Goal: Task Accomplishment & Management: Manage account settings

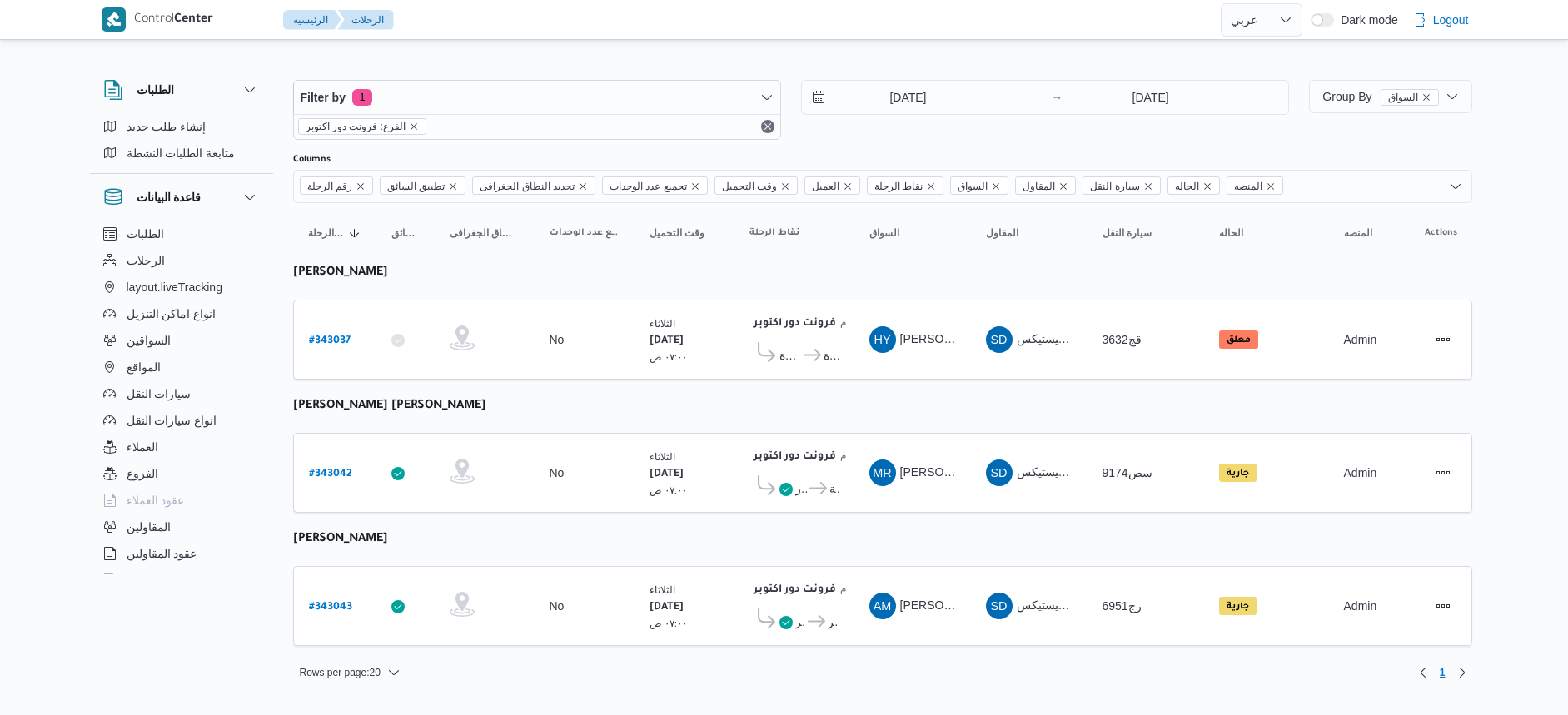
select select "ar"
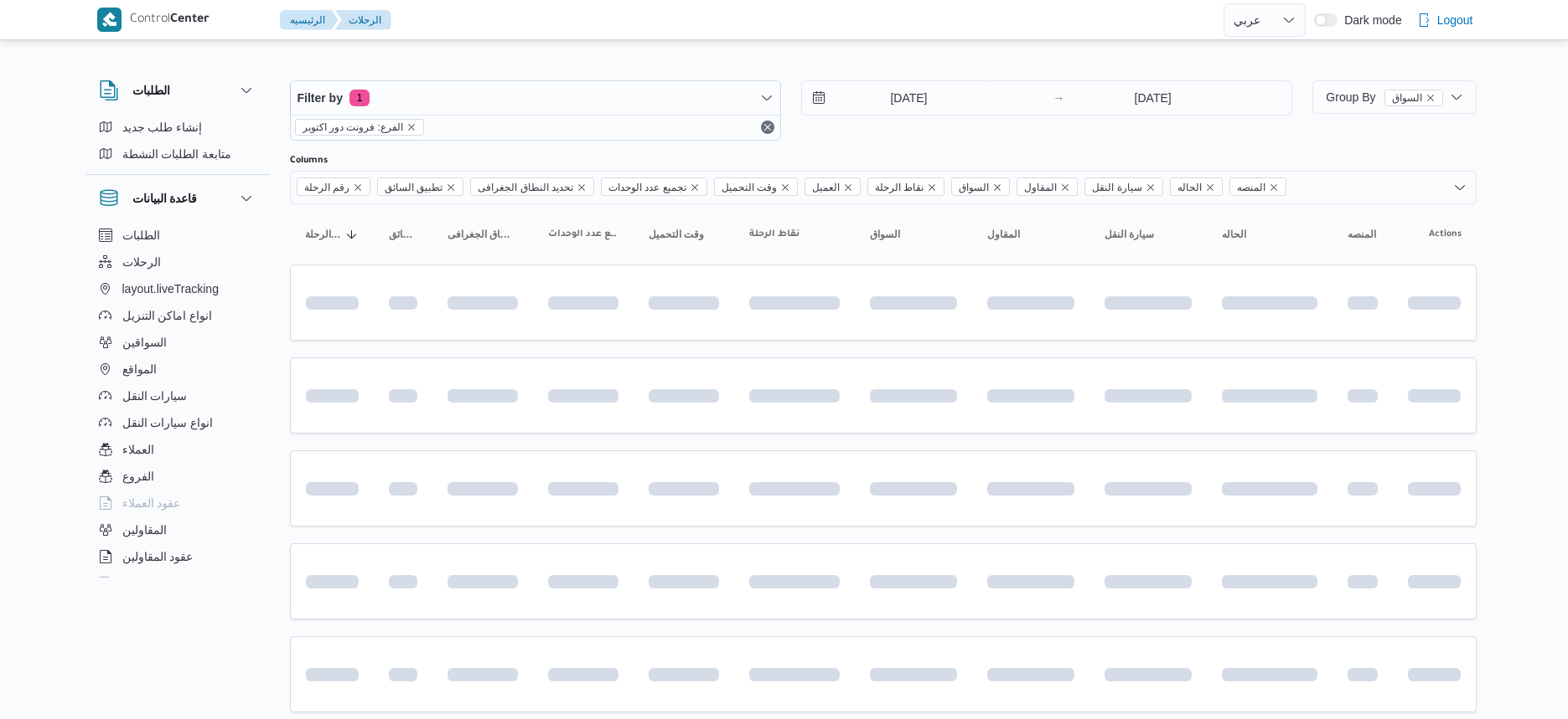
select select "ar"
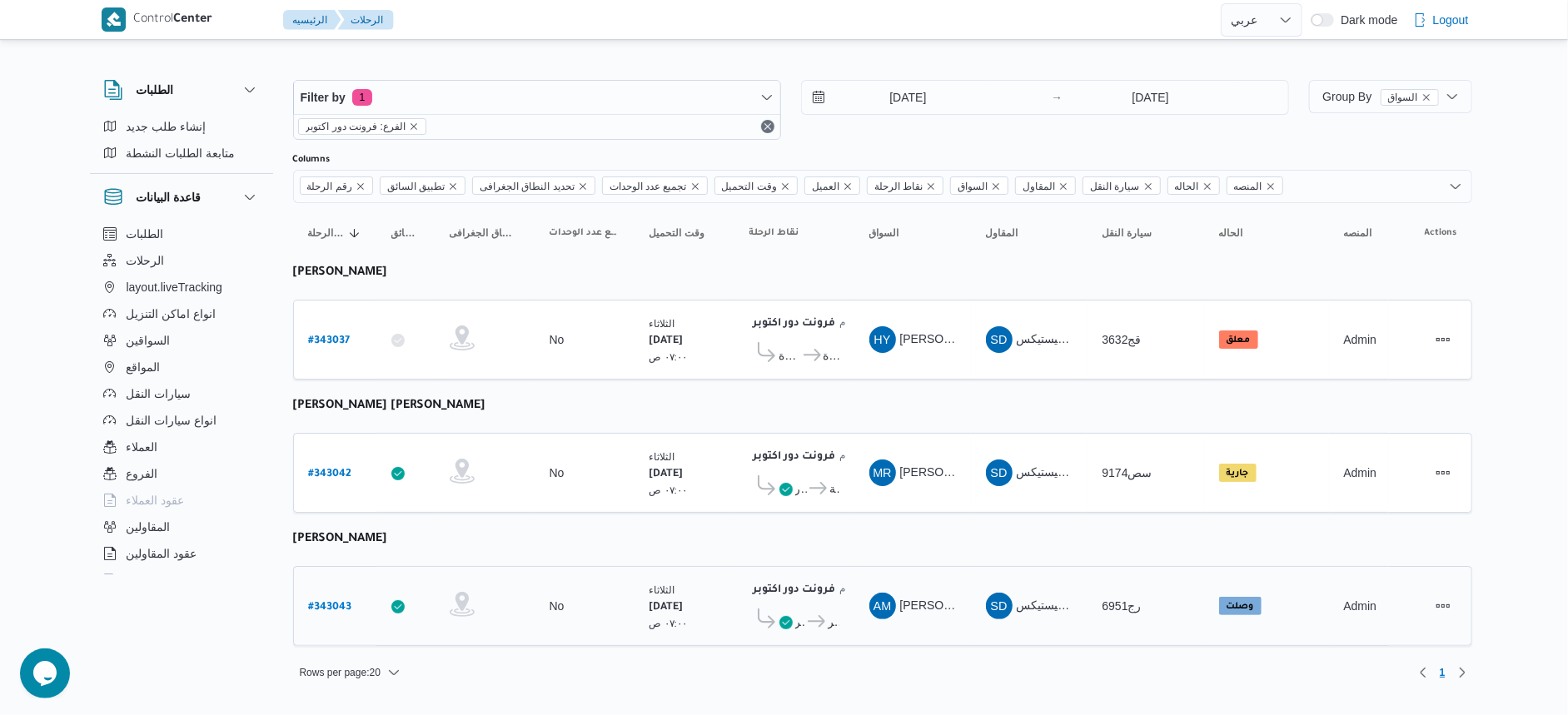
click at [318, 607] on b "# 343043" at bounding box center [331, 607] width 43 height 11
select select "ar"
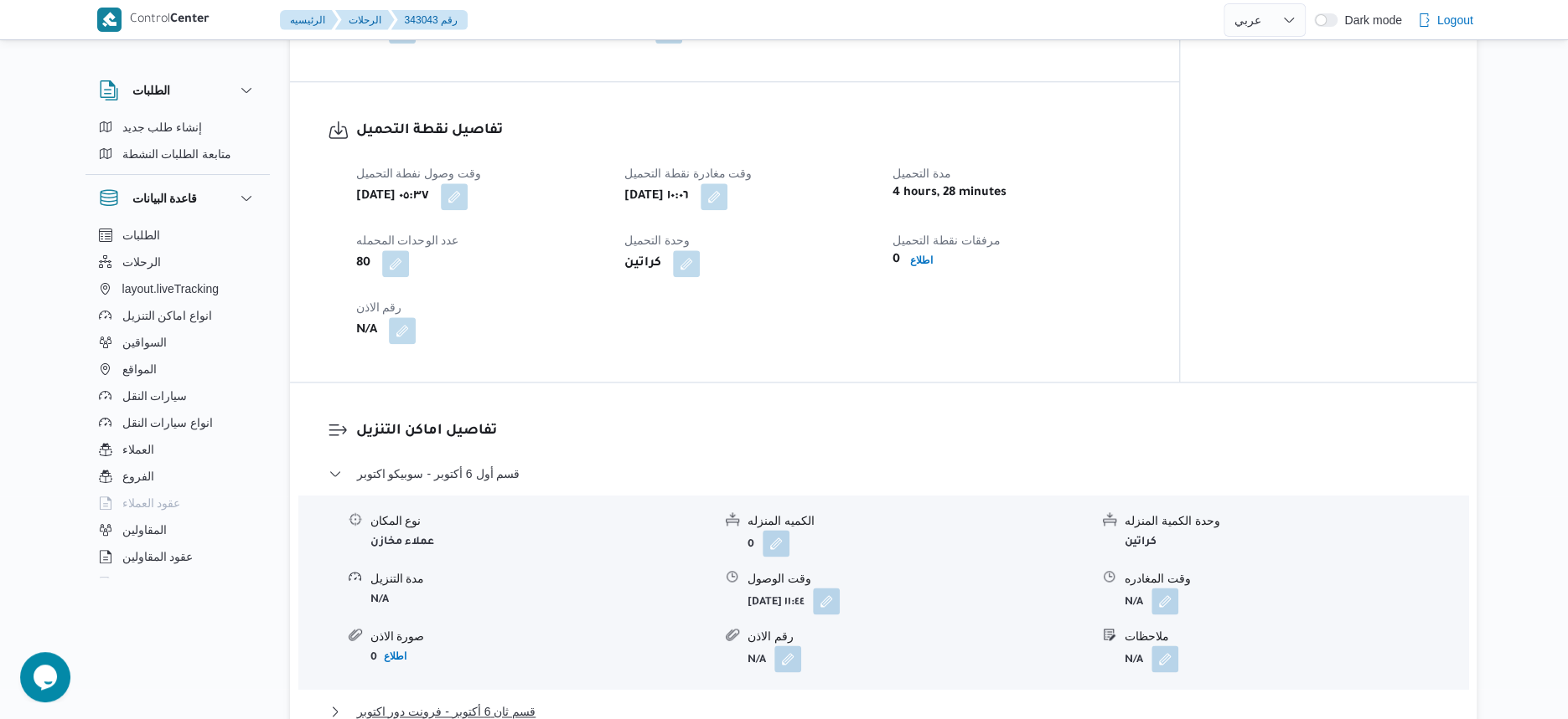
scroll to position [1152, 0]
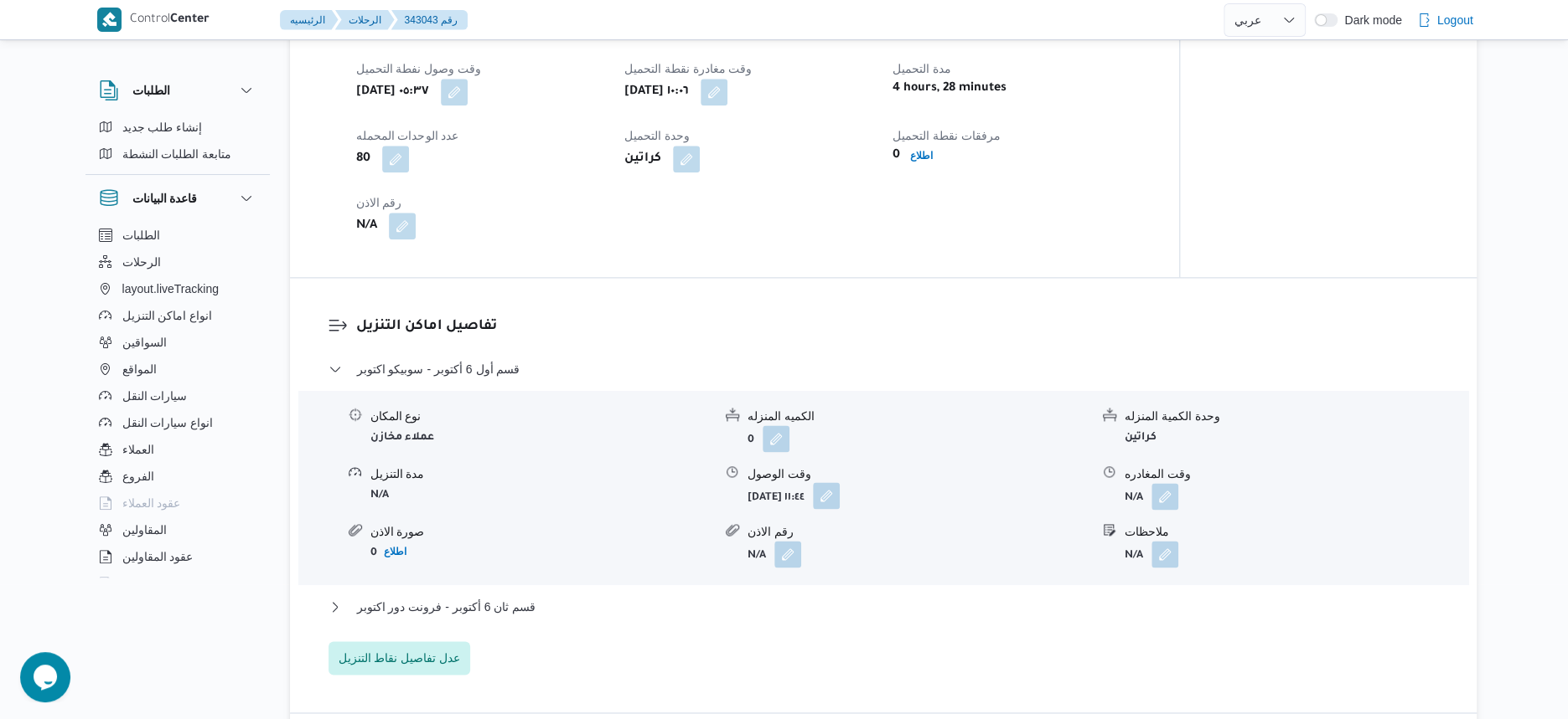
click at [840, 497] on button "button" at bounding box center [826, 496] width 27 height 27
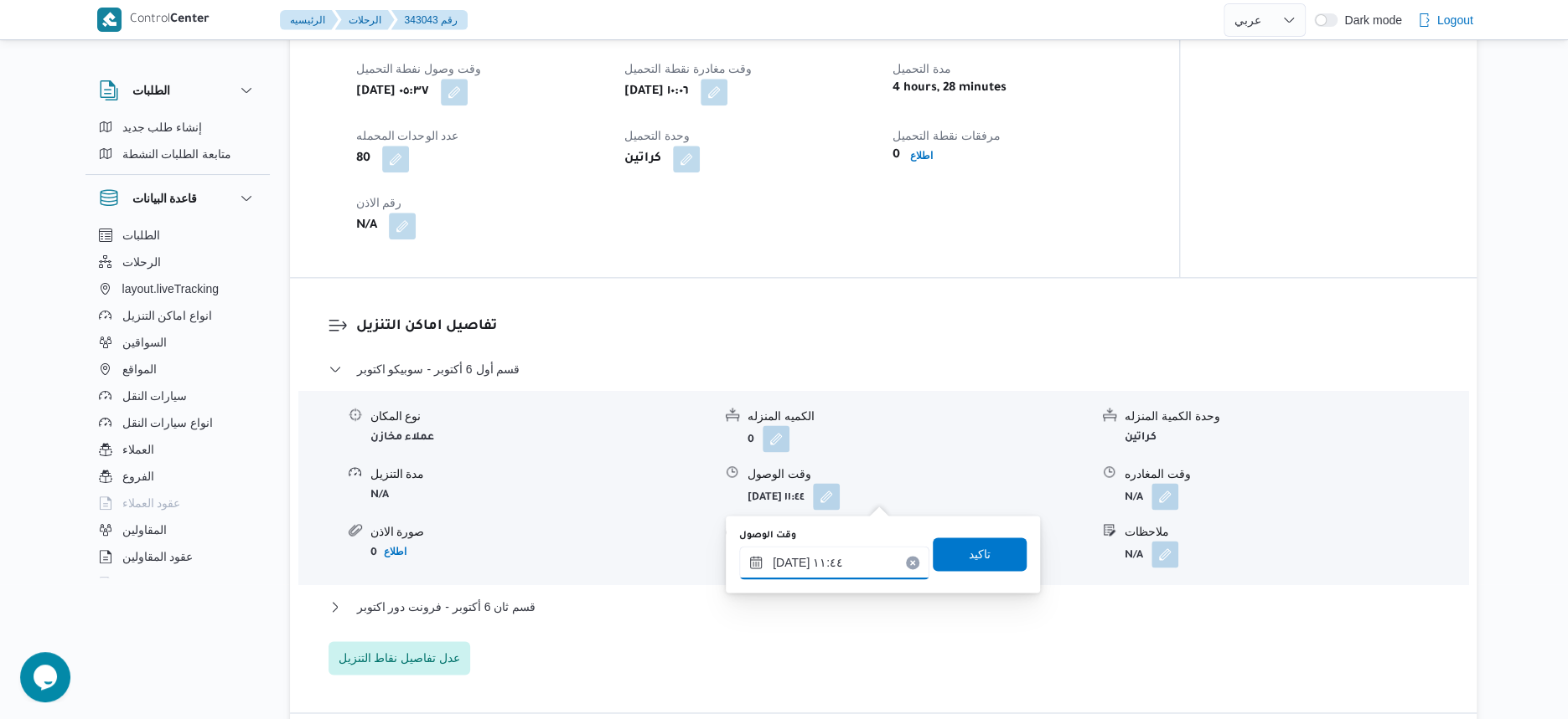
click at [852, 577] on input "١٤/١٠/٢٠٢٥ ١١:٤٤" at bounding box center [835, 563] width 190 height 33
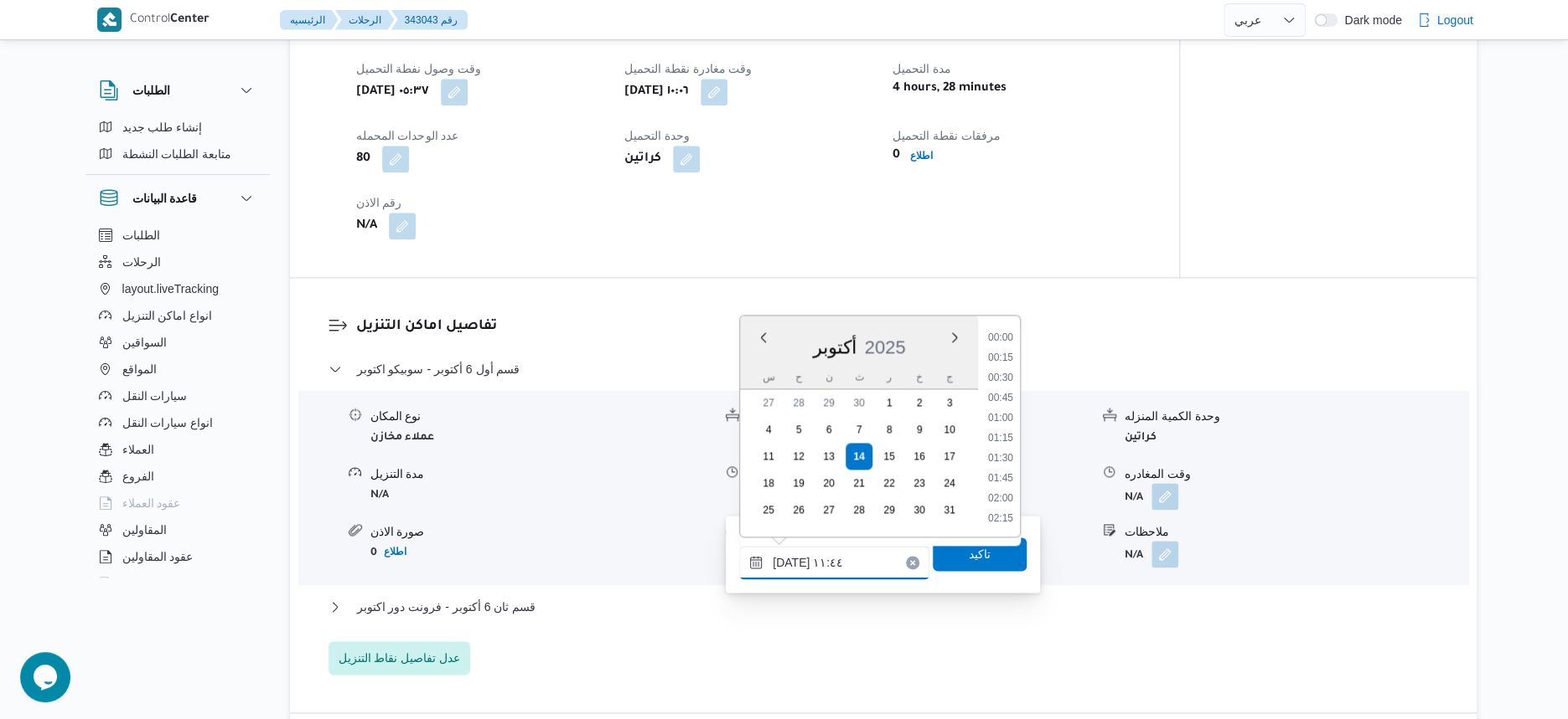
scroll to position [822, 0]
click at [1011, 362] on li "10:30" at bounding box center [1001, 360] width 38 height 17
type input "١٤/١٠/٢٠٢٥ ١٠:٣٠"
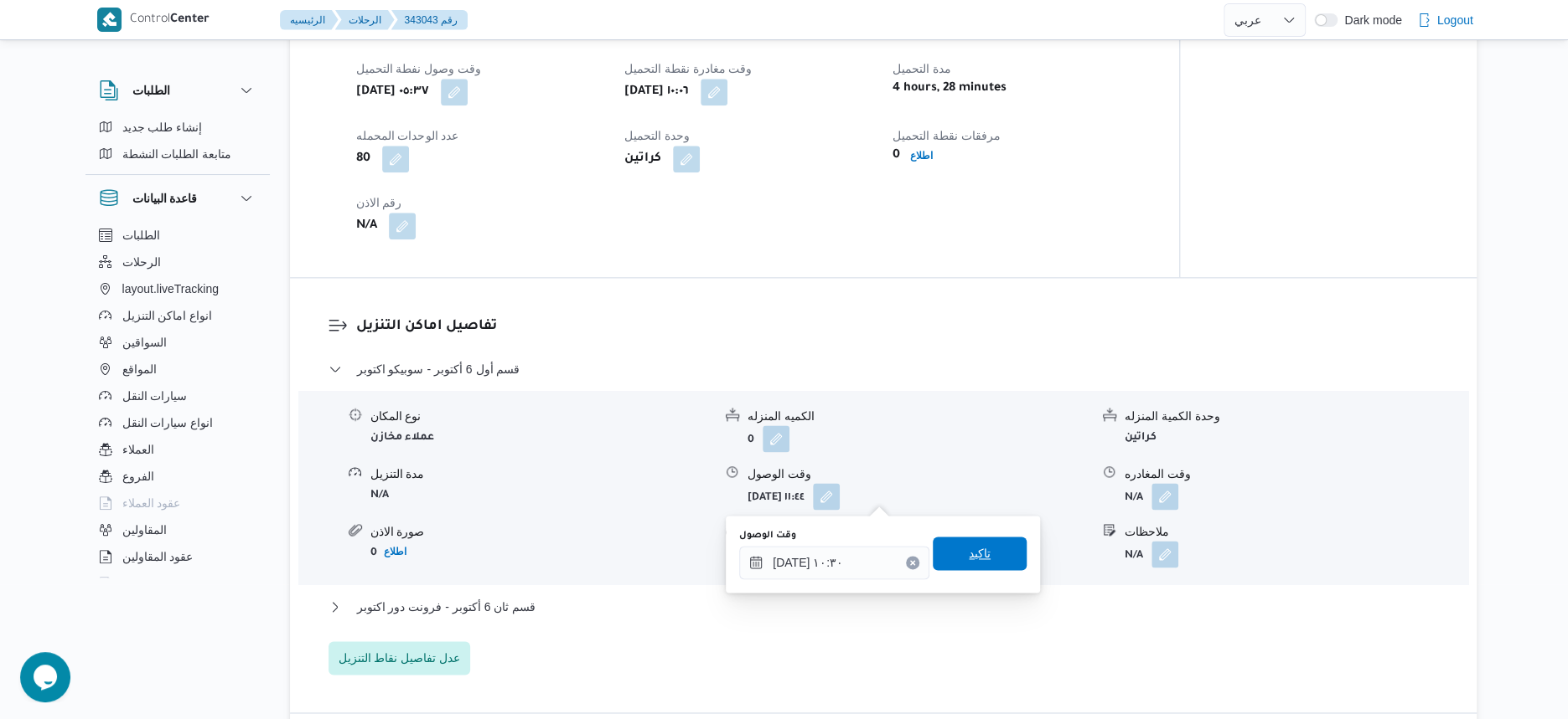
click at [969, 554] on span "تاكيد" at bounding box center [980, 553] width 22 height 20
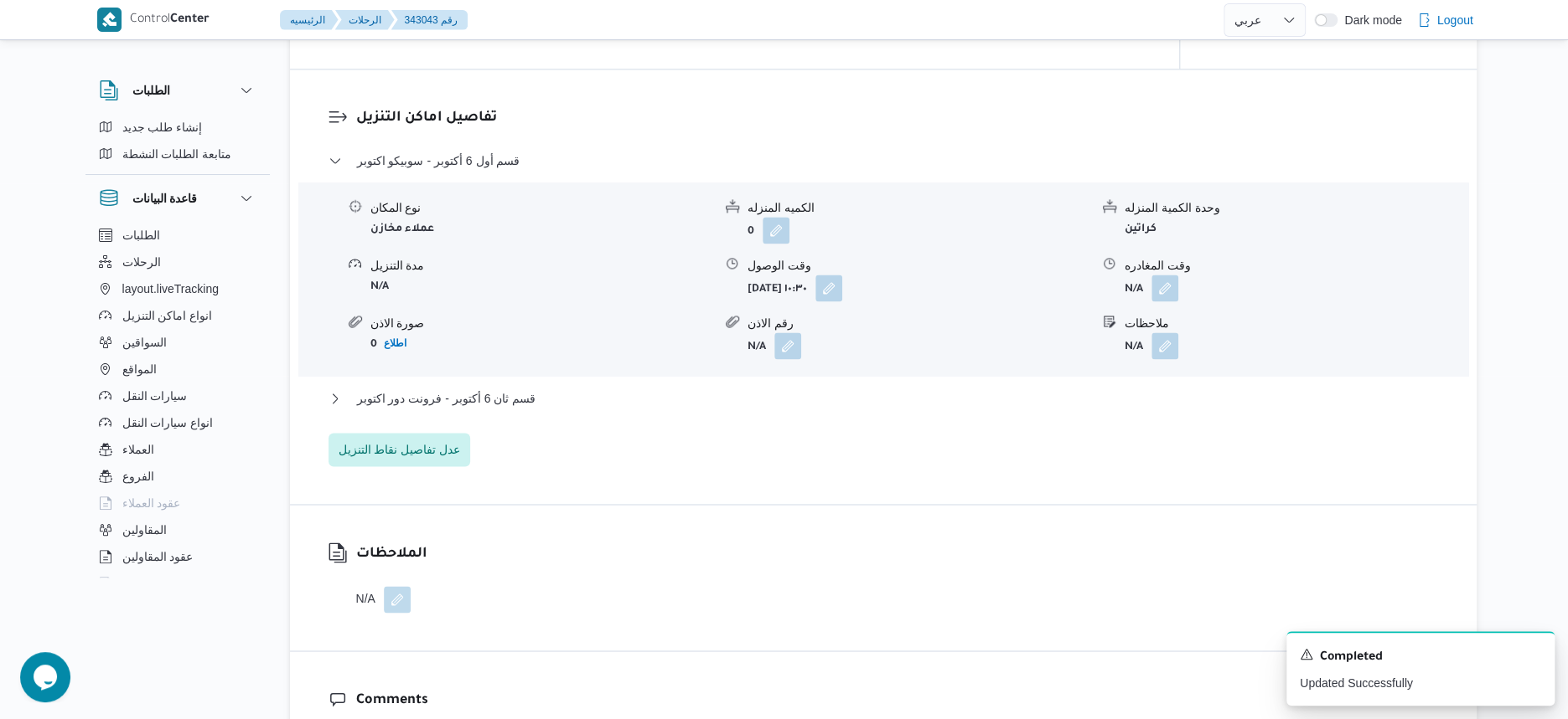
scroll to position [1361, 0]
click at [583, 401] on button "قسم ثان 6 أكتوبر - فرونت دور اكتوبر" at bounding box center [884, 397] width 1111 height 20
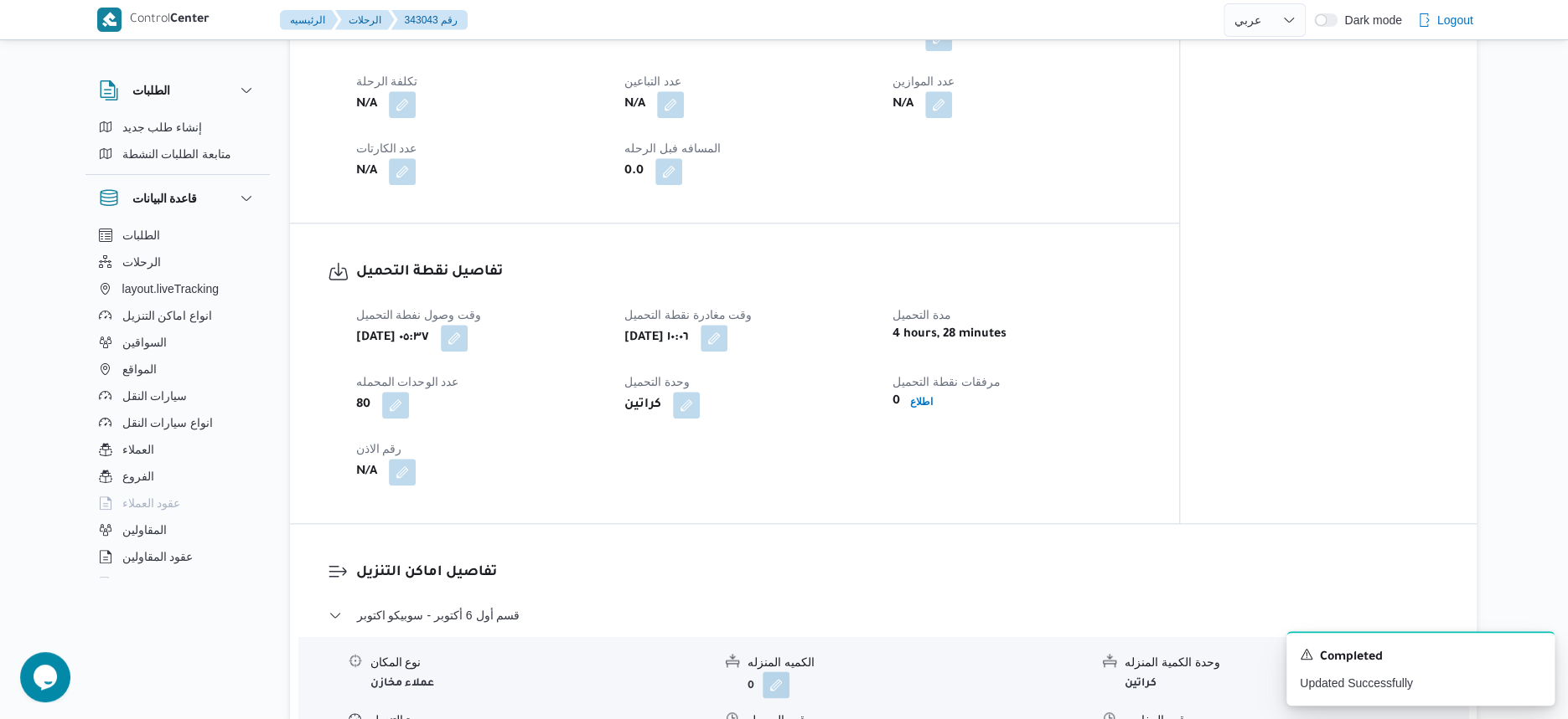
scroll to position [628, 0]
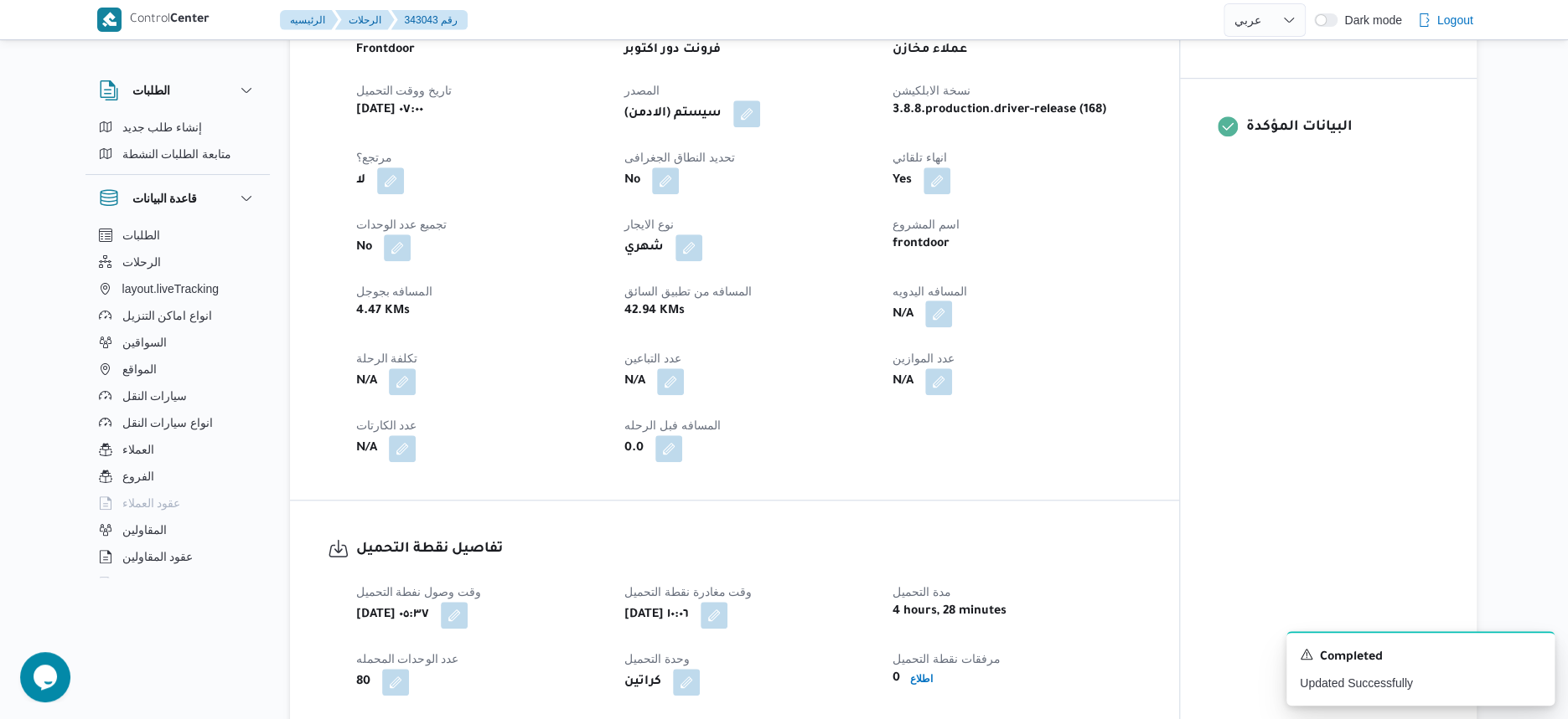
click at [943, 318] on button "button" at bounding box center [939, 314] width 27 height 27
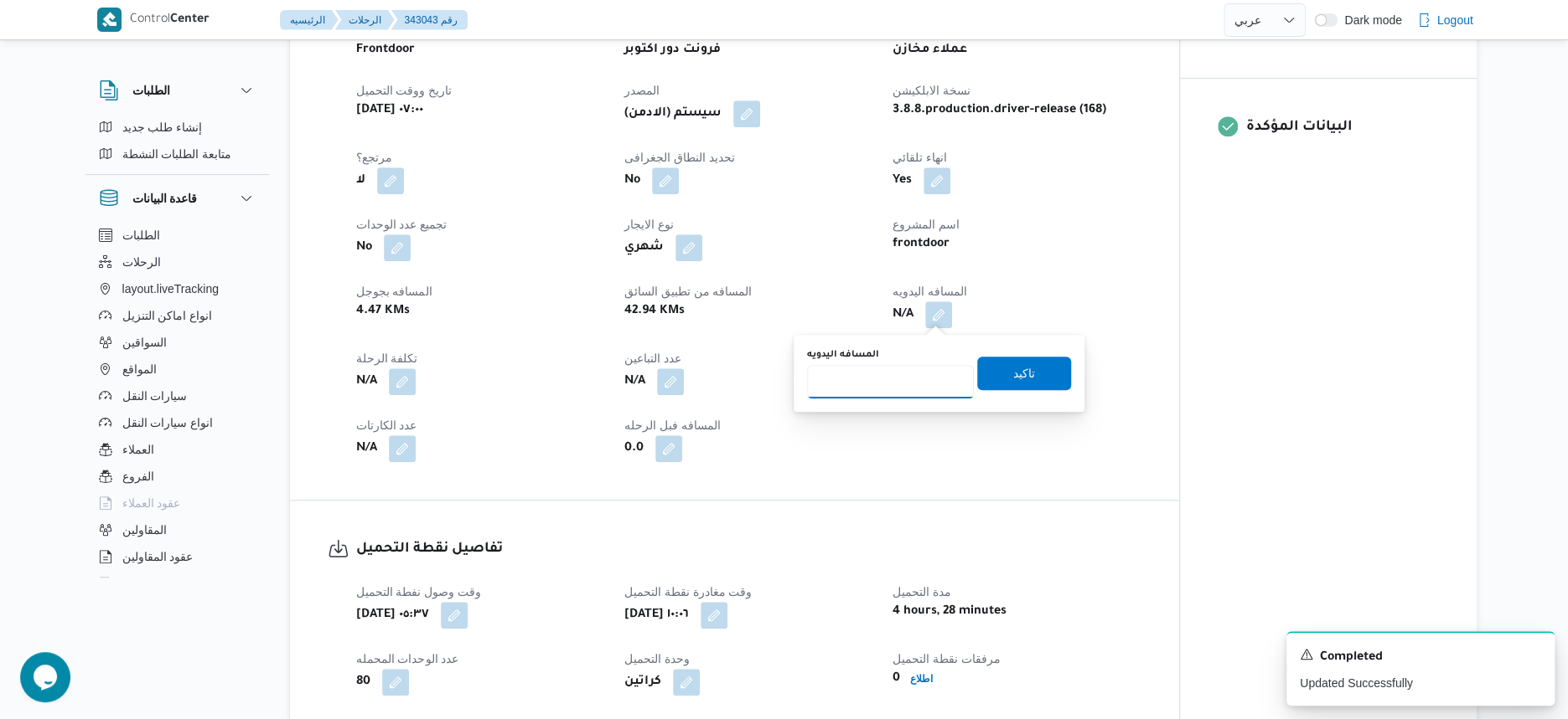
click at [926, 369] on input "المسافه اليدويه" at bounding box center [890, 381] width 167 height 33
type input "20"
click at [1028, 368] on span "تاكيد" at bounding box center [1023, 373] width 22 height 20
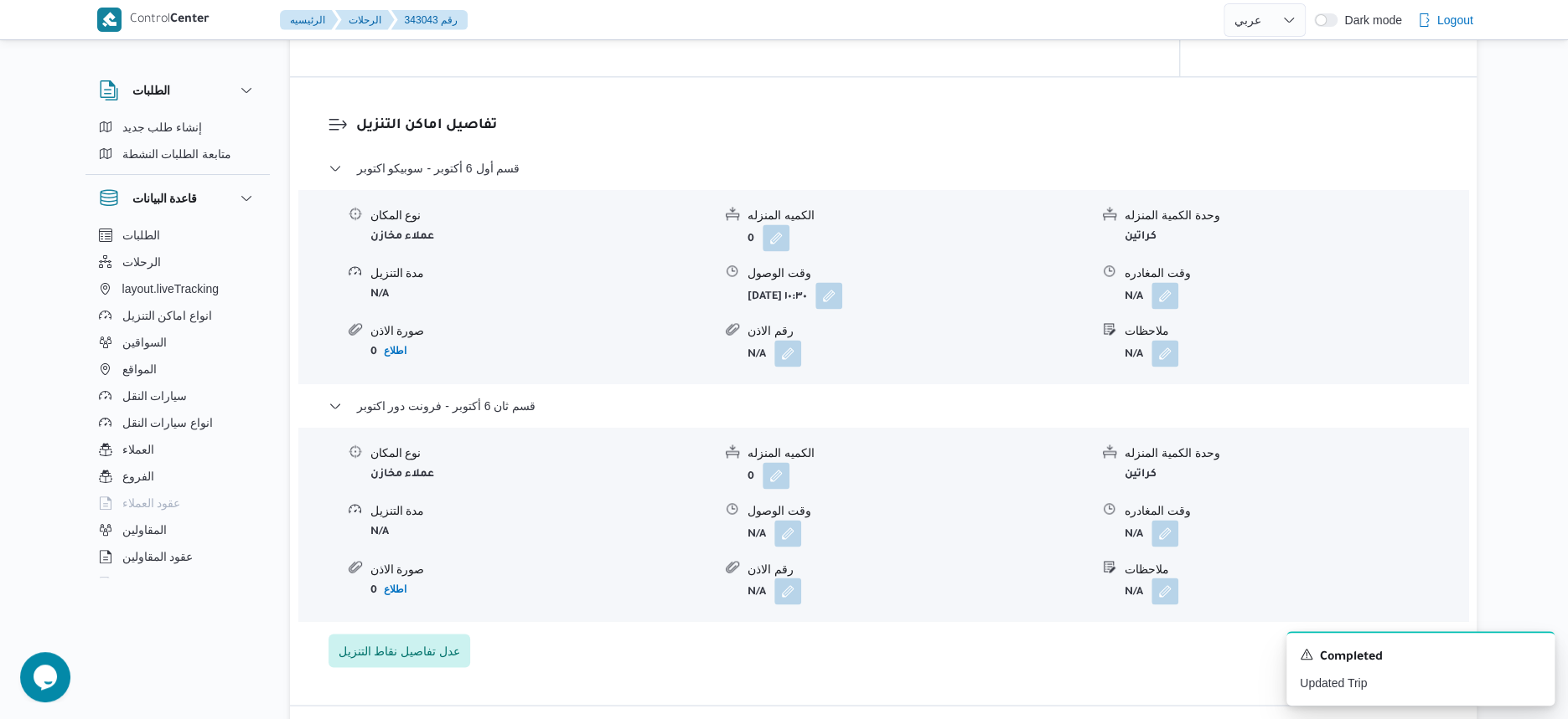
scroll to position [1466, 0]
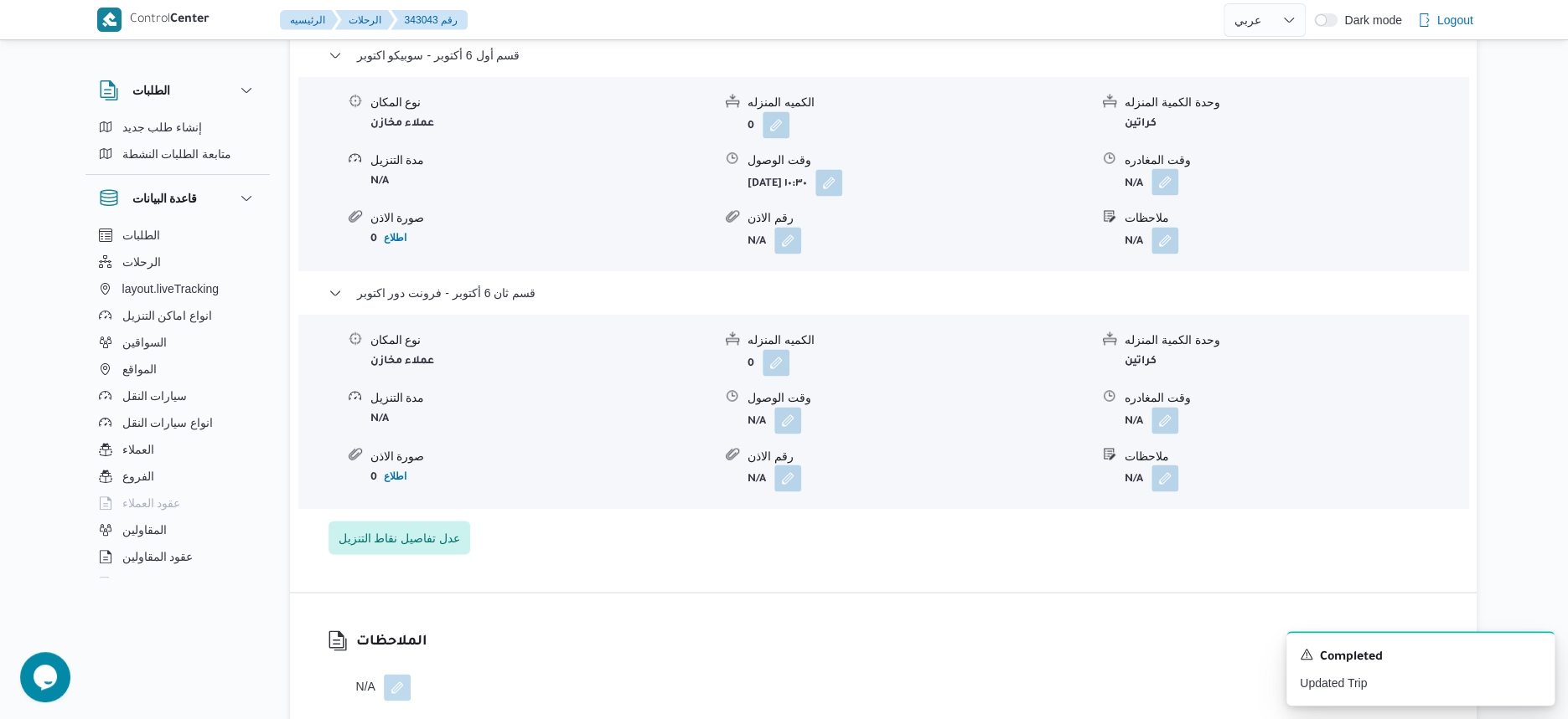
click at [1158, 185] on button "button" at bounding box center [1165, 181] width 27 height 27
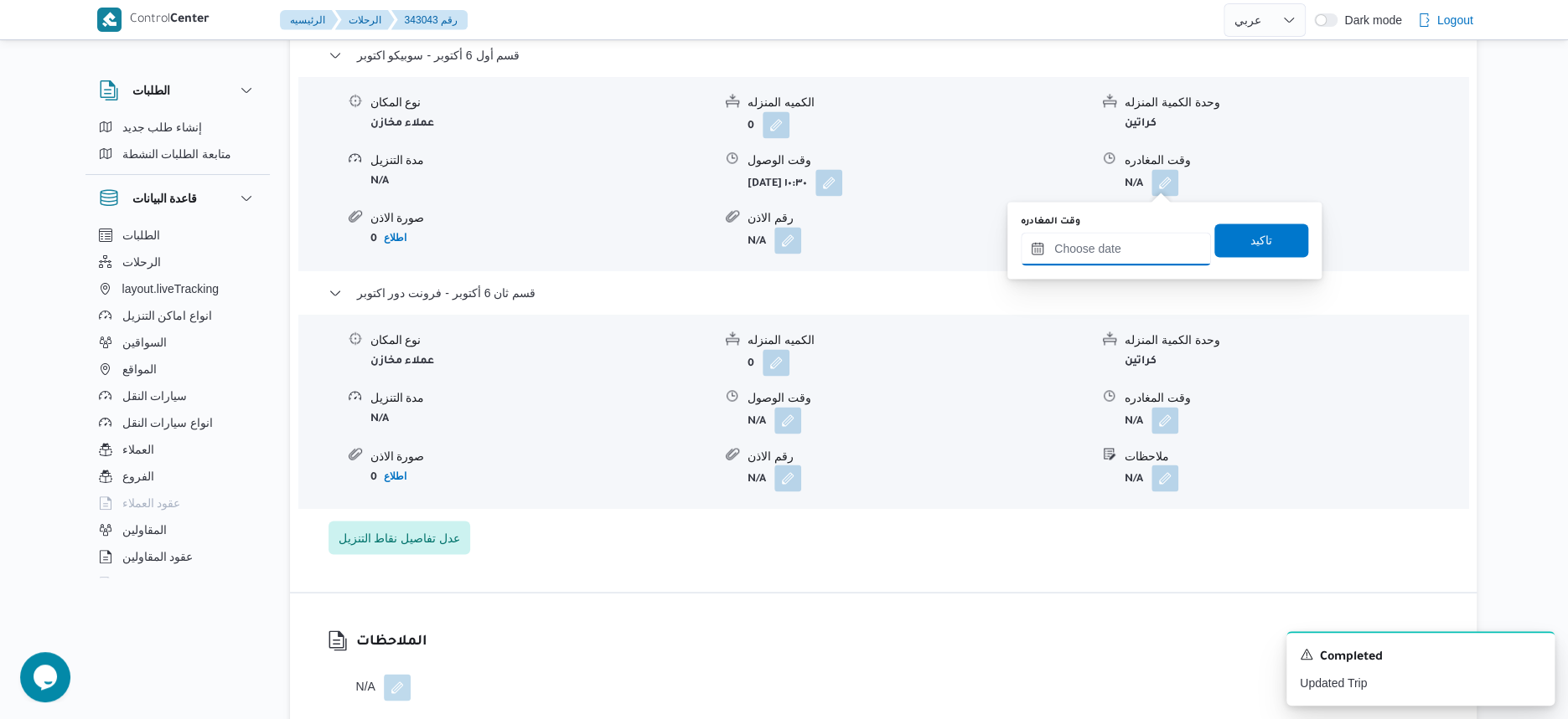
click at [1141, 241] on input "وقت المغادره" at bounding box center [1116, 249] width 190 height 33
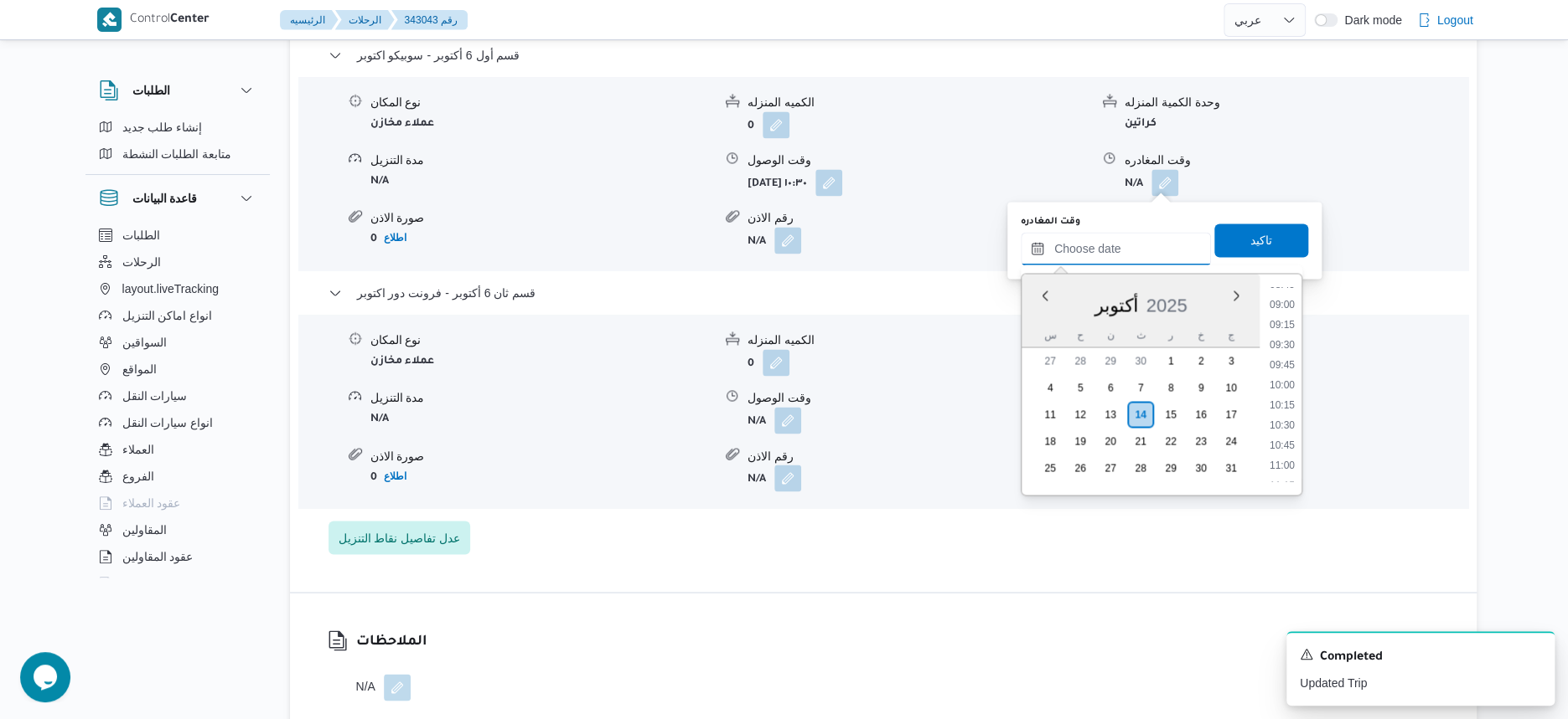
scroll to position [712, 0]
click at [955, 503] on div "نوع المكان عملاء مخازن الكميه المنزله 0 وحدة الكمية المنزله كراتين مدة التنزيل …" at bounding box center [883, 412] width 1183 height 190
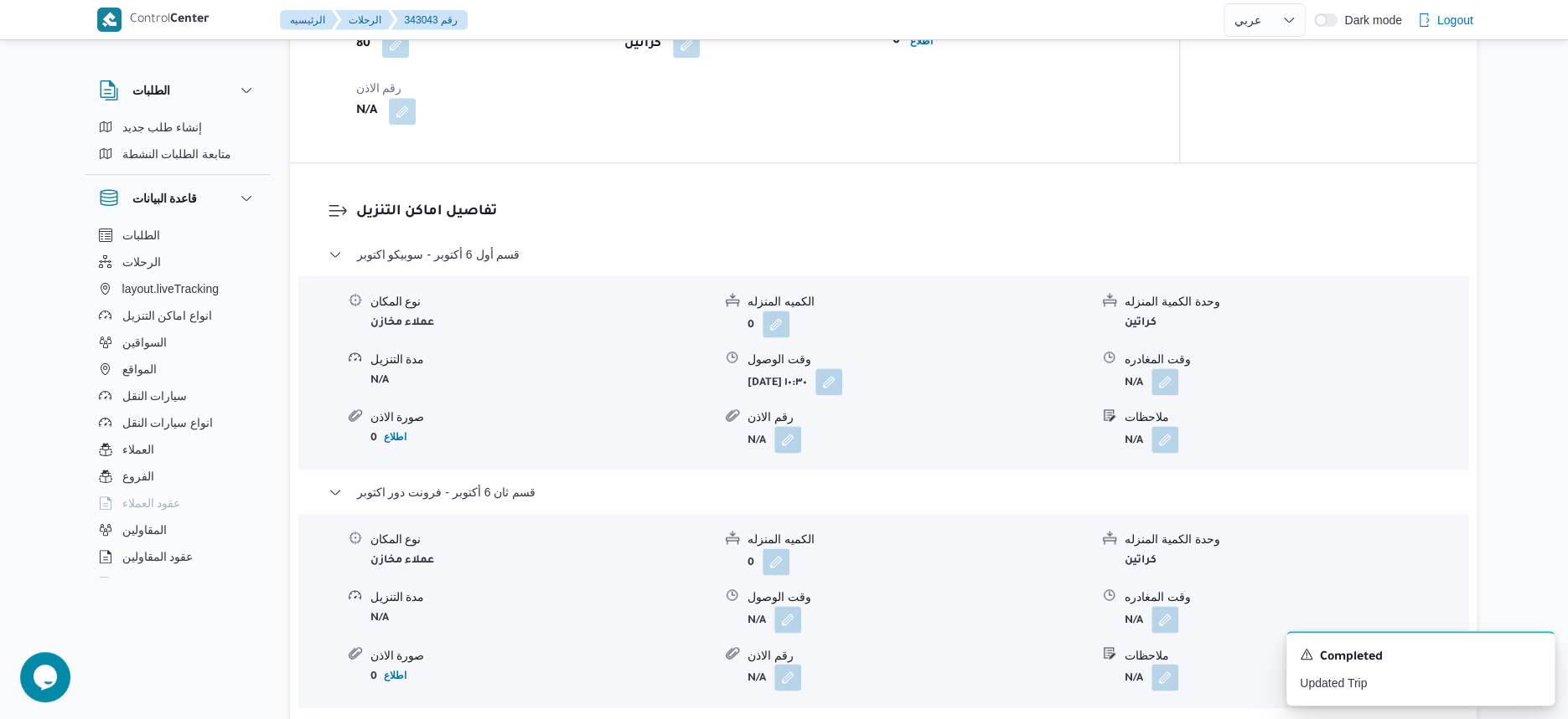
scroll to position [1257, 0]
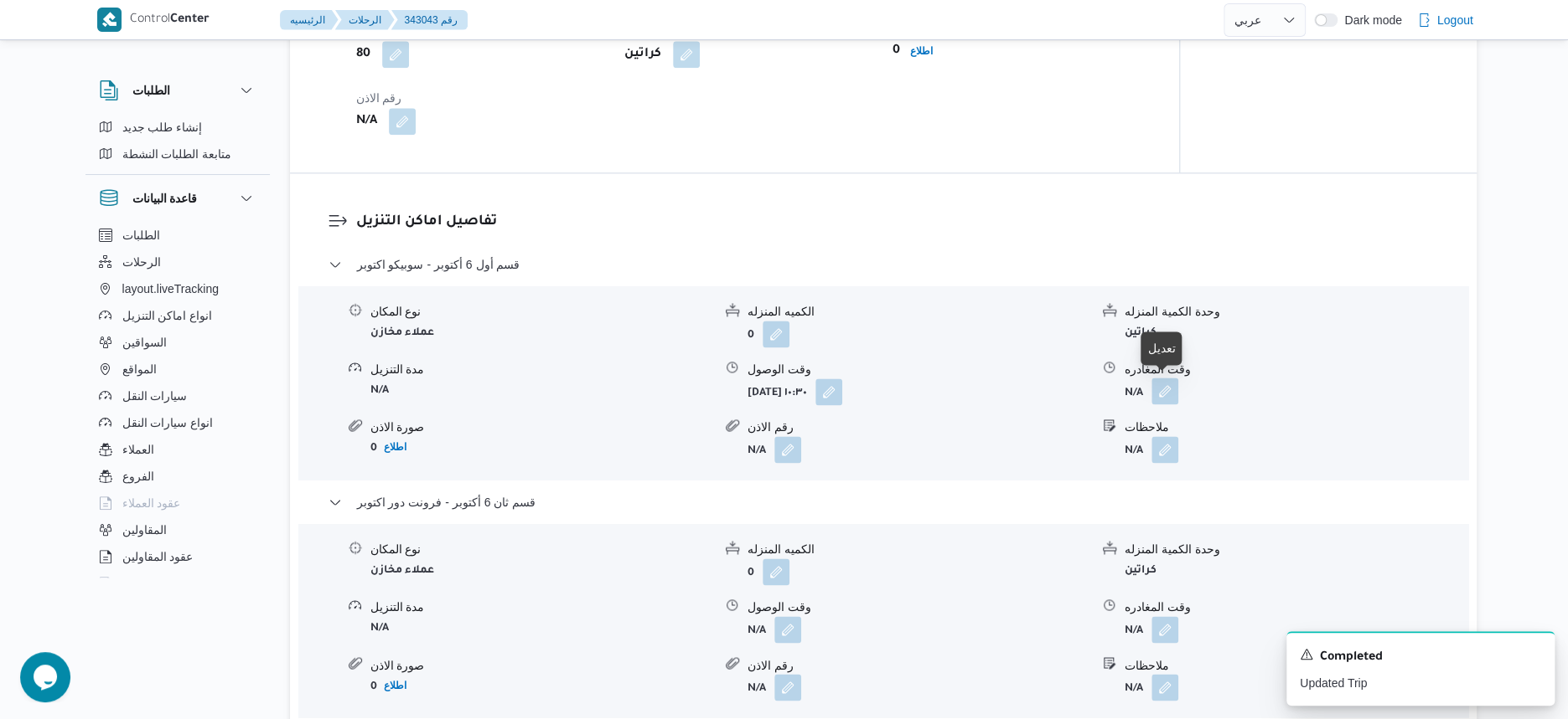
click at [1152, 392] on button "button" at bounding box center [1165, 391] width 27 height 27
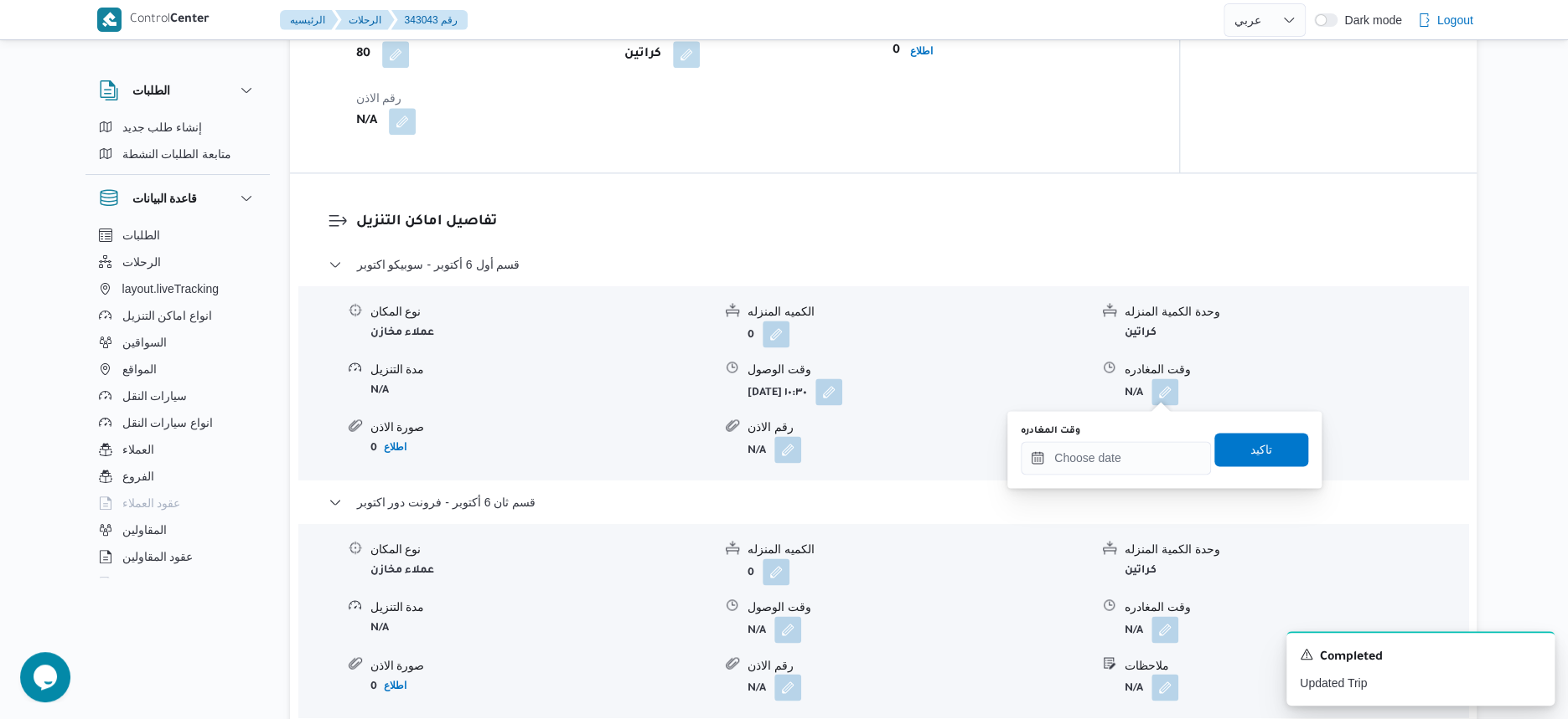
click at [1136, 476] on div "You are in a dialog. To close this dialog, hit escape. وقت المغادره تاكيد" at bounding box center [1165, 449] width 314 height 77
click at [1136, 466] on input "وقت المغادره" at bounding box center [1116, 458] width 190 height 33
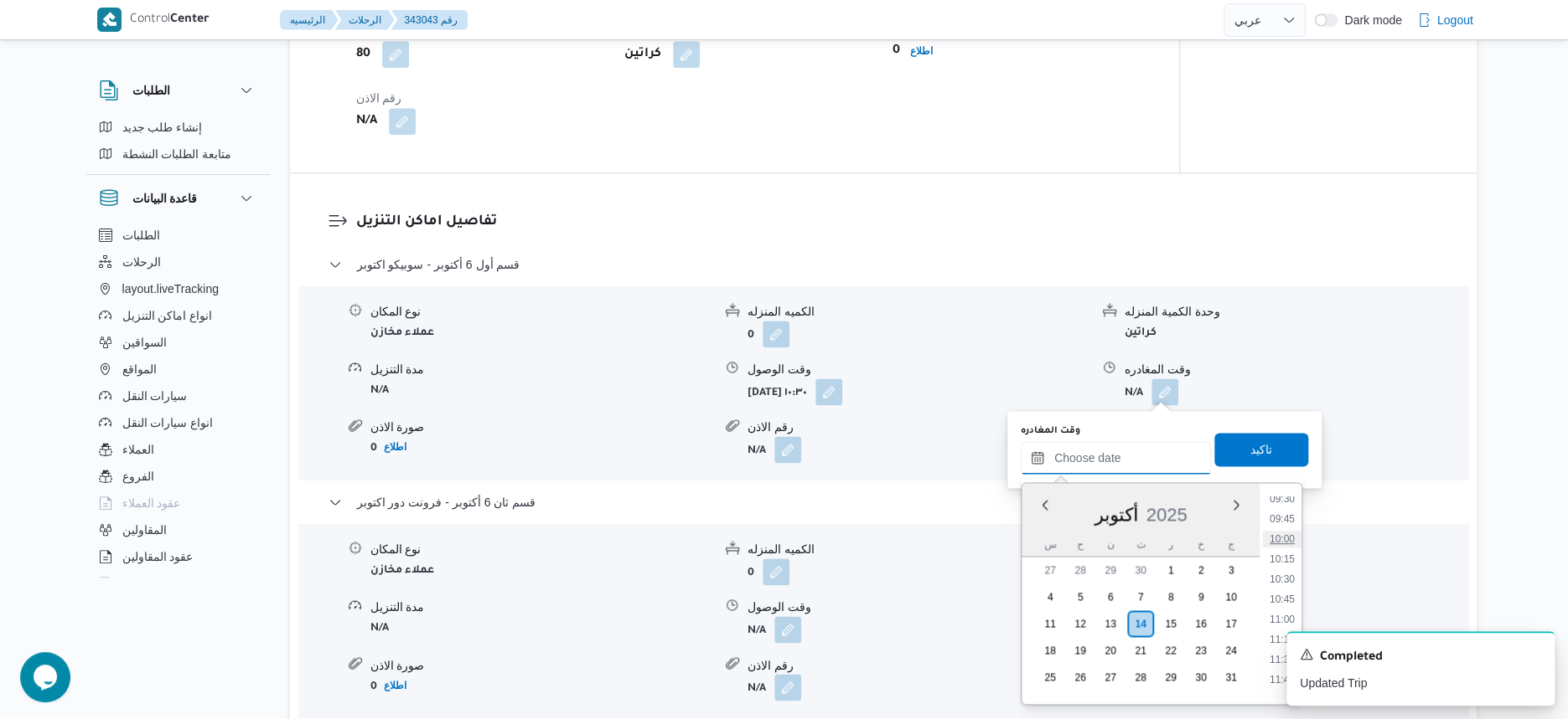
scroll to position [818, 0]
click at [1289, 575] on li "11:00" at bounding box center [1282, 572] width 38 height 17
type input "١٤/١٠/٢٠٢٥ ١١:٠٠"
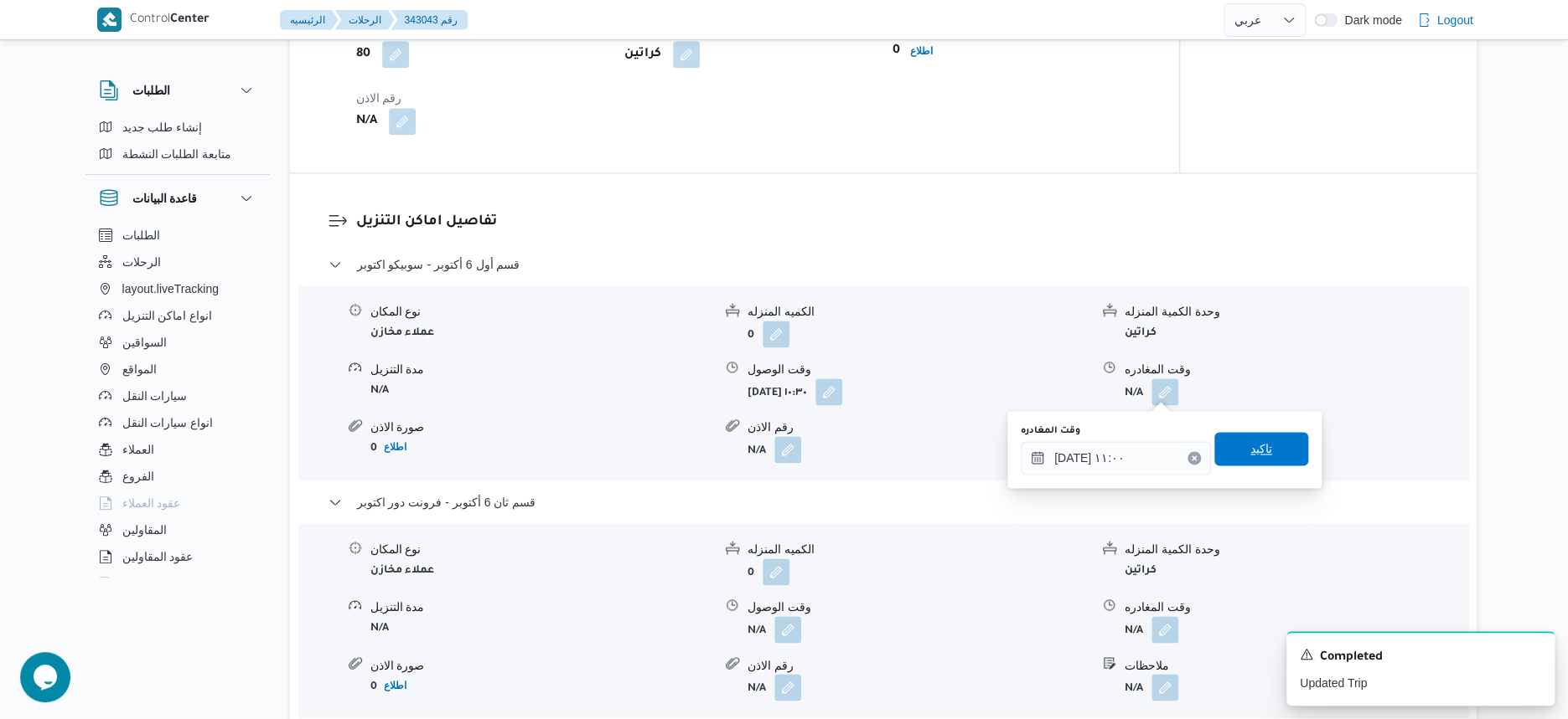
click at [1283, 446] on span "تاكيد" at bounding box center [1261, 449] width 93 height 33
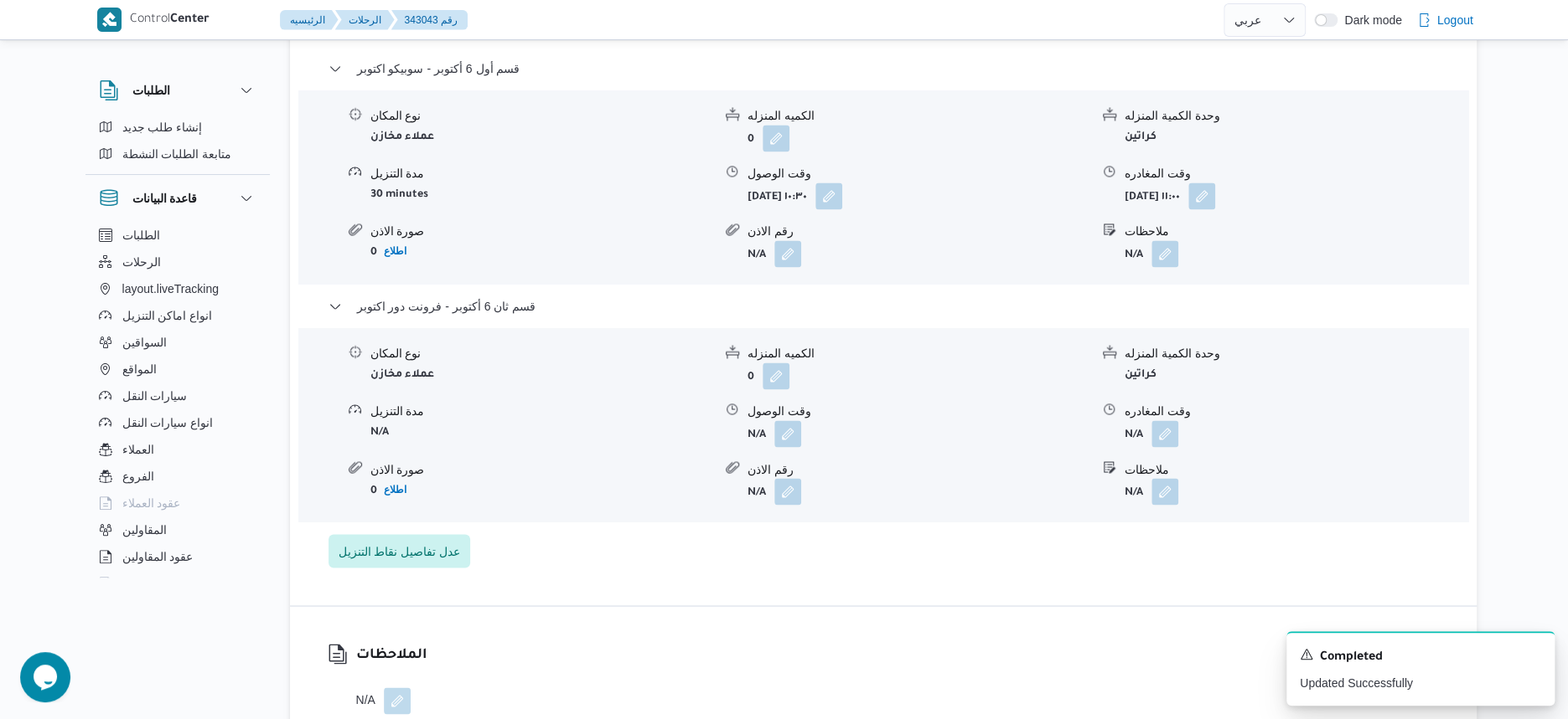
scroll to position [1466, 0]
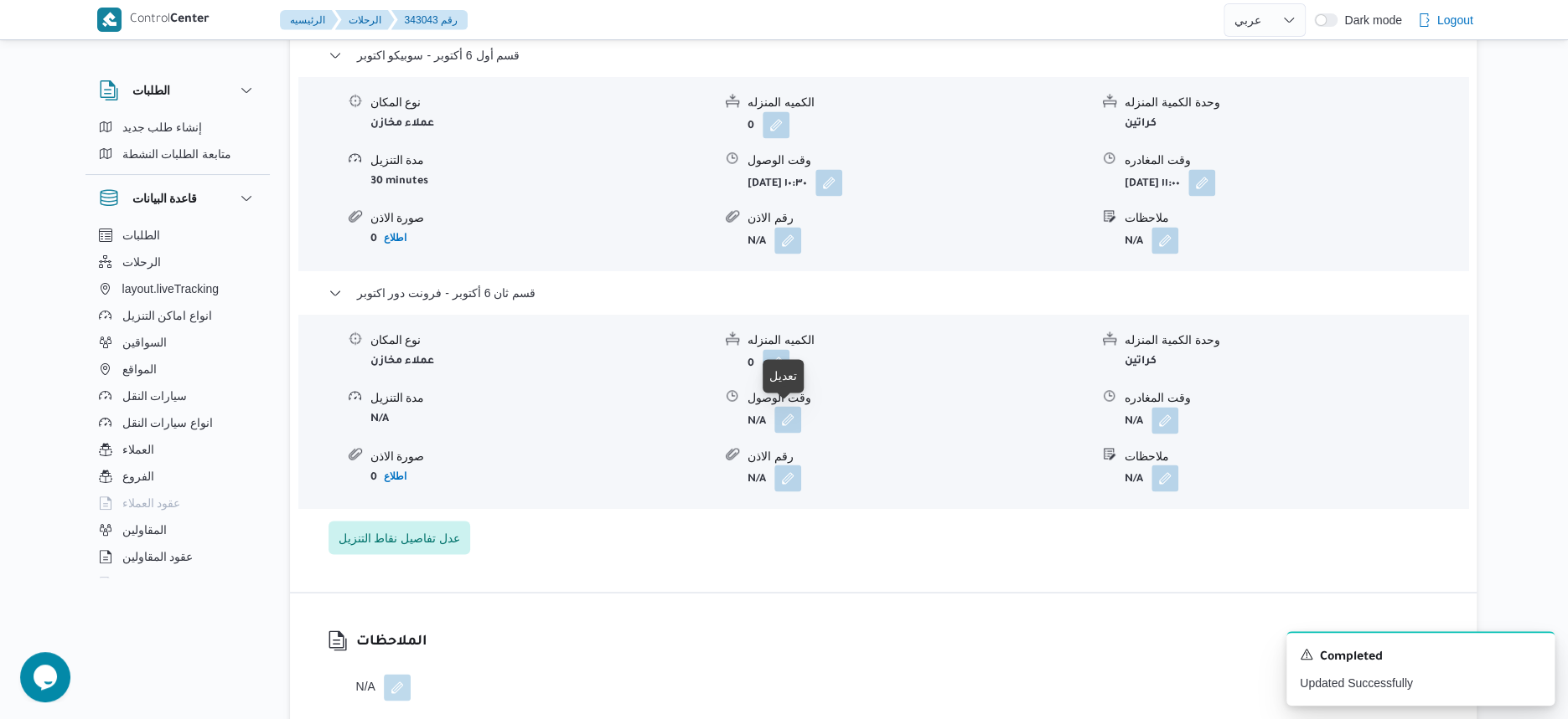
click at [789, 414] on button "button" at bounding box center [787, 420] width 27 height 27
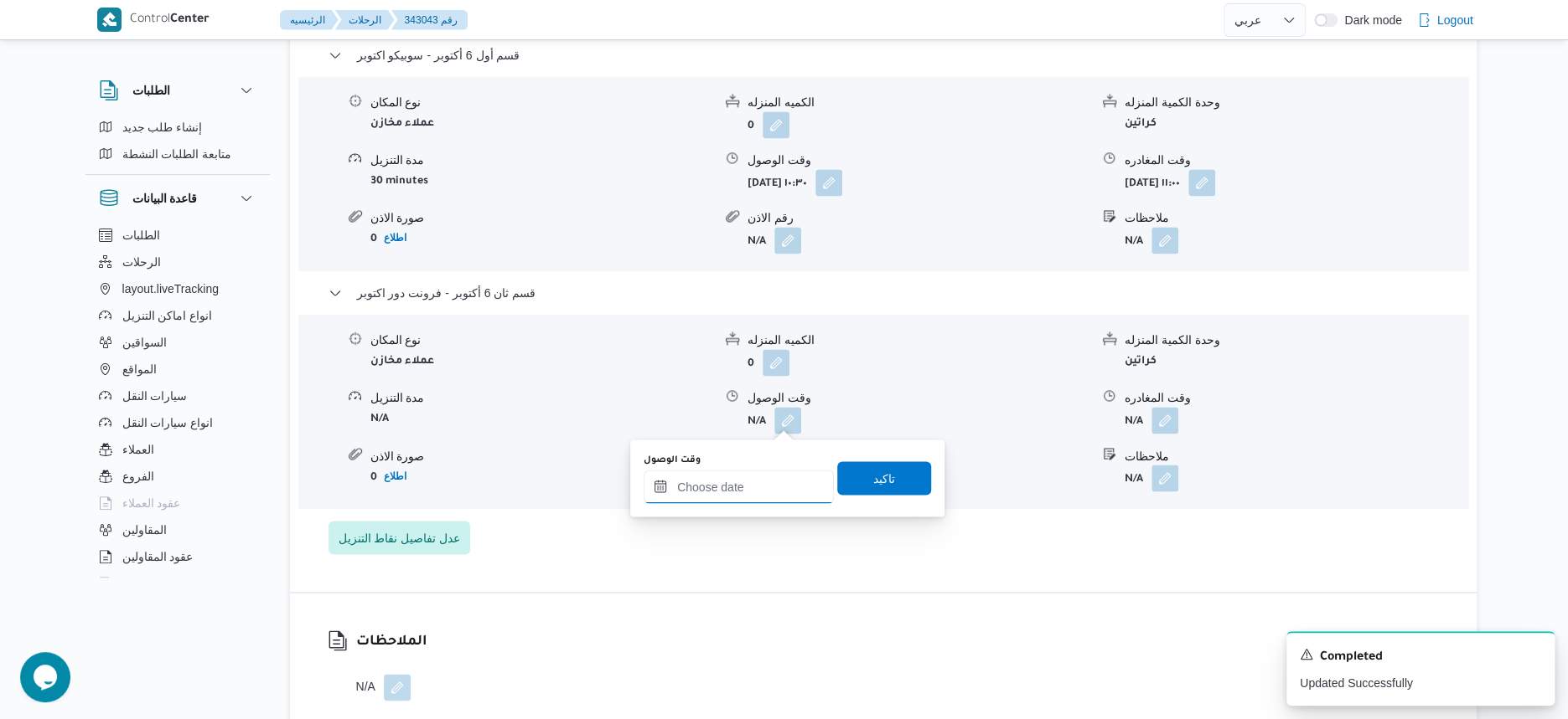
click at [761, 487] on input "وقت الوصول" at bounding box center [739, 486] width 190 height 33
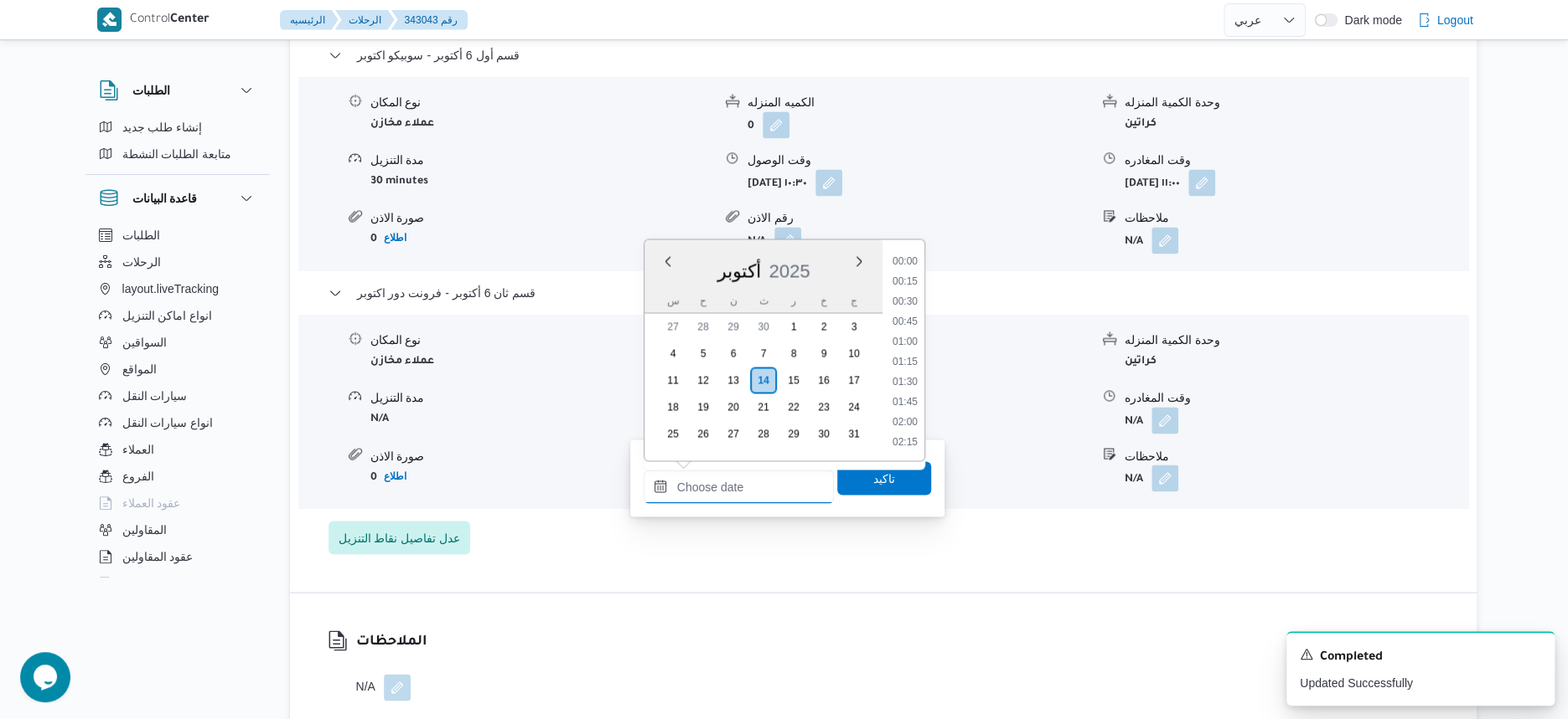
scroll to position [921, 0]
drag, startPoint x: 913, startPoint y: 265, endPoint x: 914, endPoint y: 360, distance: 95.0
click at [913, 265] on li "11:30" at bounding box center [905, 264] width 38 height 17
type input "١٤/١٠/٢٠٢٥ ١١:٣٠"
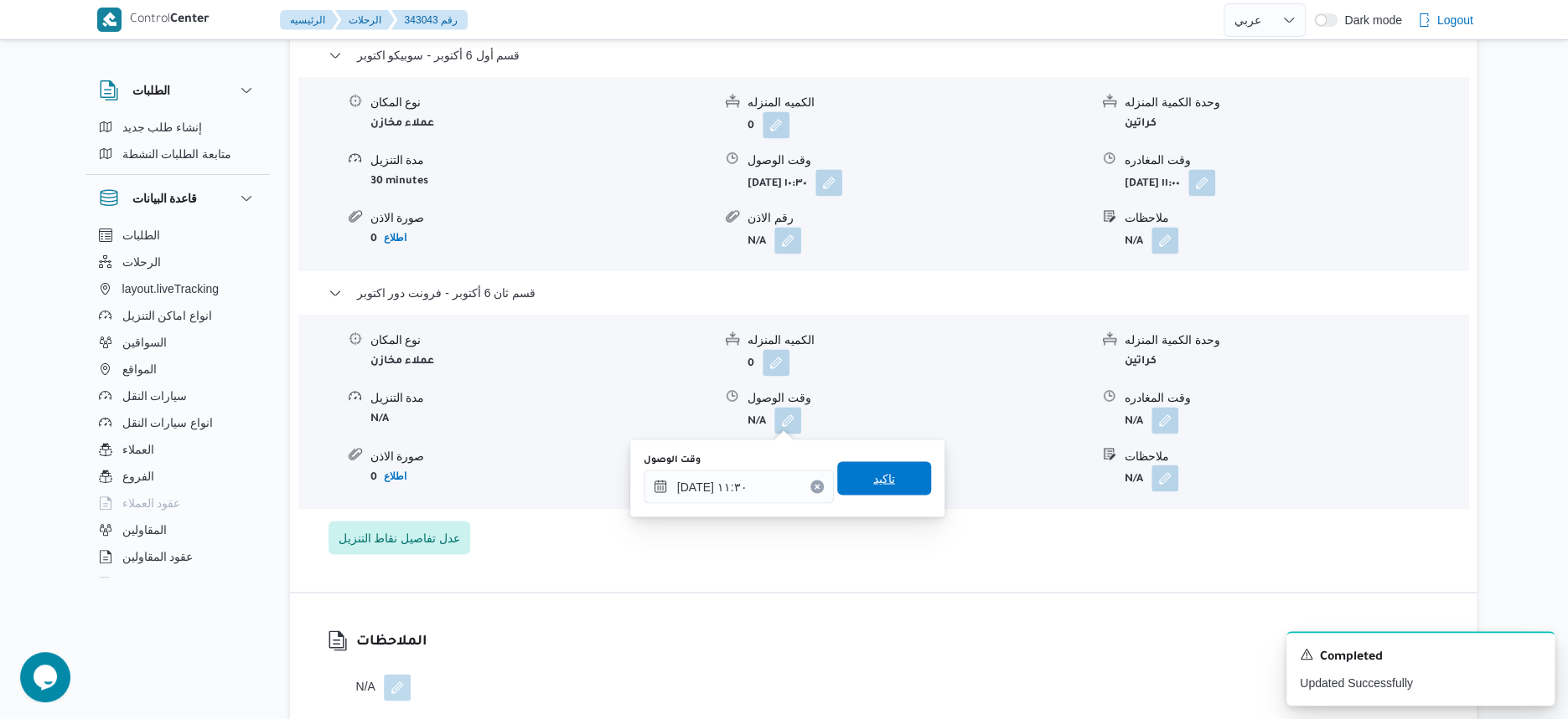
drag, startPoint x: 915, startPoint y: 469, endPoint x: 924, endPoint y: 469, distance: 9.0
click at [914, 470] on span "تاكيد" at bounding box center [884, 478] width 93 height 33
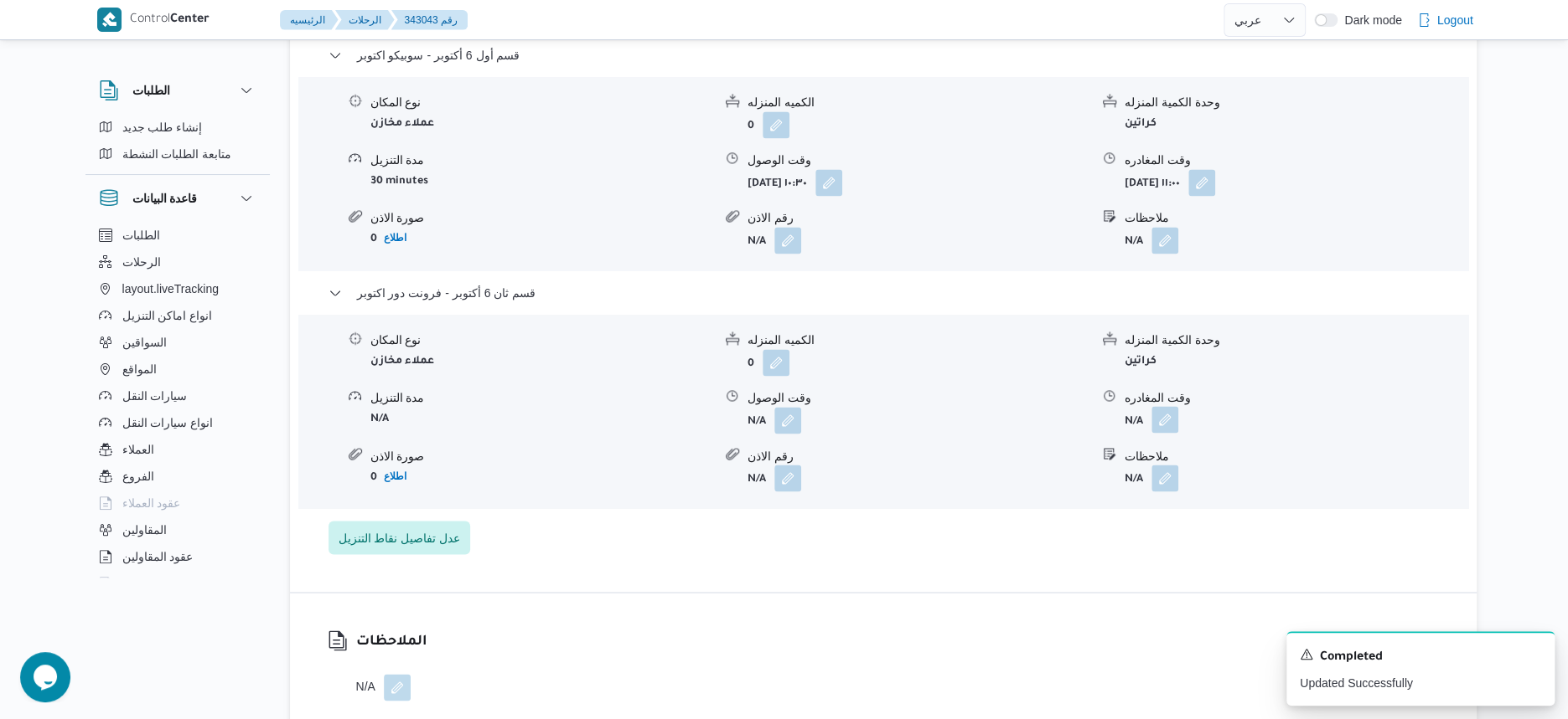
click at [1162, 424] on button "button" at bounding box center [1165, 420] width 27 height 27
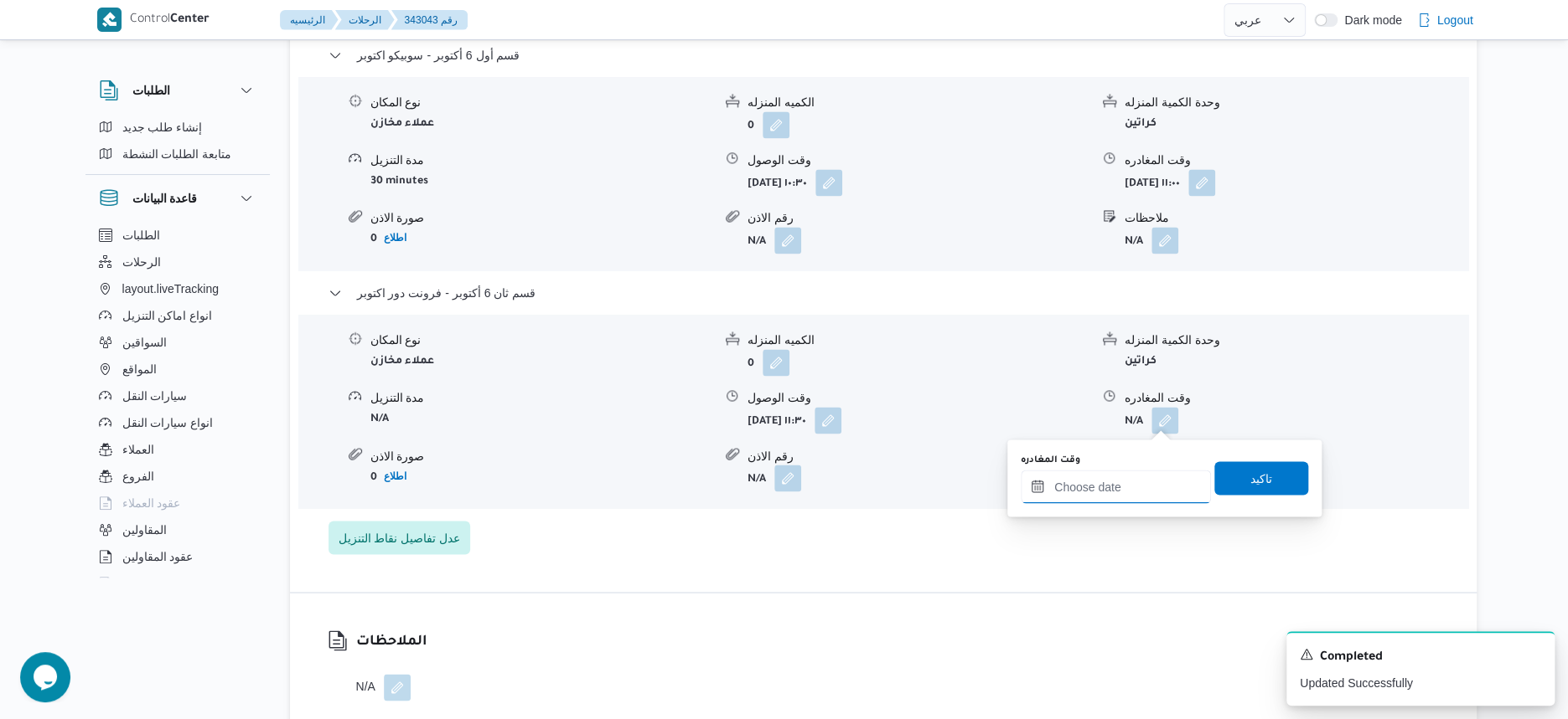
click at [1148, 500] on input "وقت المغادره" at bounding box center [1116, 486] width 190 height 33
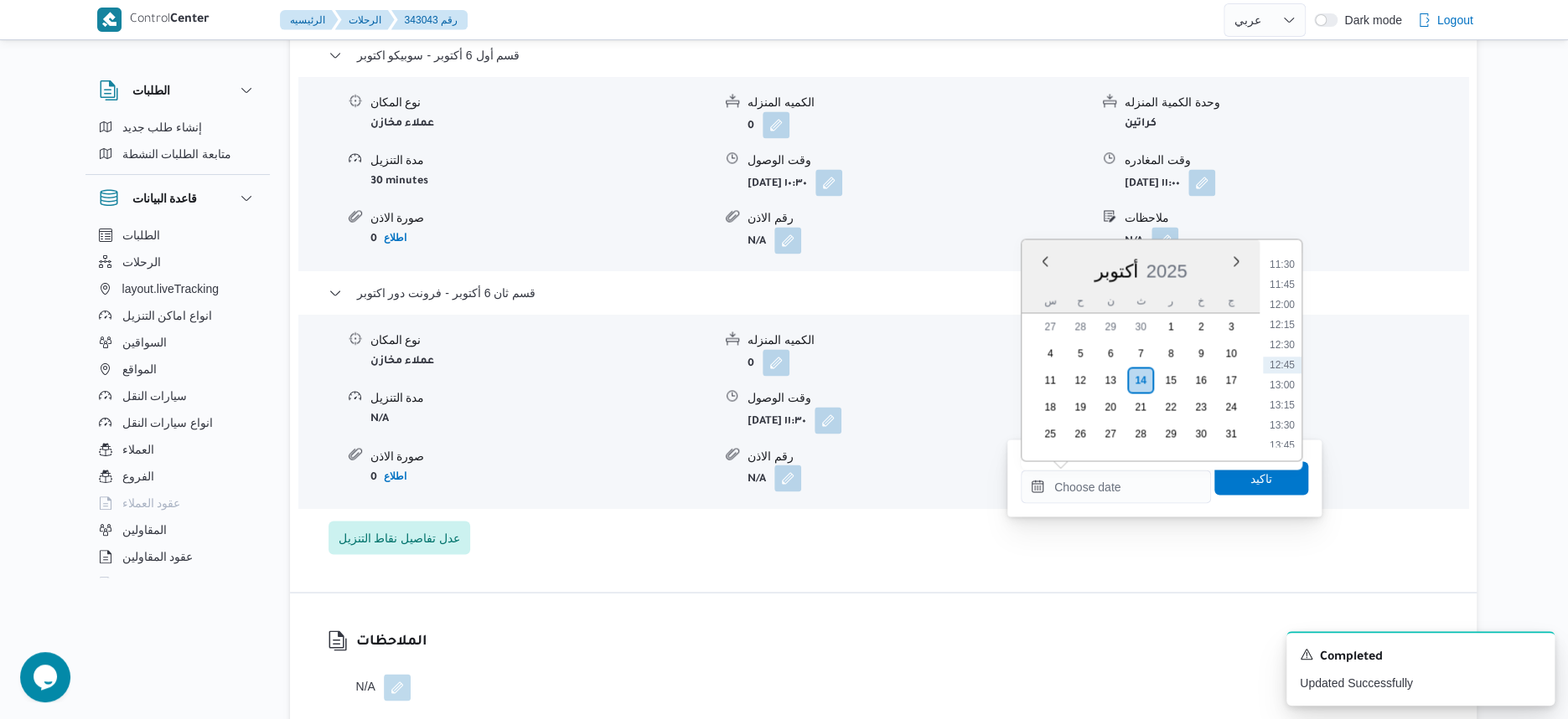
drag, startPoint x: 1283, startPoint y: 302, endPoint x: 1284, endPoint y: 345, distance: 43.0
click at [1283, 302] on li "12:00" at bounding box center [1282, 305] width 38 height 17
type input "١٤/١٠/٢٠٢٥ ١٢:٠٠"
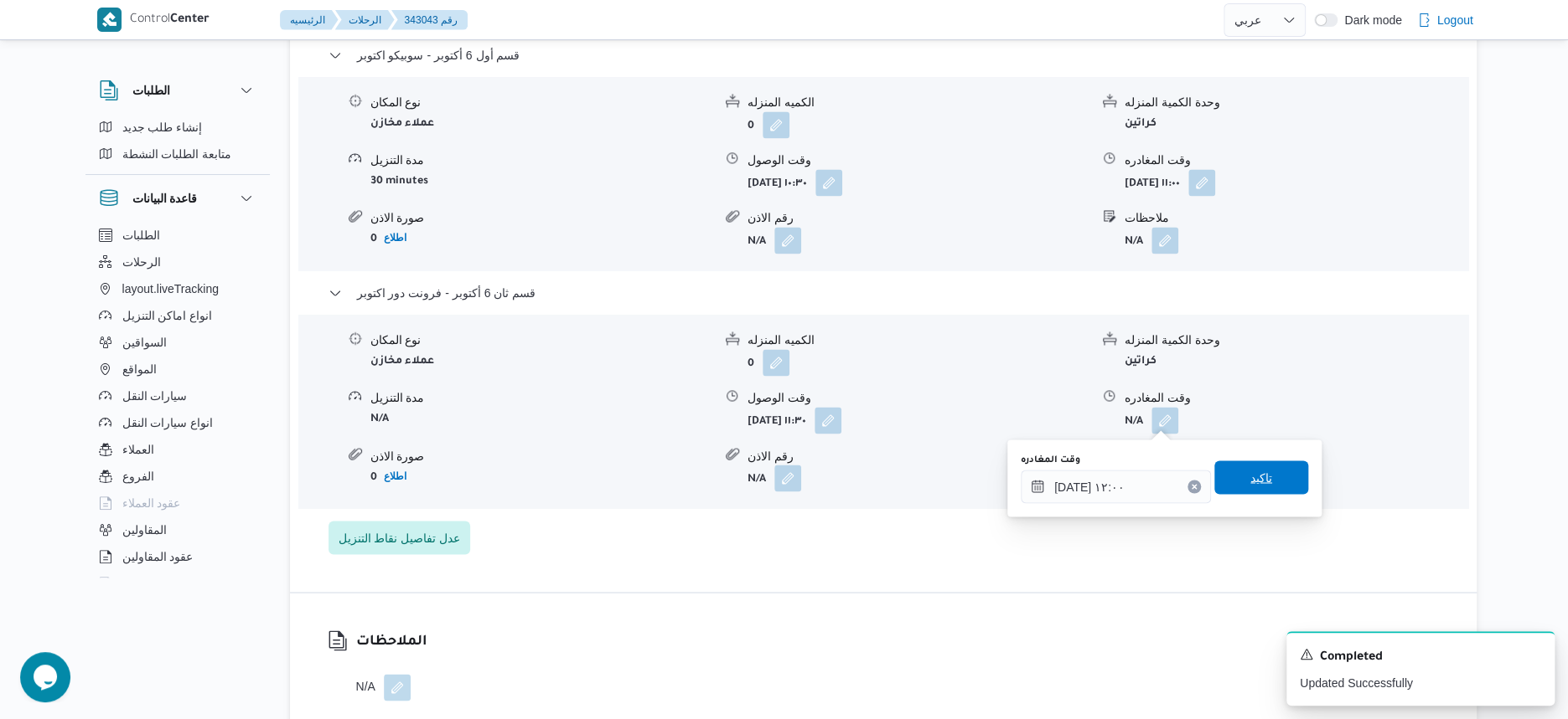
click at [1280, 472] on span "تاكيد" at bounding box center [1261, 477] width 93 height 33
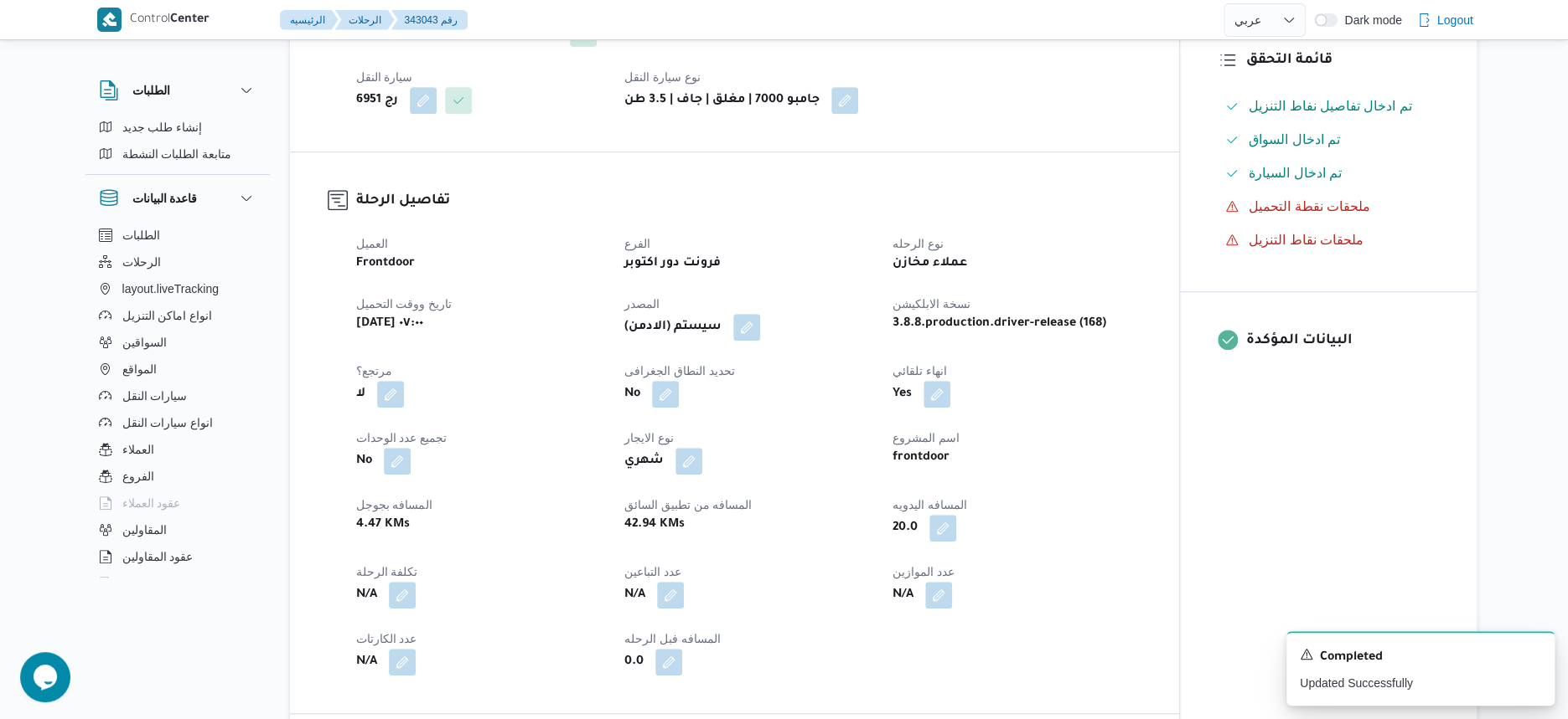
scroll to position [0, 0]
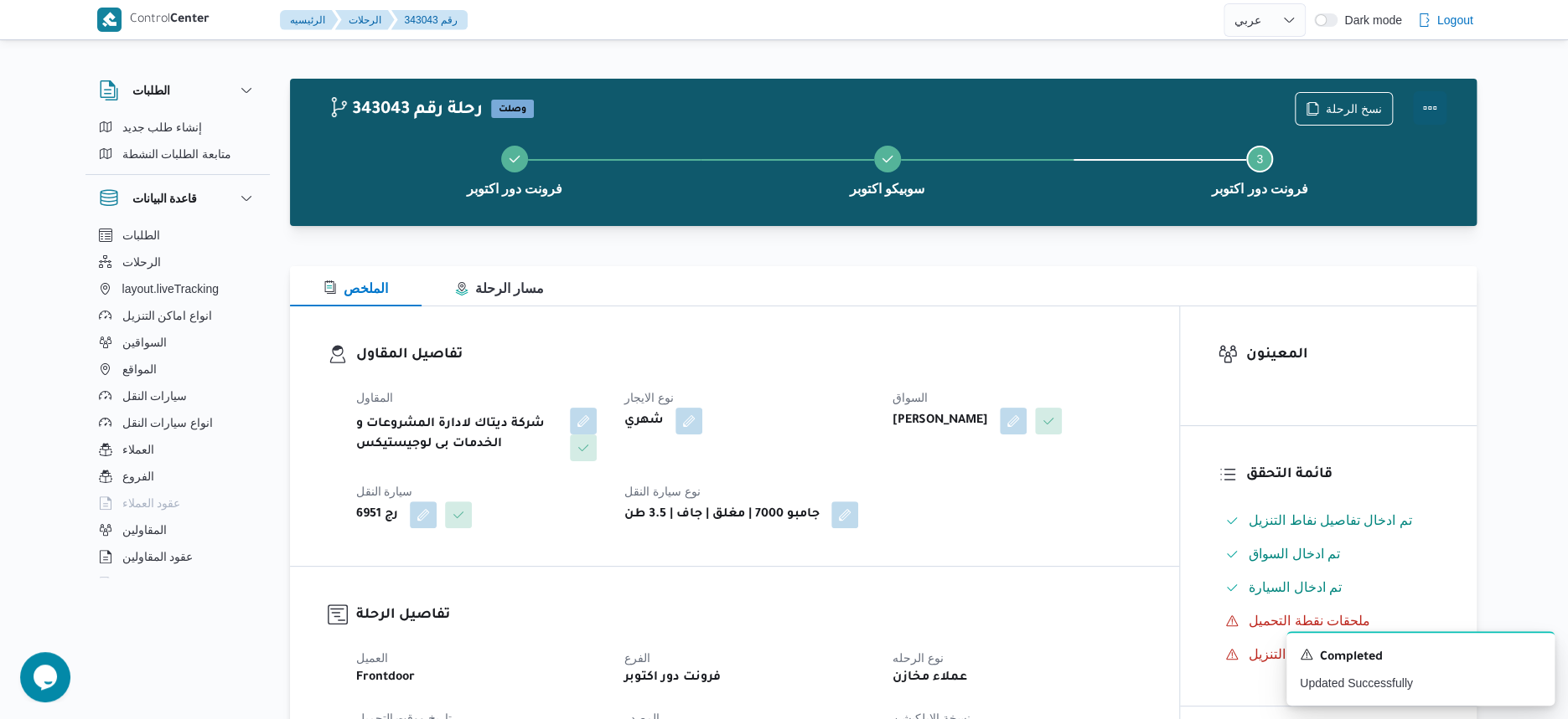
click at [1428, 99] on button "Actions" at bounding box center [1429, 108] width 33 height 33
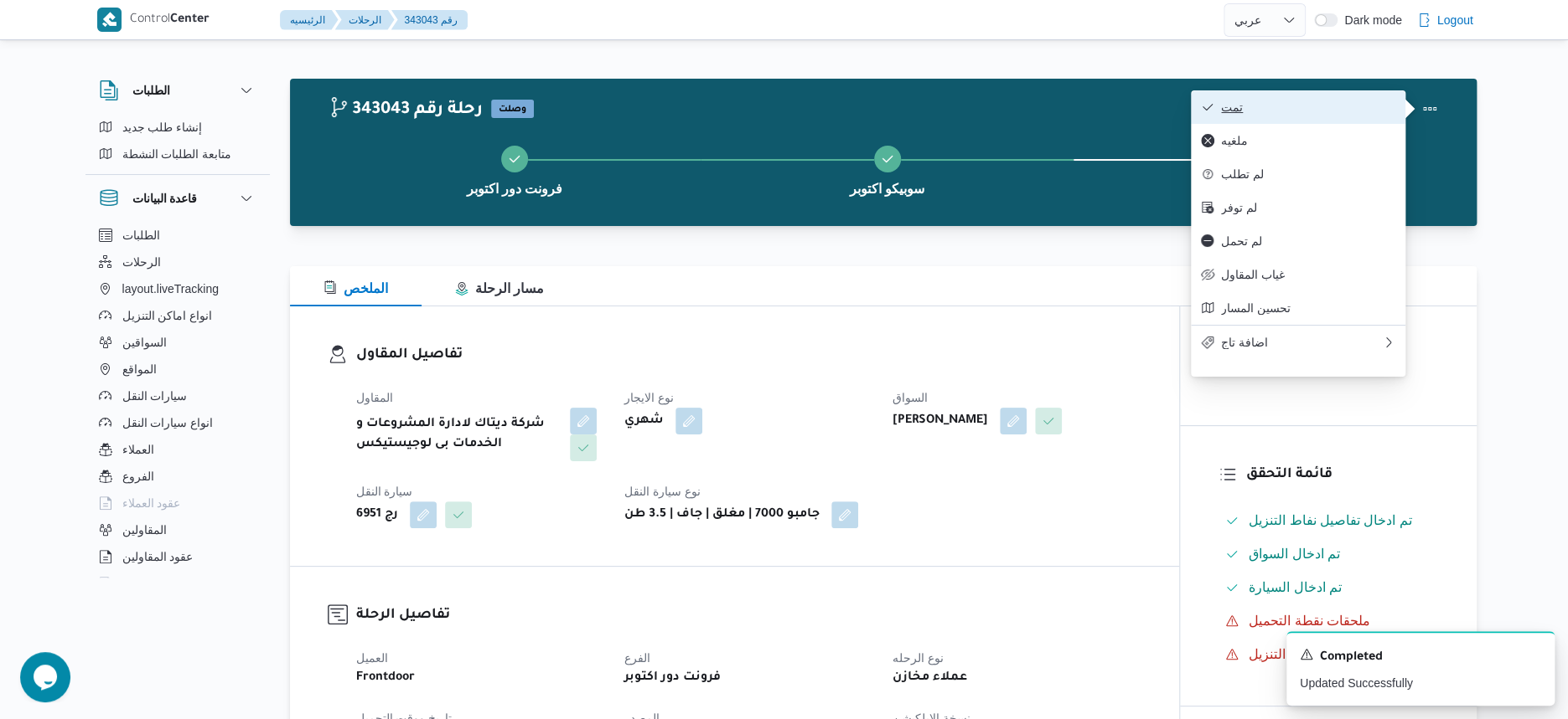
click at [1288, 100] on button "تمت" at bounding box center [1298, 107] width 215 height 33
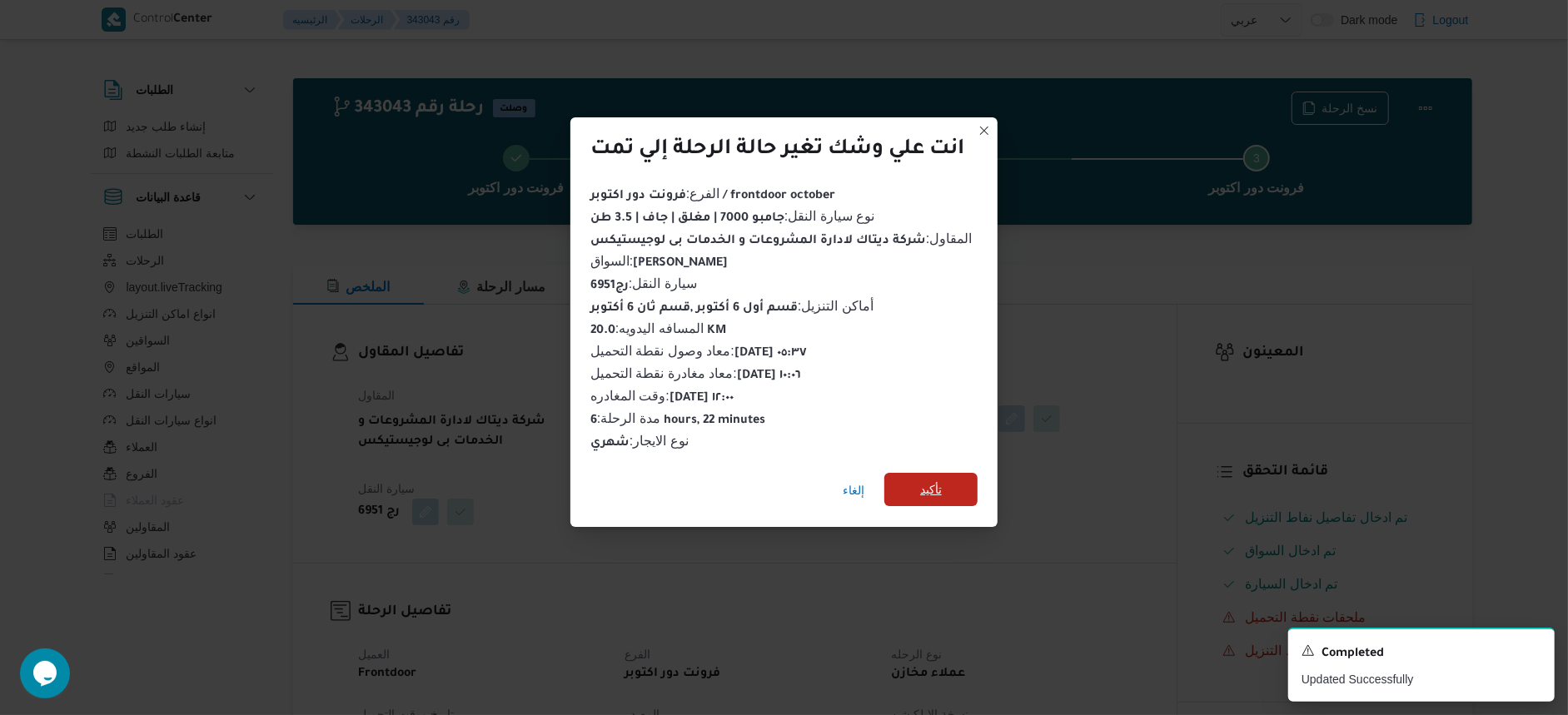
click at [941, 473] on span "تأكيد" at bounding box center [930, 489] width 93 height 33
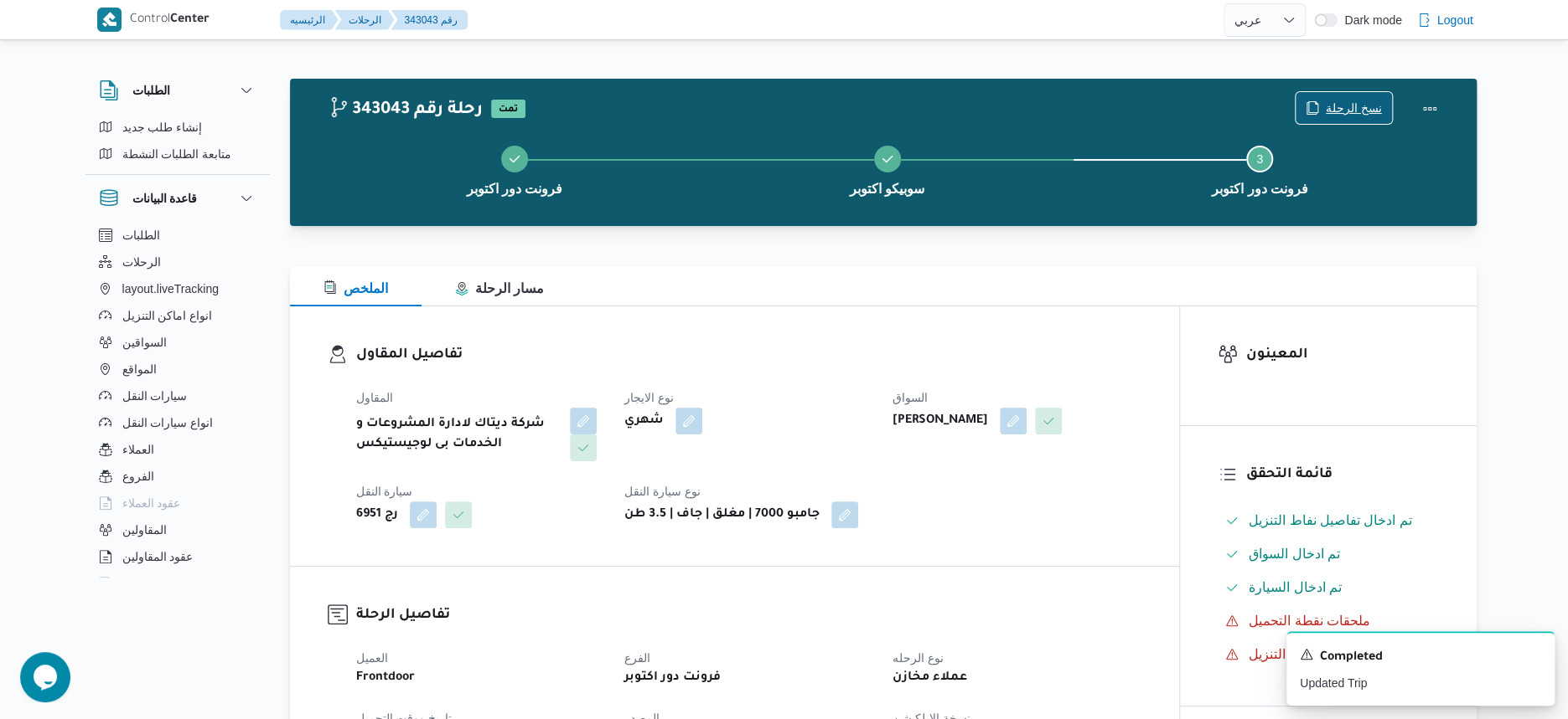
click at [1363, 110] on span "نسخ الرحلة" at bounding box center [1353, 107] width 56 height 20
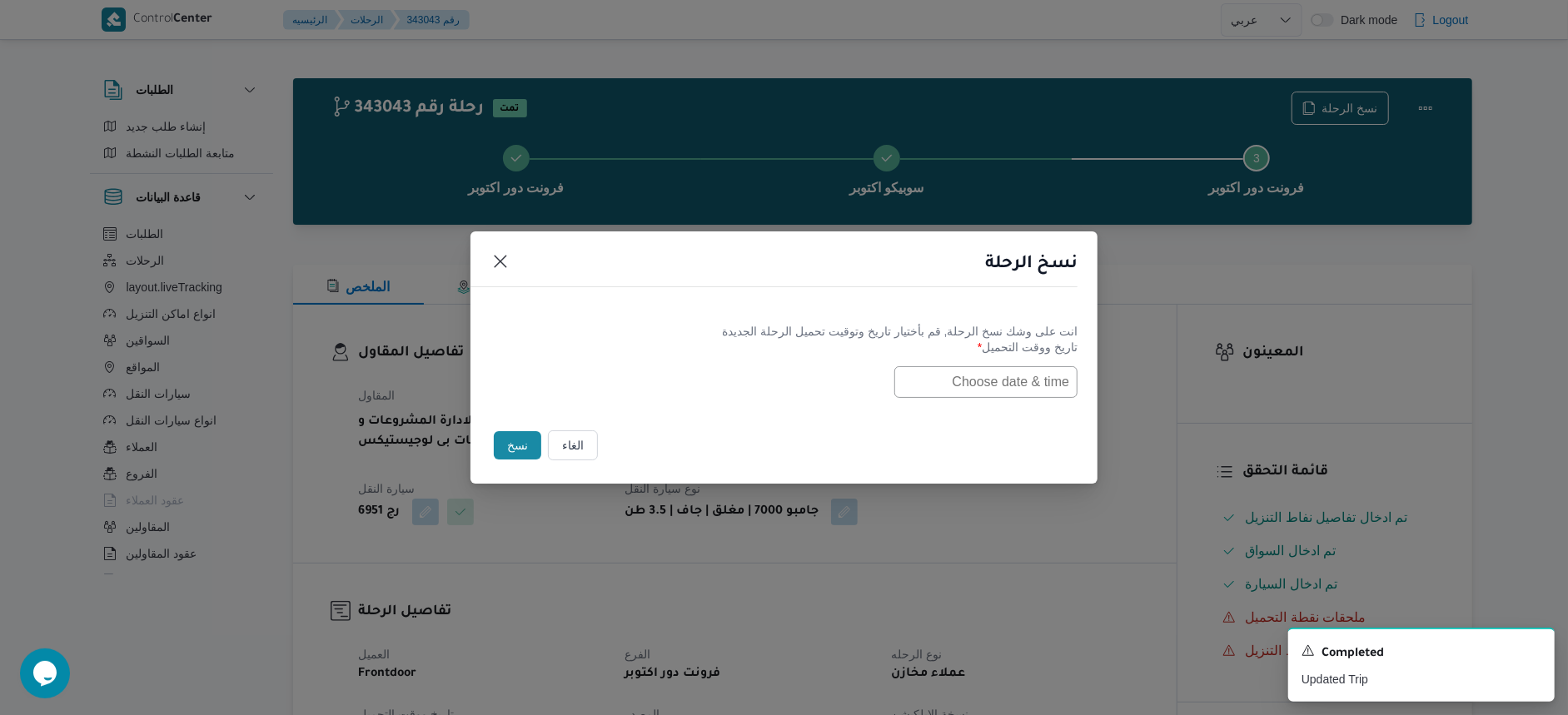
click at [981, 387] on input "text" at bounding box center [986, 382] width 183 height 31
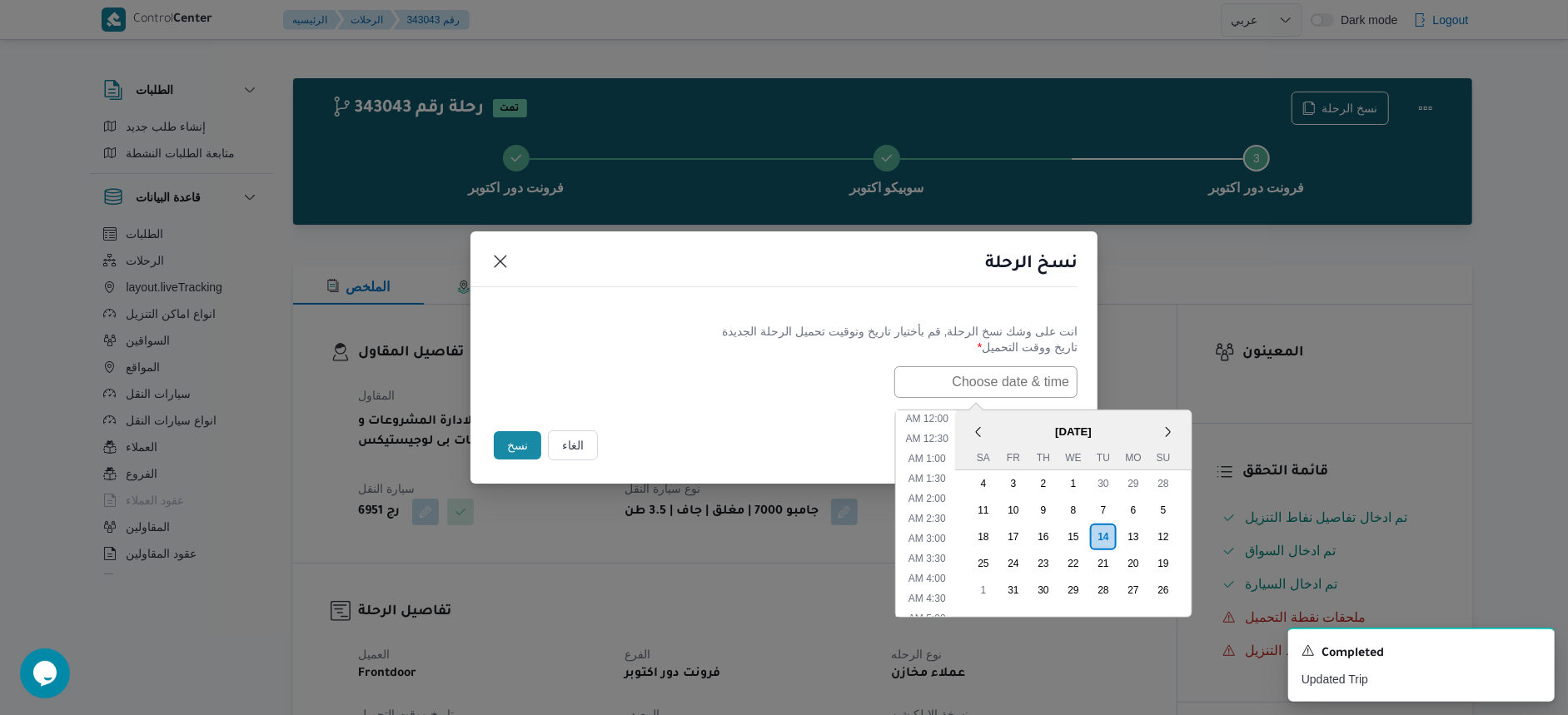
scroll to position [404, 0]
click at [1026, 417] on span "October 2025" at bounding box center [1073, 432] width 237 height 30
click at [941, 493] on li "12:00 PM" at bounding box center [928, 494] width 56 height 16
type input "14/10/2025 12:00PM"
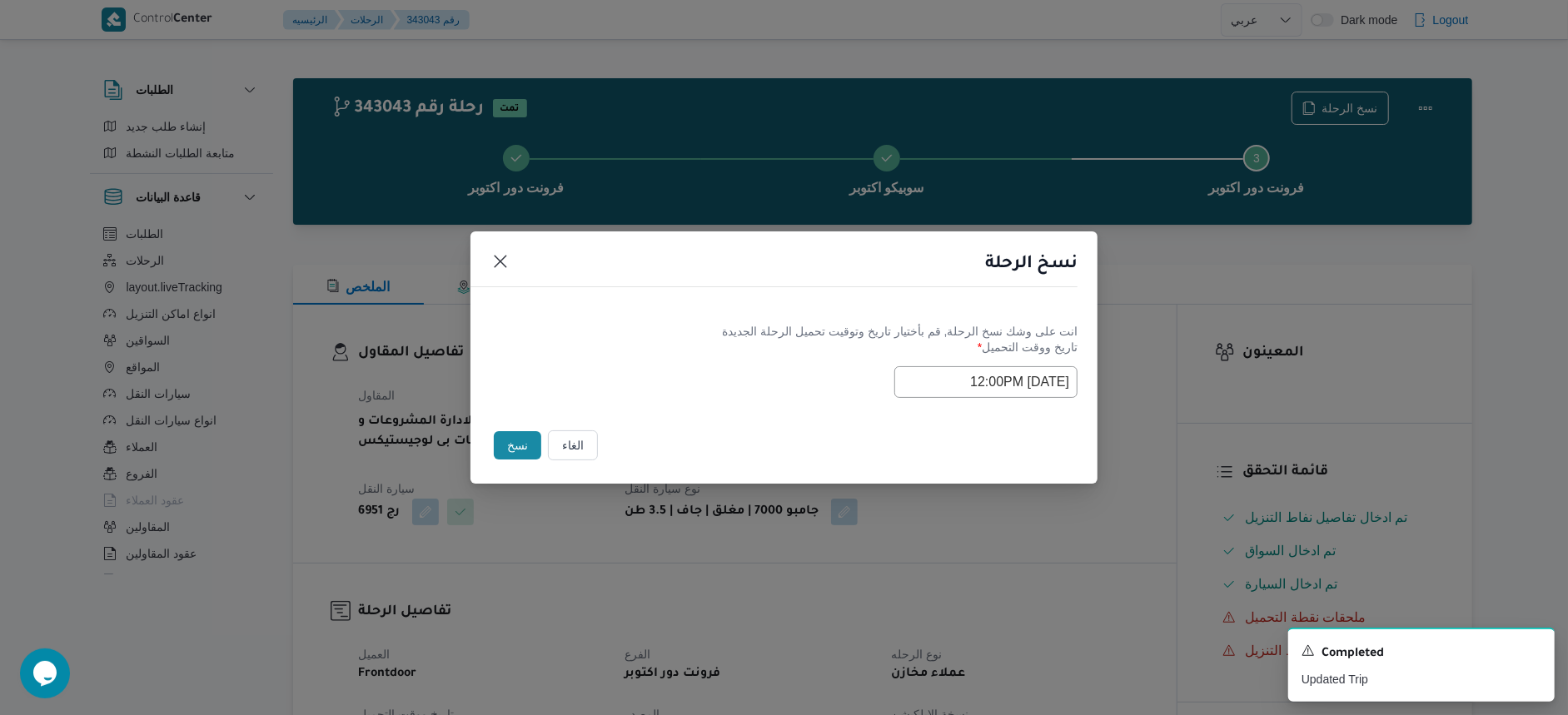
click at [510, 441] on button "نسخ" at bounding box center [517, 445] width 48 height 29
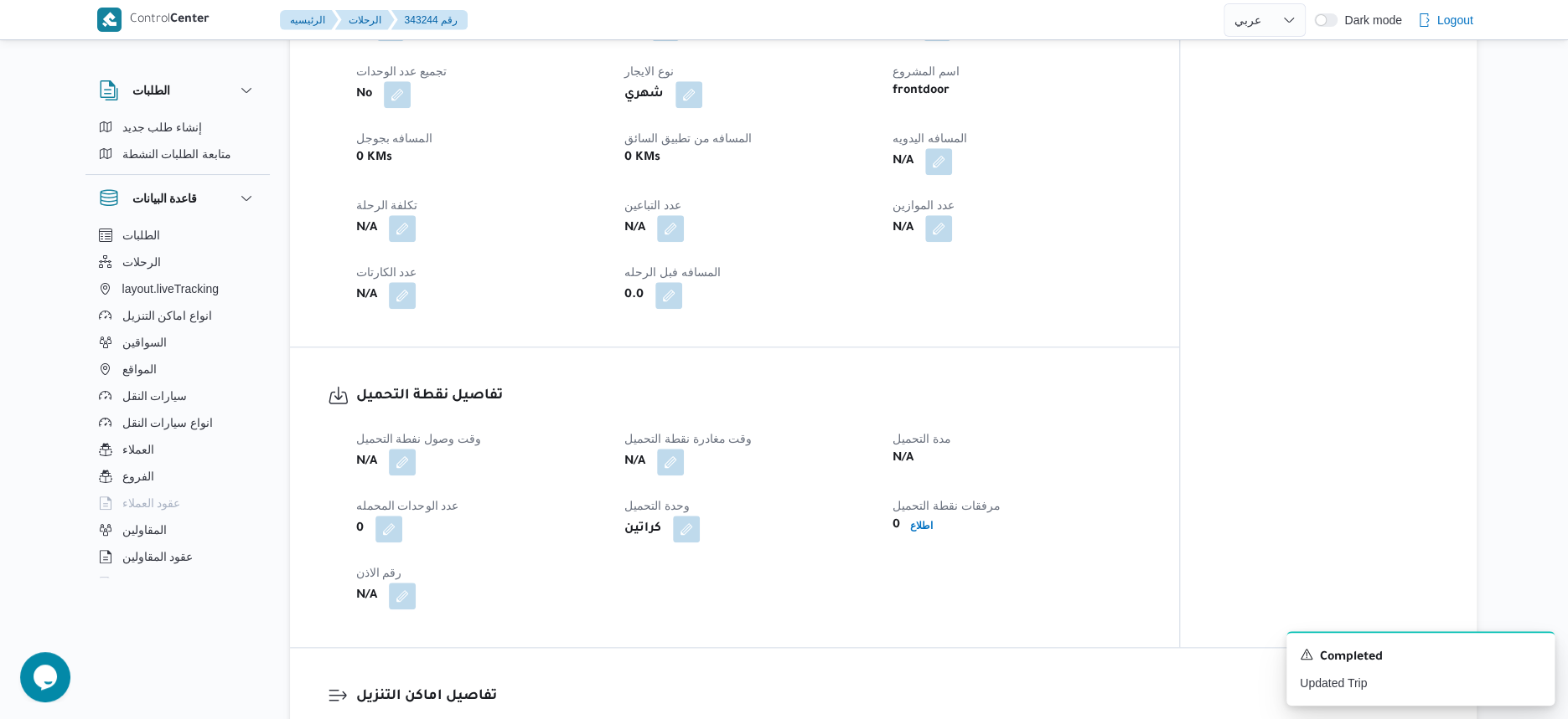
scroll to position [942, 0]
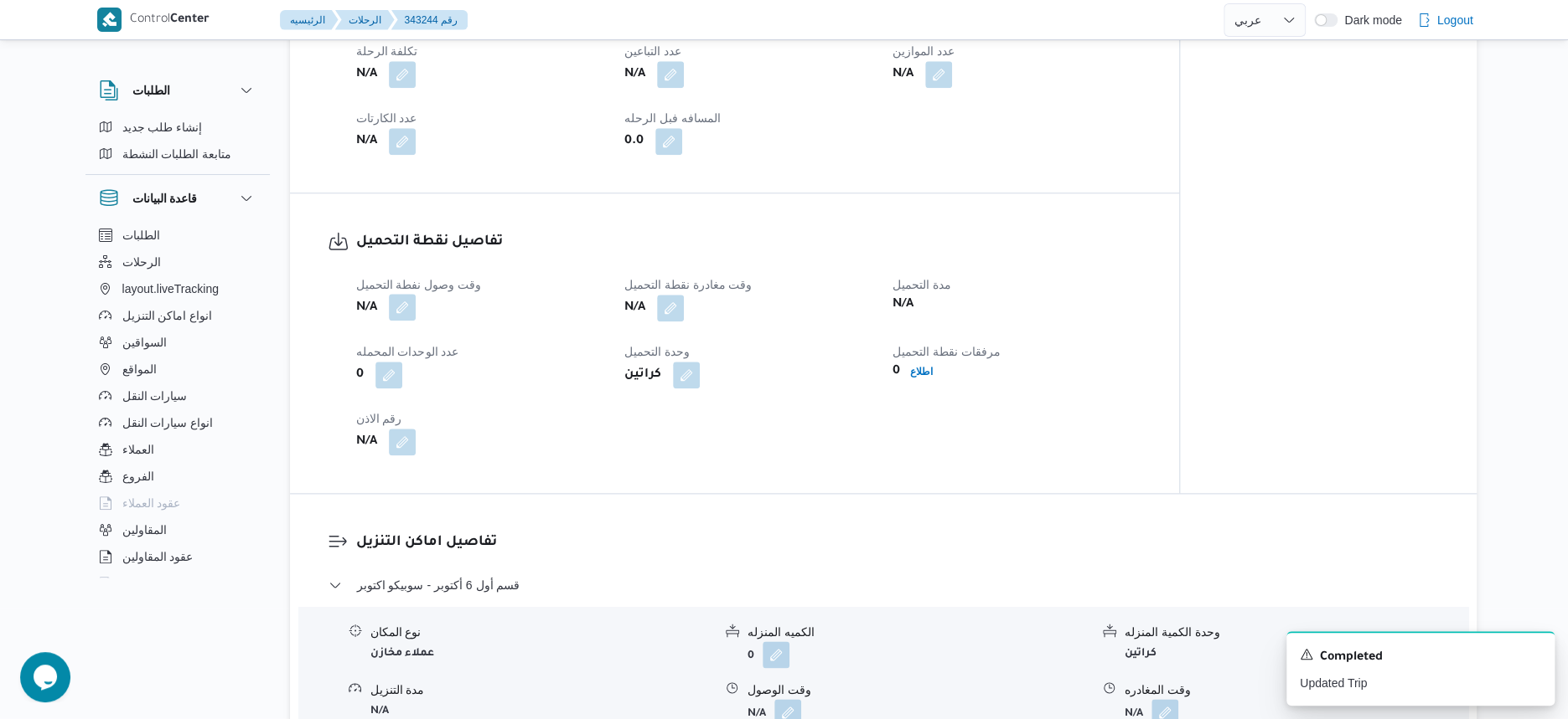
click at [402, 313] on button "button" at bounding box center [402, 307] width 27 height 27
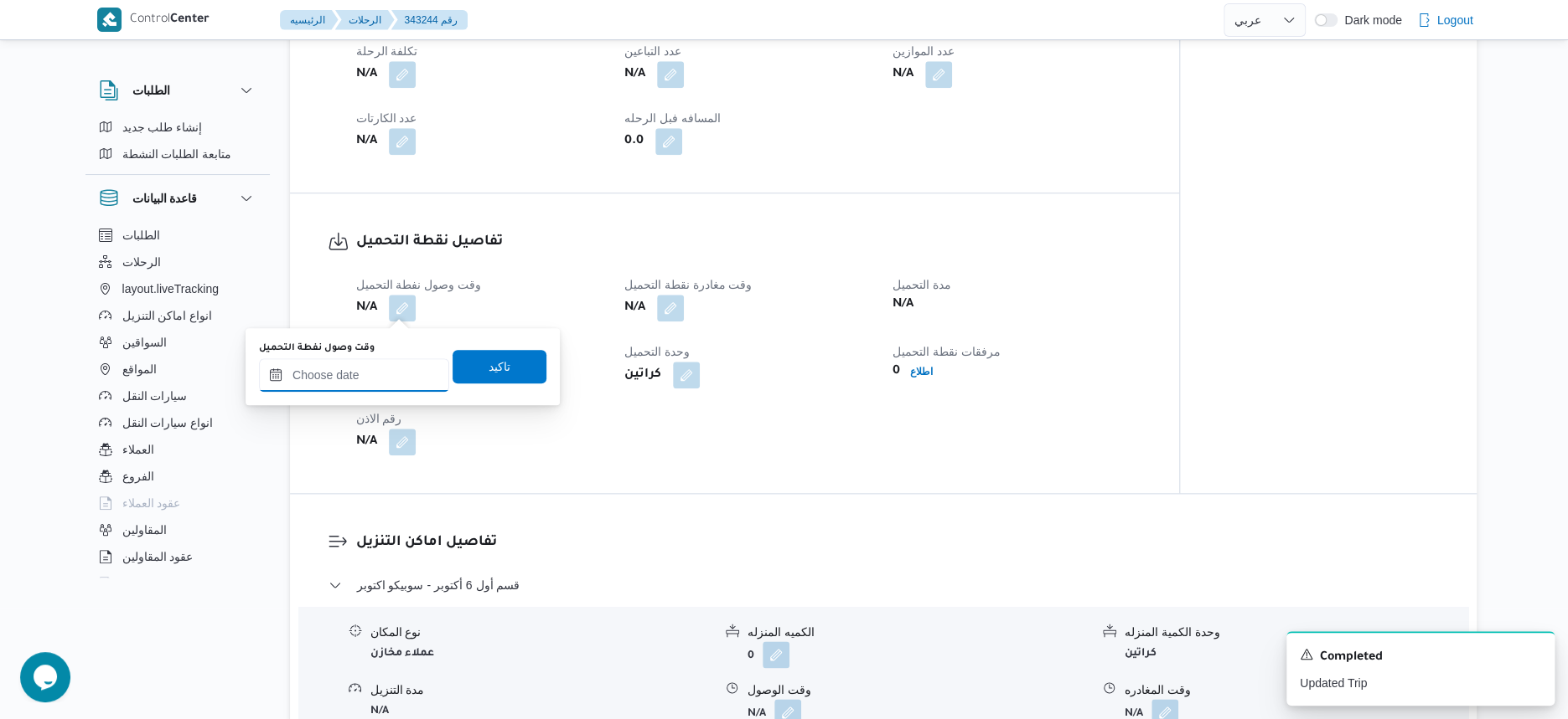
click at [377, 360] on input "وقت وصول نفطة التحميل" at bounding box center [354, 375] width 190 height 33
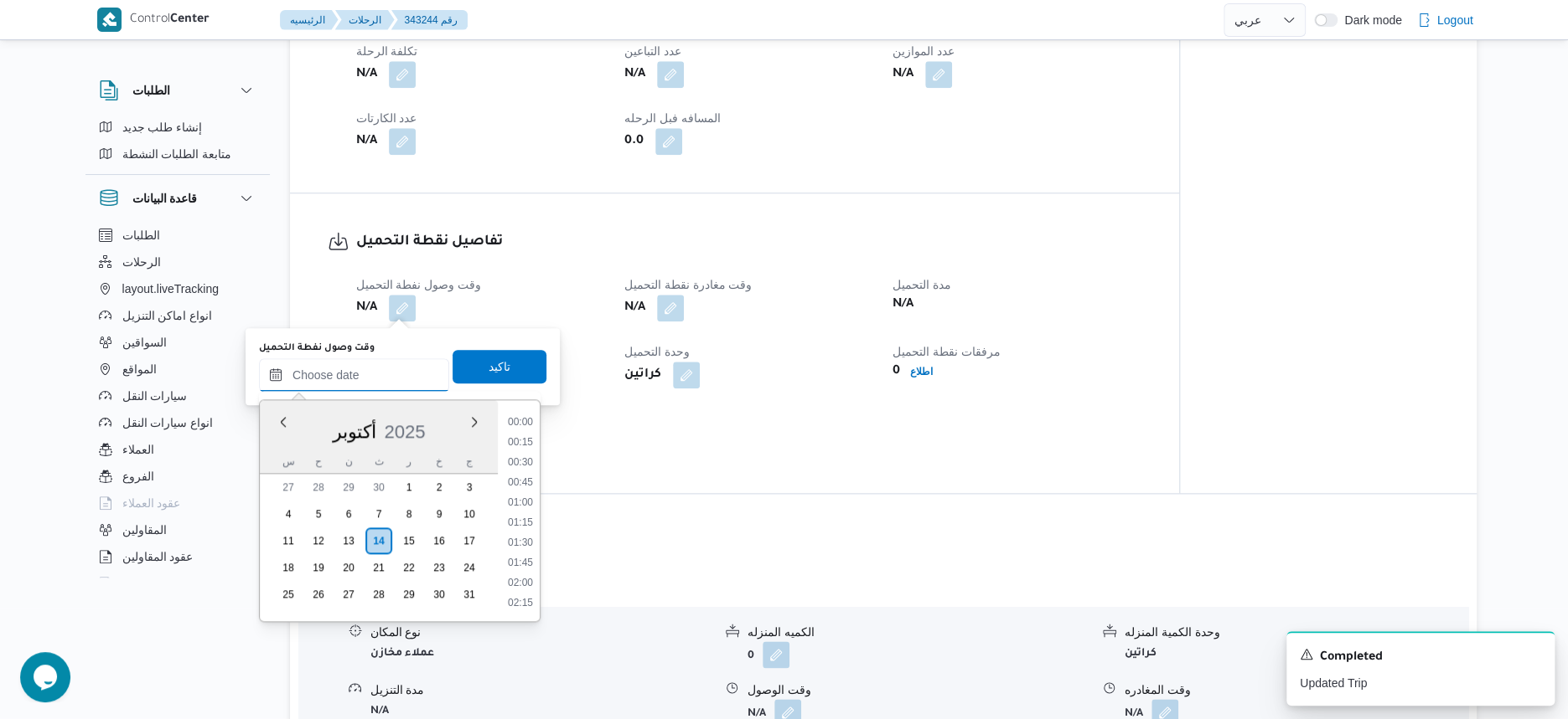
scroll to position [921, 0]
click at [526, 466] on li "12:00" at bounding box center [520, 465] width 38 height 17
type input "١٤/١٠/٢٠٢٥ ١٢:٠٠"
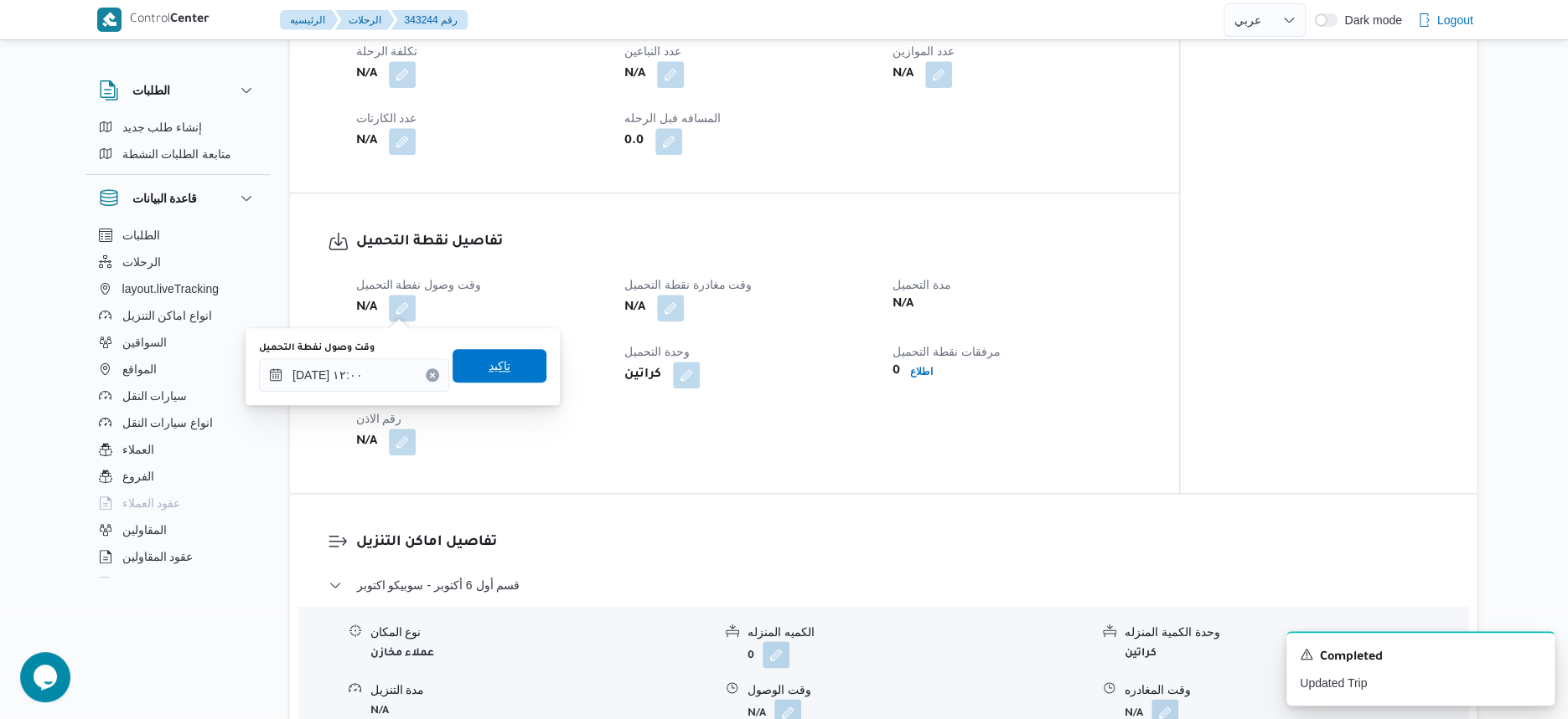
click at [509, 369] on span "تاكيد" at bounding box center [499, 366] width 93 height 33
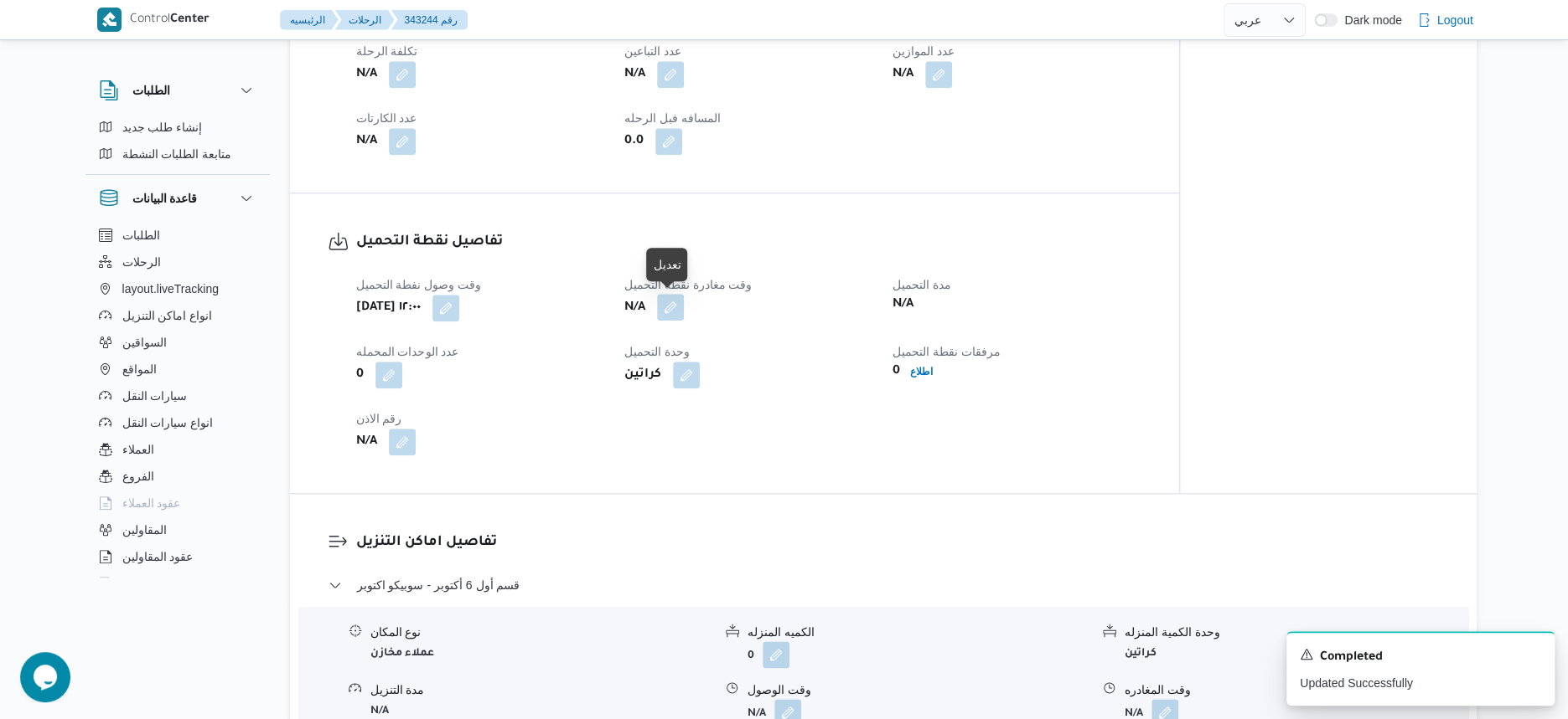
click at [677, 309] on button "button" at bounding box center [670, 307] width 27 height 27
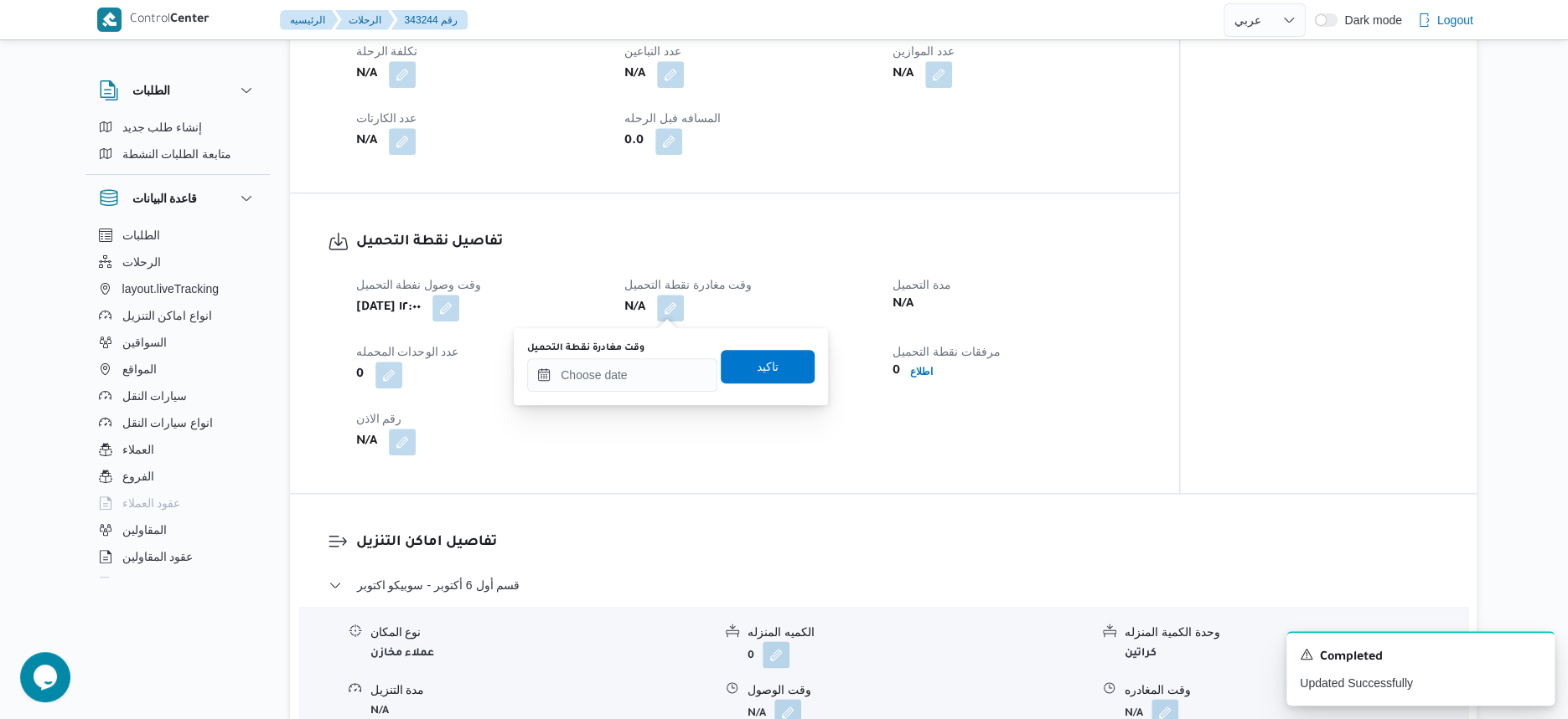
click at [655, 355] on div "وقت مغادرة نقطة التحميل" at bounding box center [622, 367] width 190 height 51
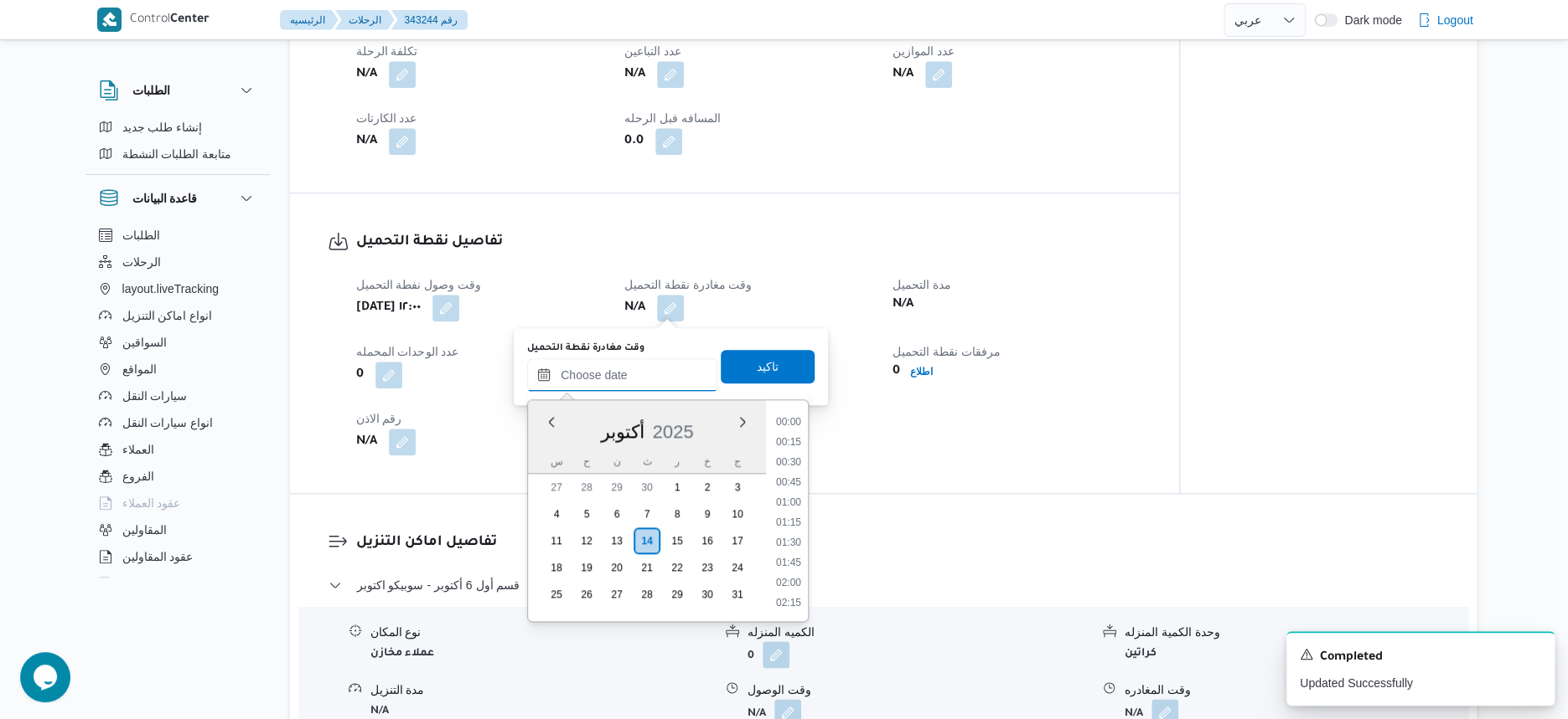
click at [655, 361] on input "وقت مغادرة نقطة التحميل" at bounding box center [622, 375] width 190 height 33
click at [800, 503] on li "12:30" at bounding box center [788, 505] width 38 height 17
type input "١٤/١٠/٢٠٢٥ ١٢:٣٠"
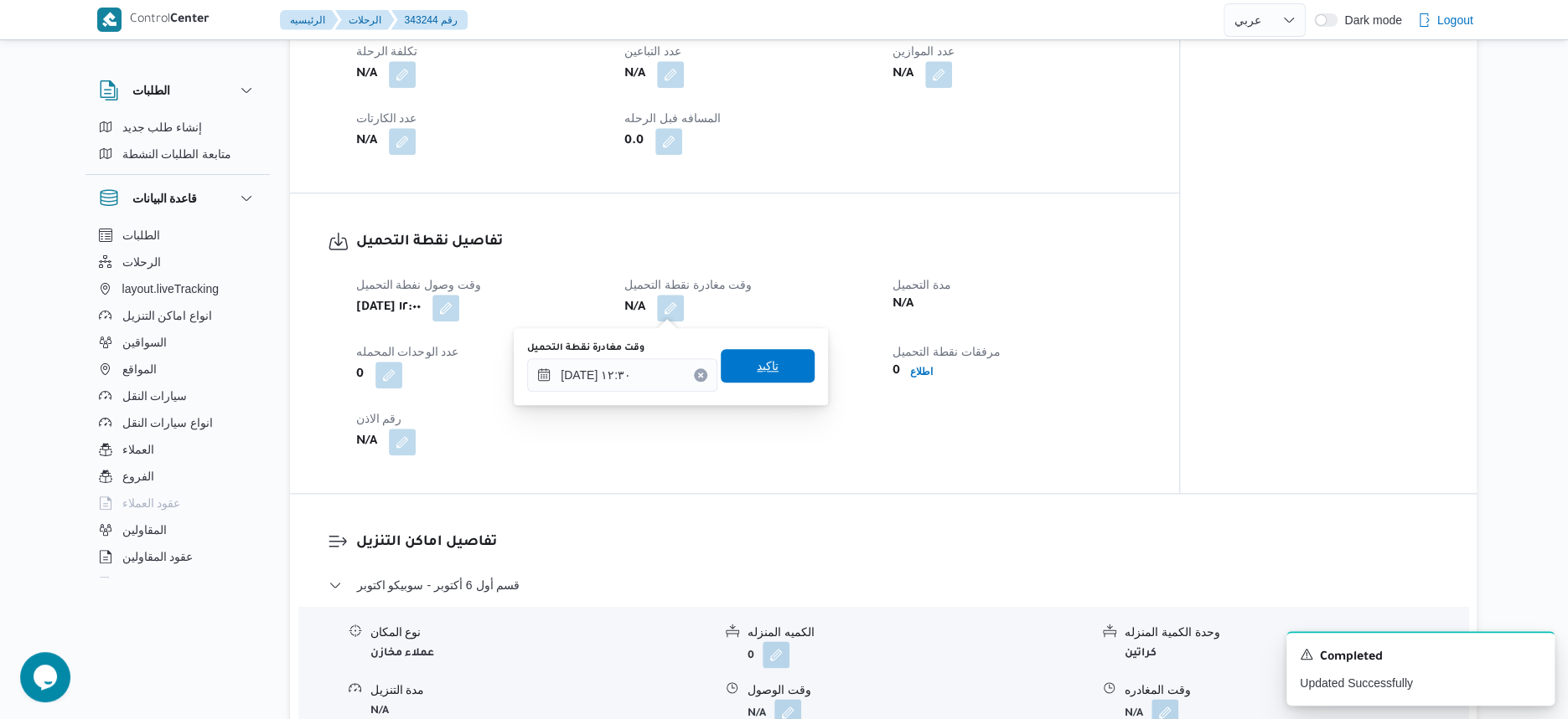
click at [774, 360] on span "تاكيد" at bounding box center [767, 366] width 93 height 33
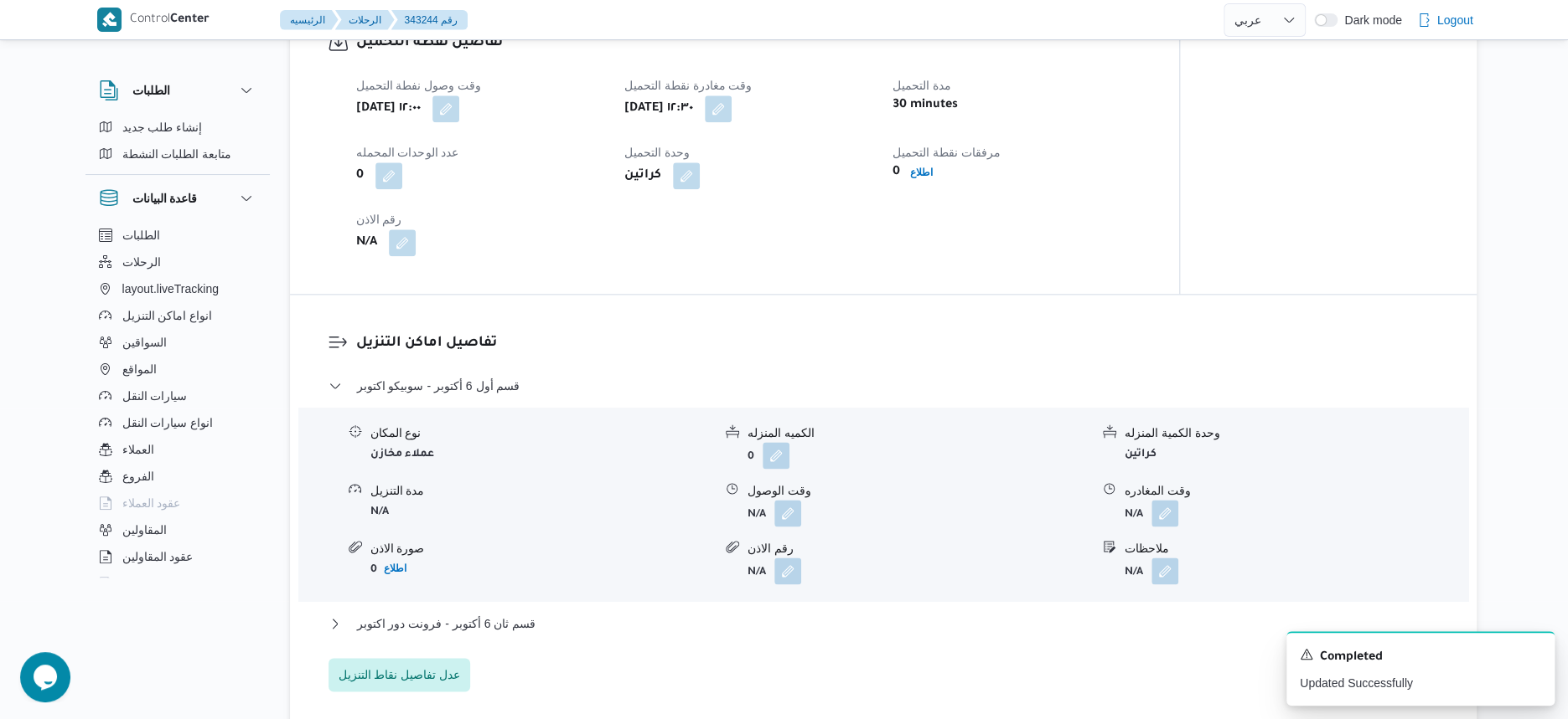
scroll to position [1152, 0]
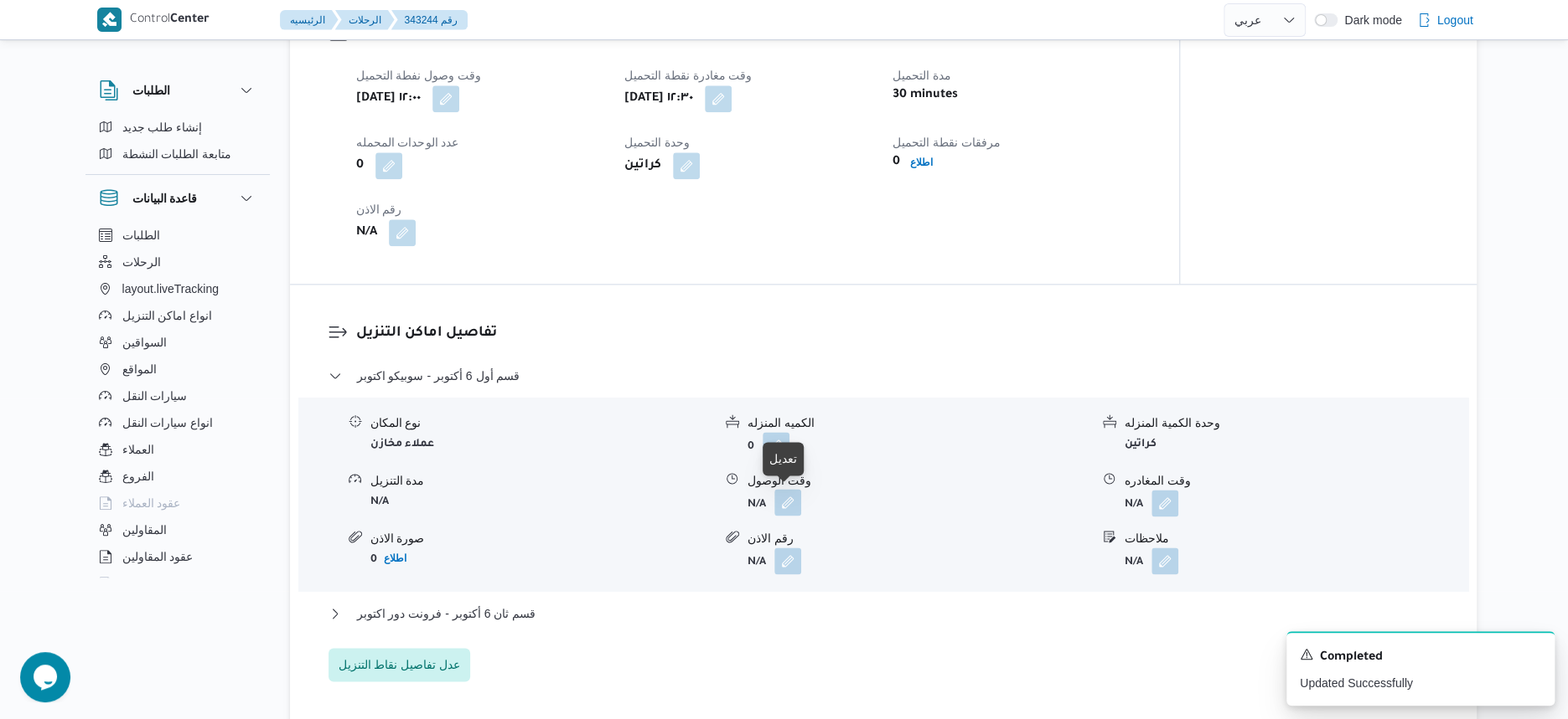
click at [800, 496] on button "button" at bounding box center [787, 503] width 27 height 27
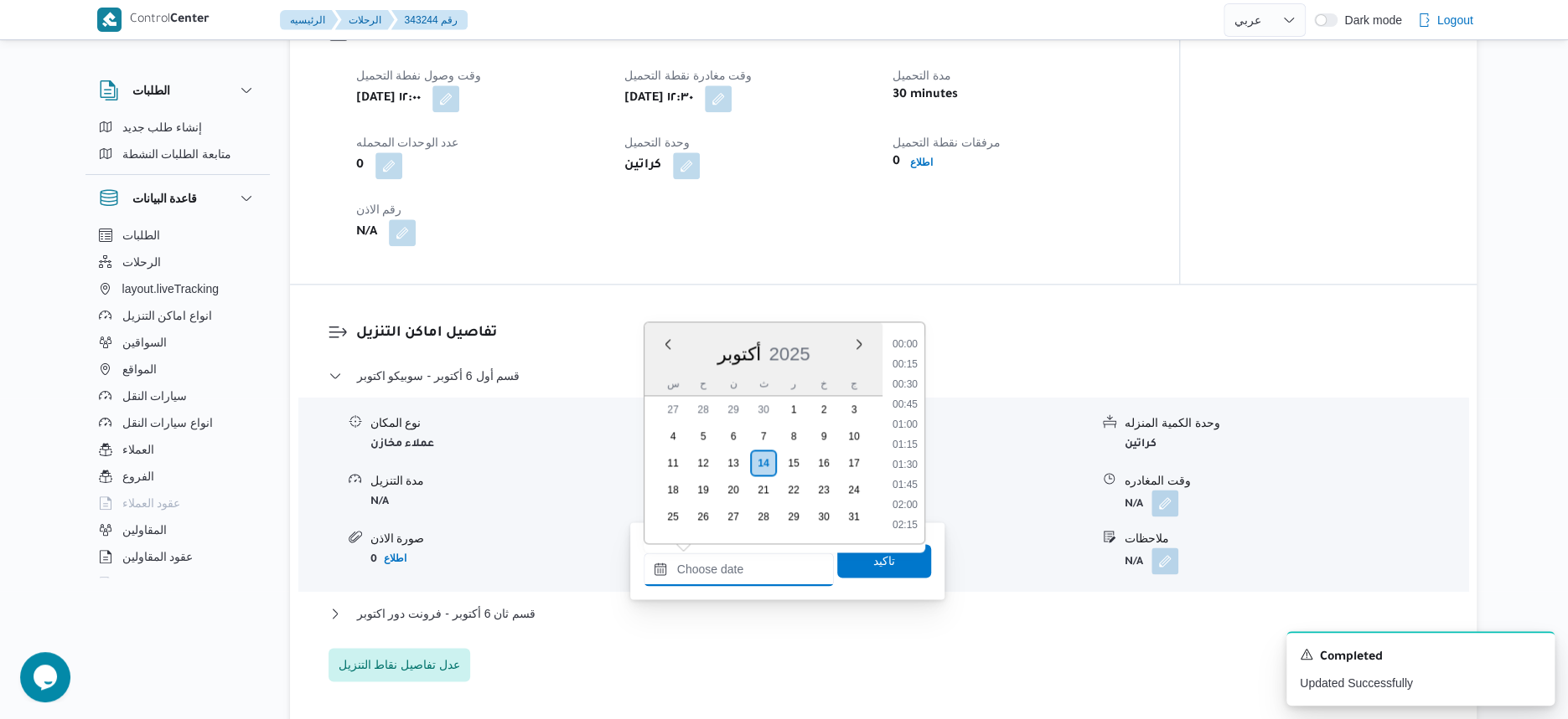
click at [759, 569] on input "وقت الوصول" at bounding box center [739, 569] width 190 height 33
click at [903, 467] on li "13:00" at bounding box center [905, 468] width 38 height 17
type input "١٤/١٠/٢٠٢٥ ١٣:٠٠"
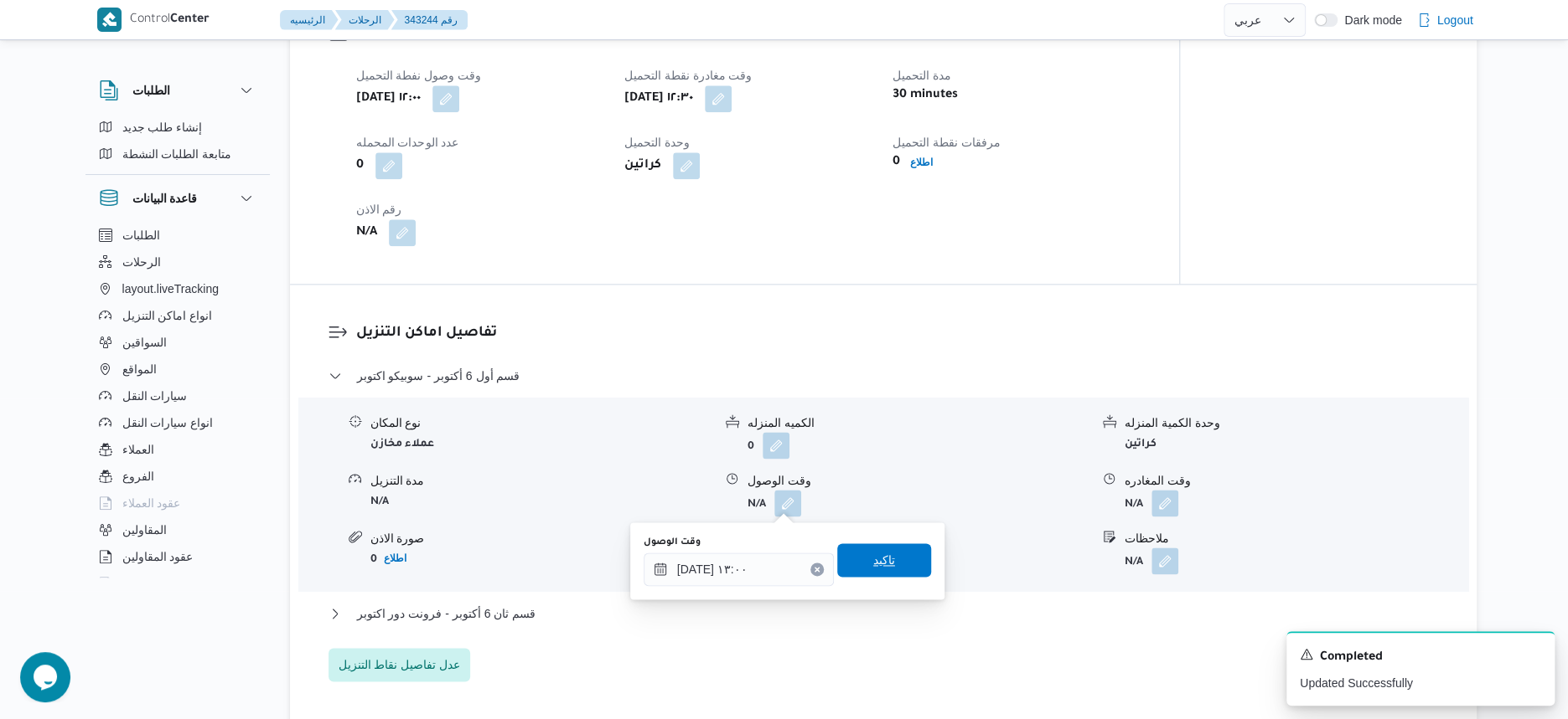
click at [903, 551] on span "تاكيد" at bounding box center [884, 560] width 93 height 33
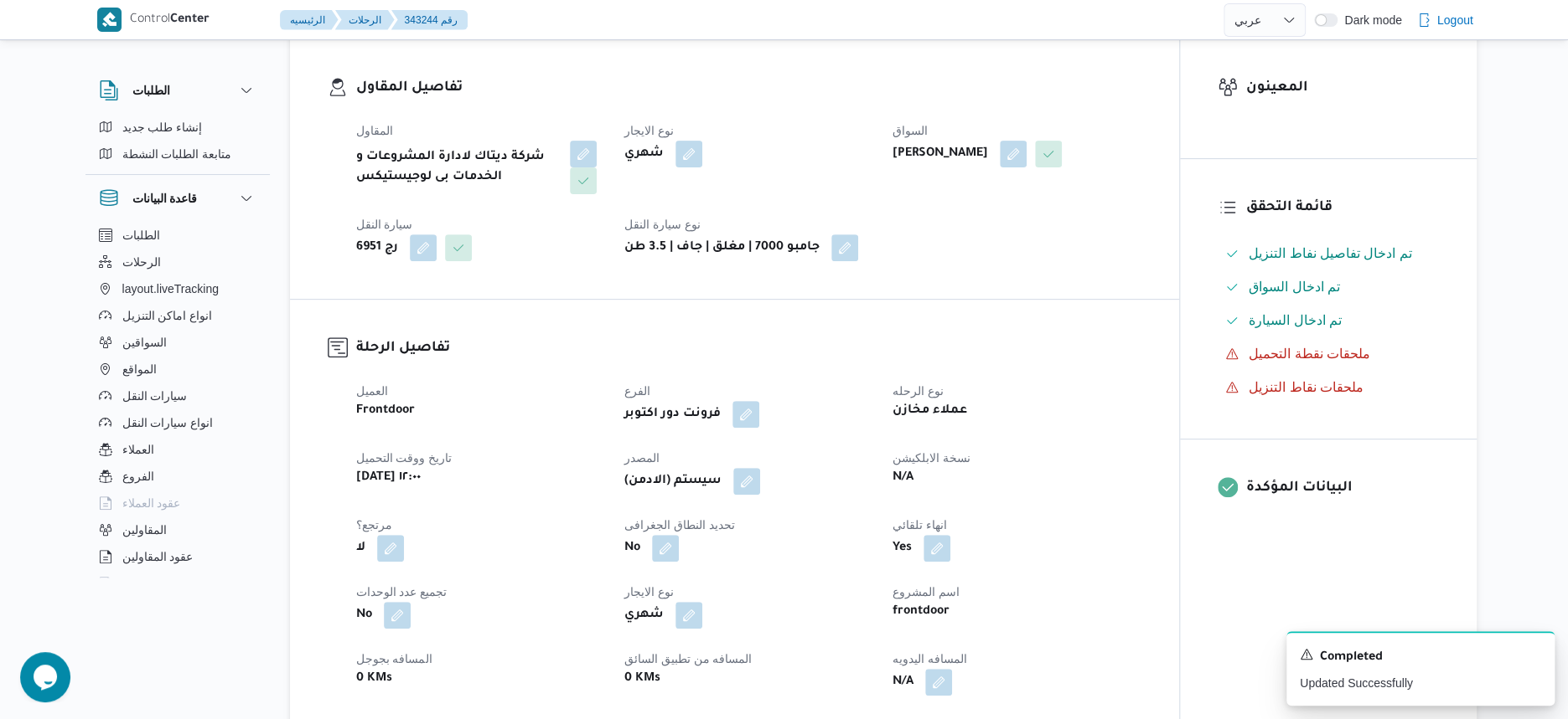
scroll to position [524, 0]
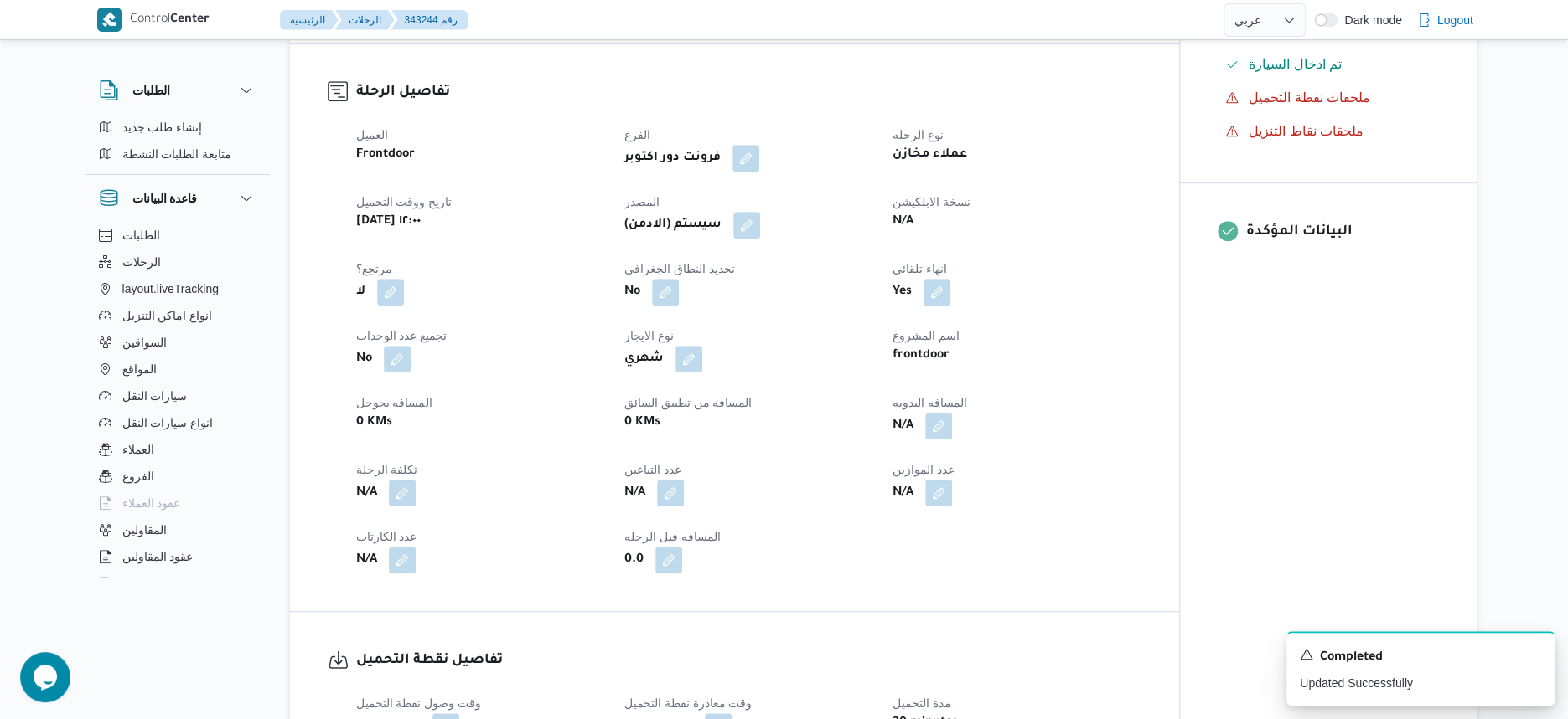
click at [753, 207] on dt "المصدر" at bounding box center [748, 202] width 248 height 20
click at [754, 218] on button "button" at bounding box center [746, 224] width 27 height 27
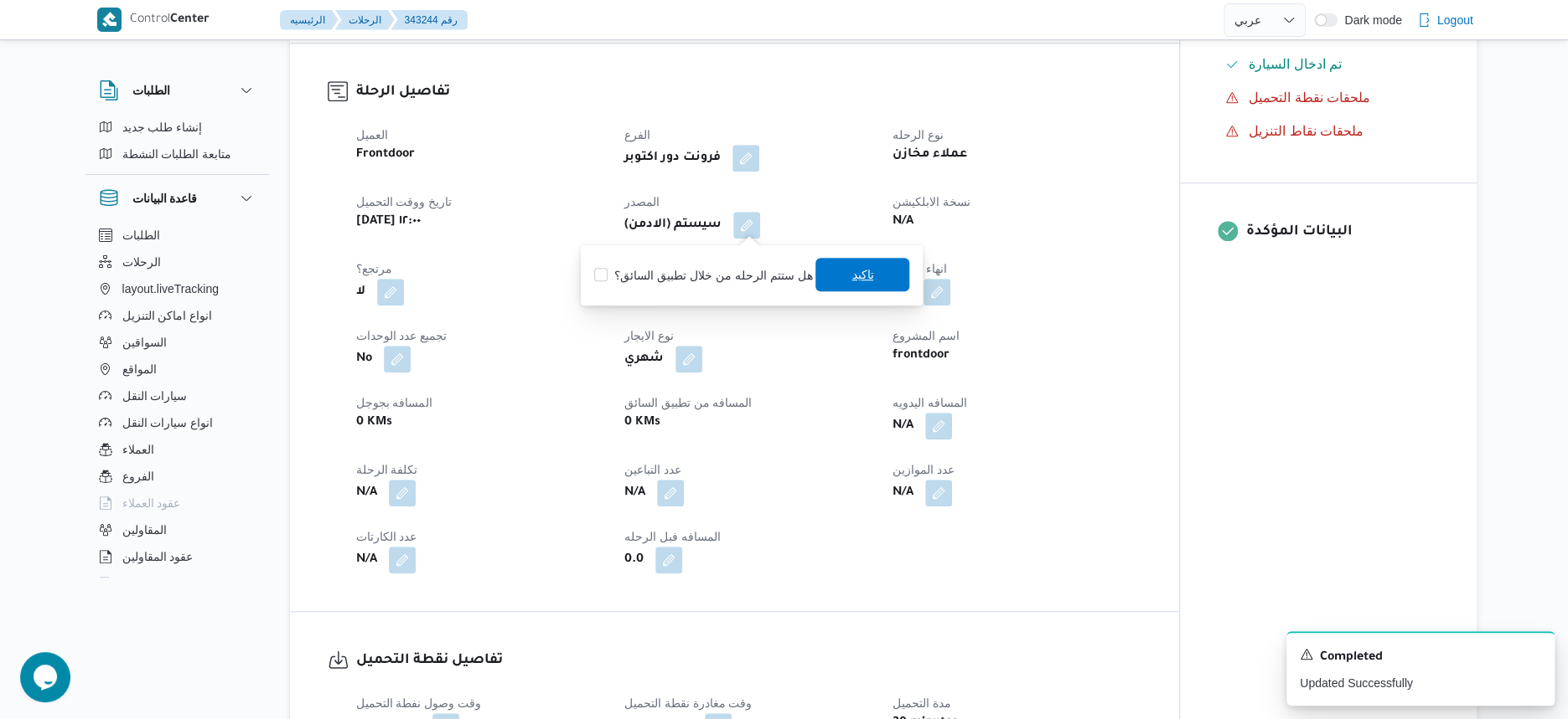
click at [851, 281] on span "تاكيد" at bounding box center [862, 274] width 22 height 20
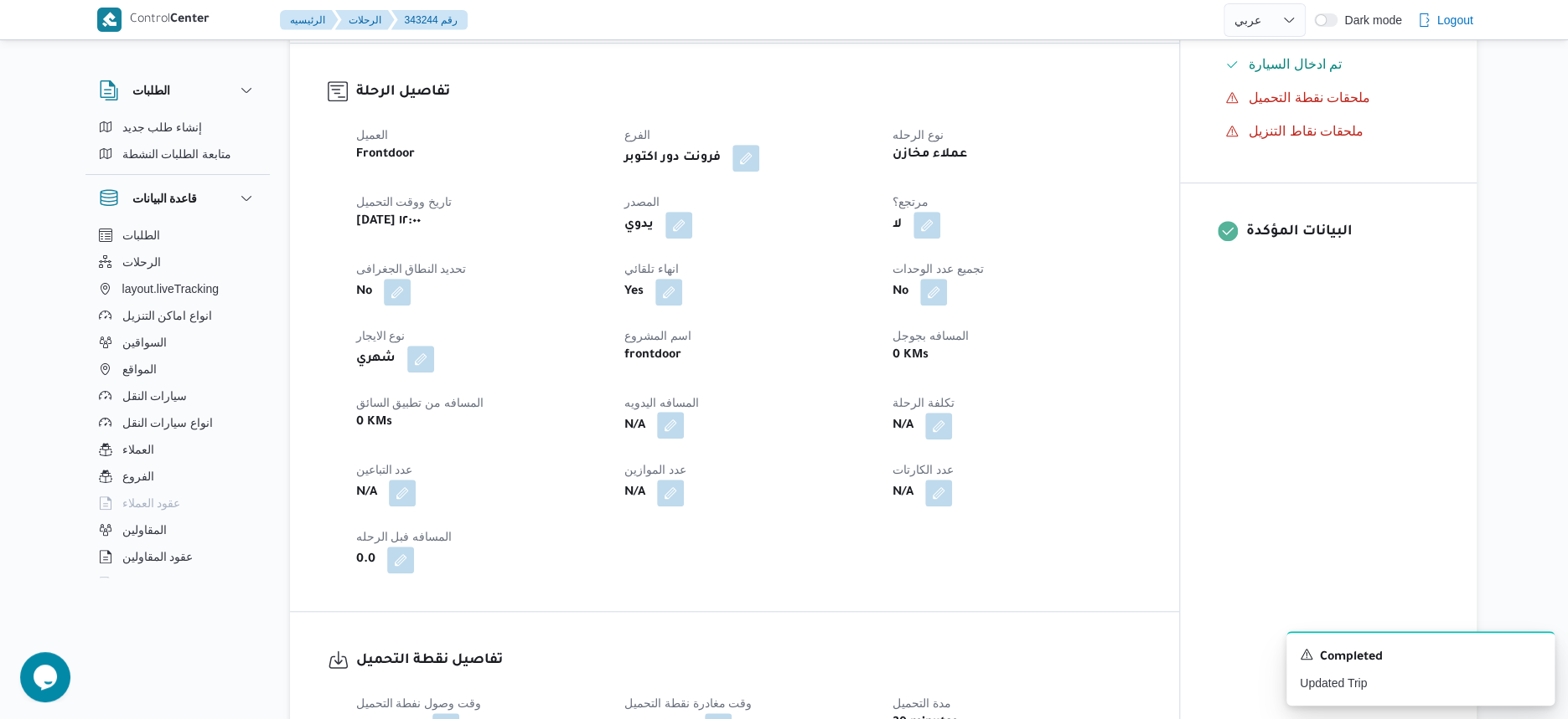
click at [677, 427] on button "button" at bounding box center [670, 425] width 27 height 27
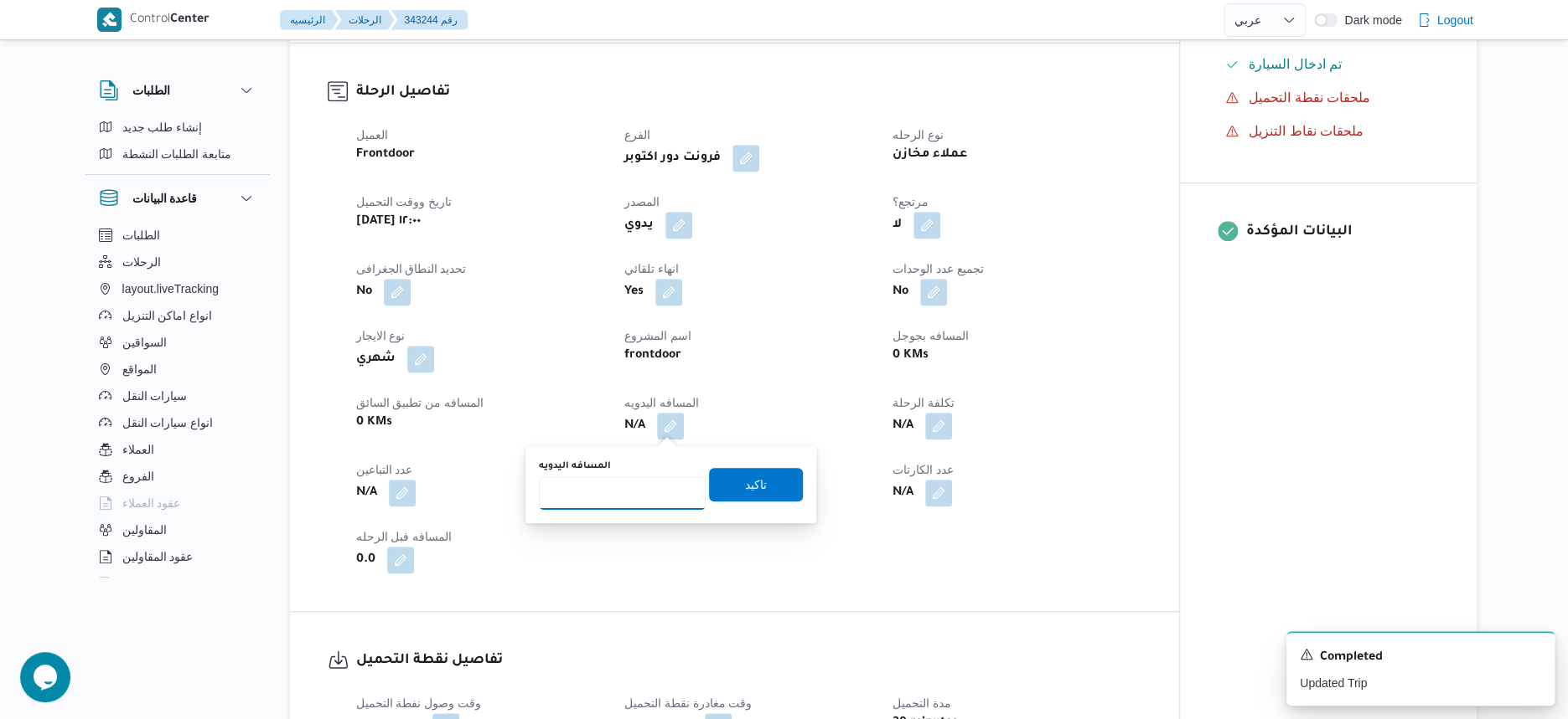
click at [636, 480] on input "المسافه اليدويه" at bounding box center [622, 493] width 167 height 33
type input "20"
click at [767, 485] on span "تاكيد" at bounding box center [755, 484] width 93 height 33
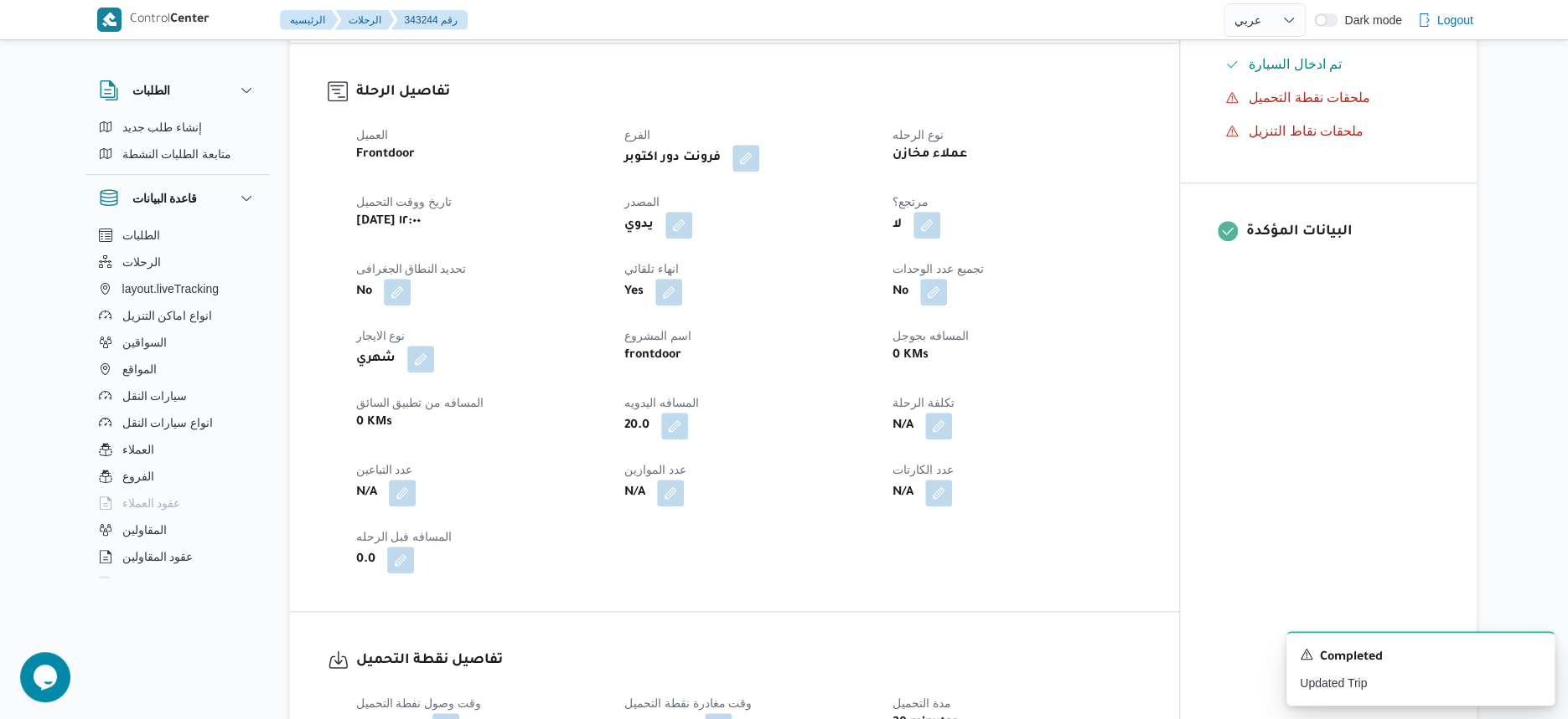
select select "ar"
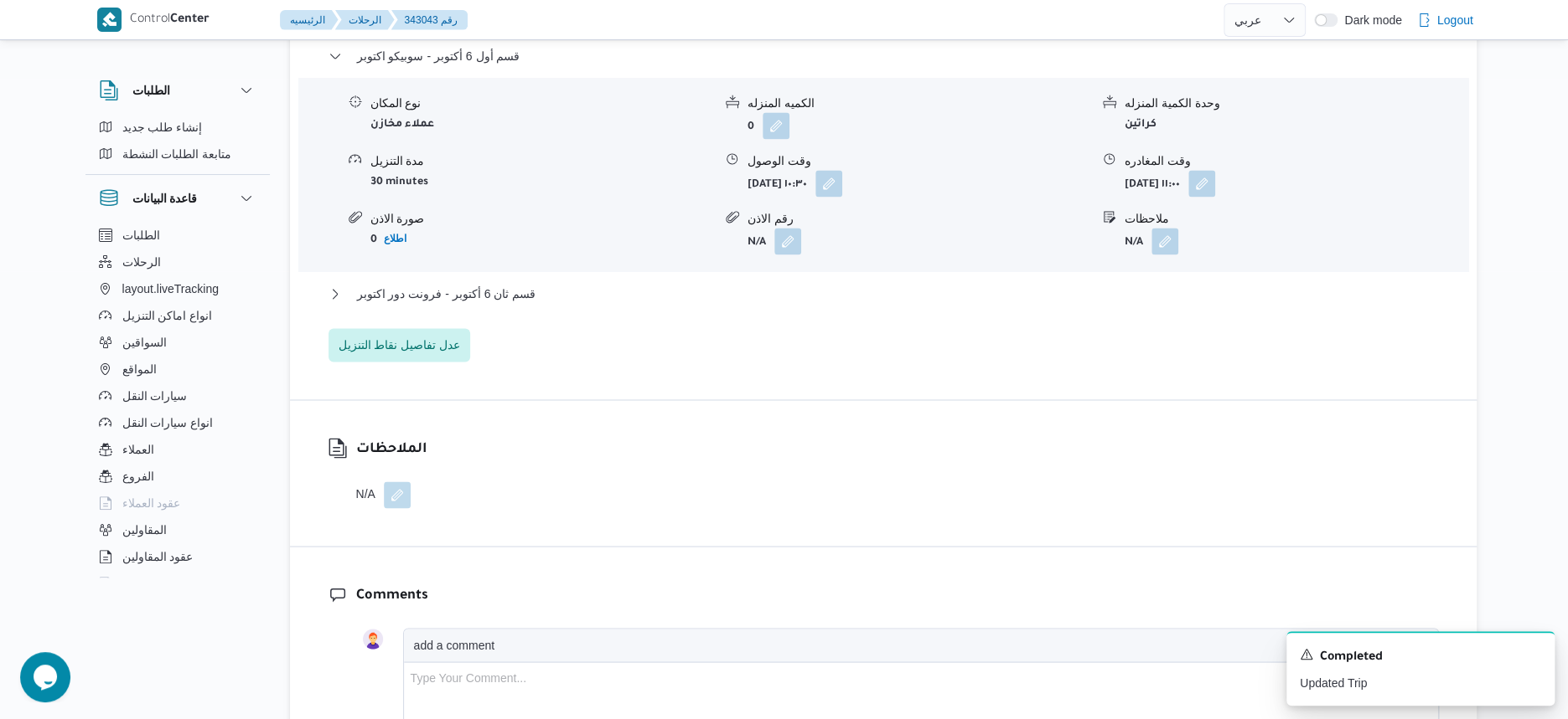
scroll to position [1466, 0]
click at [585, 301] on button "قسم ثان 6 أكتوبر - فرونت دور اكتوبر" at bounding box center [884, 292] width 1111 height 20
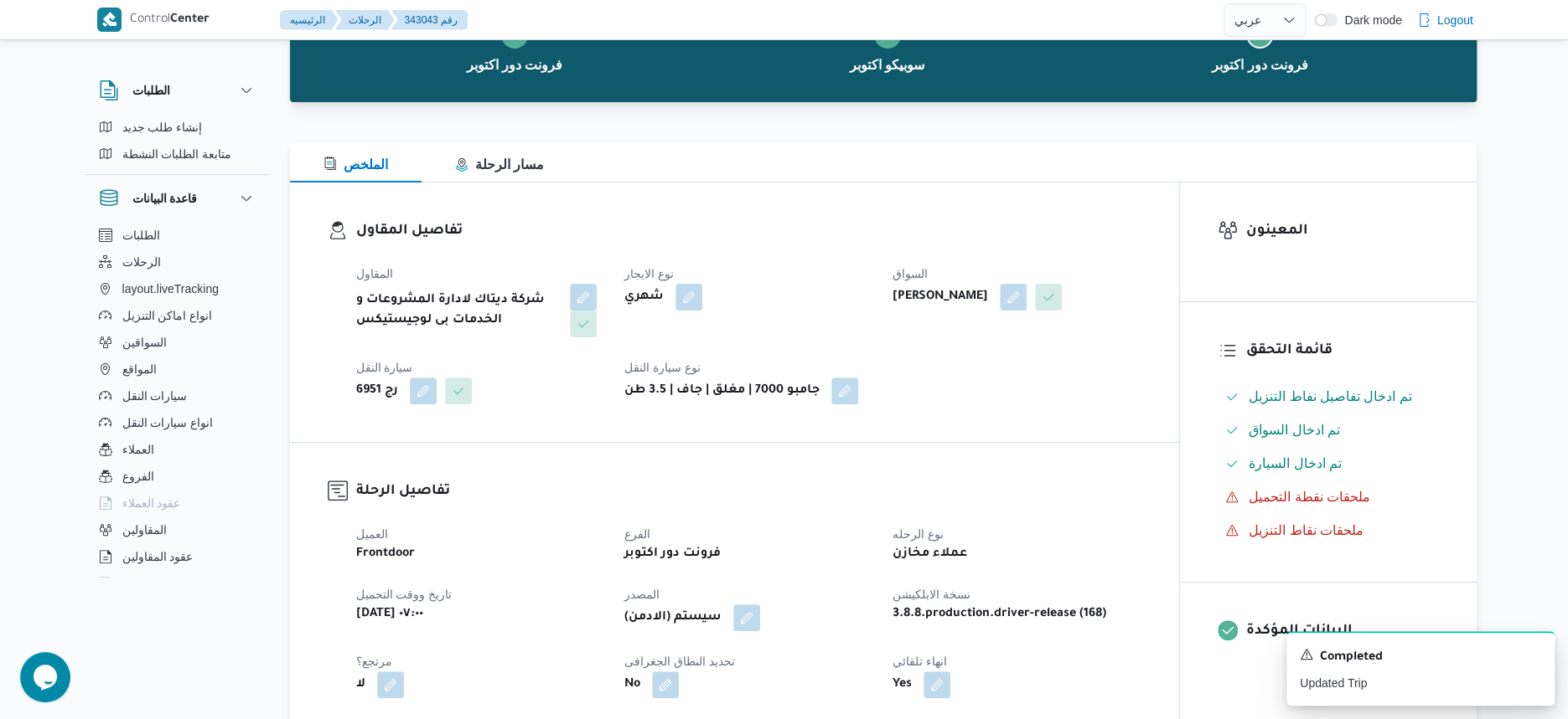
scroll to position [0, 0]
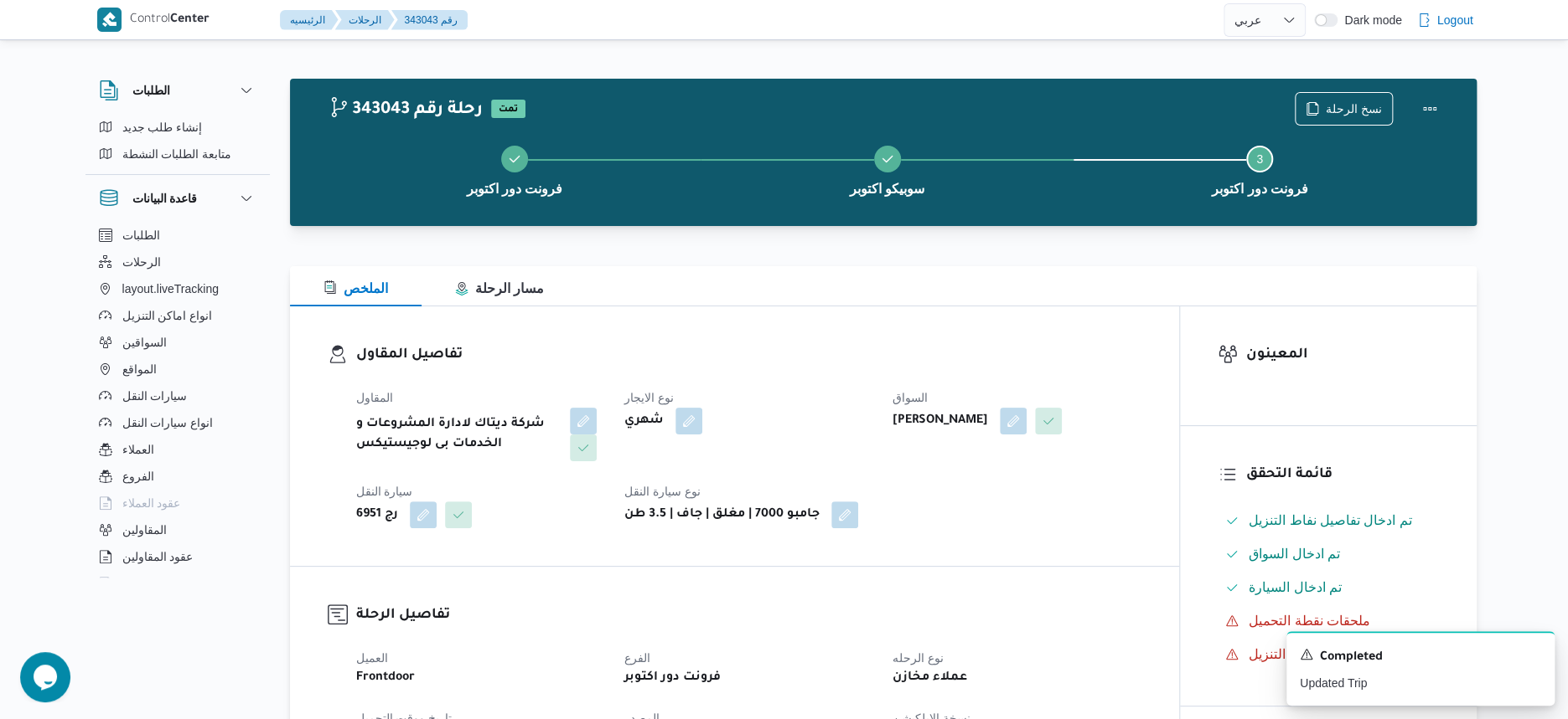
select select "ar"
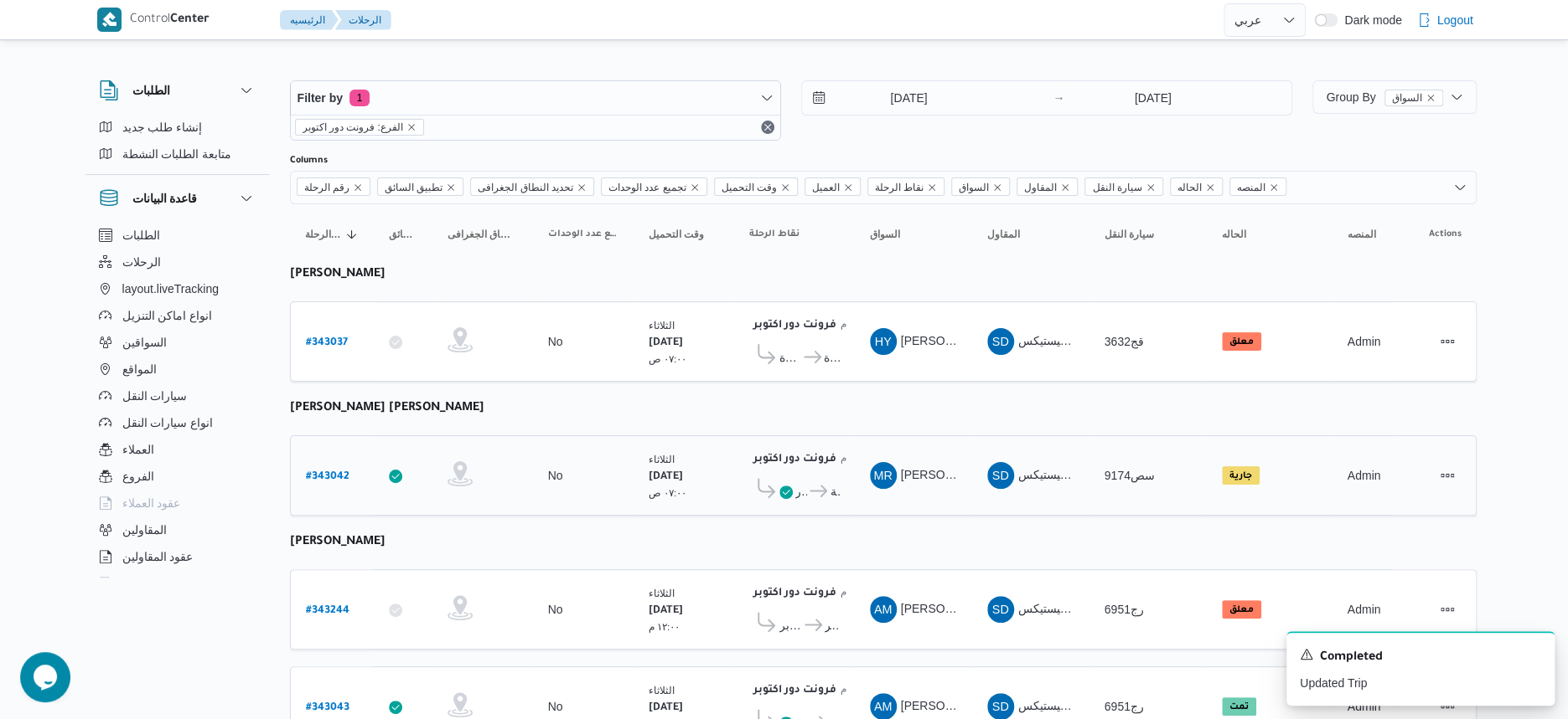
scroll to position [76, 0]
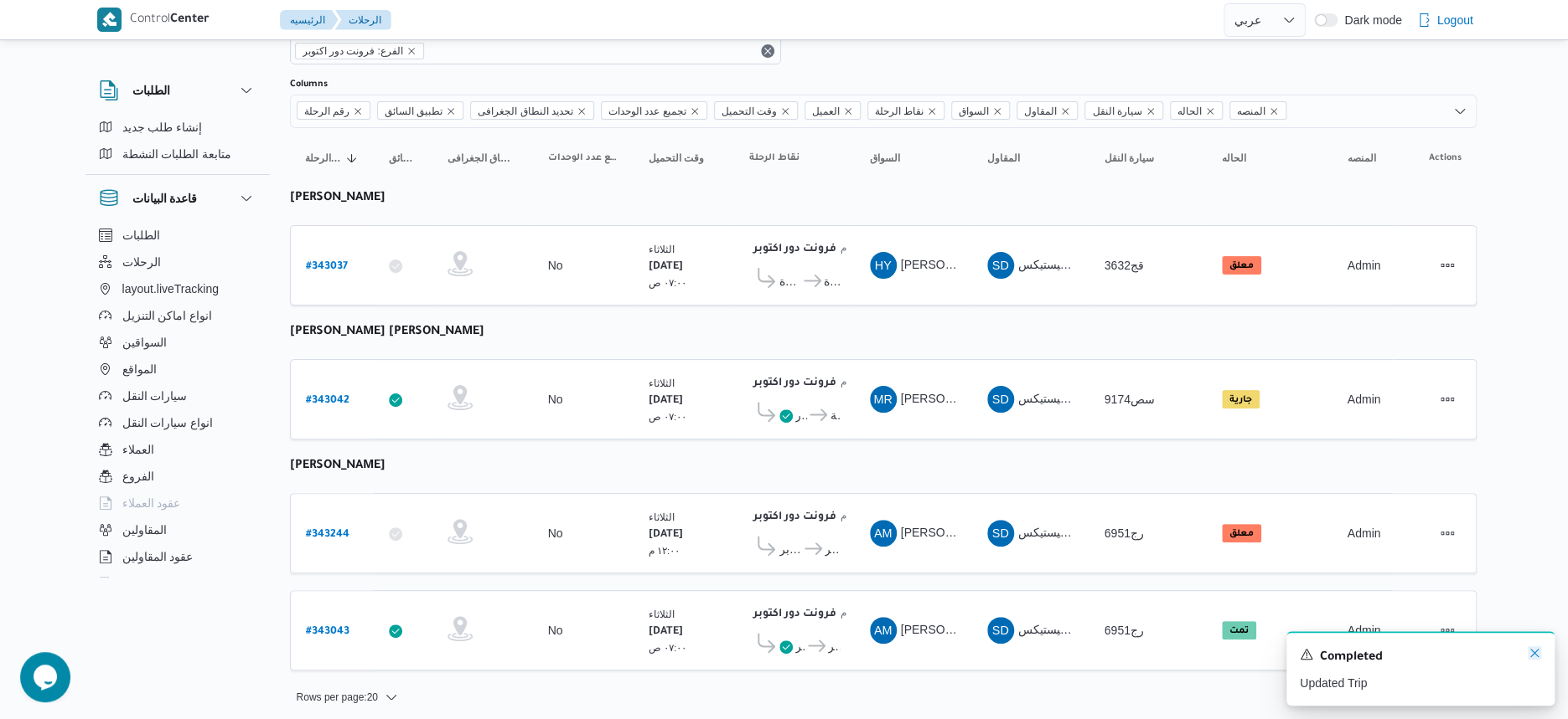
click at [1528, 656] on icon "Dismiss toast" at bounding box center [1534, 653] width 13 height 13
click at [818, 281] on icon at bounding box center [812, 281] width 17 height 12
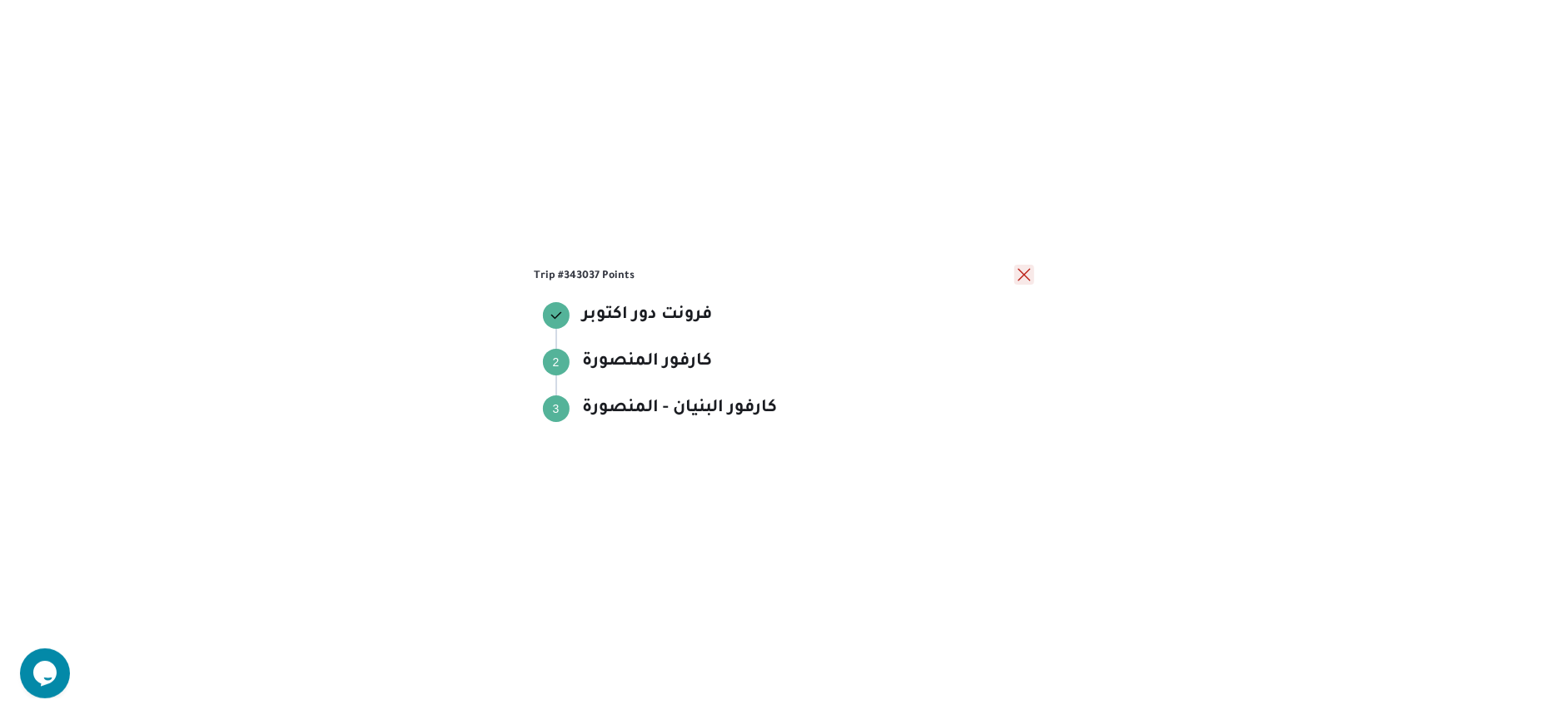
click at [1023, 279] on button "close" at bounding box center [1024, 274] width 20 height 20
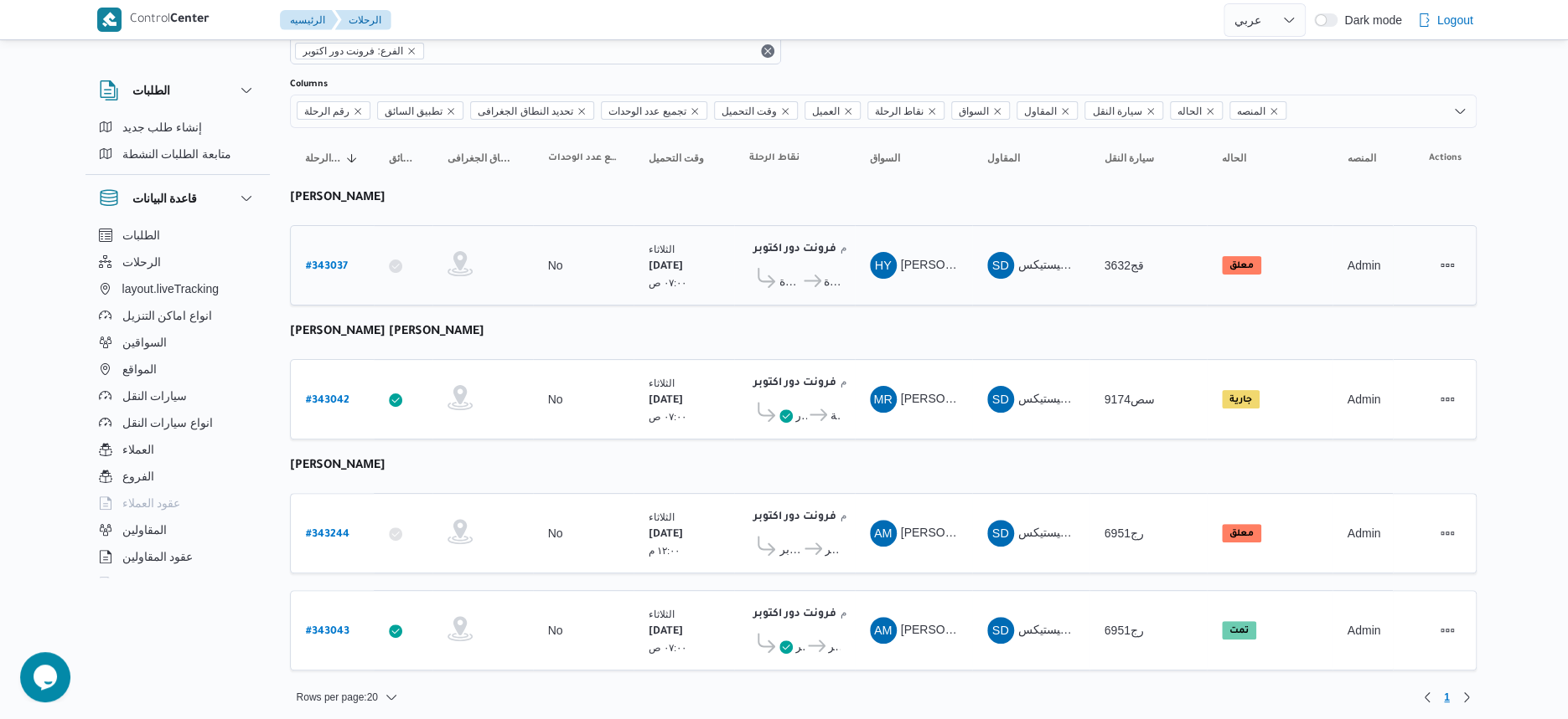
click at [320, 261] on b "# 343037" at bounding box center [327, 266] width 42 height 11
select select "ar"
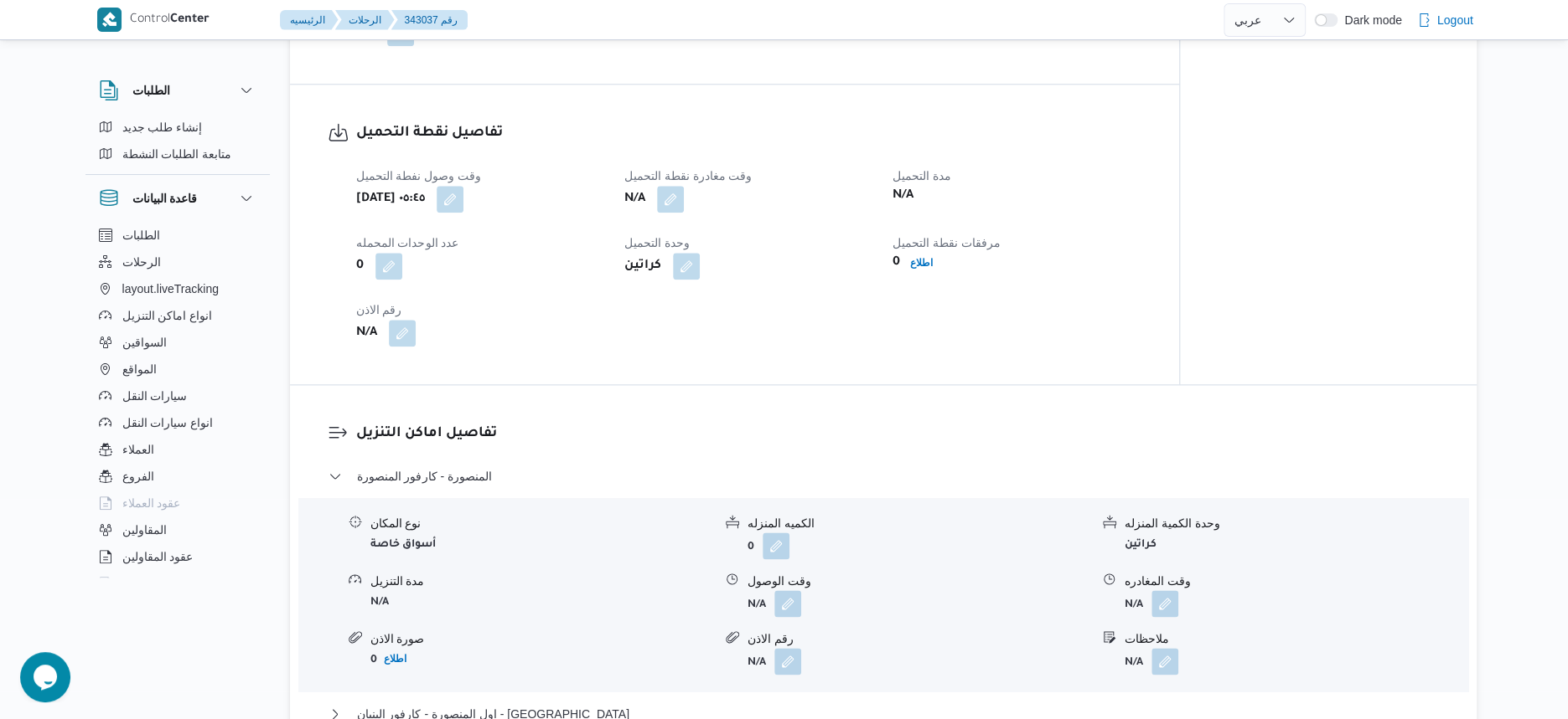
scroll to position [1047, 0]
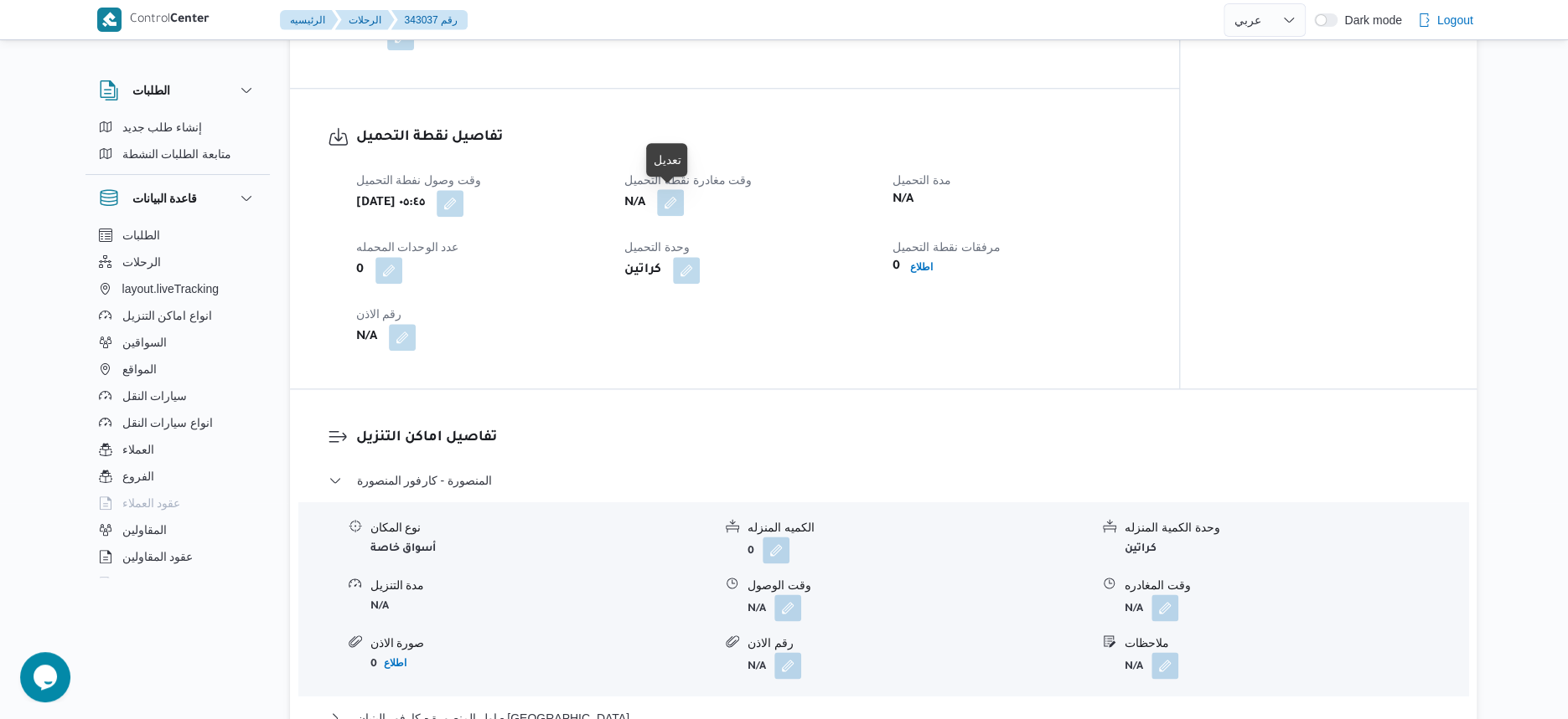
click at [677, 201] on button "button" at bounding box center [670, 202] width 27 height 27
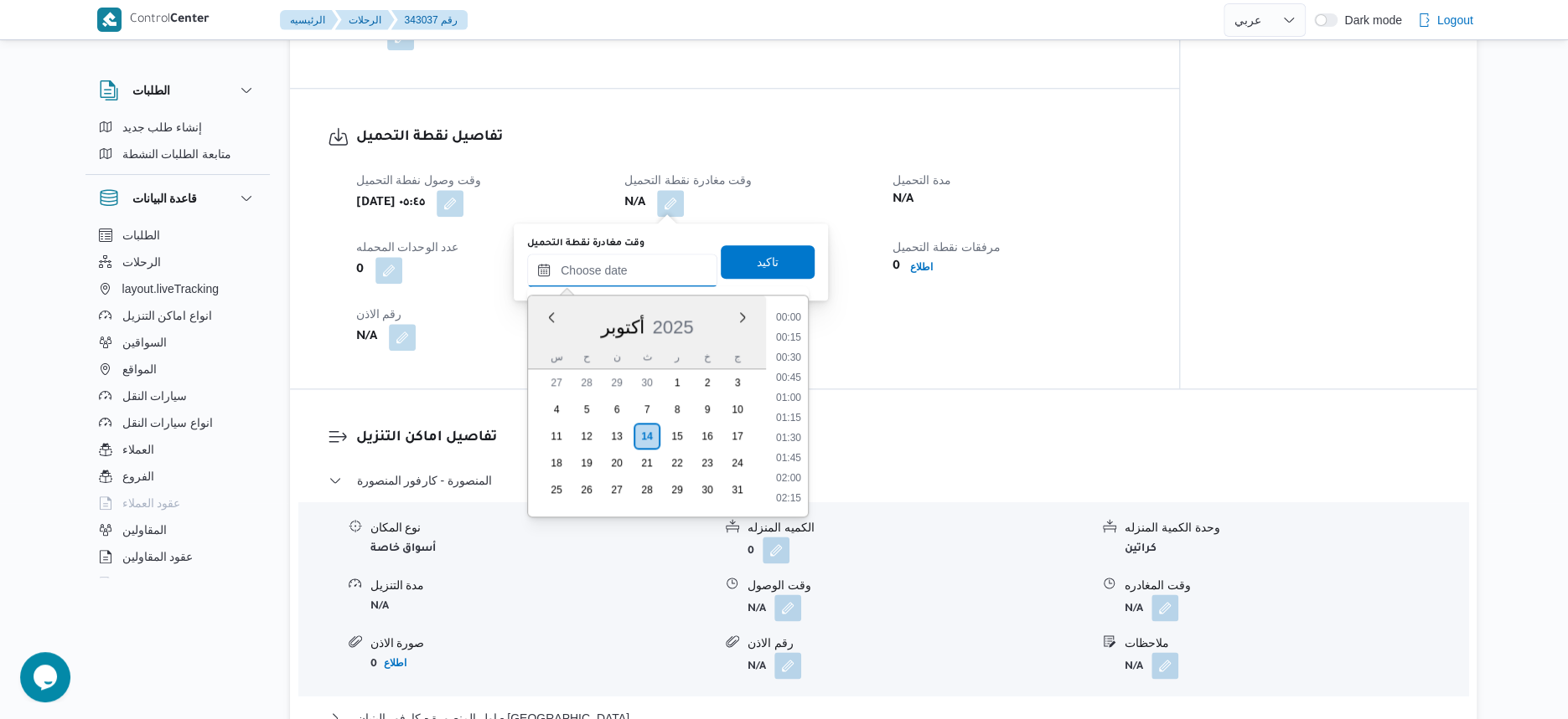
click at [639, 257] on input "وقت مغادرة نقطة التحميل" at bounding box center [622, 270] width 190 height 33
click at [797, 407] on li "10:00" at bounding box center [788, 409] width 38 height 17
type input "١٤/١٠/٢٠٢٥ ١٠:٠٠"
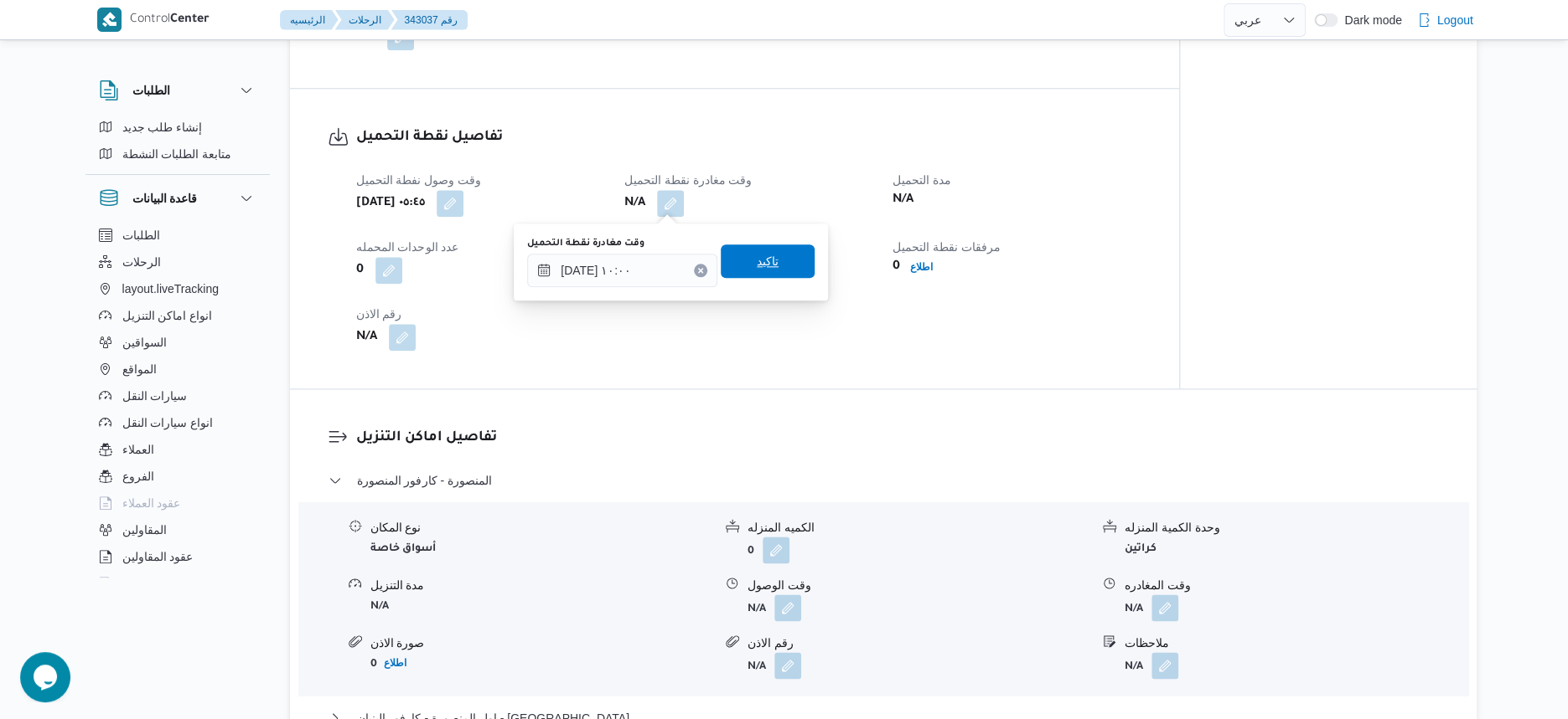
click at [778, 264] on span "تاكيد" at bounding box center [767, 261] width 93 height 33
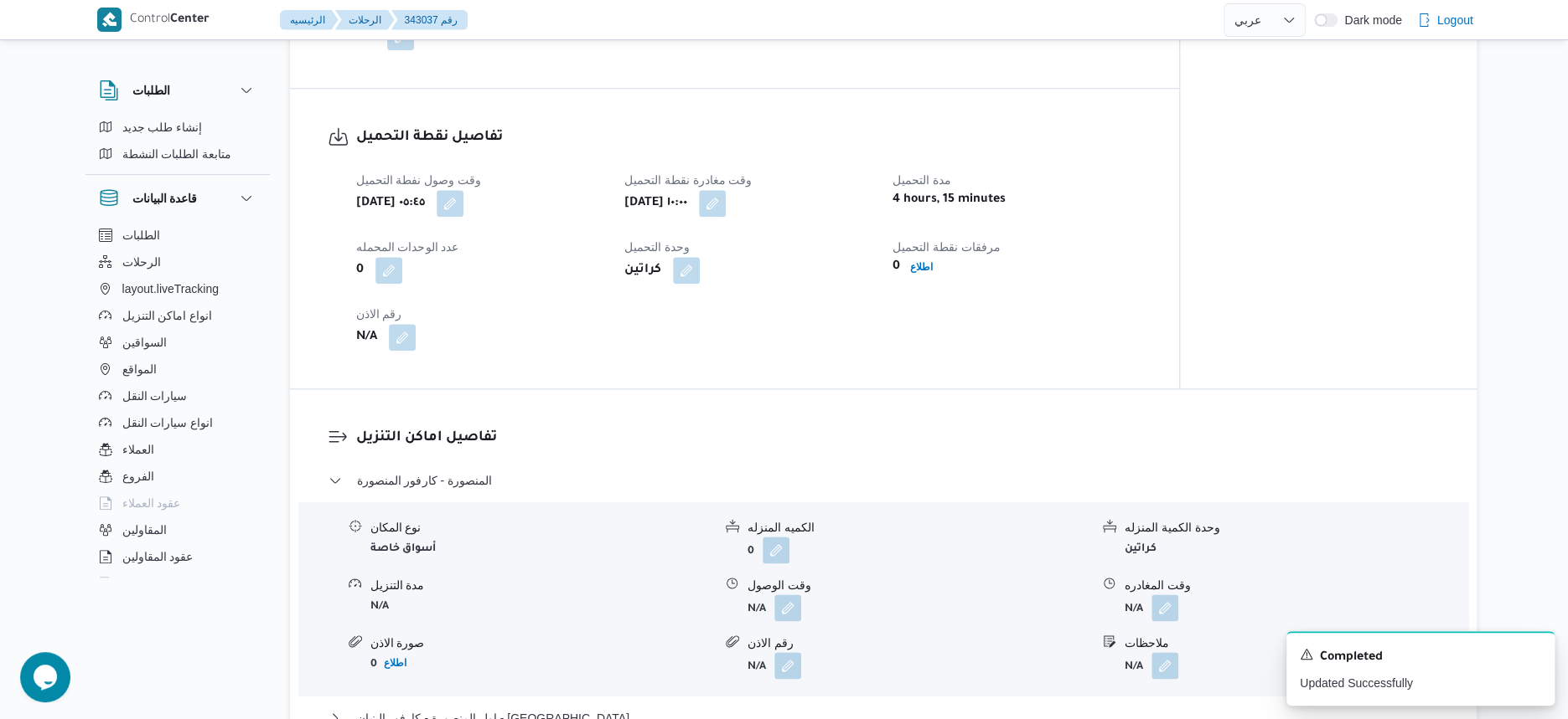
click at [886, 370] on div "تفاصيل نقطة التحميل وقت وصول نفطة التحميل ثلاثاء ١٤ أكتوبر ٢٠٢٥ ٠٥:٤٥ وقت مغادر…" at bounding box center [734, 239] width 889 height 300
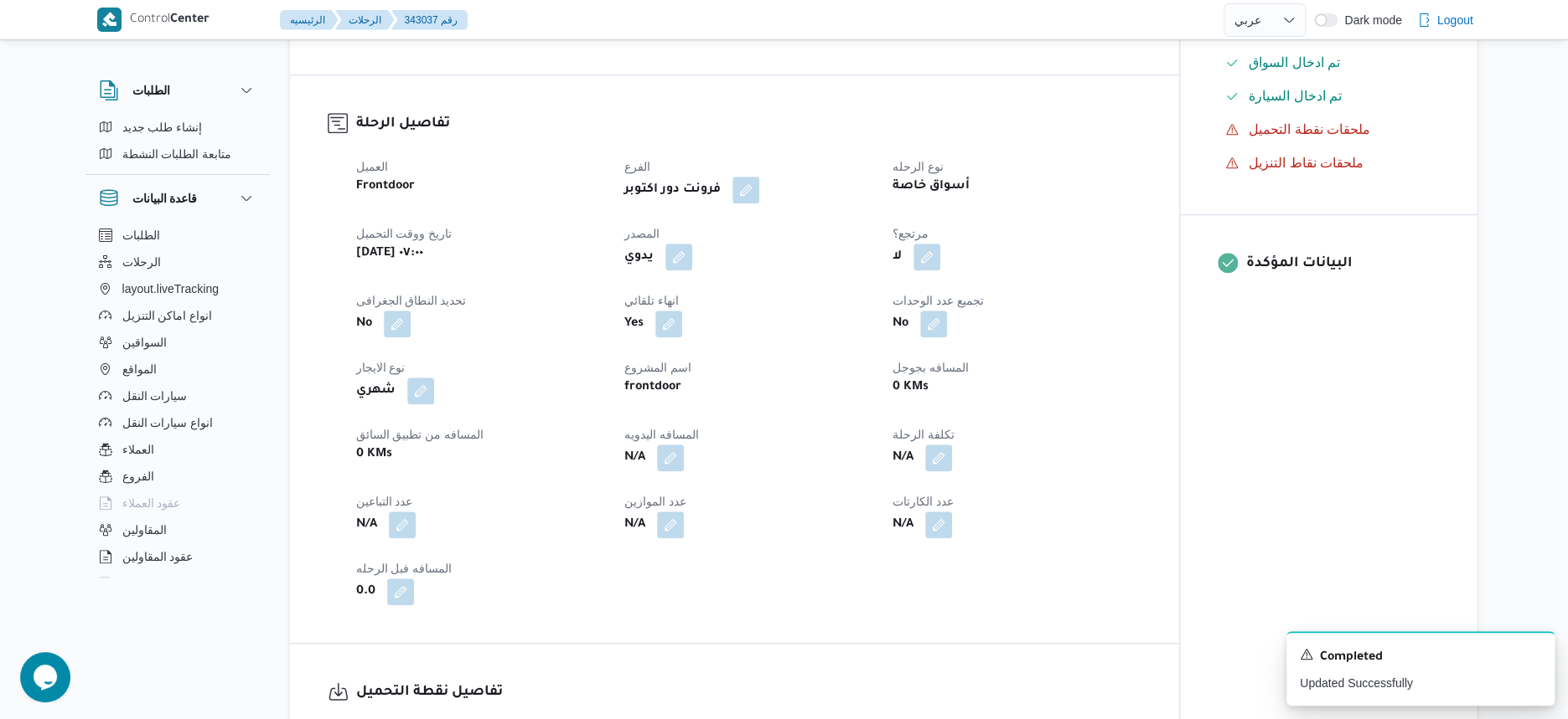
scroll to position [524, 0]
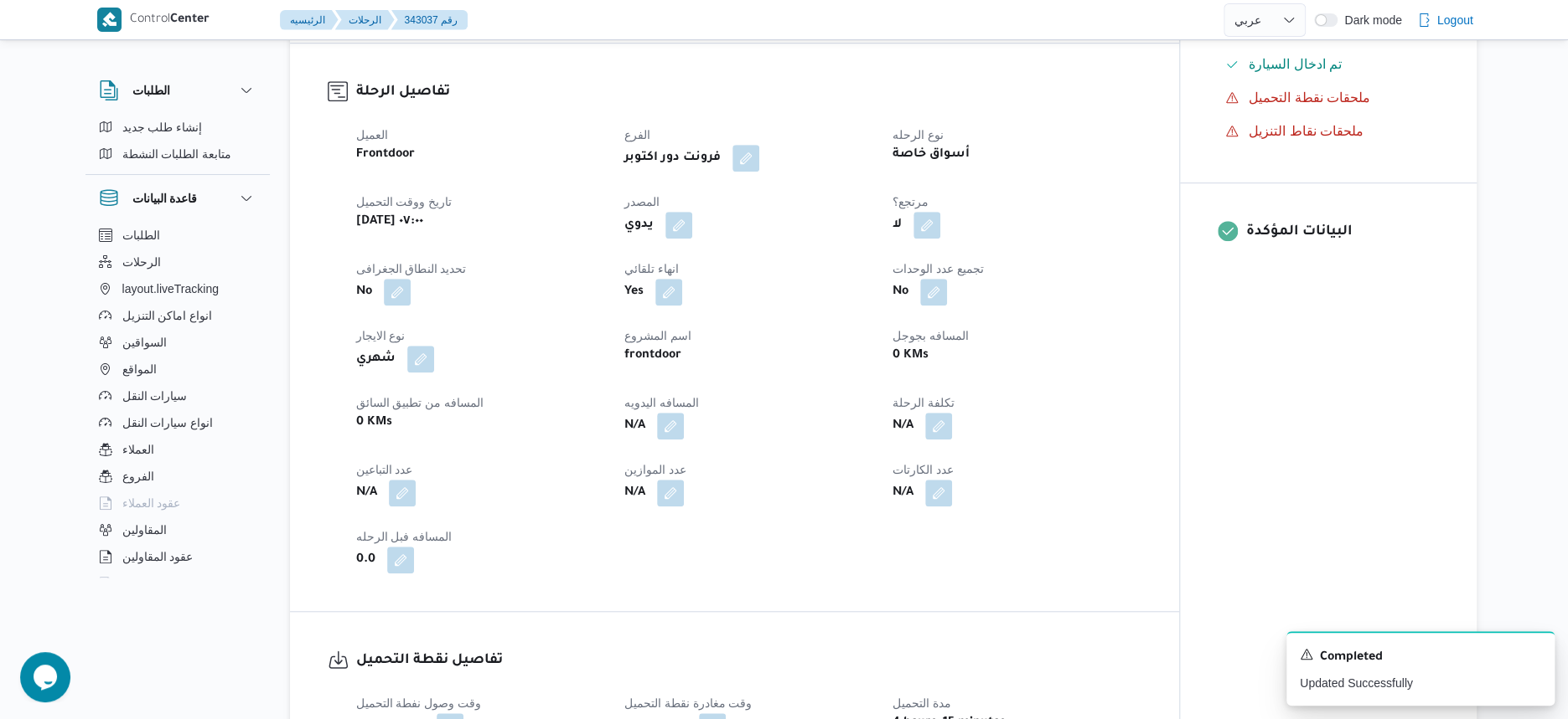
select select "ar"
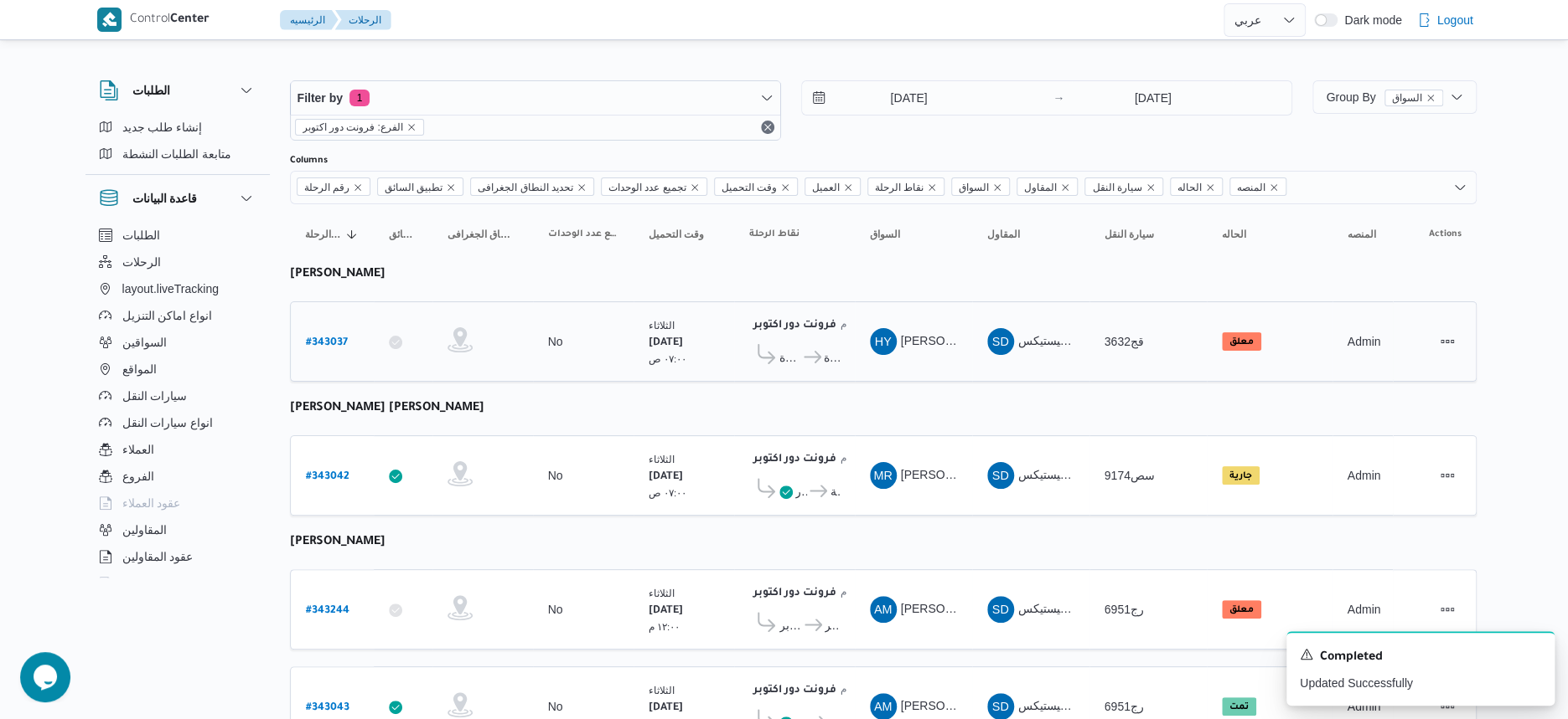
click at [331, 339] on b "# 343037" at bounding box center [327, 343] width 42 height 11
select select "ar"
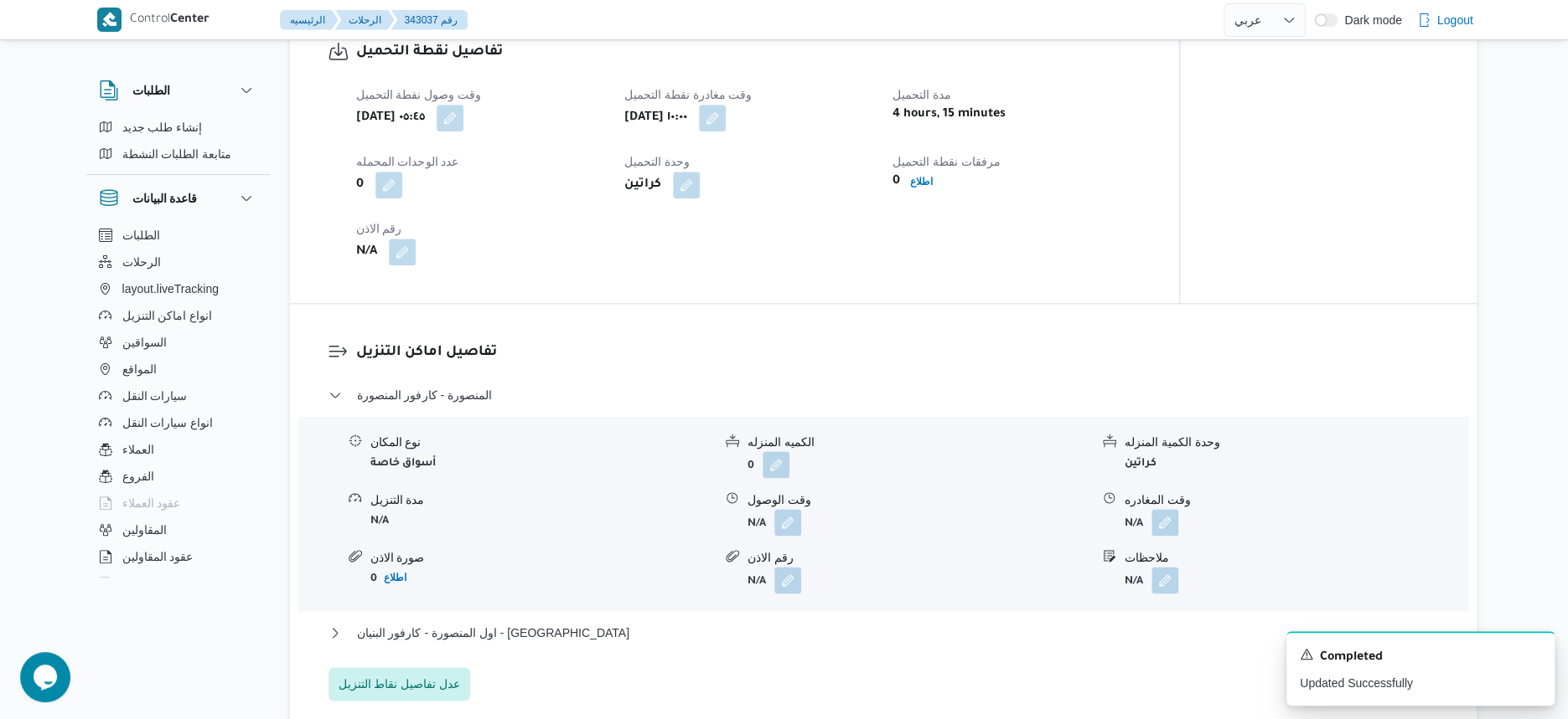
scroll to position [1257, 0]
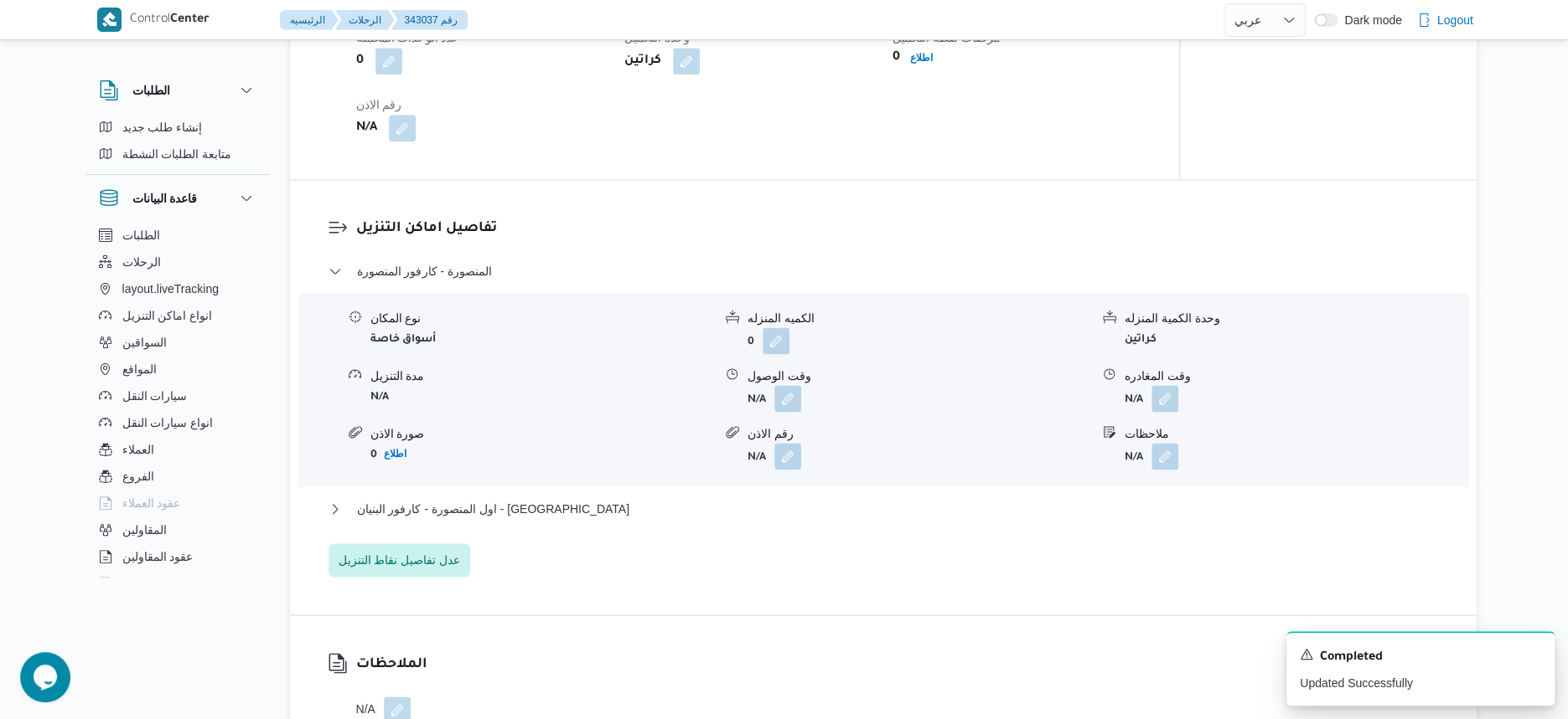
select select "ar"
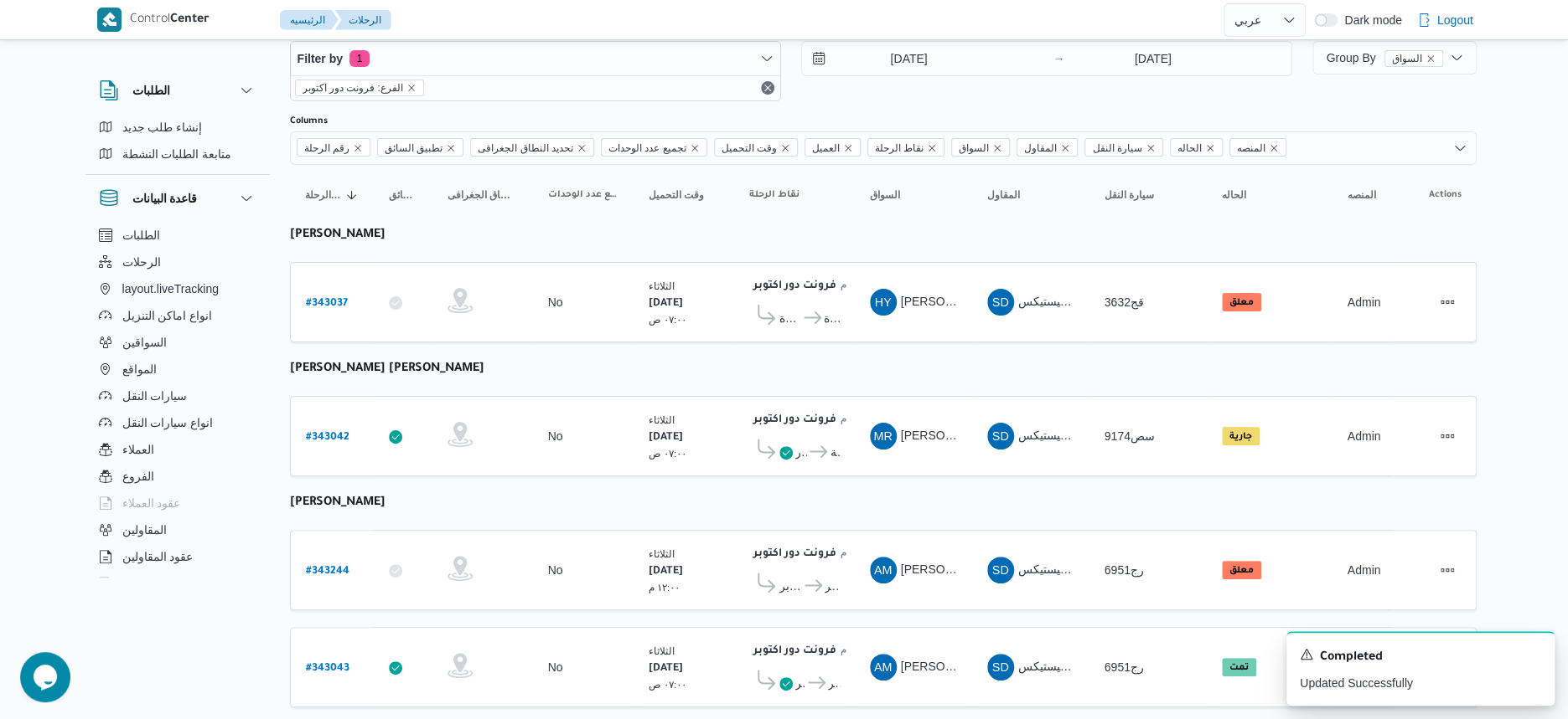
scroll to position [76, 0]
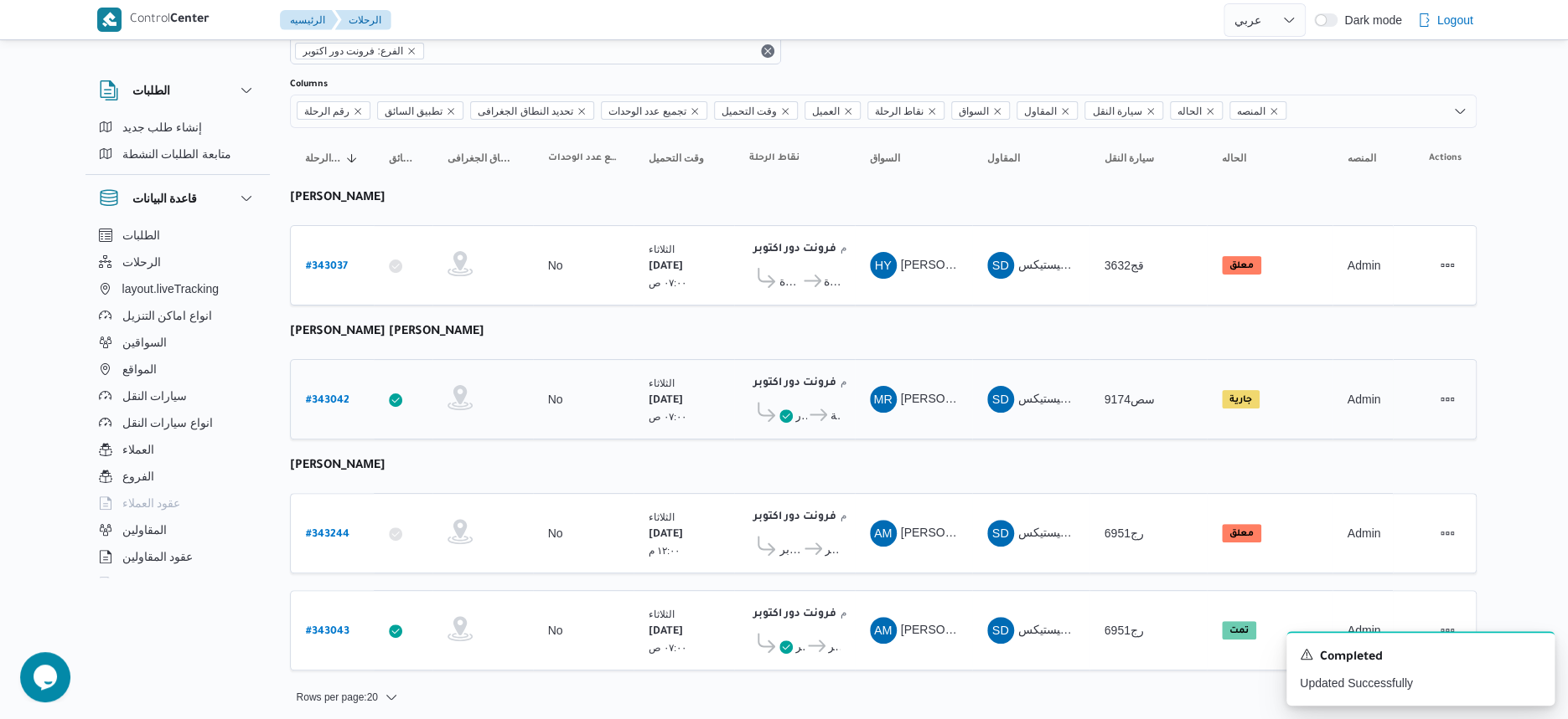
click at [811, 408] on icon at bounding box center [818, 414] width 17 height 12
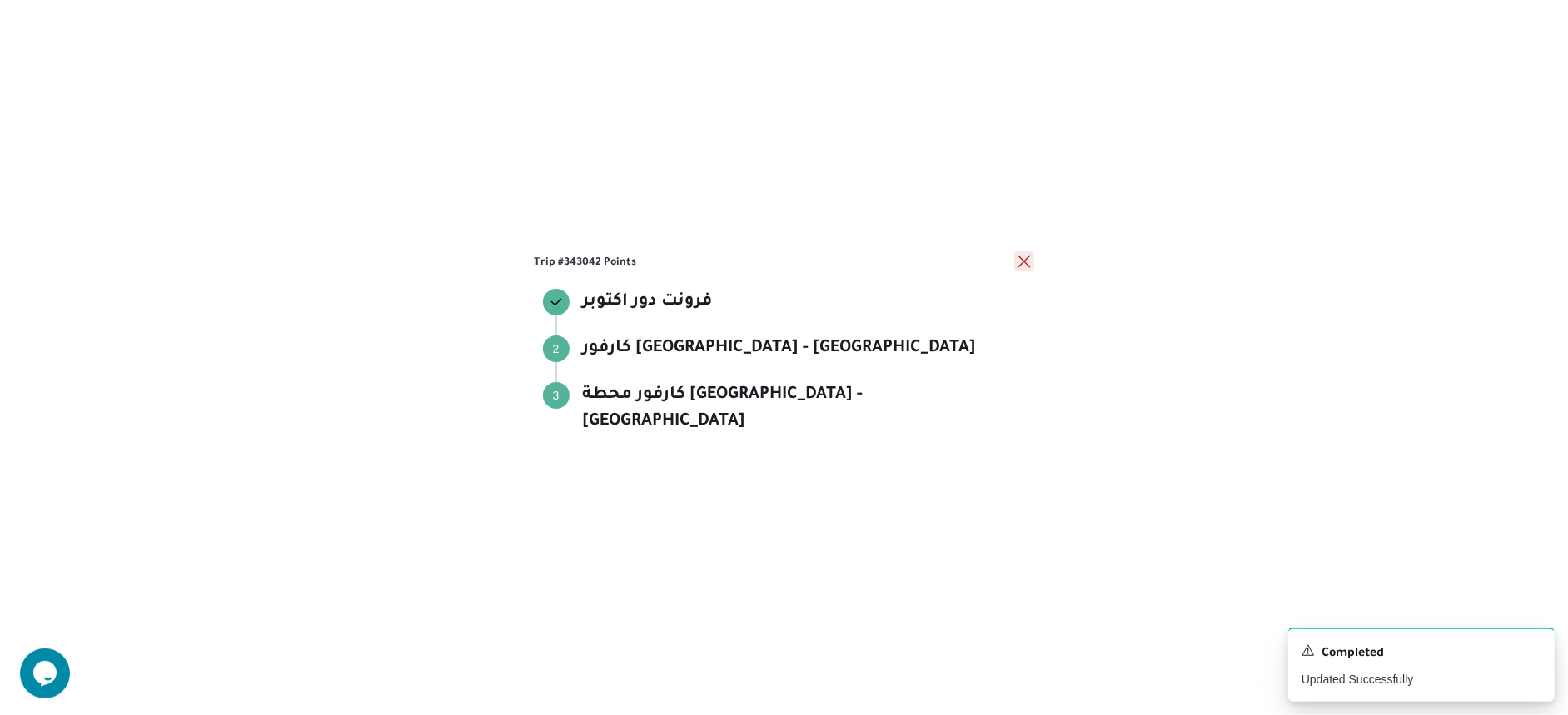
click at [1023, 272] on button "close" at bounding box center [1024, 261] width 20 height 20
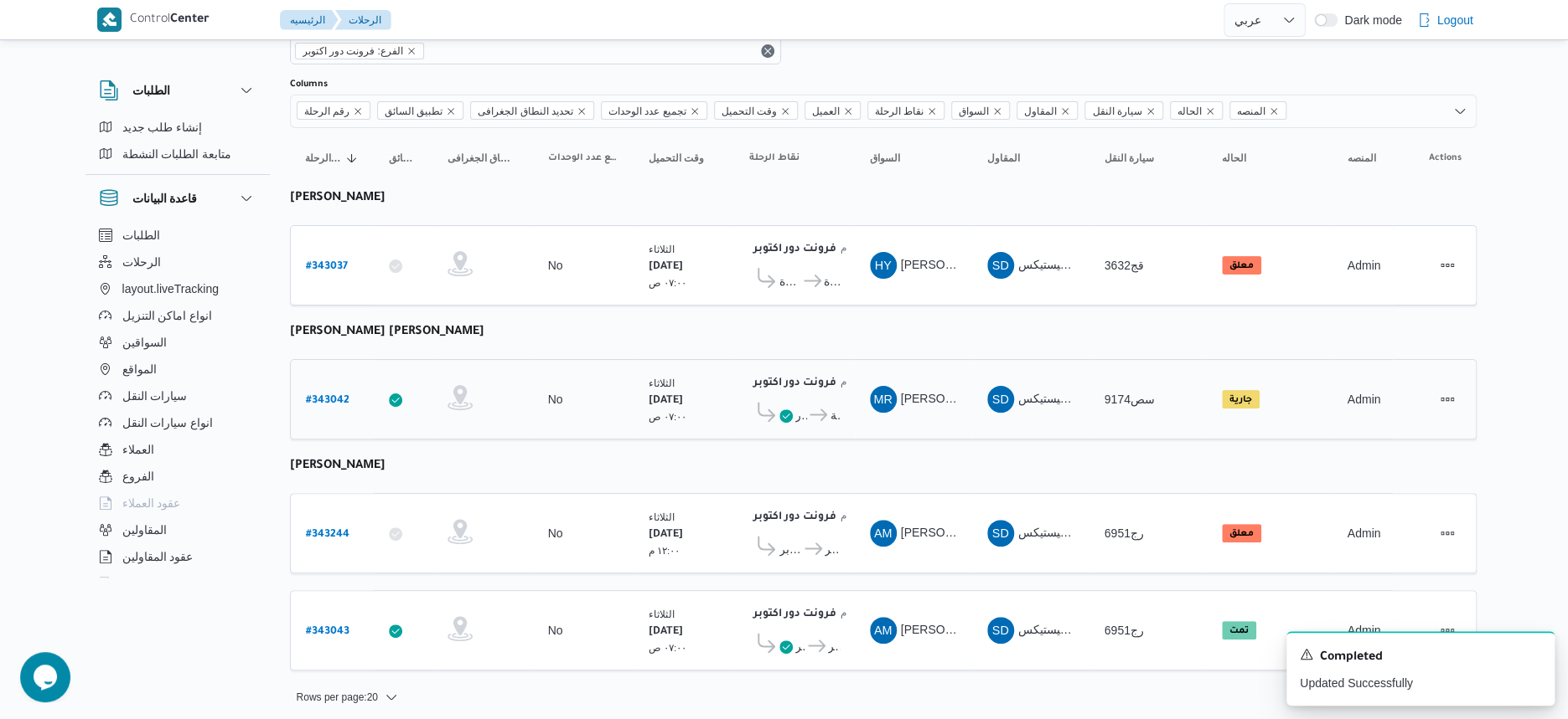
click at [317, 395] on b "# 343042" at bounding box center [327, 401] width 44 height 11
select select "ar"
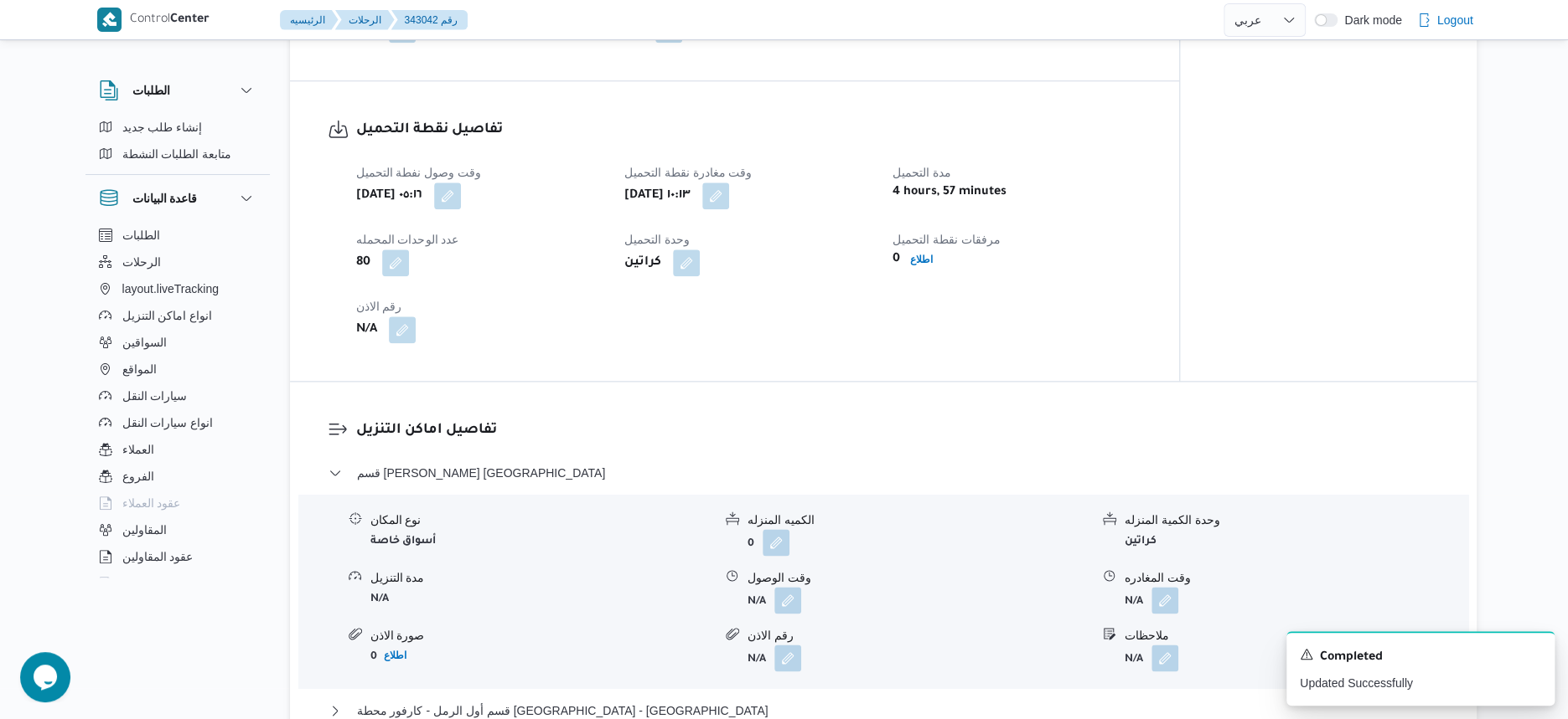
scroll to position [1257, 0]
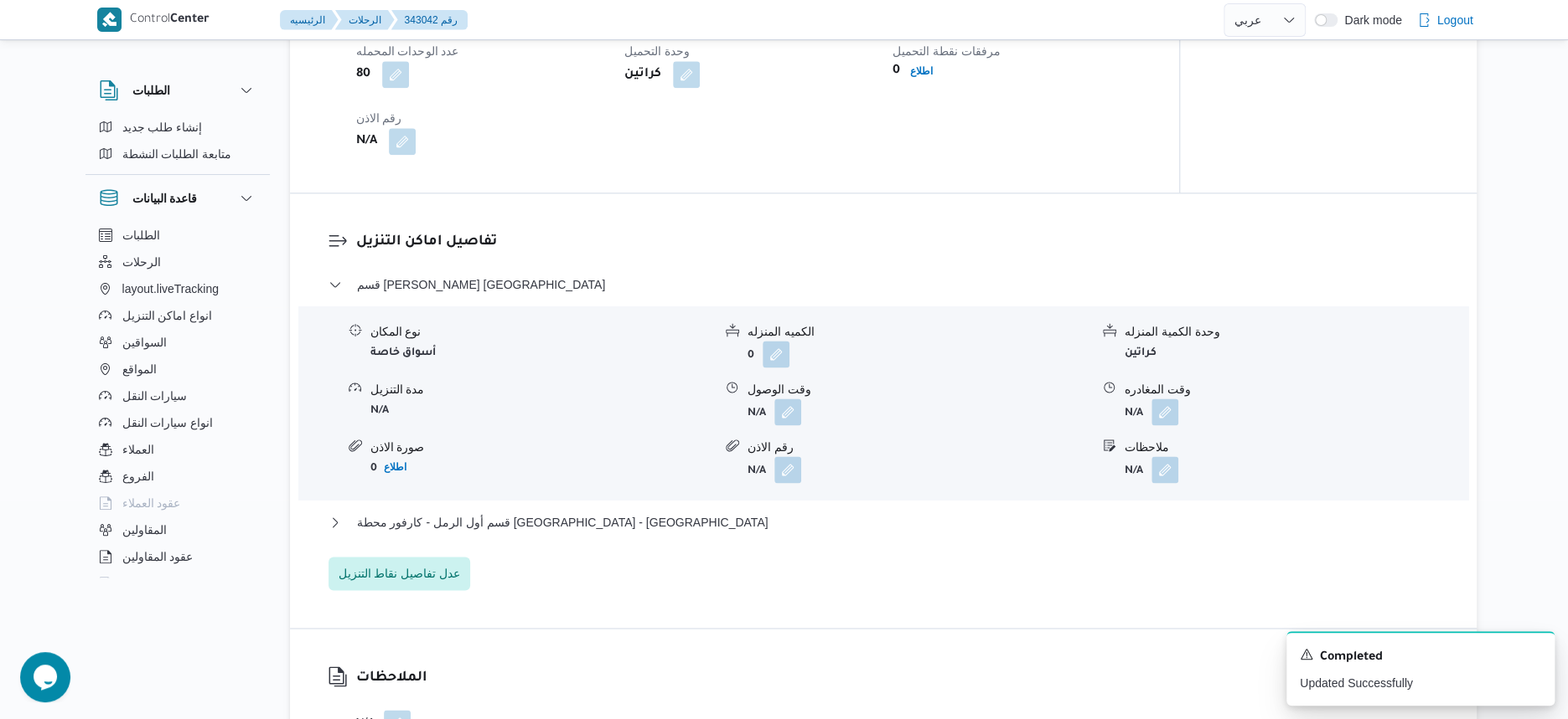
select select "ar"
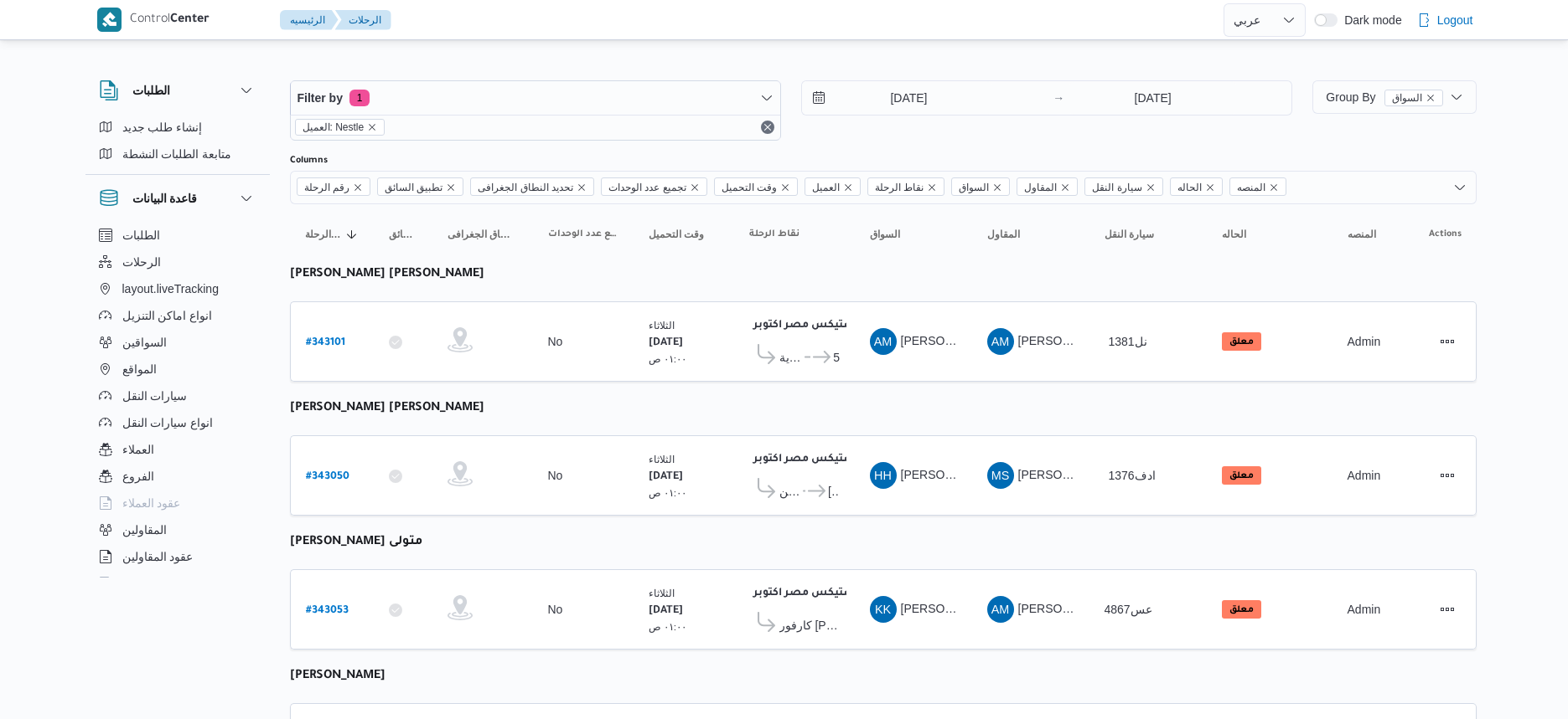
select select "ar"
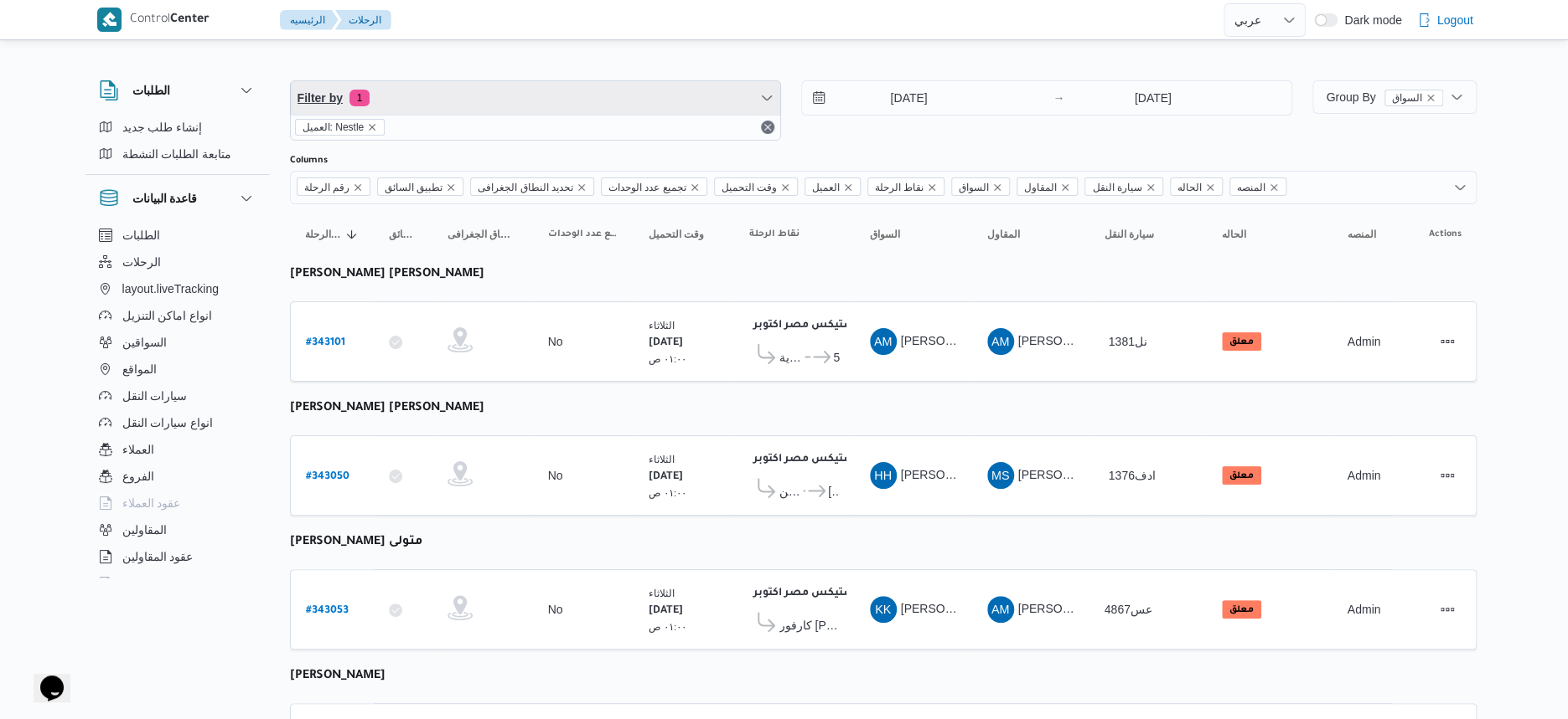
click at [483, 92] on span "Filter by 1" at bounding box center [535, 98] width 490 height 33
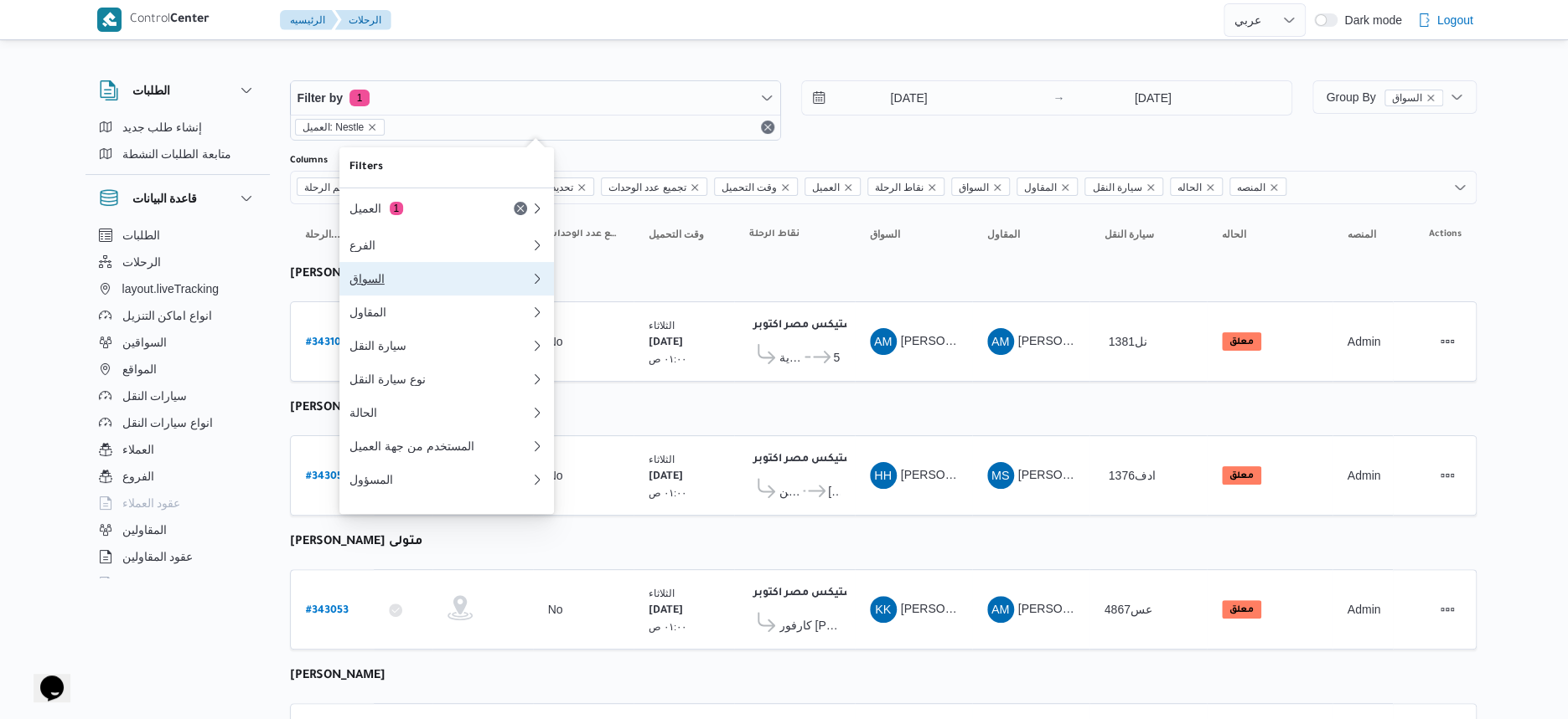
click at [461, 292] on button "السواق" at bounding box center [447, 278] width 215 height 33
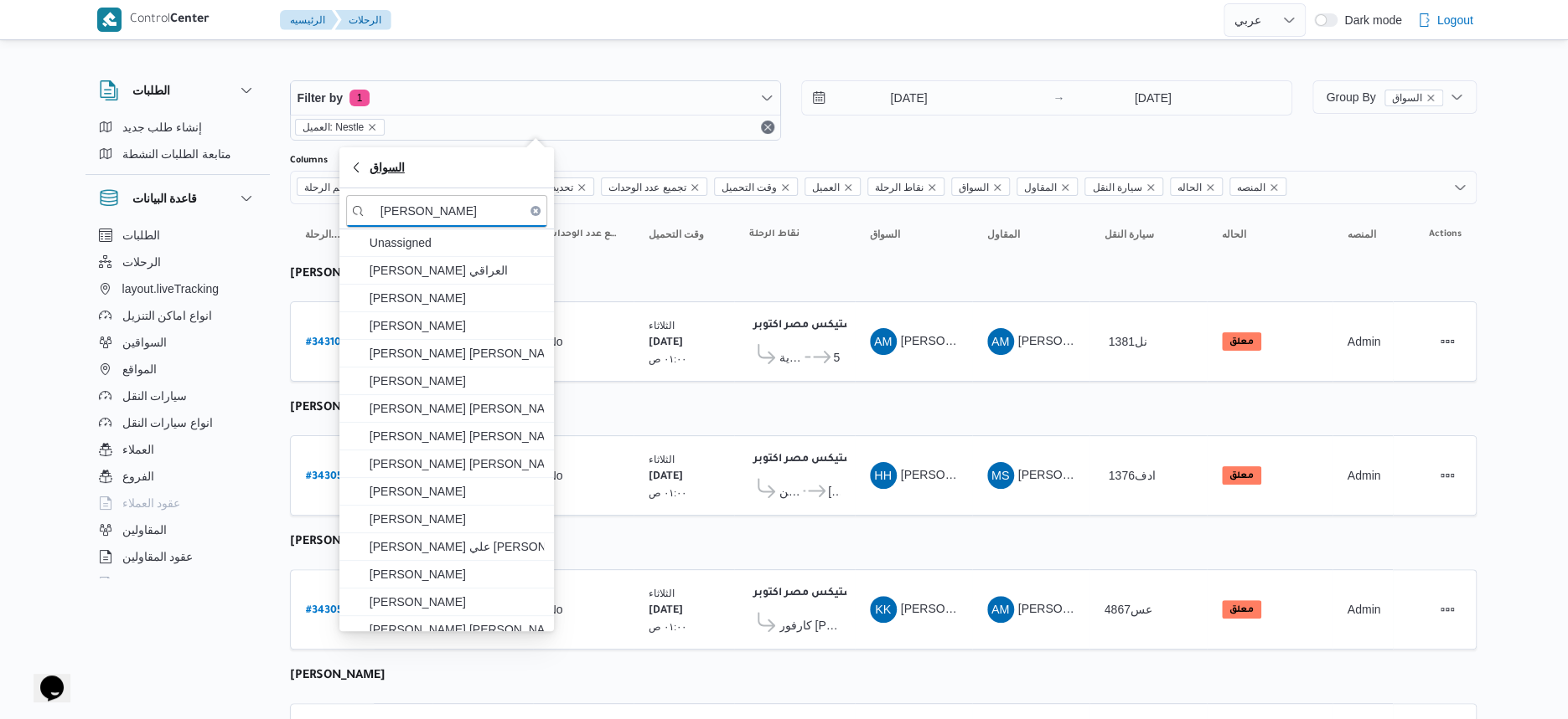
type input "محمد عبدالرازق"
click at [480, 178] on button "السواق" at bounding box center [447, 168] width 215 height 41
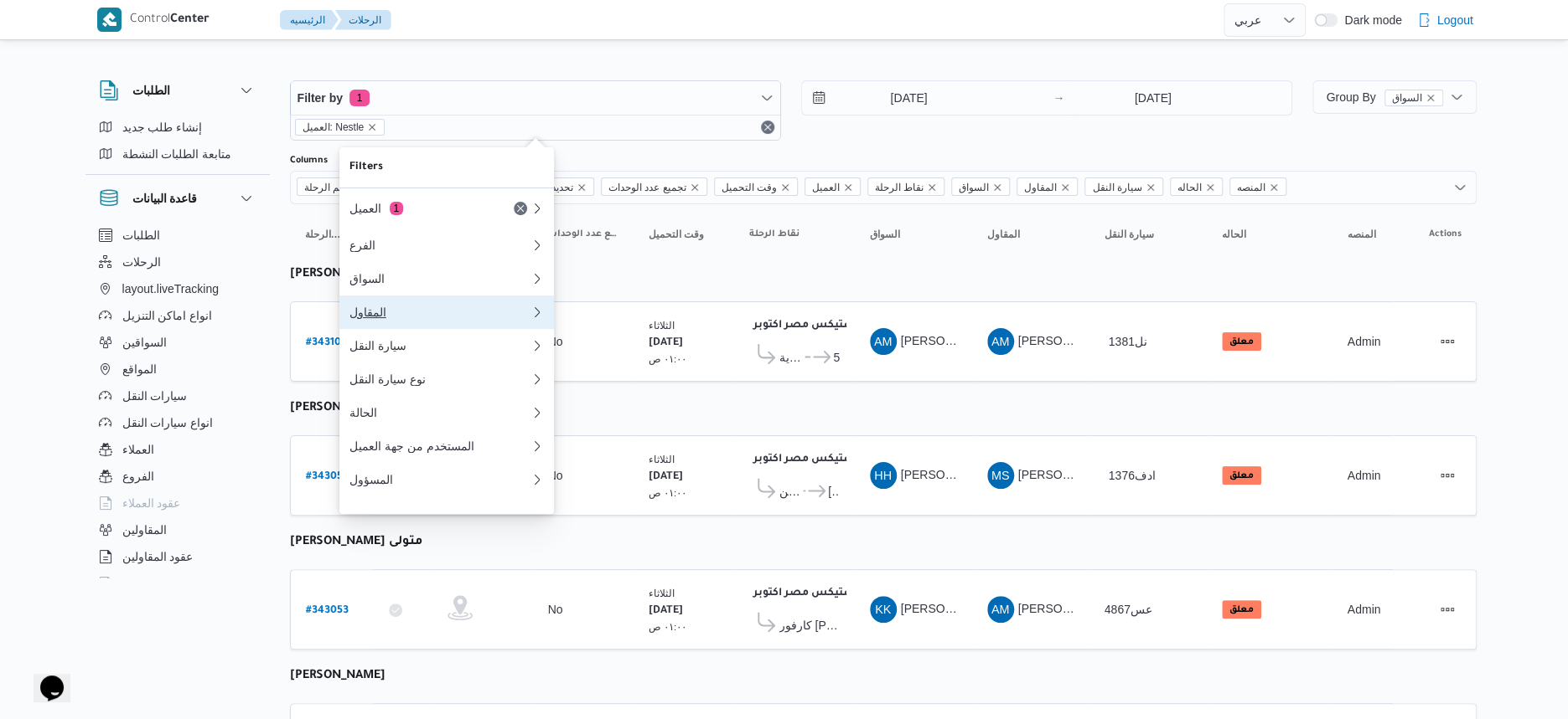
click at [423, 312] on div "المقاول" at bounding box center [439, 312] width 181 height 13
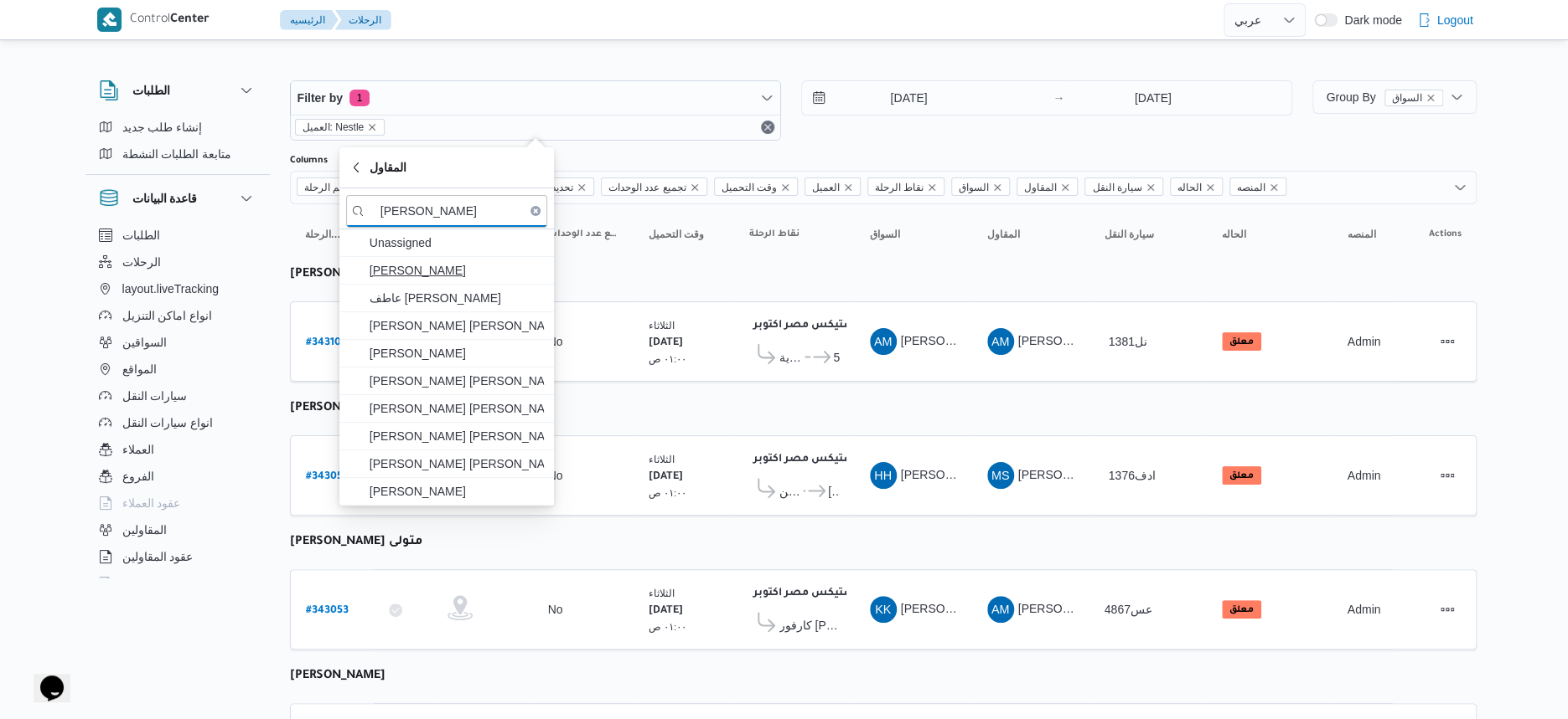
type input "محمد عبدالر"
click at [455, 277] on span "محمد عبدالرازق عبدالباقي عبدالجليل" at bounding box center [457, 270] width 175 height 20
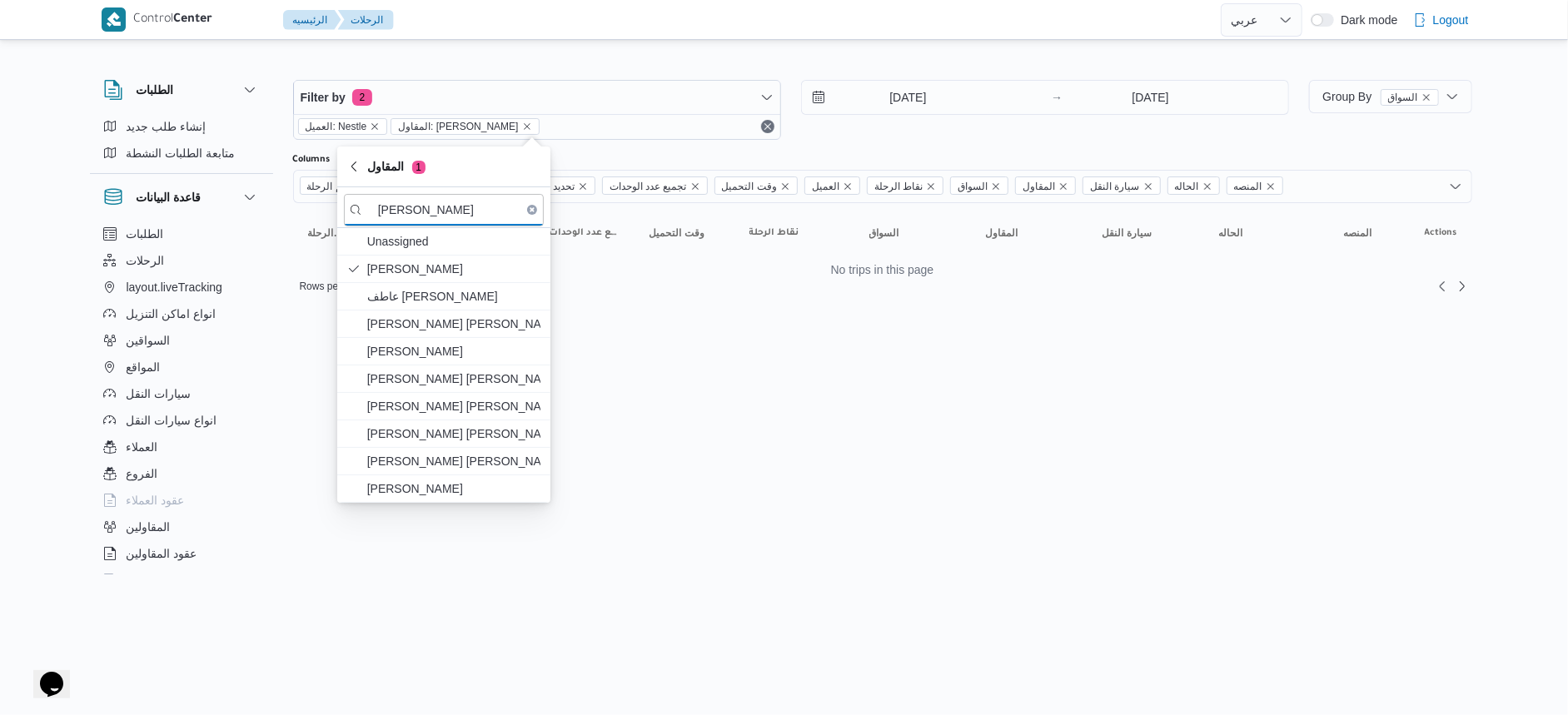
click at [924, 109] on input "14/10/2025" at bounding box center [896, 97] width 189 height 33
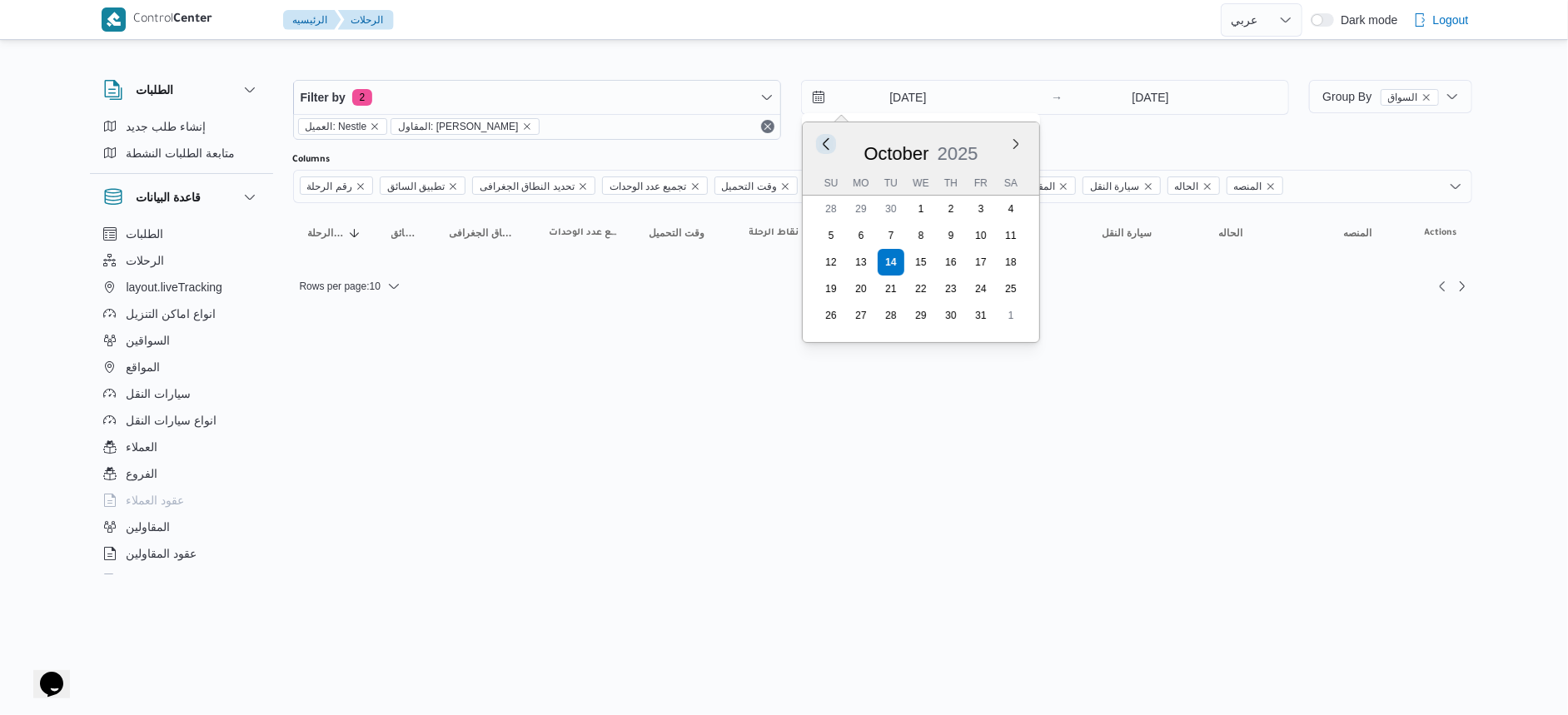
click at [831, 141] on button "Previous Month" at bounding box center [826, 143] width 16 height 16
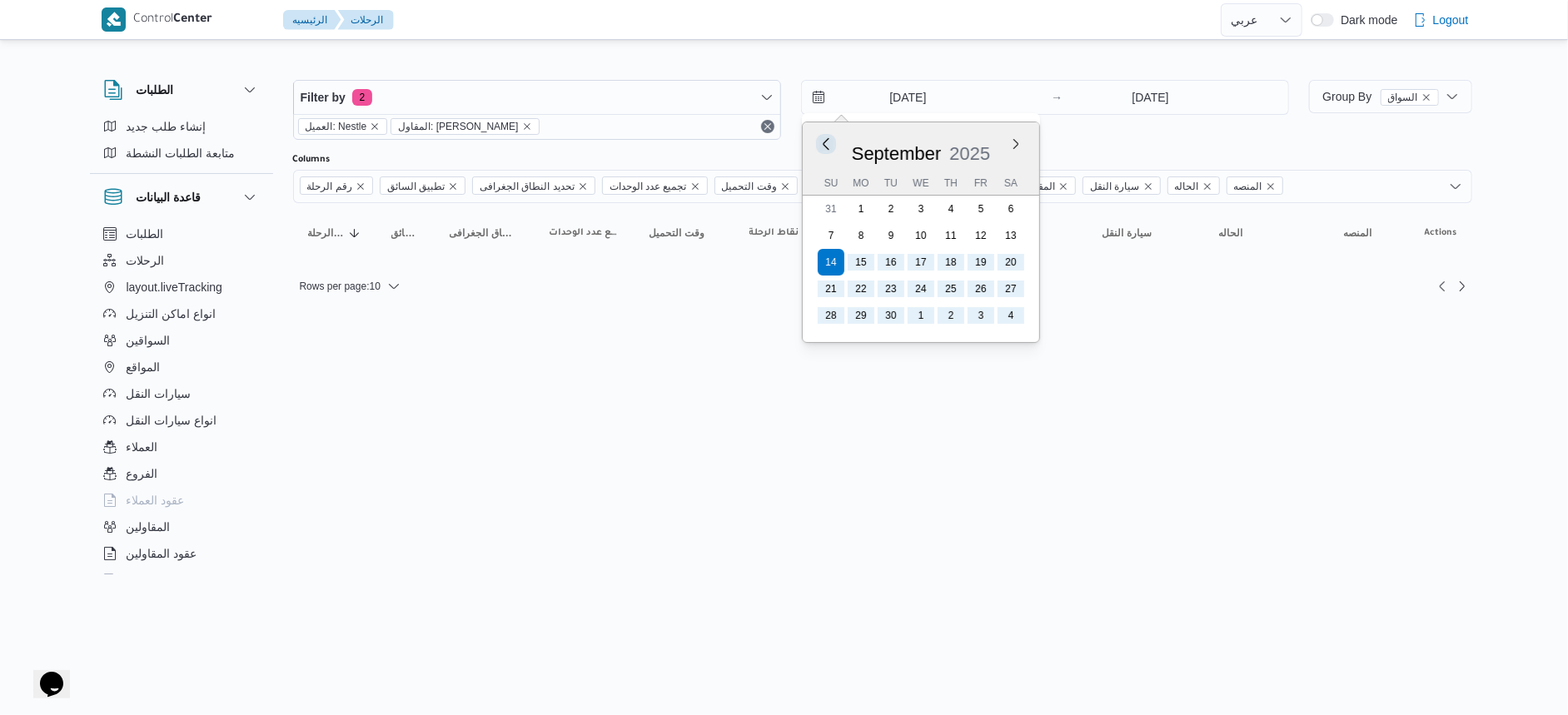
click at [831, 141] on button "Previous Month" at bounding box center [826, 143] width 16 height 16
type input "14/5/2025"
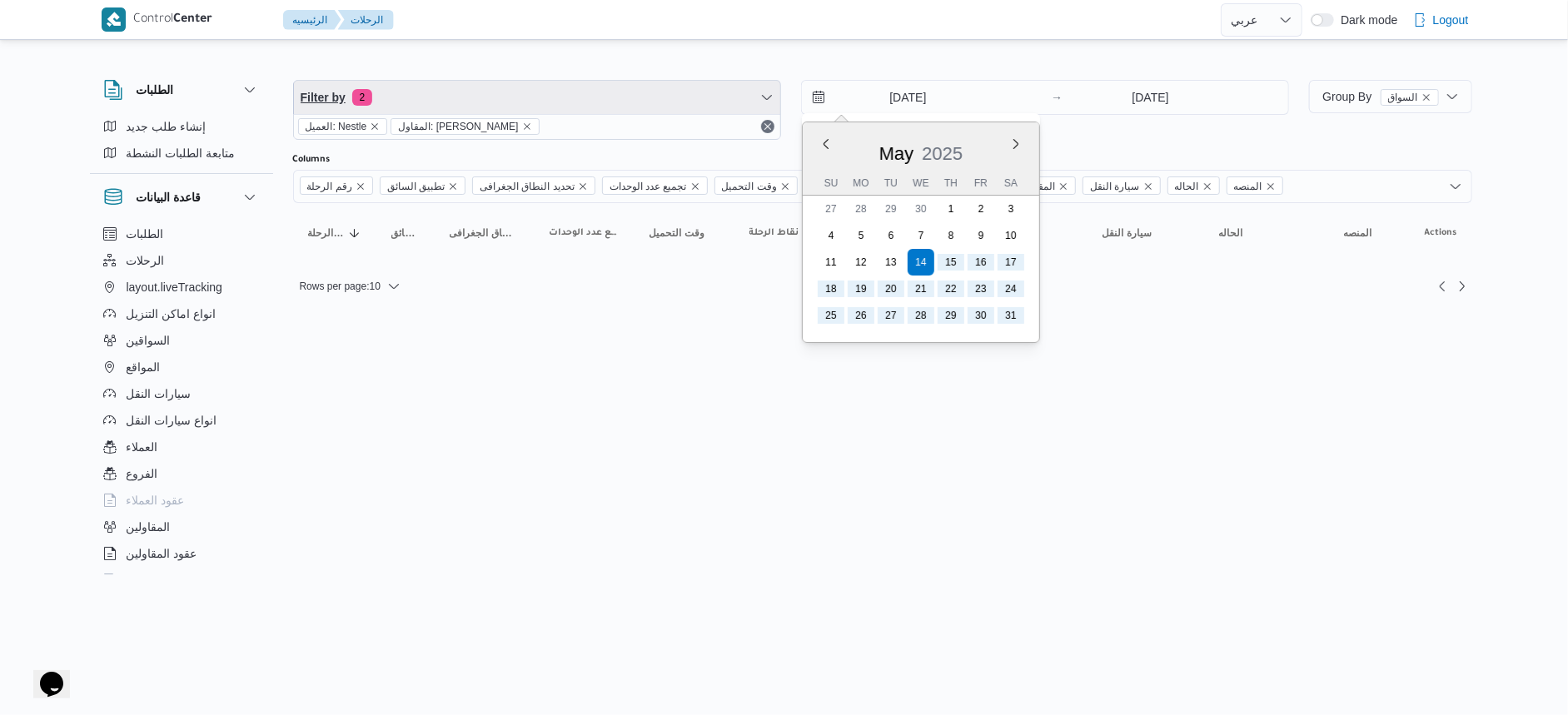
click at [509, 105] on span "Filter by 2" at bounding box center [537, 97] width 487 height 33
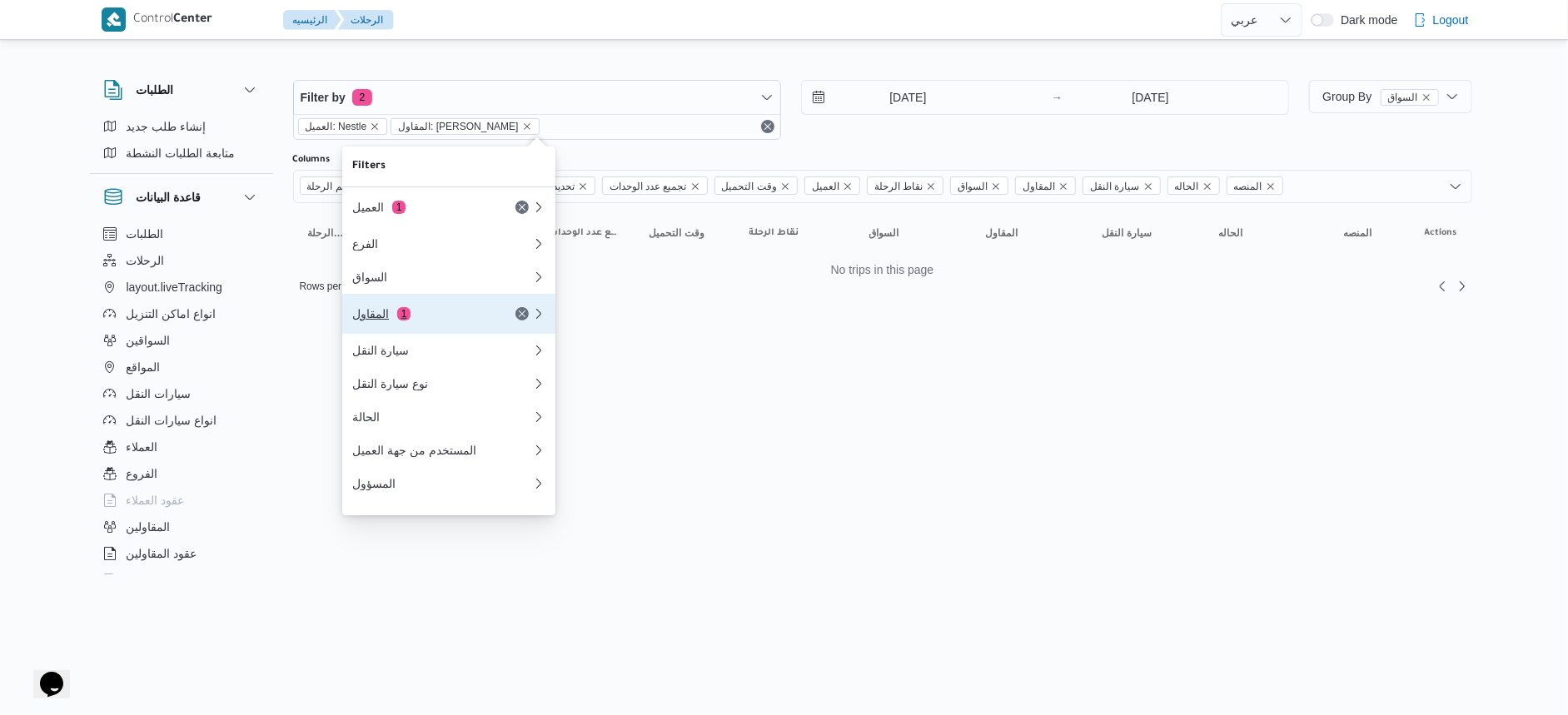
click at [438, 321] on div "المقاول 1" at bounding box center [422, 313] width 140 height 13
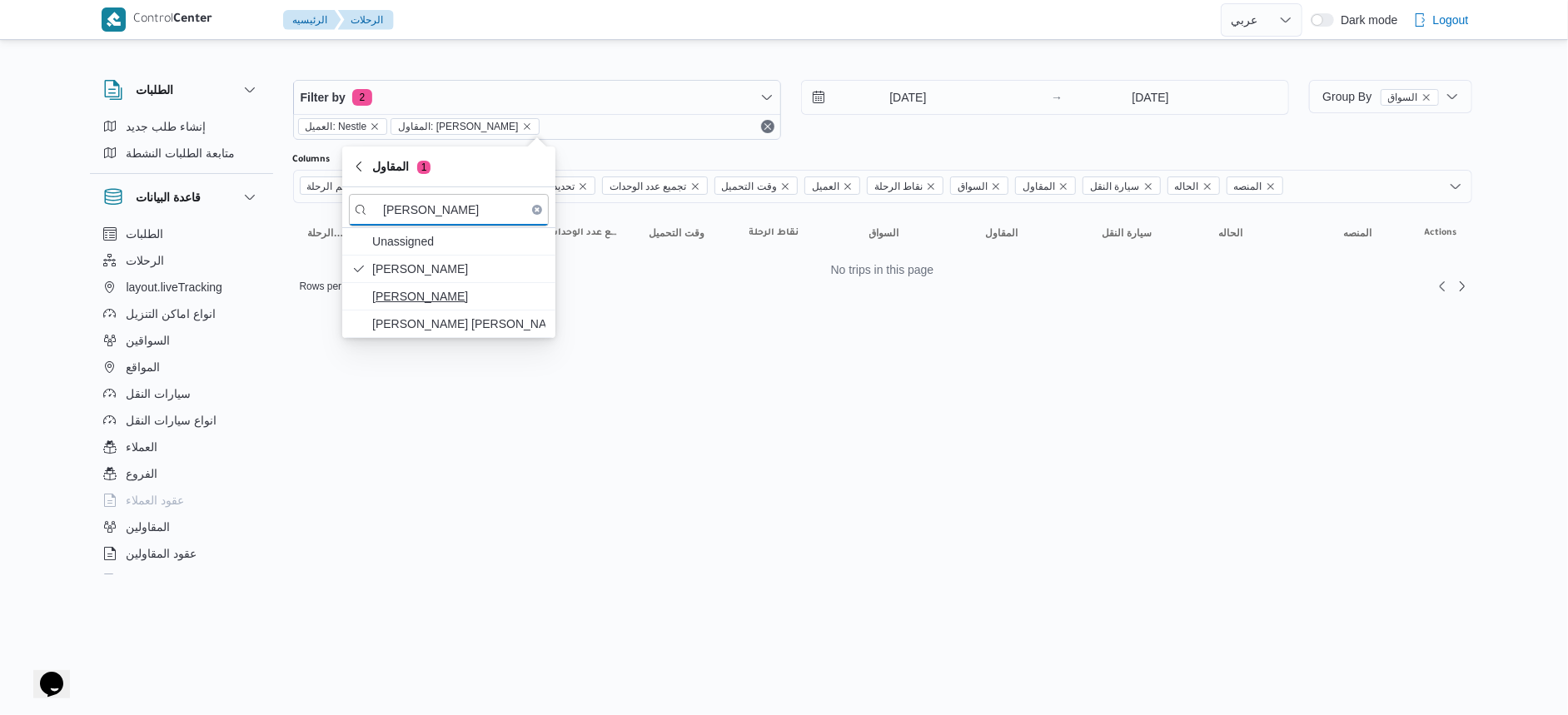
type input "محمد عبدالرازق"
click at [474, 298] on span "محمد عبدالرازق عبداللطيف هيكل" at bounding box center [459, 296] width 174 height 20
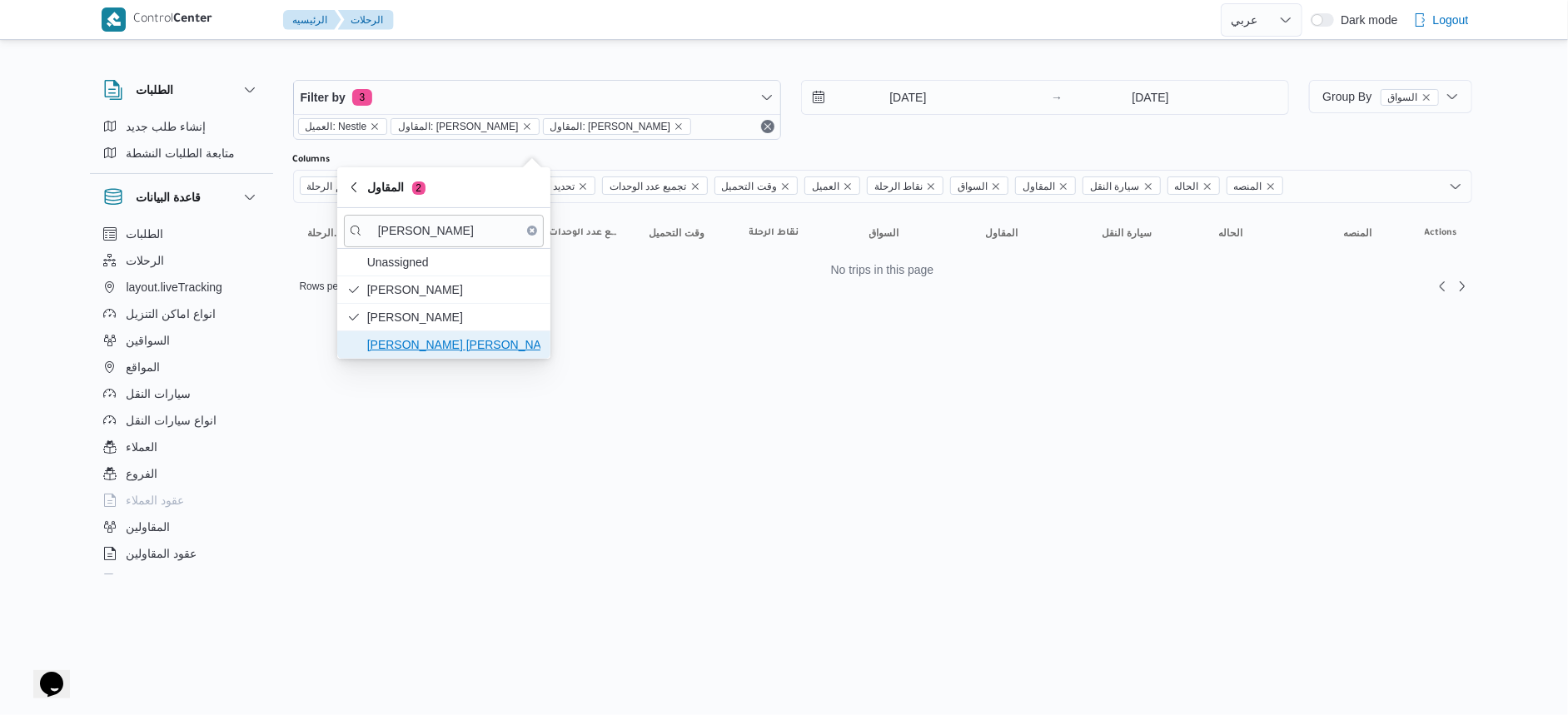
click at [466, 344] on span "[PERSON_NAME] [PERSON_NAME]" at bounding box center [454, 344] width 174 height 20
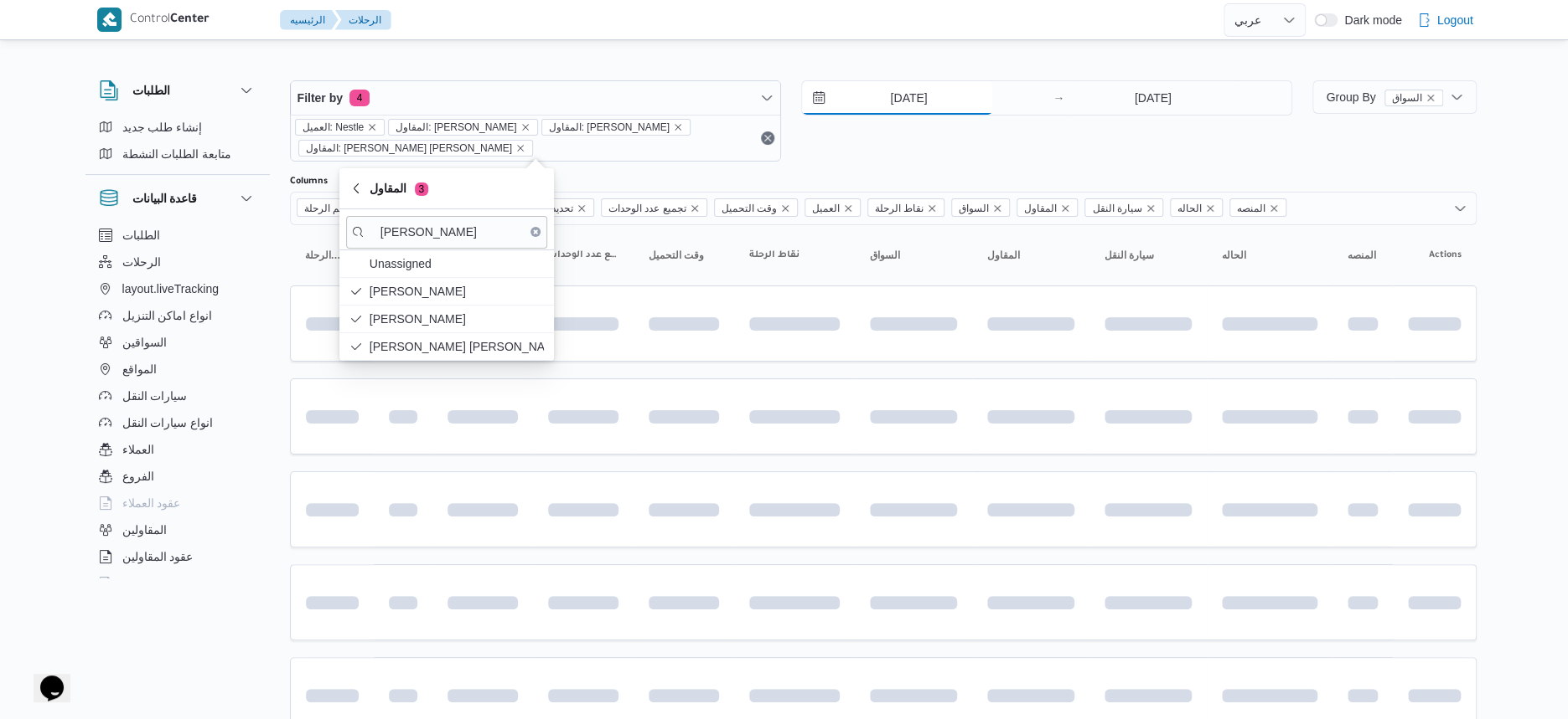
click at [956, 99] on input "14/5/2025" at bounding box center [897, 98] width 190 height 33
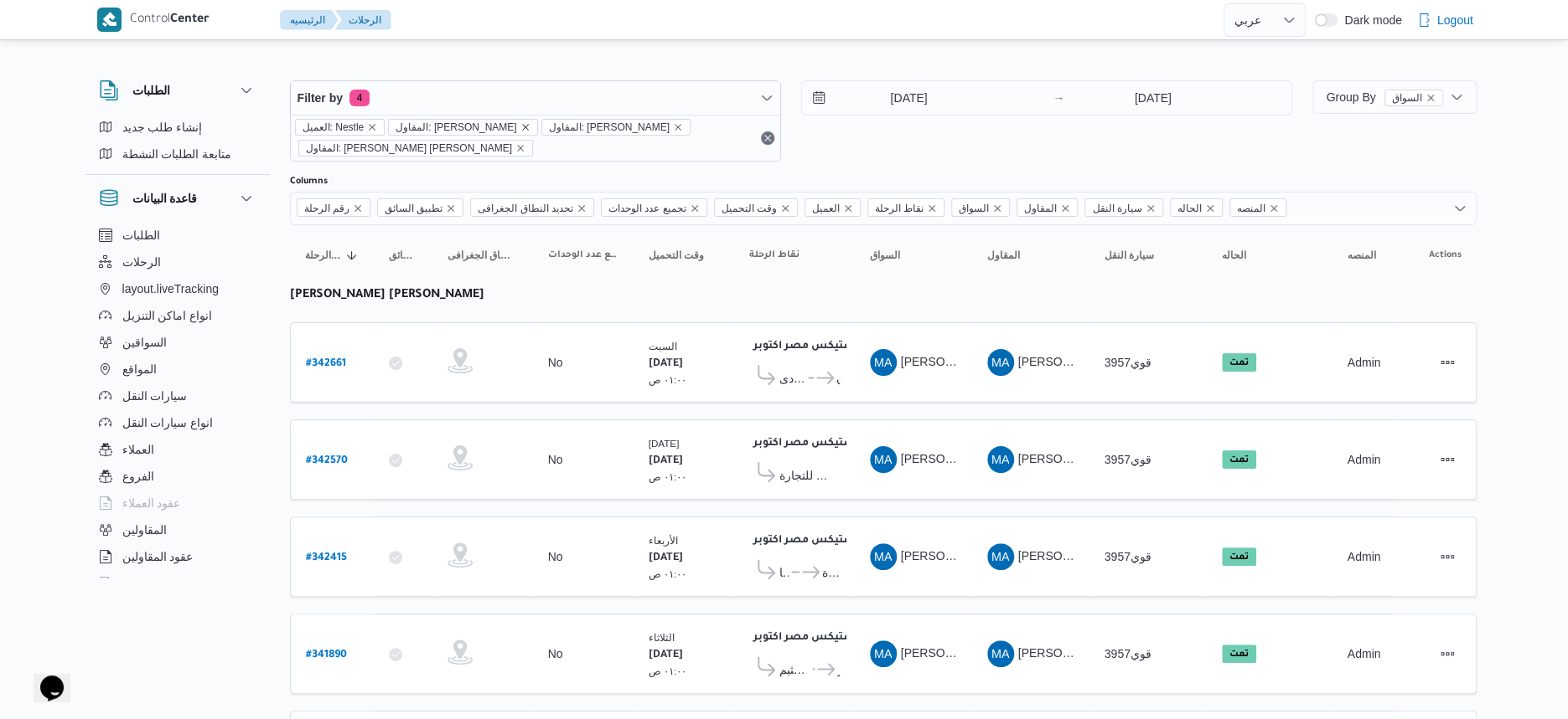
click at [531, 126] on icon "remove selected entity" at bounding box center [526, 127] width 10 height 10
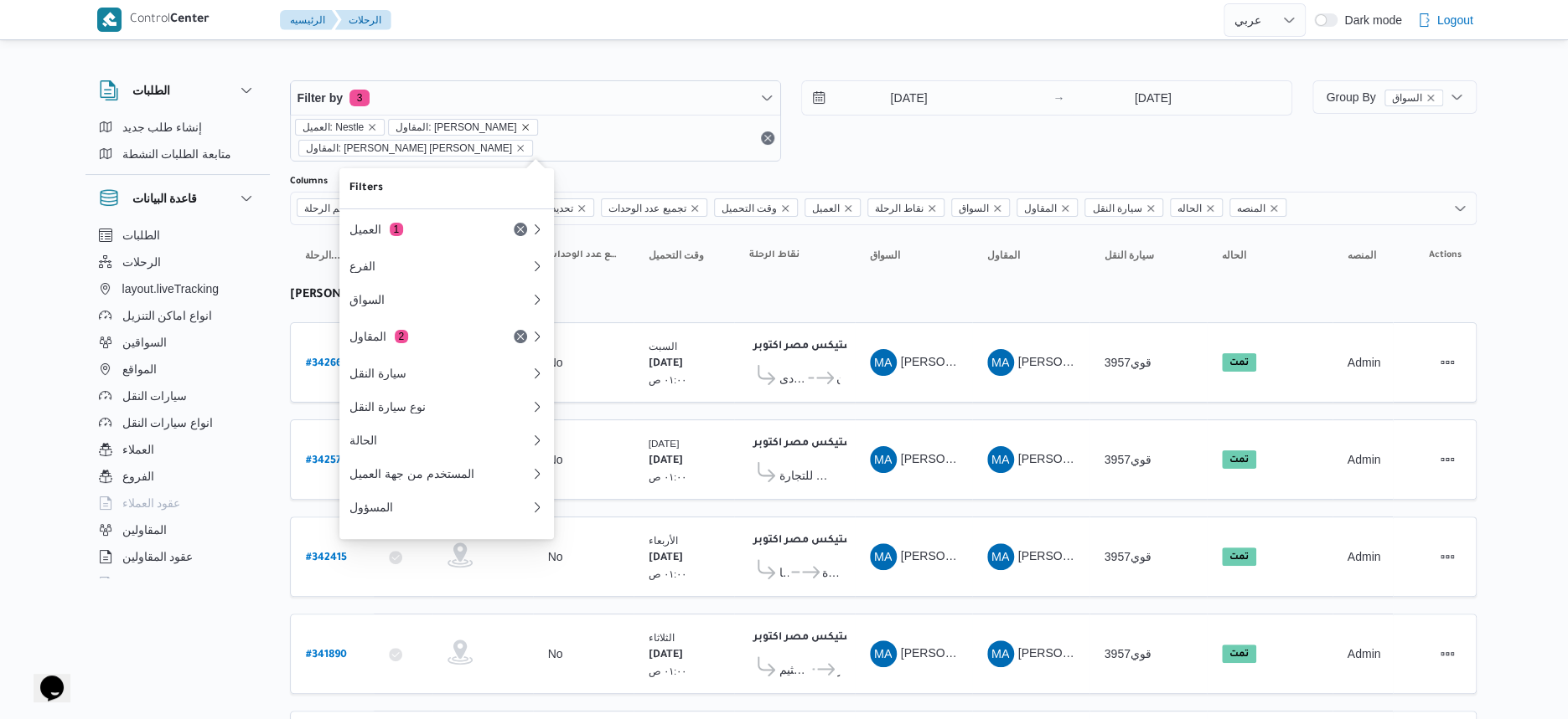
click at [529, 125] on icon "remove selected entity" at bounding box center [526, 127] width 7 height 7
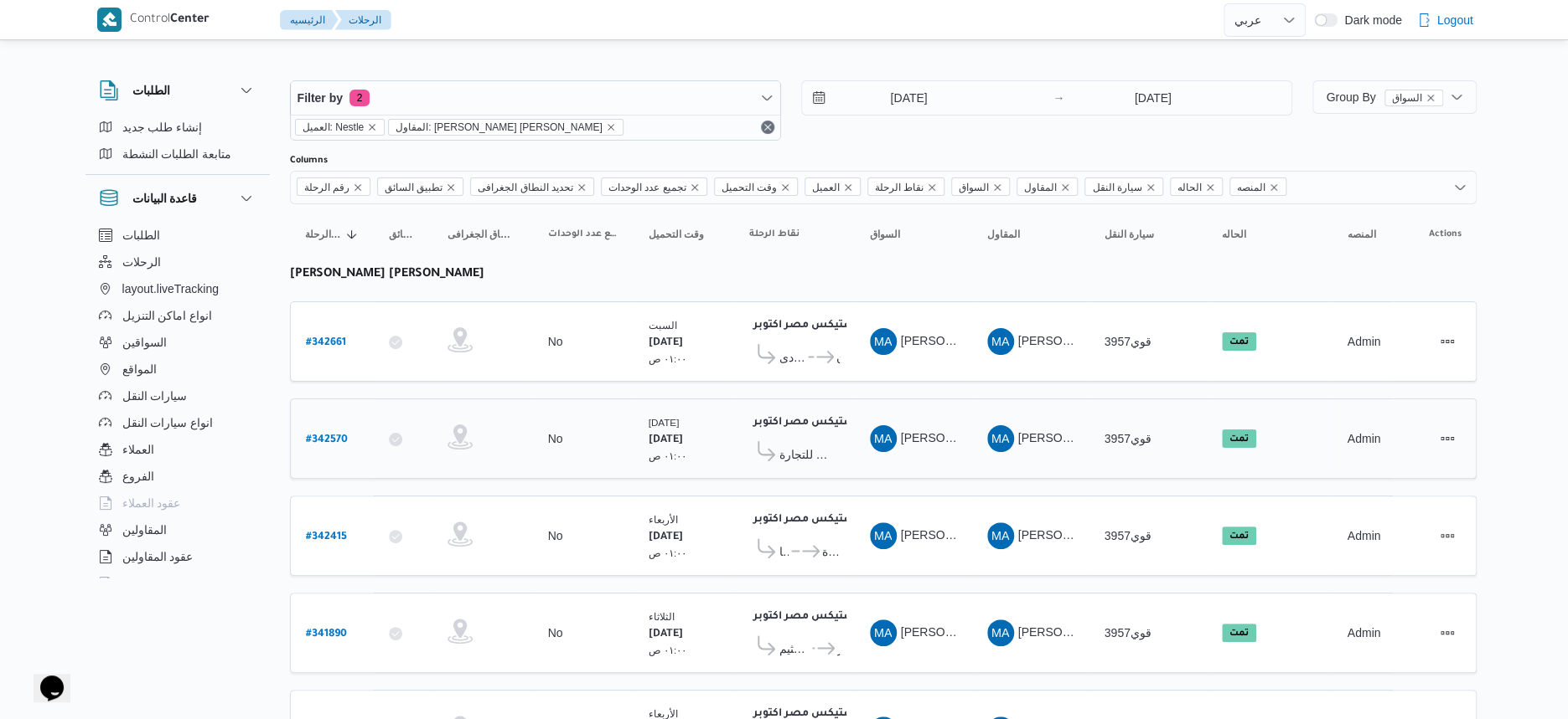
click at [947, 411] on td "السواق MA محمد عبدالرازق امين امام قاسم" at bounding box center [913, 439] width 117 height 80
click at [329, 338] on b "# 342661" at bounding box center [326, 343] width 40 height 11
select select "ar"
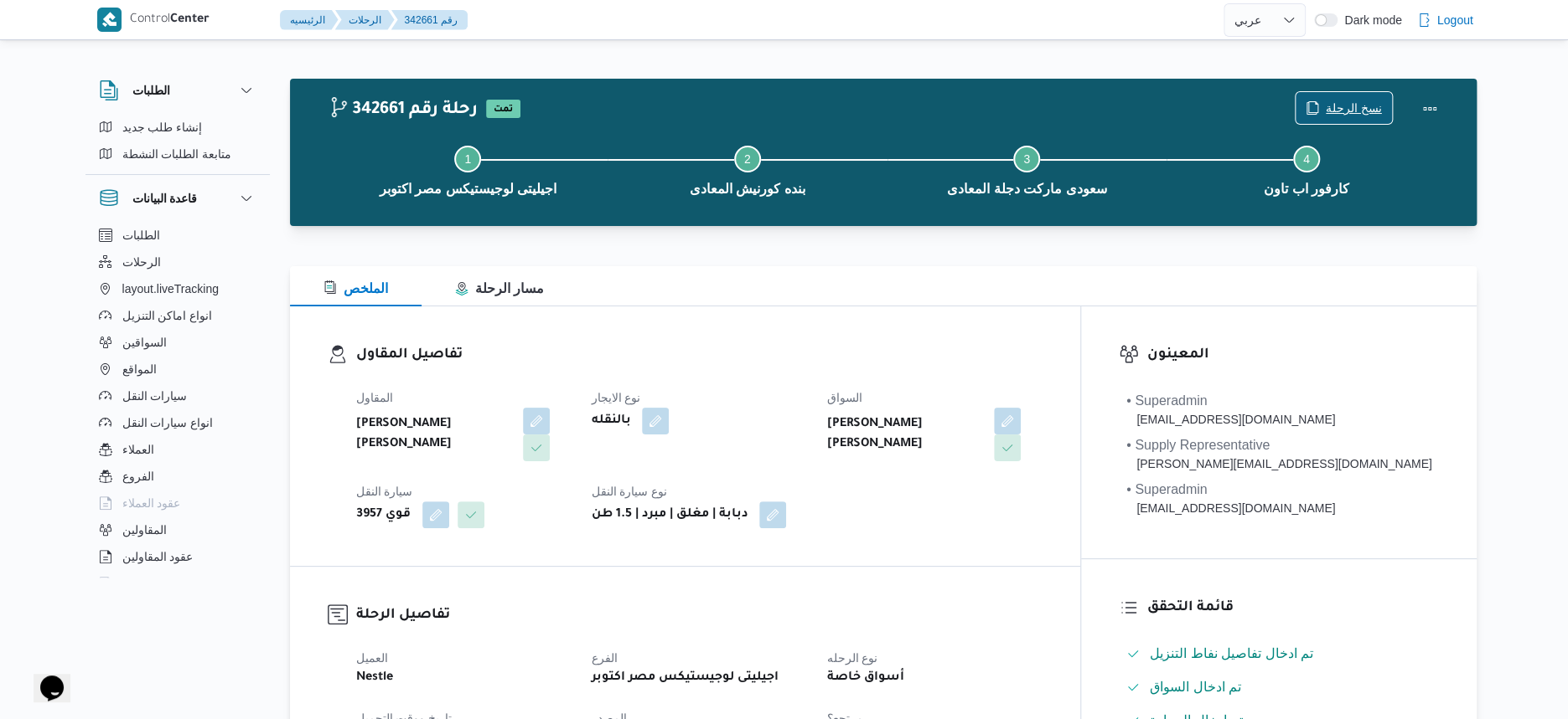
click at [1323, 113] on span "نسخ الرحلة" at bounding box center [1344, 108] width 96 height 31
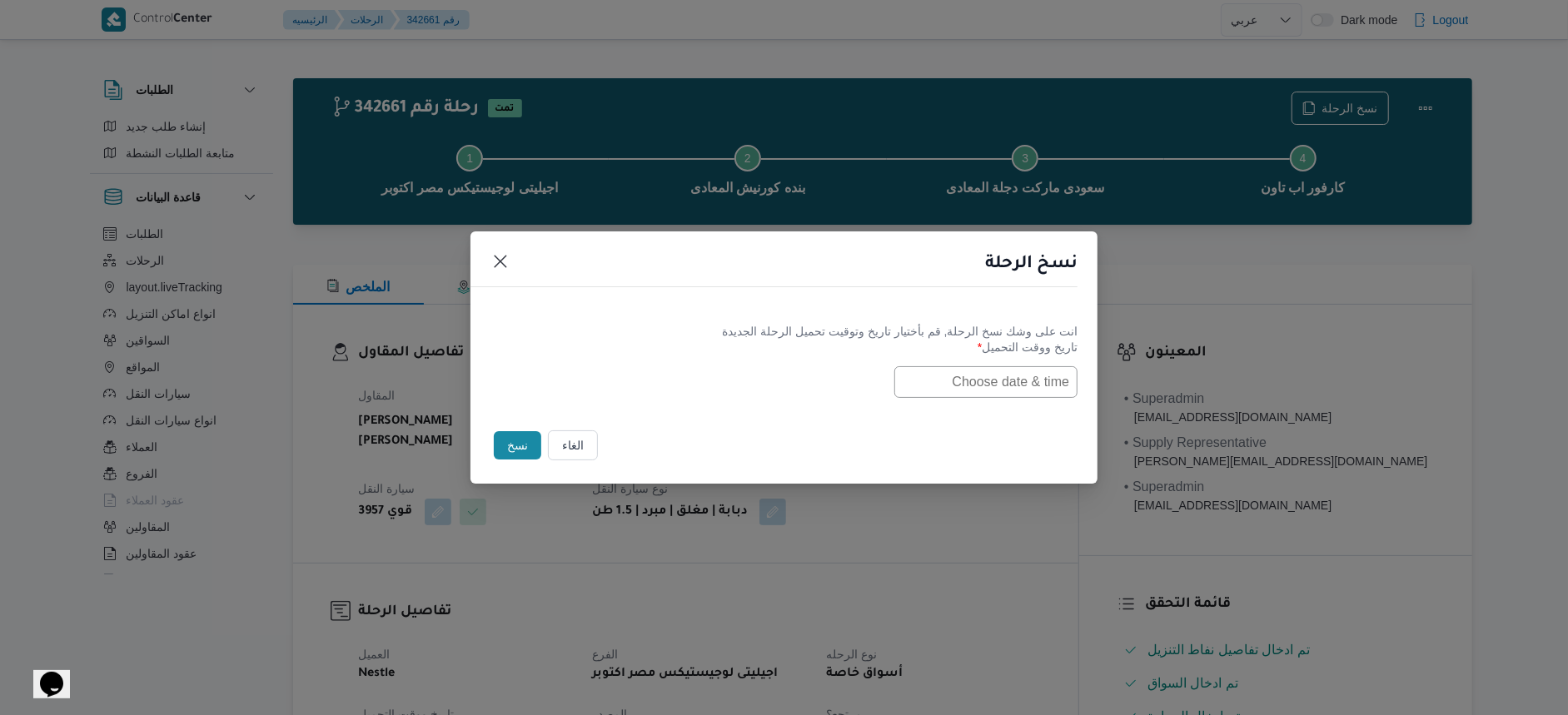
click at [1017, 388] on input "text" at bounding box center [986, 382] width 183 height 31
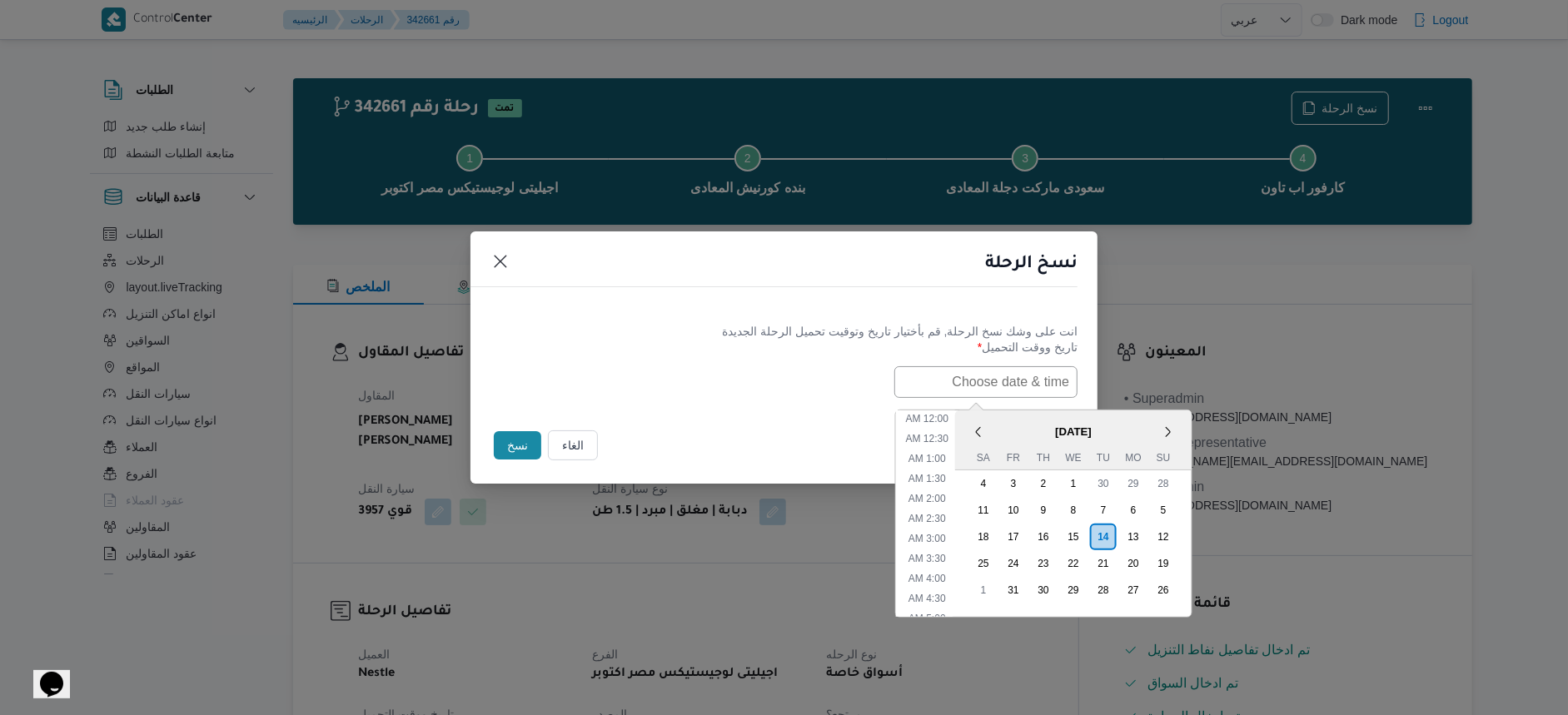
scroll to position [445, 0]
click at [1018, 421] on span "October 2025" at bounding box center [1073, 432] width 237 height 30
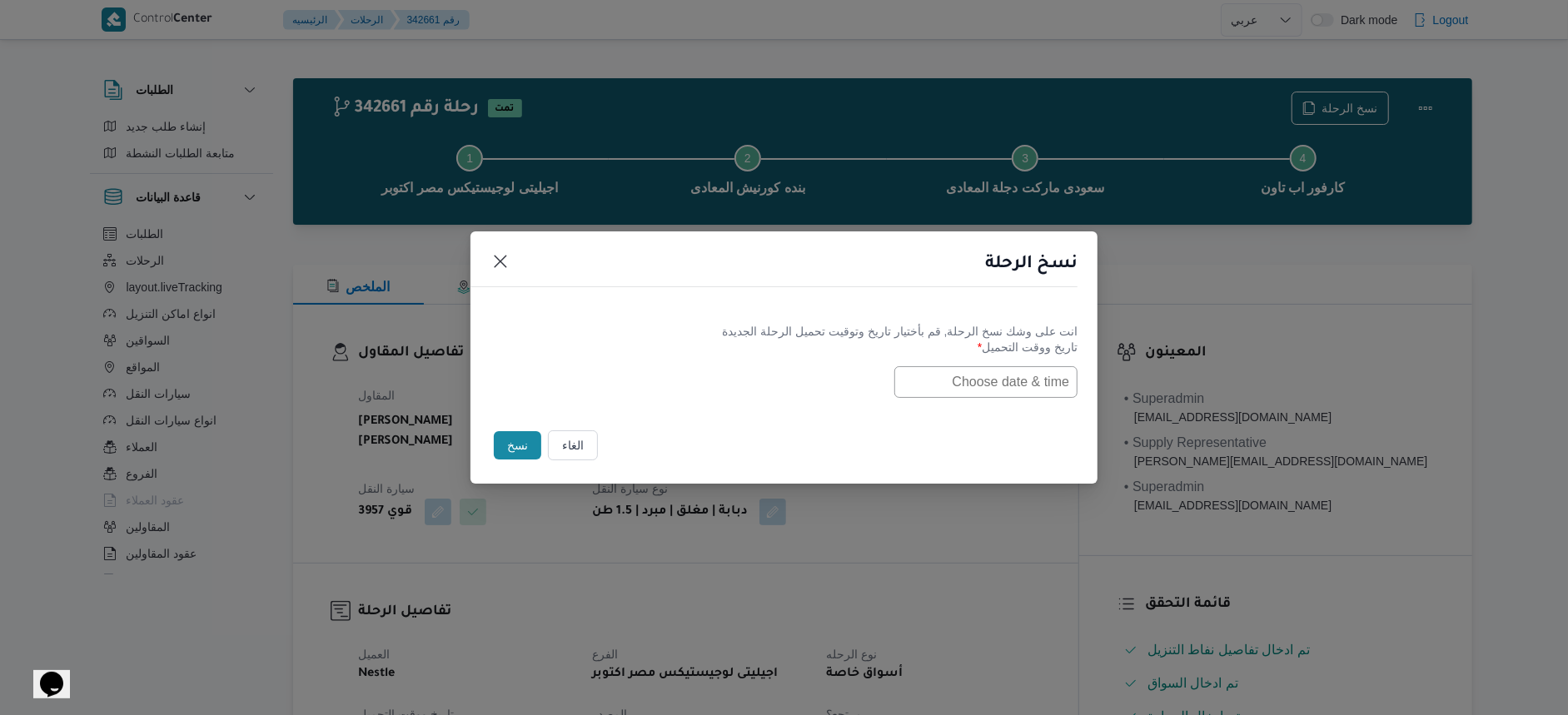
click at [856, 372] on div at bounding box center [784, 382] width 587 height 31
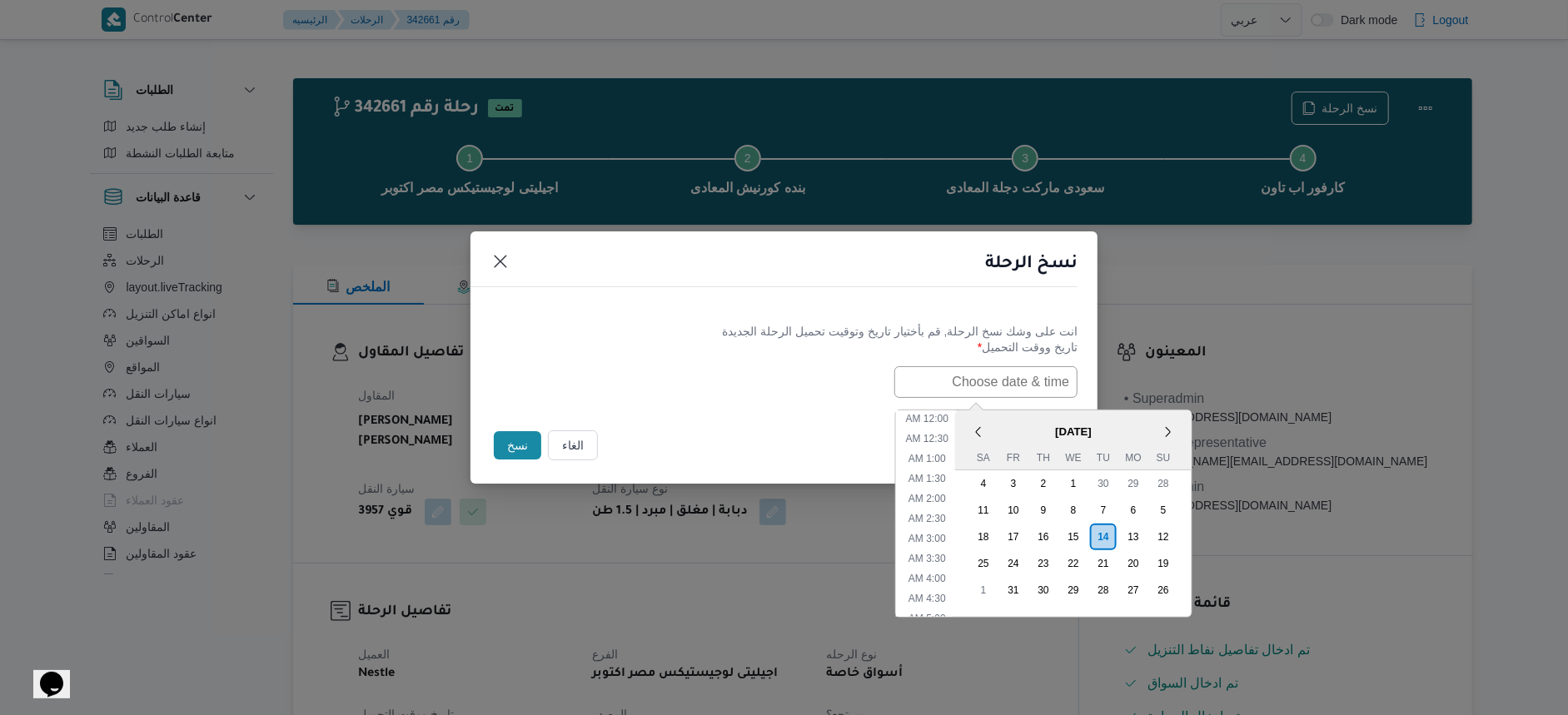
click at [1017, 380] on input "text" at bounding box center [986, 382] width 183 height 31
click at [1022, 417] on span "October 2025" at bounding box center [1073, 432] width 237 height 30
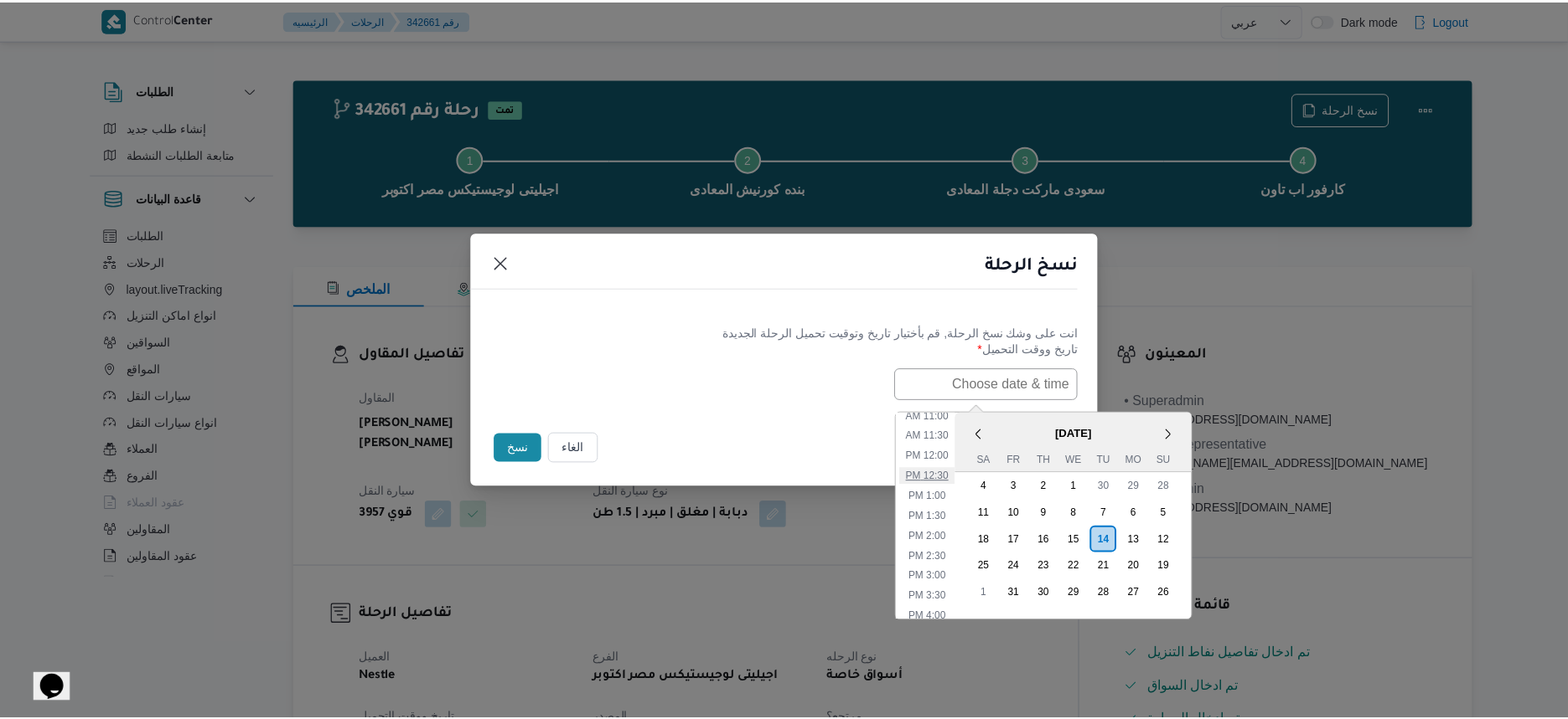
scroll to position [29, 0]
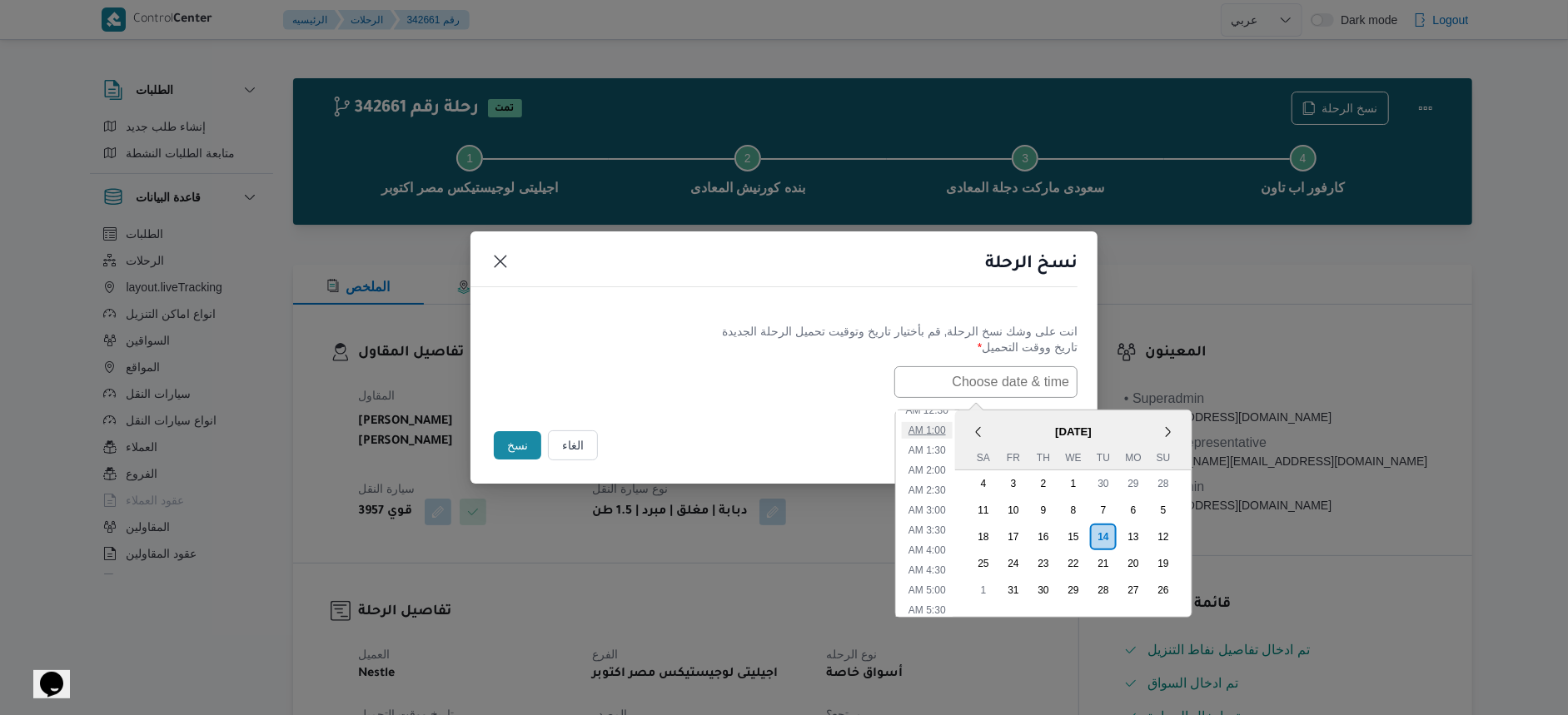
click at [937, 427] on li "1:00 AM" at bounding box center [927, 430] width 51 height 16
type input "14/10/2025 1:00AM"
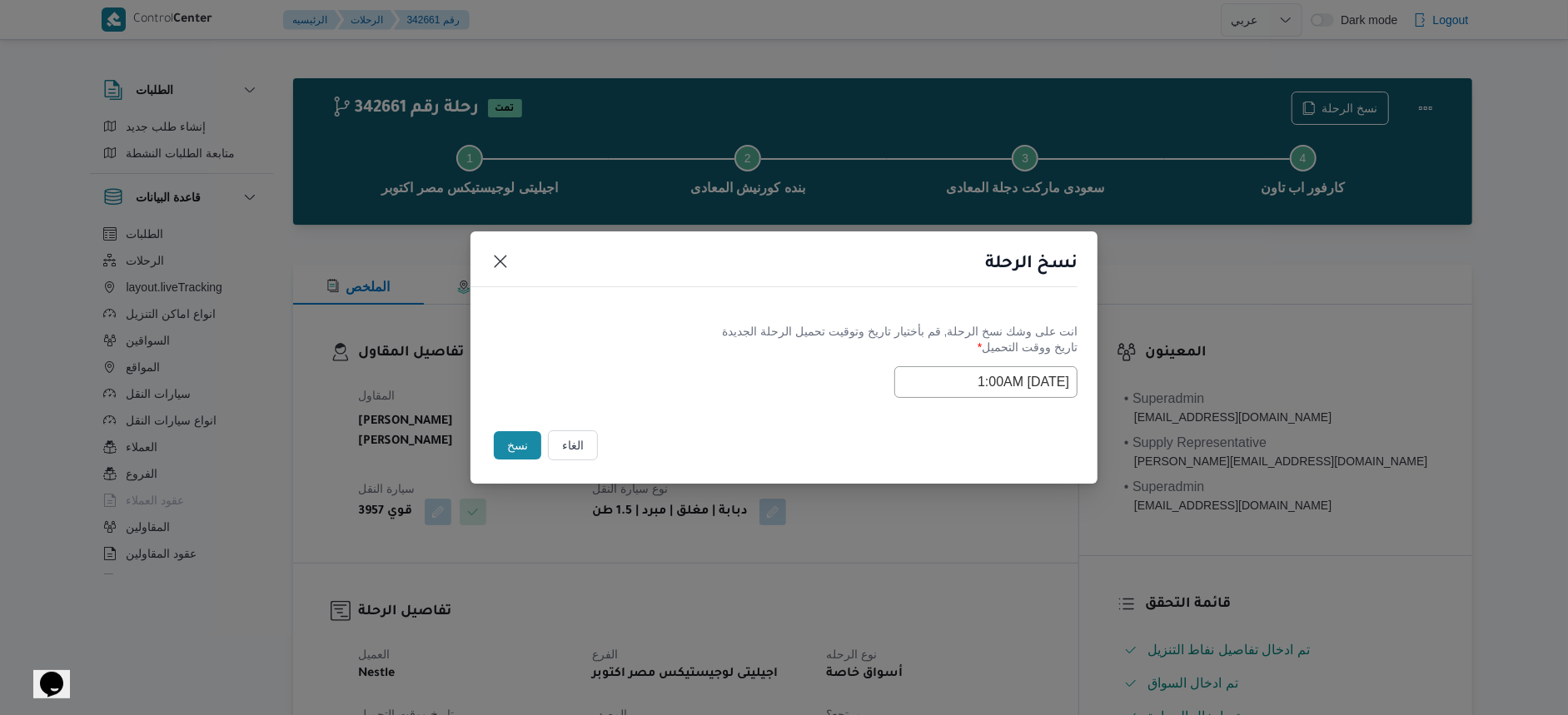
click at [522, 449] on button "نسخ" at bounding box center [517, 445] width 48 height 29
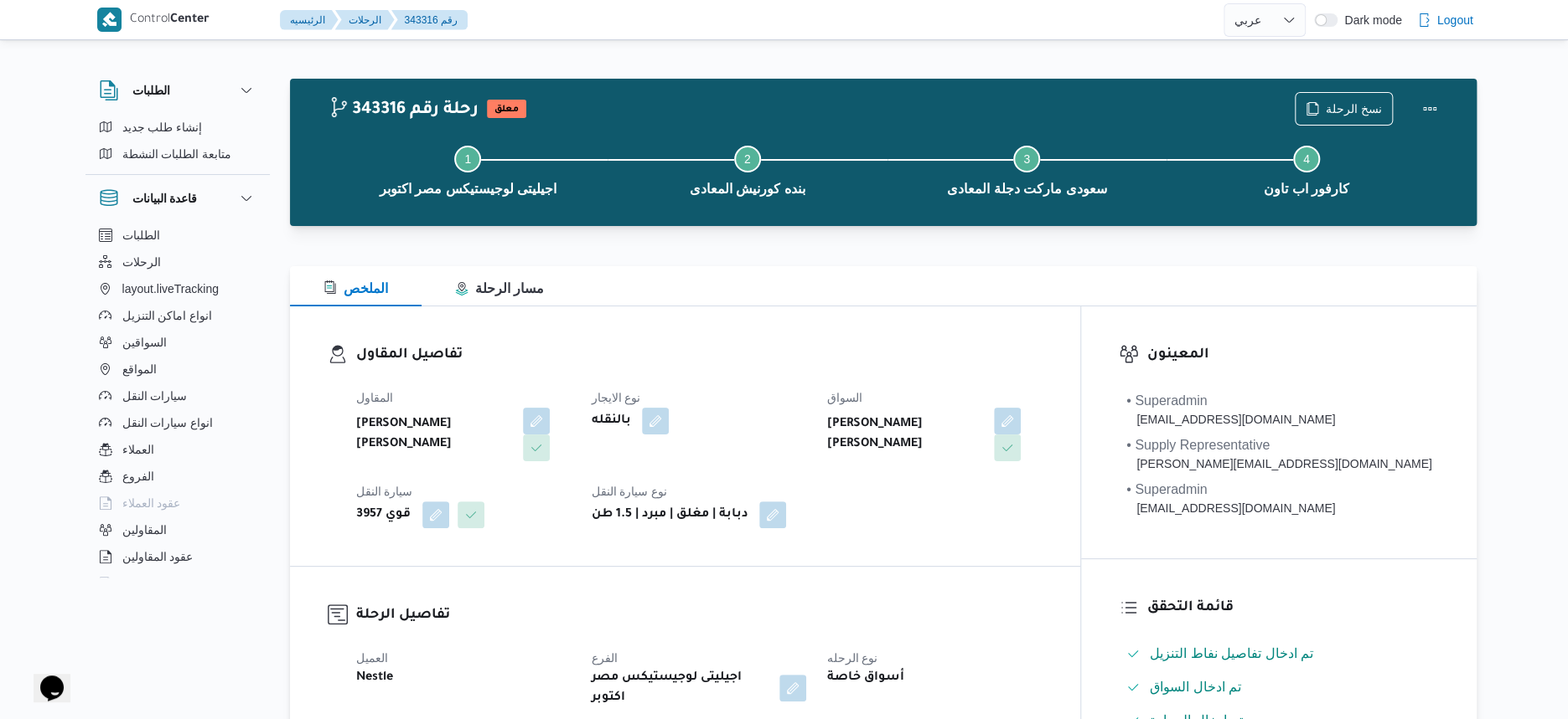
select select "ar"
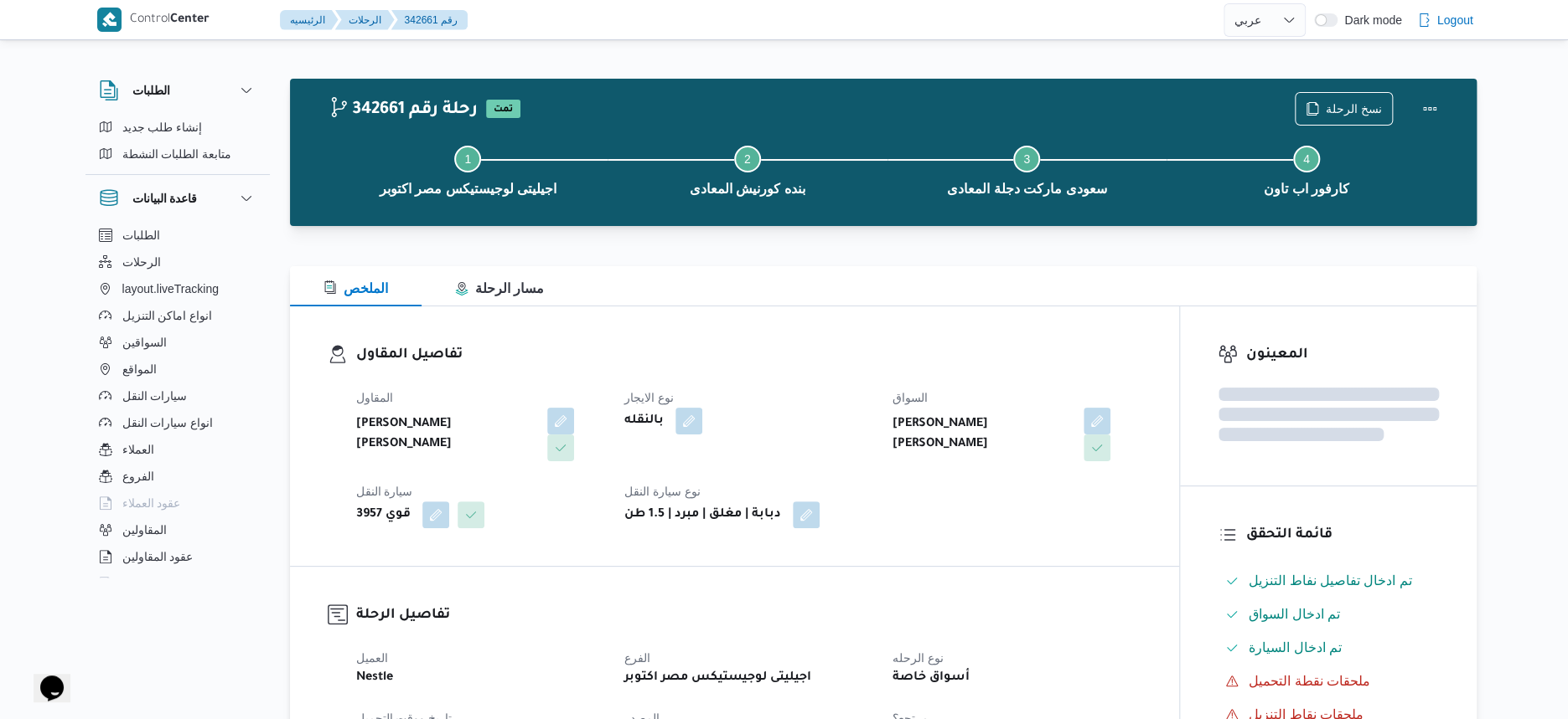
select select "ar"
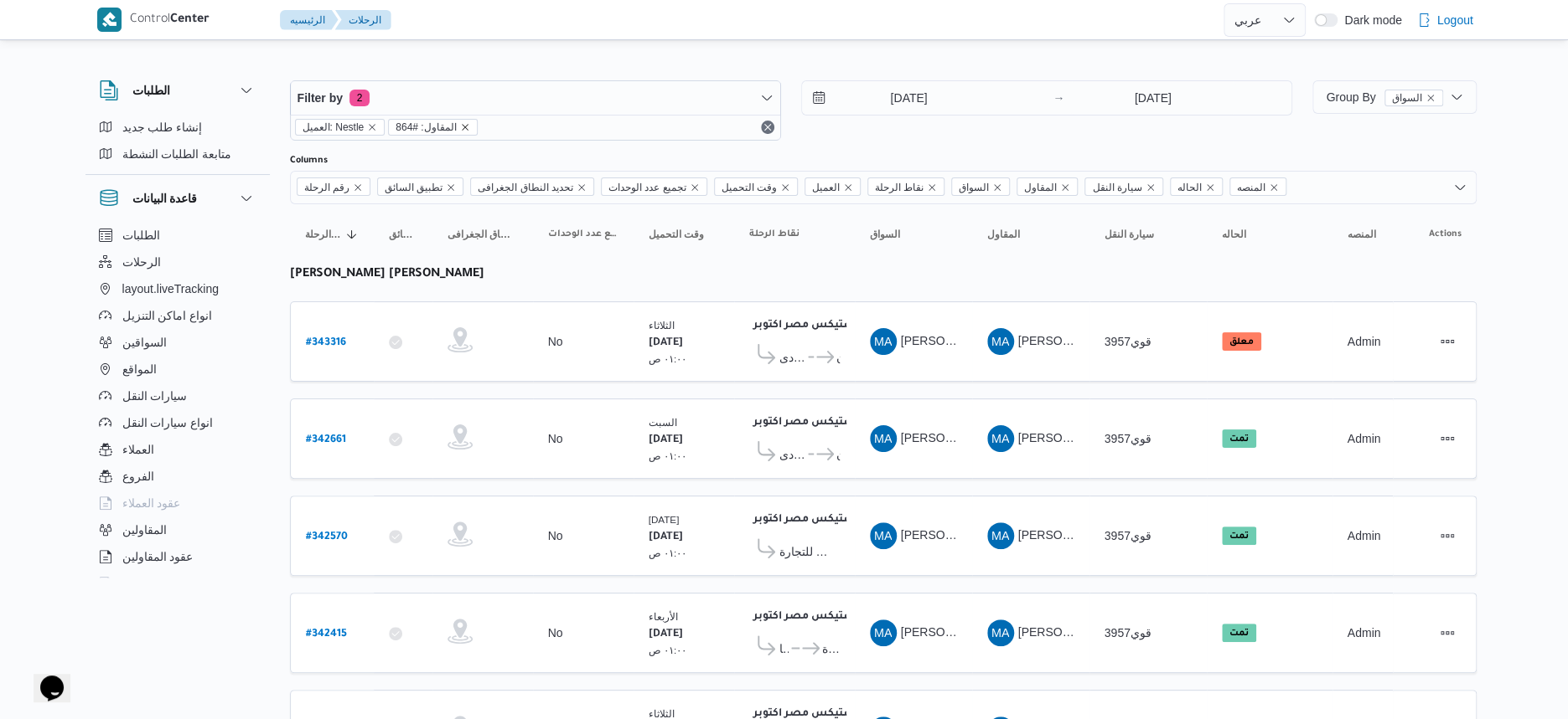
click at [464, 129] on icon "remove selected entity" at bounding box center [465, 127] width 10 height 10
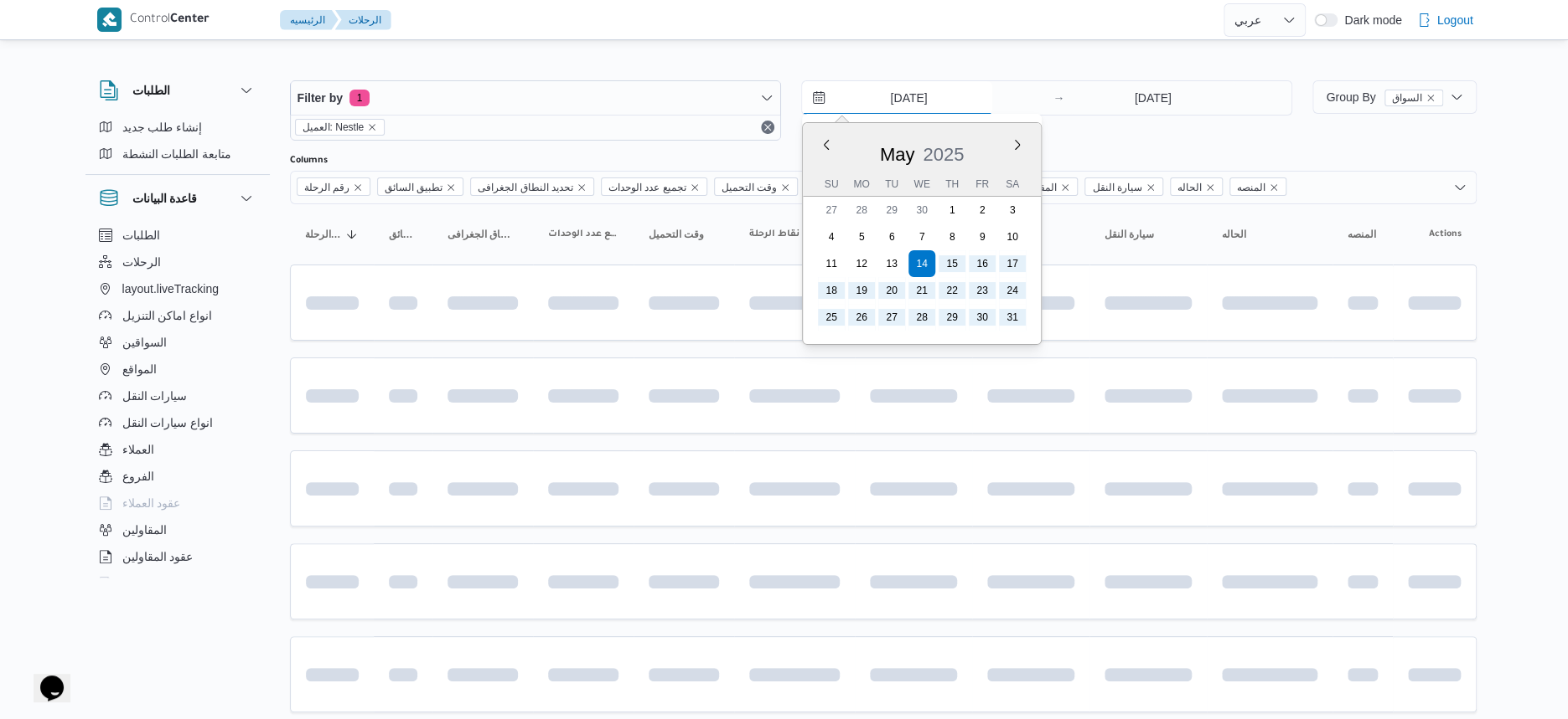
click at [907, 94] on input "14/5/2025" at bounding box center [897, 98] width 190 height 33
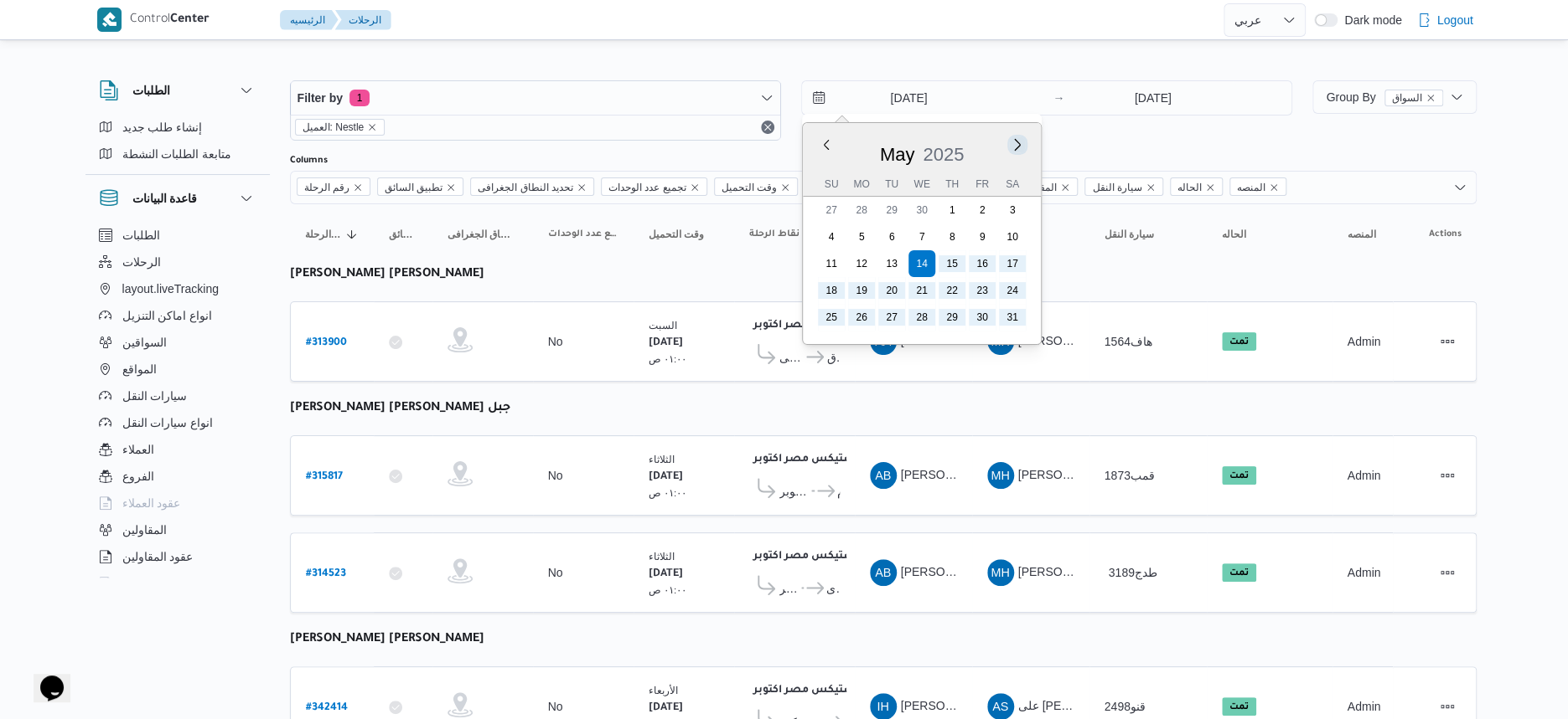
click at [1014, 143] on button "Next month" at bounding box center [1017, 144] width 16 height 16
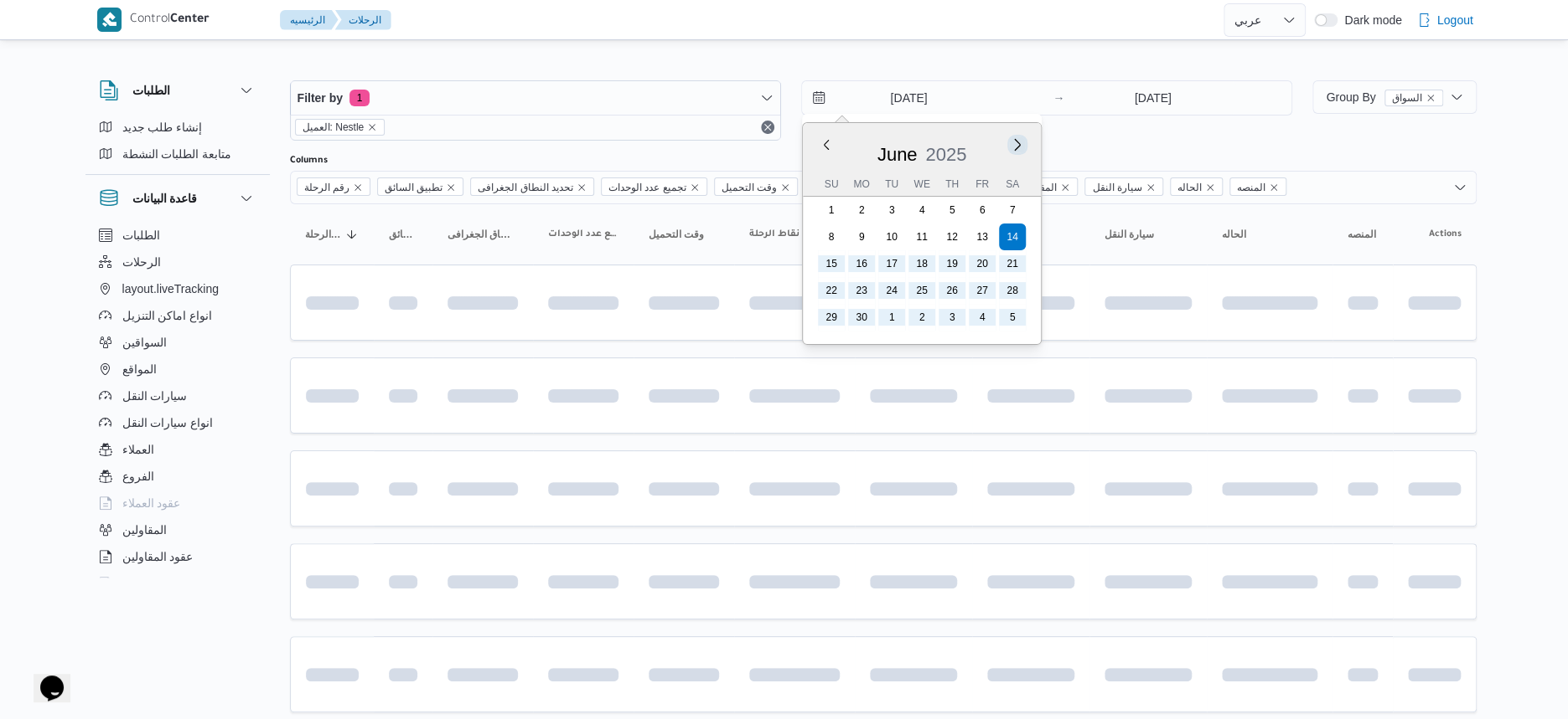
click at [1014, 143] on button "Next month" at bounding box center [1017, 144] width 16 height 16
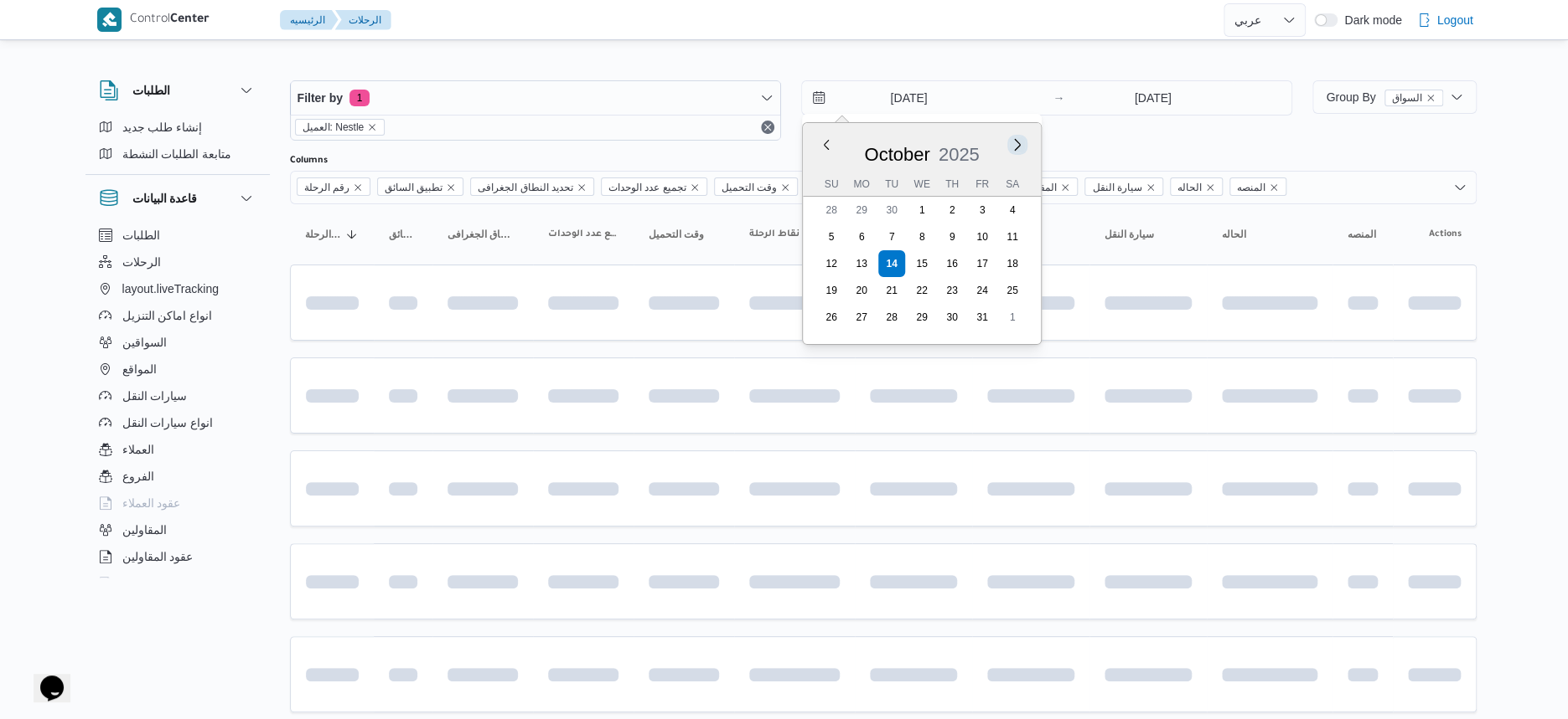
type input "[DATE]"
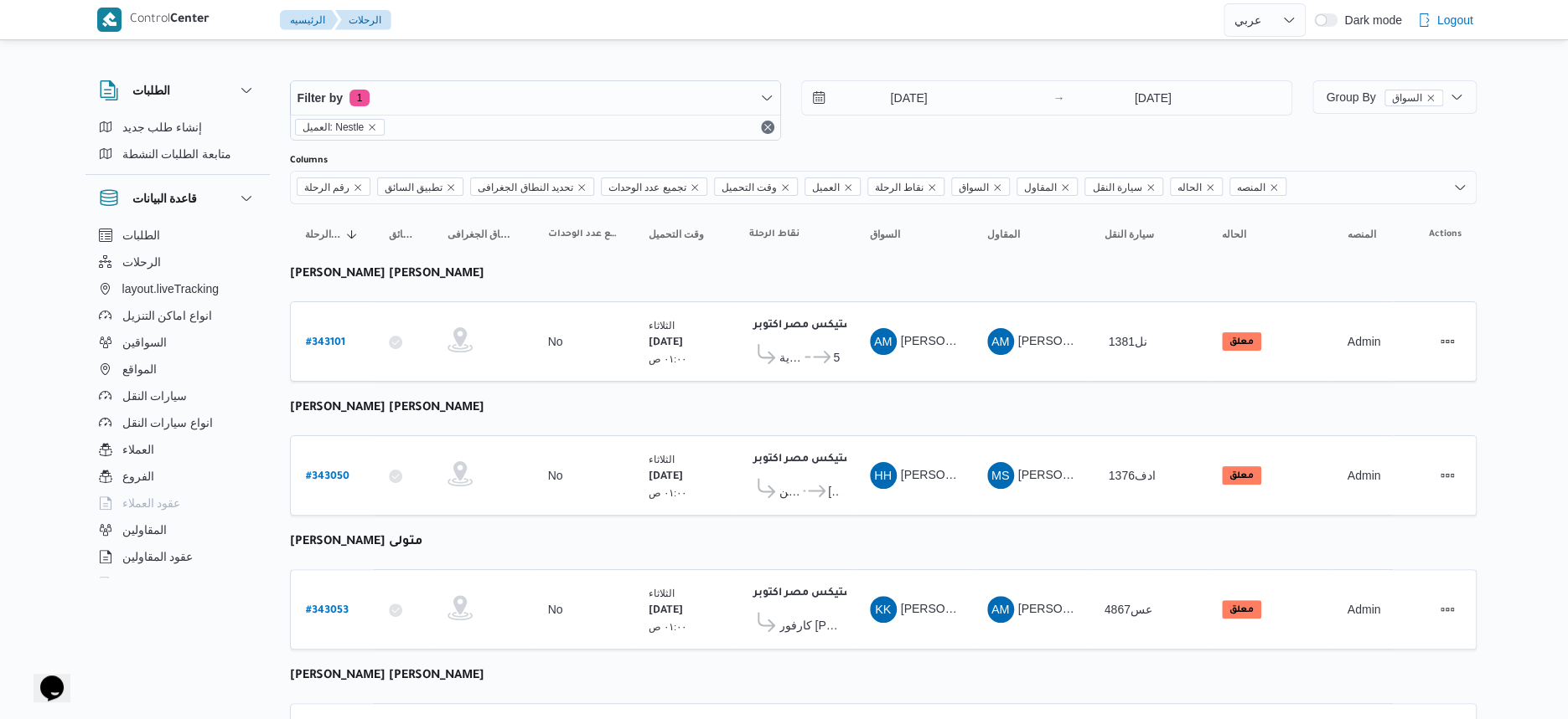
click at [332, 340] on b "# 343101" at bounding box center [325, 343] width 39 height 11
select select "ar"
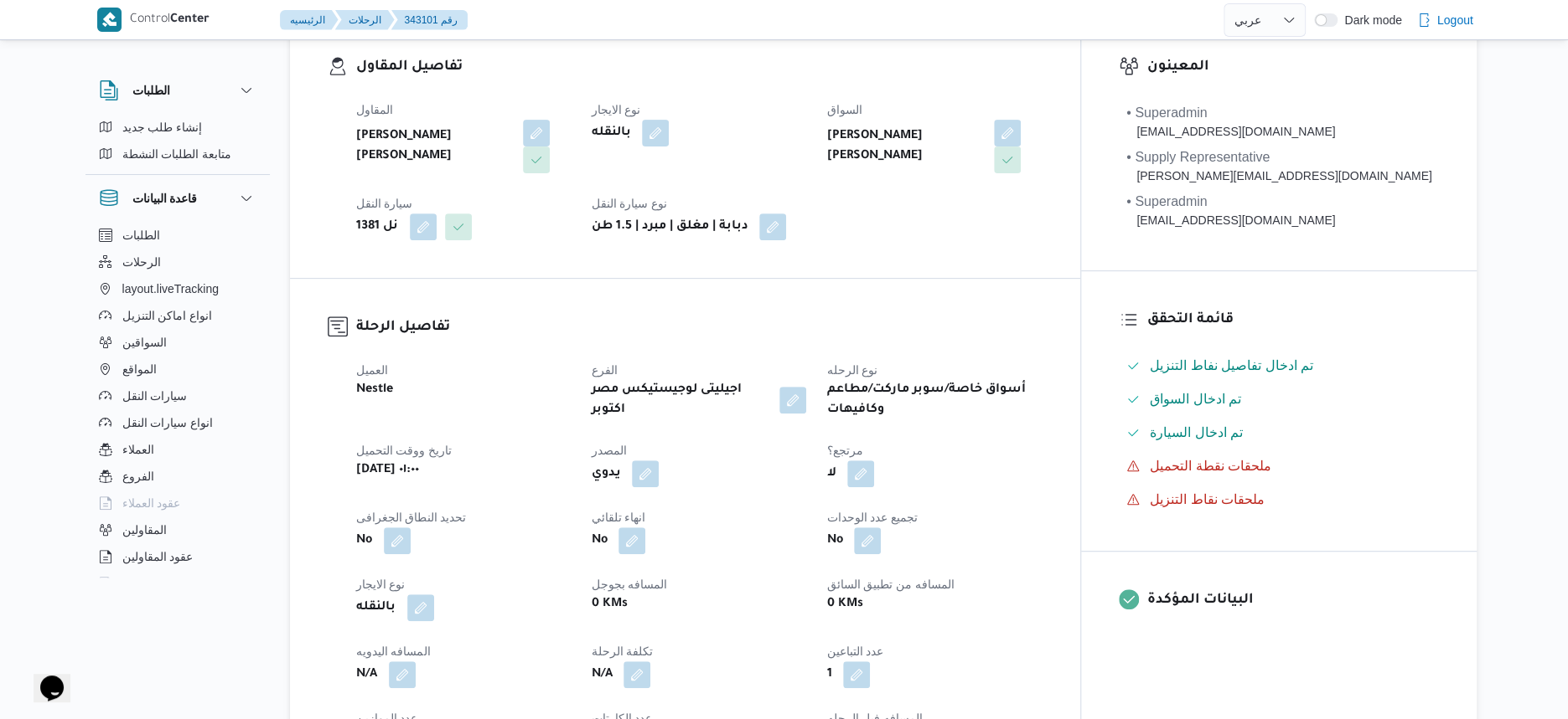
scroll to position [419, 0]
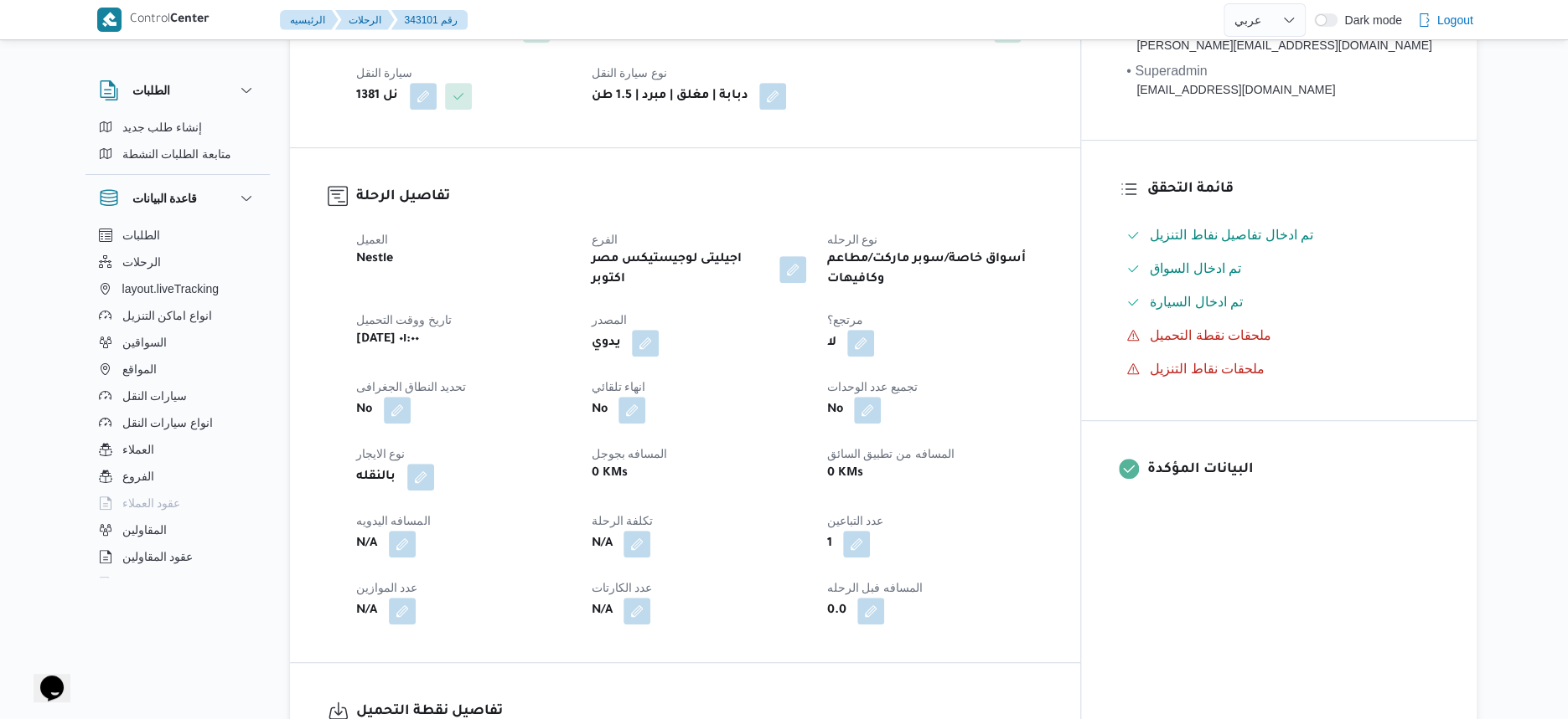
select select "ar"
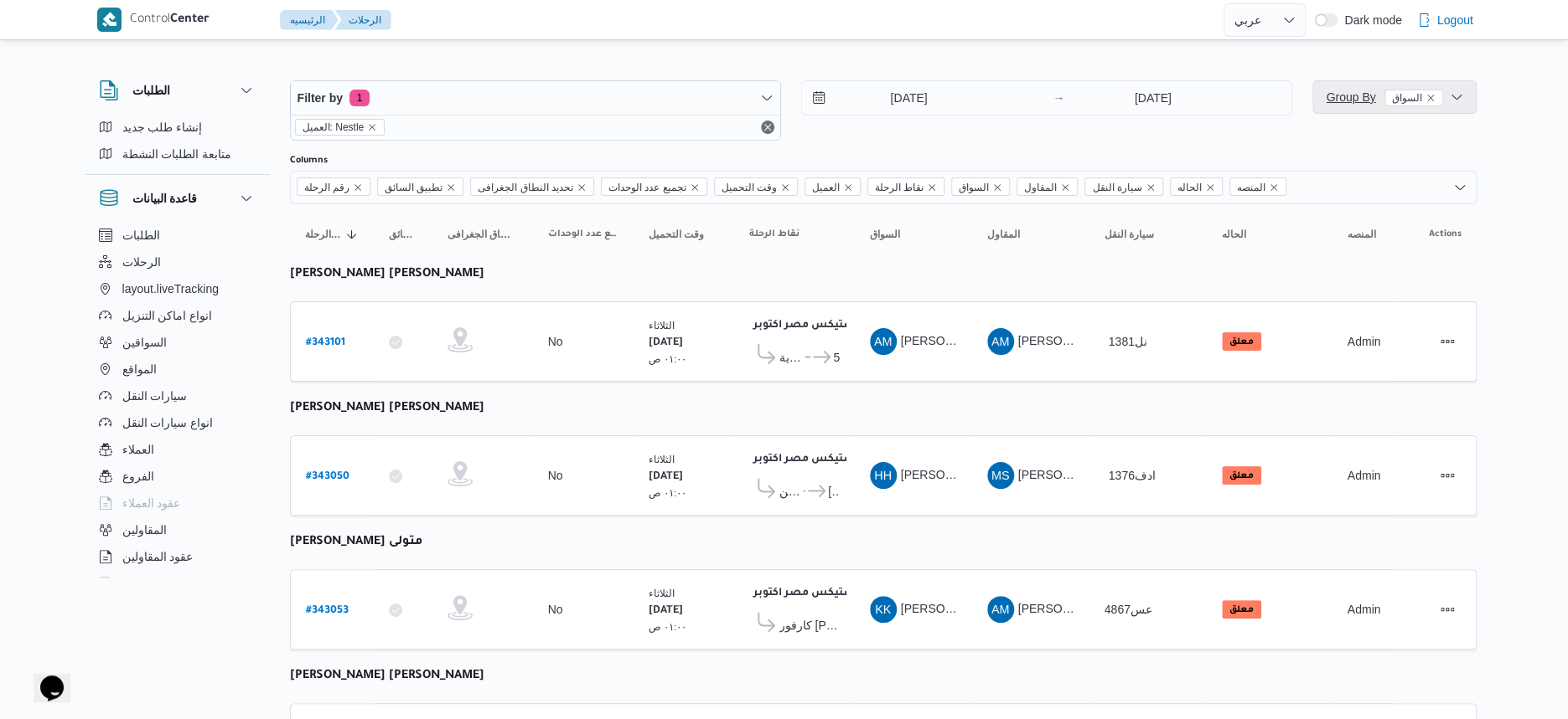
click at [1367, 99] on span "Group By السواق" at bounding box center [1383, 97] width 116 height 13
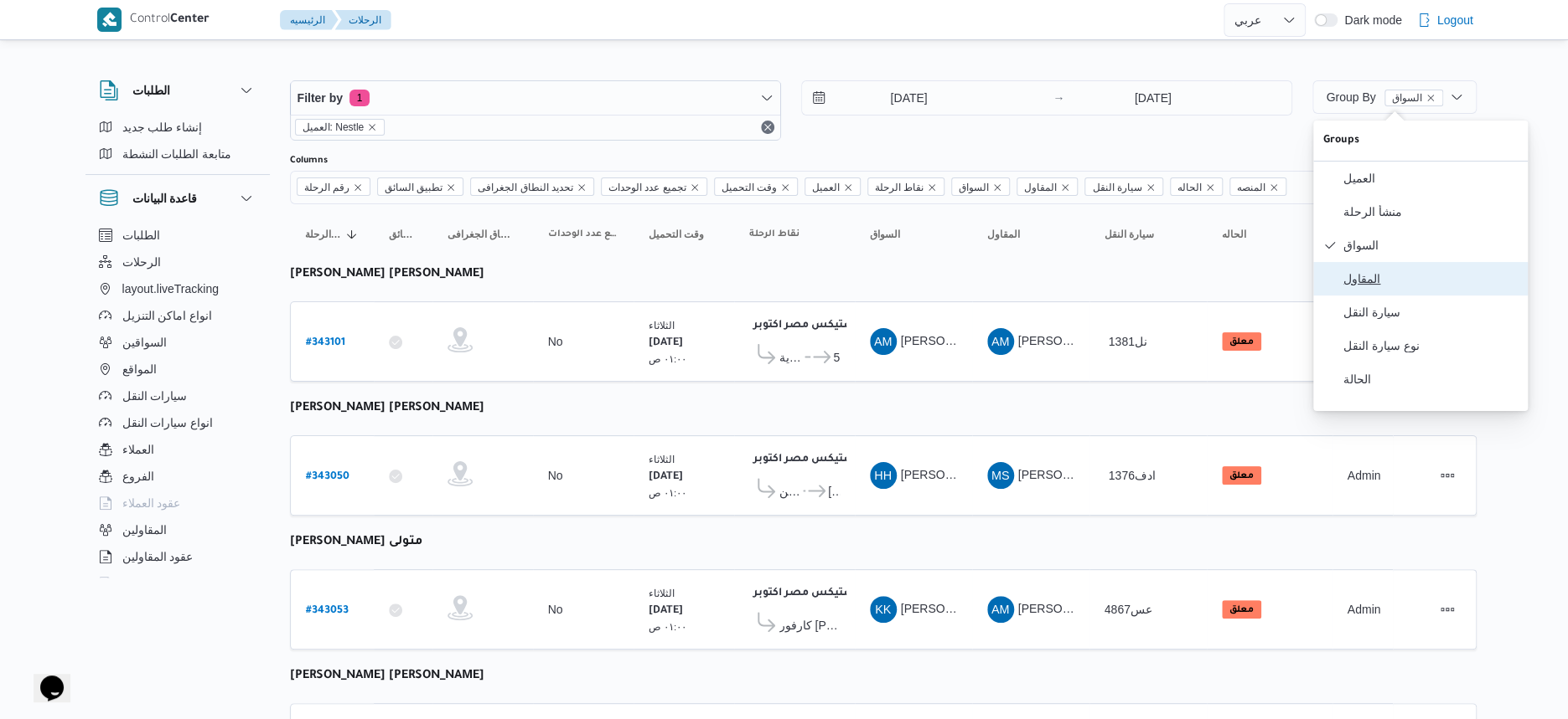
click at [1378, 285] on span "المقاول" at bounding box center [1431, 278] width 175 height 13
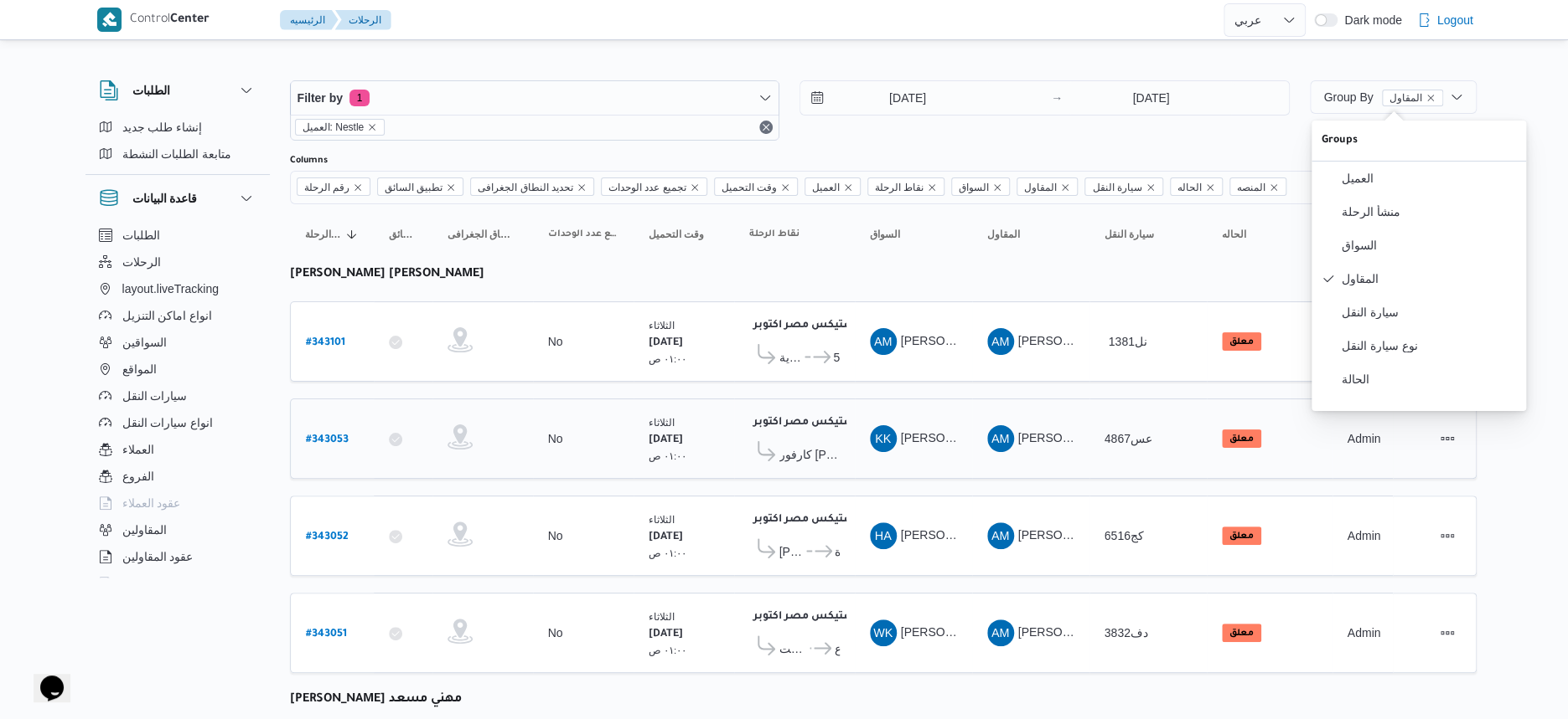
click at [698, 408] on div "الثلاثاء ١٤/١٠/٢٠٢٥ ٠١:٠٠ ص" at bounding box center [684, 439] width 84 height 63
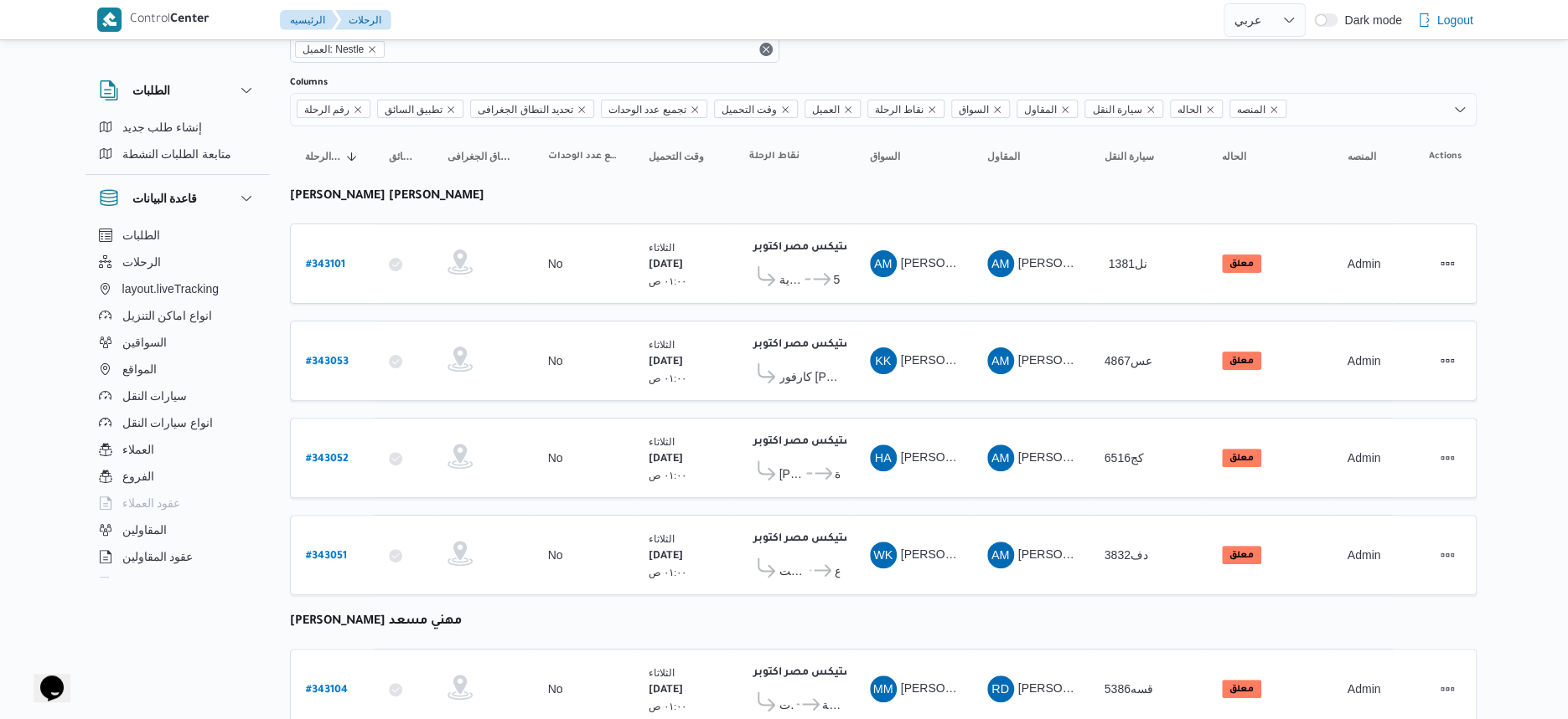
scroll to position [66, 0]
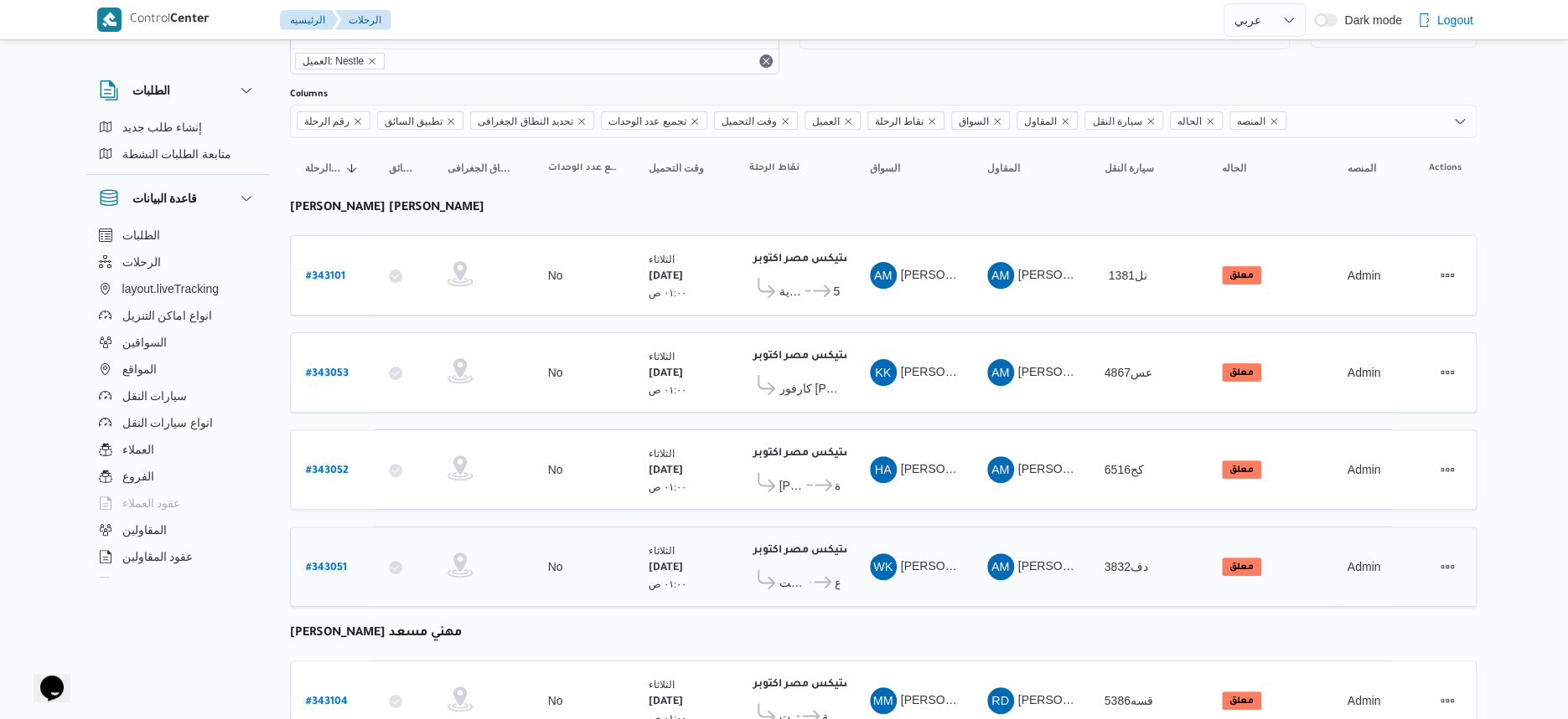
click at [331, 563] on b "# 343051" at bounding box center [326, 568] width 41 height 11
select select "ar"
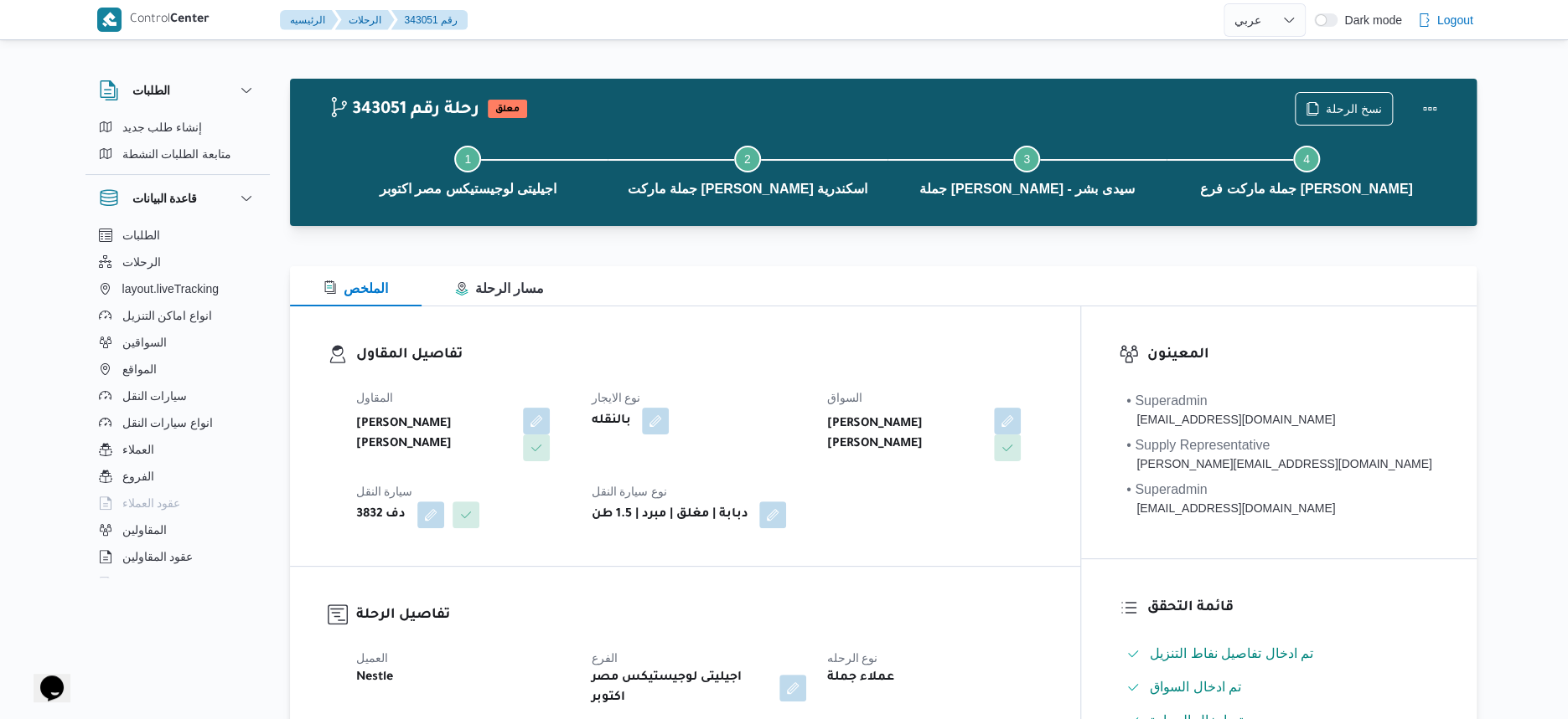
select select "ar"
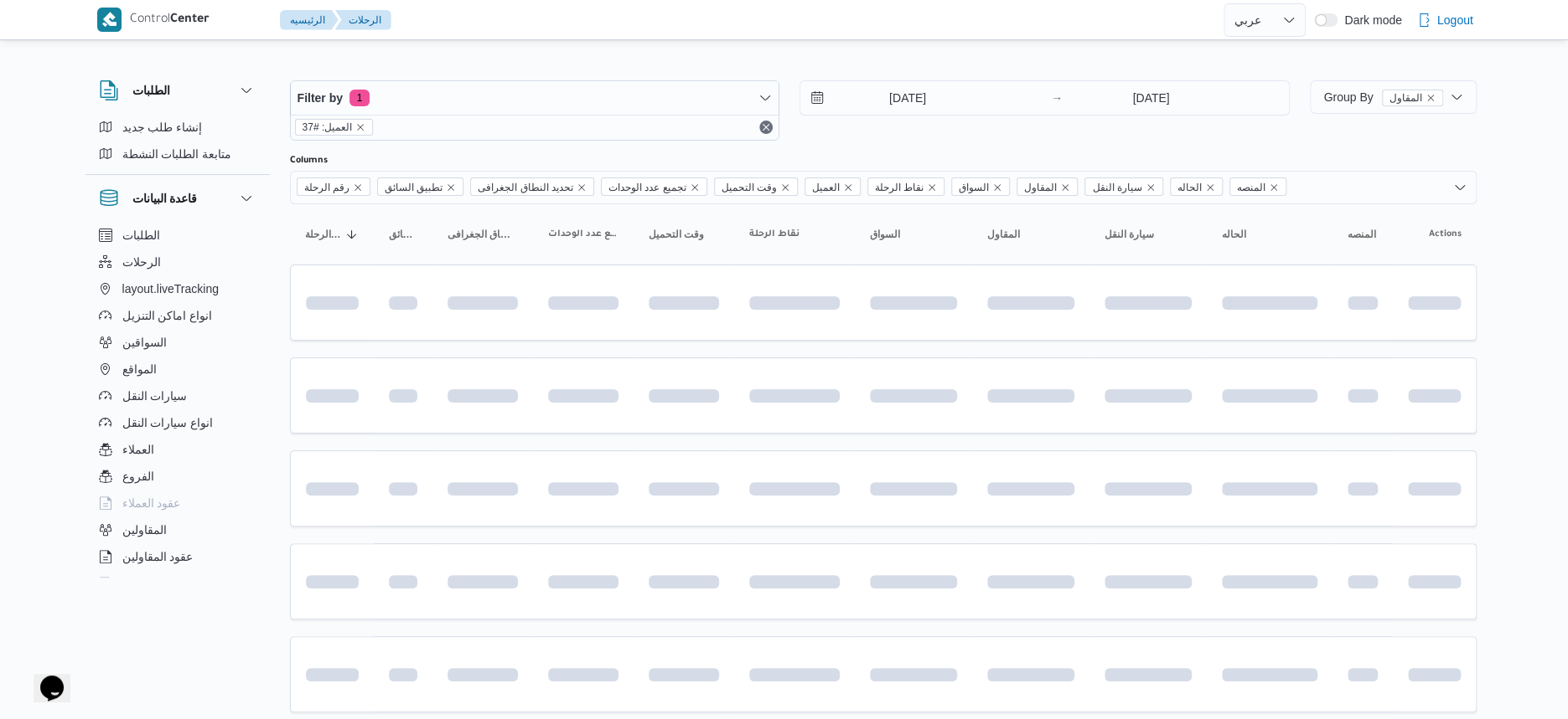
scroll to position [66, 0]
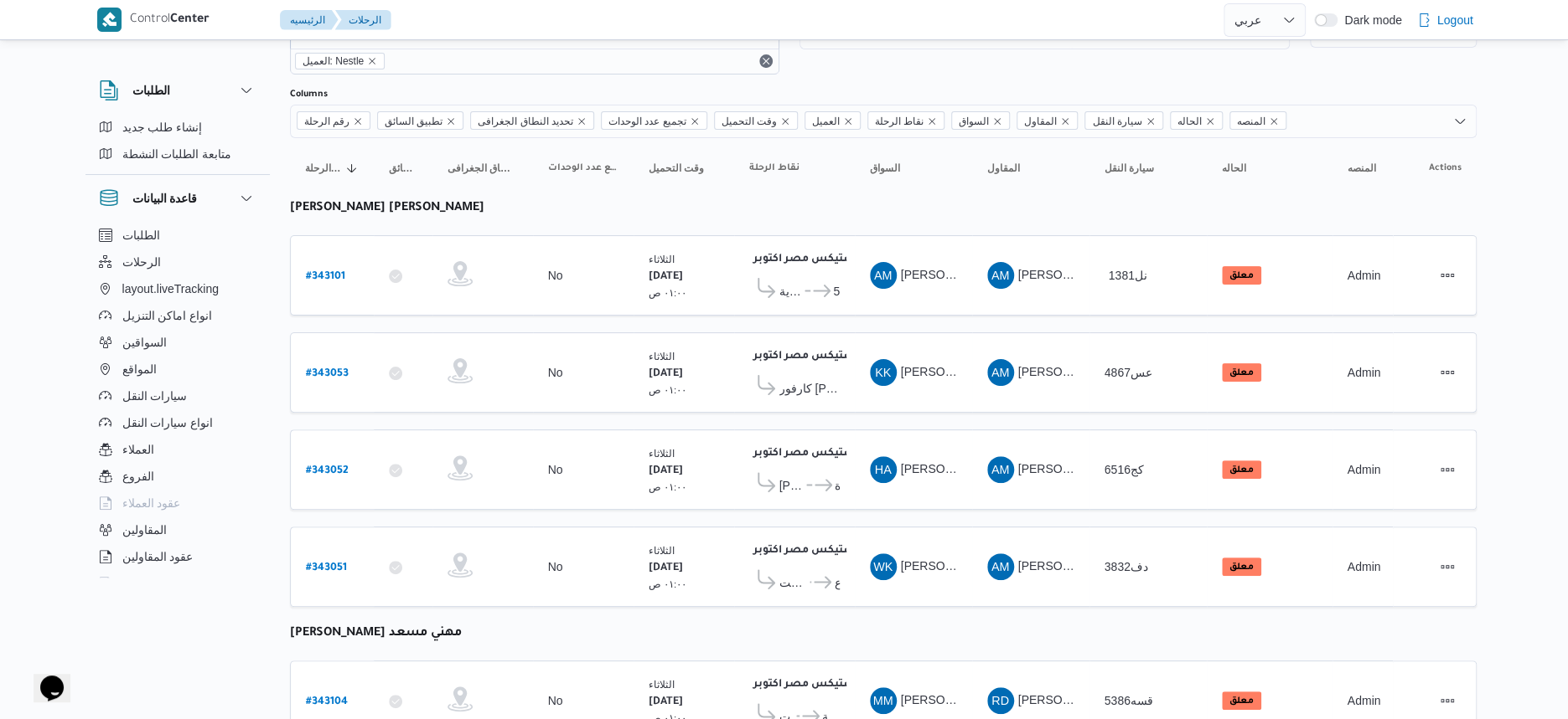
select select "ar"
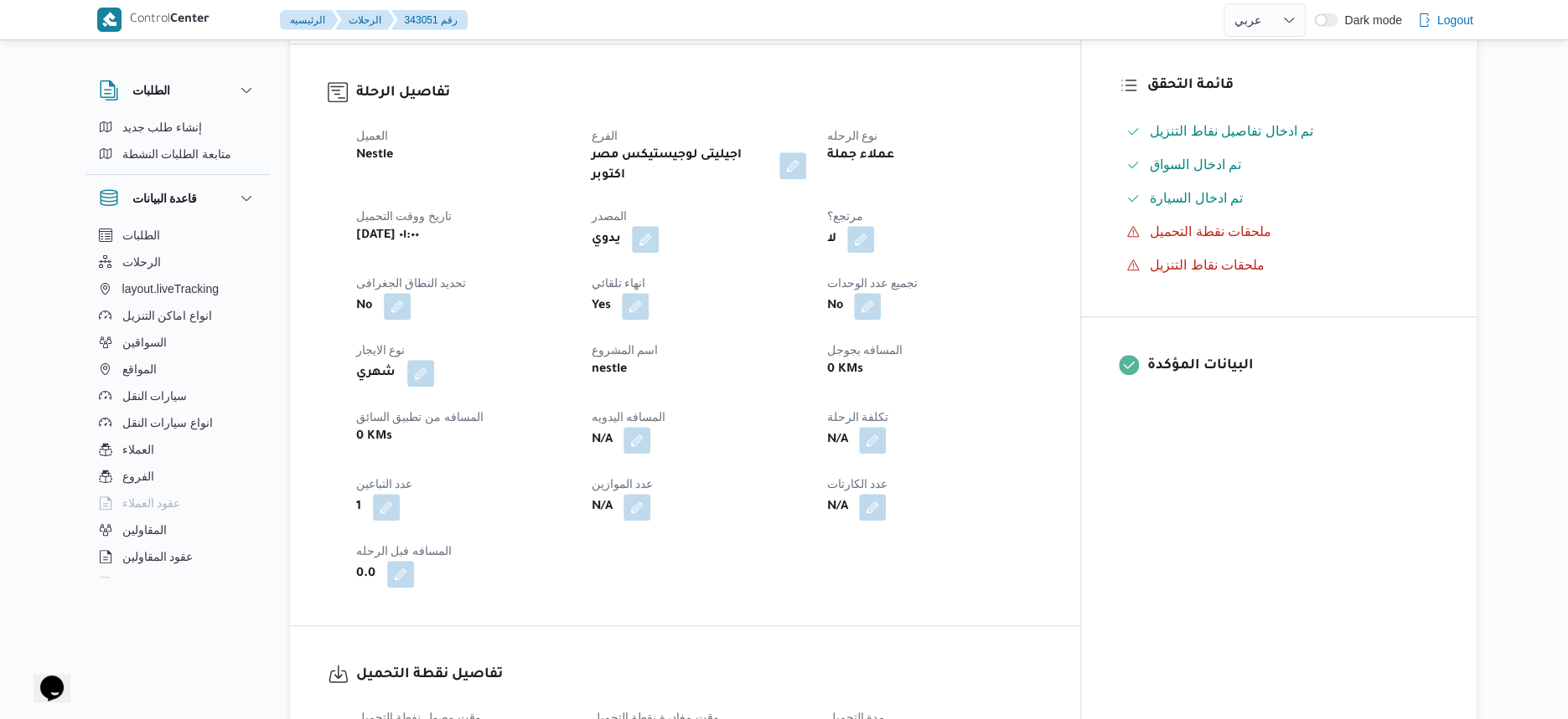
scroll to position [524, 0]
click at [423, 359] on button "button" at bounding box center [420, 372] width 27 height 27
click at [386, 413] on select "شهري بالنقله إيجار يومي" at bounding box center [370, 426] width 96 height 33
select select "on_demand"
click at [322, 409] on select "شهري بالنقله إيجار يومي" at bounding box center [370, 426] width 96 height 33
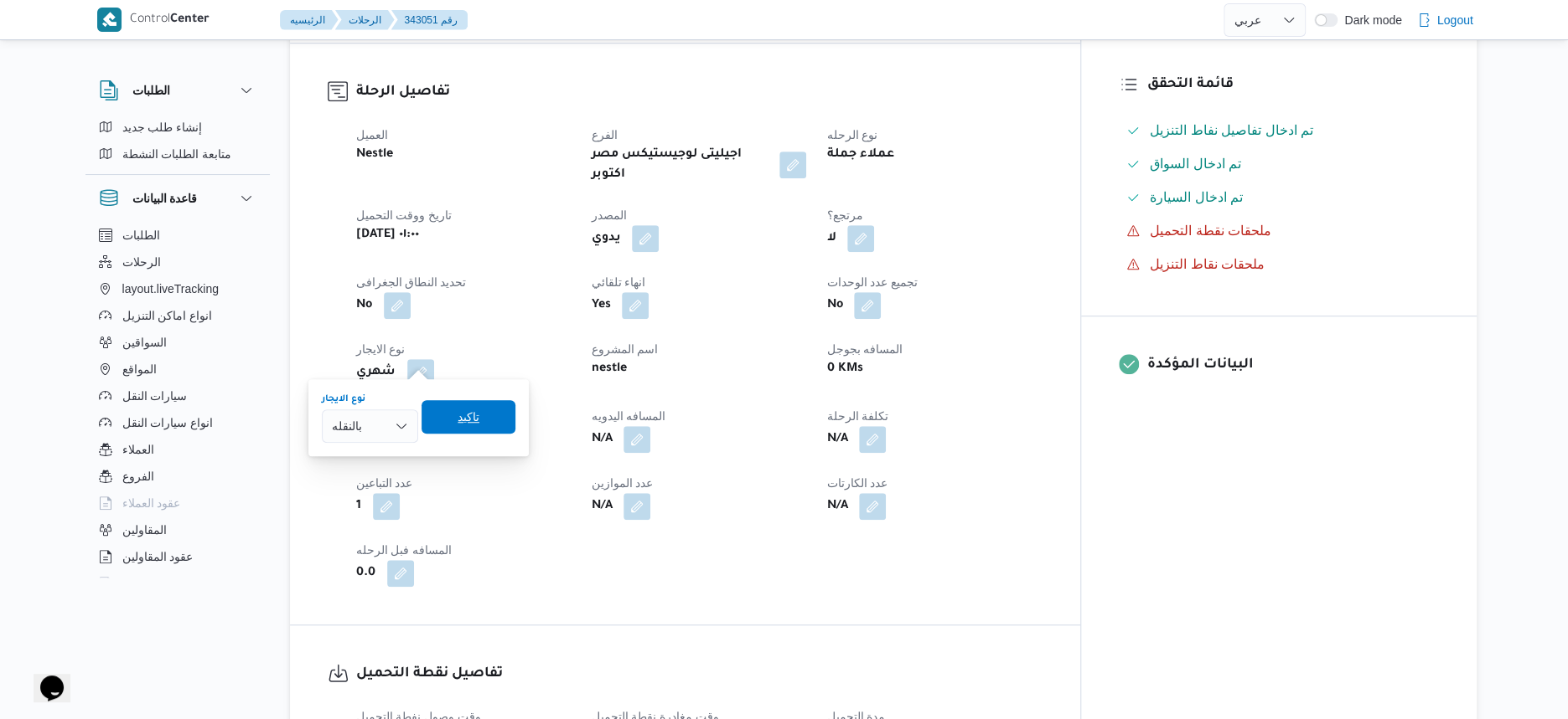
click at [490, 421] on span "تاكيد" at bounding box center [468, 417] width 93 height 33
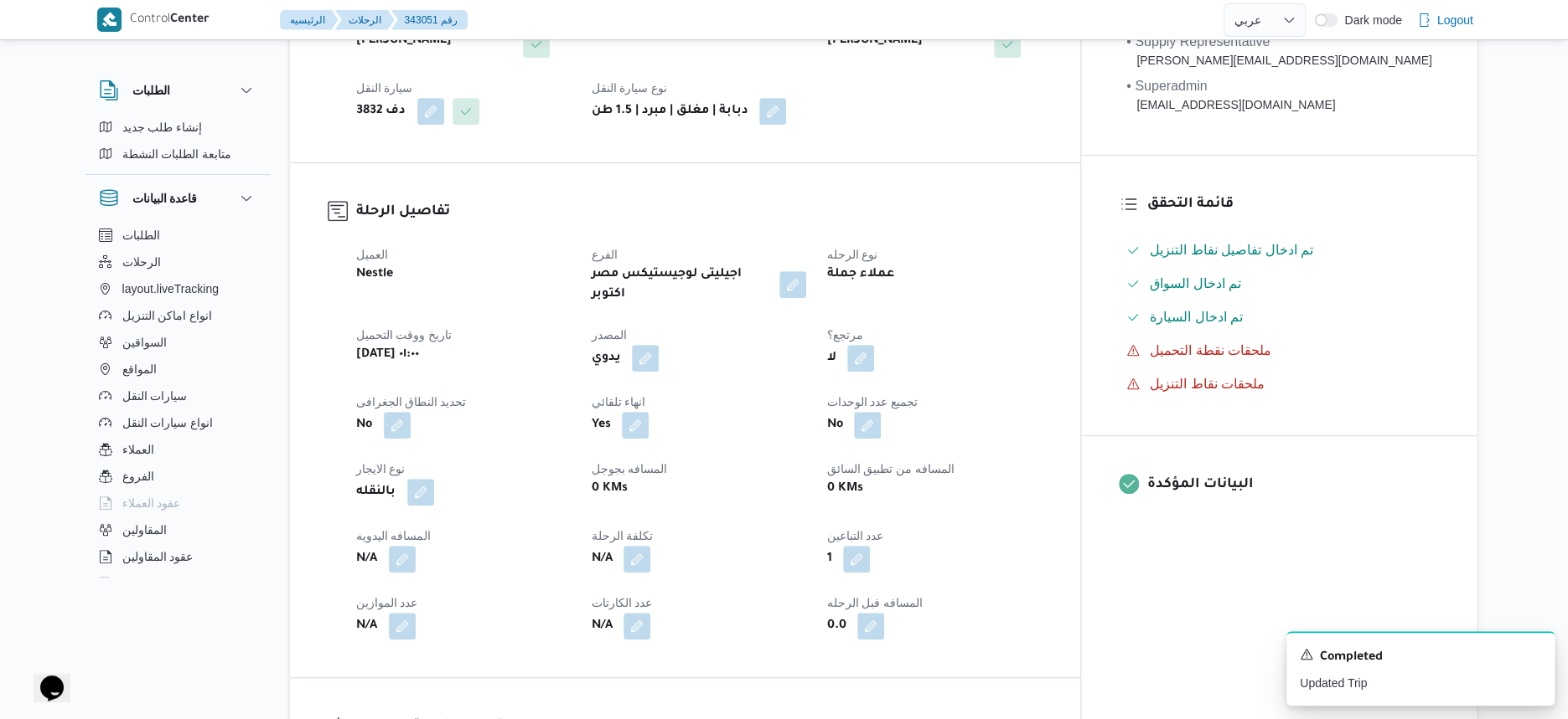
scroll to position [419, 0]
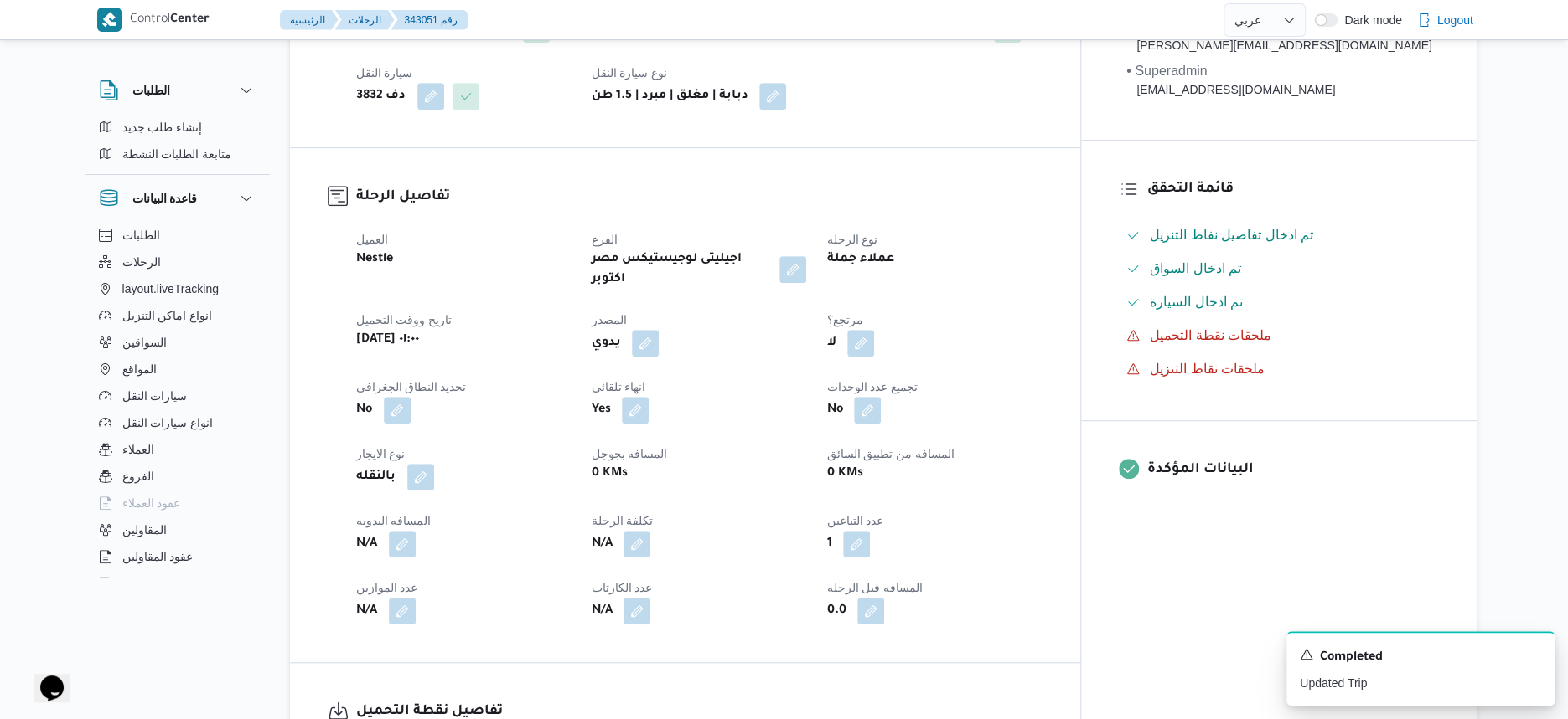
select select "ar"
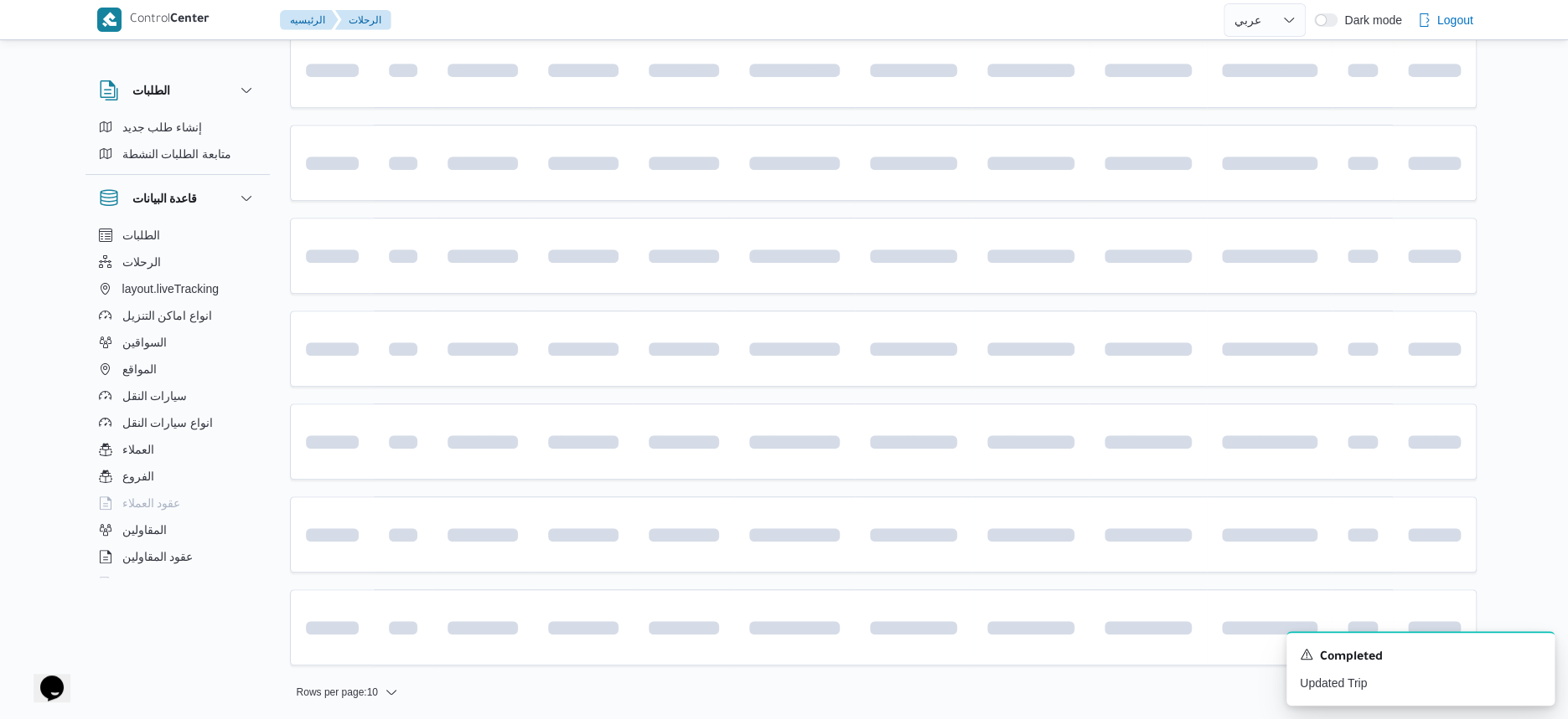
scroll to position [66, 0]
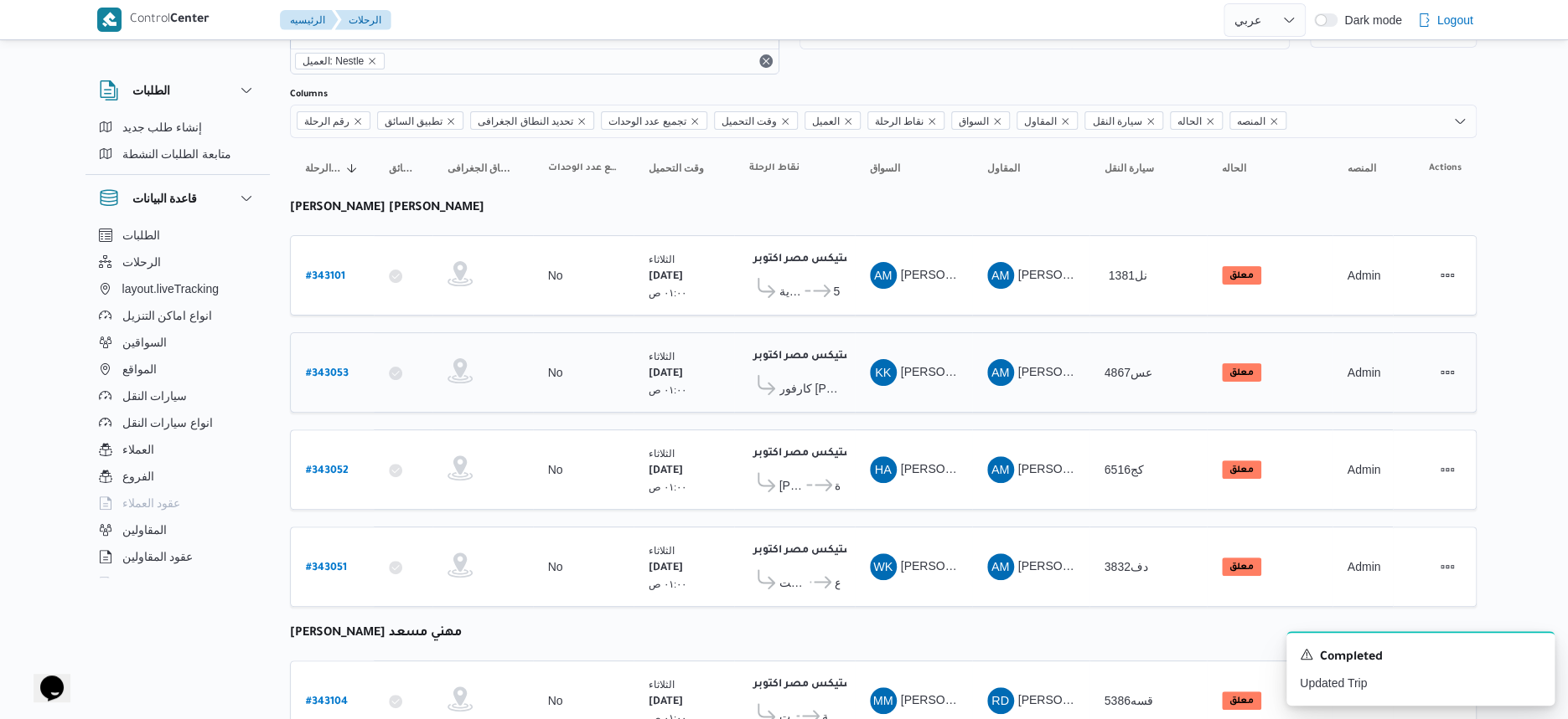
click at [897, 393] on td "السواق KK خالد خليل عبدالرازق متولى" at bounding box center [913, 373] width 117 height 80
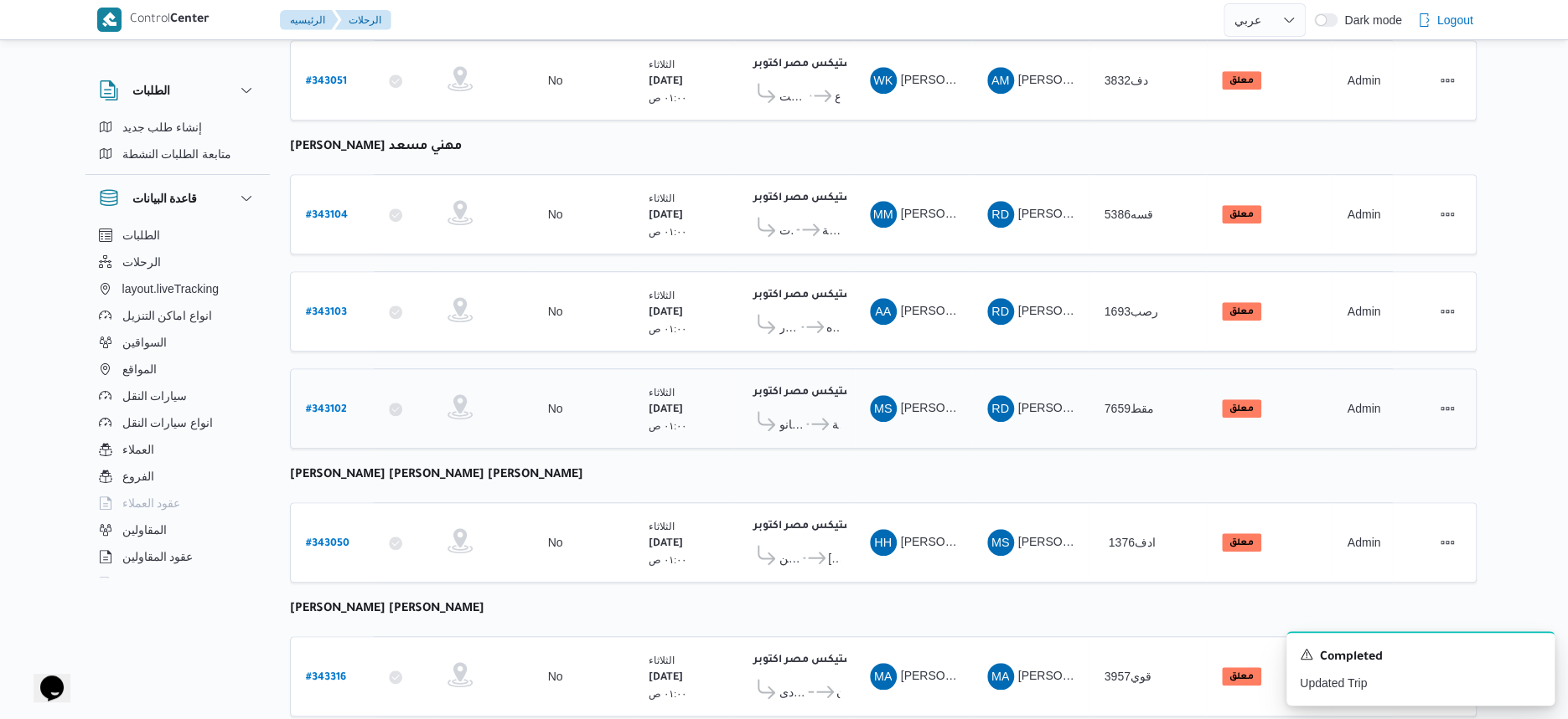
scroll to position [589, 0]
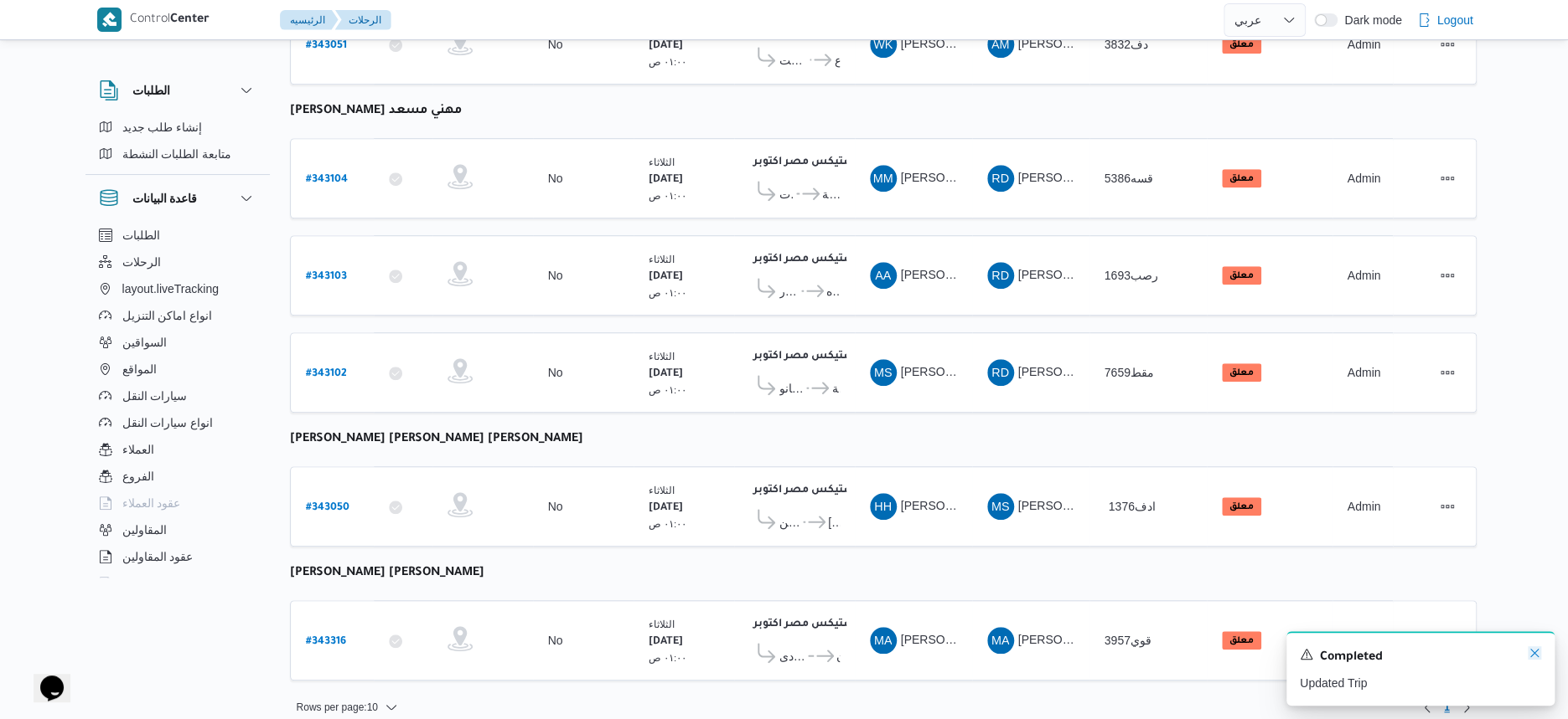
click at [1532, 652] on icon "Dismiss toast" at bounding box center [1534, 653] width 13 height 13
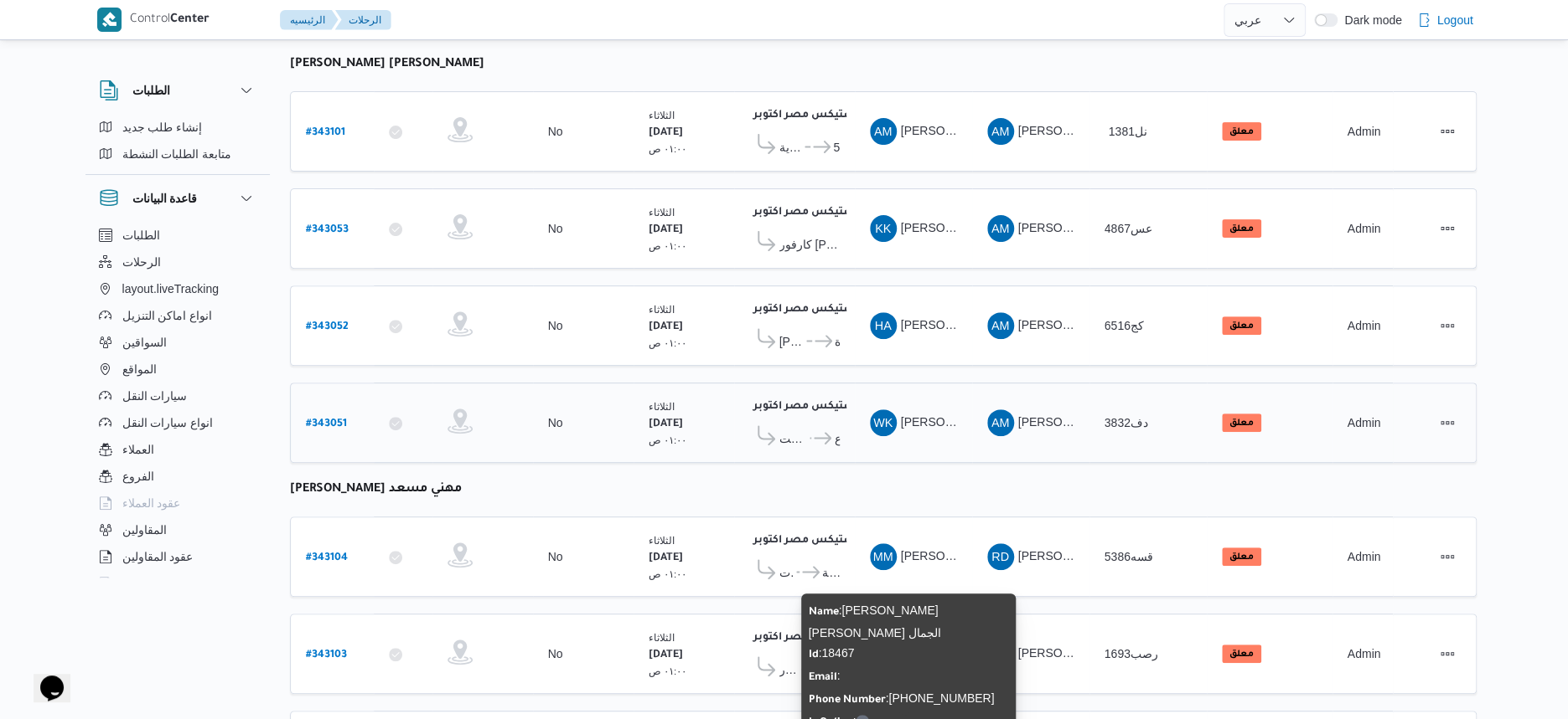
scroll to position [209, 0]
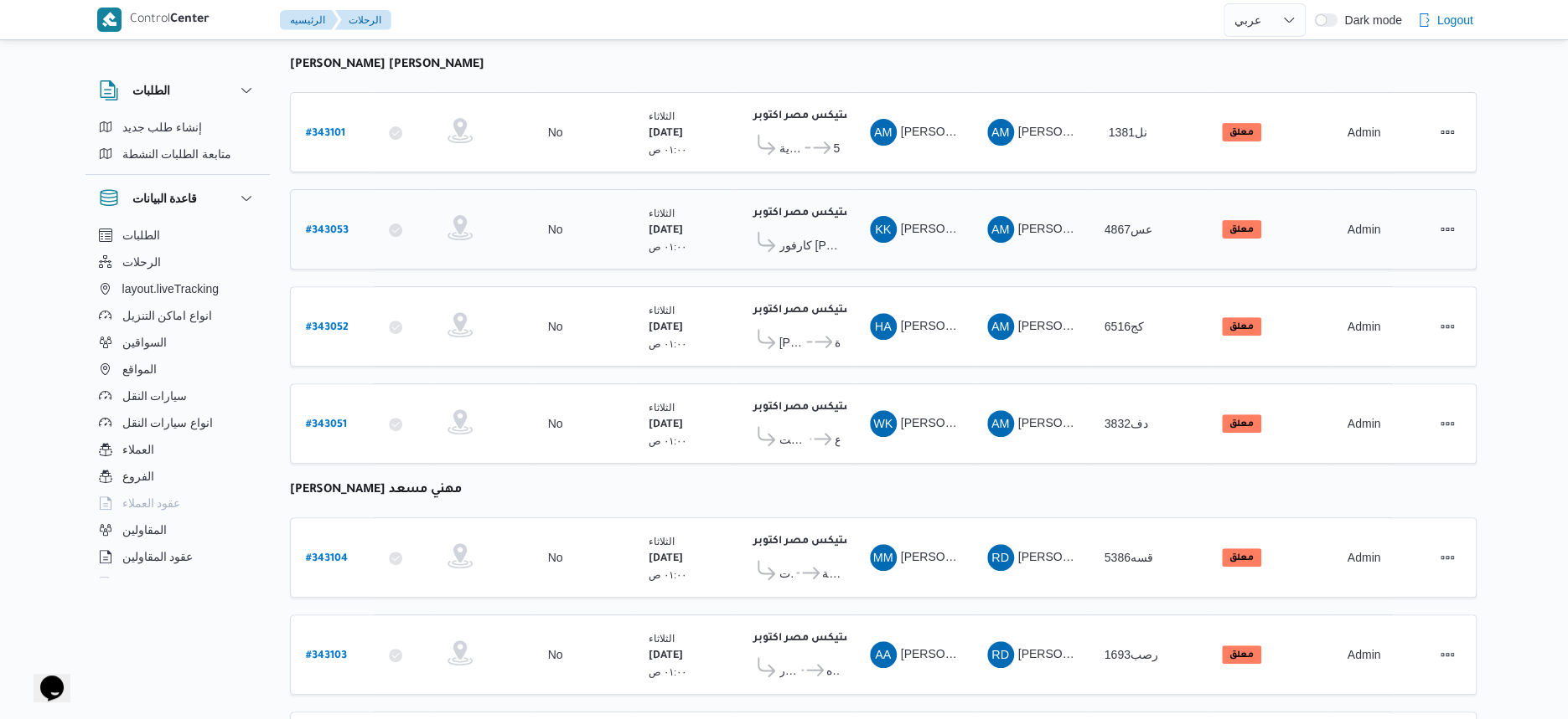
click at [323, 228] on b "# 343053" at bounding box center [327, 230] width 43 height 11
select select "ar"
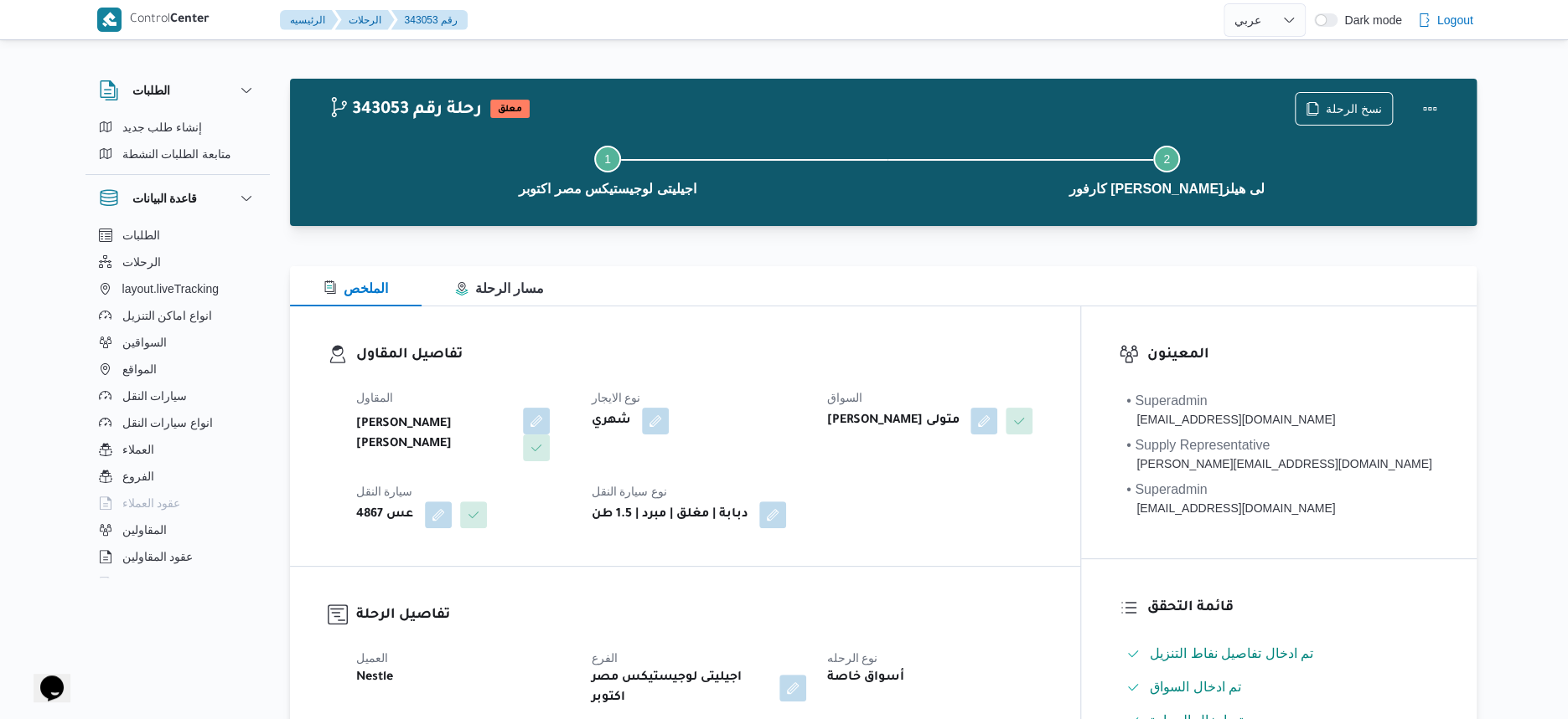
select select "ar"
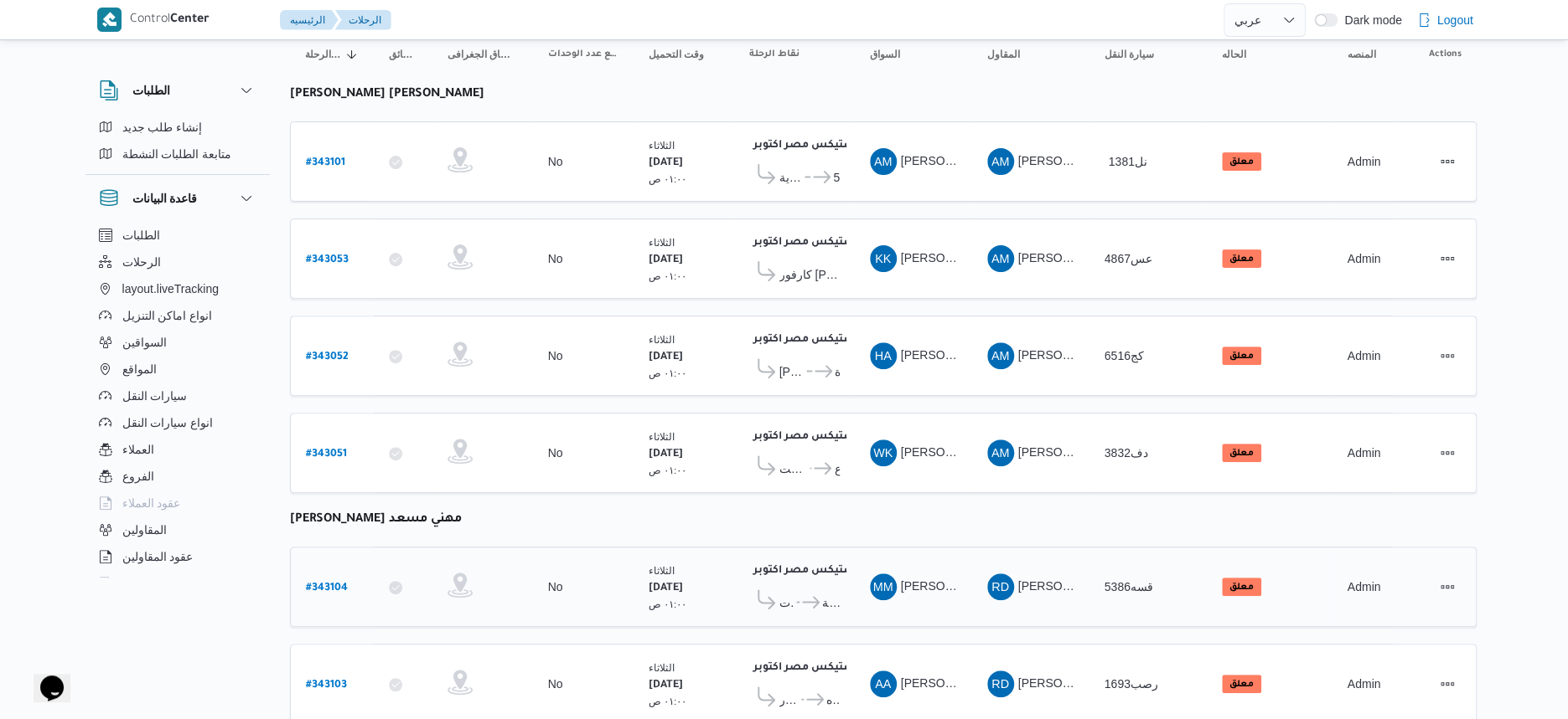
scroll to position [170, 0]
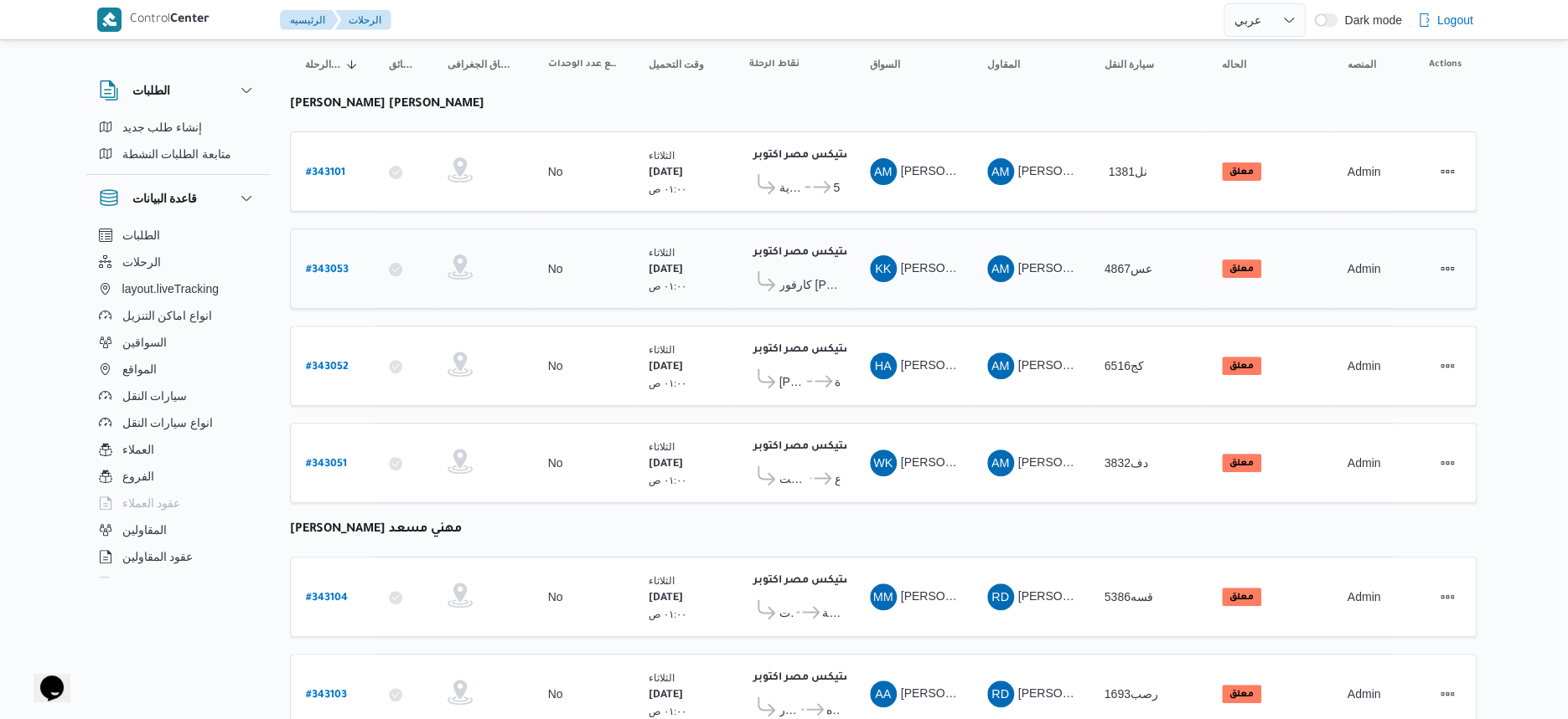
click at [323, 264] on b "# 343053" at bounding box center [327, 270] width 43 height 11
select select "ar"
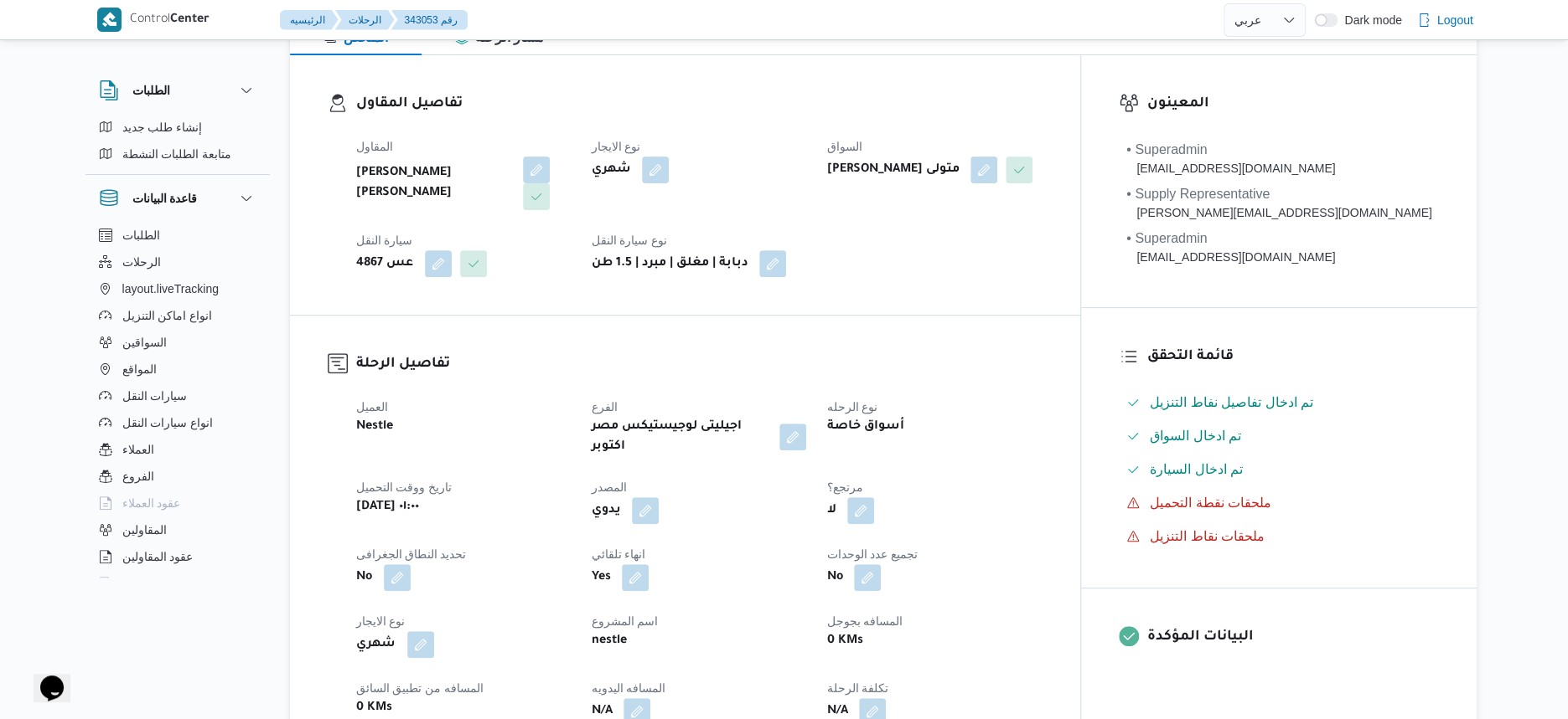
scroll to position [419, 0]
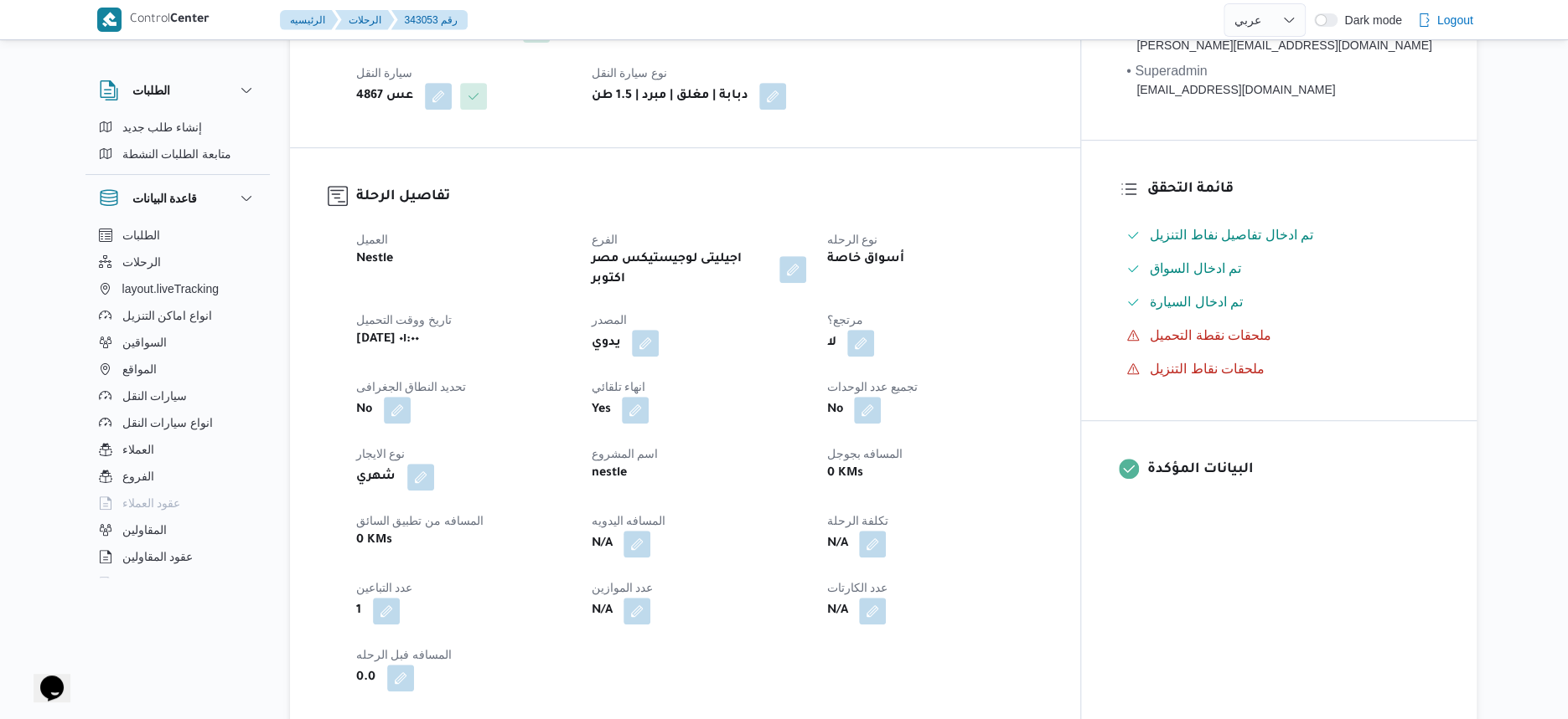
select select "ar"
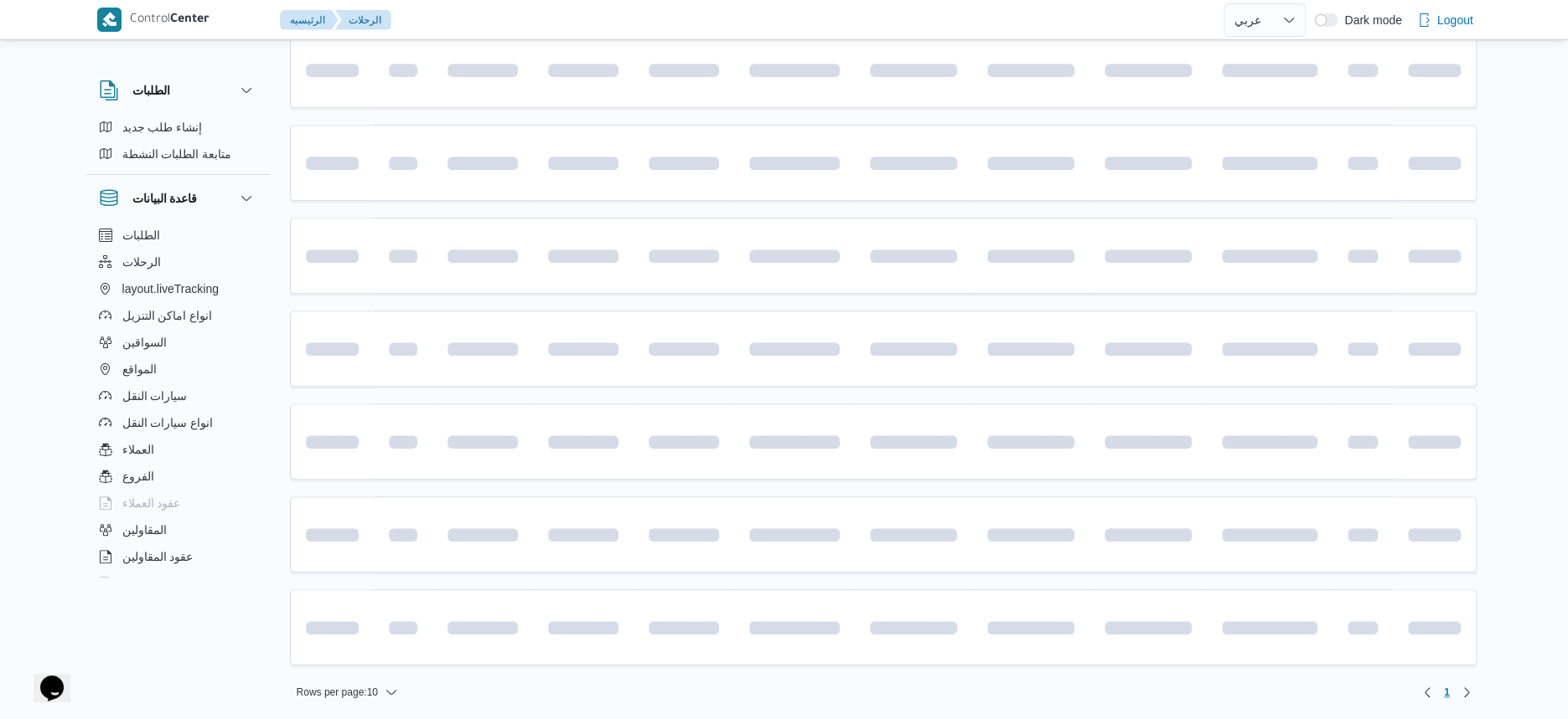
scroll to position [170, 0]
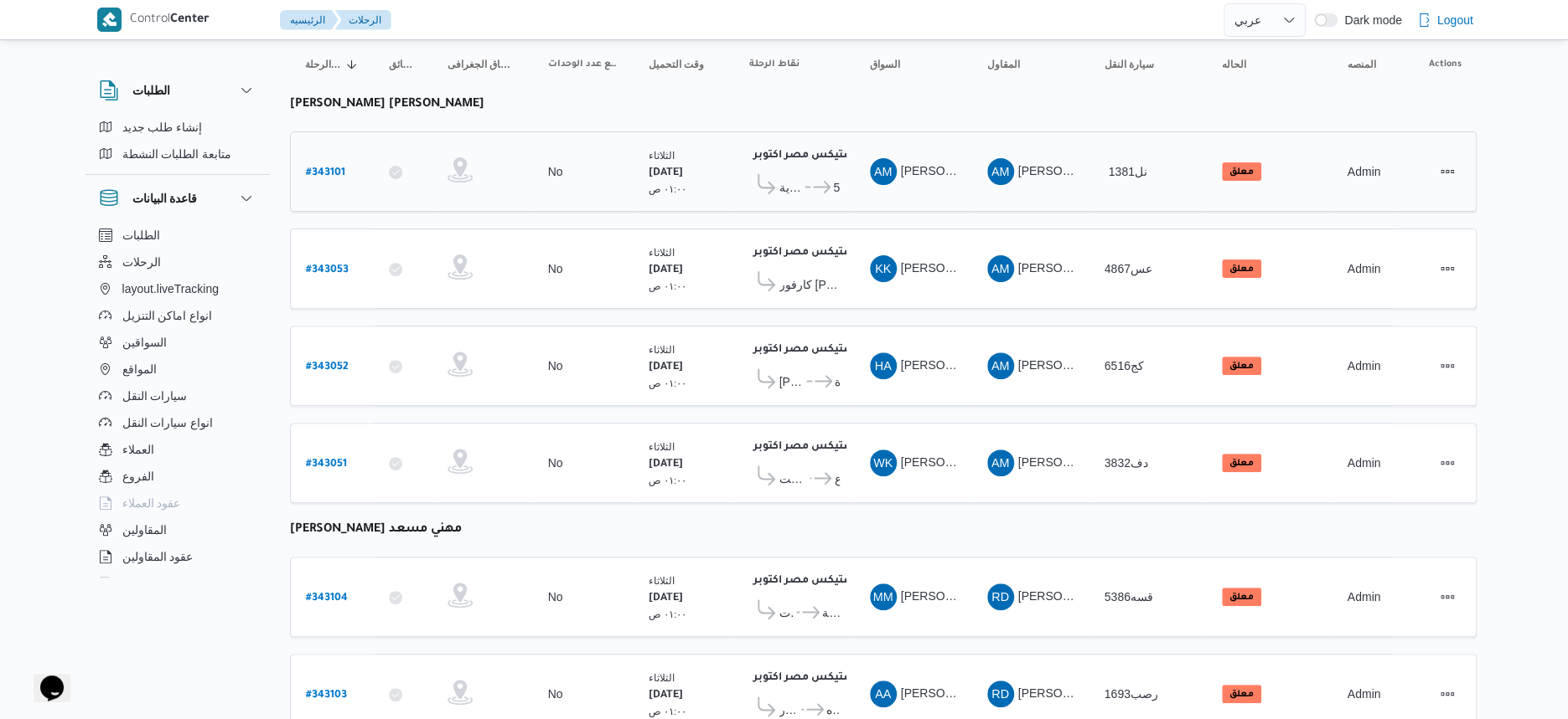
click at [326, 168] on b "# 343101" at bounding box center [325, 173] width 39 height 11
select select "ar"
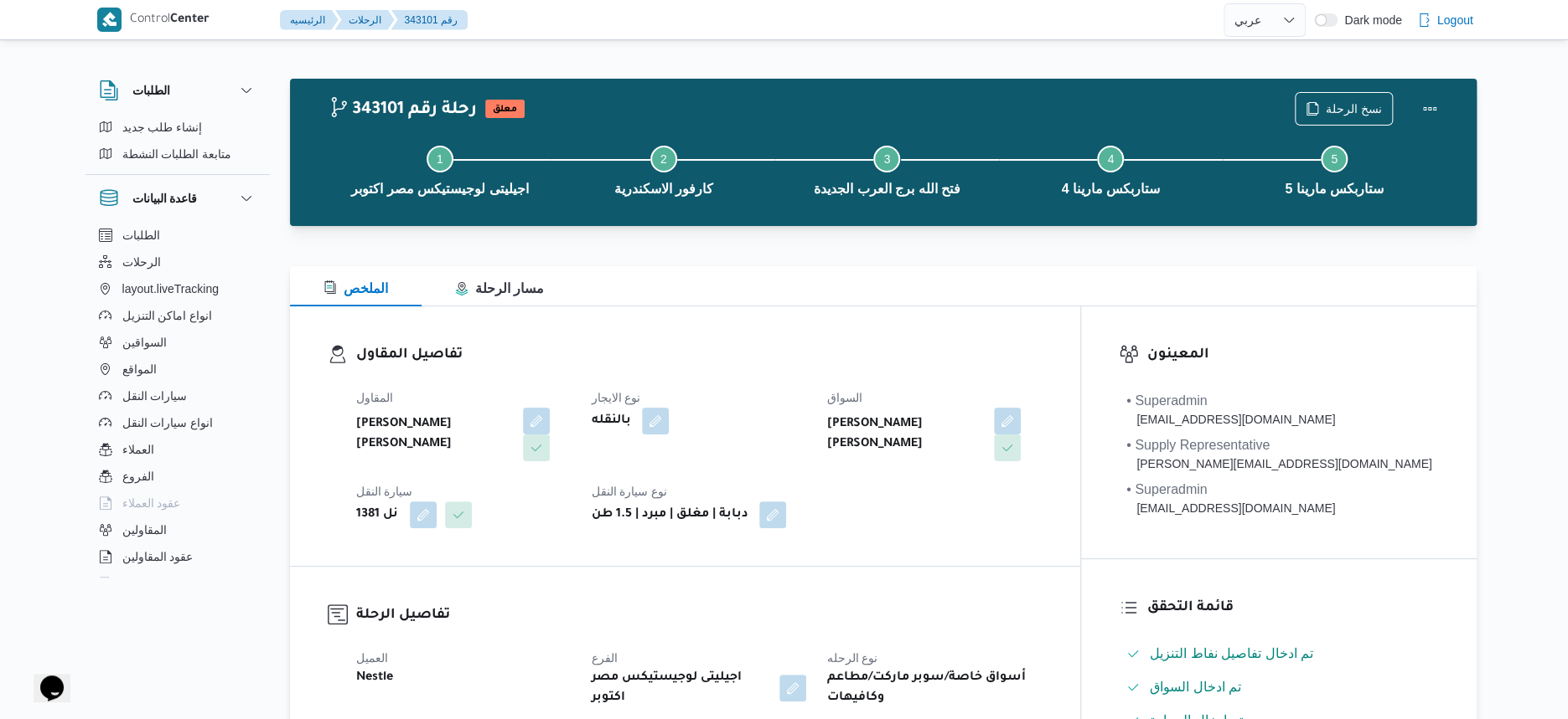
scroll to position [170, 0]
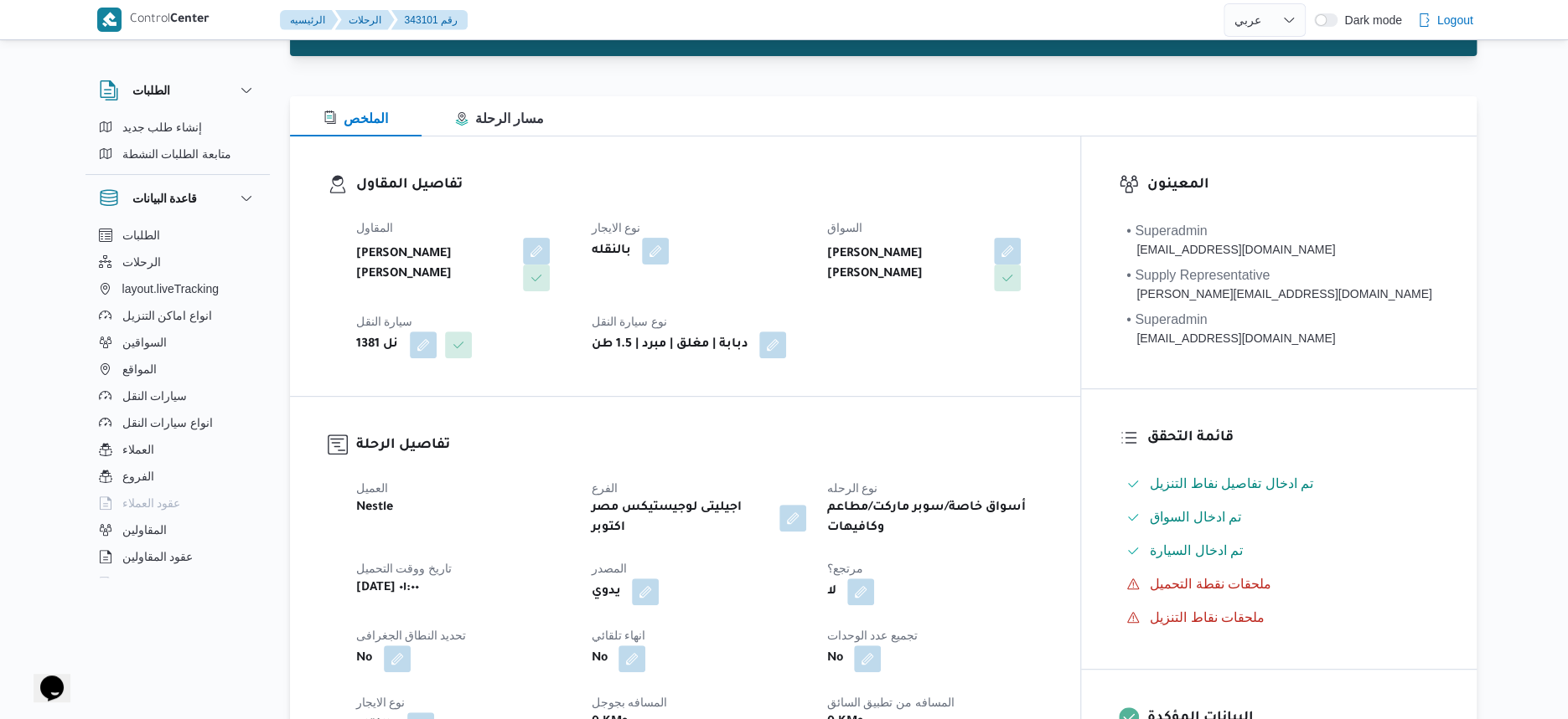
select select "ar"
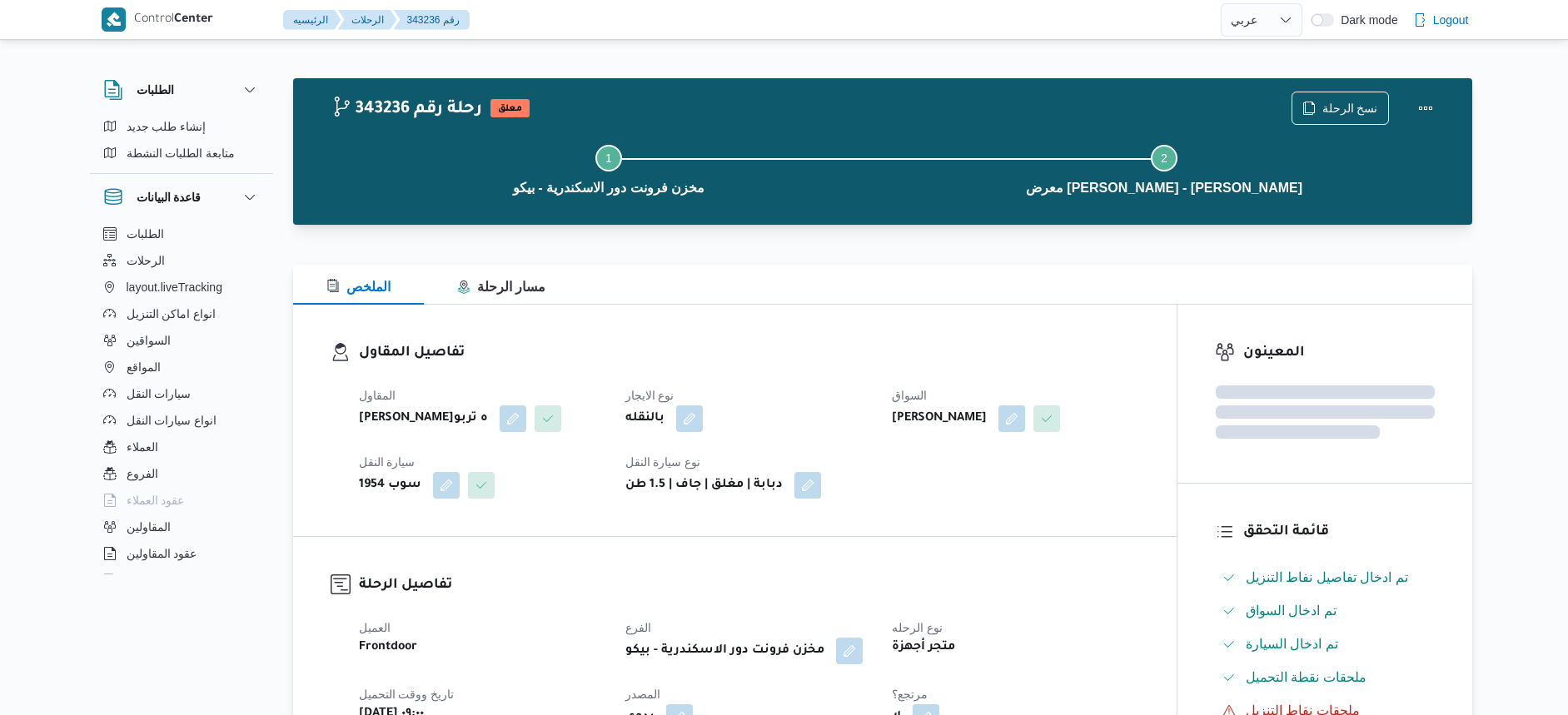
select select "ar"
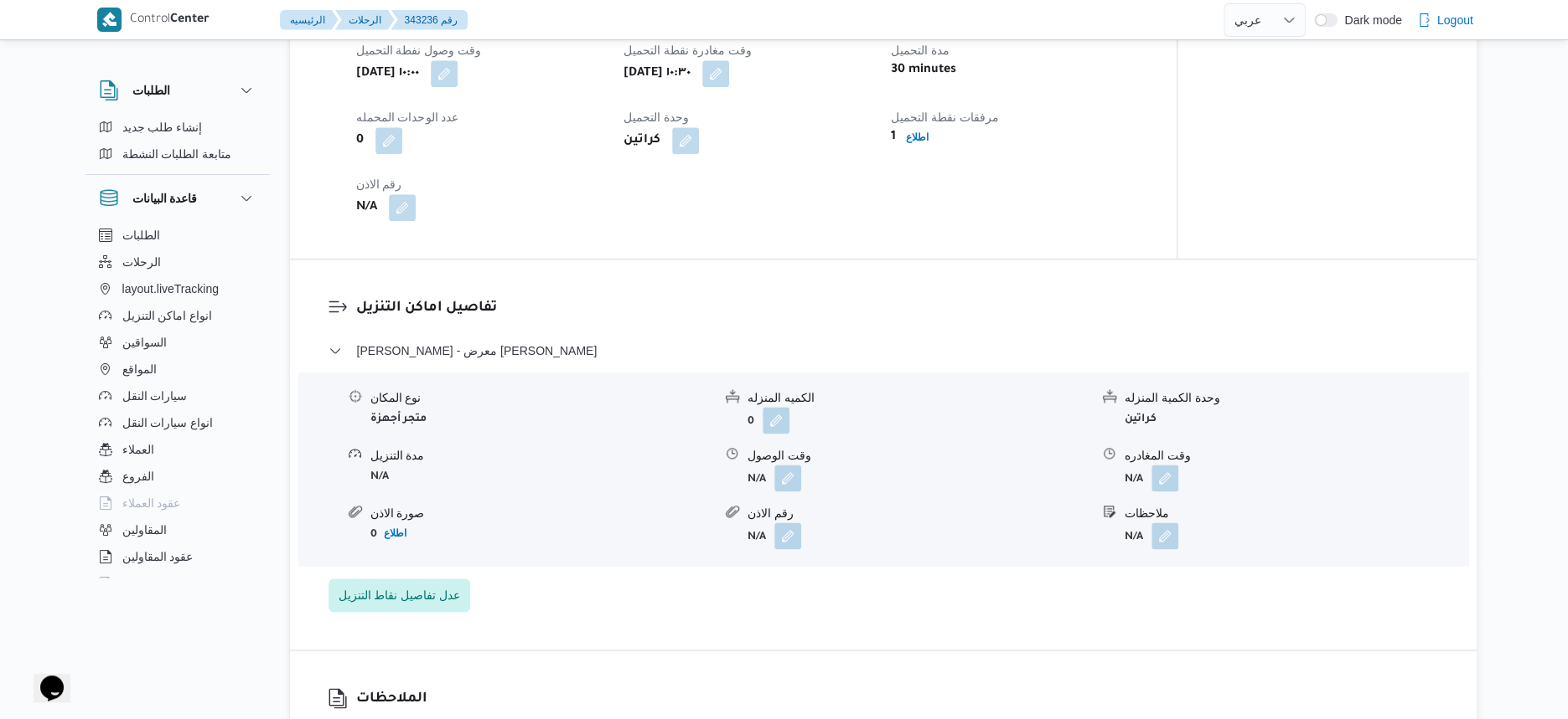
scroll to position [1047, 0]
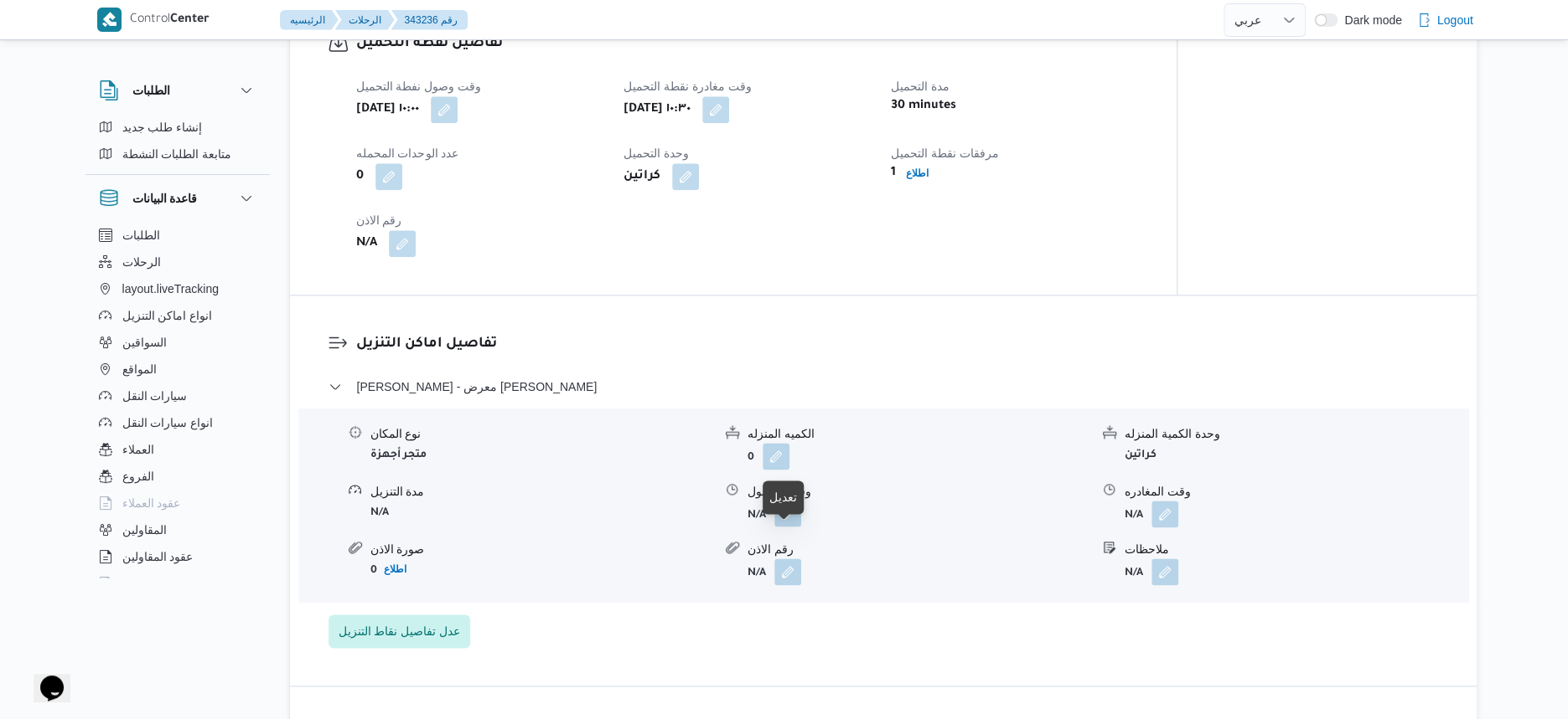
click at [785, 527] on button "button" at bounding box center [787, 513] width 27 height 27
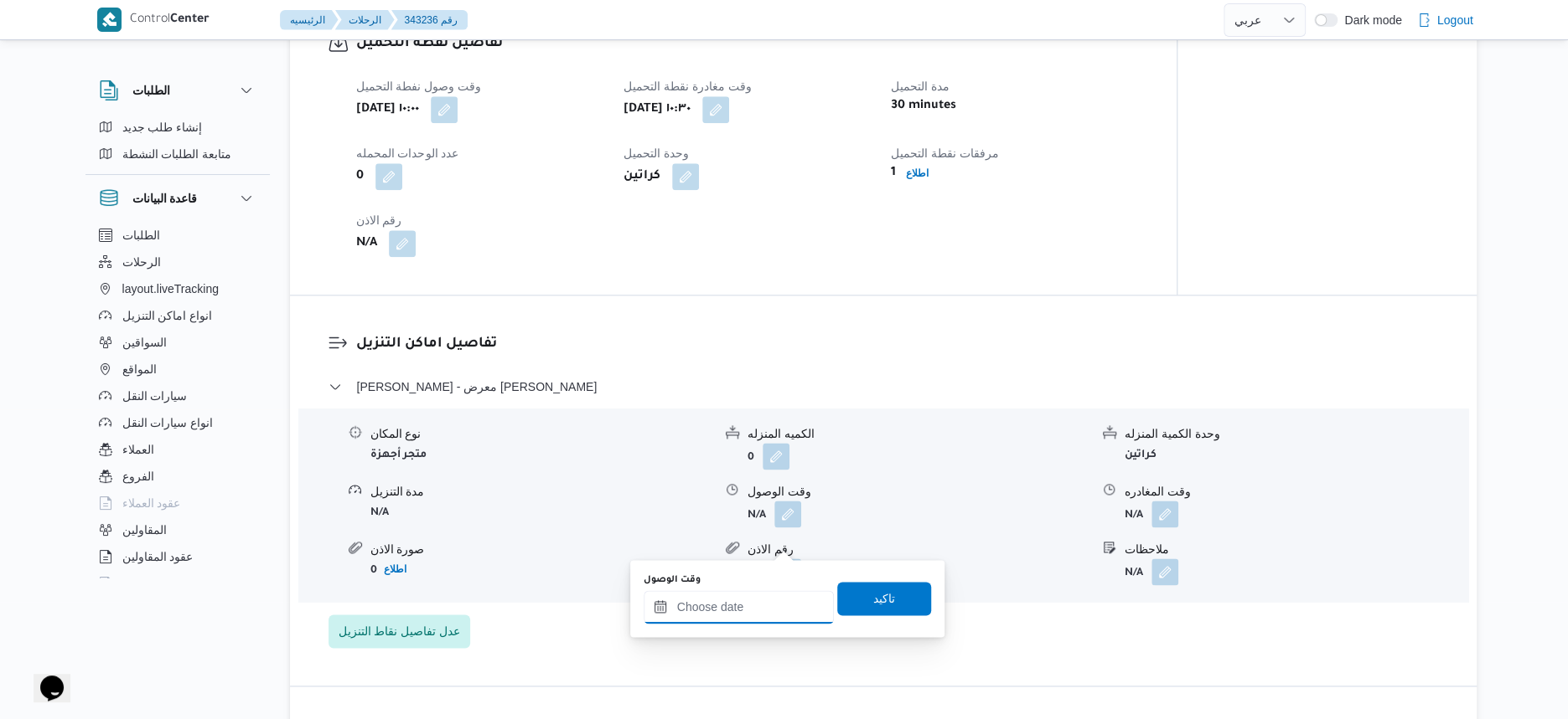
click at [757, 610] on input "وقت الوصول" at bounding box center [739, 607] width 190 height 33
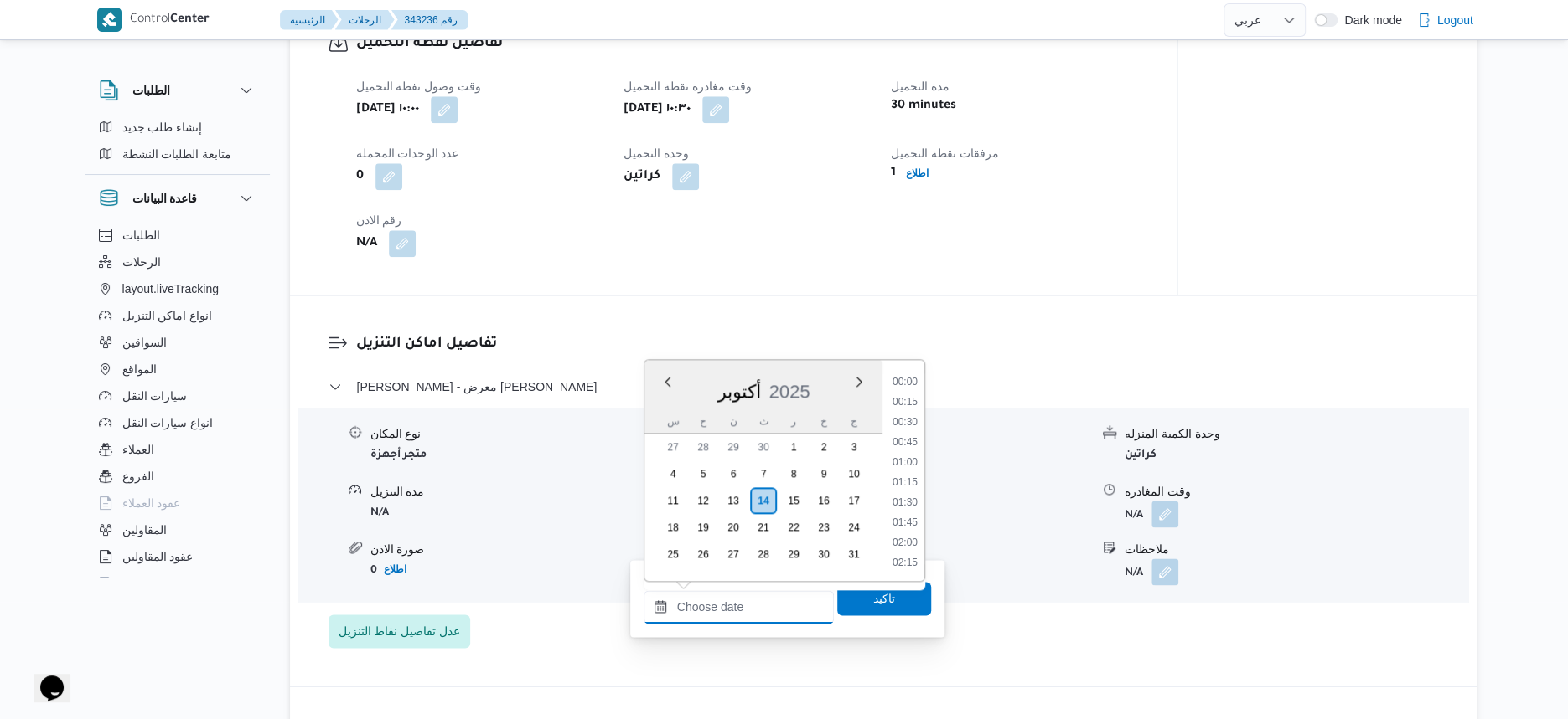
scroll to position [942, 0]
click at [907, 506] on li "13:15" at bounding box center [905, 504] width 38 height 17
type input "١٤/١٠/٢٠٢٥ ١٣:١٥"
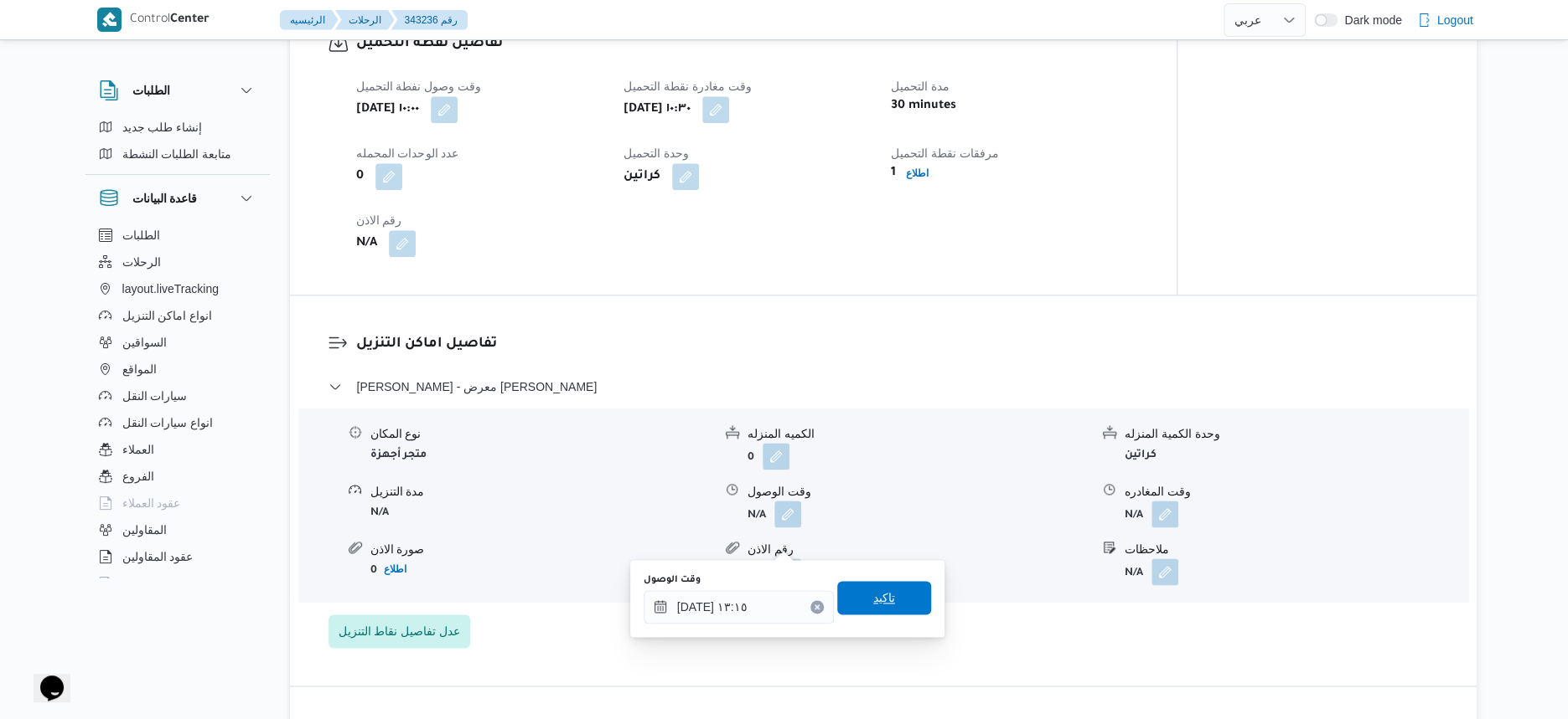
click at [891, 606] on span "تاكيد" at bounding box center [884, 598] width 93 height 33
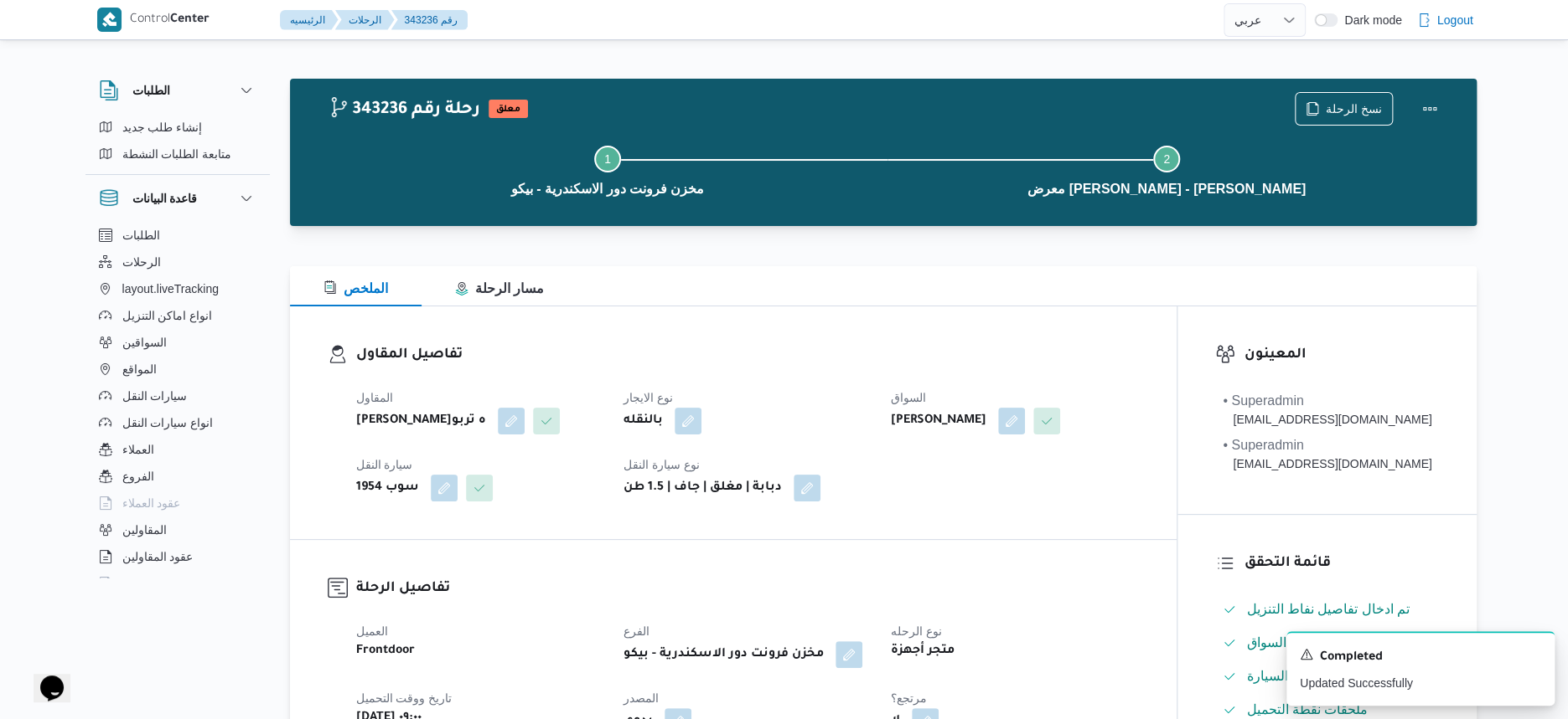
scroll to position [524, 0]
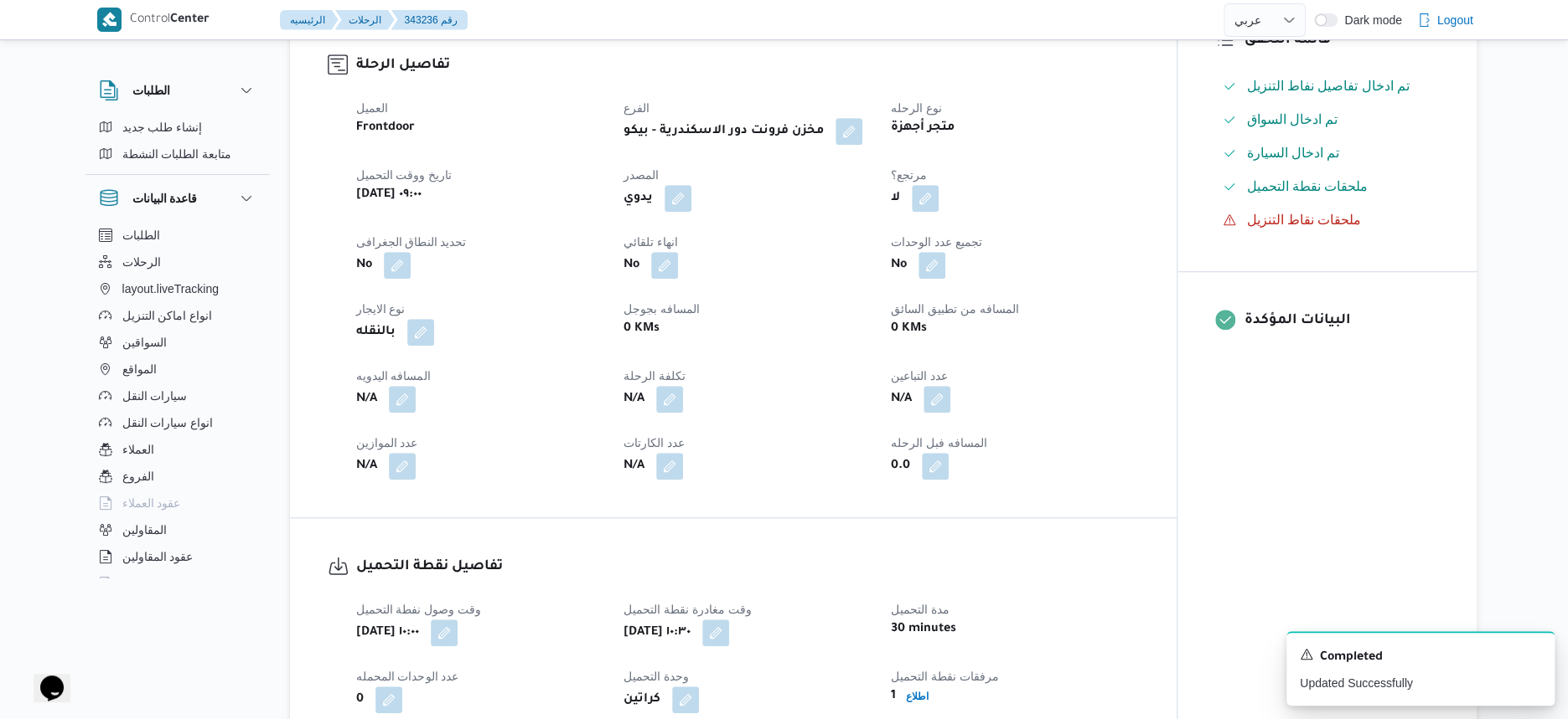
select select "ar"
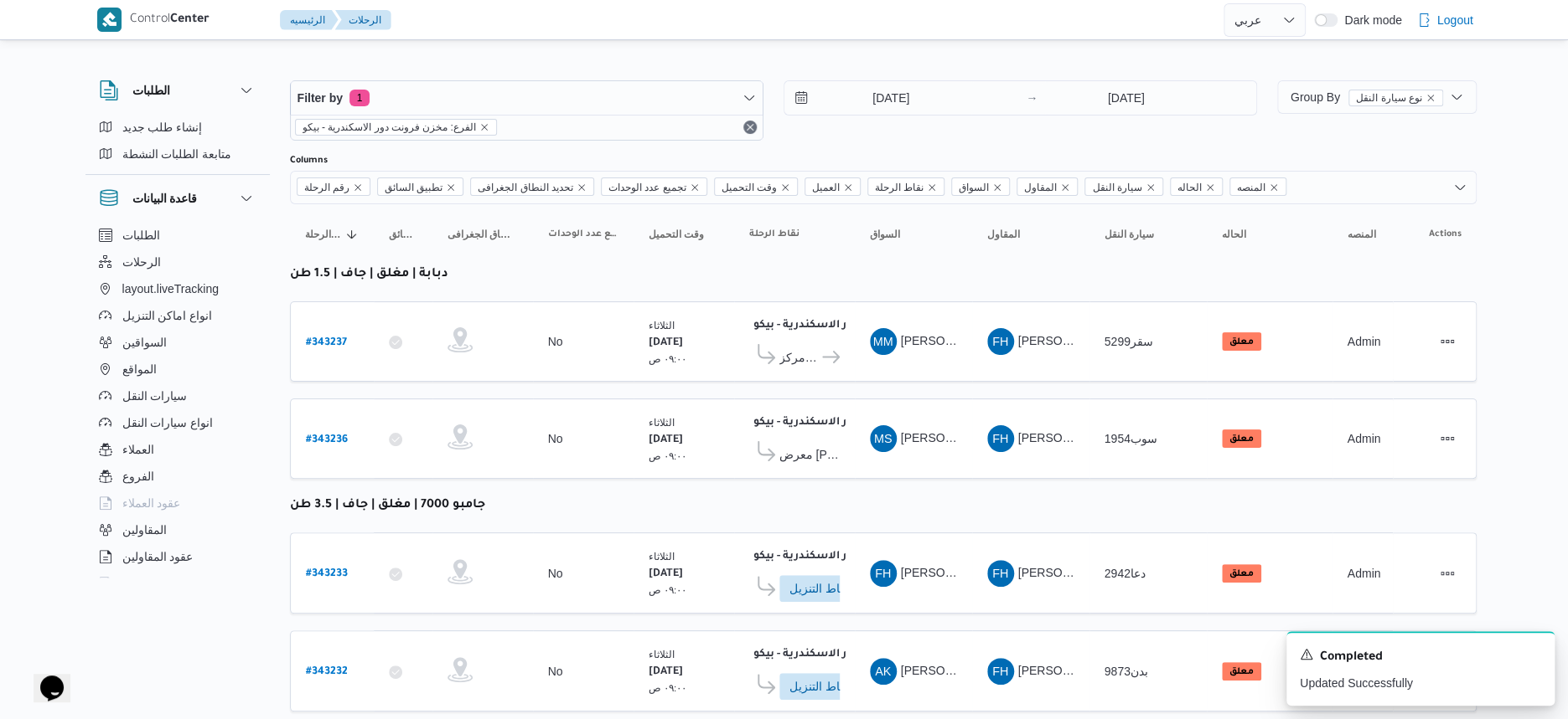
select select "ar"
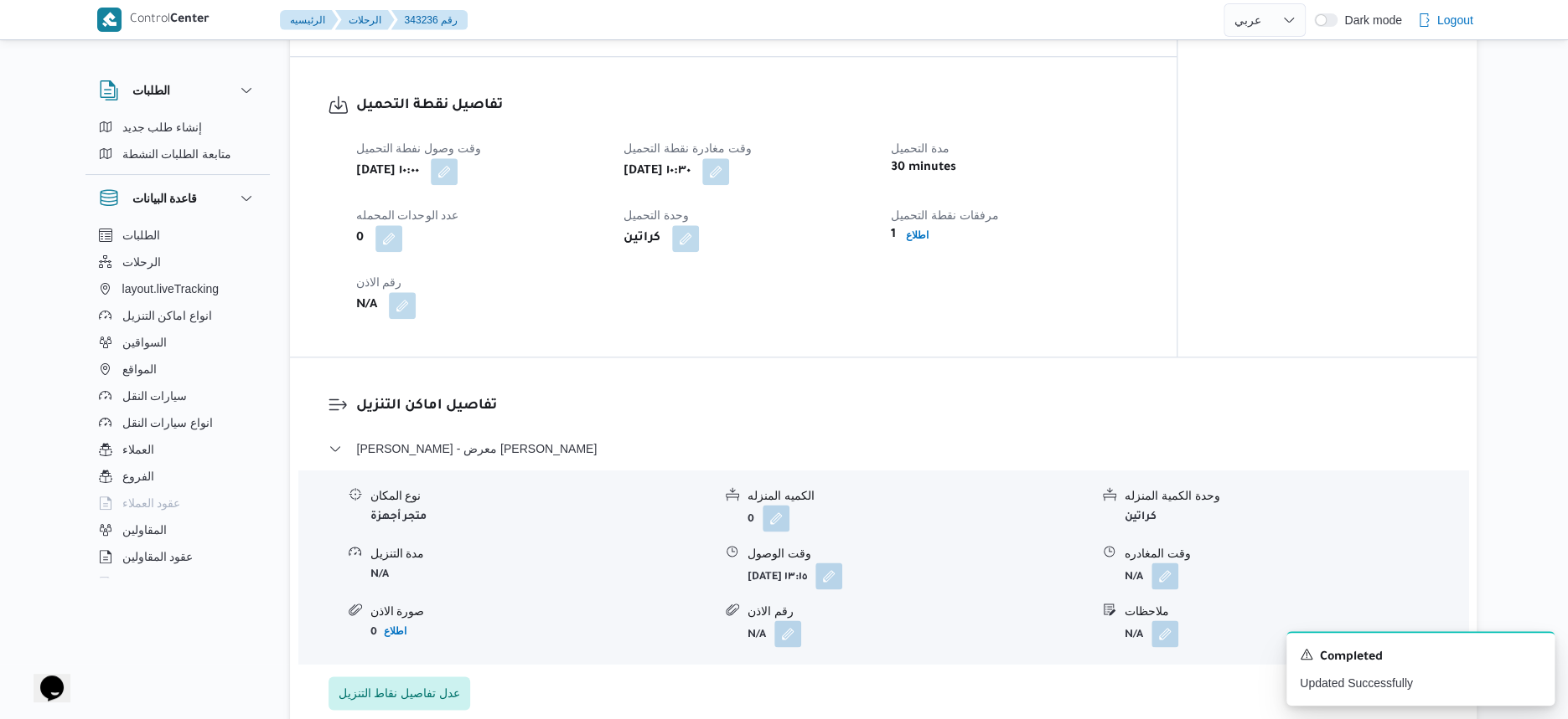
scroll to position [988, 0]
select select "ar"
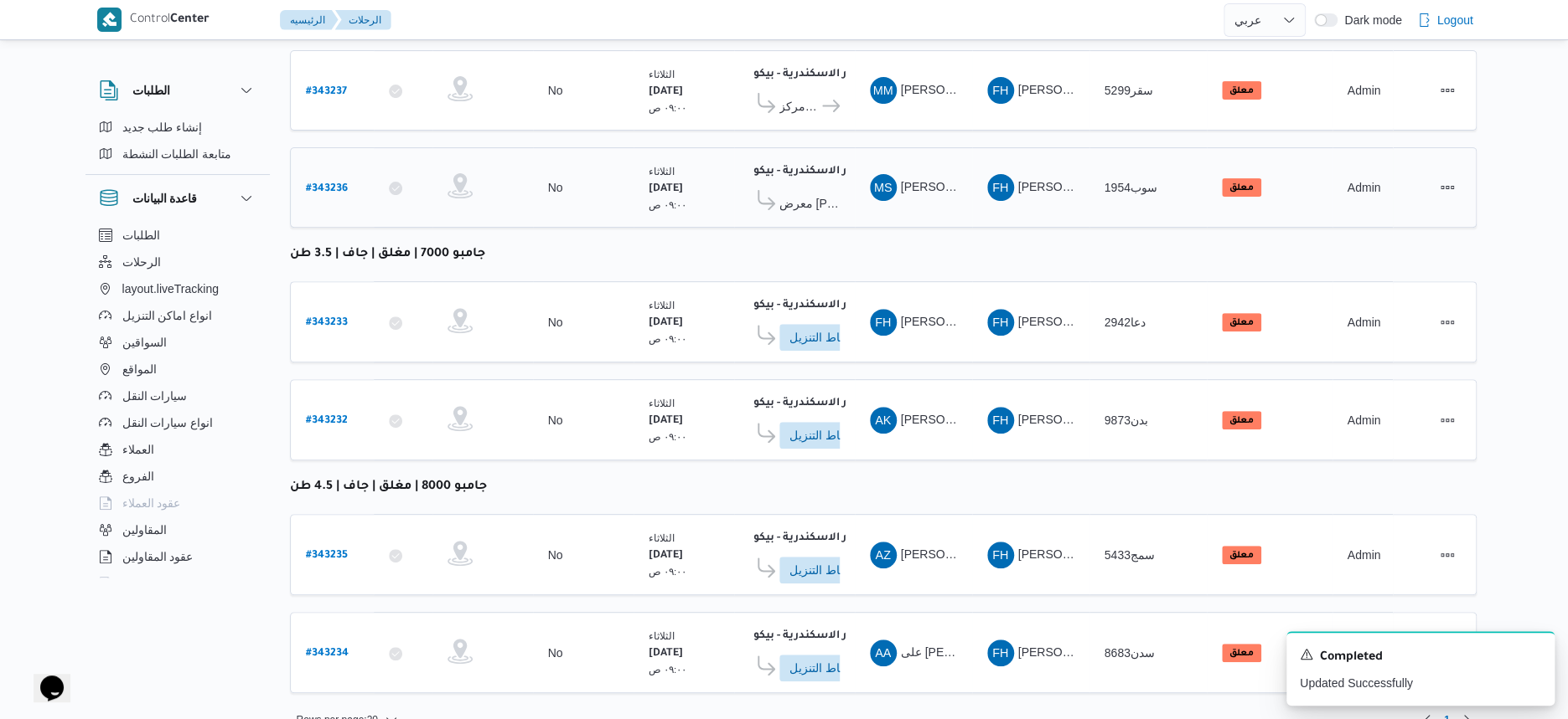
scroll to position [269, 0]
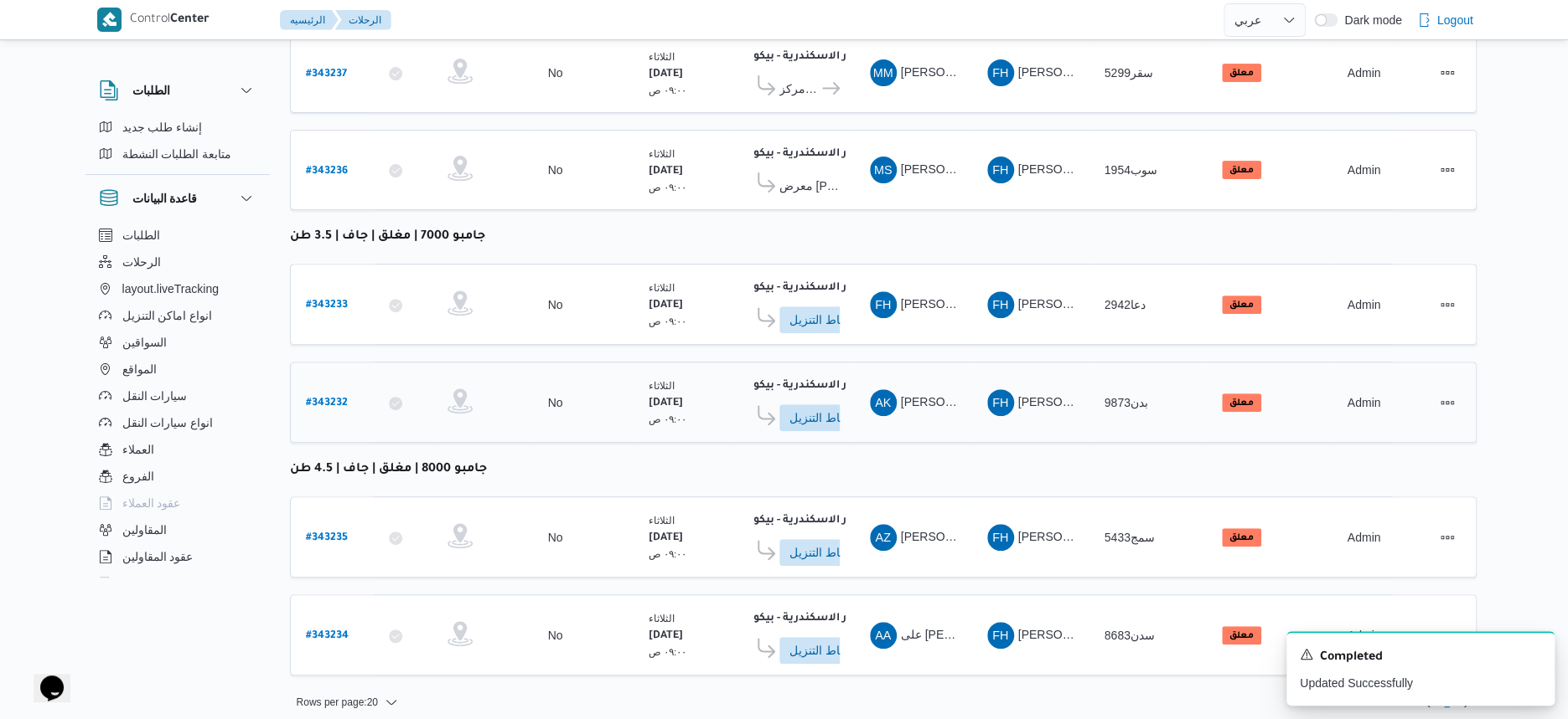
click at [332, 398] on b "# 343232" at bounding box center [327, 403] width 42 height 11
select select "ar"
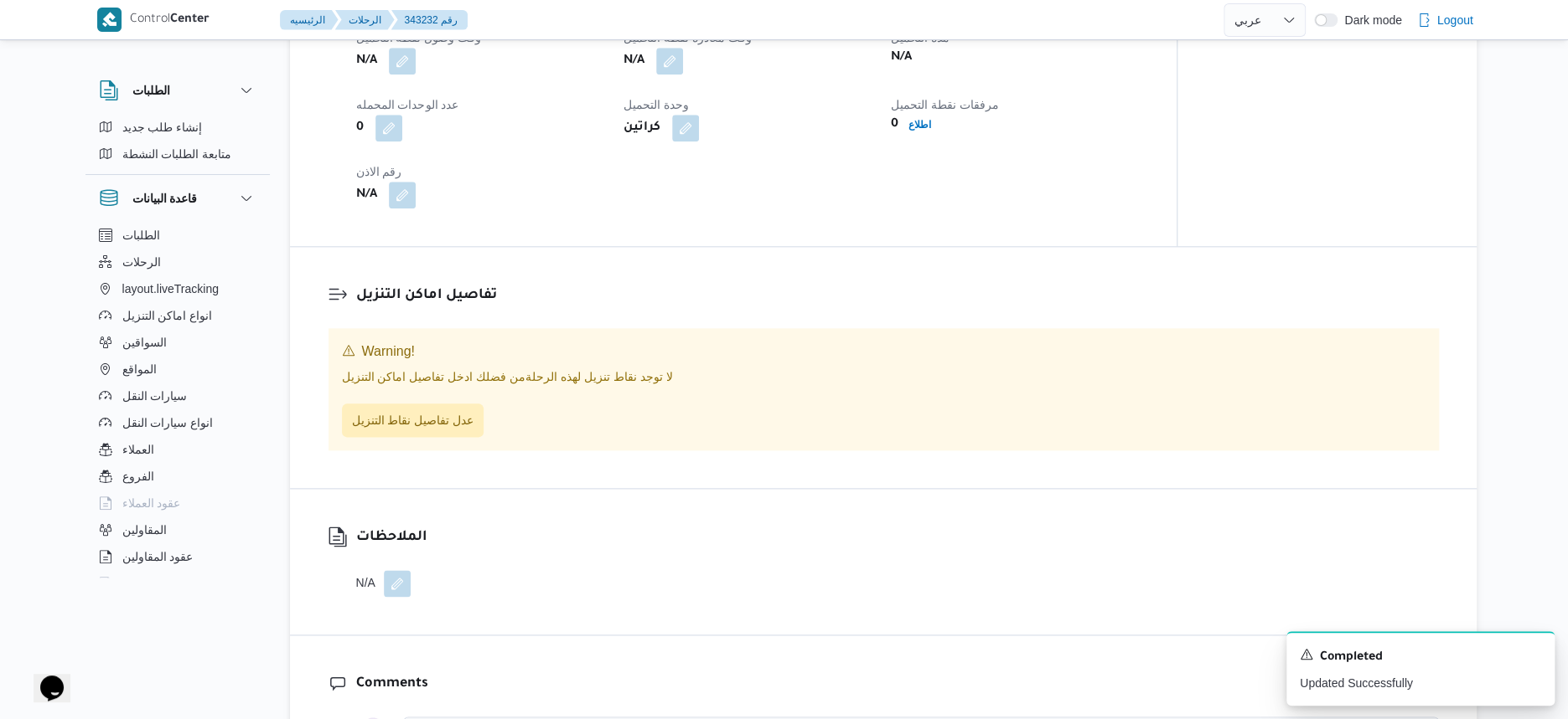
scroll to position [1047, 0]
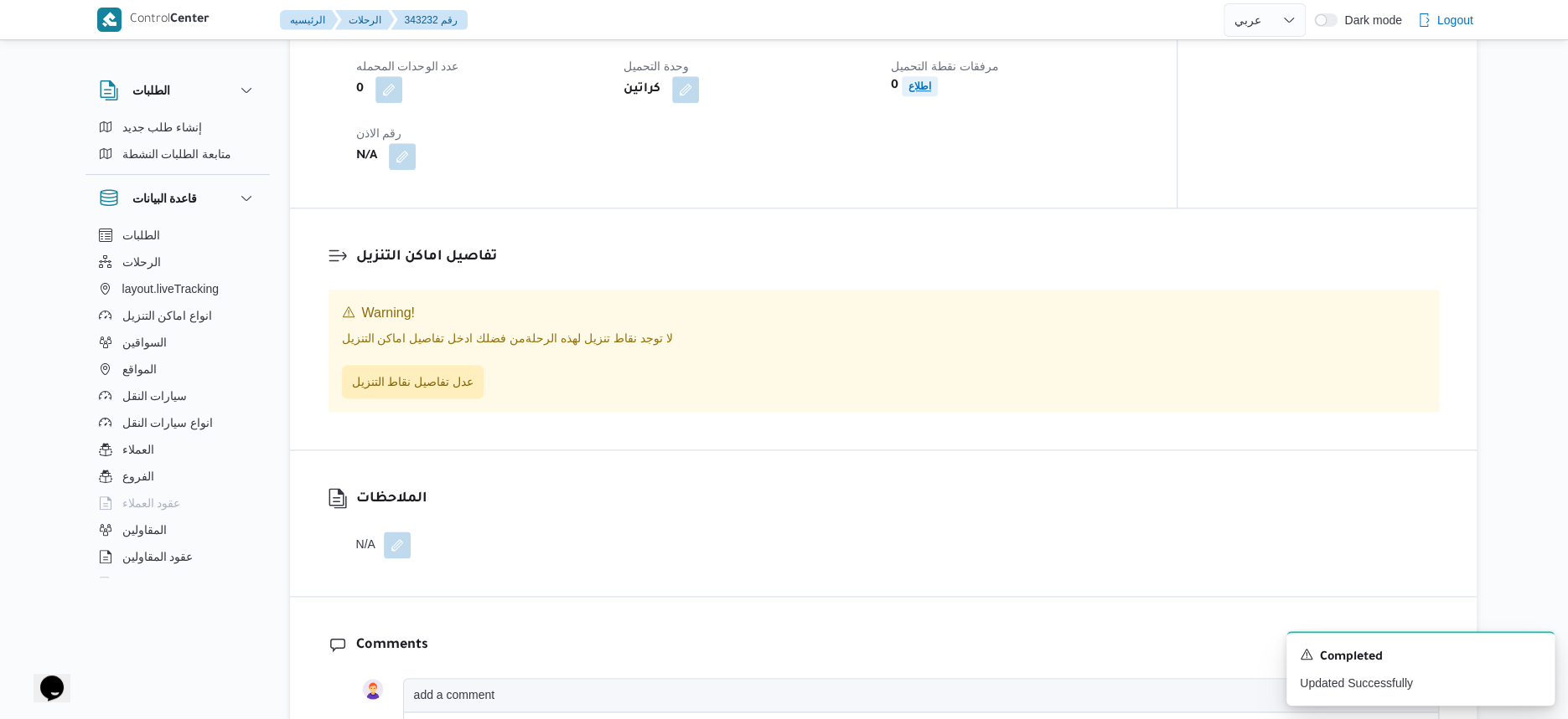
click at [927, 92] on b "اطلاع" at bounding box center [919, 86] width 23 height 11
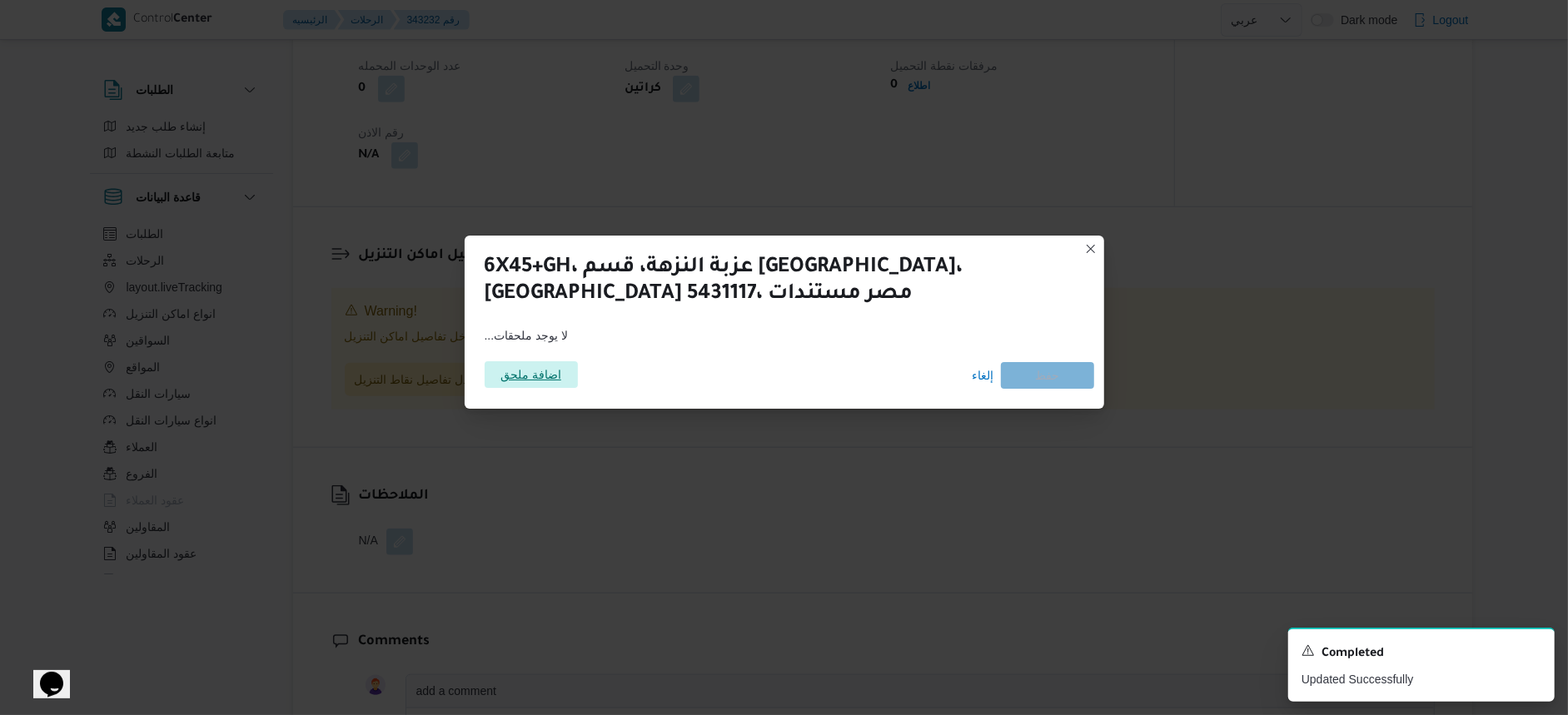
click at [528, 380] on span "اضافة ملحق" at bounding box center [531, 375] width 61 height 27
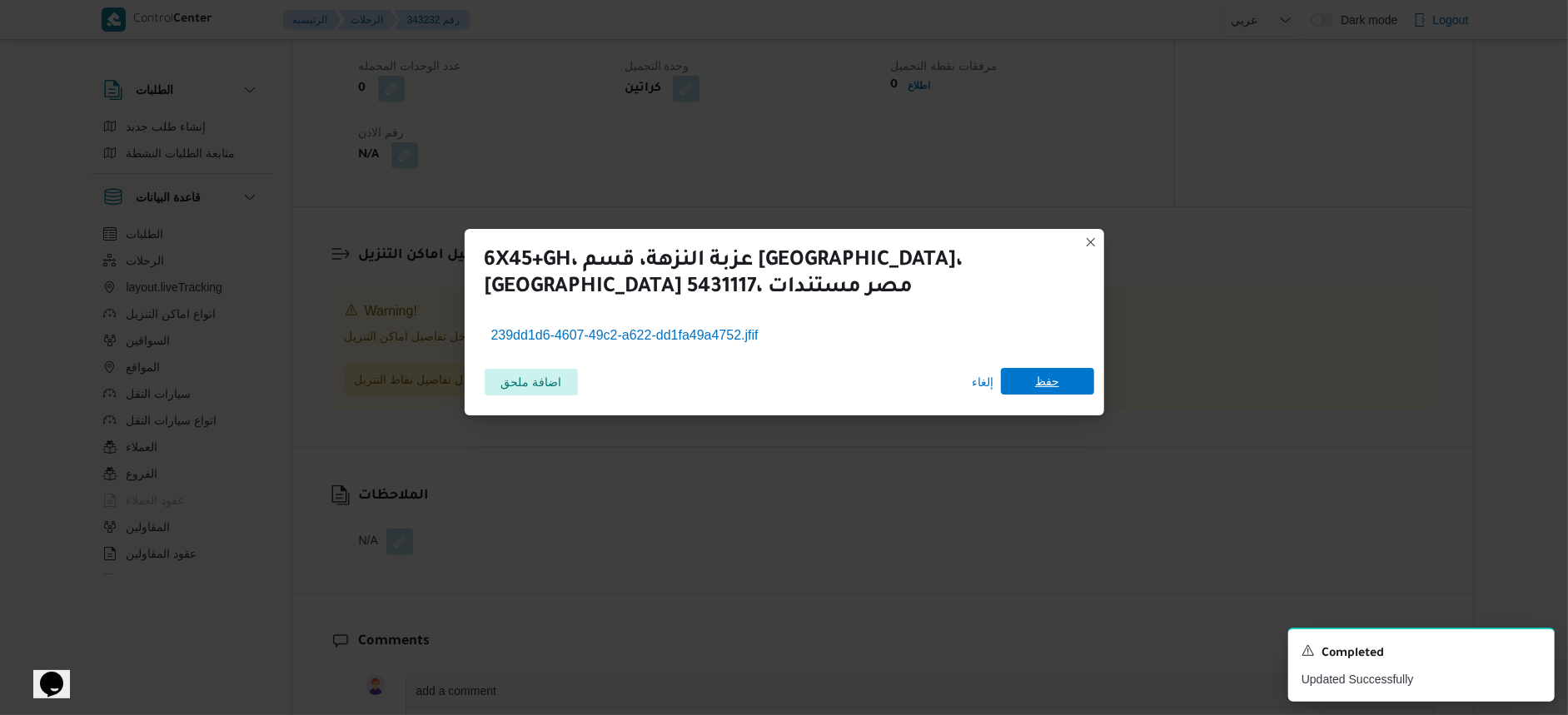
click at [1040, 380] on span "حفظ" at bounding box center [1047, 381] width 24 height 27
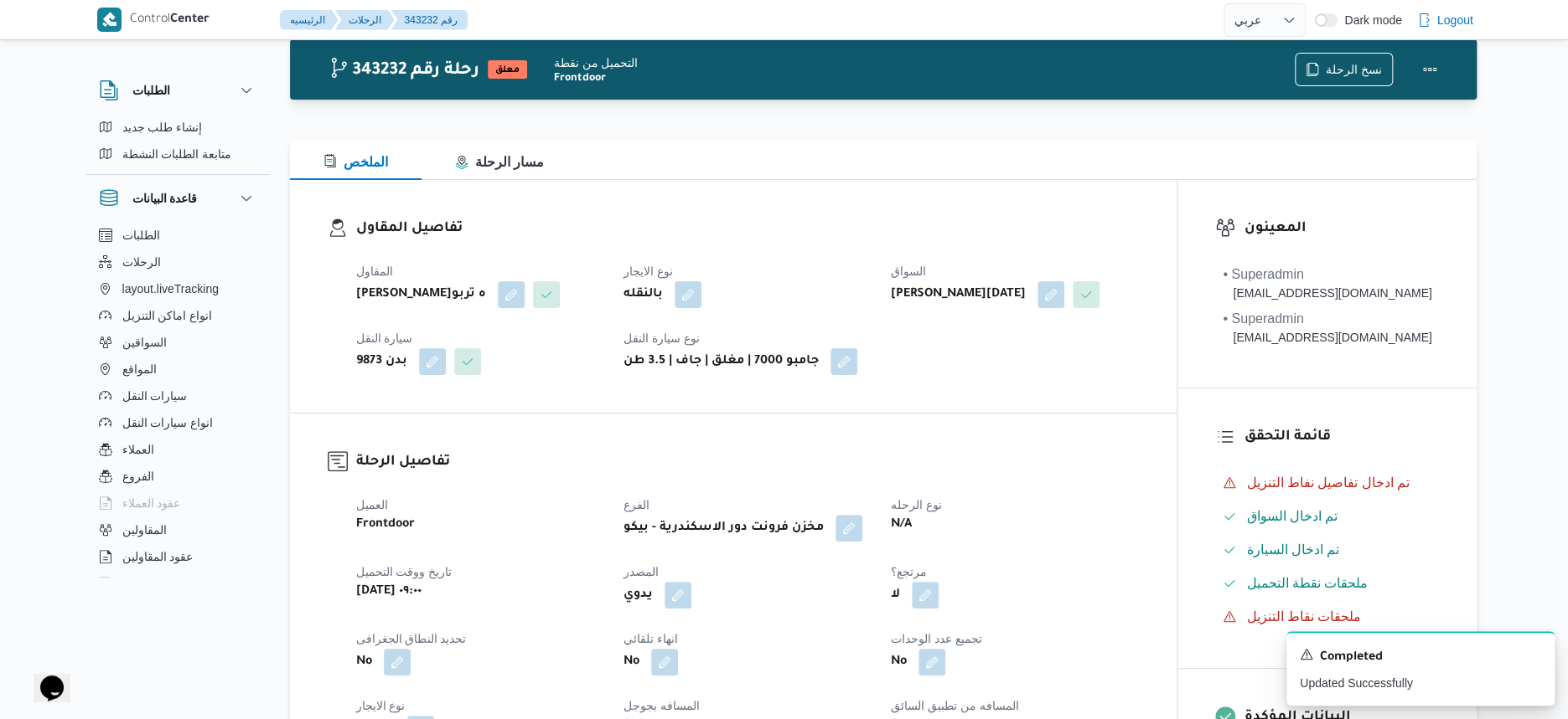
scroll to position [0, 0]
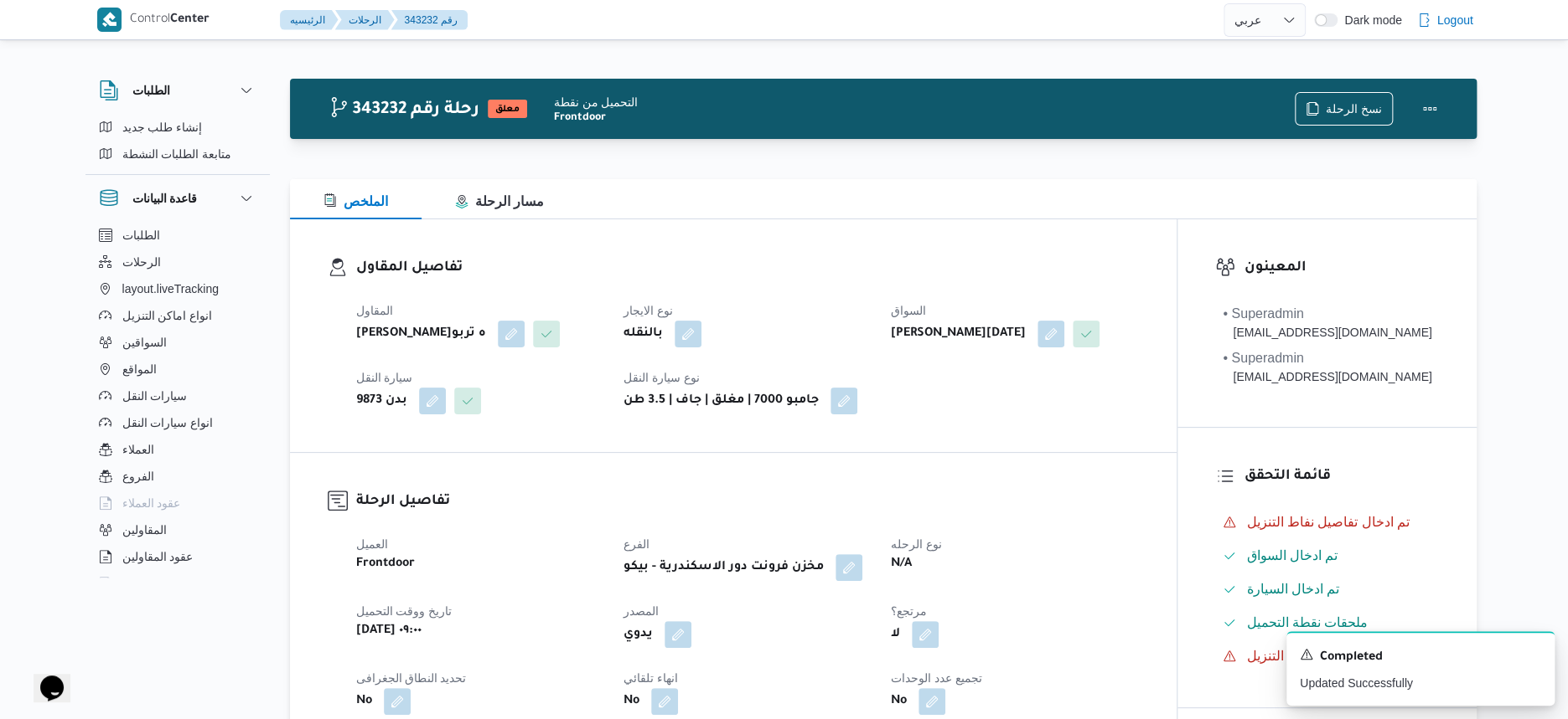
select select "ar"
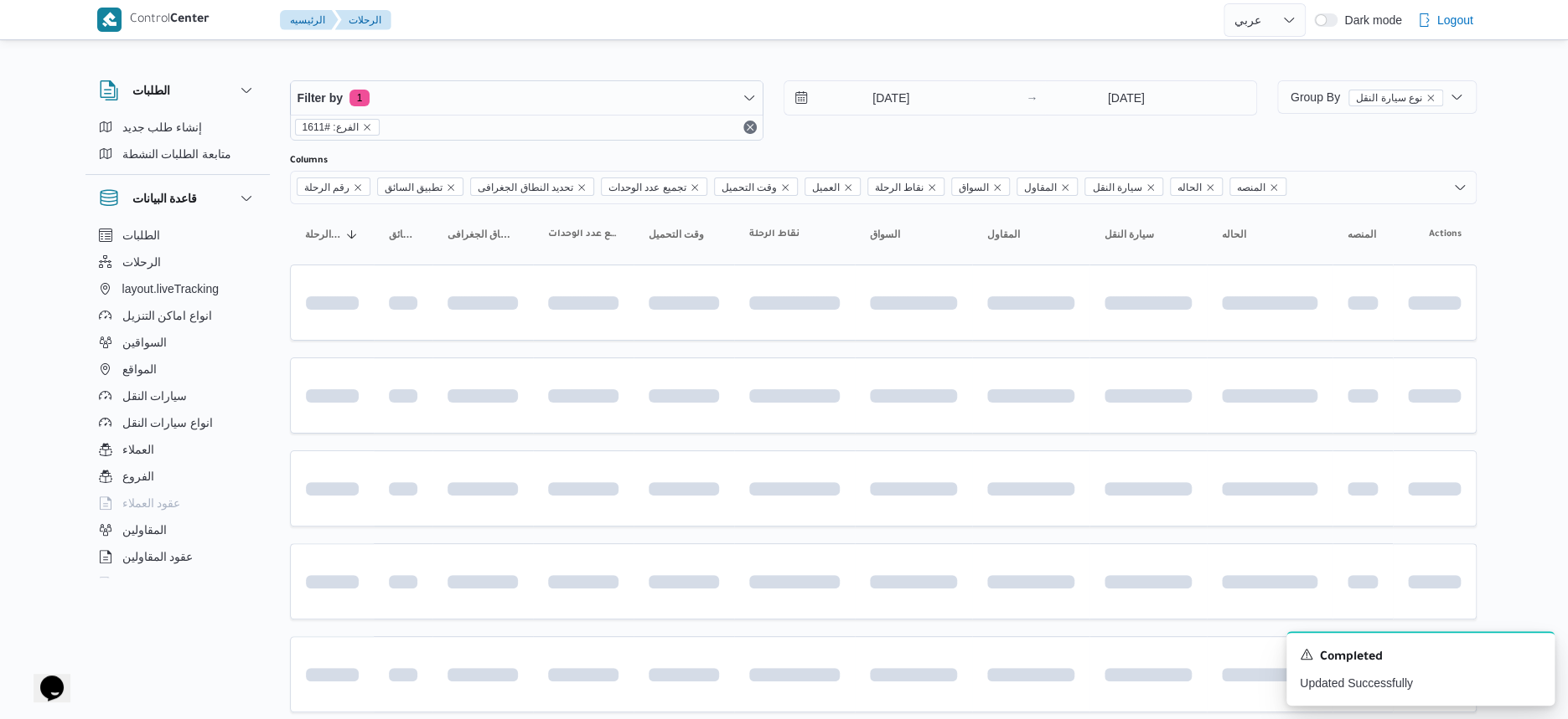
scroll to position [140, 0]
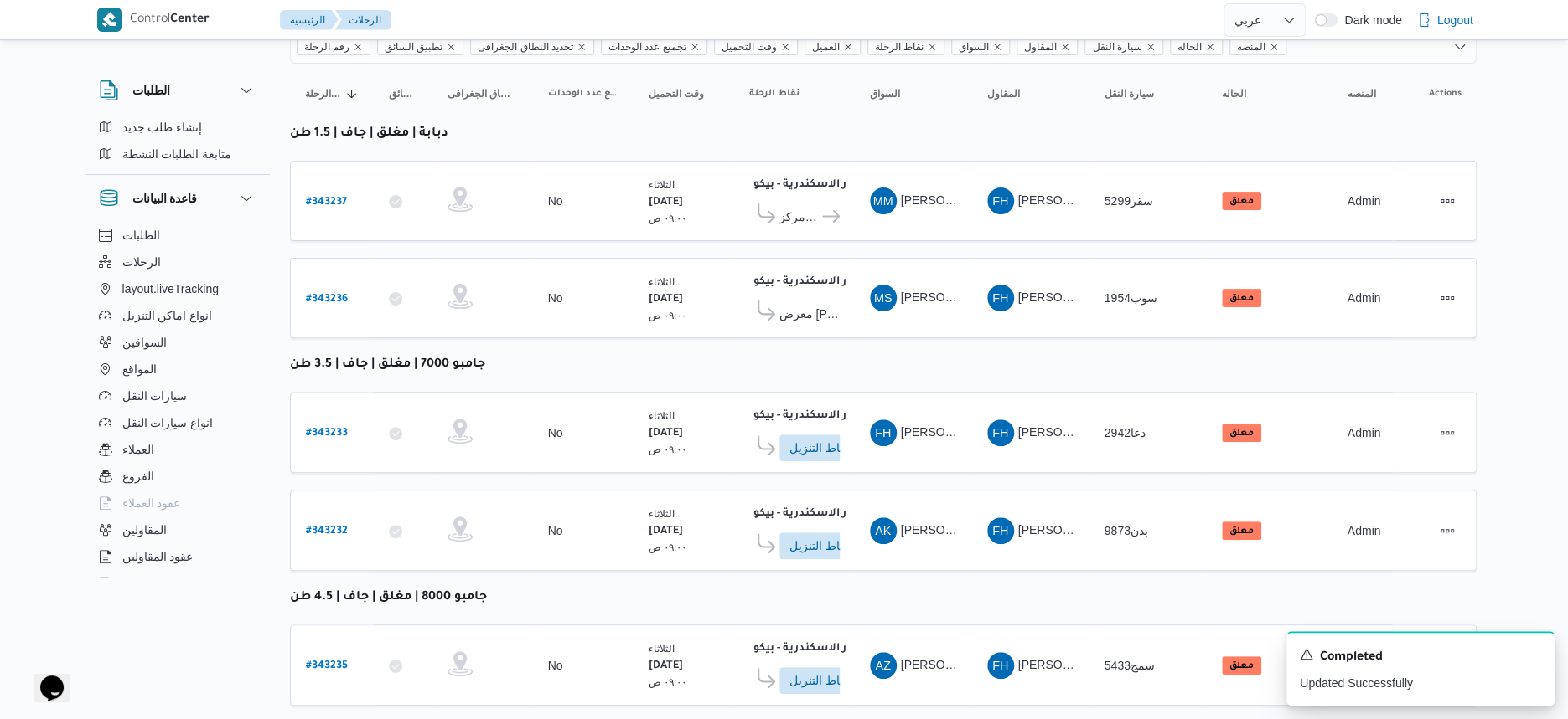
select select "ar"
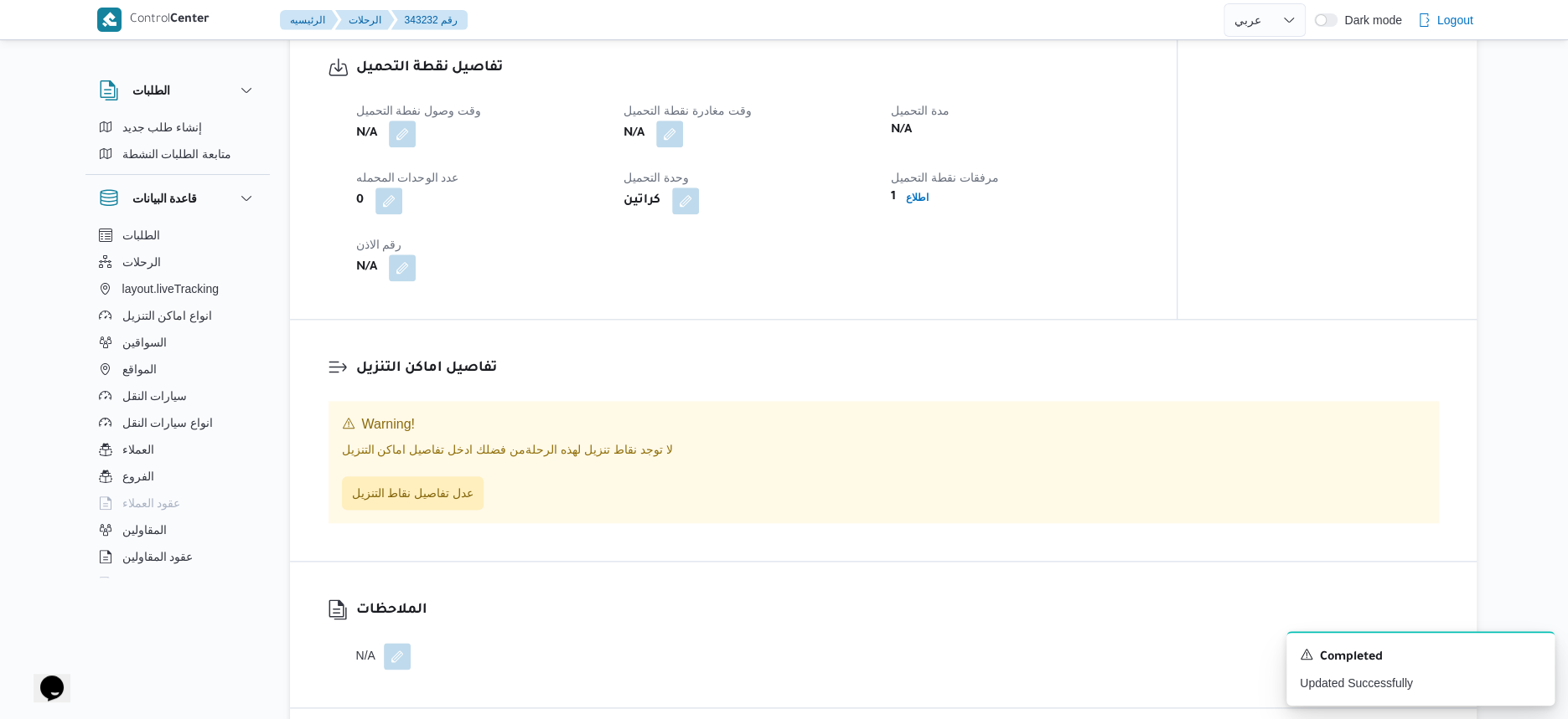
scroll to position [942, 0]
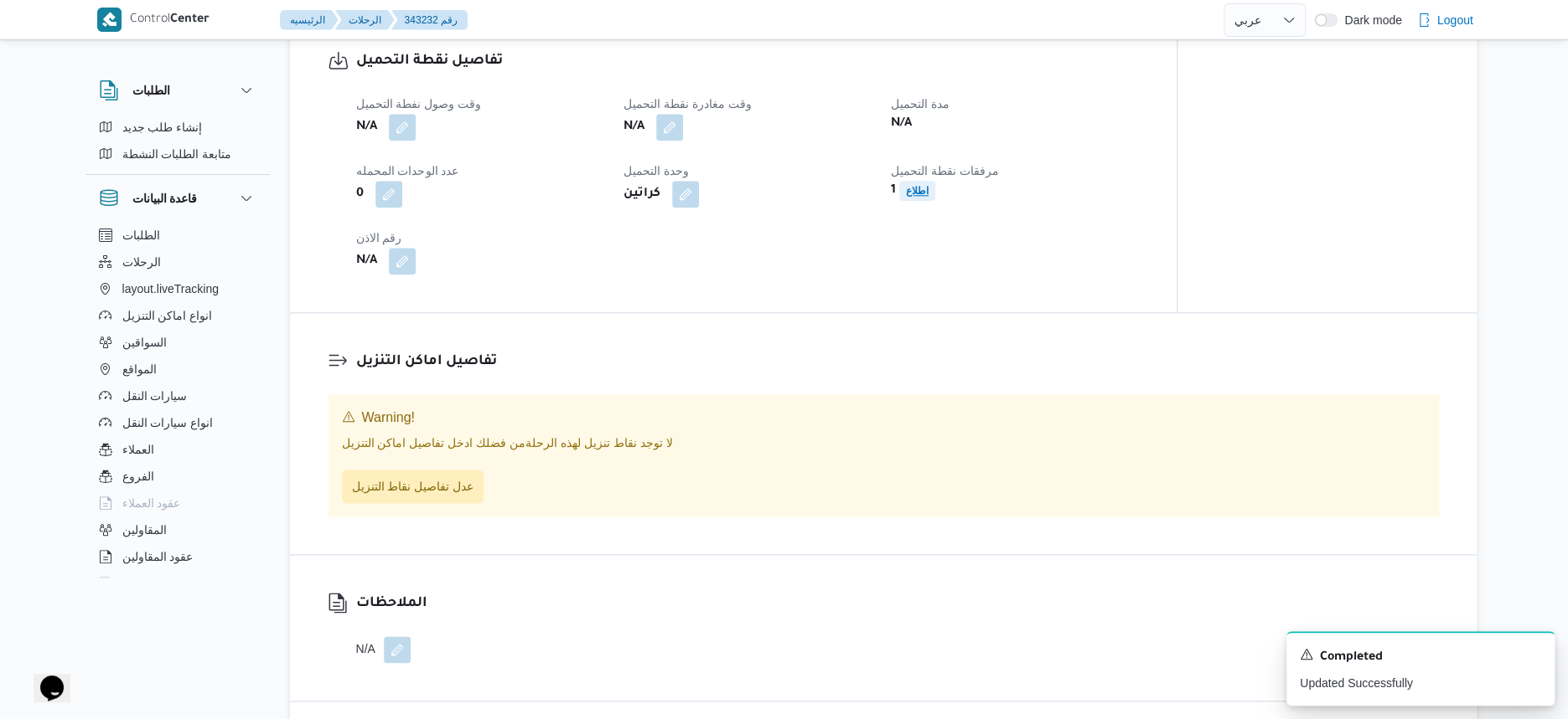
click at [916, 201] on span "اطلاع" at bounding box center [918, 190] width 23 height 20
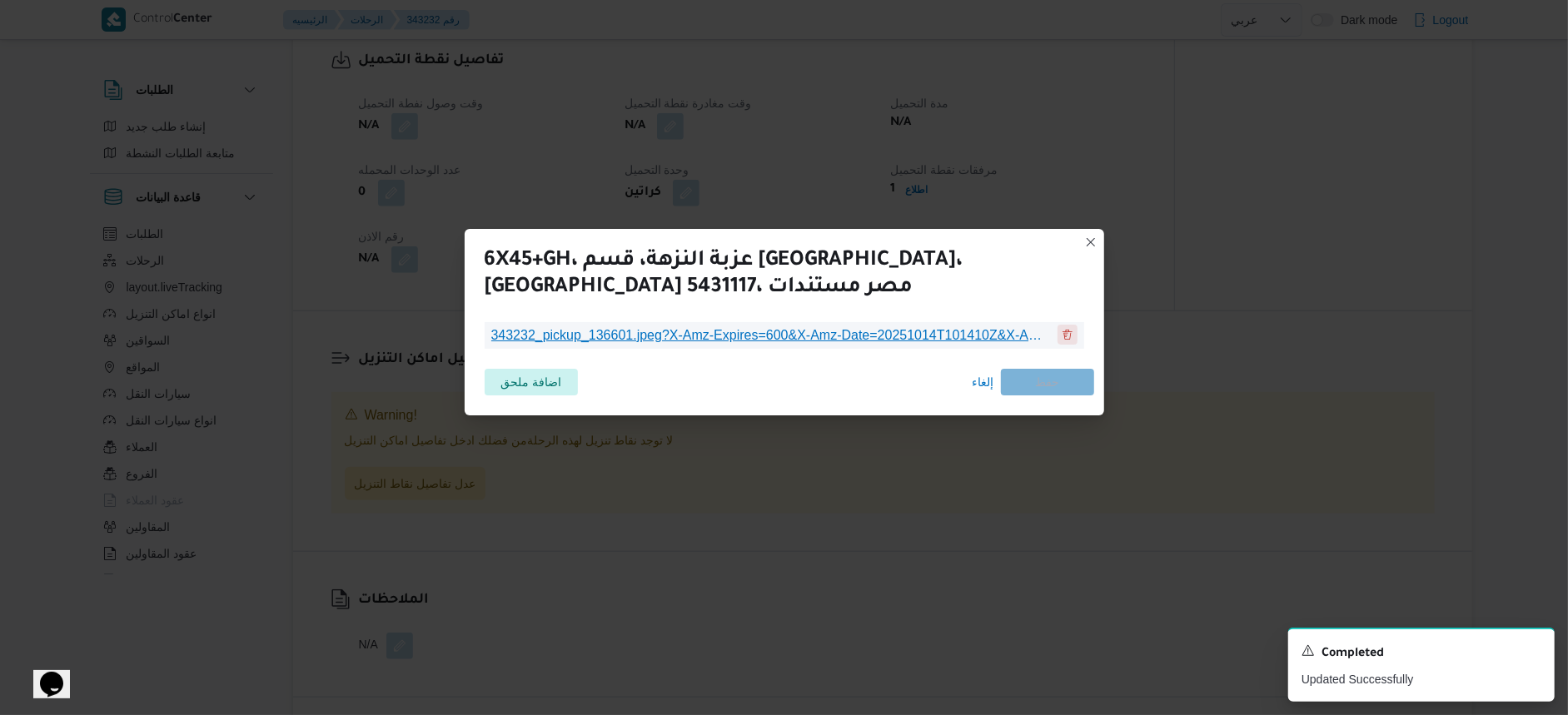
click at [1070, 337] on button "343232_pickup_136601.jpeg?X-Amz-Expires=600&X-Amz-Date=20251014T101410Z&X-Amz-A…" at bounding box center [1067, 334] width 20 height 20
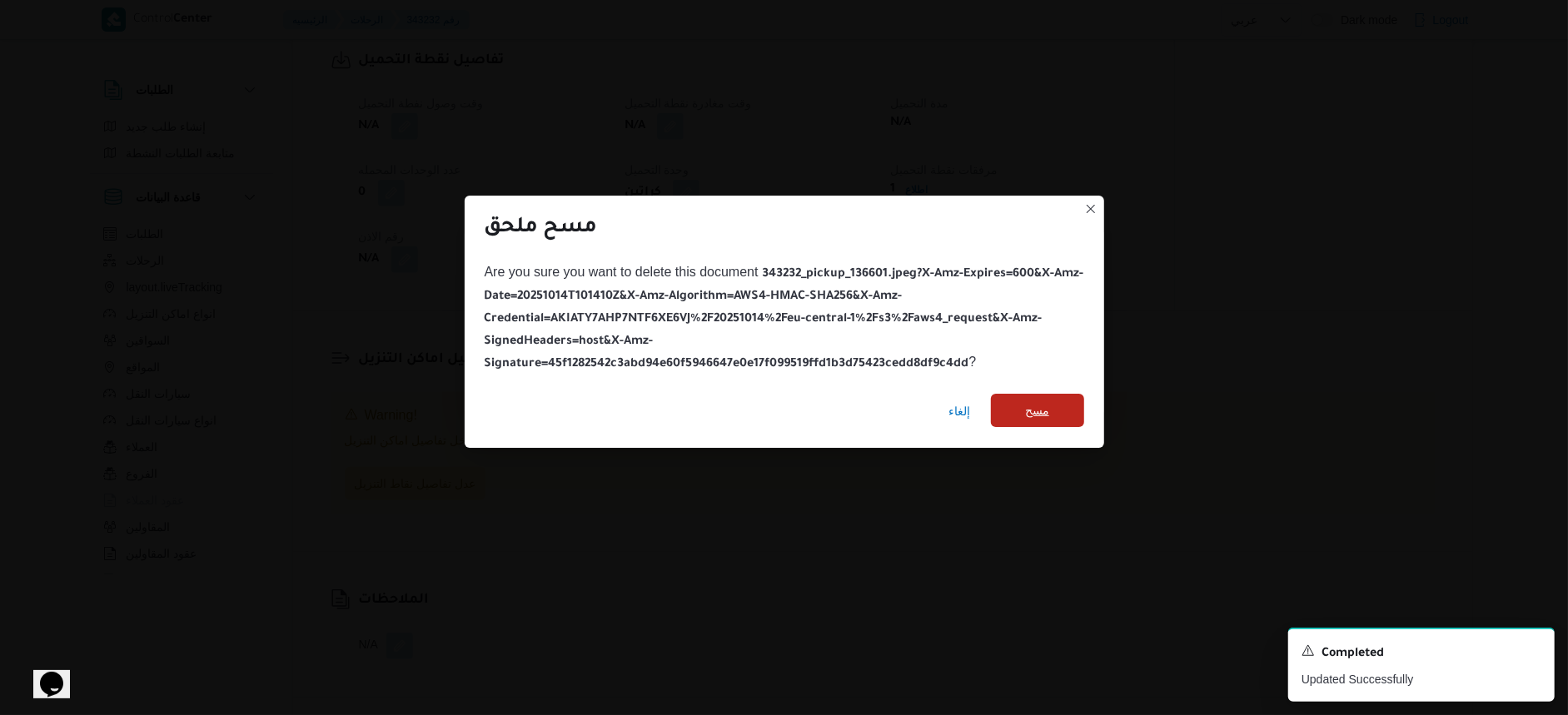
click at [1039, 409] on span "مسح" at bounding box center [1038, 410] width 24 height 20
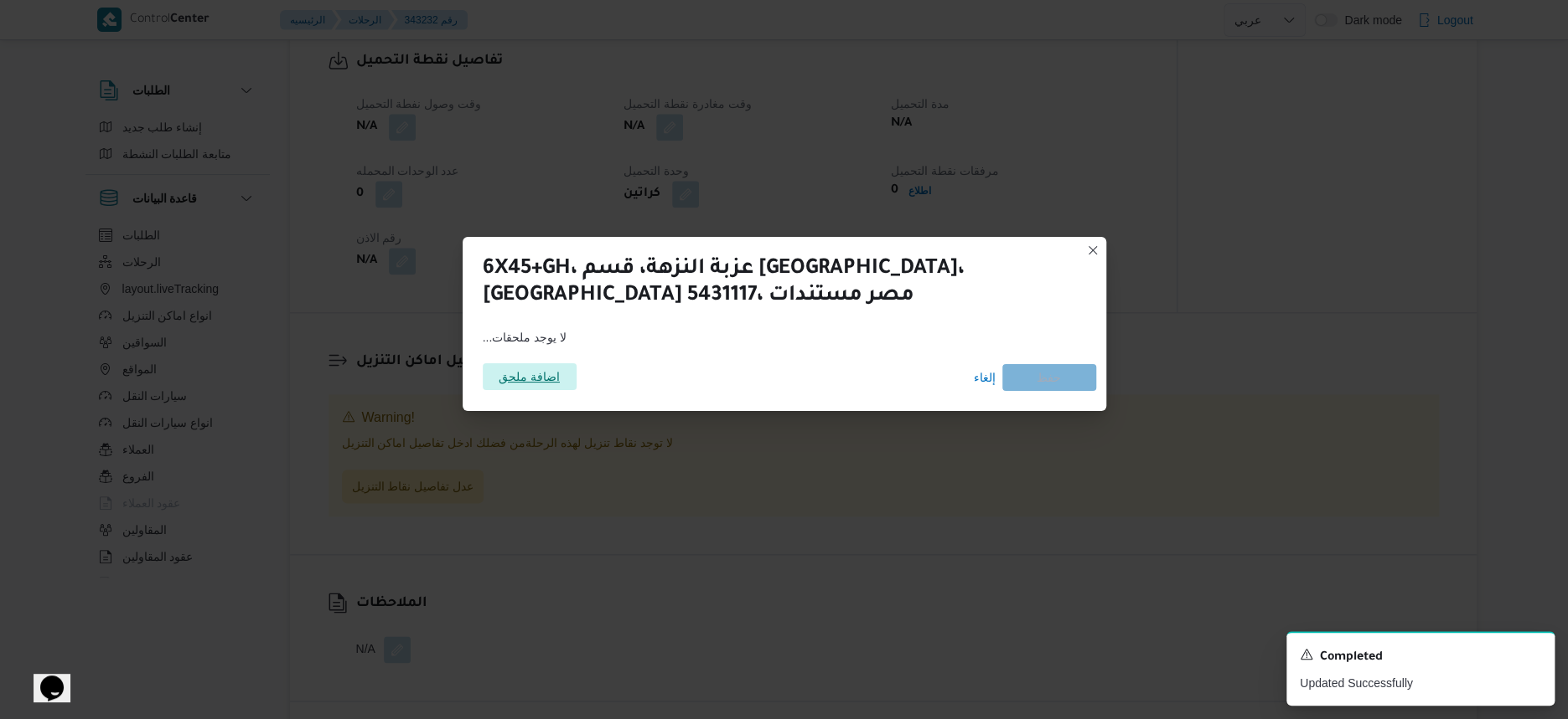
click at [545, 375] on span "اضافة ملحق" at bounding box center [529, 377] width 61 height 27
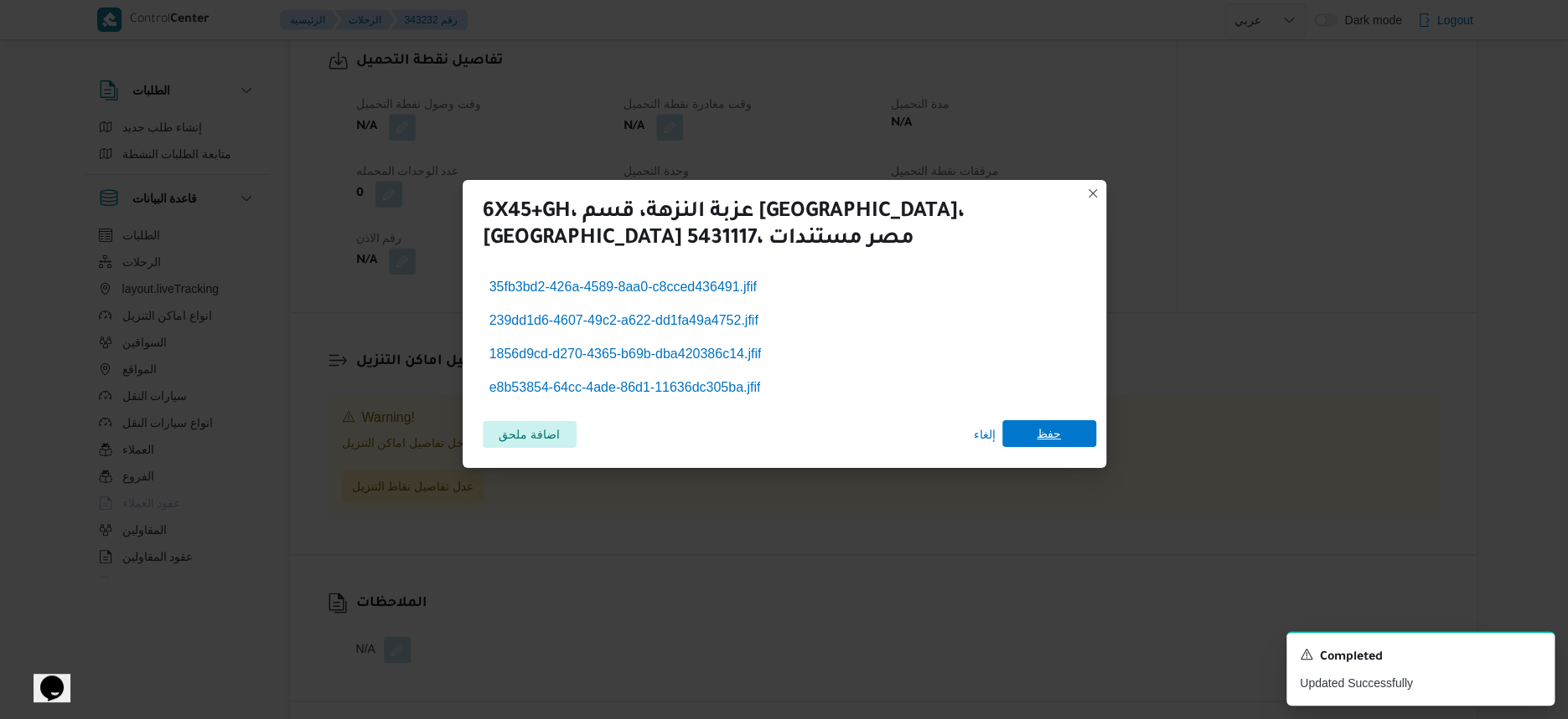
click at [1039, 432] on span "حفظ" at bounding box center [1049, 434] width 24 height 27
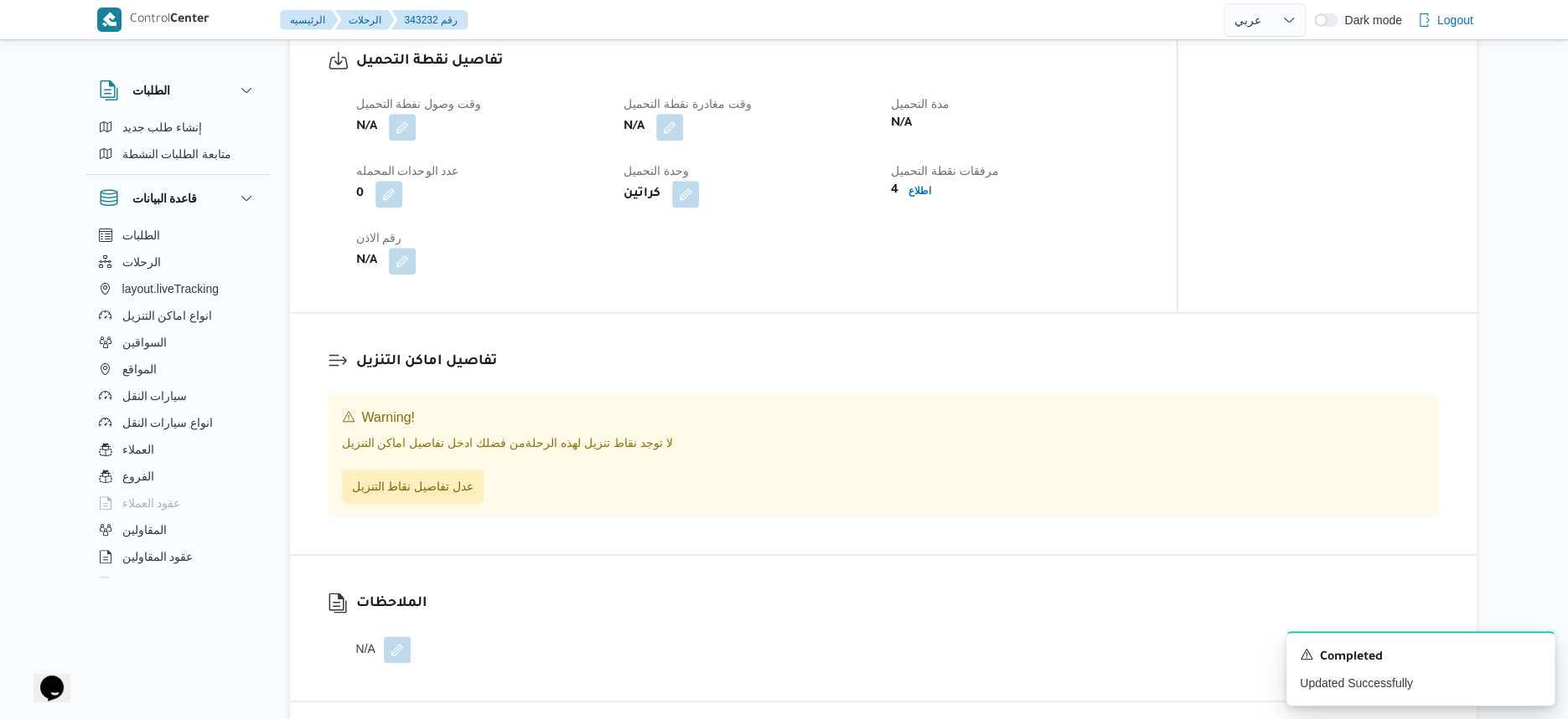
click at [978, 312] on div "تفاصيل نقطة التحميل وقت وصول نفطة التحميل N/A وقت مغادرة نقطة التحميل N/A مدة ا…" at bounding box center [733, 162] width 887 height 300
select select "ar"
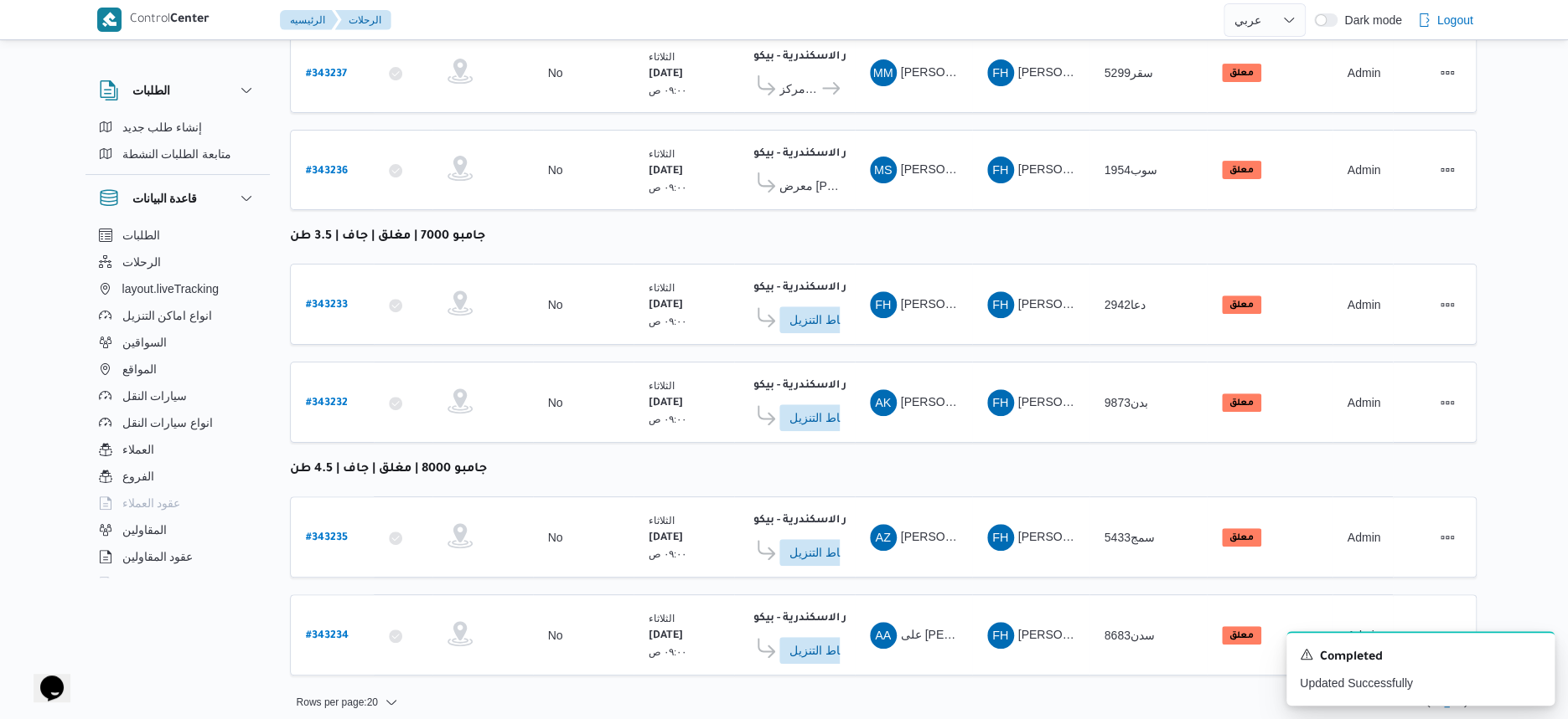
select select "ar"
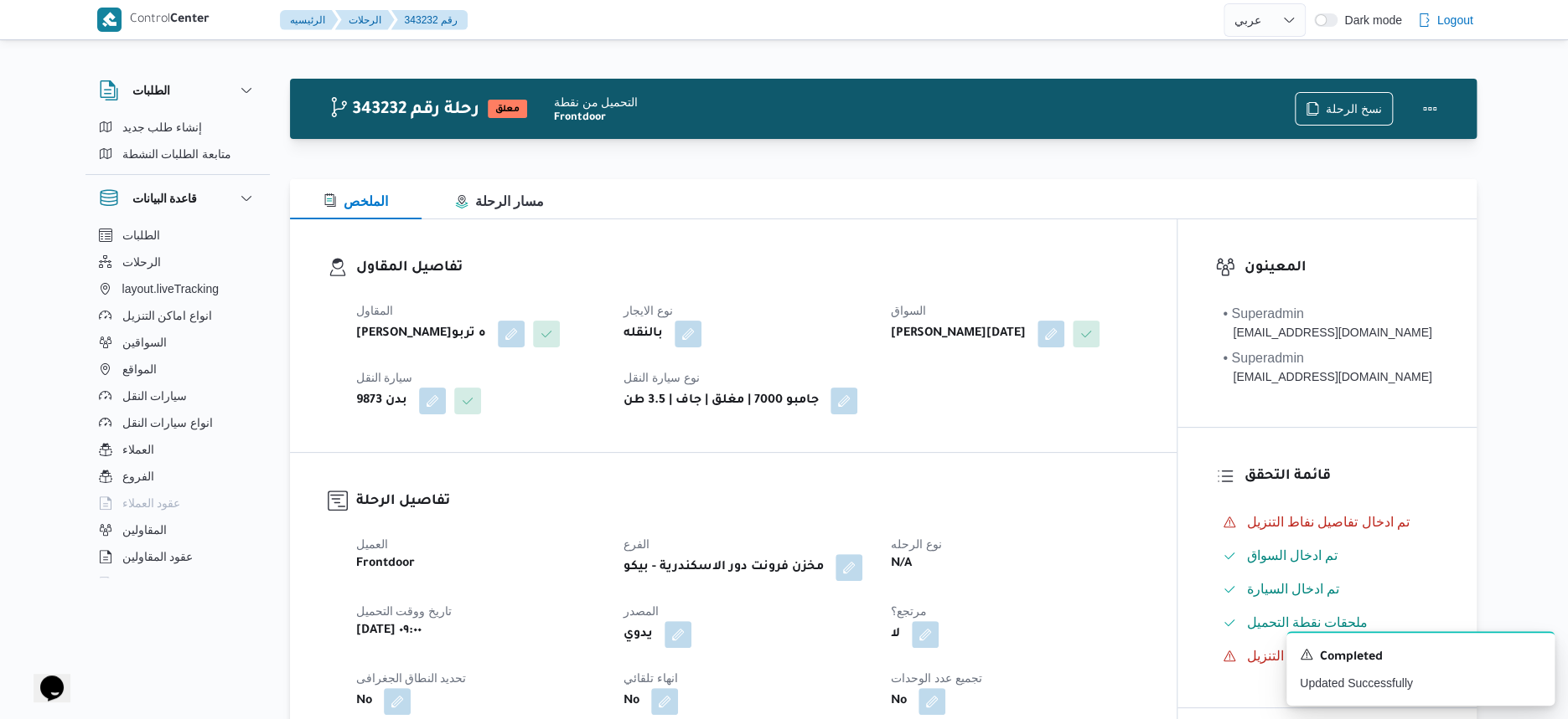
select select "ar"
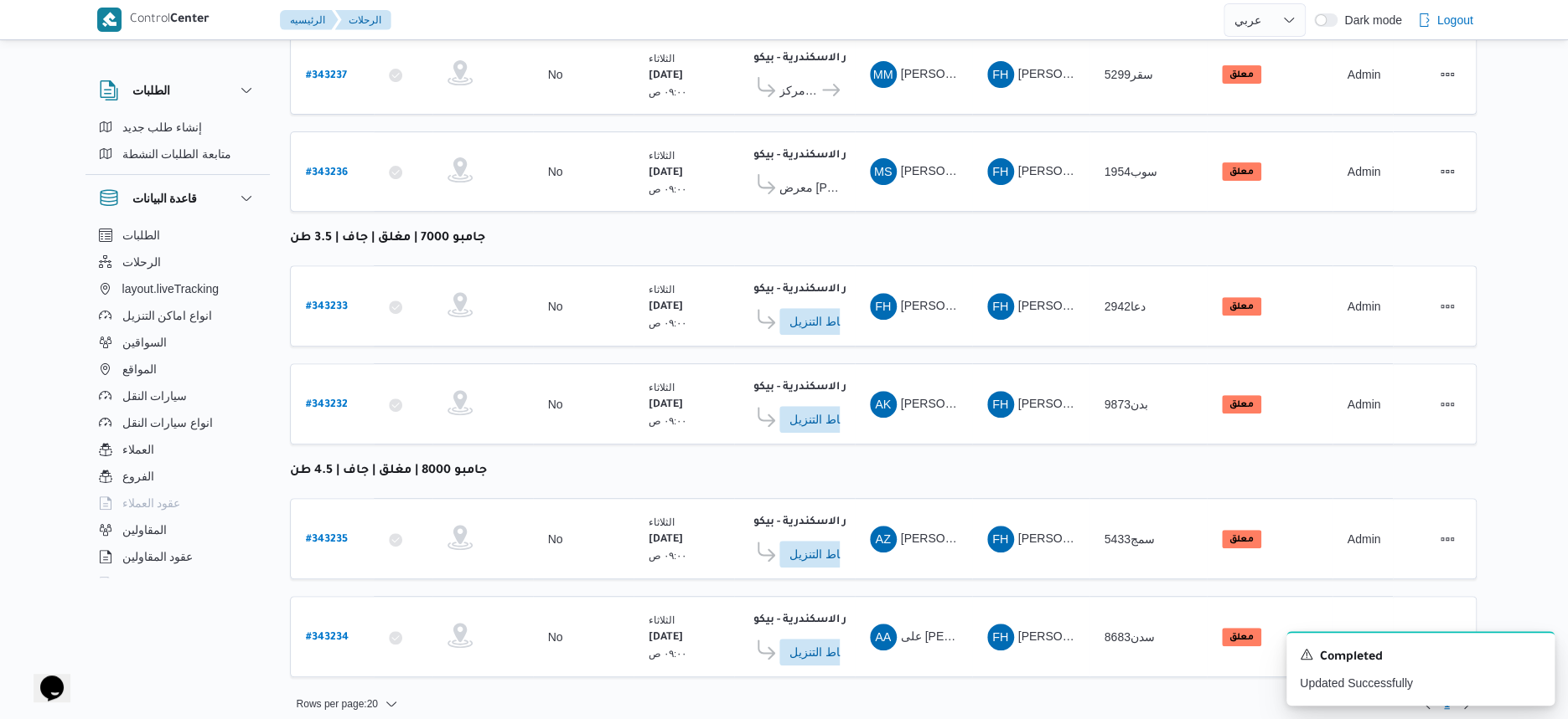
scroll to position [269, 0]
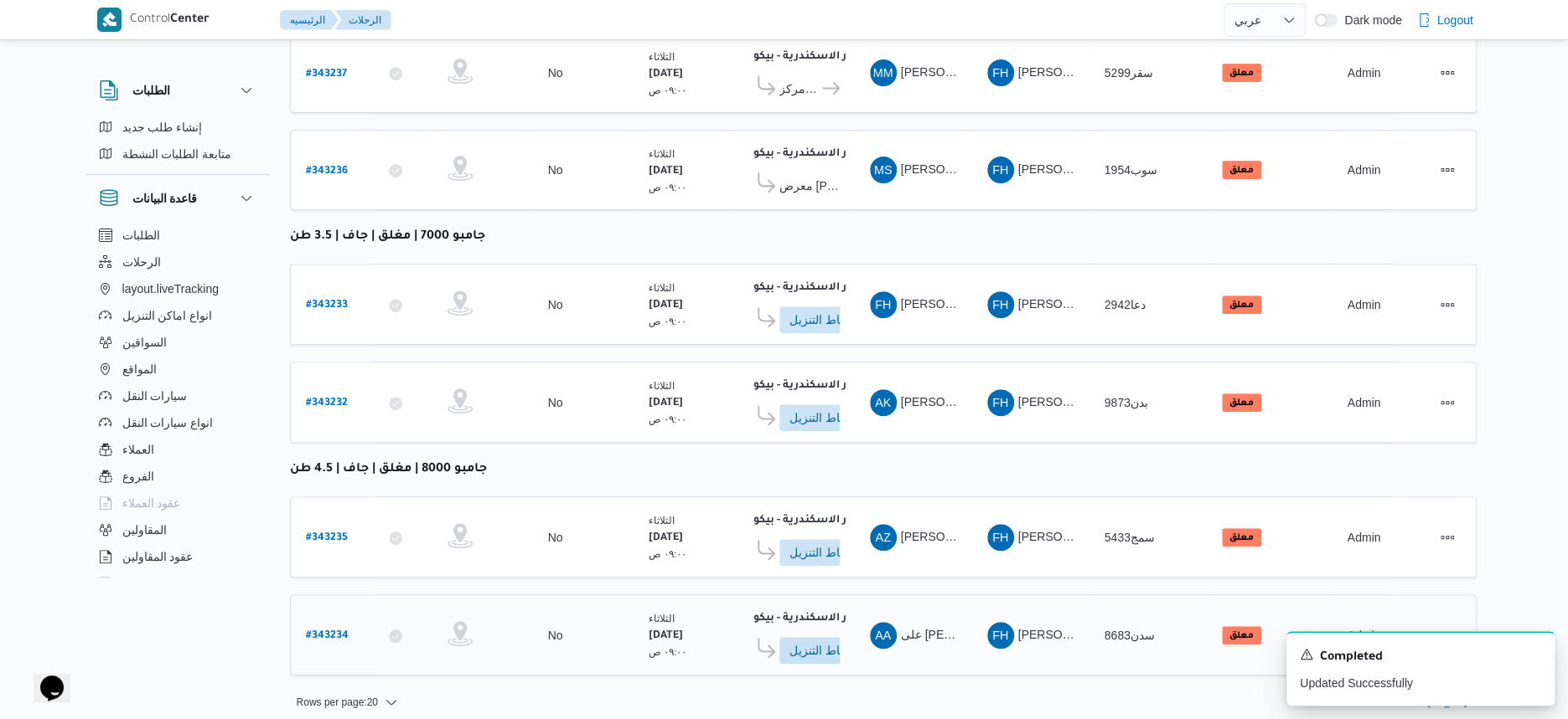
click at [334, 631] on b "# 343234" at bounding box center [327, 636] width 43 height 11
select select "ar"
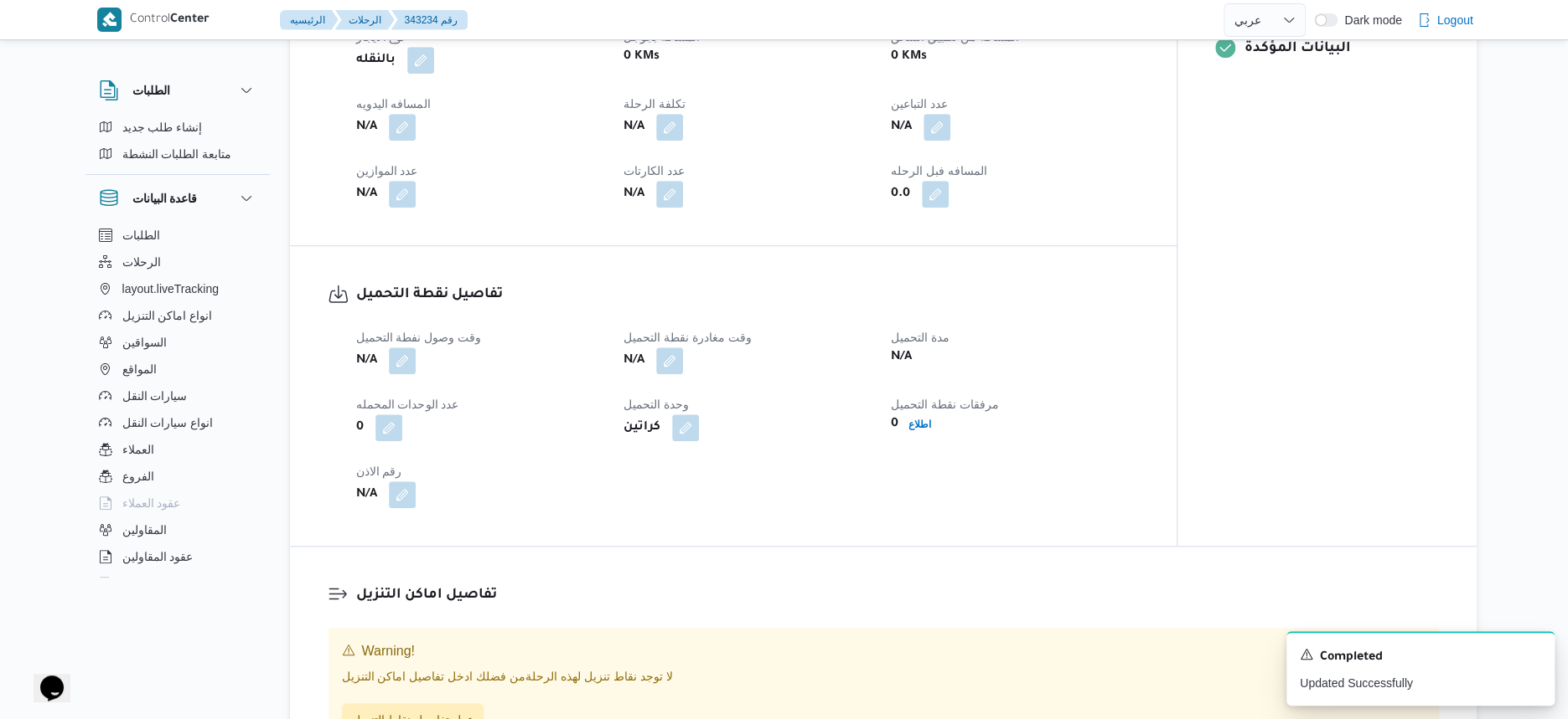
scroll to position [942, 0]
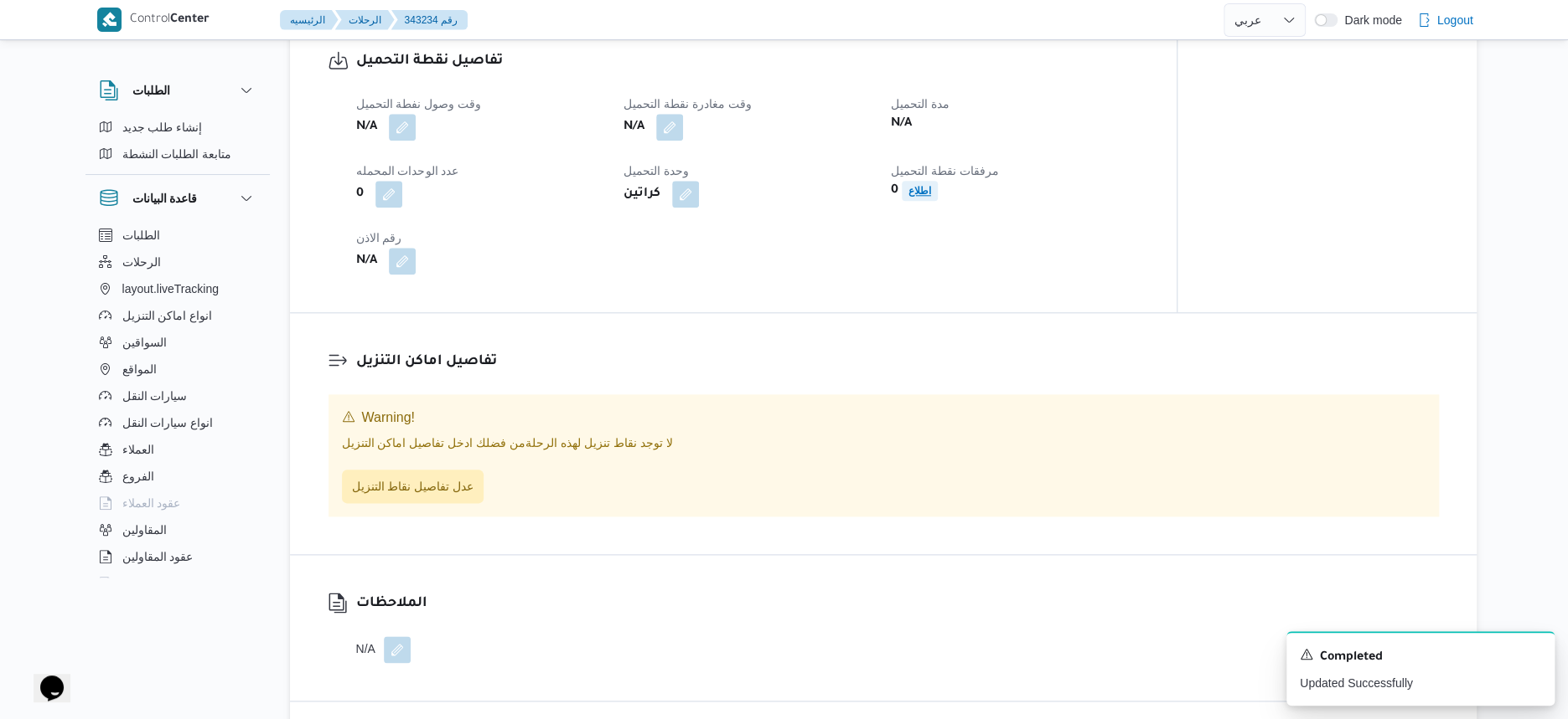
click at [918, 197] on b "اطلاع" at bounding box center [919, 190] width 23 height 11
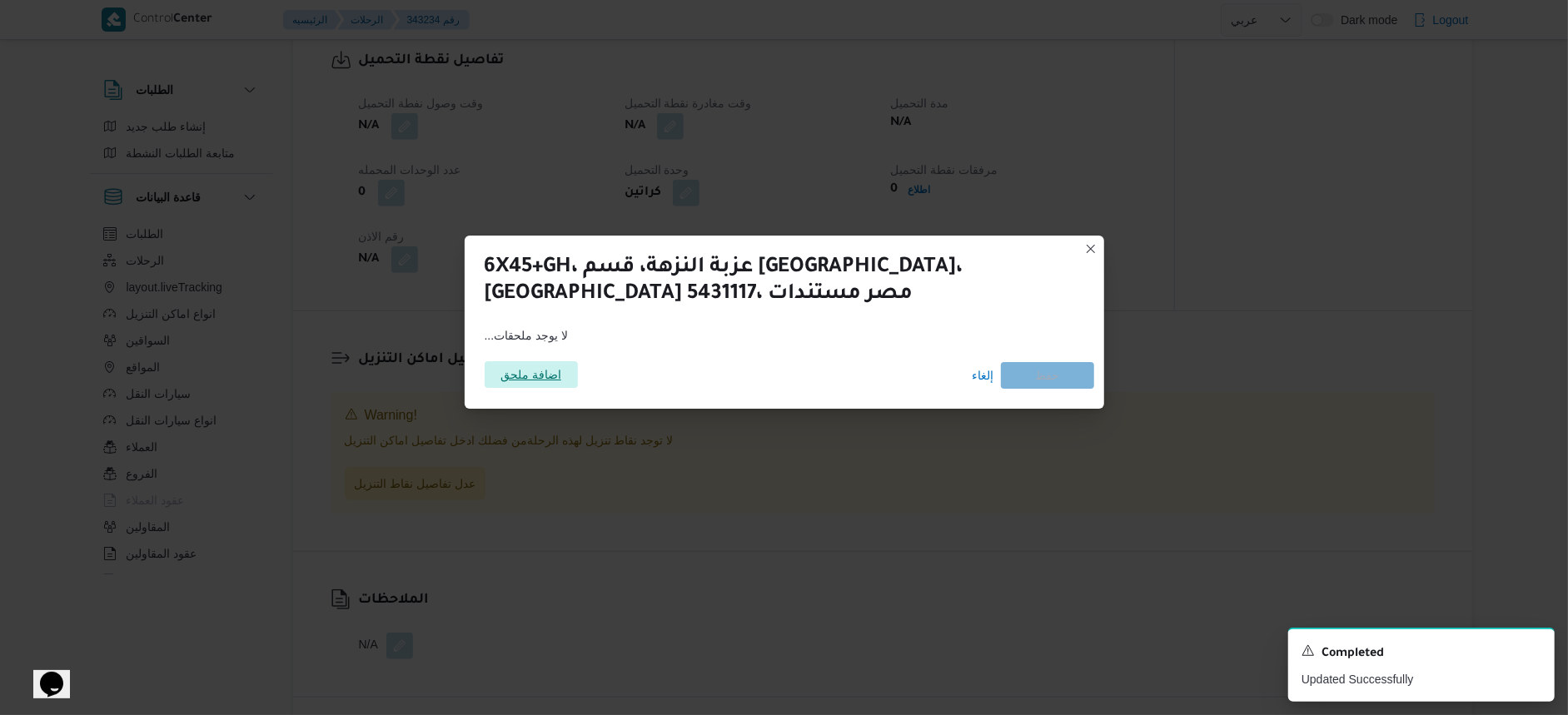
click at [560, 376] on span "اضافة ملحق" at bounding box center [531, 375] width 61 height 27
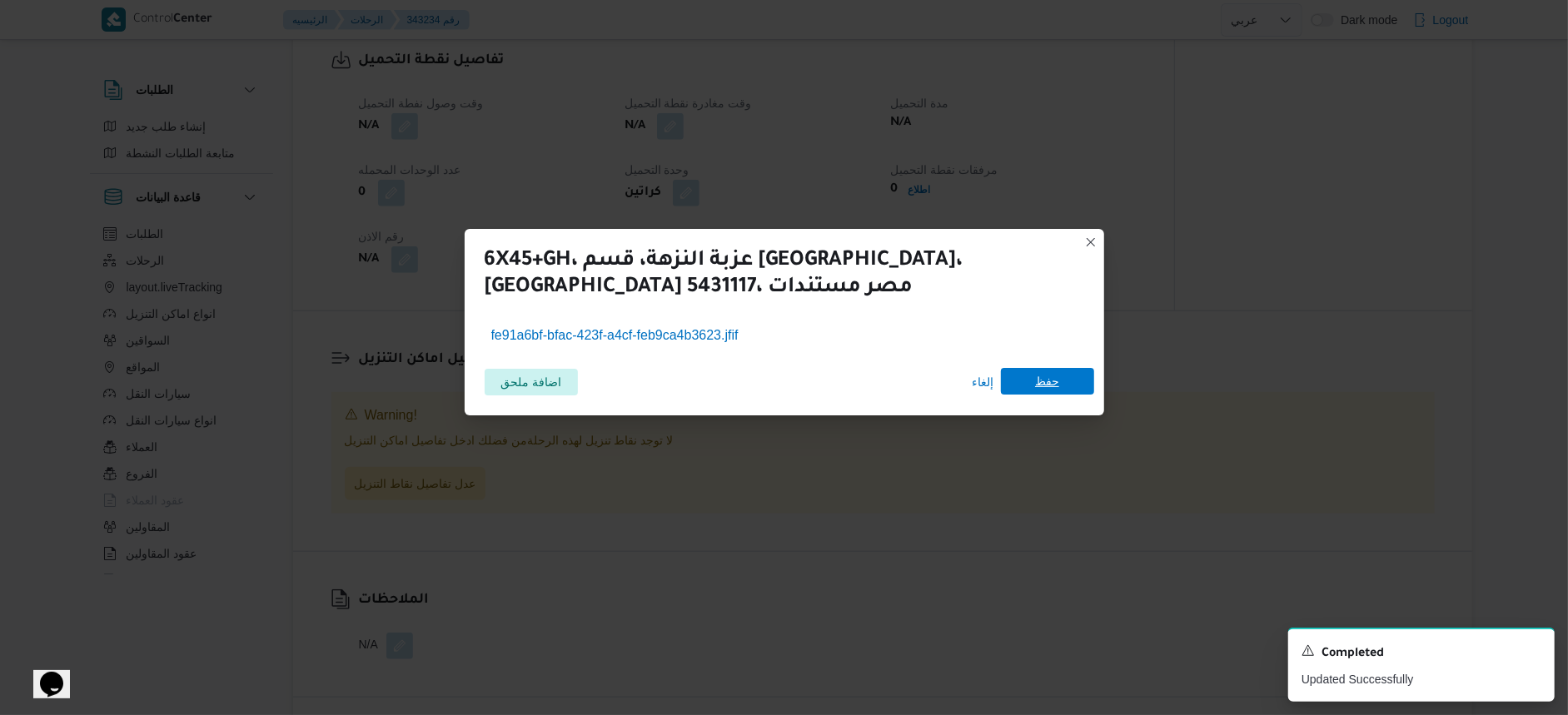
click at [1071, 376] on span "حفظ" at bounding box center [1047, 381] width 93 height 27
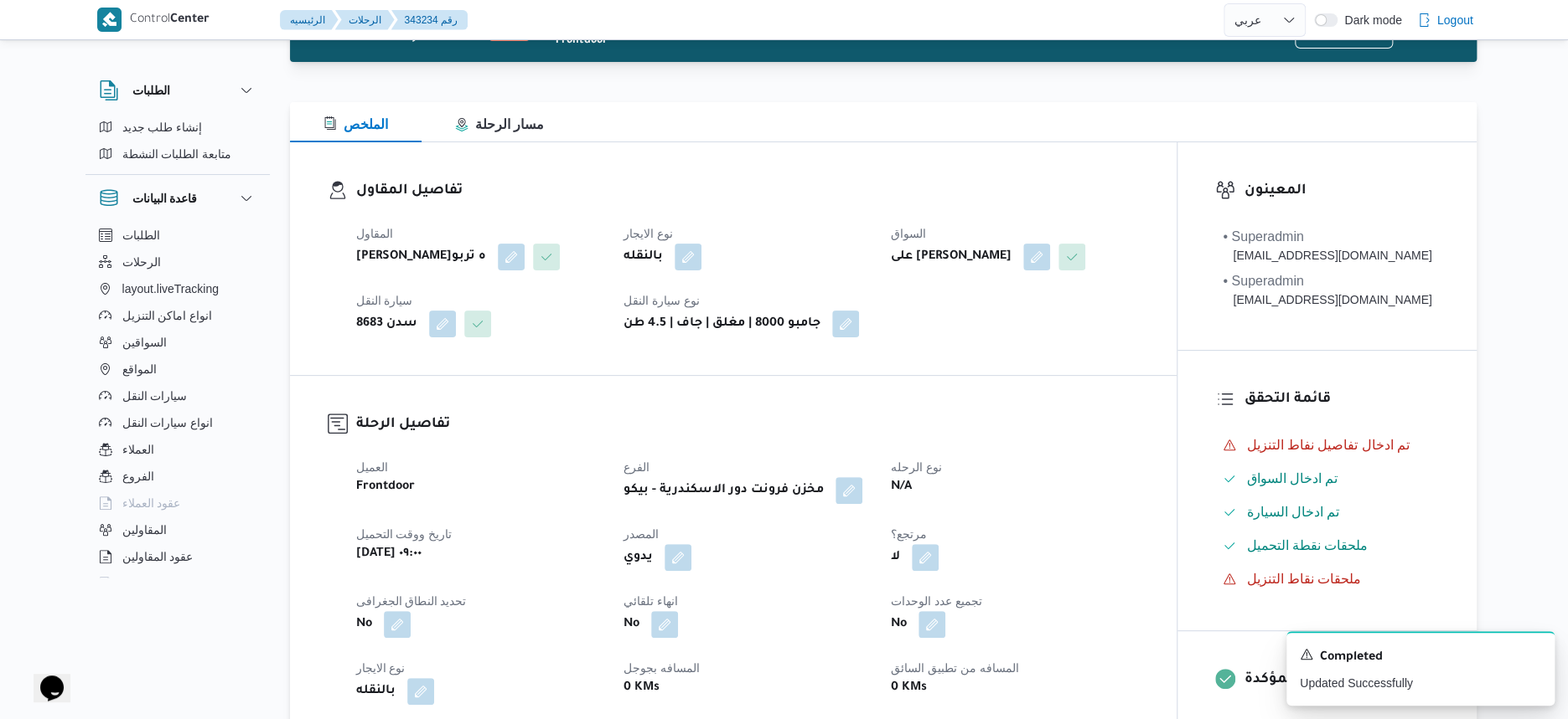
scroll to position [0, 0]
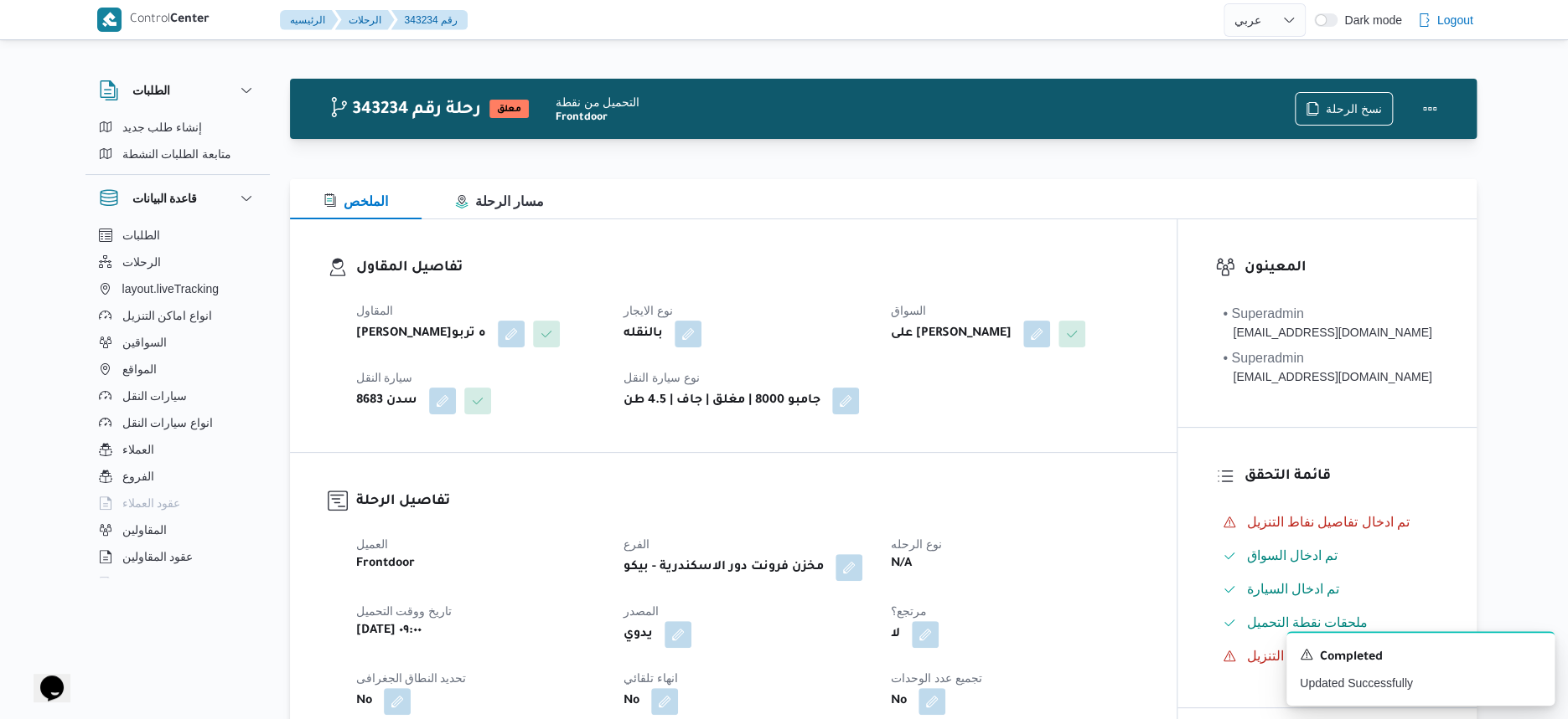
select select "ar"
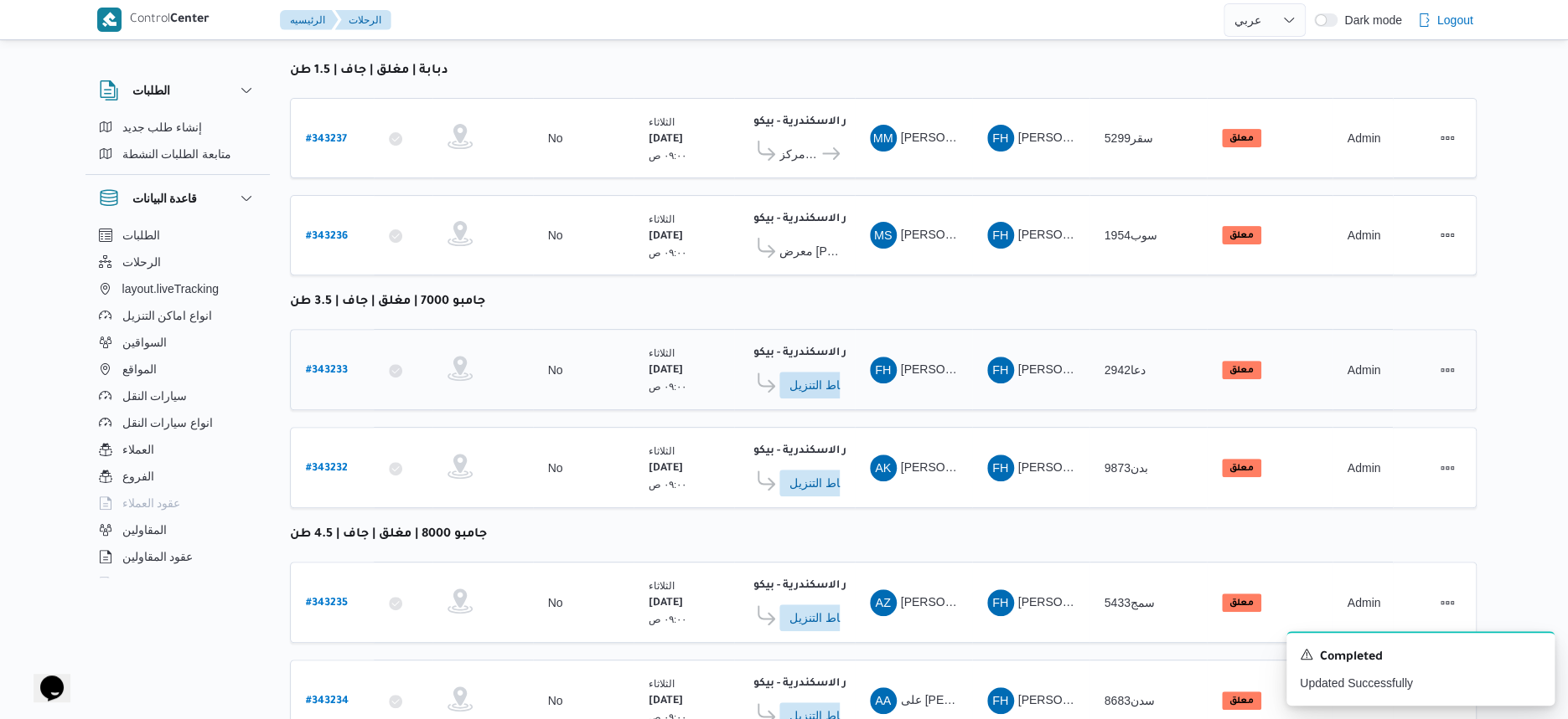
scroll to position [269, 0]
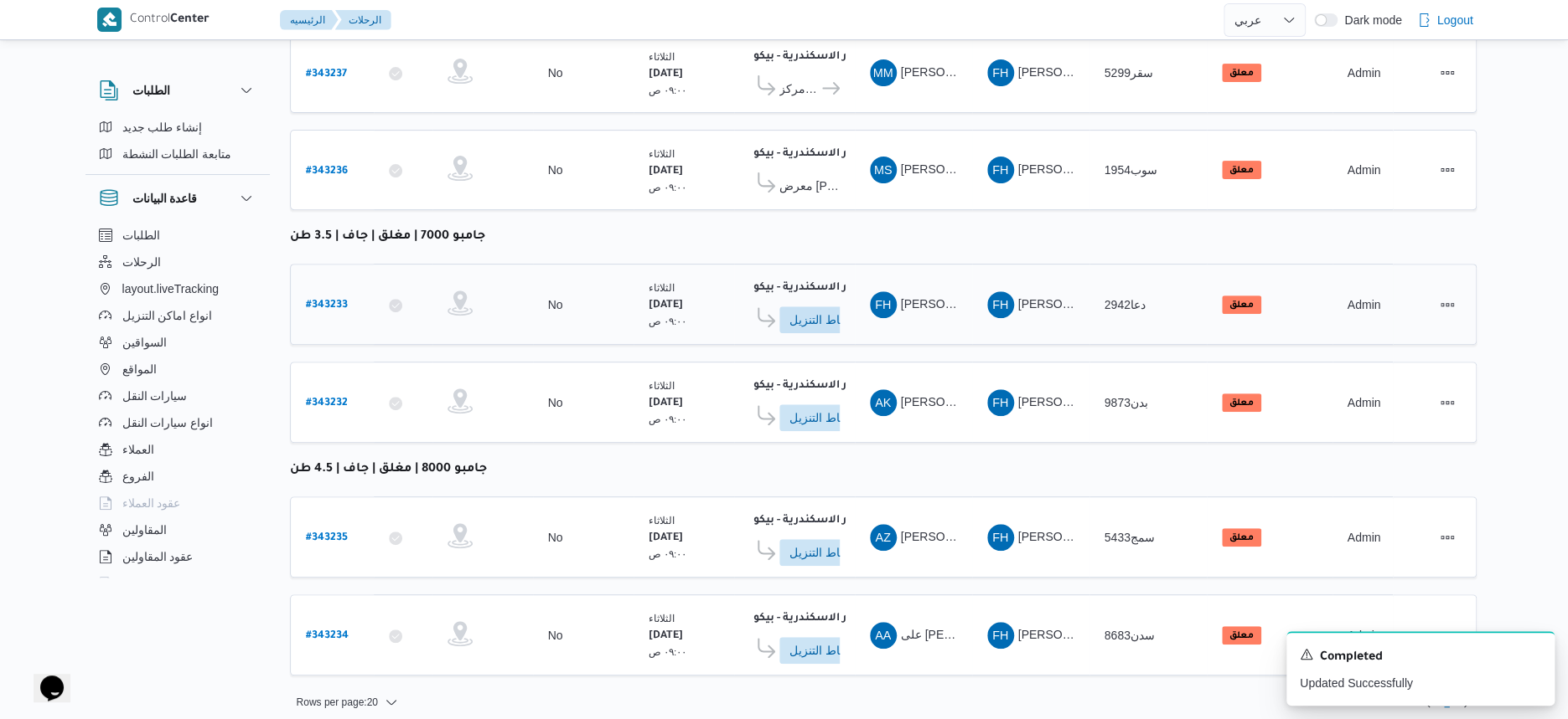
click at [333, 300] on b "# 343233" at bounding box center [327, 305] width 42 height 11
select select "ar"
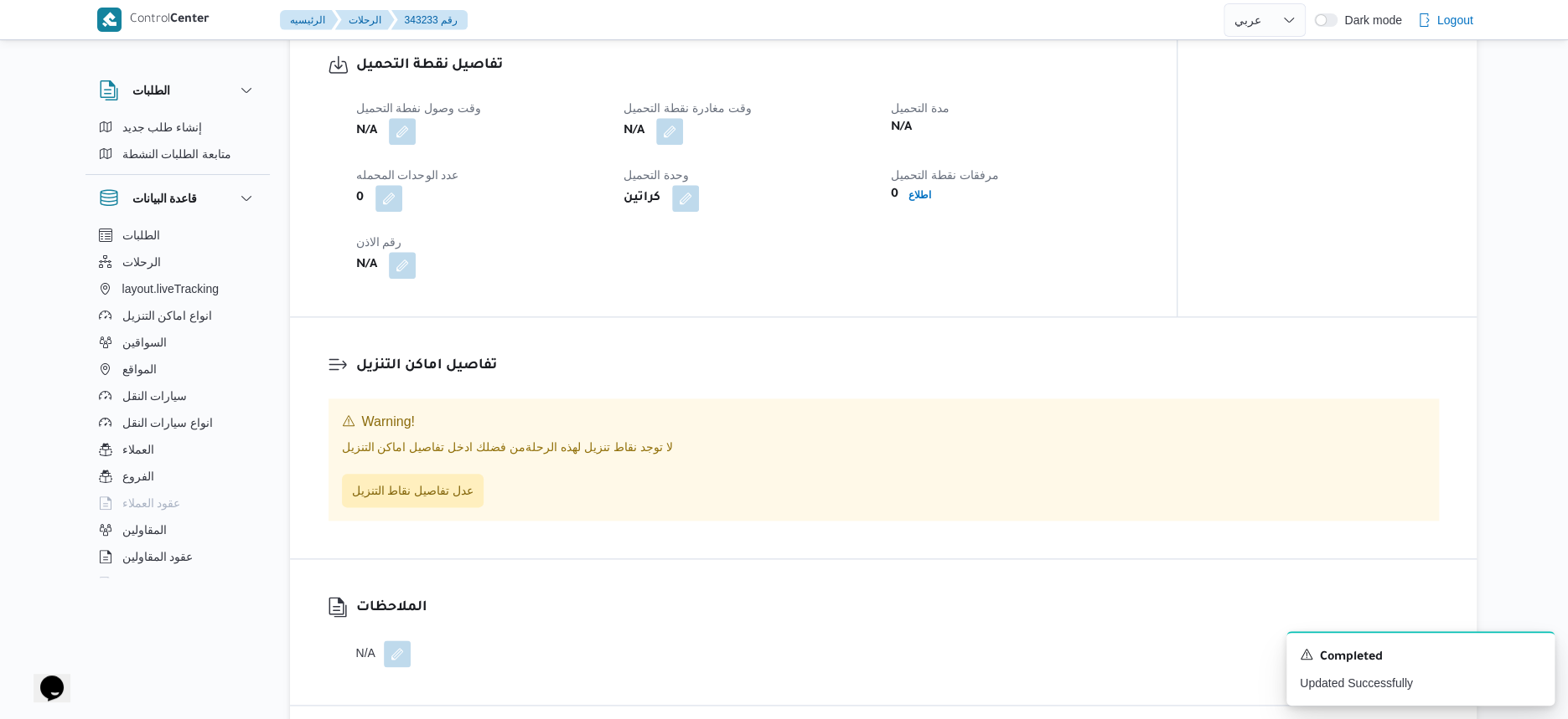
scroll to position [942, 0]
click at [934, 201] on span "اطلاع" at bounding box center [919, 190] width 36 height 20
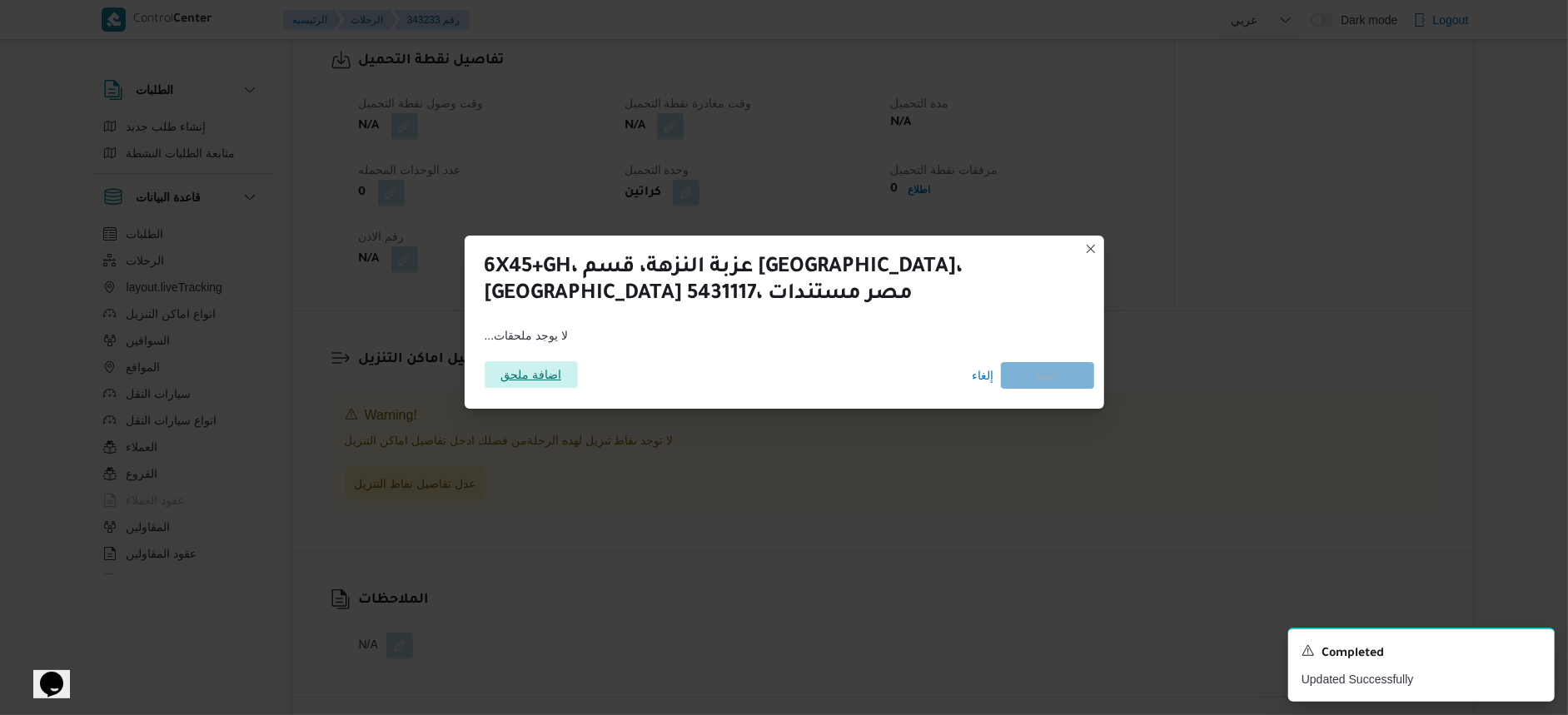
click at [532, 368] on span "اضافة ملحق" at bounding box center [531, 375] width 61 height 27
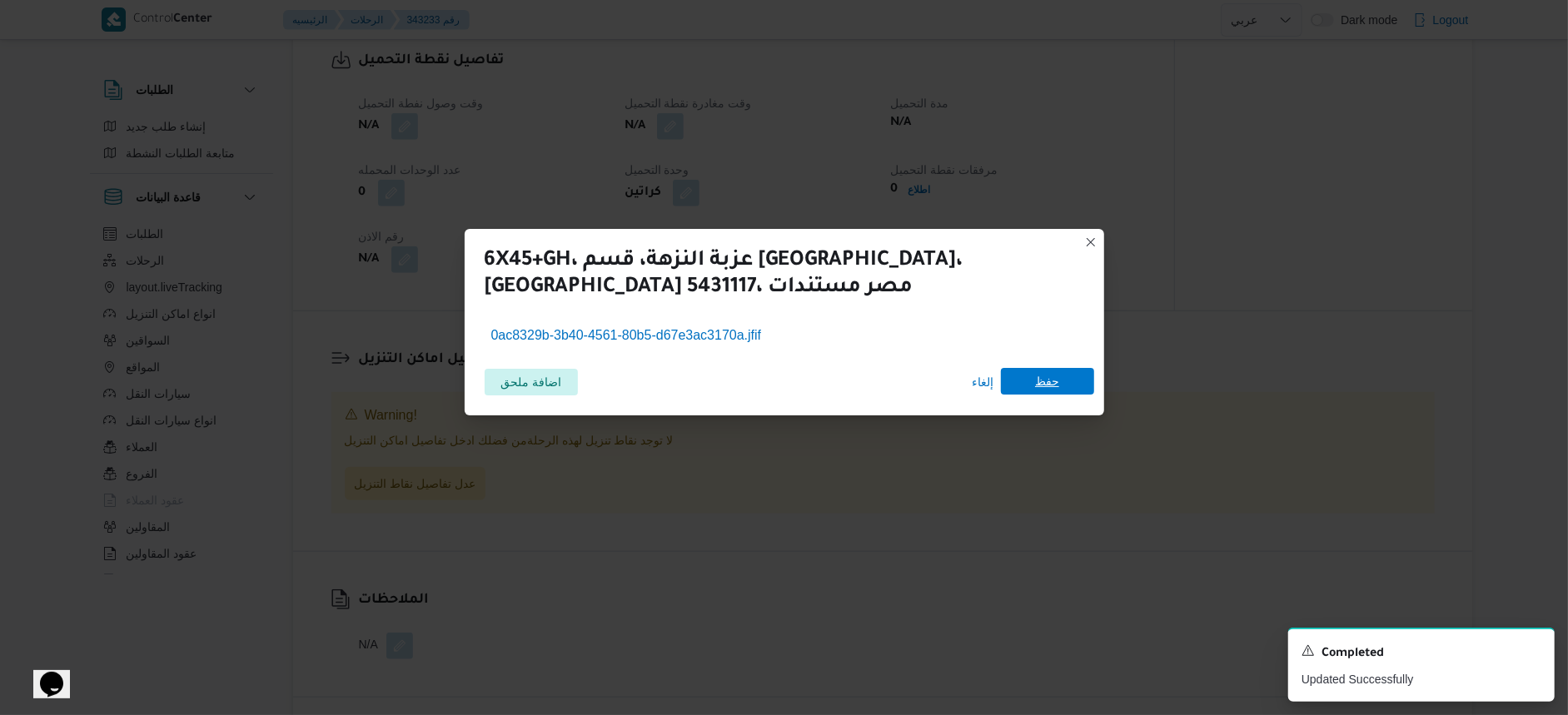
click at [1031, 370] on span "حفظ" at bounding box center [1047, 381] width 93 height 27
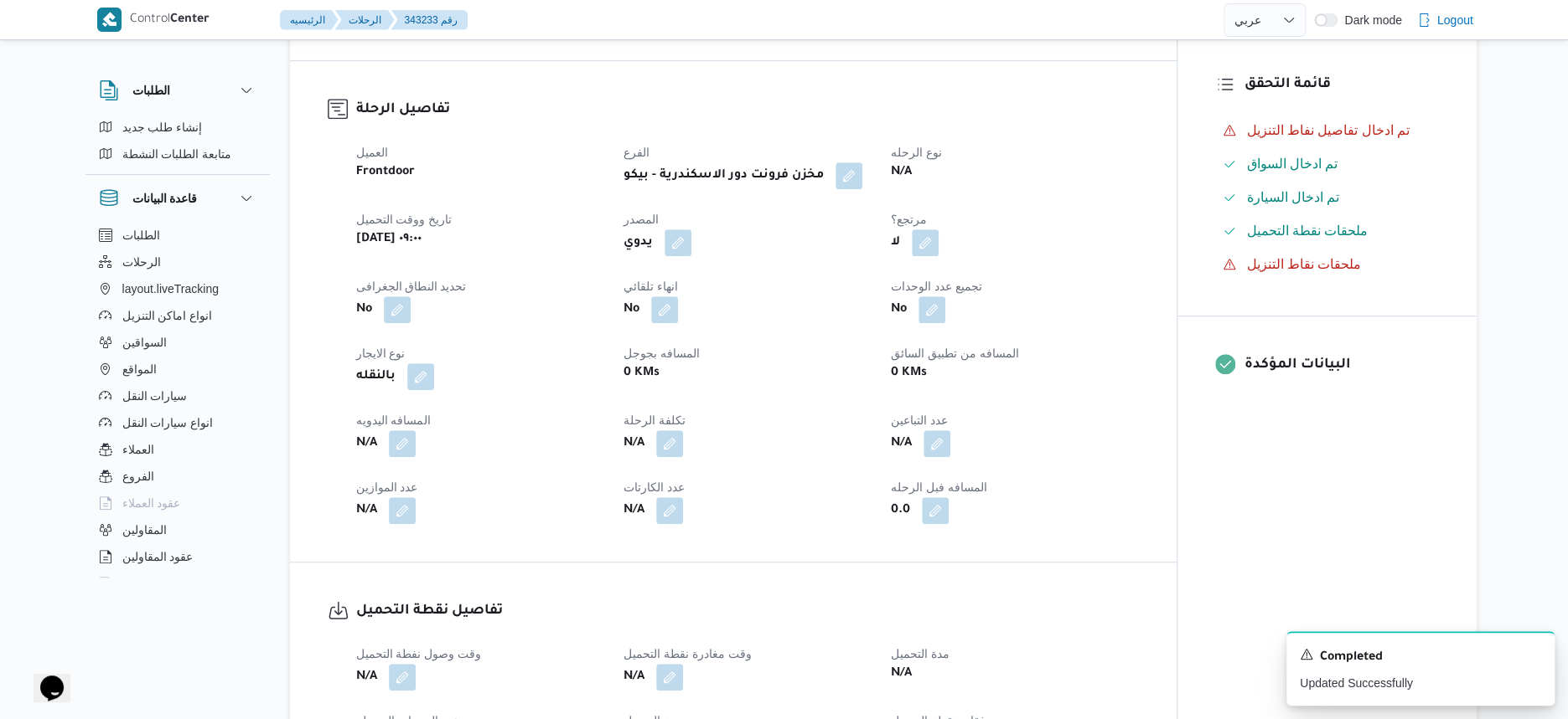
scroll to position [733, 0]
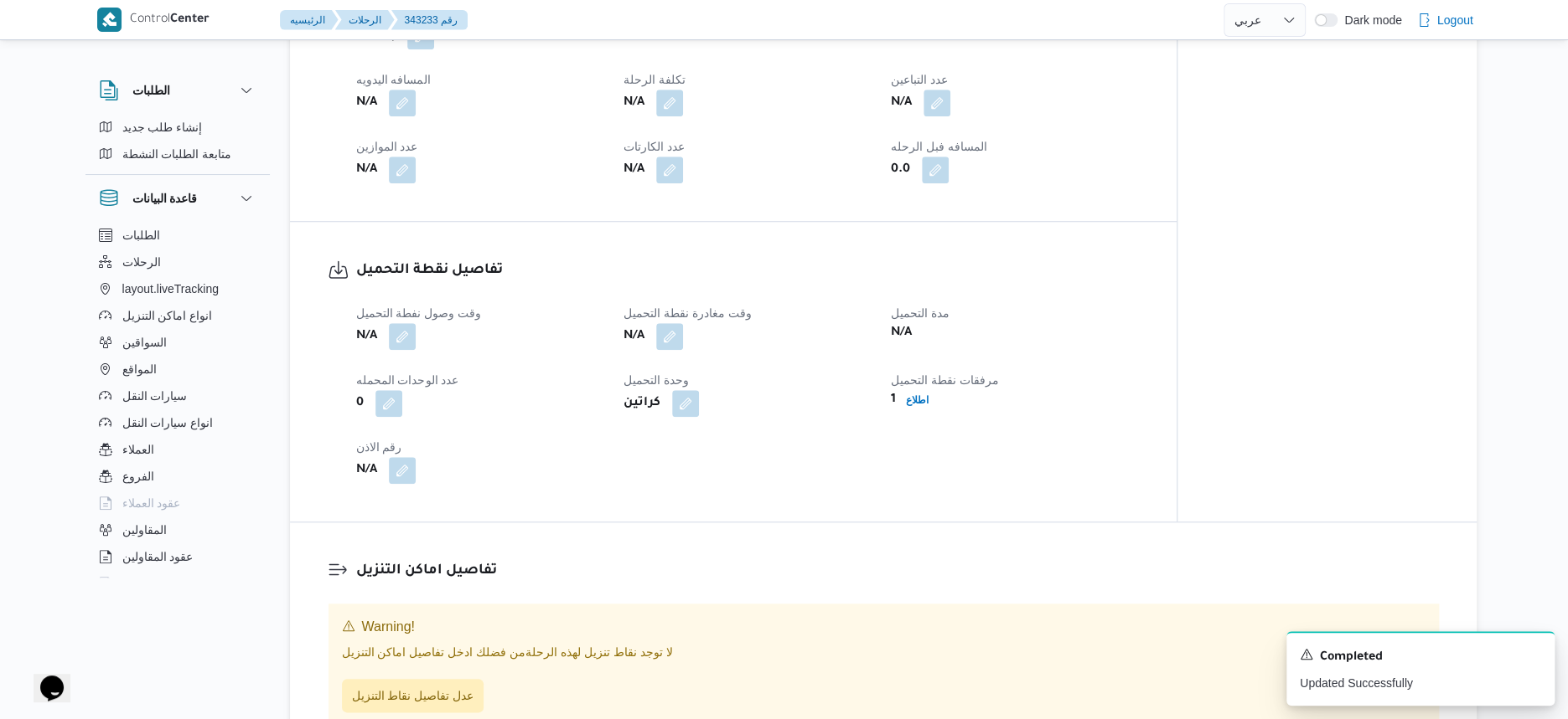
select select "ar"
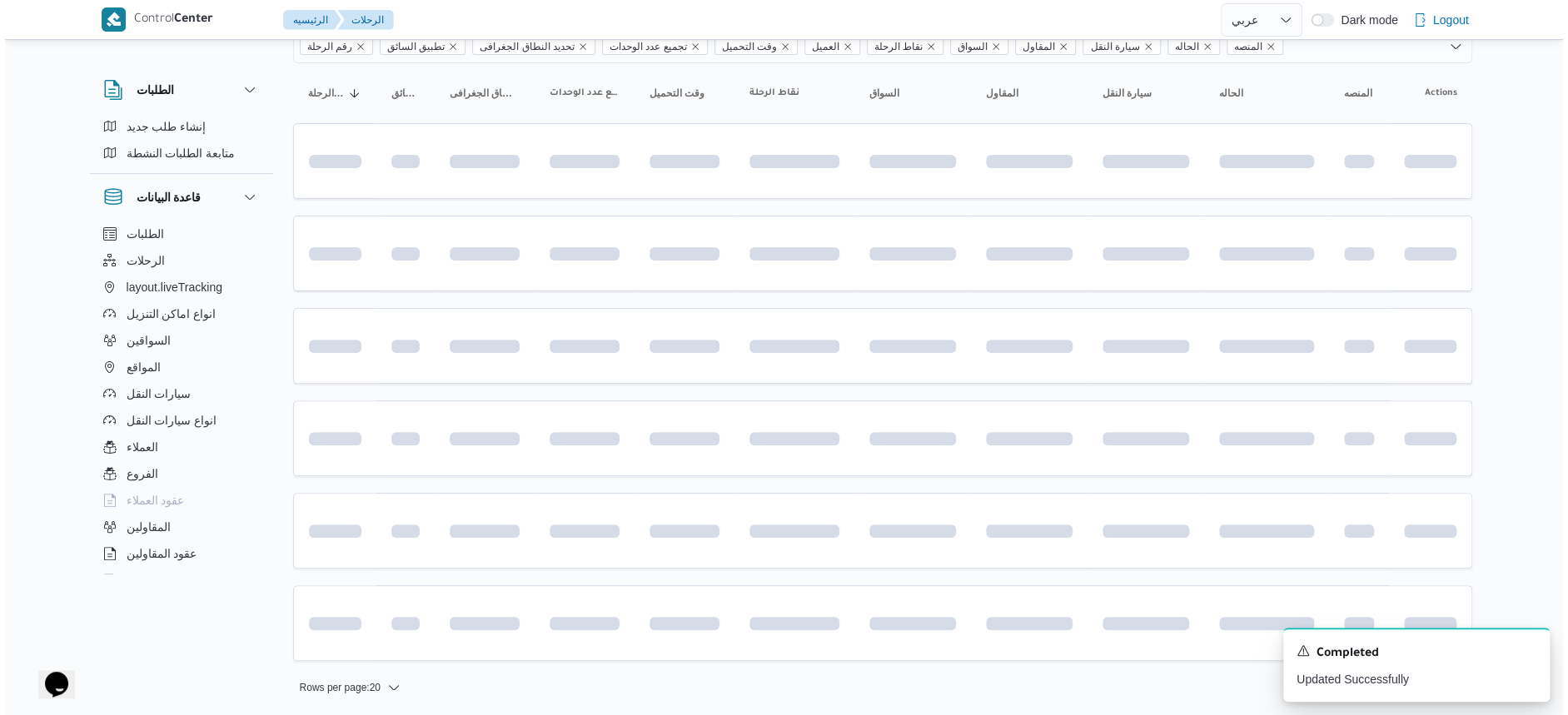
scroll to position [267, 0]
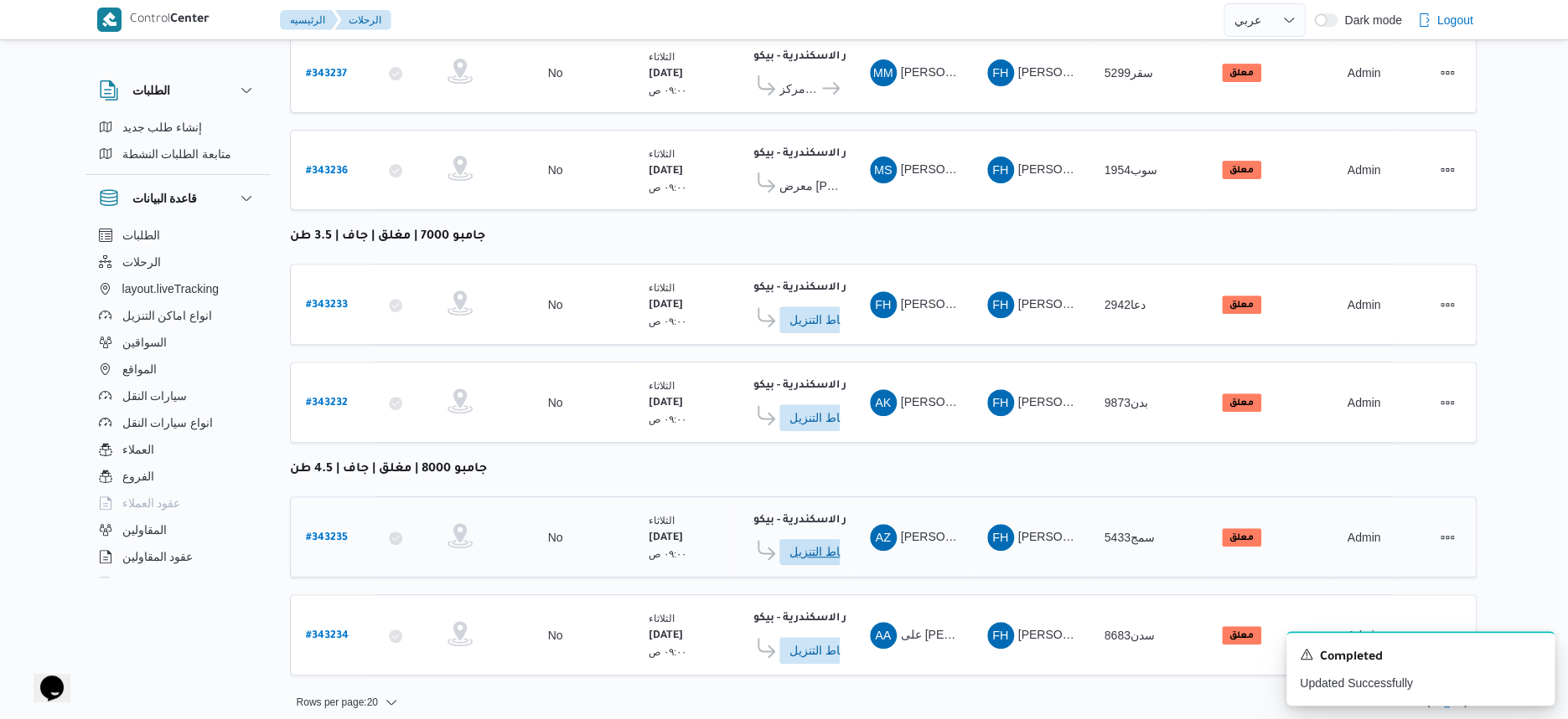
click at [823, 538] on span "ادخل تفاصيل نقاط التنزيل" at bounding box center [826, 551] width 73 height 27
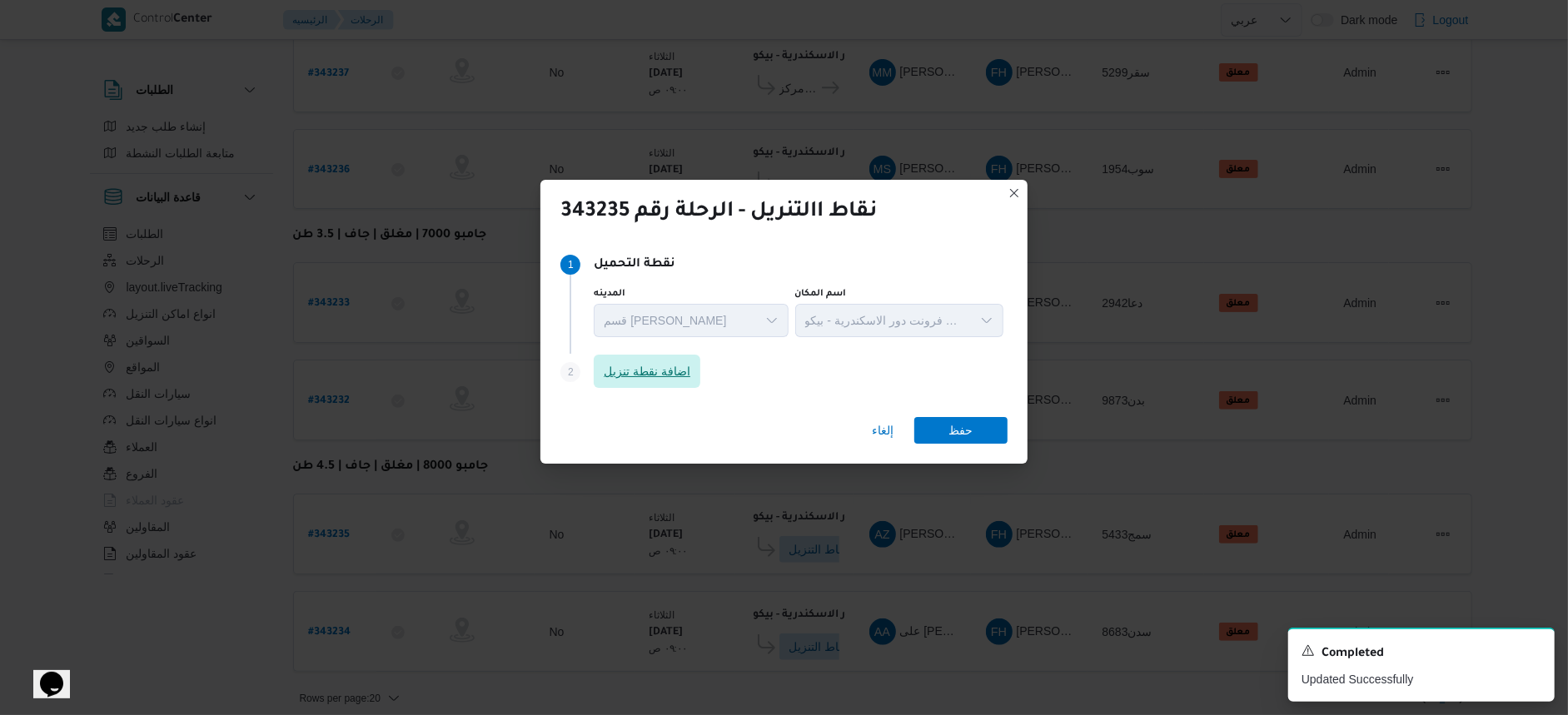
click at [671, 371] on span "اضافة نقطة تنزيل" at bounding box center [647, 371] width 87 height 20
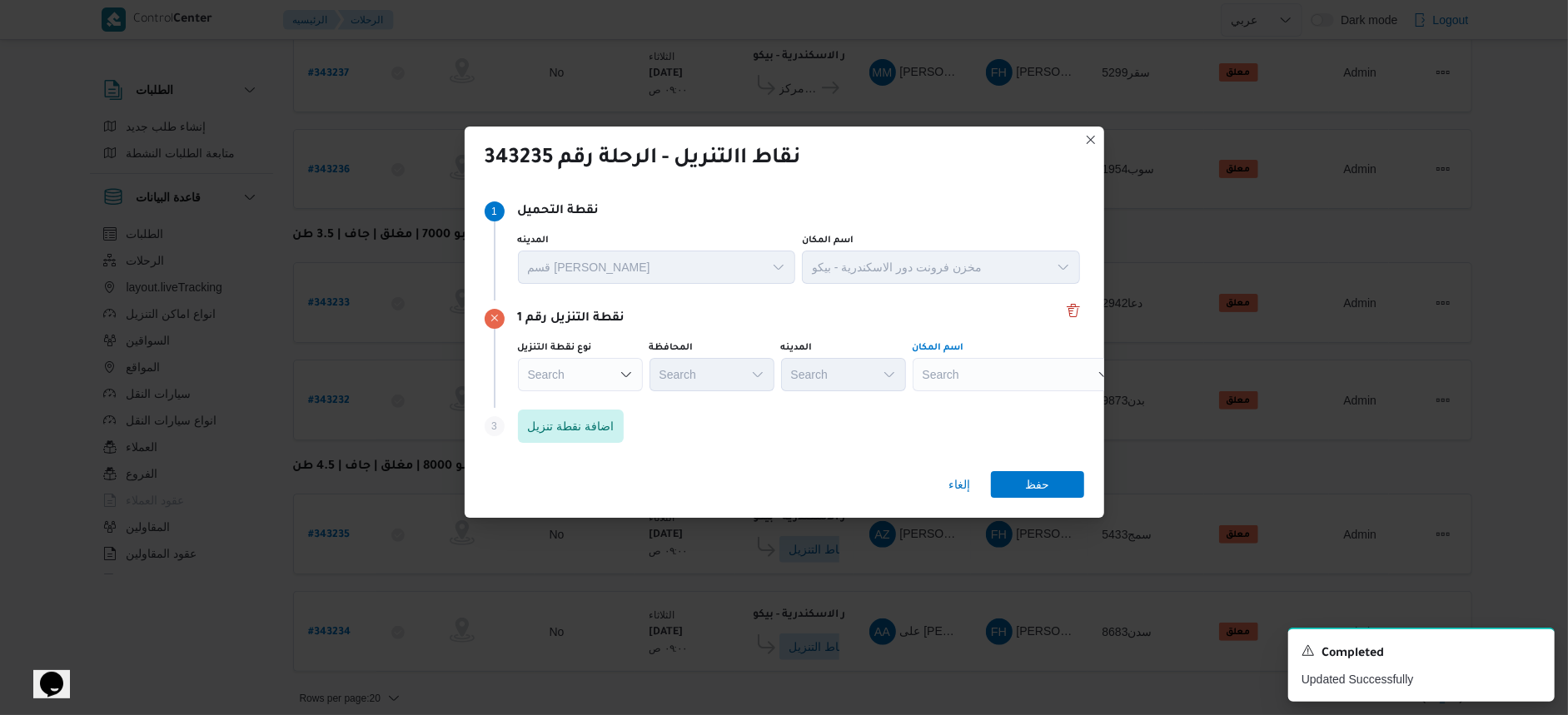
click at [960, 376] on div "Search" at bounding box center [1017, 375] width 208 height 33
type input "باه"
click at [992, 404] on span "معرض باه ى قلين | احمد باهى | مدينة قلين" at bounding box center [1027, 404] width 168 height 20
click at [1035, 487] on span "حفظ" at bounding box center [1038, 483] width 24 height 27
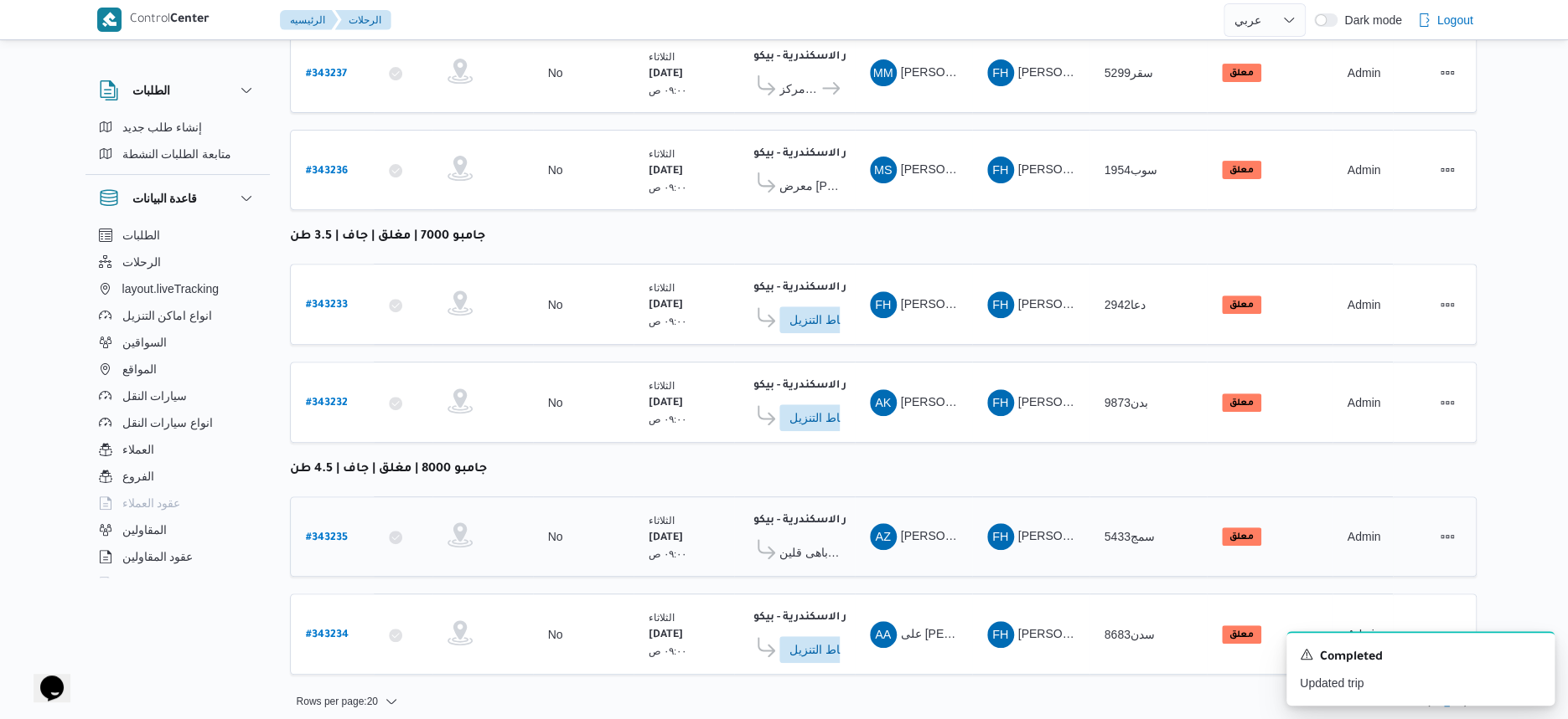
click at [340, 532] on b "# 343235" at bounding box center [327, 538] width 42 height 11
select select "ar"
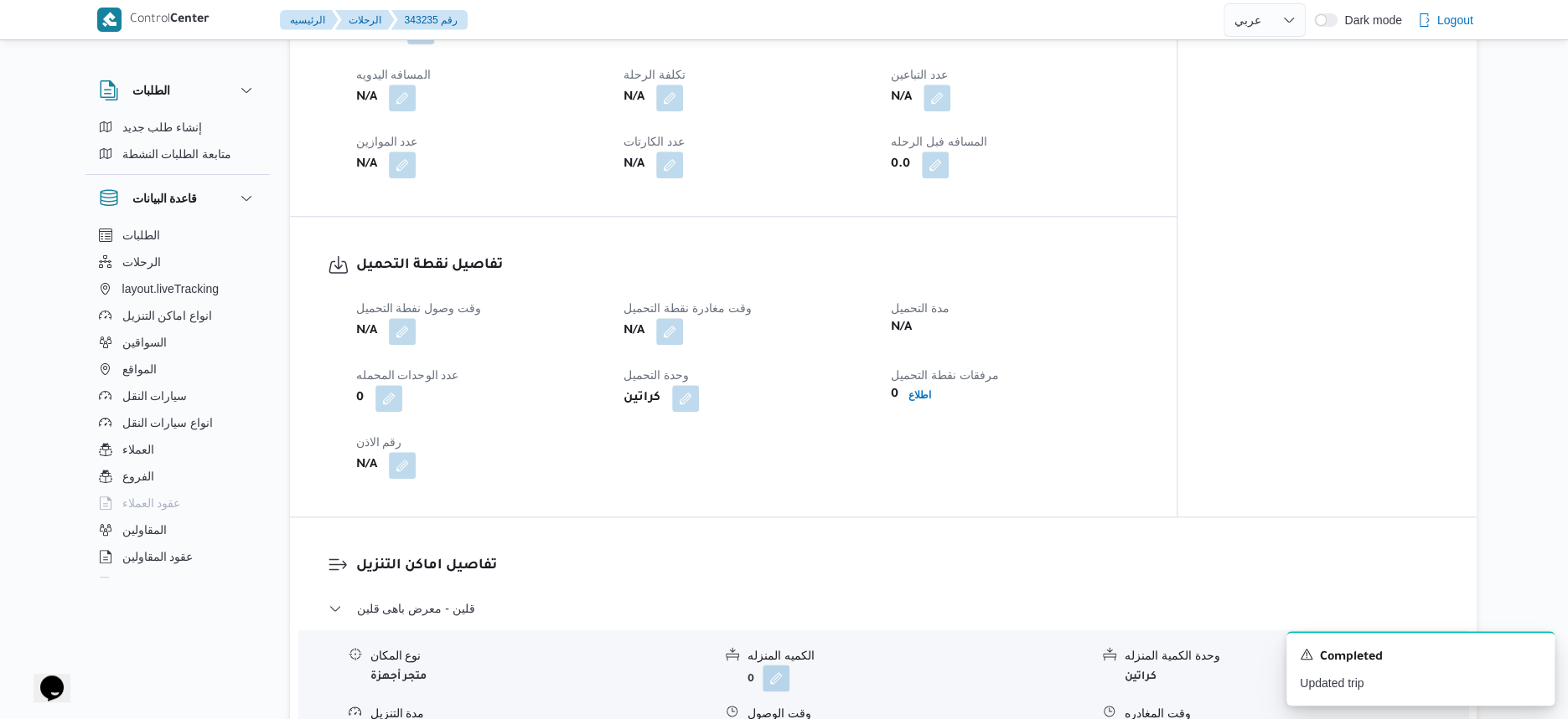
scroll to position [838, 0]
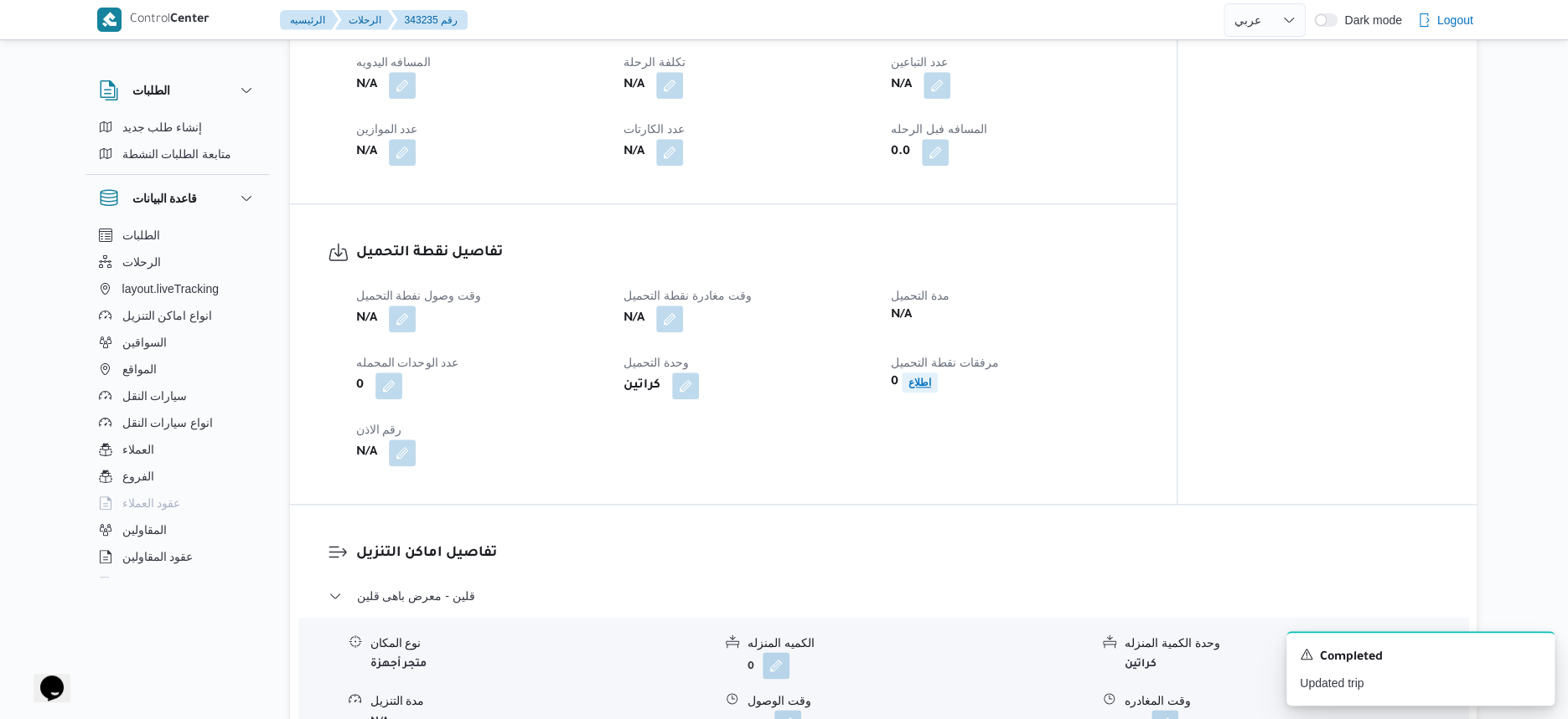
click at [925, 388] on b "اطلاع" at bounding box center [919, 382] width 23 height 11
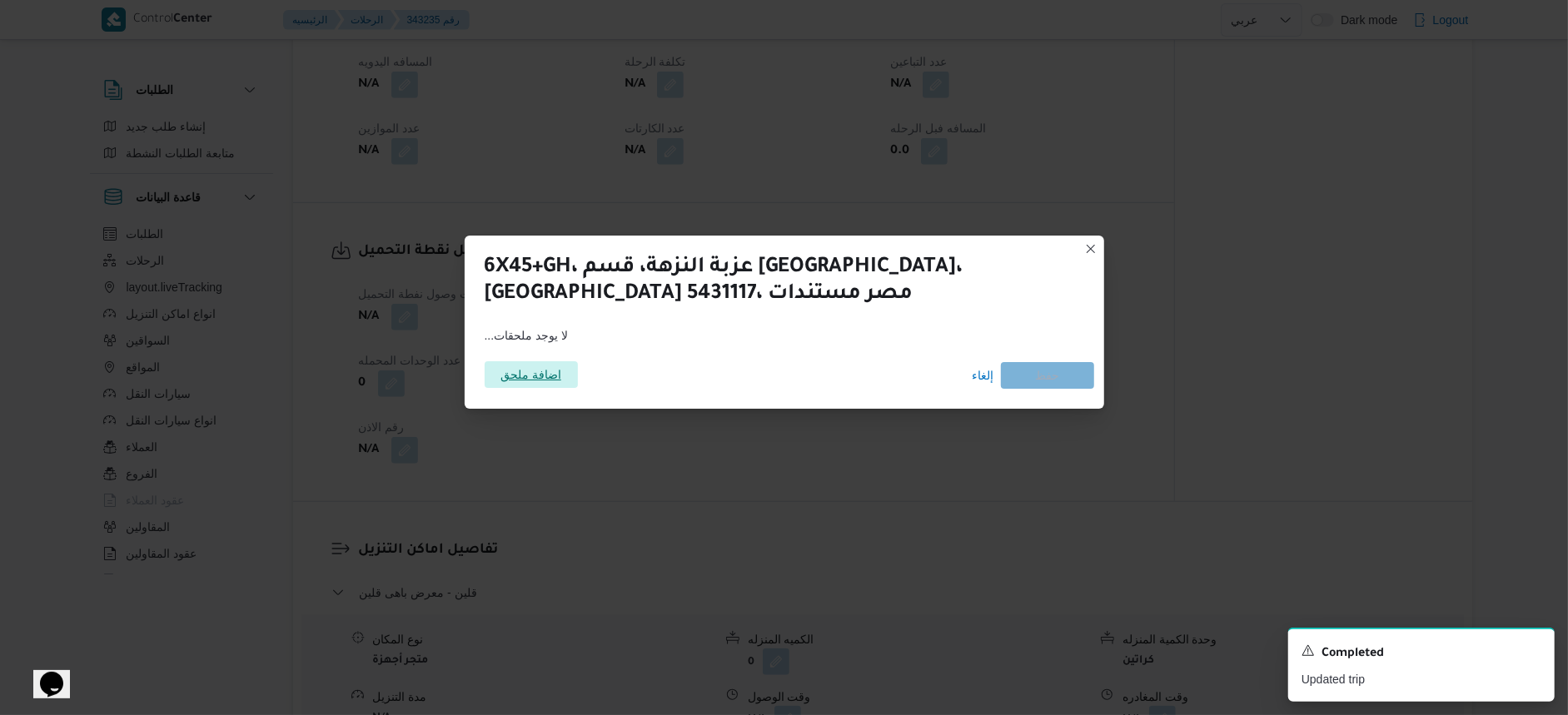
click at [528, 371] on span "اضافة ملحق" at bounding box center [531, 375] width 61 height 27
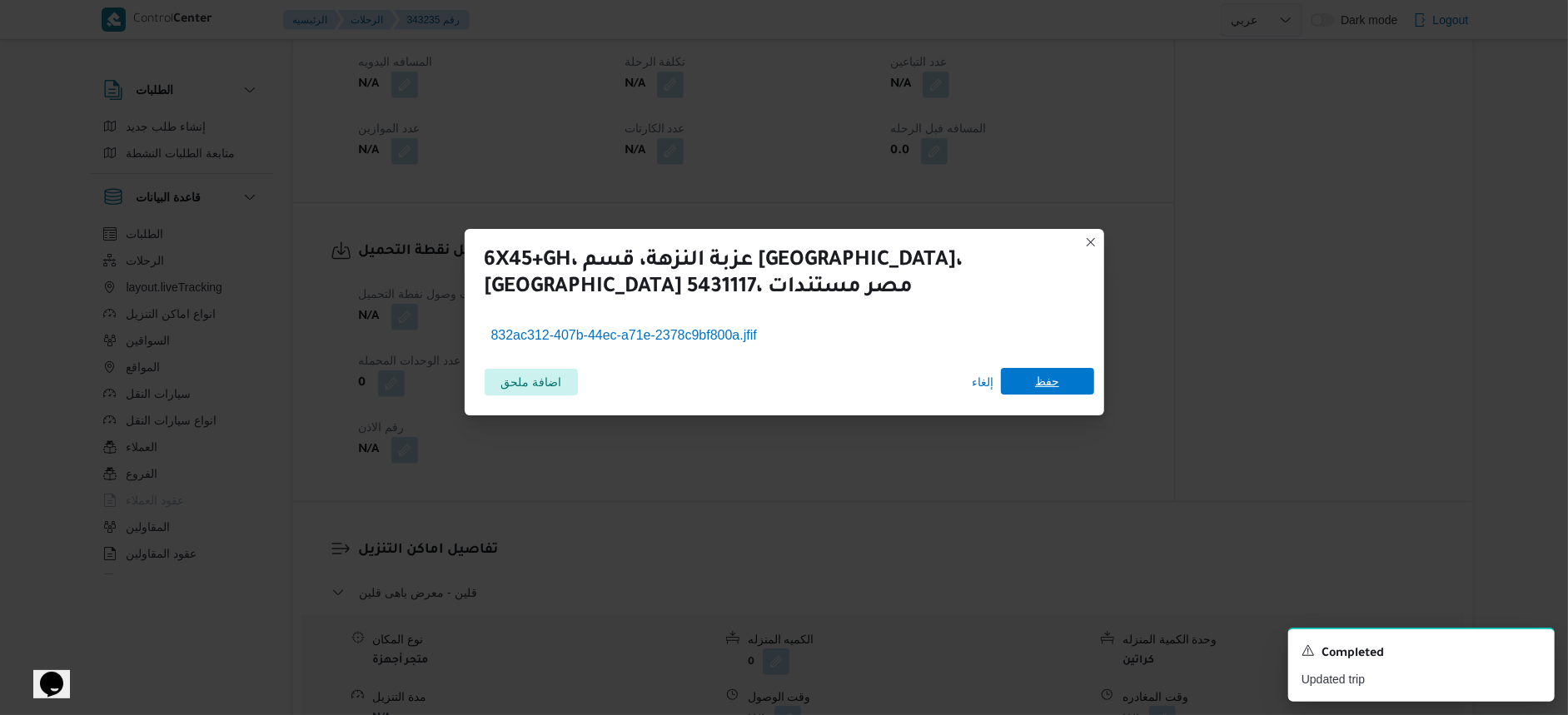
click at [1032, 383] on span "حفظ" at bounding box center [1047, 381] width 93 height 27
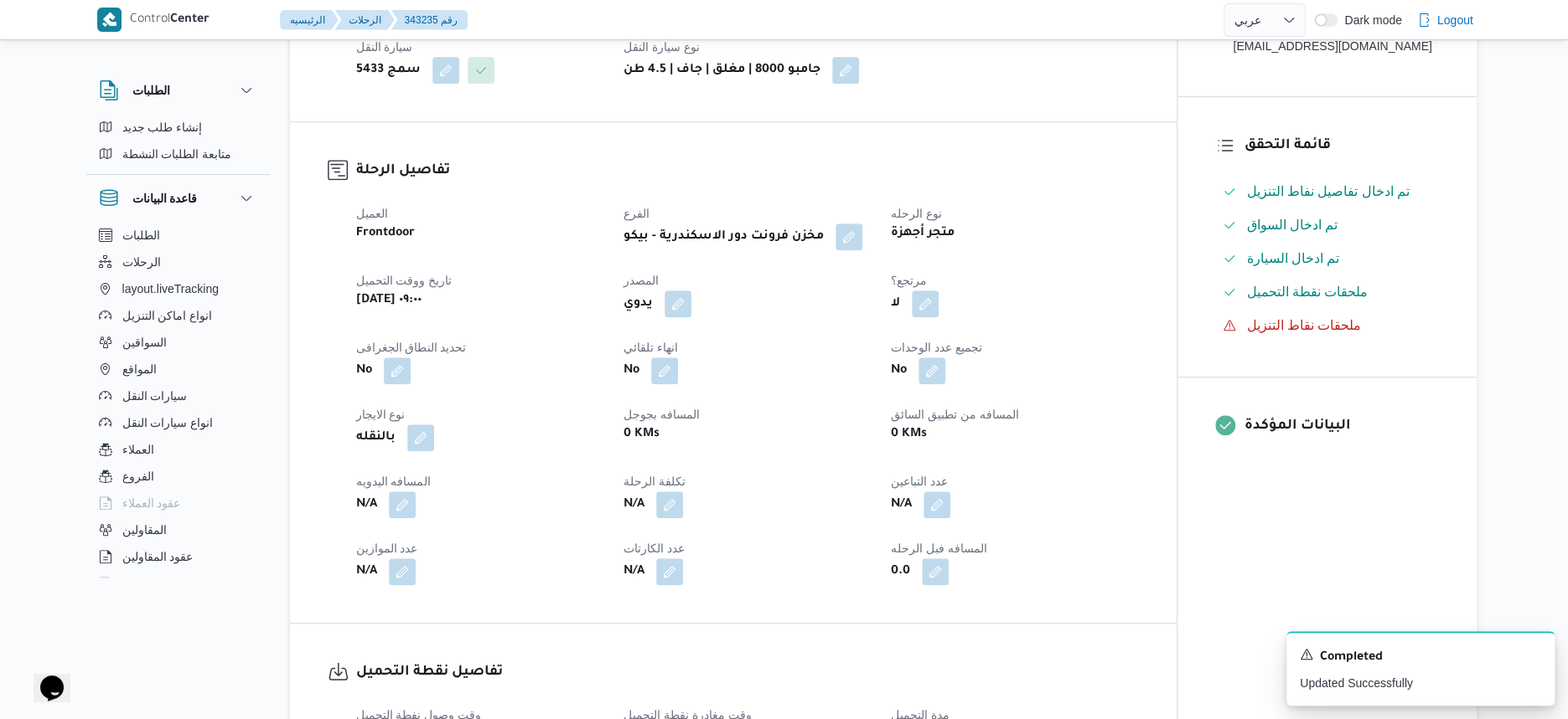
scroll to position [419, 0]
select select "ar"
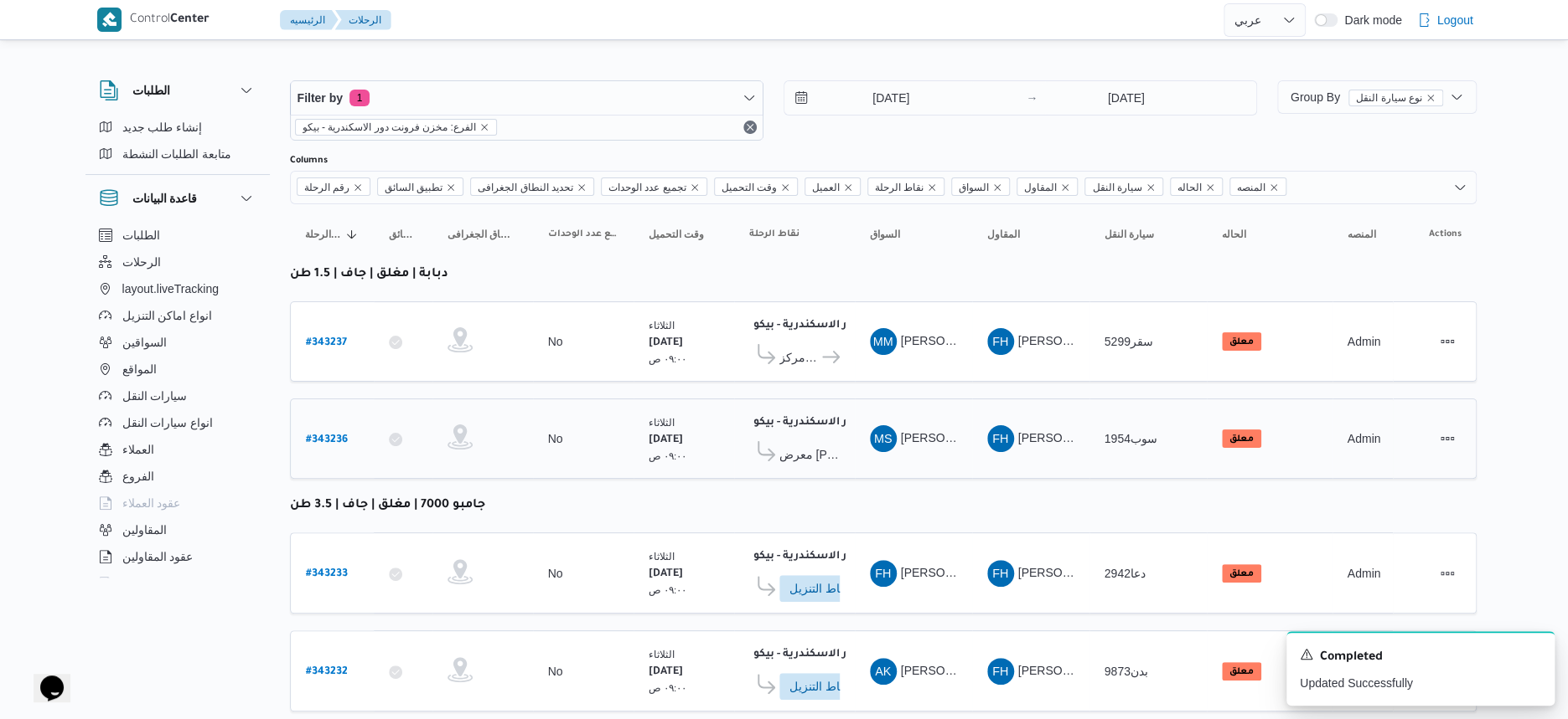
click at [815, 448] on span "معرض الجوهرى عبدالمنعم ديبان - ابو المطامير" at bounding box center [809, 455] width 60 height 20
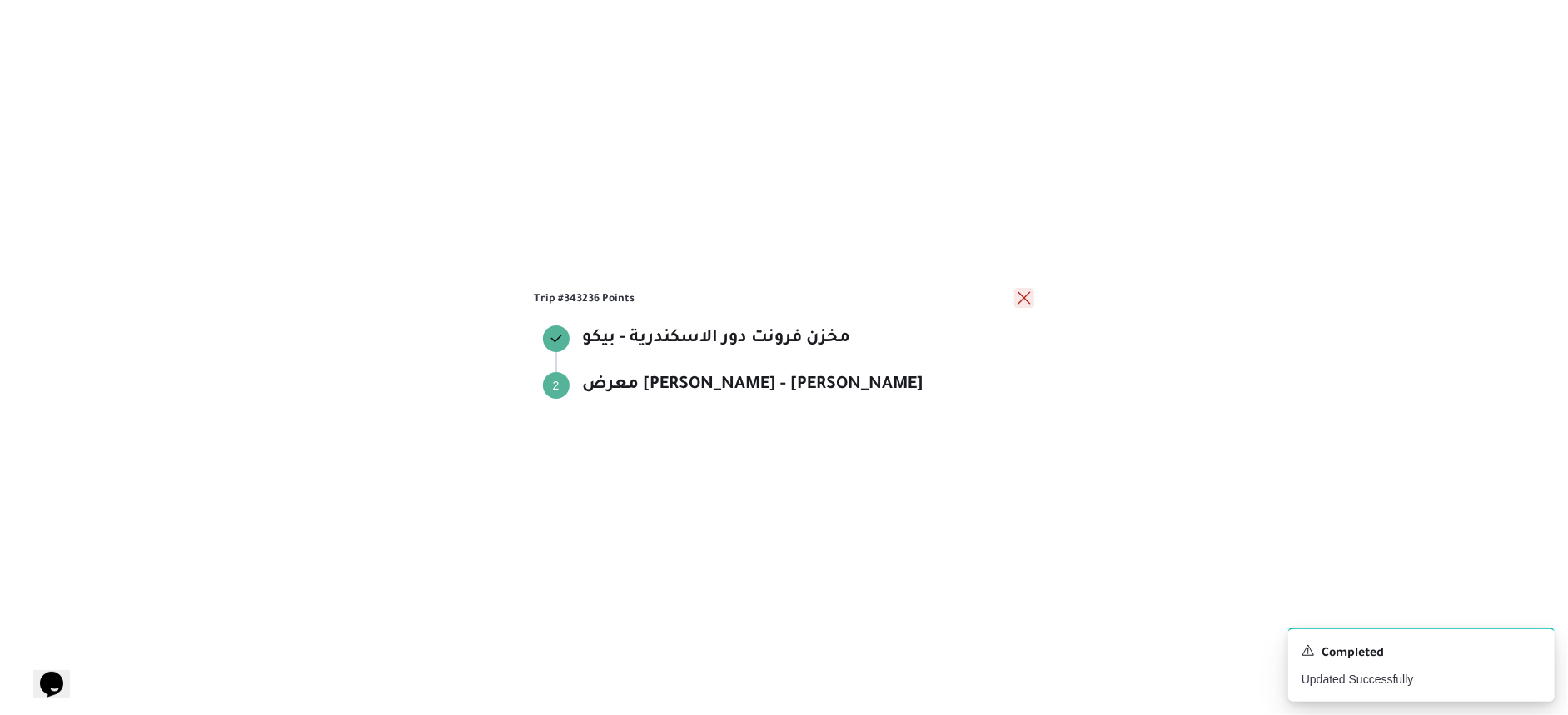
click at [1024, 300] on button "close" at bounding box center [1024, 298] width 20 height 20
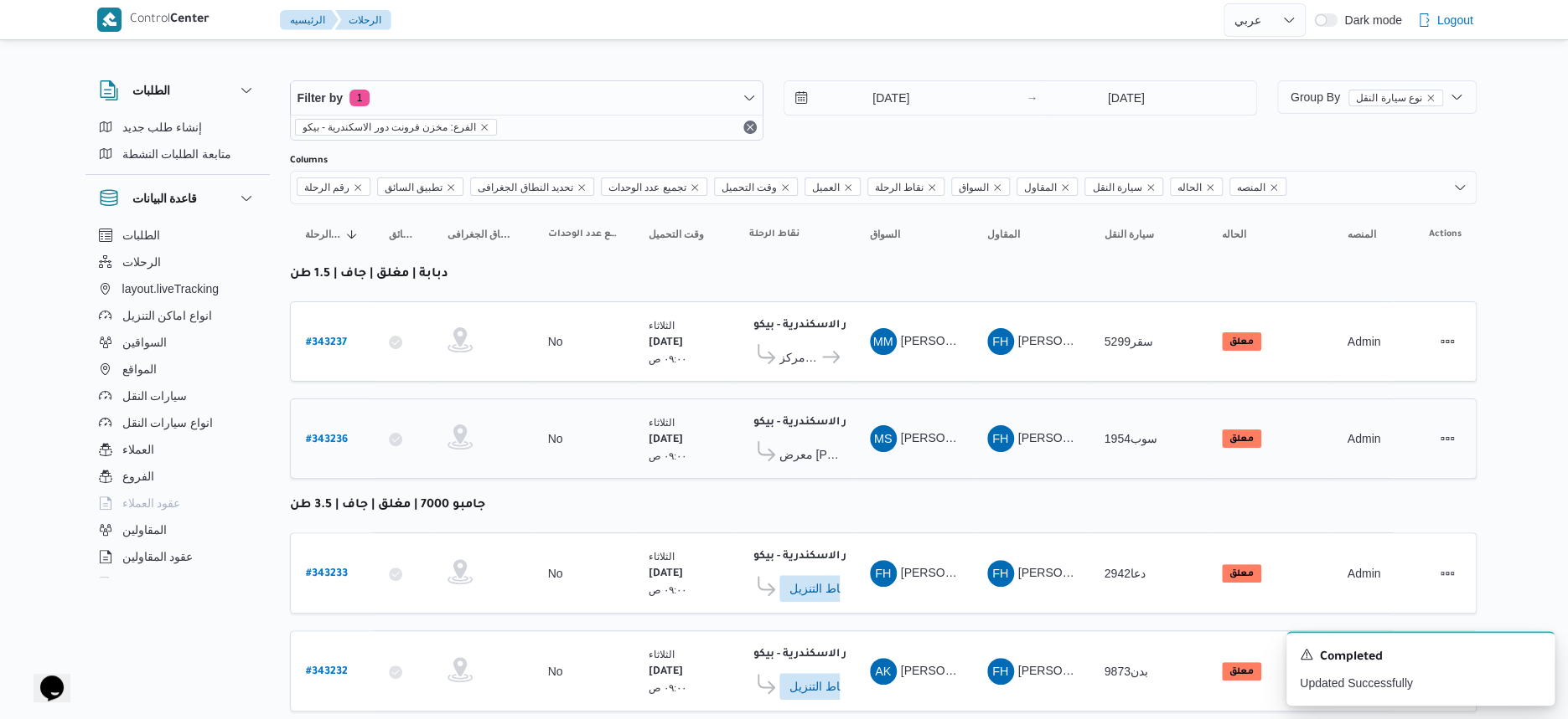
click at [812, 451] on span "معرض الجوهرى عبدالمنعم ديبان - ابو المطامير" at bounding box center [809, 455] width 60 height 20
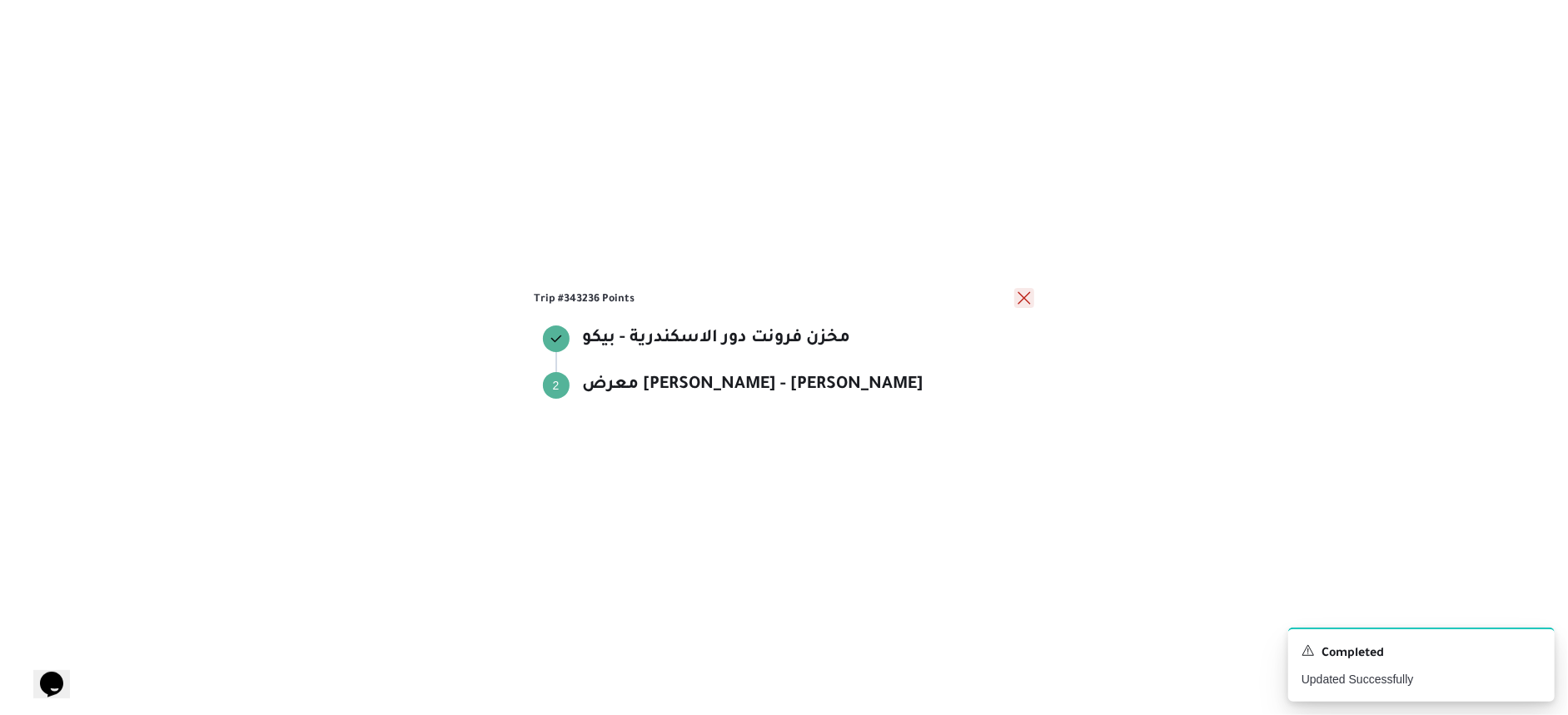
click at [1028, 294] on button "close" at bounding box center [1024, 298] width 20 height 20
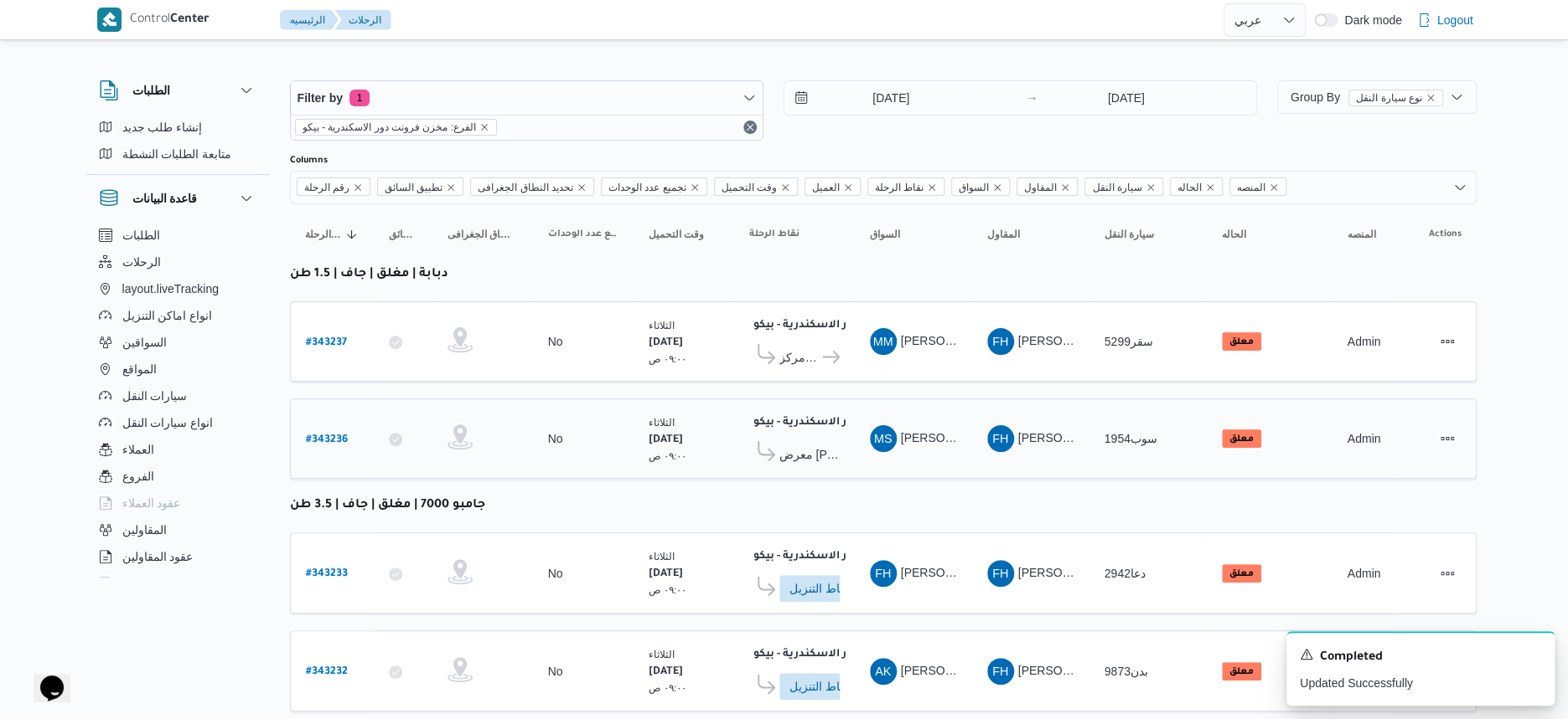
click at [340, 435] on b "# 343236" at bounding box center [327, 440] width 42 height 11
select select "ar"
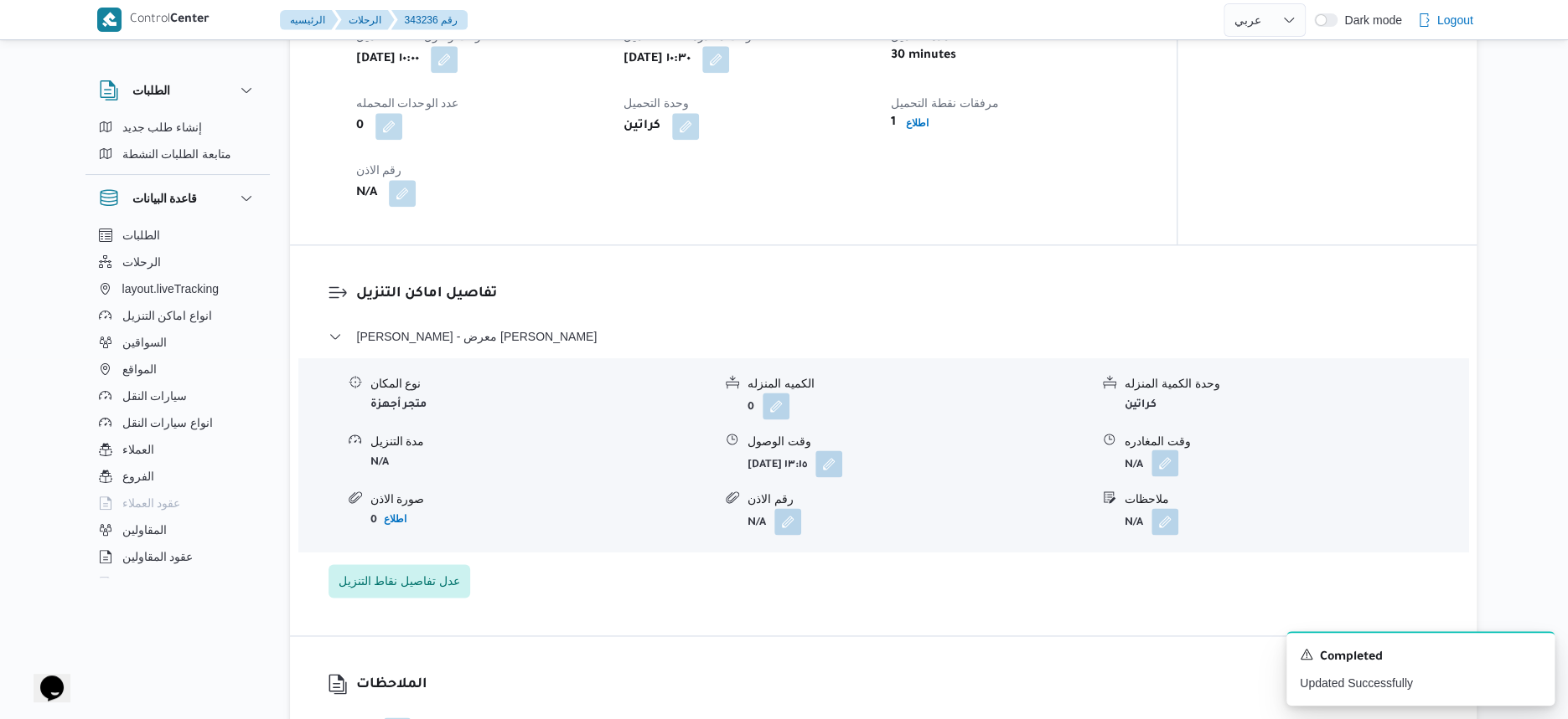
scroll to position [1047, 0]
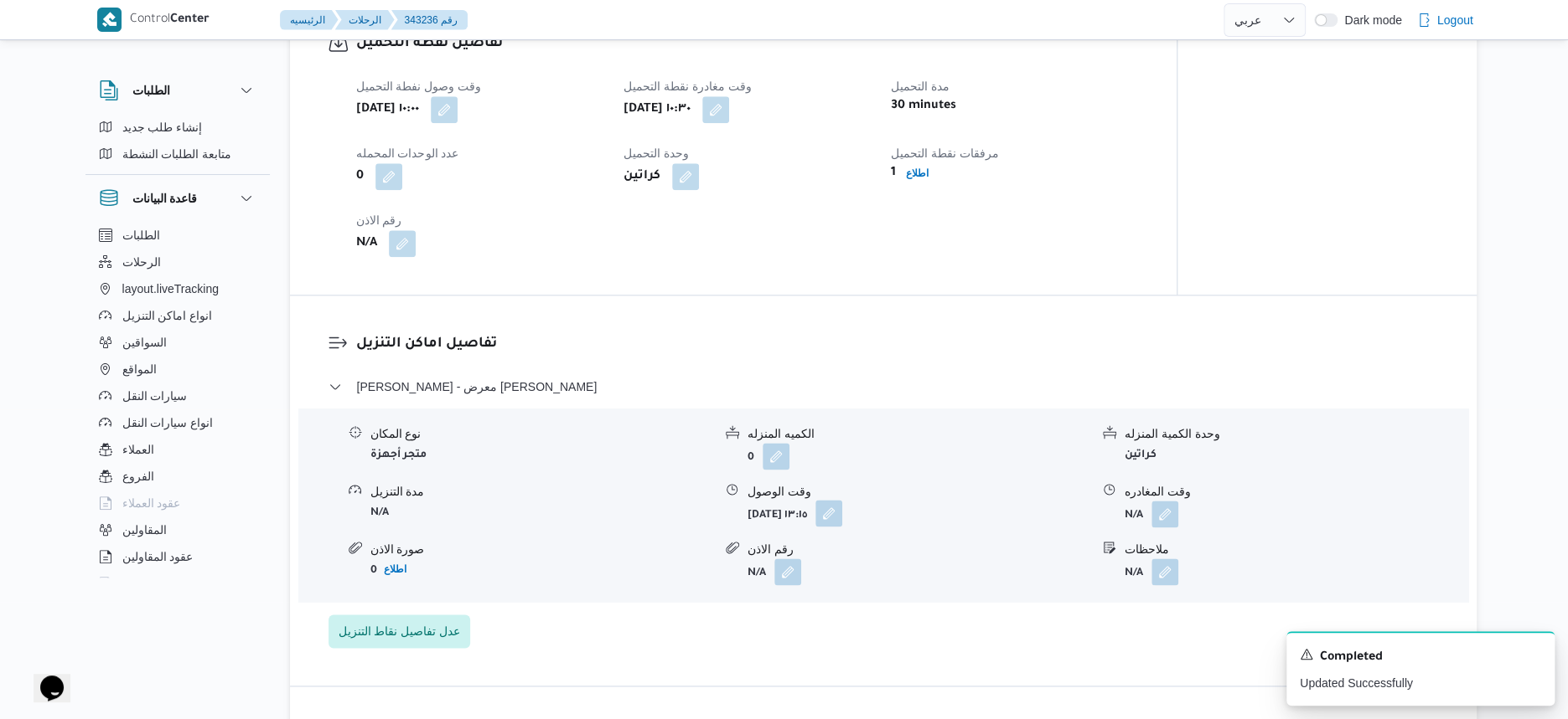
click at [842, 527] on button "button" at bounding box center [829, 513] width 27 height 27
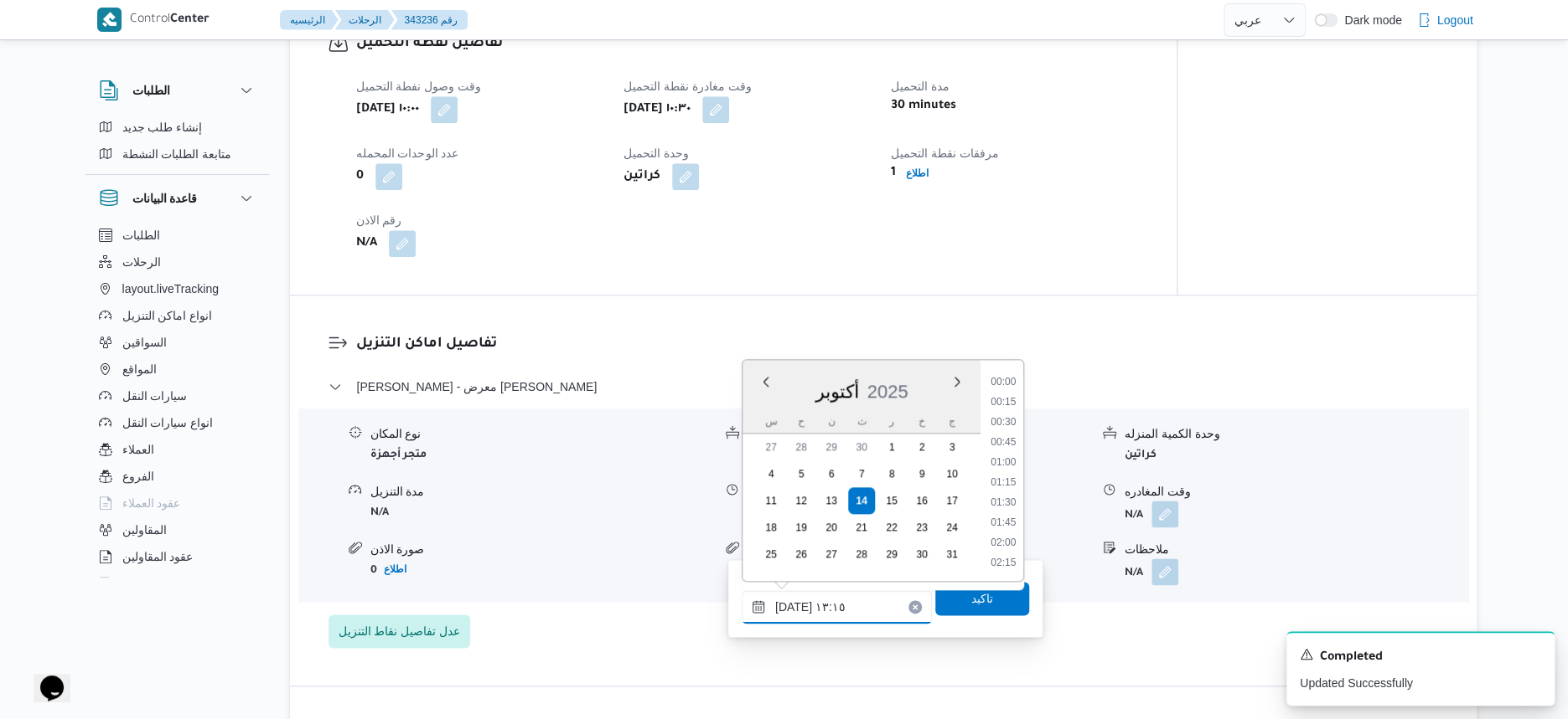
click at [845, 612] on input "١٤/١٠/٢٠٢٥ ١٣:١٥" at bounding box center [836, 607] width 190 height 33
click at [1010, 449] on li "12:45" at bounding box center [1003, 444] width 38 height 17
type input "١٤/١٠/٢٠٢٥ ١٢:٤٥"
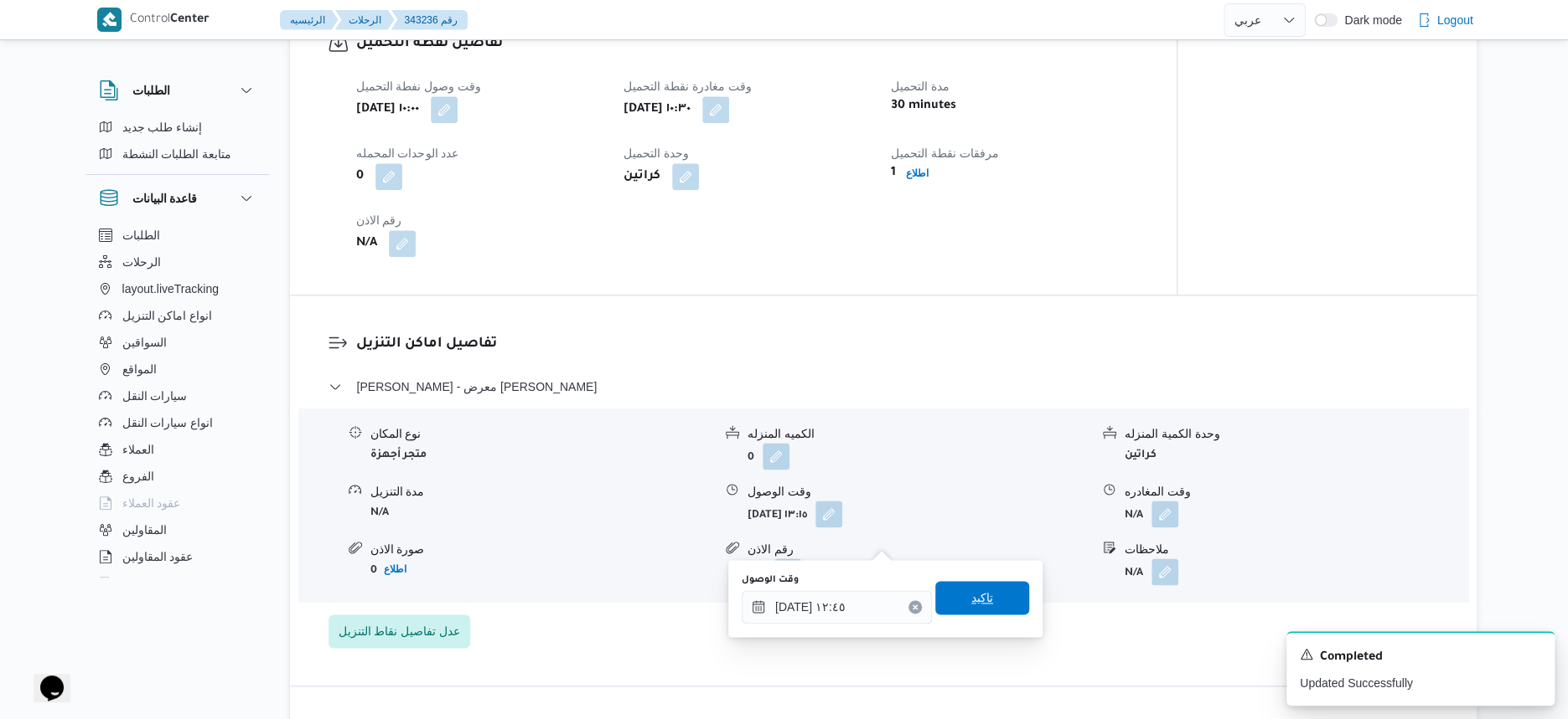
click at [999, 592] on span "تاكيد" at bounding box center [981, 598] width 93 height 33
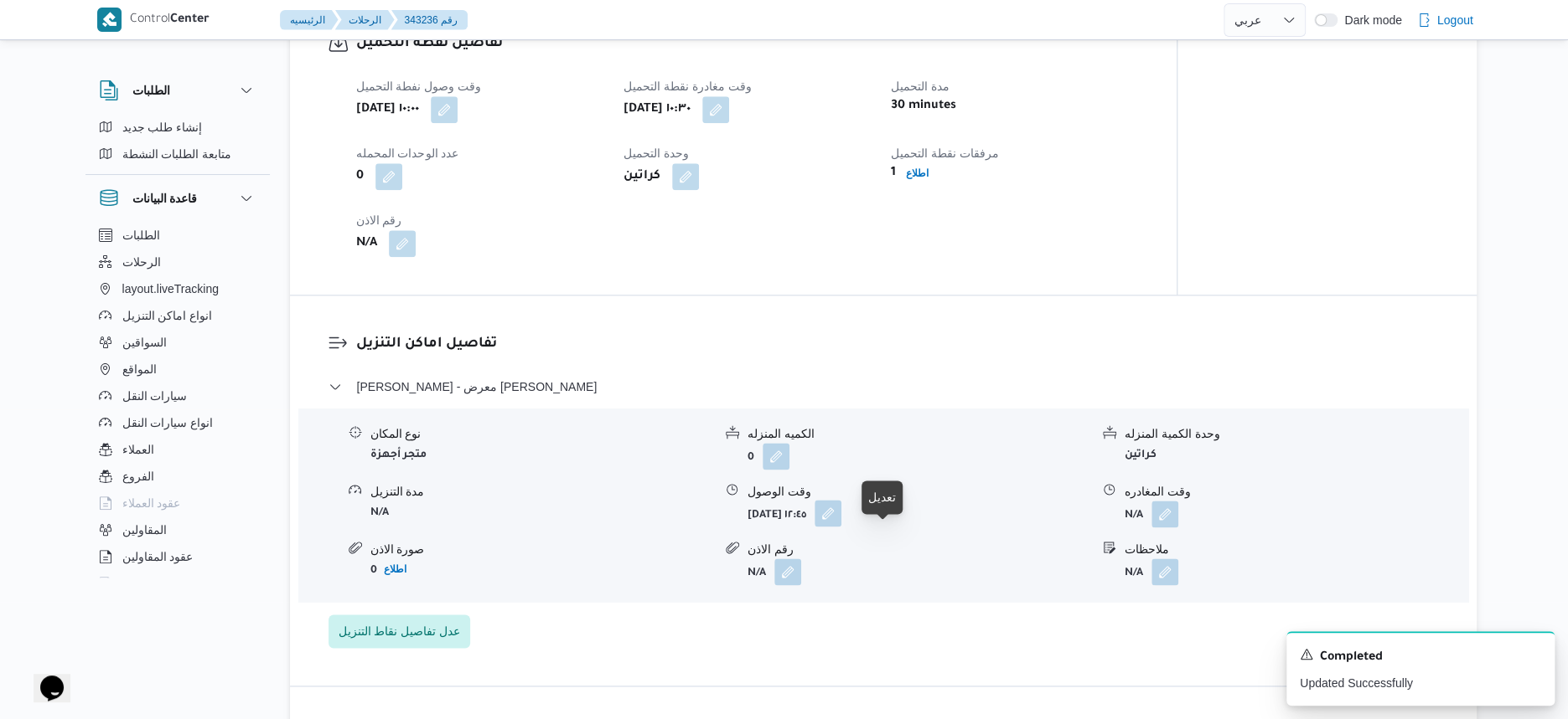
click at [842, 527] on button "button" at bounding box center [828, 513] width 27 height 27
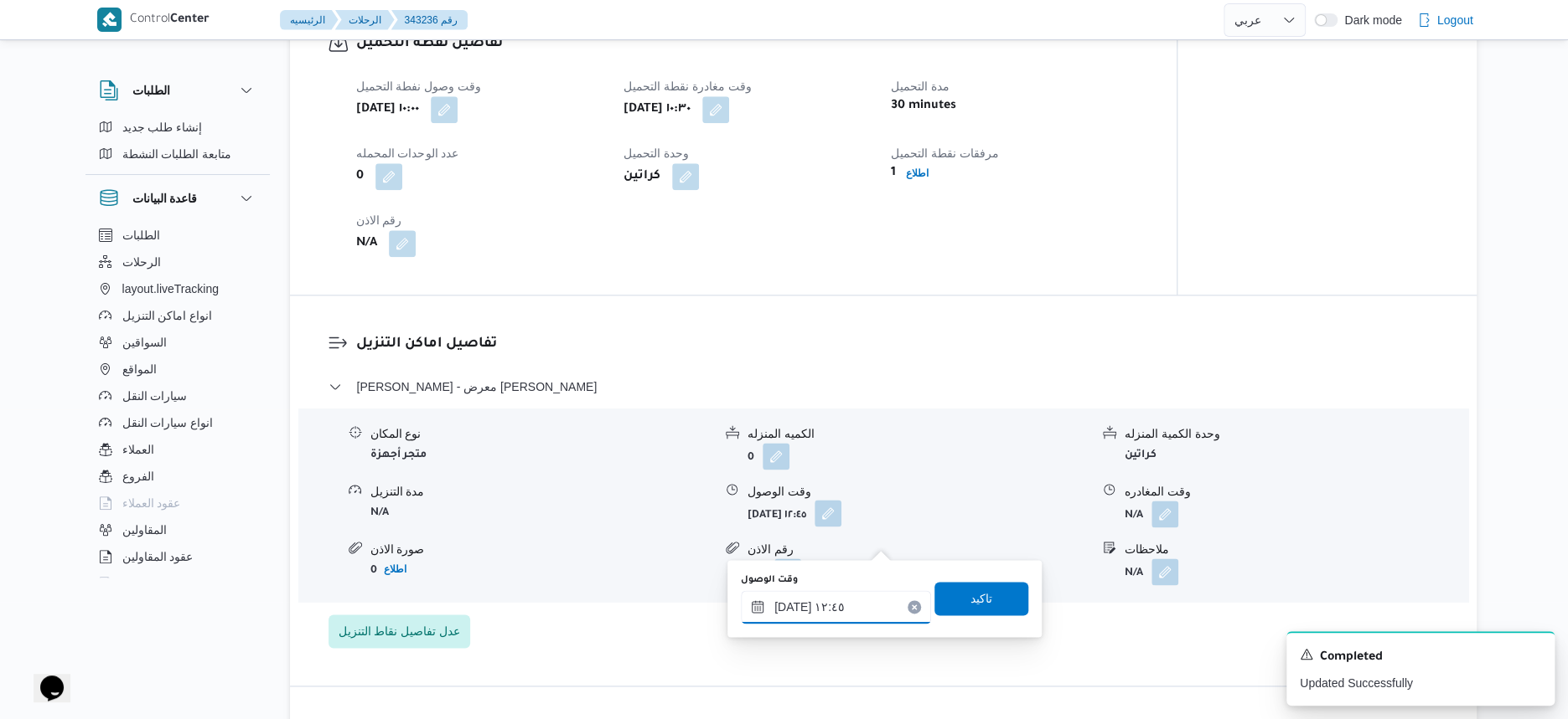
click at [865, 617] on input "١٤/١٠/٢٠٢٥ ١٢:٤٥" at bounding box center [836, 607] width 190 height 33
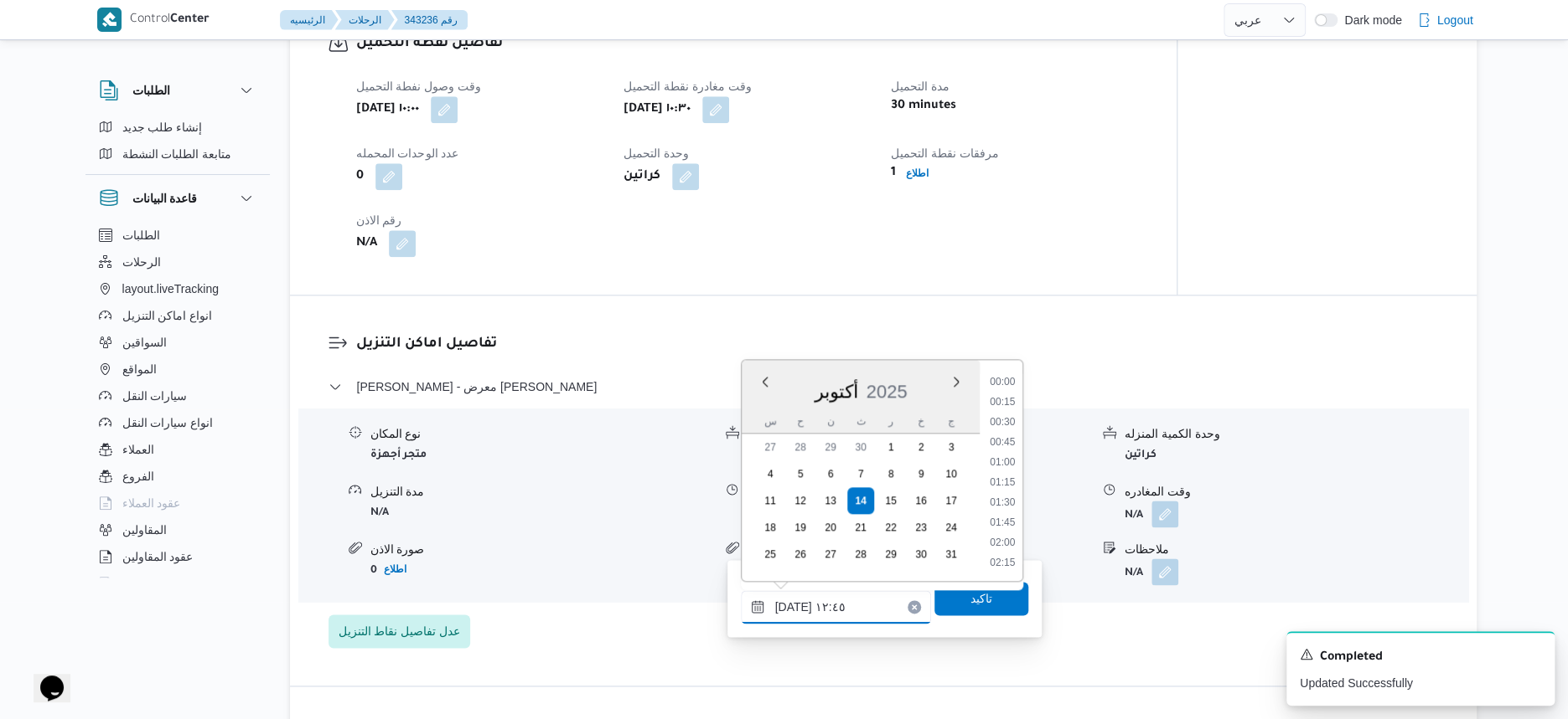
scroll to position [921, 0]
click at [1010, 469] on li "12:30" at bounding box center [1003, 465] width 38 height 17
type input "[DATE] ١٢:٣٠"
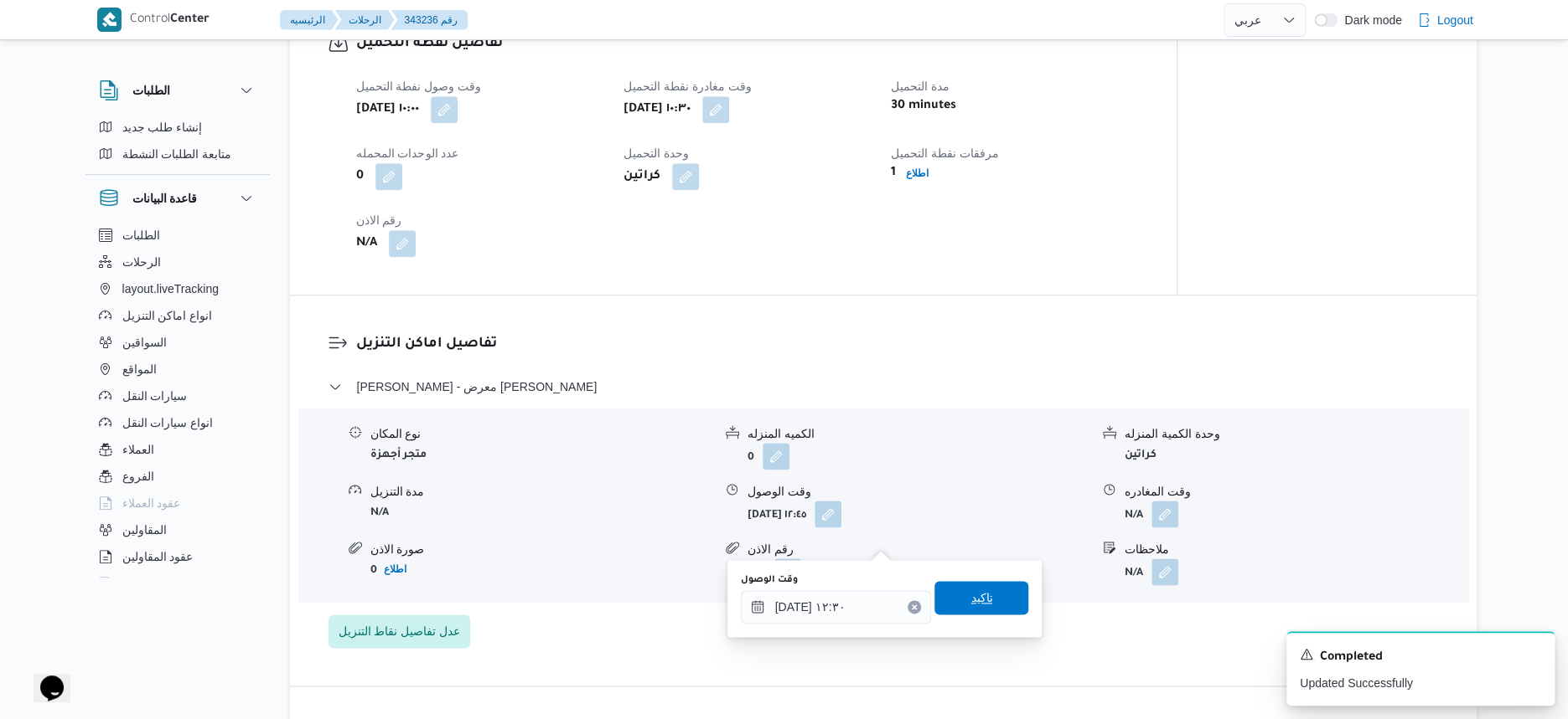
click at [992, 607] on span "تاكيد" at bounding box center [980, 598] width 93 height 33
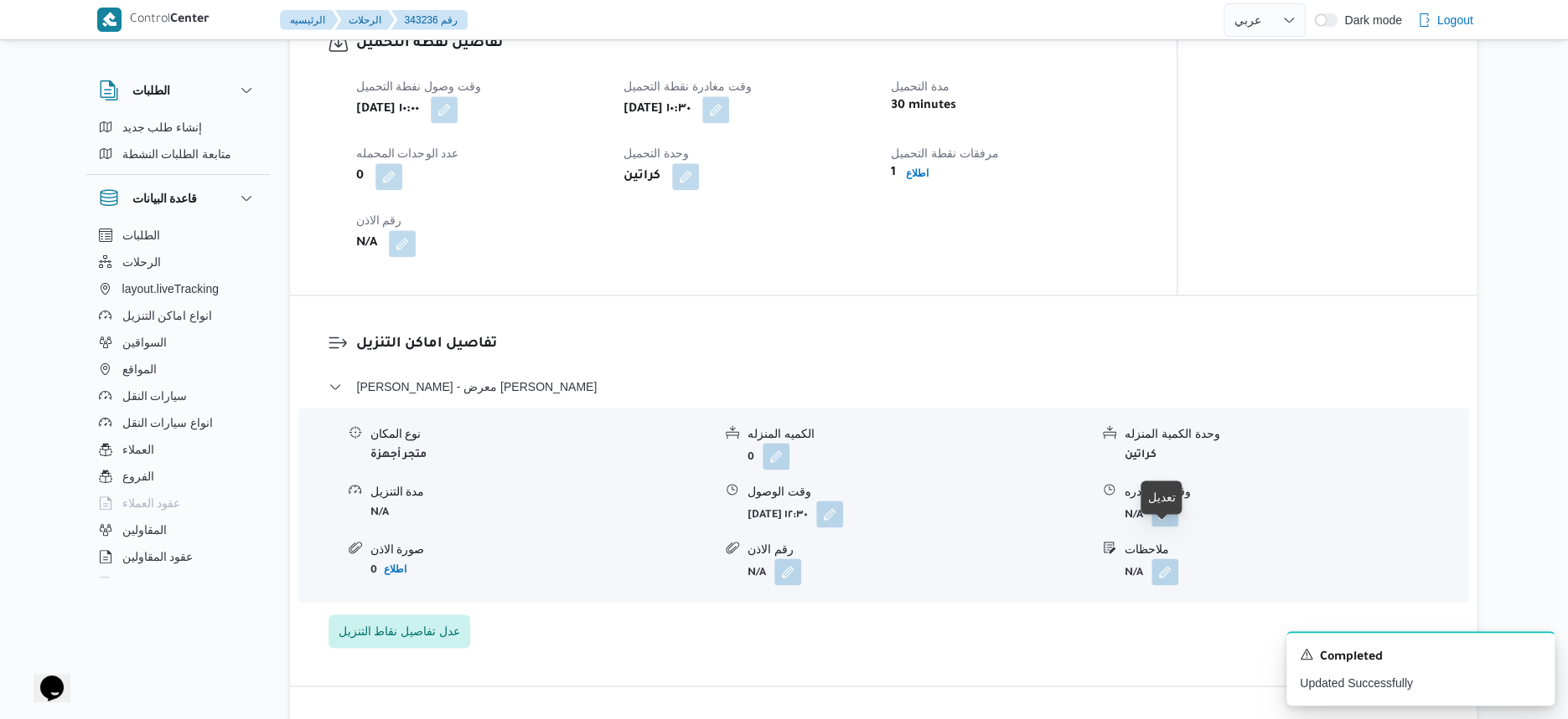
click at [1173, 527] on button "button" at bounding box center [1165, 513] width 27 height 27
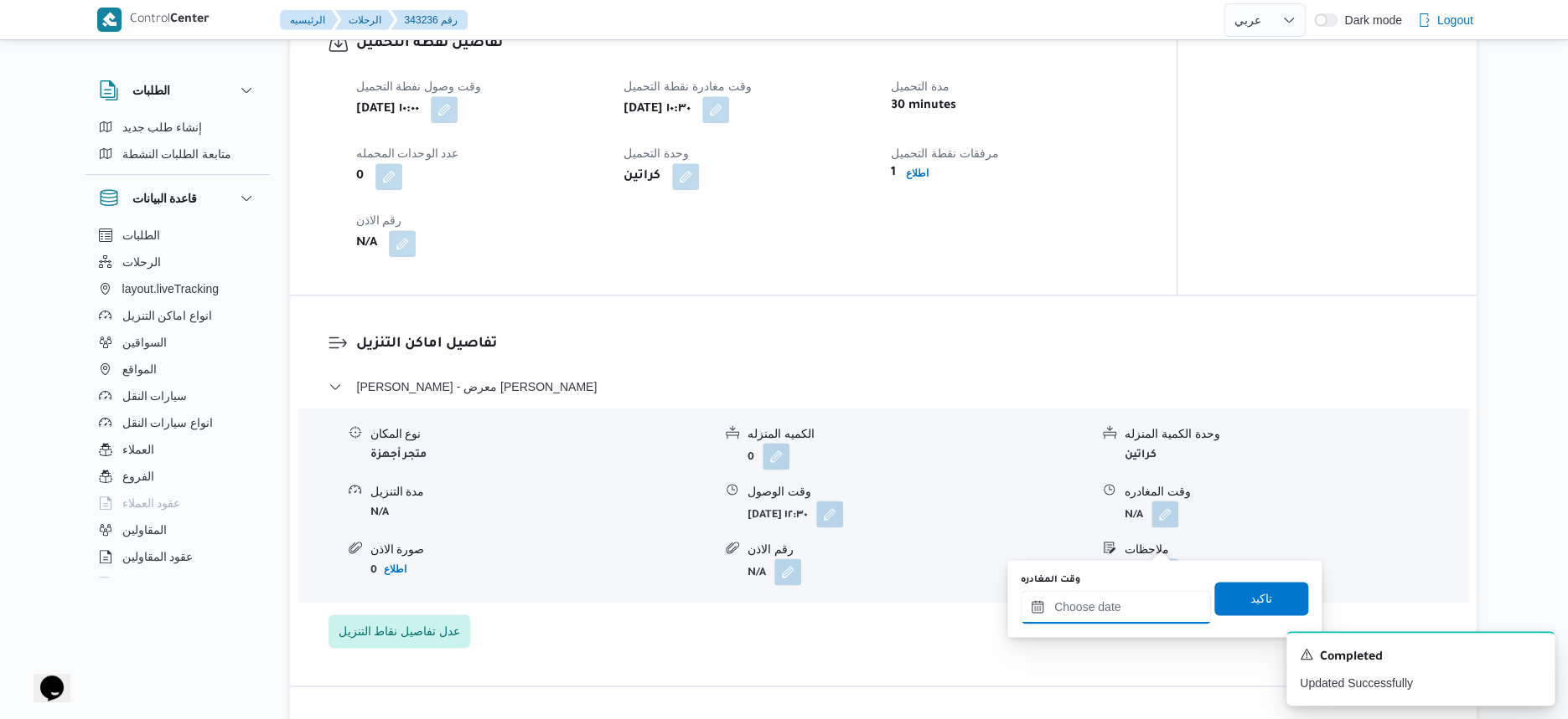
click at [1151, 596] on input "وقت المغادره" at bounding box center [1116, 607] width 190 height 33
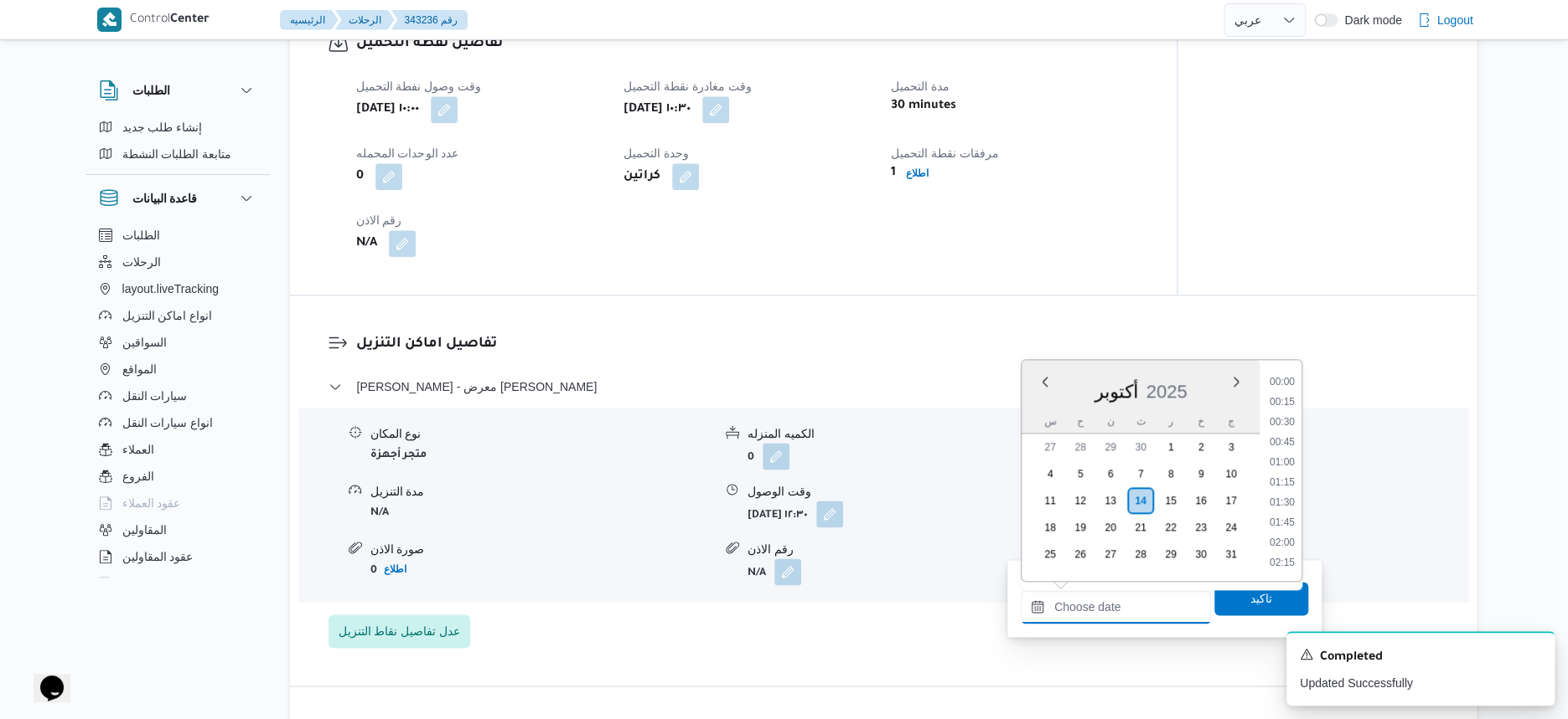
scroll to position [962, 0]
click at [1289, 503] on li "13:30" at bounding box center [1282, 504] width 38 height 17
type input "[DATE] ١٣:٣٠"
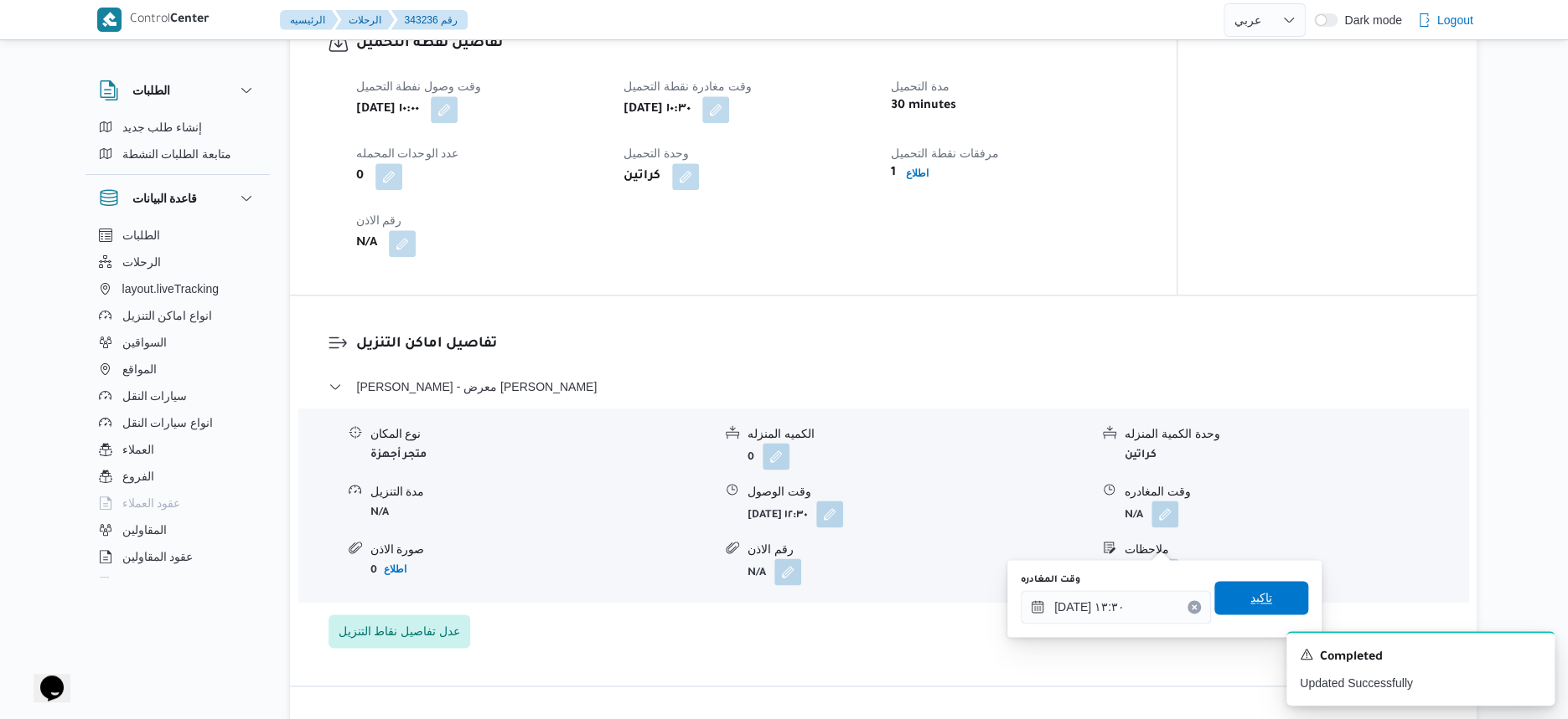
click at [1266, 594] on span "تاكيد" at bounding box center [1261, 598] width 93 height 33
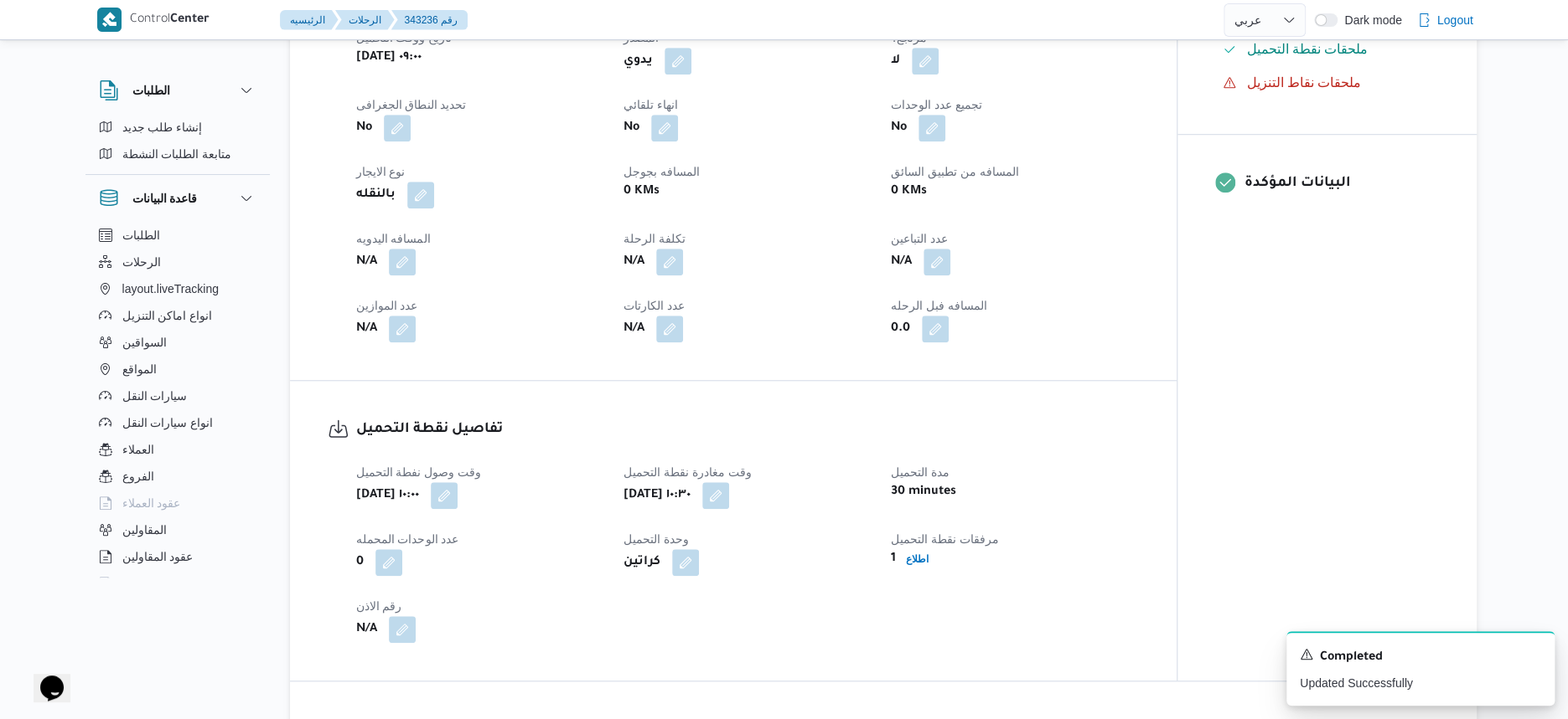
scroll to position [942, 0]
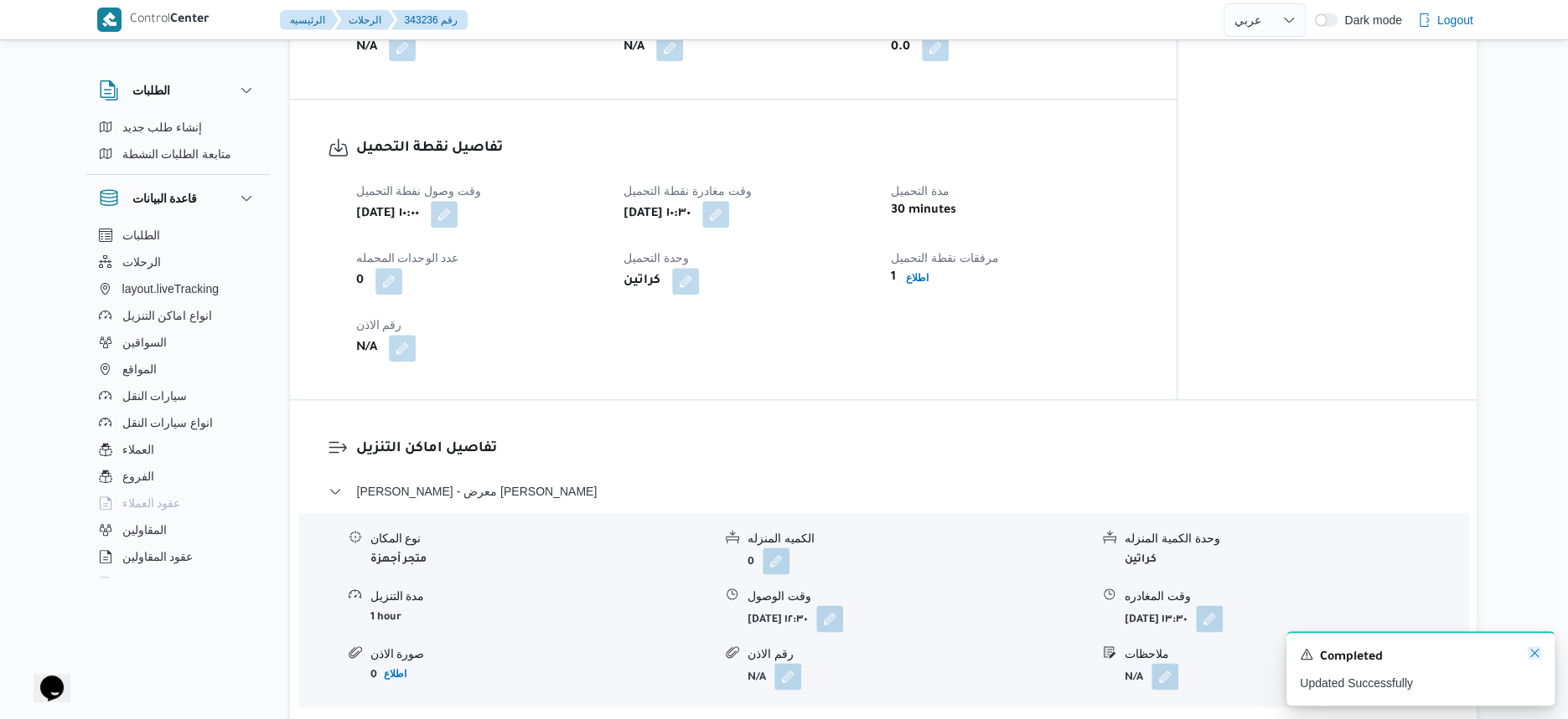
click at [1530, 652] on icon "Dismiss toast" at bounding box center [1535, 654] width 9 height 9
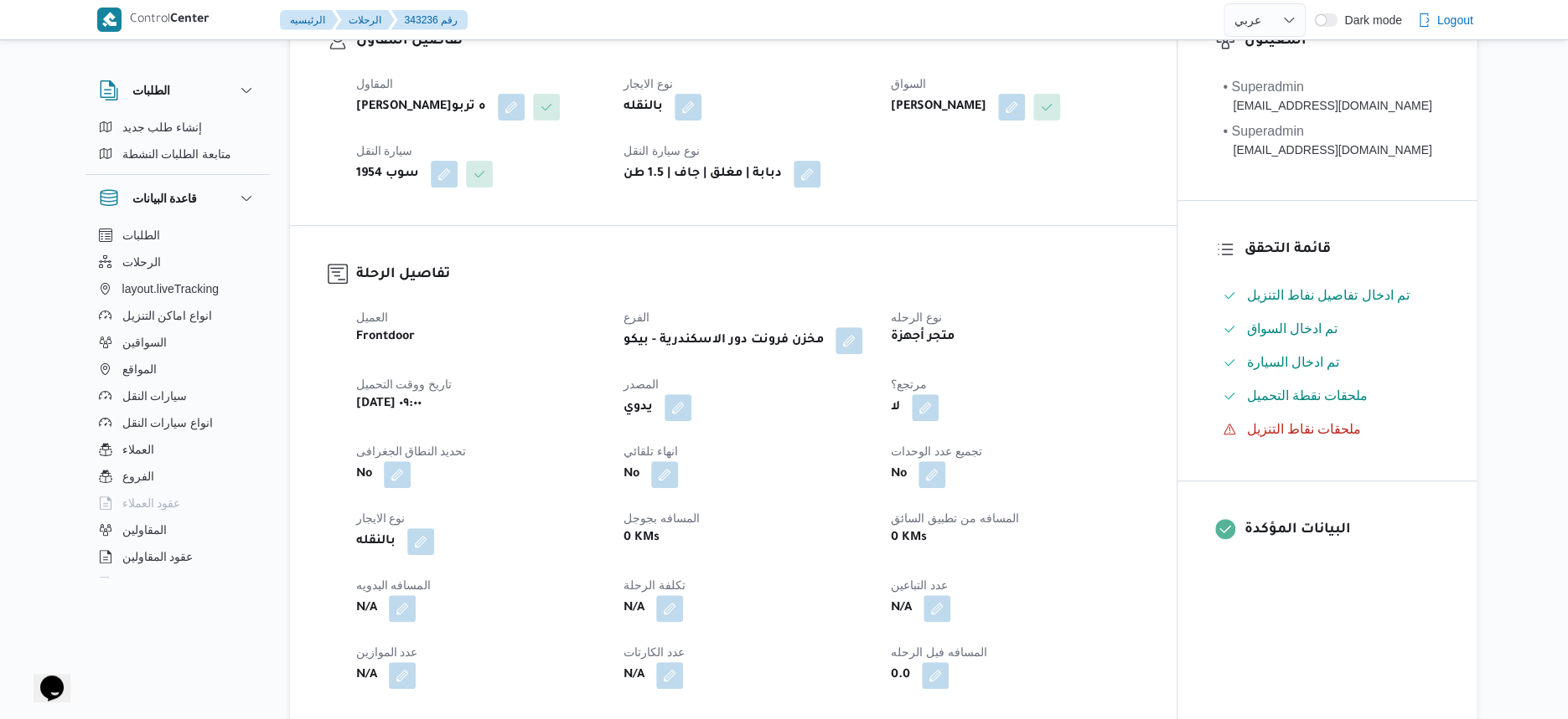
scroll to position [0, 0]
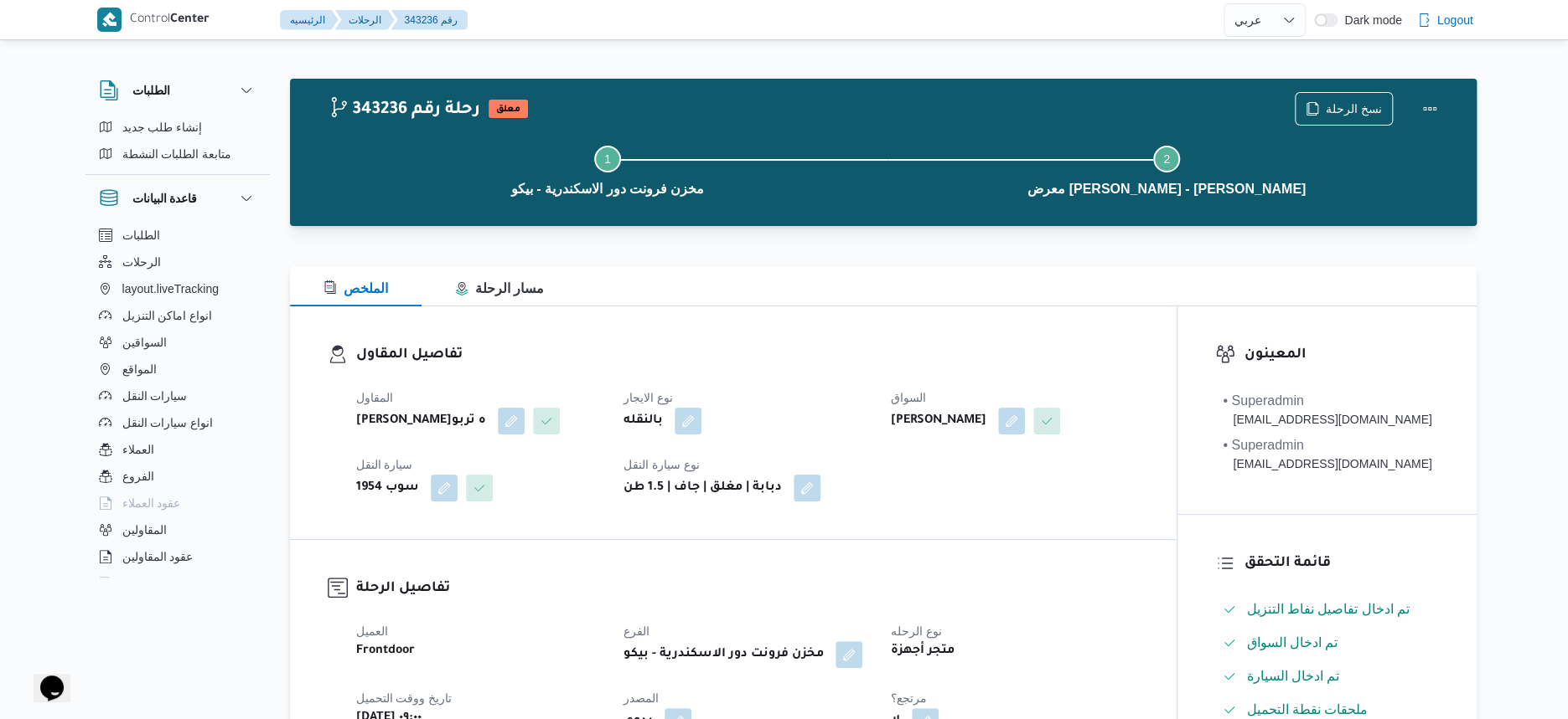
select select "ar"
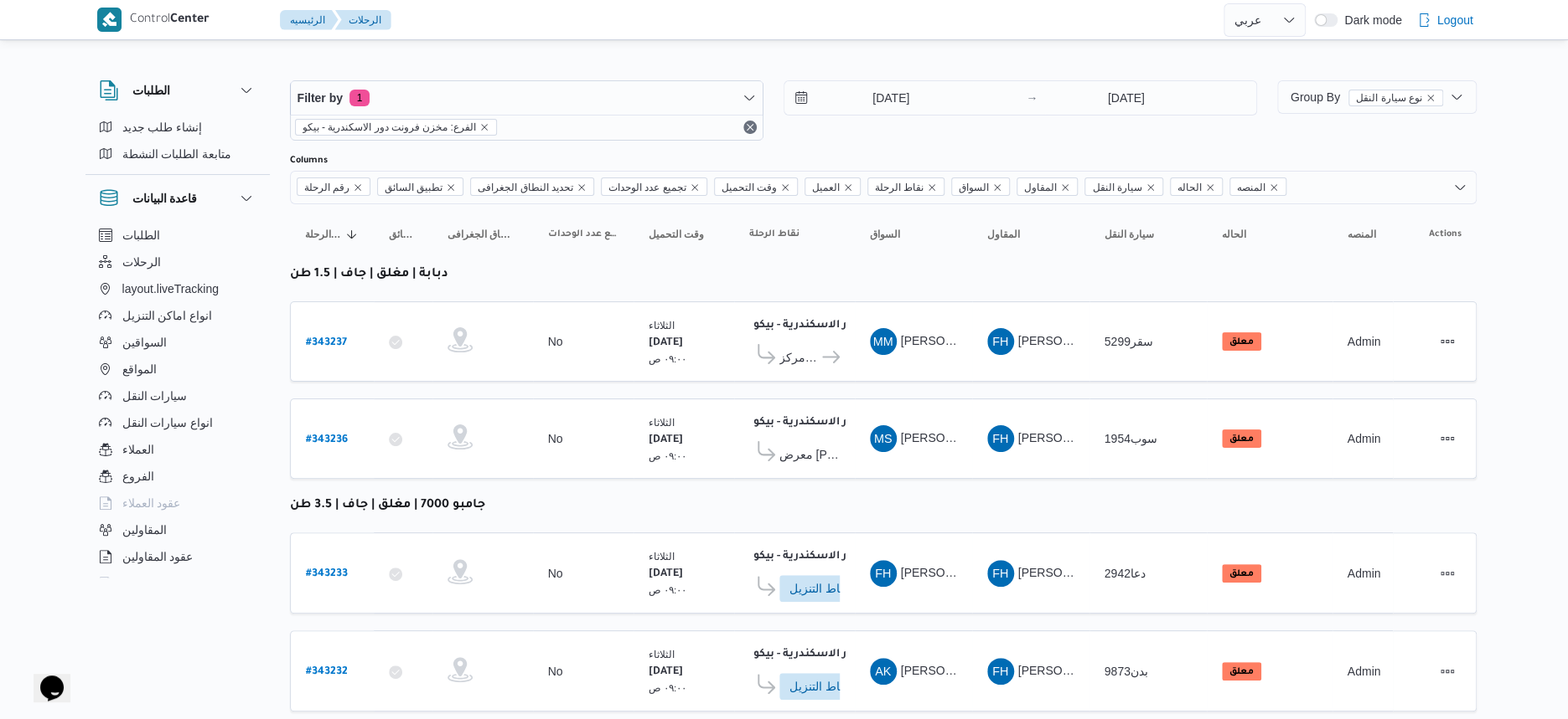
scroll to position [269, 0]
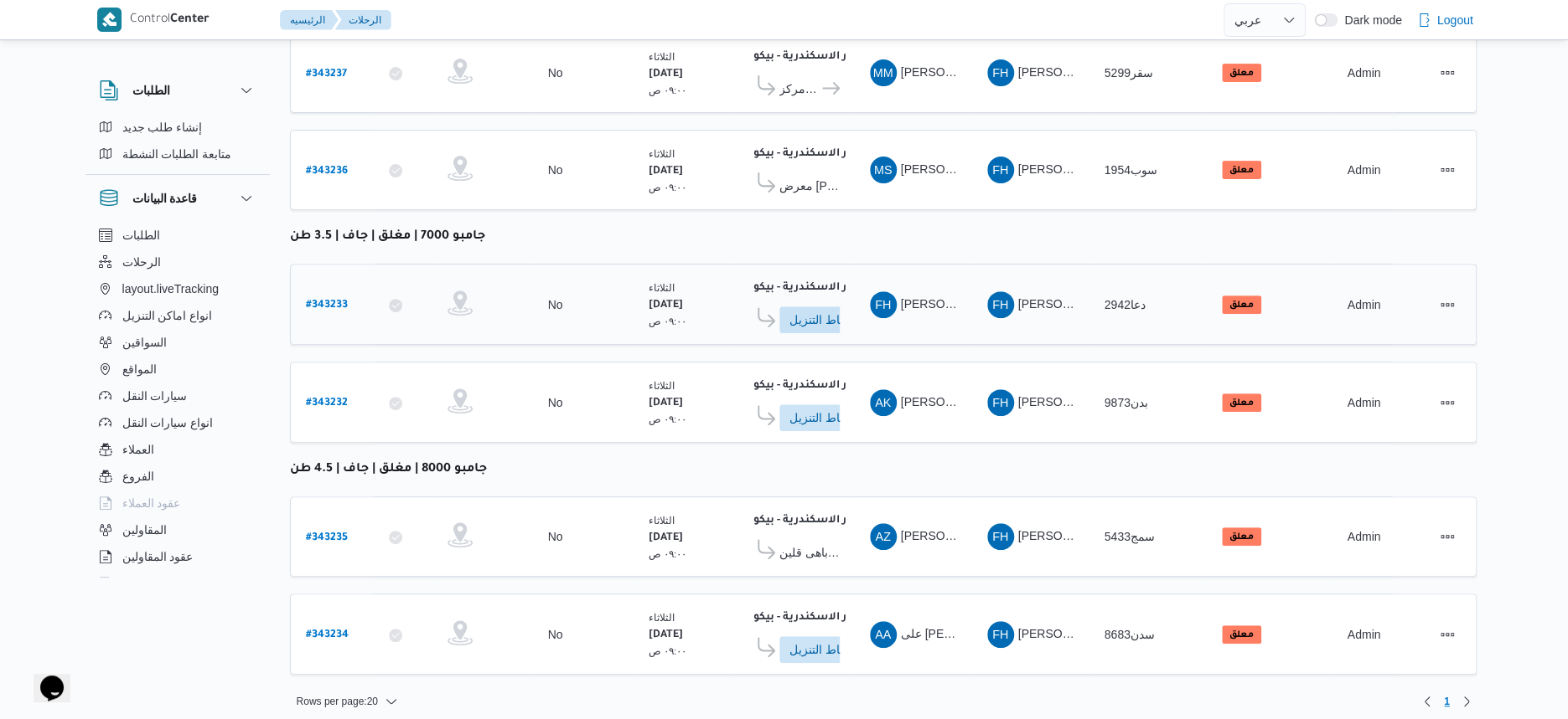
click at [321, 300] on b "# 343233" at bounding box center [327, 305] width 42 height 11
select select "ar"
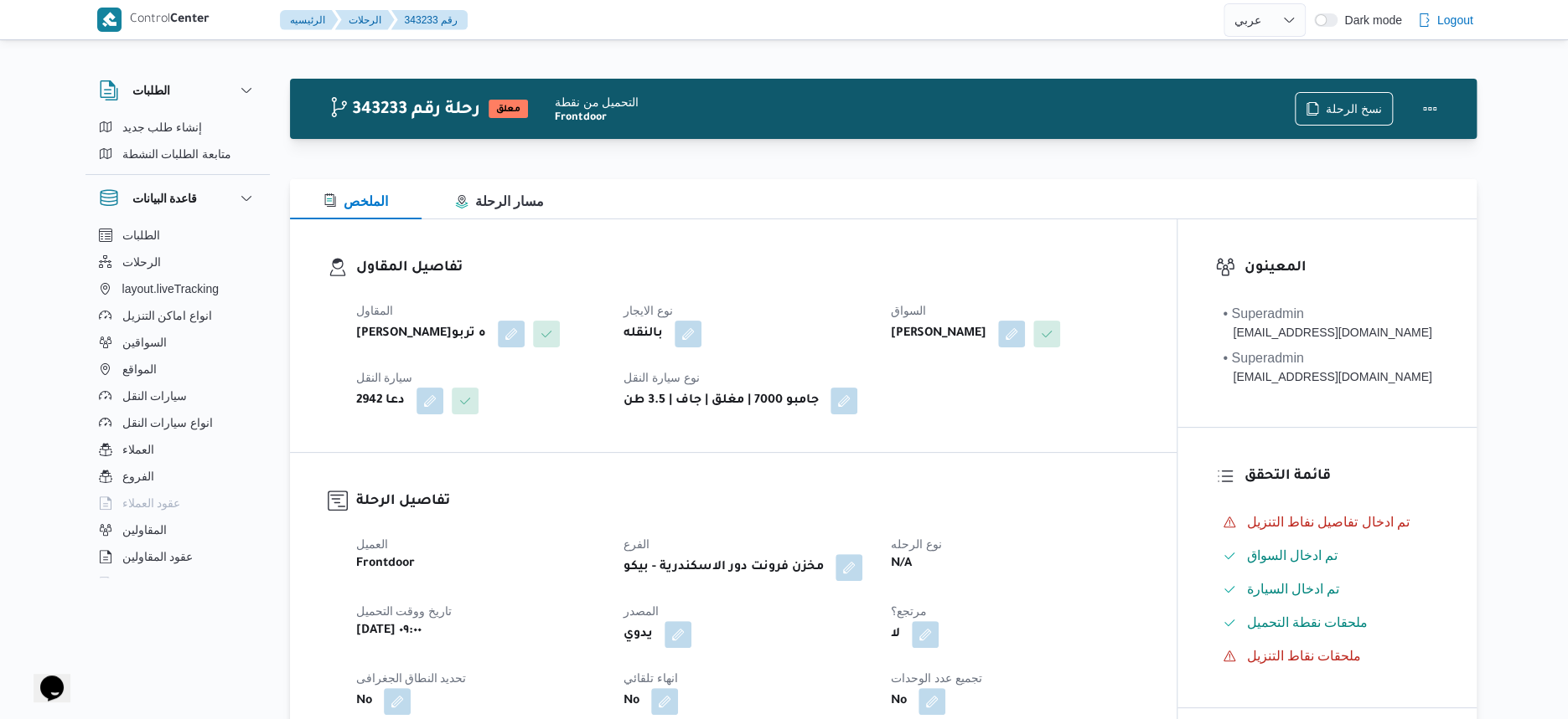
scroll to position [733, 0]
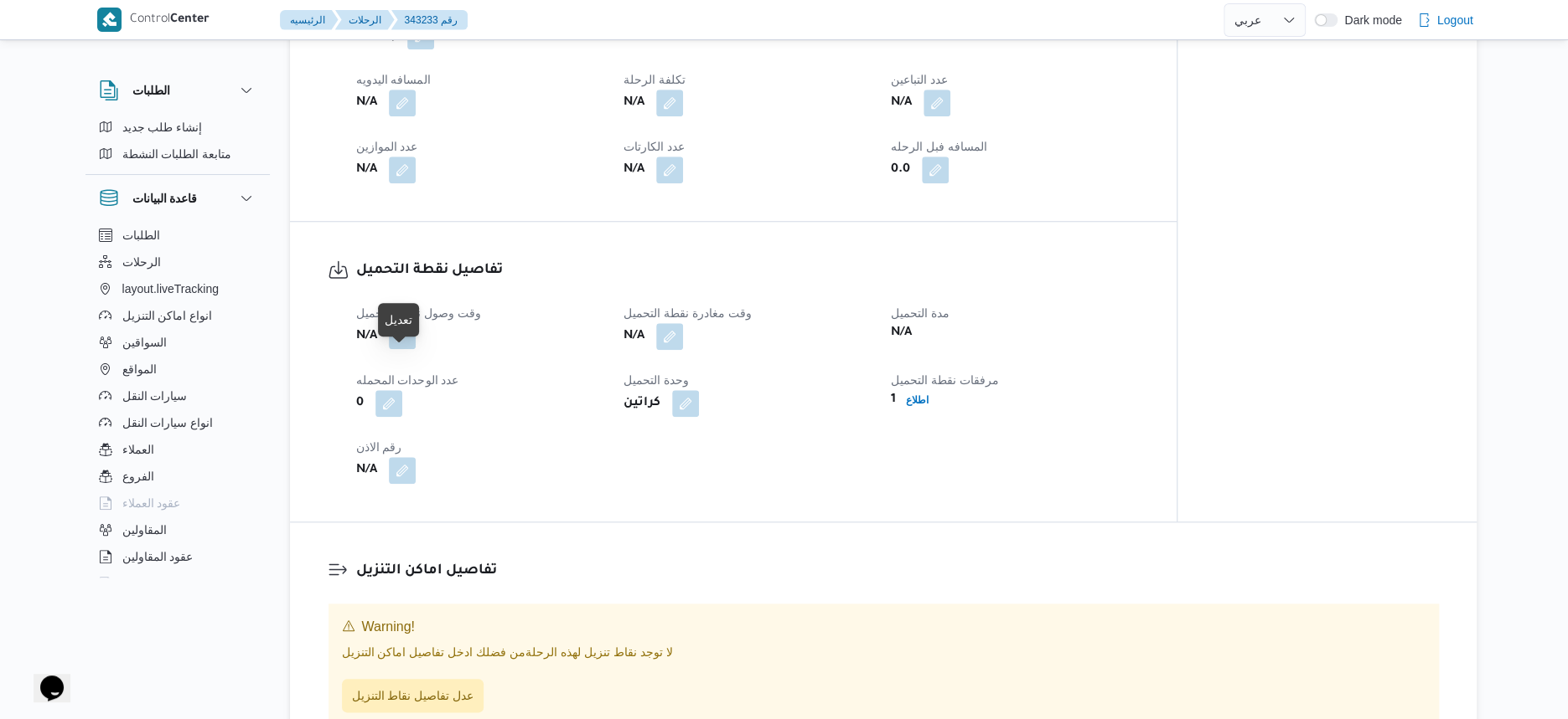
click at [410, 349] on button "button" at bounding box center [402, 336] width 27 height 27
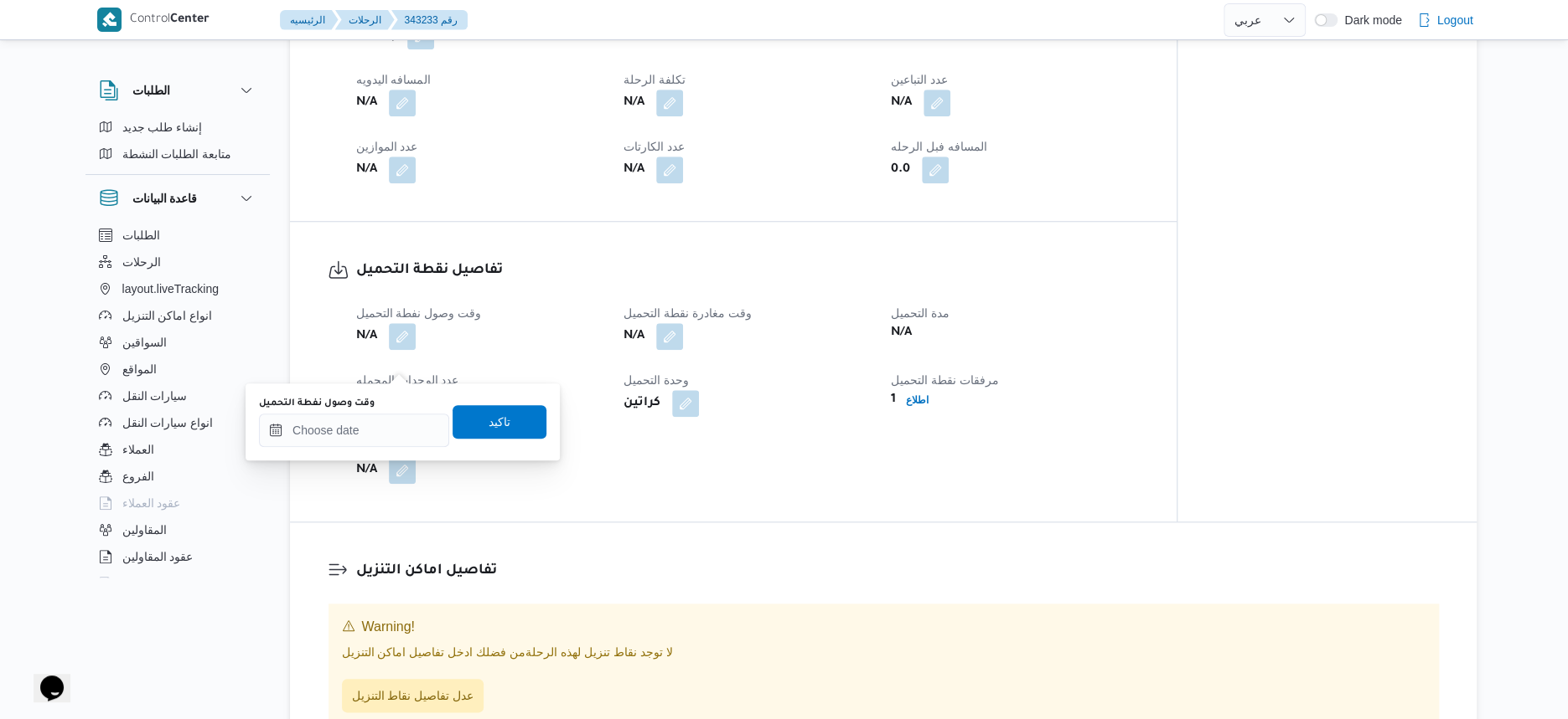
click at [602, 551] on div "تفاصيل اماكن التنزيل Warning! لا توجد نقاط تنزيل لهذه الرحلة من فضلك ادخل تفاصي…" at bounding box center [883, 643] width 1186 height 241
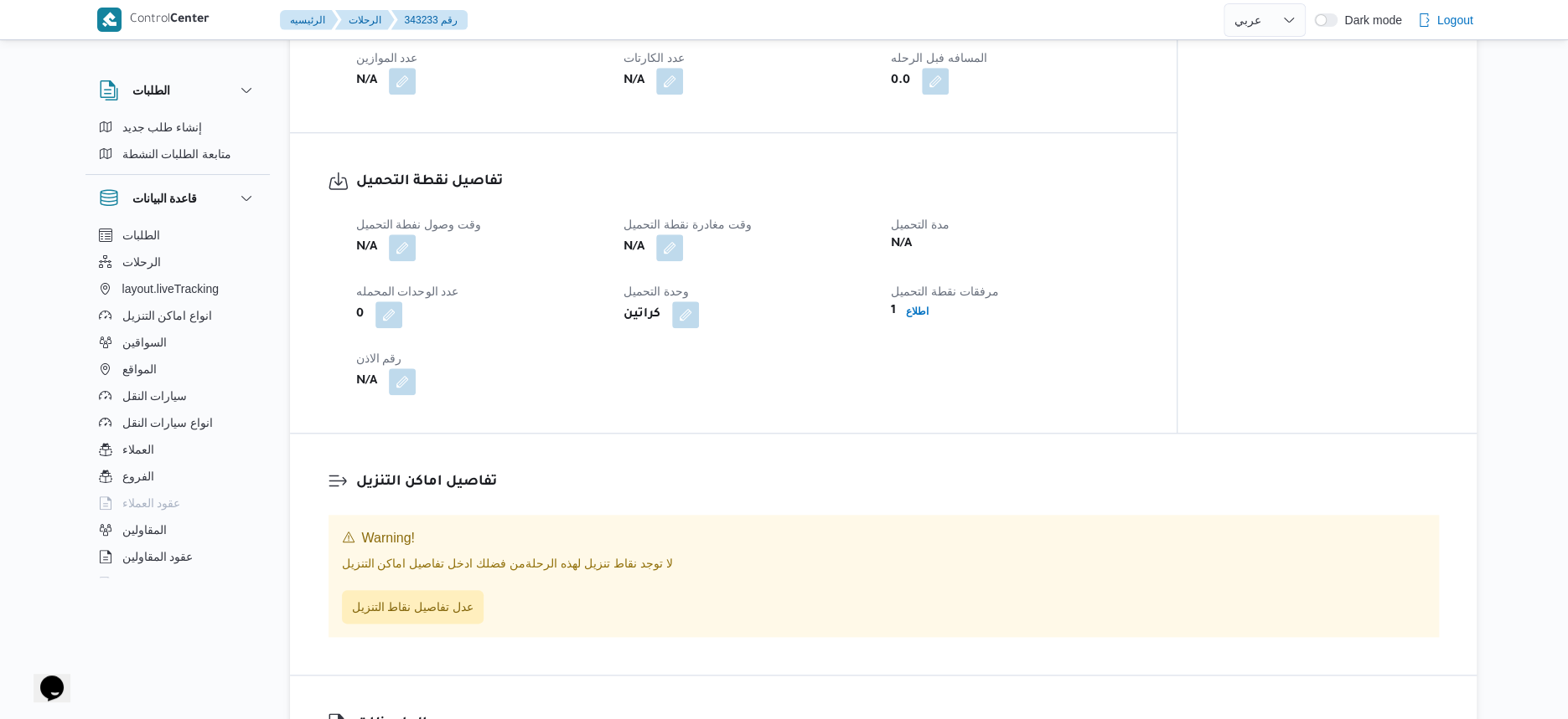
scroll to position [942, 0]
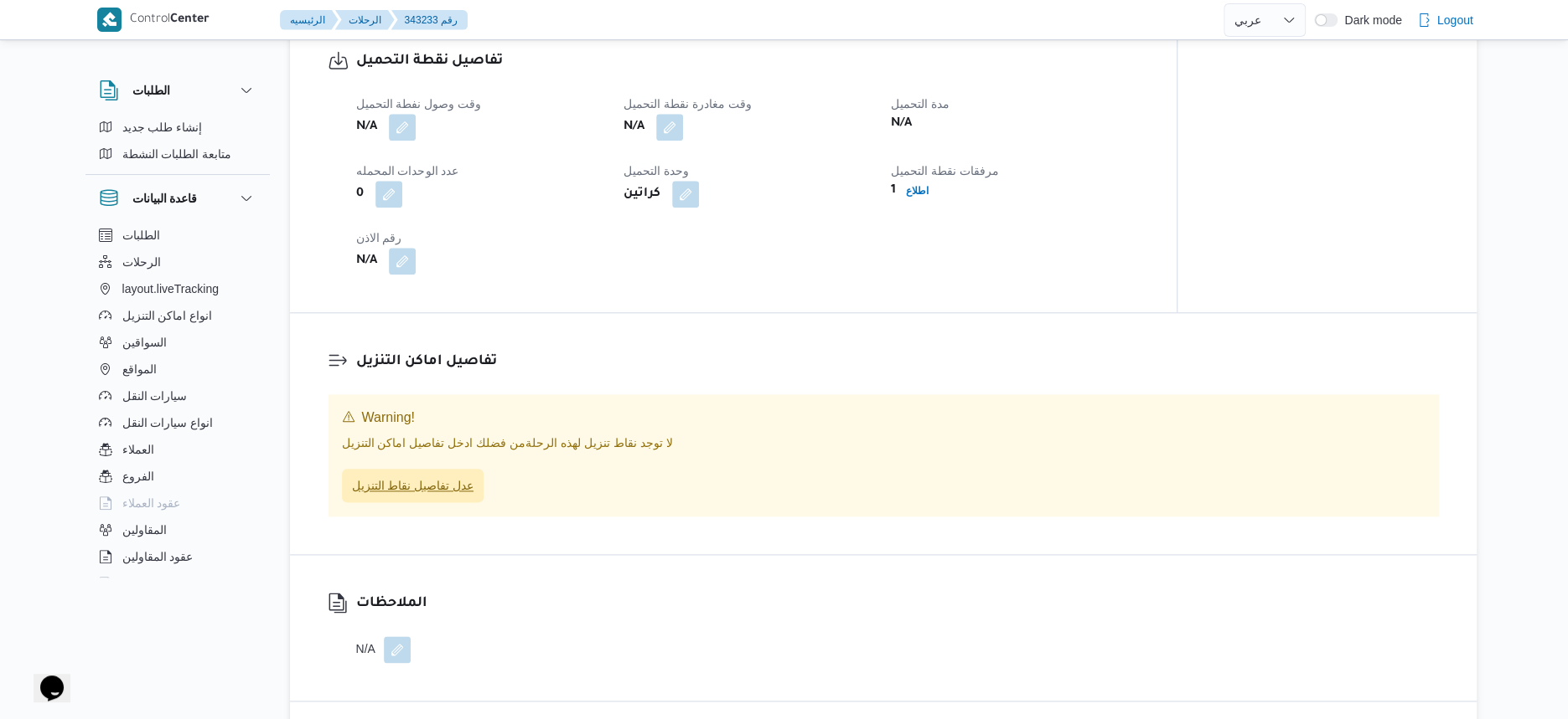
click at [458, 496] on span "عدل تفاصيل نقاط التنزيل" at bounding box center [413, 485] width 122 height 20
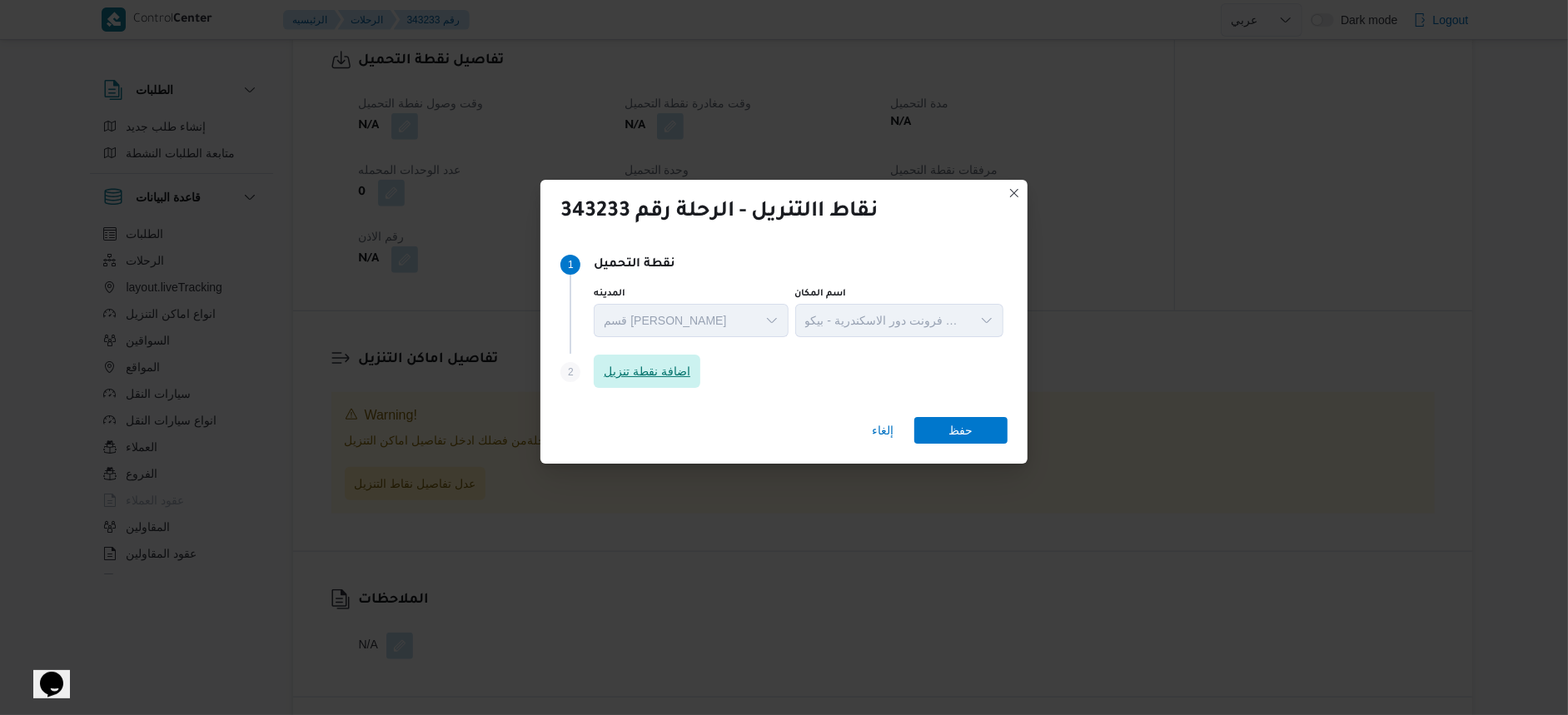
click at [689, 376] on span "اضافة نقطة تنزيل" at bounding box center [647, 371] width 87 height 20
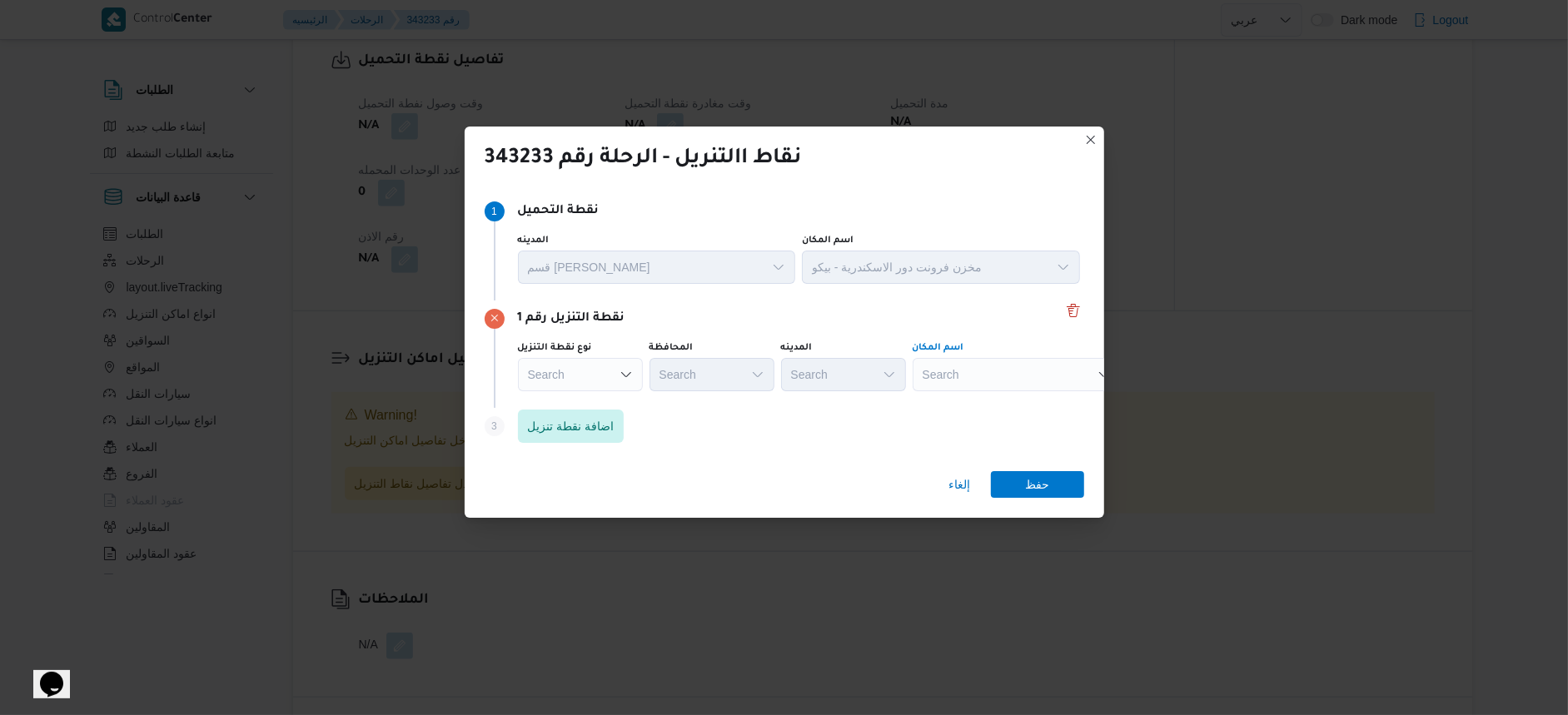
click at [986, 369] on div "Search" at bounding box center [1017, 375] width 208 height 33
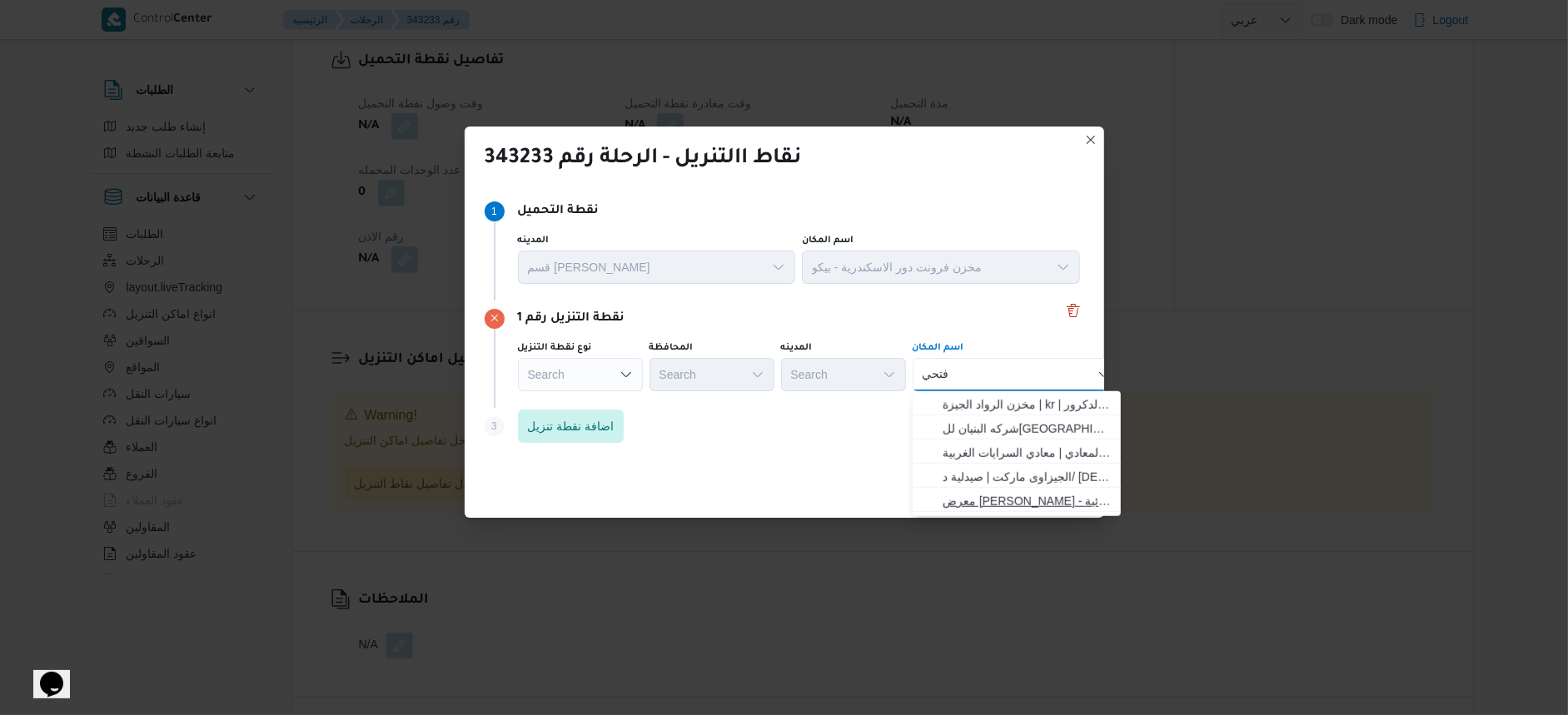
type input "فتحي"
click at [1017, 502] on span "معرض فتحى العمدة - مرسى مطروح | فتحي العمدة للاجهزة الكهربائية | null" at bounding box center [1027, 501] width 168 height 20
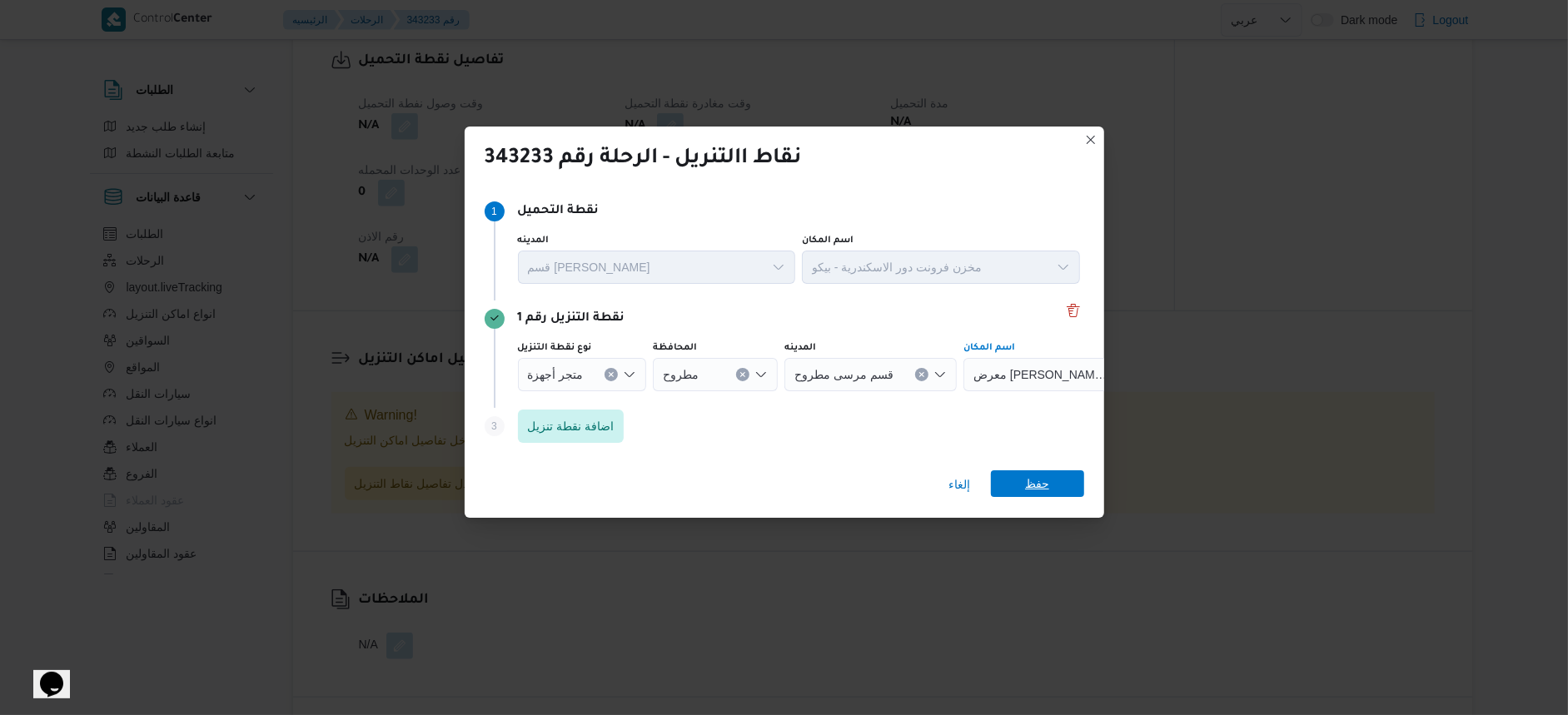
click at [1028, 480] on span "حفظ" at bounding box center [1038, 483] width 24 height 27
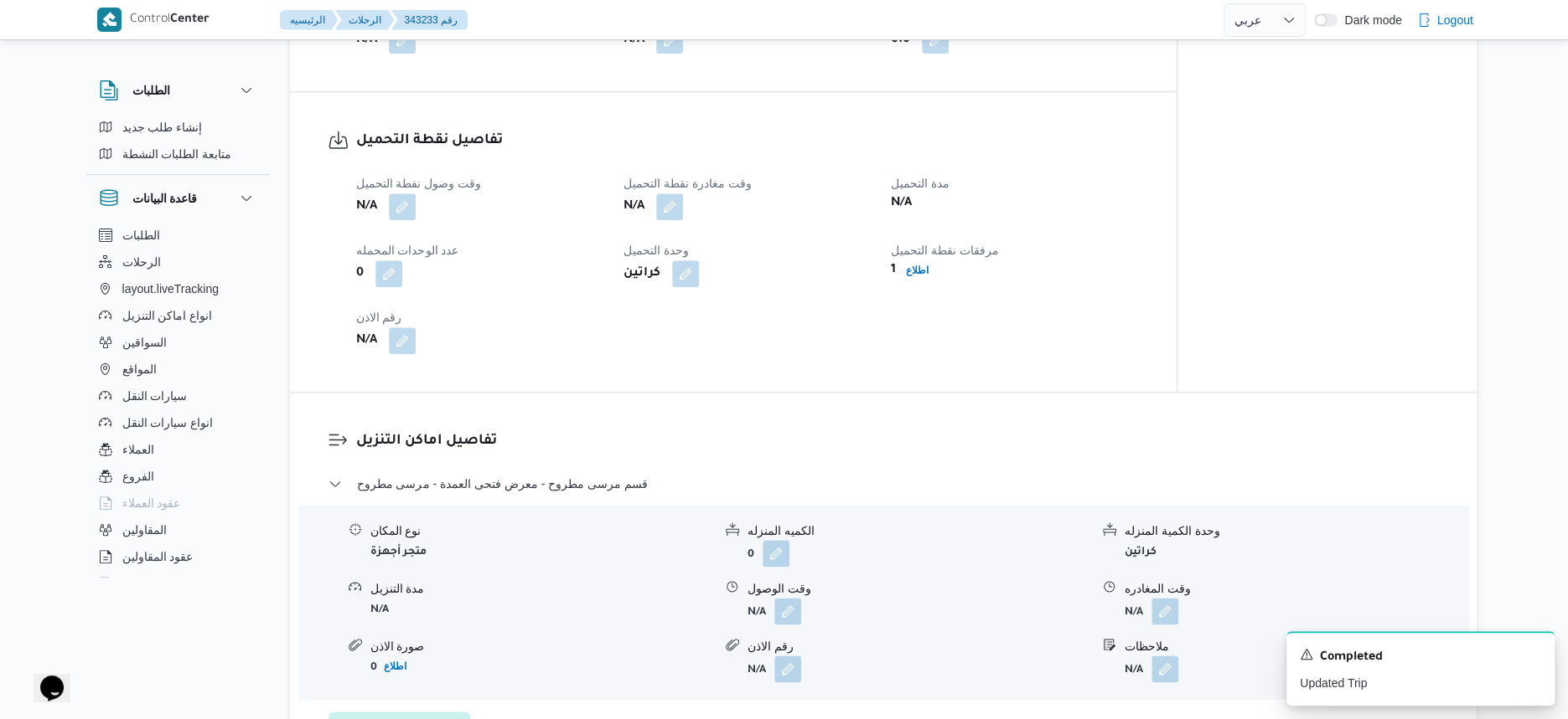
scroll to position [820, 0]
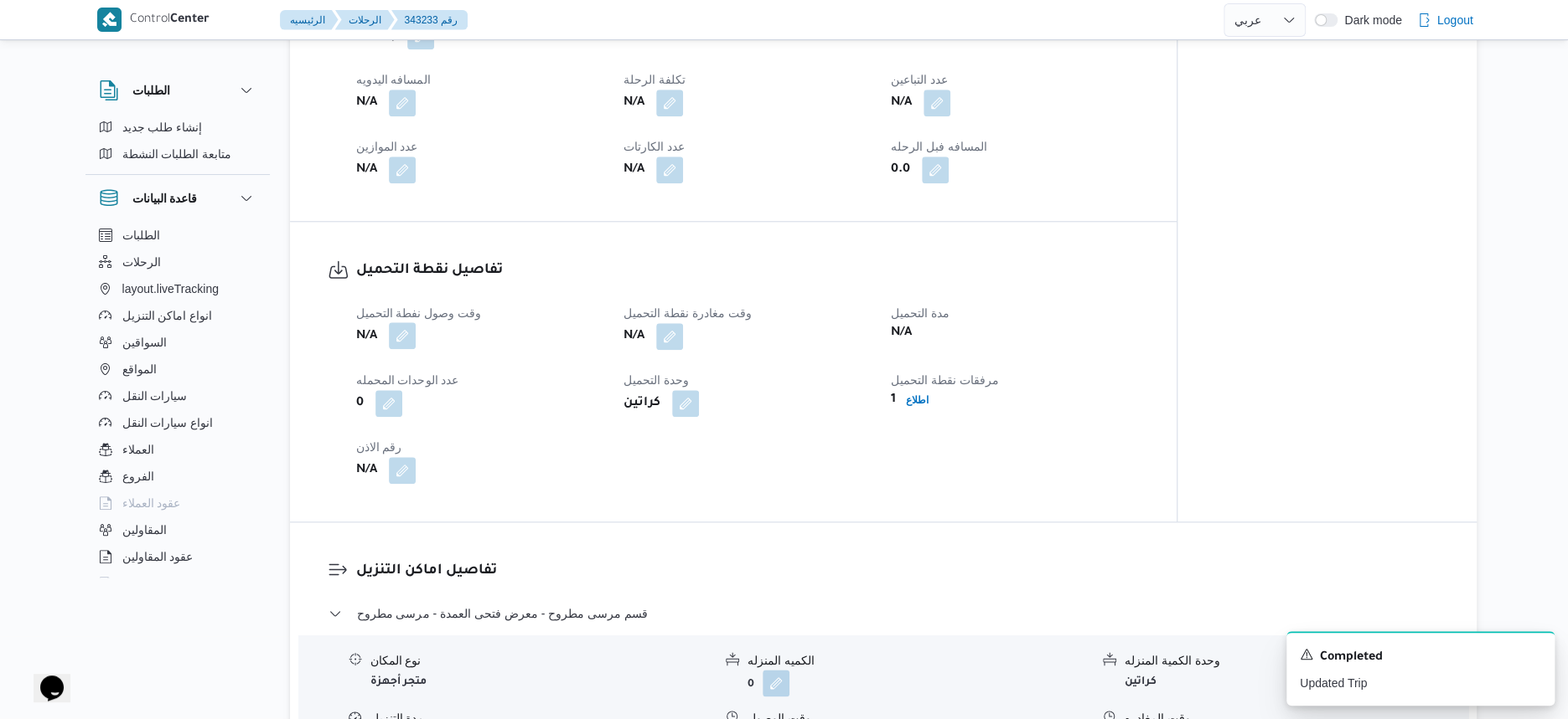
click at [393, 349] on button "button" at bounding box center [402, 336] width 27 height 27
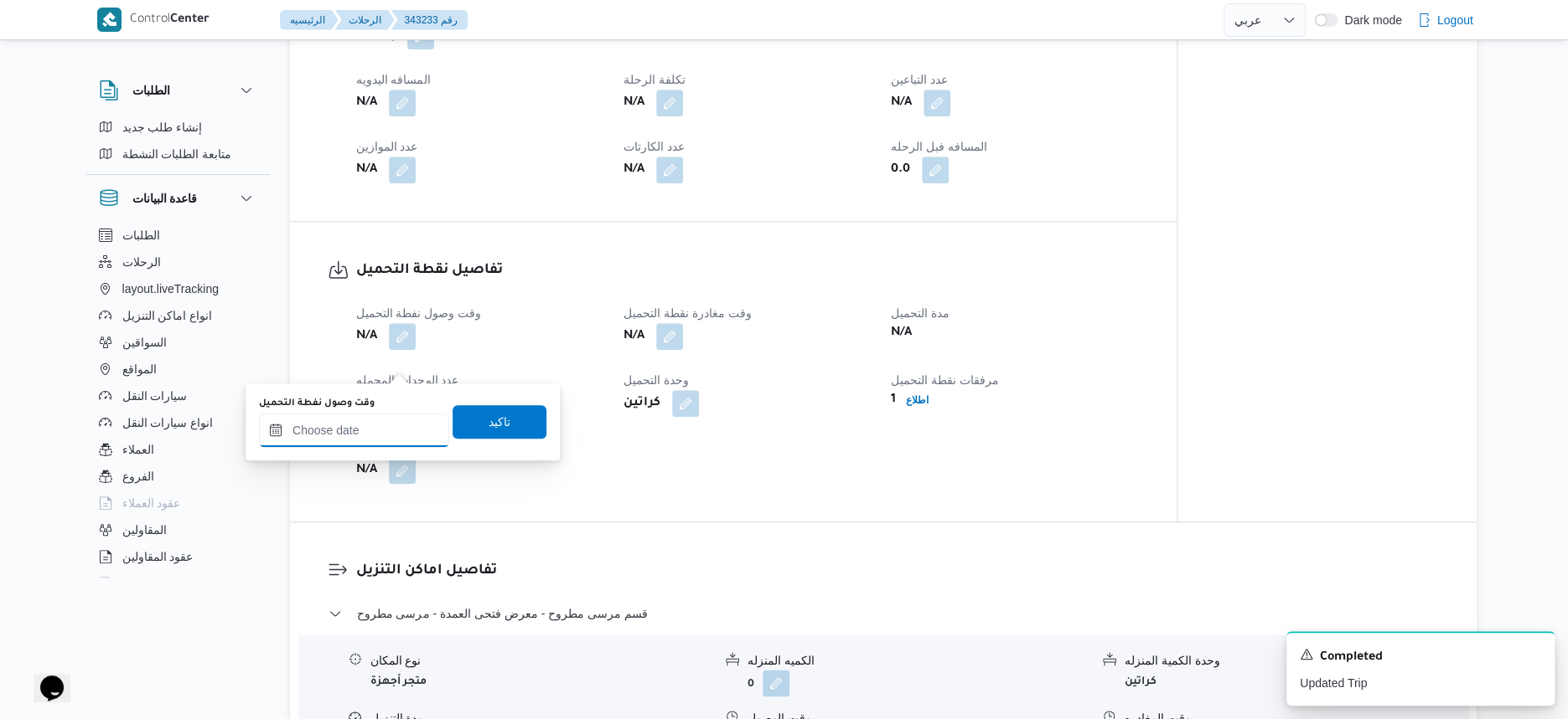
click at [390, 428] on input "وقت وصول نفطة التحميل" at bounding box center [354, 430] width 190 height 33
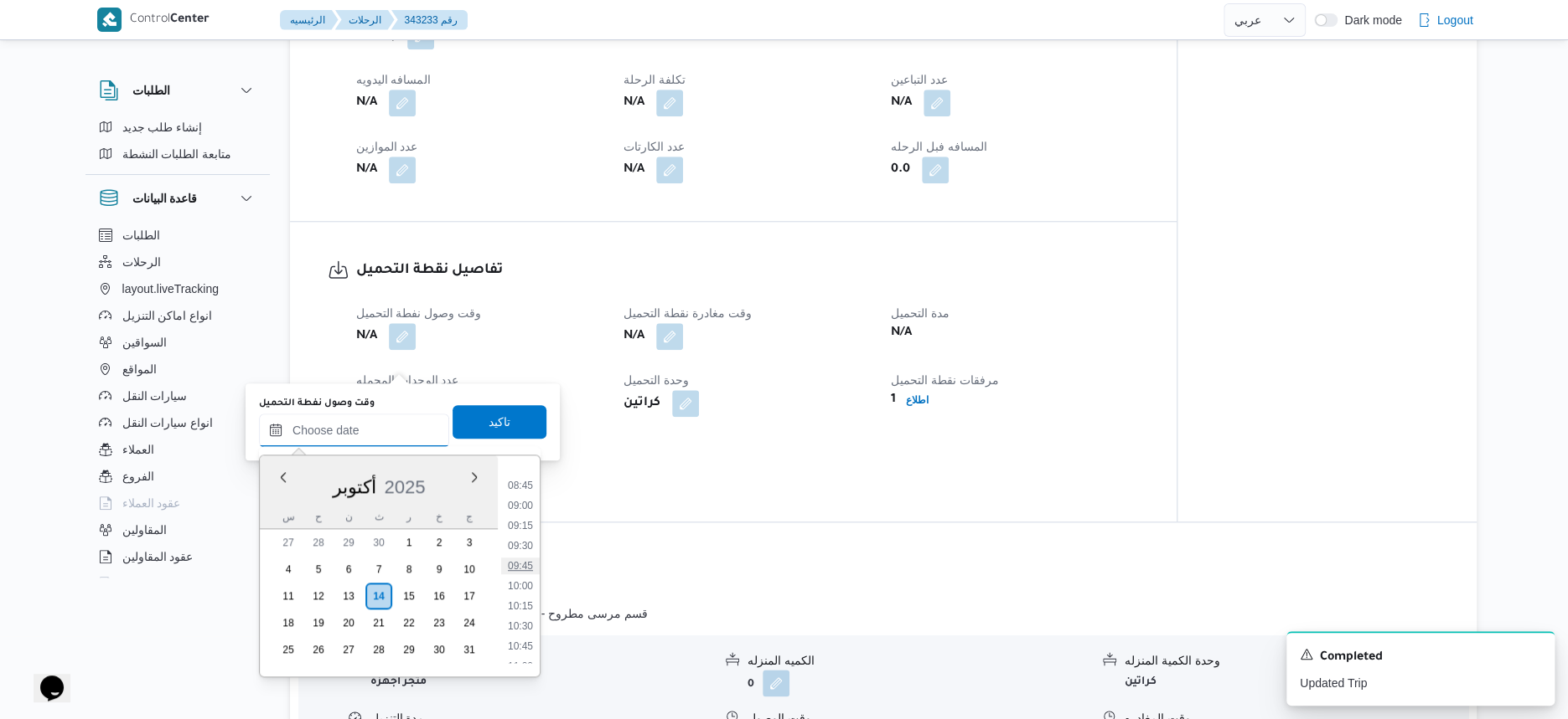
scroll to position [648, 0]
click at [528, 516] on li "08:30" at bounding box center [520, 512] width 38 height 17
type input "١٤/١٠/٢٠٢٥ ٠٨:٣٠"
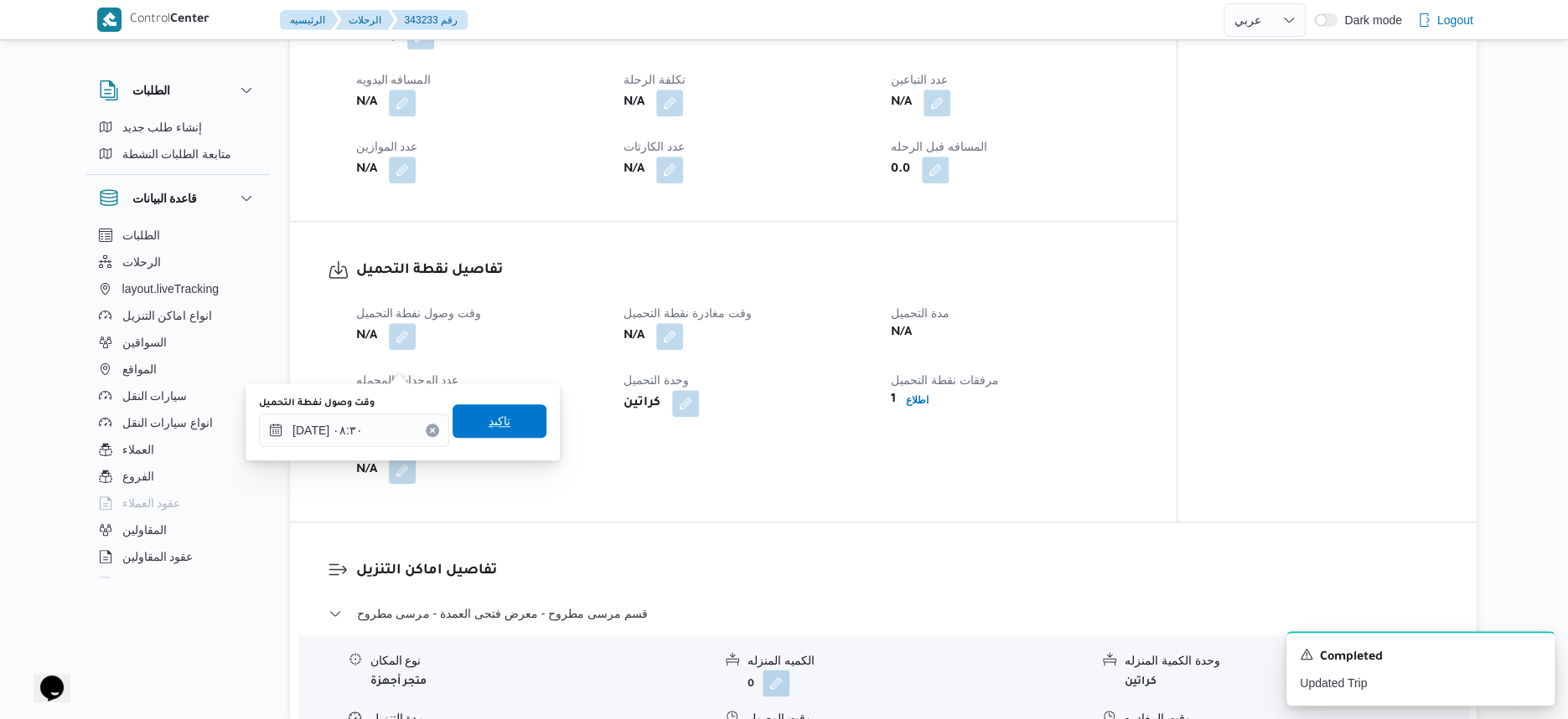
click at [531, 428] on span "تاكيد" at bounding box center [499, 421] width 93 height 33
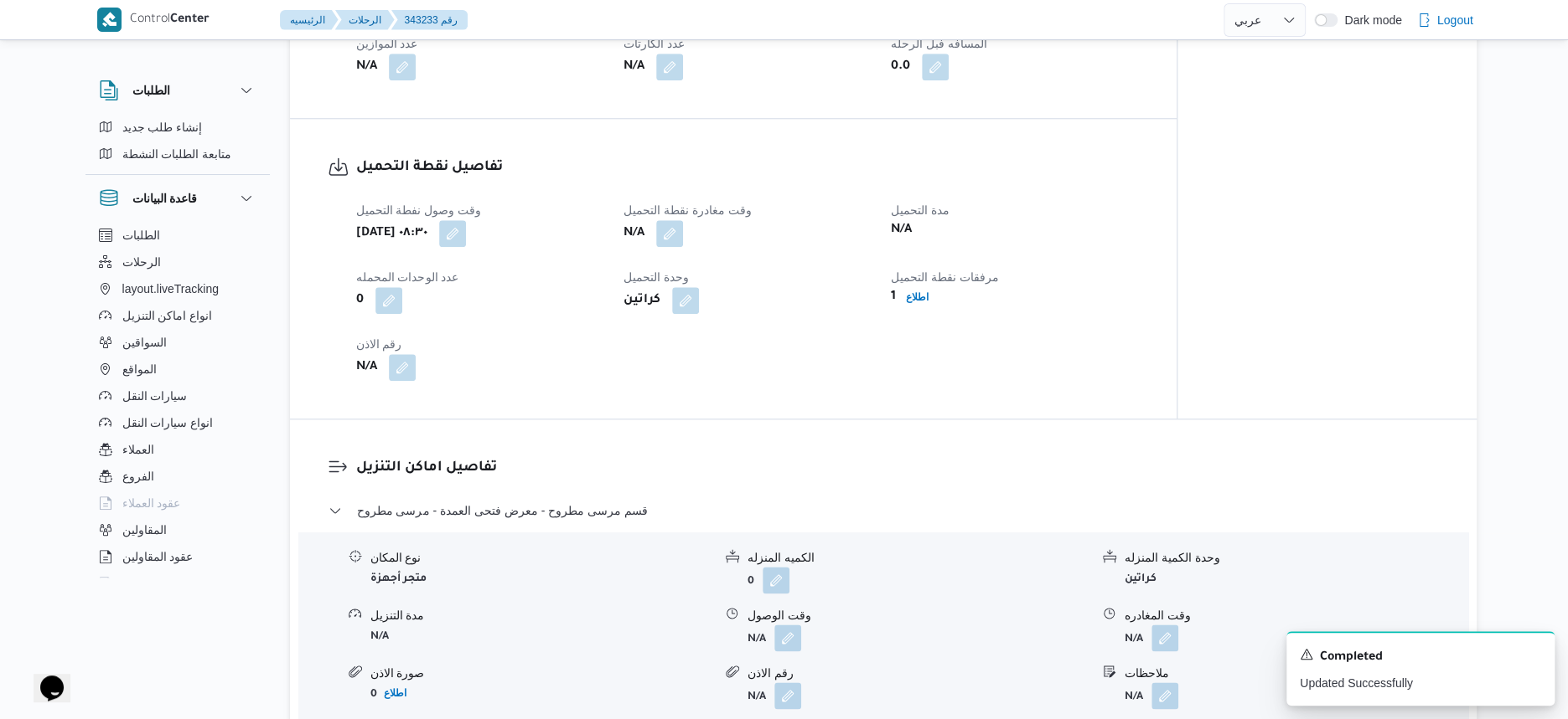
scroll to position [924, 0]
click at [681, 245] on button "button" at bounding box center [670, 232] width 27 height 27
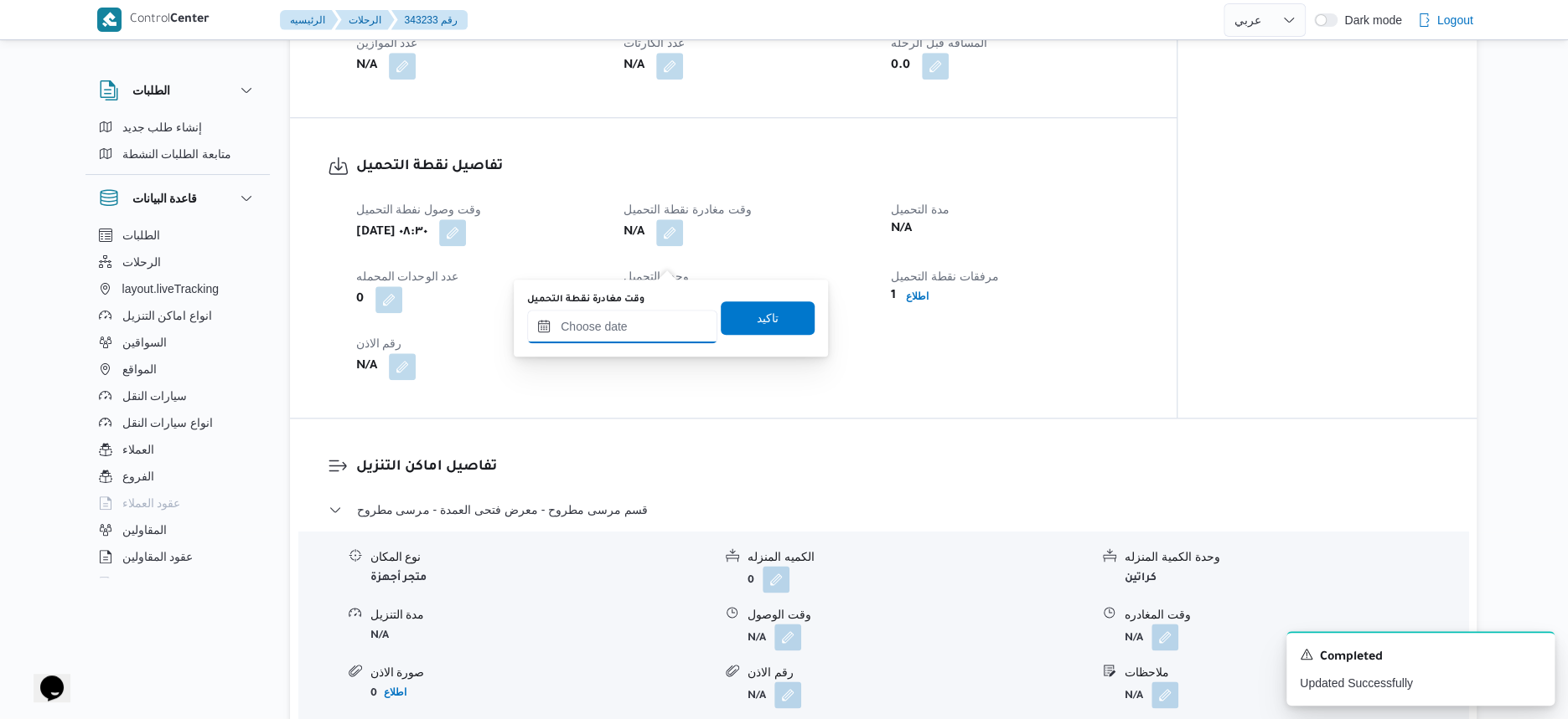
click at [665, 328] on input "وقت مغادرة نقطة التحميل" at bounding box center [622, 326] width 190 height 33
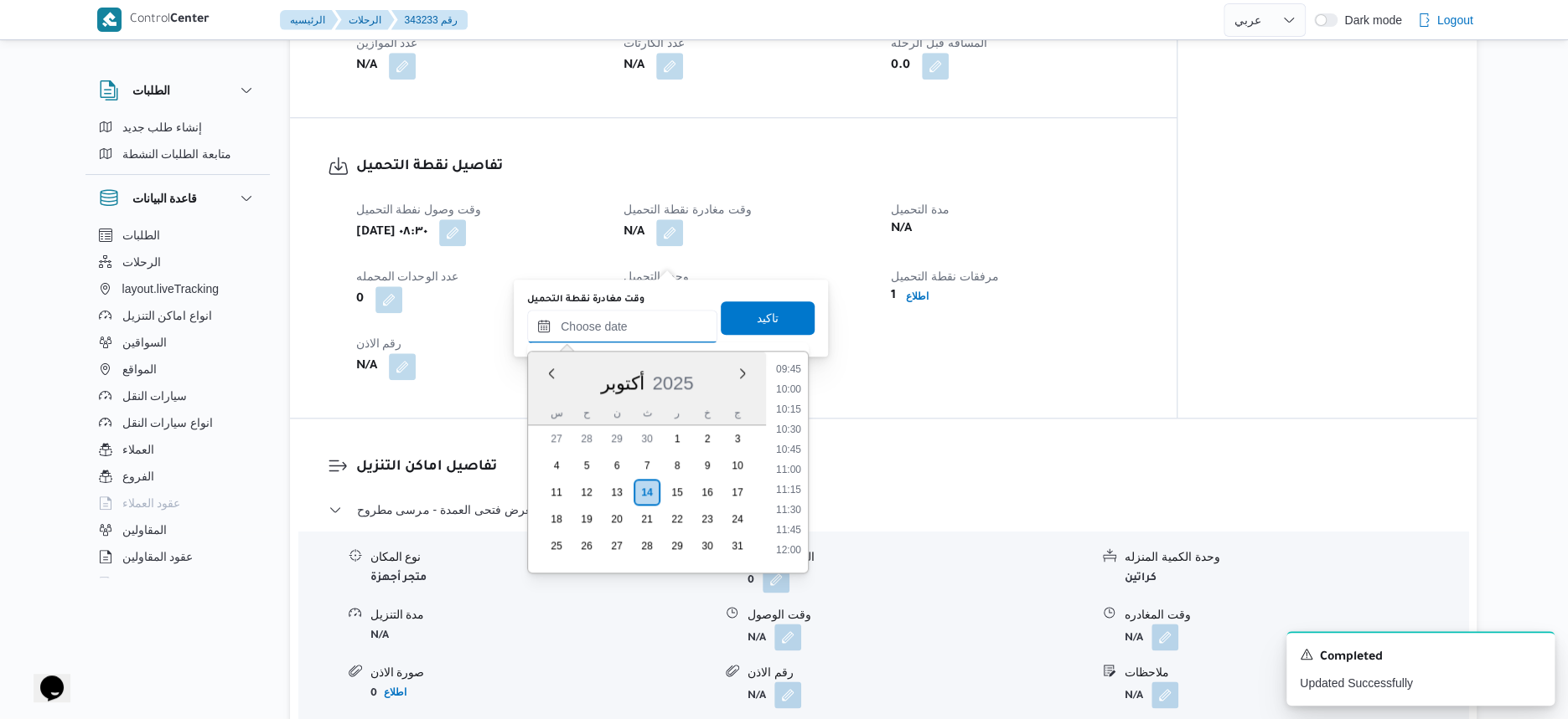
scroll to position [753, 0]
click at [789, 383] on li "09:30" at bounding box center [788, 384] width 38 height 17
type input "١٤/١٠/٢٠٢٥ ٠٩:٣٠"
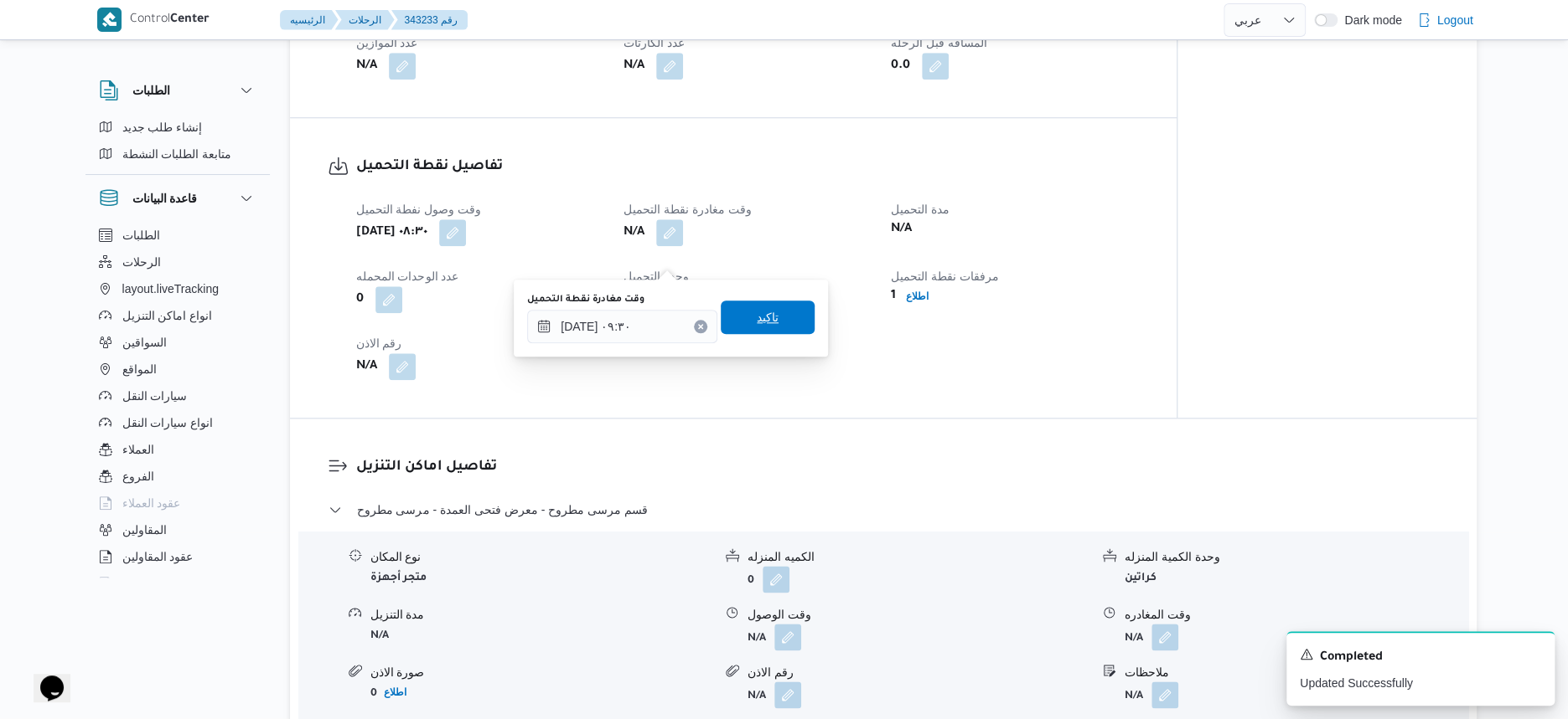
click at [787, 320] on span "تاكيد" at bounding box center [767, 318] width 93 height 33
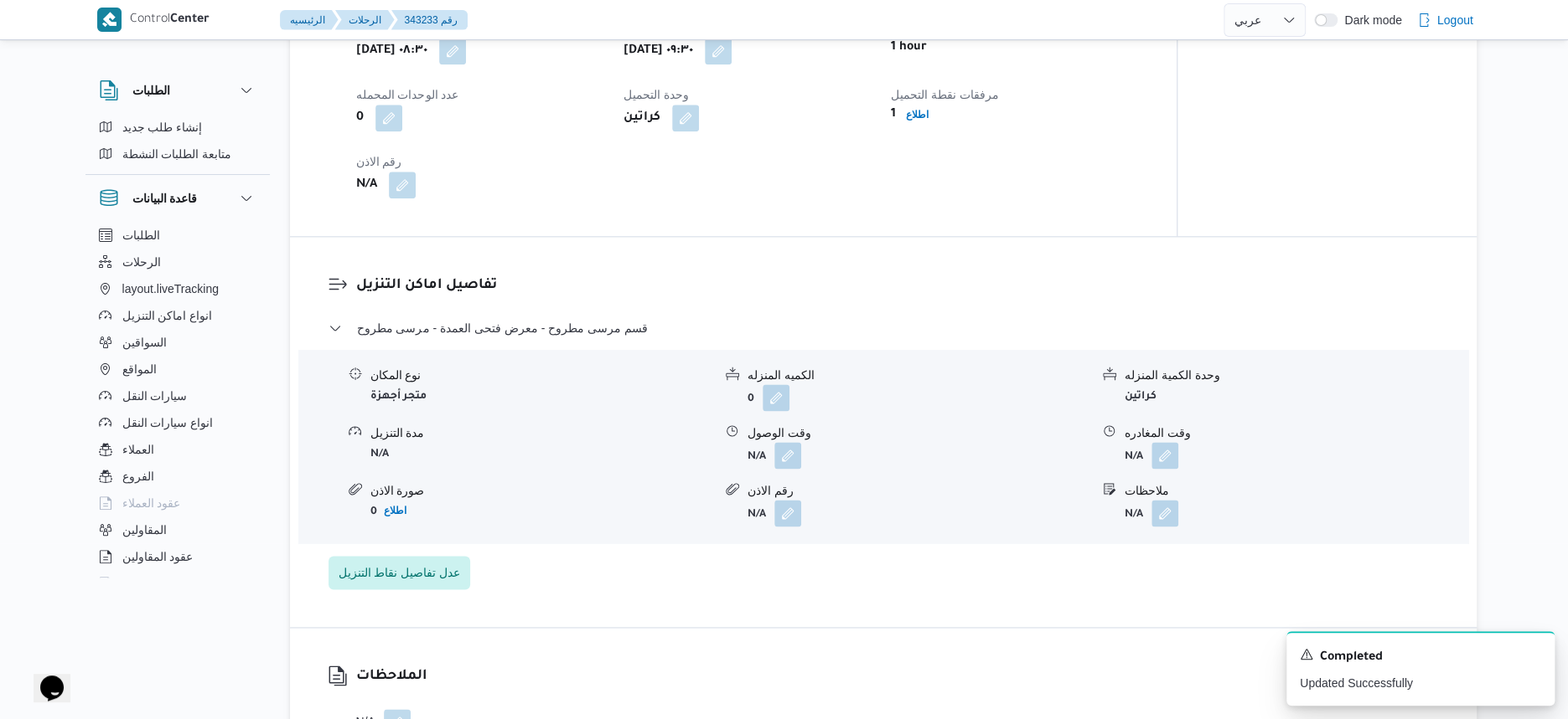
scroll to position [924, 0]
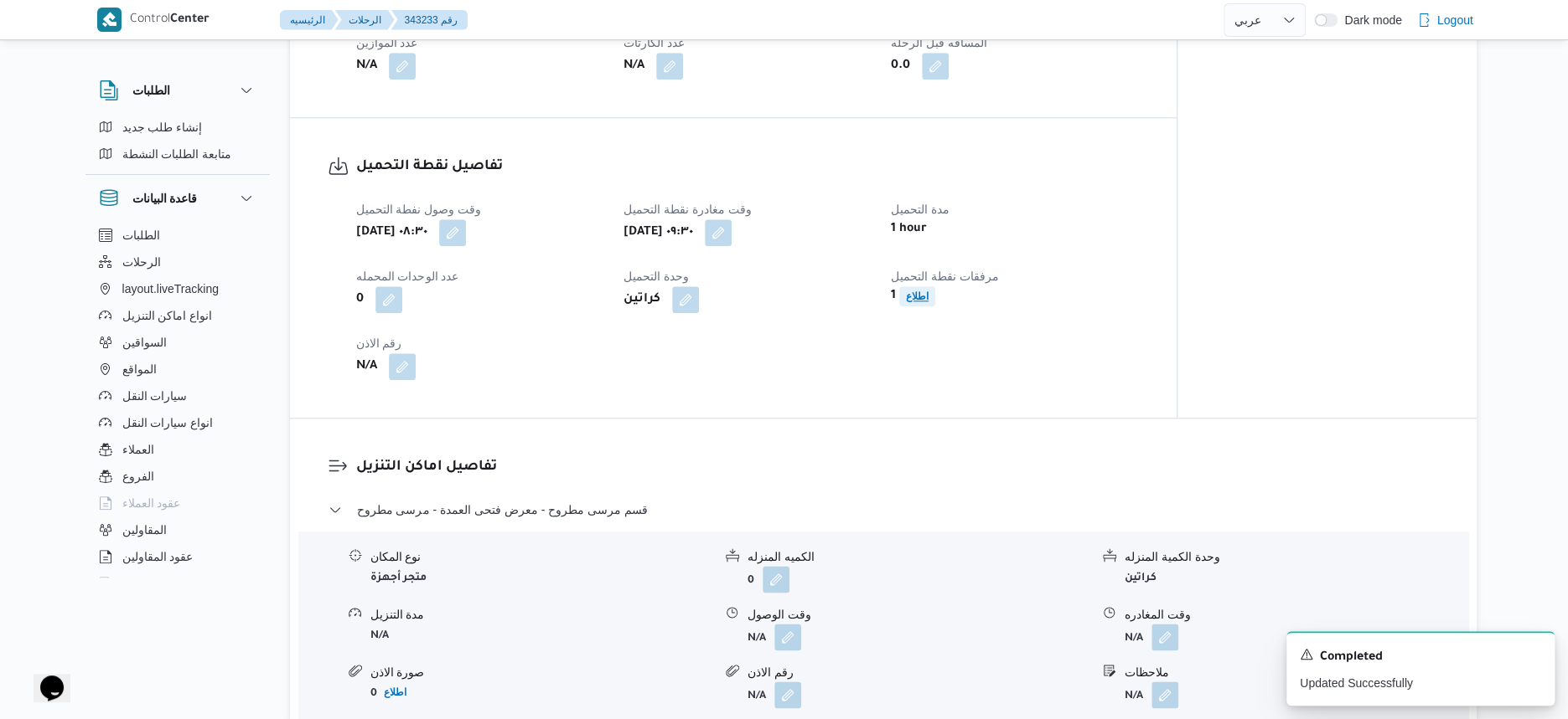
click at [918, 302] on b "اطلاع" at bounding box center [918, 296] width 23 height 11
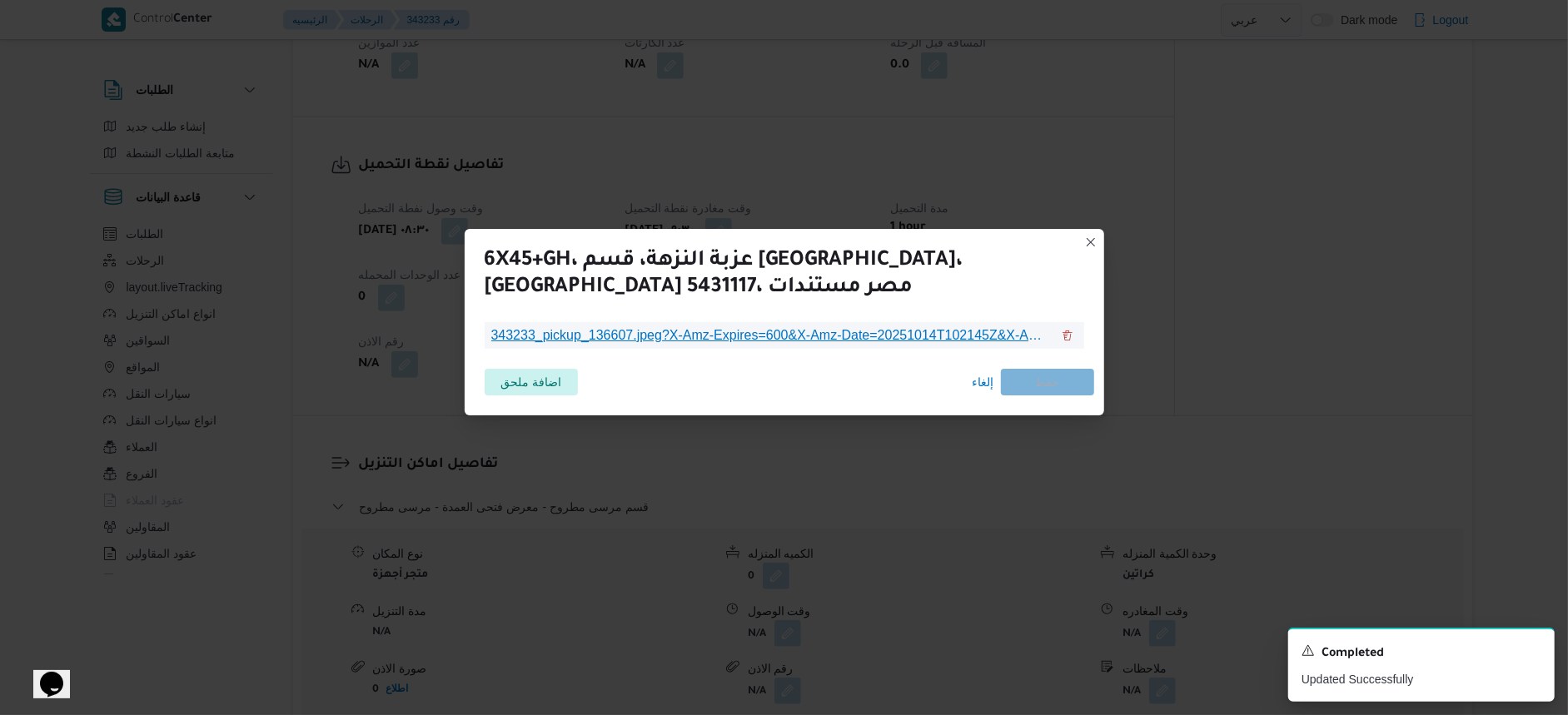
click at [765, 329] on span "343233_pickup_136607.jpeg?X-Amz-Expires=600&X-Amz-Date=20251014T102145Z&X-Amz-A…" at bounding box center [771, 335] width 560 height 20
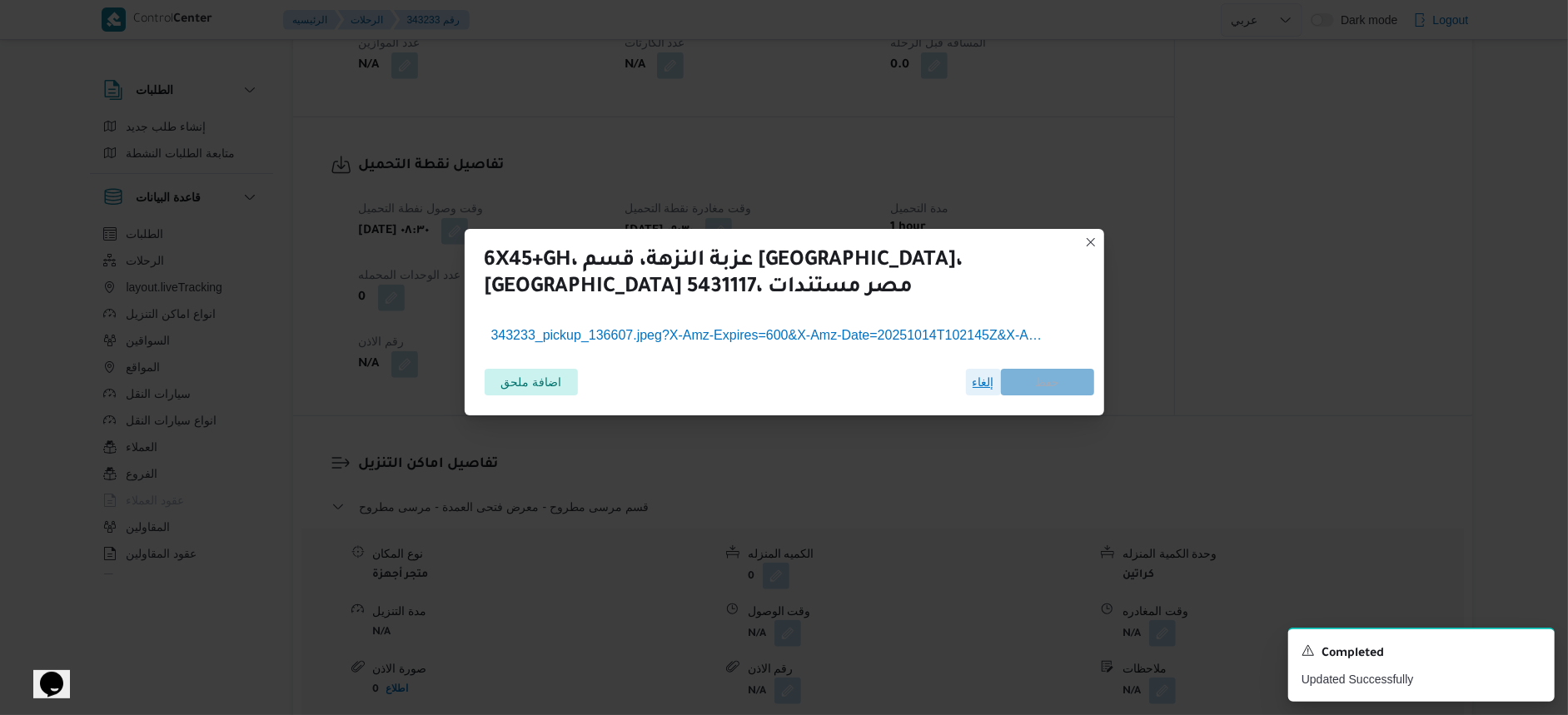
click at [975, 380] on span "إلغاء" at bounding box center [983, 382] width 22 height 20
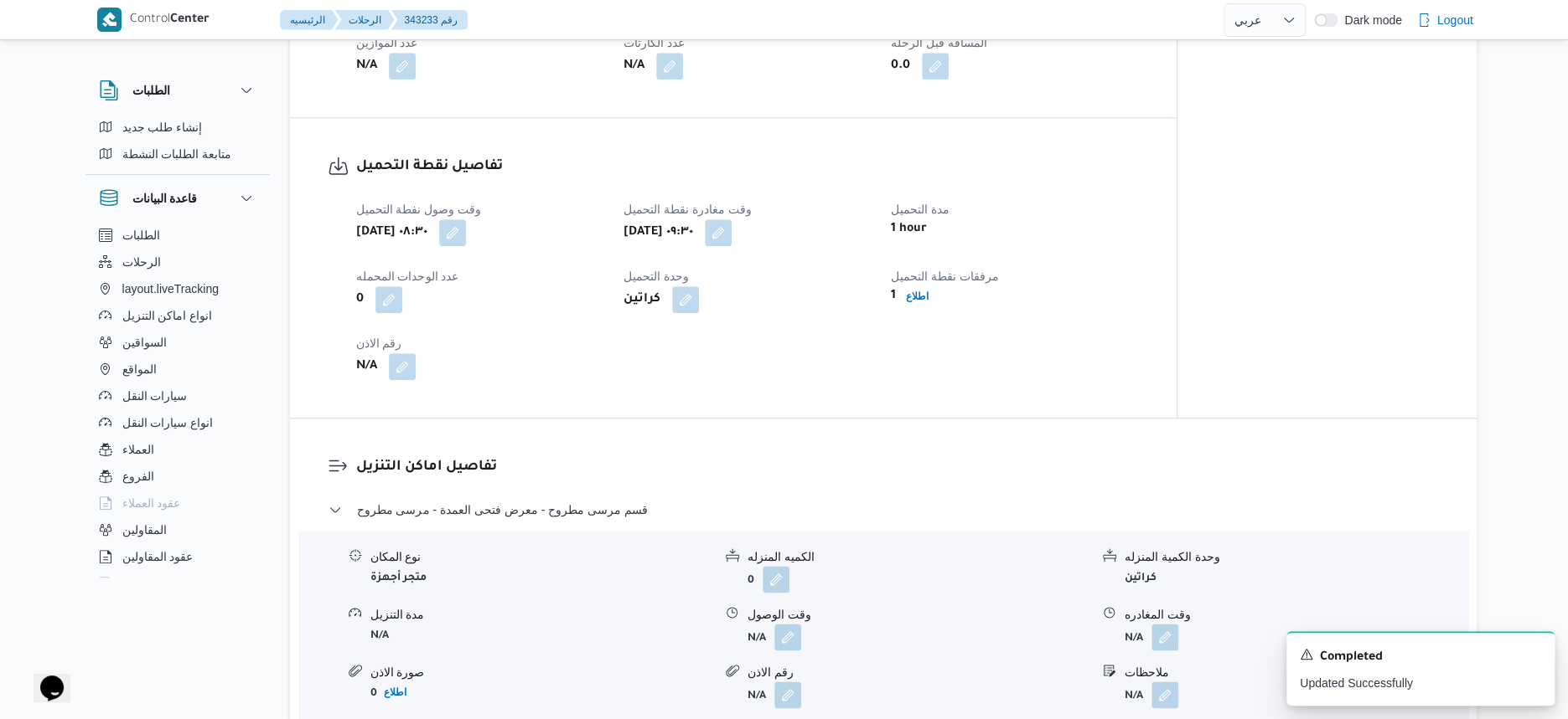
click at [863, 444] on div "تفاصيل اماكن التنزيل قسم مرسى مطروح - معرض فتحى العمدة - مرسى مطروح نوع المكان …" at bounding box center [883, 613] width 1186 height 390
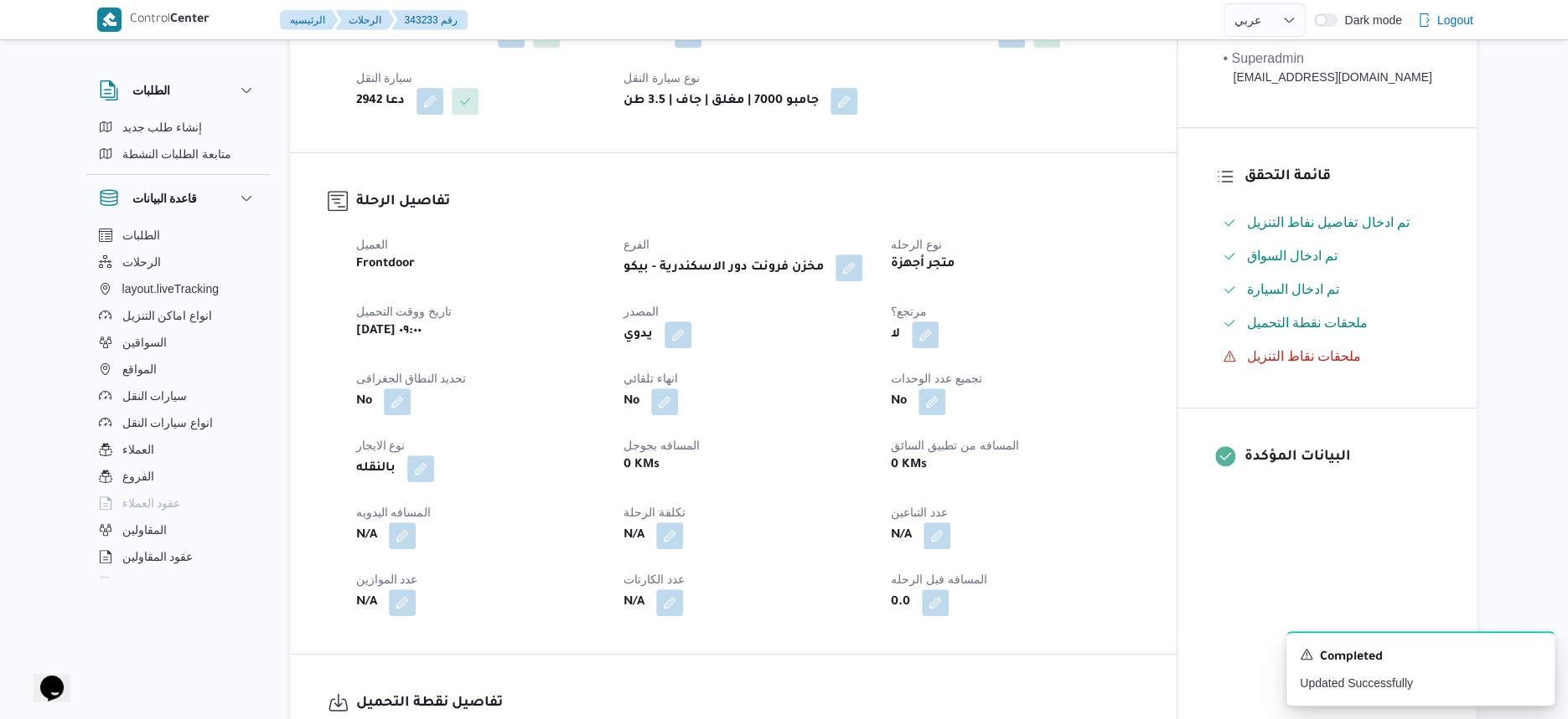
scroll to position [715, 0]
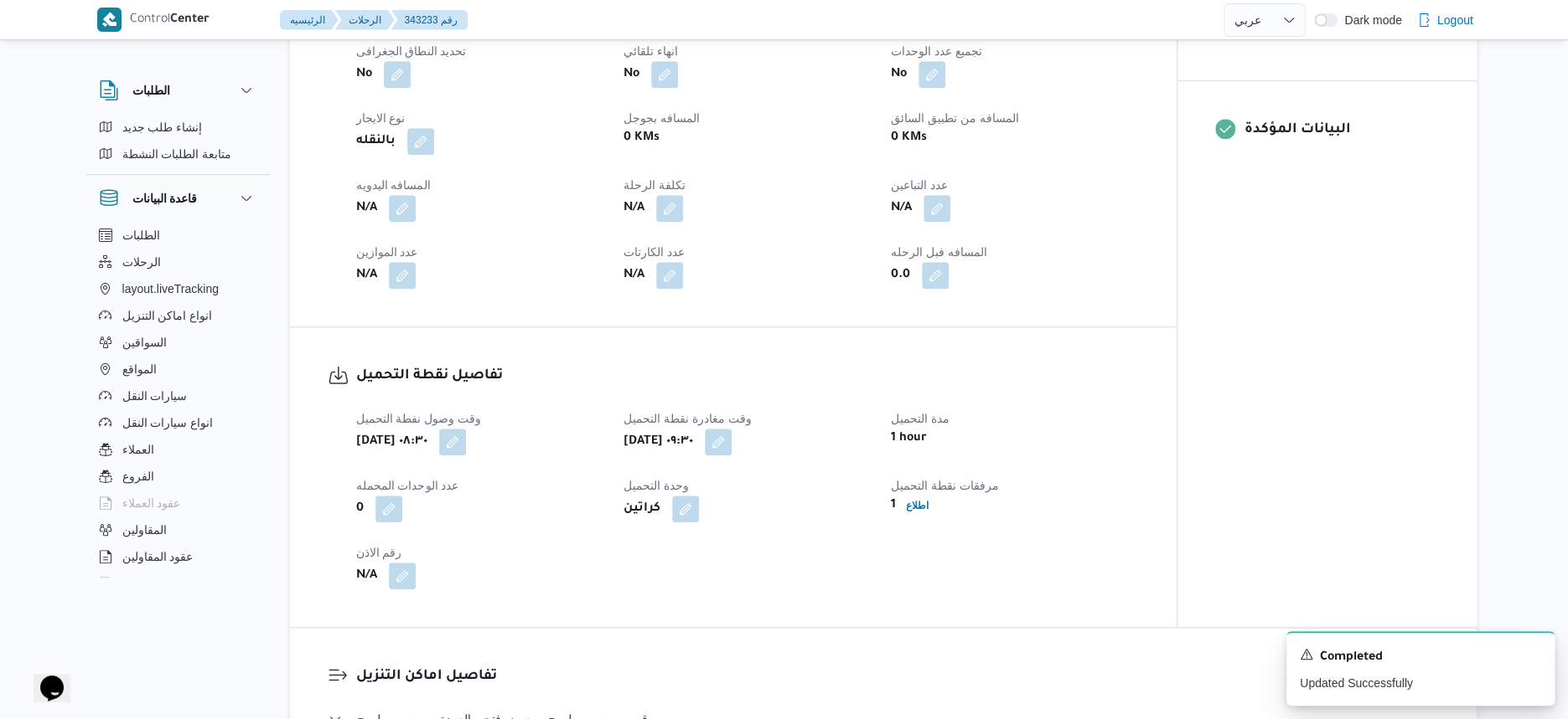
select select "ar"
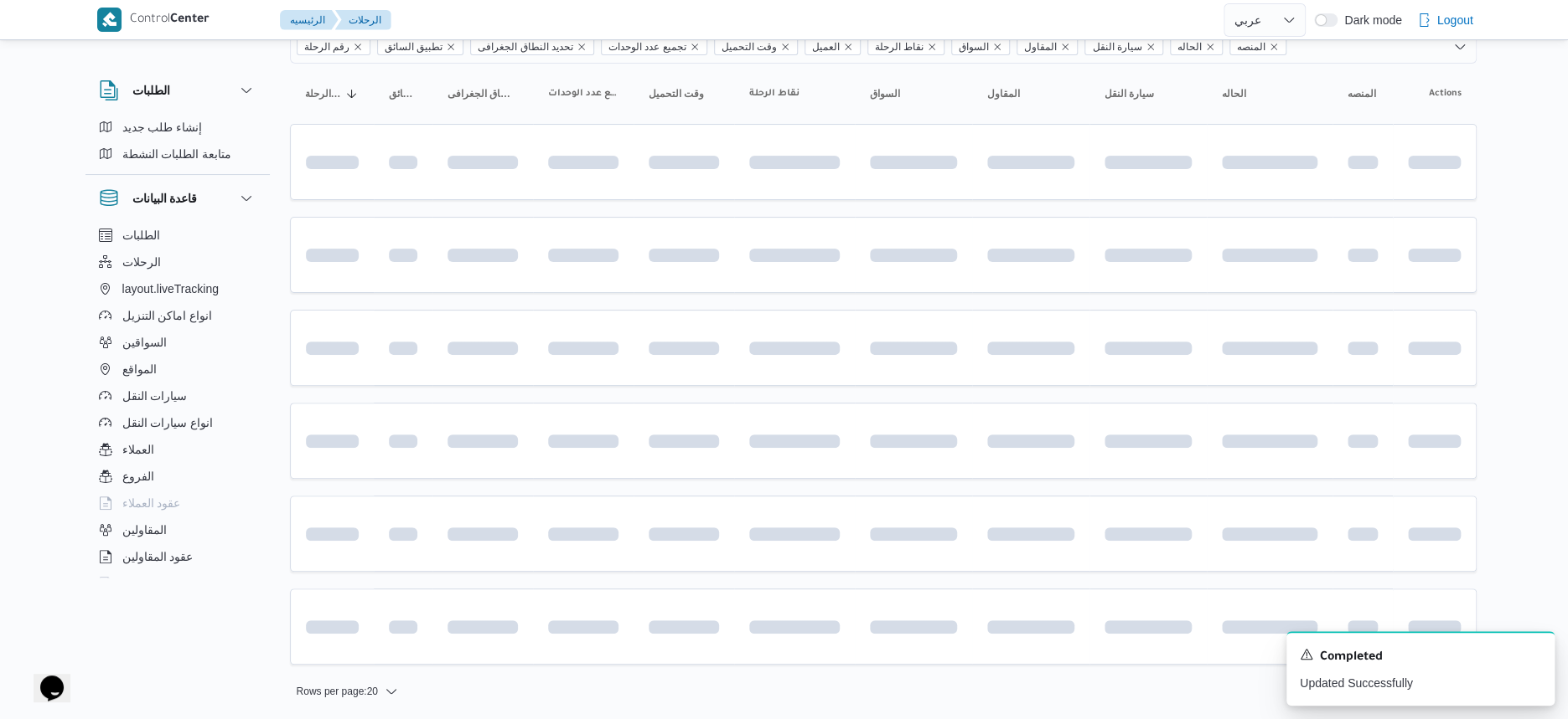
scroll to position [268, 0]
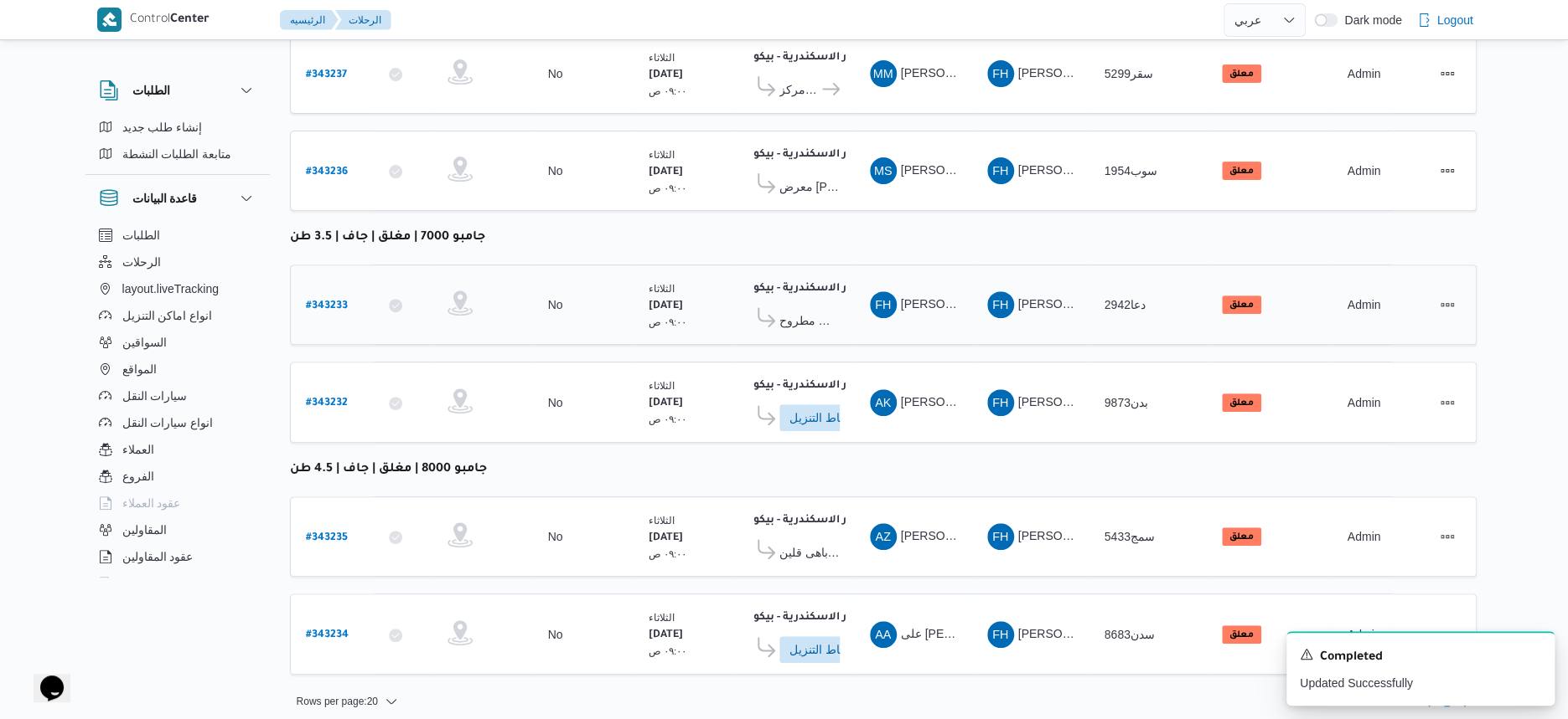
click at [835, 314] on span "معرض فتحى العمدة - مرسى مطروح" at bounding box center [809, 320] width 60 height 20
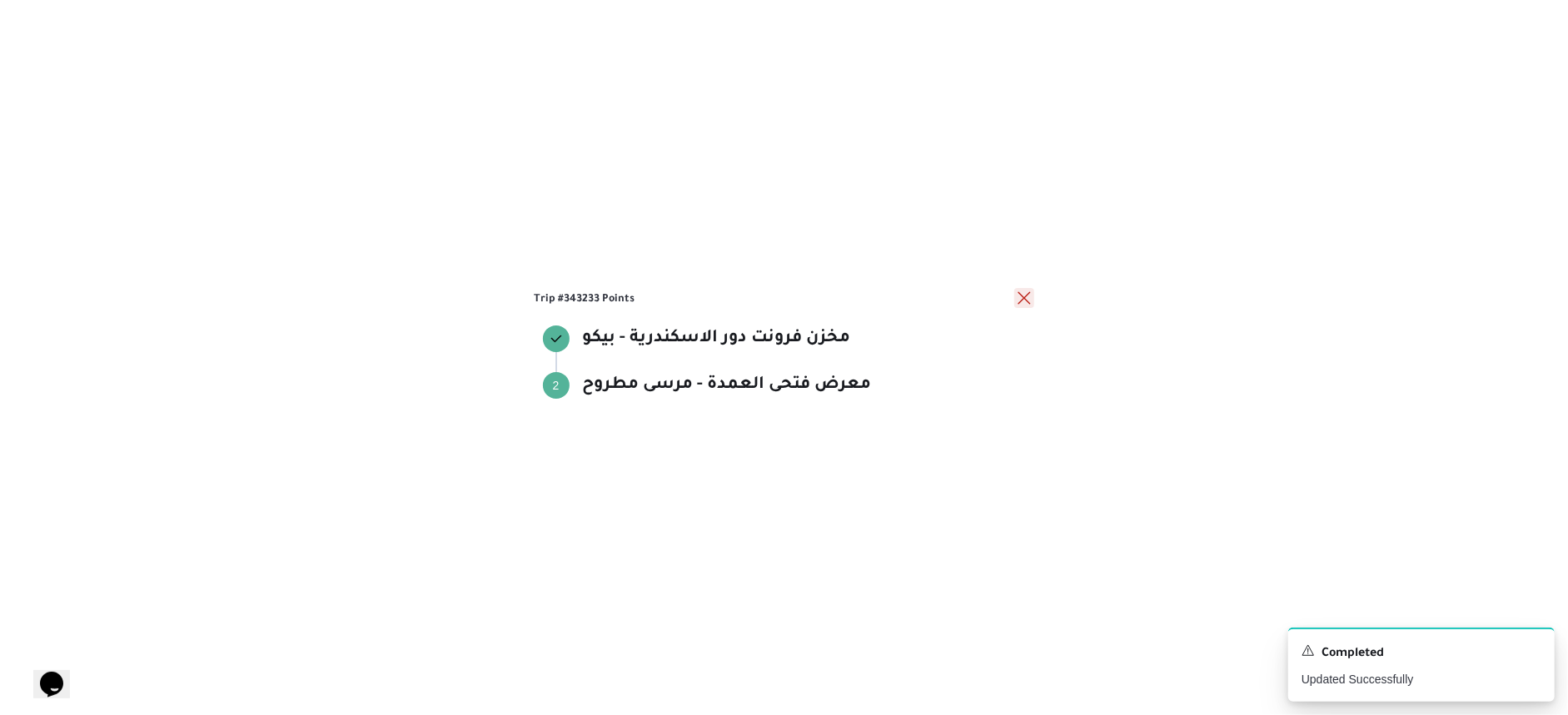
click at [1027, 292] on button "close" at bounding box center [1024, 298] width 20 height 20
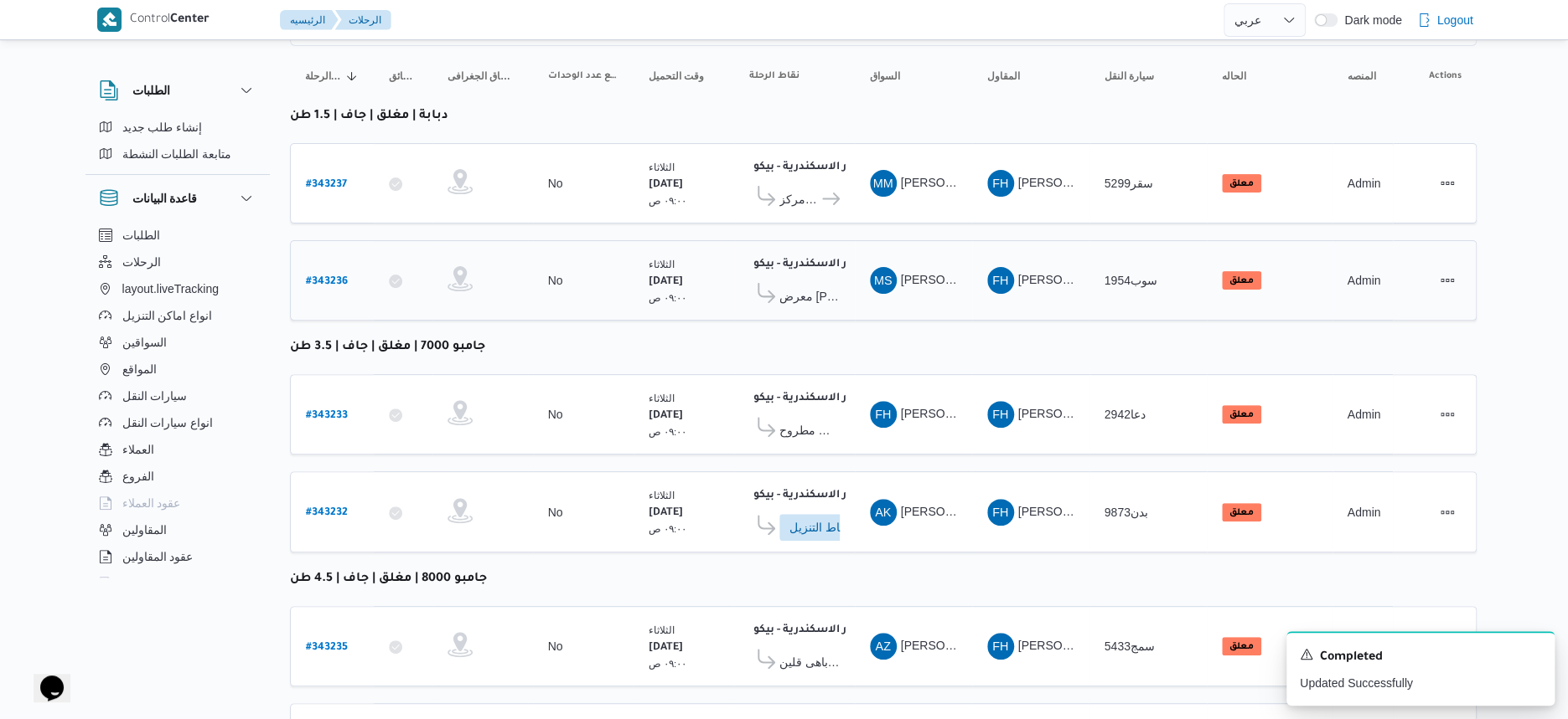
scroll to position [209, 0]
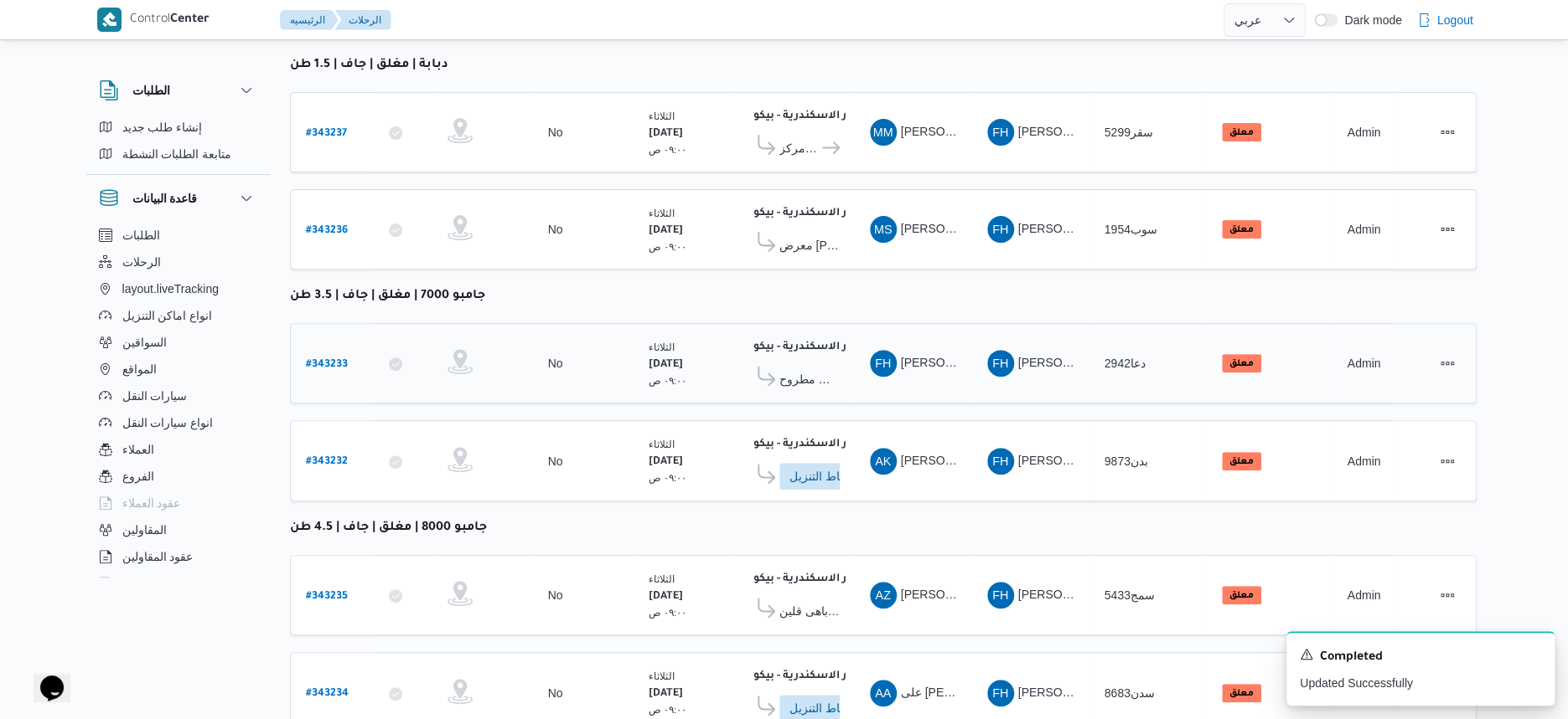
click at [806, 373] on span "معرض فتحى العمدة - مرسى مطروح" at bounding box center [809, 379] width 60 height 20
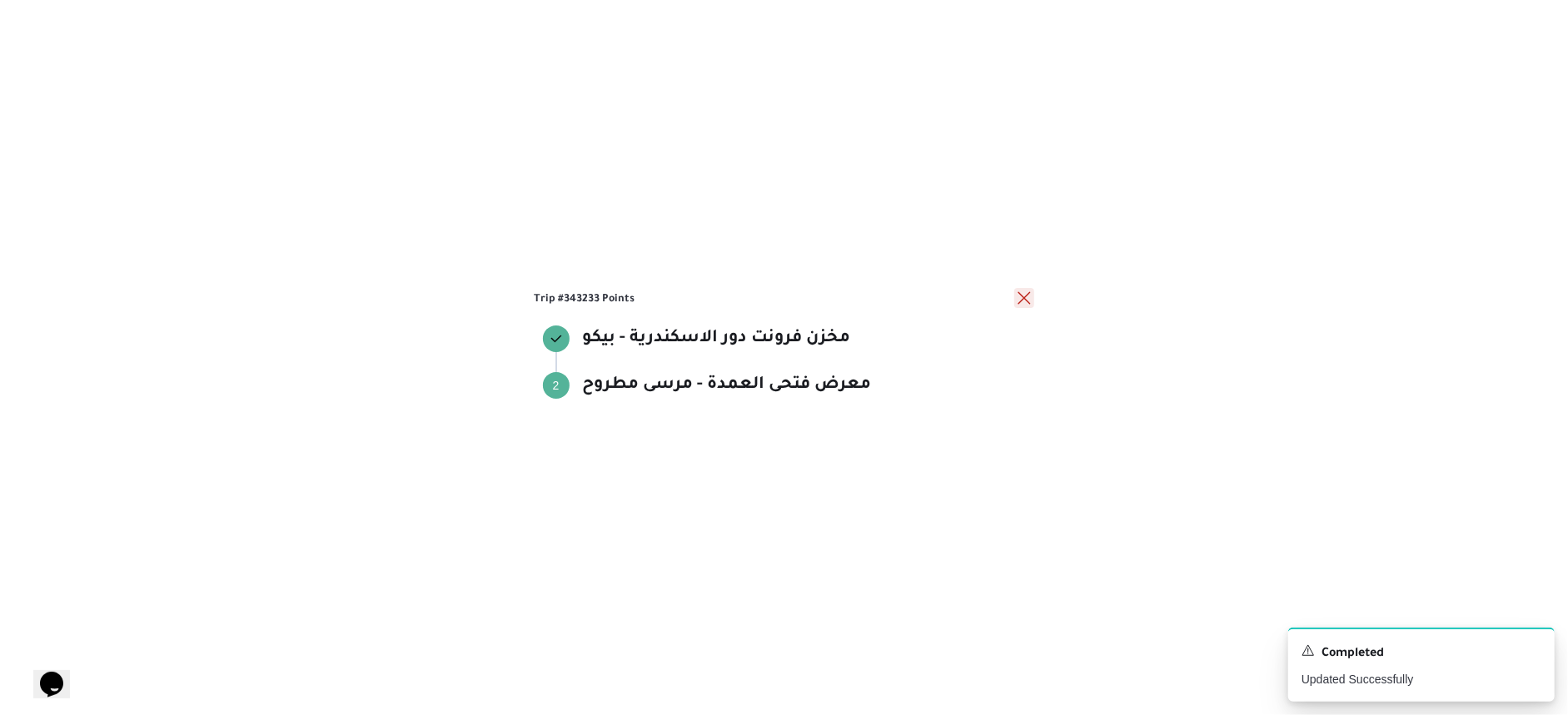
click at [1022, 292] on button "close" at bounding box center [1024, 298] width 20 height 20
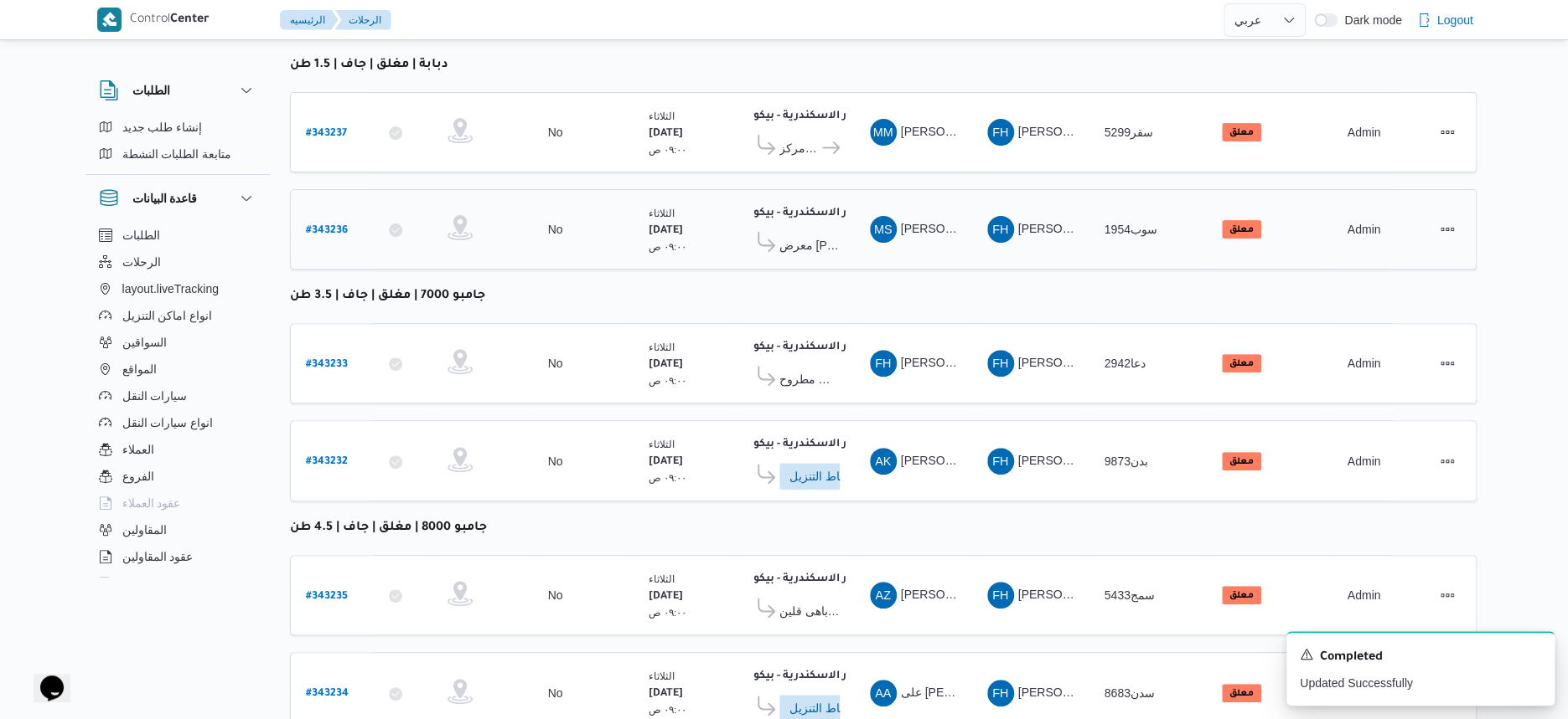
click at [338, 229] on b "# 343236" at bounding box center [327, 230] width 42 height 11
select select "ar"
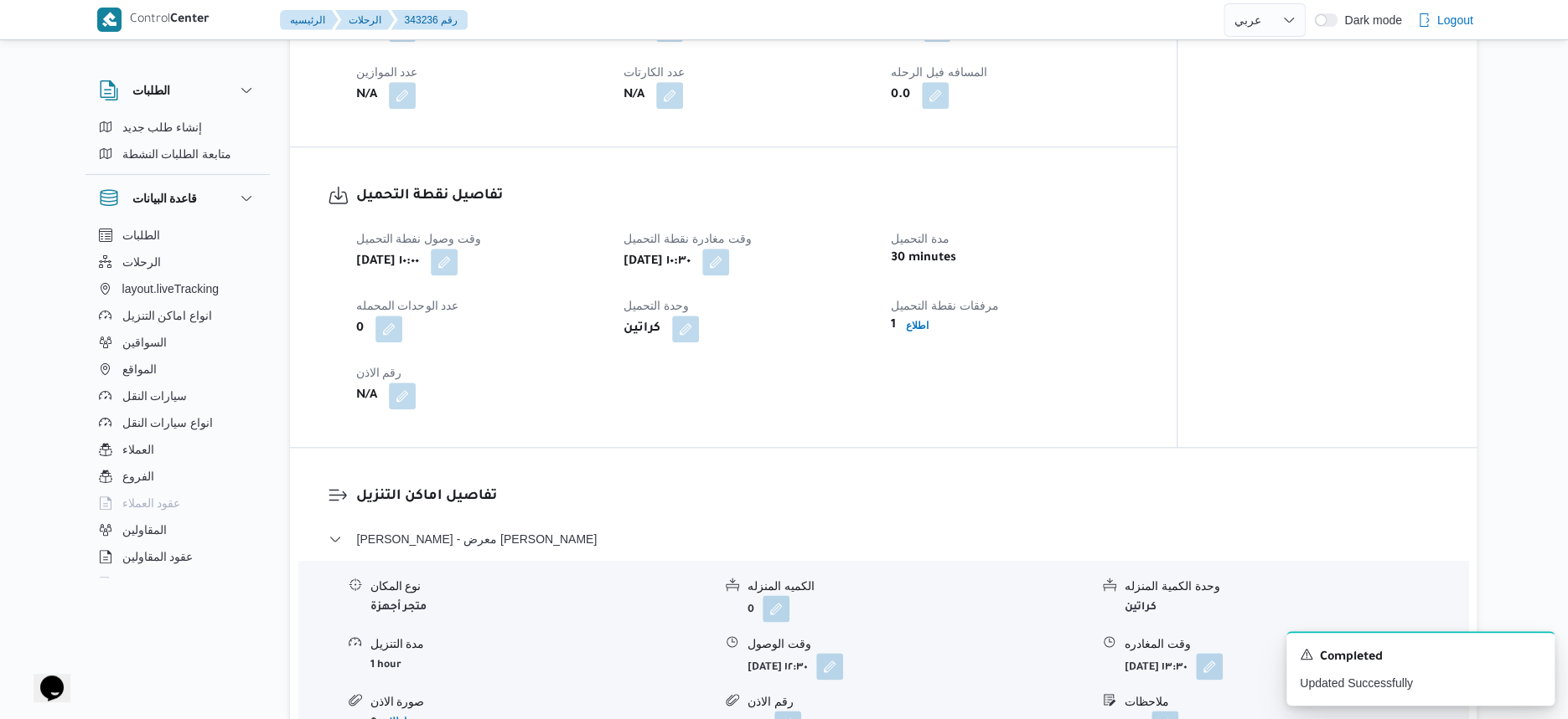
scroll to position [1152, 0]
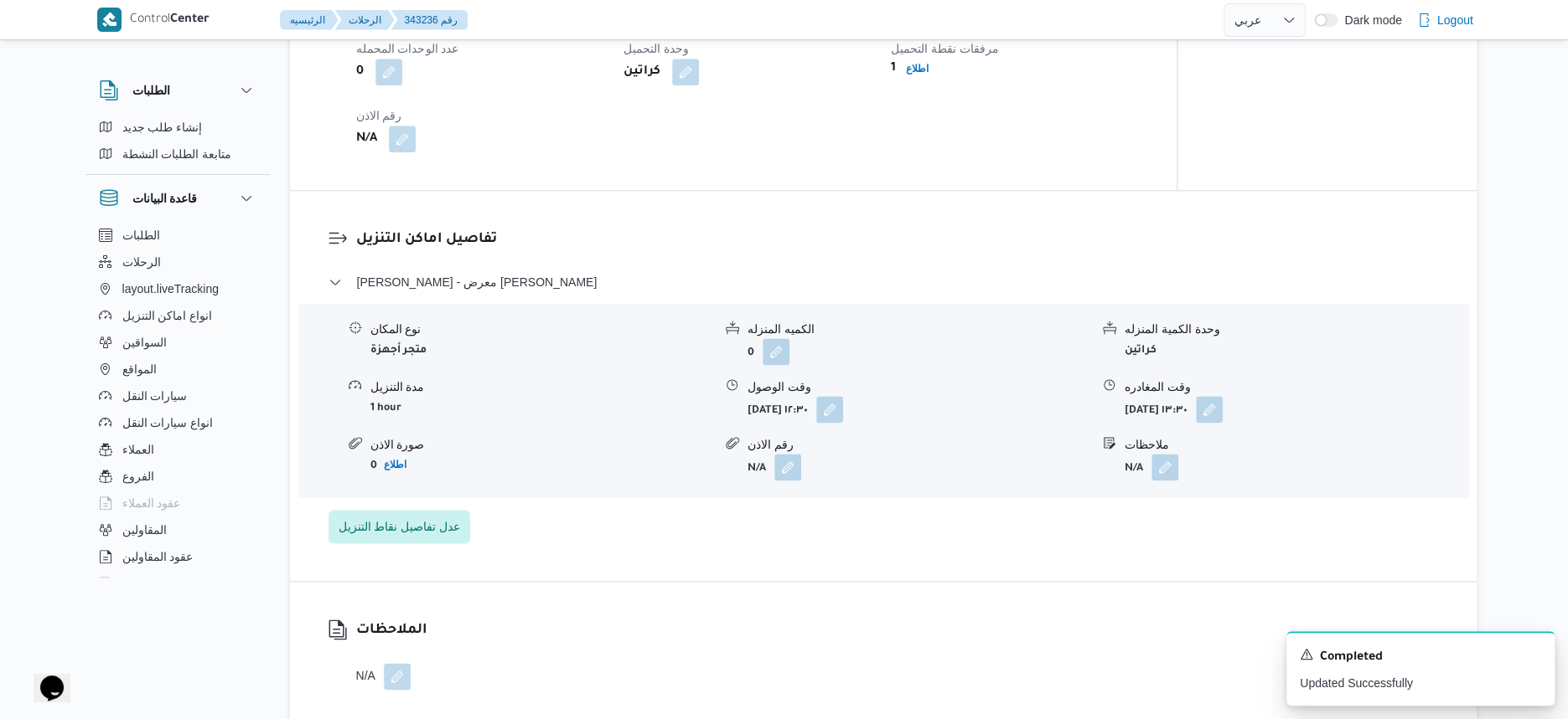
select select "ar"
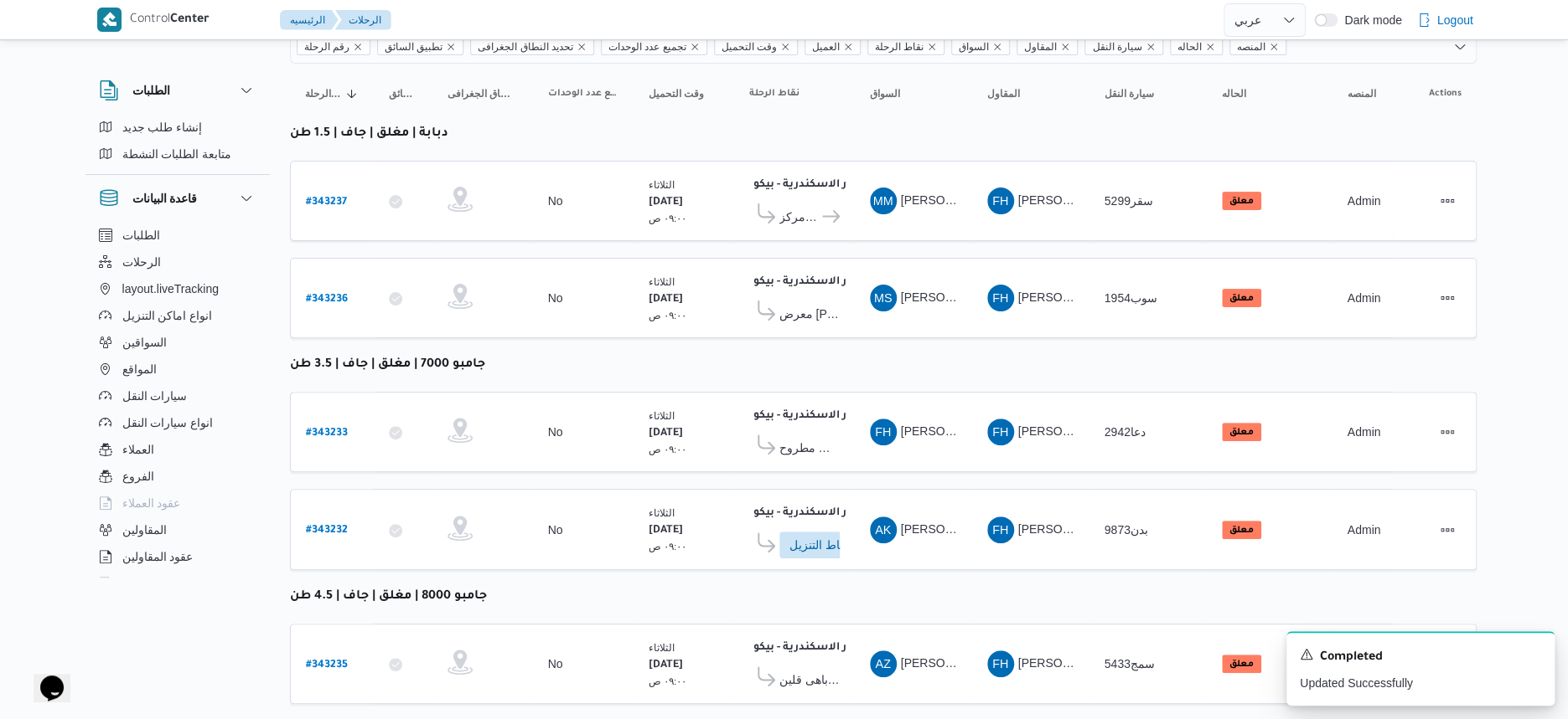
scroll to position [268, 0]
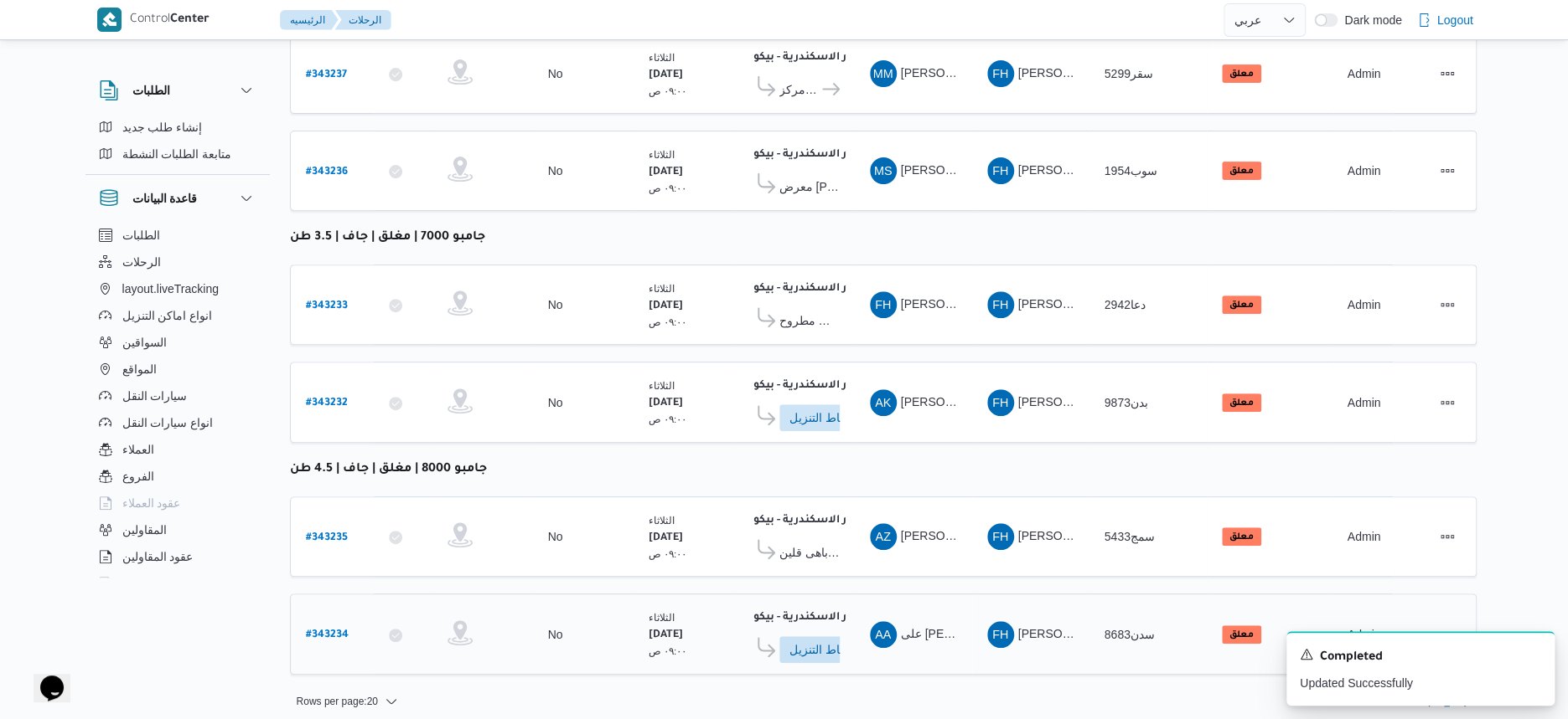
click at [344, 630] on b "# 343234" at bounding box center [327, 635] width 43 height 11
select select "ar"
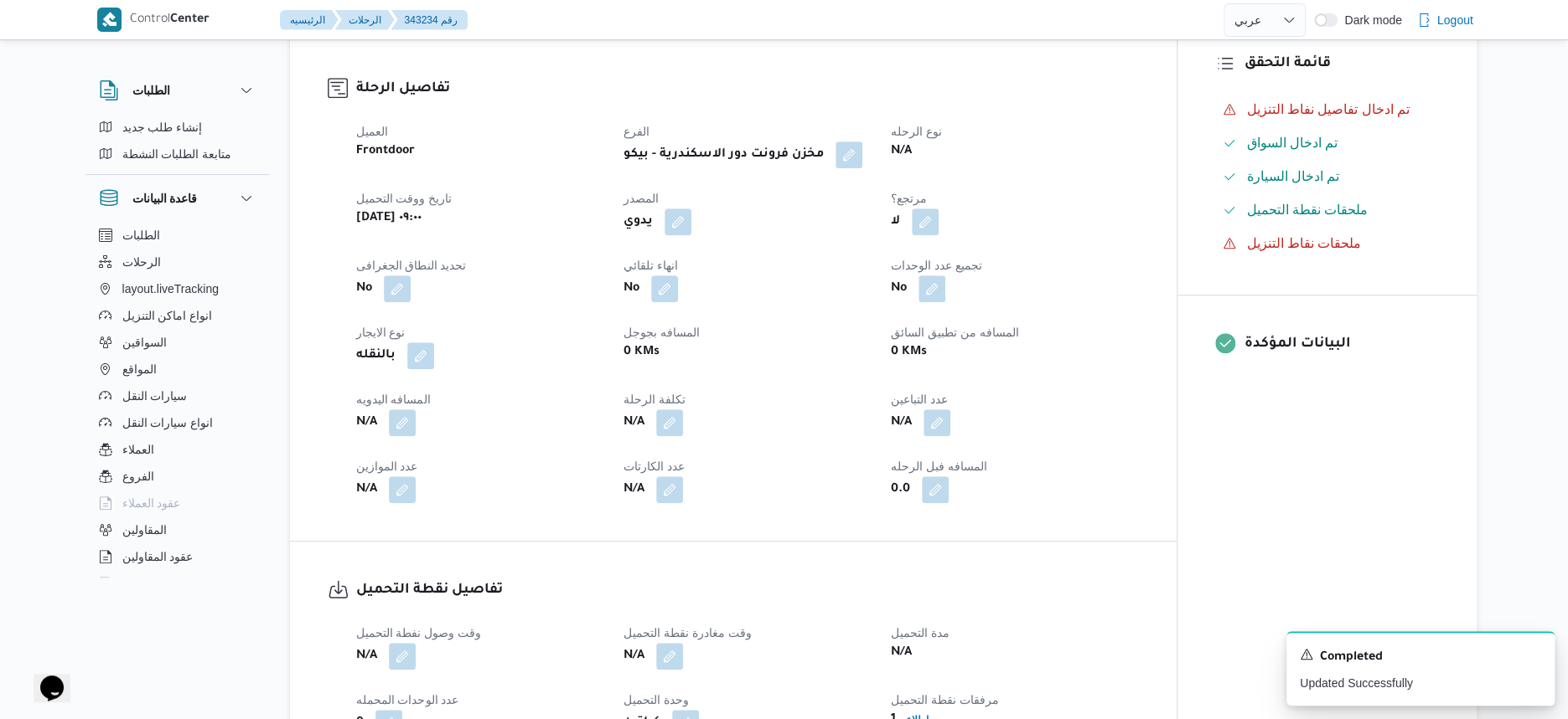
scroll to position [733, 0]
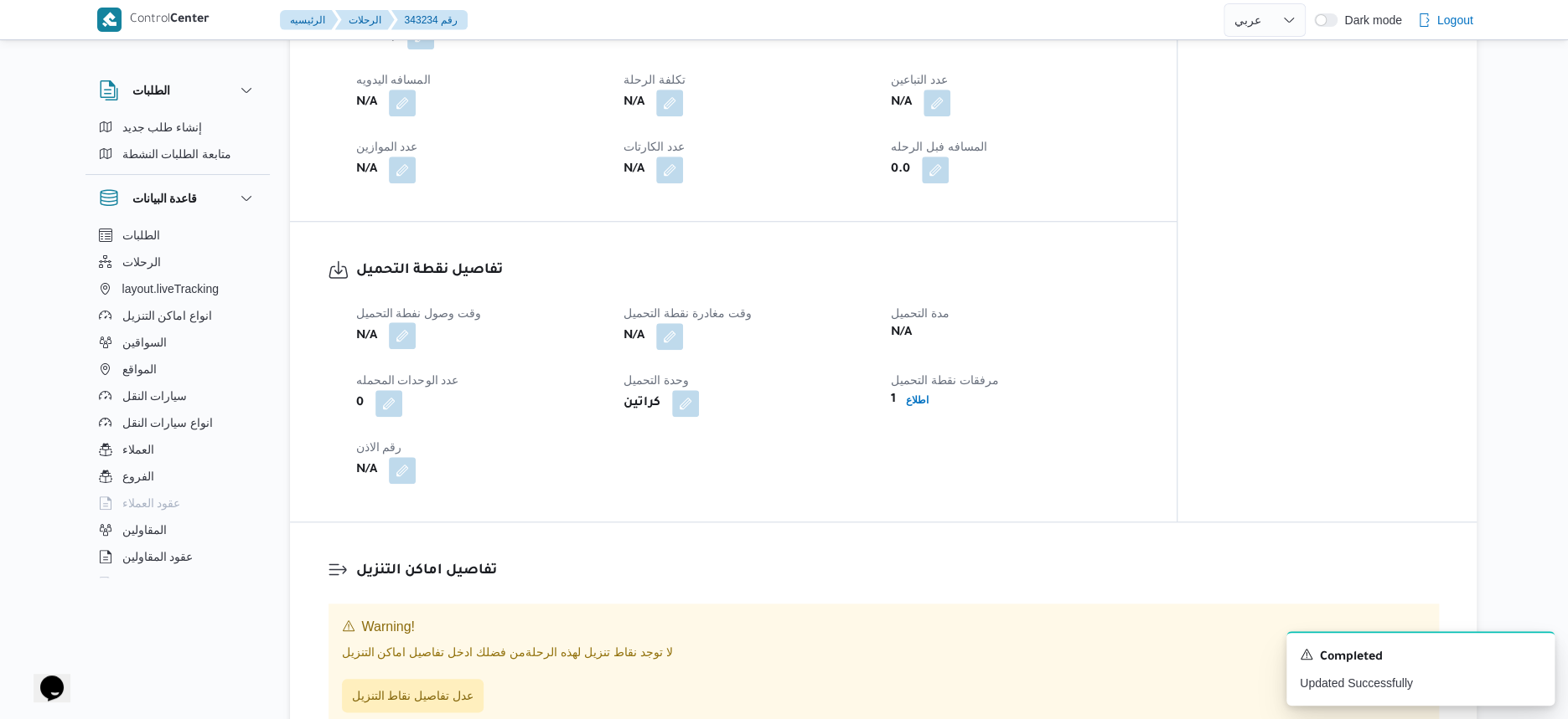
click at [404, 349] on button "button" at bounding box center [402, 336] width 27 height 27
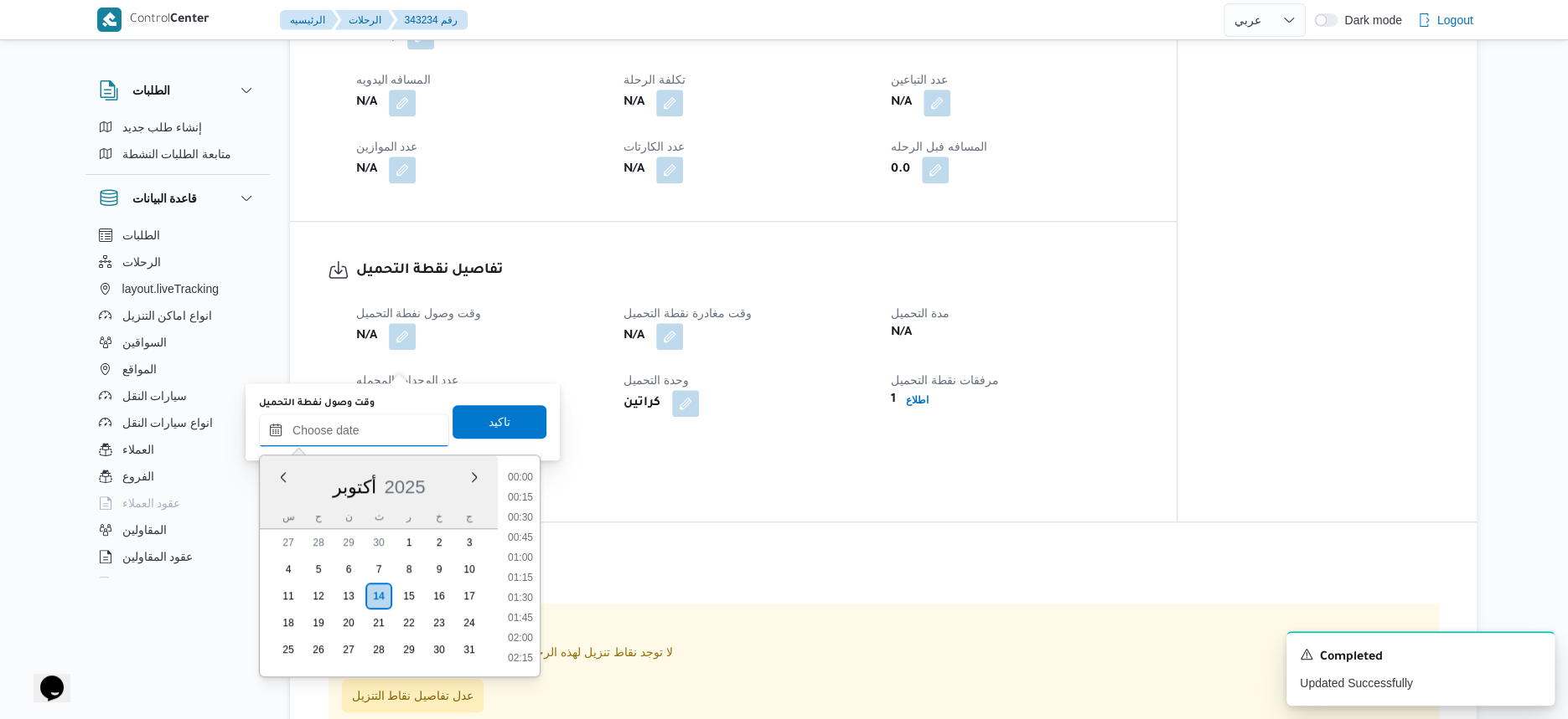
drag, startPoint x: 386, startPoint y: 431, endPoint x: 420, endPoint y: 442, distance: 35.7
click at [386, 431] on input "وقت وصول نفطة التحميل" at bounding box center [354, 430] width 190 height 33
click at [606, 479] on div "وقت وصول نفطة التحميل N/A وقت مغادرة نقطة التحميل N/A مدة التحميل N/A عدد الوحد…" at bounding box center [747, 394] width 803 height 201
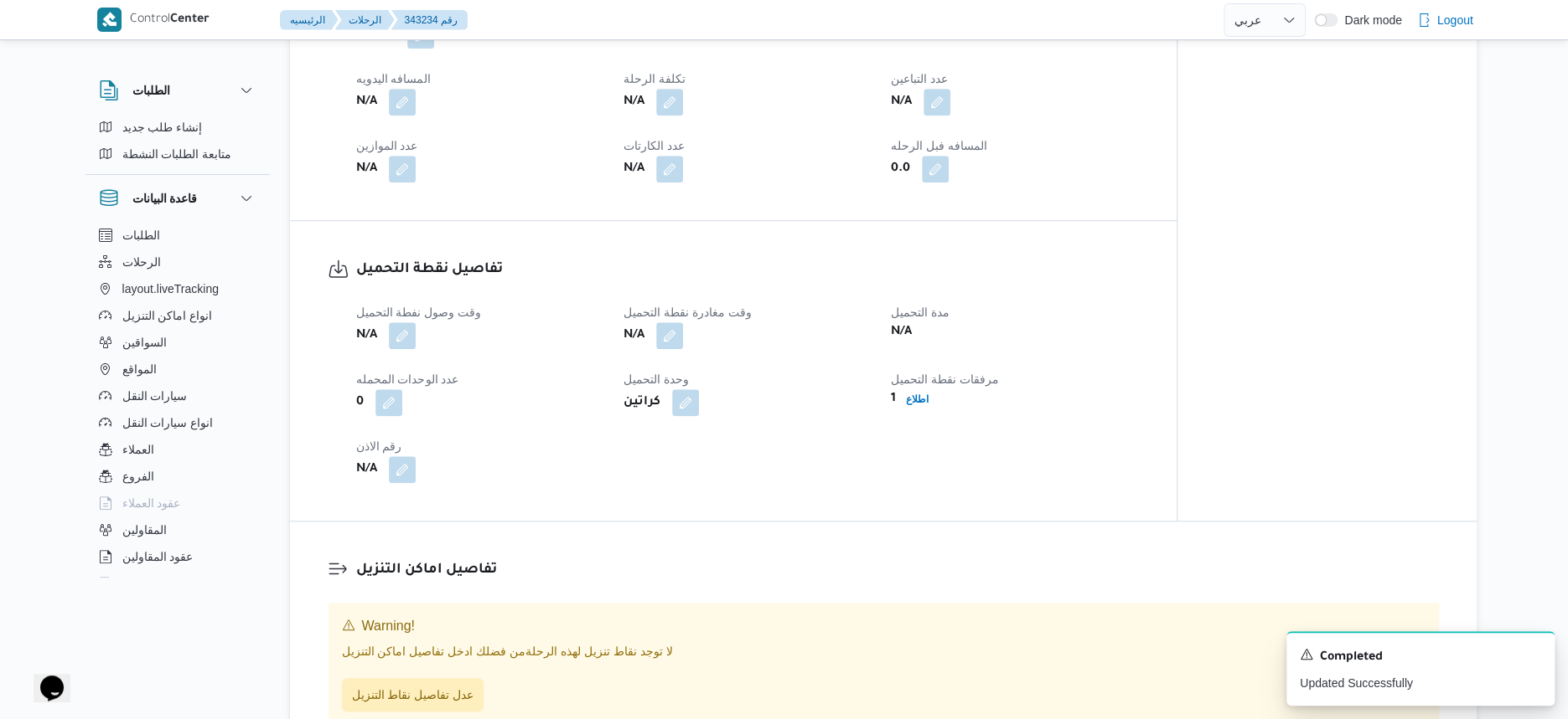
scroll to position [733, 0]
click at [400, 349] on button "button" at bounding box center [402, 336] width 27 height 27
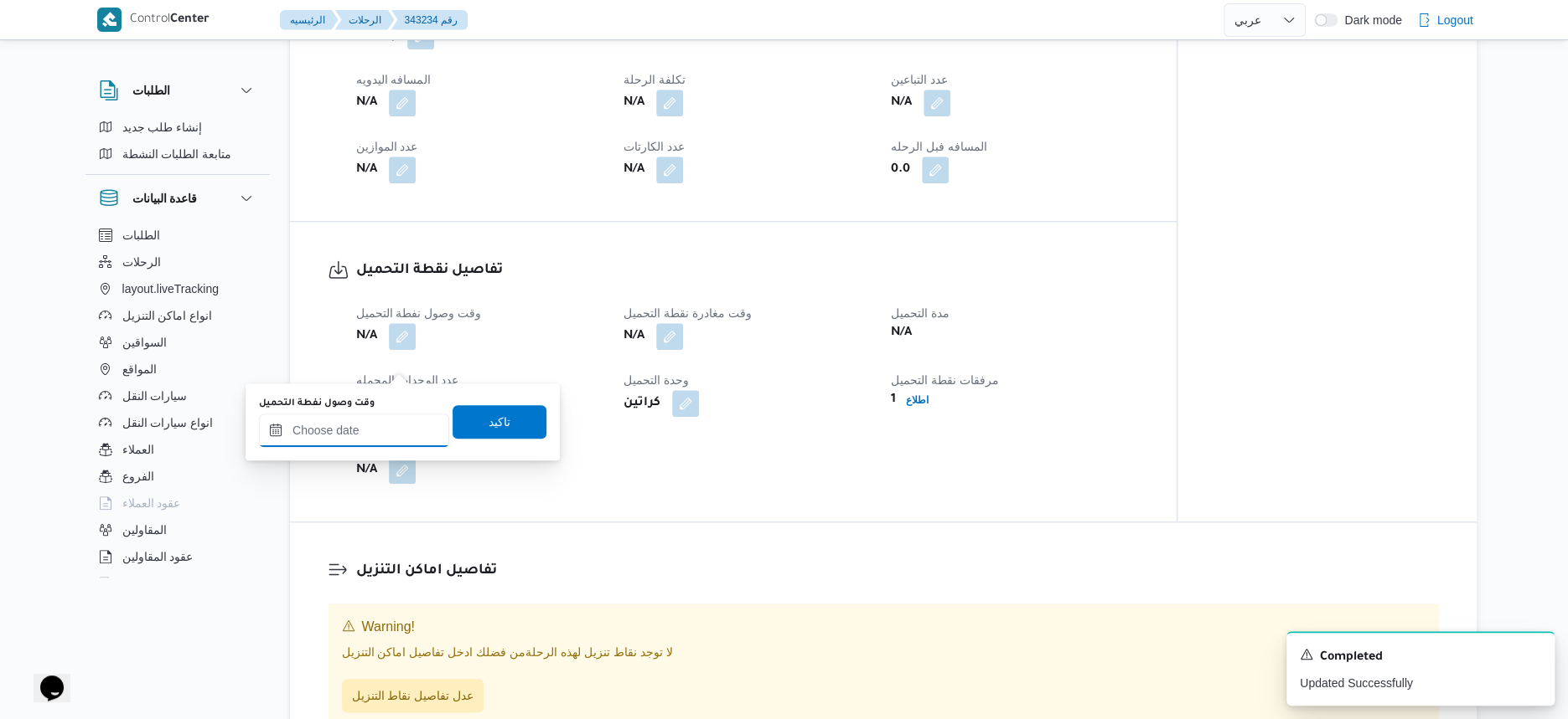
click at [394, 417] on input "وقت وصول نفطة التحميل" at bounding box center [354, 430] width 190 height 33
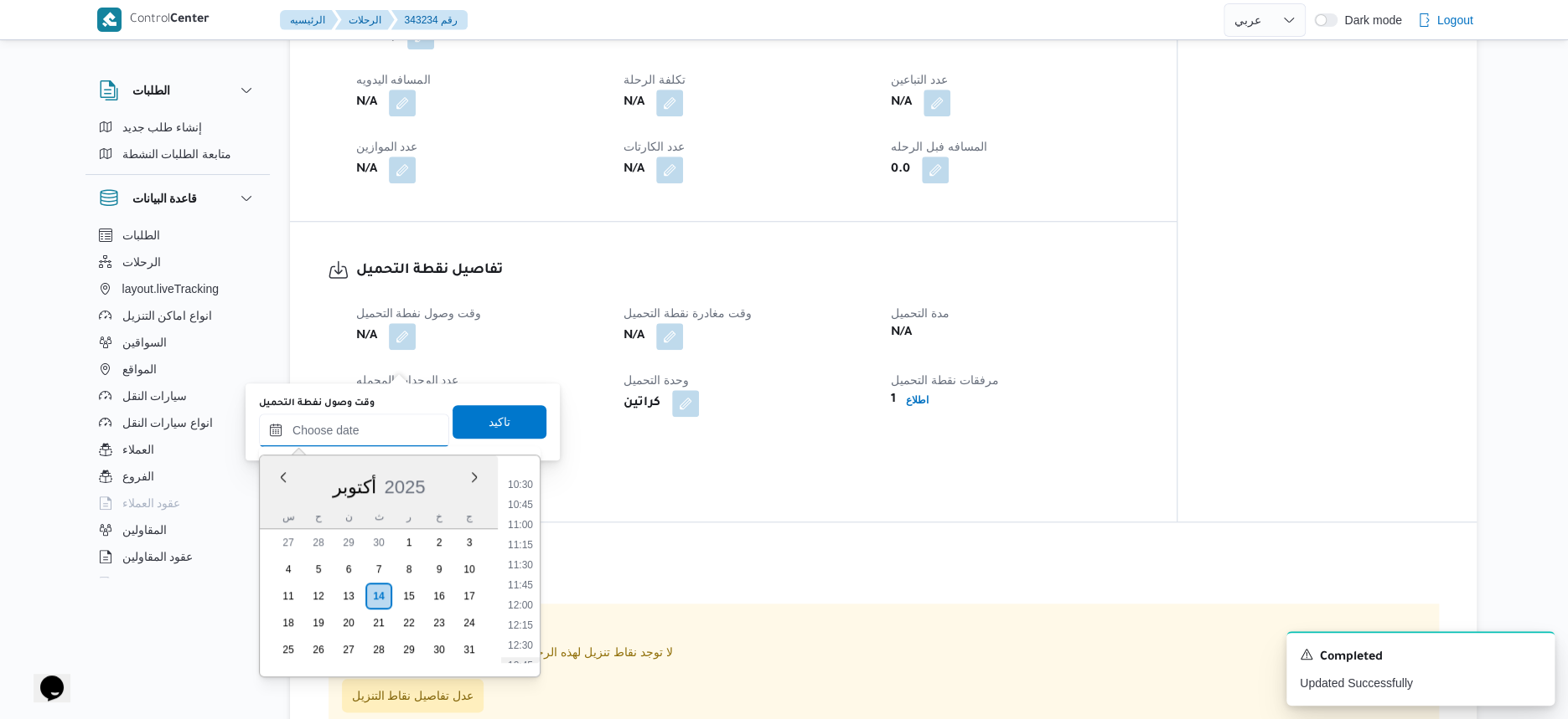
scroll to position [858, 0]
click at [532, 507] on li "11:00" at bounding box center [520, 503] width 38 height 17
type input "١٤/١٠/٢٠٢٥ ١١:٠٠"
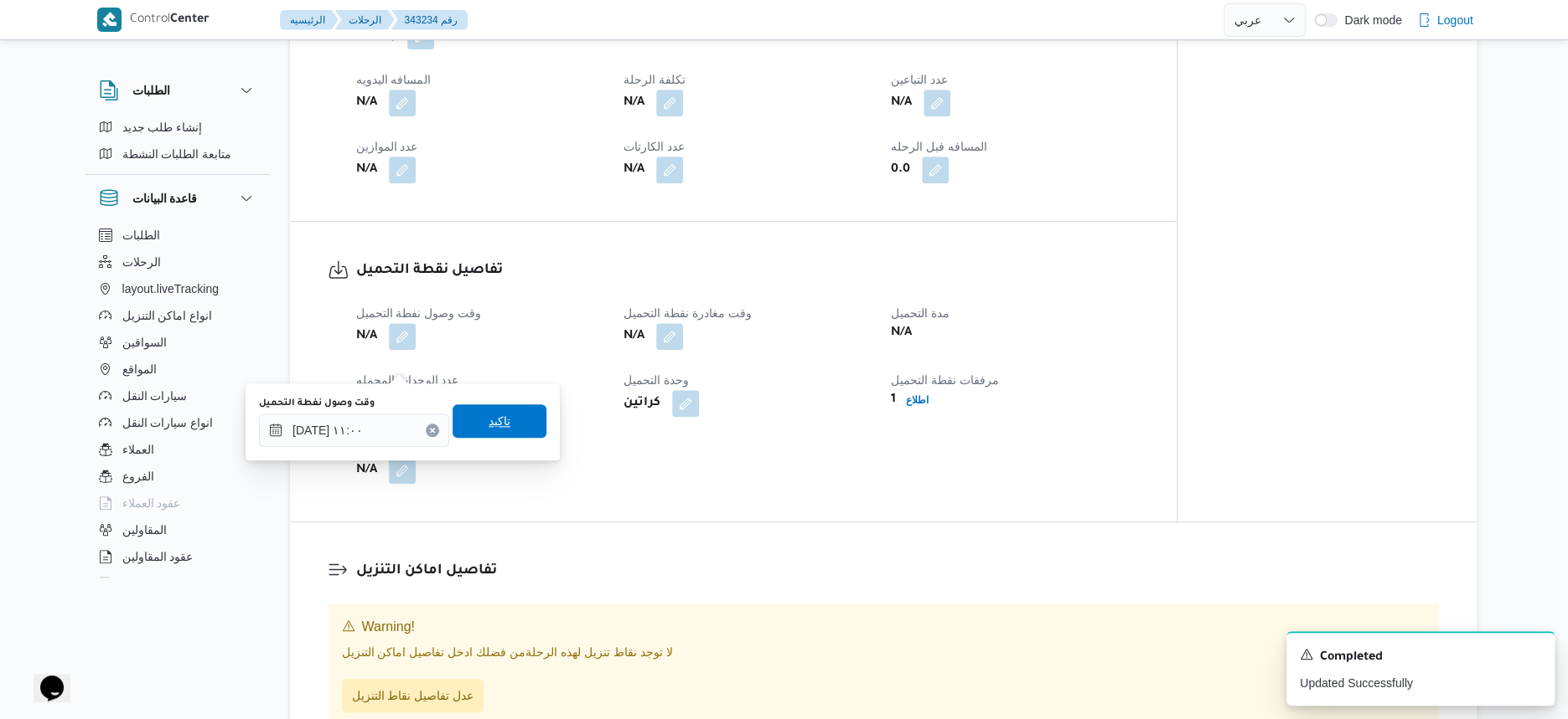
click at [521, 430] on span "تاكيد" at bounding box center [499, 421] width 93 height 33
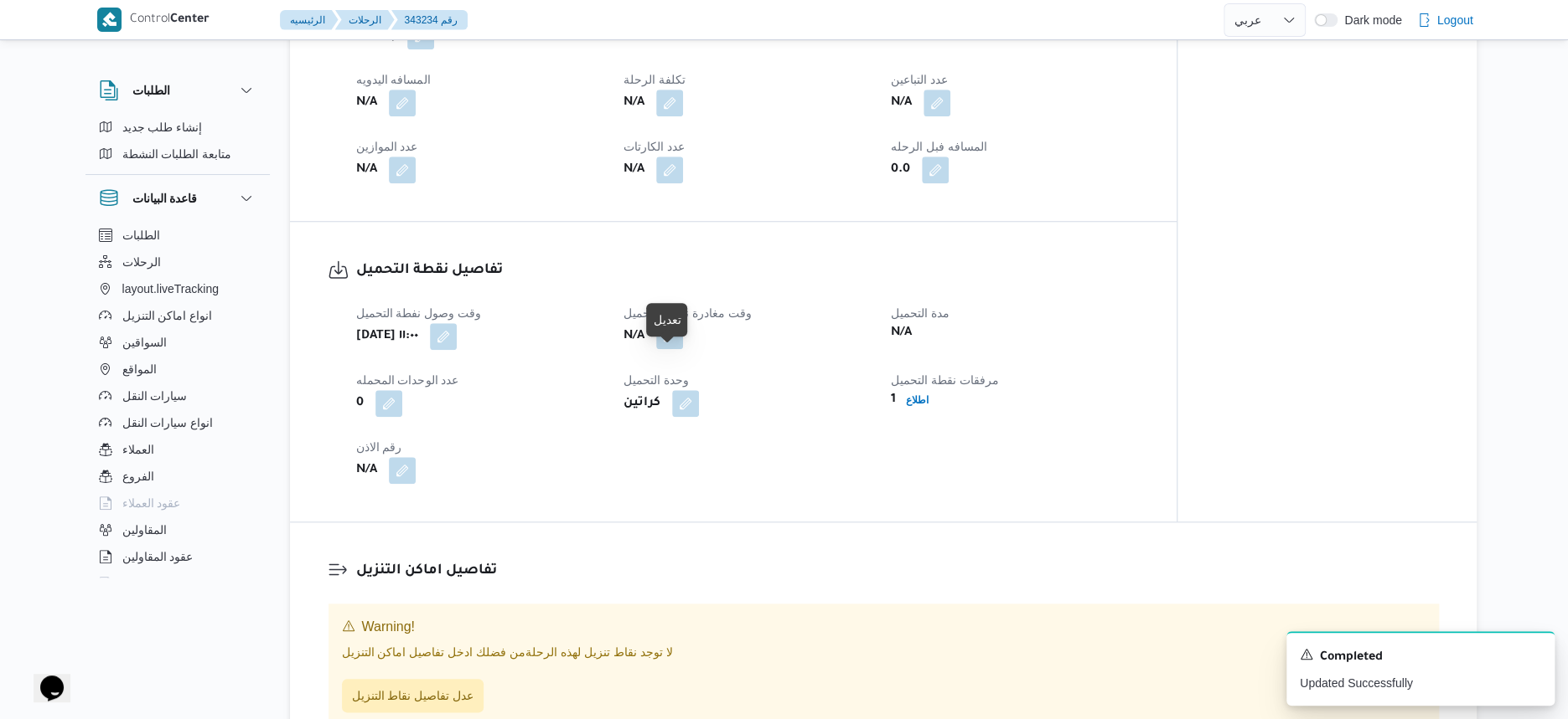
click at [677, 349] on button "button" at bounding box center [670, 336] width 27 height 27
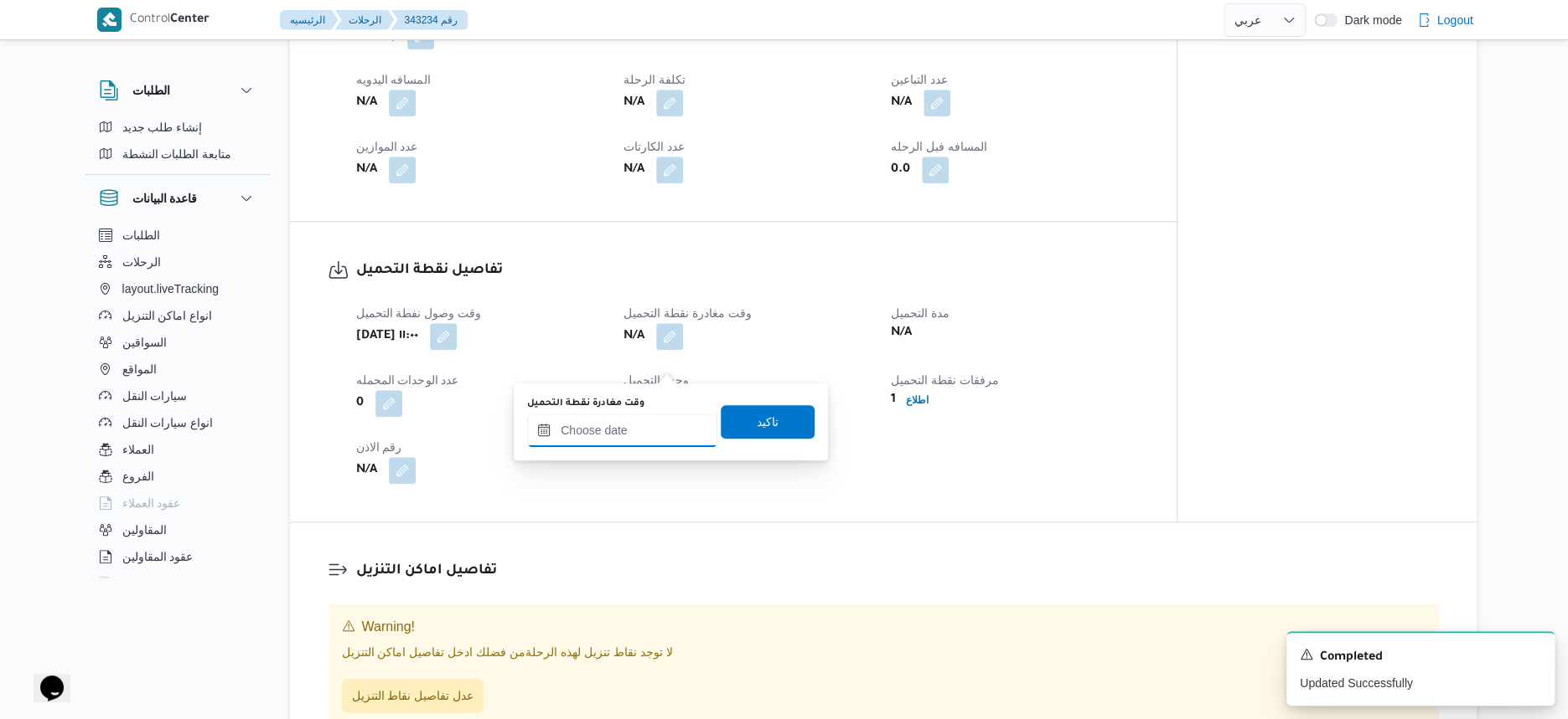
drag, startPoint x: 667, startPoint y: 421, endPoint x: 697, endPoint y: 442, distance: 36.6
click at [666, 421] on input "وقت مغادرة نقطة التحميل" at bounding box center [622, 430] width 190 height 33
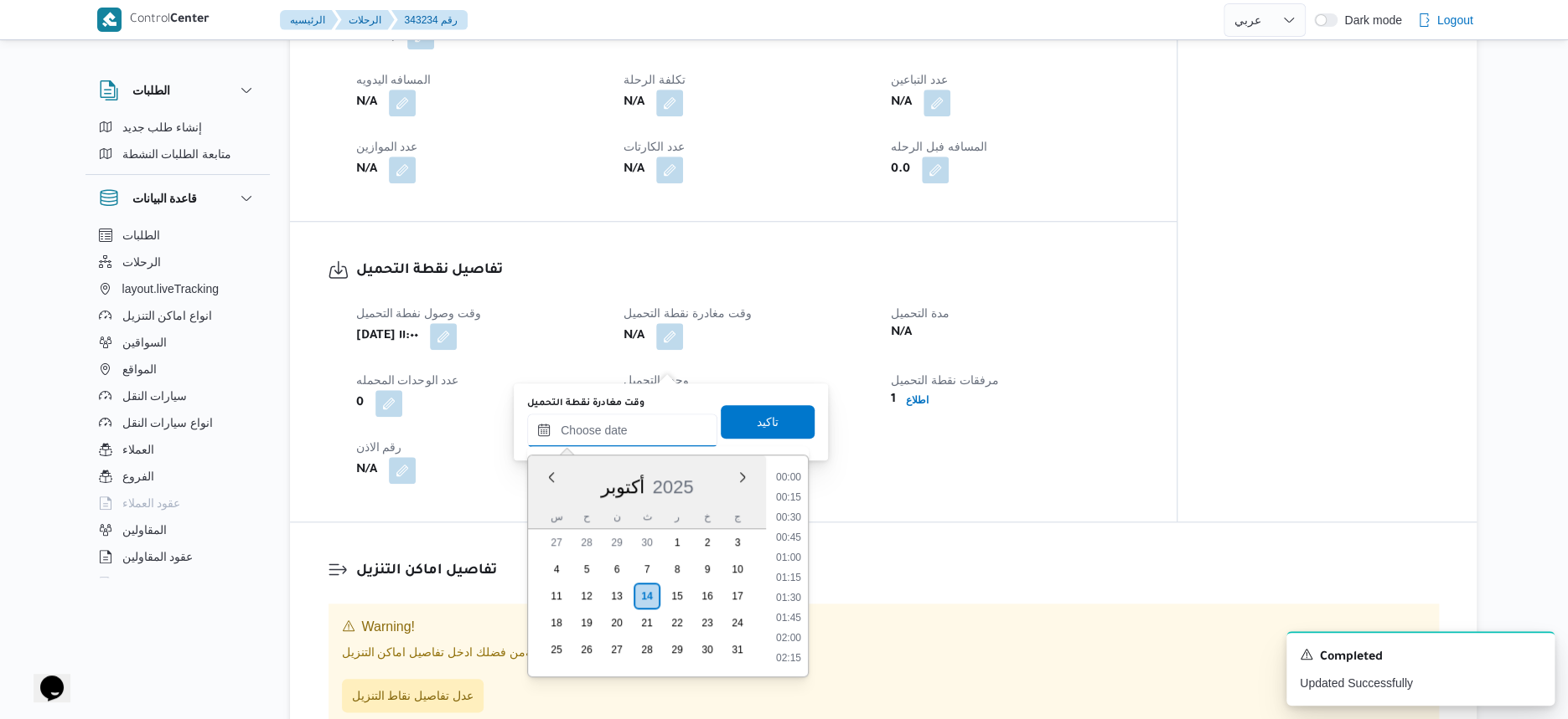
scroll to position [962, 0]
click at [799, 480] on li "12:00" at bounding box center [788, 479] width 38 height 17
type input "١٤/١٠/٢٠٢٥ ١٢:٠٠"
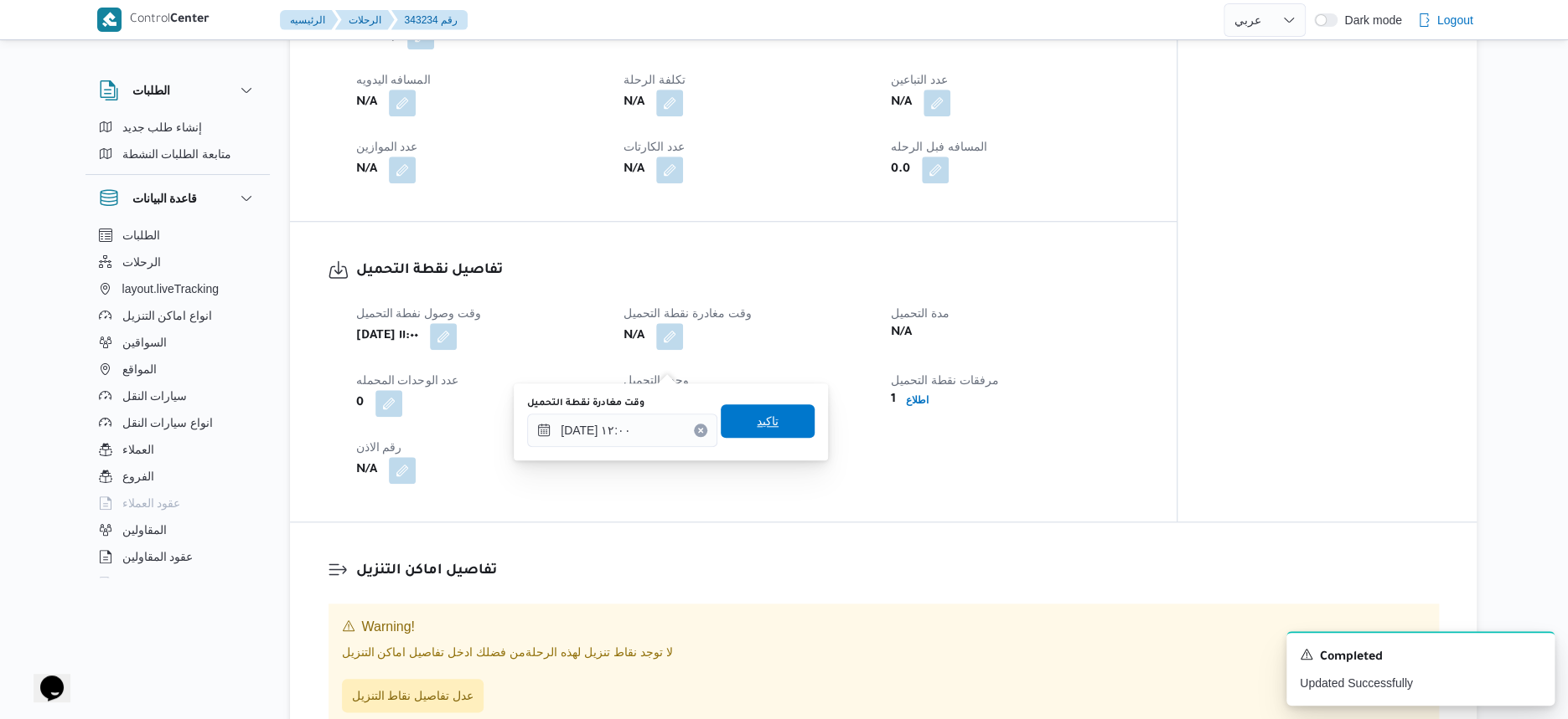
click at [796, 413] on span "تاكيد" at bounding box center [767, 421] width 93 height 33
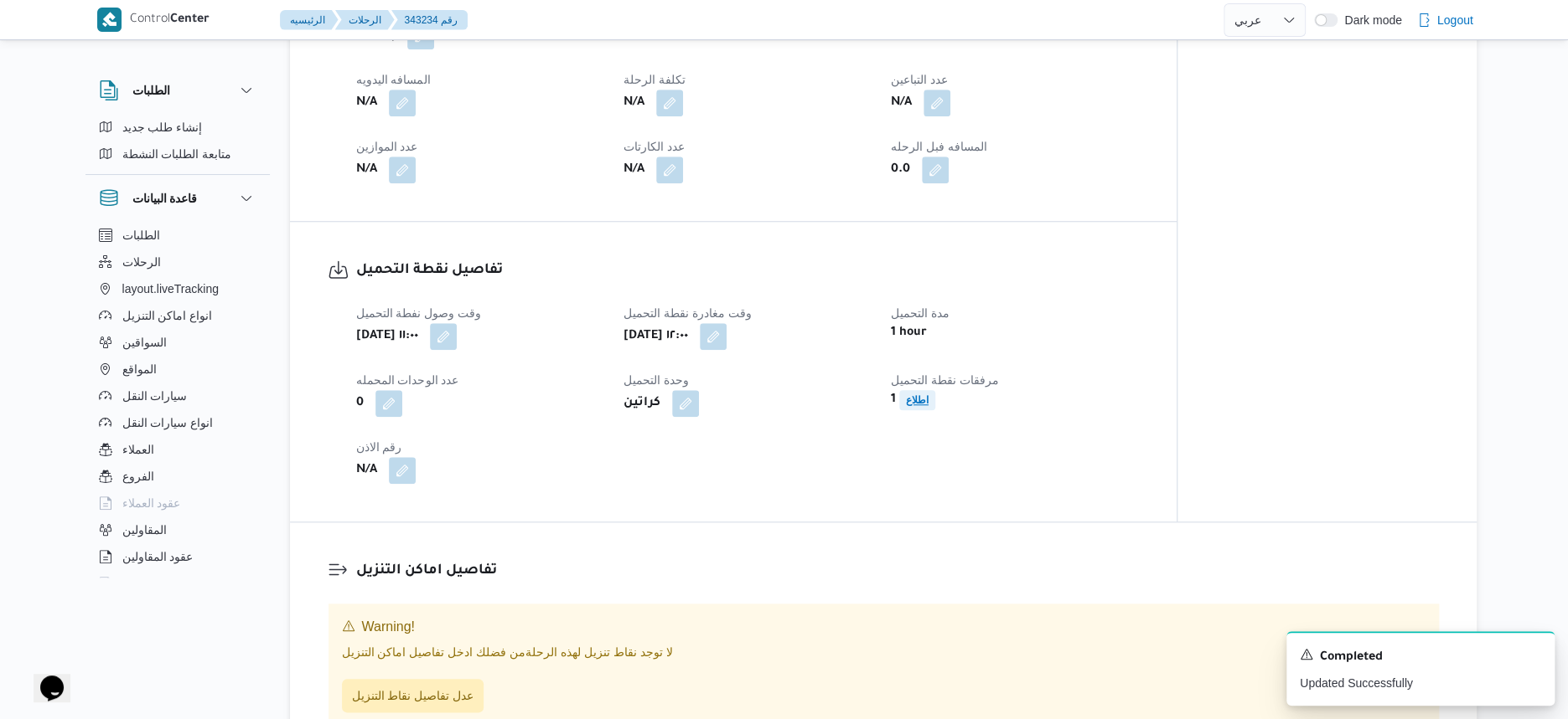
click at [909, 410] on span "اطلاع" at bounding box center [918, 400] width 23 height 20
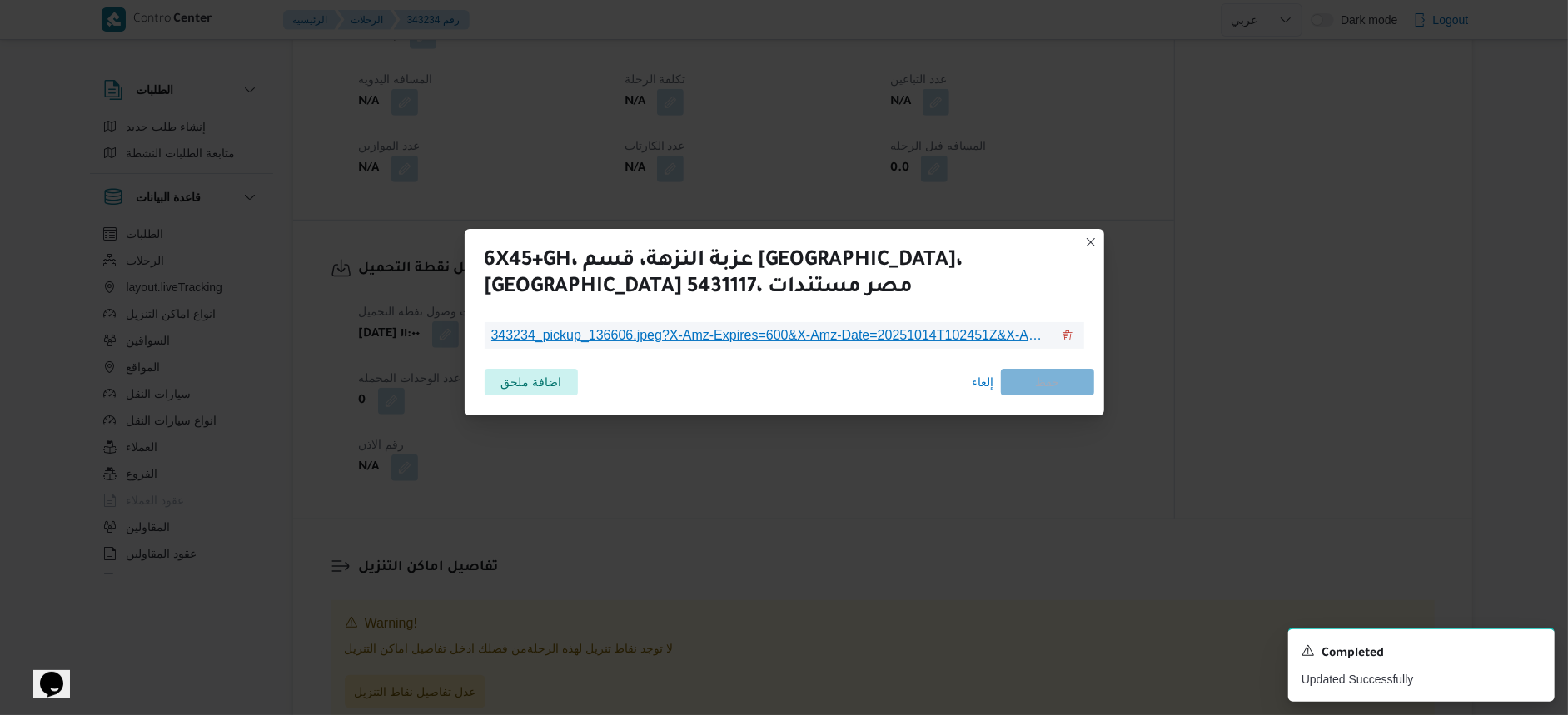
click at [781, 339] on span "343234_pickup_136606.jpeg?X-Amz-Expires=600&X-Amz-Date=20251014T102451Z&X-Amz-A…" at bounding box center [771, 335] width 560 height 20
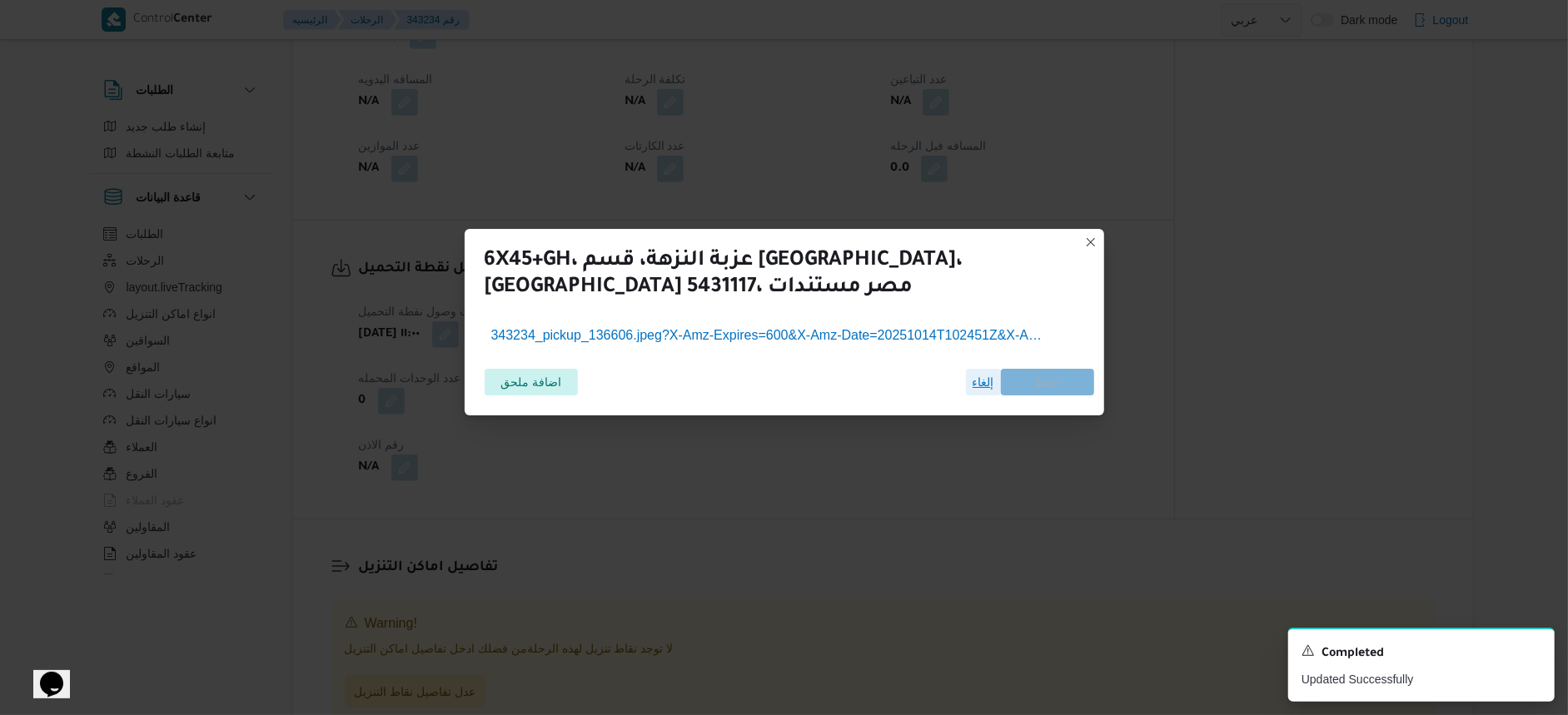
click at [982, 385] on span "إلغاء" at bounding box center [983, 382] width 22 height 20
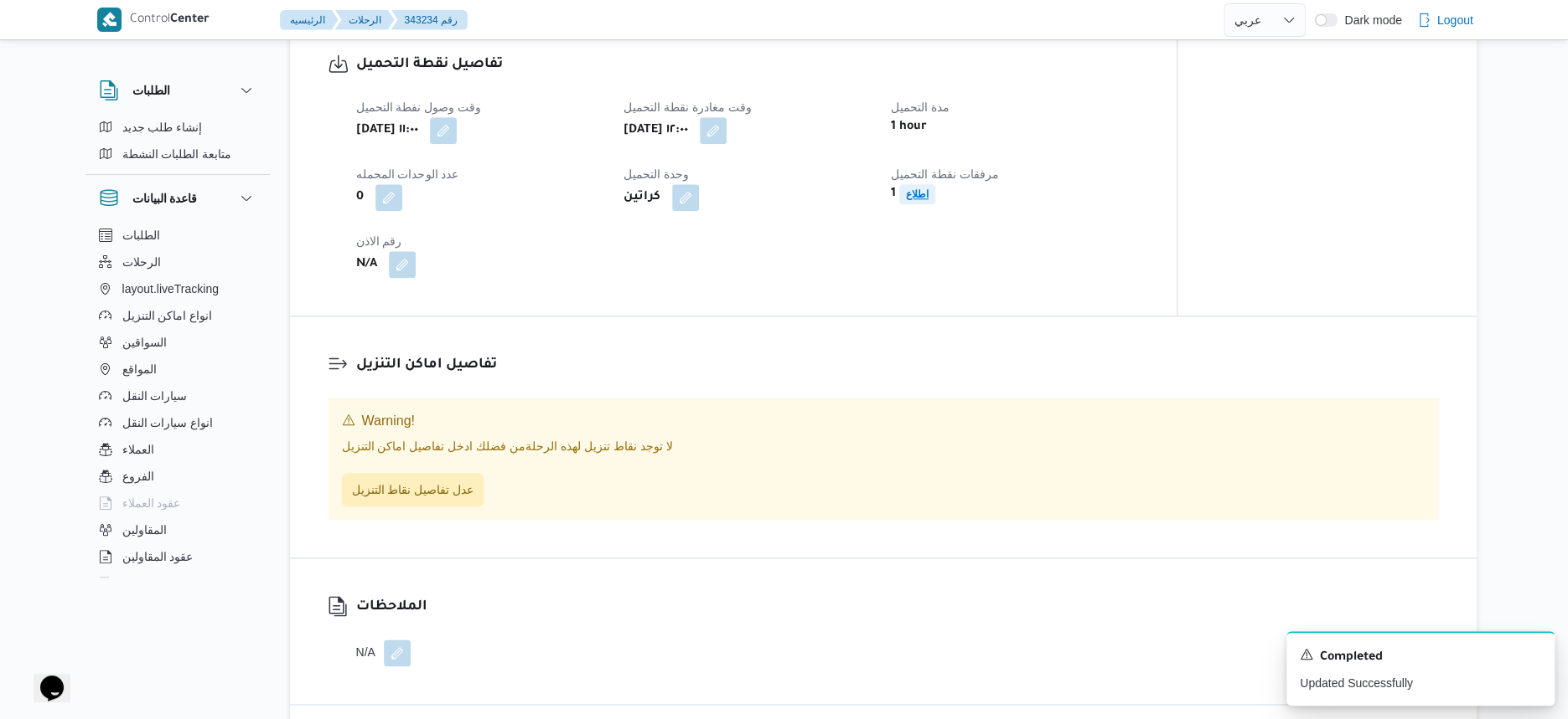
scroll to position [942, 0]
click at [429, 496] on span "عدل تفاصيل نقاط التنزيل" at bounding box center [413, 485] width 142 height 33
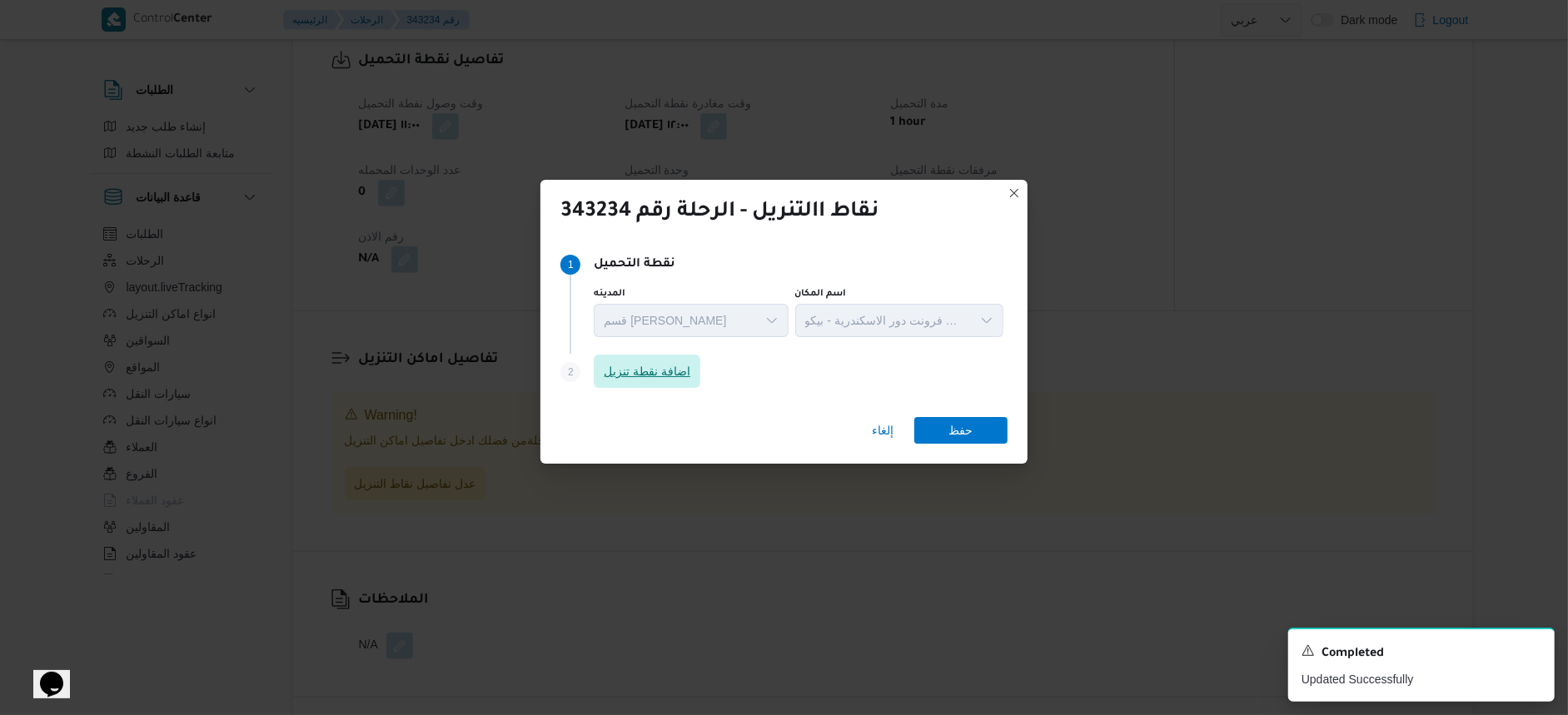
click at [684, 371] on span "اضافة نقطة تنزيل" at bounding box center [647, 371] width 87 height 20
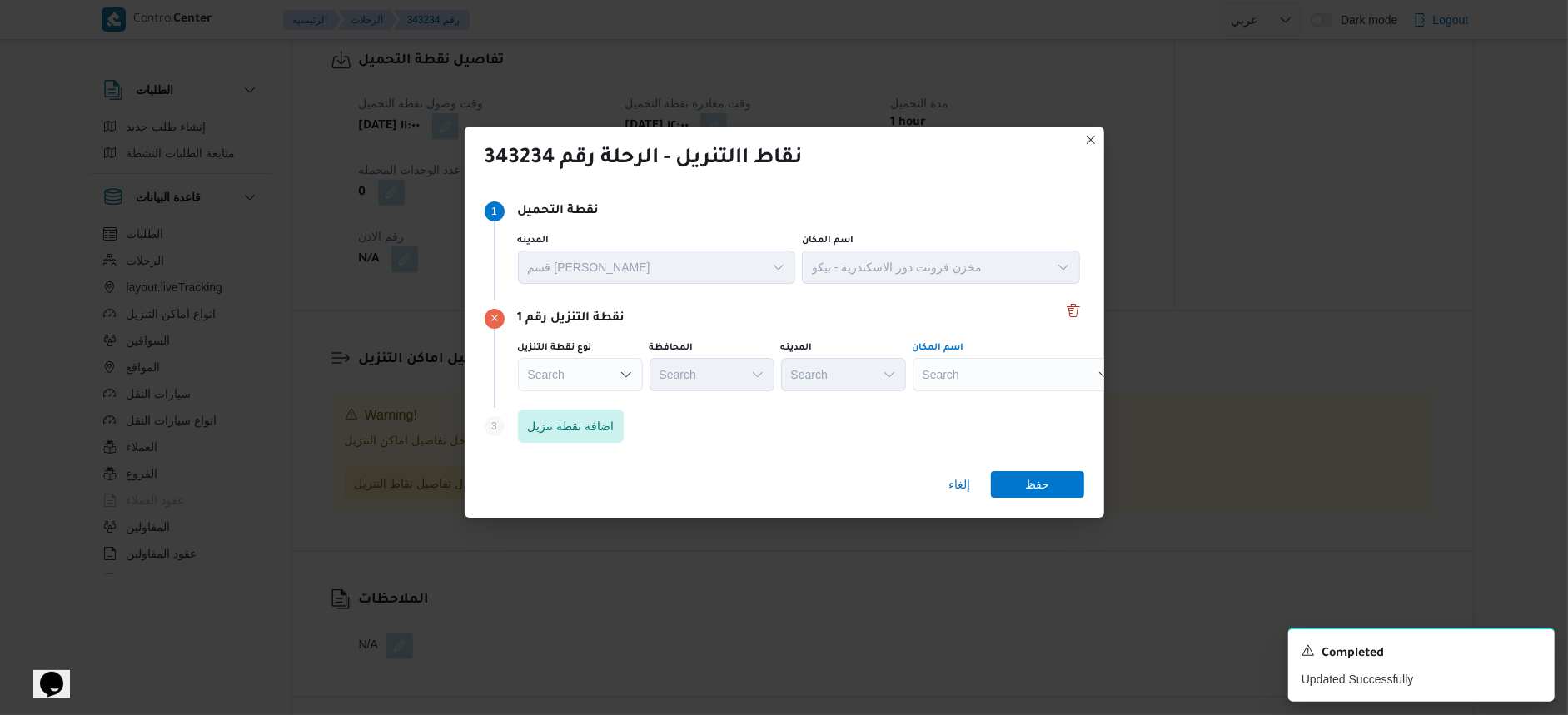
click at [1011, 373] on div "Search" at bounding box center [1017, 375] width 208 height 33
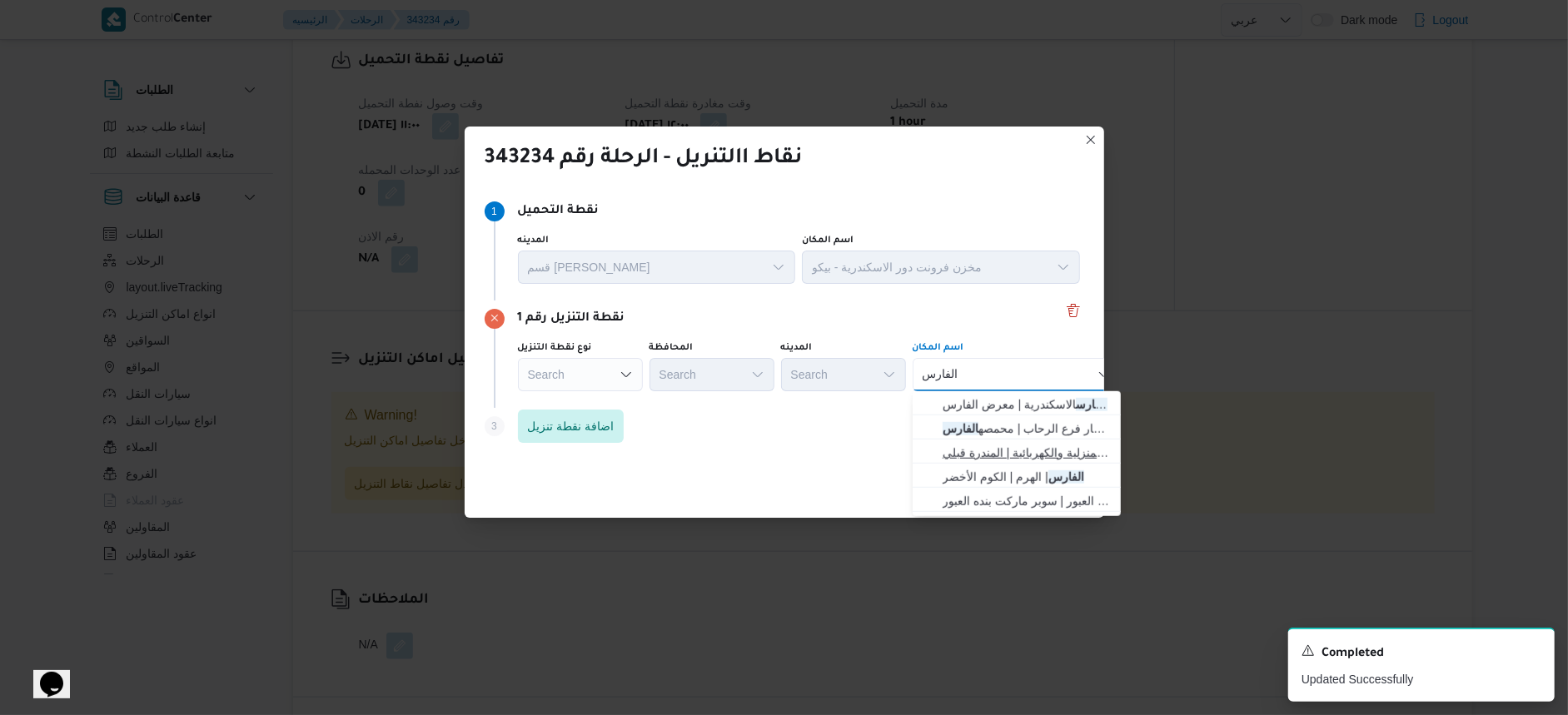
type input "الفارس"
click at [1055, 449] on span "معرض الفارس - العصافرة اسكندرية | معرض الفارس للأدوات المنزلية والكهربائية | ال…" at bounding box center [1027, 453] width 168 height 20
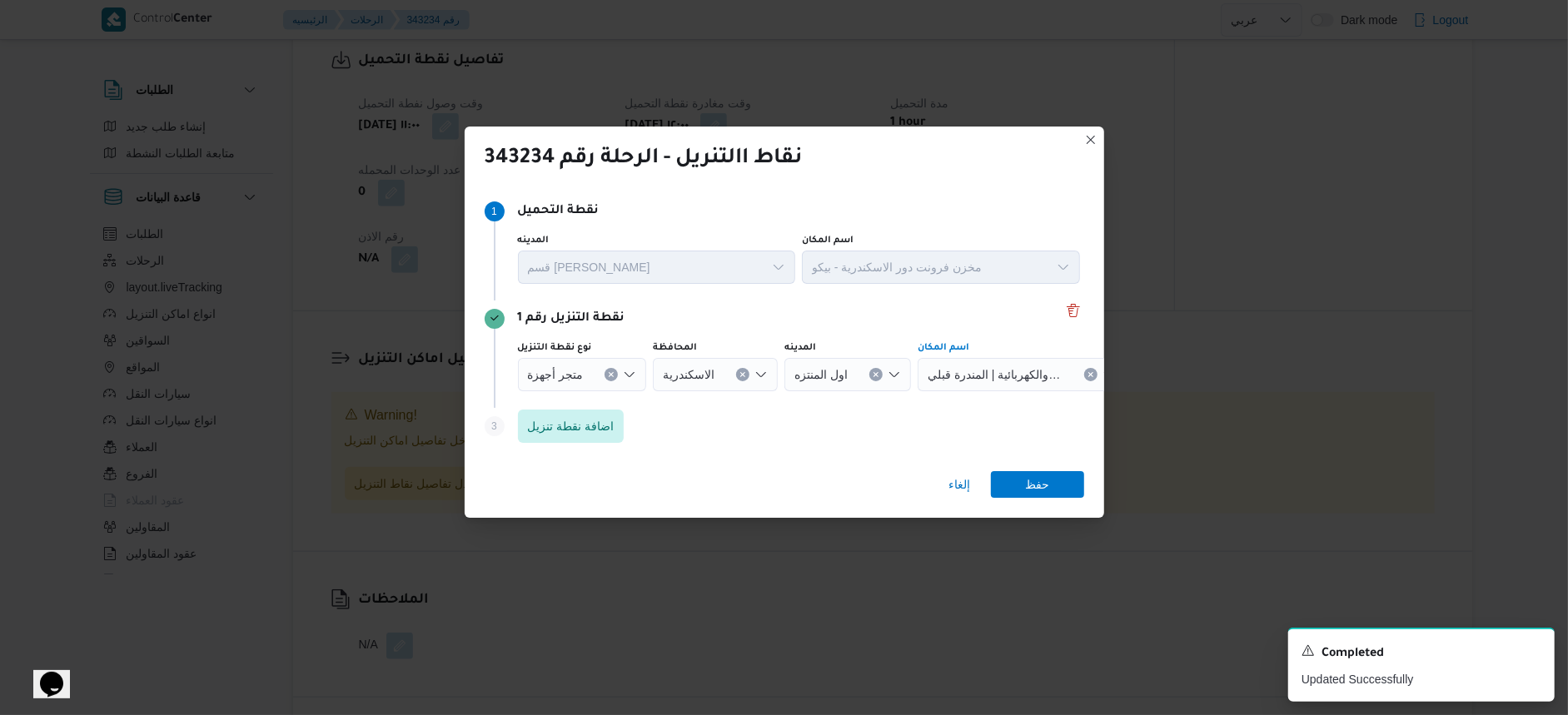
click at [1056, 501] on div "إلغاء حفظ" at bounding box center [784, 488] width 640 height 60
click at [1053, 489] on span "حفظ" at bounding box center [1037, 483] width 93 height 27
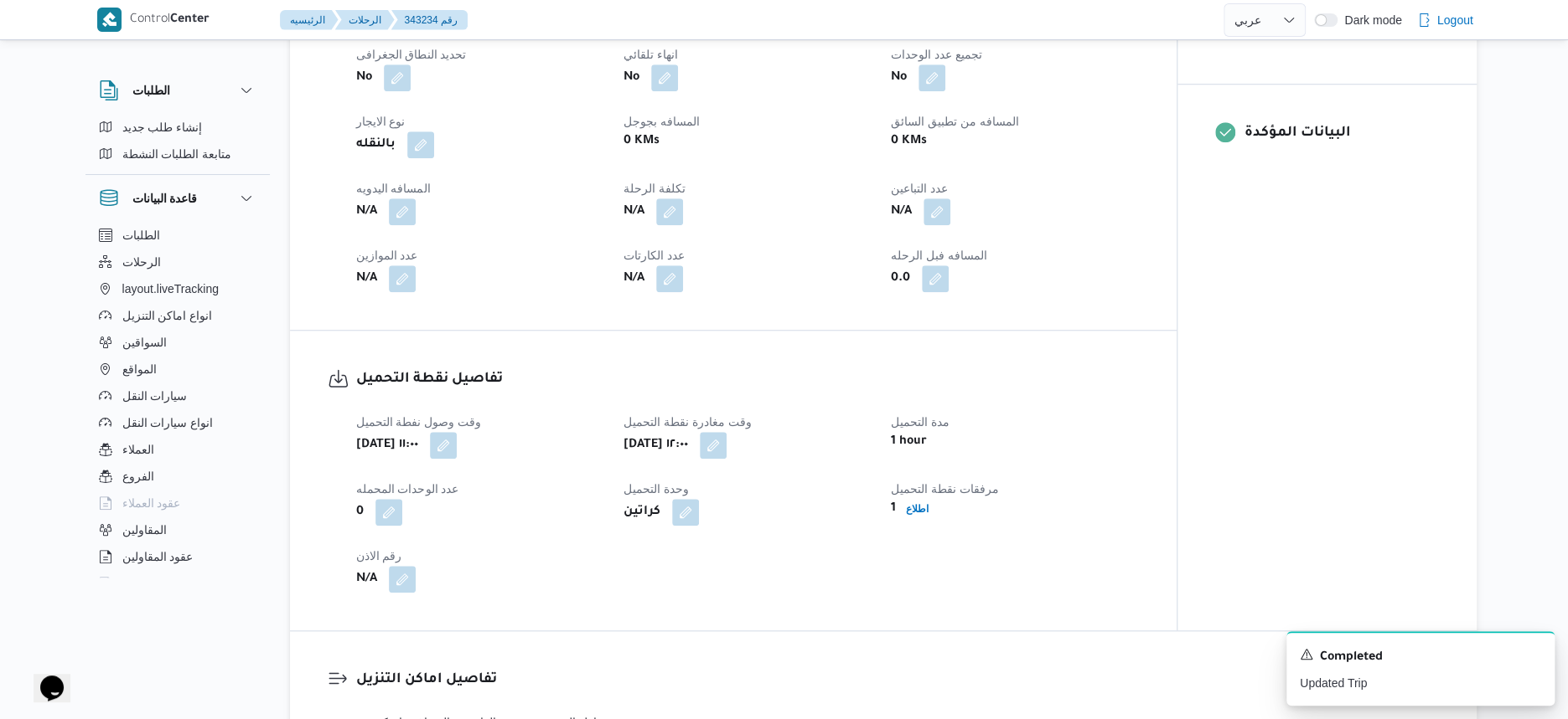
scroll to position [838, 0]
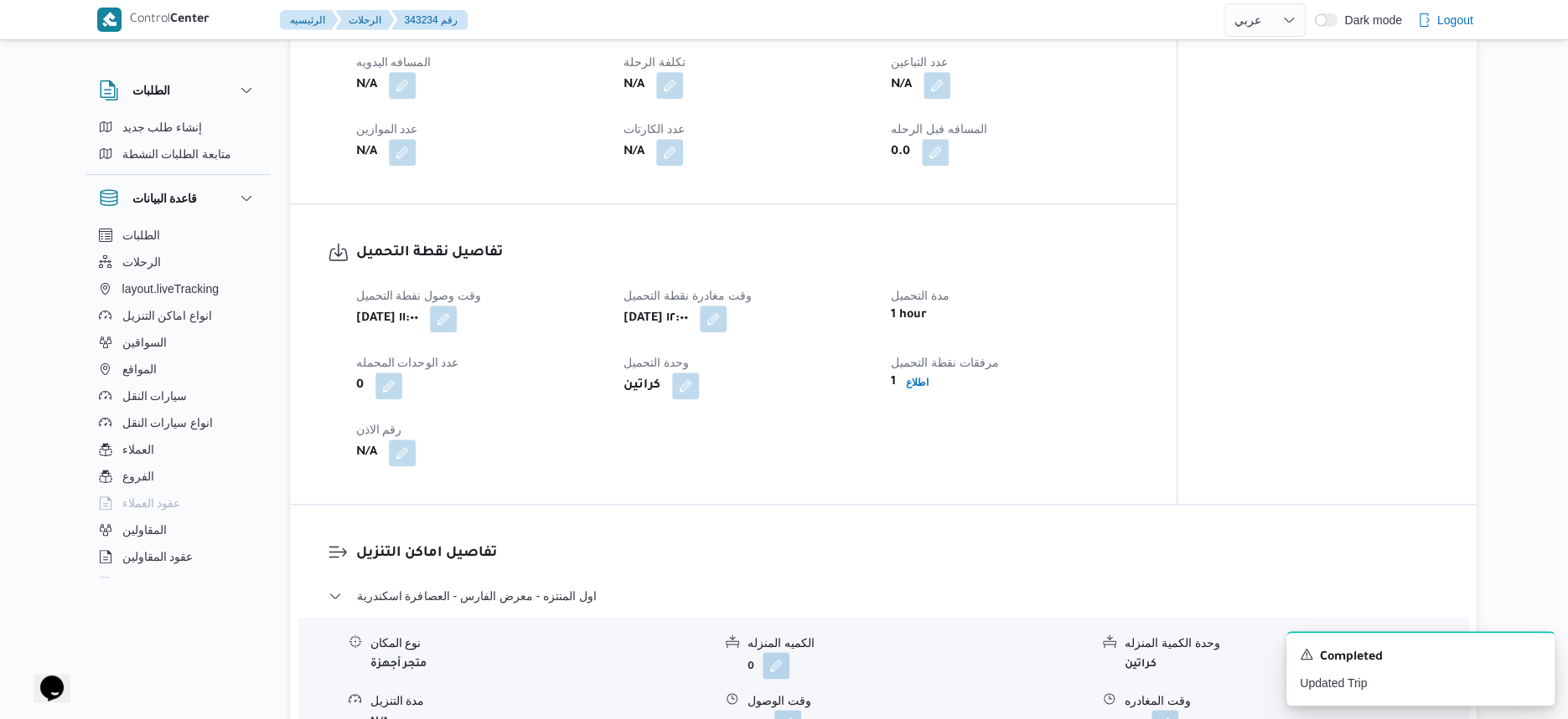
select select "ar"
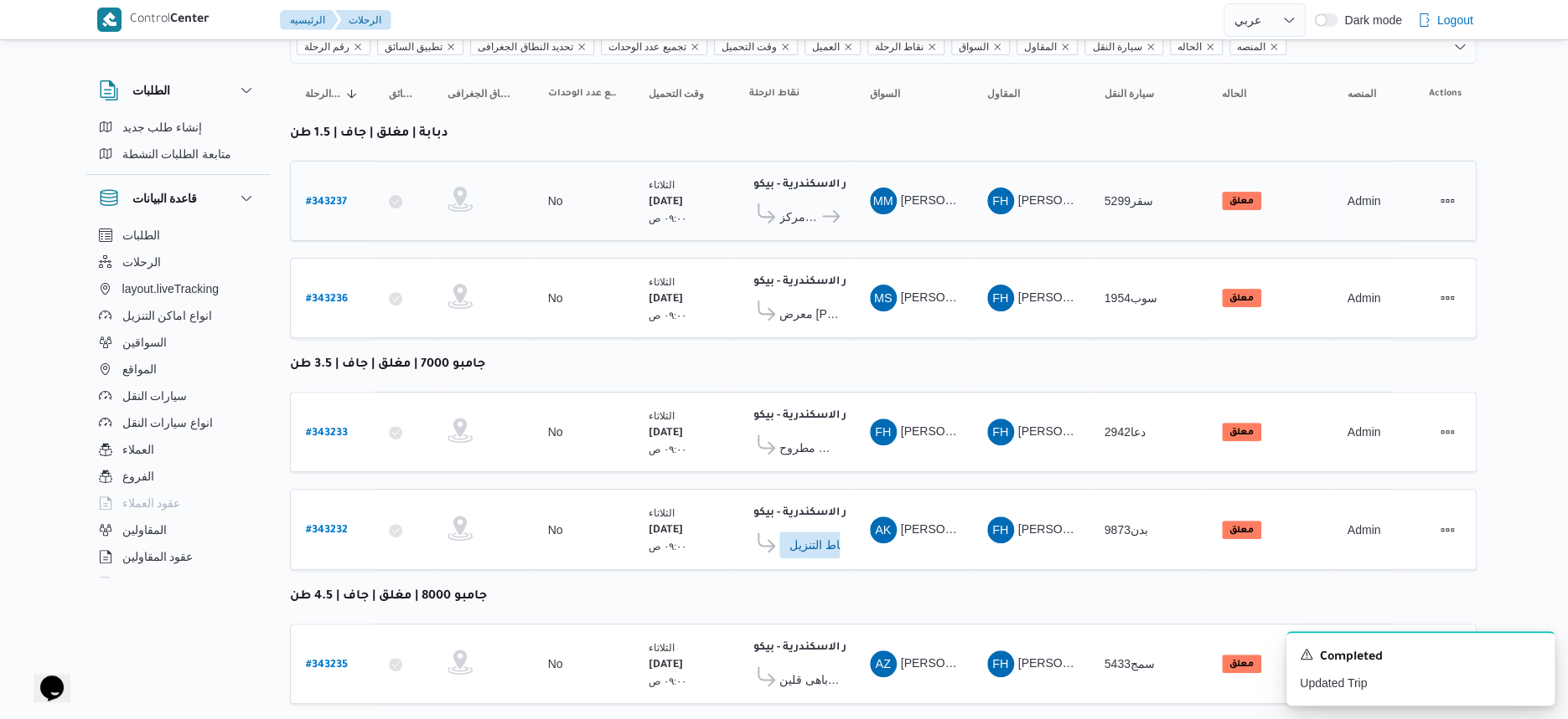
scroll to position [267, 0]
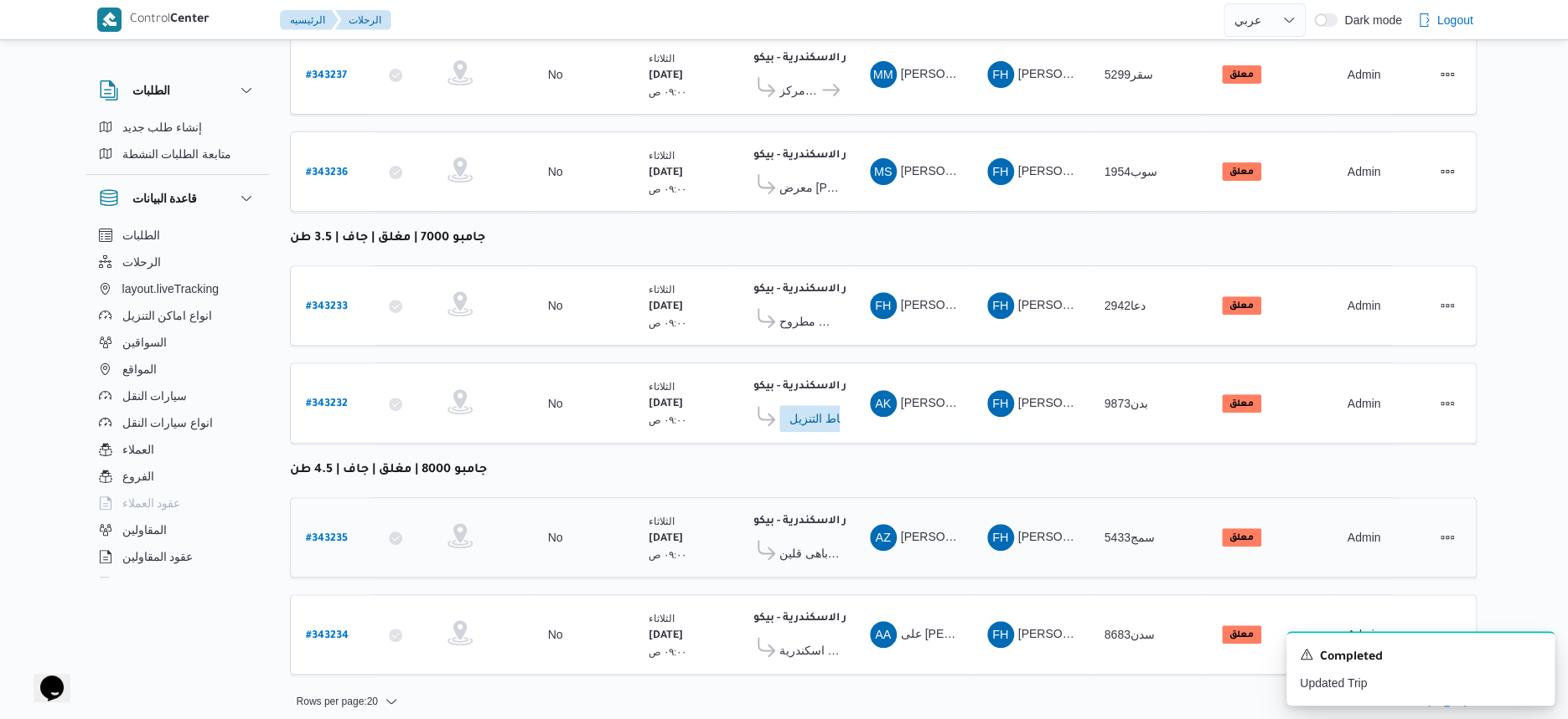
click at [822, 545] on span "معرض باهى قلين" at bounding box center [809, 553] width 60 height 20
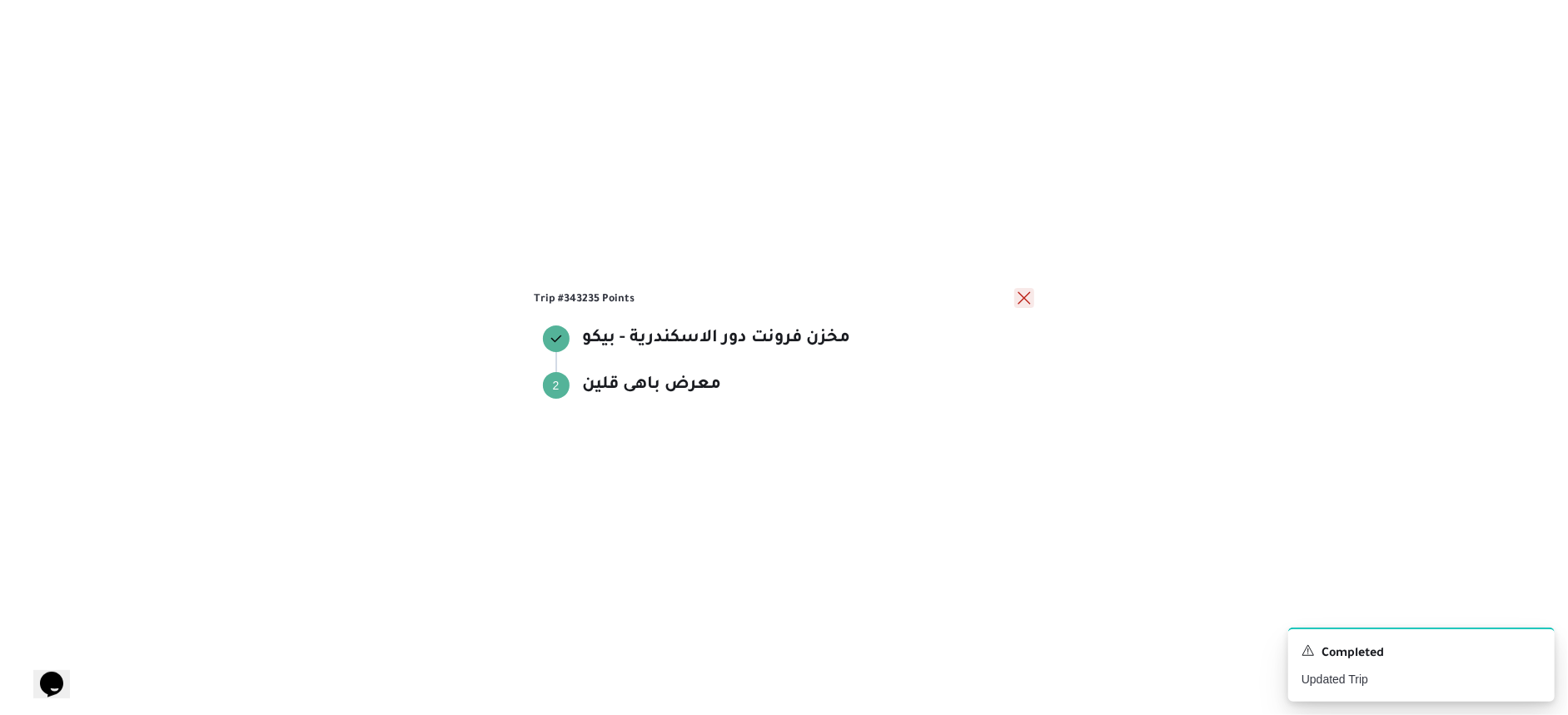
click at [1016, 298] on button "close" at bounding box center [1024, 298] width 20 height 20
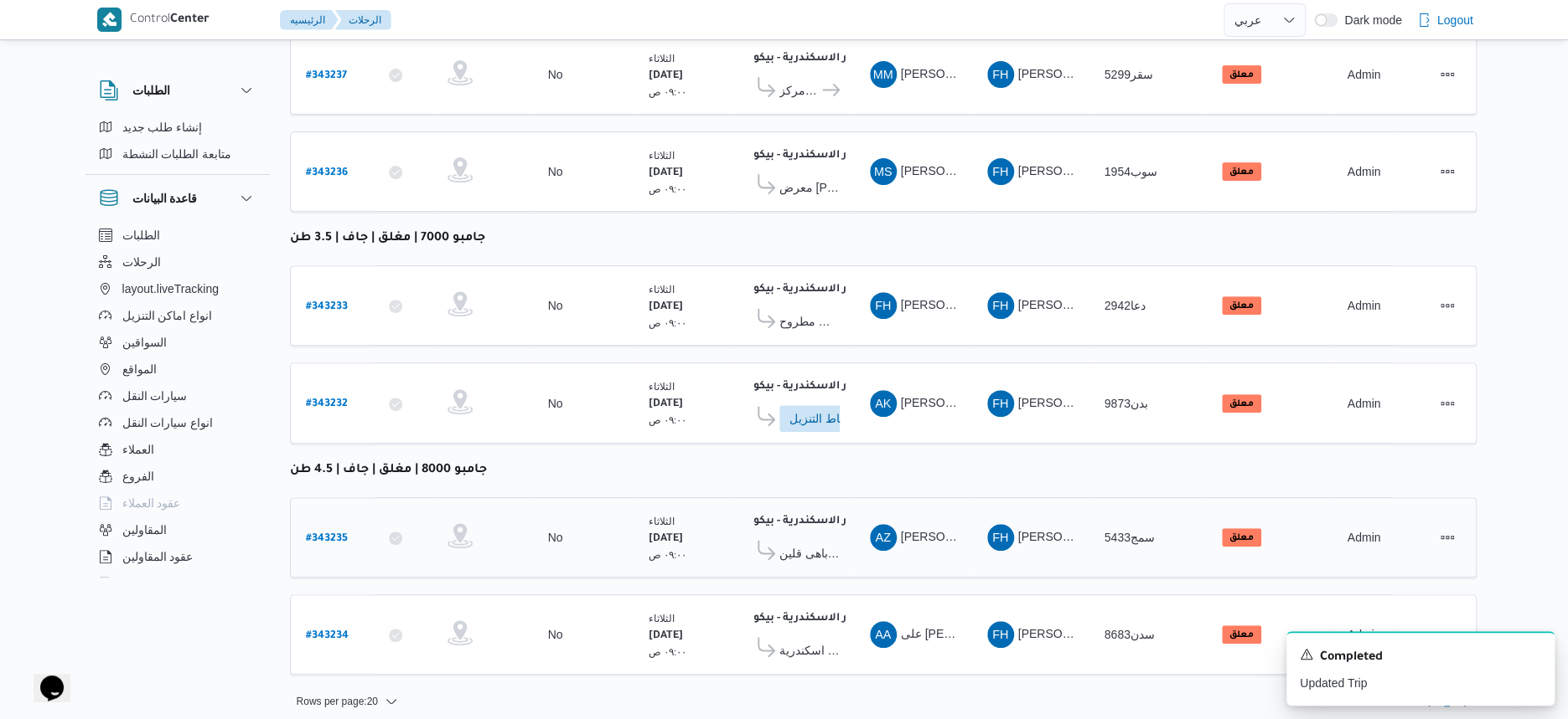
click at [331, 533] on b "# 343235" at bounding box center [327, 538] width 42 height 11
select select "ar"
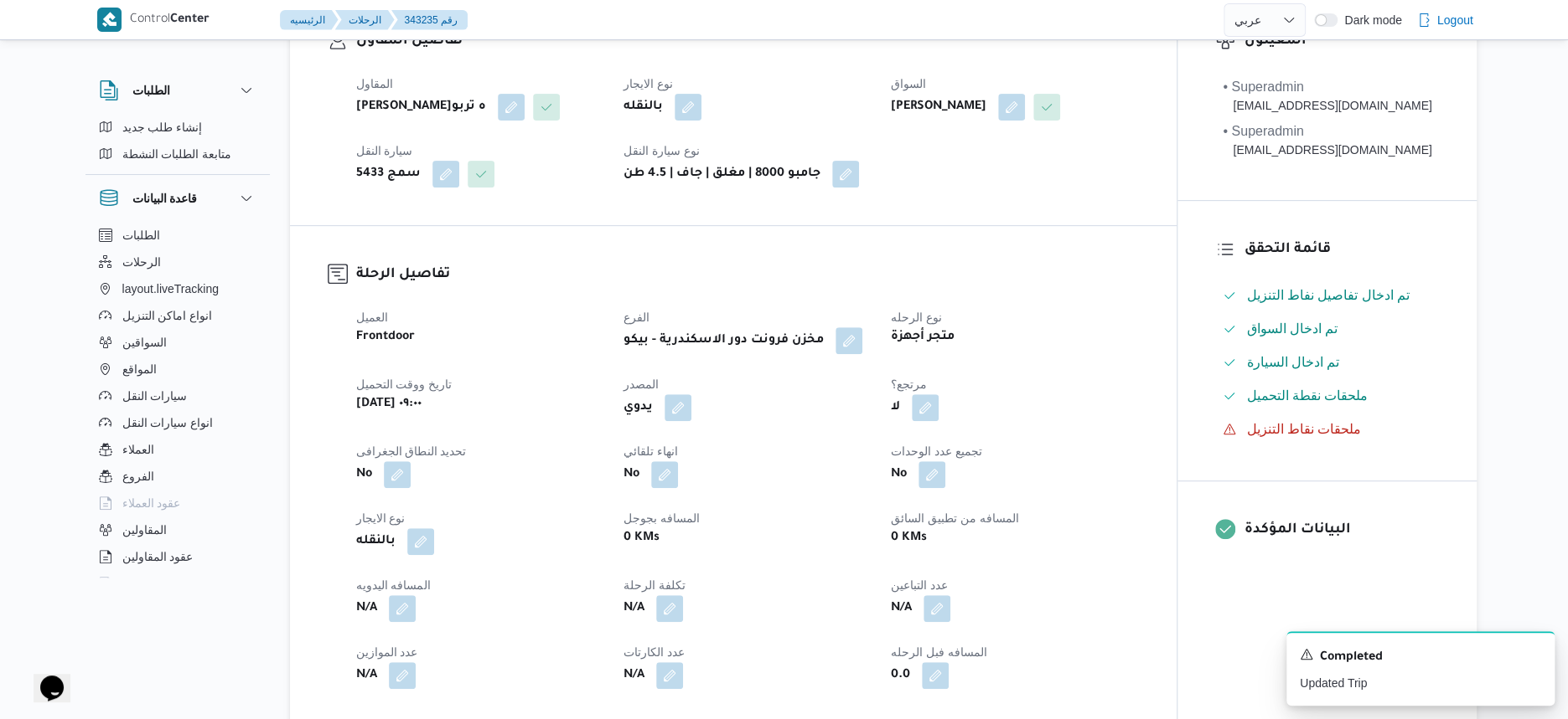
scroll to position [838, 0]
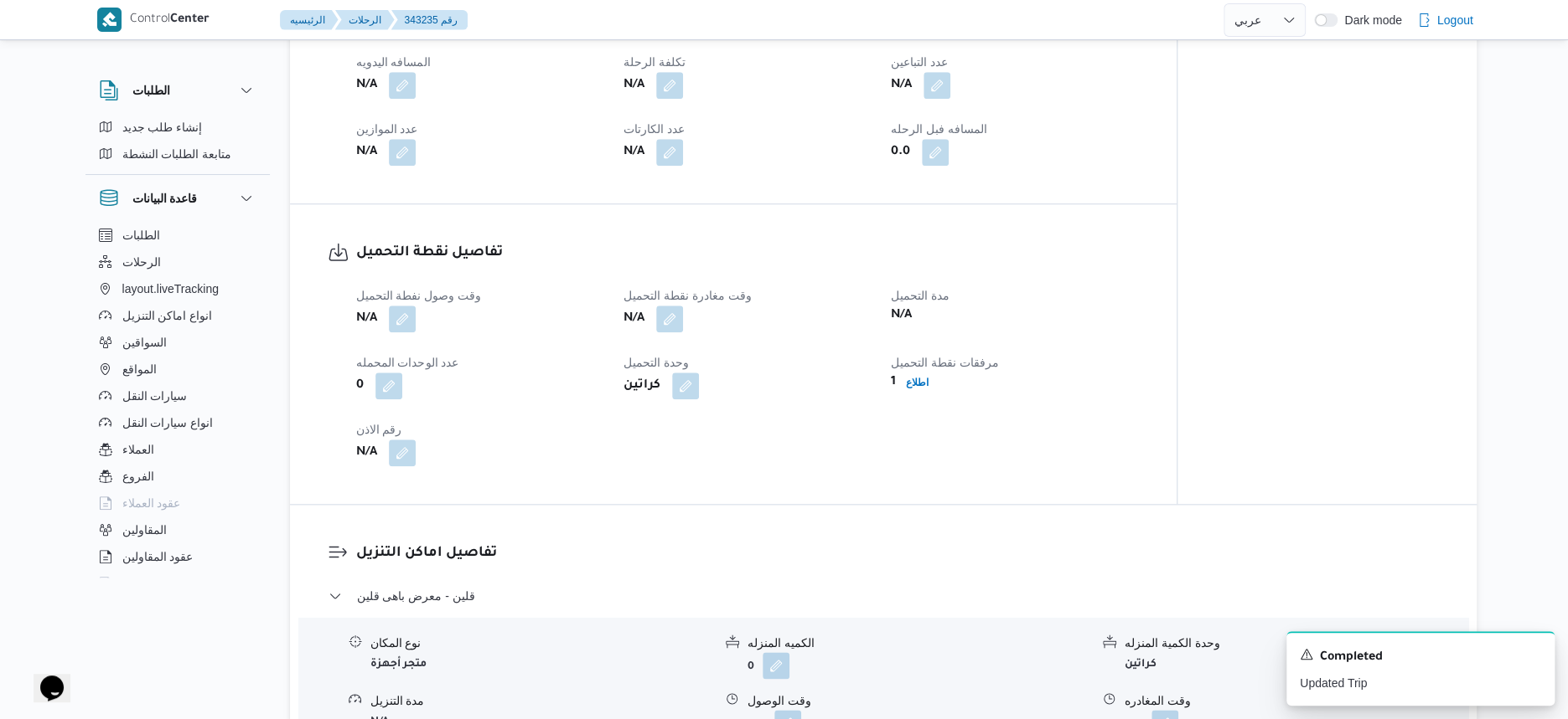
select select "ar"
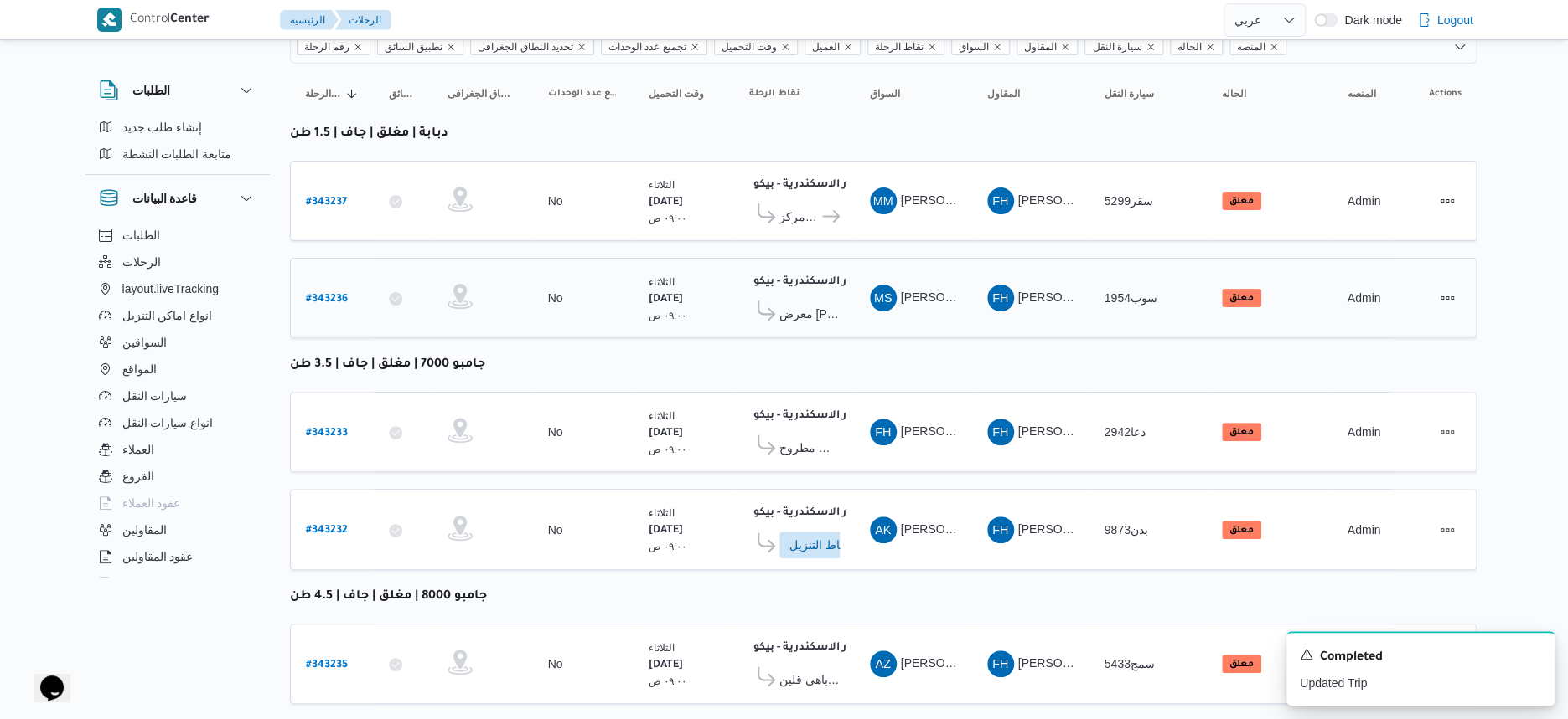
scroll to position [267, 0]
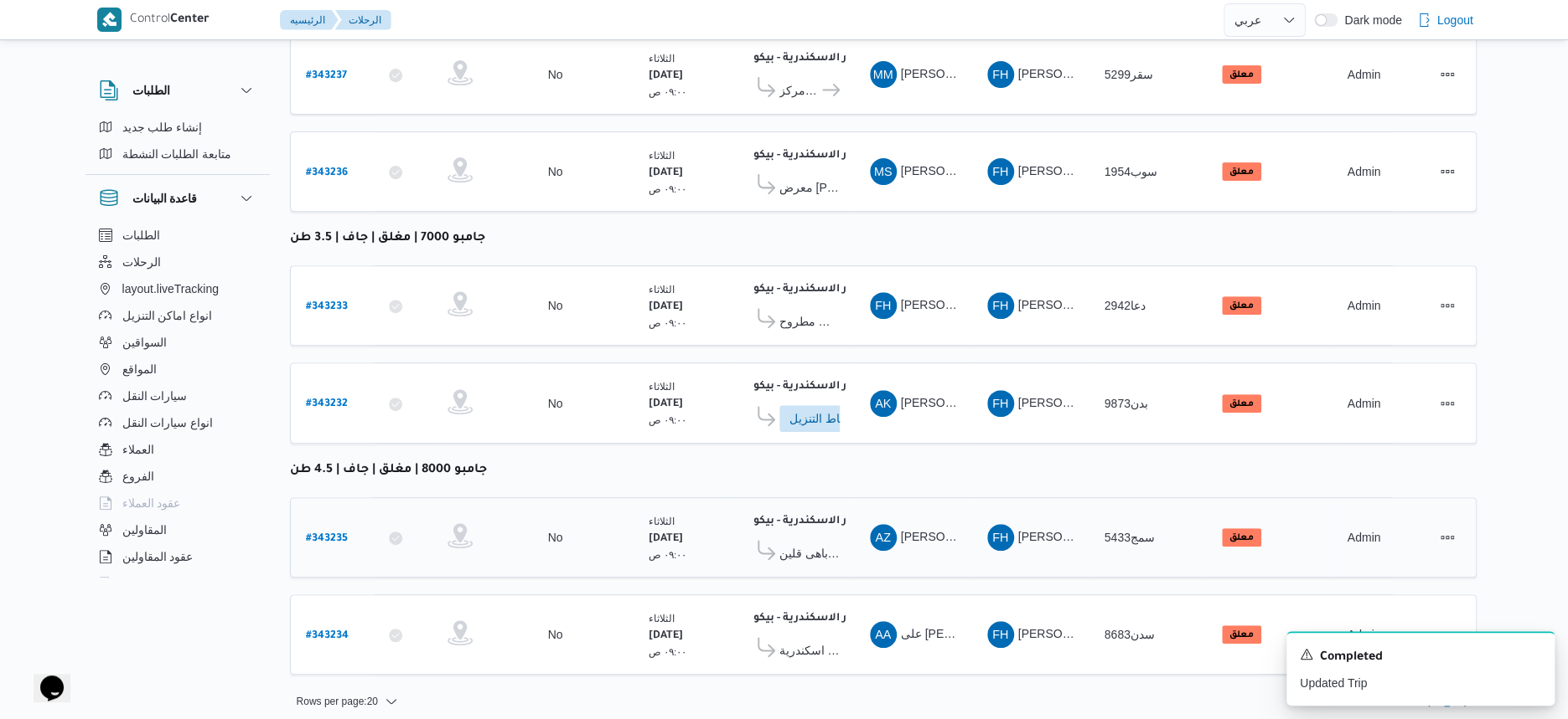
click at [333, 533] on b "# 343235" at bounding box center [327, 538] width 42 height 11
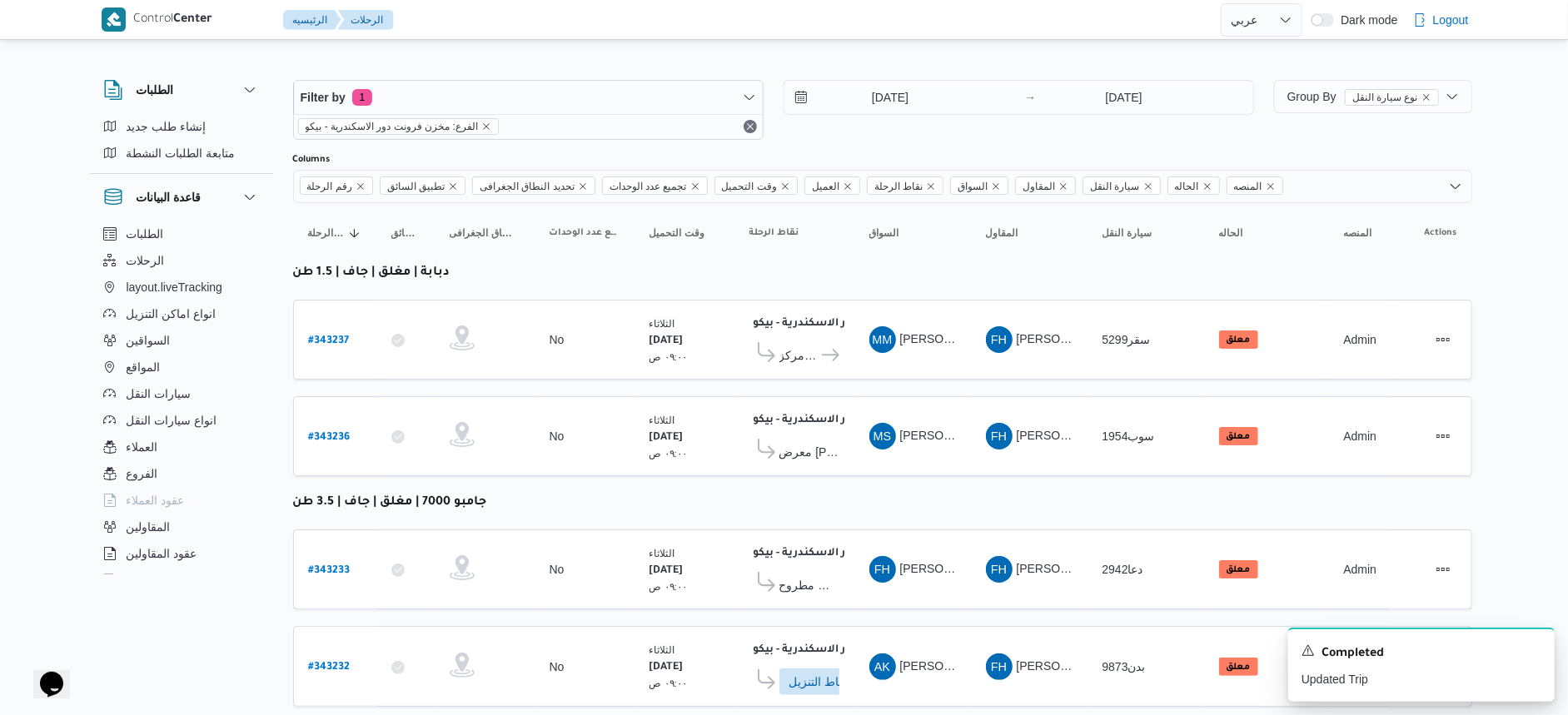
select select "ar"
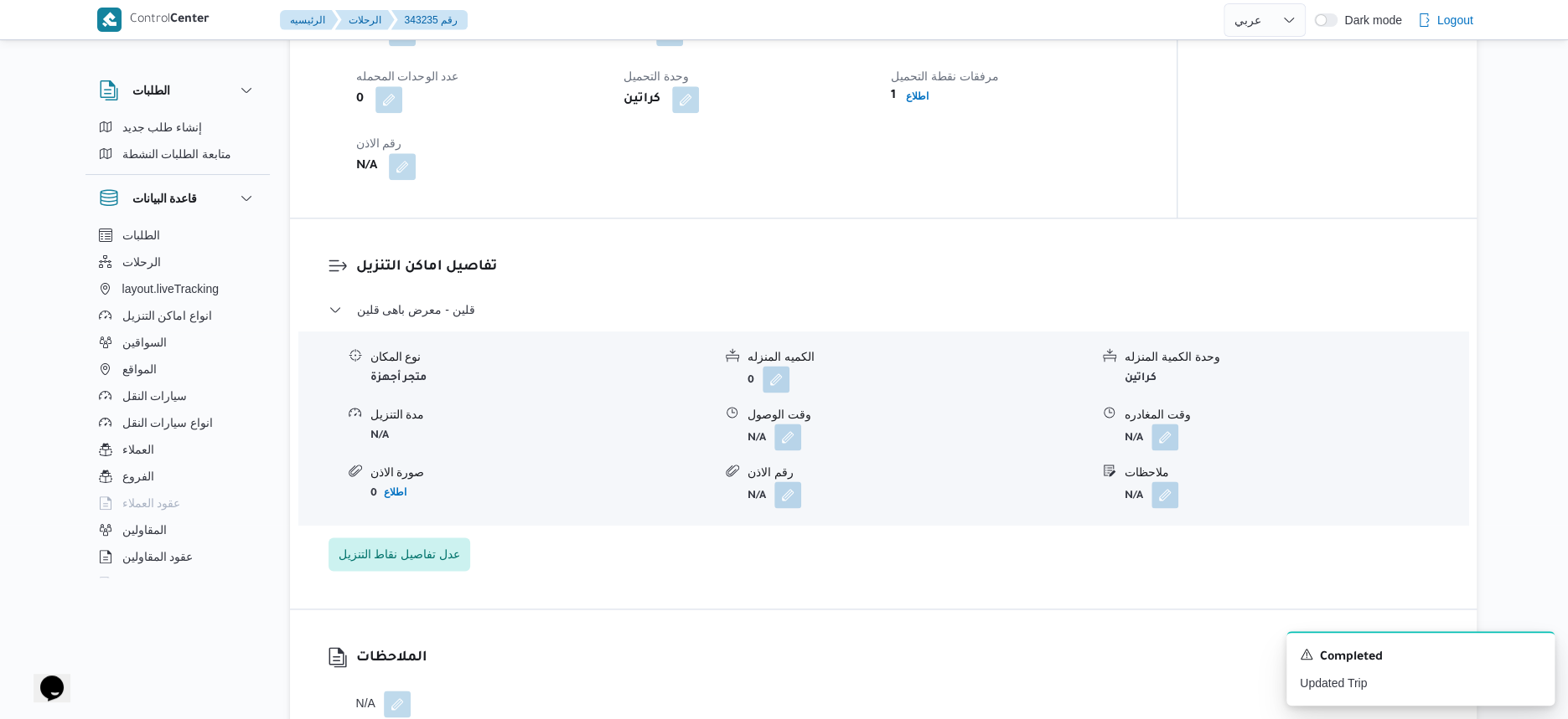
scroll to position [1152, 0]
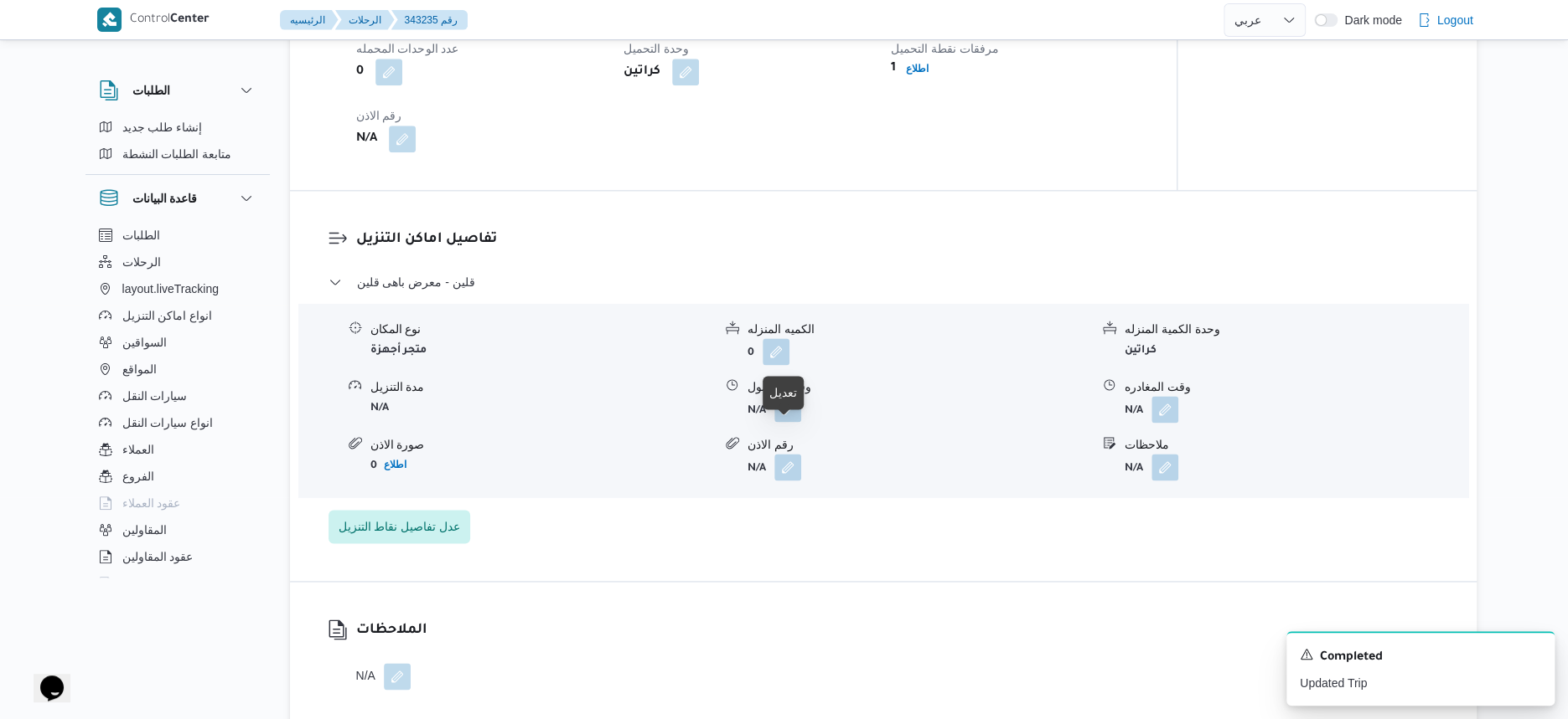
click at [783, 422] on button "button" at bounding box center [787, 408] width 27 height 27
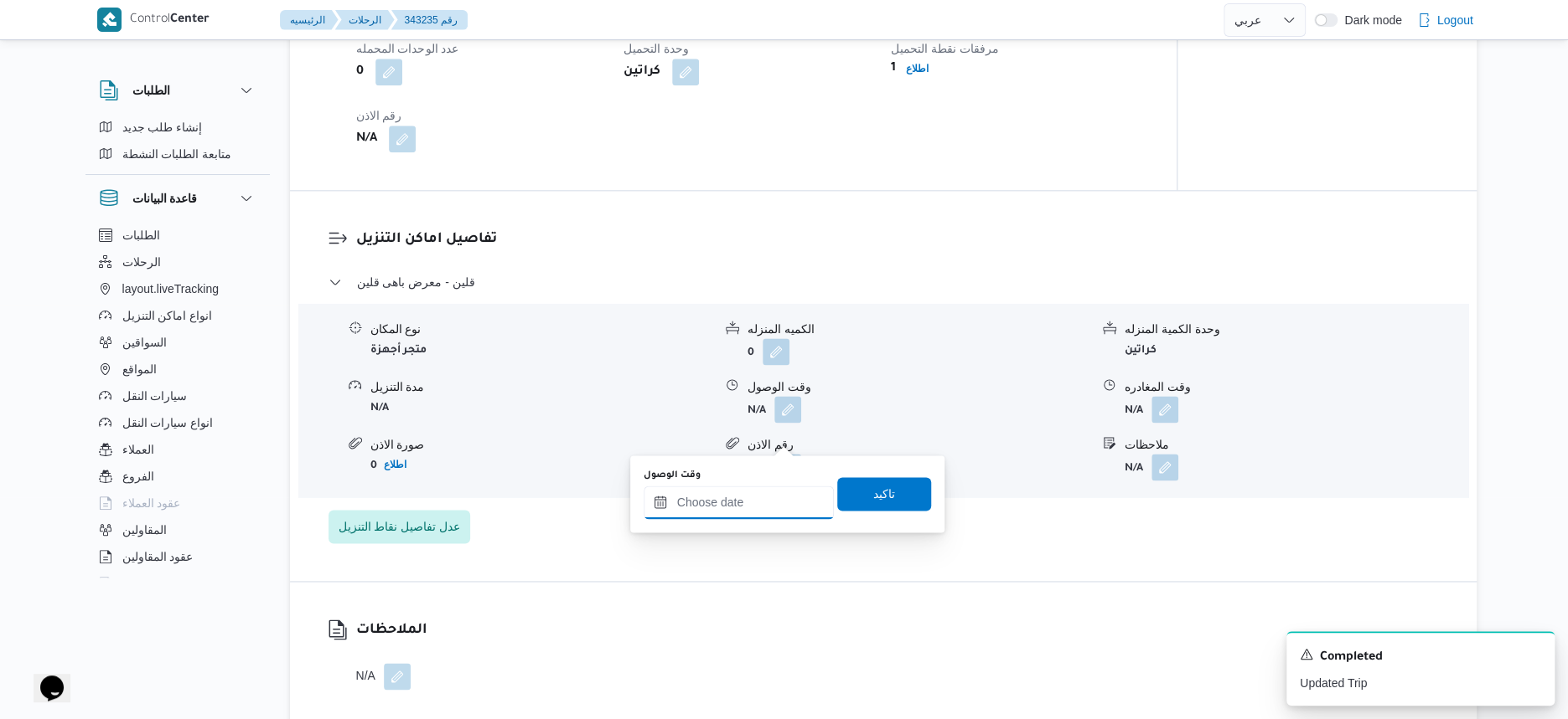
click at [757, 503] on input "وقت الوصول" at bounding box center [739, 503] width 190 height 33
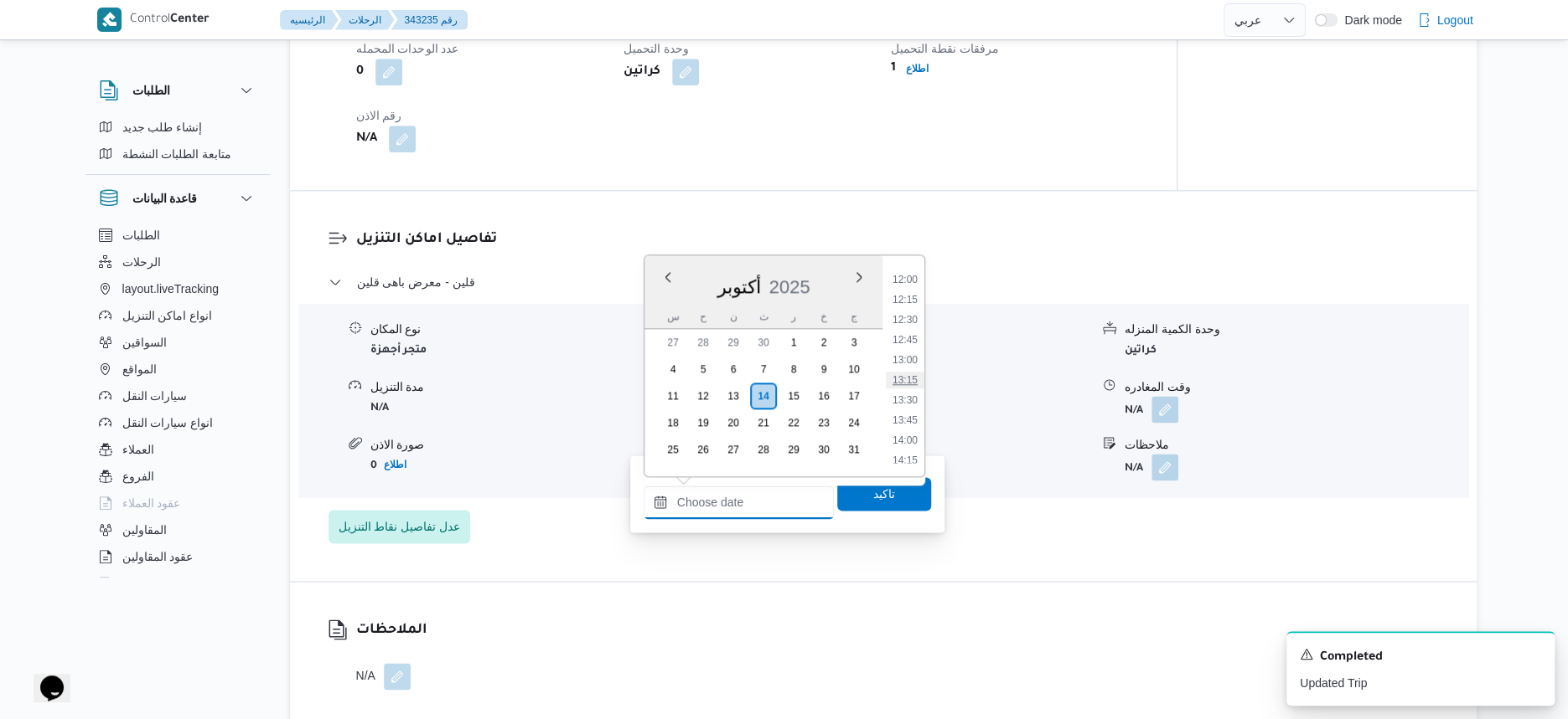
scroll to position [858, 0]
click at [916, 418] on li "12:30" at bounding box center [905, 424] width 38 height 17
type input "[DATE] ١٢:٣٠"
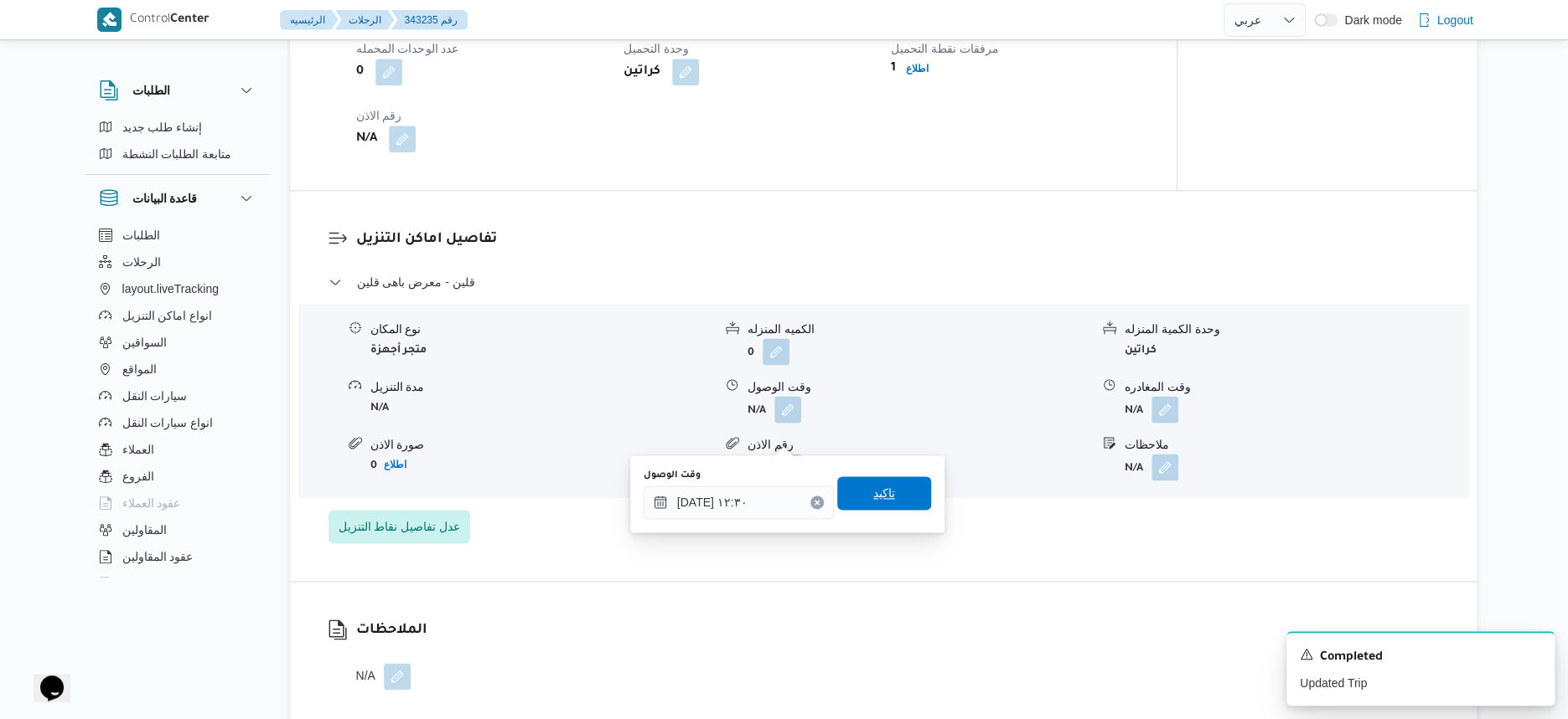
click at [890, 482] on span "تاكيد" at bounding box center [884, 493] width 93 height 33
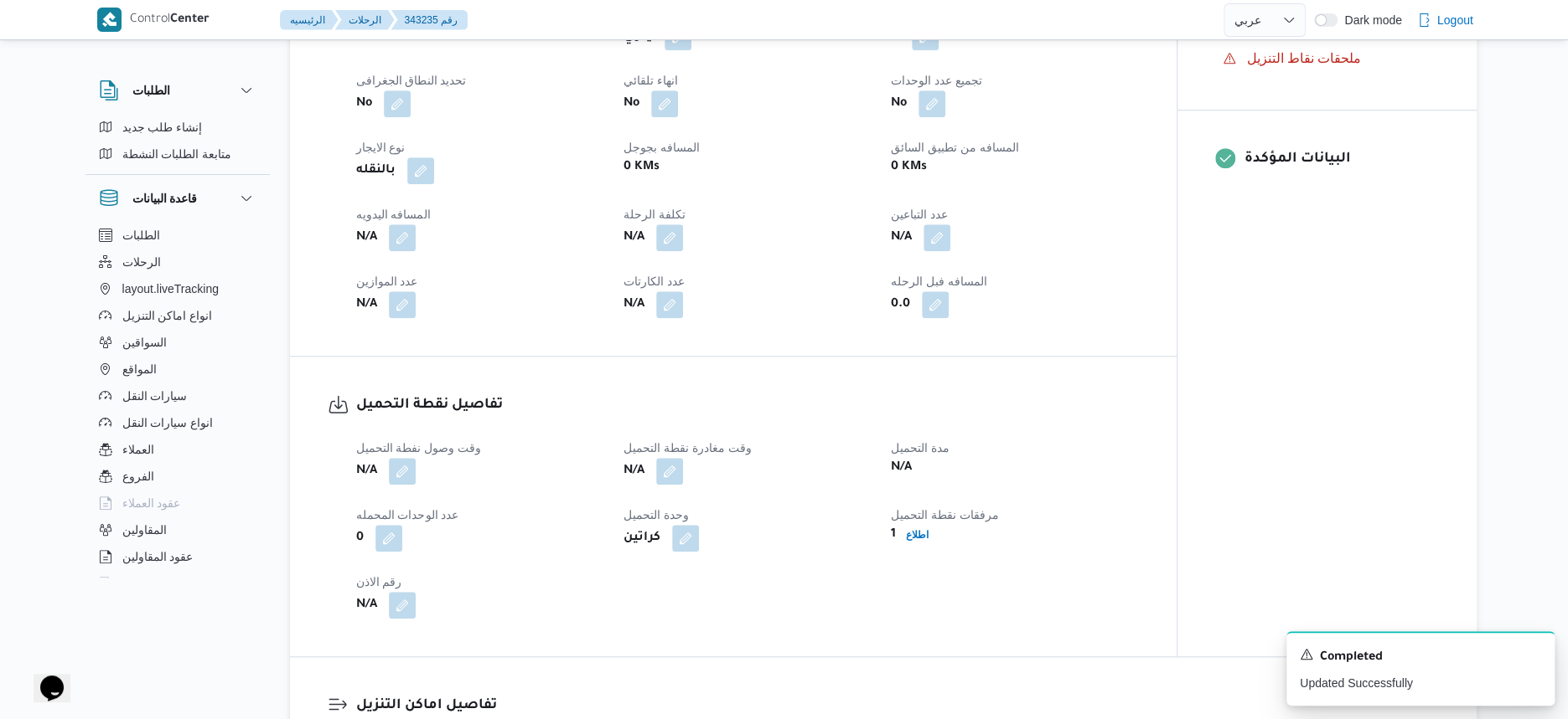
scroll to position [733, 0]
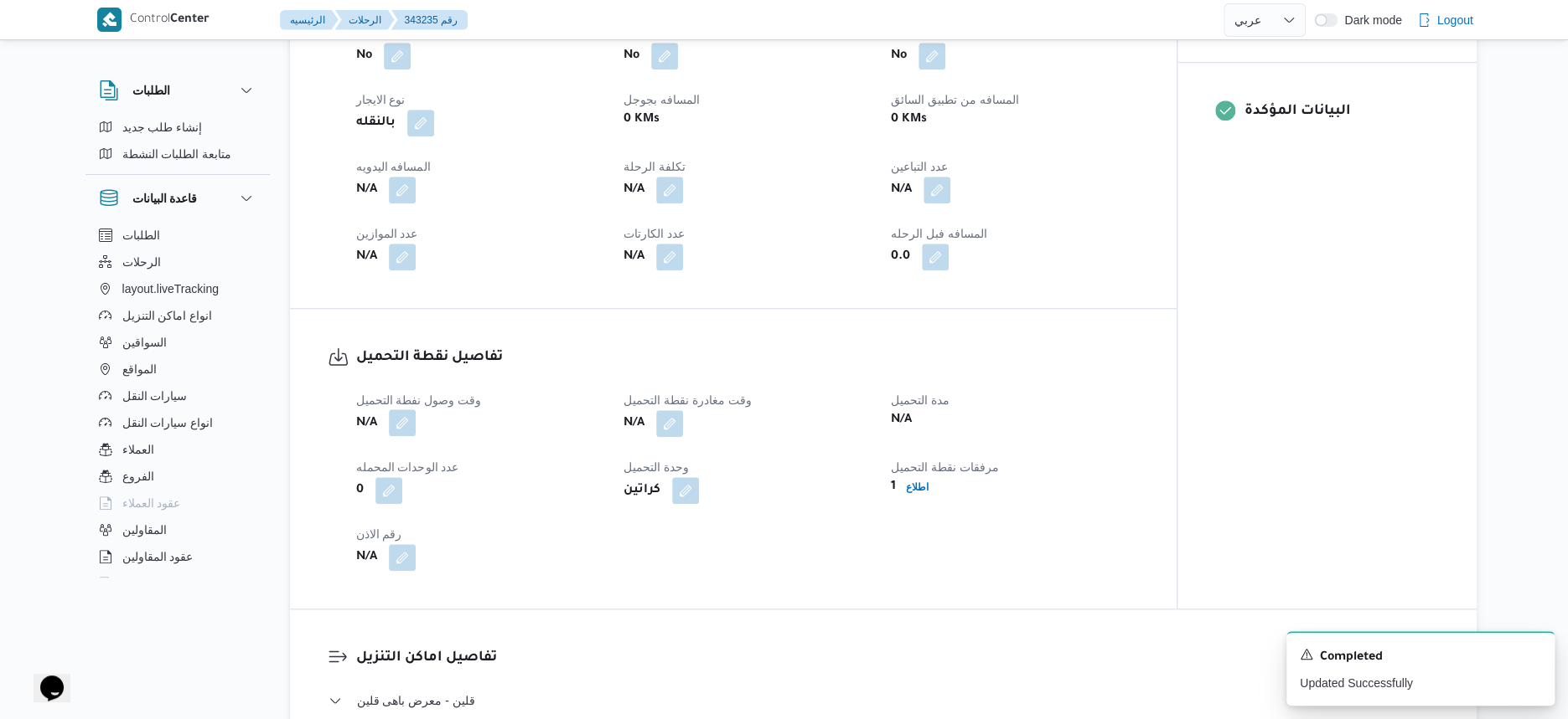
click at [403, 436] on button "button" at bounding box center [402, 422] width 27 height 27
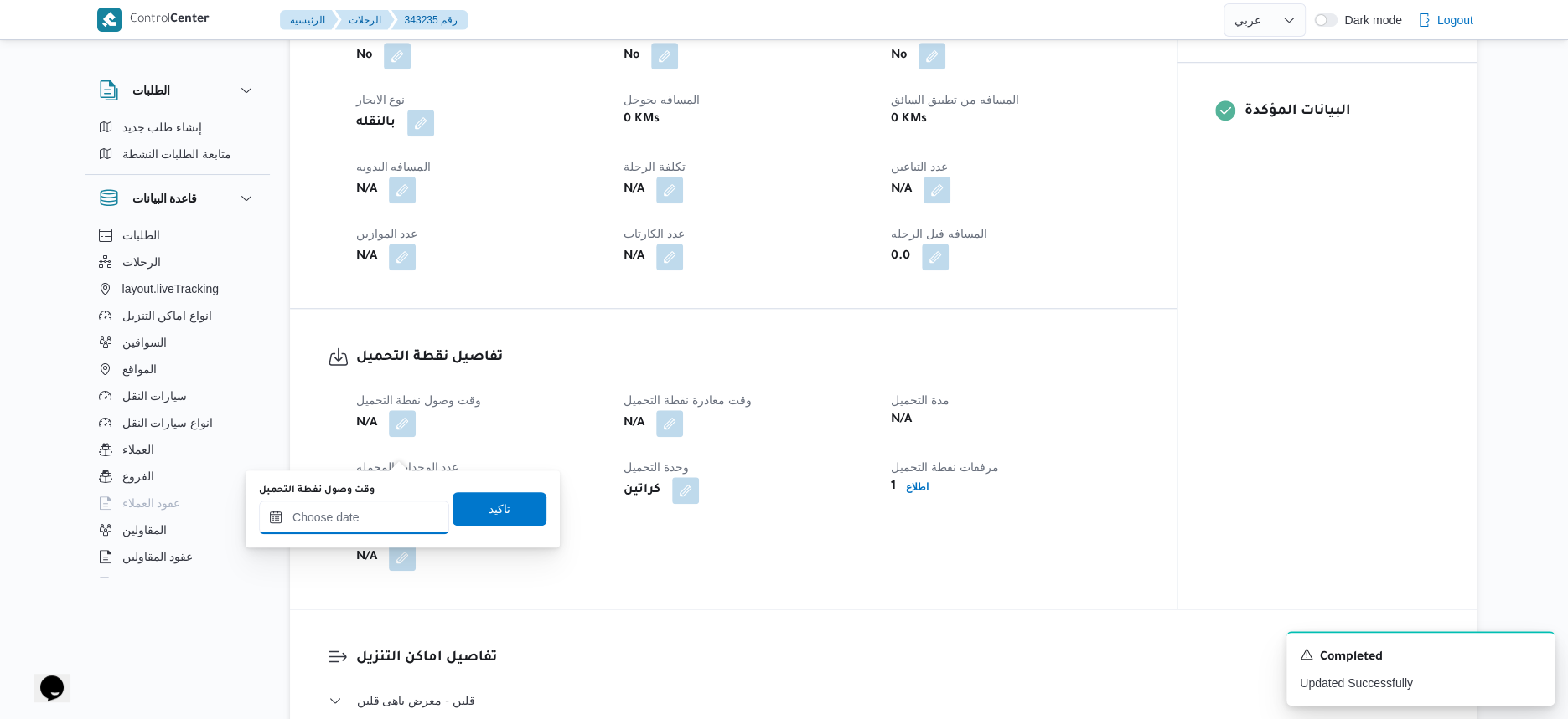
click at [364, 506] on input "وقت وصول نفطة التحميل" at bounding box center [354, 517] width 190 height 33
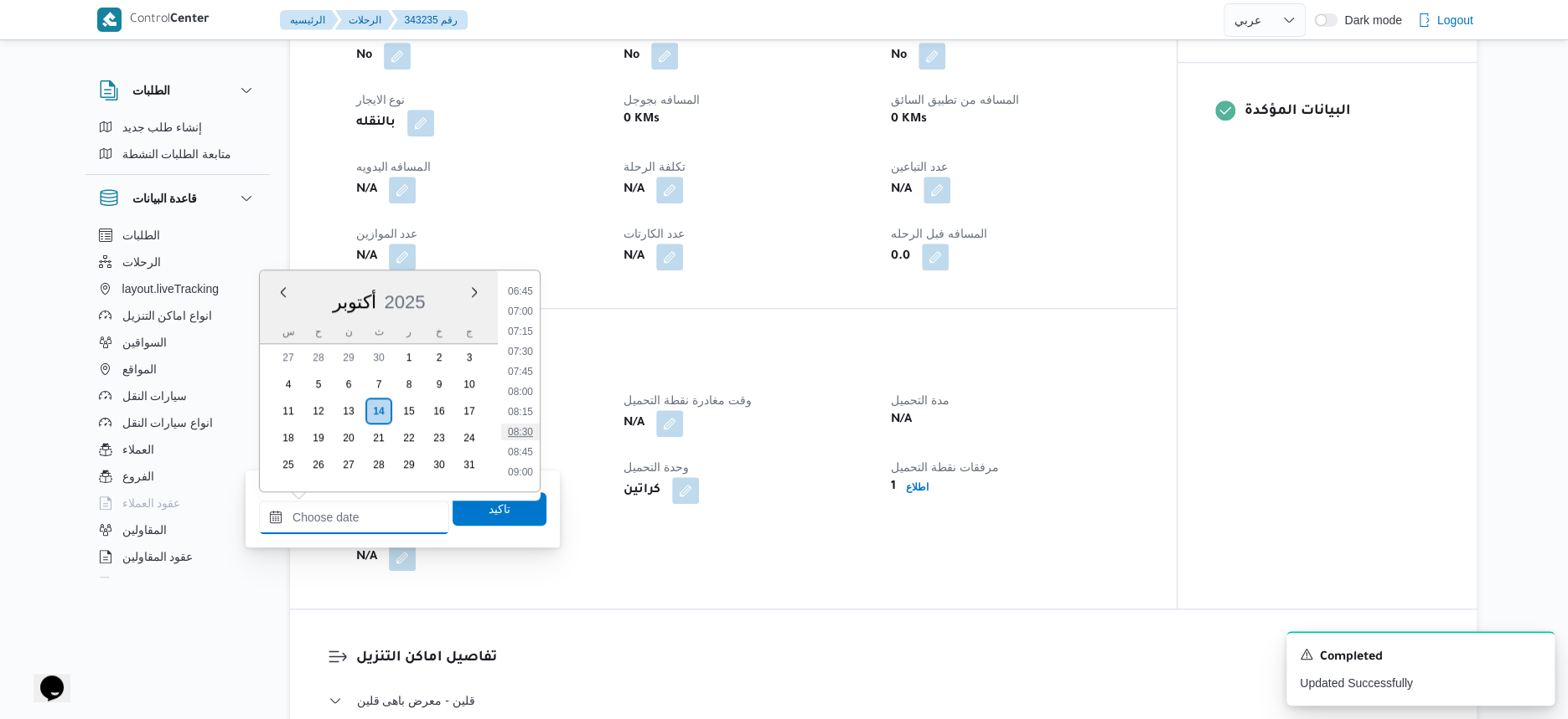
scroll to position [648, 0]
click at [524, 364] on li "09:00" at bounding box center [520, 367] width 38 height 17
type input "١٤/١٠/٢٠٢٥ ٠٩:٠٠"
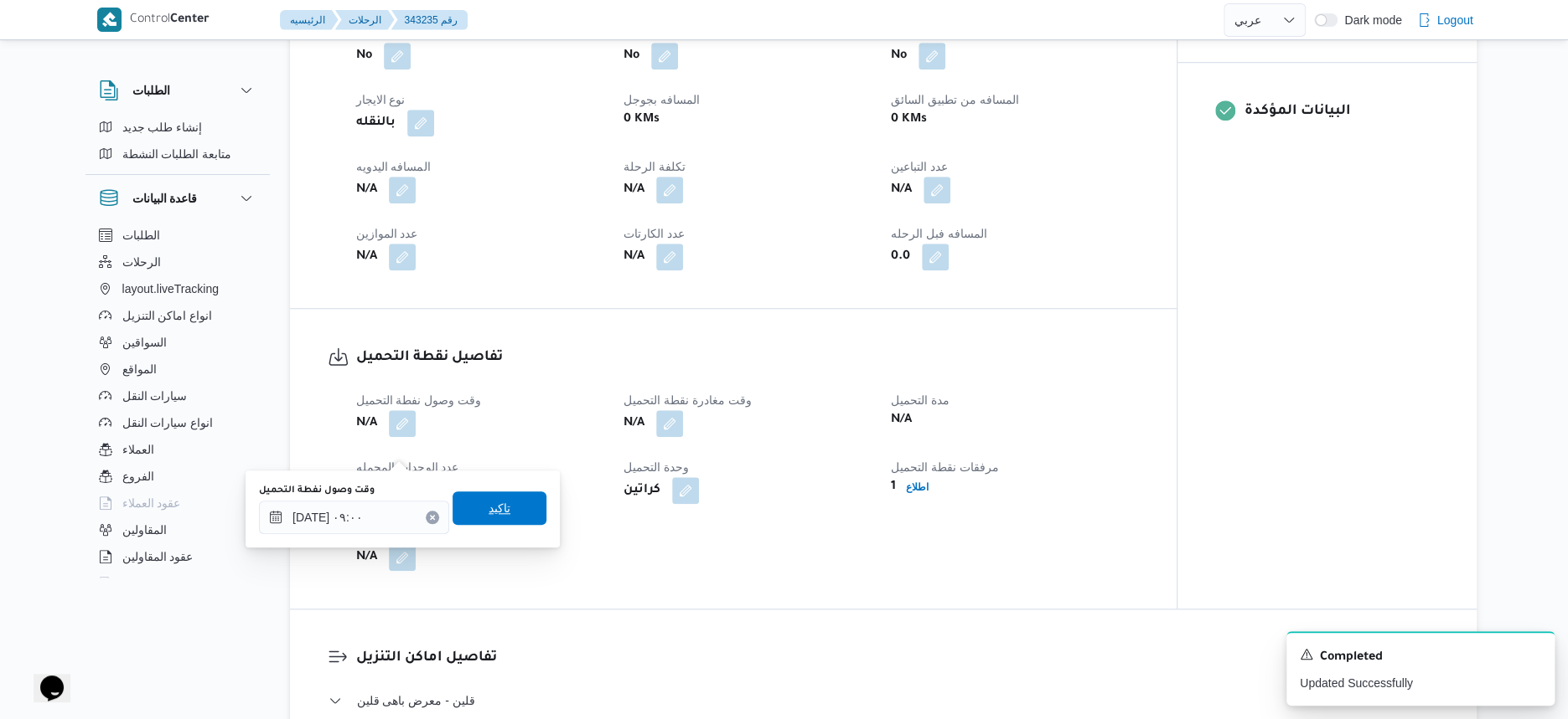
click at [513, 510] on span "تاكيد" at bounding box center [499, 508] width 93 height 33
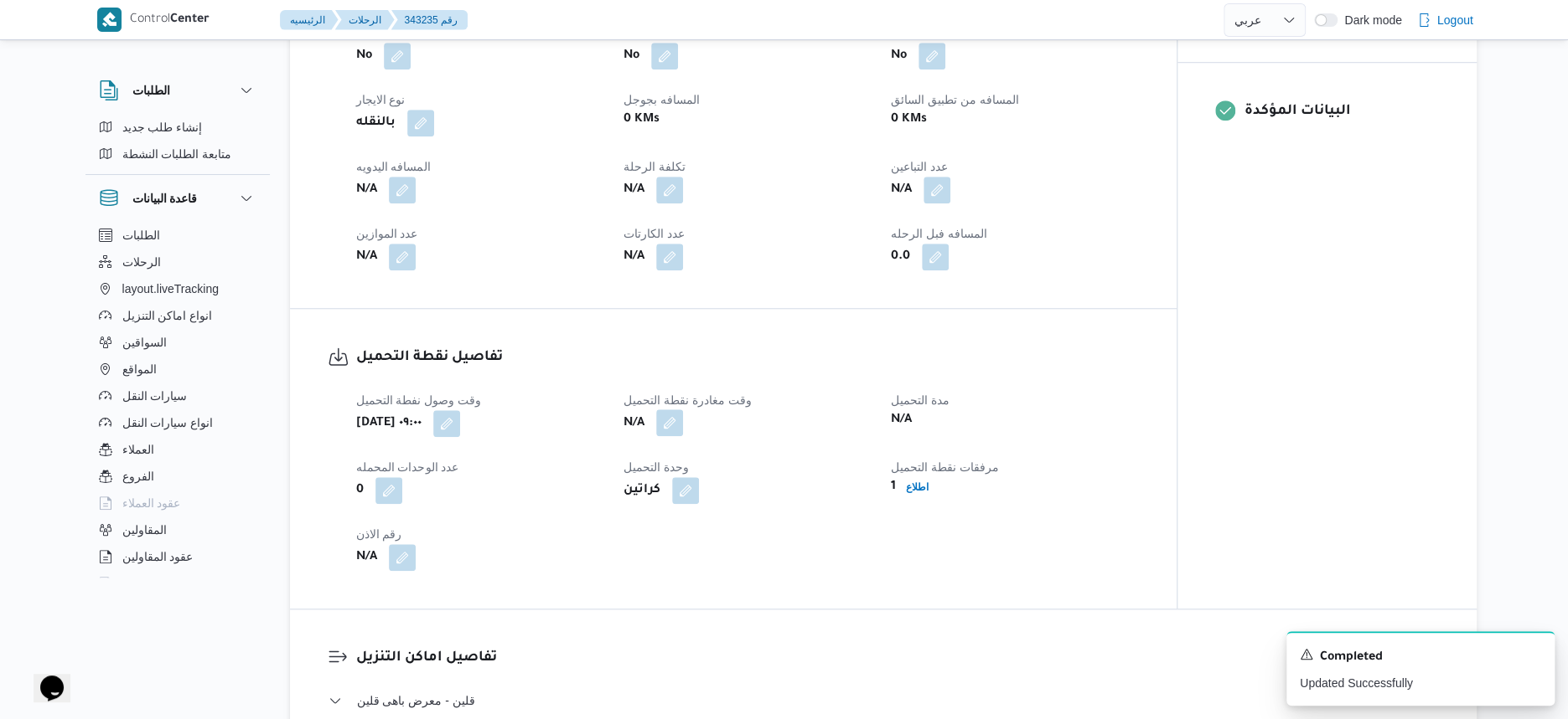
click at [667, 436] on button "button" at bounding box center [670, 422] width 27 height 27
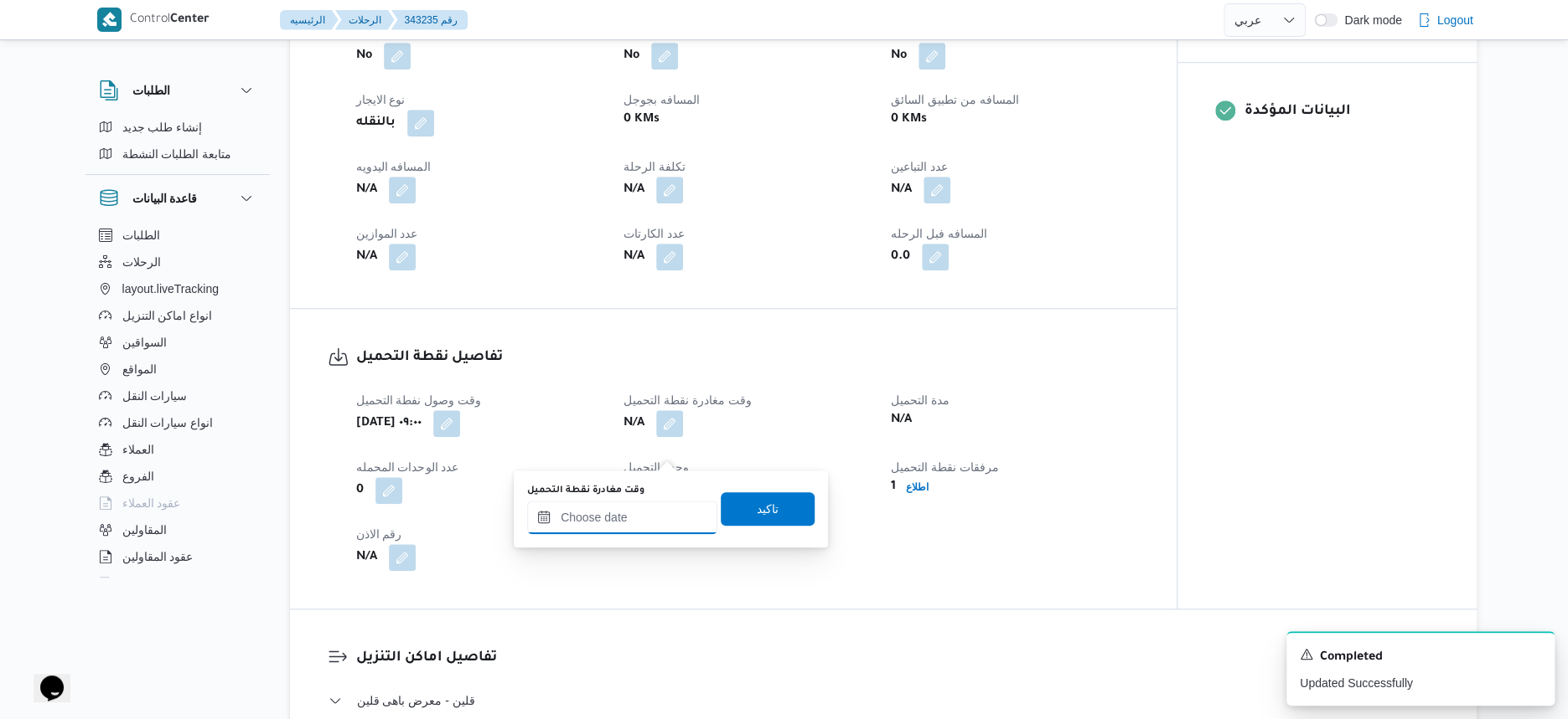
click at [665, 501] on input "وقت مغادرة نقطة التحميل" at bounding box center [622, 517] width 190 height 33
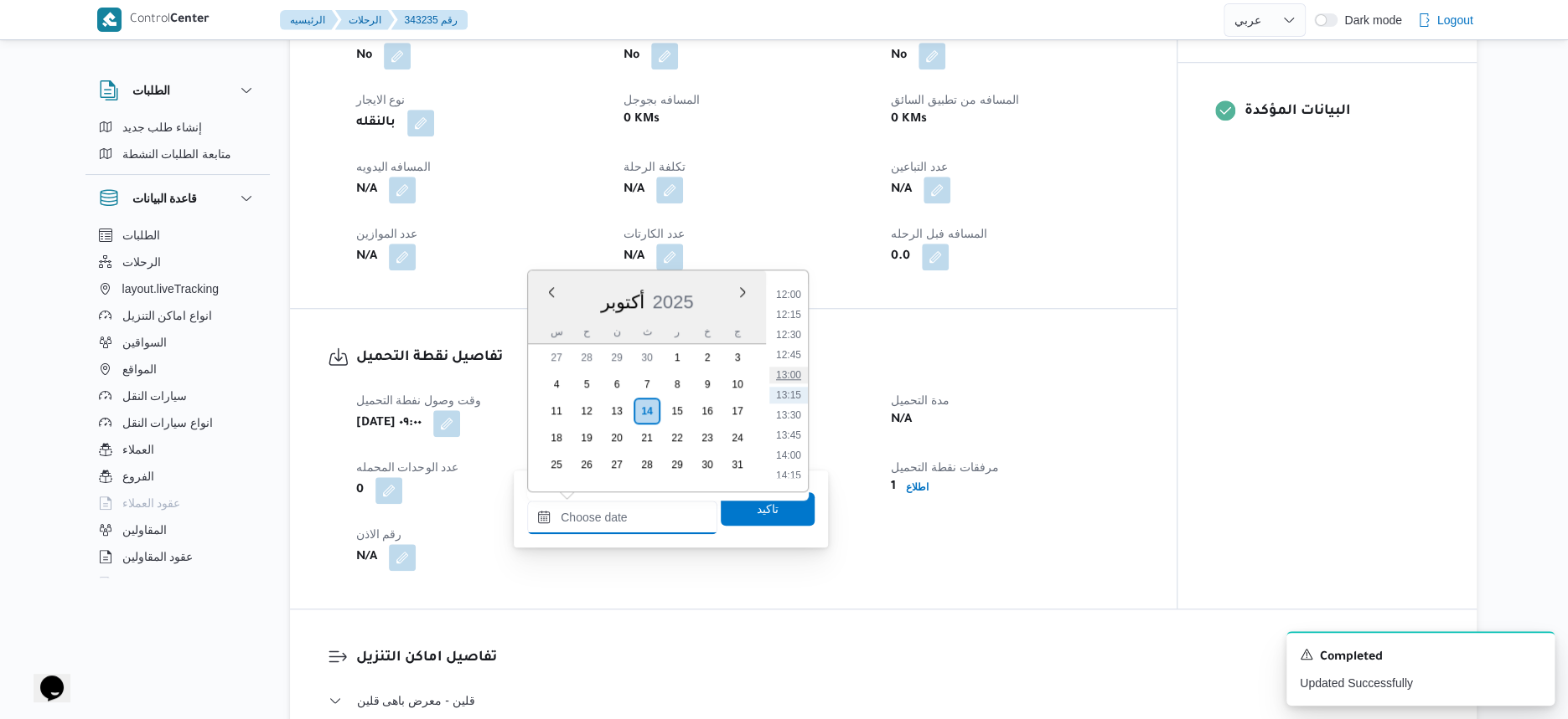
scroll to position [753, 0]
click at [791, 340] on li "10:00" at bounding box center [788, 343] width 38 height 17
type input "١٤/١٠/٢٠٢٥ ١٠:٠٠"
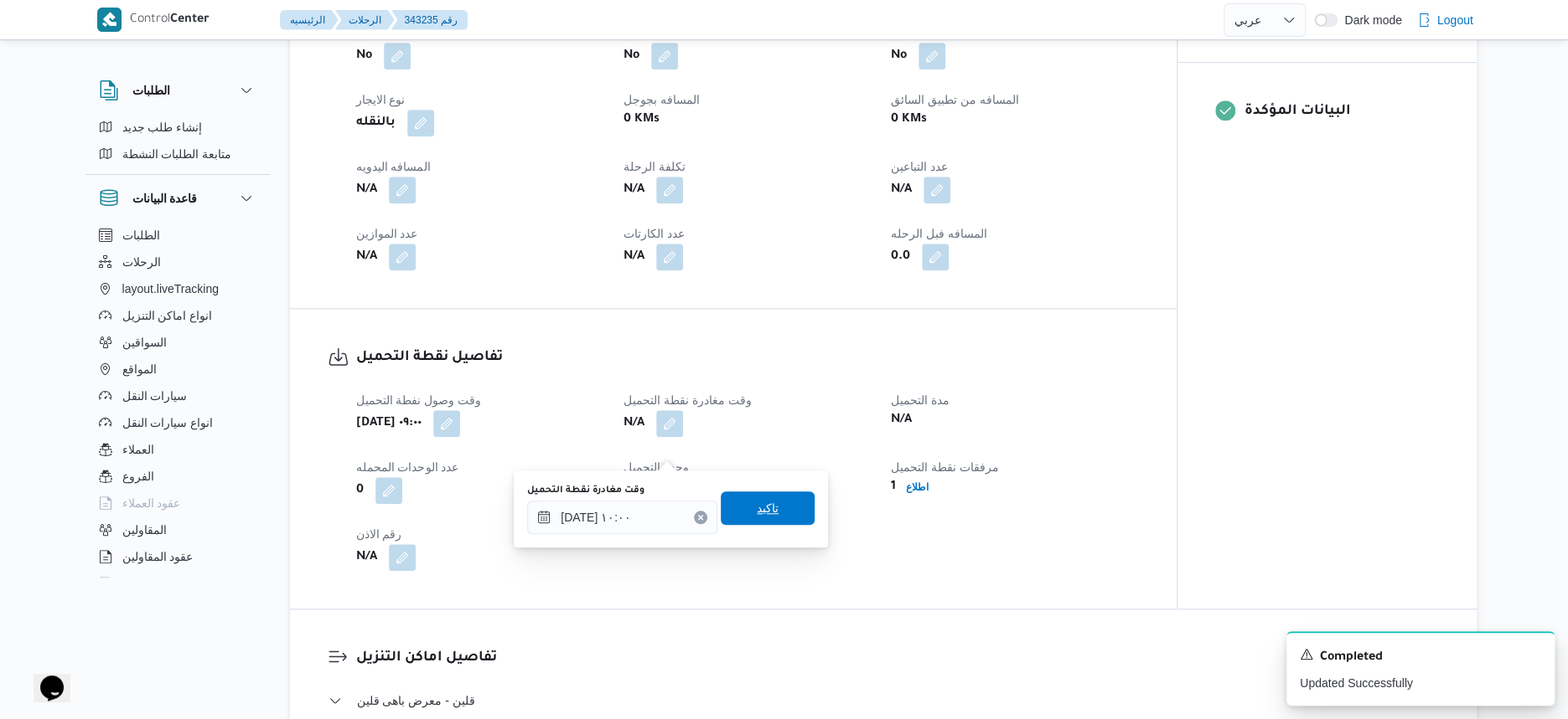
click at [786, 510] on span "تاكيد" at bounding box center [767, 508] width 93 height 33
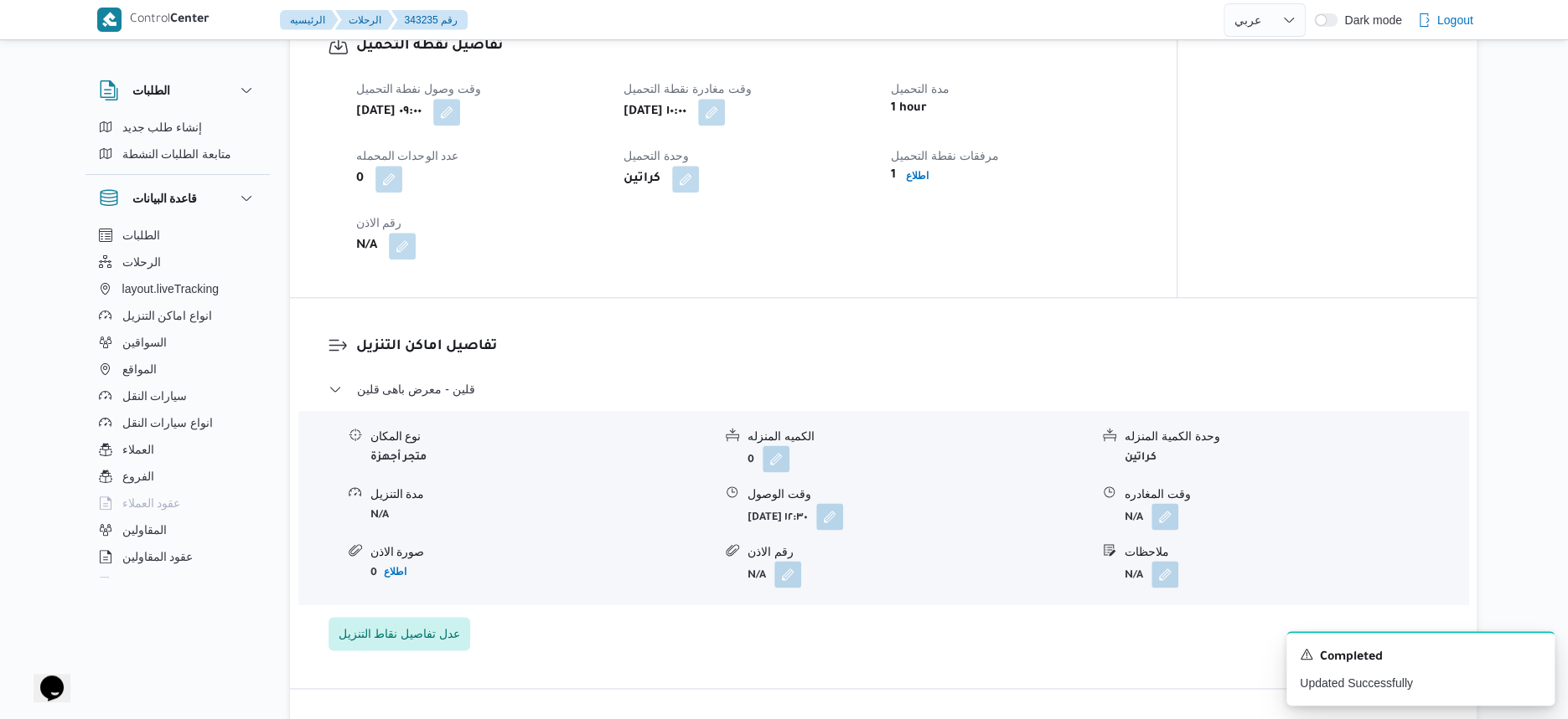
scroll to position [1152, 0]
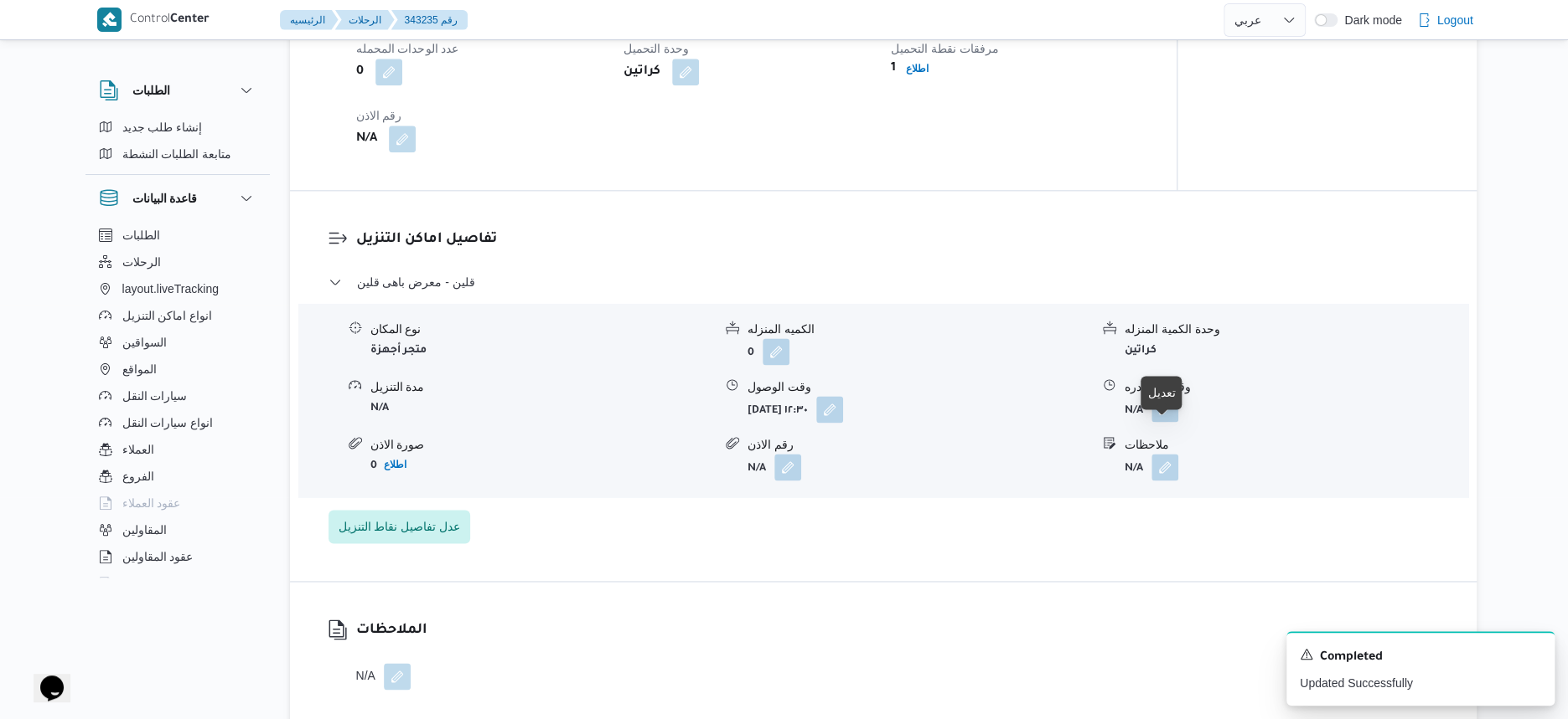
click at [1168, 422] on button "button" at bounding box center [1165, 408] width 27 height 27
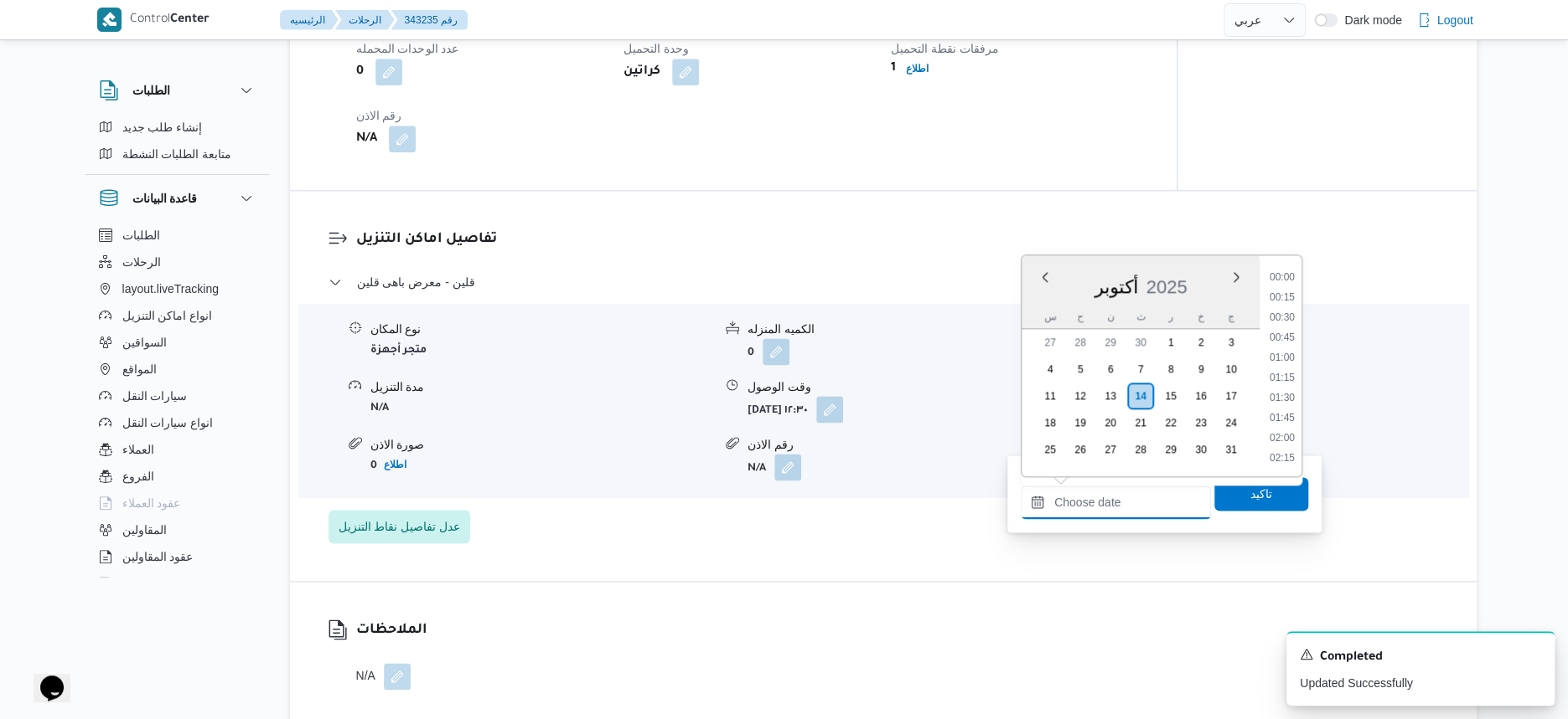
click at [1147, 494] on input "وقت المغادره" at bounding box center [1116, 503] width 190 height 33
click at [1289, 406] on li "13:30" at bounding box center [1282, 400] width 38 height 17
type input "[DATE] ١٣:٣٠"
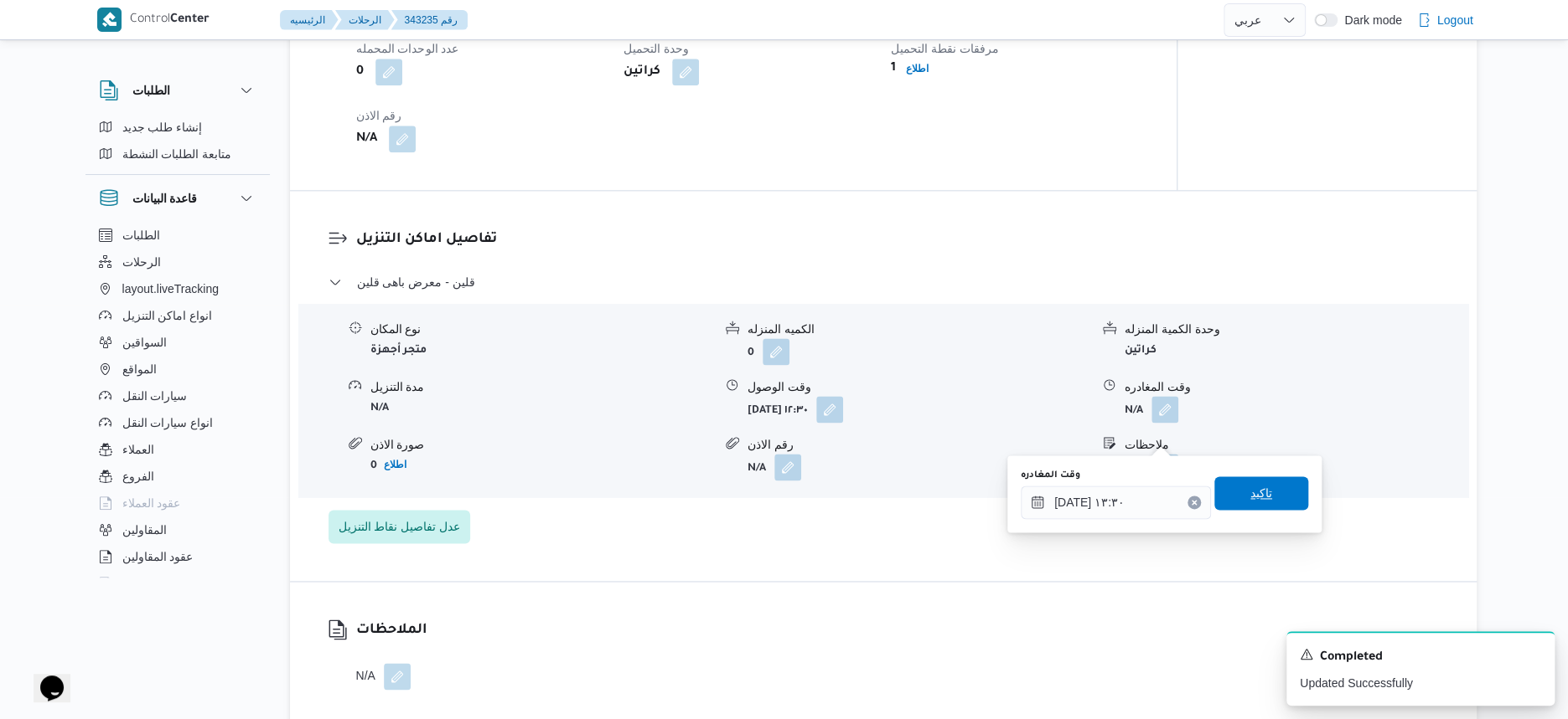
click at [1271, 501] on span "تاكيد" at bounding box center [1261, 493] width 93 height 33
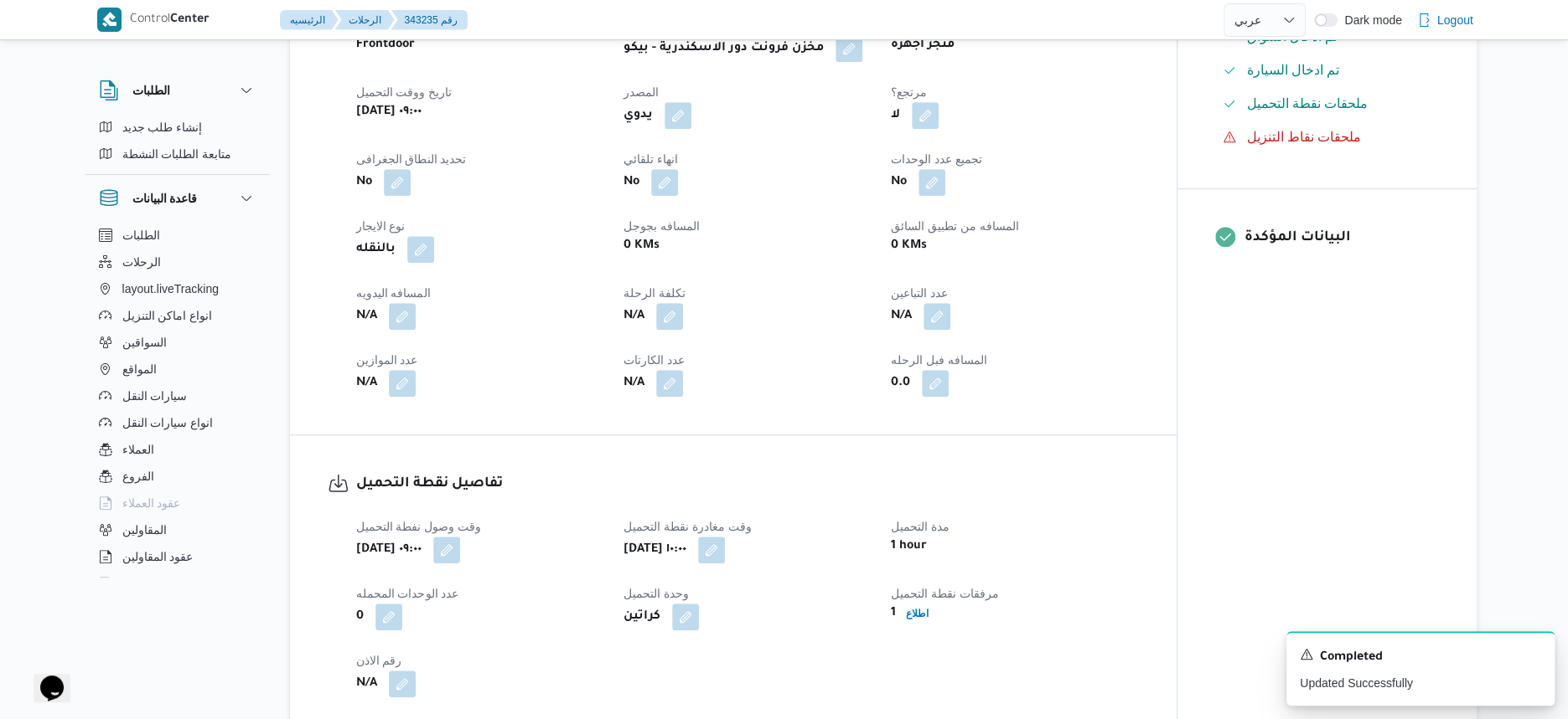
scroll to position [628, 0]
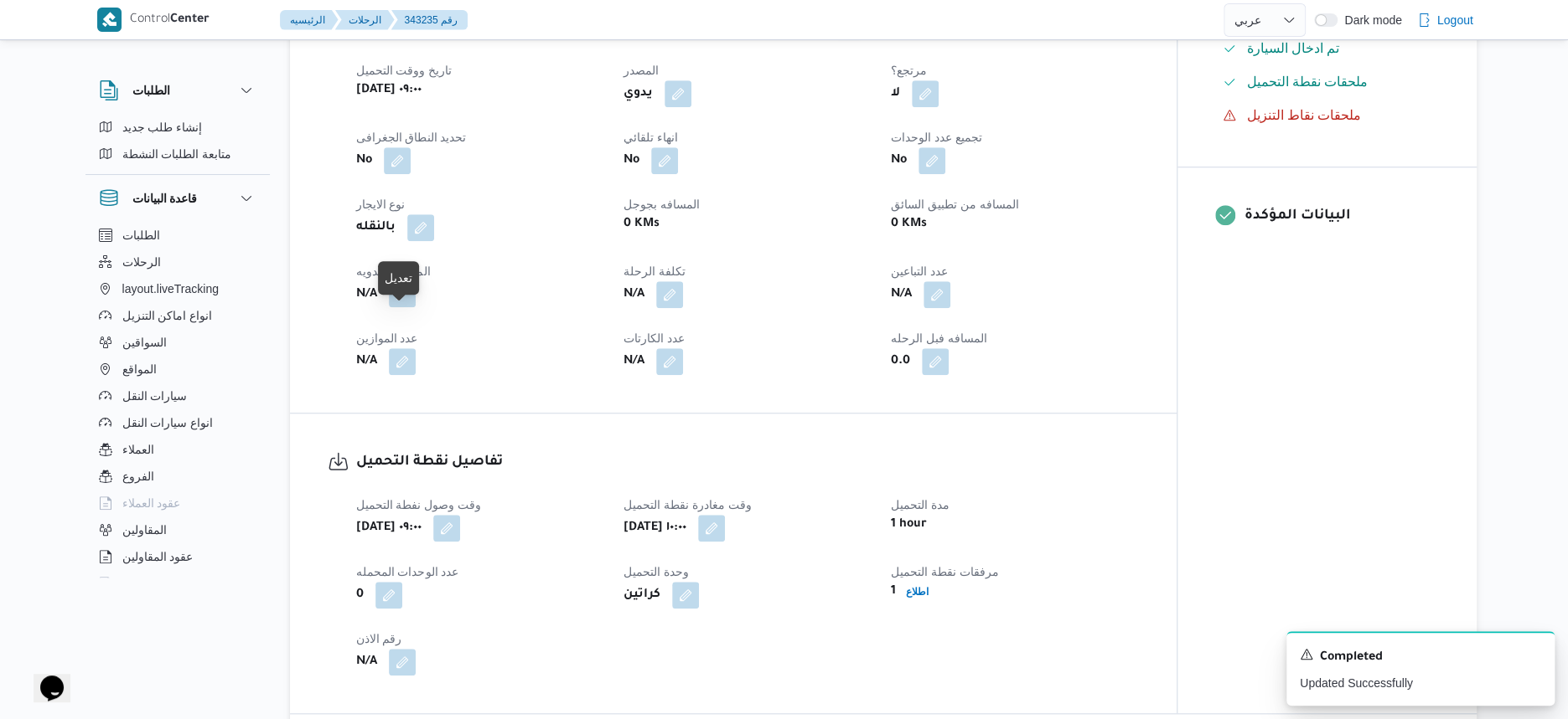
click at [402, 307] on button "button" at bounding box center [402, 294] width 27 height 27
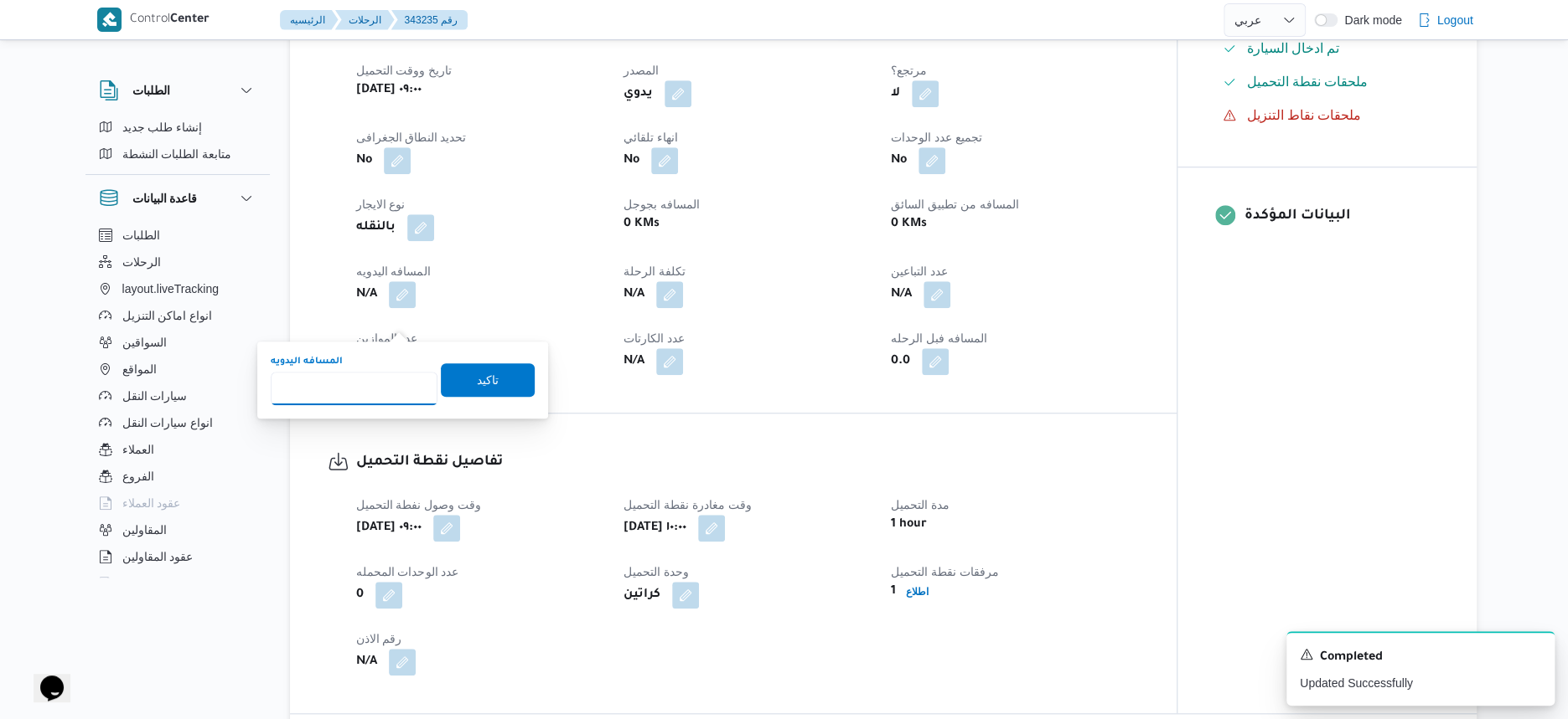
click at [354, 398] on input "المسافه اليدويه" at bounding box center [354, 388] width 167 height 33
type input "102"
click at [477, 385] on span "تاكيد" at bounding box center [487, 379] width 22 height 20
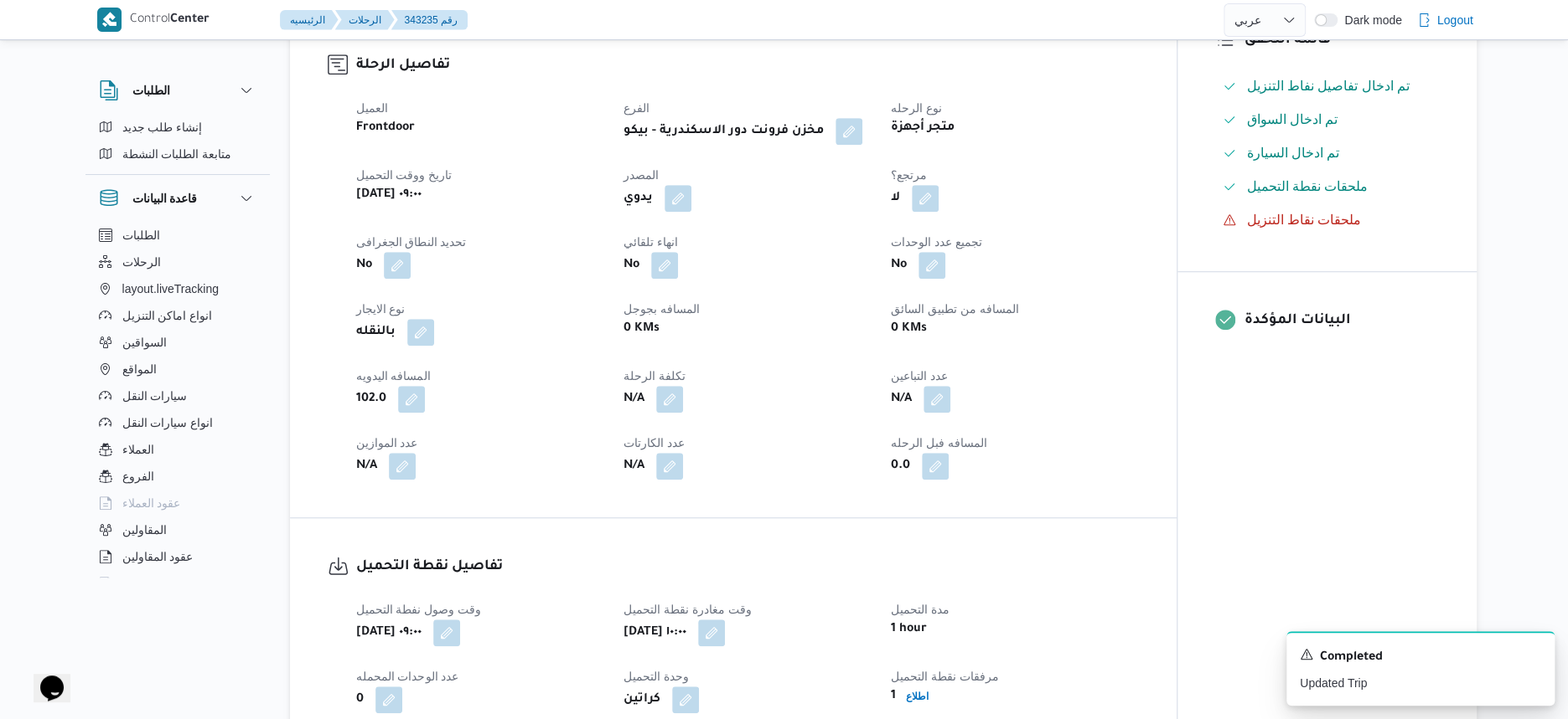
scroll to position [0, 0]
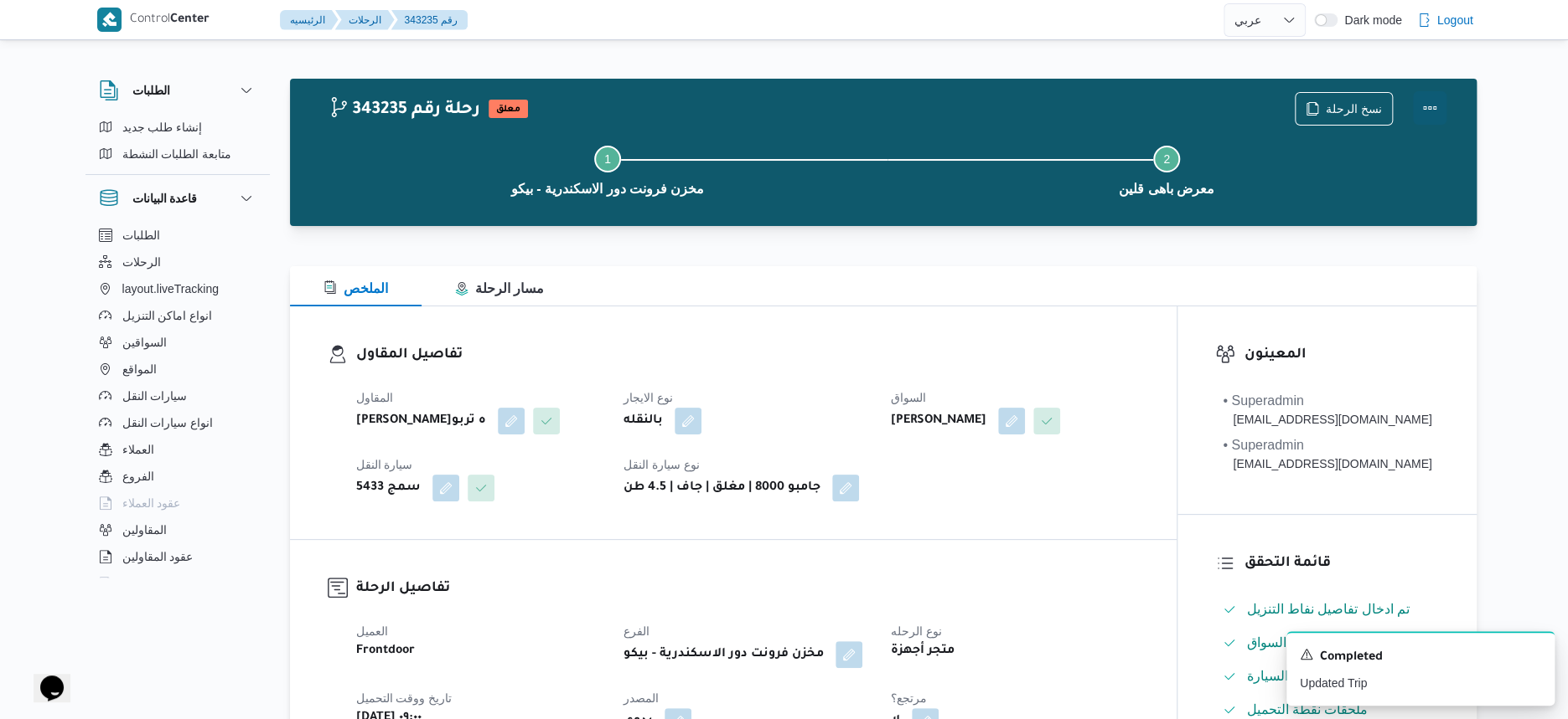
click at [1433, 109] on button "Actions" at bounding box center [1429, 108] width 33 height 33
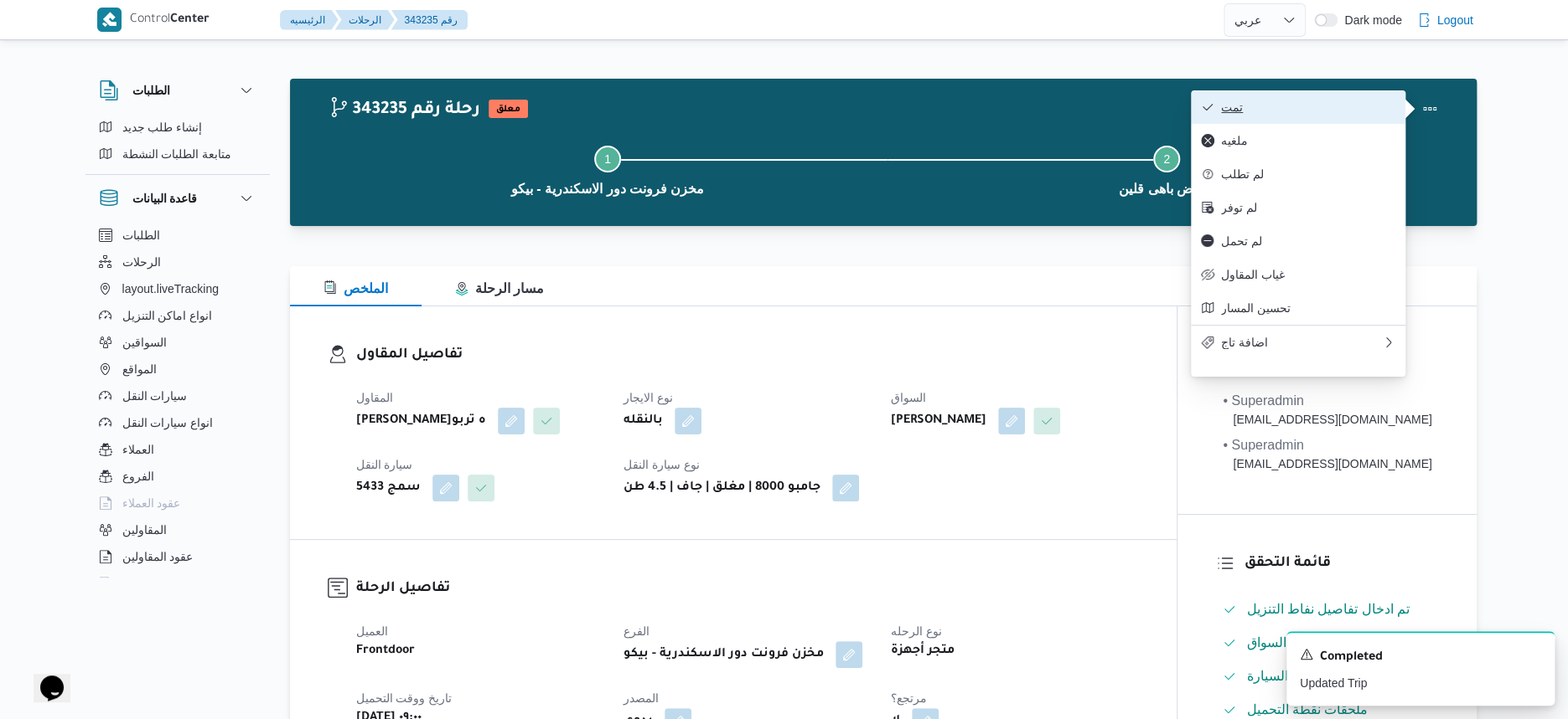
click at [1311, 105] on span "تمت" at bounding box center [1308, 106] width 175 height 13
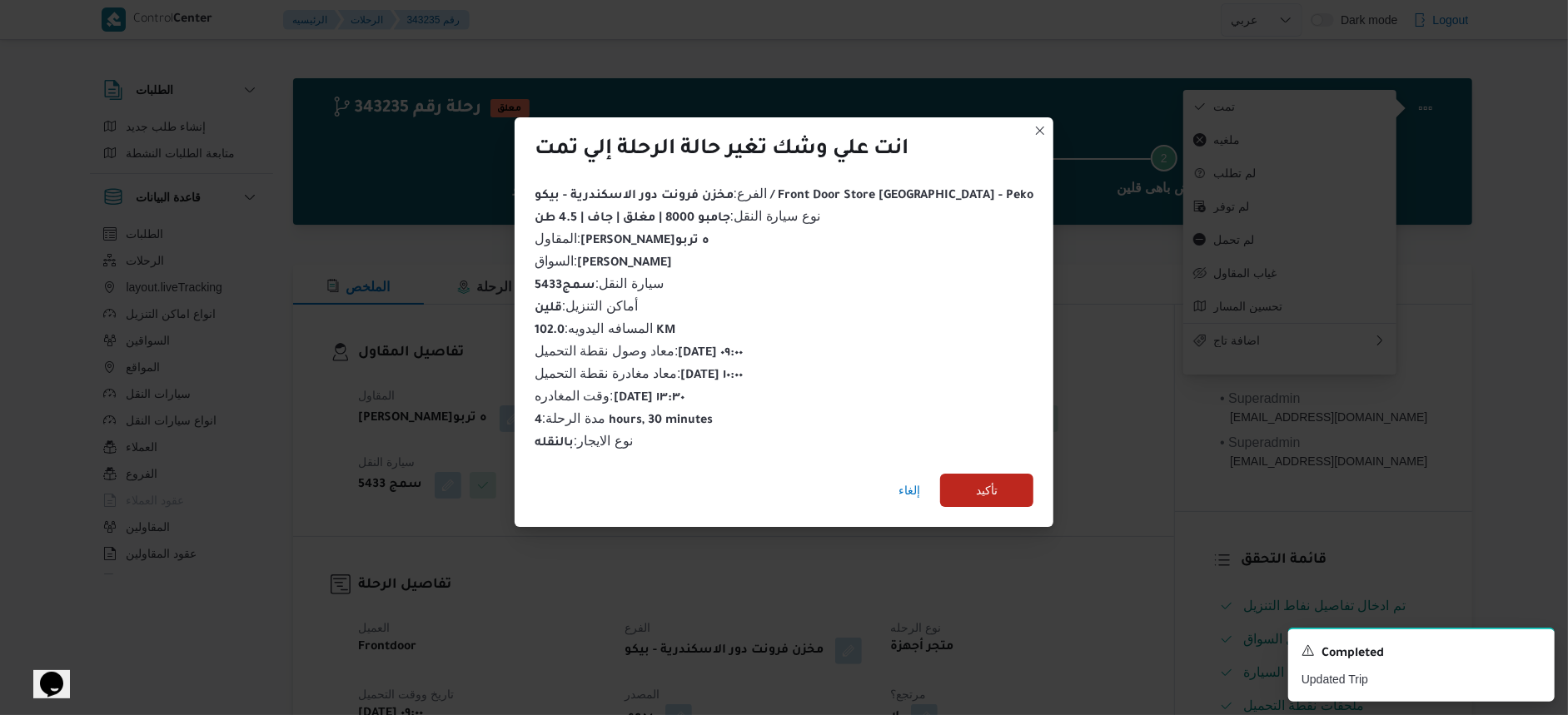
click at [941, 504] on div "إلغاء تأكيد" at bounding box center [784, 494] width 539 height 67
click at [976, 487] on span "تأكيد" at bounding box center [987, 489] width 22 height 20
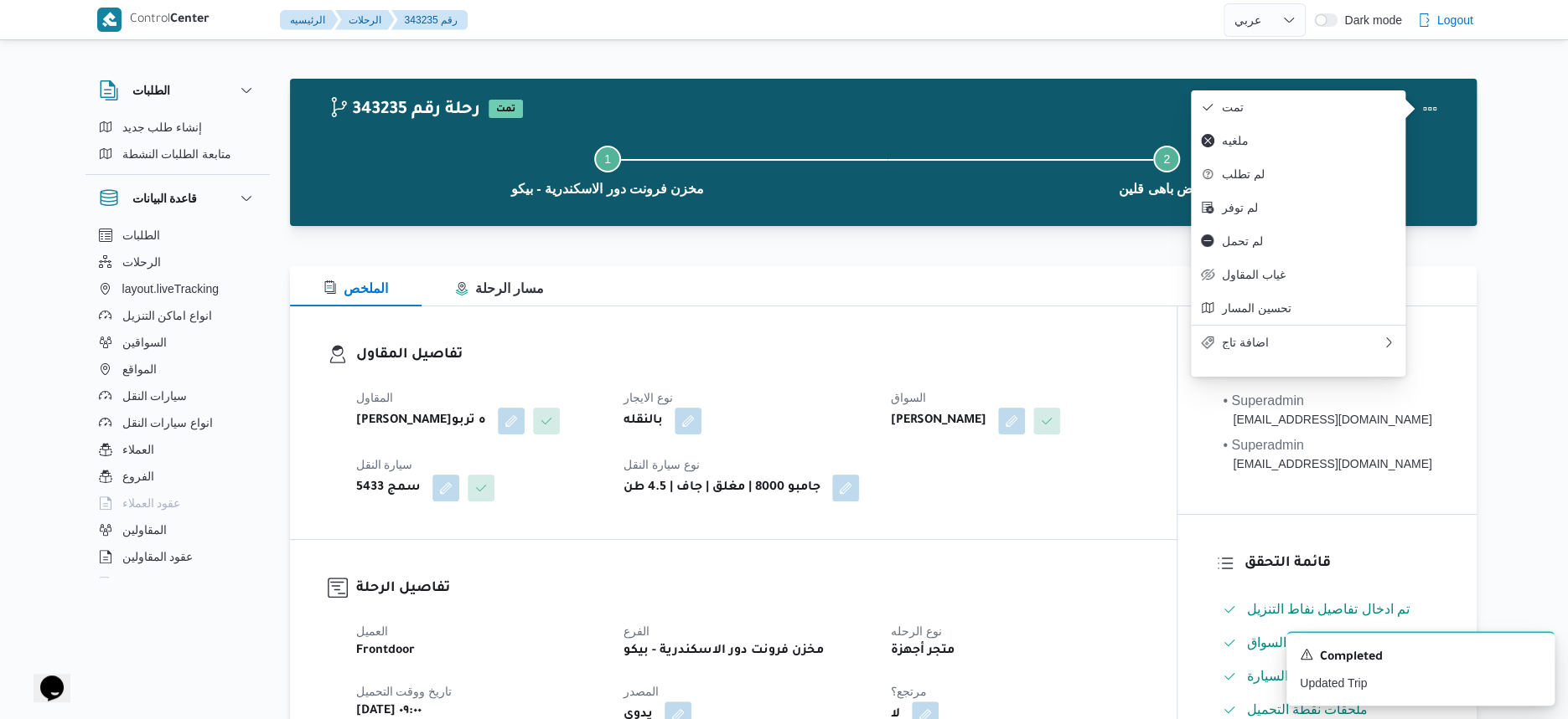
click at [865, 416] on div "بالنقله" at bounding box center [746, 421] width 251 height 31
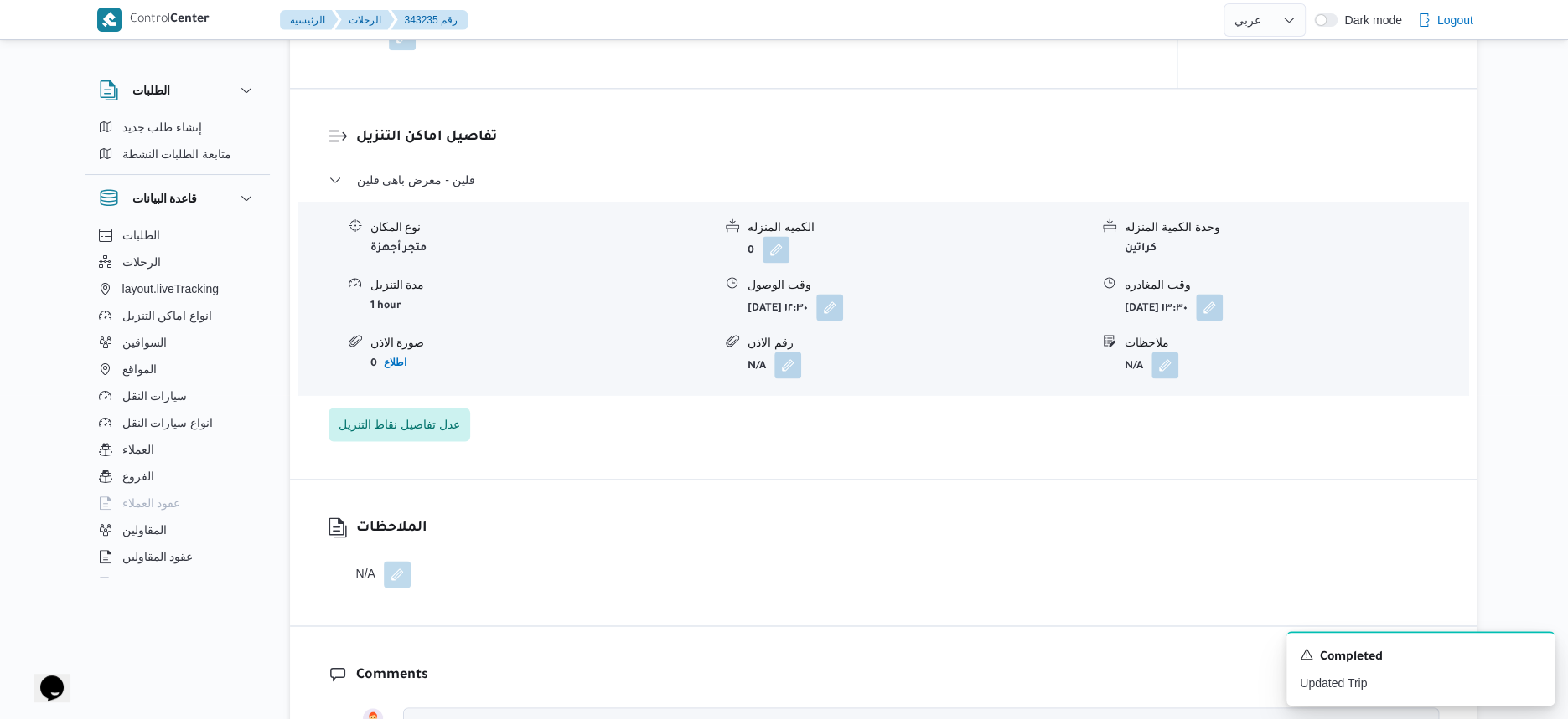
scroll to position [1257, 0]
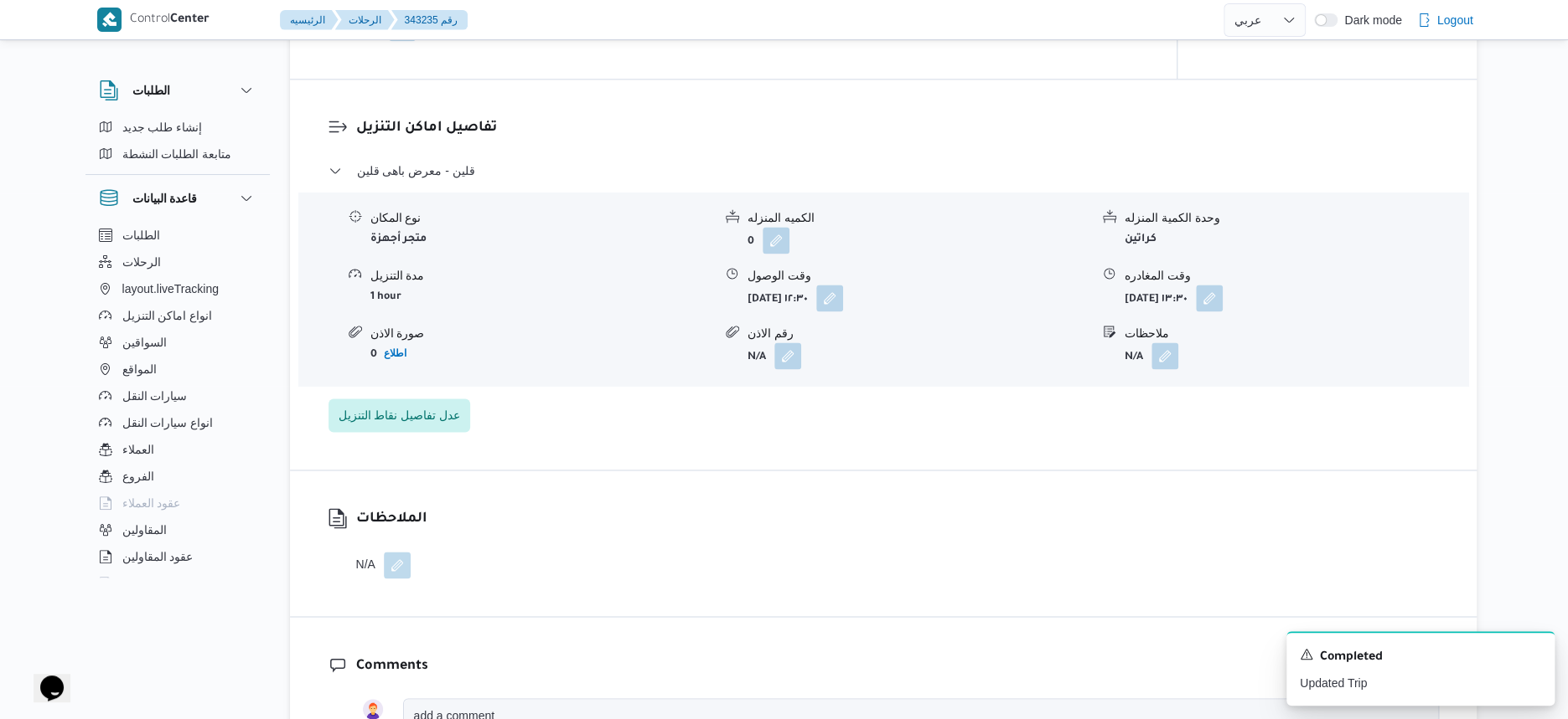
select select "ar"
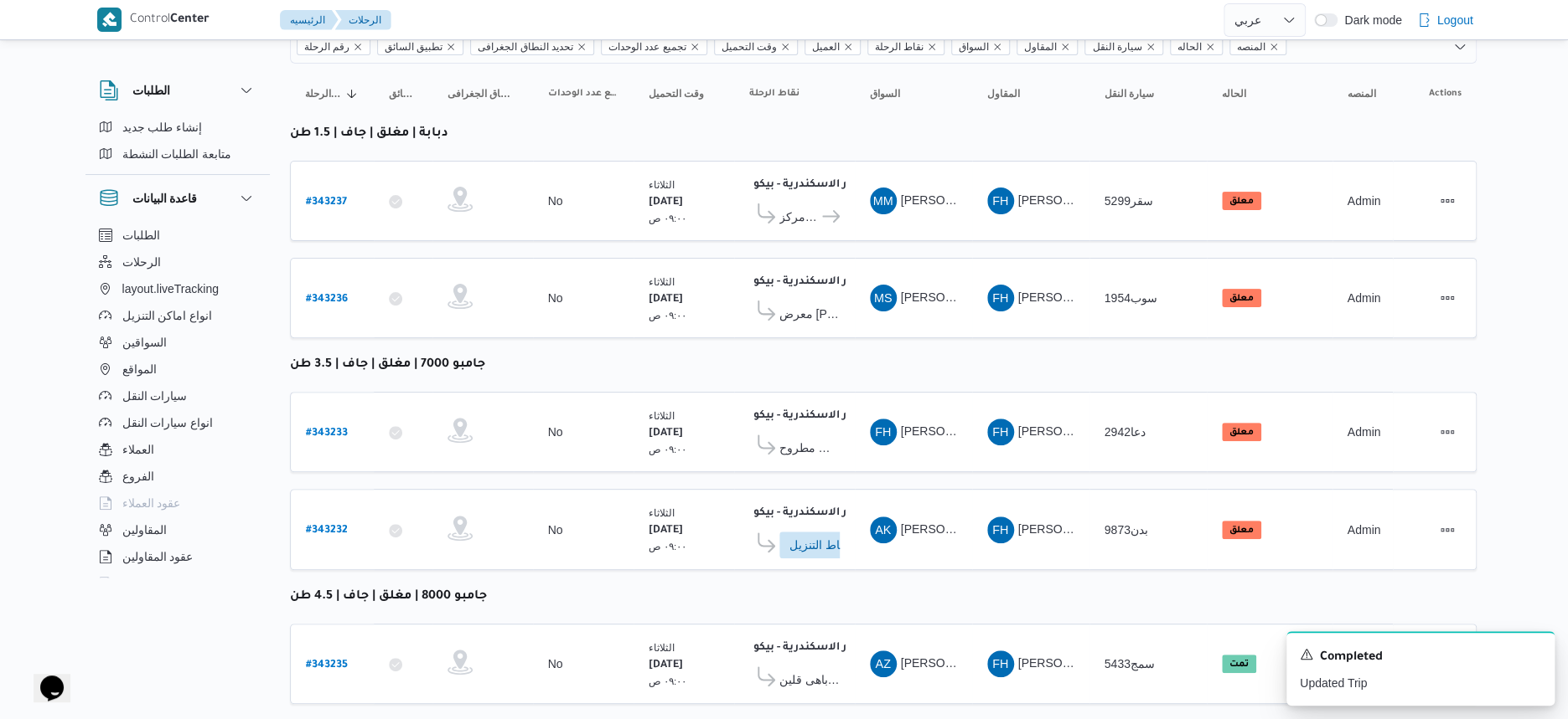
scroll to position [267, 0]
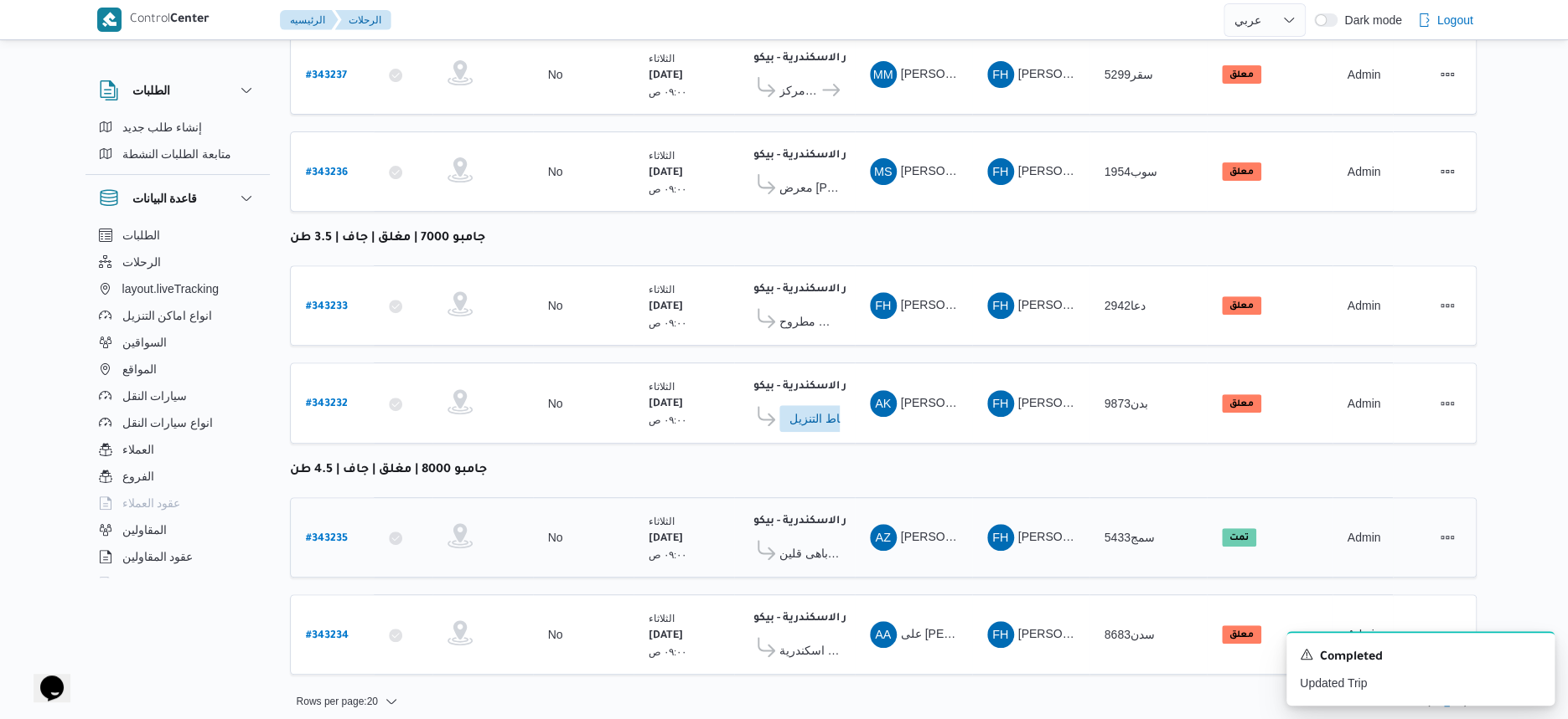
click at [320, 533] on b "# 343235" at bounding box center [327, 538] width 42 height 11
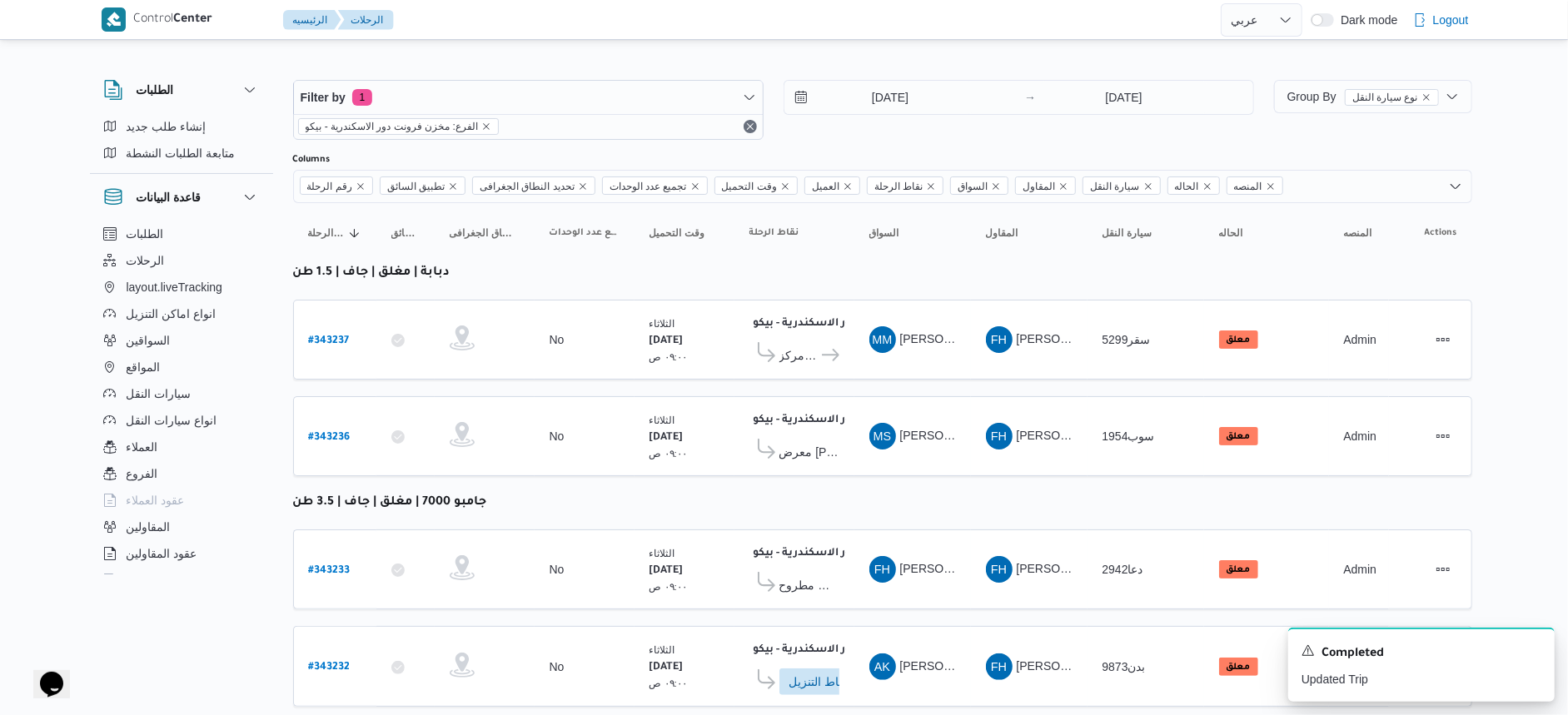
select select "ar"
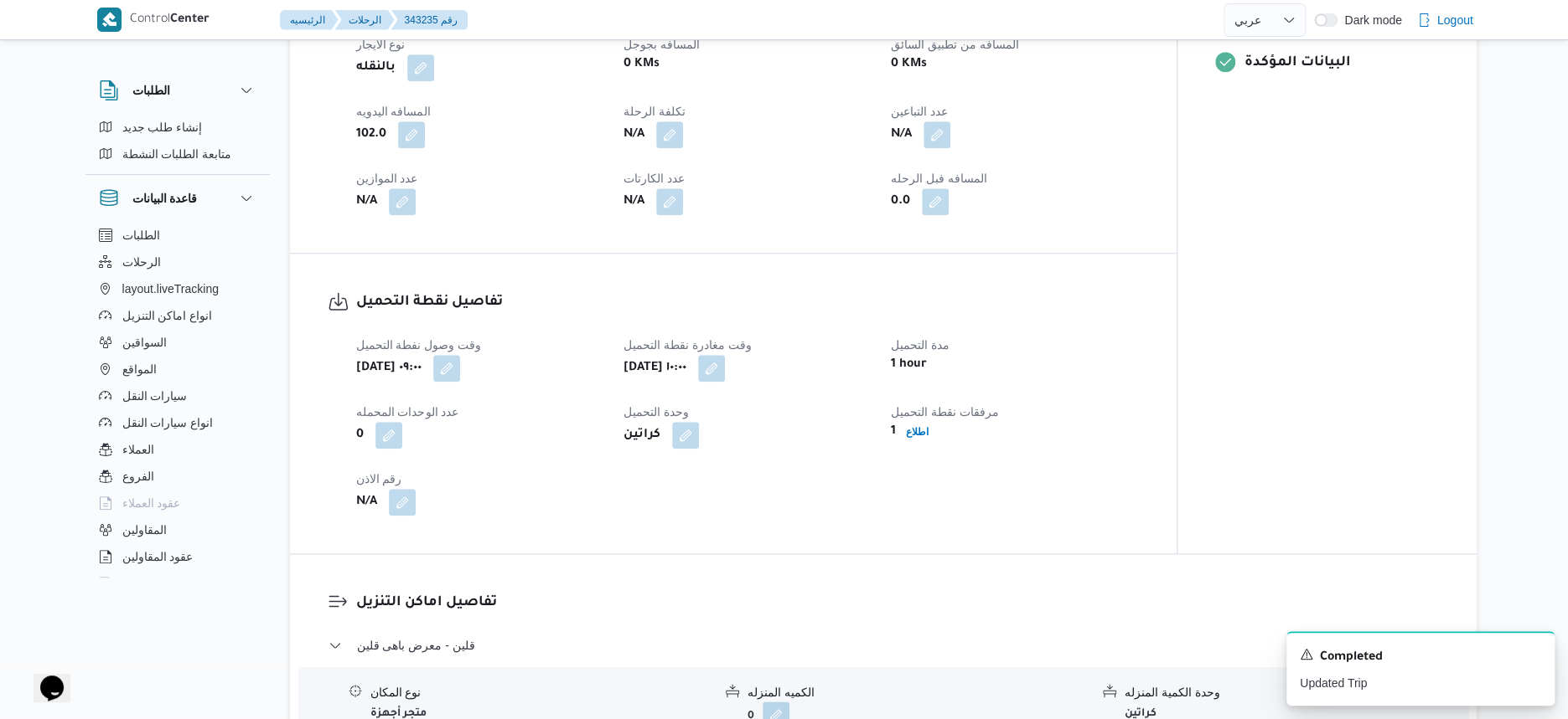
scroll to position [1047, 0]
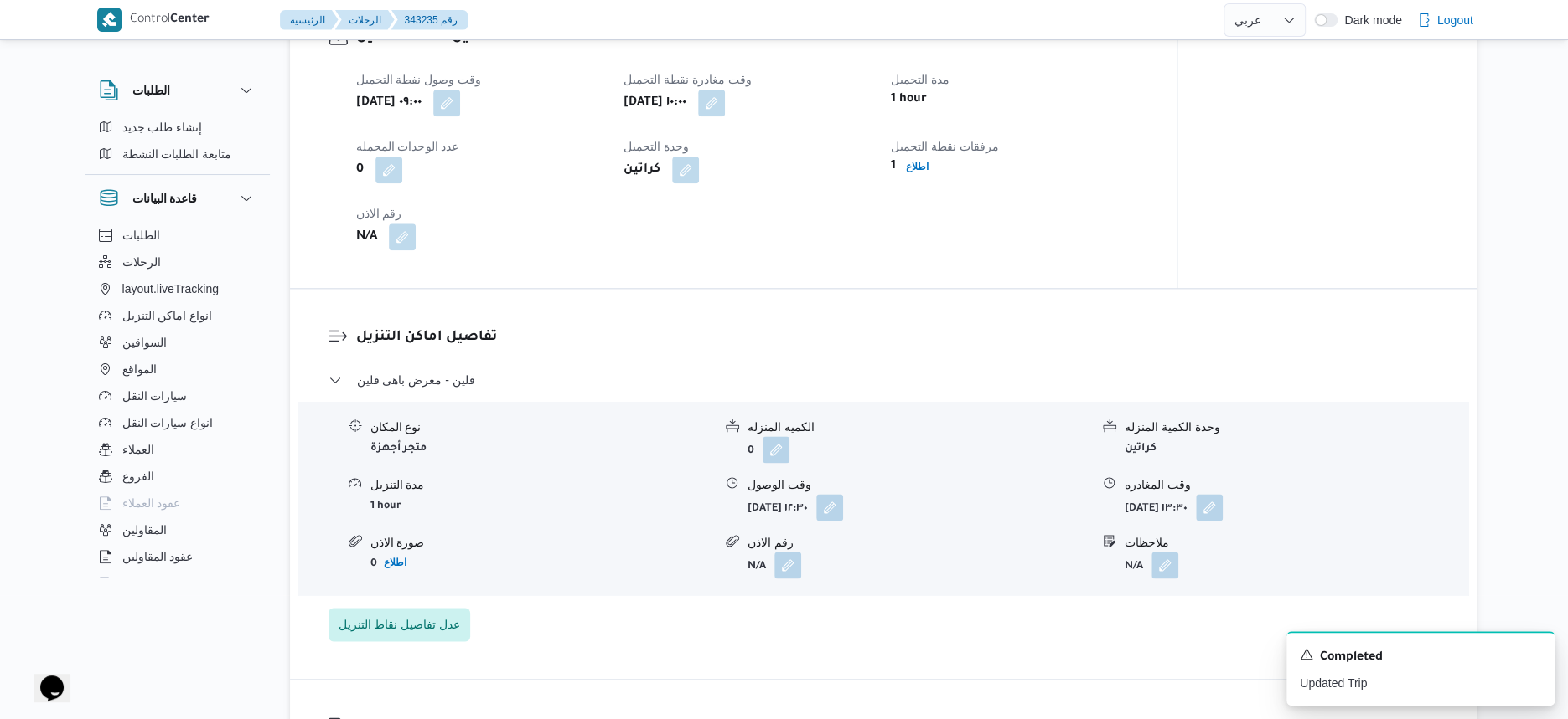
select select "ar"
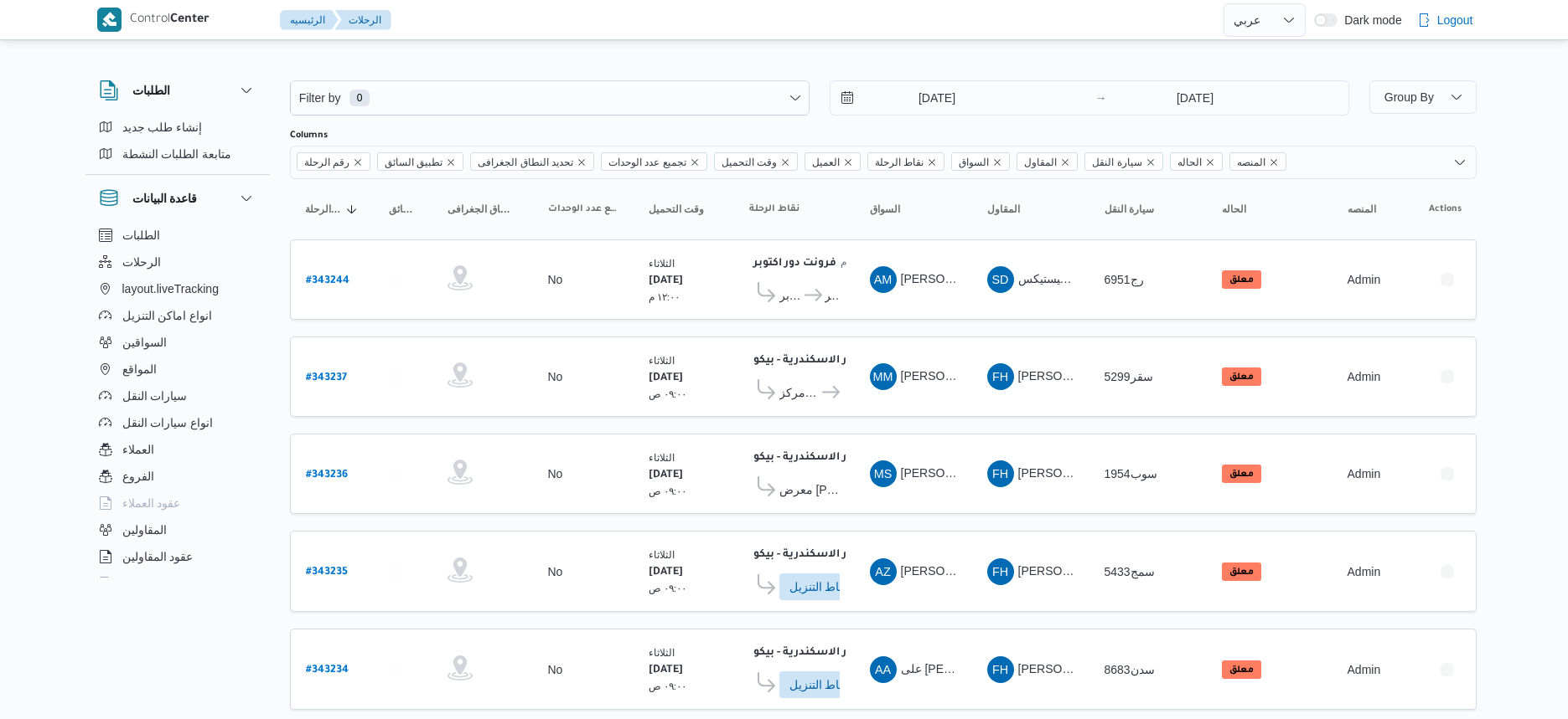
select select "ar"
click at [197, 126] on span "إنشاء طلب جديد" at bounding box center [162, 127] width 80 height 20
select select "ar"
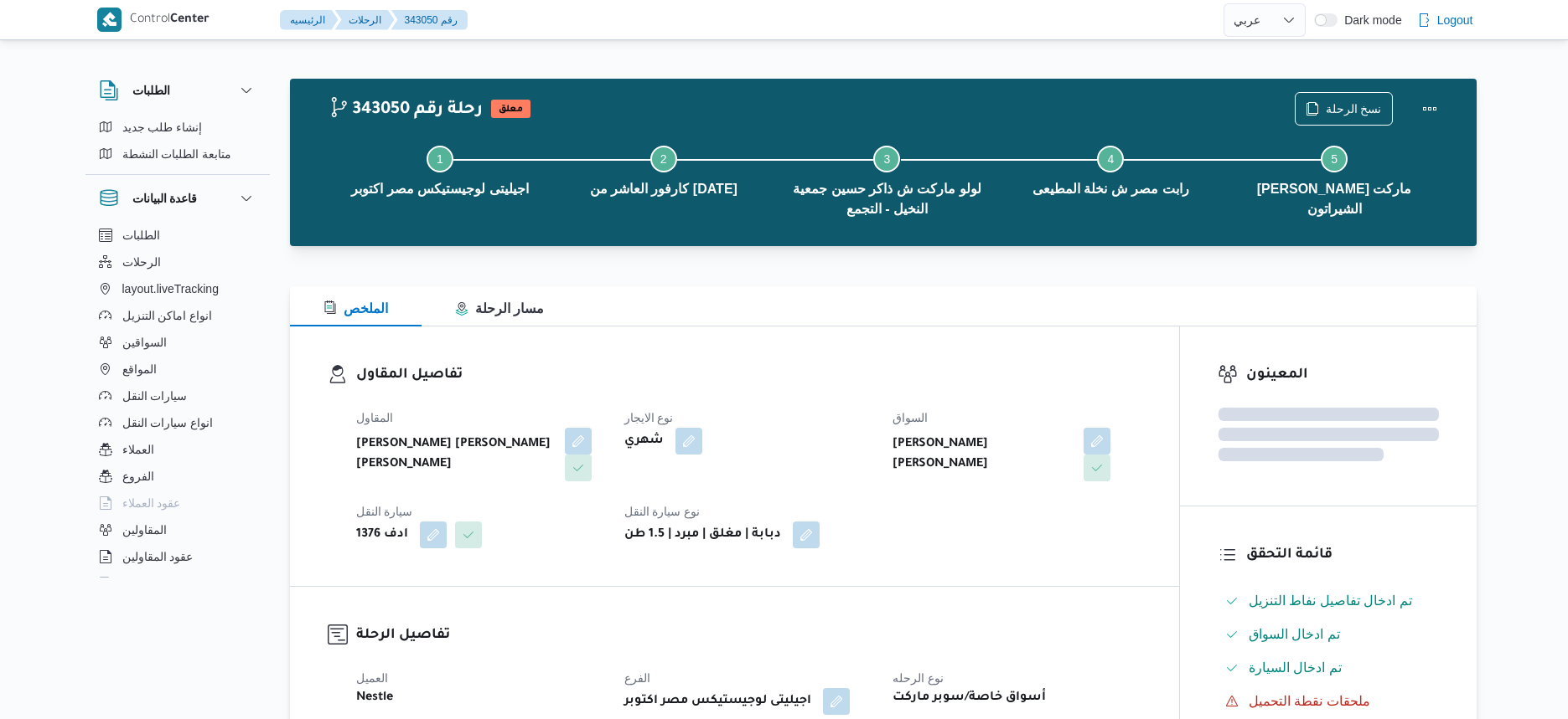
select select "ar"
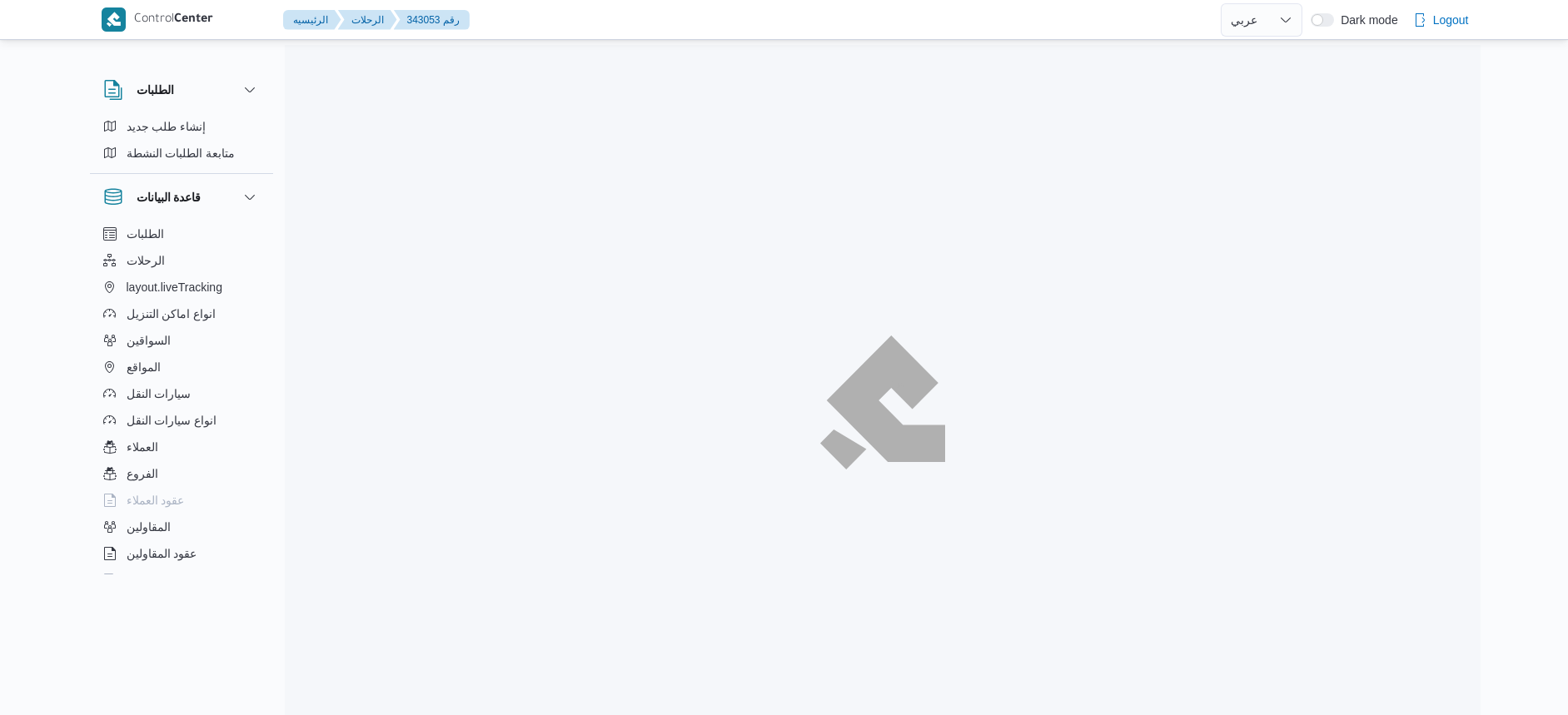
select select "ar"
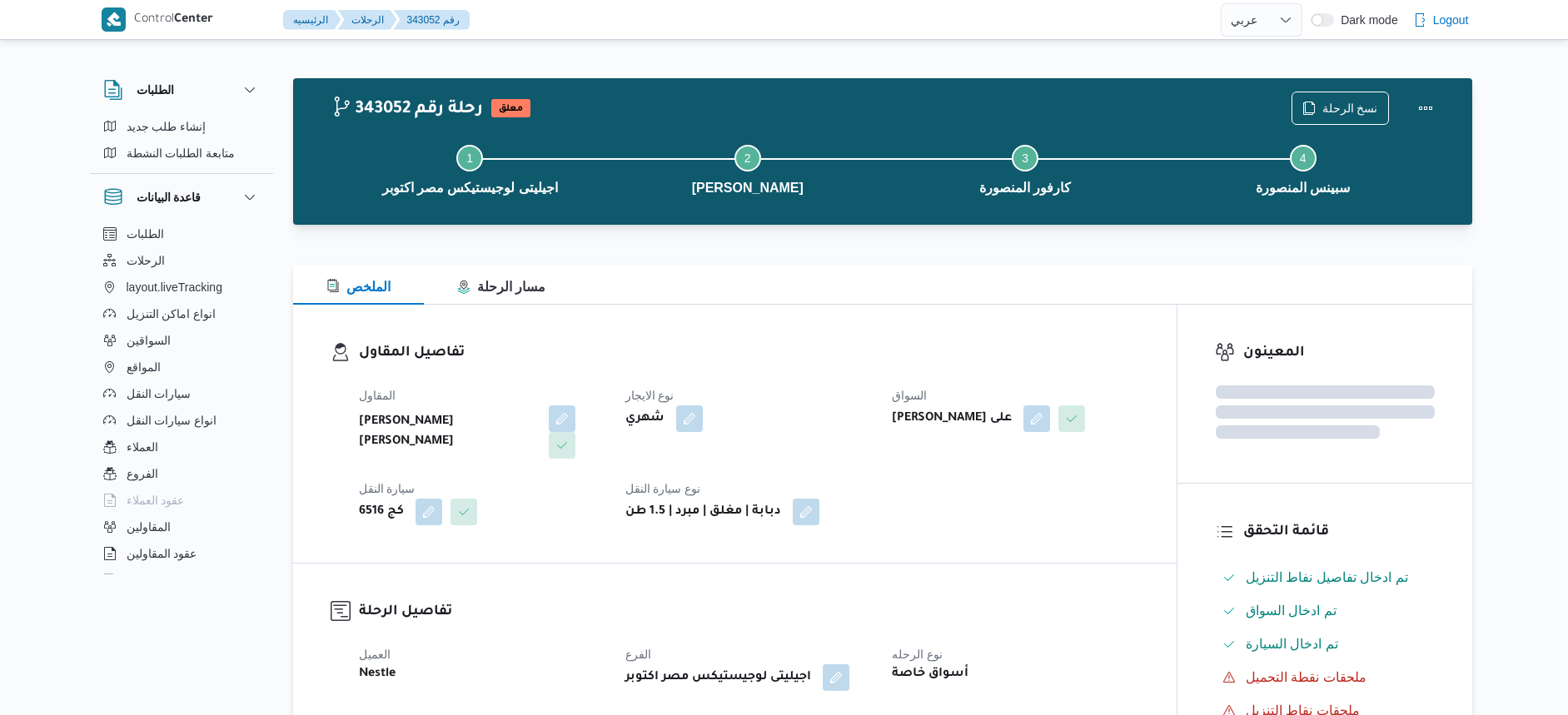
select select "ar"
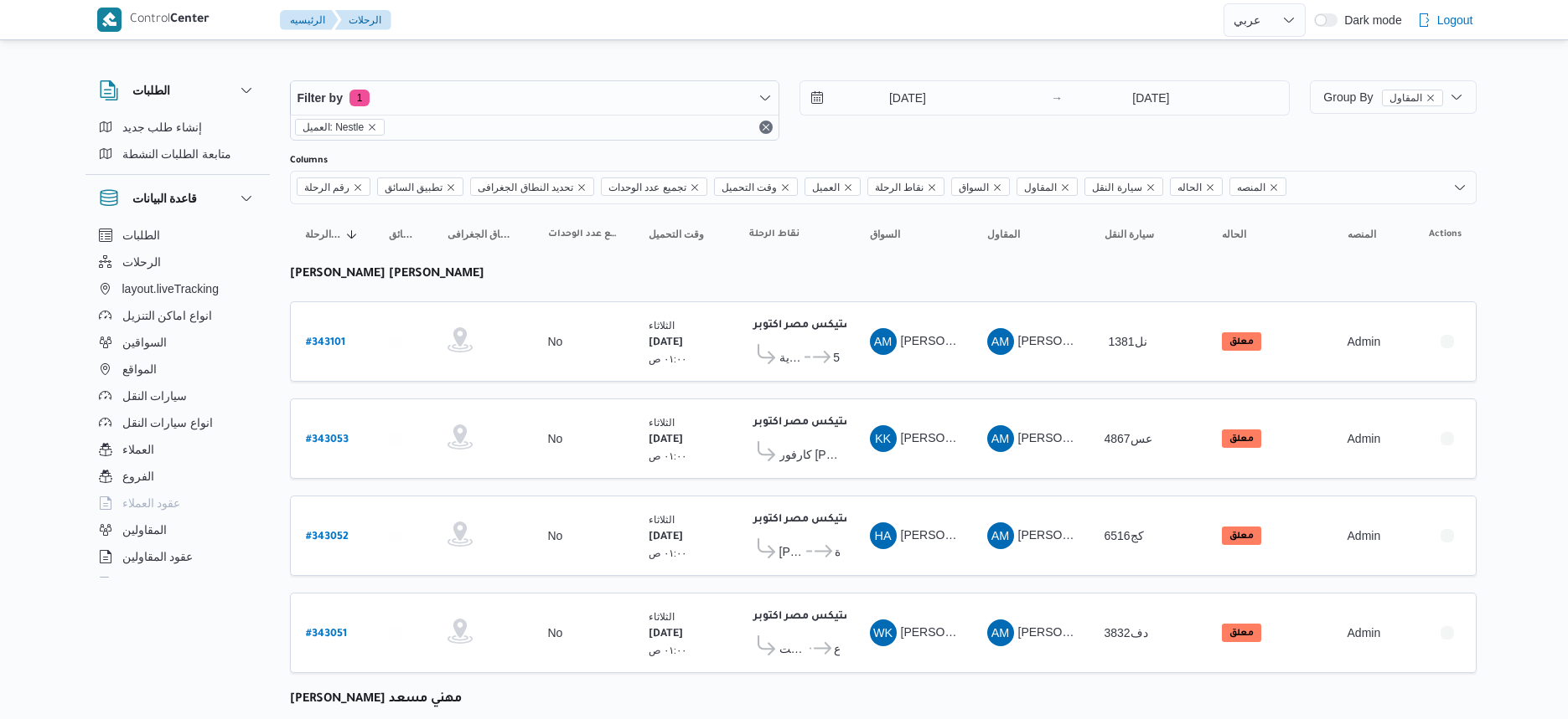
select select "ar"
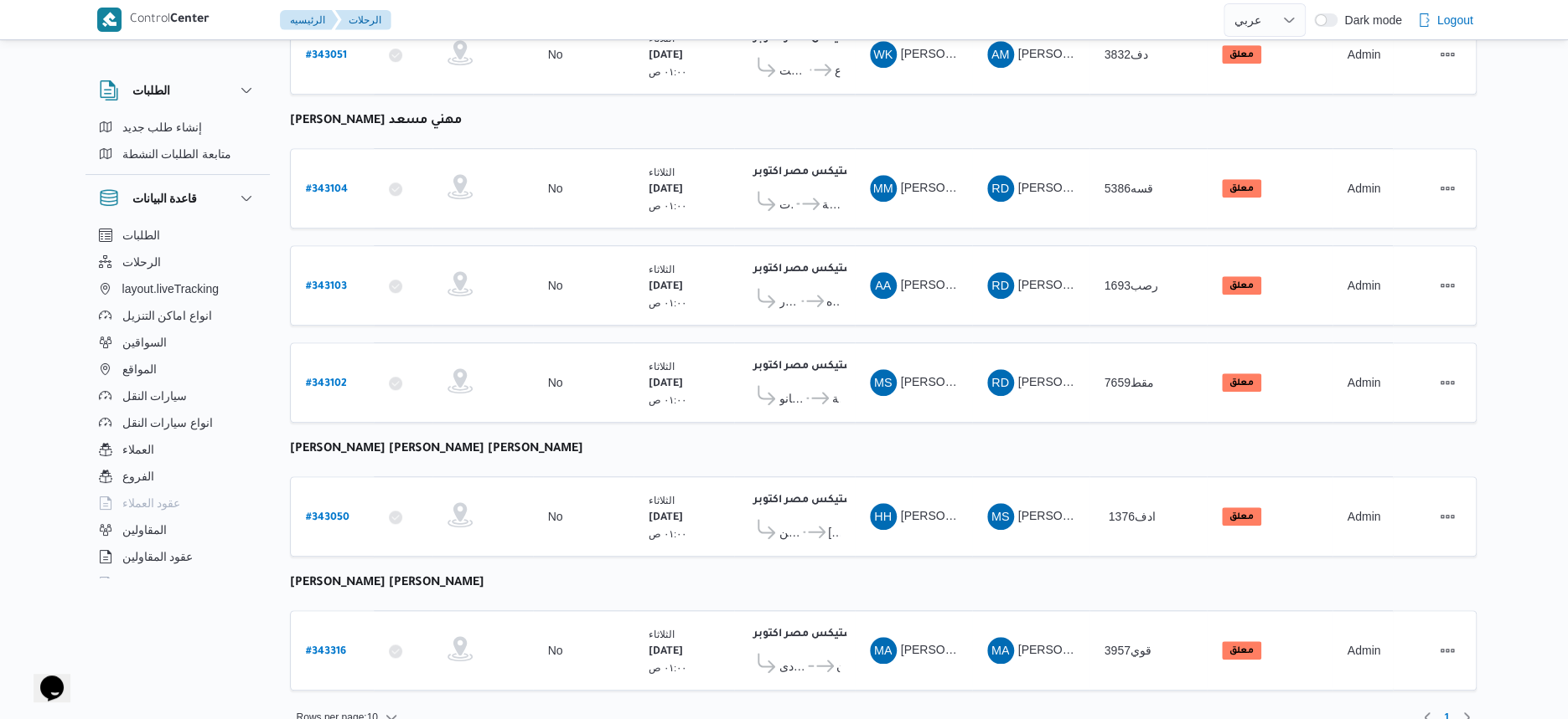
scroll to position [589, 0]
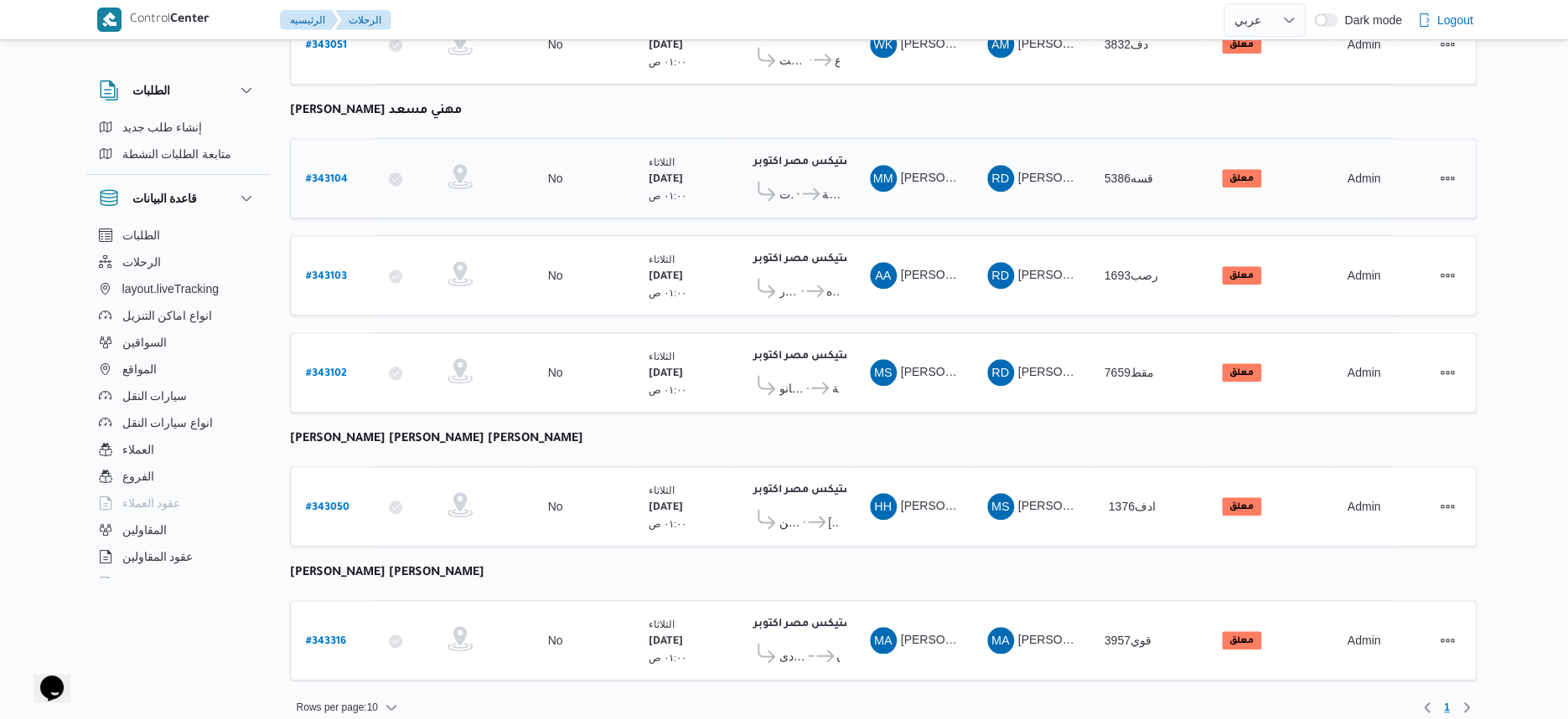
click at [323, 175] on b "# 343104" at bounding box center [327, 180] width 42 height 11
select select "ar"
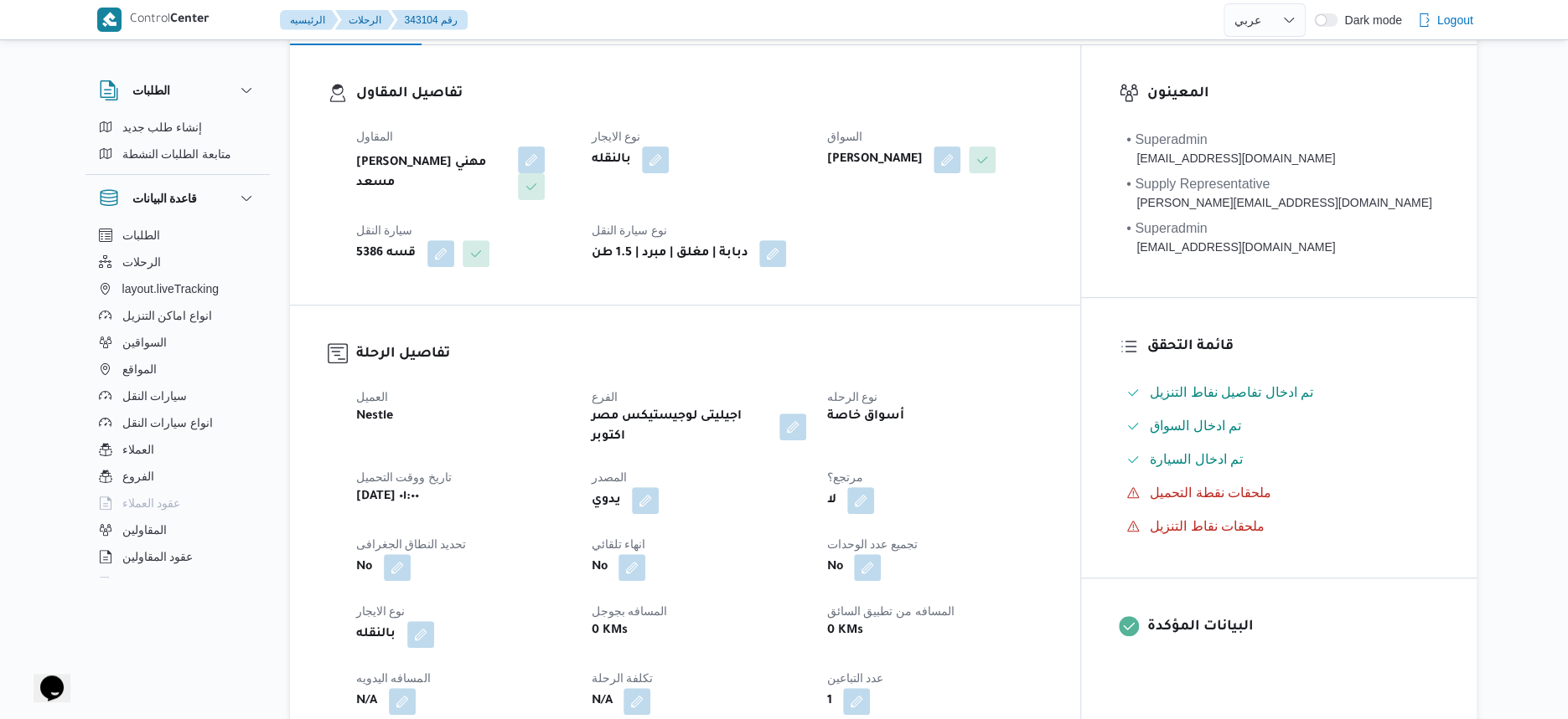
scroll to position [314, 0]
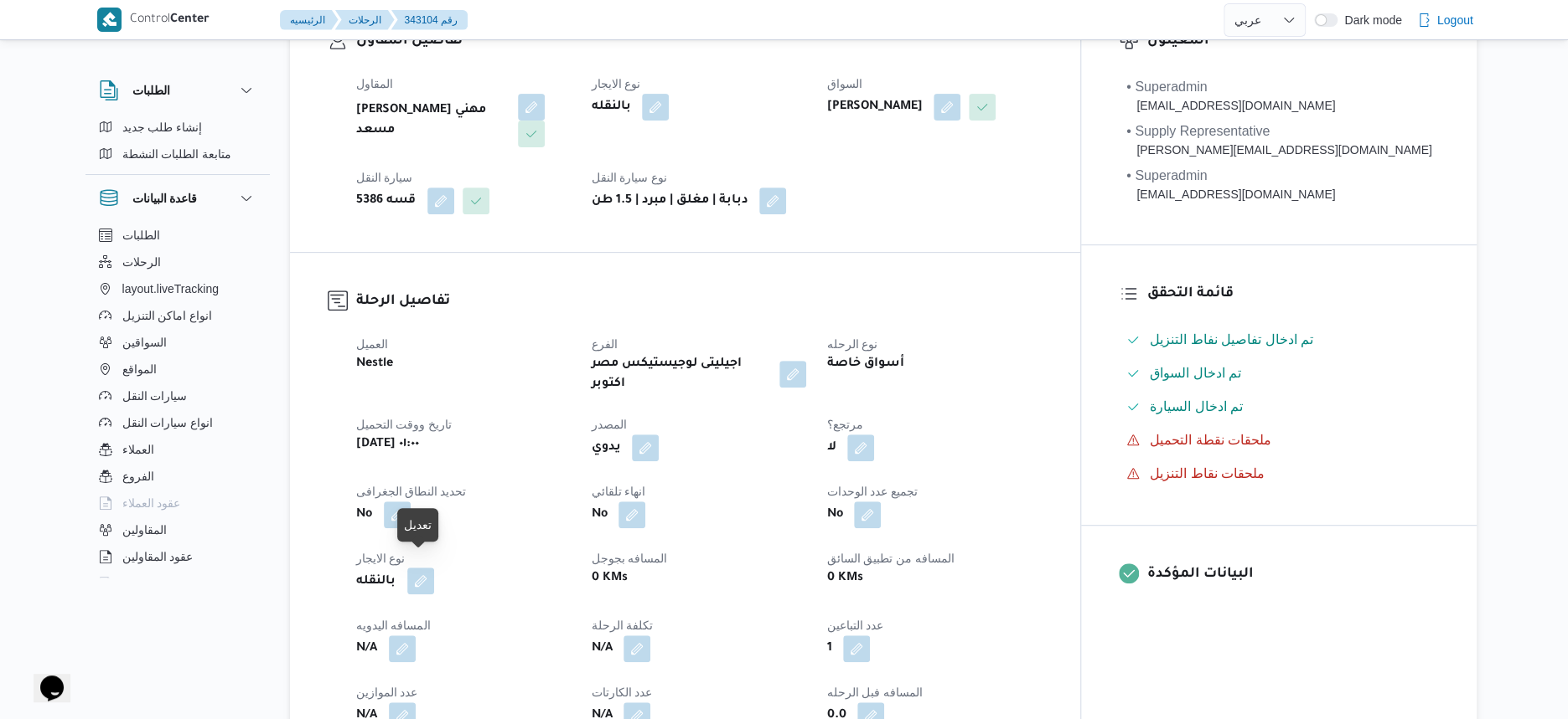
click at [427, 568] on button "button" at bounding box center [420, 581] width 27 height 27
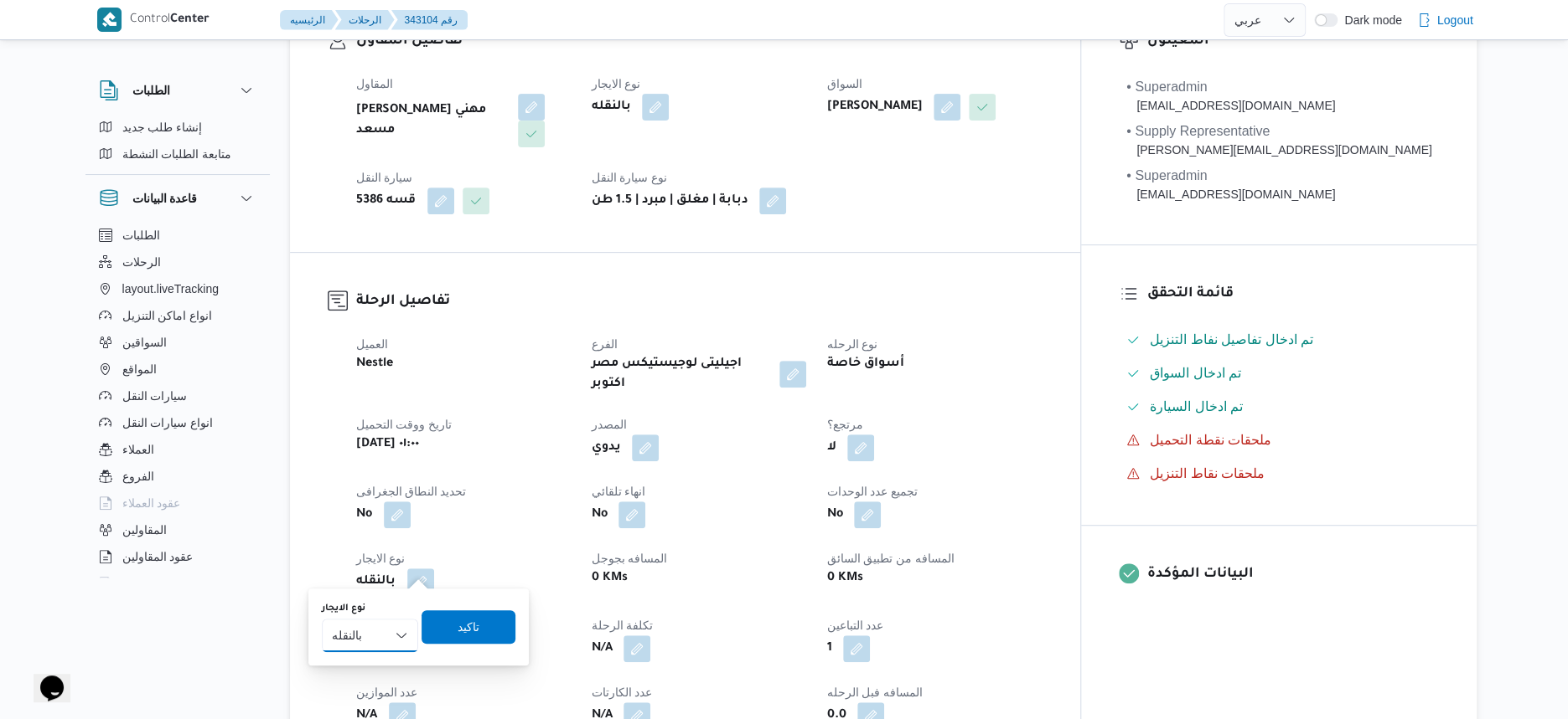
click at [393, 627] on select "شهري بالنقله إيجار يومي" at bounding box center [370, 635] width 96 height 33
select select "monthly"
click at [322, 619] on select "شهري بالنقله إيجار يومي" at bounding box center [370, 635] width 96 height 33
click at [478, 620] on span "تاكيد" at bounding box center [468, 627] width 93 height 33
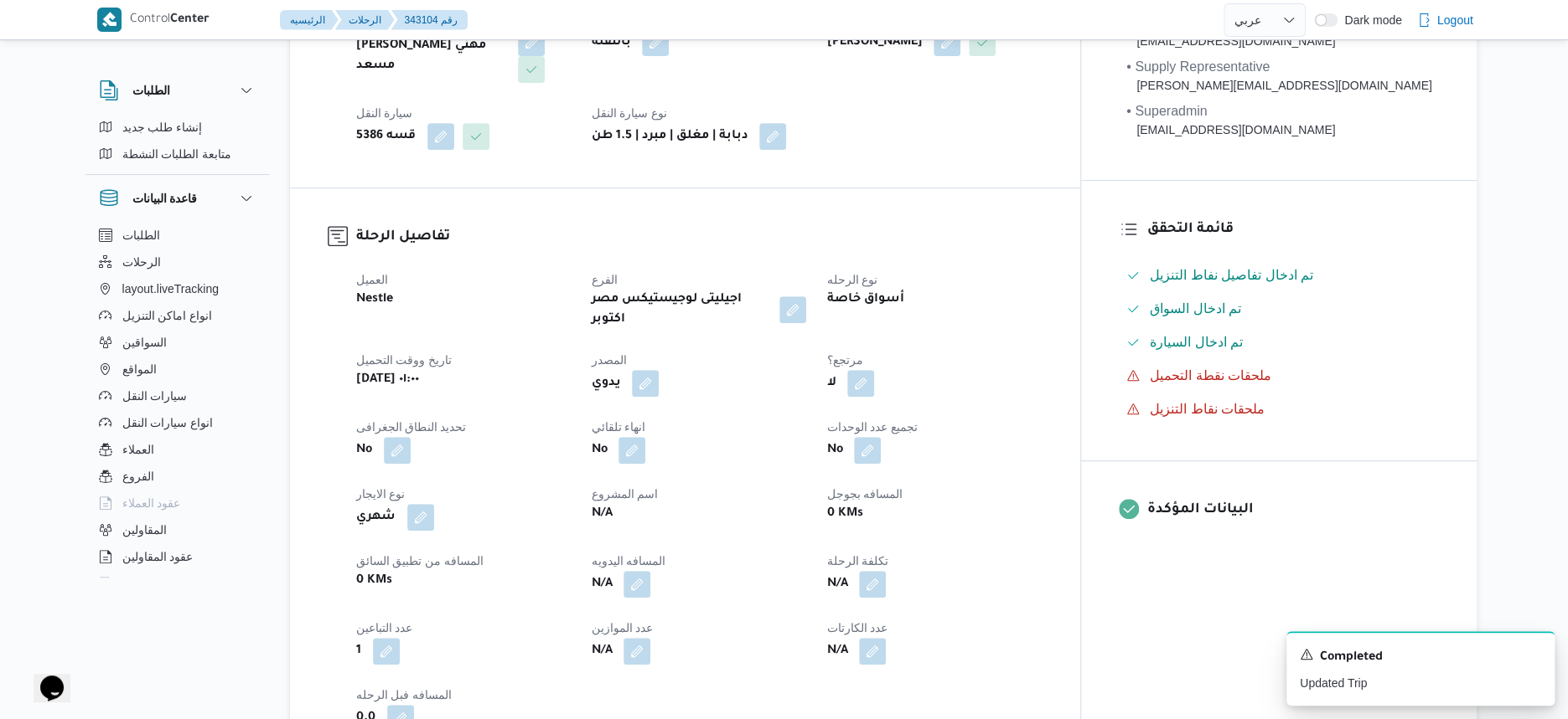
scroll to position [419, 0]
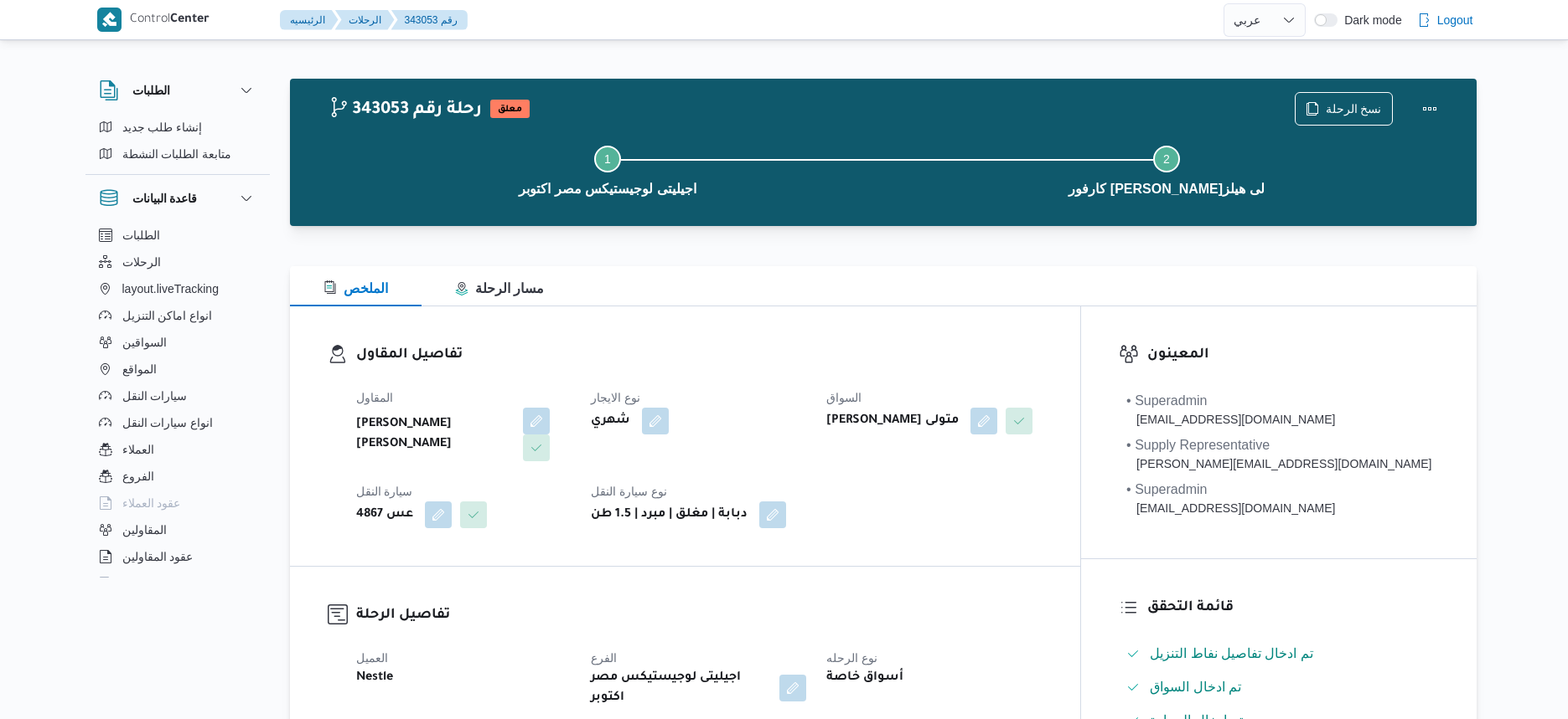
select select "ar"
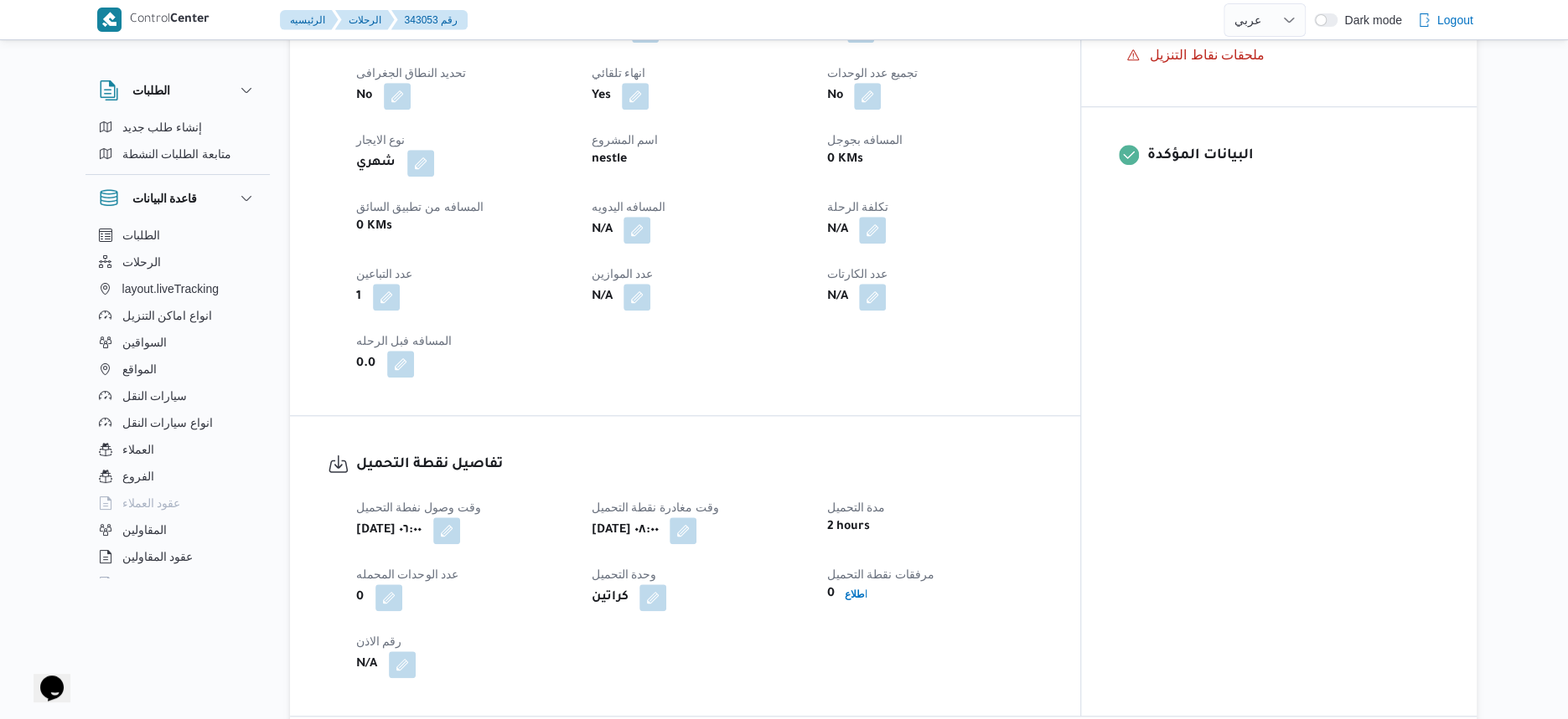
scroll to position [628, 0]
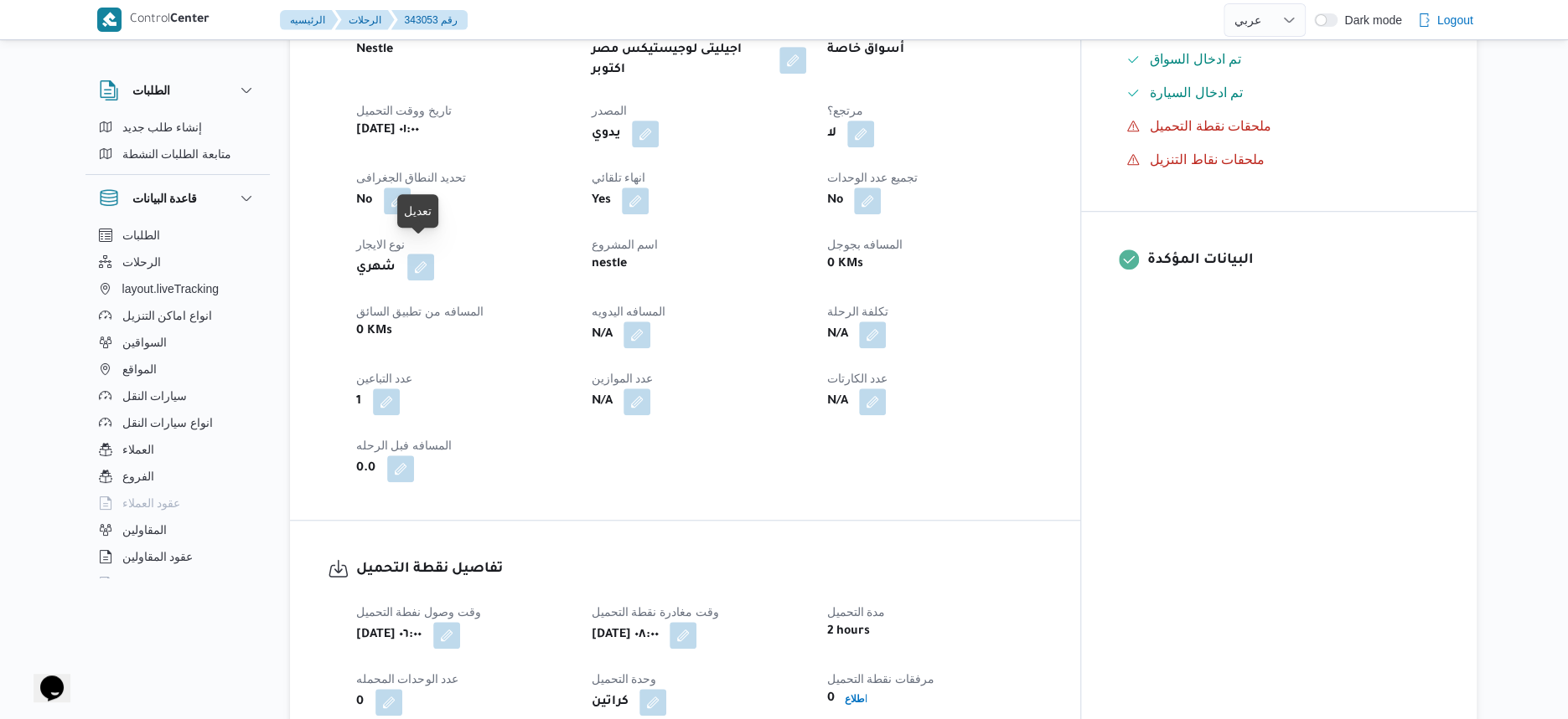
click at [416, 254] on button "button" at bounding box center [420, 267] width 27 height 27
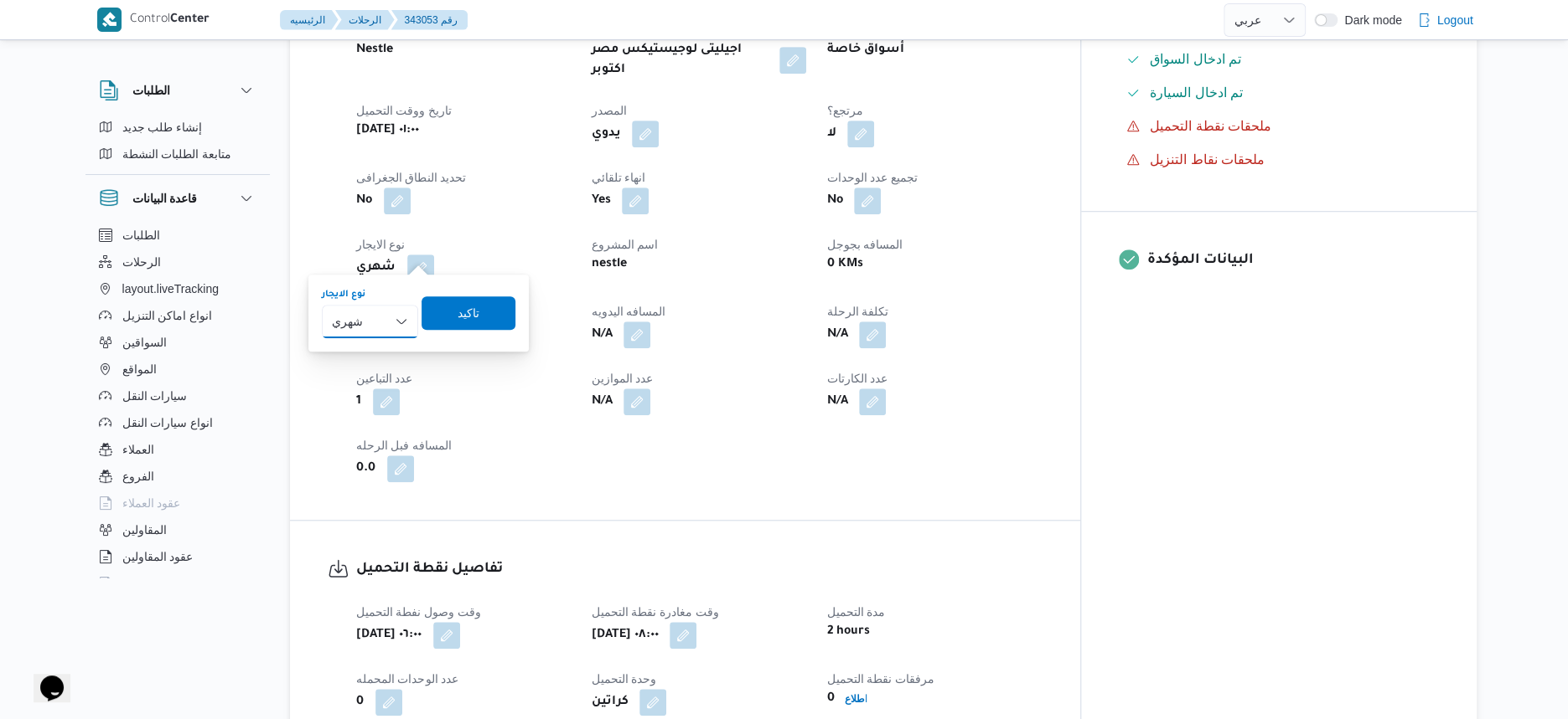
click at [393, 316] on select "شهري بالنقله إيجار يومي" at bounding box center [370, 321] width 96 height 33
select select "on_demand"
click at [322, 305] on select "شهري بالنقله إيجار يومي" at bounding box center [370, 321] width 96 height 33
click at [470, 310] on span "تاكيد" at bounding box center [468, 312] width 22 height 20
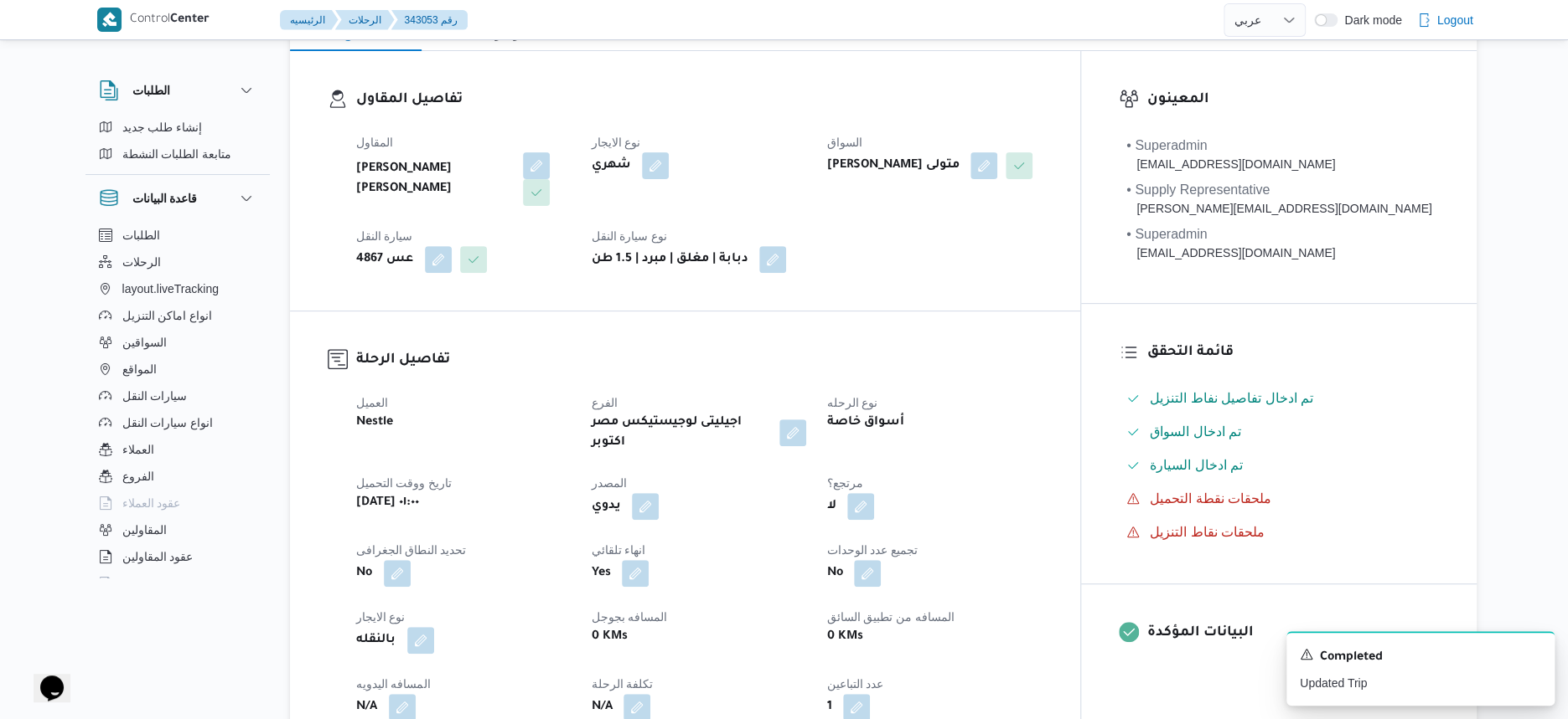
scroll to position [209, 0]
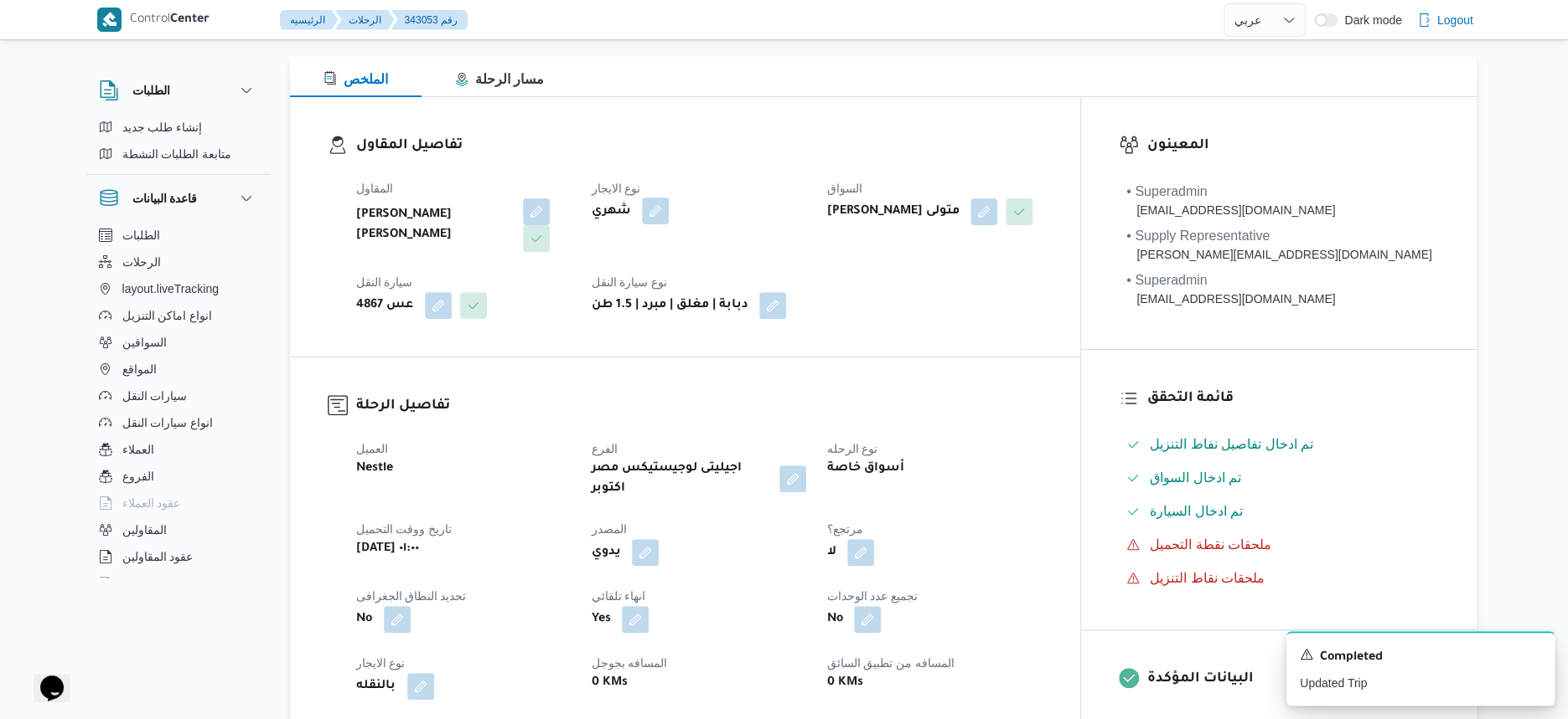
click at [669, 219] on button "button" at bounding box center [655, 211] width 27 height 27
click at [670, 275] on button "Clear input" at bounding box center [664, 278] width 13 height 13
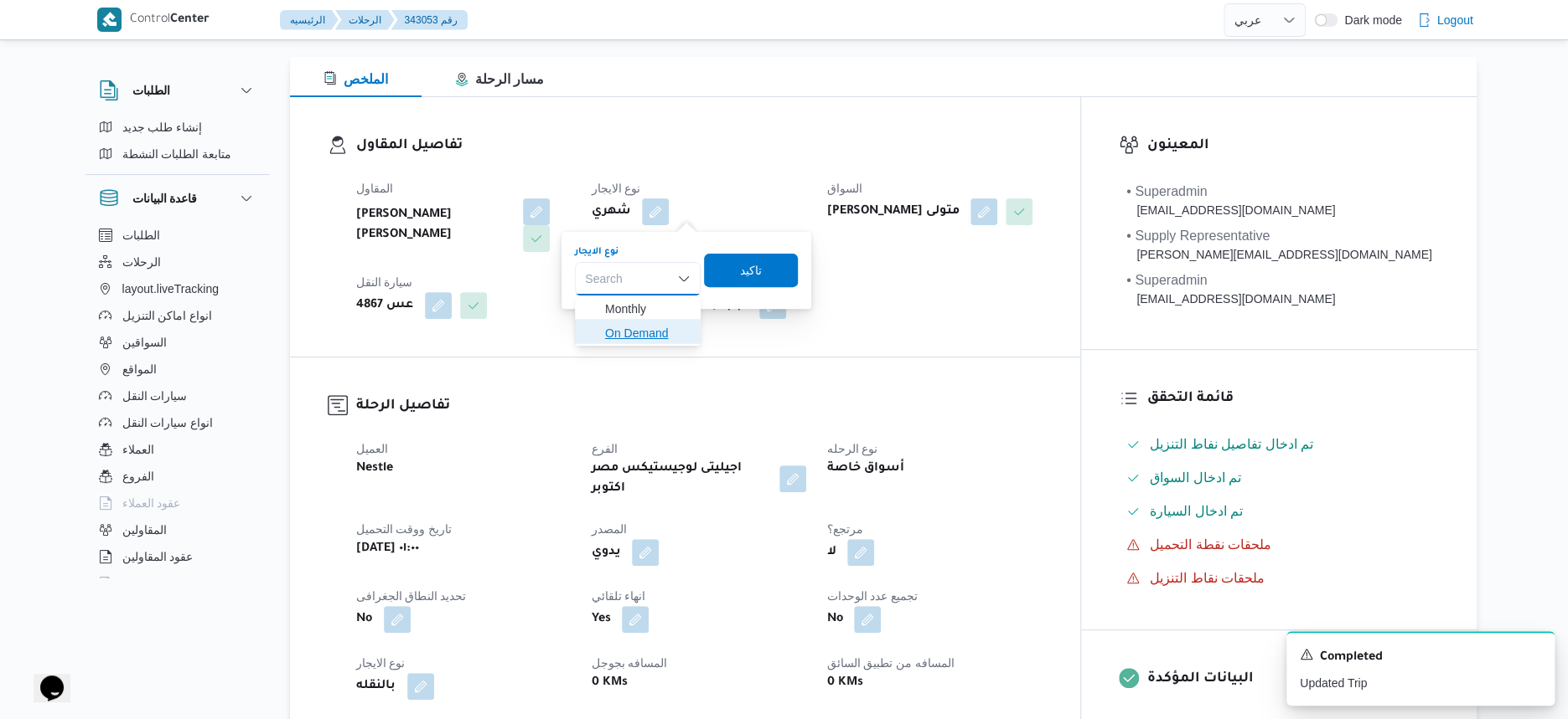
click at [650, 332] on span "On Demand" at bounding box center [648, 332] width 86 height 20
click at [772, 270] on span "تاكيد" at bounding box center [756, 270] width 93 height 33
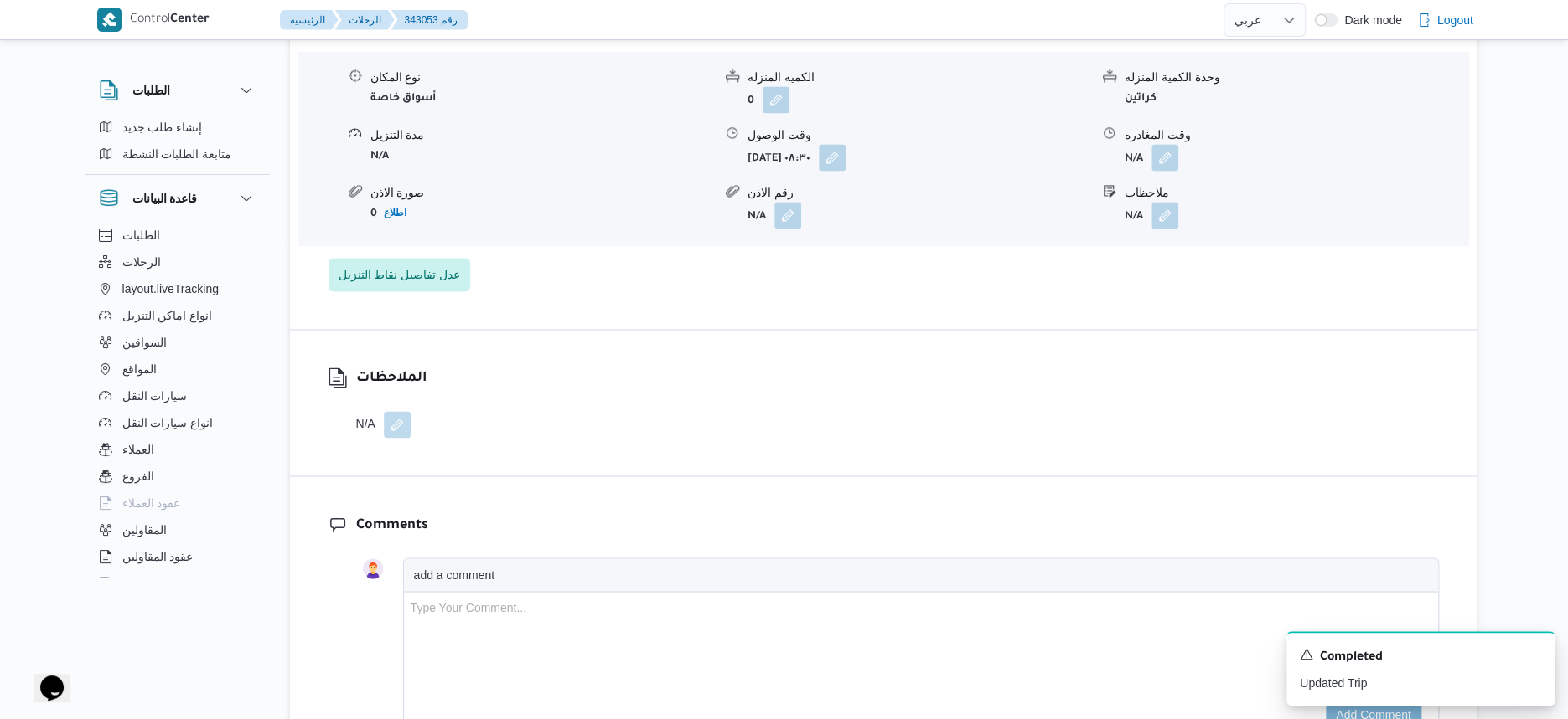
scroll to position [1675, 0]
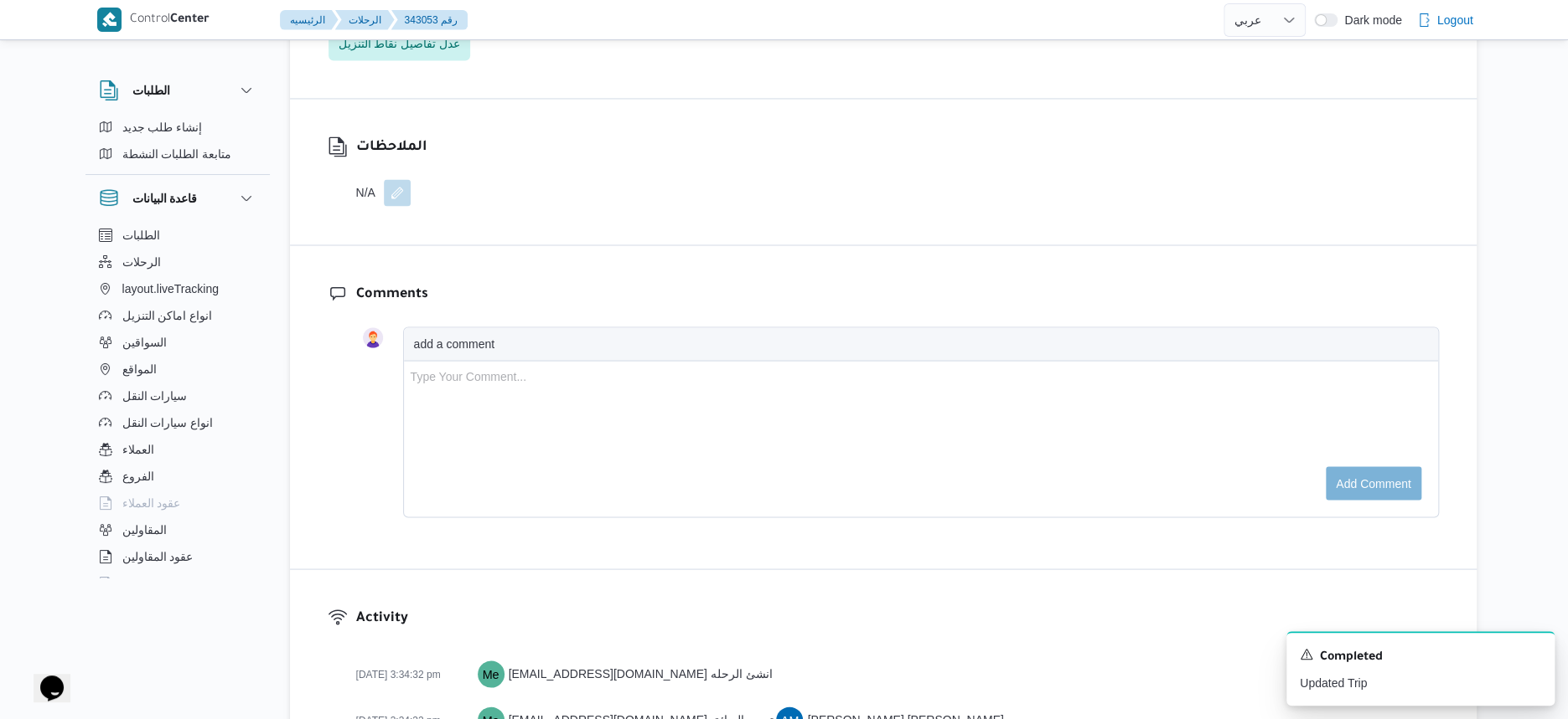
click at [394, 179] on button "button" at bounding box center [397, 192] width 27 height 27
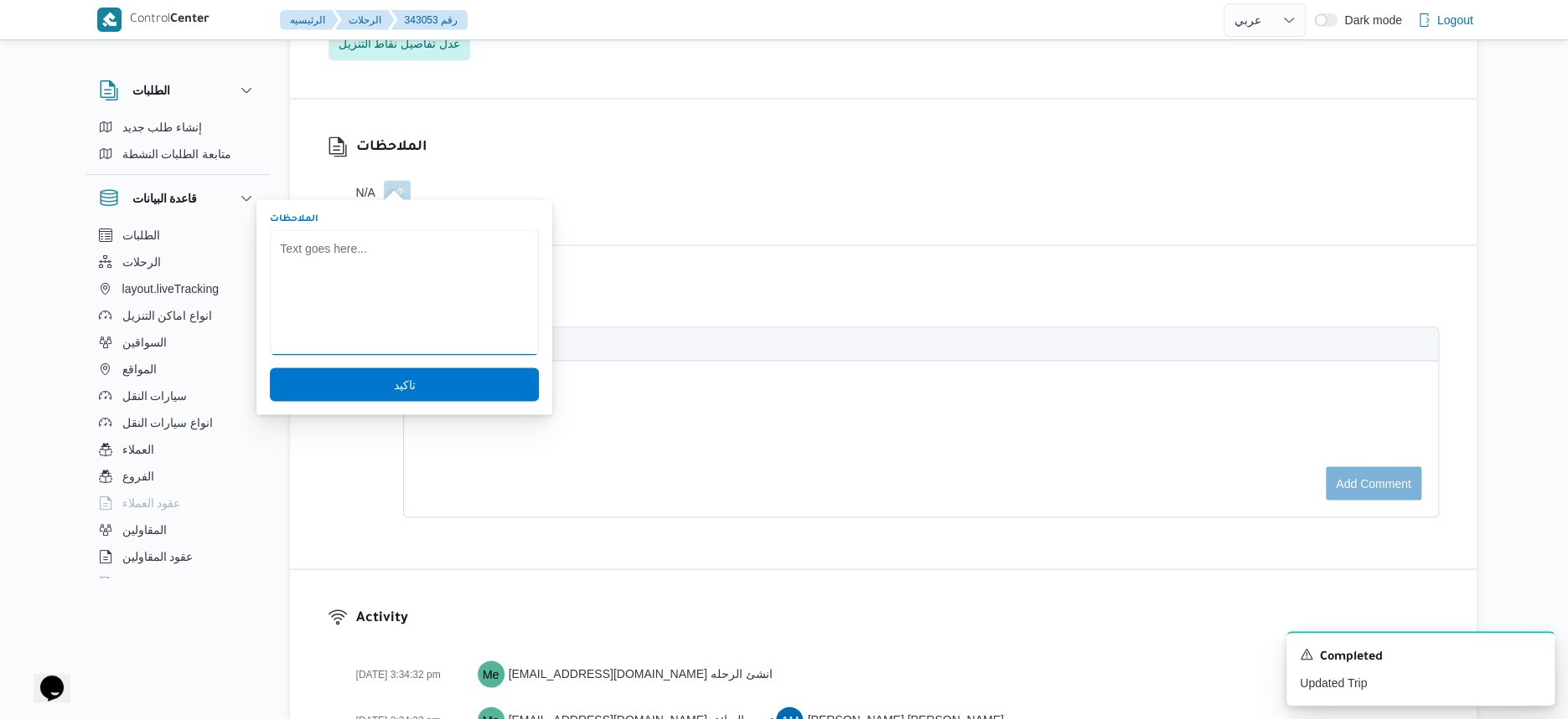
click at [353, 278] on textarea "الملاحظات" at bounding box center [404, 292] width 269 height 126
type textarea "الساره [DATE] اضافى للعميل"
click at [394, 390] on span "تاكيد" at bounding box center [404, 383] width 22 height 20
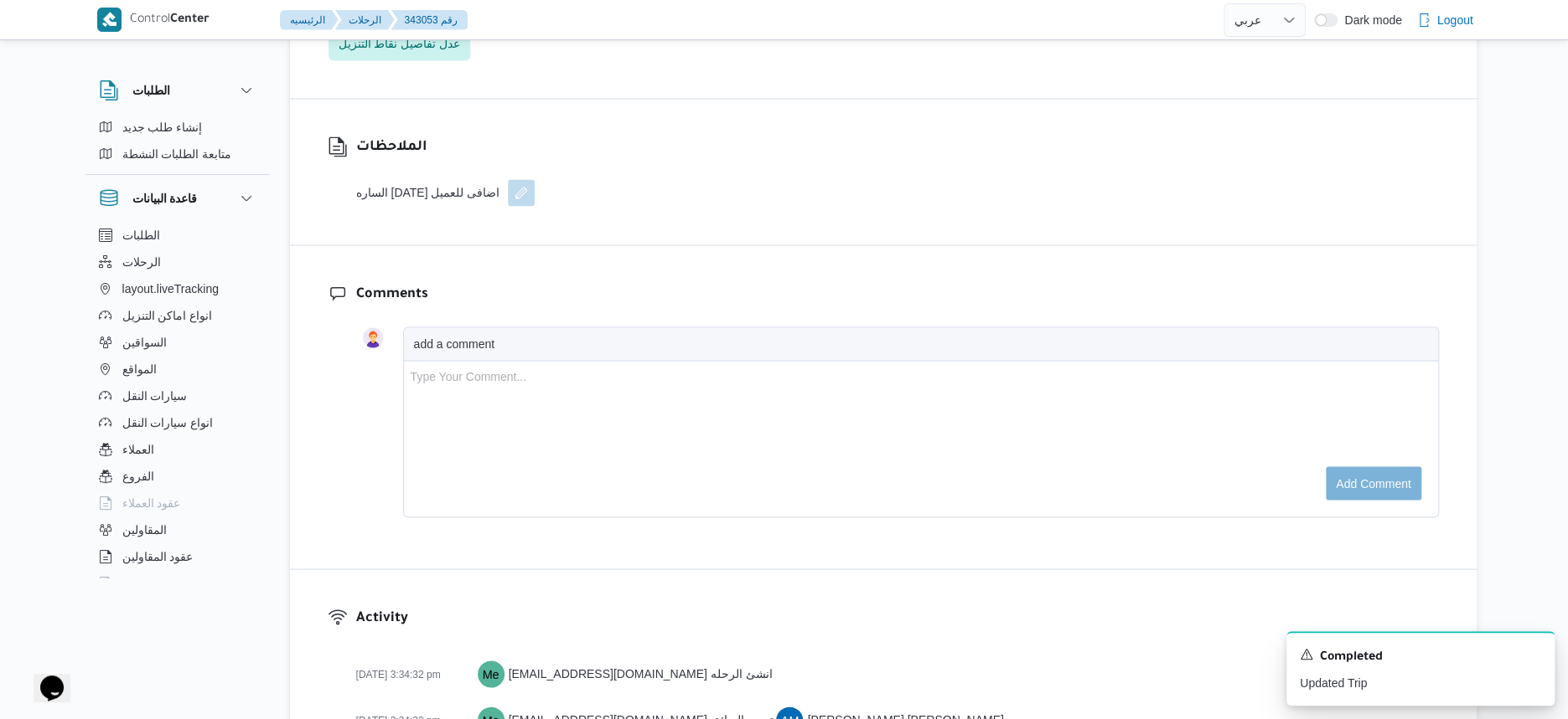
click at [508, 185] on button "button" at bounding box center [521, 192] width 27 height 27
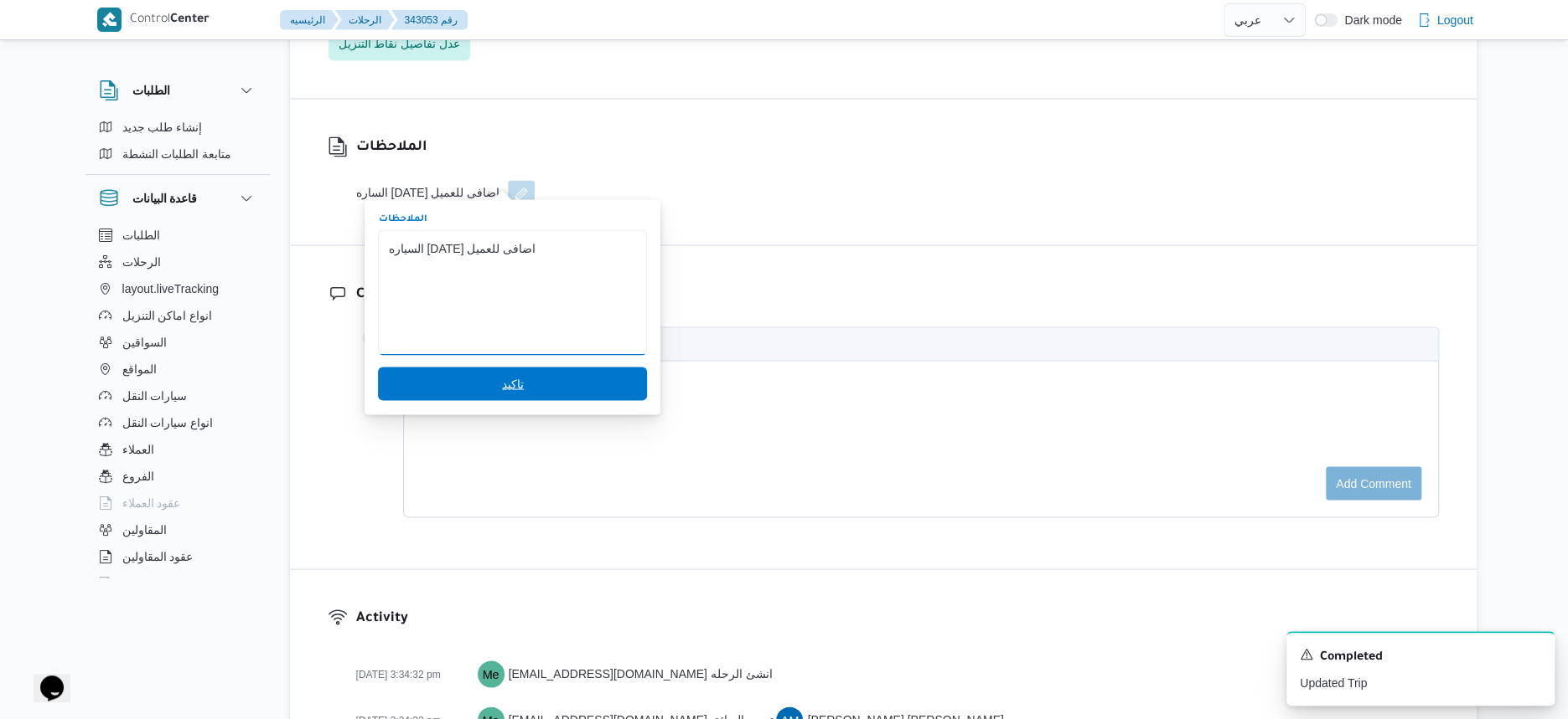
type textarea "السياره [DATE] اضافى للعميل"
click at [553, 384] on span "تاكيد" at bounding box center [512, 383] width 269 height 33
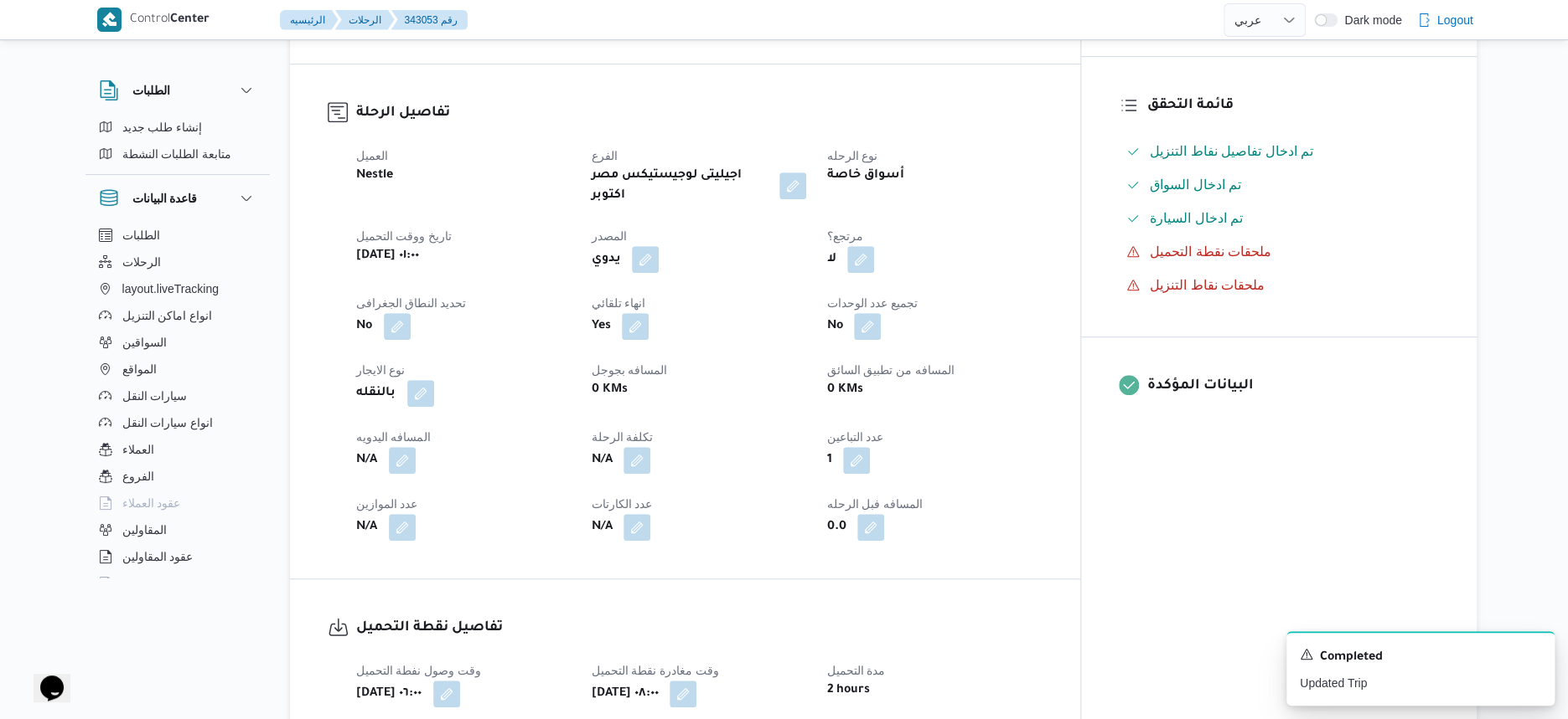
scroll to position [524, 0]
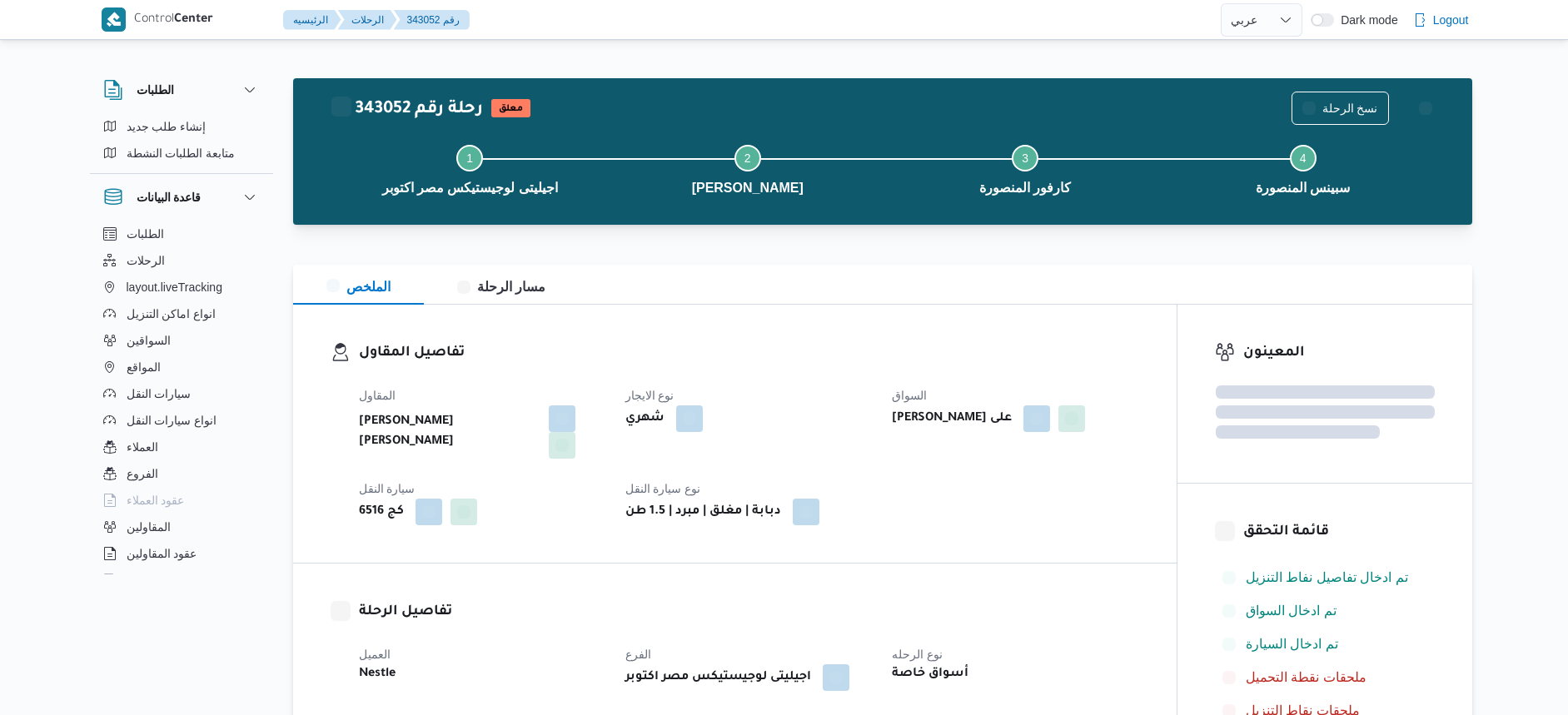
select select "ar"
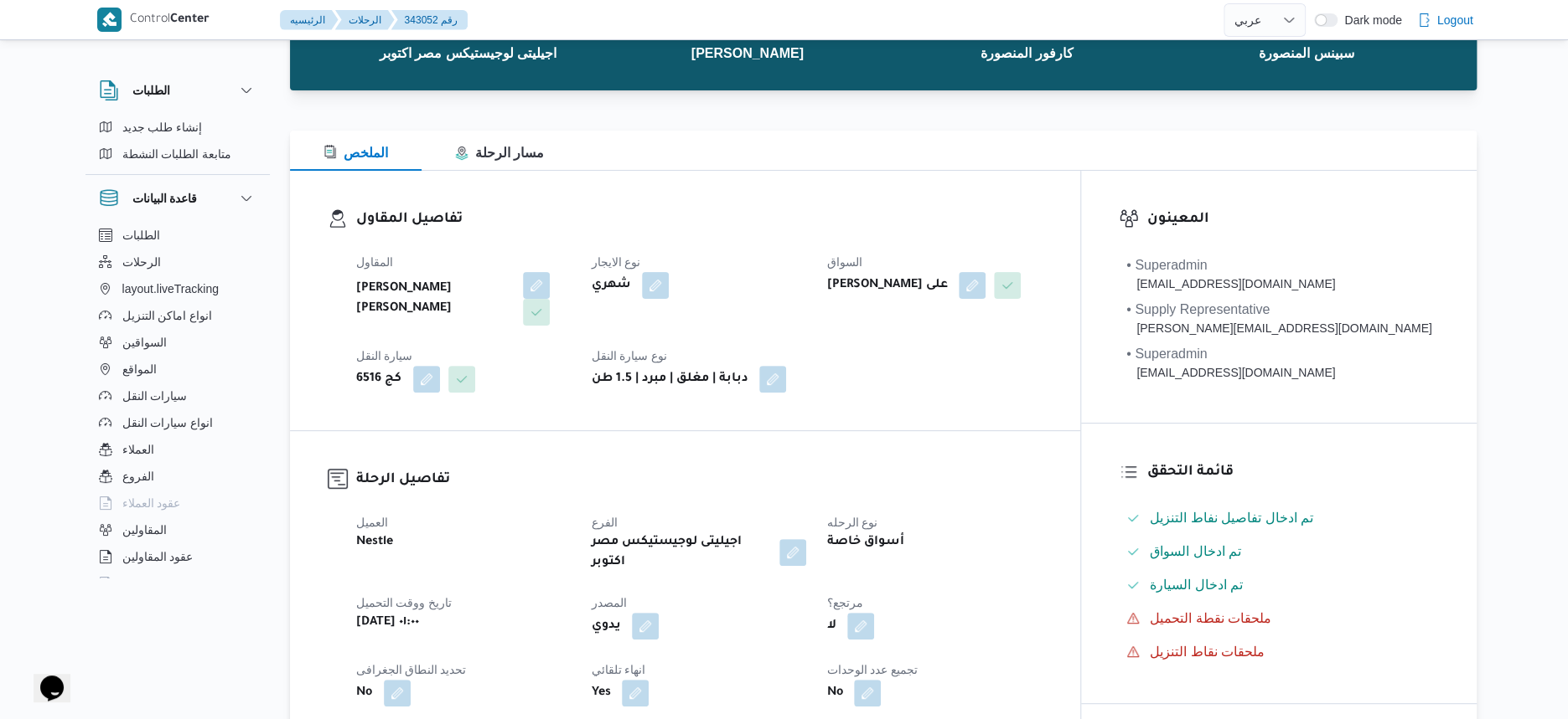
scroll to position [105, 0]
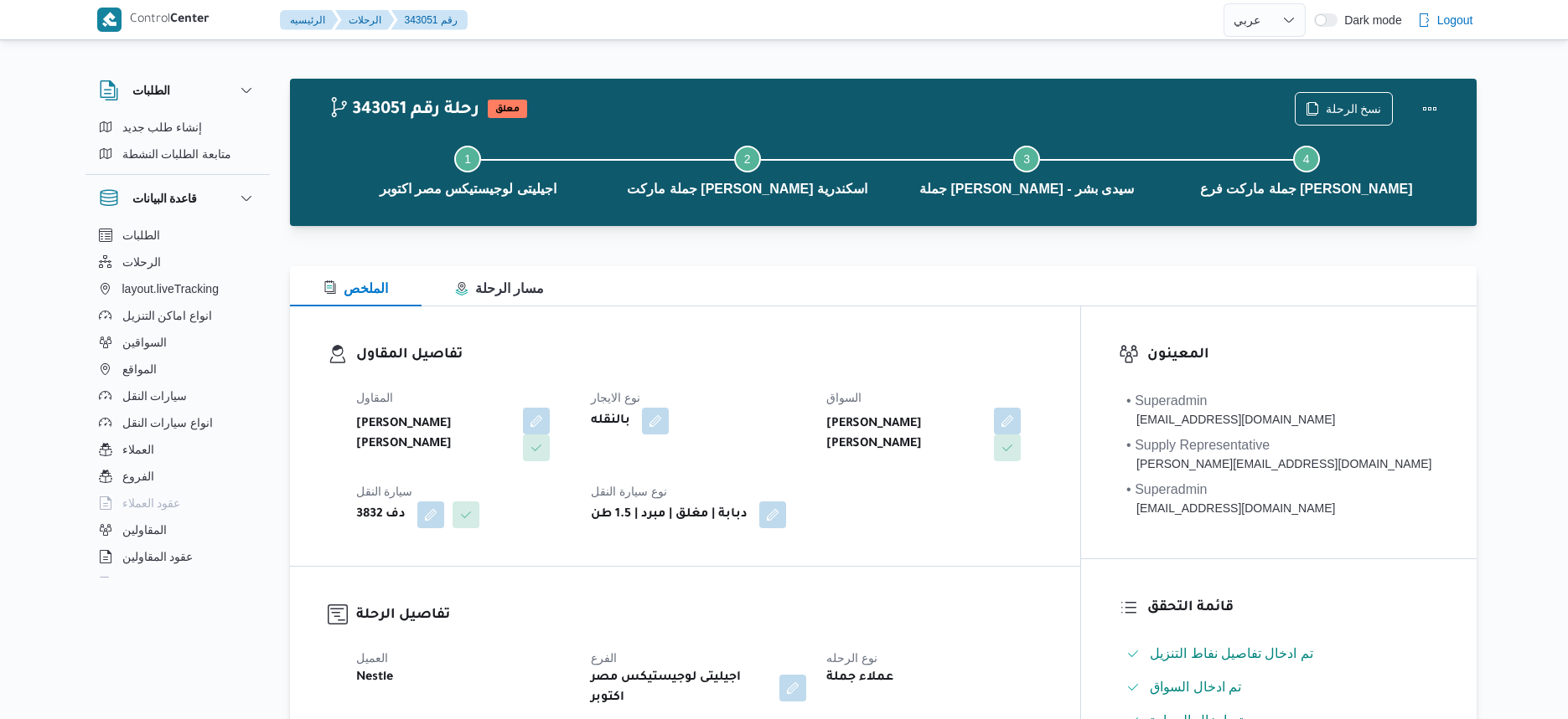
select select "ar"
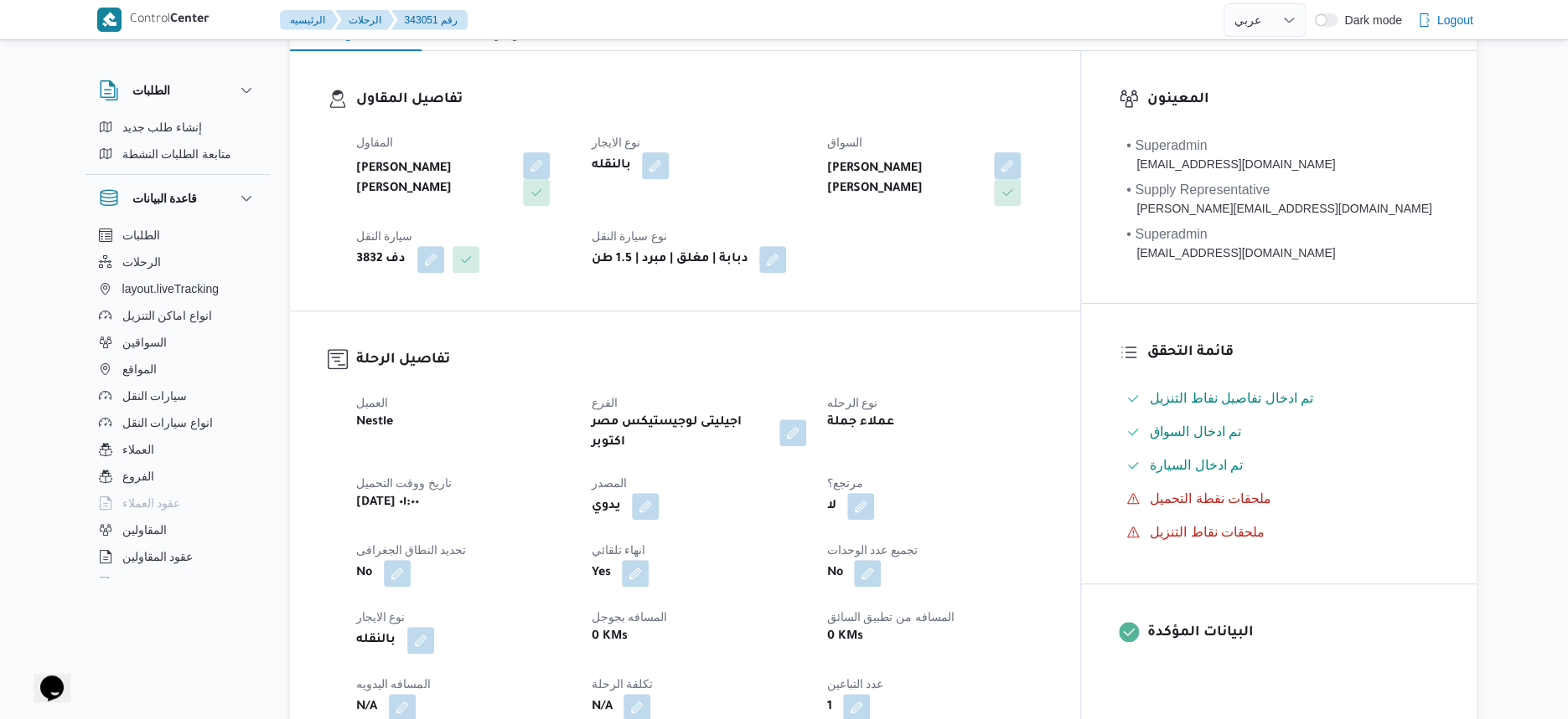
scroll to position [209, 0]
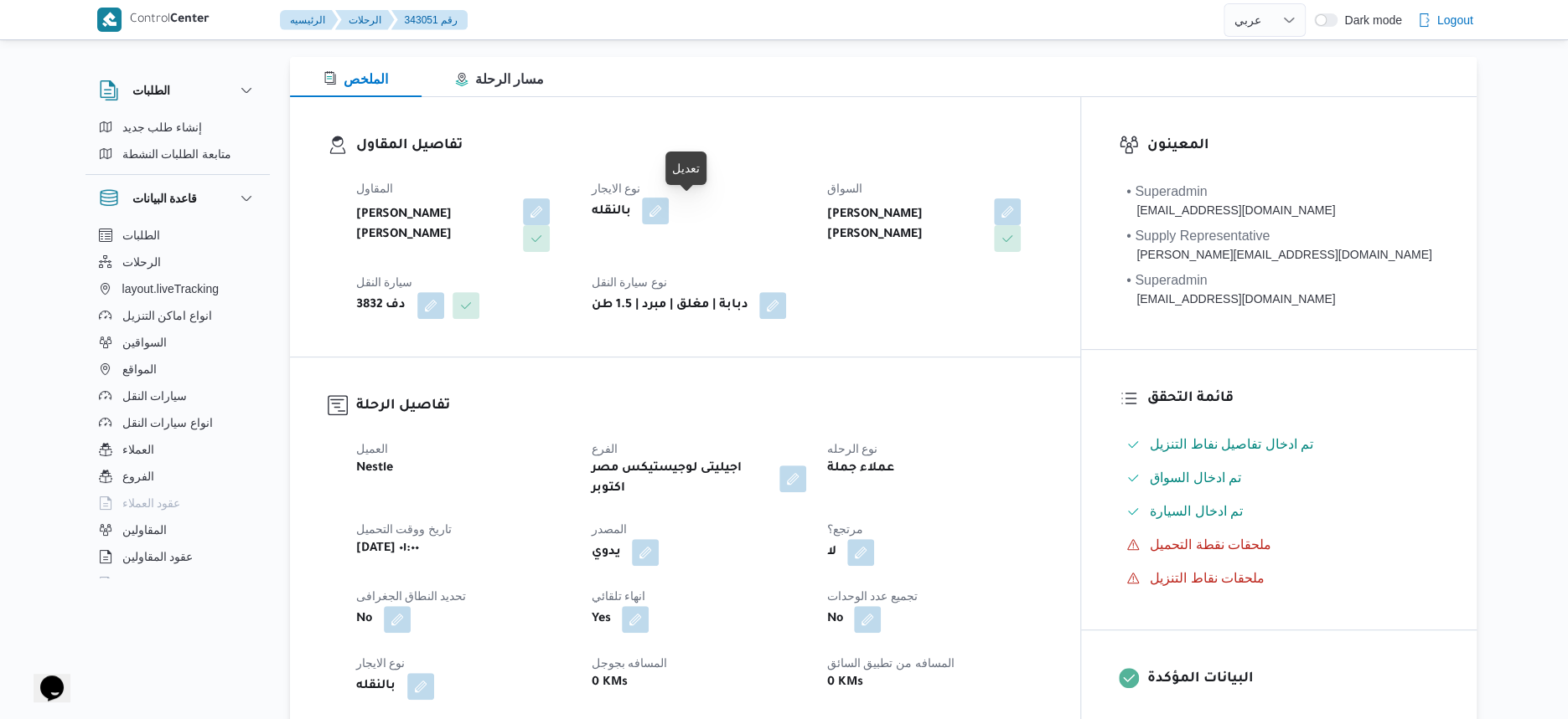
click at [669, 215] on button "button" at bounding box center [655, 211] width 27 height 27
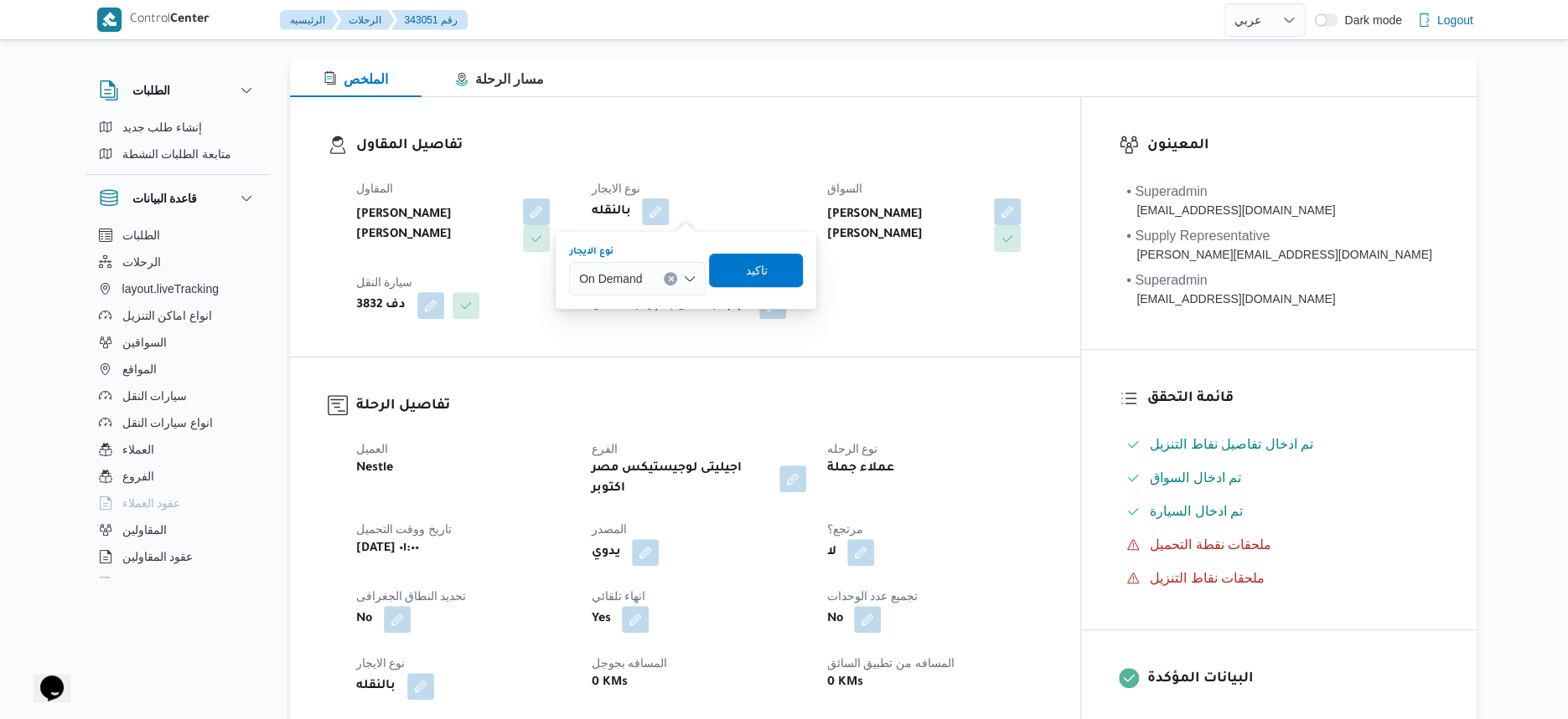
click at [640, 285] on span "On Demand" at bounding box center [610, 277] width 63 height 18
click at [638, 313] on span "Monthly" at bounding box center [647, 309] width 96 height 20
click at [765, 261] on span "تاكيد" at bounding box center [750, 270] width 93 height 33
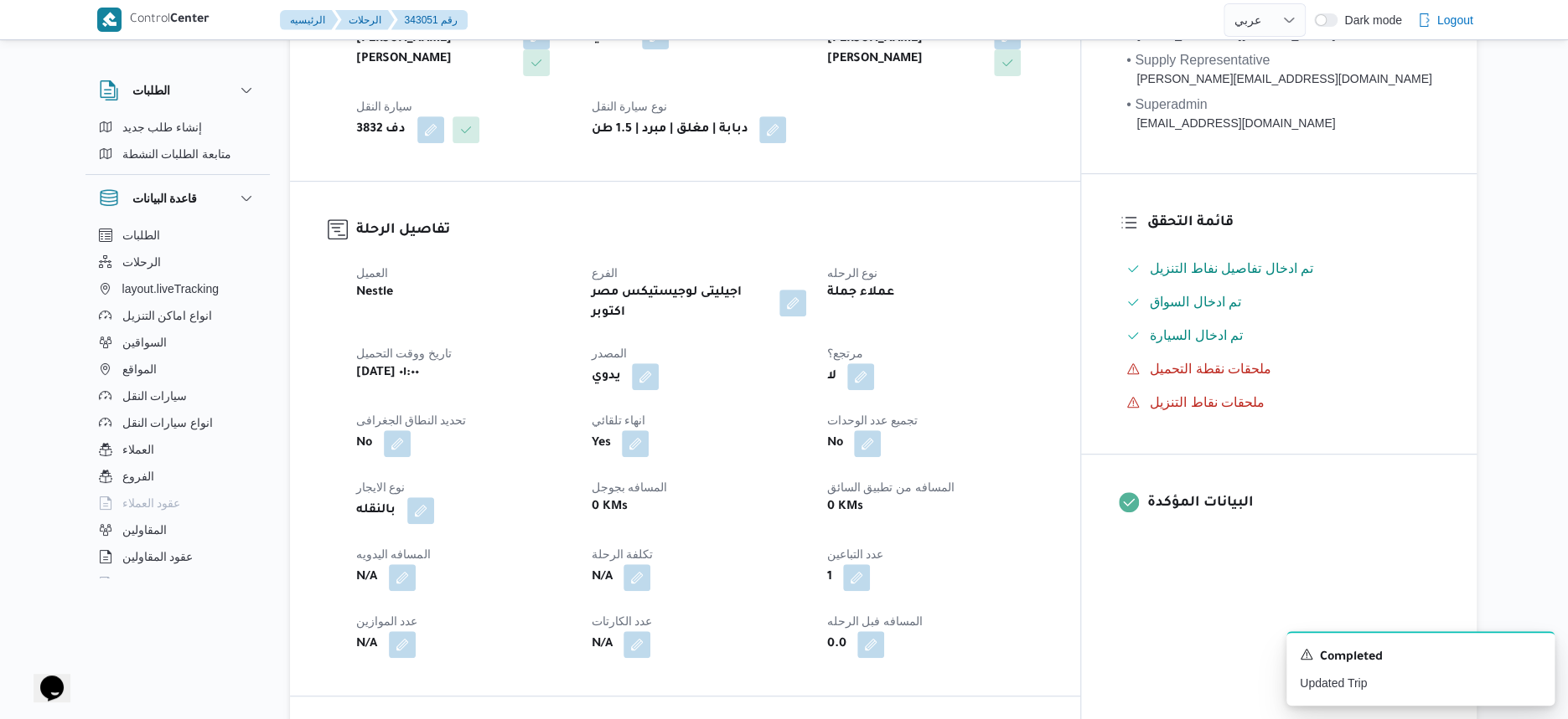
scroll to position [419, 0]
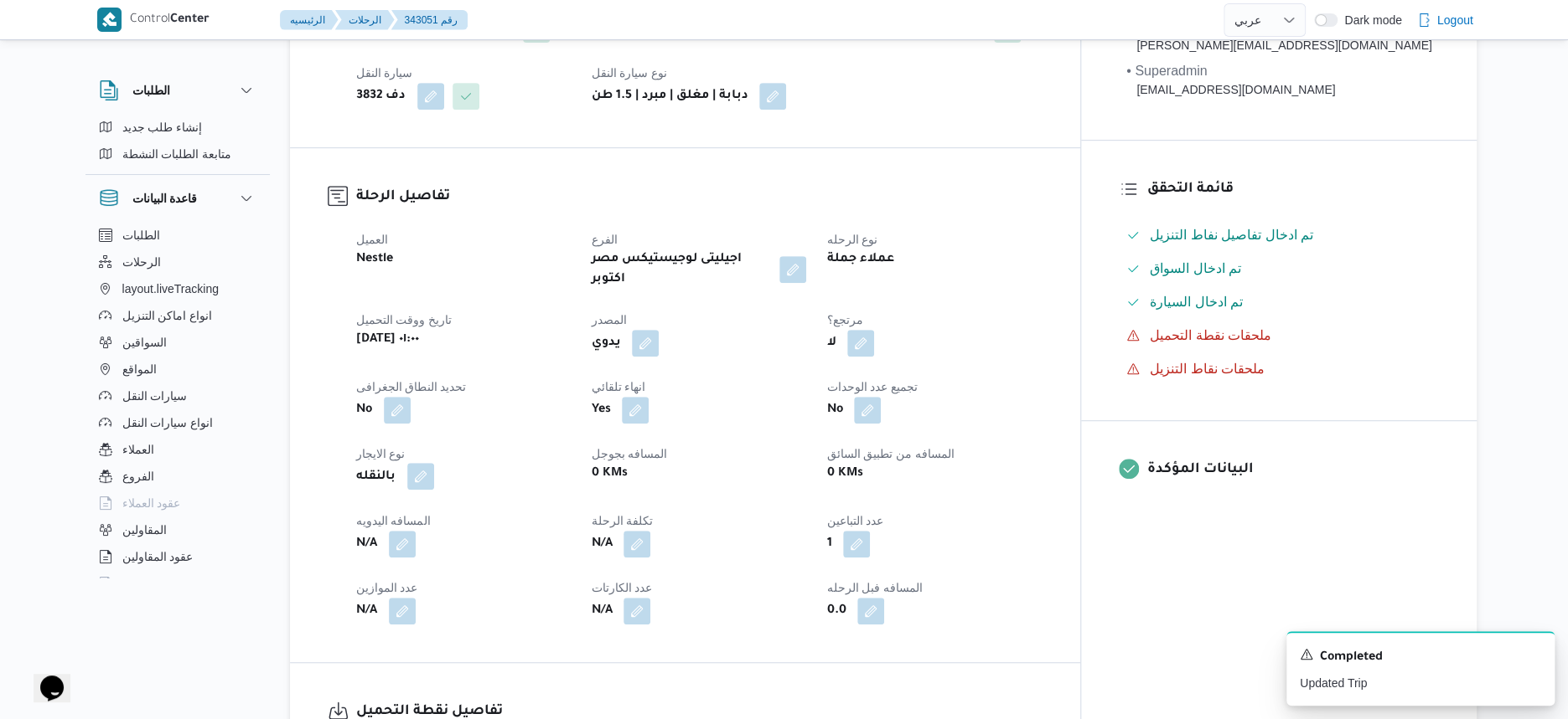
click at [423, 464] on button "button" at bounding box center [420, 476] width 27 height 27
click at [386, 526] on select "شهري بالنقله إيجار يومي" at bounding box center [370, 531] width 96 height 33
select select "monthly"
click at [322, 514] on select "شهري بالنقله إيجار يومي" at bounding box center [370, 531] width 96 height 33
click at [478, 524] on span "تاكيد" at bounding box center [468, 521] width 22 height 20
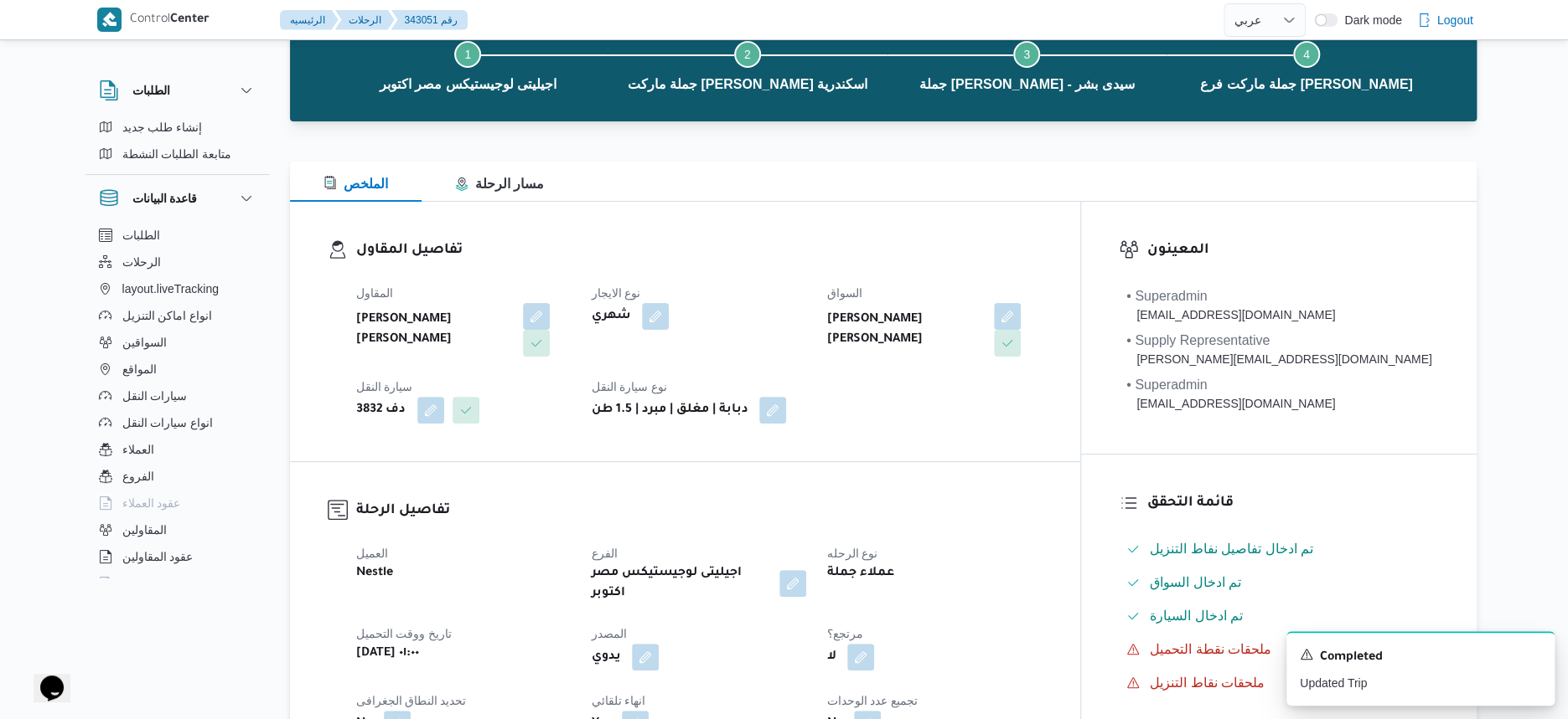
scroll to position [0, 0]
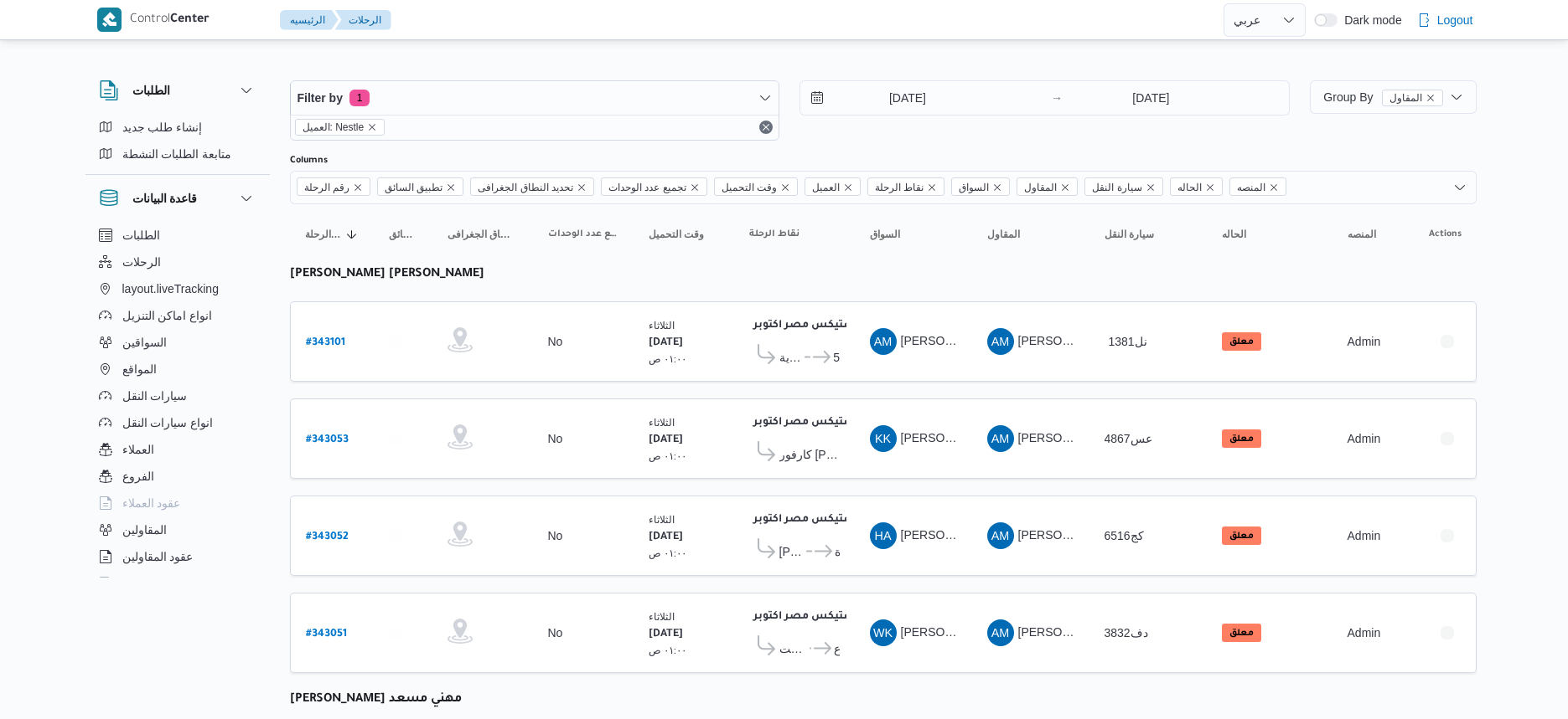
select select "ar"
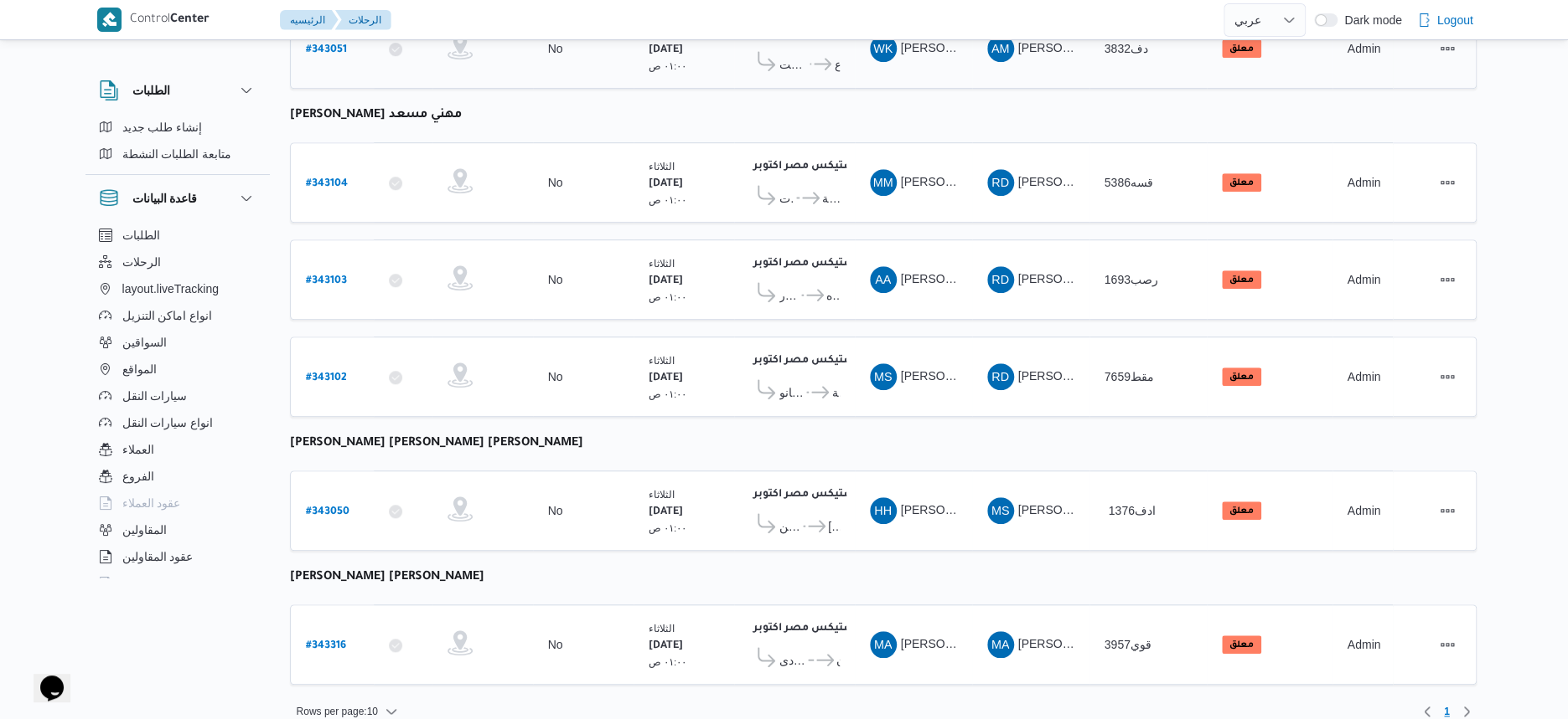
scroll to position [589, 0]
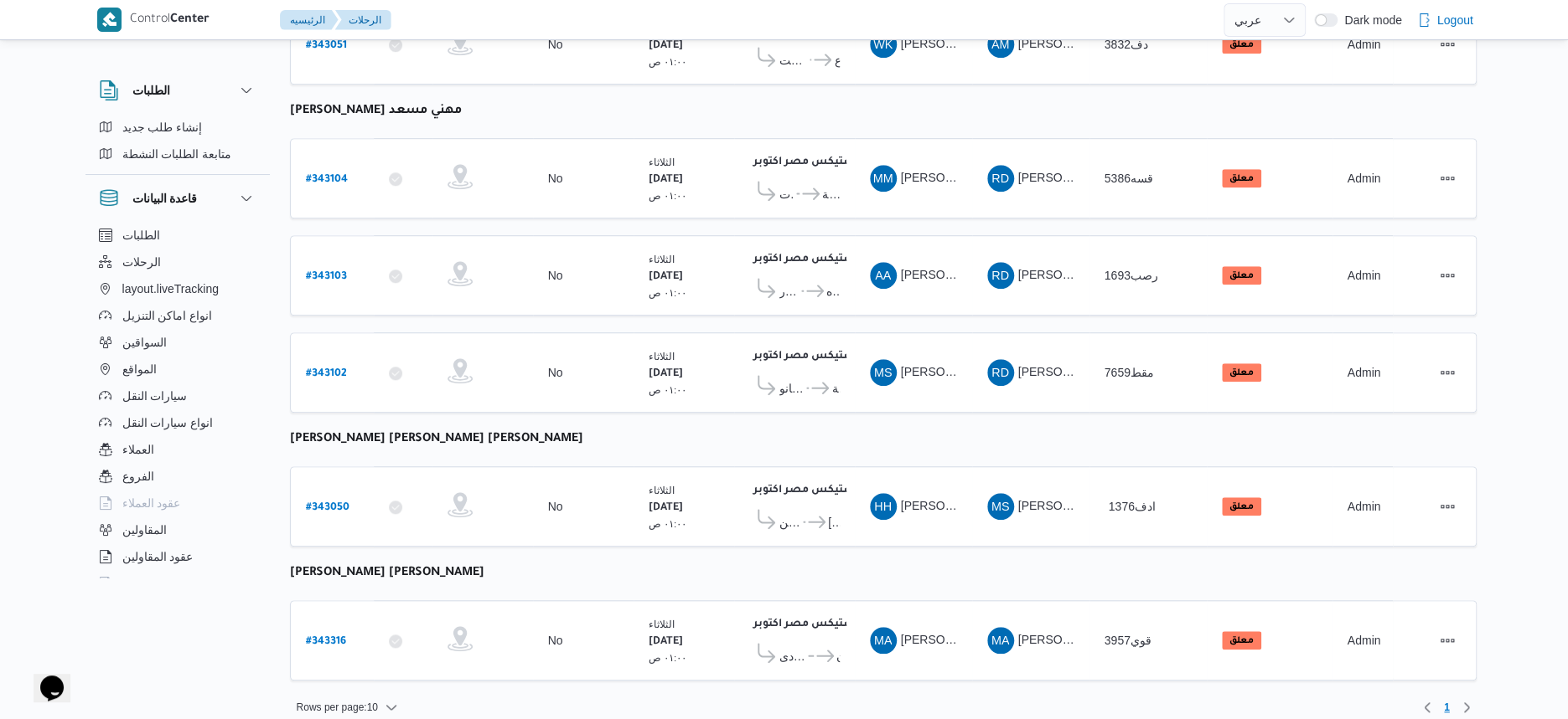
click at [845, 411] on table "رقم الرحلة Click to sort in ascending order تطبيق السائق Click to sort in ascen…" at bounding box center [883, 156] width 1186 height 1082
click at [324, 636] on b "# 343316" at bounding box center [326, 641] width 40 height 11
select select "ar"
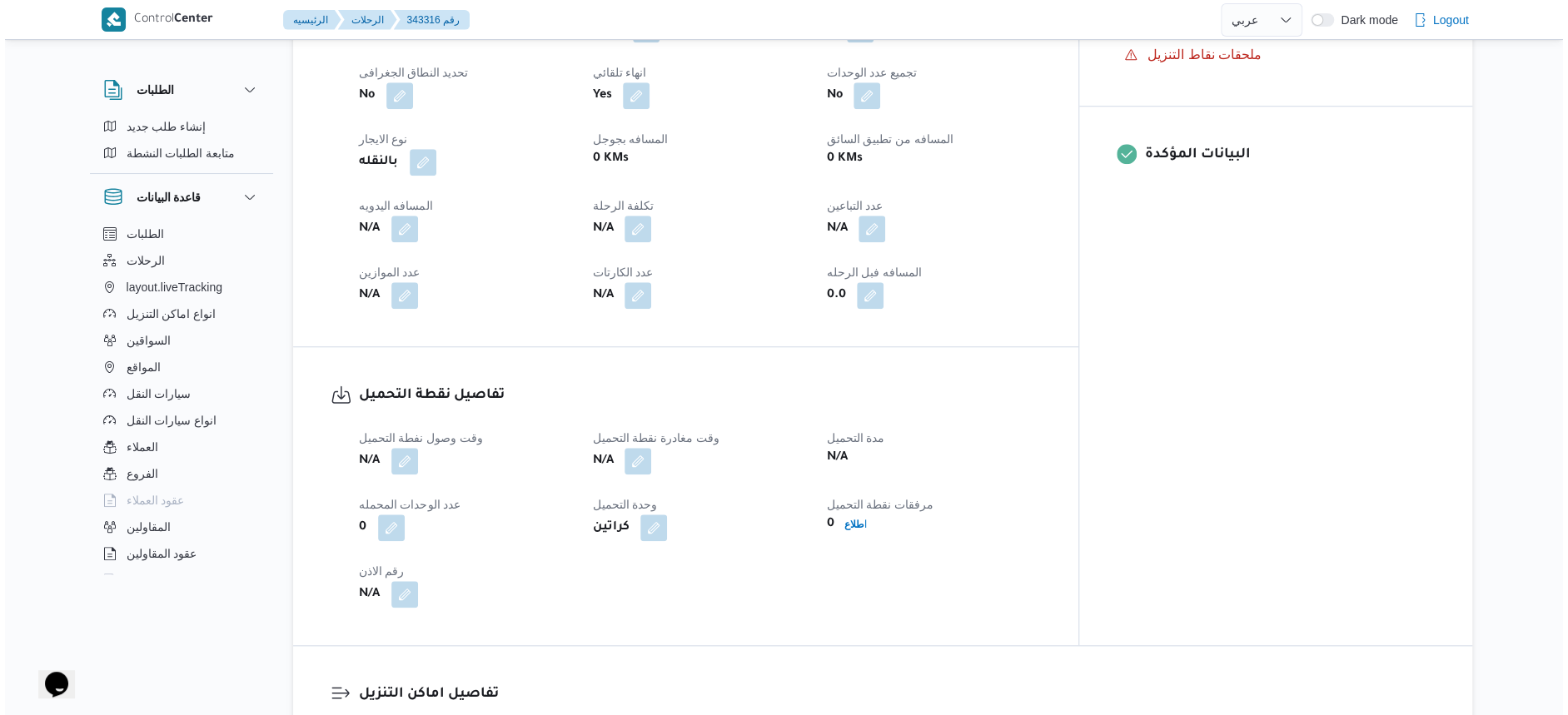
scroll to position [1145, 0]
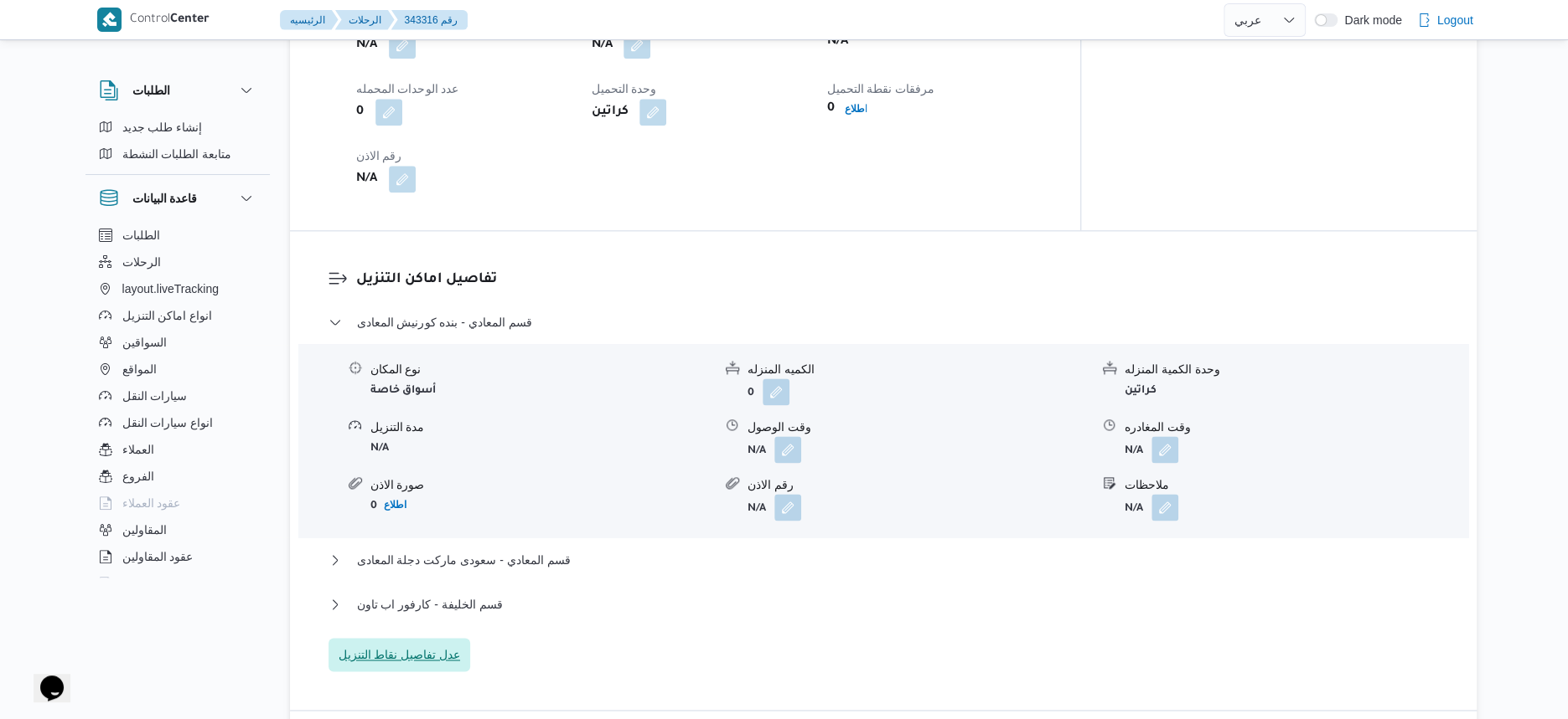
click at [428, 645] on span "عدل تفاصيل نقاط التنزيل" at bounding box center [400, 654] width 122 height 20
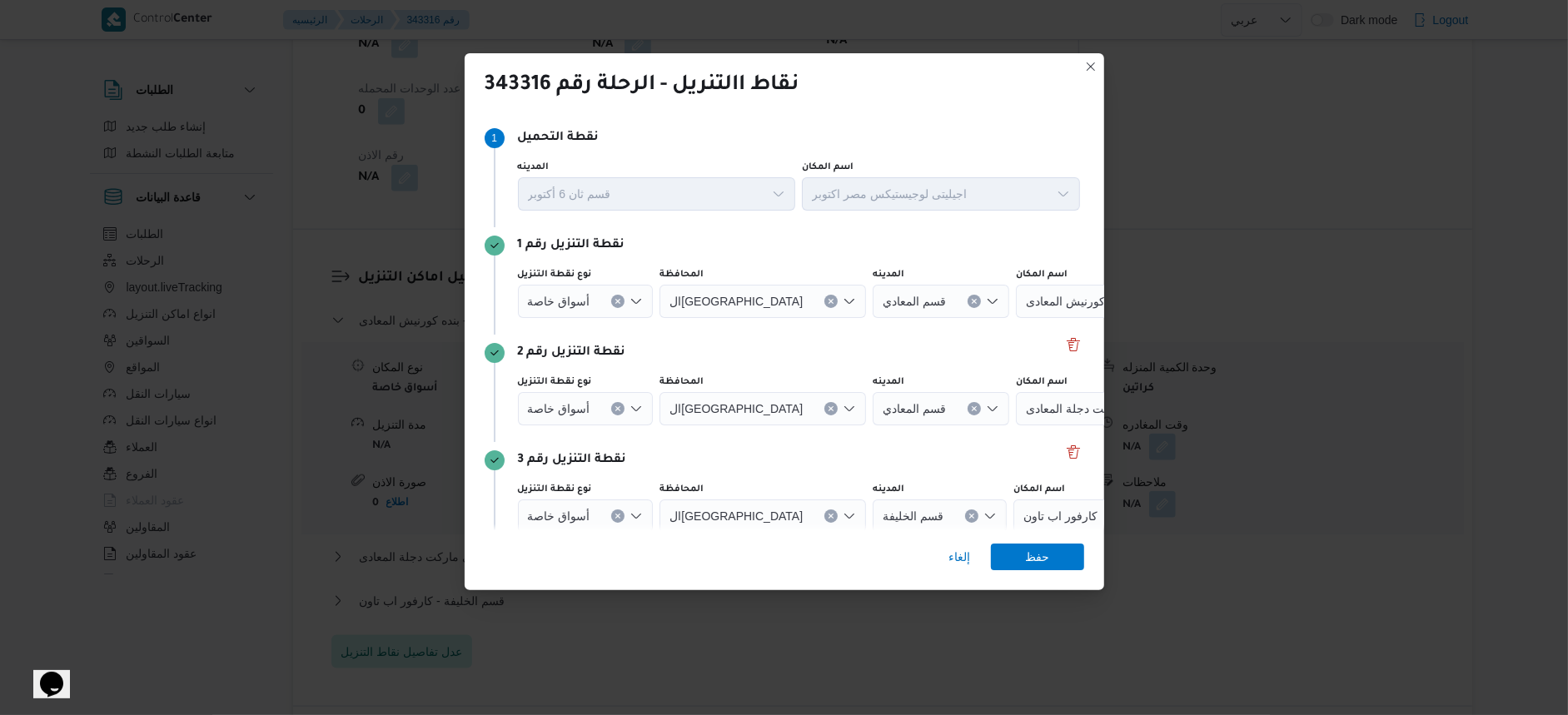
click at [617, 302] on icon "Clear input" at bounding box center [618, 302] width 4 height 4
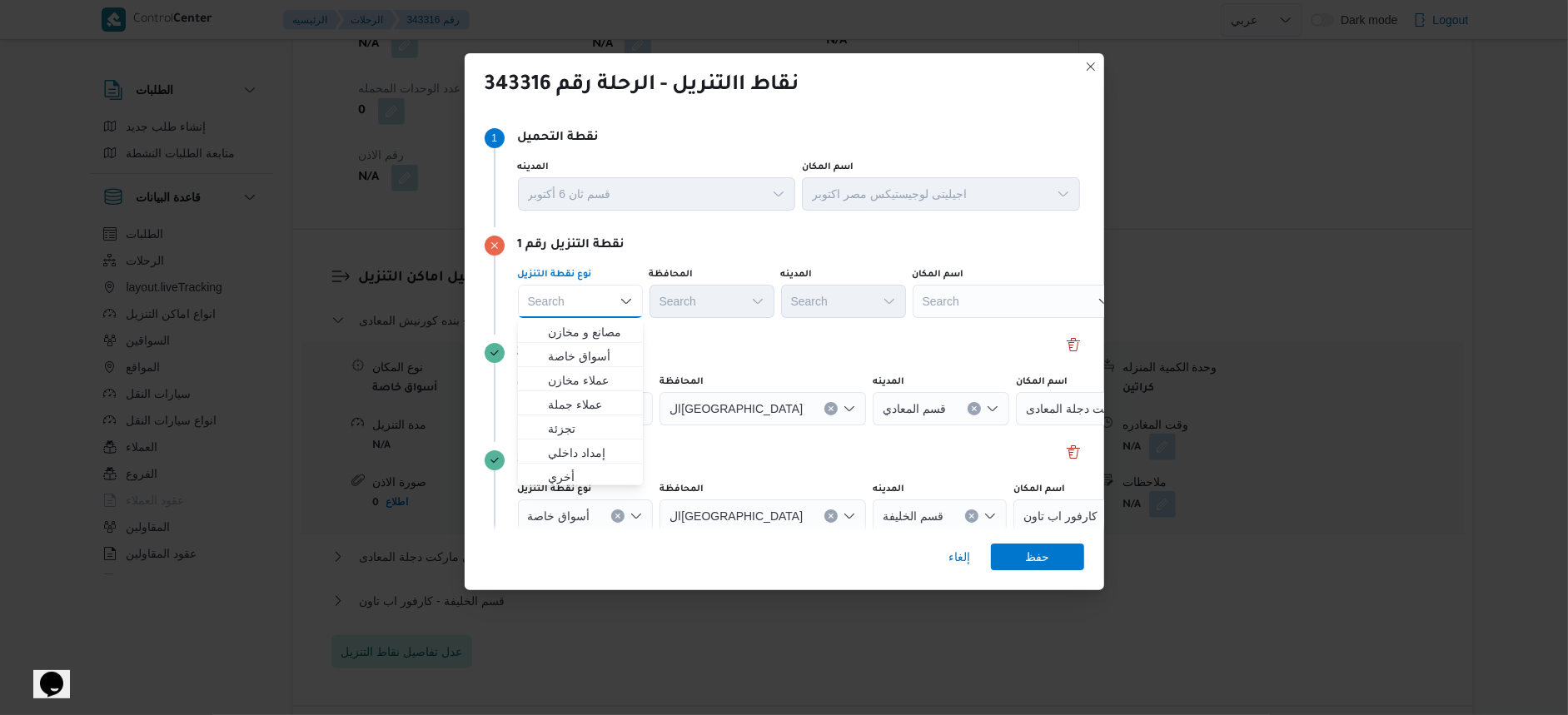
click at [987, 300] on div "Search" at bounding box center [1017, 301] width 208 height 33
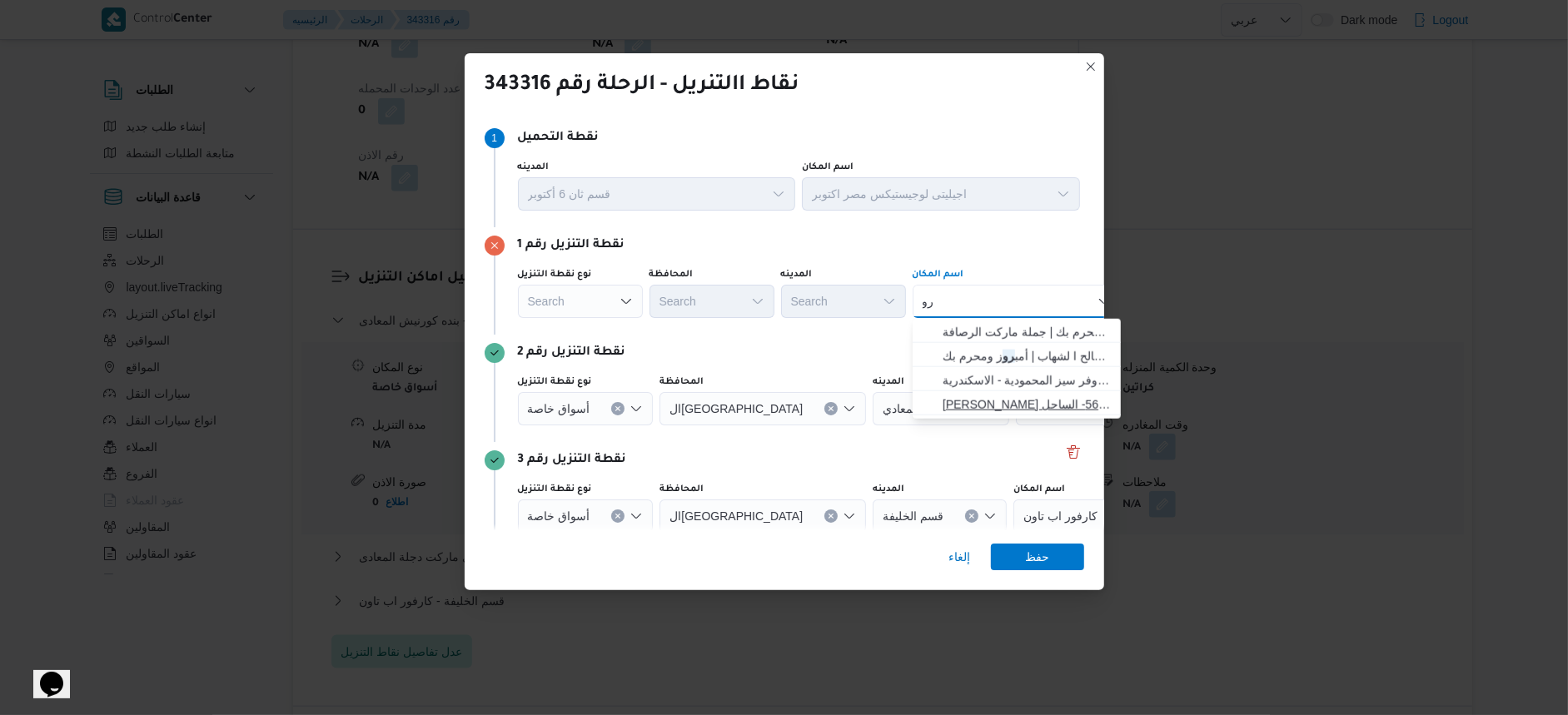
type input "ر"
type input "بيرل"
click at [1043, 334] on span "سبينس بيرل دى | سبينس بيرل ديس رويس | null" at bounding box center [1027, 331] width 168 height 20
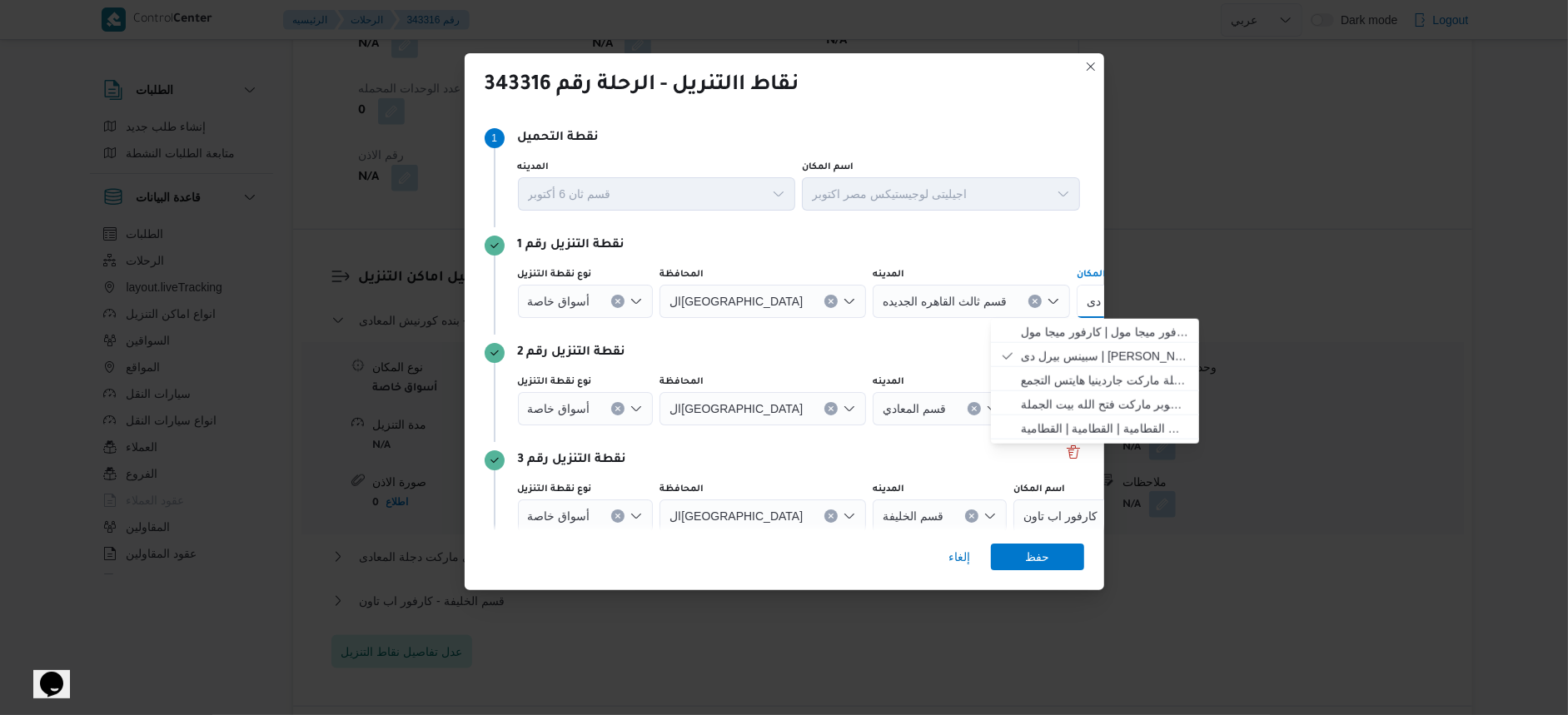
click at [809, 354] on div "نقطة التنزيل رقم 2" at bounding box center [784, 352] width 600 height 20
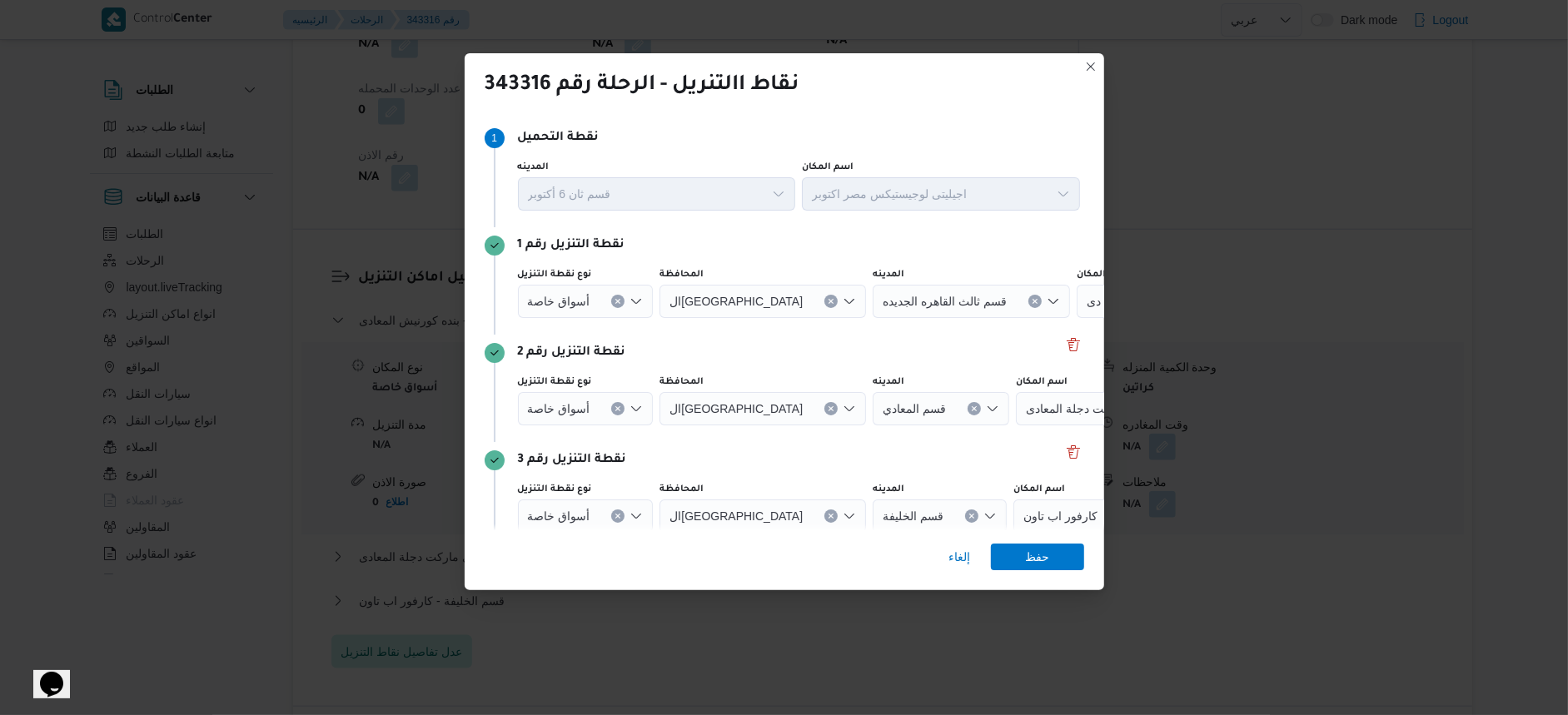
click at [614, 406] on icon "Clear input" at bounding box center [618, 409] width 7 height 7
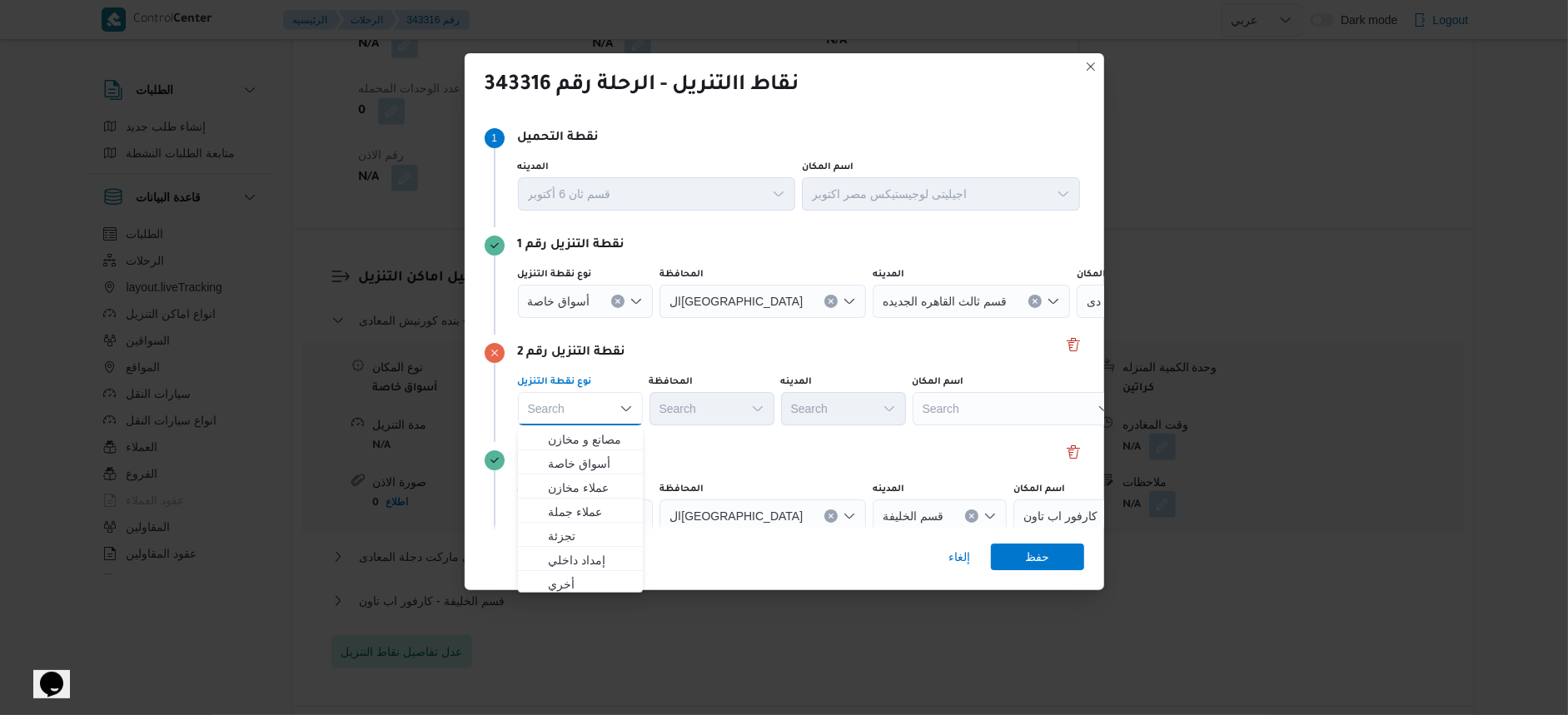
click at [1014, 404] on div "Search" at bounding box center [1017, 409] width 208 height 33
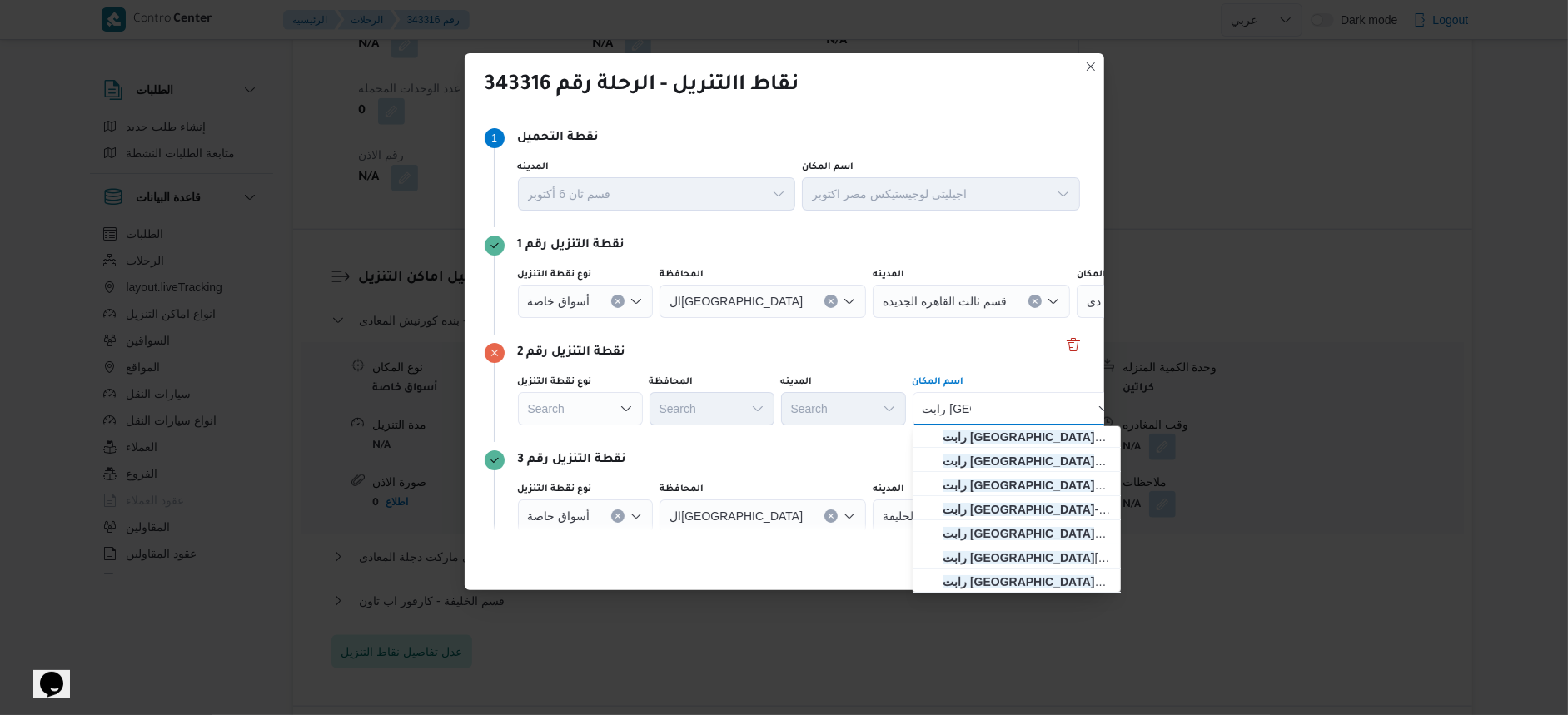
scroll to position [198, 0]
type input "رابت مصر"
click at [1036, 581] on span "رابت مصر ميدان جيبوتى مول - التجمع | ميدان جيبوتي | null" at bounding box center [1027, 580] width 168 height 20
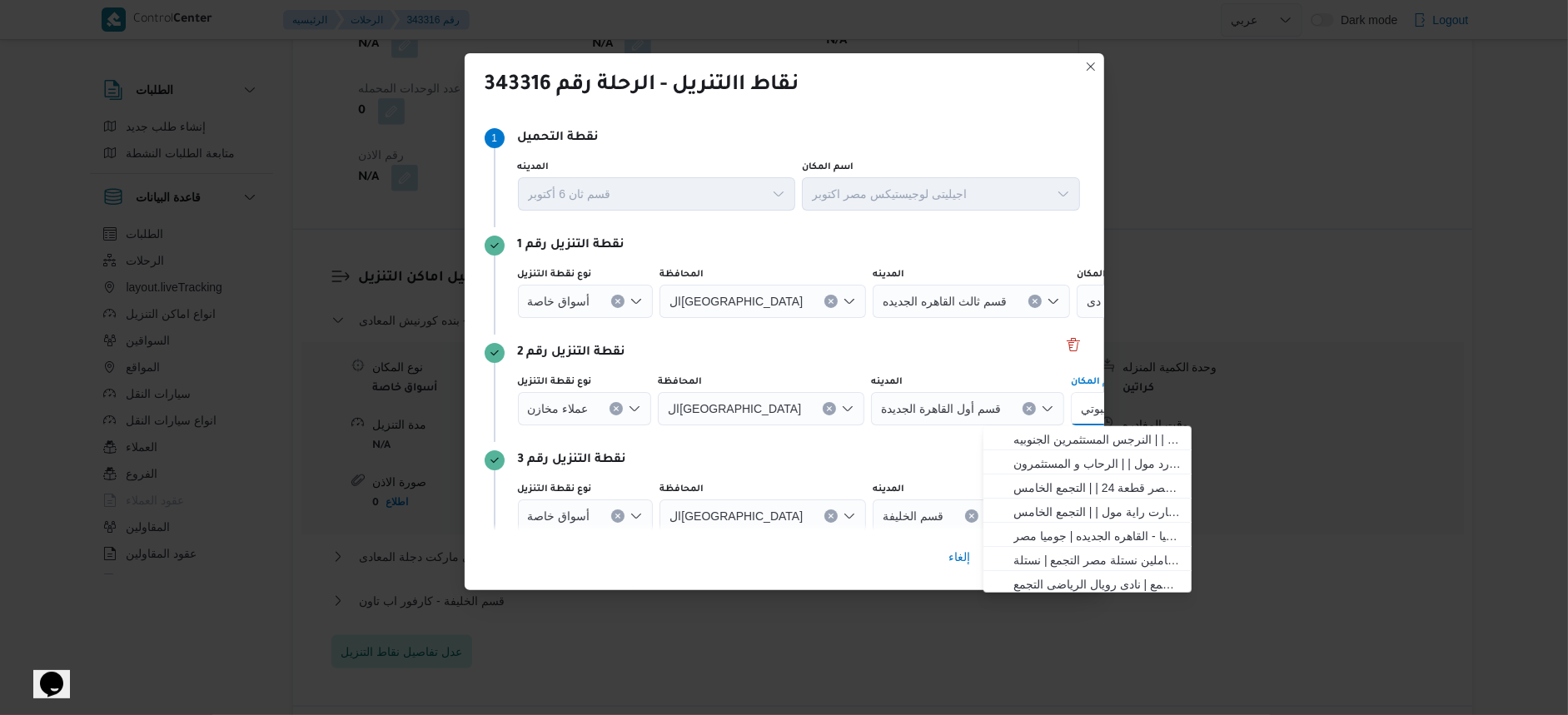
click at [612, 514] on button "Clear input" at bounding box center [618, 515] width 13 height 13
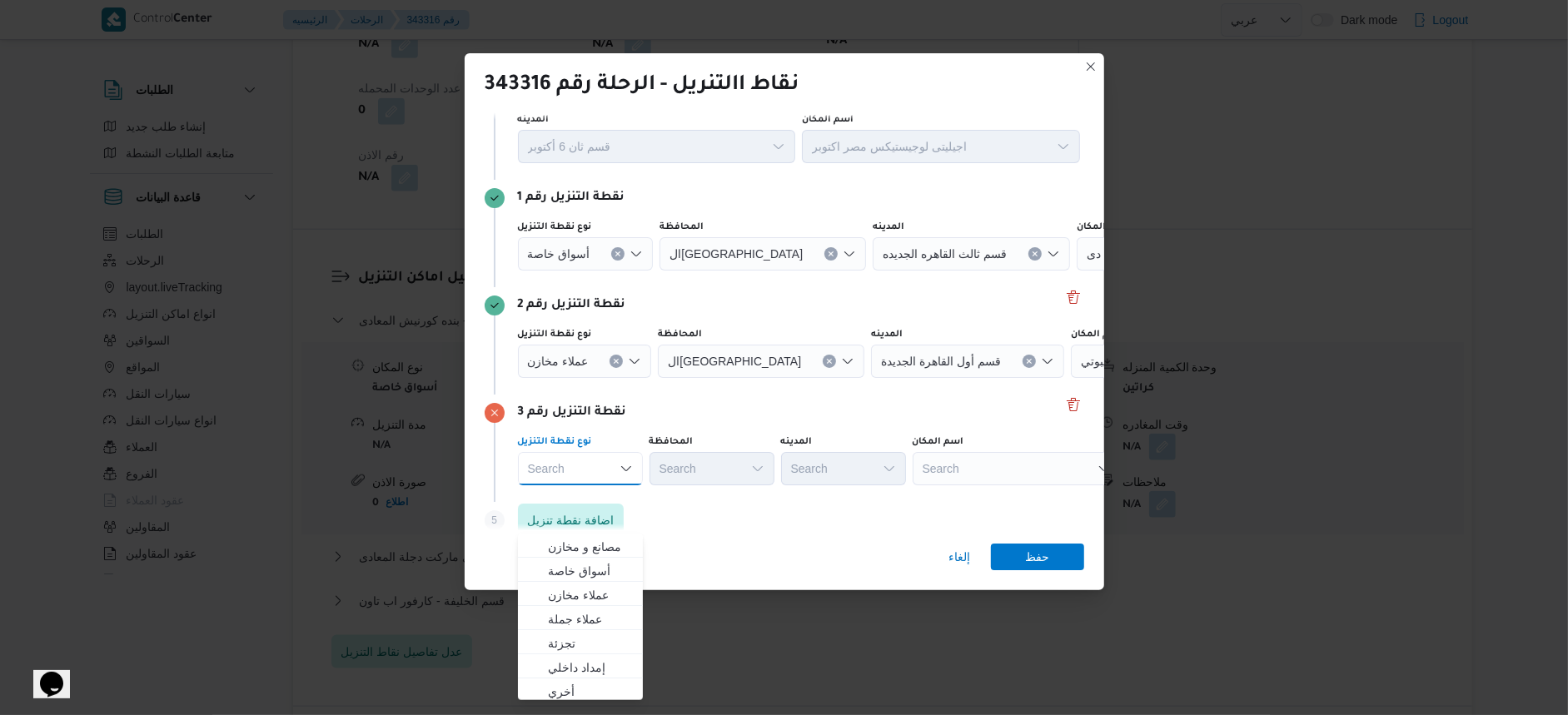
scroll to position [69, 0]
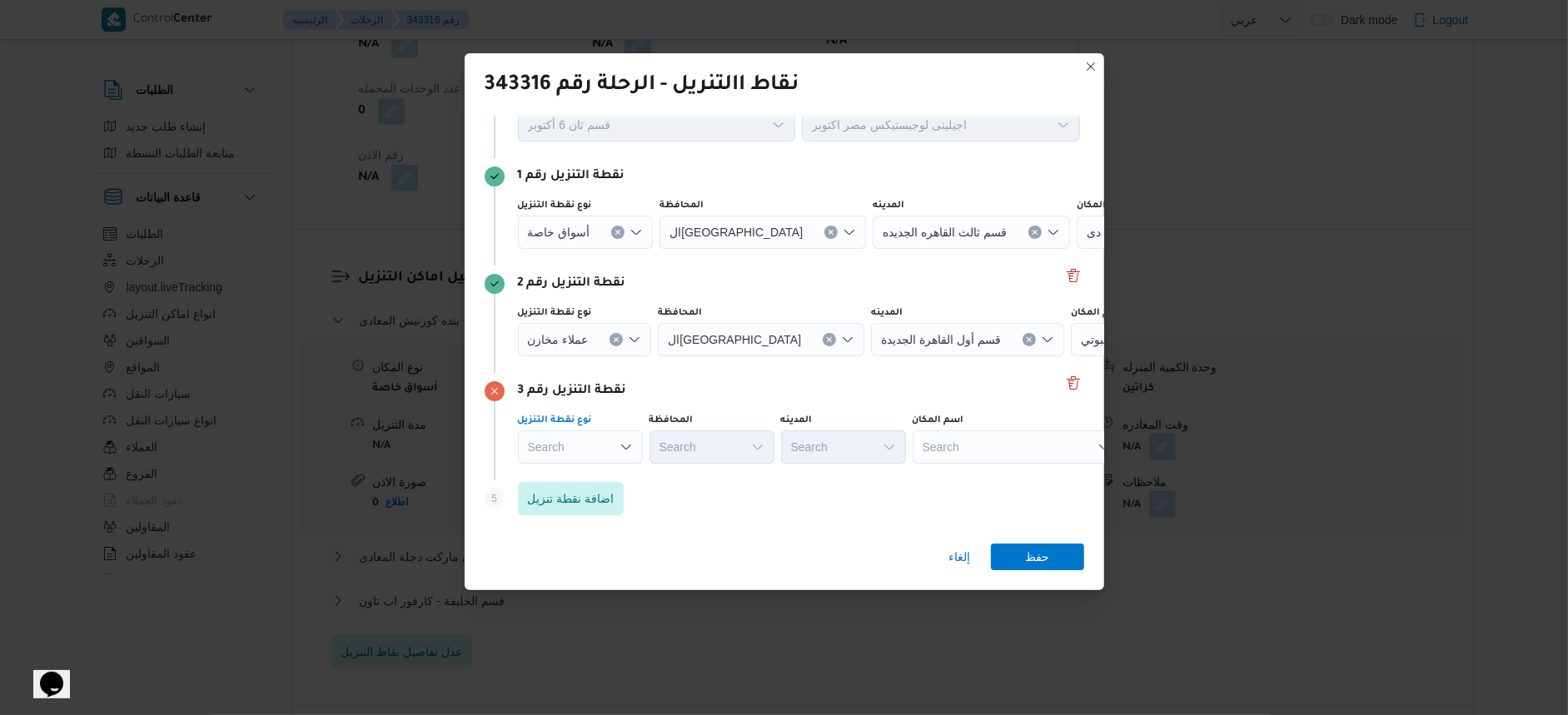
click at [992, 446] on div "Search" at bounding box center [1017, 447] width 208 height 33
type input "كارفور البارون"
click at [1001, 474] on span "كارفور البارون | كارفور فرع البارون سيتي | الأباجية" at bounding box center [1027, 476] width 168 height 20
click at [608, 508] on span "اضافة نقطة تنزيل" at bounding box center [572, 497] width 87 height 20
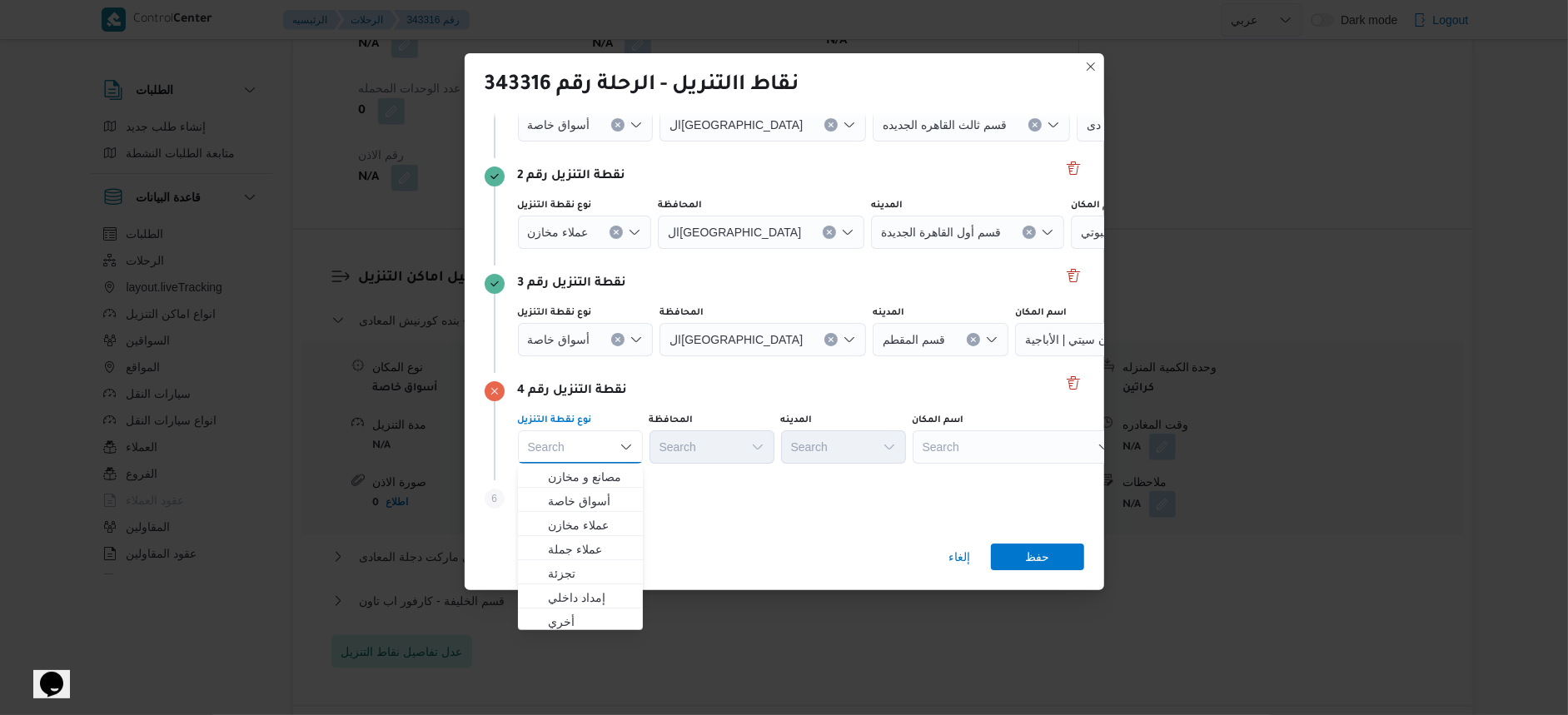
click at [963, 447] on div "Search" at bounding box center [1017, 447] width 208 height 33
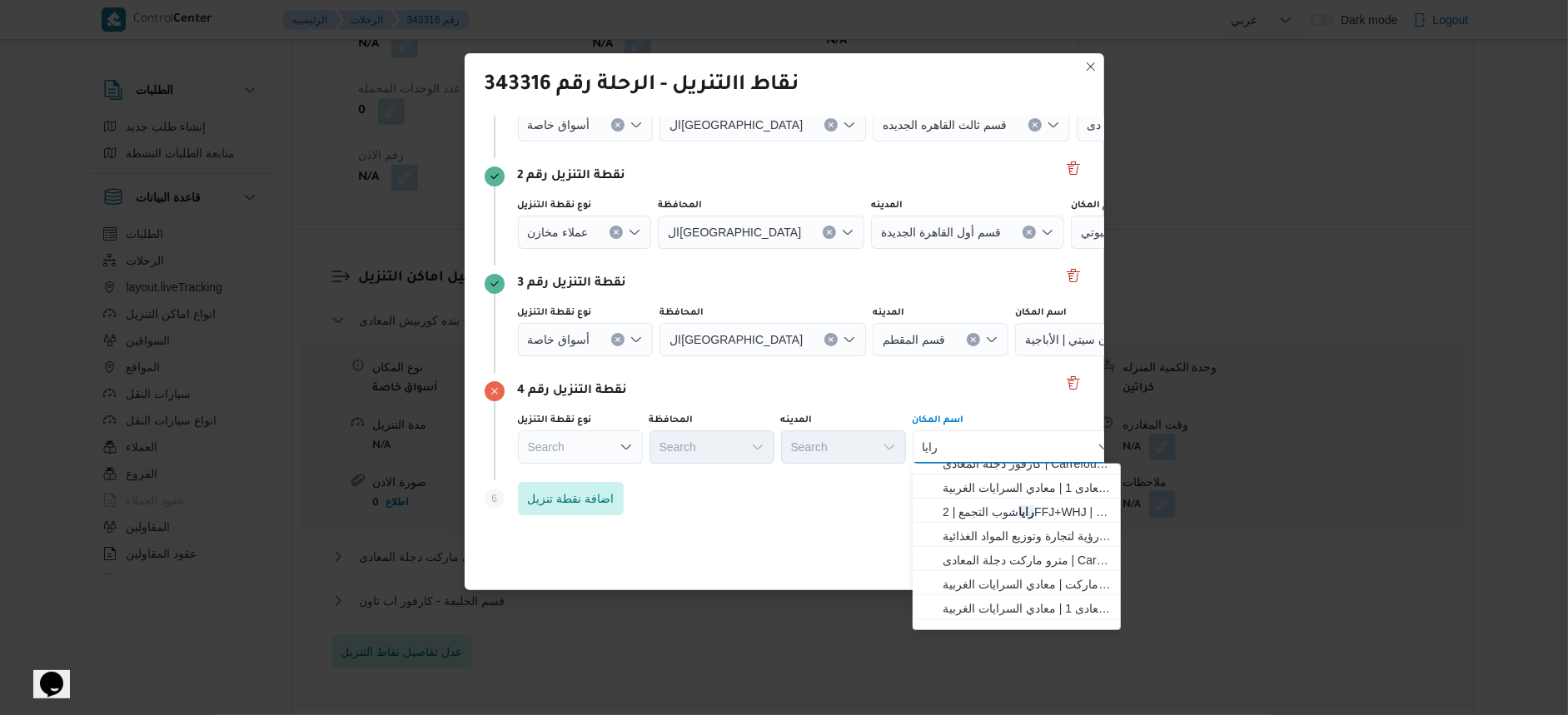
scroll to position [134, 0]
type input "رايا"
click at [1039, 565] on span "رايا شوب التجمع | 2FFJ+WHJ | null" at bounding box center [1027, 560] width 168 height 20
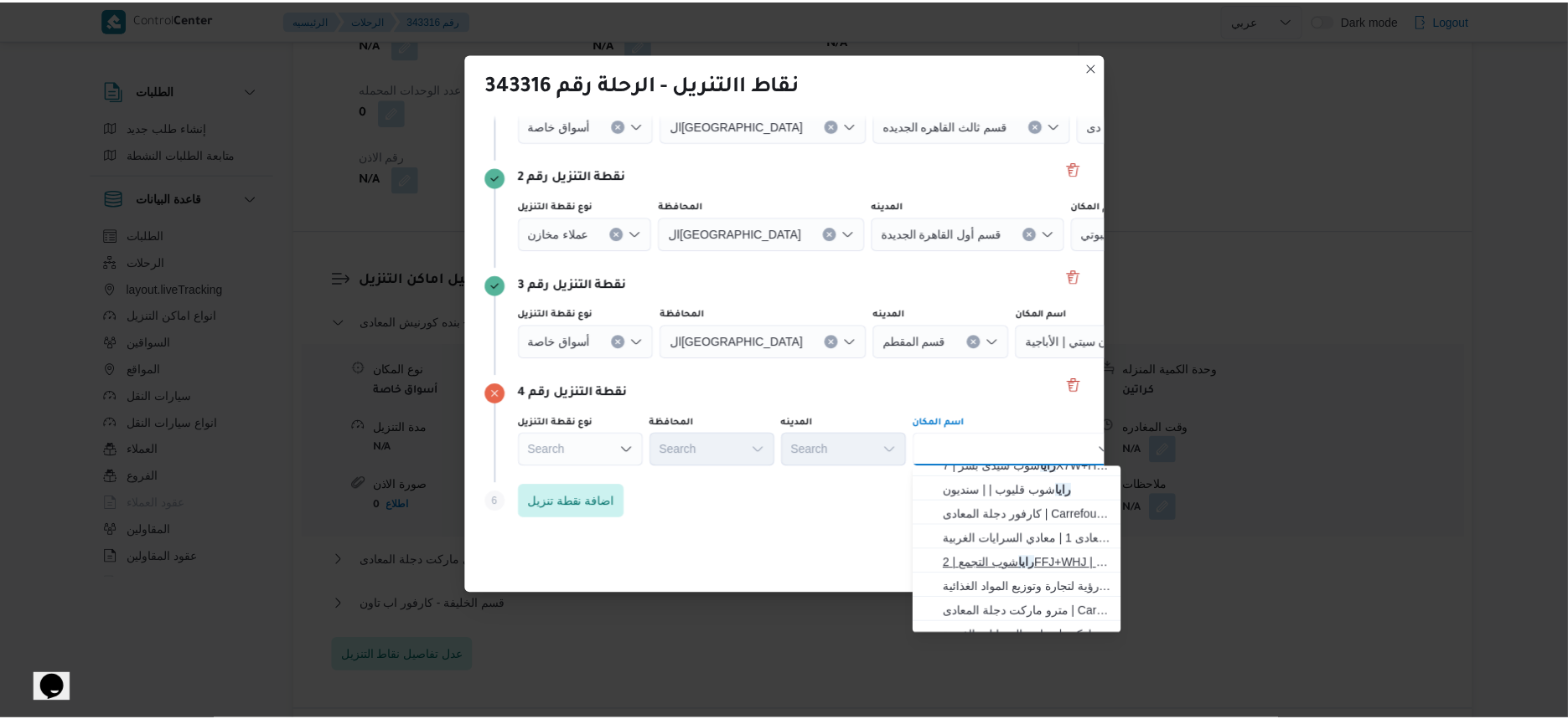
scroll to position [0, 0]
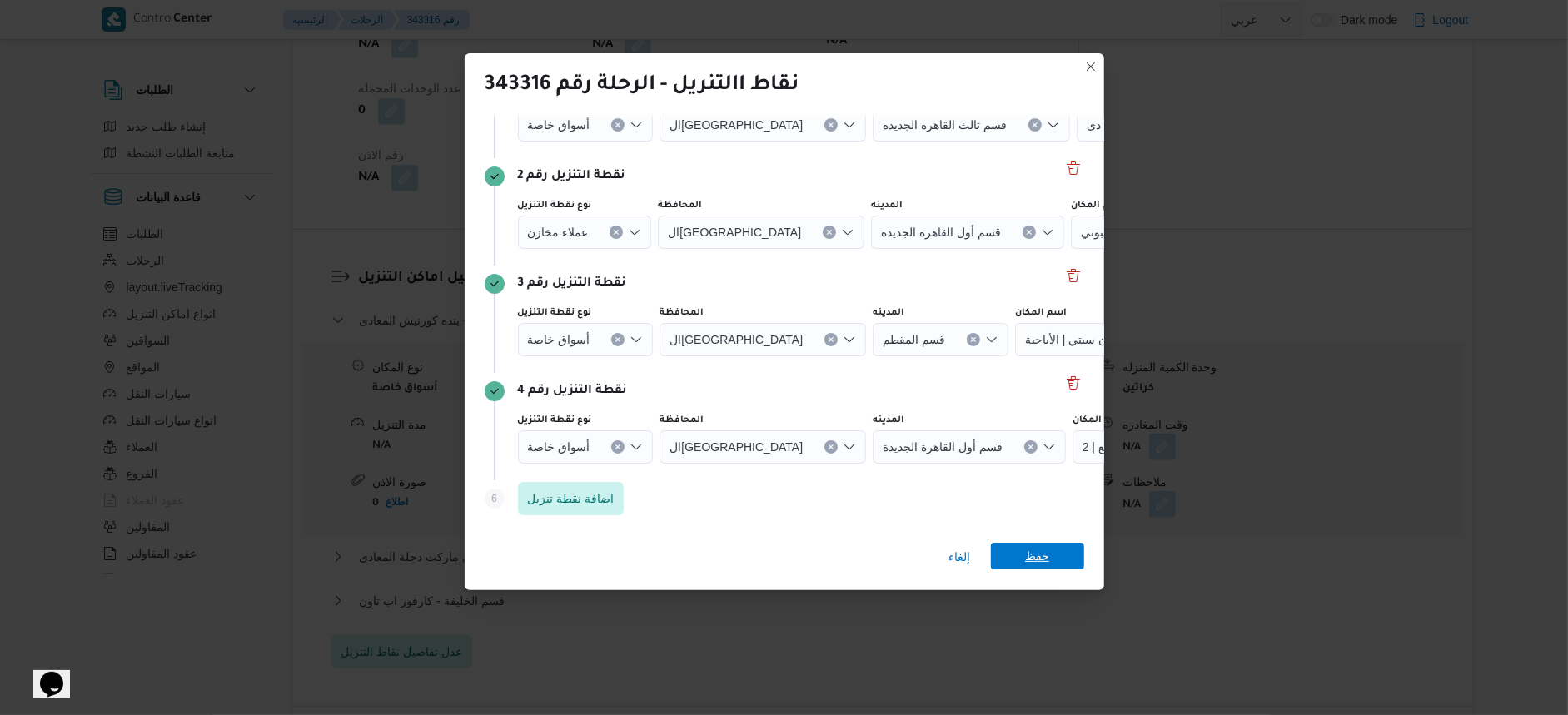
click at [1039, 542] on div "إلغاء حفظ" at bounding box center [784, 560] width 640 height 60
click at [1049, 561] on span "حفظ" at bounding box center [1037, 556] width 93 height 27
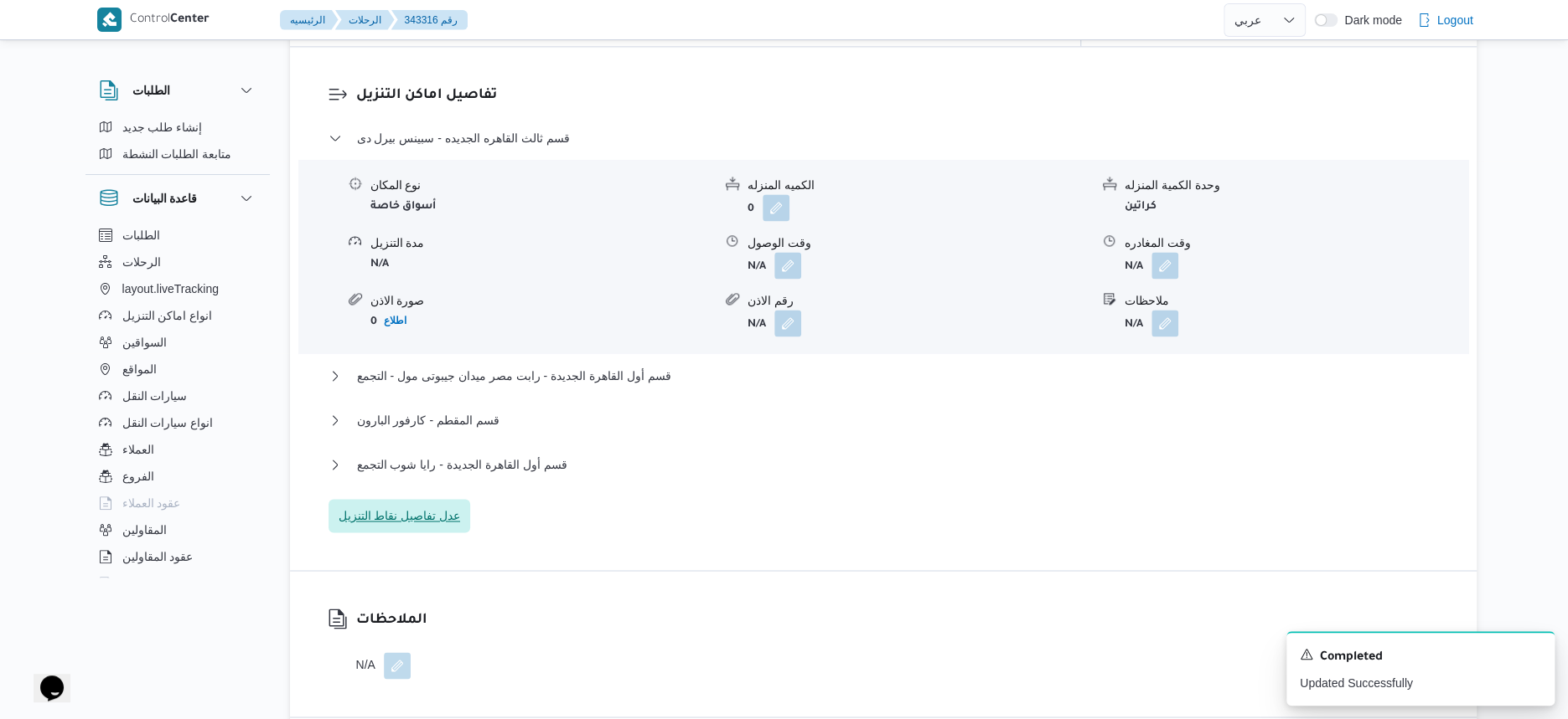
scroll to position [1382, 0]
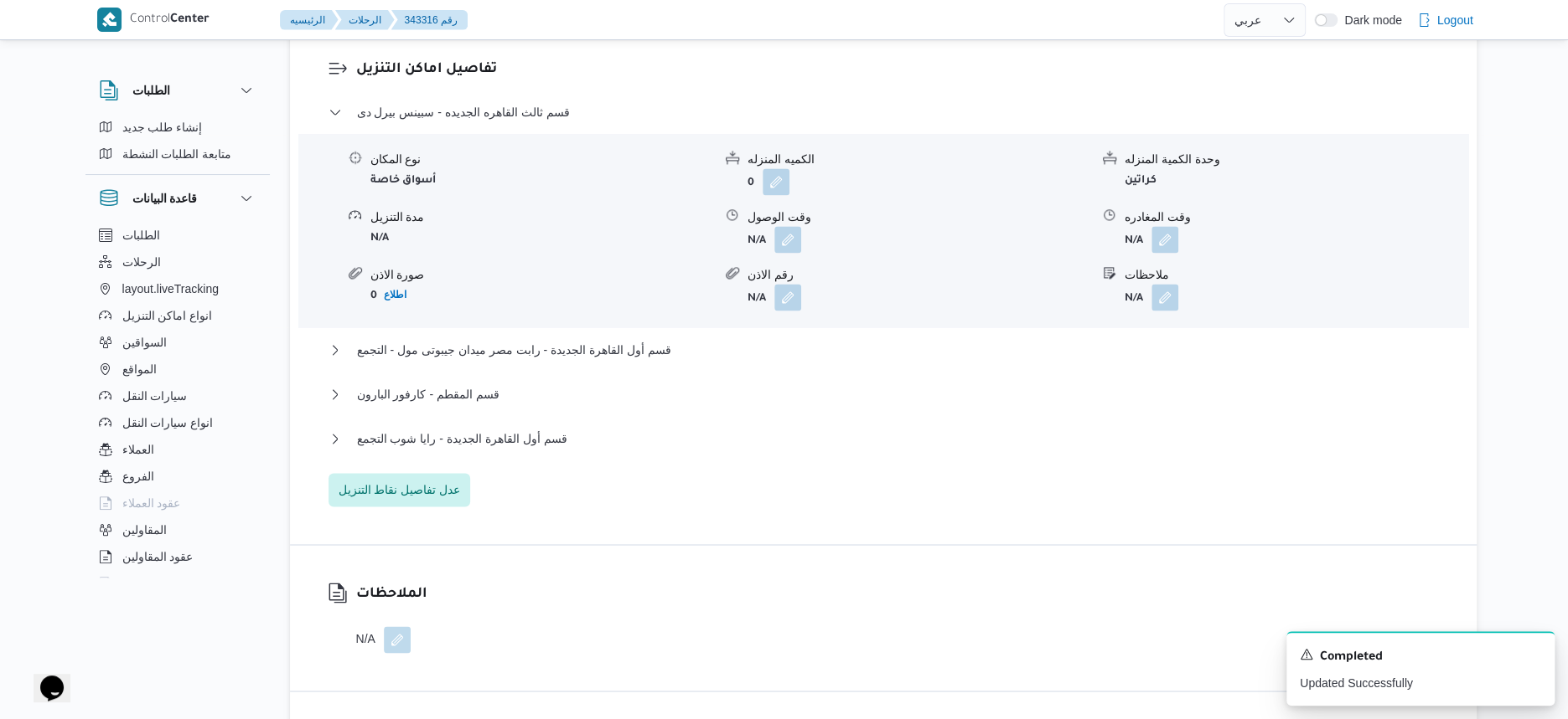
click at [1063, 545] on div "الملاحظات N/A" at bounding box center [883, 618] width 1186 height 146
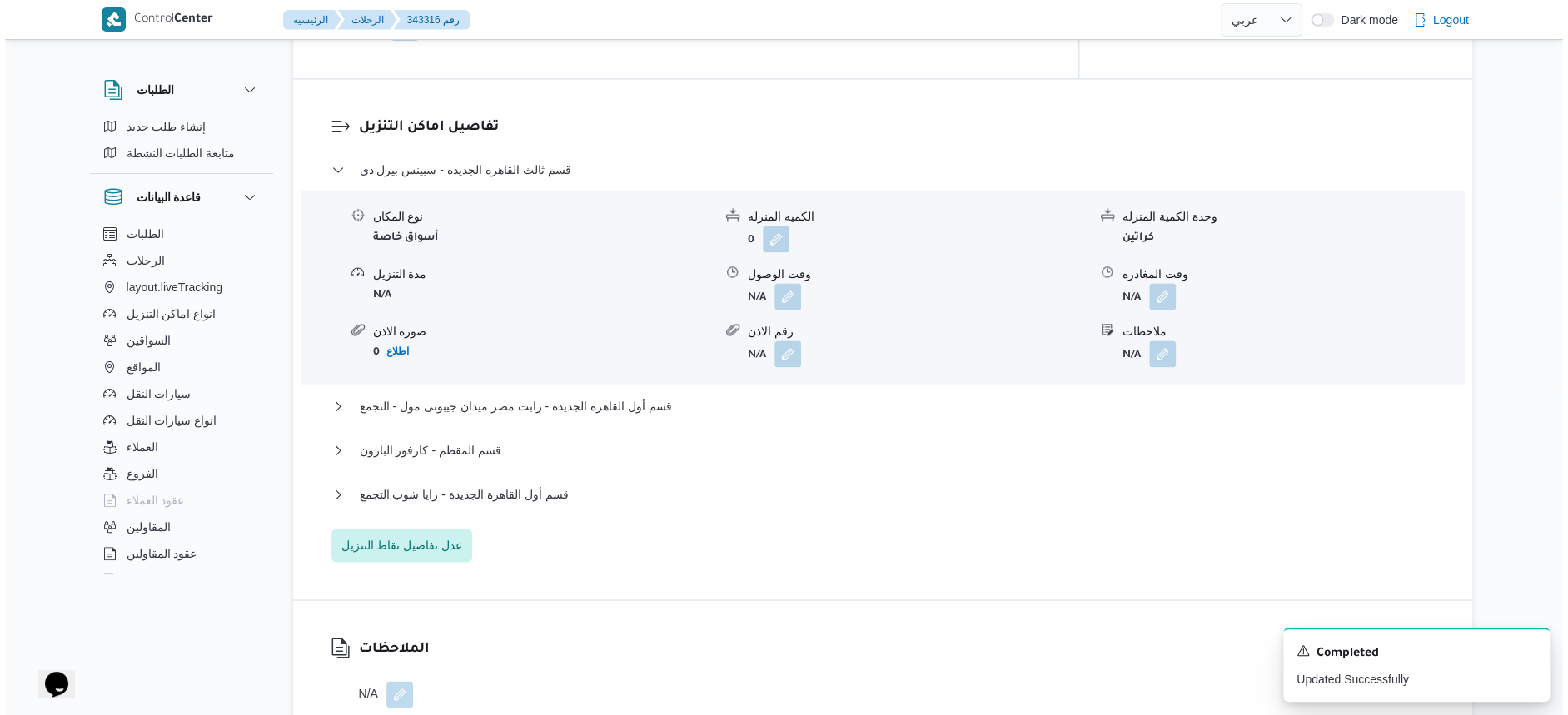
scroll to position [1478, 0]
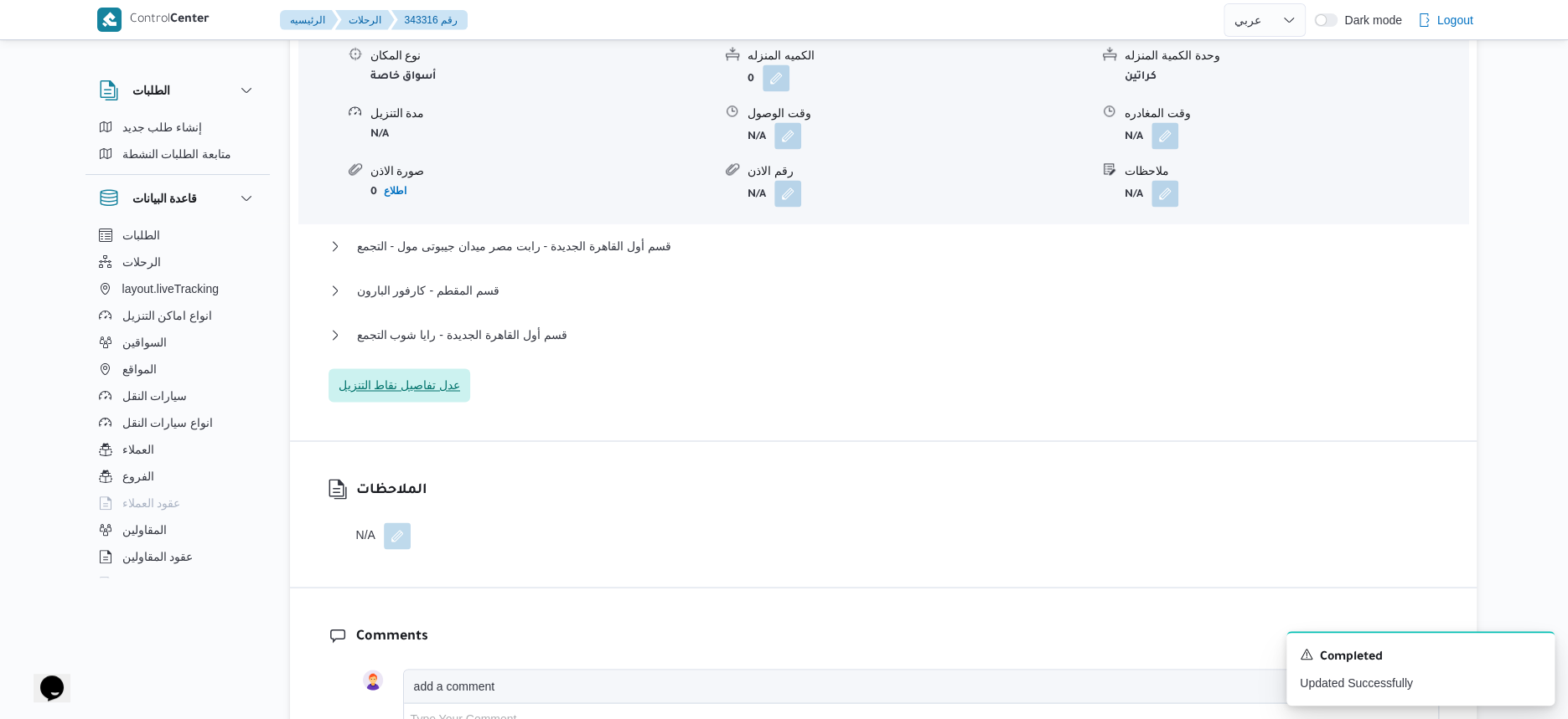
click at [427, 383] on span "عدل تفاصيل نقاط التنزيل" at bounding box center [399, 385] width 142 height 33
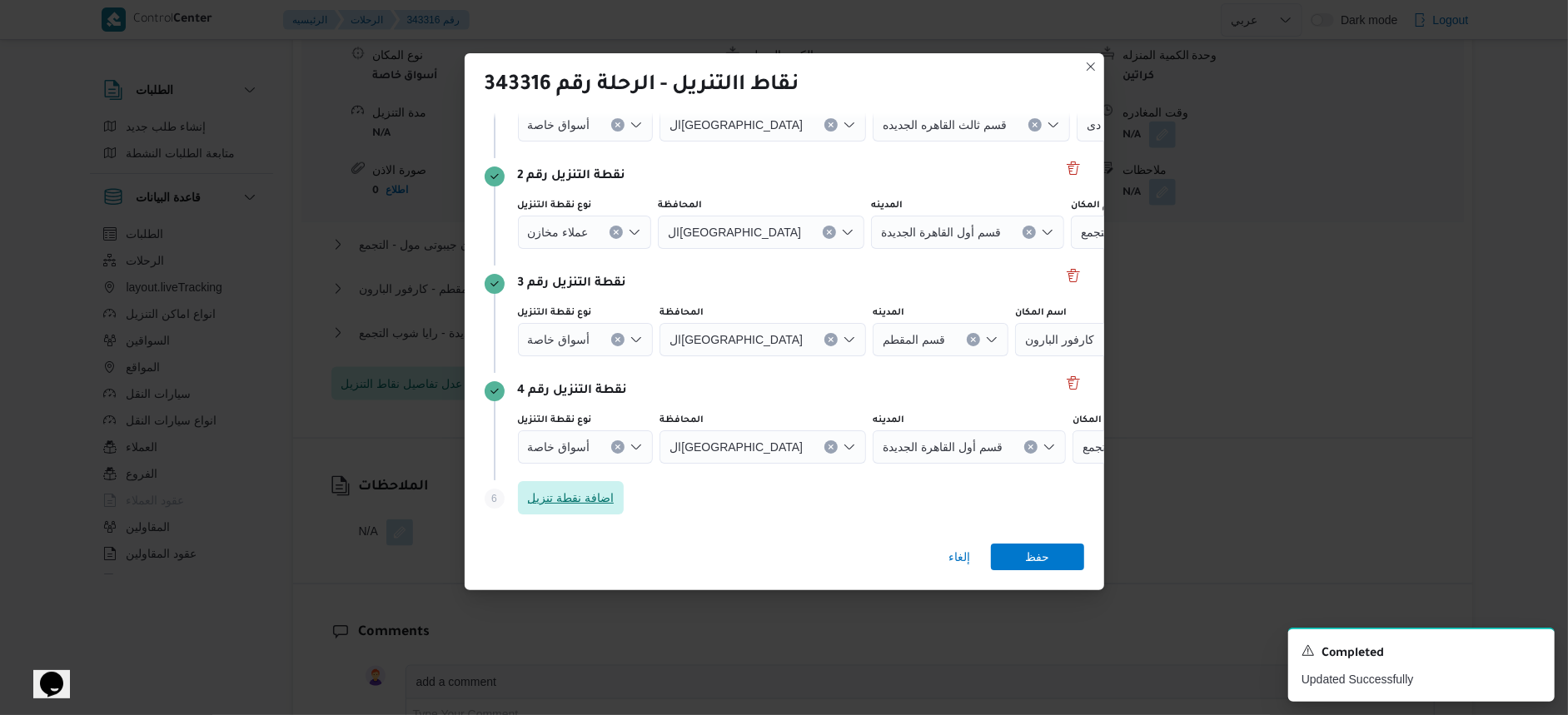
click at [604, 489] on span "اضافة نقطة تنزيل" at bounding box center [572, 497] width 87 height 20
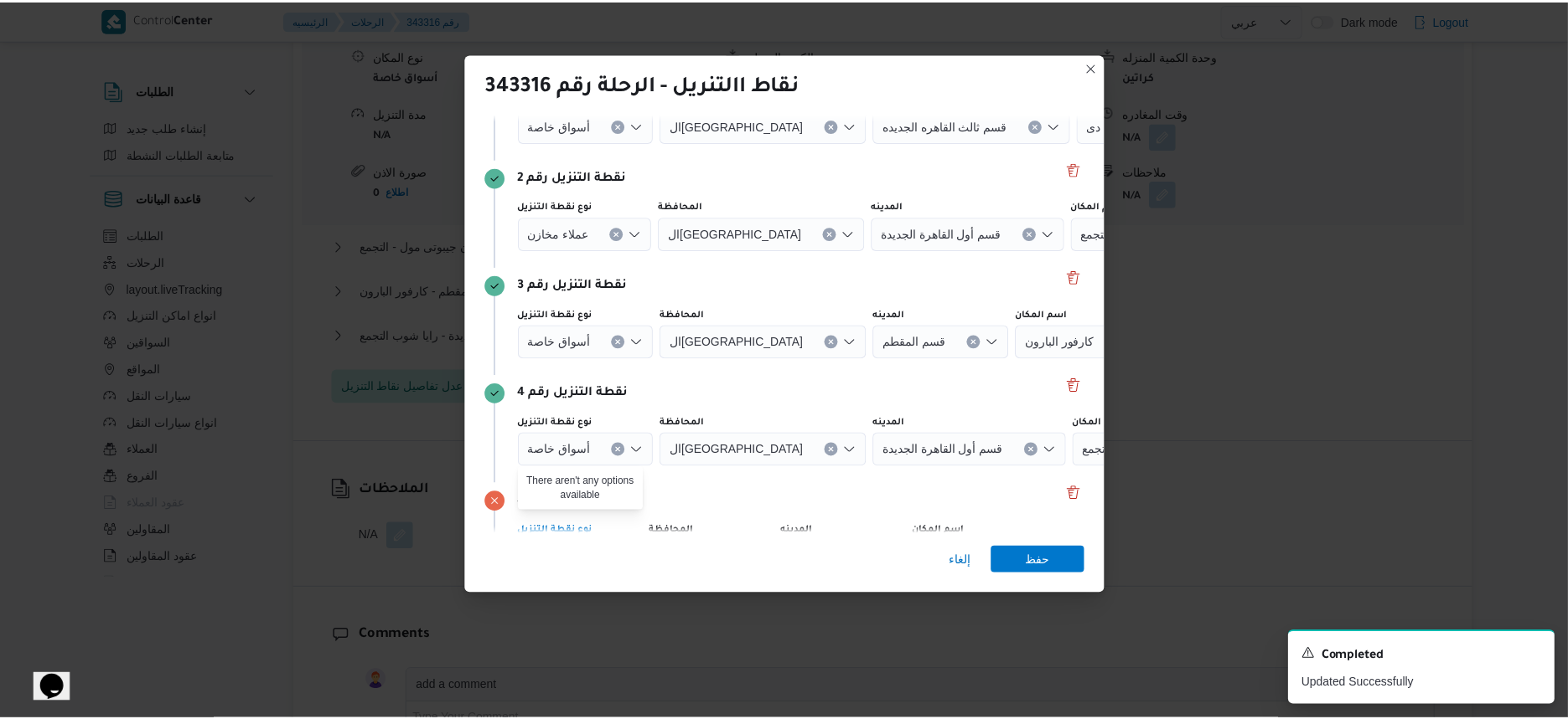
scroll to position [285, 0]
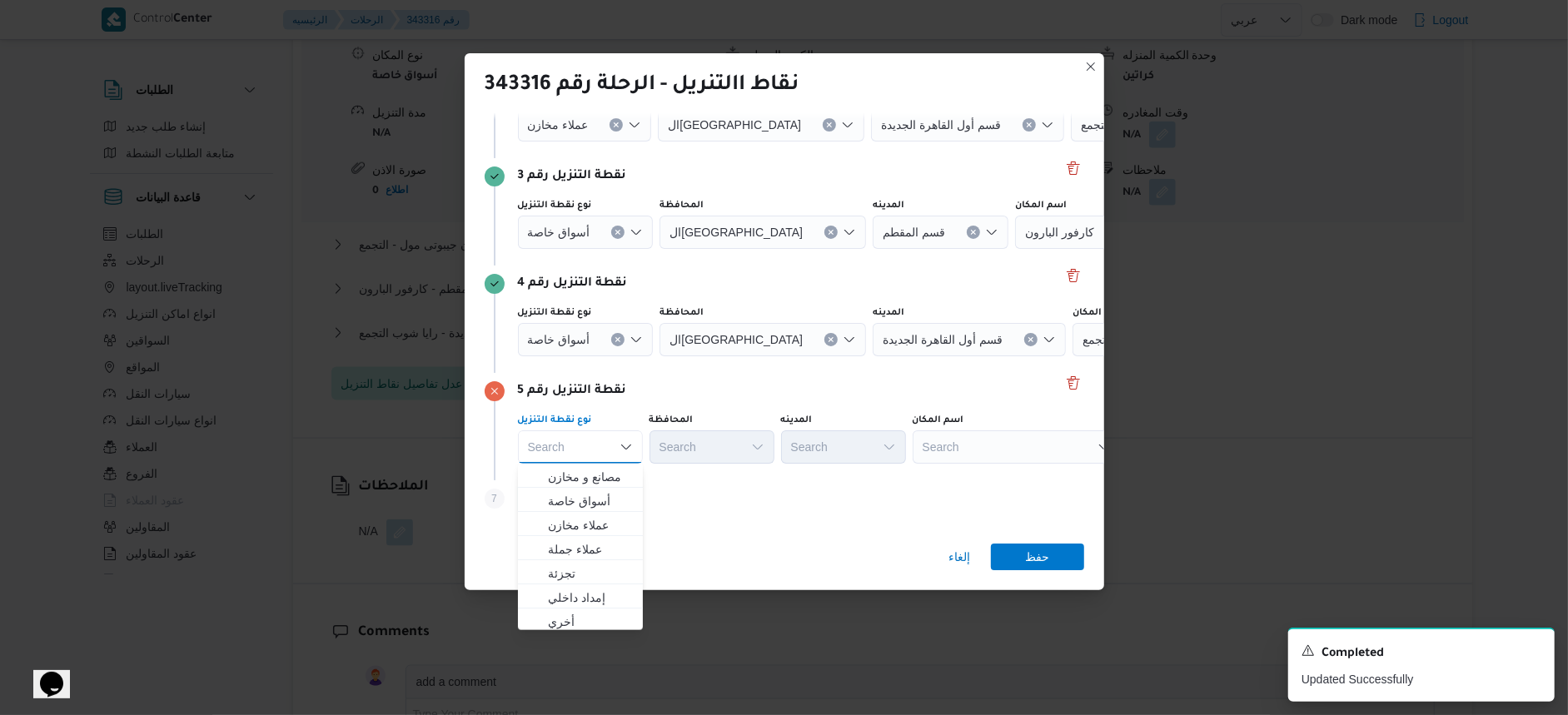
click at [980, 452] on div "Search" at bounding box center [1017, 447] width 208 height 33
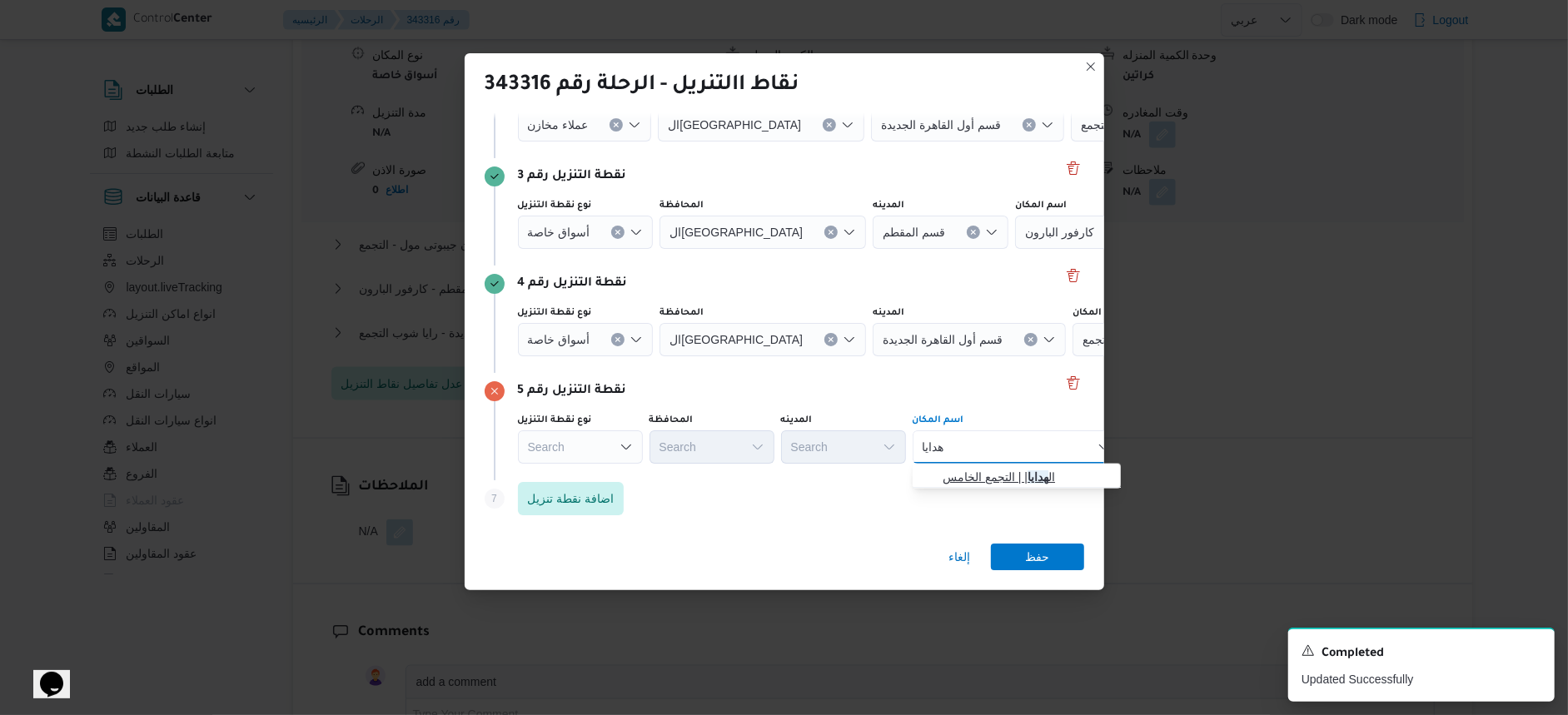
type input "هدايا"
click at [993, 467] on span "ال هدايا | | التجمع الخامس" at bounding box center [1027, 476] width 168 height 20
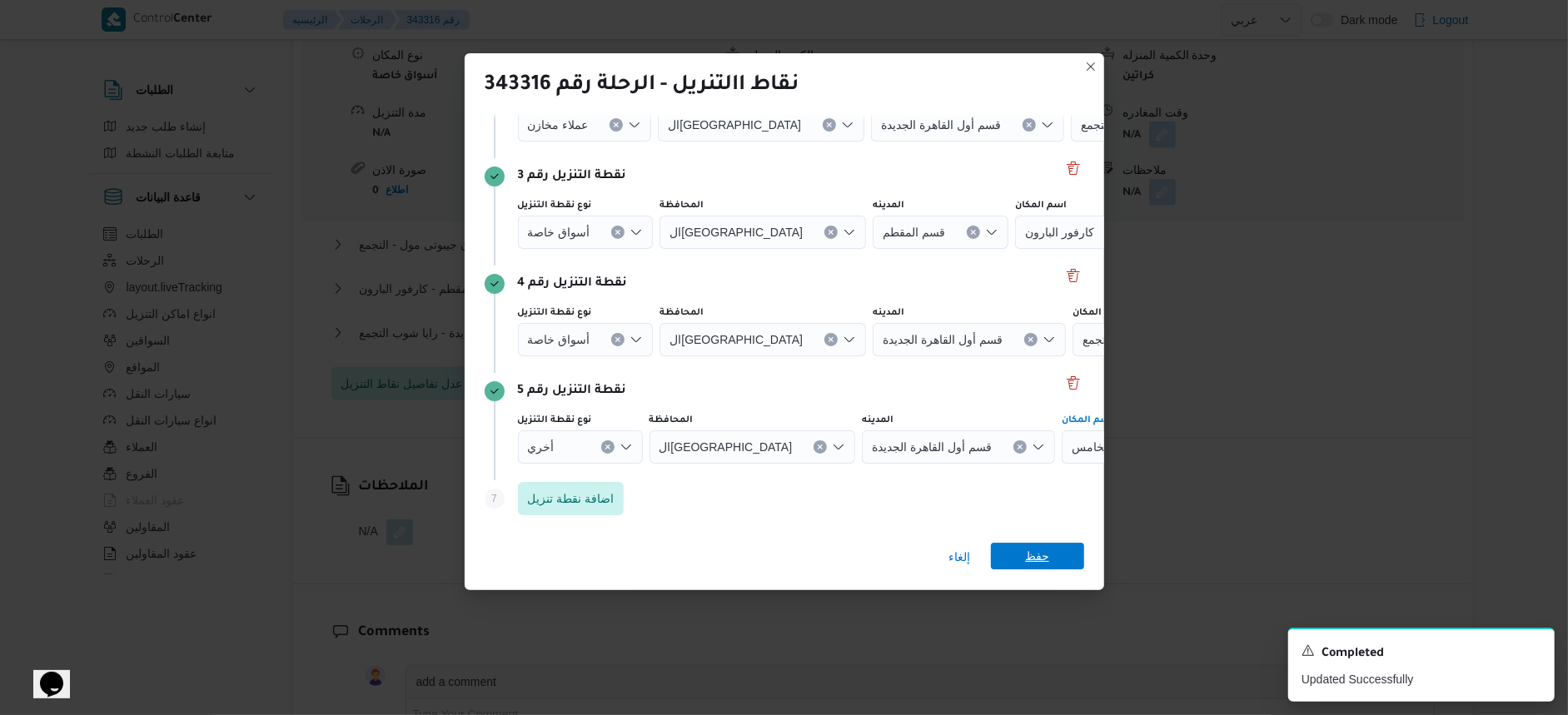
click at [1046, 554] on span "حفظ" at bounding box center [1038, 556] width 24 height 27
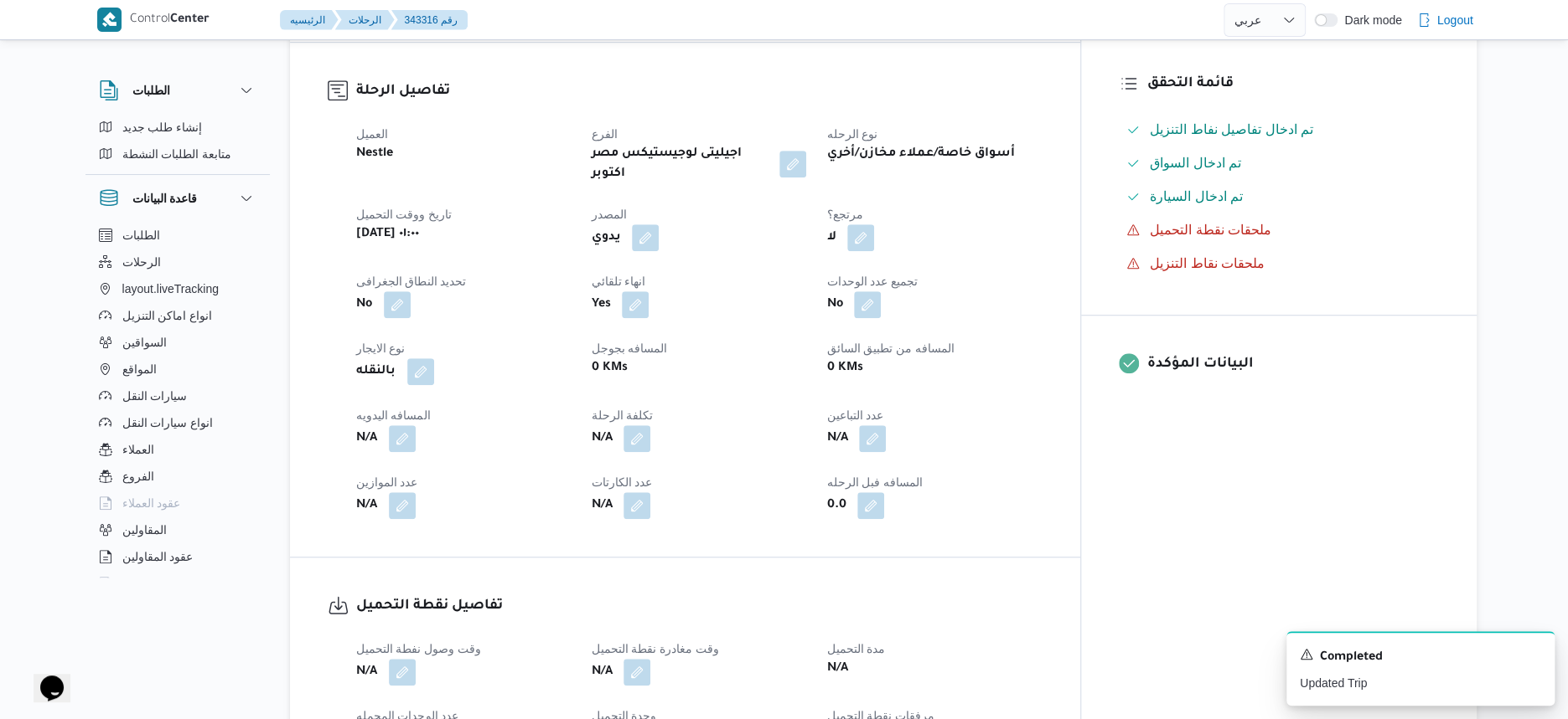
scroll to position [126, 0]
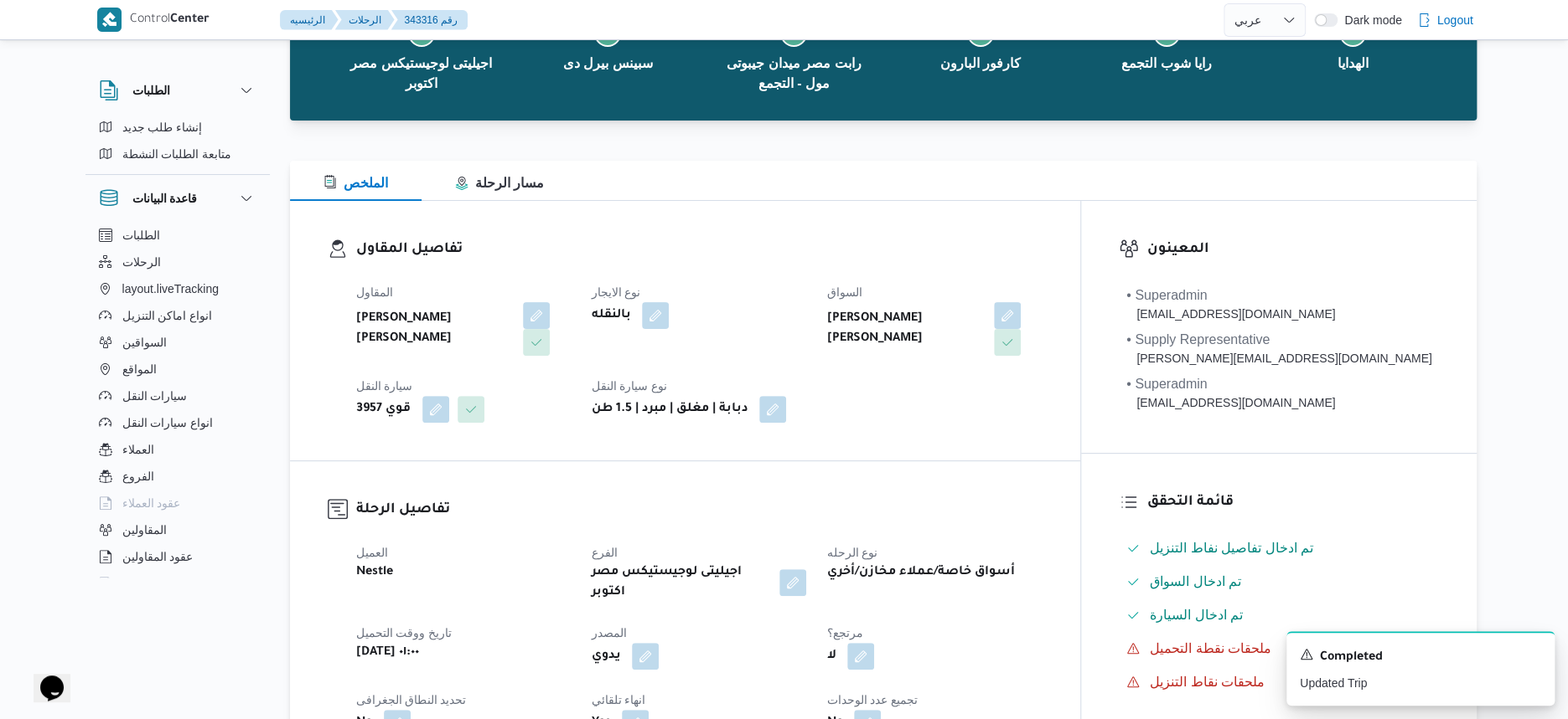
scroll to position [419, 0]
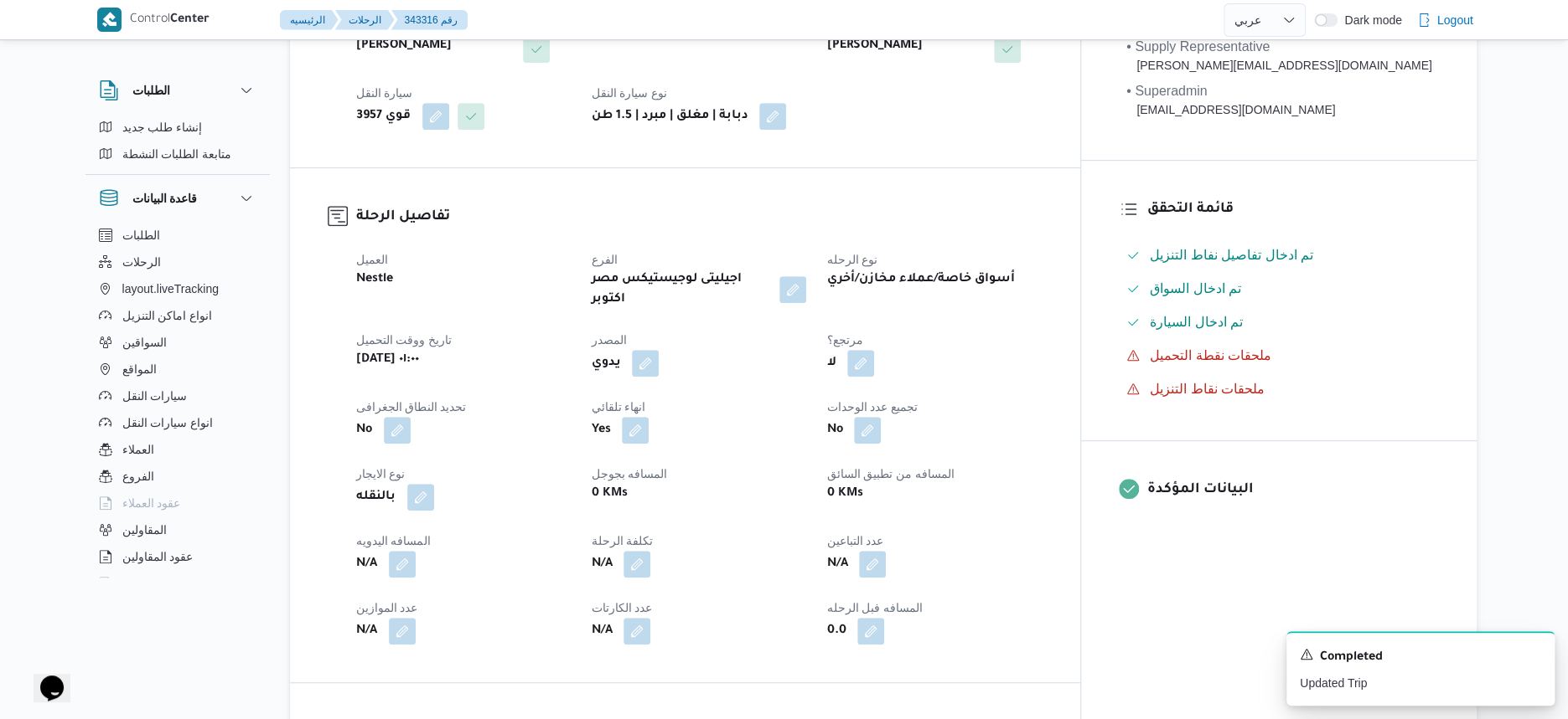
select select "ar"
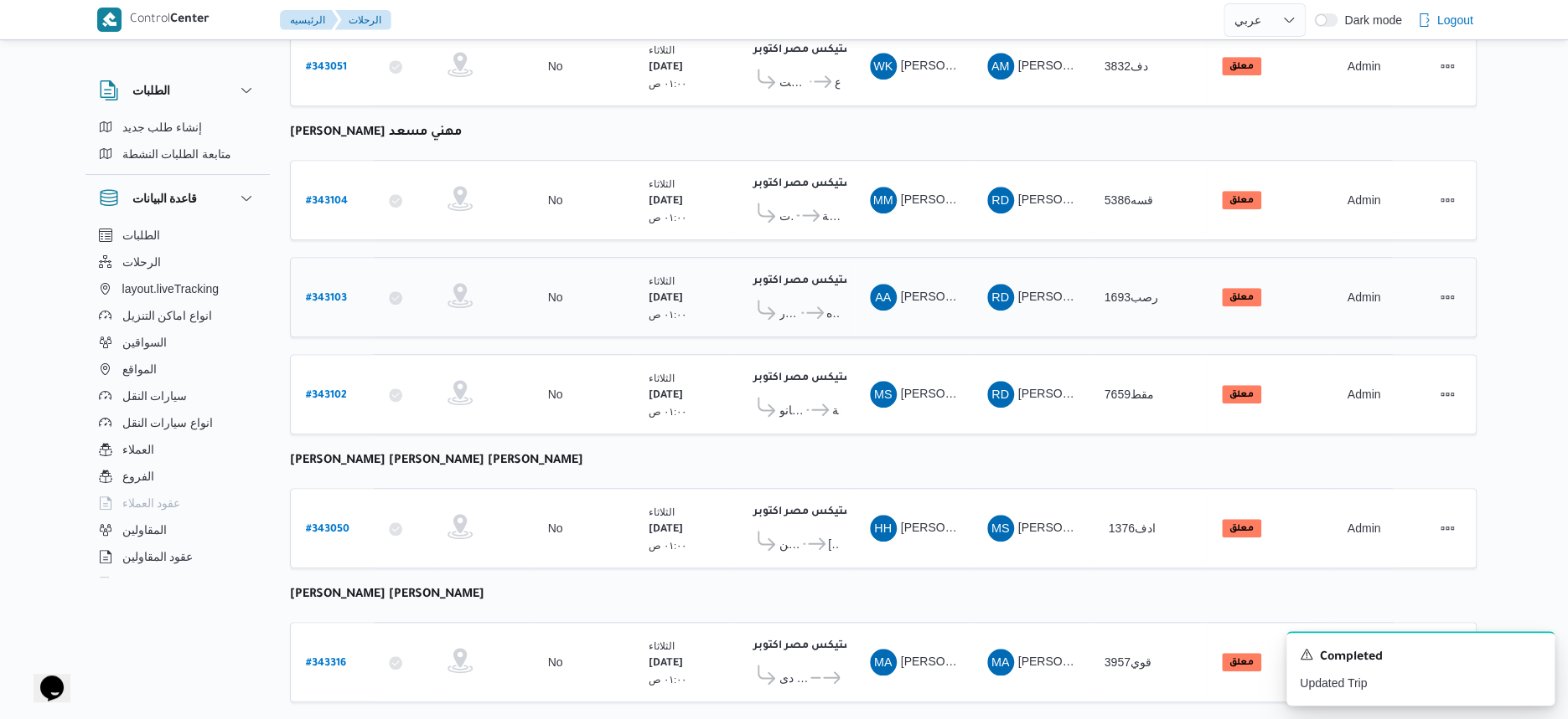
scroll to position [589, 0]
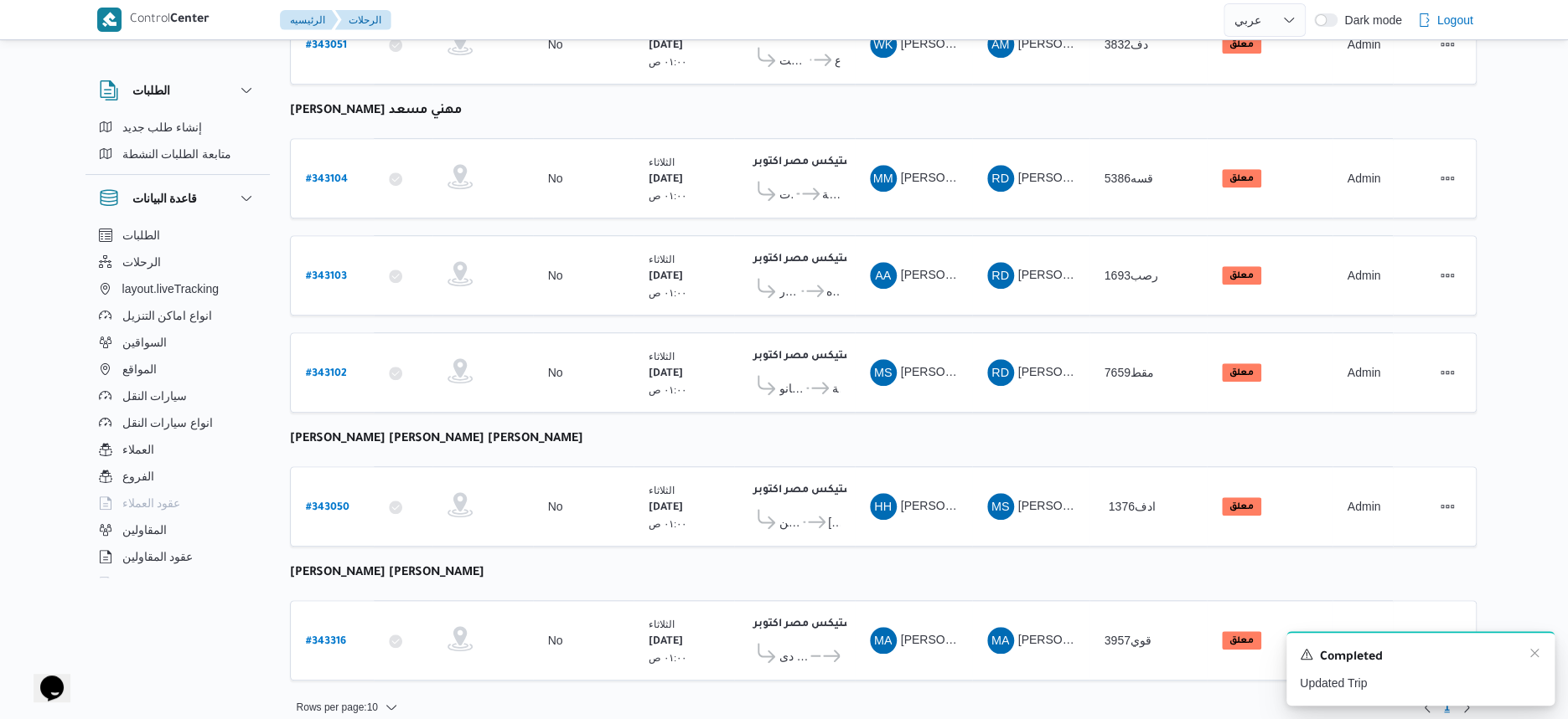
click at [1524, 651] on div "Completed" at bounding box center [1420, 657] width 241 height 22
click at [1526, 651] on div "Completed" at bounding box center [1420, 657] width 241 height 22
click at [1532, 652] on icon "Dismiss toast" at bounding box center [1534, 653] width 13 height 13
click at [1003, 600] on td "المقاول MA محمد عبدالرازق امين امام قاسم" at bounding box center [1030, 640] width 117 height 80
click at [330, 636] on b "# 343316" at bounding box center [326, 641] width 40 height 11
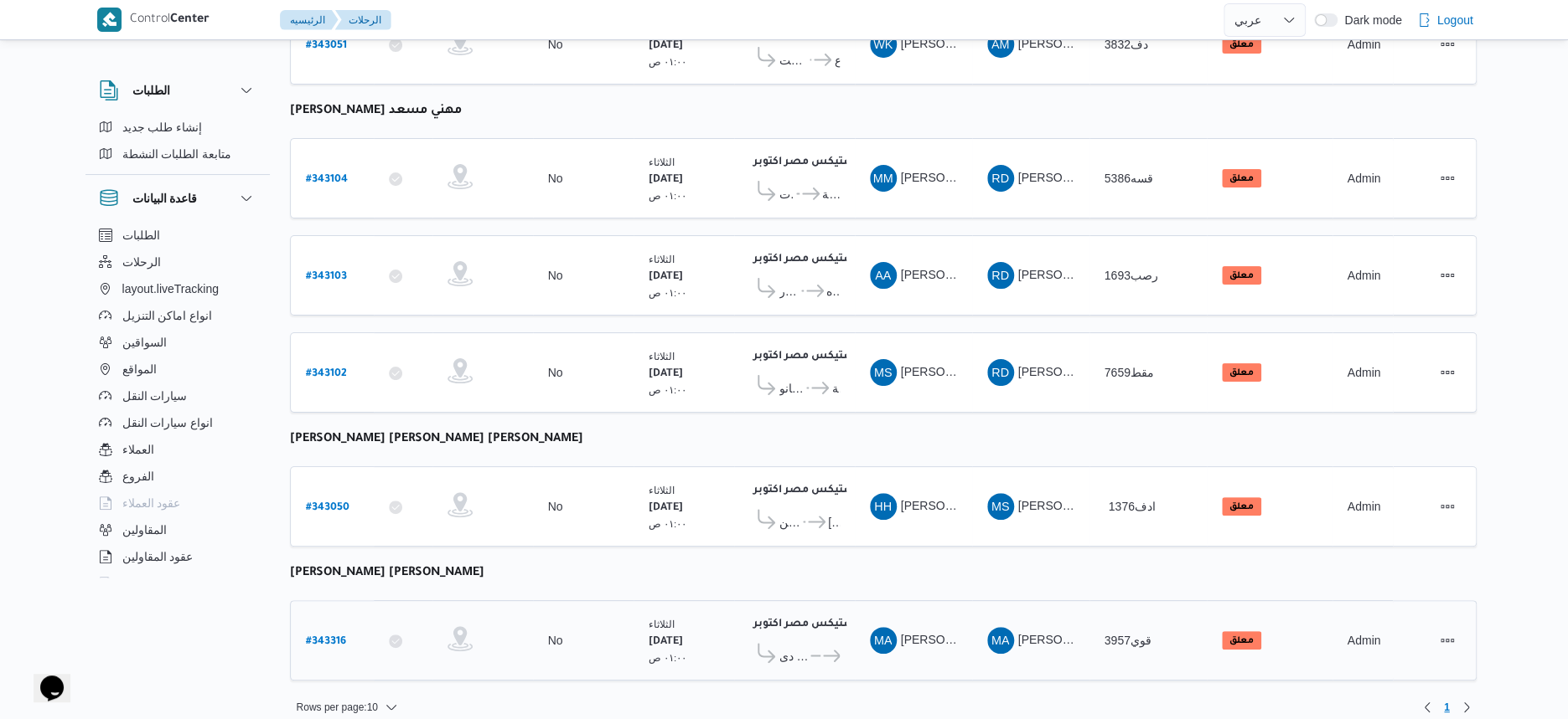
select select "ar"
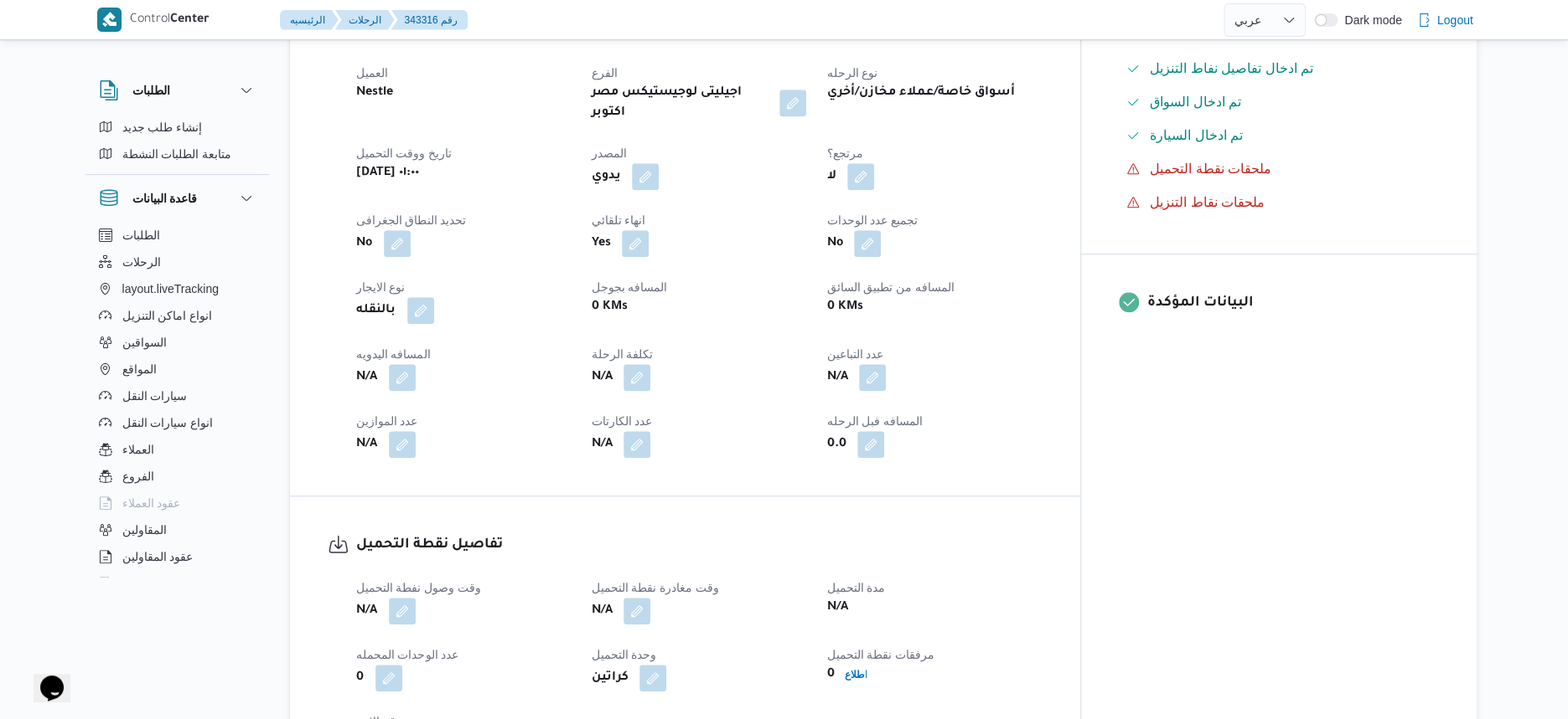
scroll to position [838, 0]
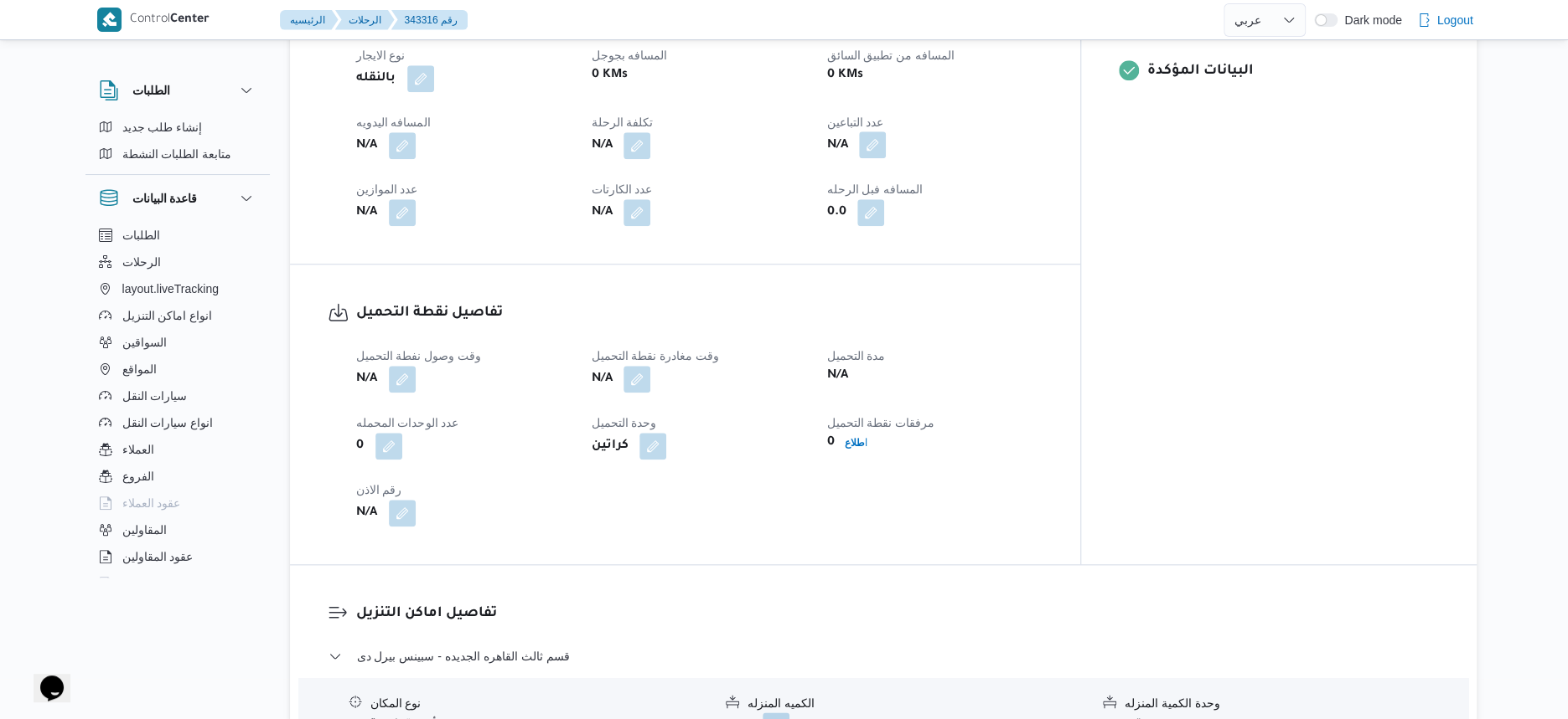
click at [886, 134] on button "button" at bounding box center [872, 145] width 27 height 27
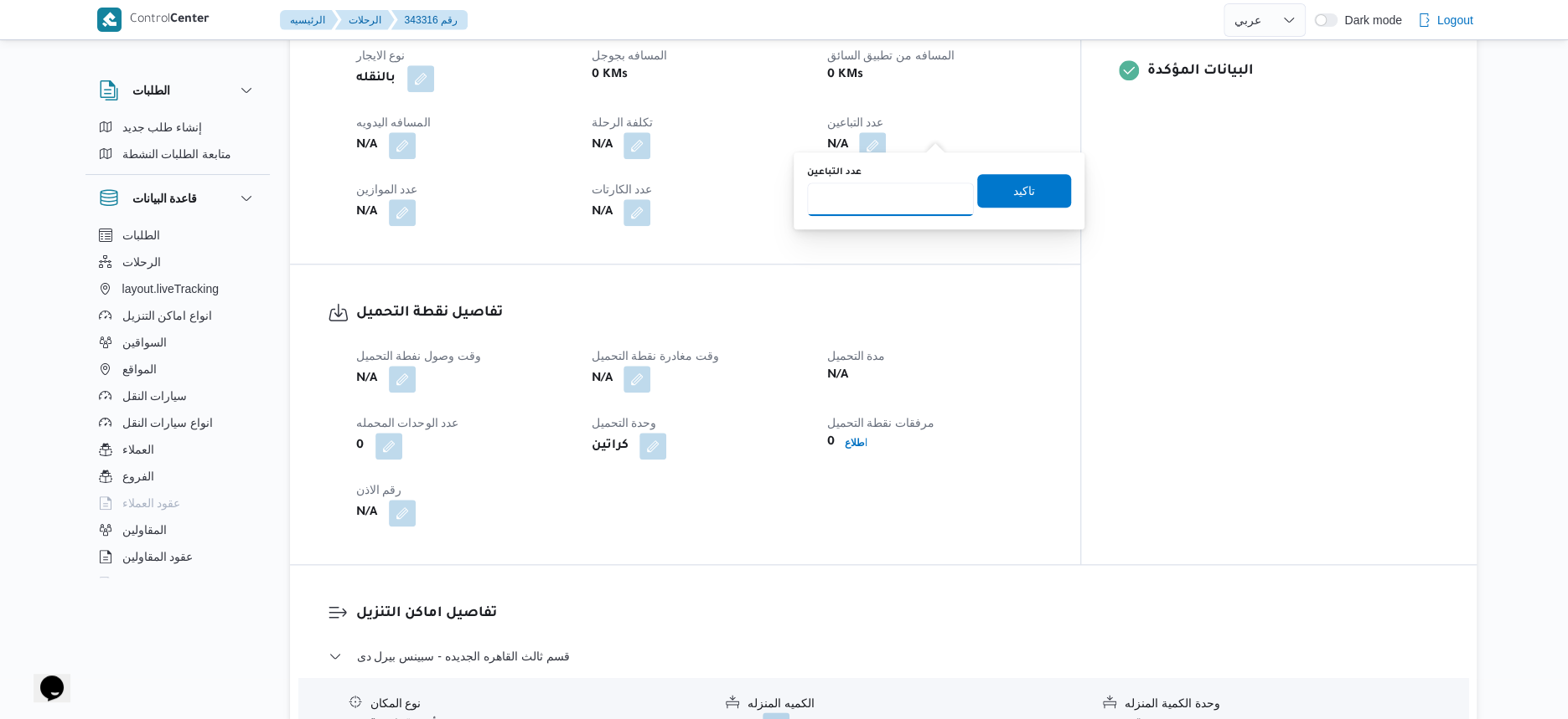
click at [910, 195] on input "عدد التباعين" at bounding box center [890, 199] width 167 height 33
type input "1"
click at [1019, 186] on span "تاكيد" at bounding box center [1023, 189] width 22 height 20
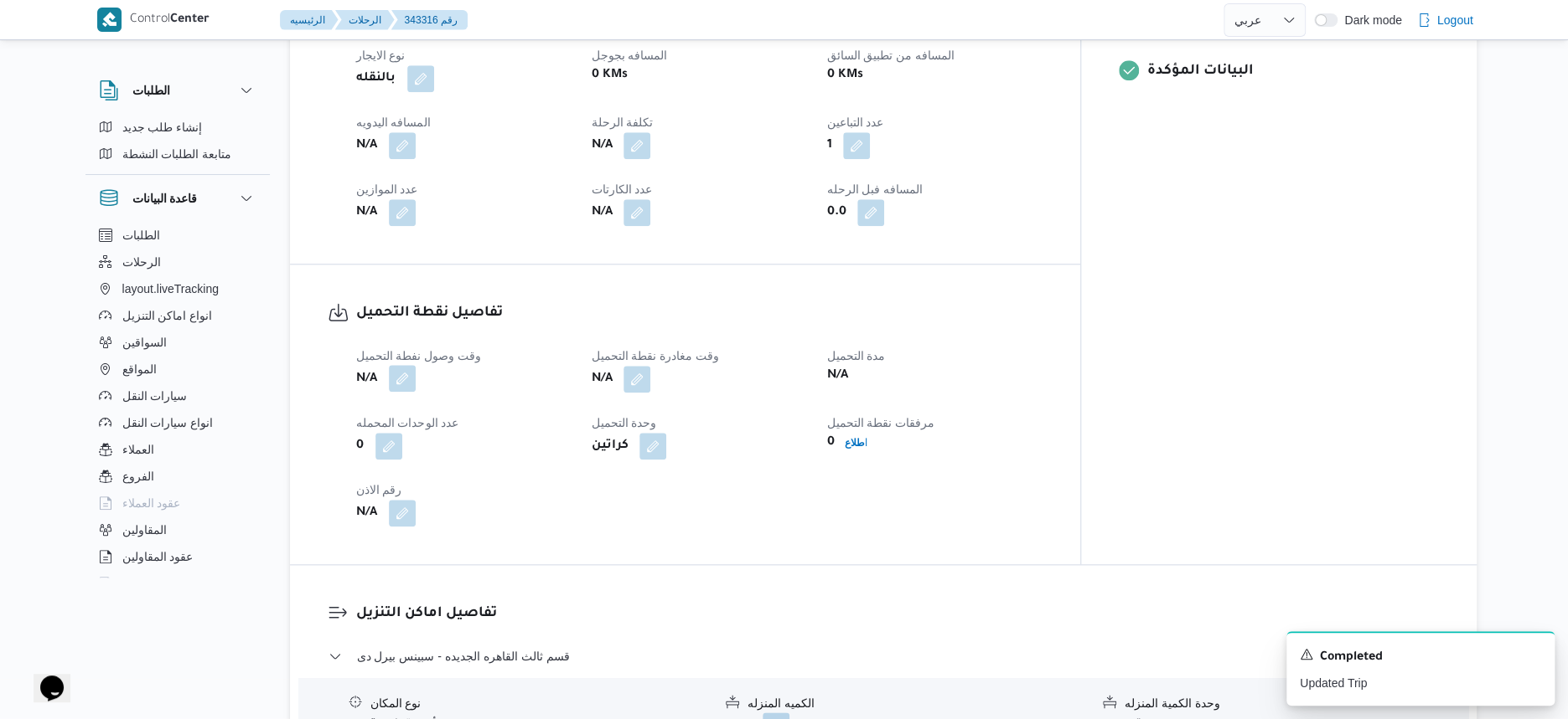
click at [405, 365] on button "button" at bounding box center [402, 378] width 27 height 27
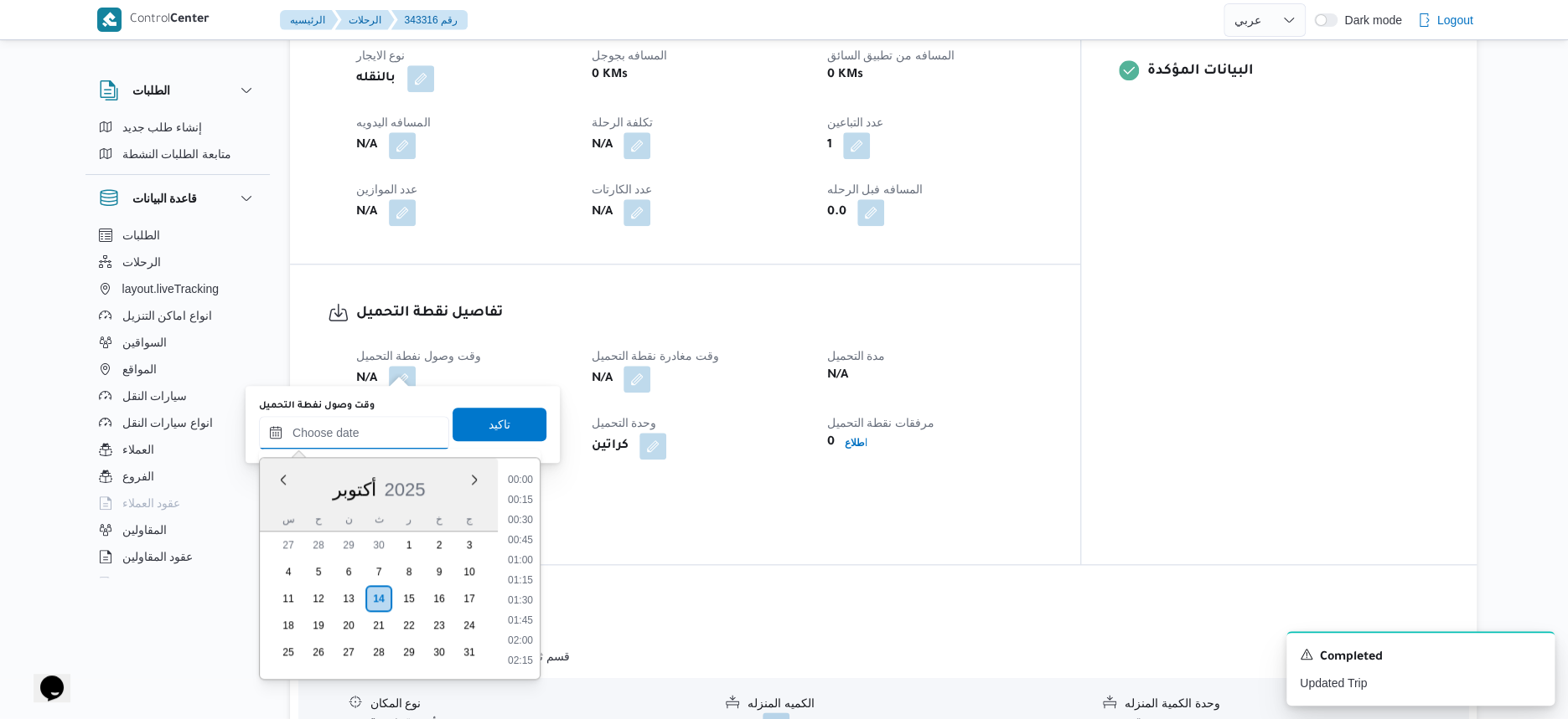
drag, startPoint x: 387, startPoint y: 428, endPoint x: 439, endPoint y: 429, distance: 52.0
click at [387, 428] on input "وقت وصول نفطة التحميل" at bounding box center [354, 433] width 190 height 33
click at [531, 507] on li "05:00" at bounding box center [520, 507] width 38 height 17
type input "١٤/١٠/٢٠٢٥ ٠٥:٠٠"
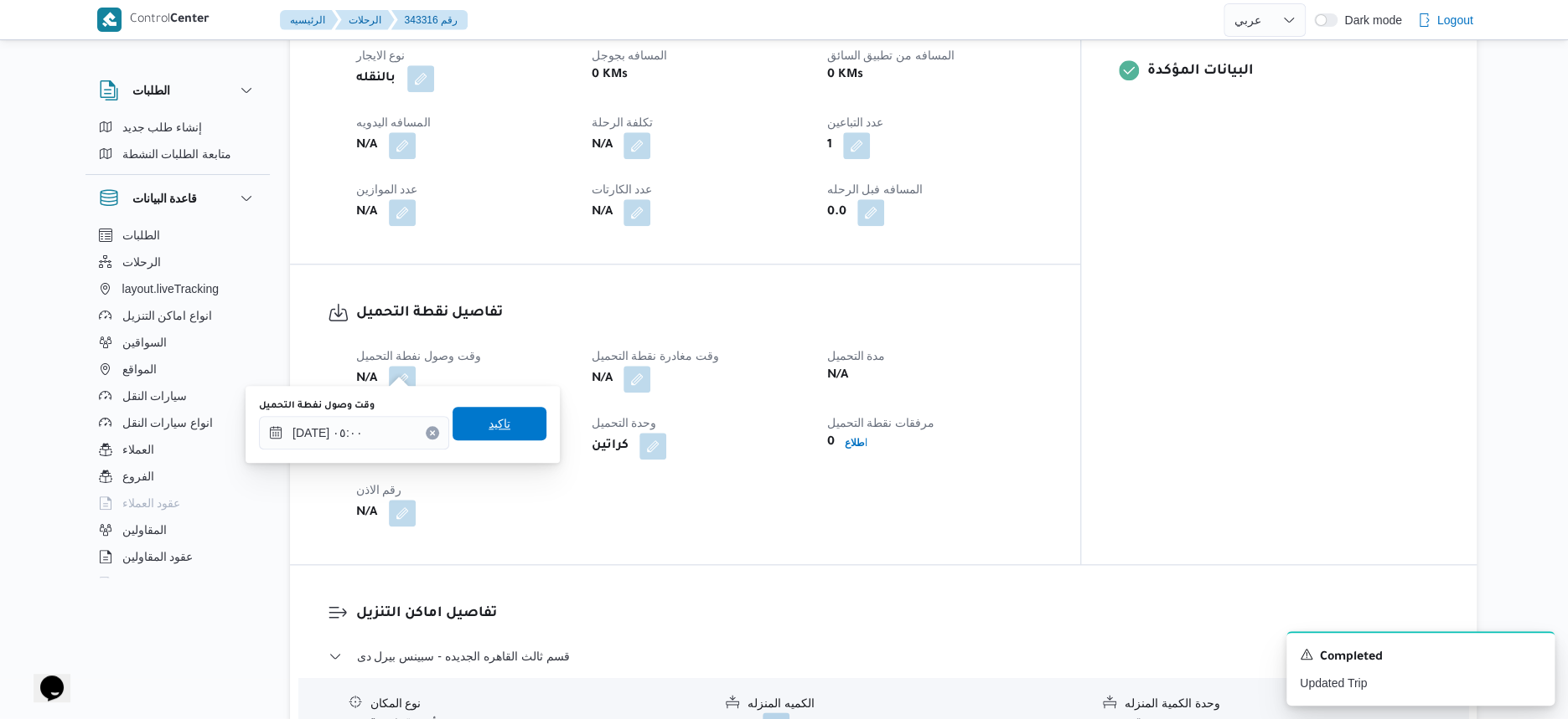
drag, startPoint x: 512, startPoint y: 419, endPoint x: 542, endPoint y: 415, distance: 30.3
click at [514, 416] on span "تاكيد" at bounding box center [499, 424] width 93 height 33
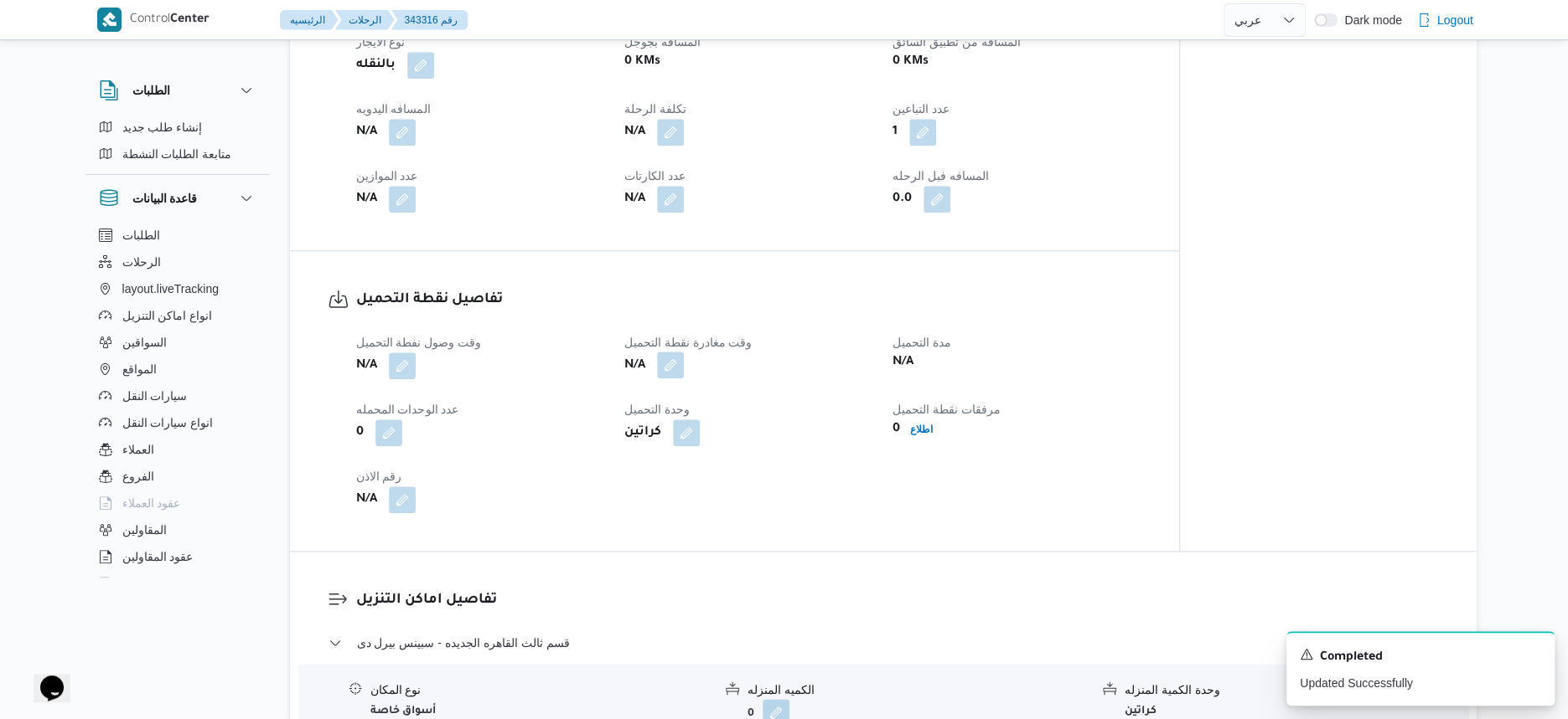
click at [672, 364] on button "button" at bounding box center [670, 365] width 27 height 27
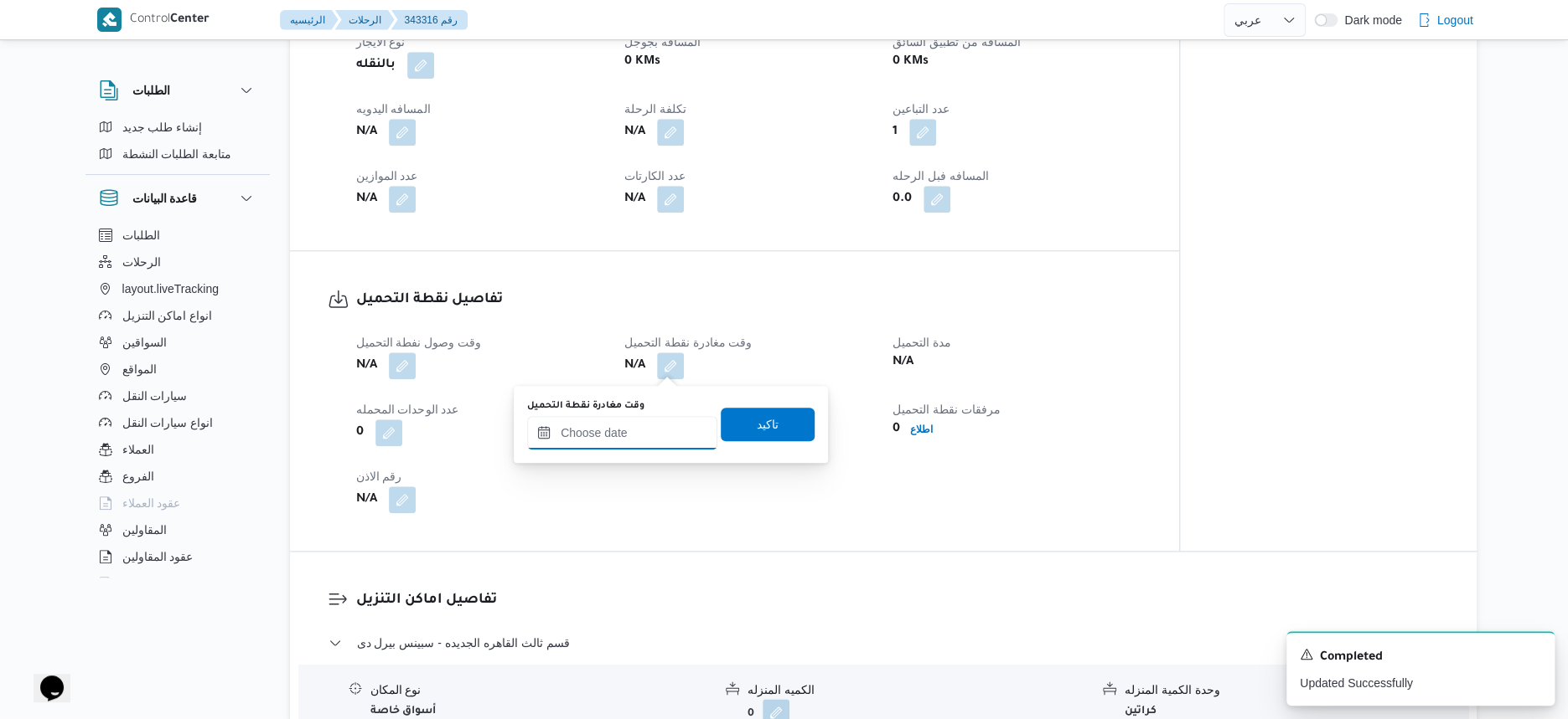
drag, startPoint x: 671, startPoint y: 377, endPoint x: 664, endPoint y: 421, distance: 44.6
click at [664, 421] on input "وقت مغادرة نقطة التحميل" at bounding box center [622, 433] width 190 height 33
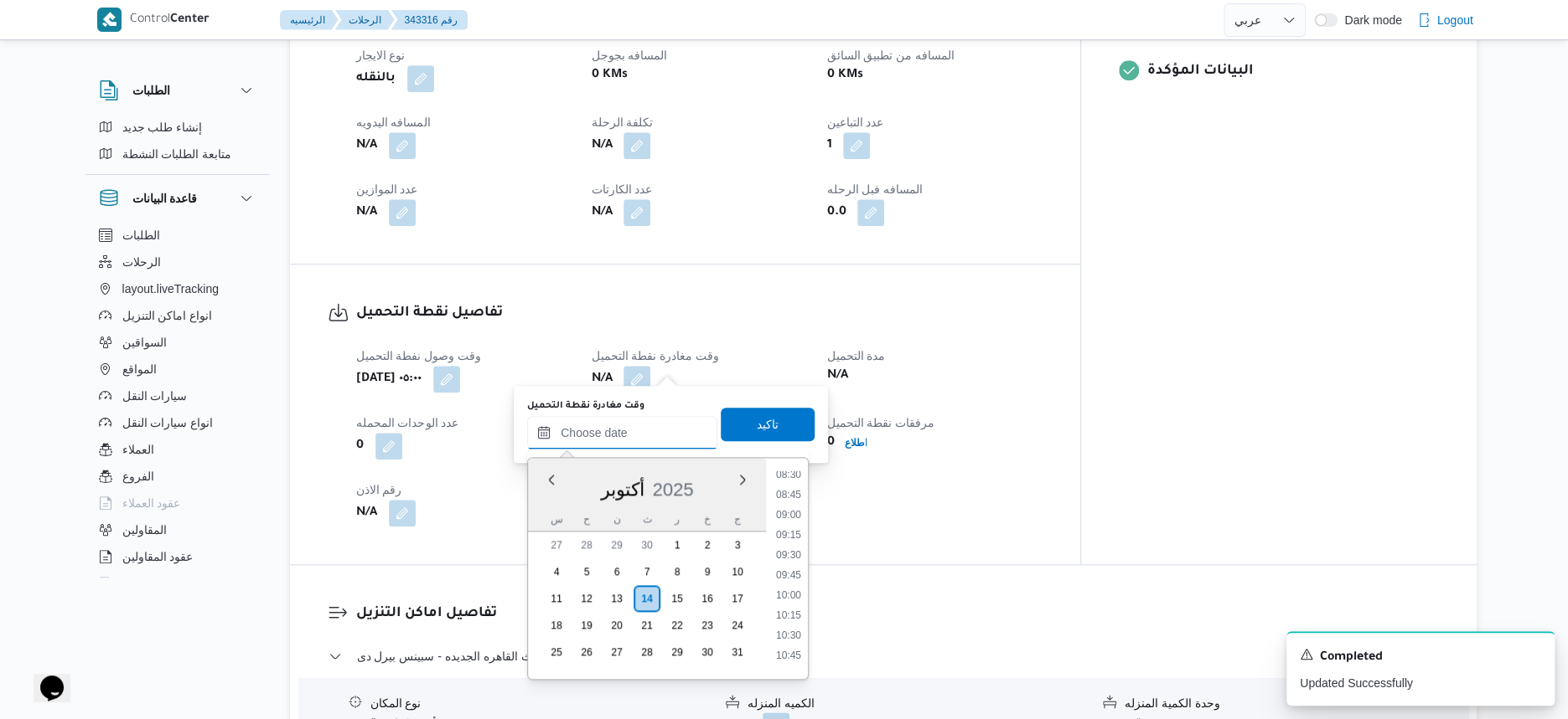
scroll to position [584, 0]
click at [791, 505] on li "07:30" at bounding box center [788, 498] width 38 height 17
type input "١٤/١٠/٢٠٢٥ ٠٧:٣٠"
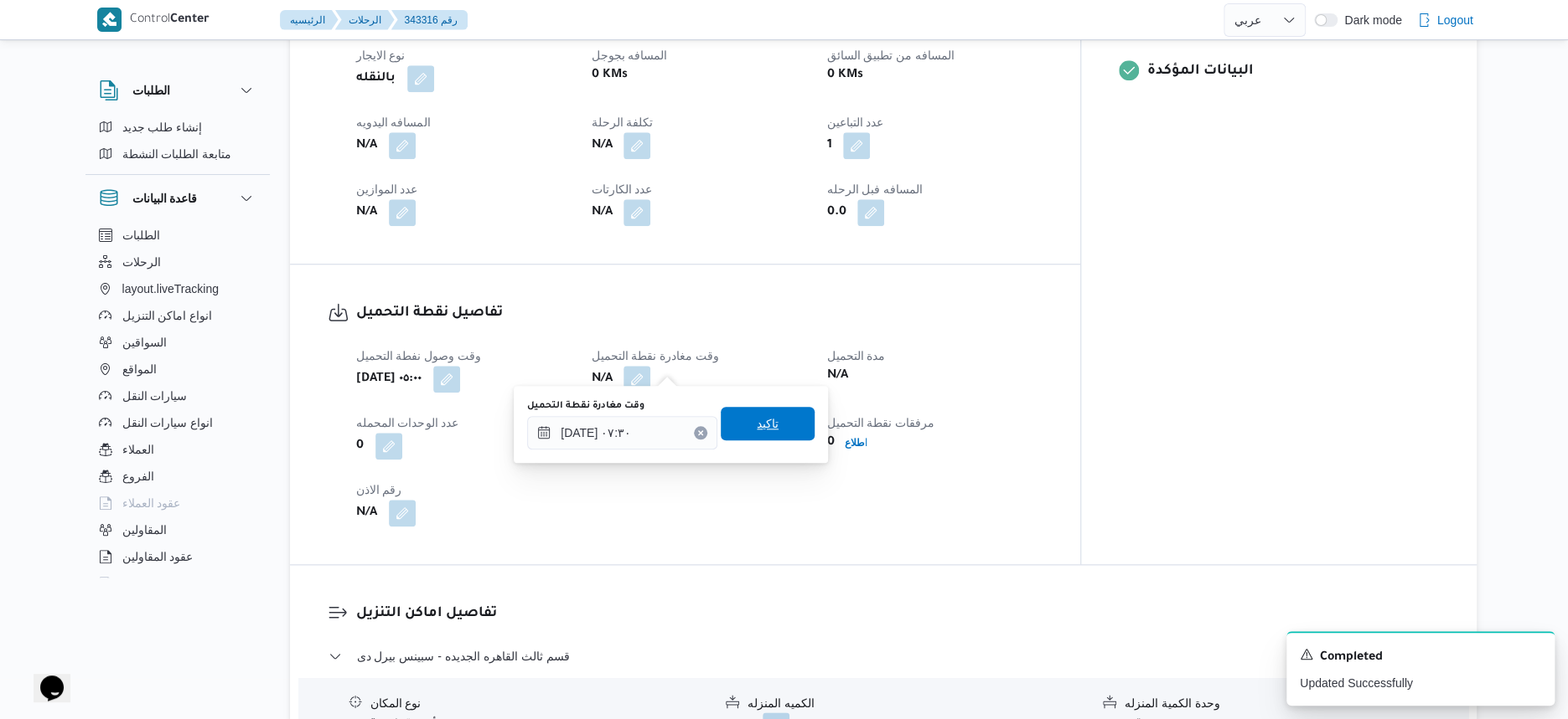
click at [779, 426] on span "تاكيد" at bounding box center [767, 423] width 93 height 33
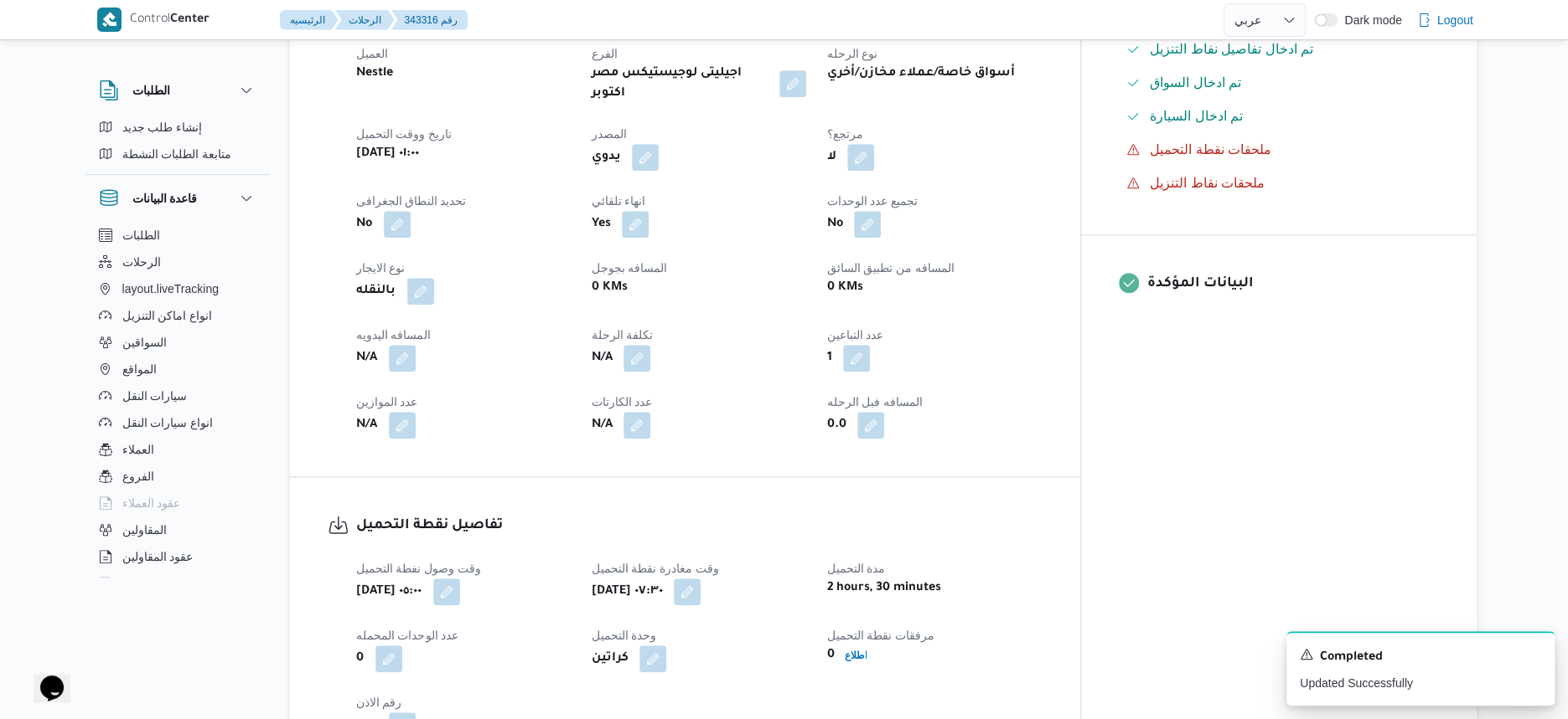
scroll to position [628, 0]
select select "ar"
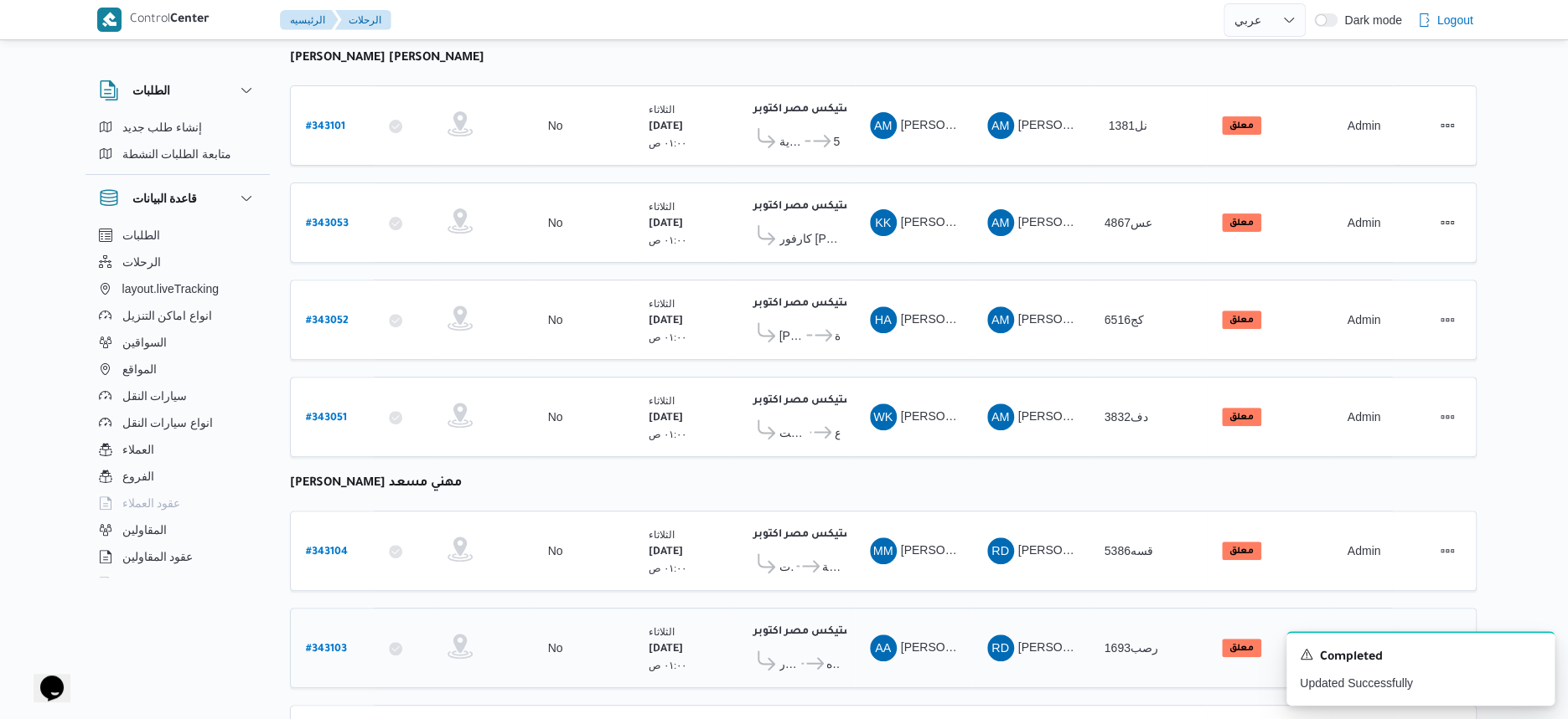
scroll to position [589, 0]
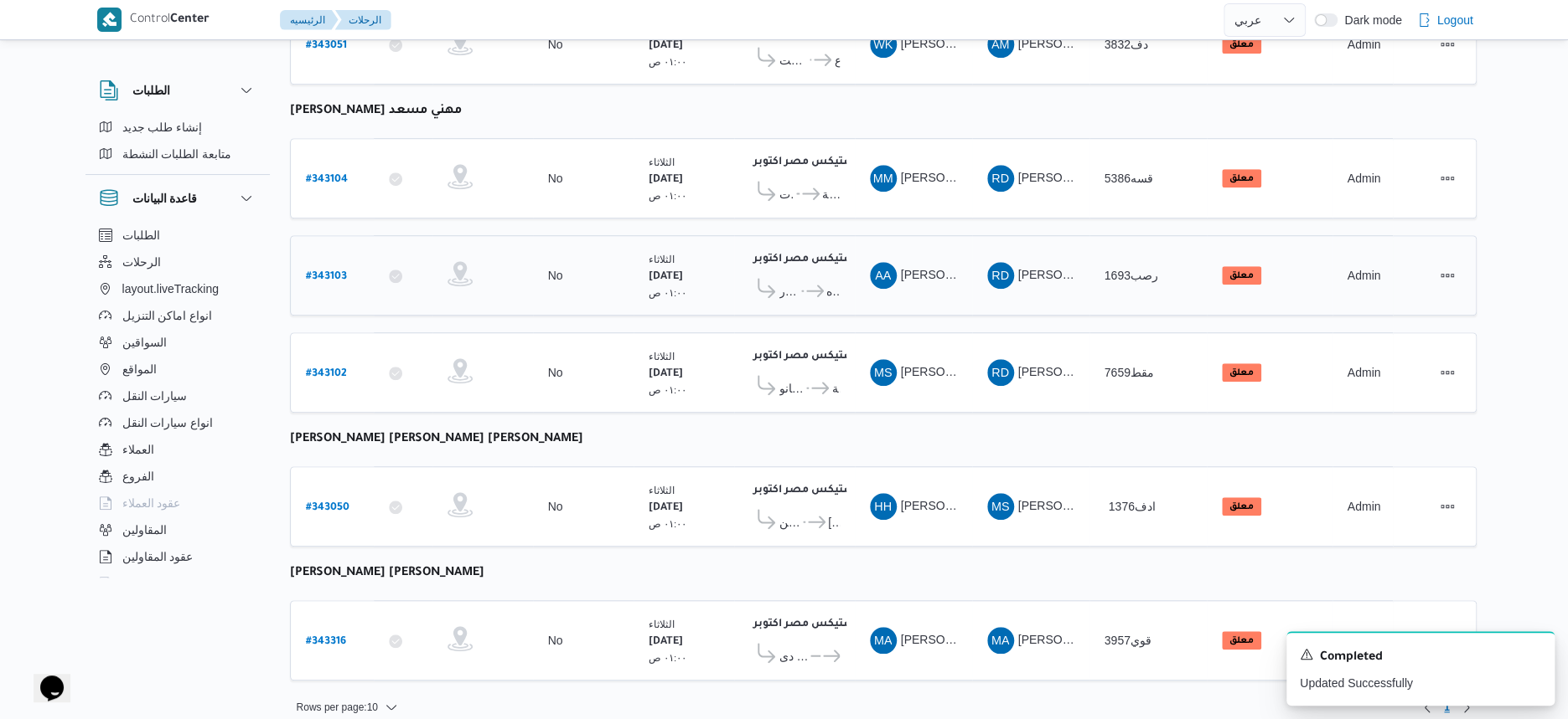
click at [328, 271] on b "# 343103" at bounding box center [326, 277] width 41 height 11
select select "ar"
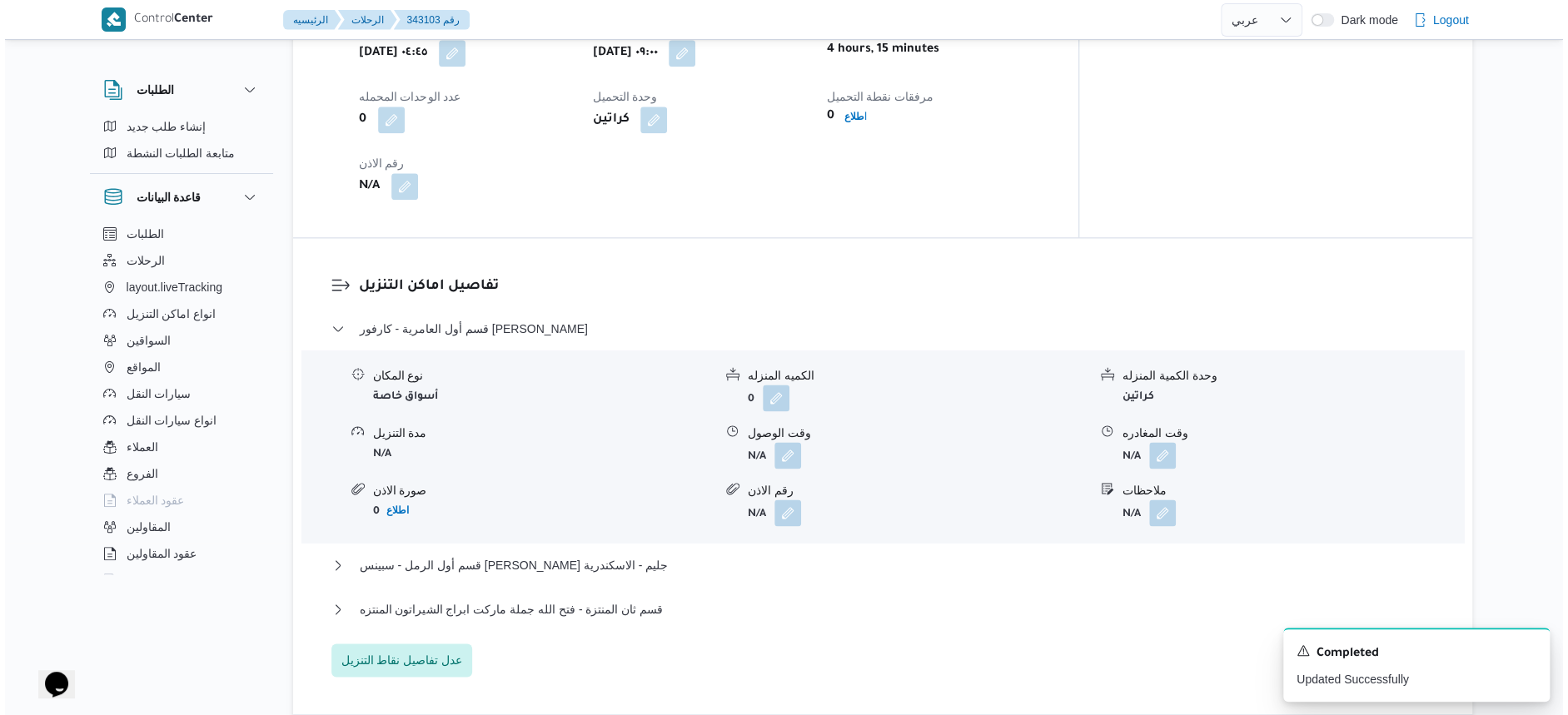
scroll to position [1145, 0]
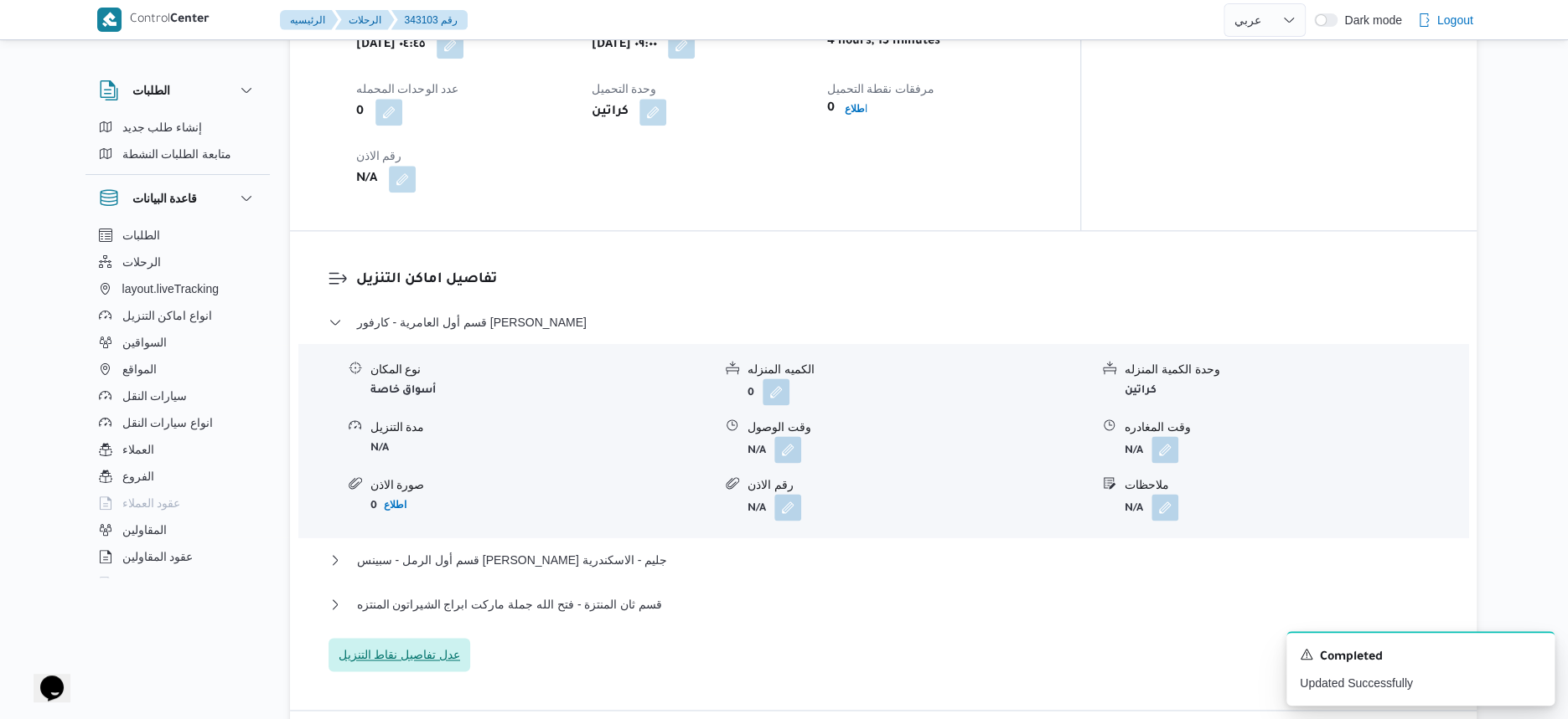
click at [423, 645] on span "عدل تفاصيل نقاط التنزيل" at bounding box center [400, 654] width 122 height 20
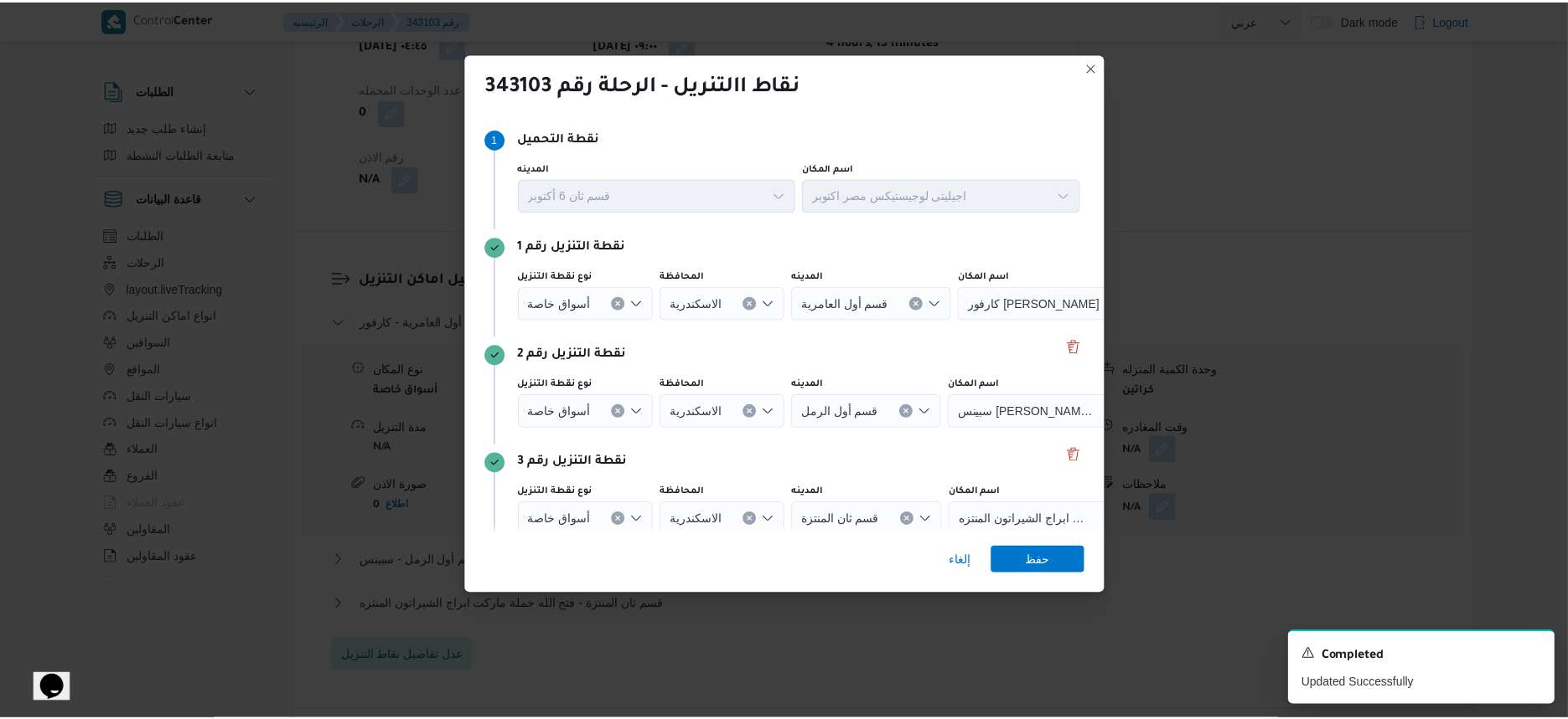
scroll to position [70, 0]
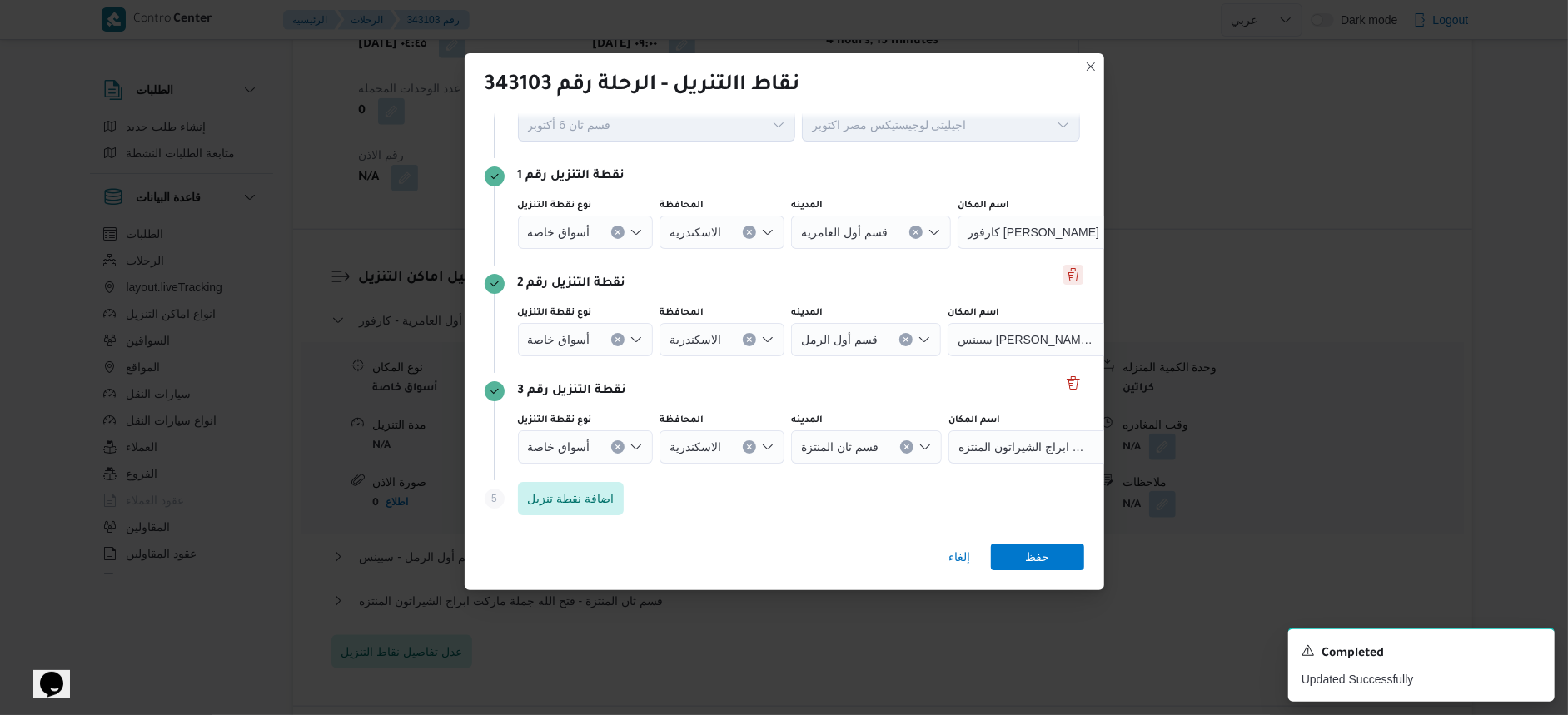
click at [1065, 274] on button "Delete" at bounding box center [1073, 274] width 20 height 20
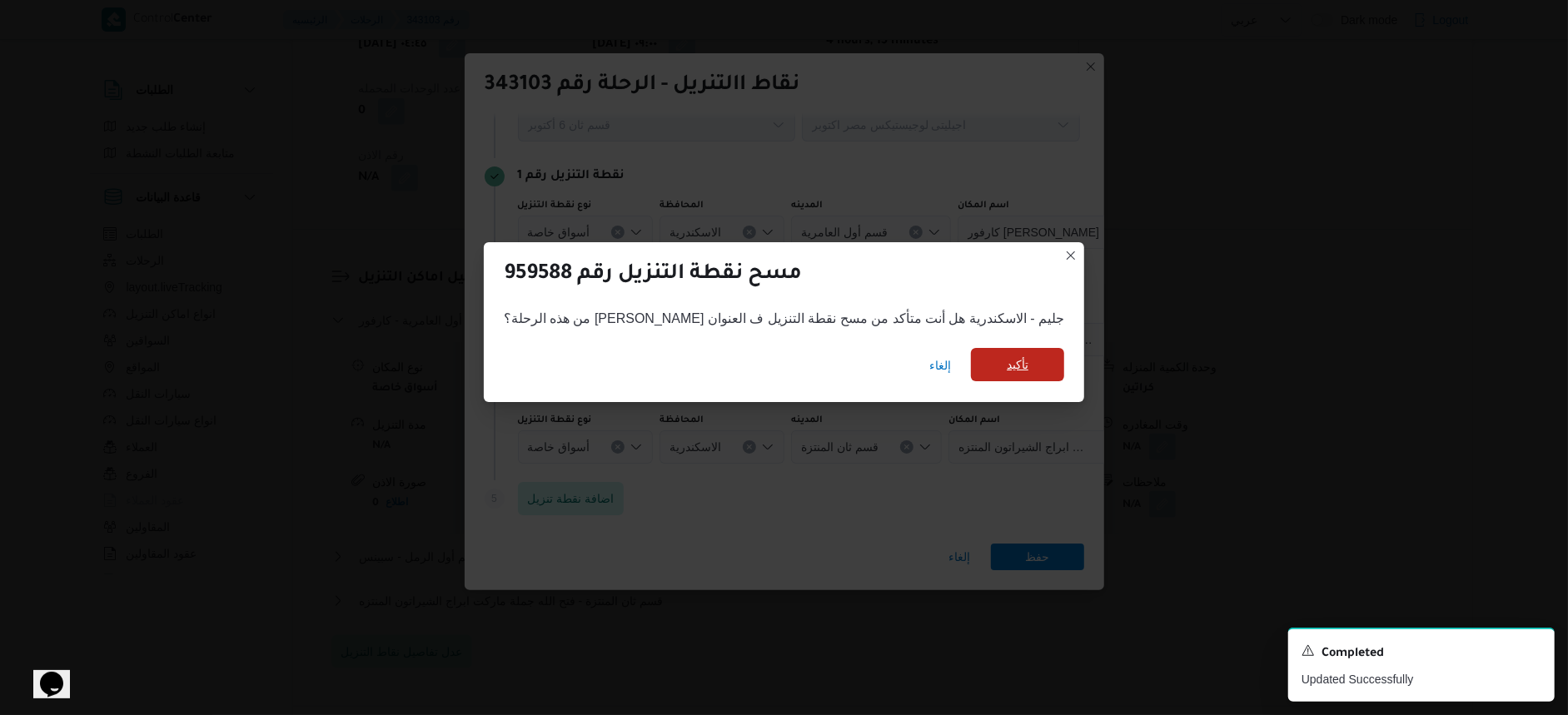
click at [1038, 354] on span "تأكيد" at bounding box center [1017, 364] width 93 height 33
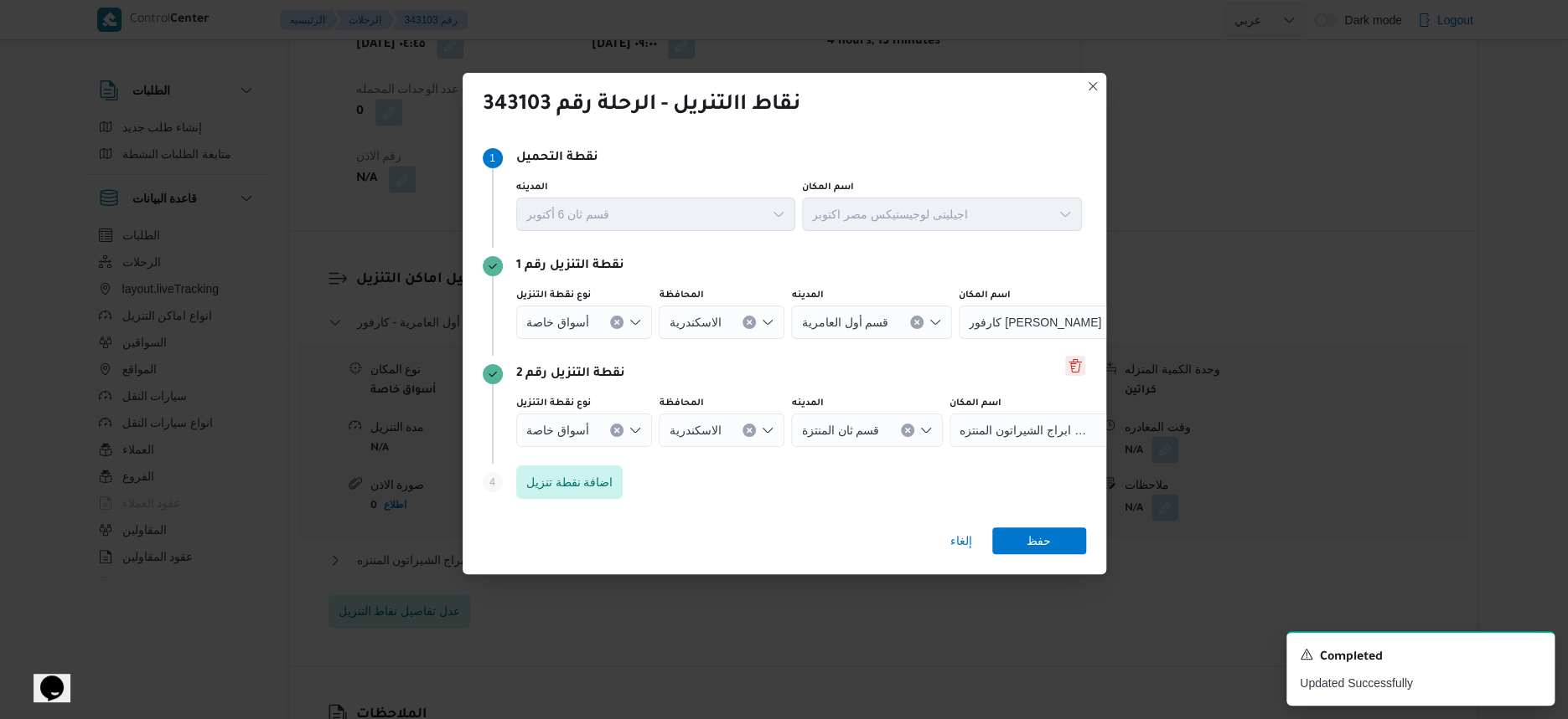
scroll to position [0, 0]
click at [619, 323] on button "Clear input" at bounding box center [616, 322] width 13 height 13
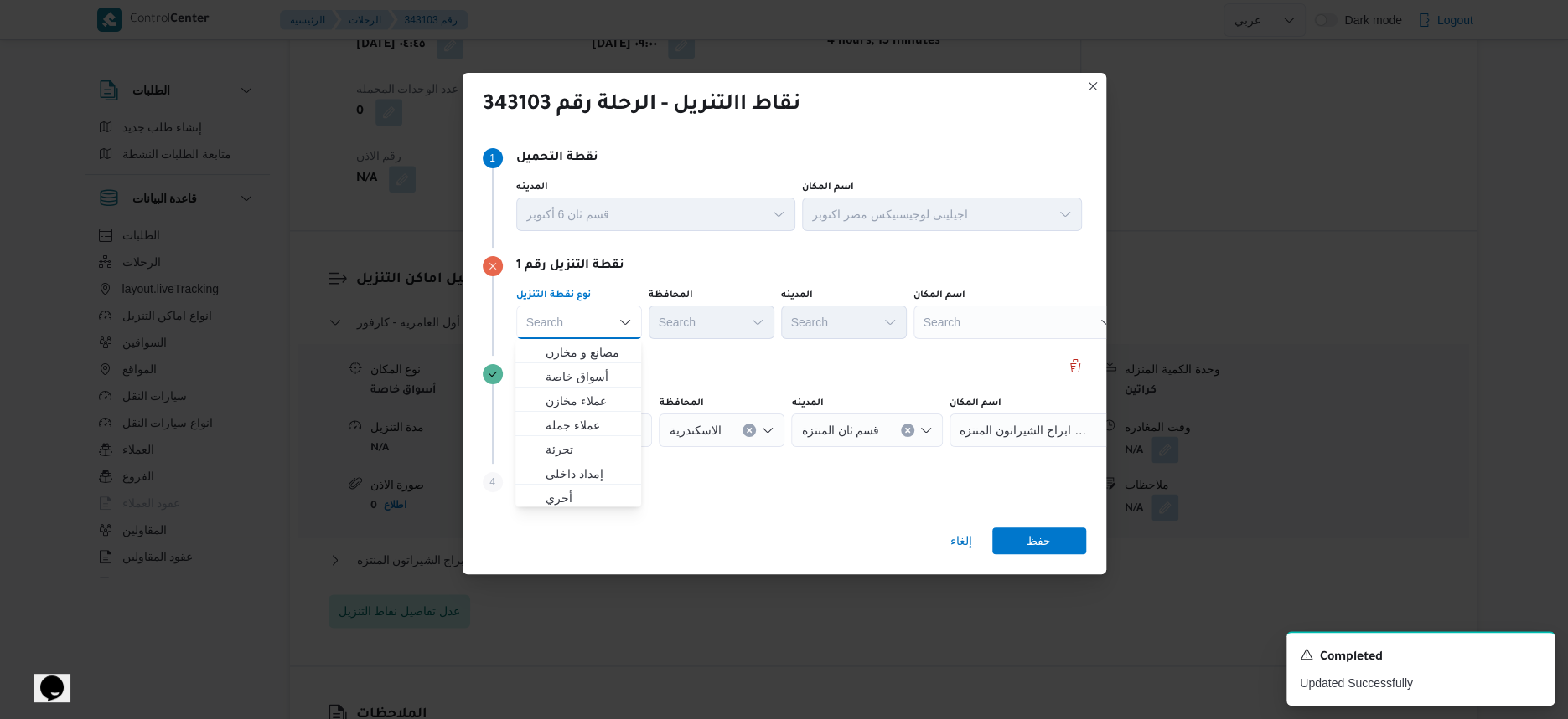
click at [949, 312] on div "Search" at bounding box center [1018, 322] width 210 height 33
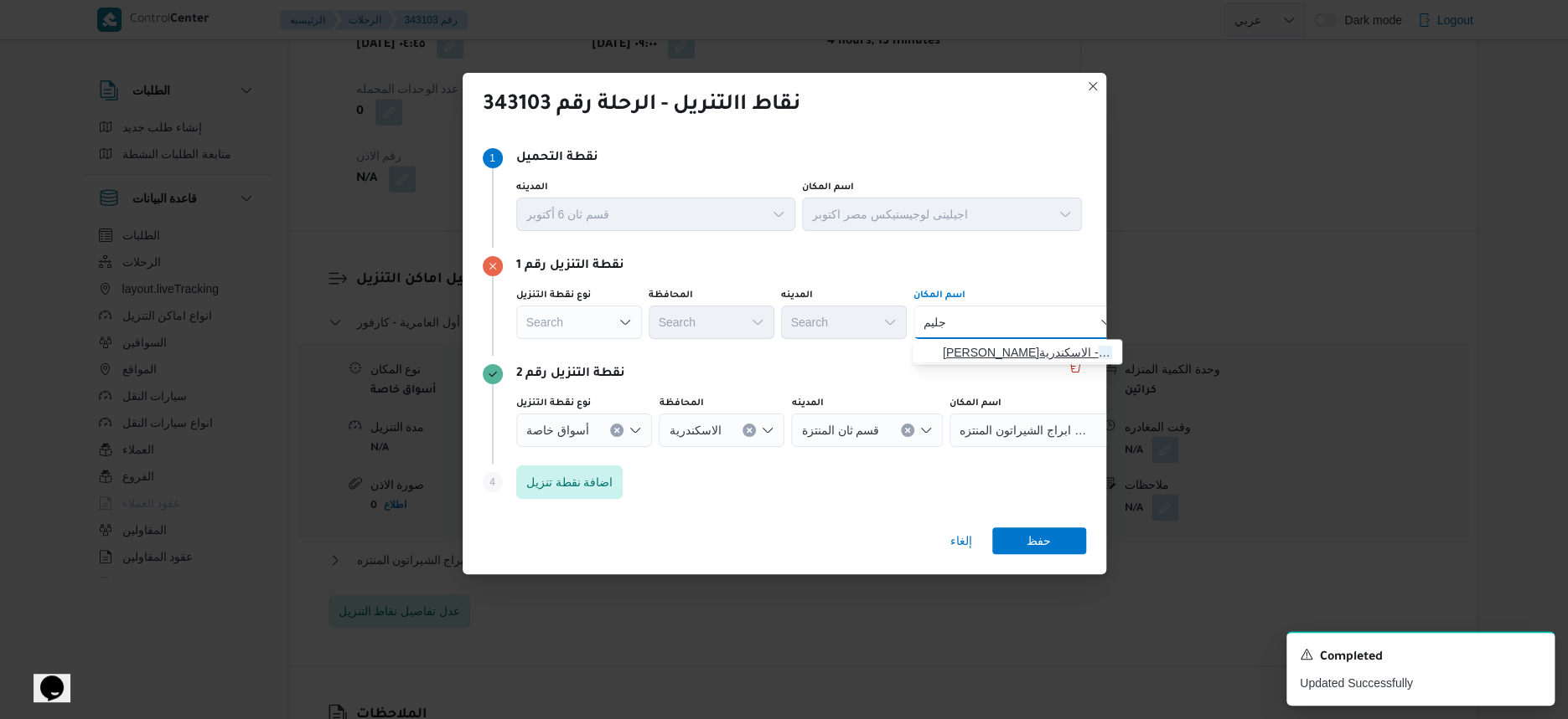
type input "جليم"
click at [1020, 346] on span "سبينس مصطفى فهمى جليم - الاسكندرية | سبينيس ماركت جليم | سان ستفانو" at bounding box center [1028, 353] width 169 height 20
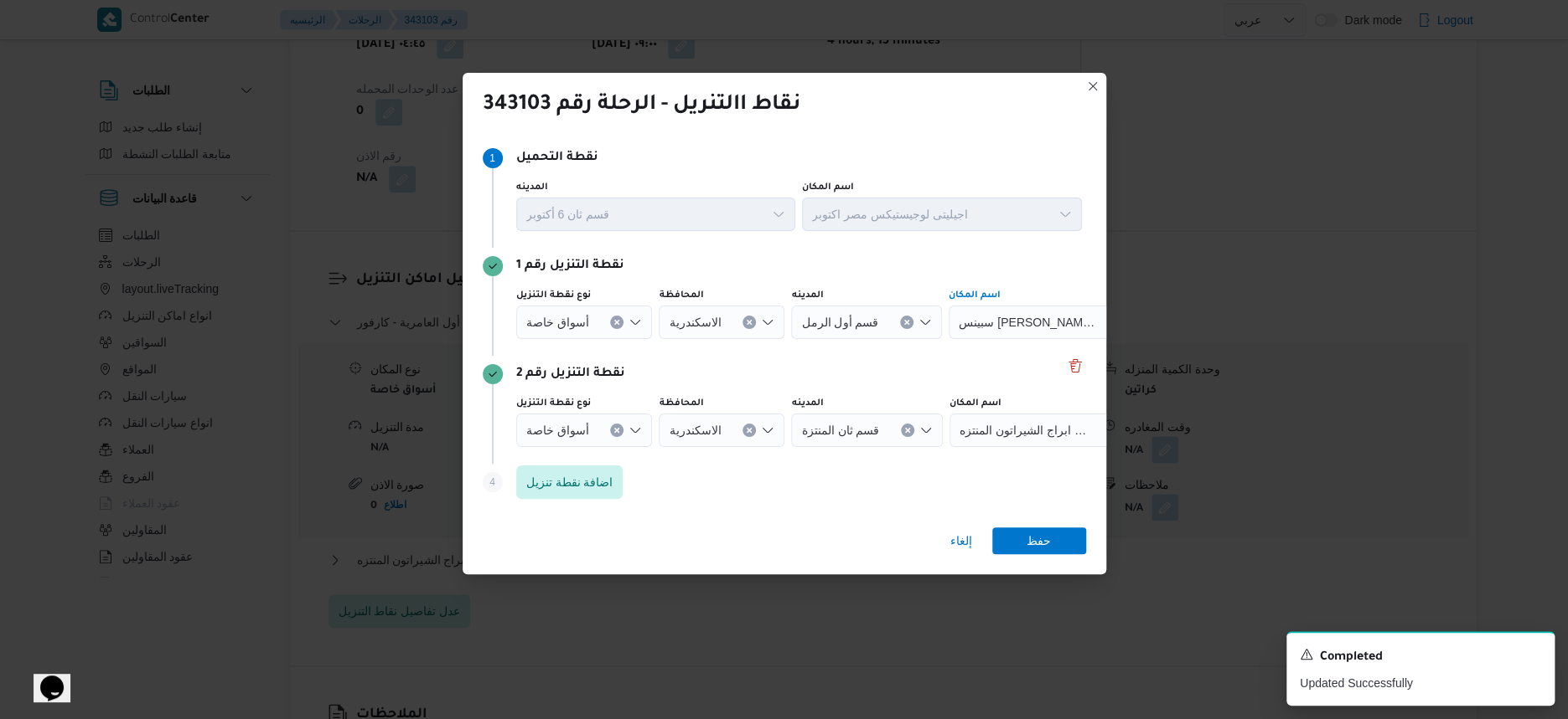
click at [1028, 524] on div "إلغاء حفظ" at bounding box center [784, 544] width 643 height 60
click at [1036, 544] on span "حفظ" at bounding box center [1039, 540] width 24 height 27
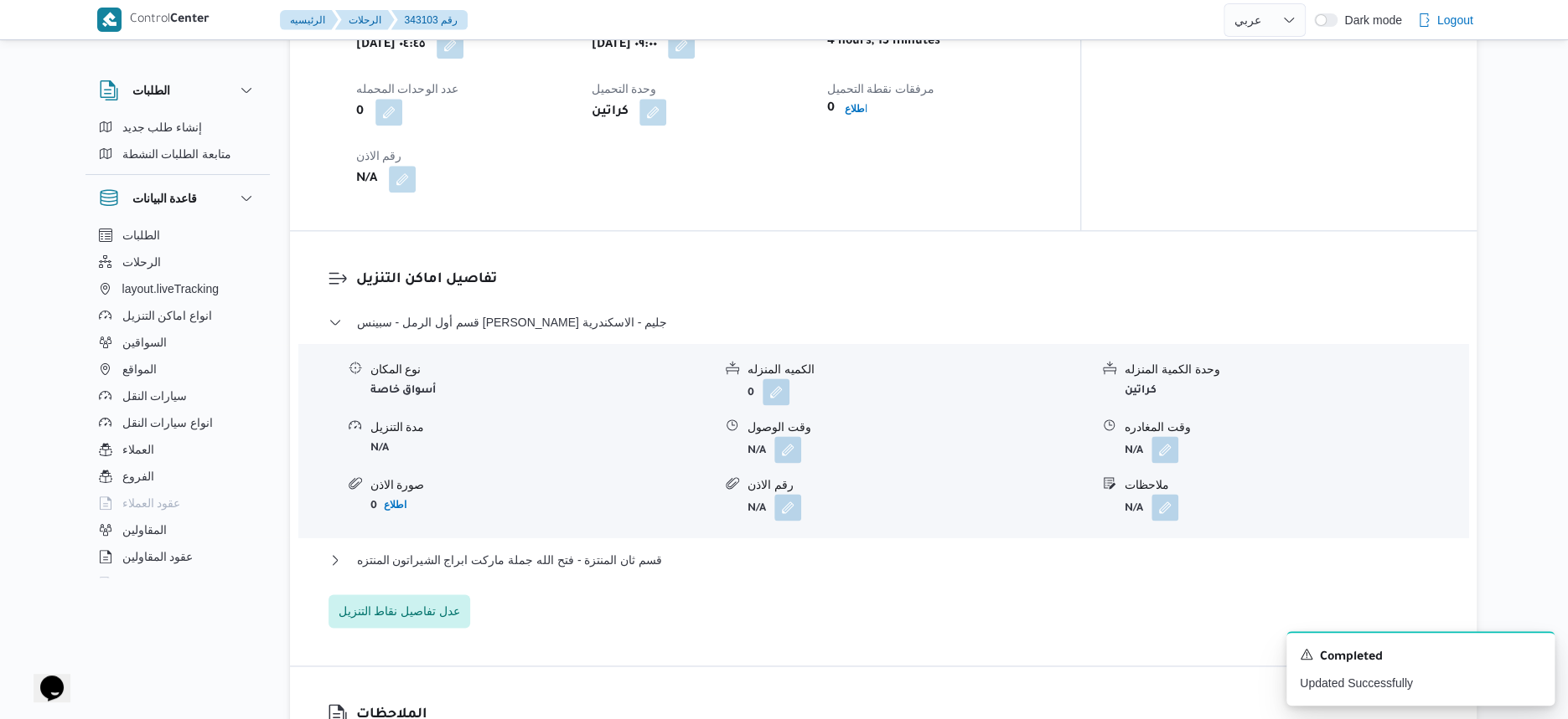
select select "ar"
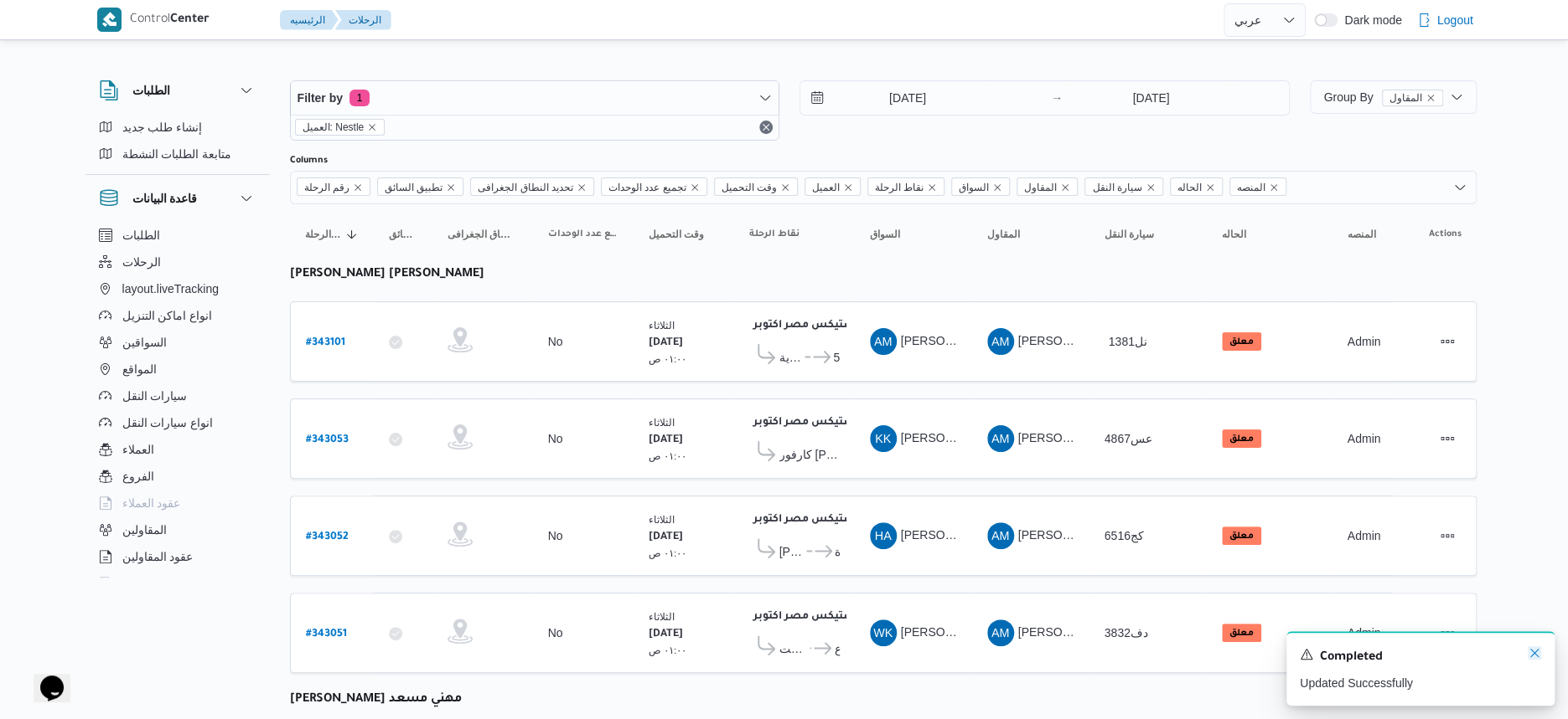
click at [1530, 652] on icon "Dismiss toast" at bounding box center [1535, 654] width 9 height 9
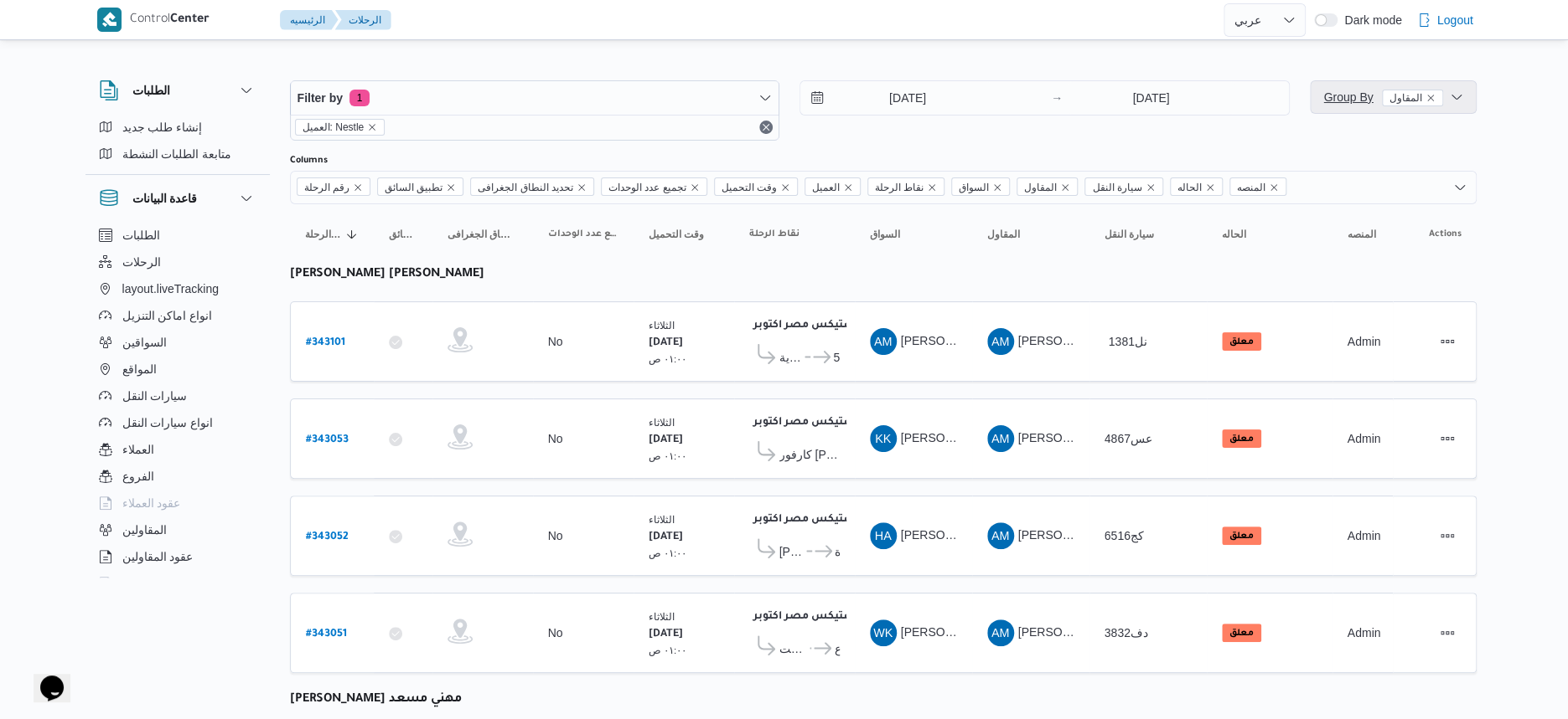
click at [1367, 102] on span "Group By المقاول" at bounding box center [1383, 97] width 119 height 13
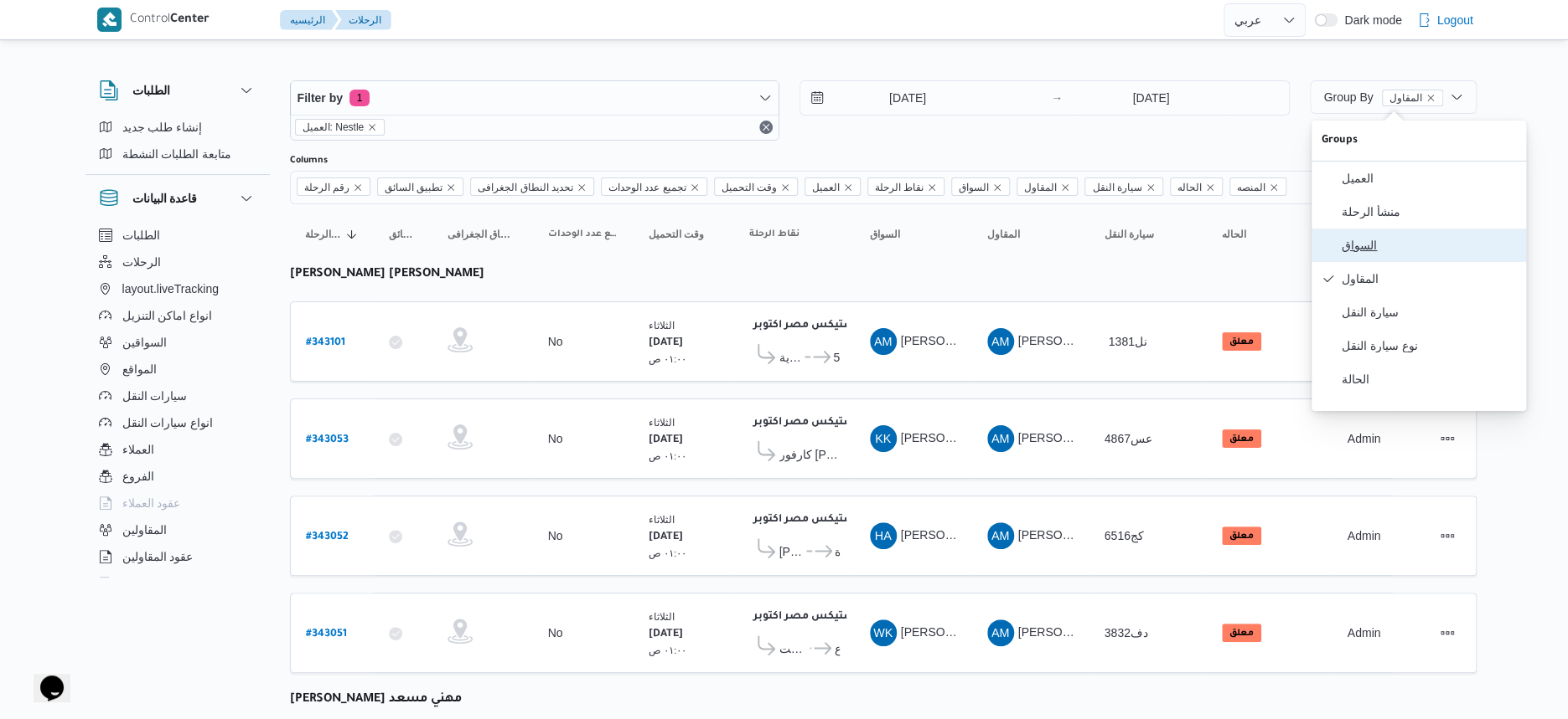
click at [1390, 252] on span "السواق" at bounding box center [1429, 245] width 175 height 13
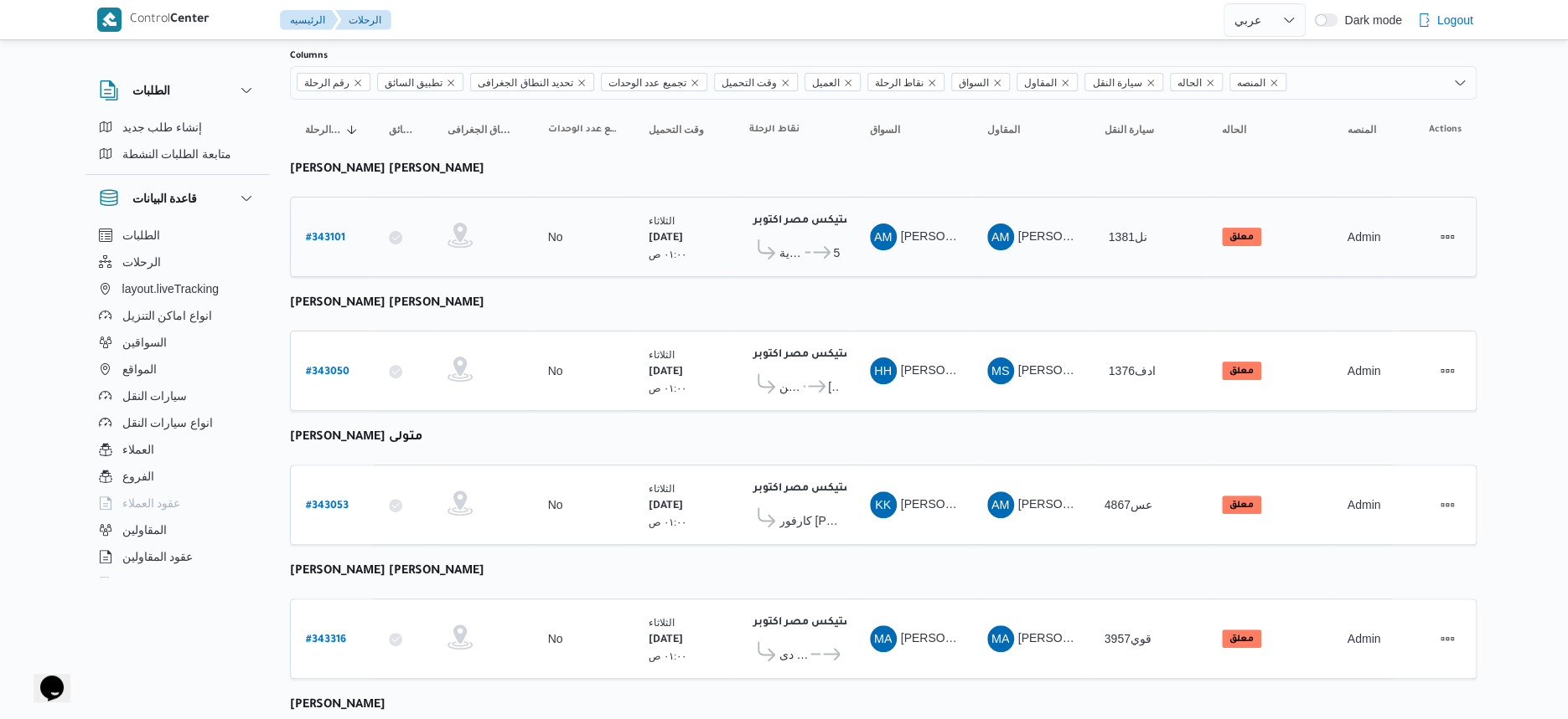
click at [804, 250] on icon at bounding box center [813, 252] width 17 height 12
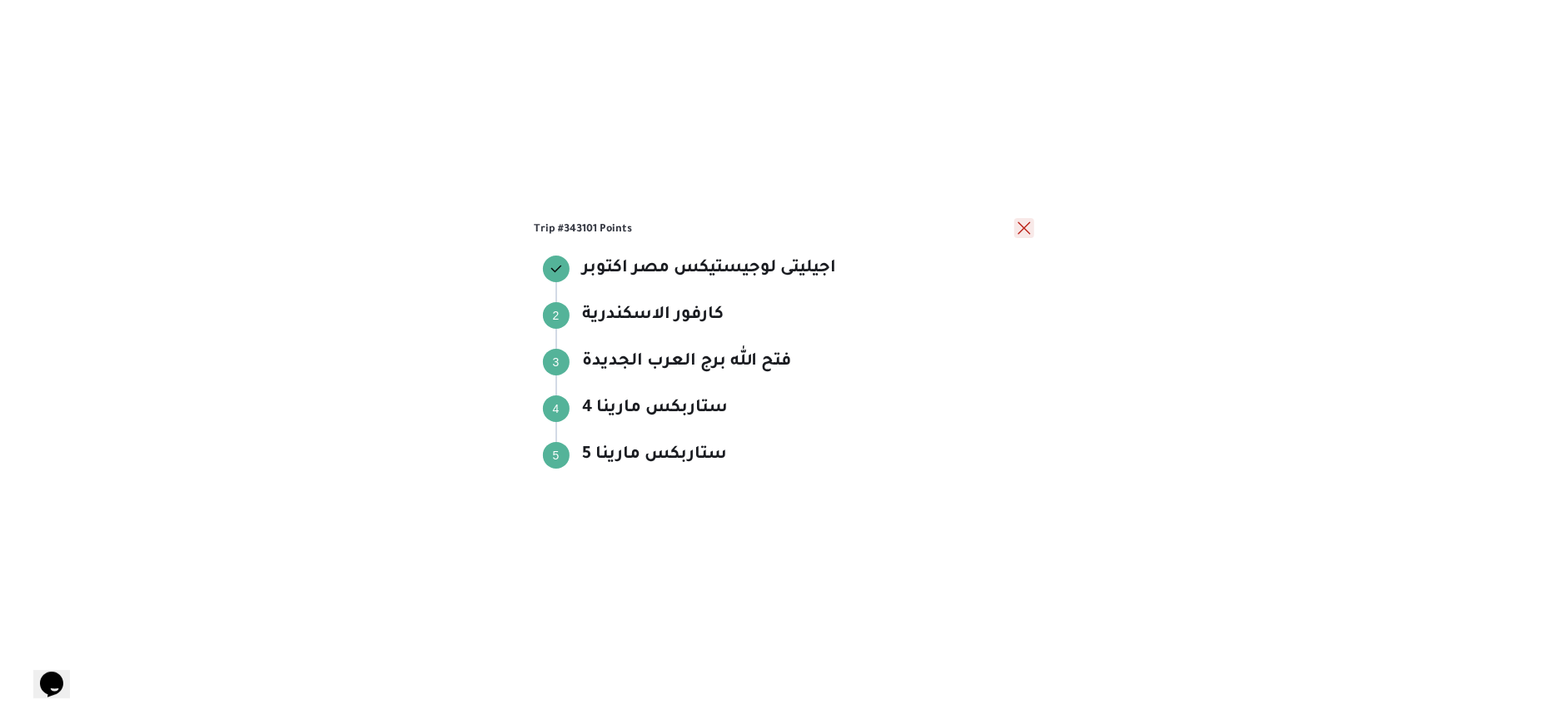
click at [1031, 230] on button "close" at bounding box center [1024, 227] width 20 height 20
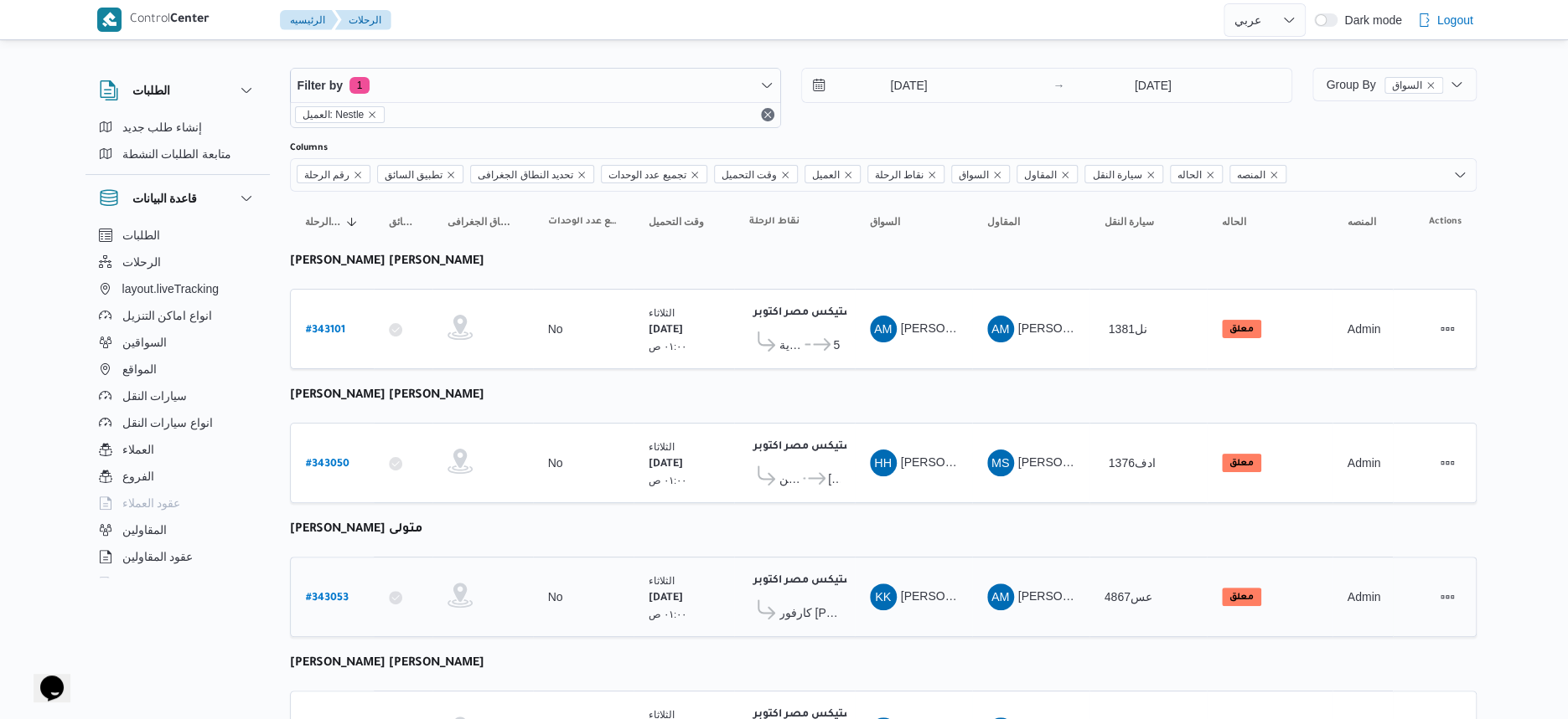
scroll to position [0, 0]
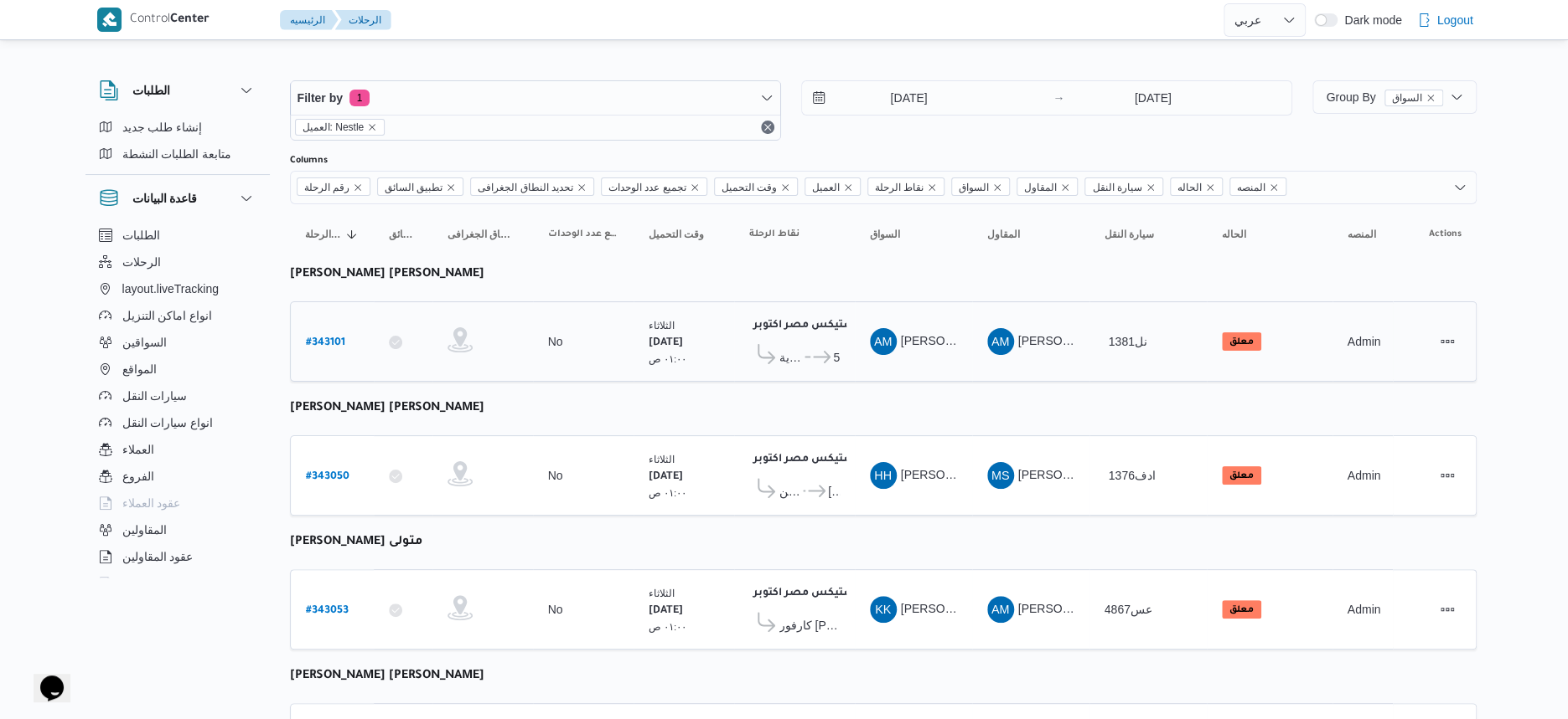
click at [800, 363] on span "كارفور الاسكندرية" at bounding box center [791, 357] width 24 height 20
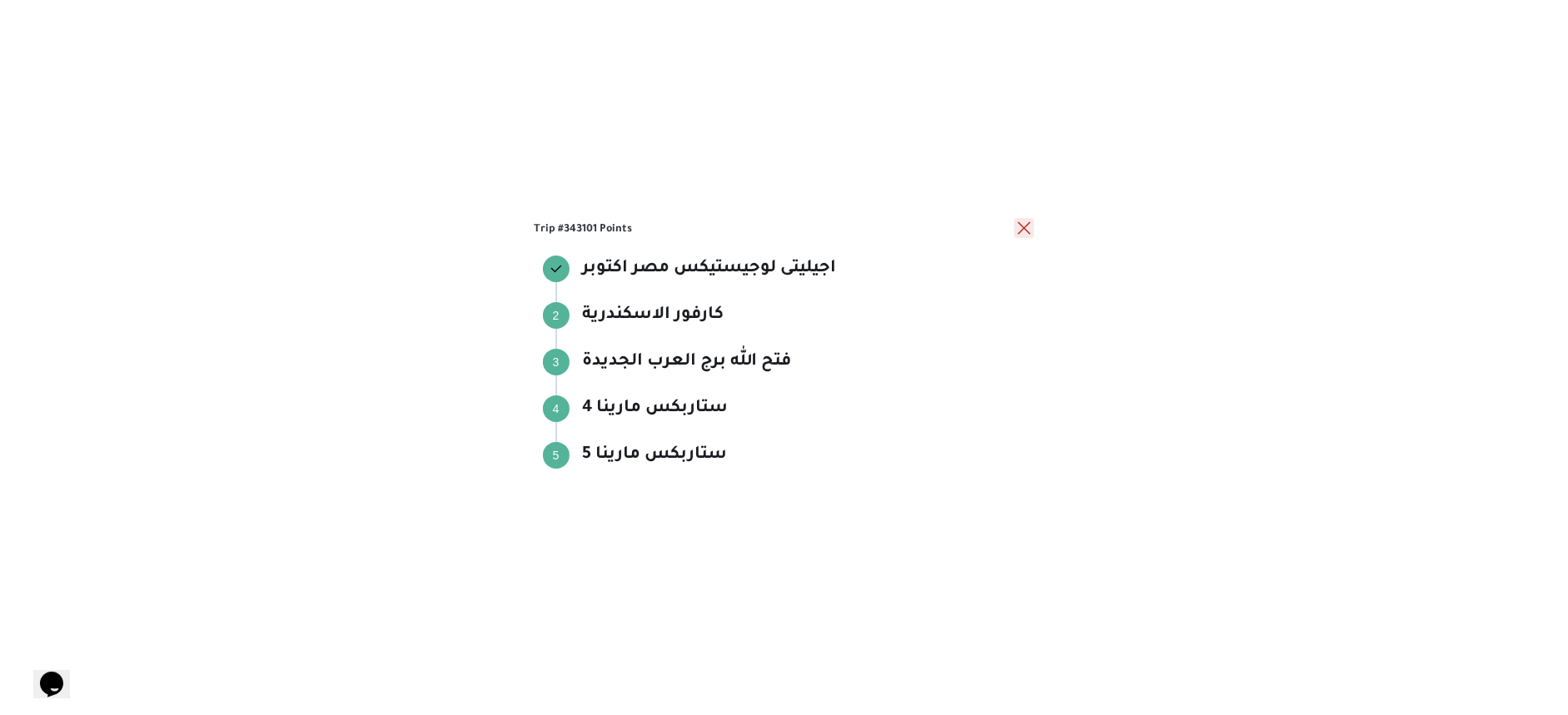
click at [1022, 232] on button "close" at bounding box center [1024, 227] width 20 height 20
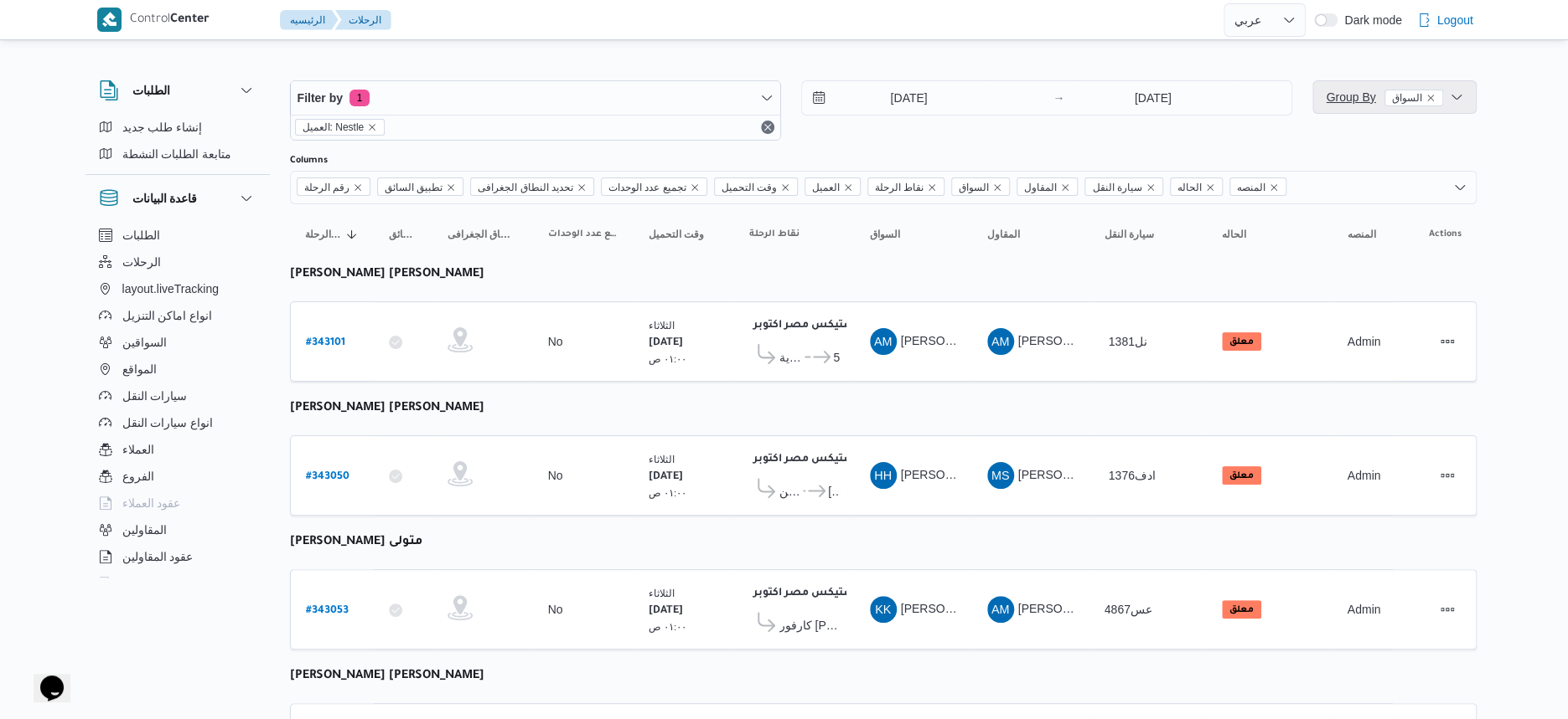
click at [1356, 94] on span "Group By السواق" at bounding box center [1383, 97] width 116 height 13
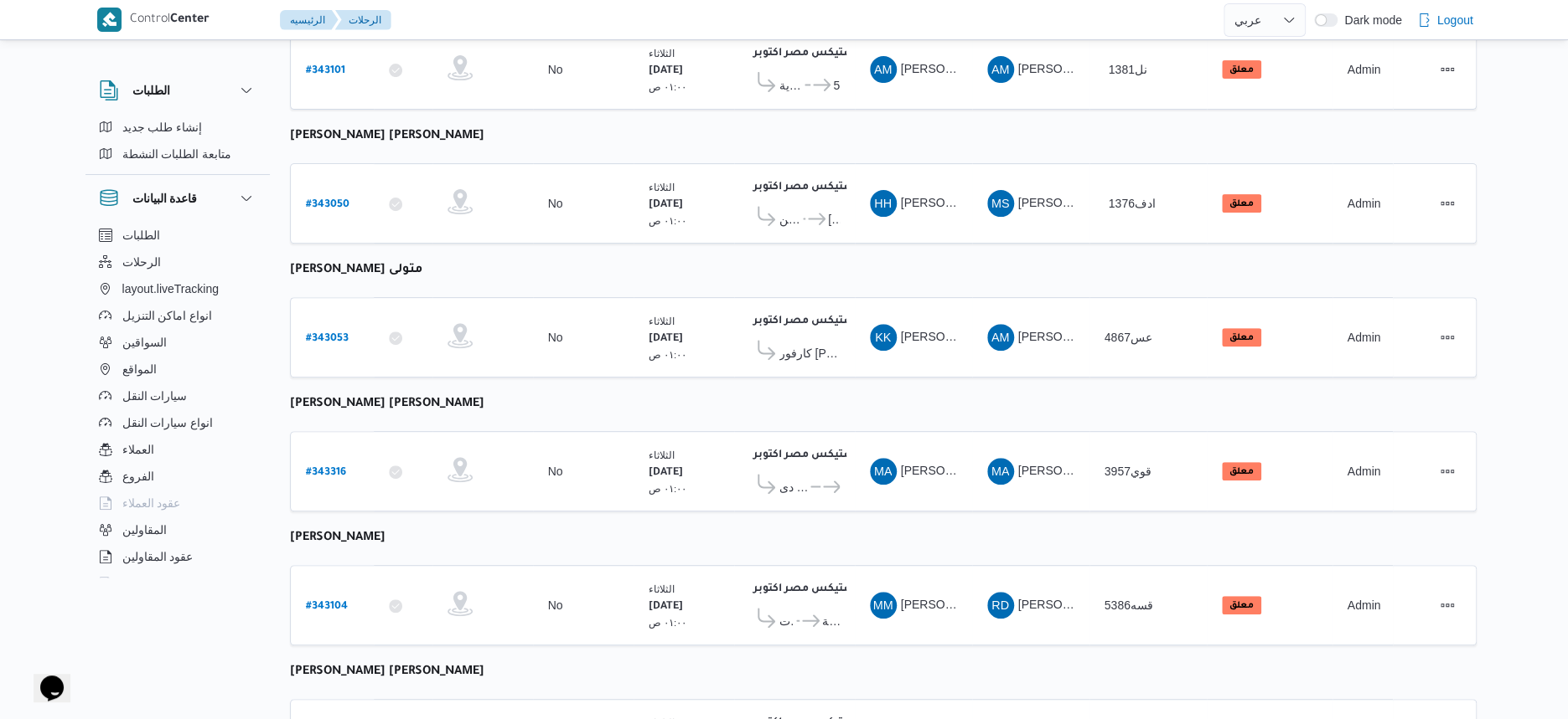
scroll to position [314, 0]
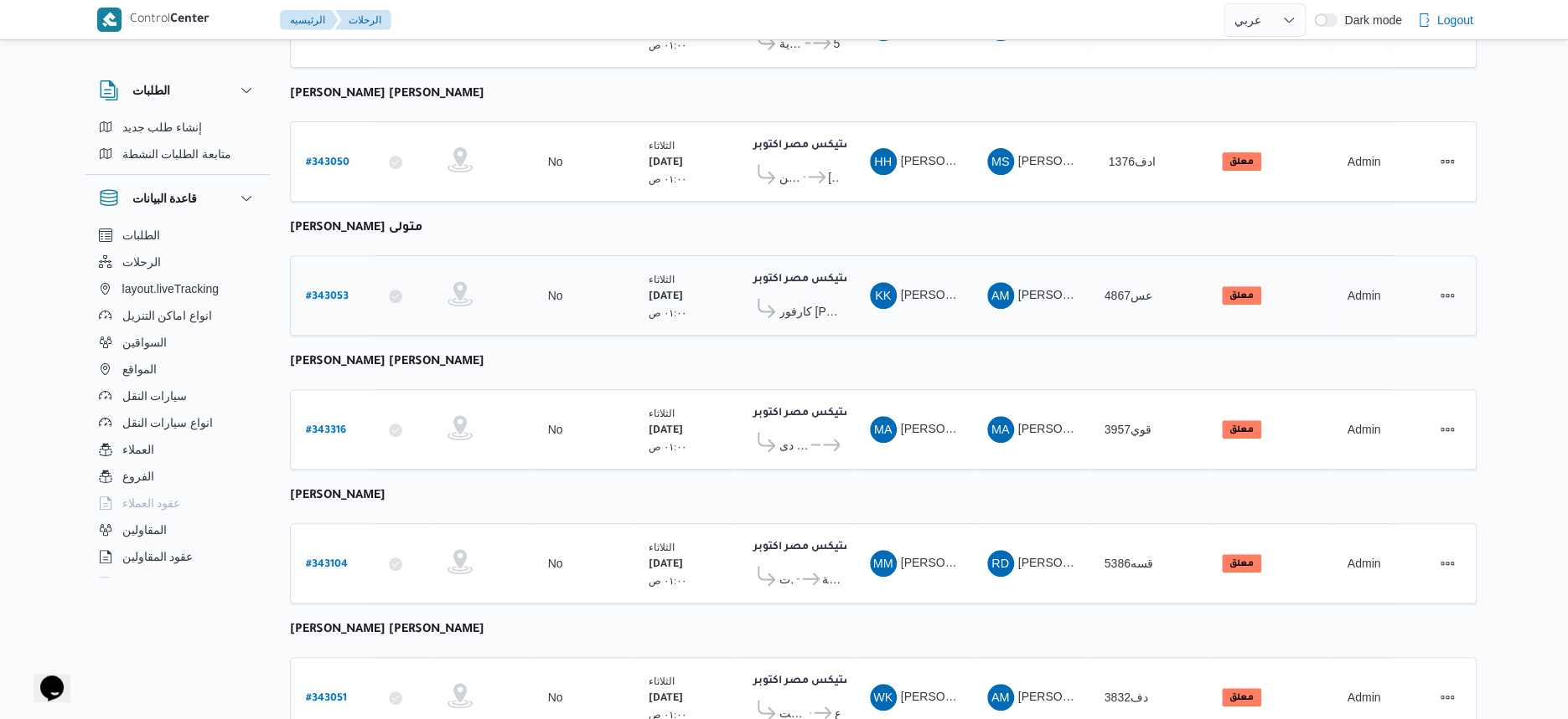
click at [341, 291] on b "# 343053" at bounding box center [327, 297] width 43 height 11
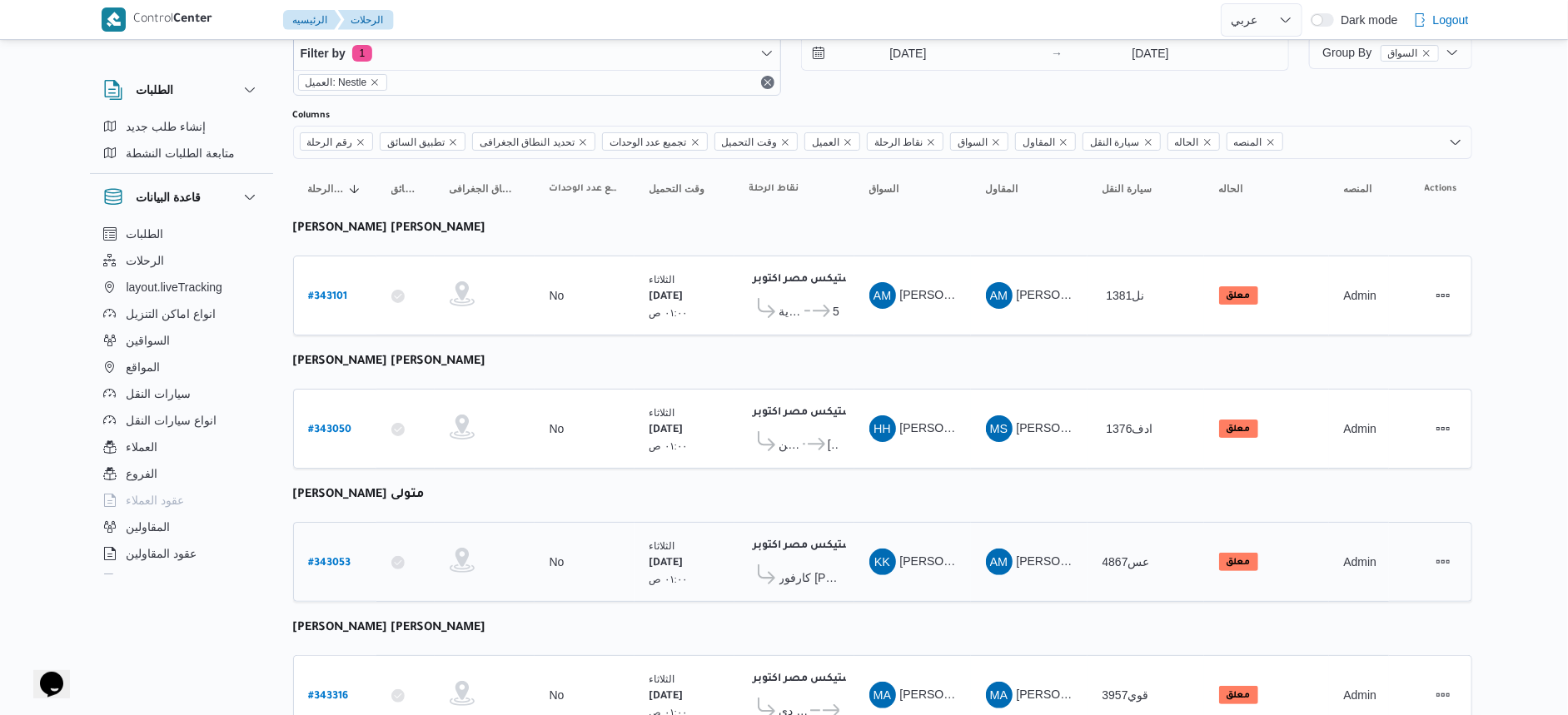
select select "ar"
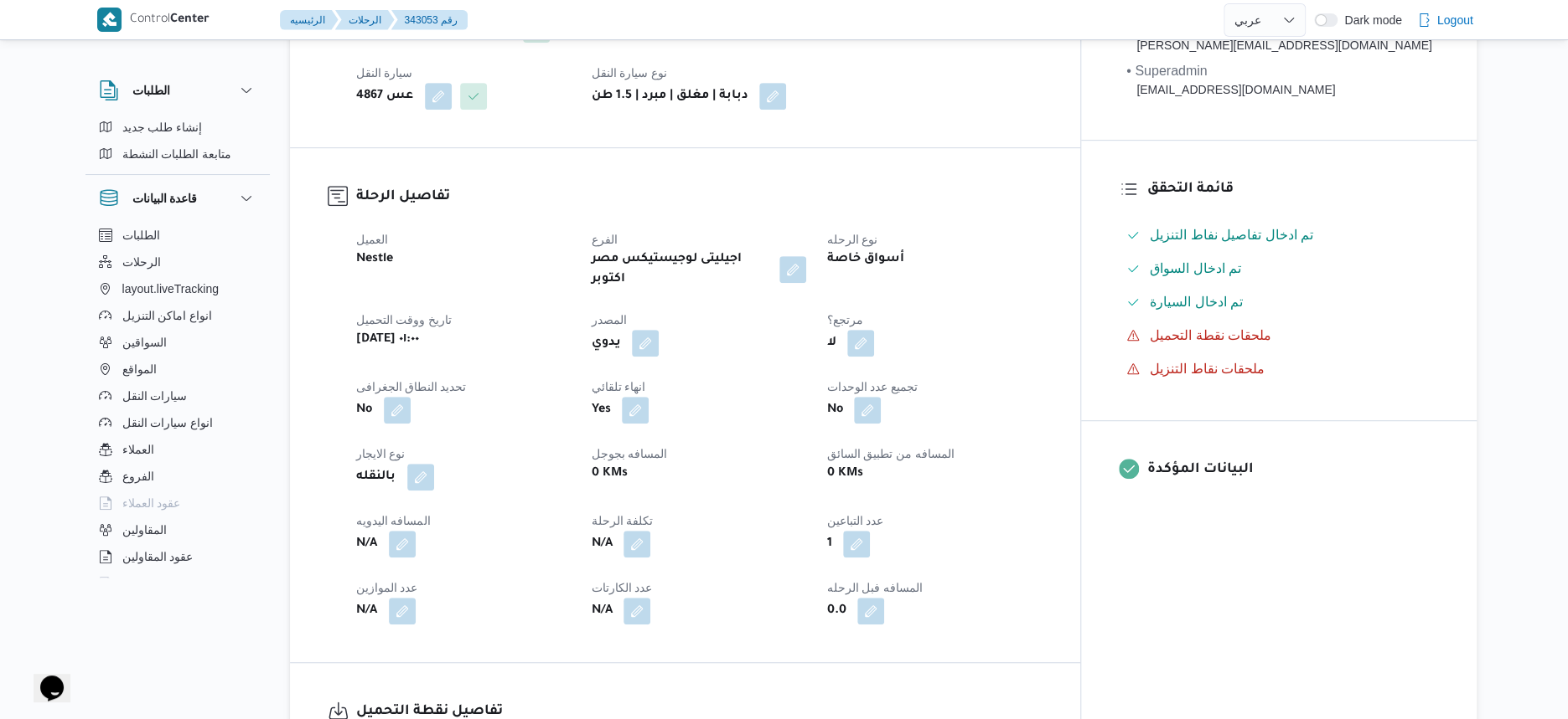
scroll to position [0, 0]
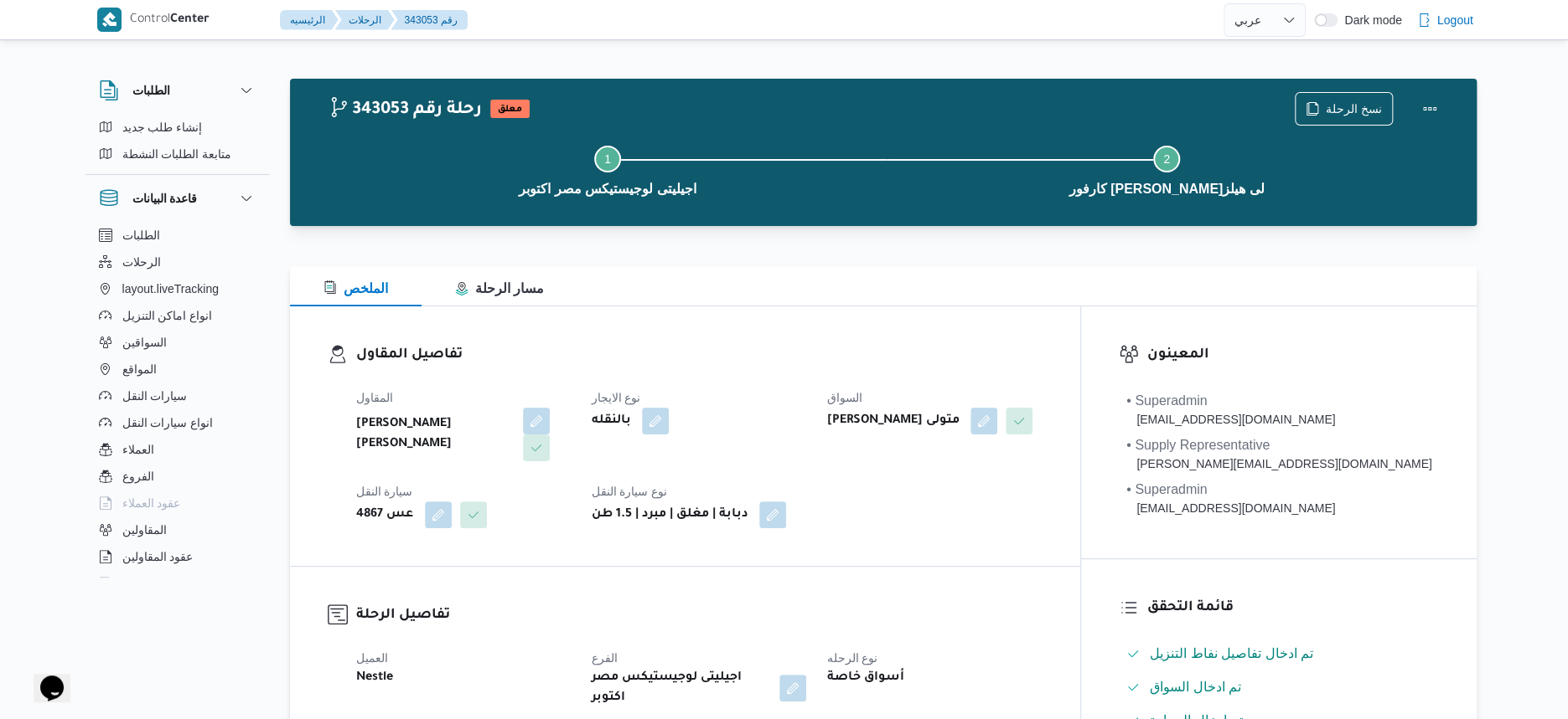
scroll to position [314, 0]
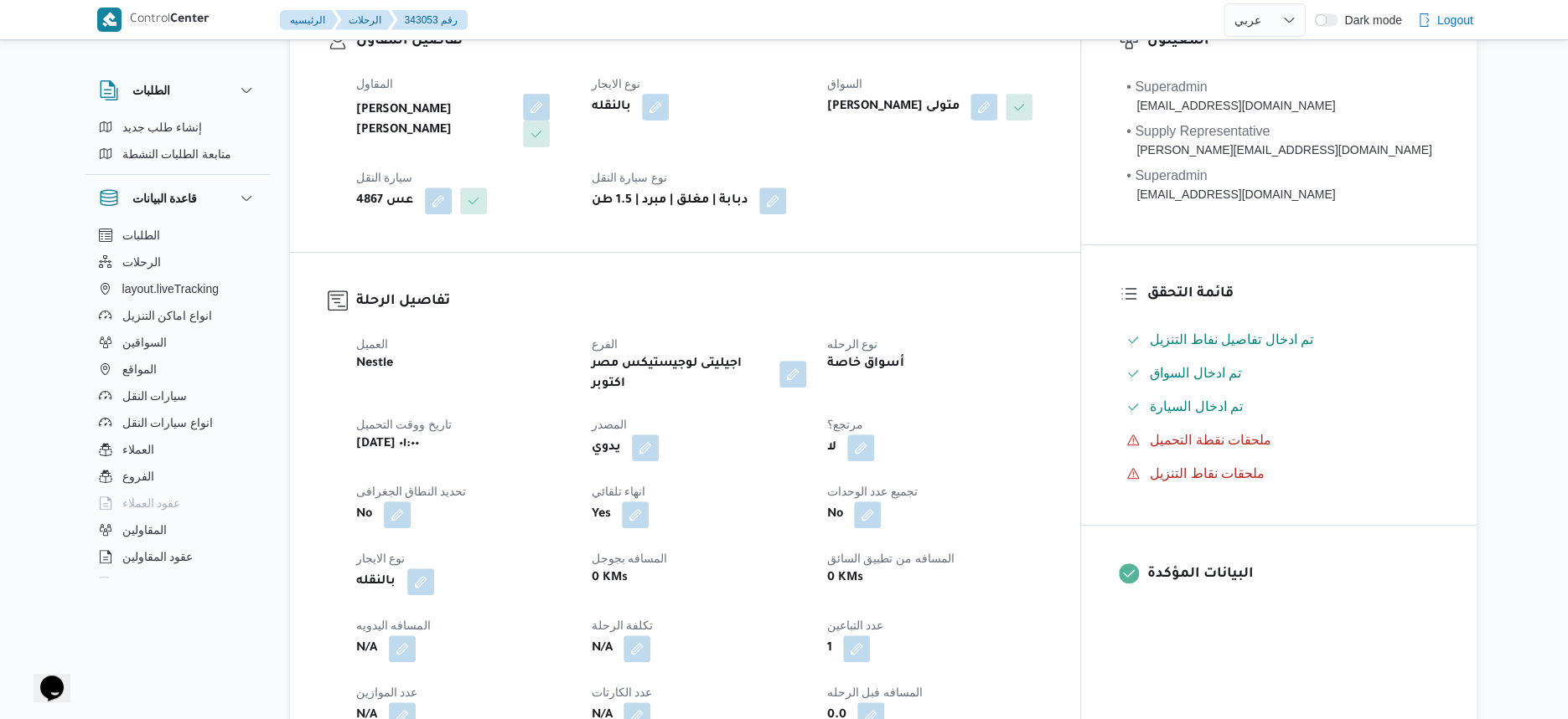
select select "ar"
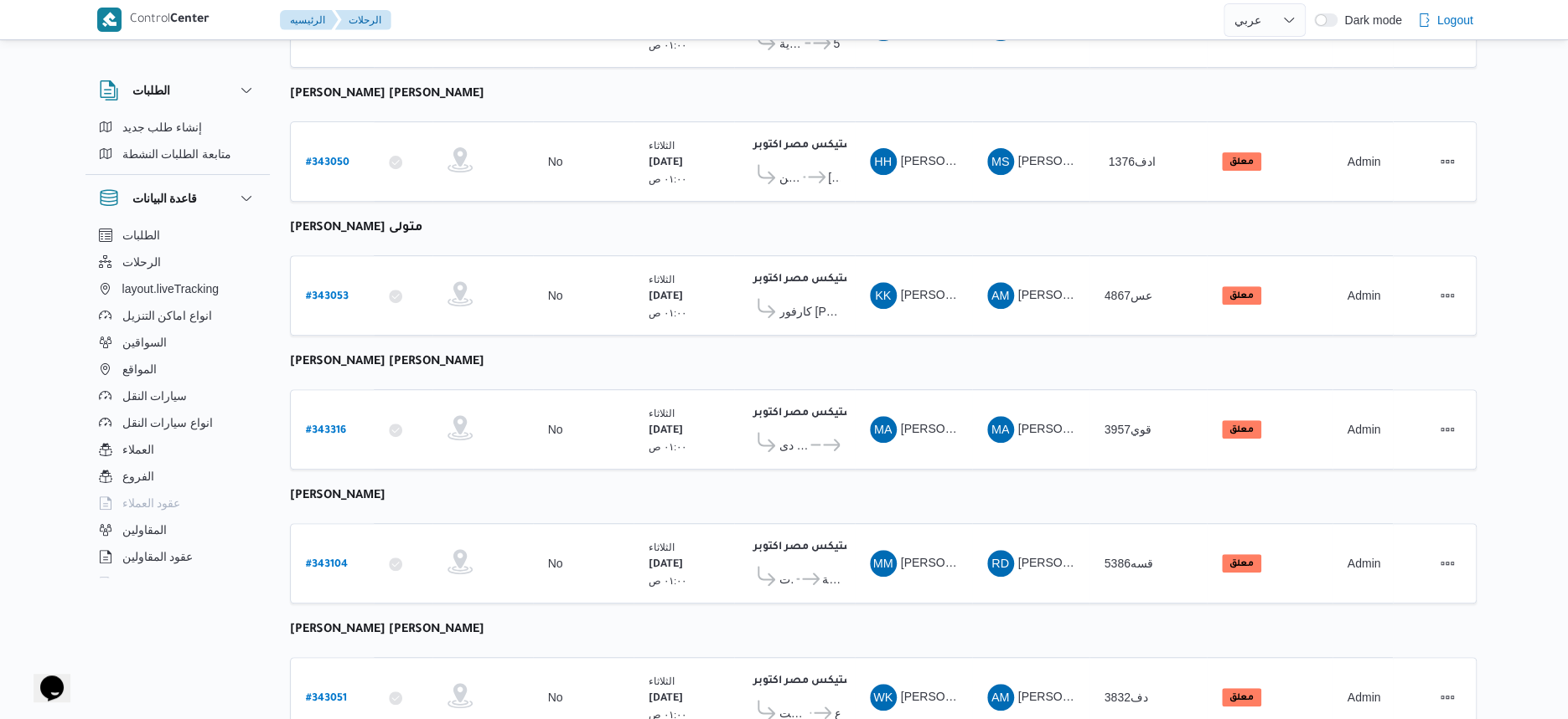
scroll to position [348, 0]
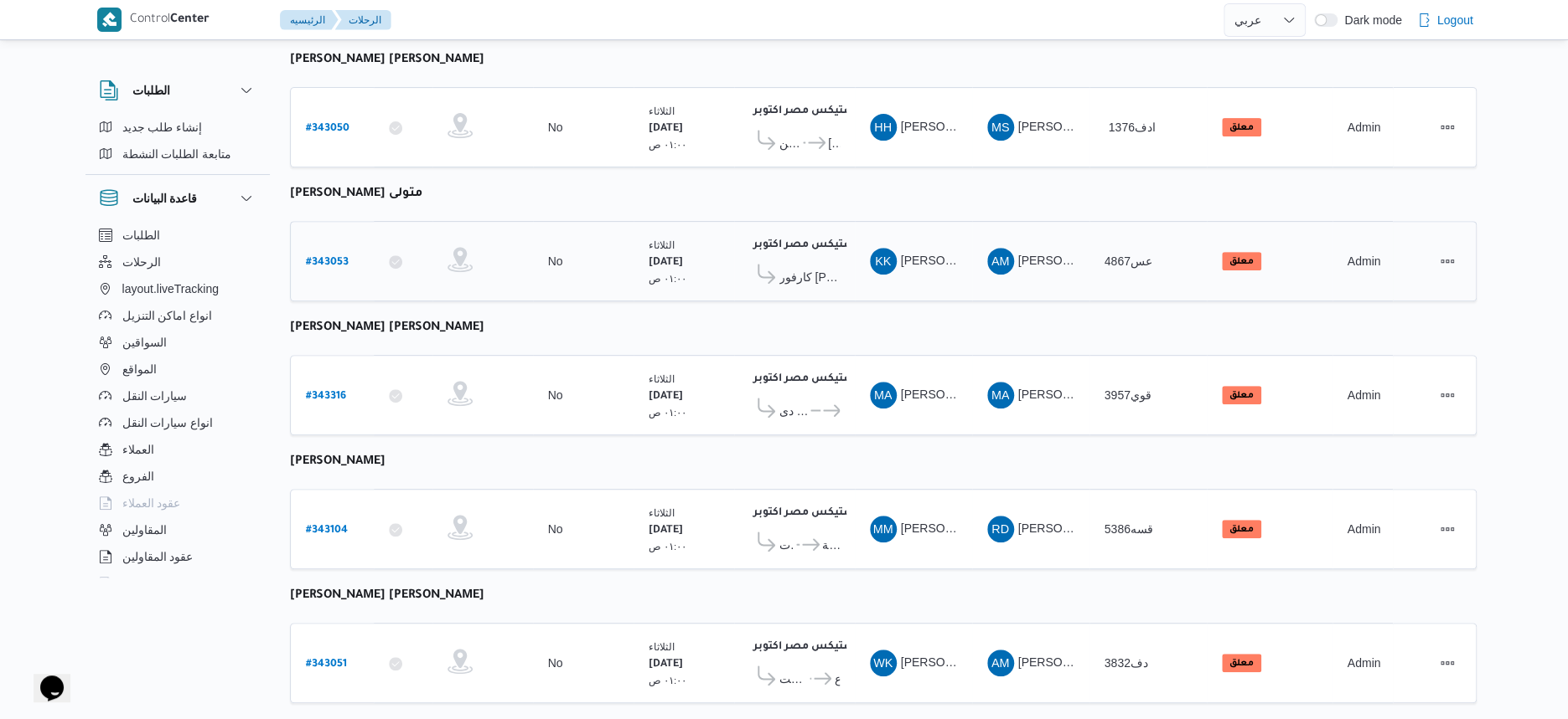
click at [322, 257] on b "# 343053" at bounding box center [327, 263] width 43 height 11
select select "ar"
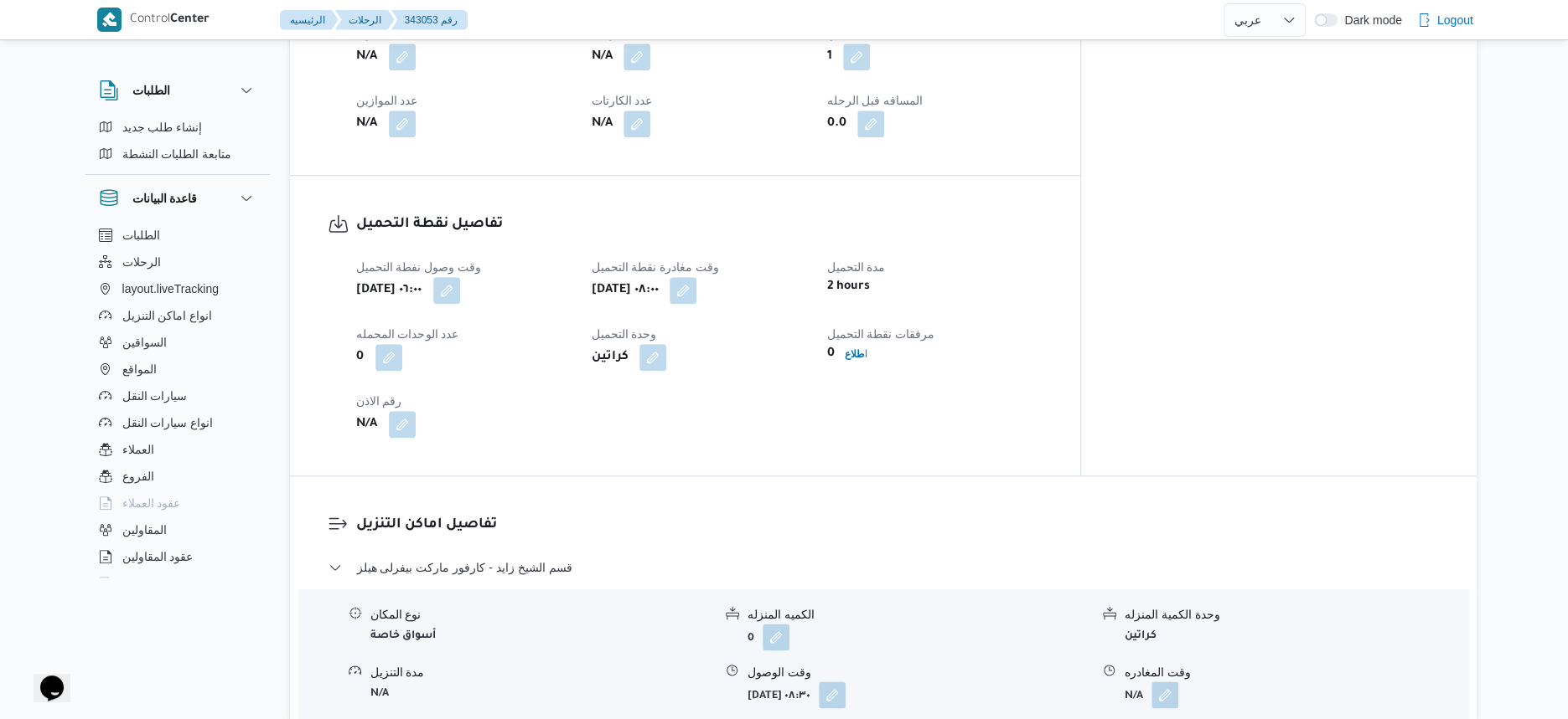
scroll to position [1047, 0]
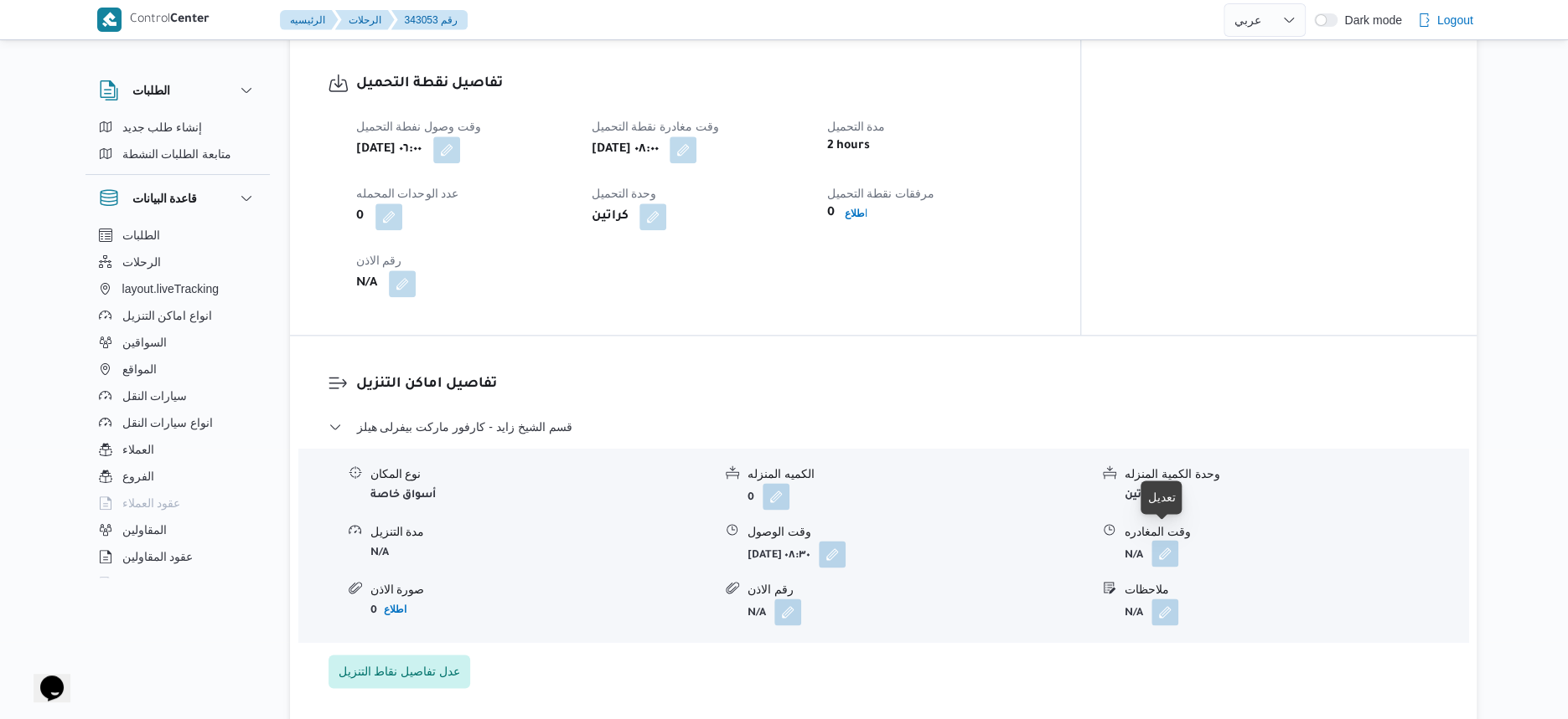
click at [1173, 540] on button "button" at bounding box center [1165, 553] width 27 height 27
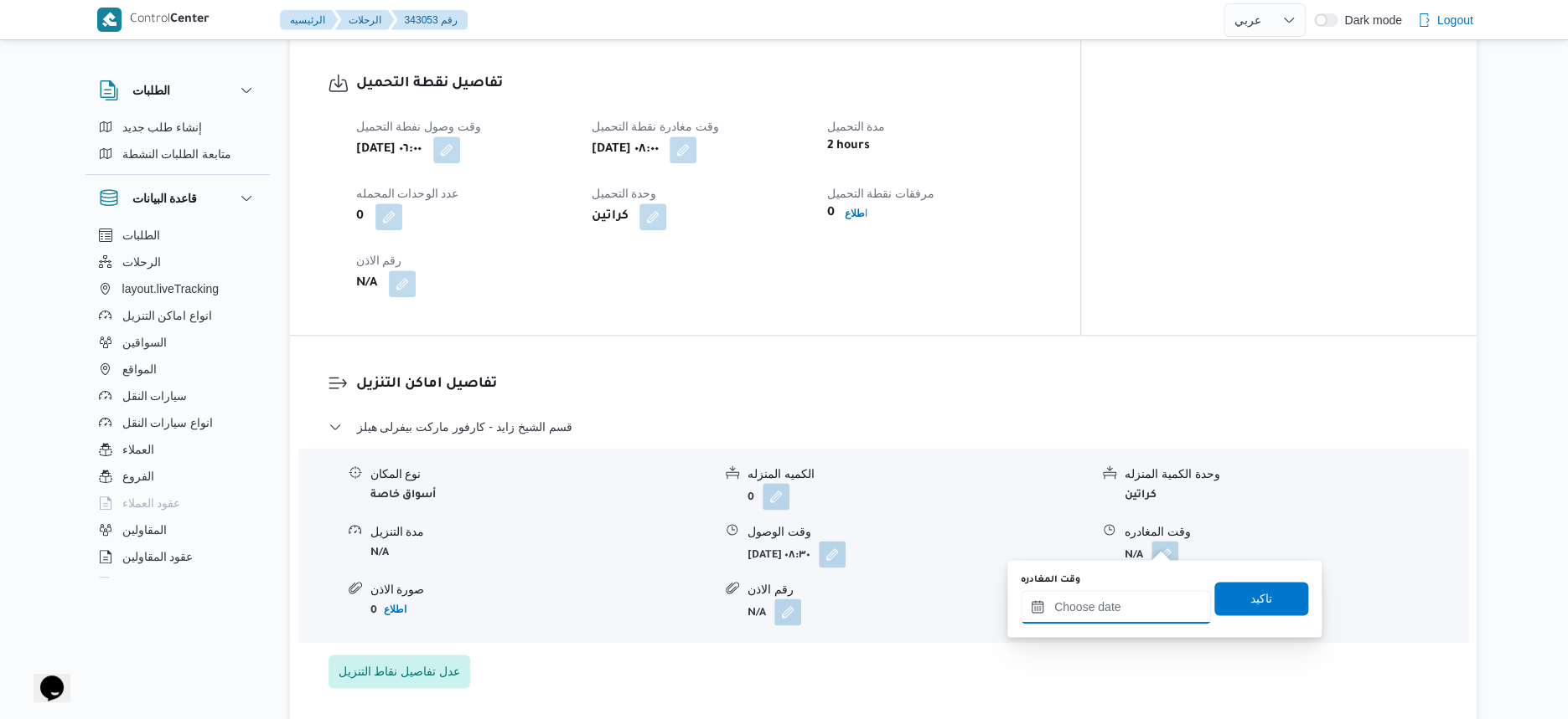
click at [1171, 601] on input "وقت المغادره" at bounding box center [1116, 607] width 190 height 33
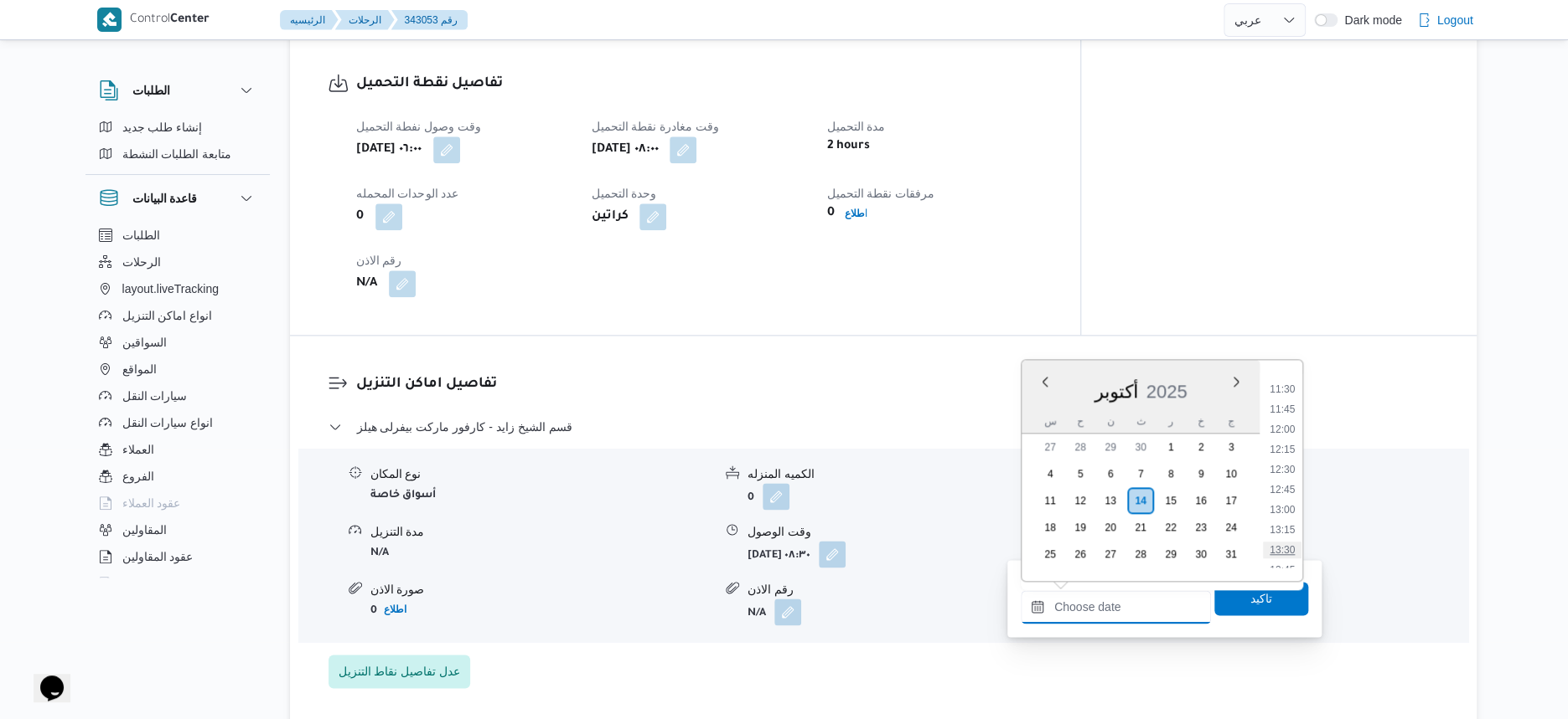
scroll to position [918, 0]
click at [1289, 428] on li "12:00" at bounding box center [1282, 428] width 38 height 17
type input "١٤/١٠/٢٠٢٥ ١٢:٠٠"
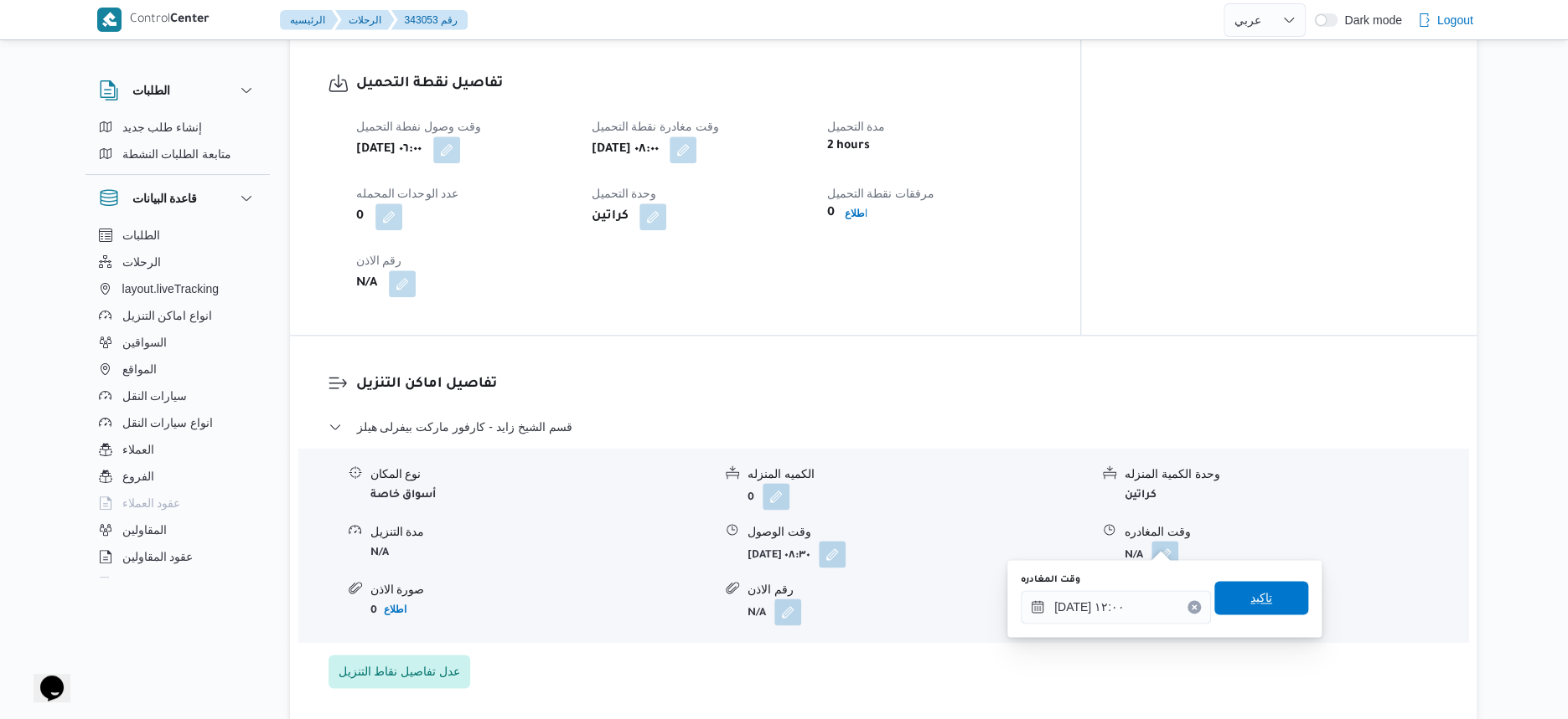
click at [1280, 600] on span "تاكيد" at bounding box center [1261, 598] width 93 height 33
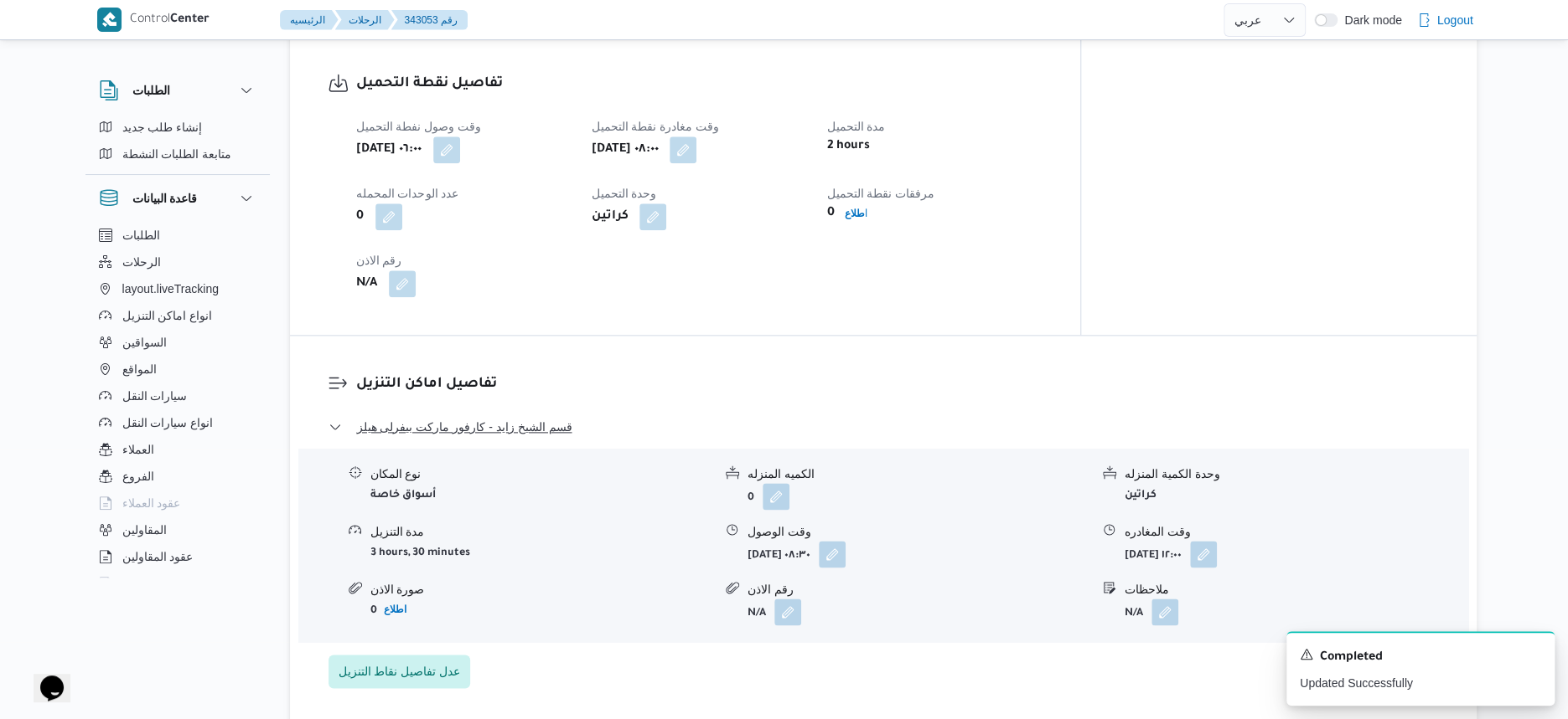
scroll to position [524, 0]
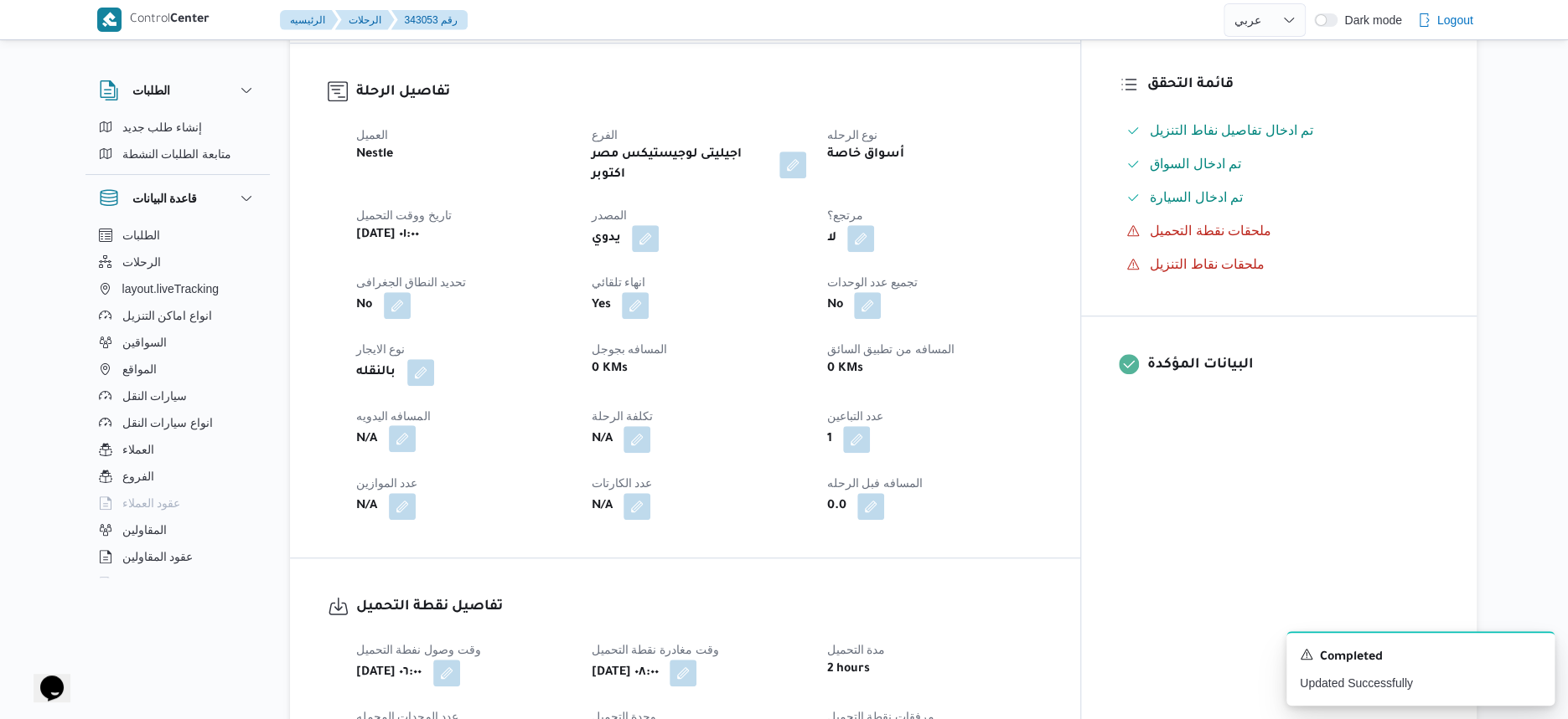
click at [406, 429] on button "button" at bounding box center [402, 439] width 27 height 27
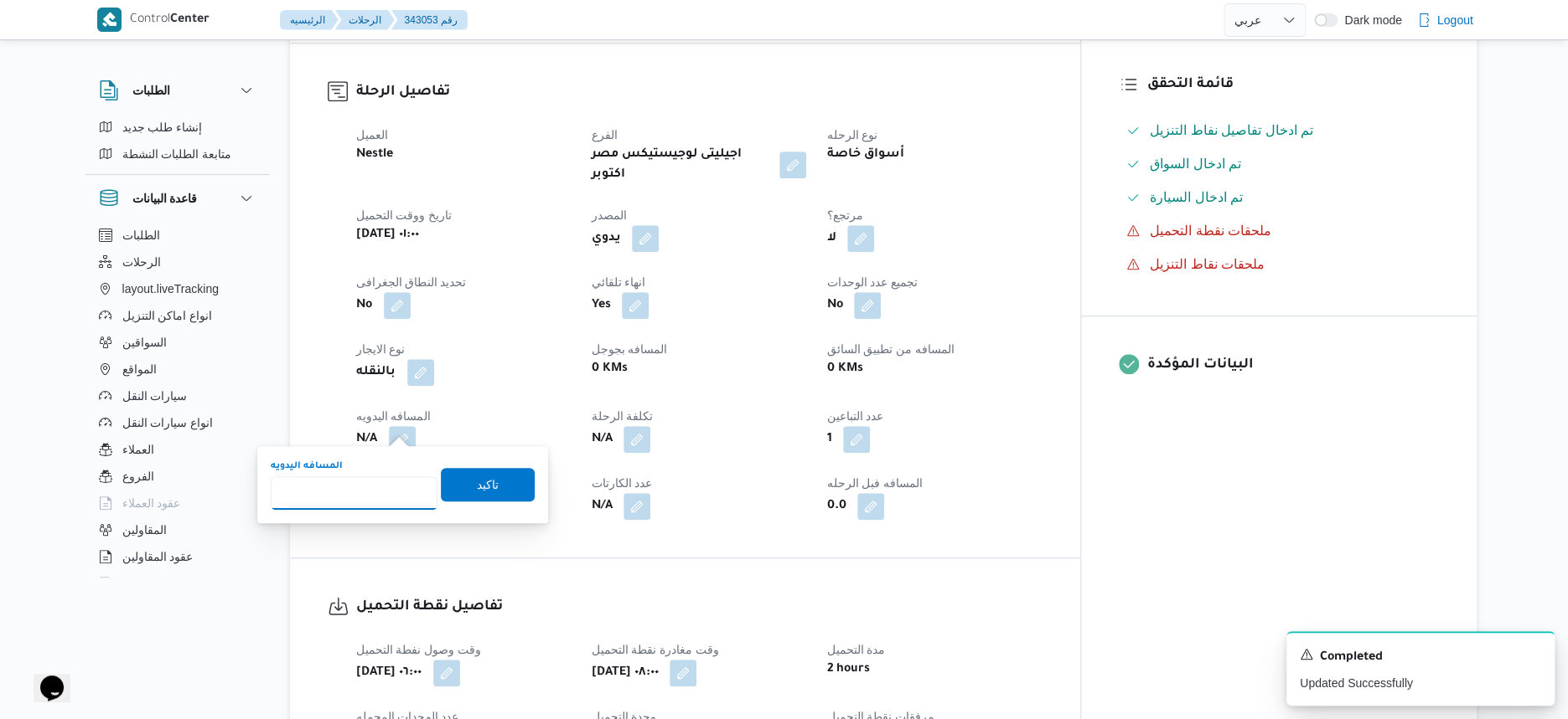
click at [376, 492] on input "المسافه اليدويه" at bounding box center [354, 493] width 167 height 33
type input "31"
click at [499, 479] on span "تاكيد" at bounding box center [487, 484] width 93 height 33
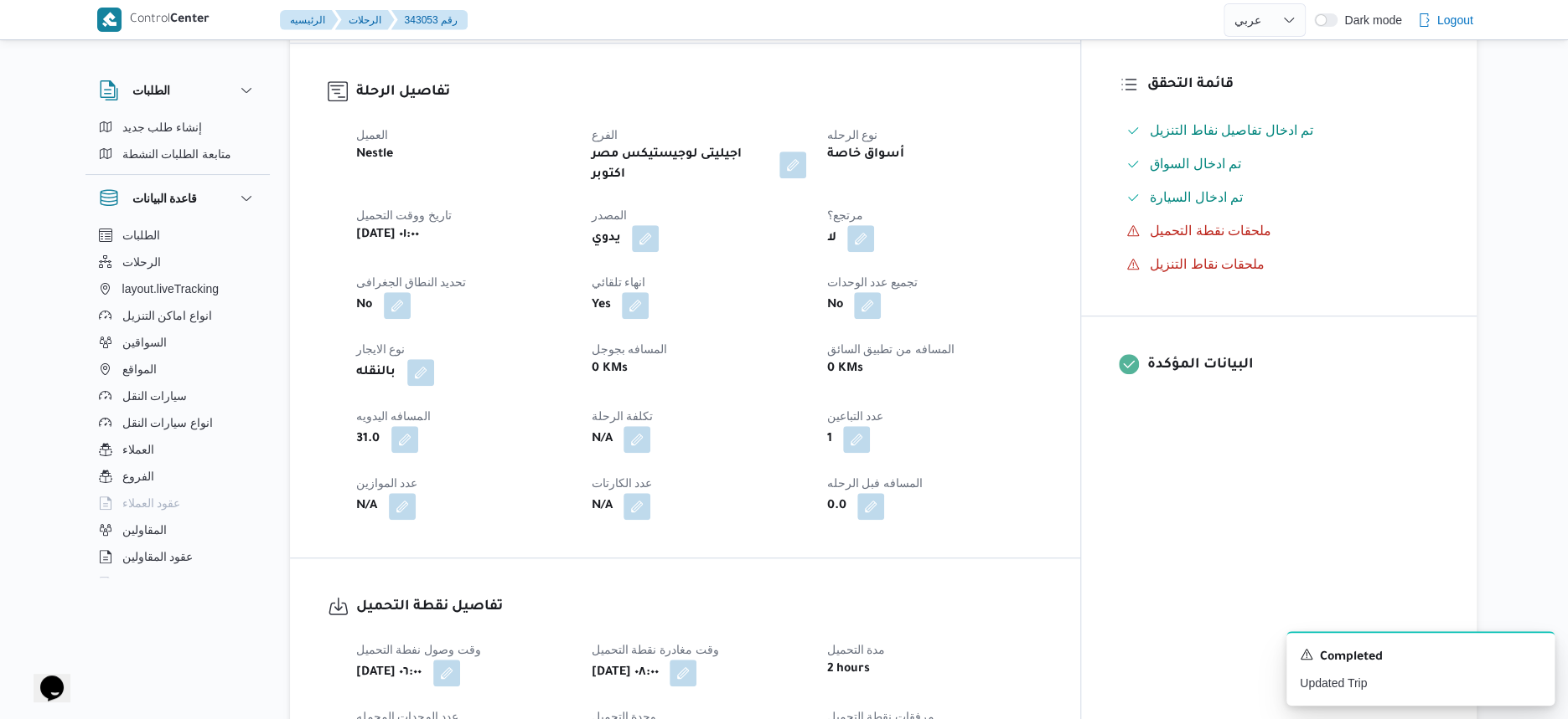
scroll to position [0, 0]
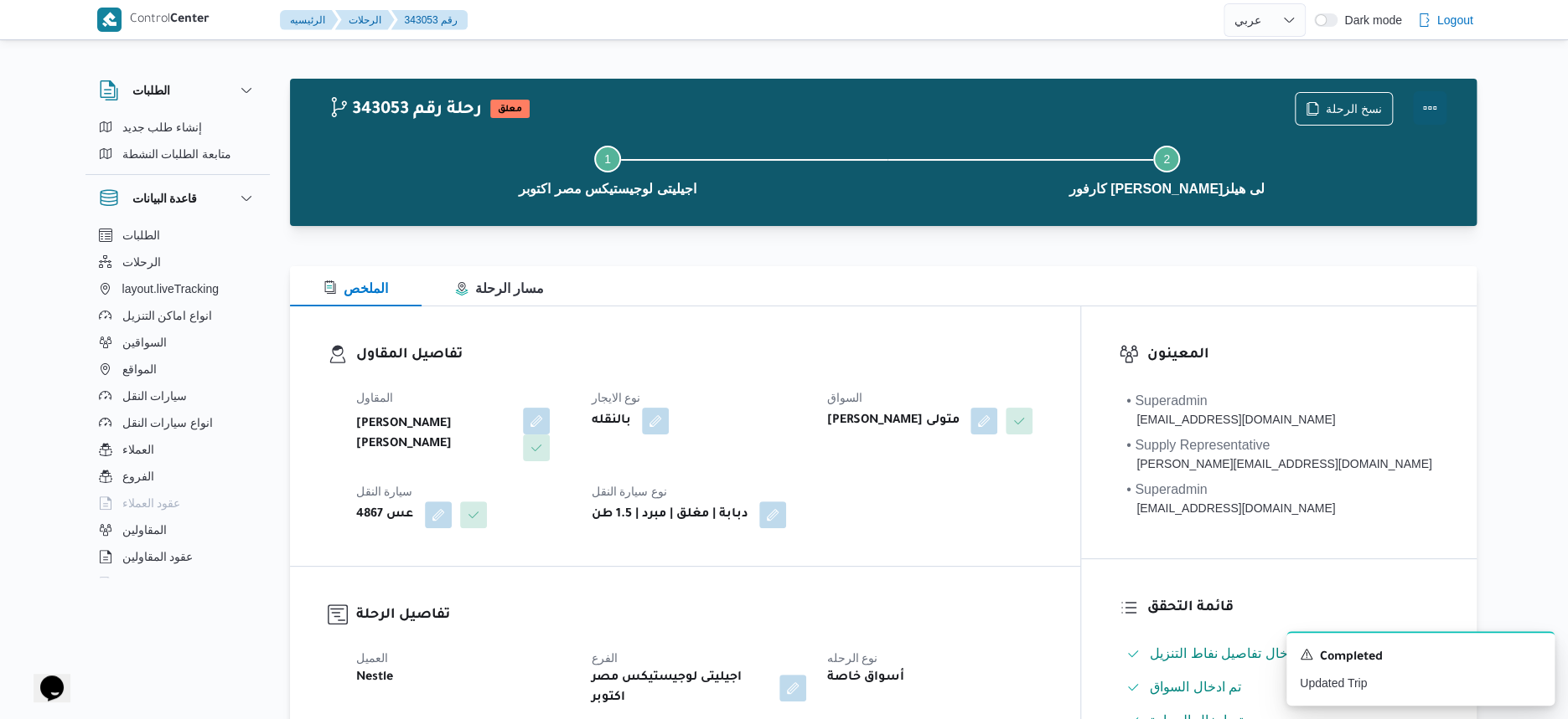
click at [1428, 106] on button "Actions" at bounding box center [1429, 108] width 33 height 33
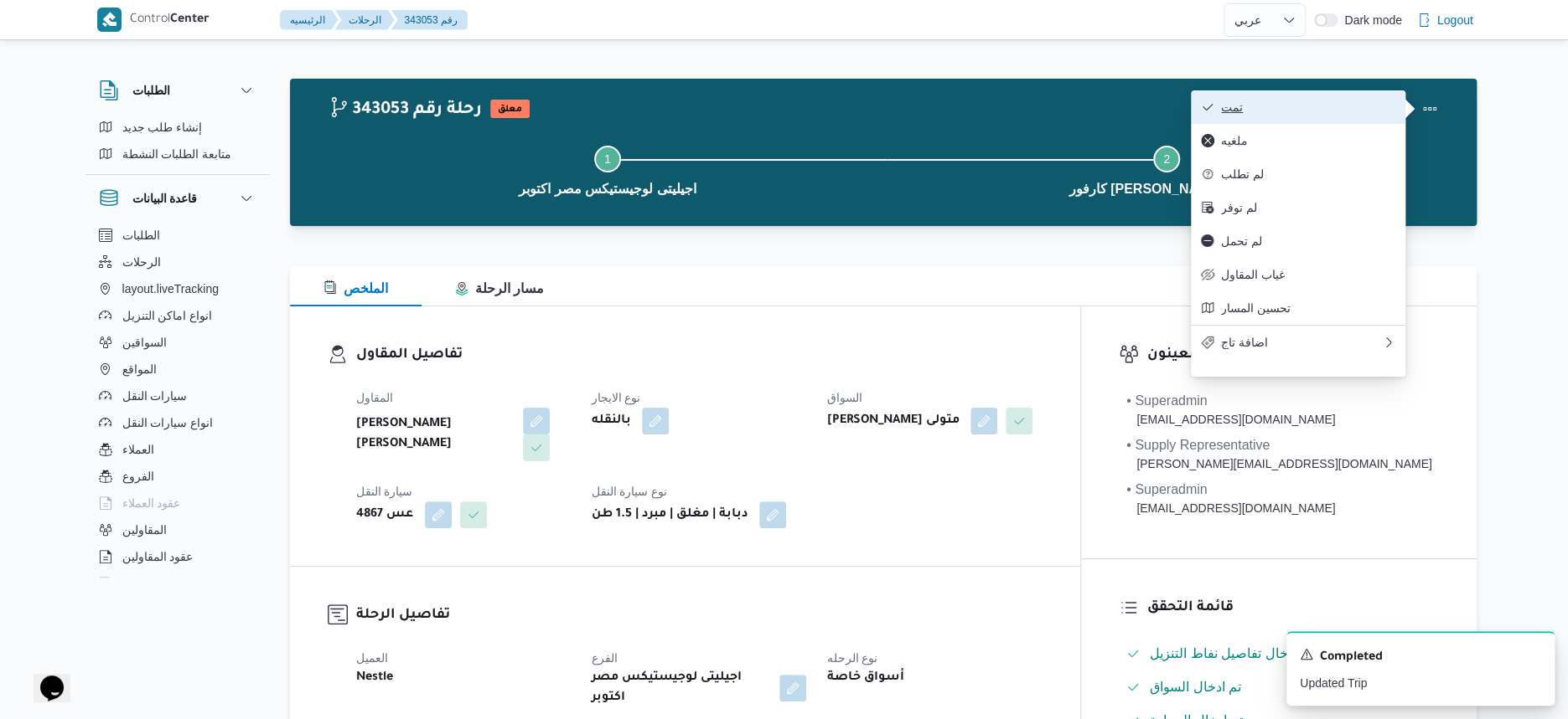
drag, startPoint x: 1413, startPoint y: 111, endPoint x: 1298, endPoint y: 108, distance: 115.0
click at [1298, 108] on span "تمت" at bounding box center [1308, 106] width 175 height 13
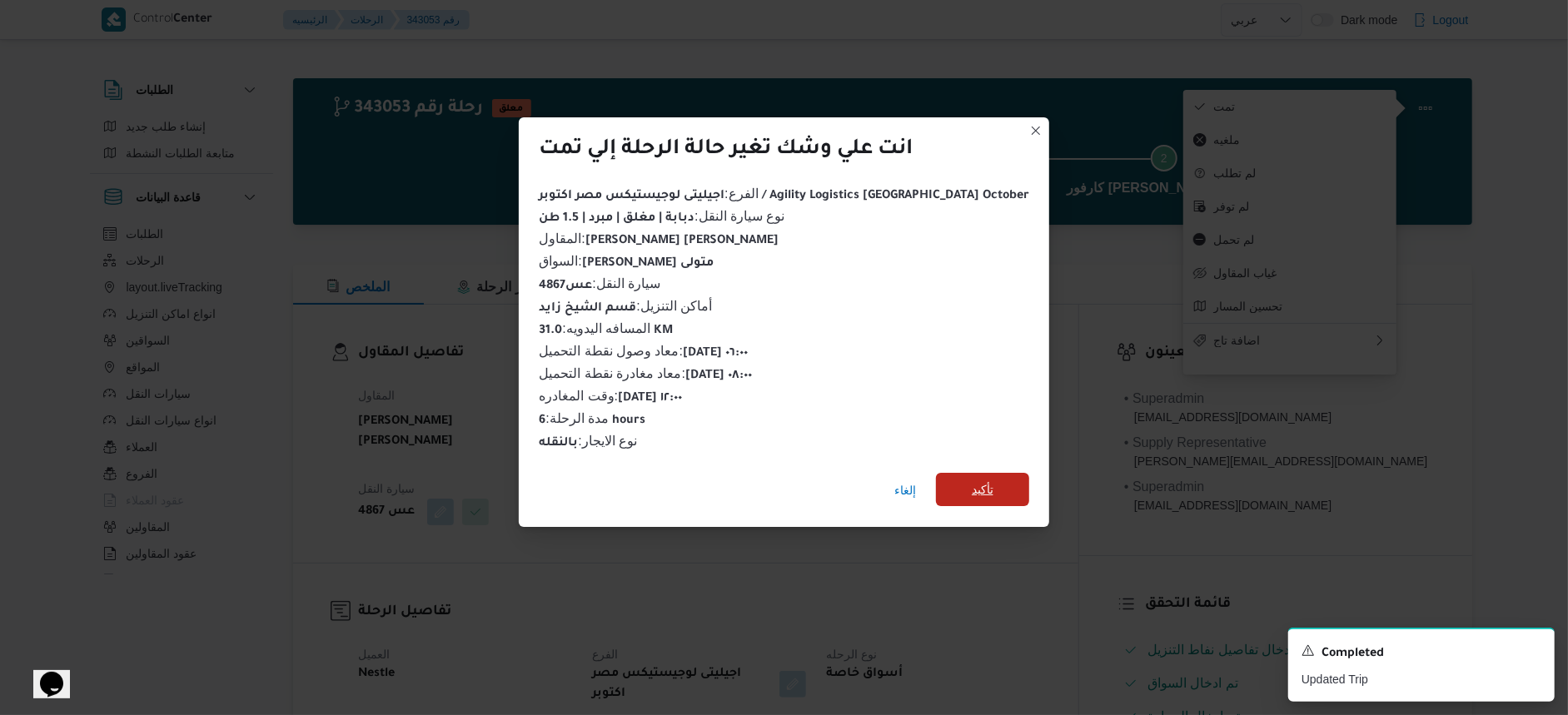
click at [971, 473] on span "تأكيد" at bounding box center [982, 489] width 93 height 33
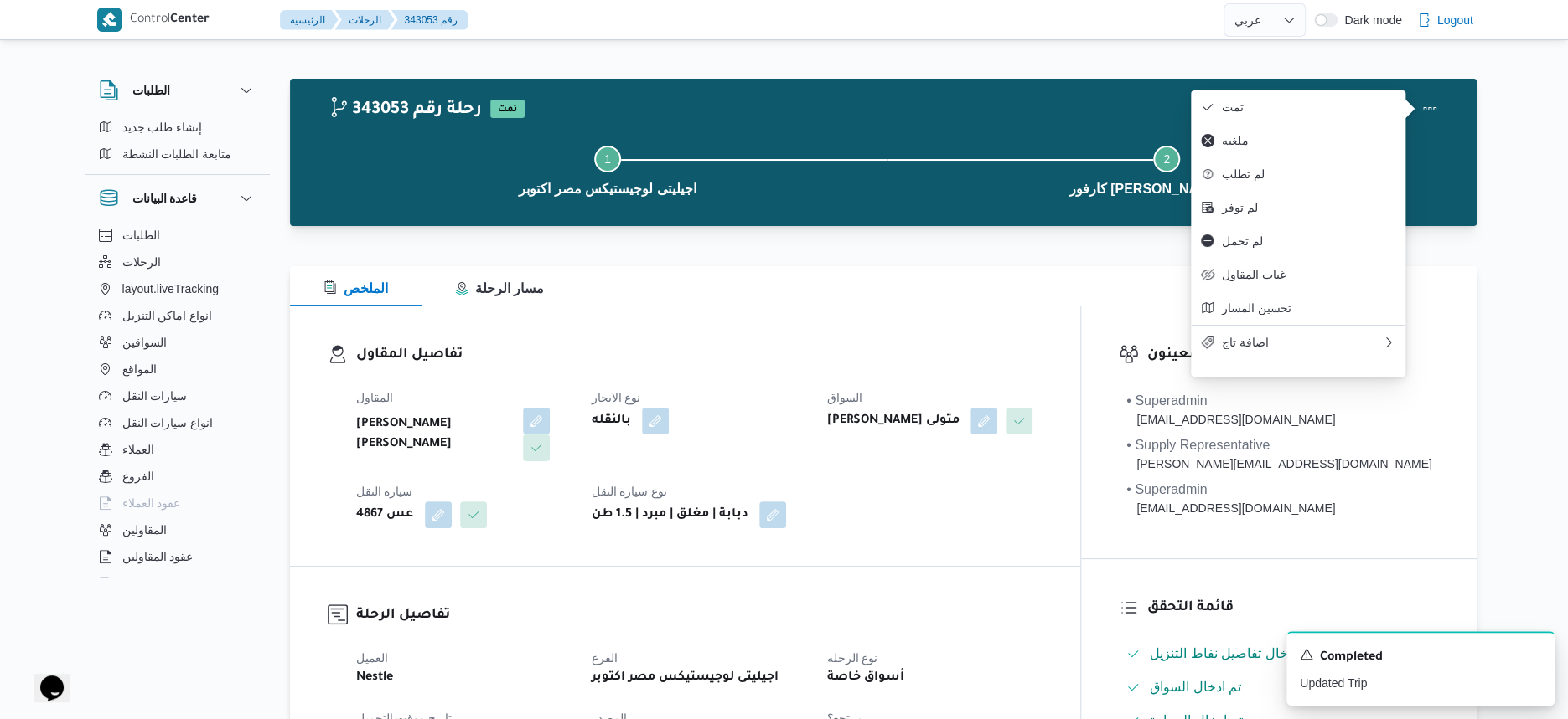
click at [977, 476] on div "المقاول احمد مجدي يوسف عبدالرحمن نوع الايجار بالنقله السواق خالد خليل عبدالرازق…" at bounding box center [699, 458] width 707 height 161
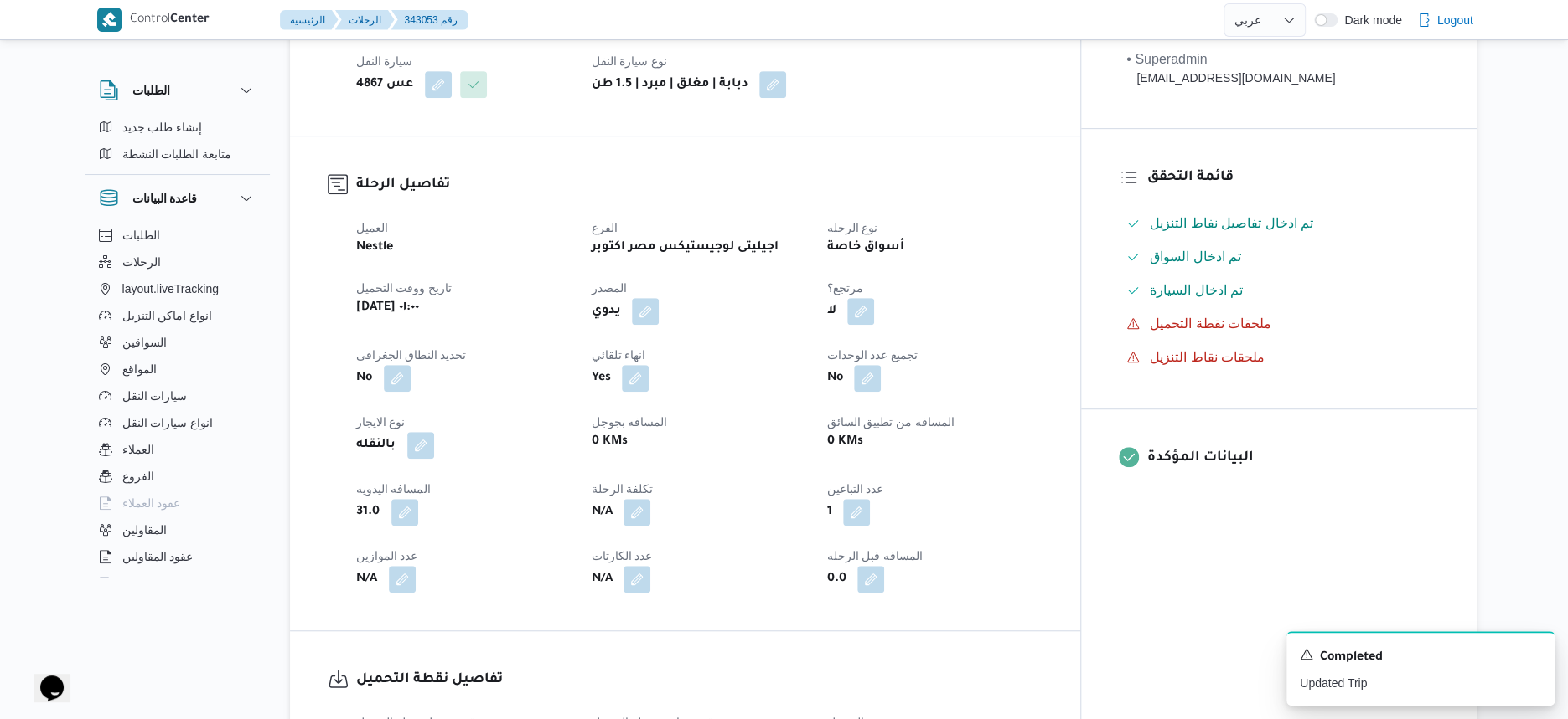
scroll to position [419, 0]
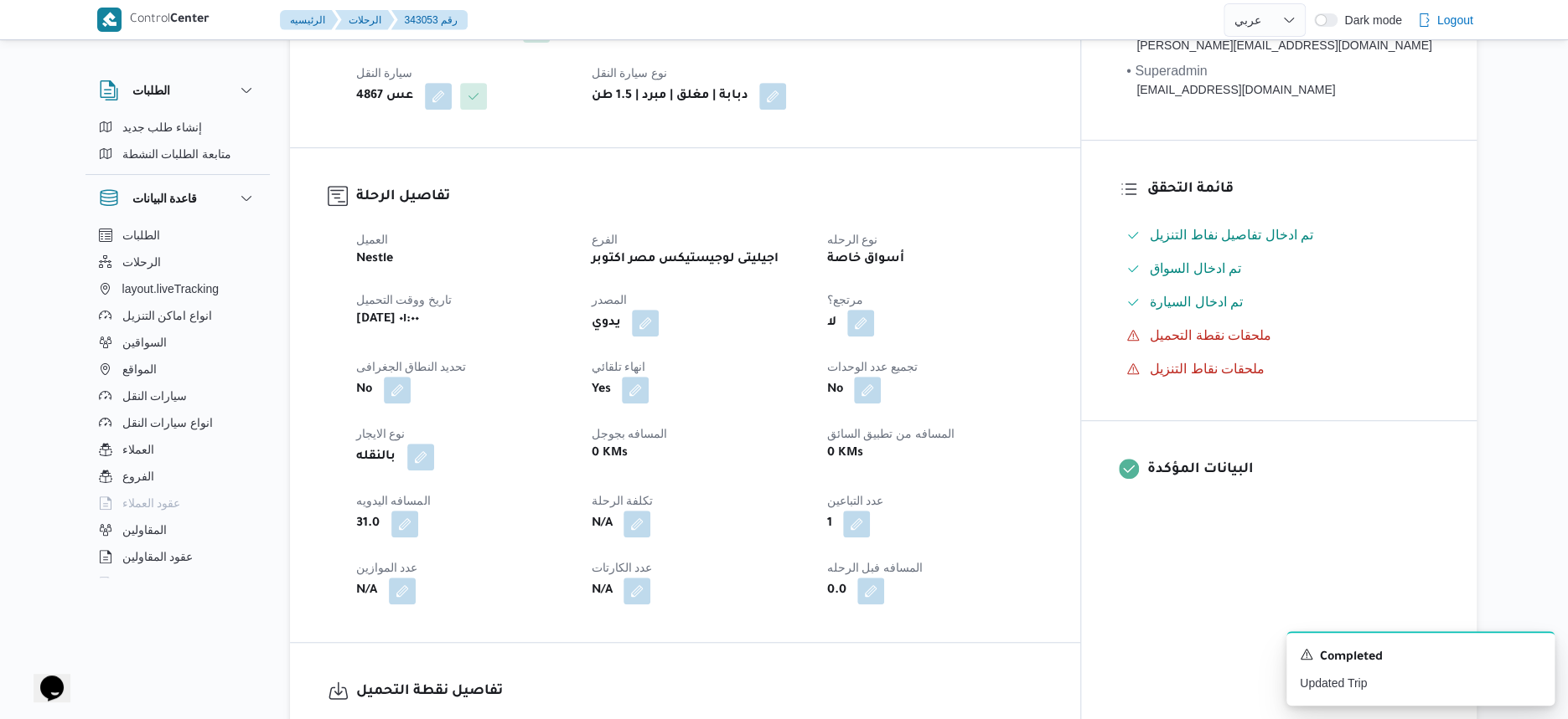
scroll to position [348, 0]
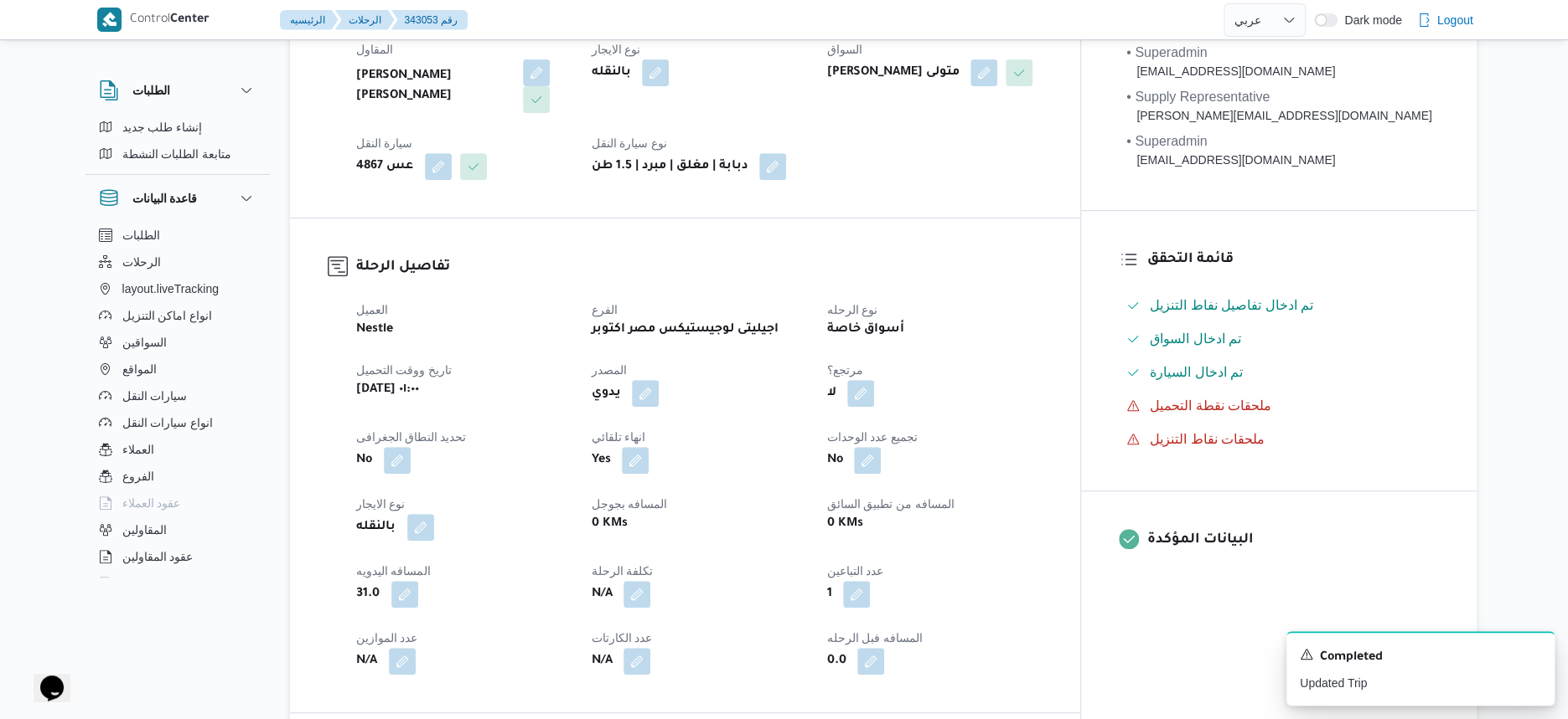
select select "ar"
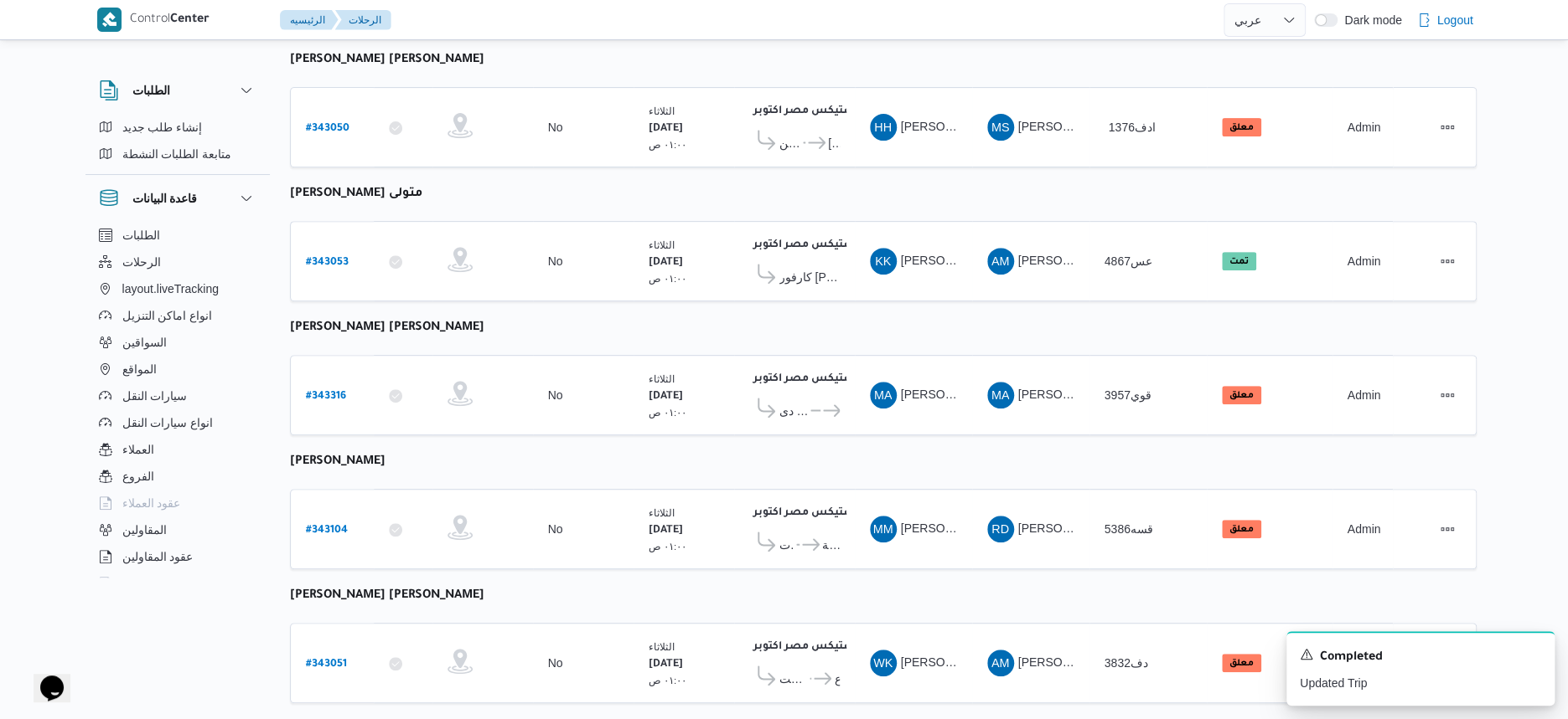
scroll to position [424, 0]
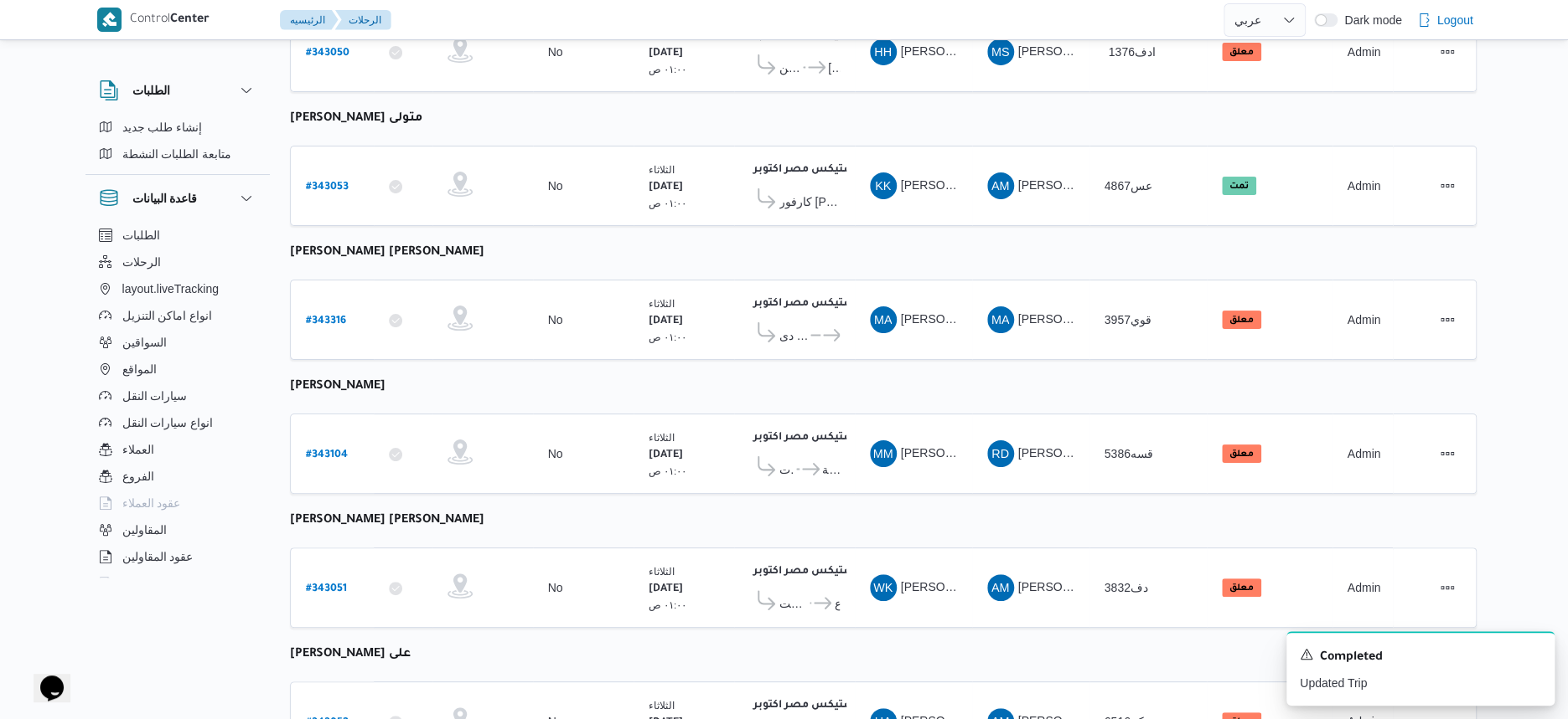
select select "ar"
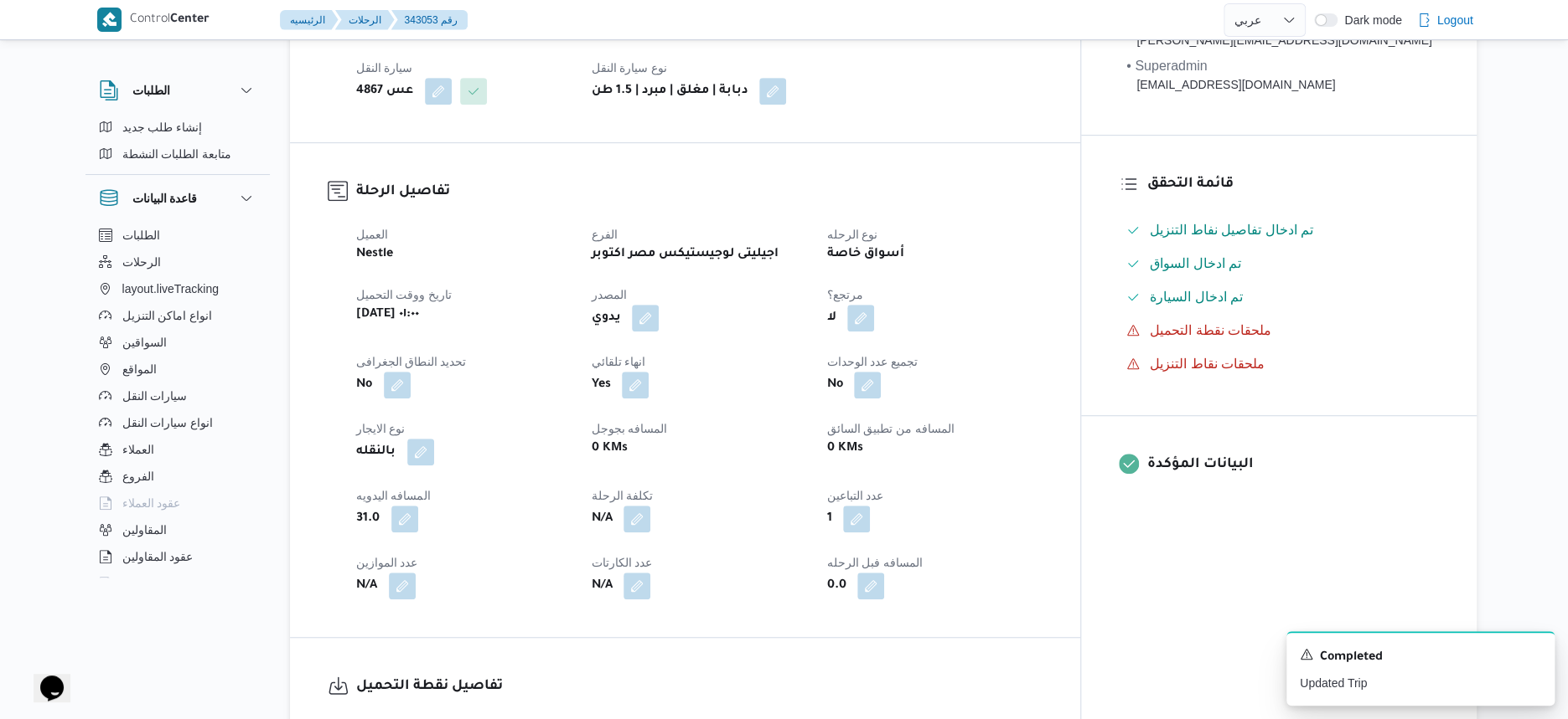
scroll to position [320, 0]
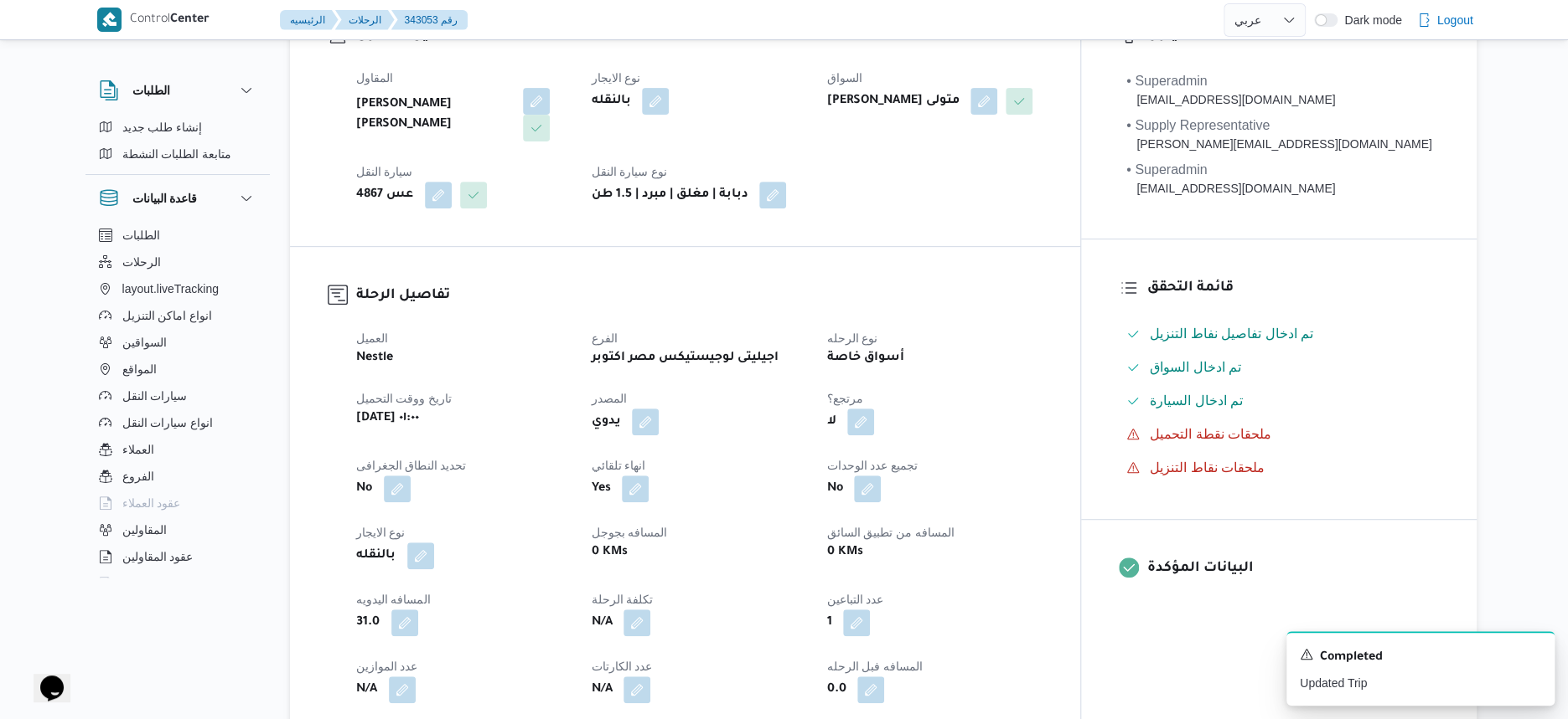
select select "ar"
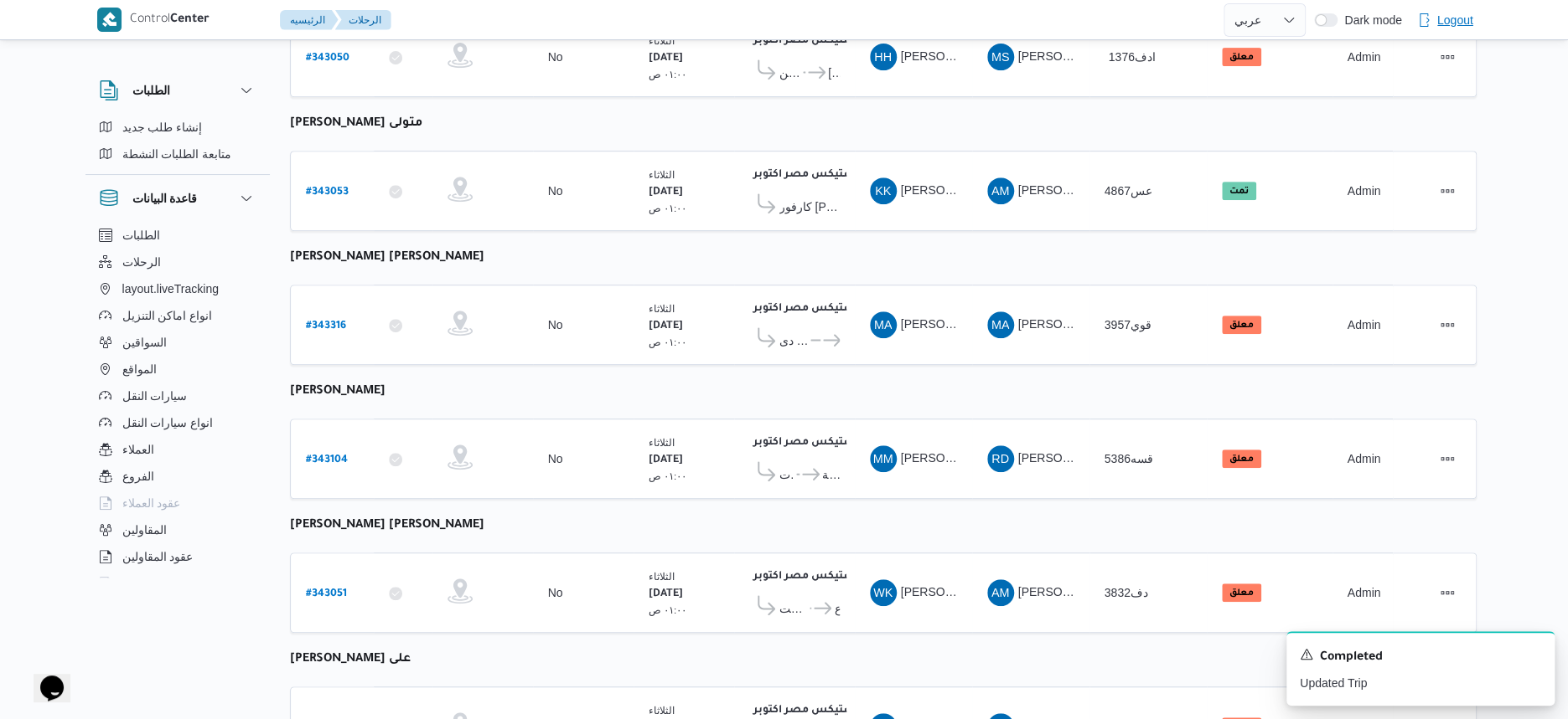
scroll to position [494, 0]
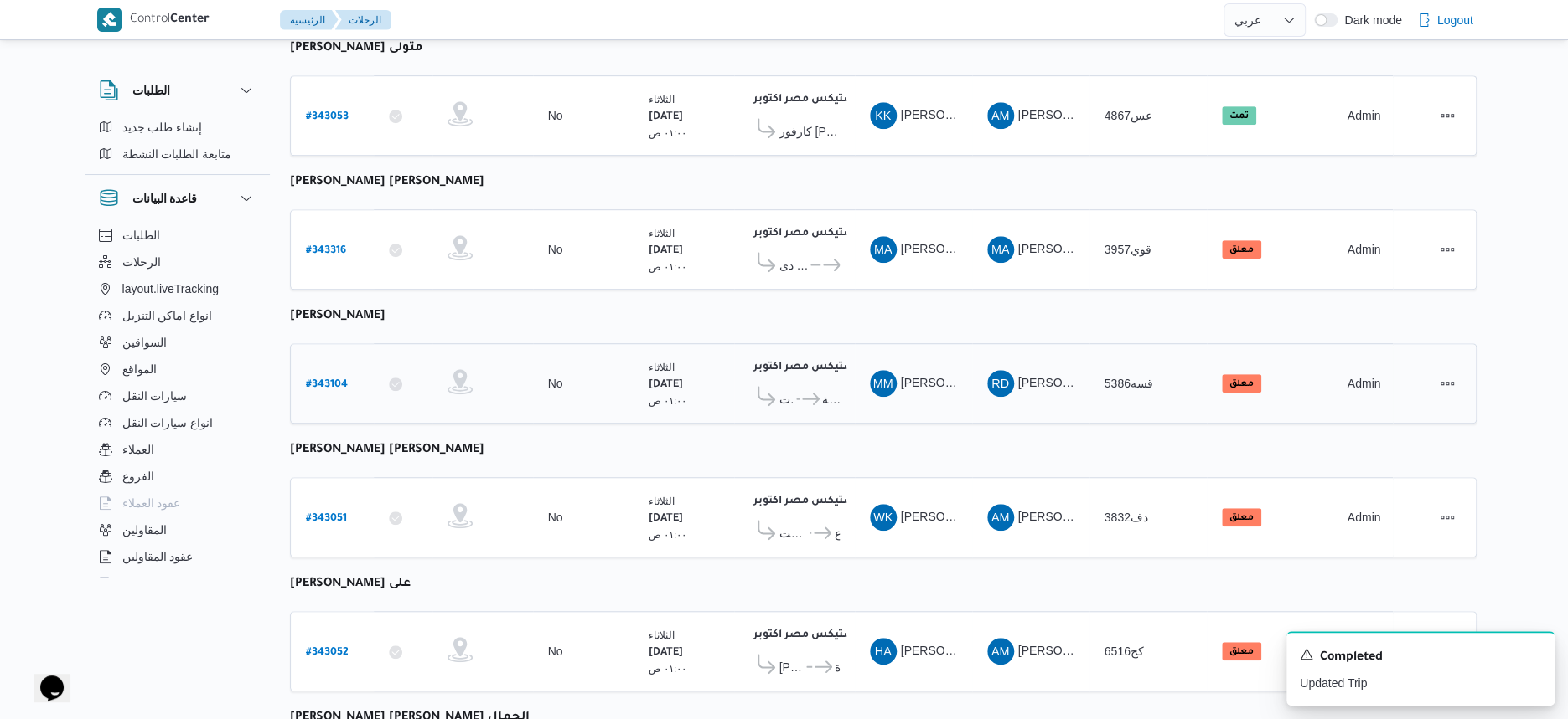
click at [731, 344] on td "وقت التحميل الثلاثاء ١٤/١٠/٢٠٢٥ ٠١:٠٠ ص" at bounding box center [684, 384] width 100 height 80
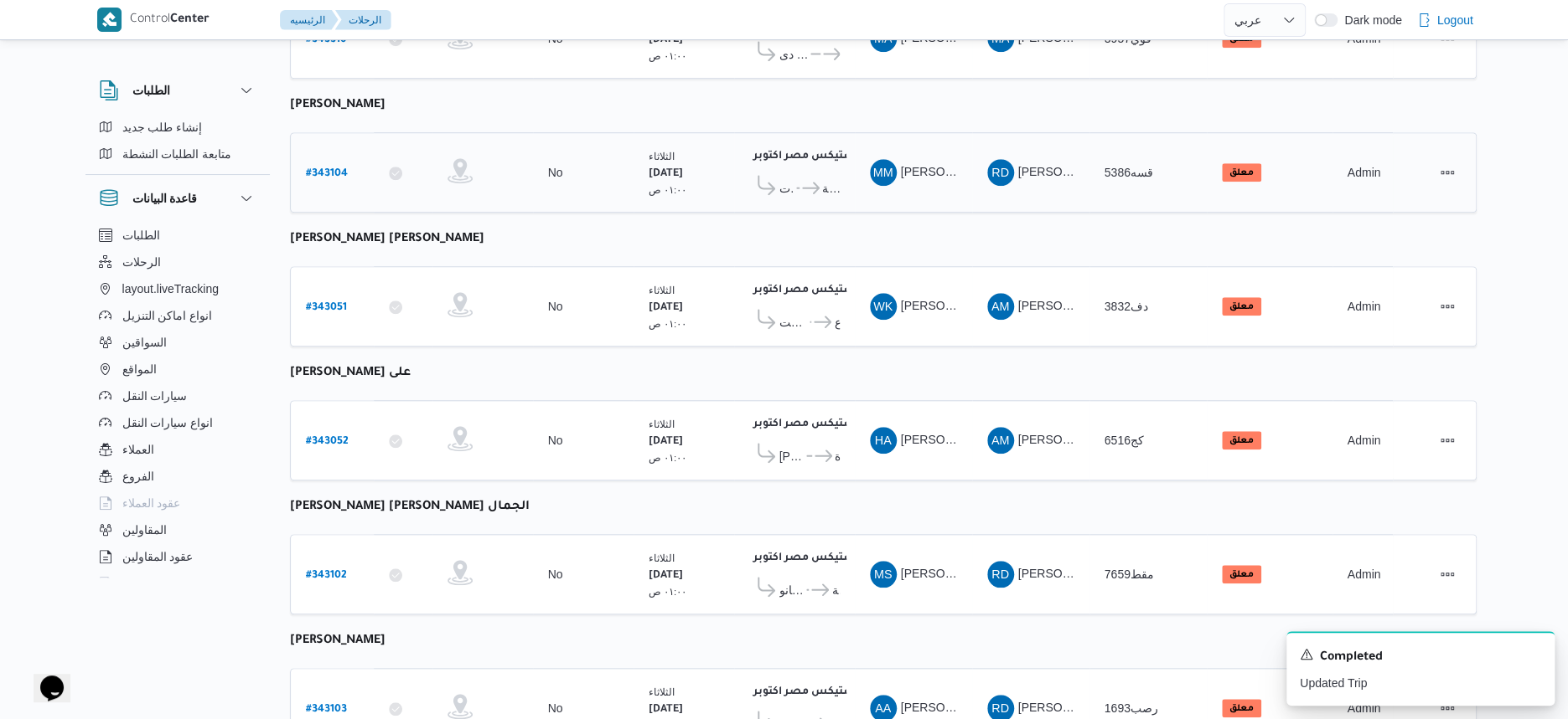
scroll to position [772, 0]
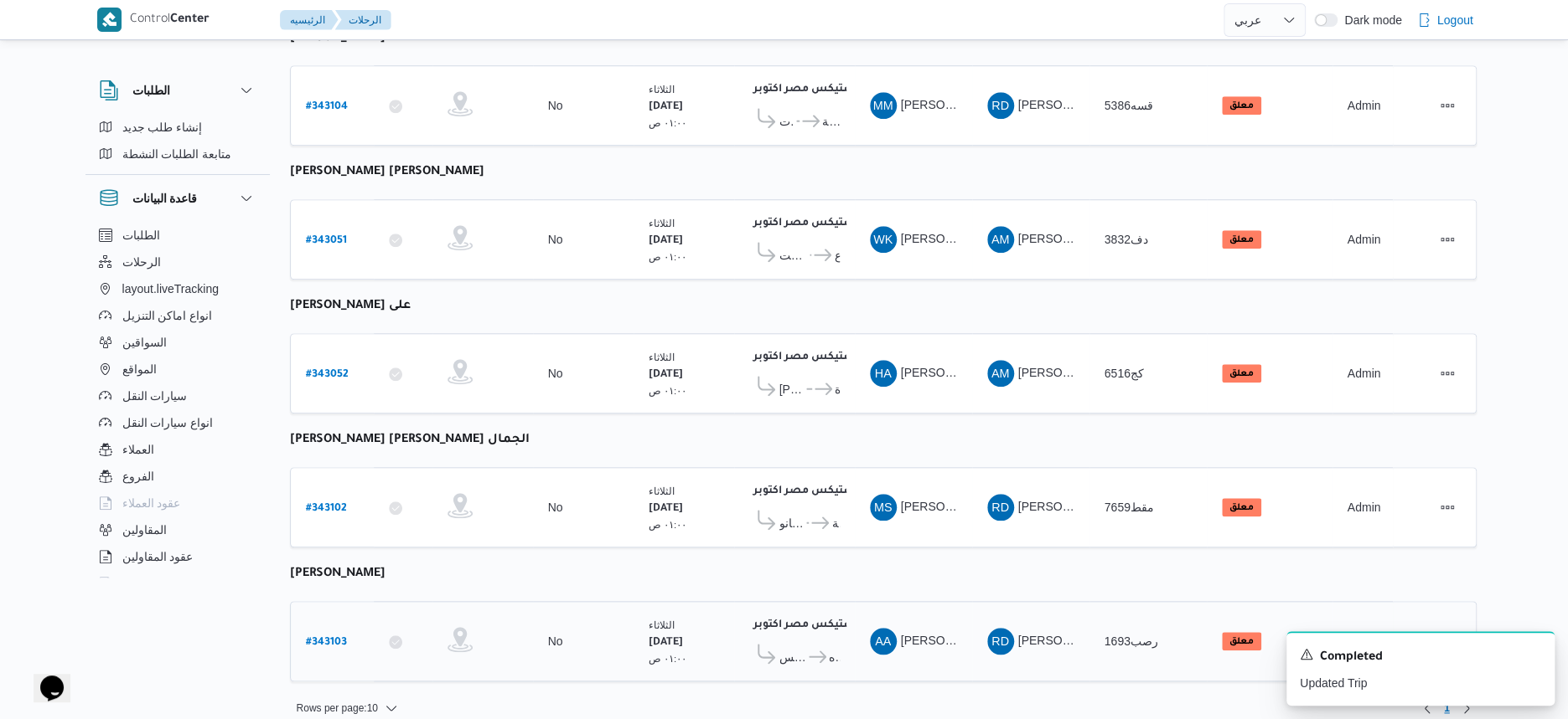
click at [802, 647] on span "سبينس مصطفى فهمى جليم - الاسكندرية" at bounding box center [793, 657] width 27 height 20
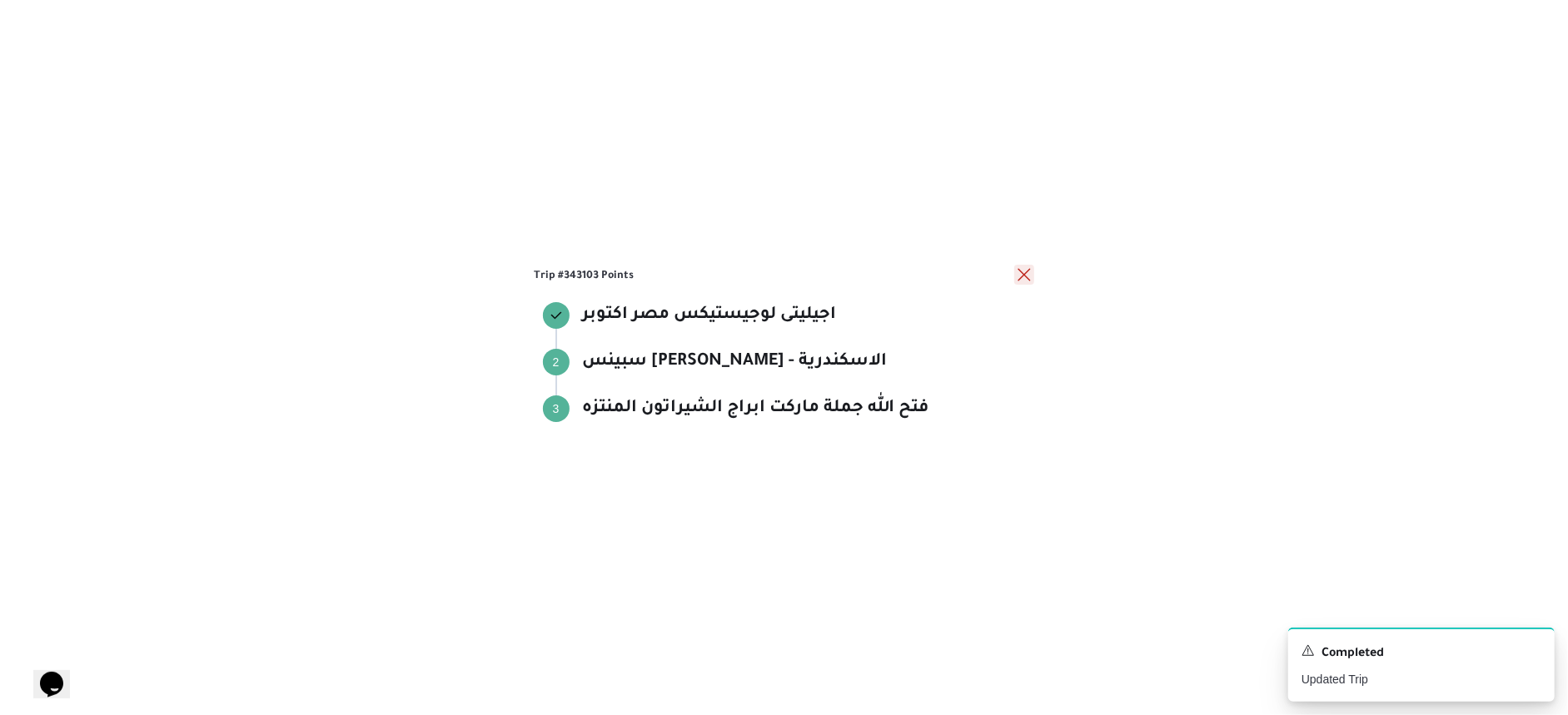
click at [1017, 275] on button "close" at bounding box center [1024, 274] width 20 height 20
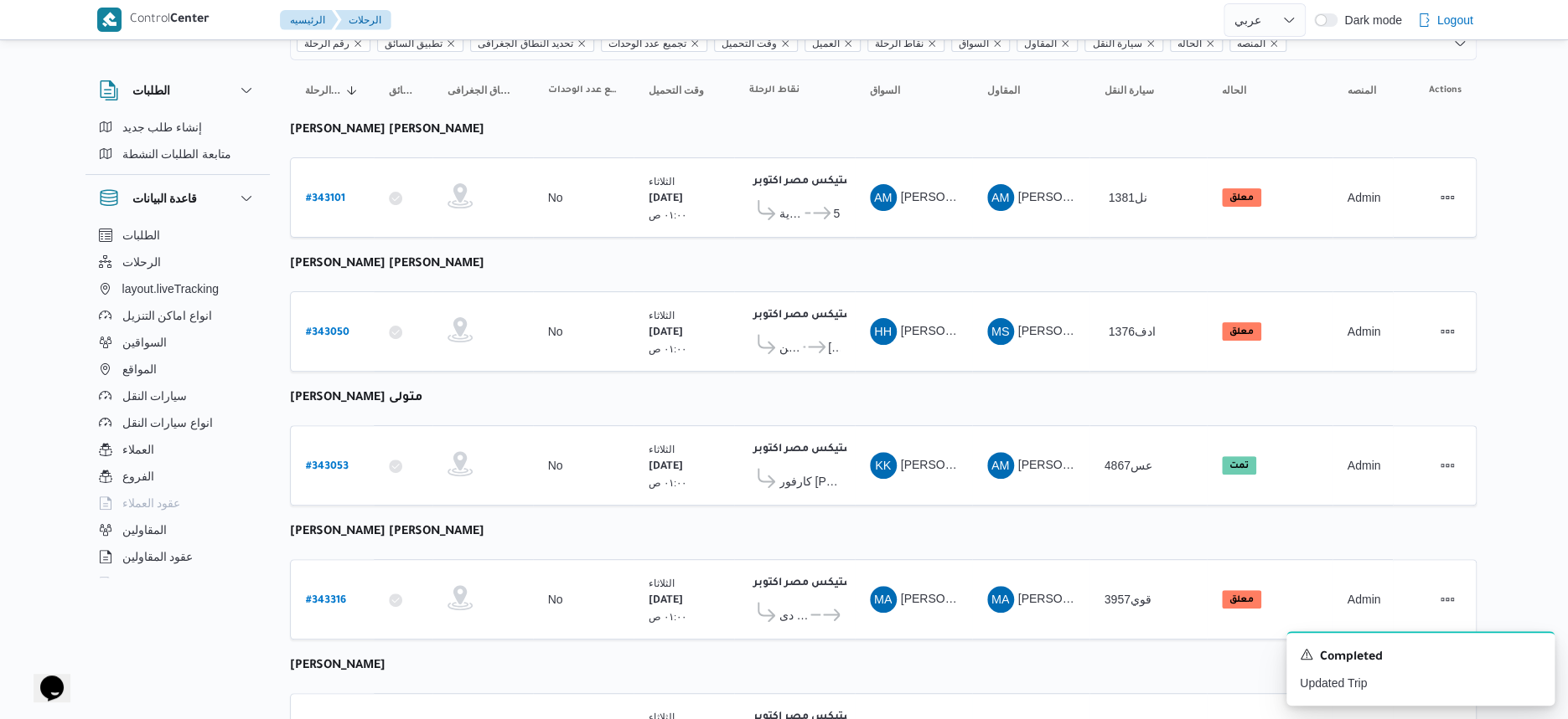
scroll to position [0, 0]
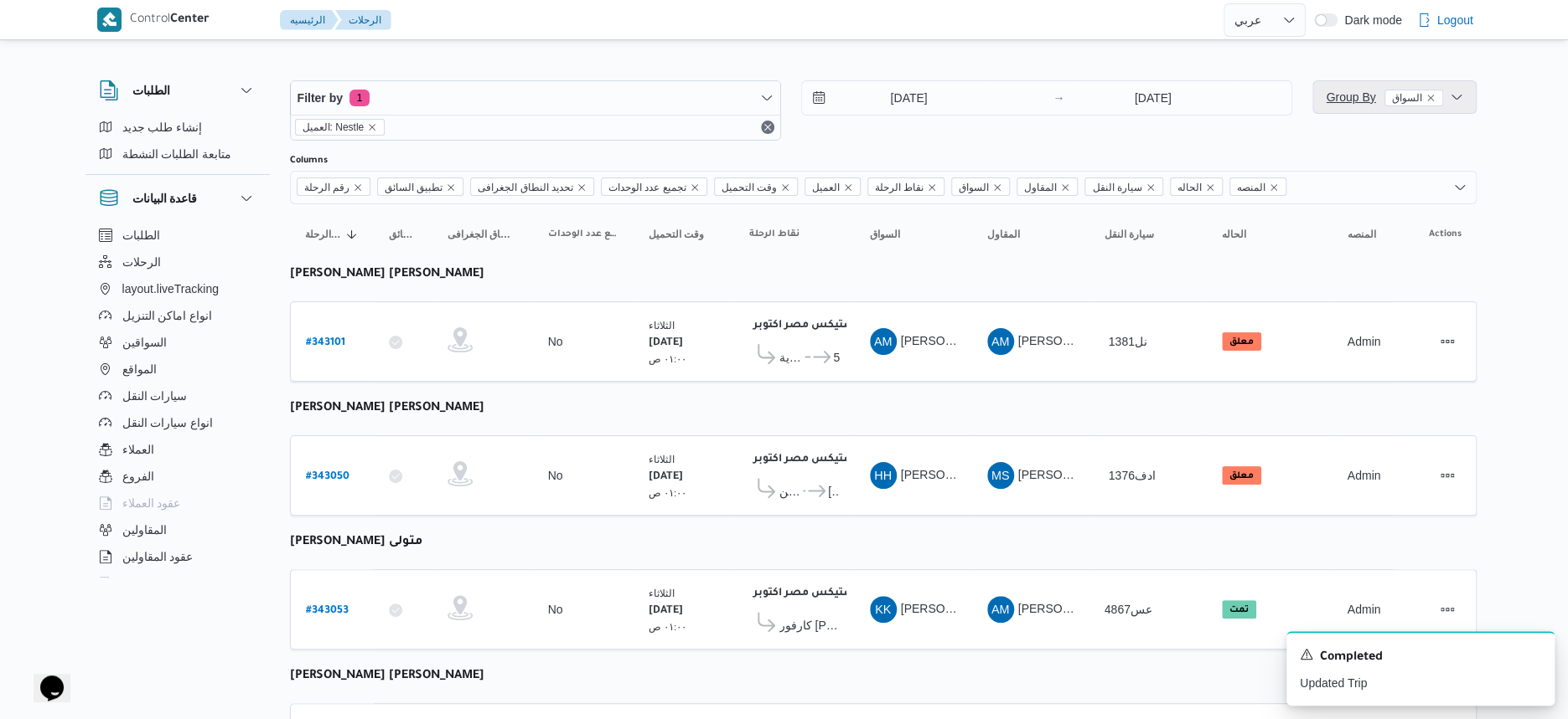
click at [1344, 91] on span "Group By السواق" at bounding box center [1383, 97] width 116 height 13
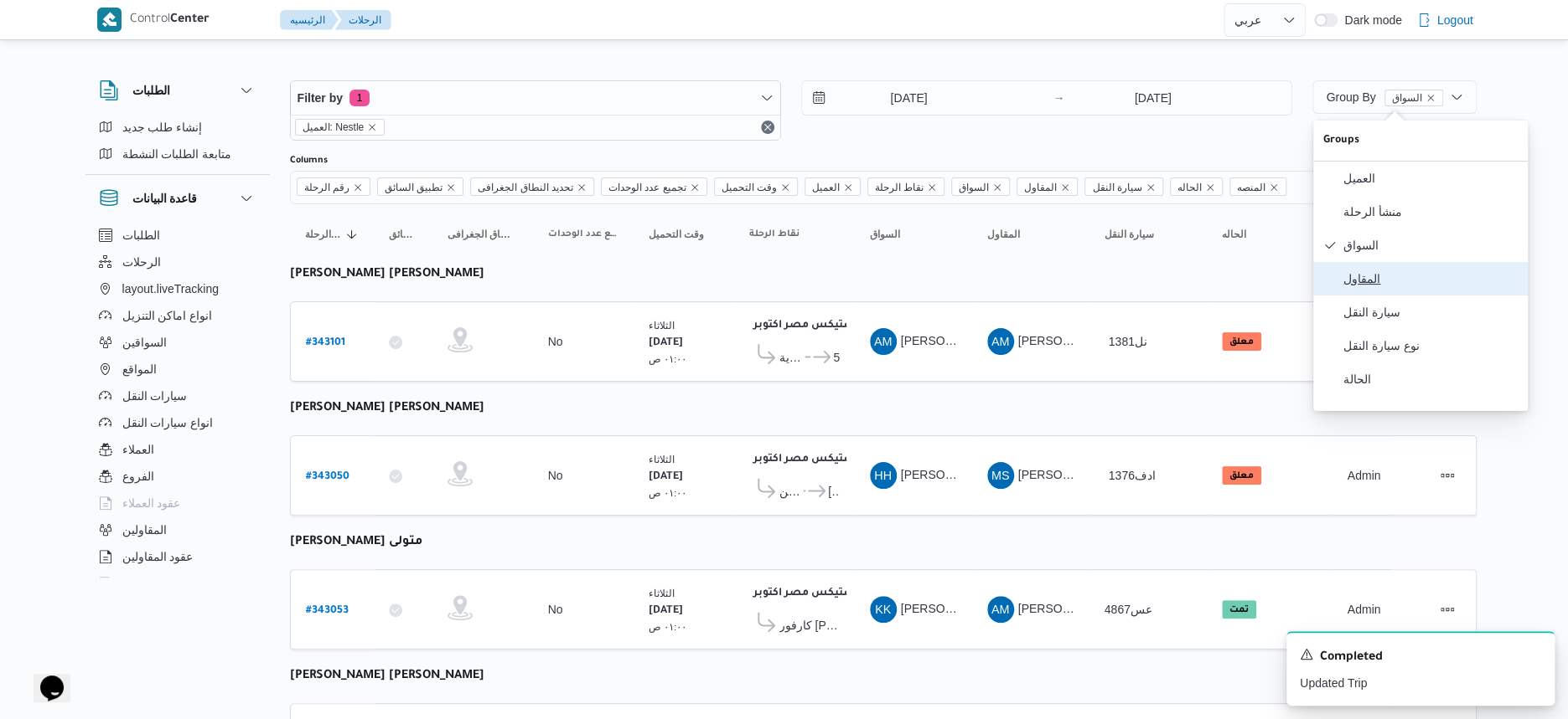
click at [1373, 294] on button "المقاول" at bounding box center [1420, 278] width 215 height 33
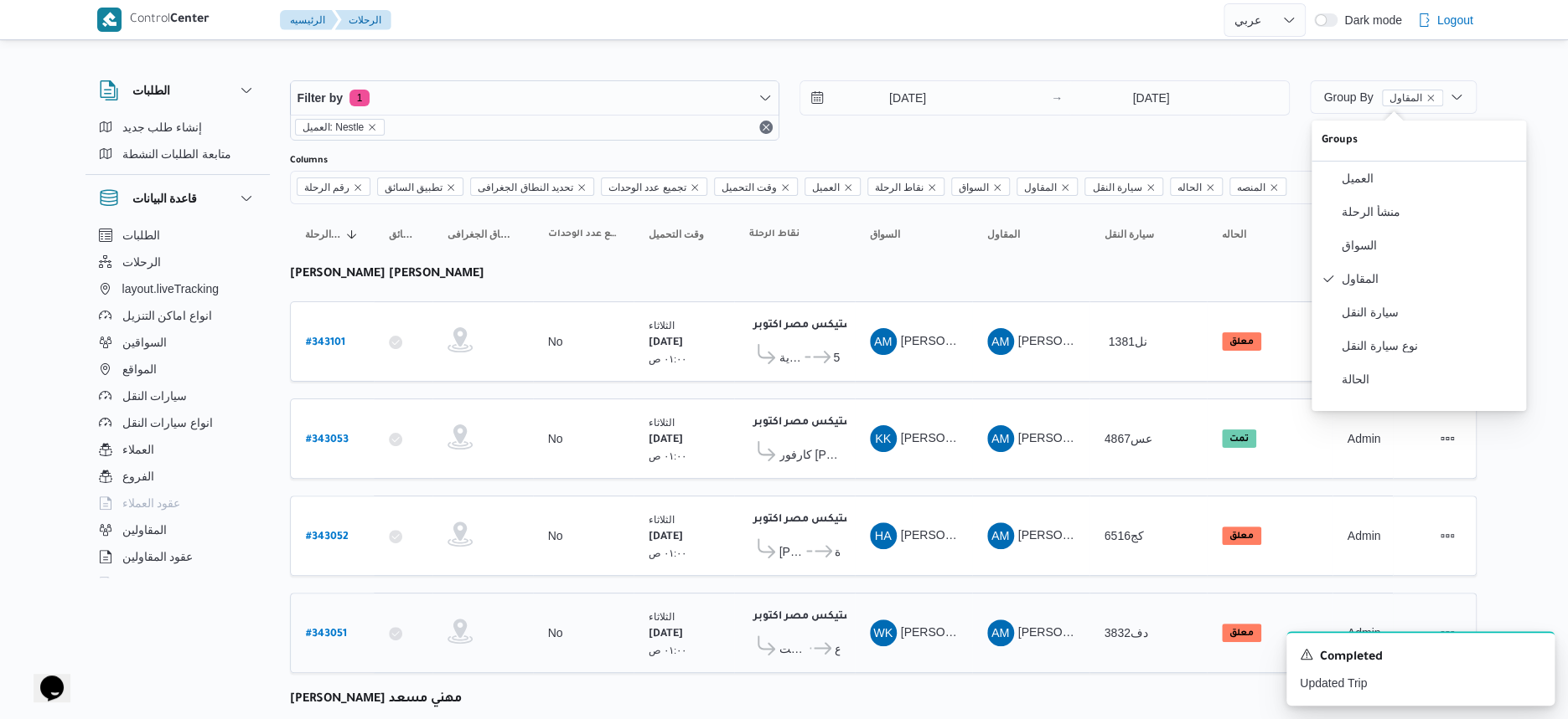
click at [803, 642] on span "جملة ماركت ش جلال دسوقى اسكندرية" at bounding box center [794, 648] width 29 height 20
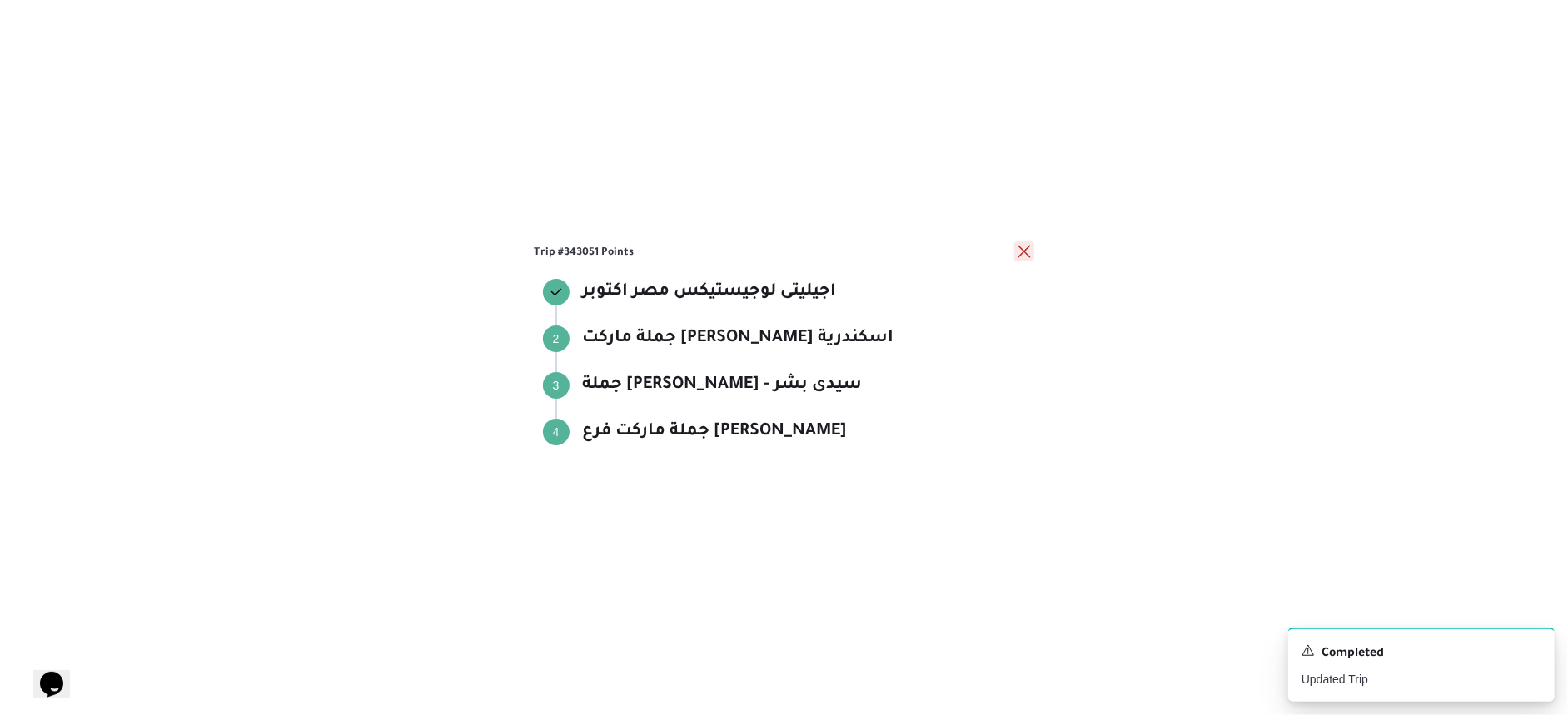
click at [1018, 251] on button "close" at bounding box center [1024, 251] width 20 height 20
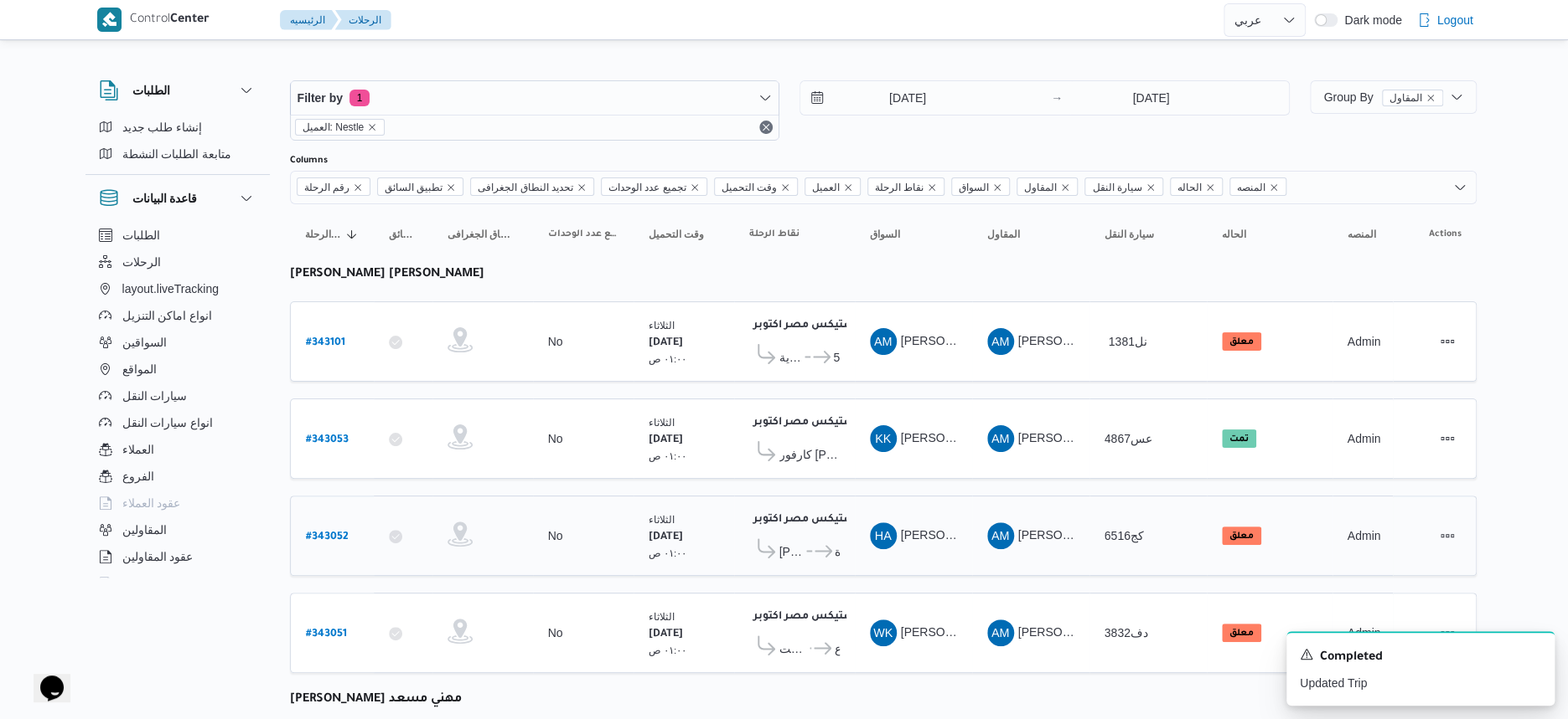
click at [809, 545] on icon at bounding box center [815, 551] width 17 height 12
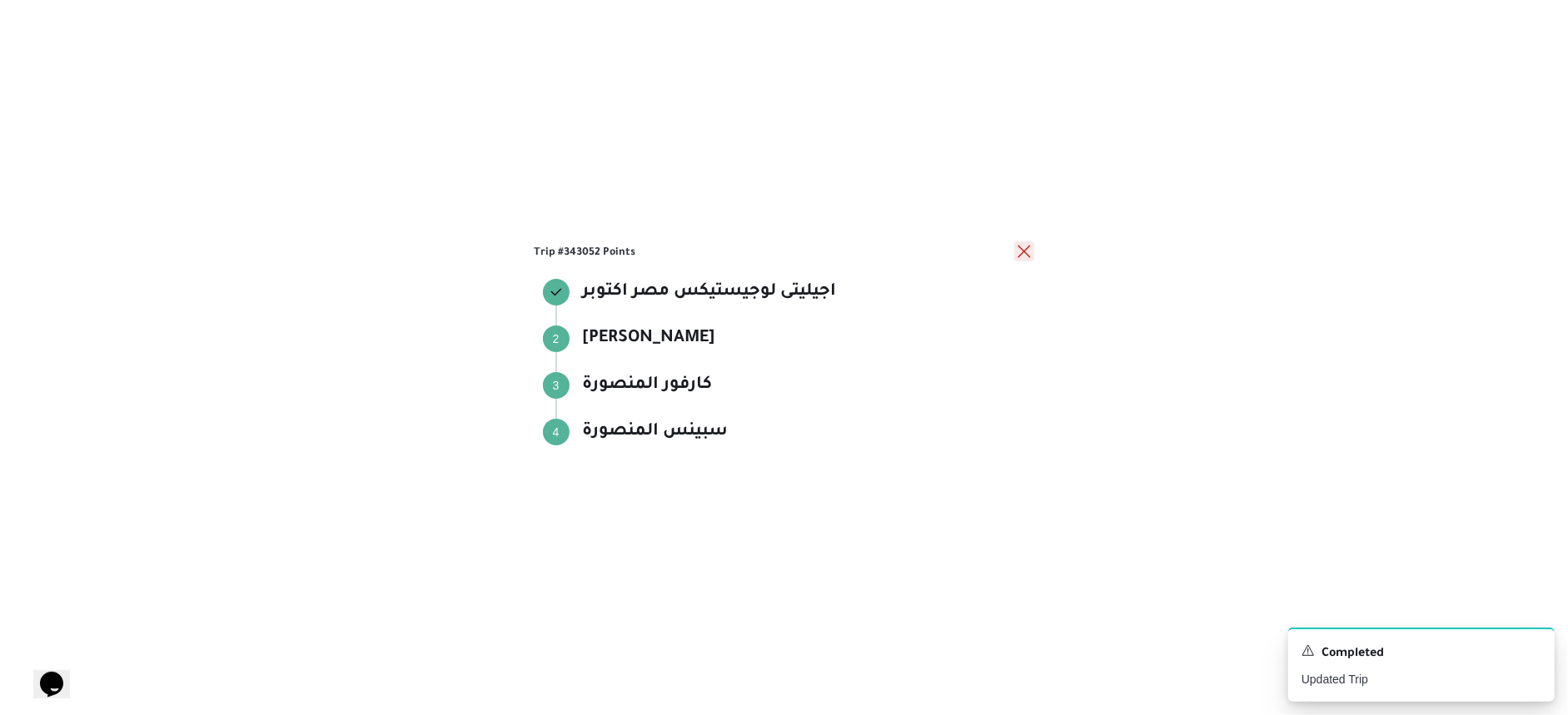
click at [1031, 248] on button "close" at bounding box center [1024, 251] width 20 height 20
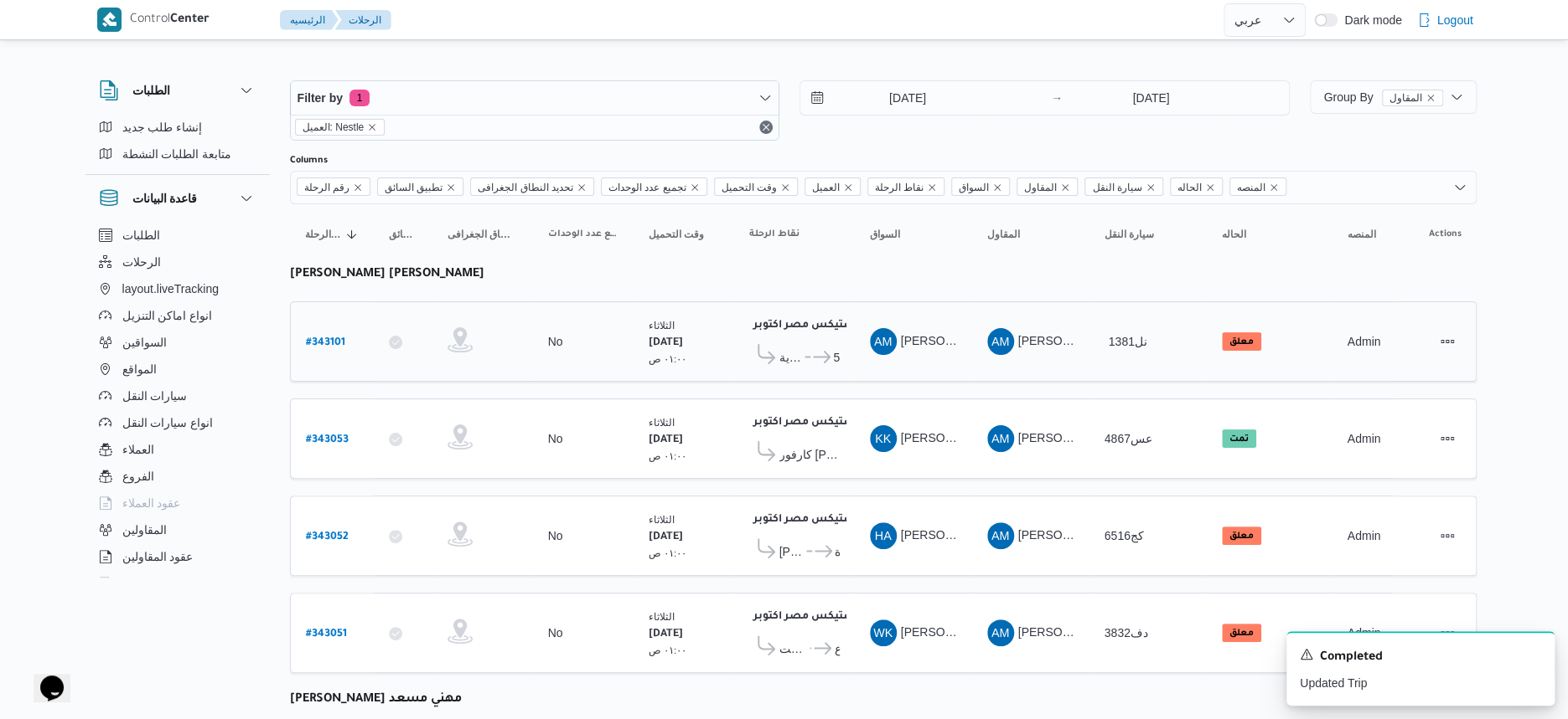
click at [824, 356] on icon at bounding box center [822, 357] width 17 height 12
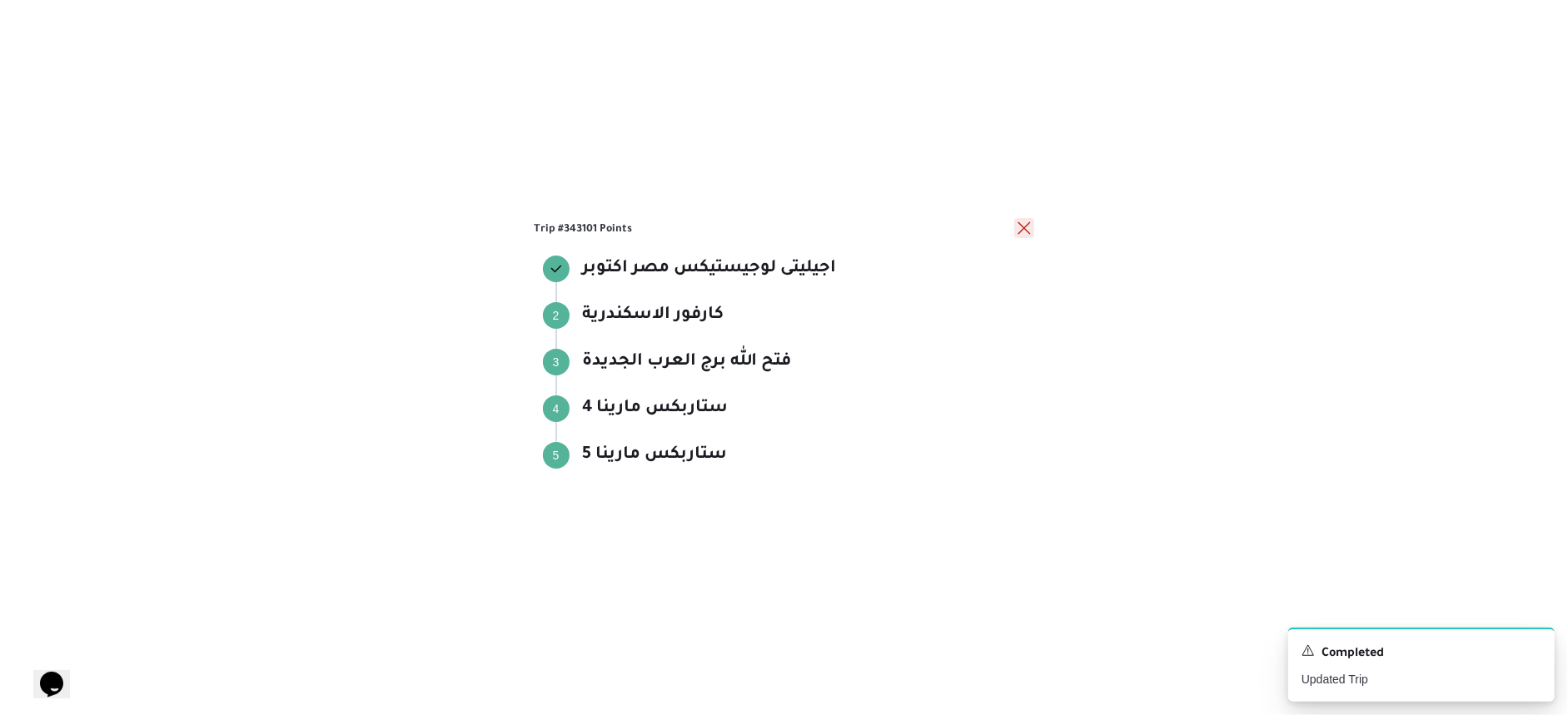
click at [1020, 226] on button "close" at bounding box center [1024, 227] width 20 height 20
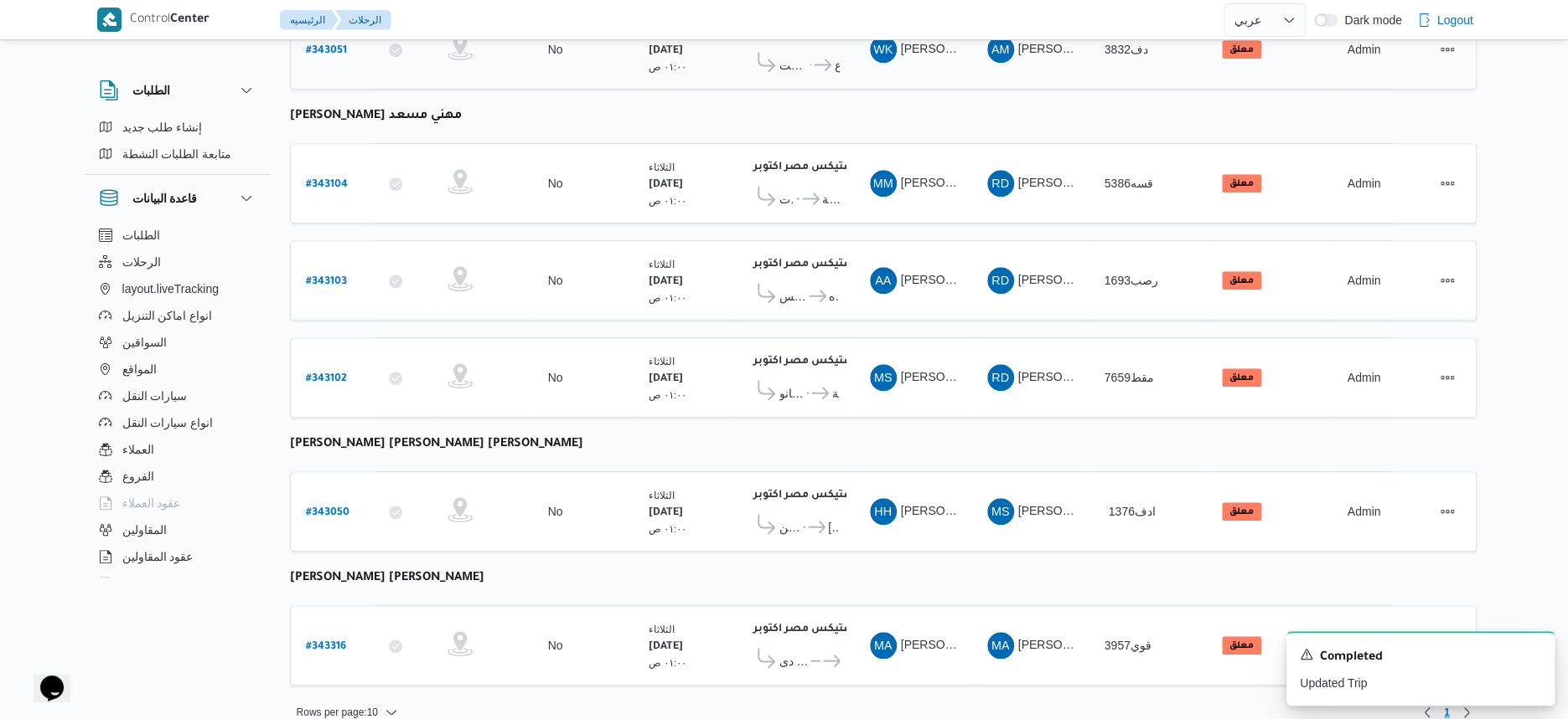
scroll to position [589, 0]
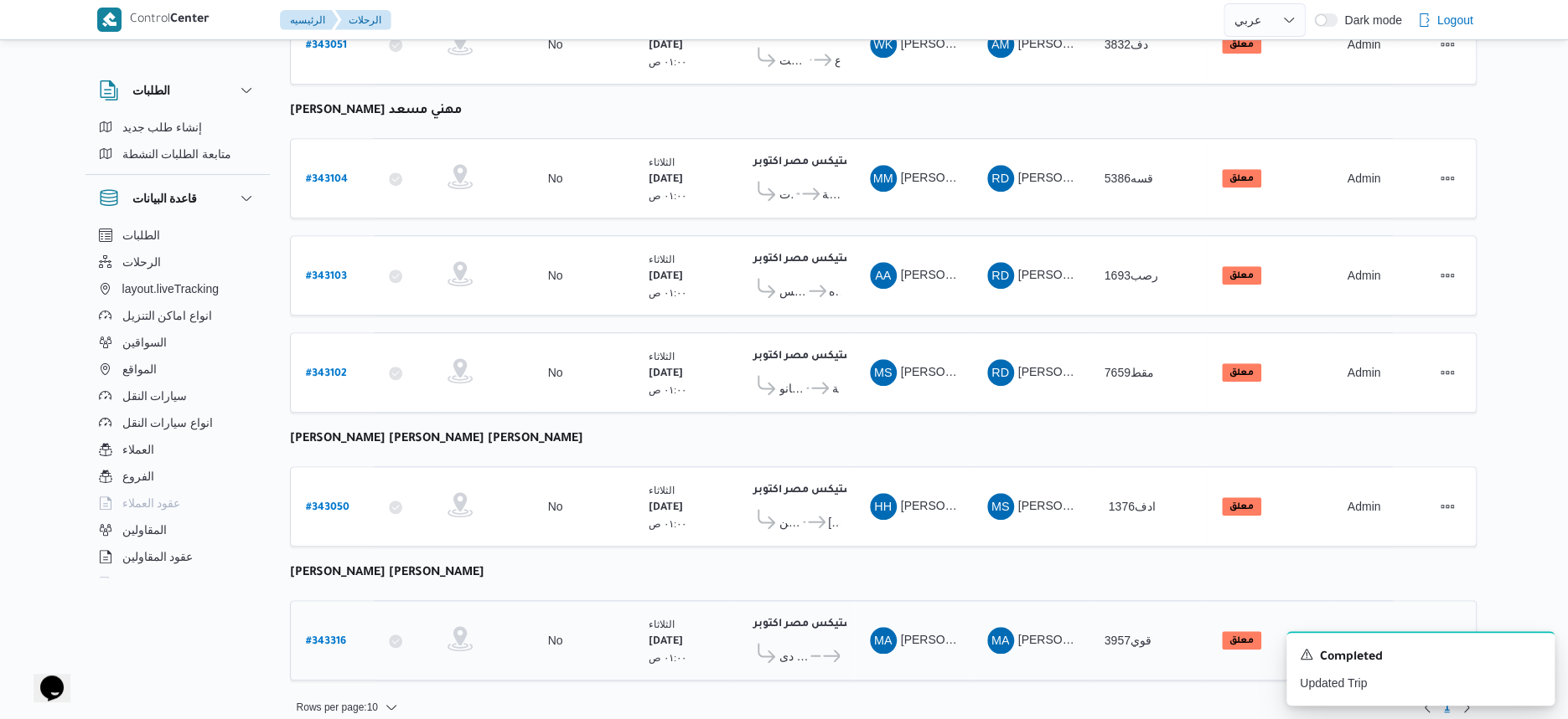
click at [336, 636] on b "# 343316" at bounding box center [326, 641] width 40 height 11
select select "ar"
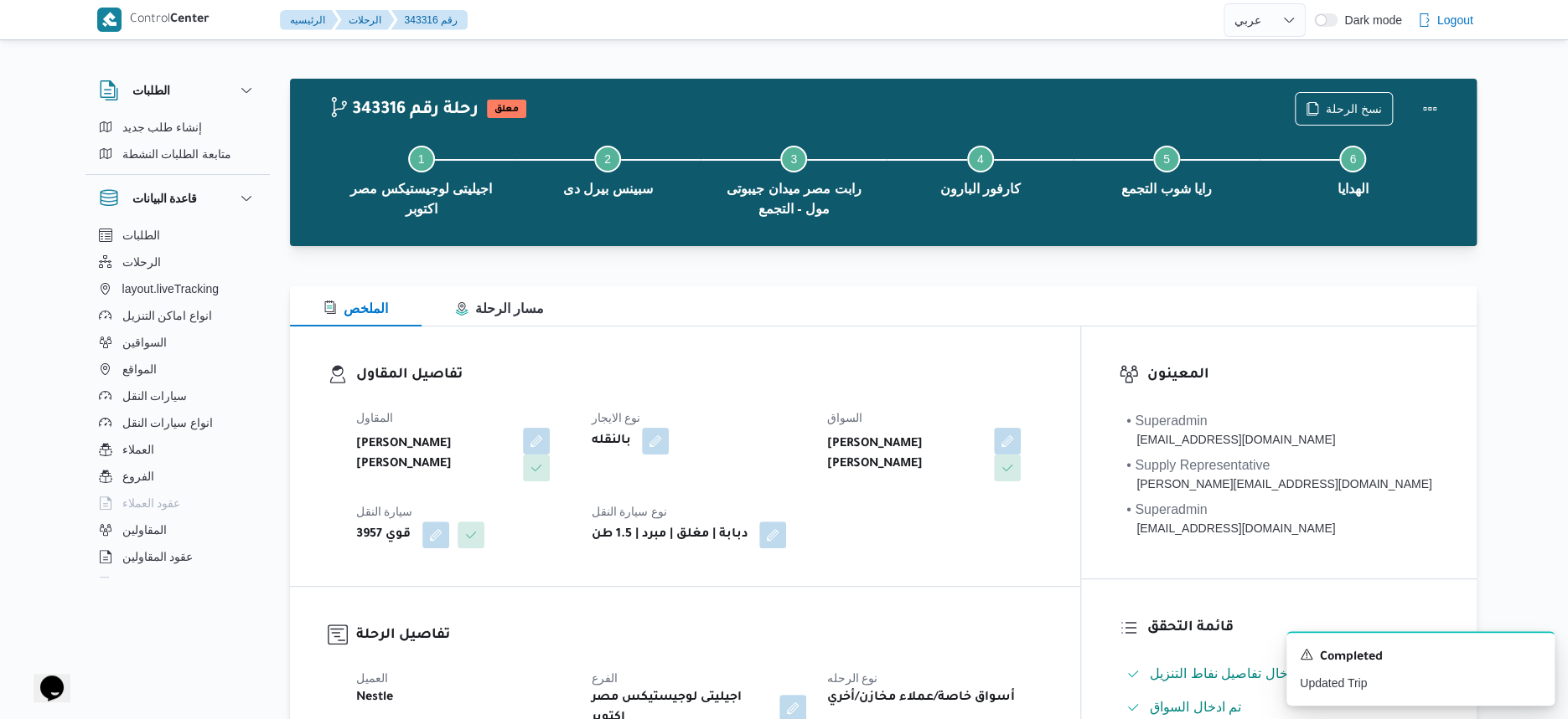
scroll to position [419, 0]
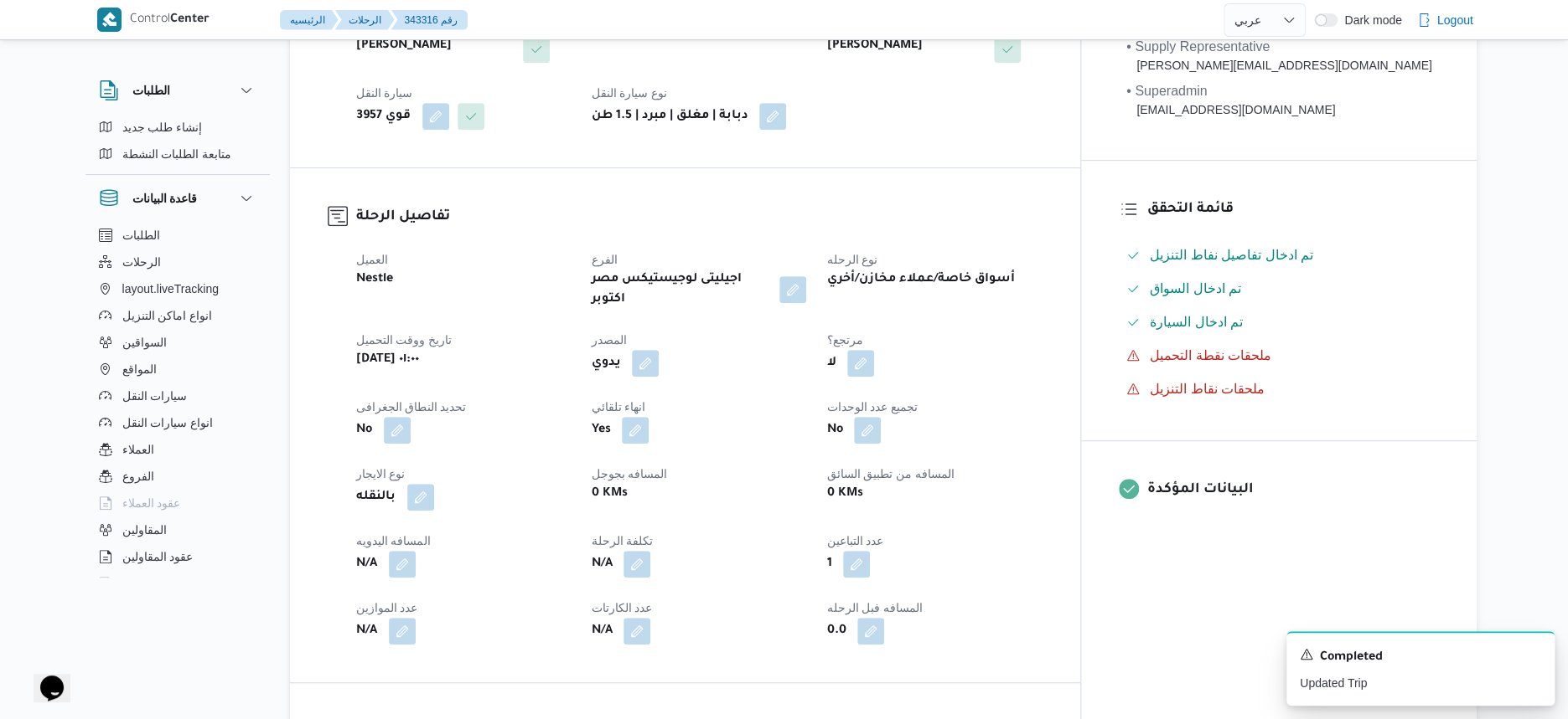
select select "ar"
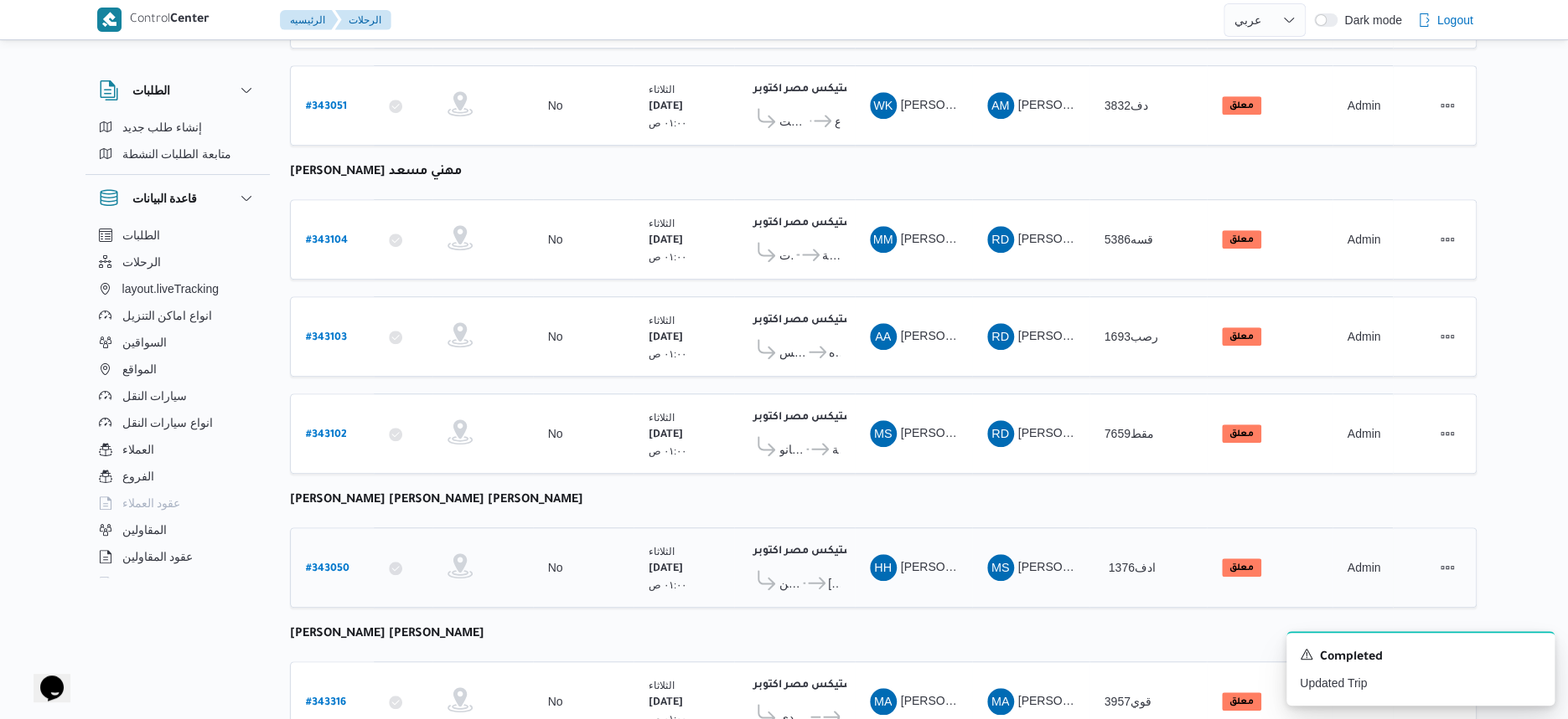
scroll to position [589, 0]
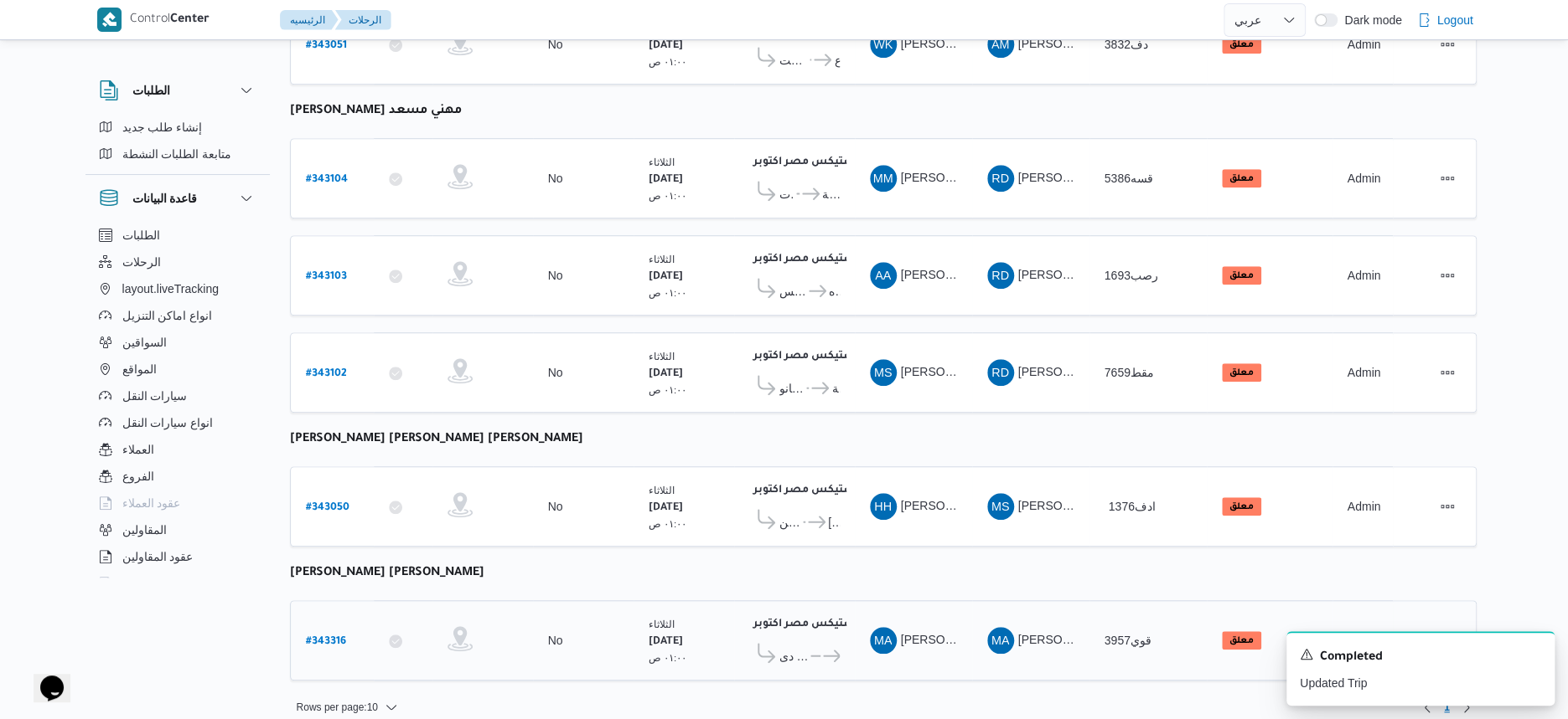
click at [321, 636] on b "# 343316" at bounding box center [326, 641] width 40 height 11
select select "ar"
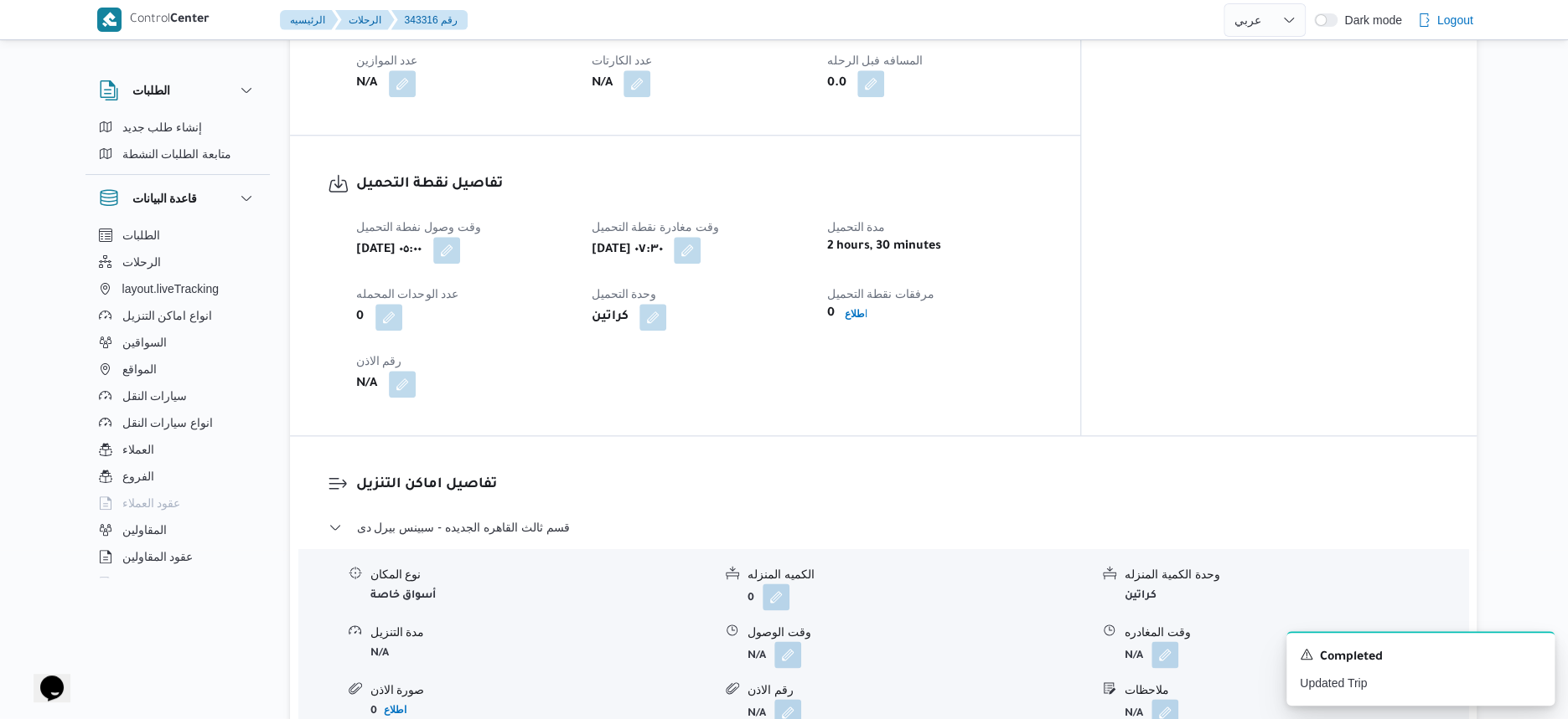
scroll to position [942, 0]
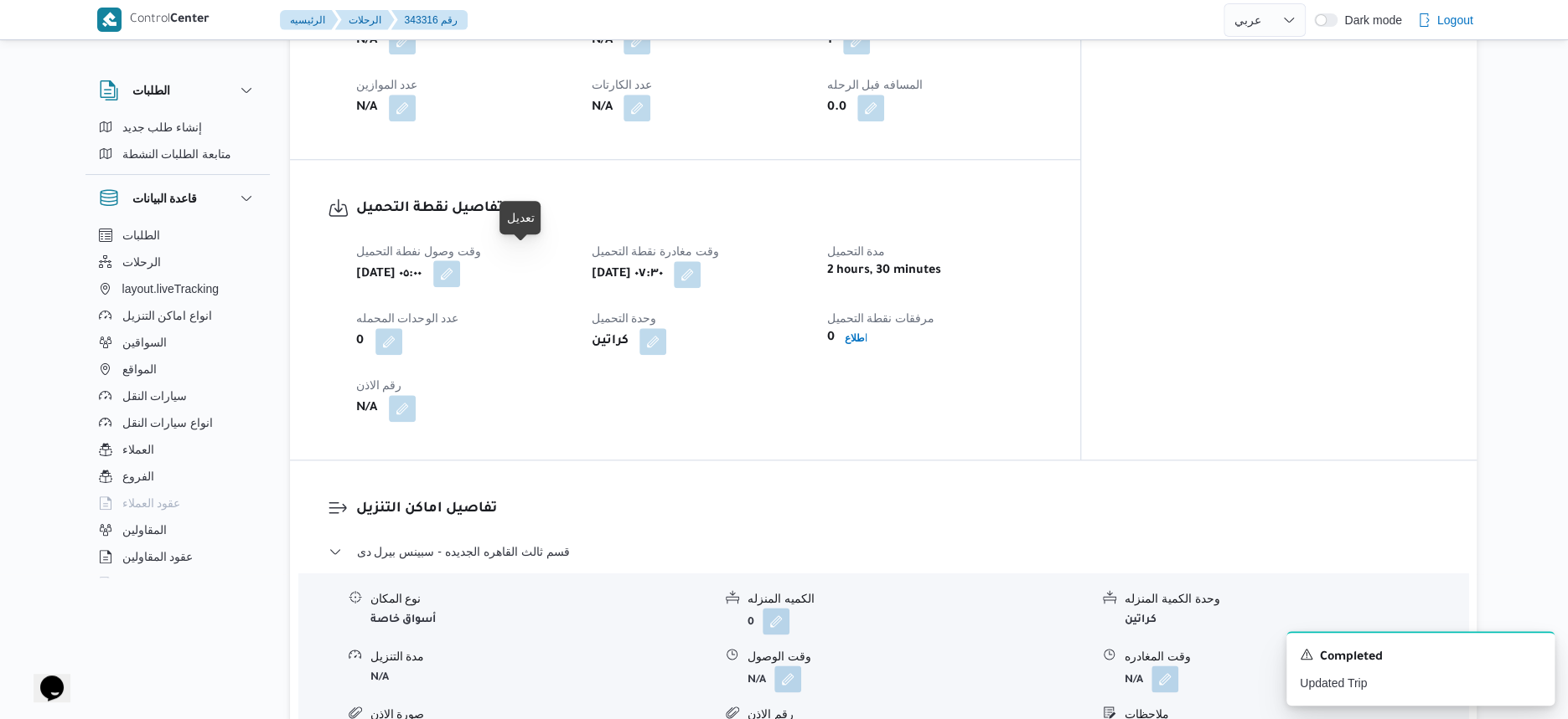
click at [460, 265] on button "button" at bounding box center [446, 274] width 27 height 27
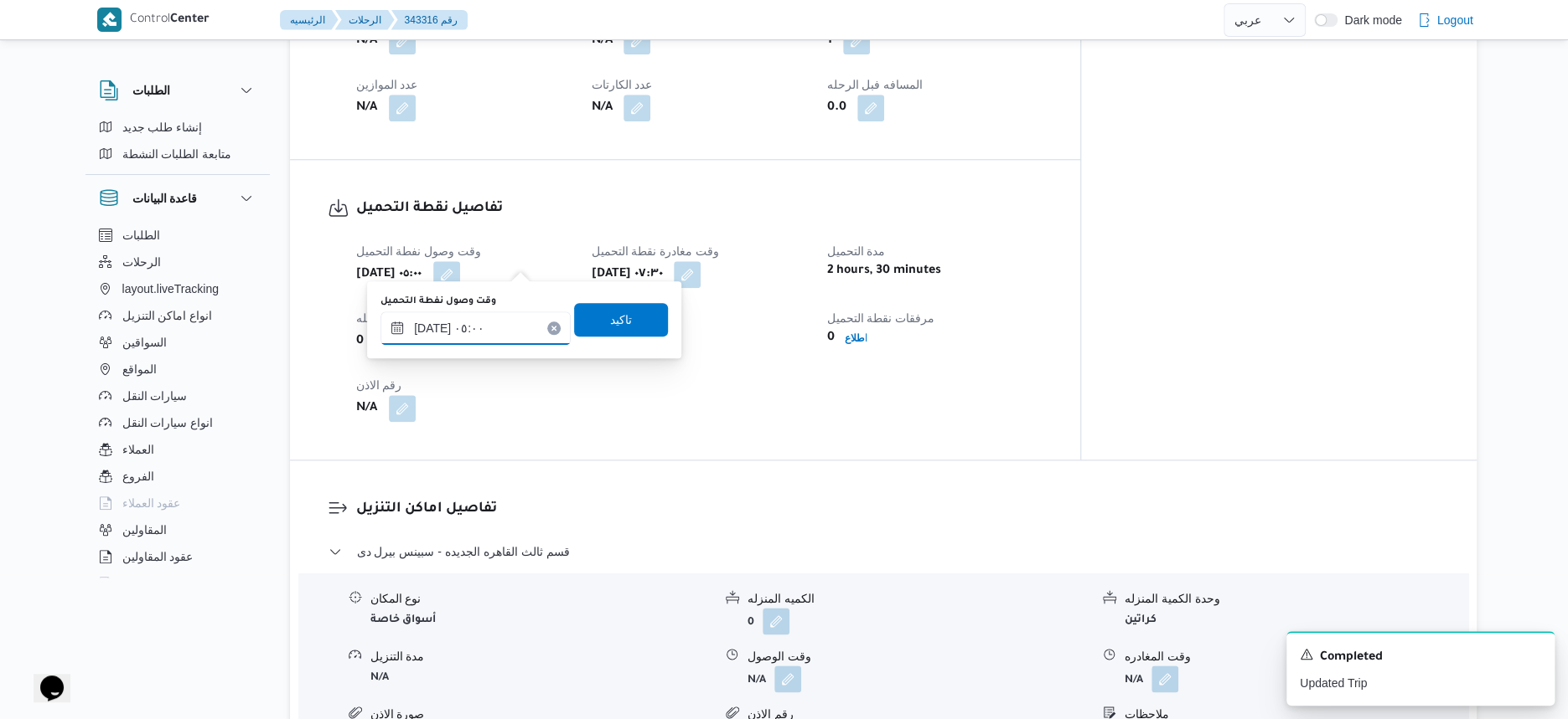
click at [497, 330] on input "١٤/١٠/٢٠٢٥ ٠٥:٠٠" at bounding box center [476, 328] width 190 height 33
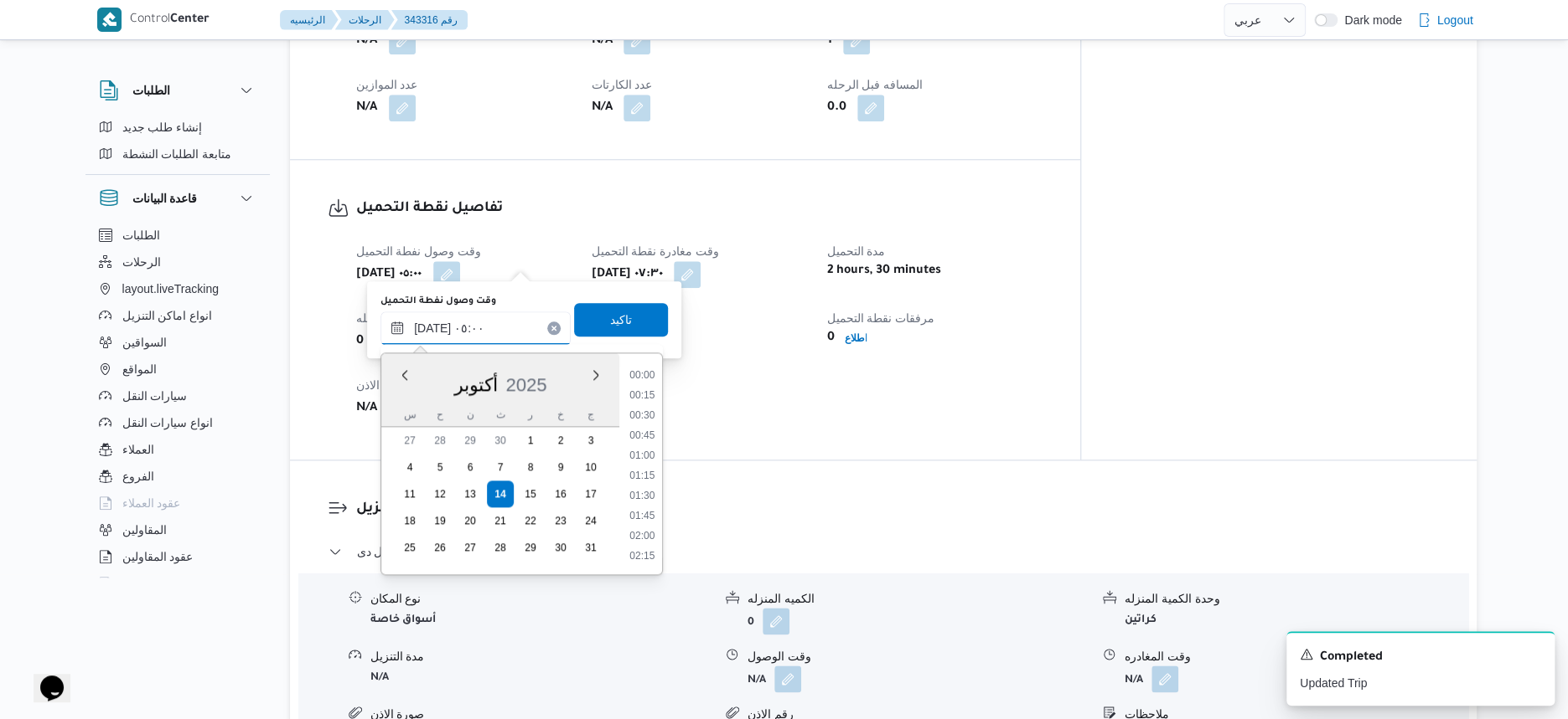
scroll to position [299, 0]
click at [641, 403] on li "04:00" at bounding box center [642, 397] width 38 height 17
type input "١٤/١٠/٢٠٢٥ ٠٤:٠٠"
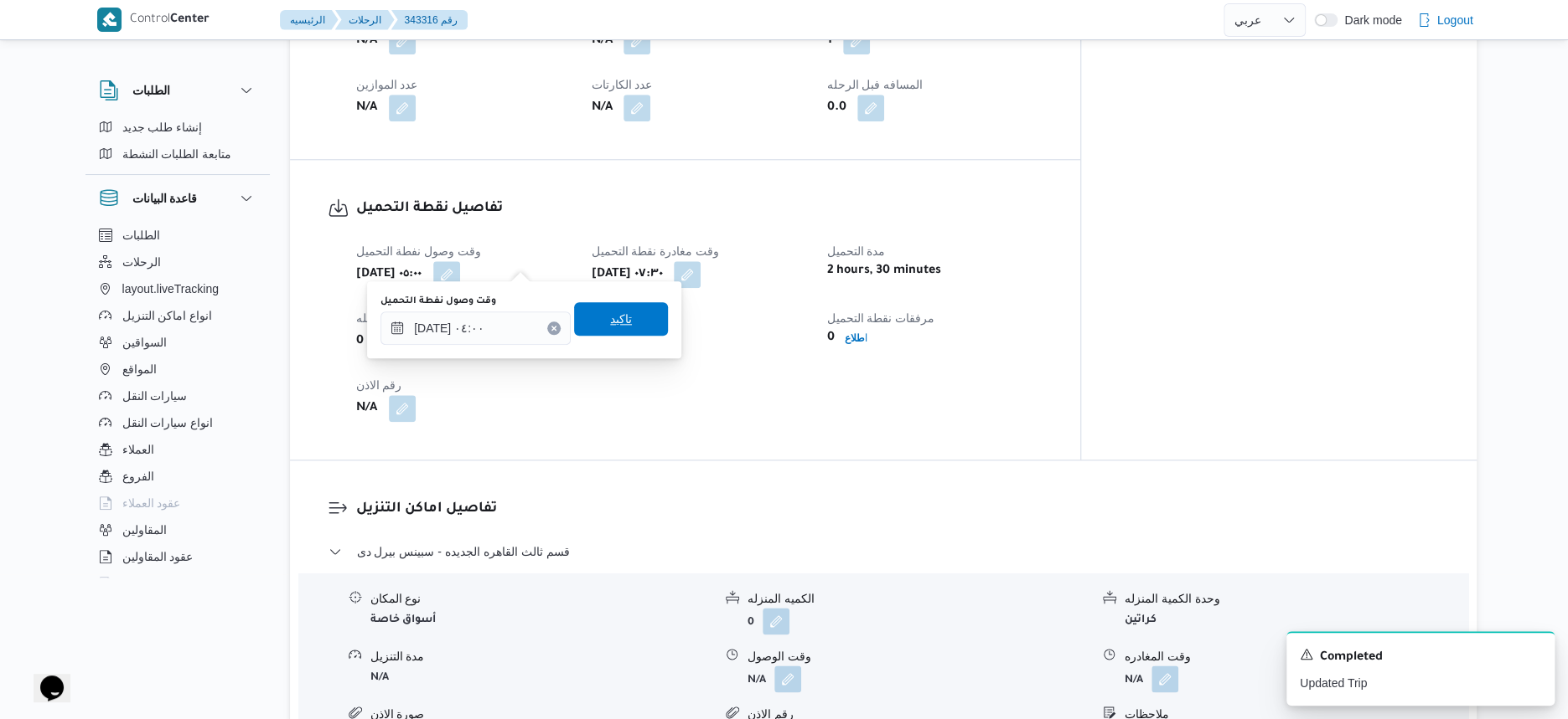
click at [616, 327] on span "تاكيد" at bounding box center [621, 318] width 22 height 20
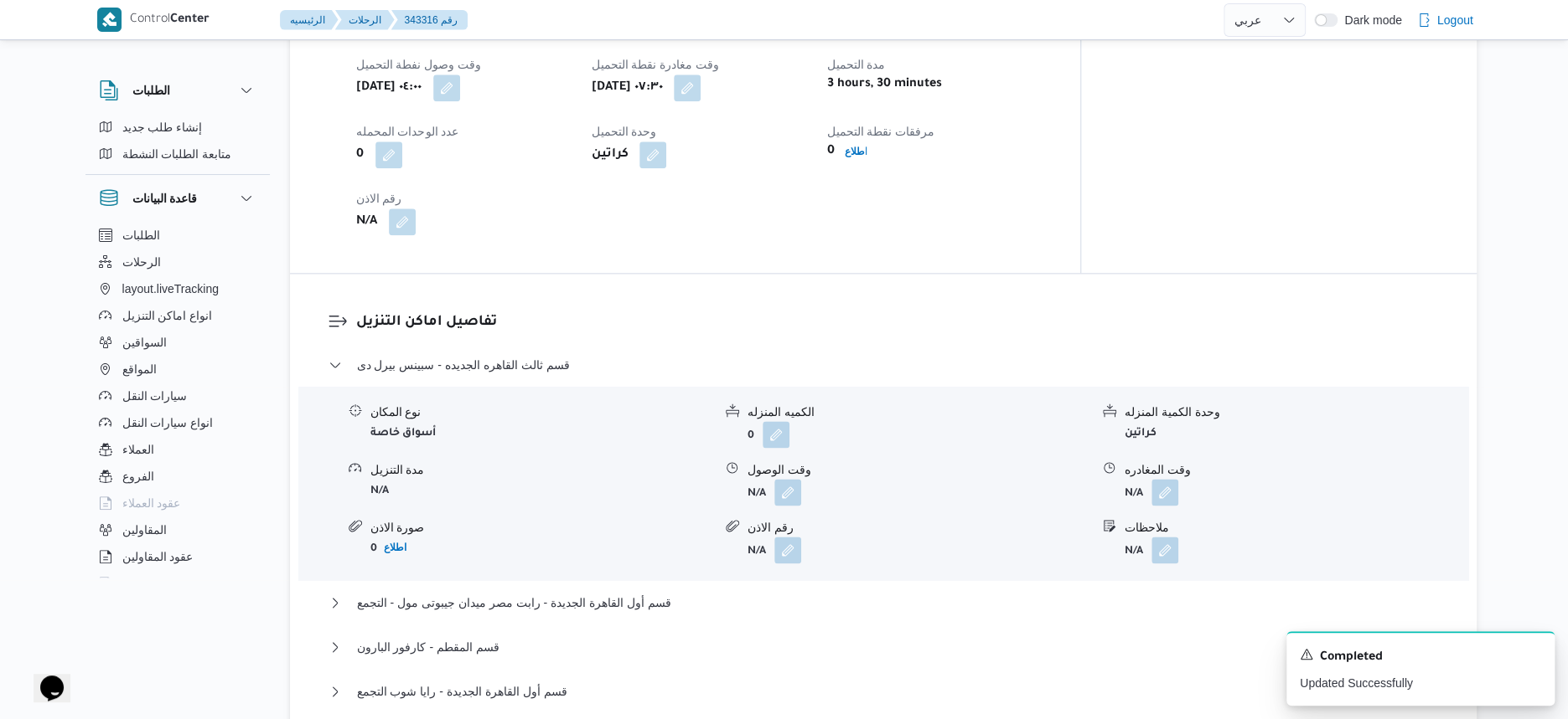
scroll to position [1257, 0]
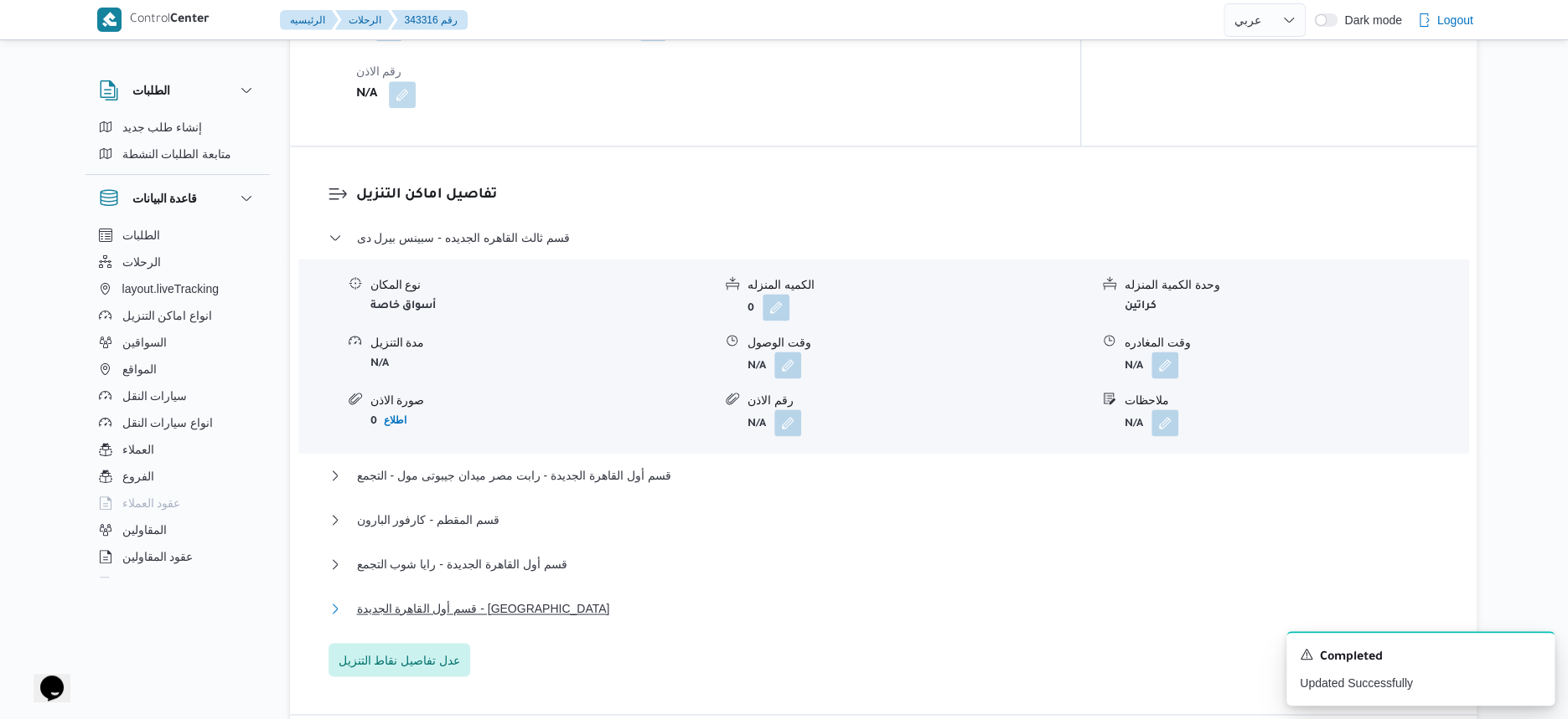
click at [521, 599] on button "قسم أول القاهرة الجديدة - الهدايا" at bounding box center [884, 608] width 1111 height 20
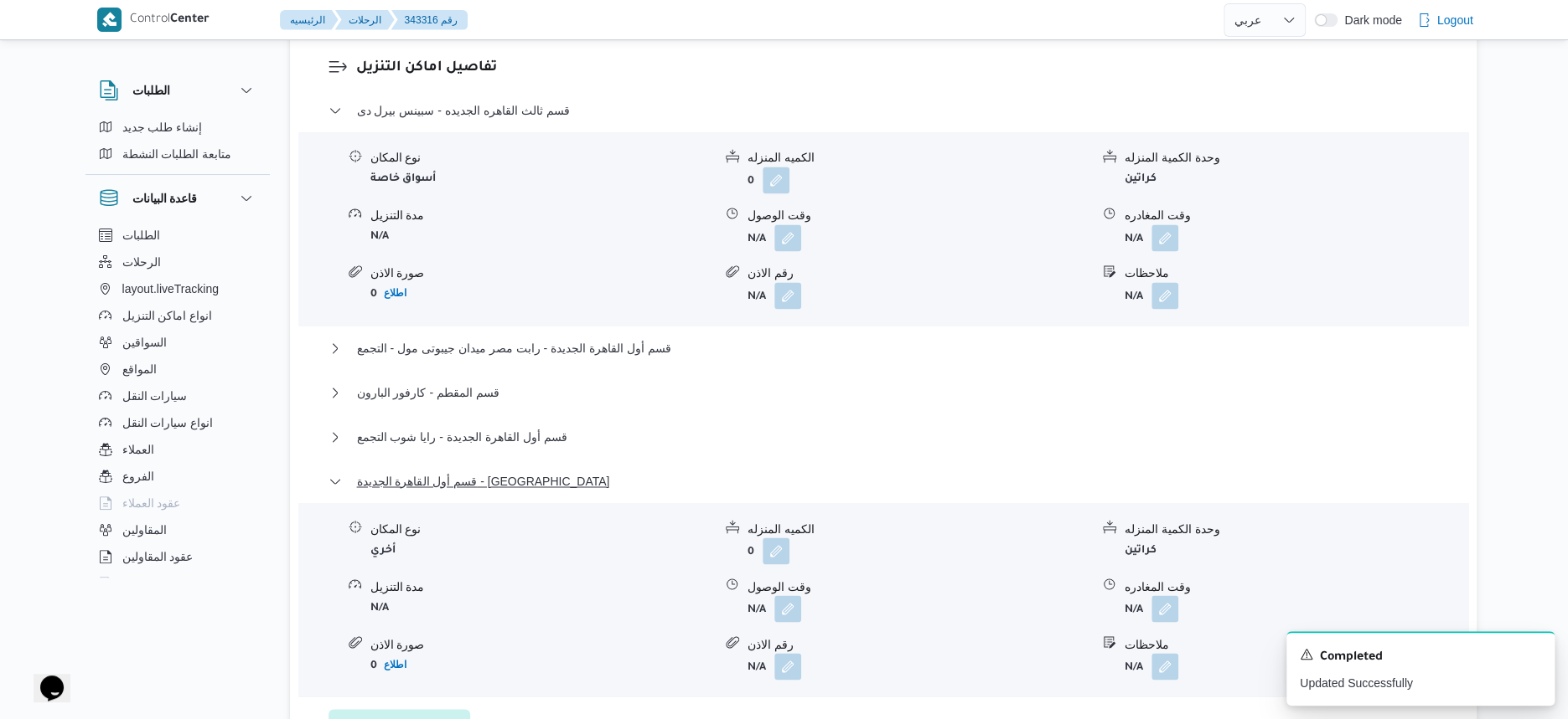
scroll to position [1466, 0]
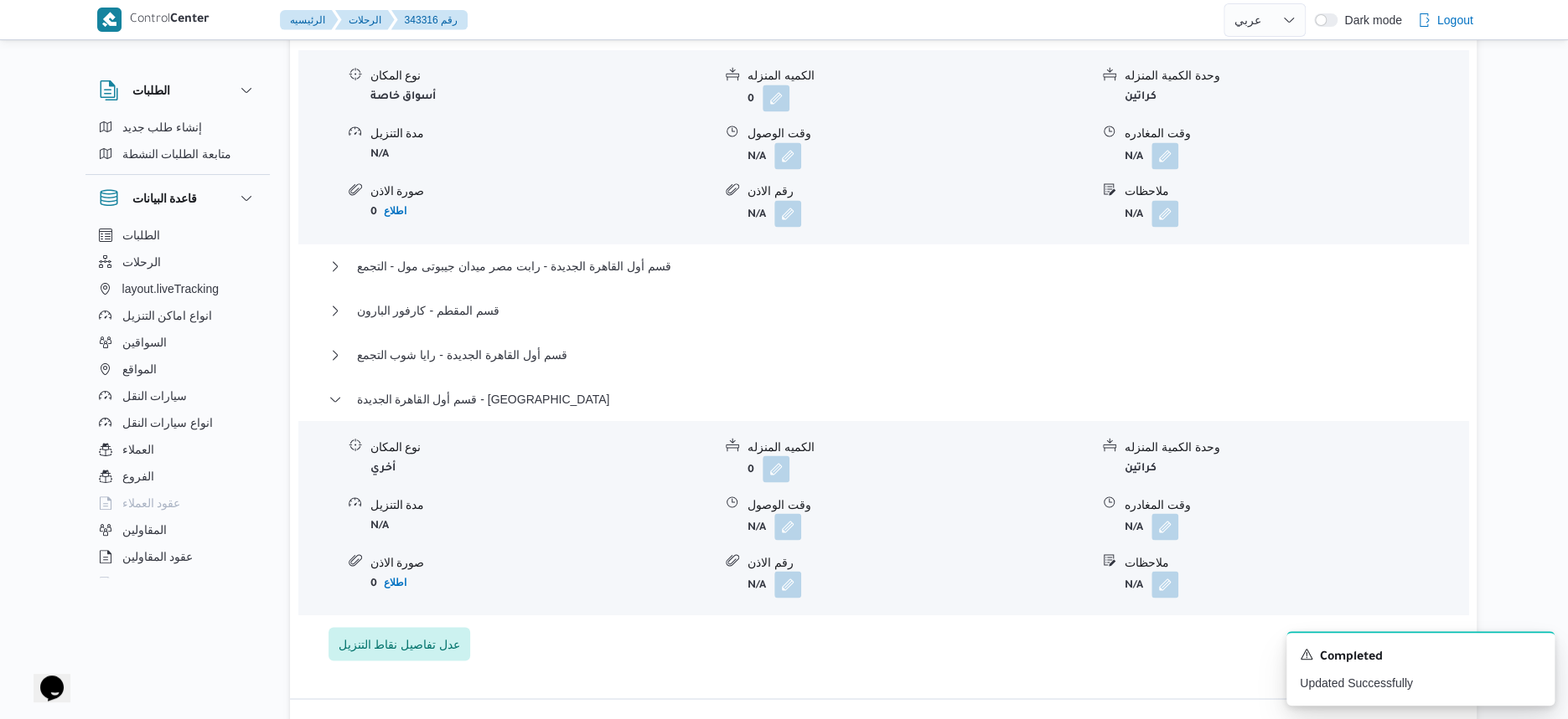
click at [532, 572] on form "0 اطلاع" at bounding box center [541, 583] width 342 height 23
click at [423, 633] on span "عدل تفاصيل نقاط التنزيل" at bounding box center [400, 643] width 122 height 20
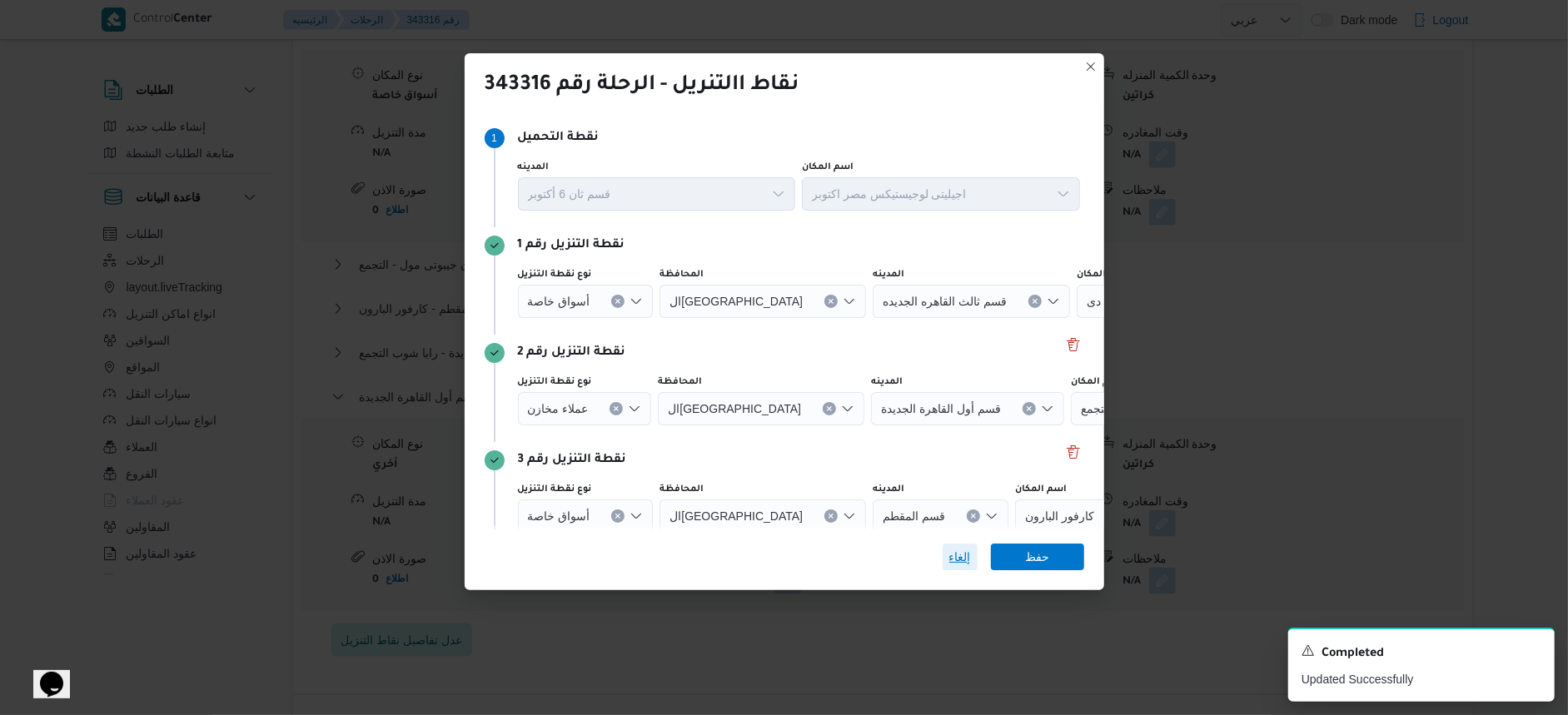
click at [961, 555] on span "إلغاء" at bounding box center [960, 557] width 22 height 20
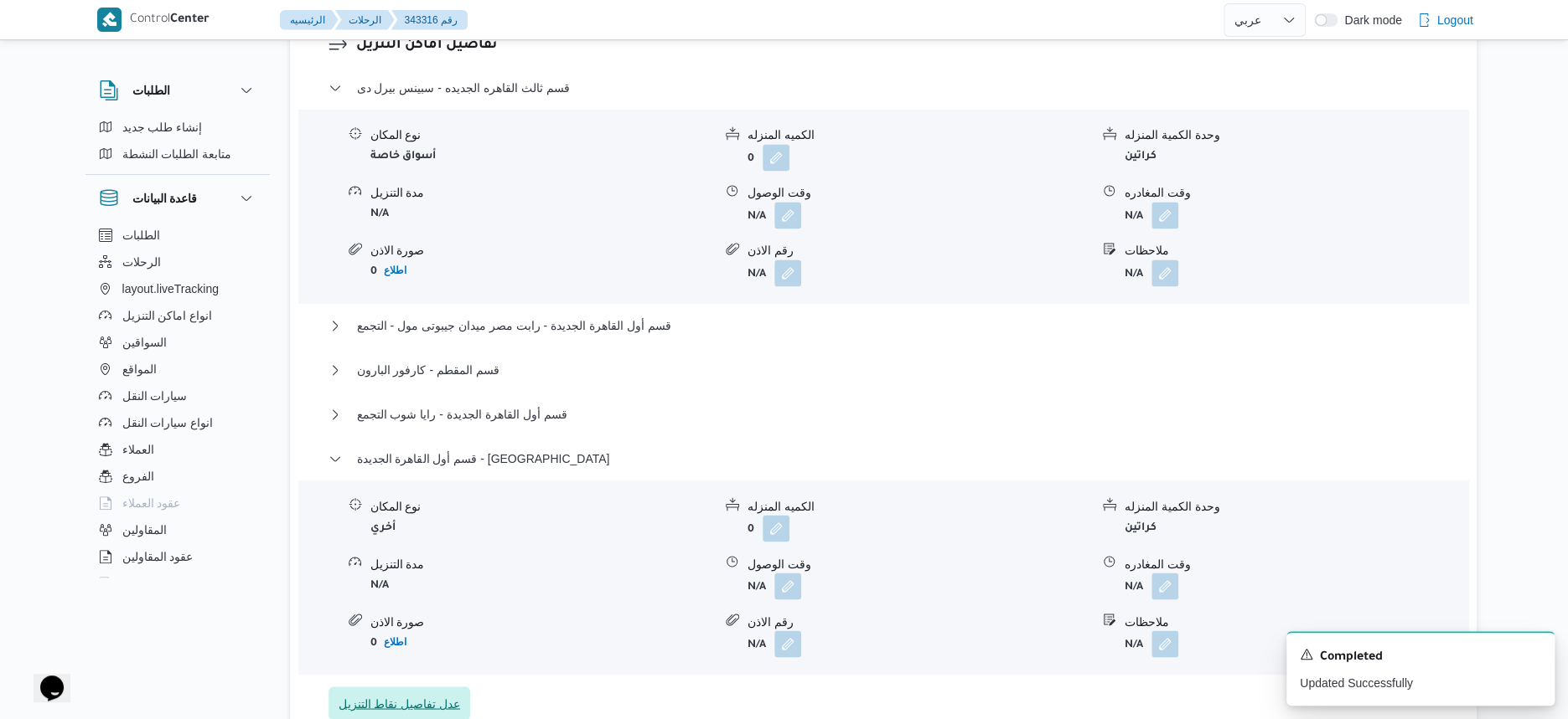
scroll to position [1361, 0]
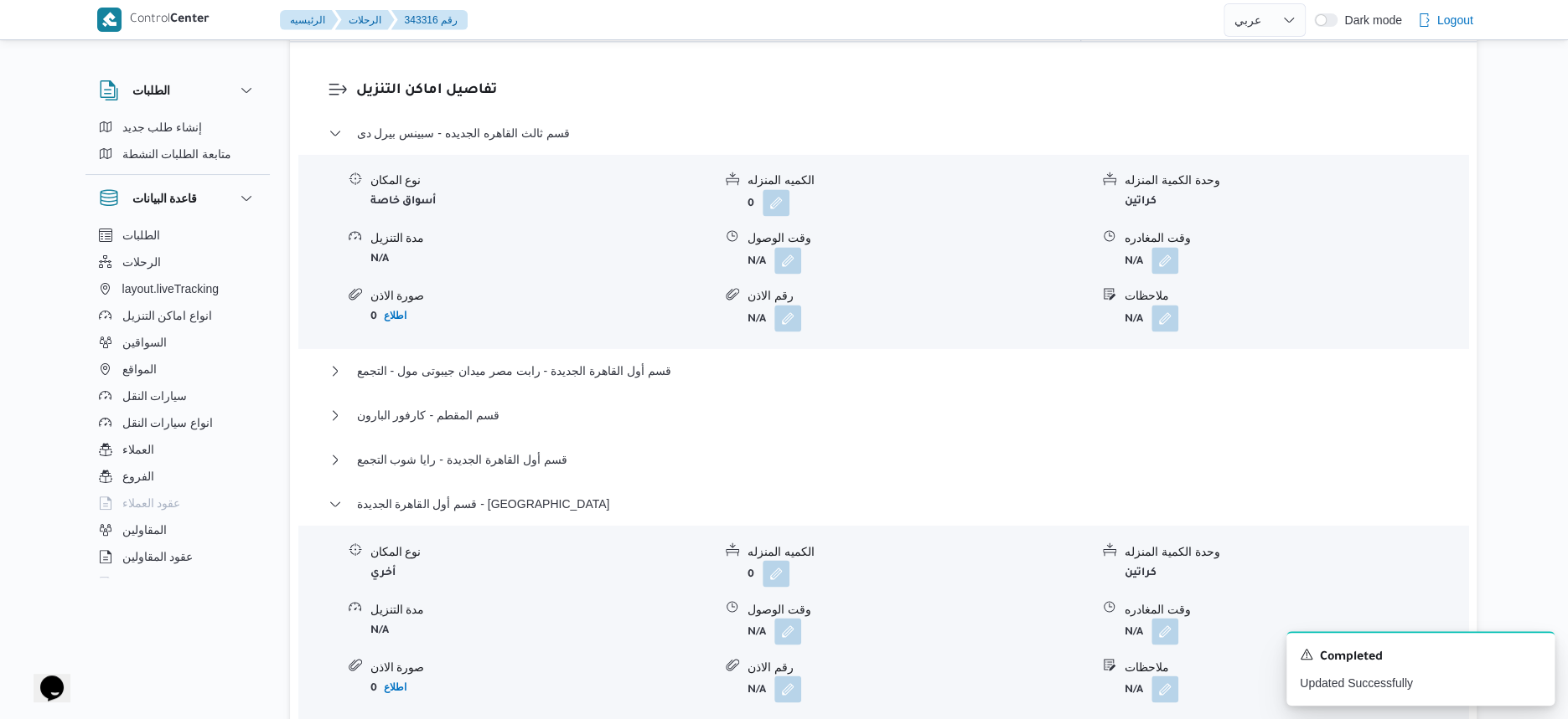
click at [490, 414] on div "قسم المقطم - كارفور البارون" at bounding box center [884, 421] width 1111 height 31
click at [490, 408] on span "قسم المقطم - كارفور البارون" at bounding box center [428, 415] width 142 height 20
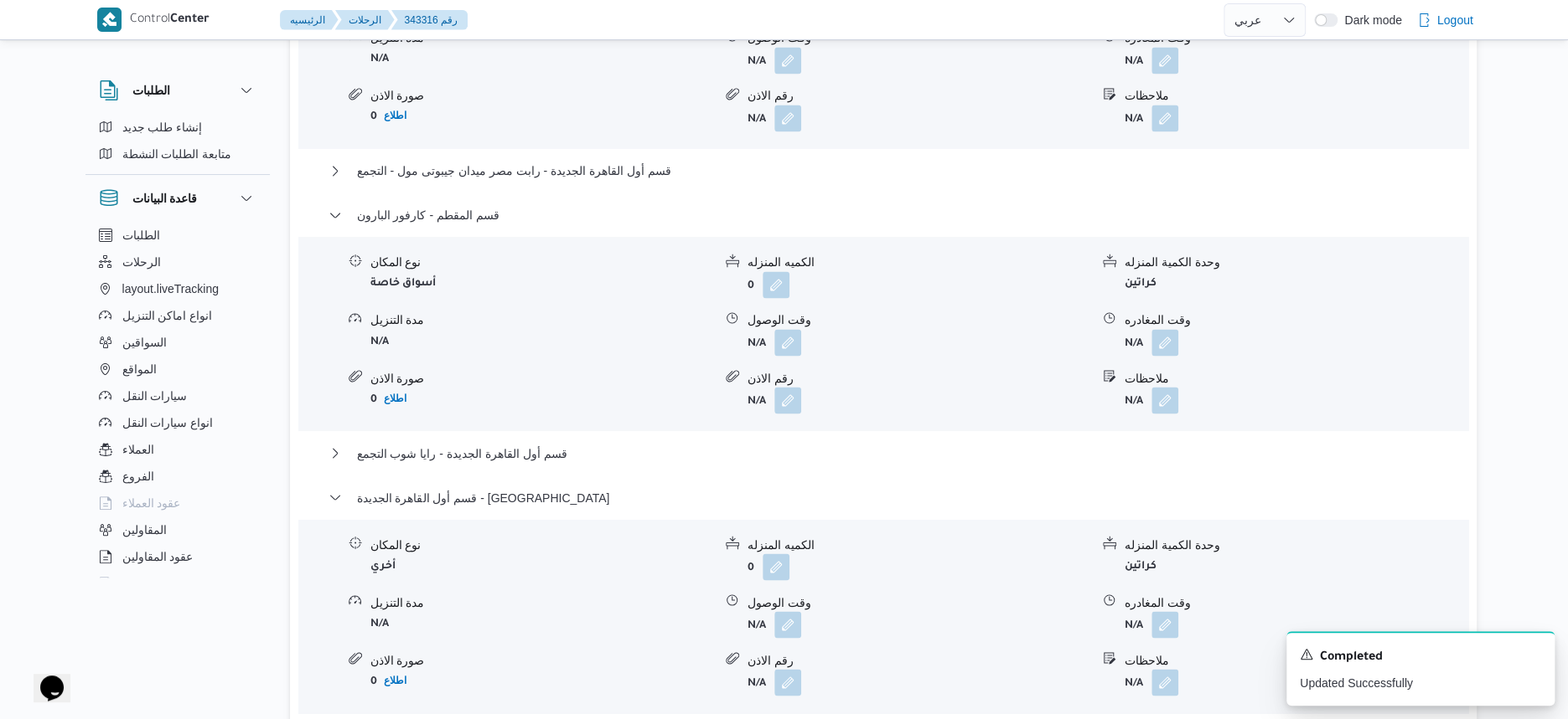
scroll to position [1571, 0]
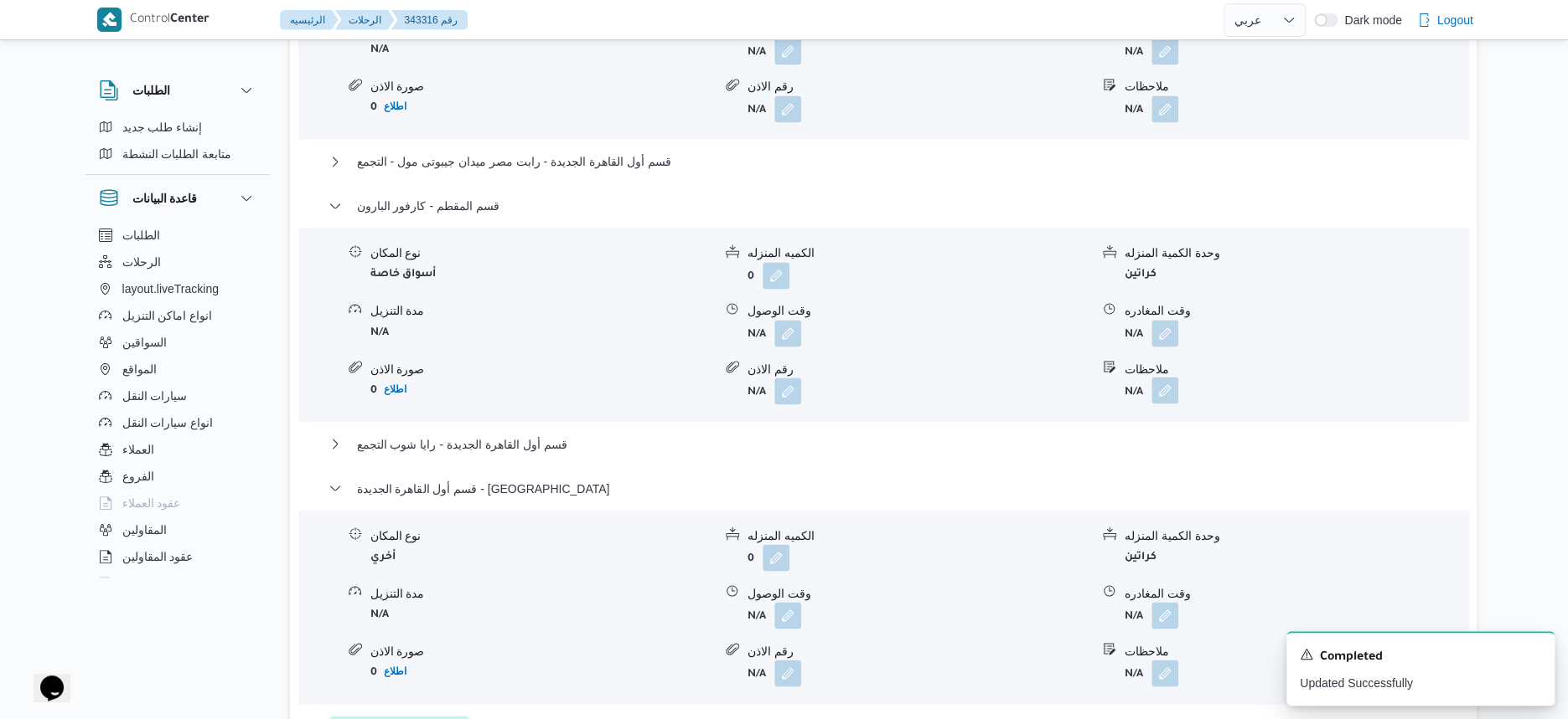
click at [1159, 379] on button "button" at bounding box center [1165, 390] width 27 height 27
click at [1145, 456] on input "ملاحظات" at bounding box center [1115, 444] width 167 height 33
type input "الفرع لم يسلم"
click at [1273, 426] on span "تاكيد" at bounding box center [1248, 435] width 93 height 33
select select "ar"
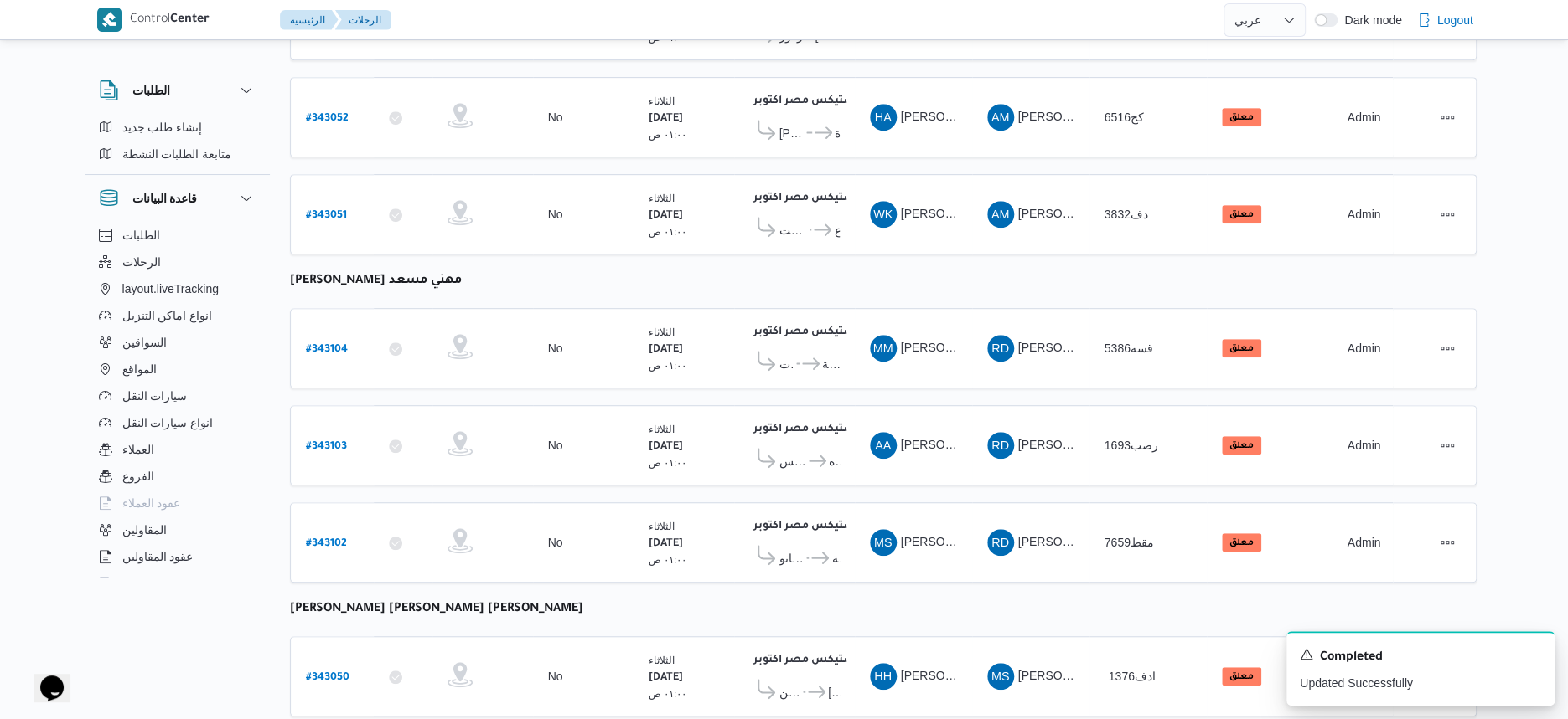
scroll to position [589, 0]
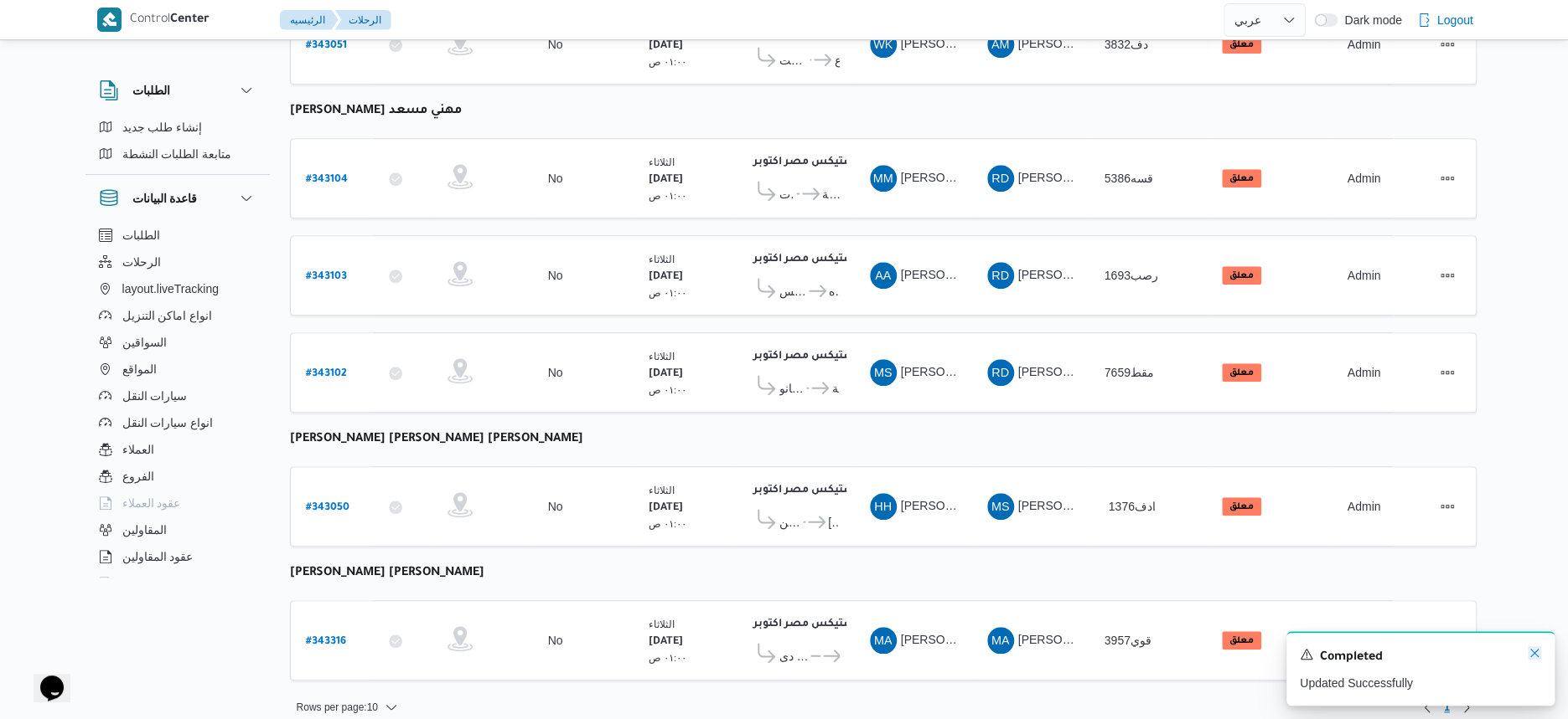
click at [1540, 653] on icon "Dismiss toast" at bounding box center [1534, 653] width 13 height 13
click at [822, 516] on icon at bounding box center [816, 522] width 17 height 12
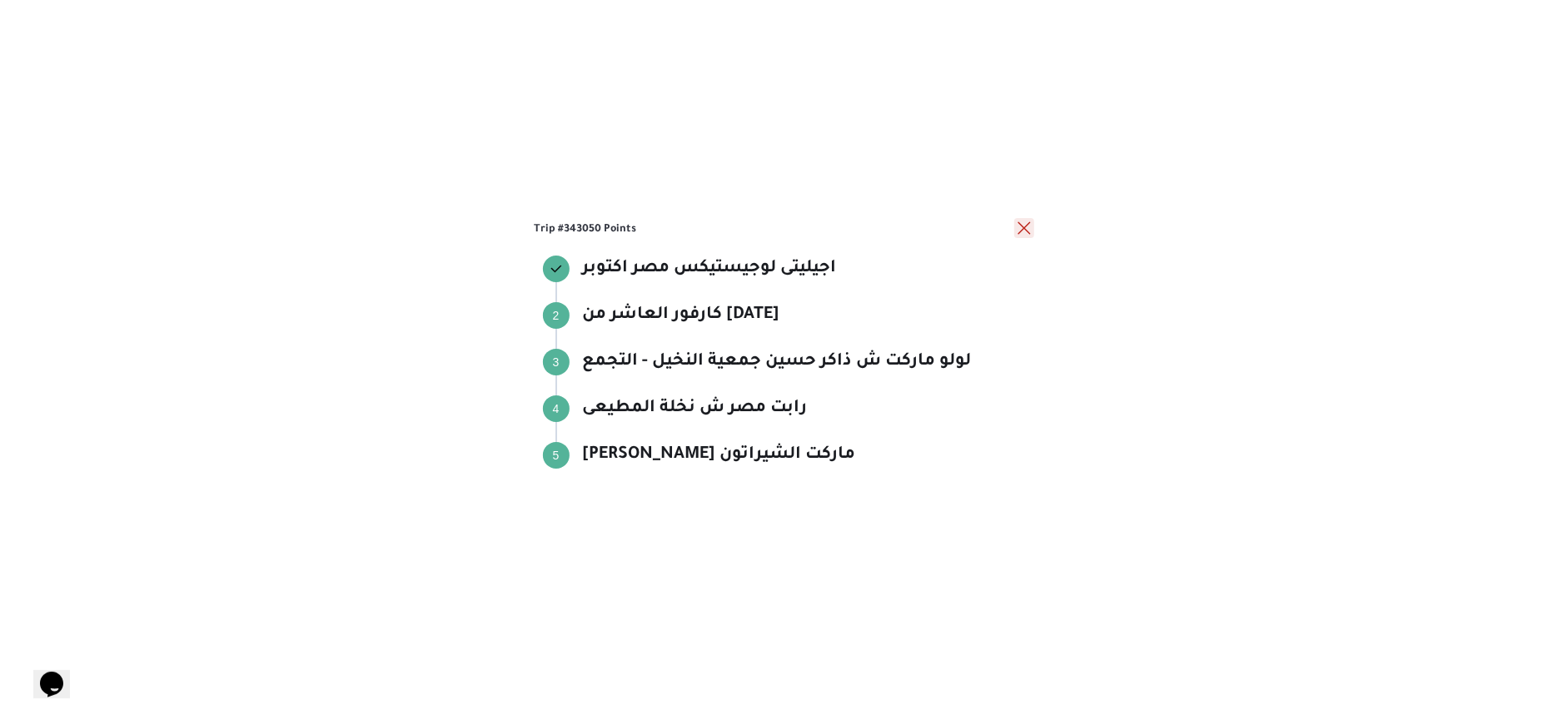
click at [1026, 226] on button "close" at bounding box center [1024, 227] width 20 height 20
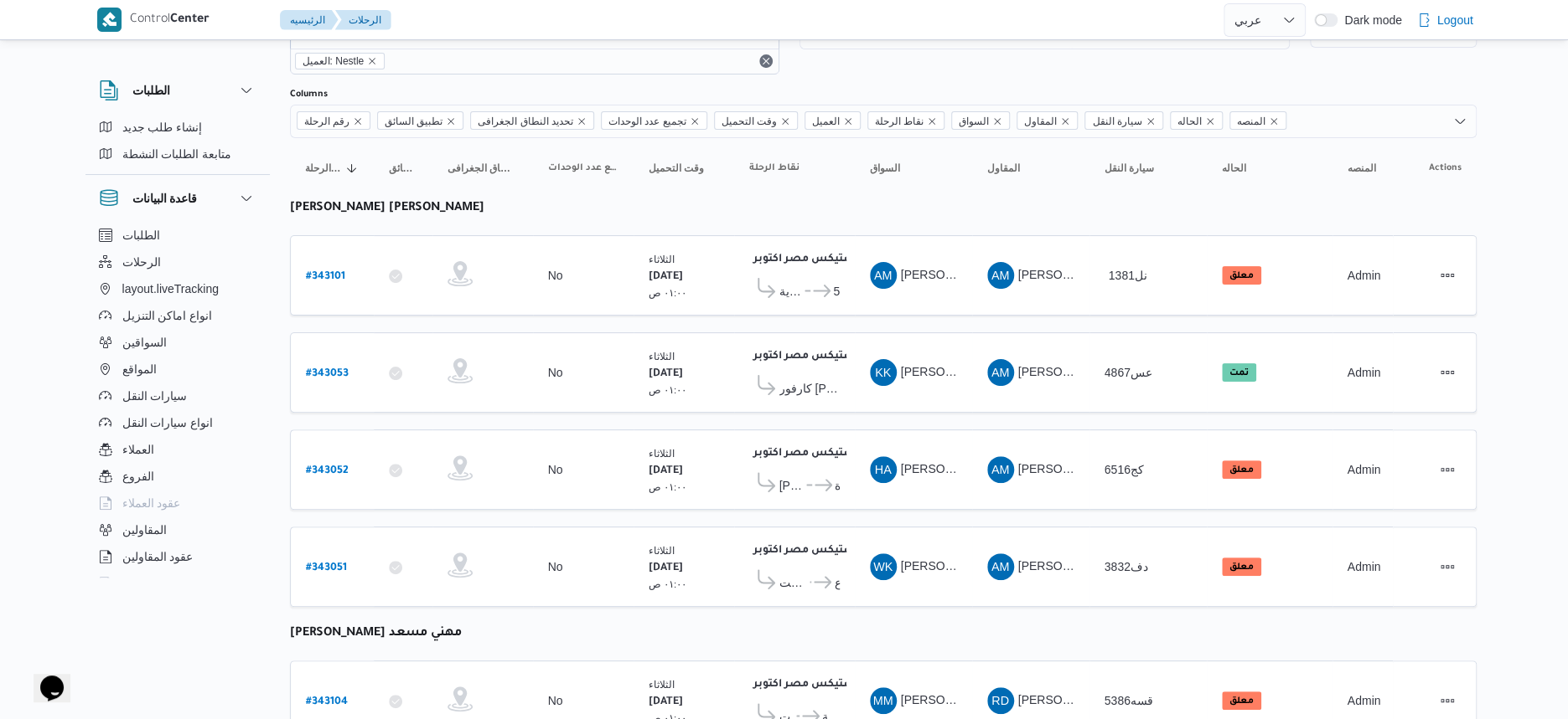
scroll to position [0, 0]
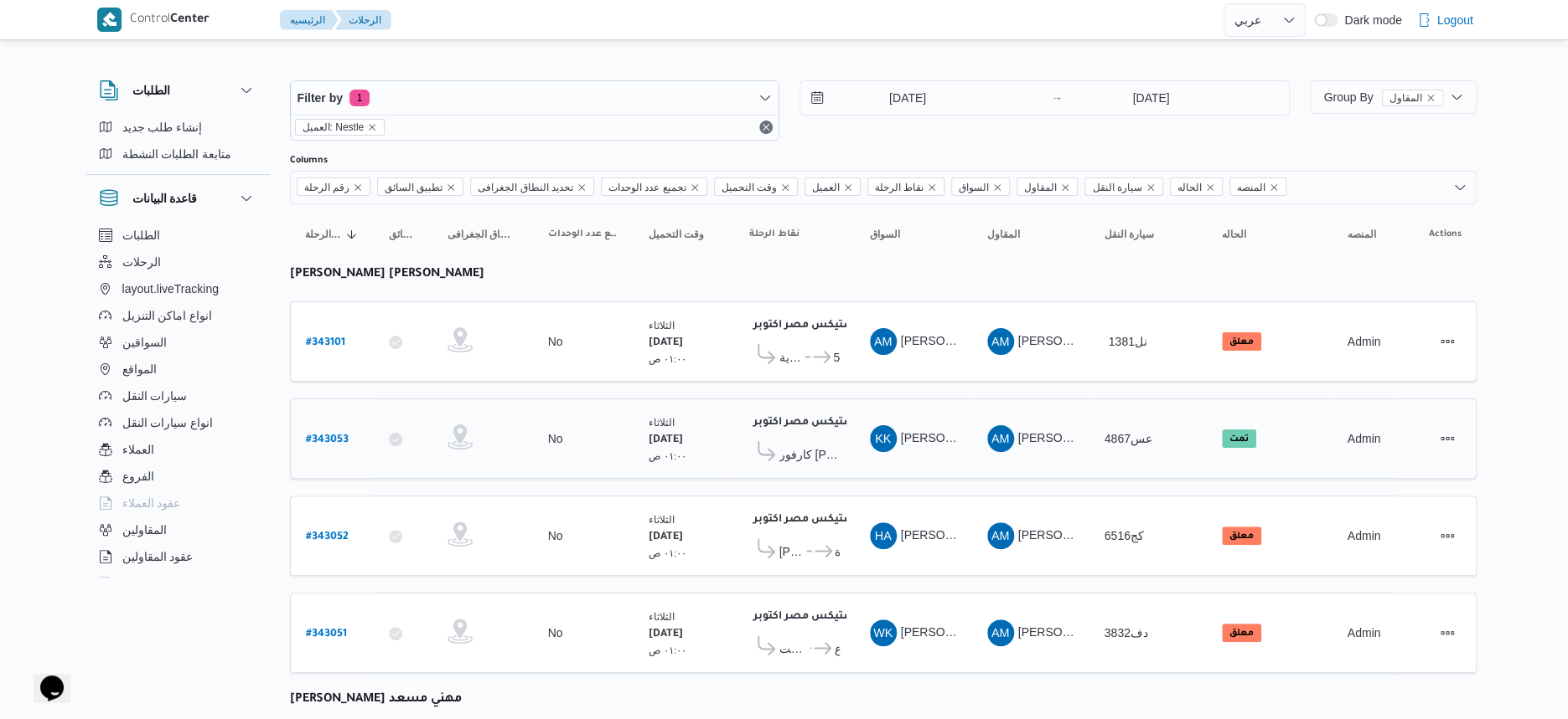
click at [338, 435] on b "# 343053" at bounding box center [327, 440] width 43 height 11
select select "ar"
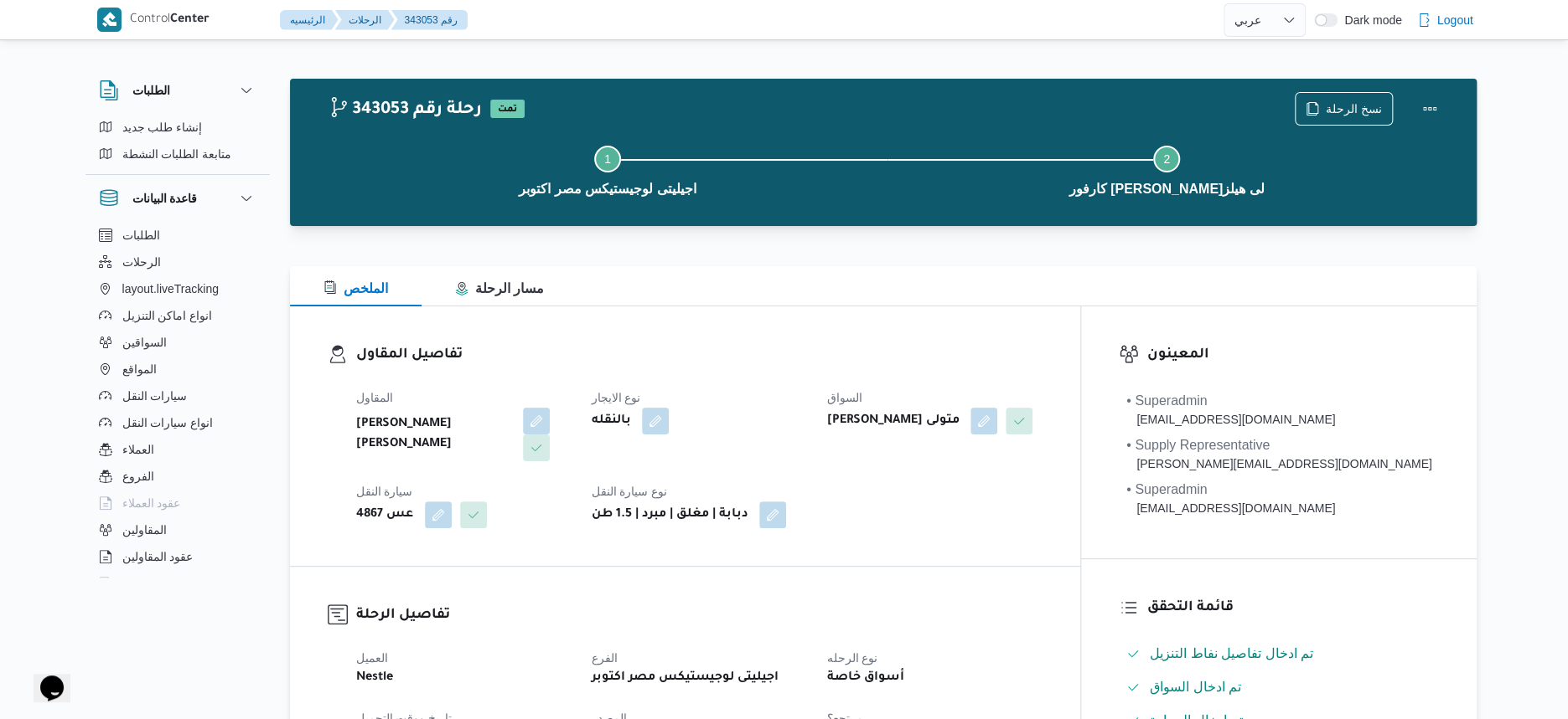
select select "ar"
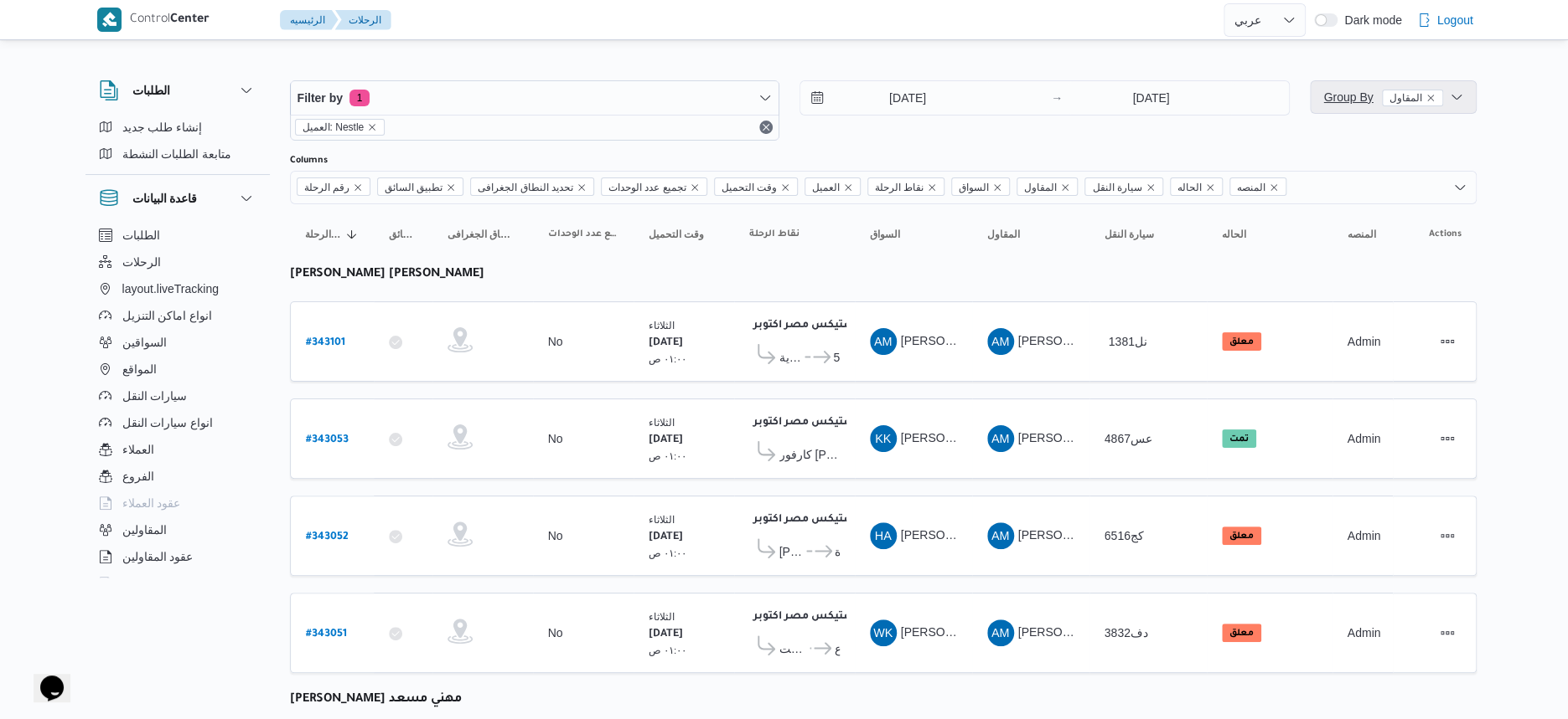
click at [1356, 98] on span "Group By المقاول" at bounding box center [1383, 97] width 119 height 13
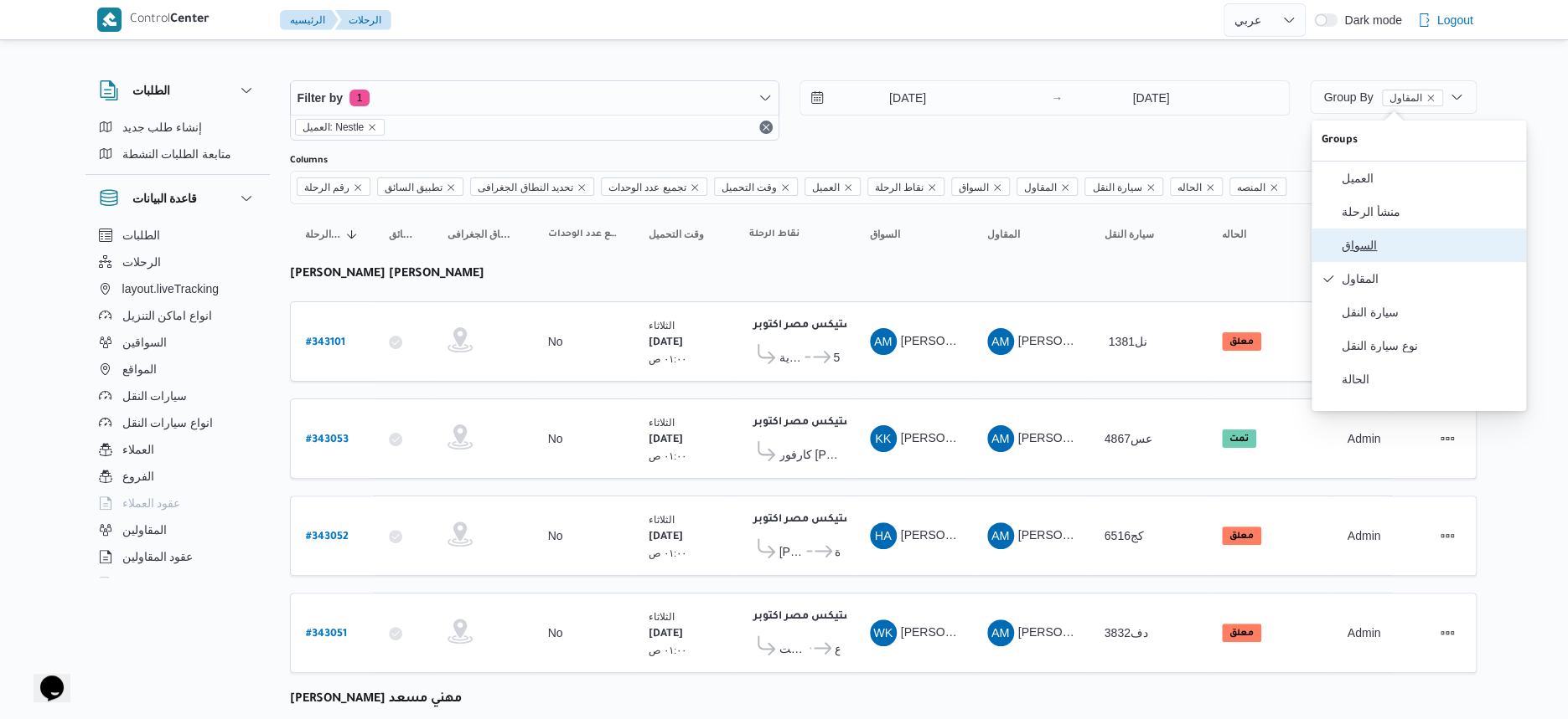
click at [1342, 251] on span "السواق" at bounding box center [1429, 245] width 175 height 13
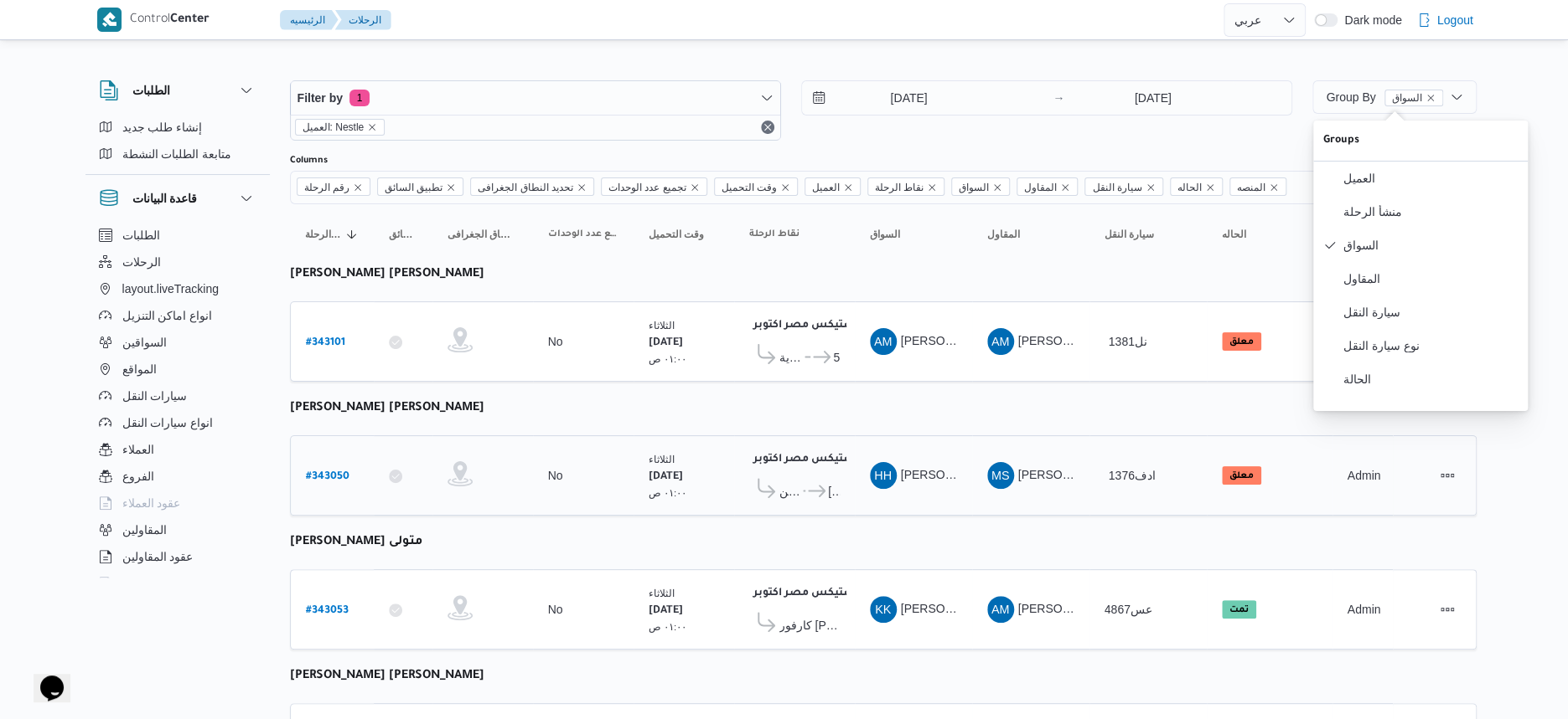
click at [716, 468] on div "الثلاثاء ١٤/١٠/٢٠٢٥ ٠١:٠٠ ص" at bounding box center [684, 476] width 84 height 63
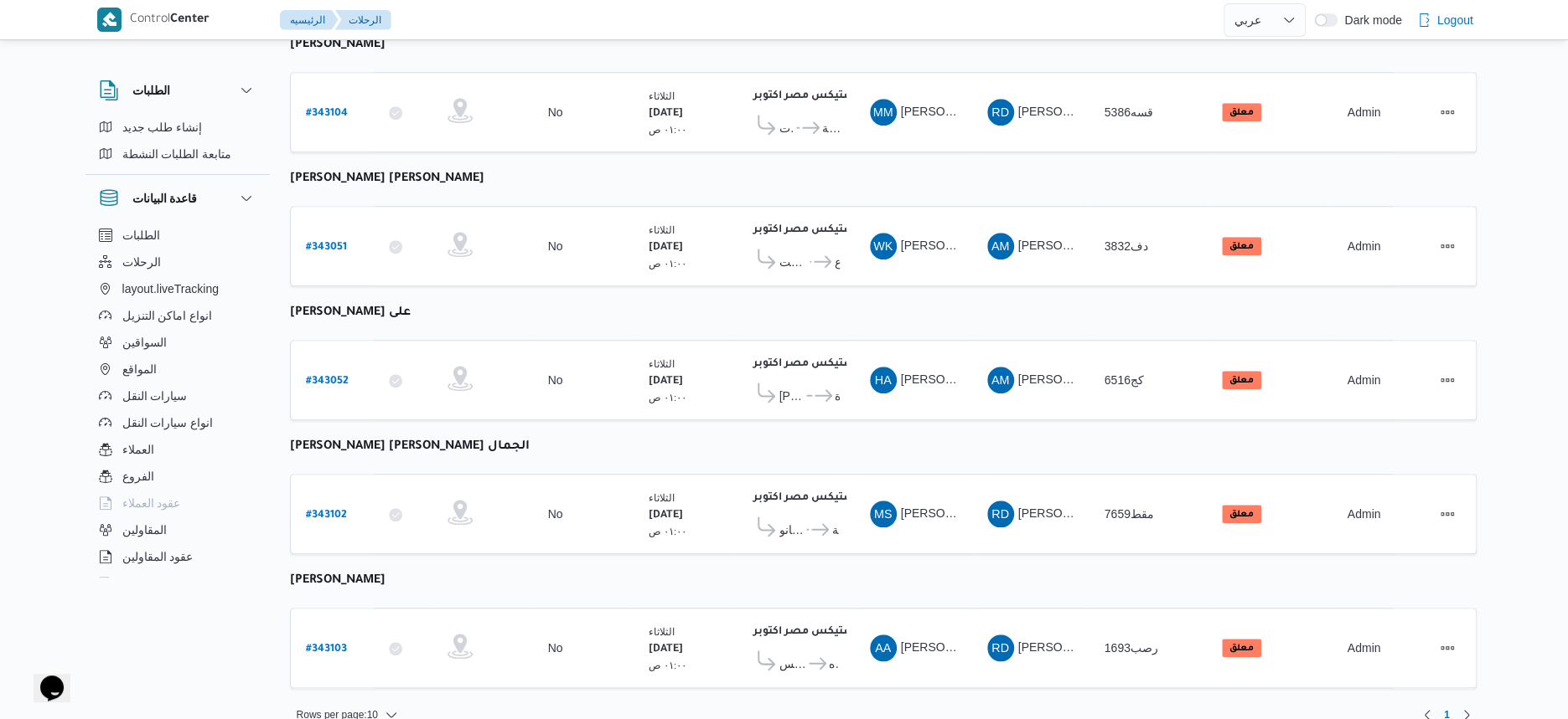
scroll to position [772, 0]
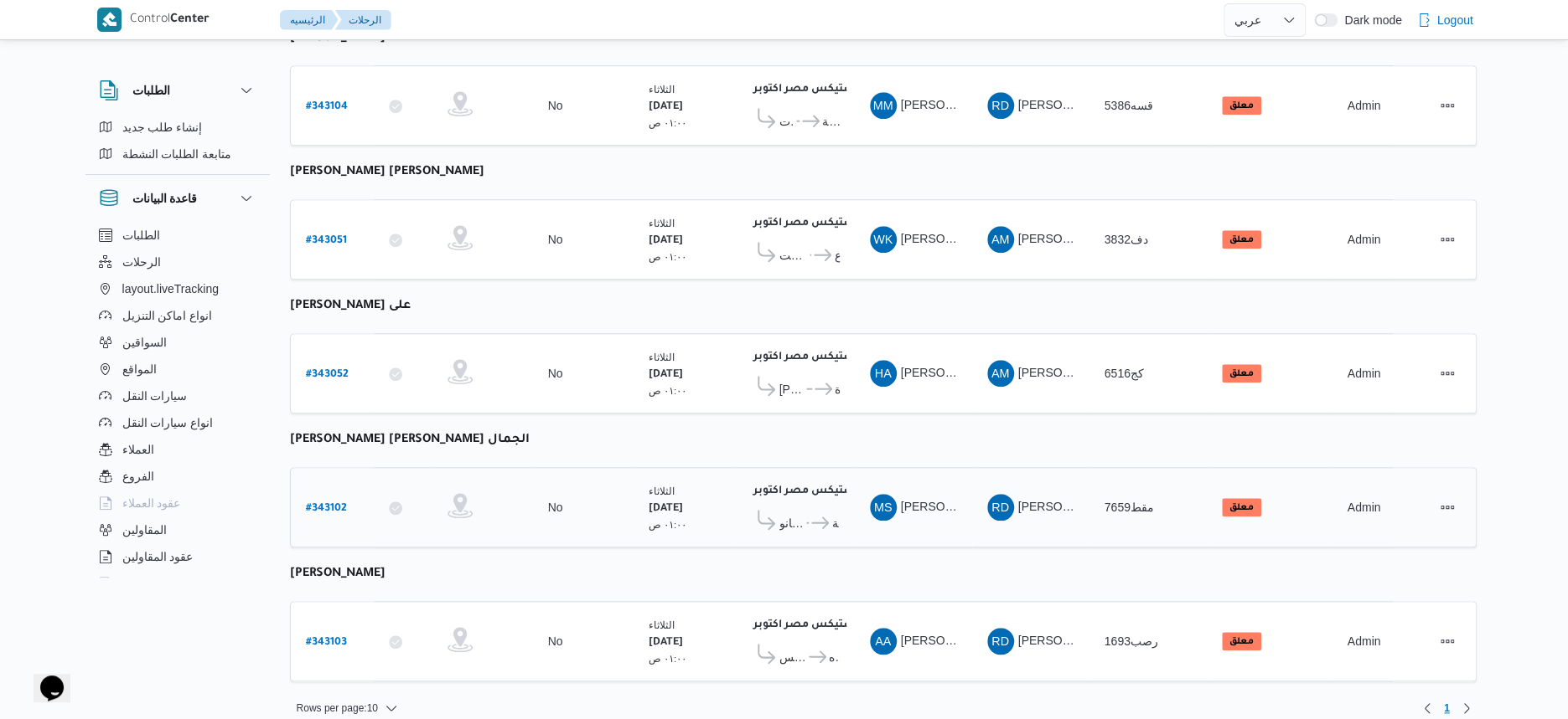
click at [829, 513] on span "جملة ماركت فرع الجمرك اسكندرية" at bounding box center [823, 523] width 31 height 20
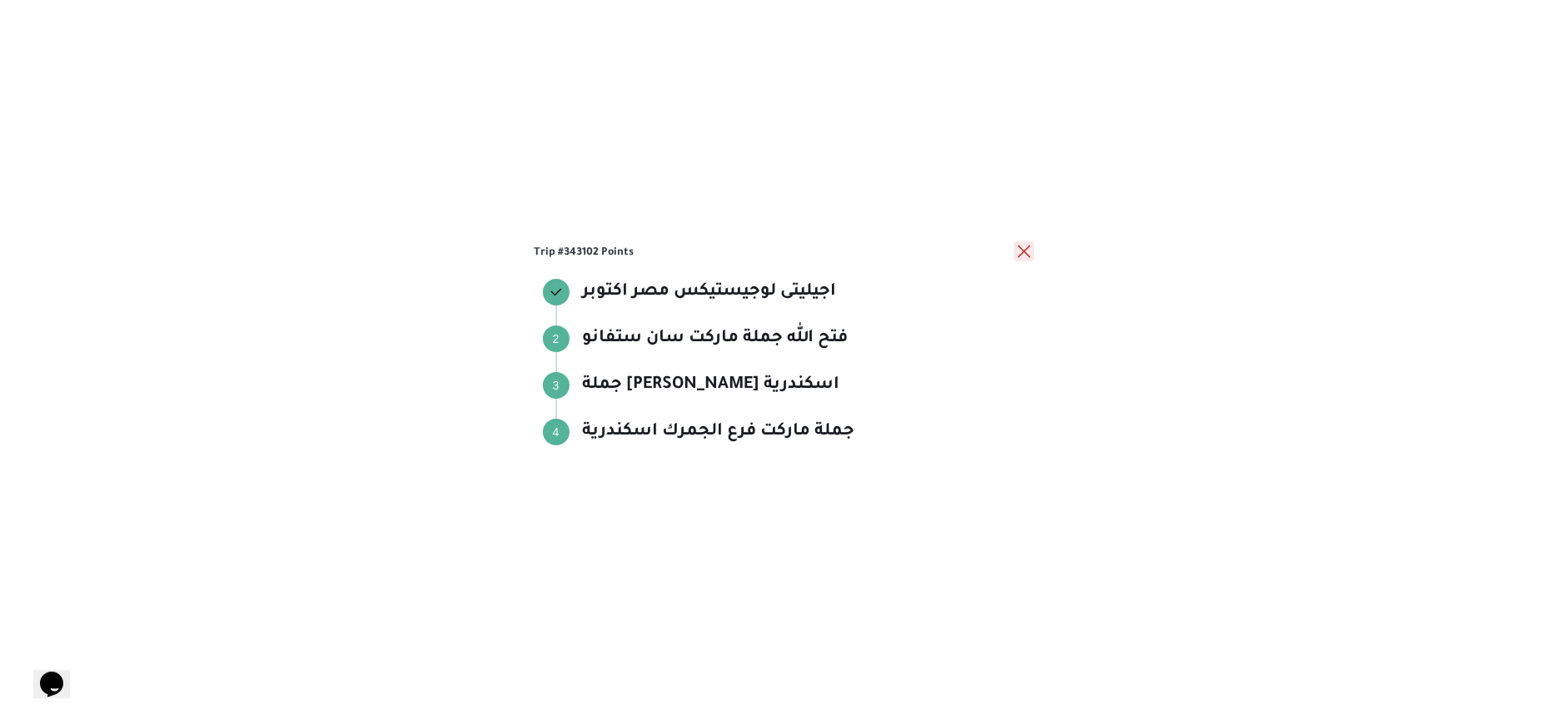
click at [1020, 250] on button "close" at bounding box center [1024, 251] width 20 height 20
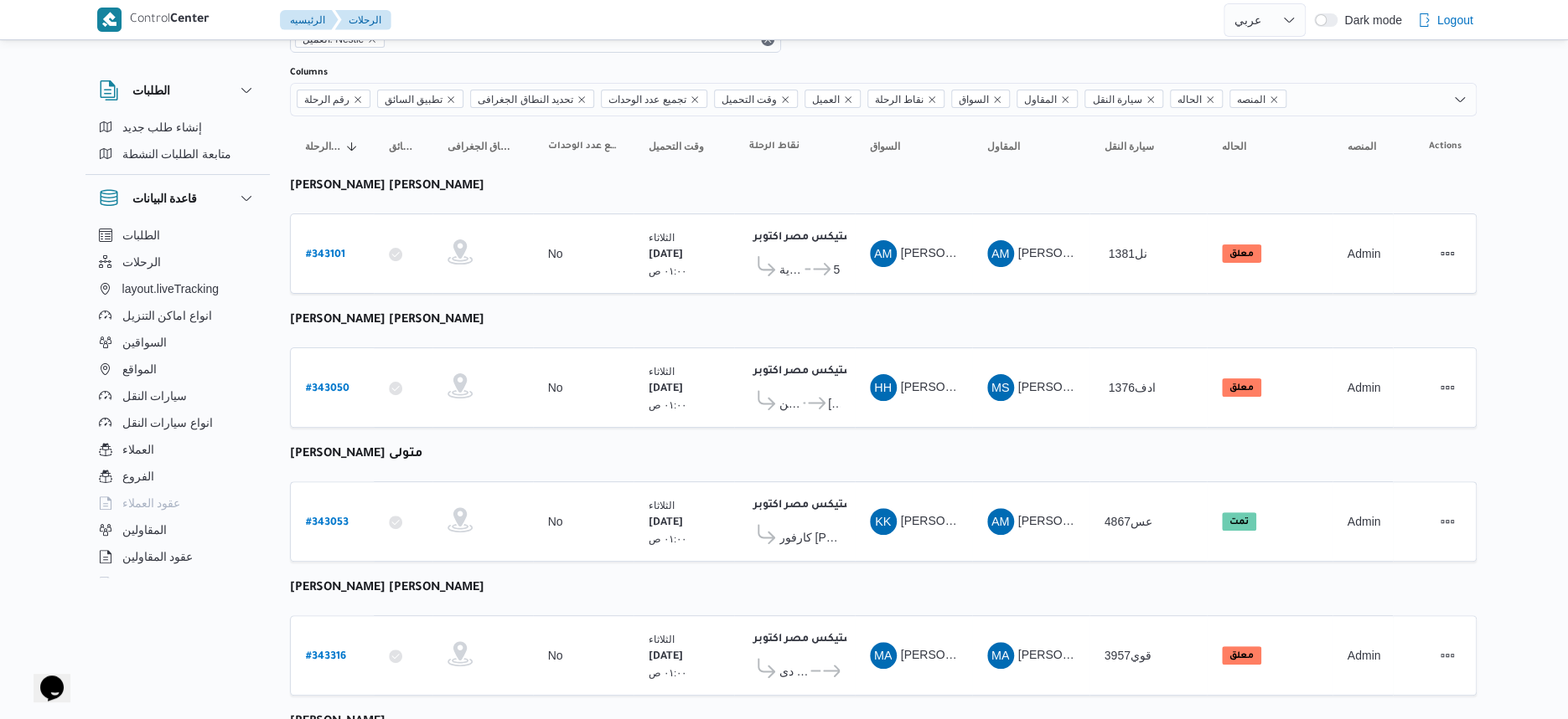
scroll to position [40, 0]
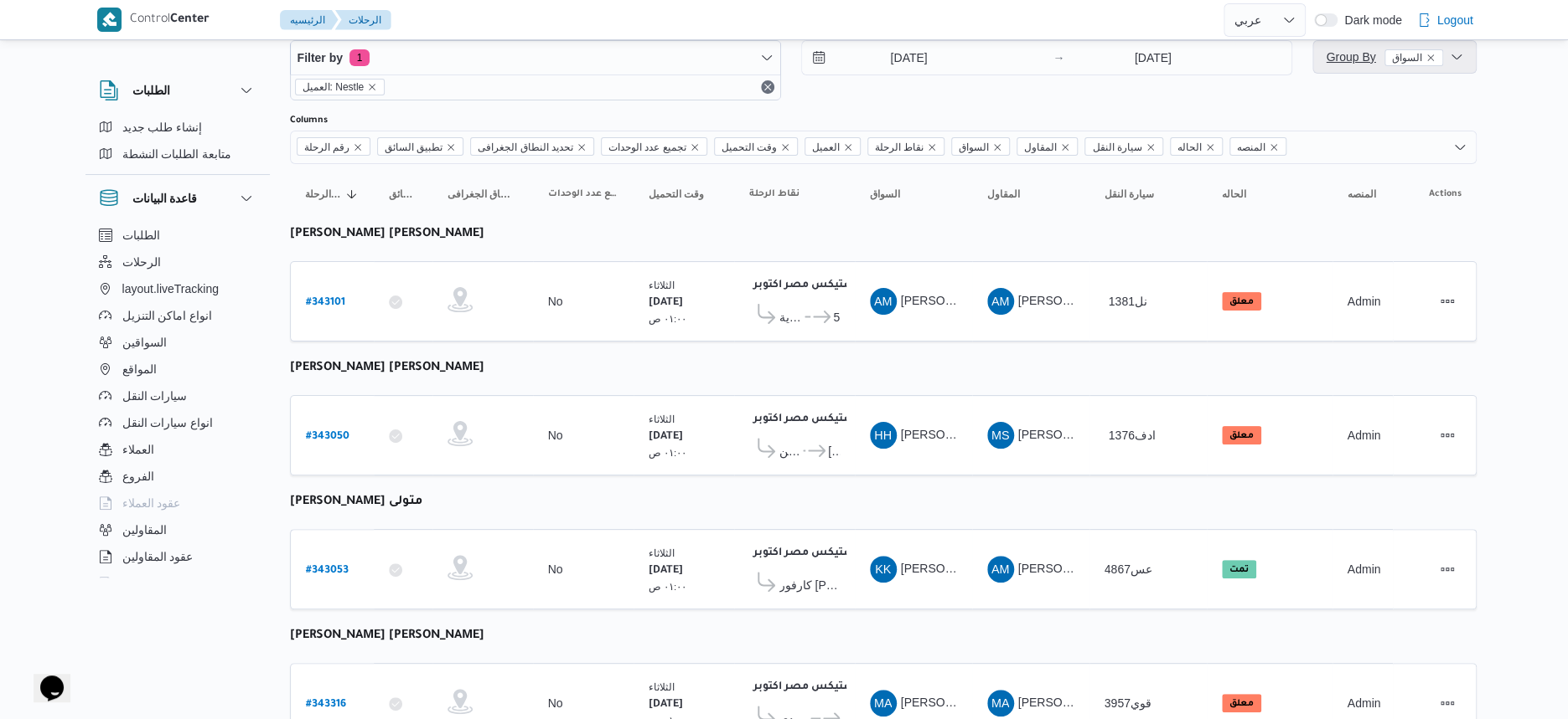
click at [1348, 45] on span "Group By السواق" at bounding box center [1394, 57] width 150 height 33
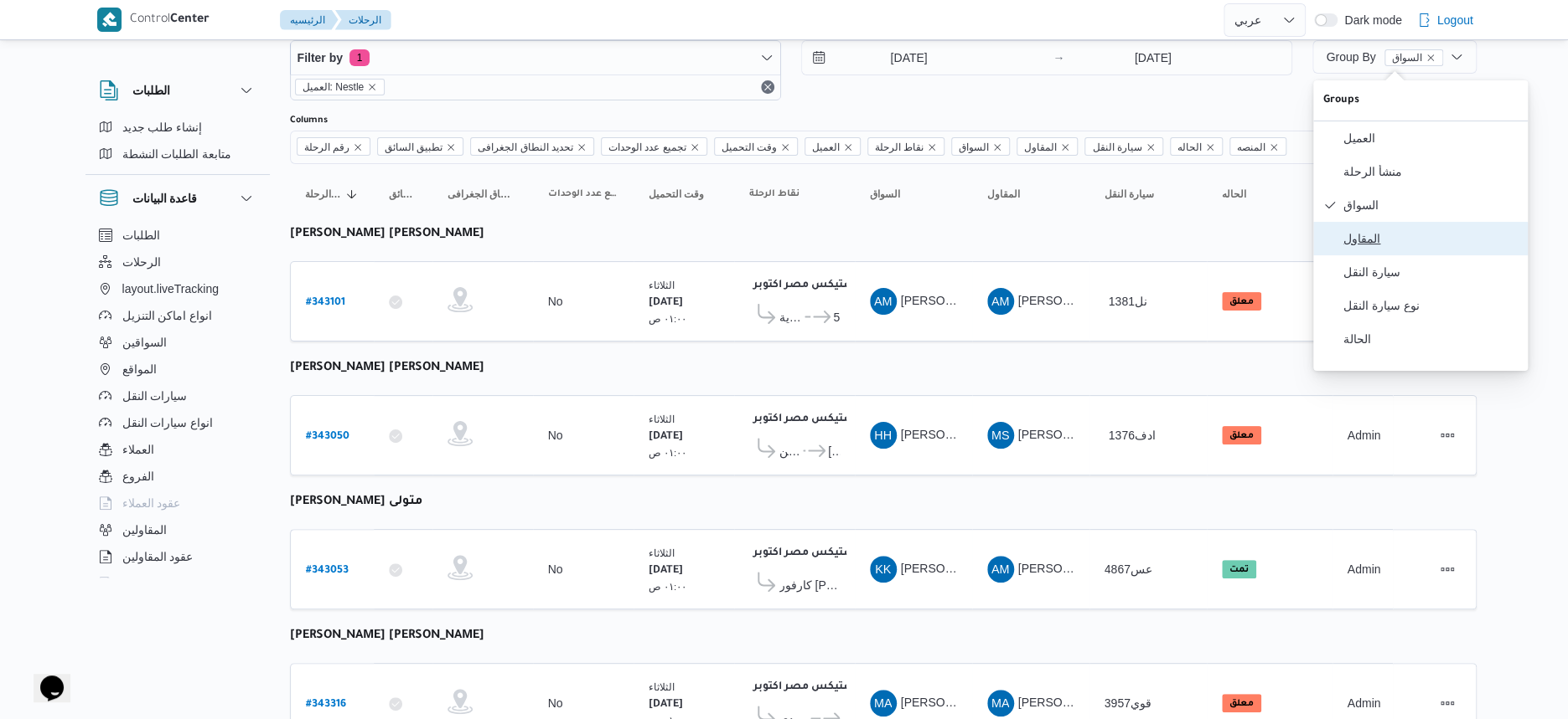
click at [1375, 245] on span "المقاول" at bounding box center [1431, 238] width 175 height 13
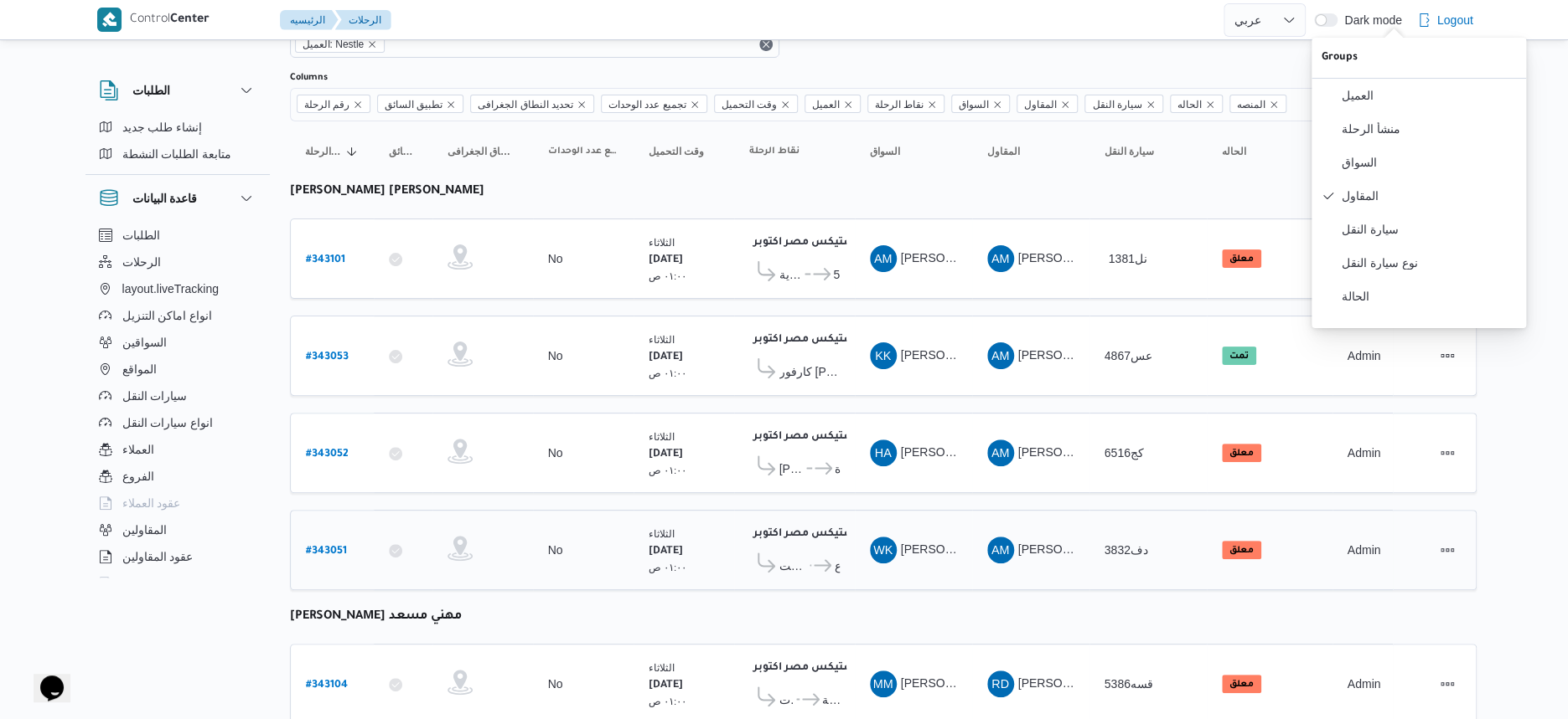
scroll to position [66, 0]
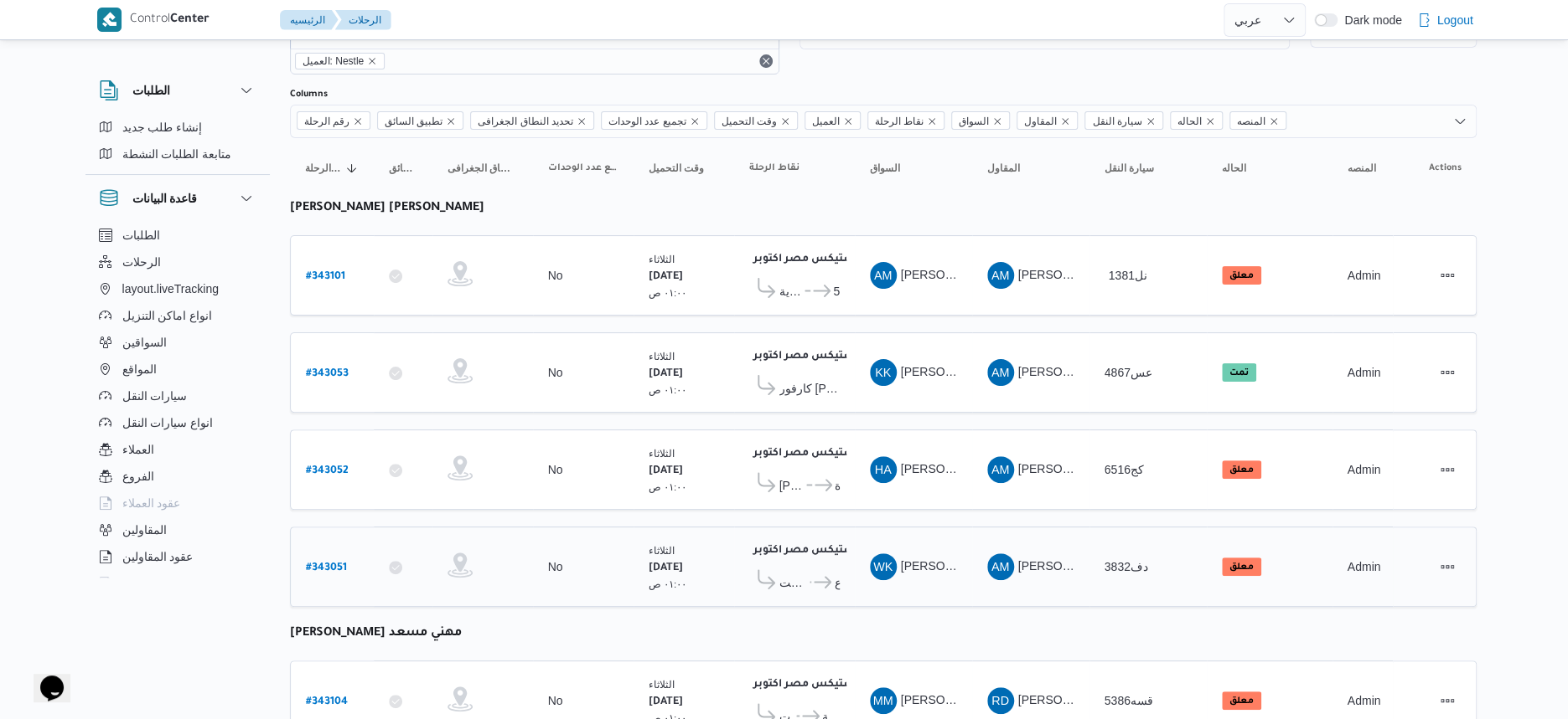
click at [911, 510] on table "رقم الرحلة Click to sort in ascending order تطبيق السائق Click to sort in ascen…" at bounding box center [883, 679] width 1186 height 1082
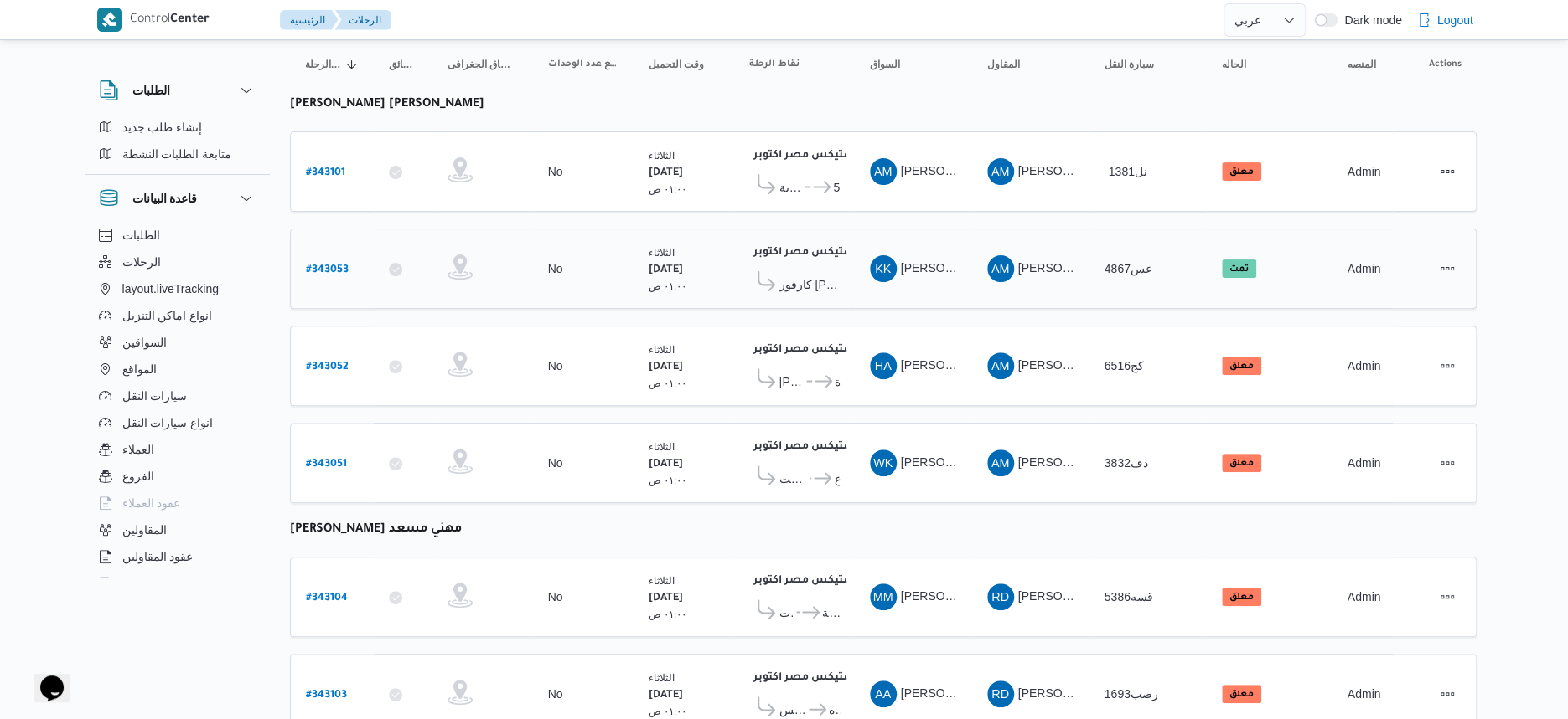
scroll to position [0, 0]
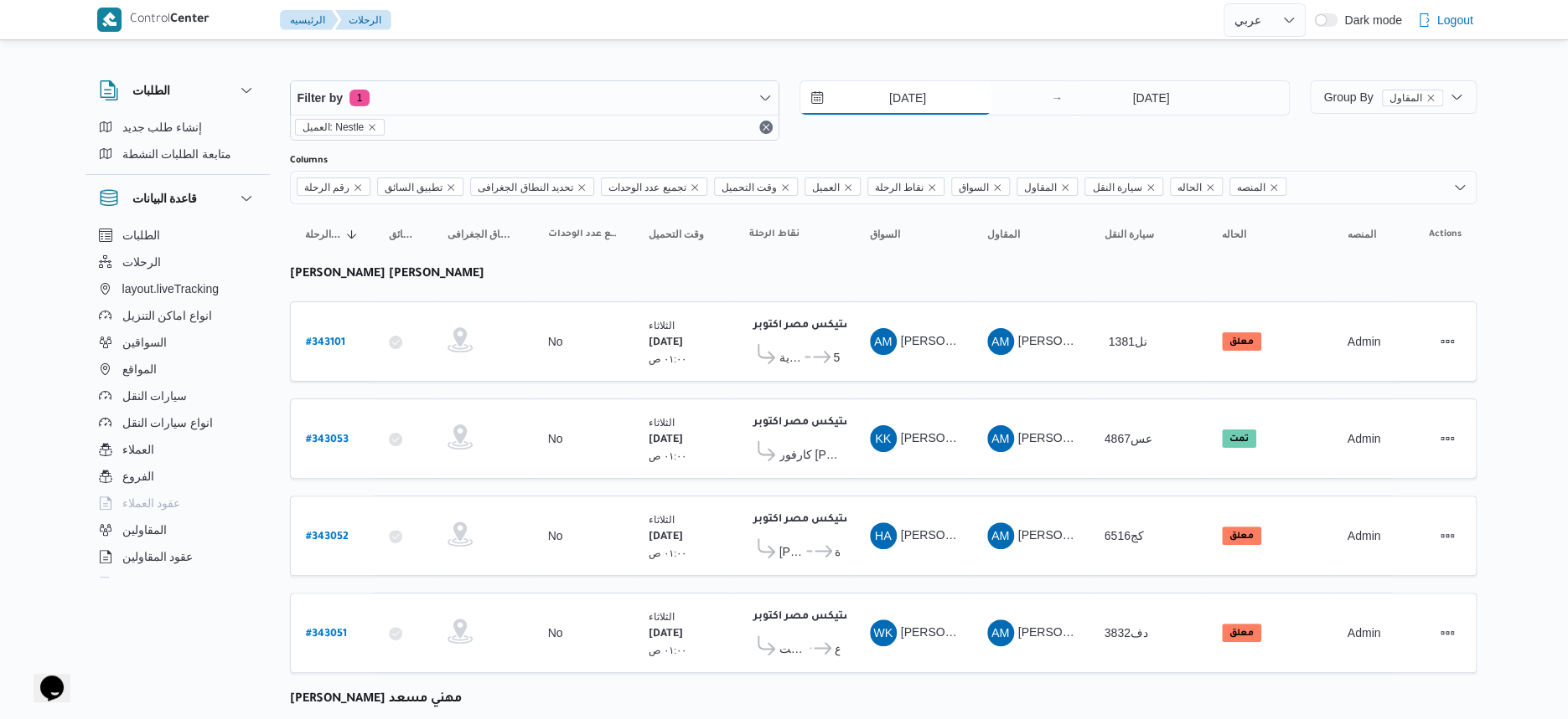
click at [951, 89] on input "[DATE]" at bounding box center [896, 98] width 190 height 33
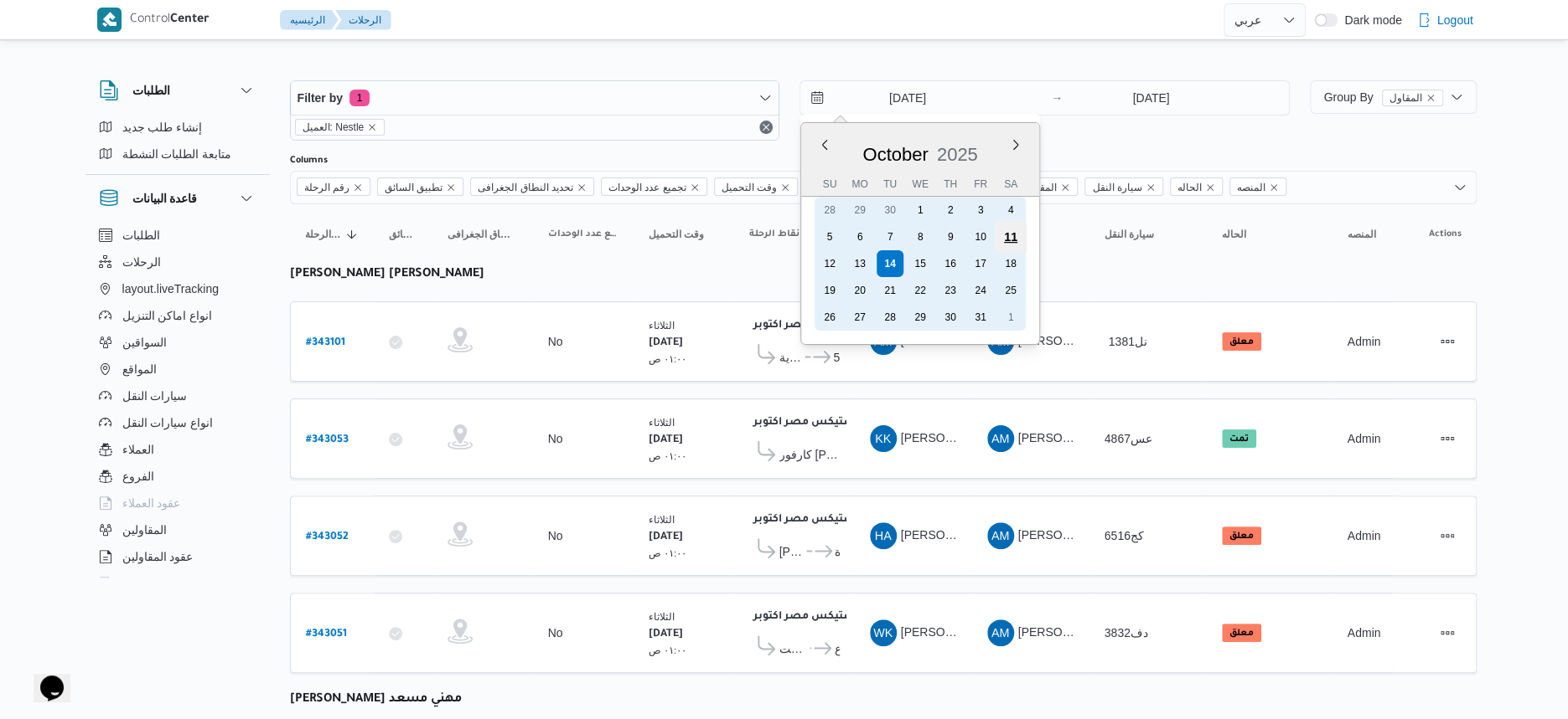
click at [1021, 239] on div "11" at bounding box center [1010, 236] width 31 height 31
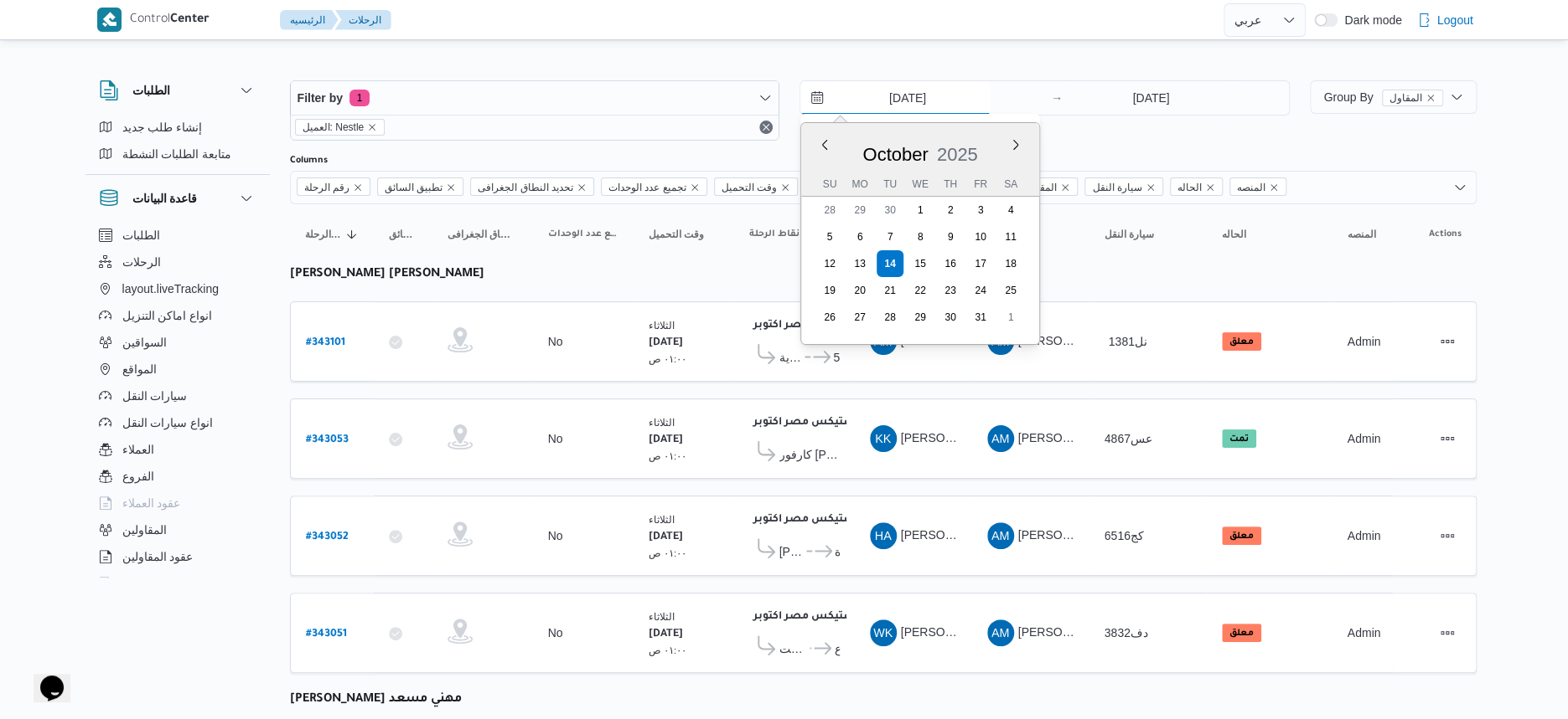
type input "11/10/2025"
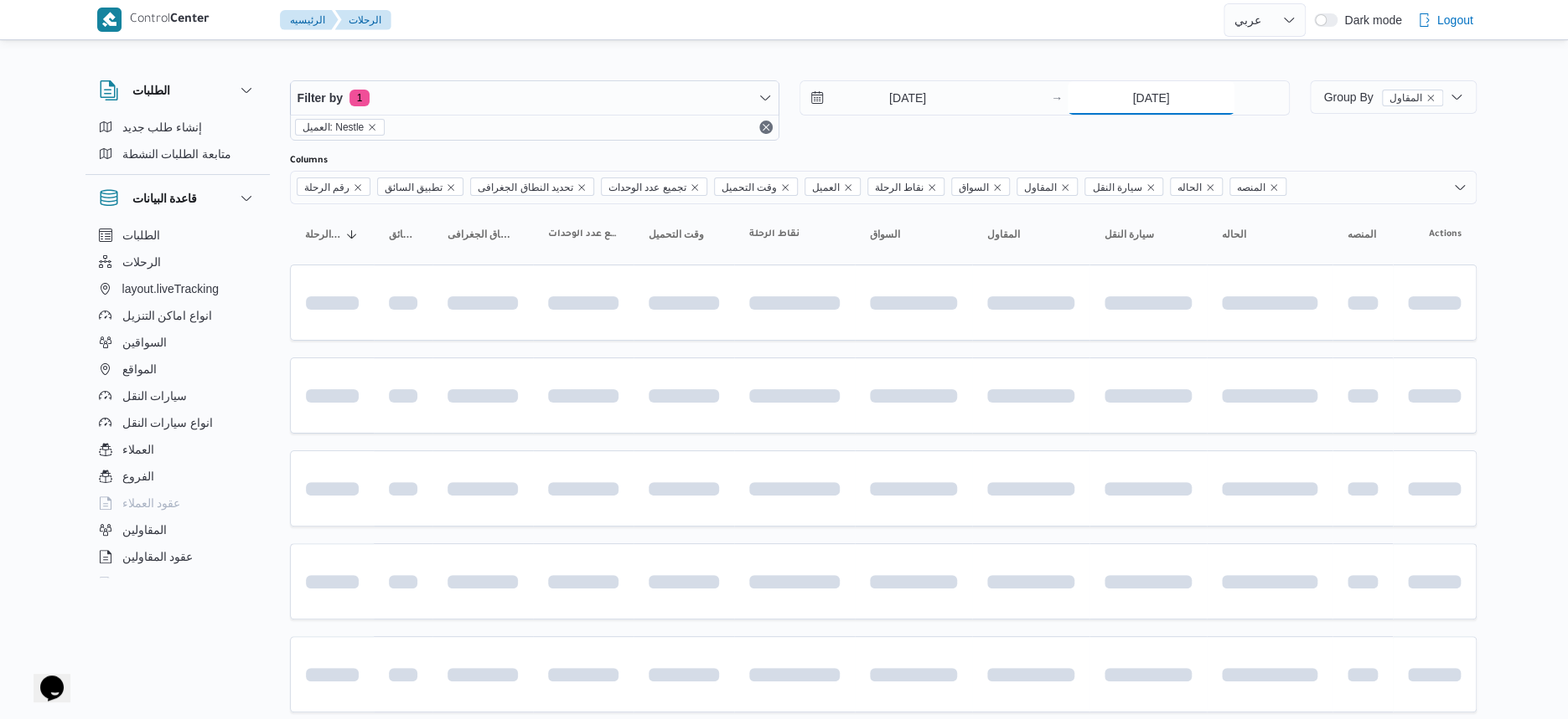
click at [1134, 107] on input "[DATE]" at bounding box center [1151, 98] width 167 height 33
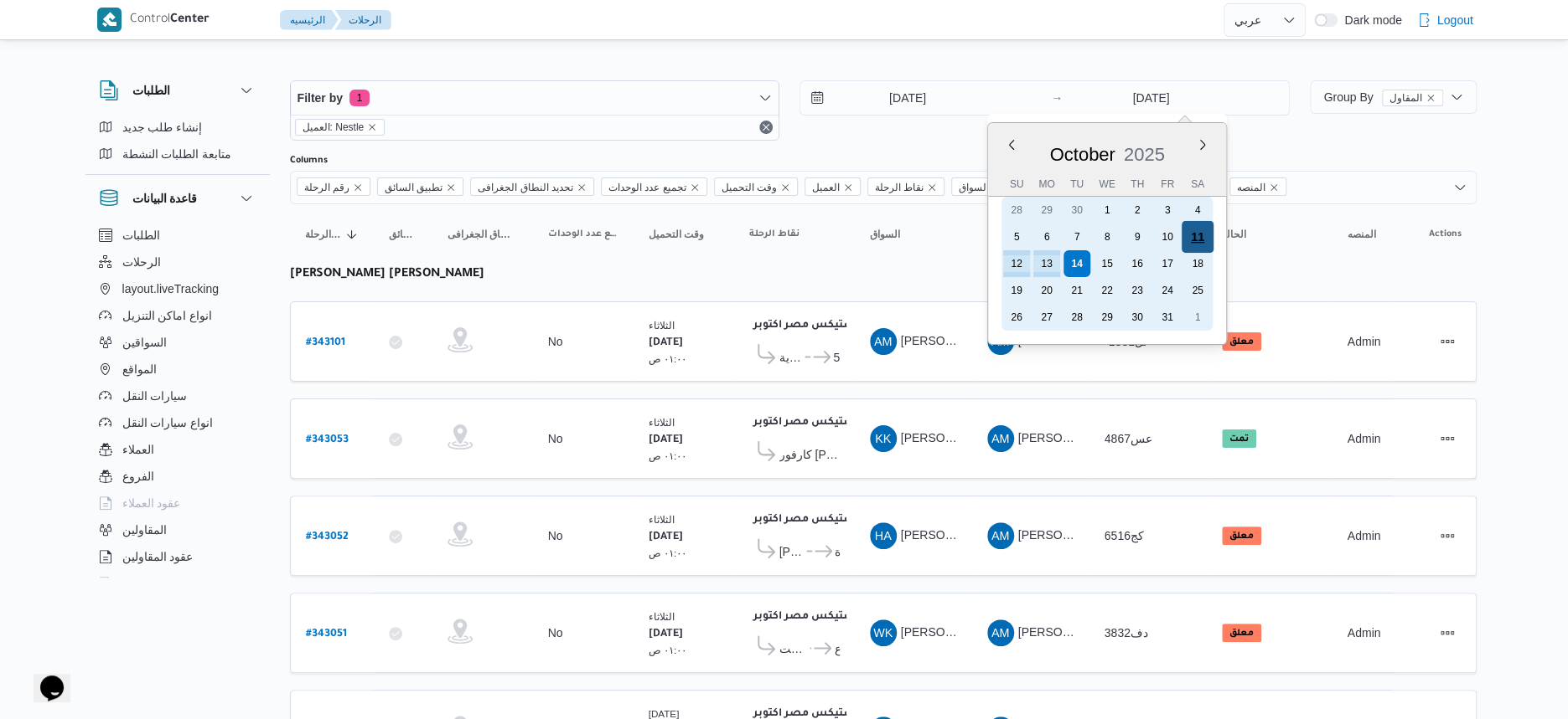
click at [1202, 236] on div "11" at bounding box center [1197, 236] width 31 height 31
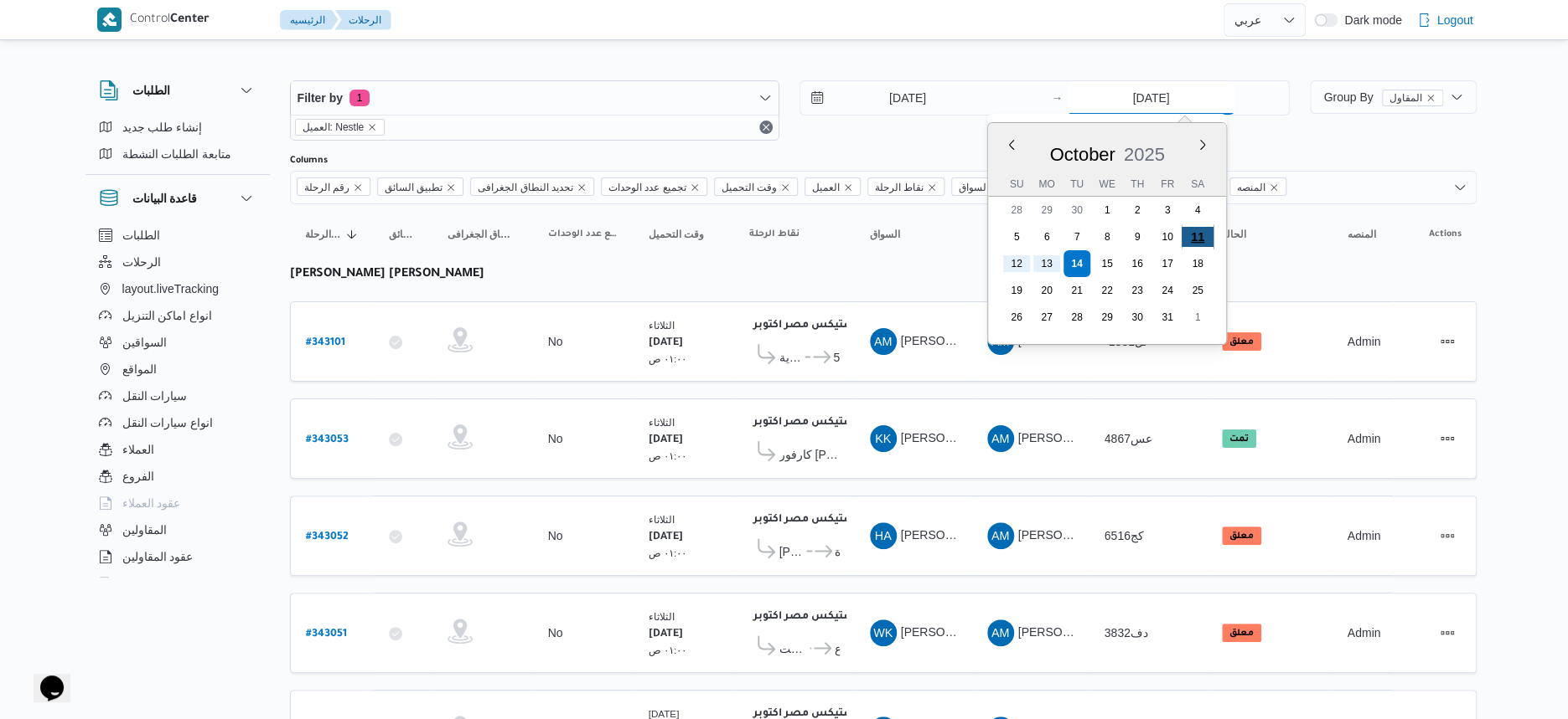
type input "11/10/2025"
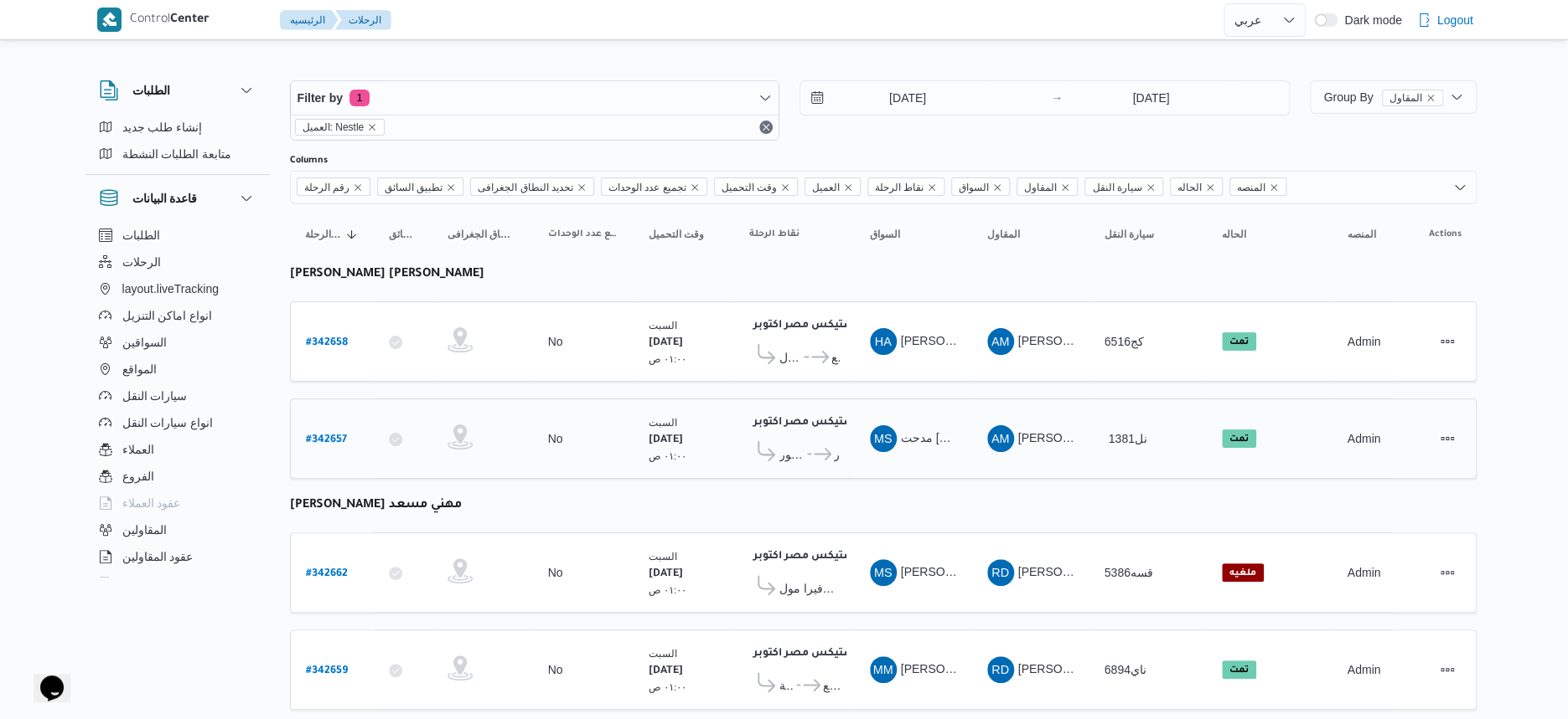
click at [890, 445] on span "MS" at bounding box center [883, 439] width 18 height 27
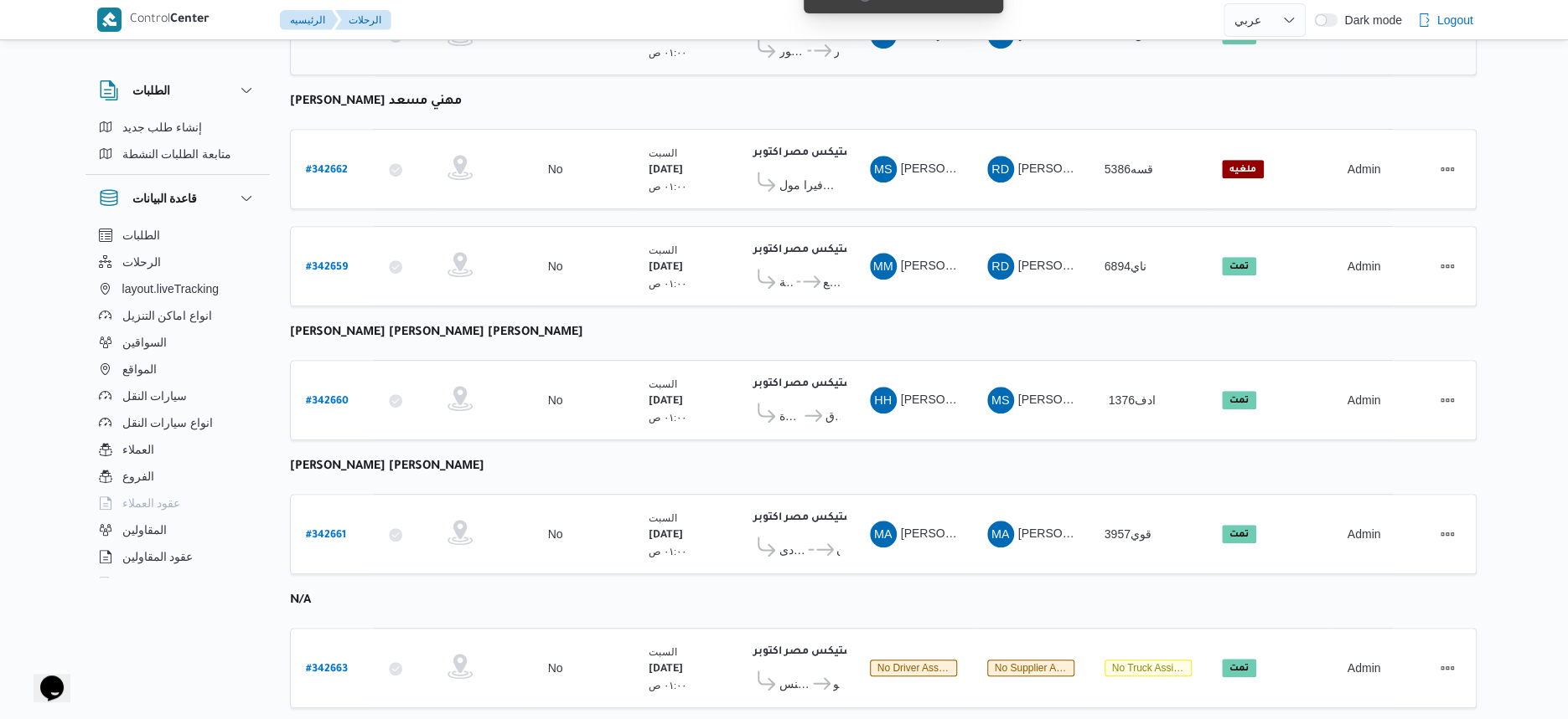
scroll to position [435, 0]
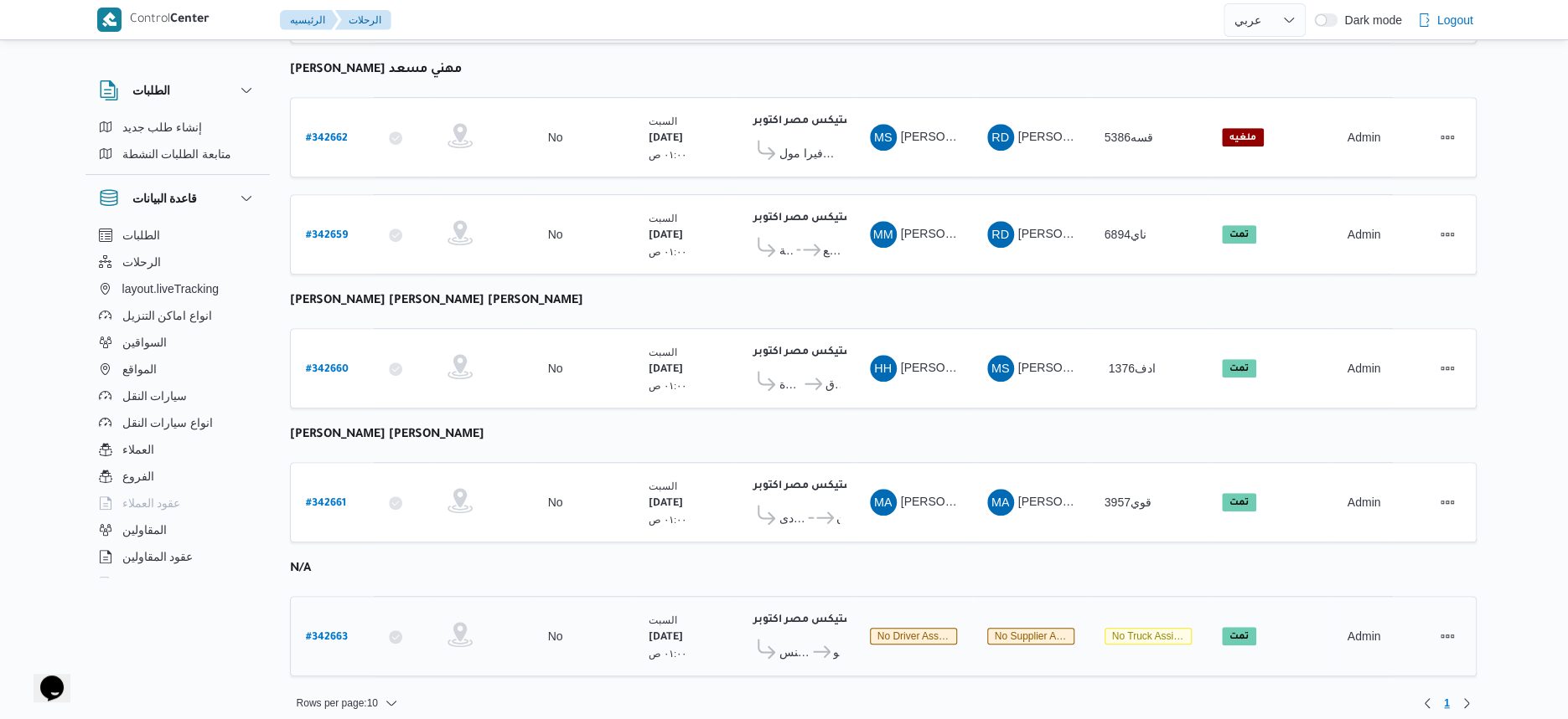
click at [330, 633] on b "# 342663" at bounding box center [327, 638] width 42 height 11
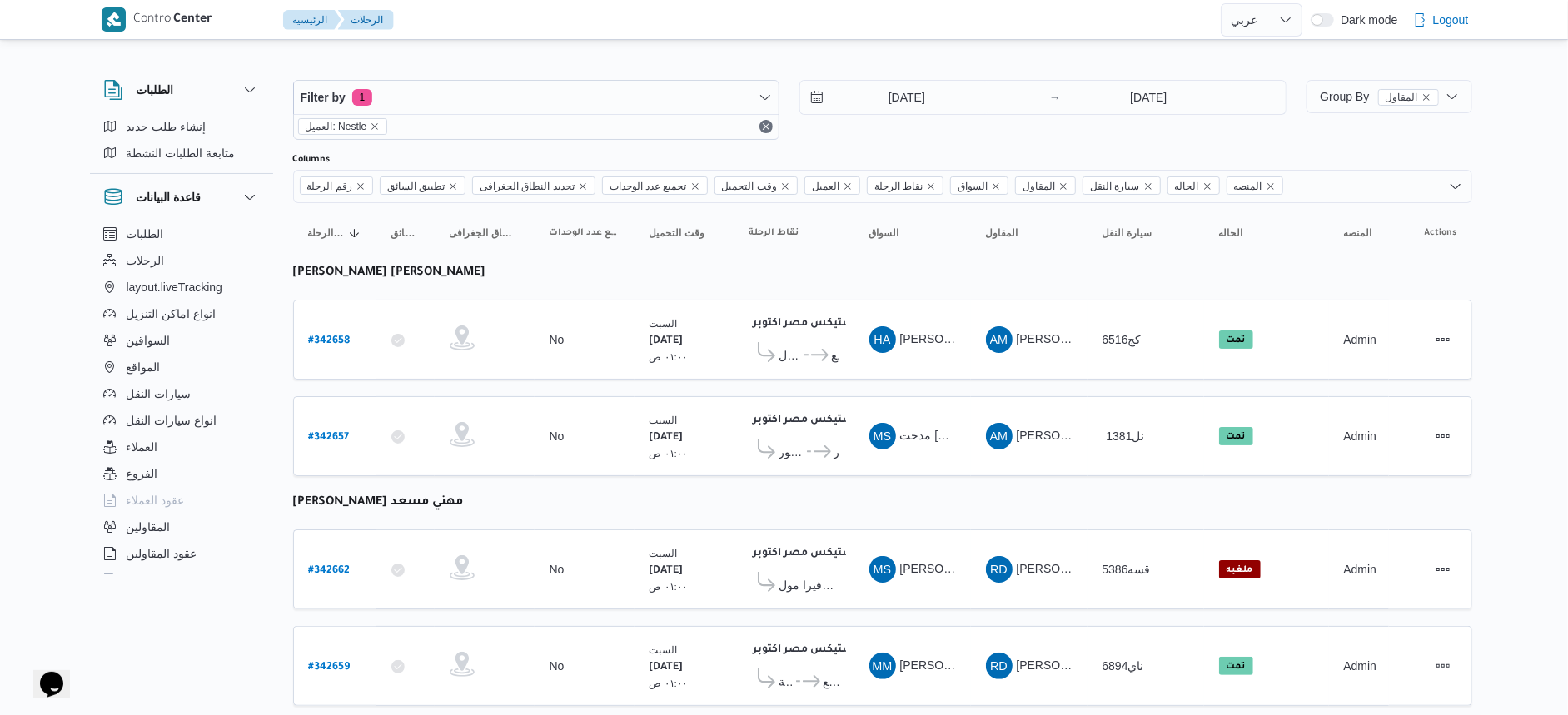
select select "ar"
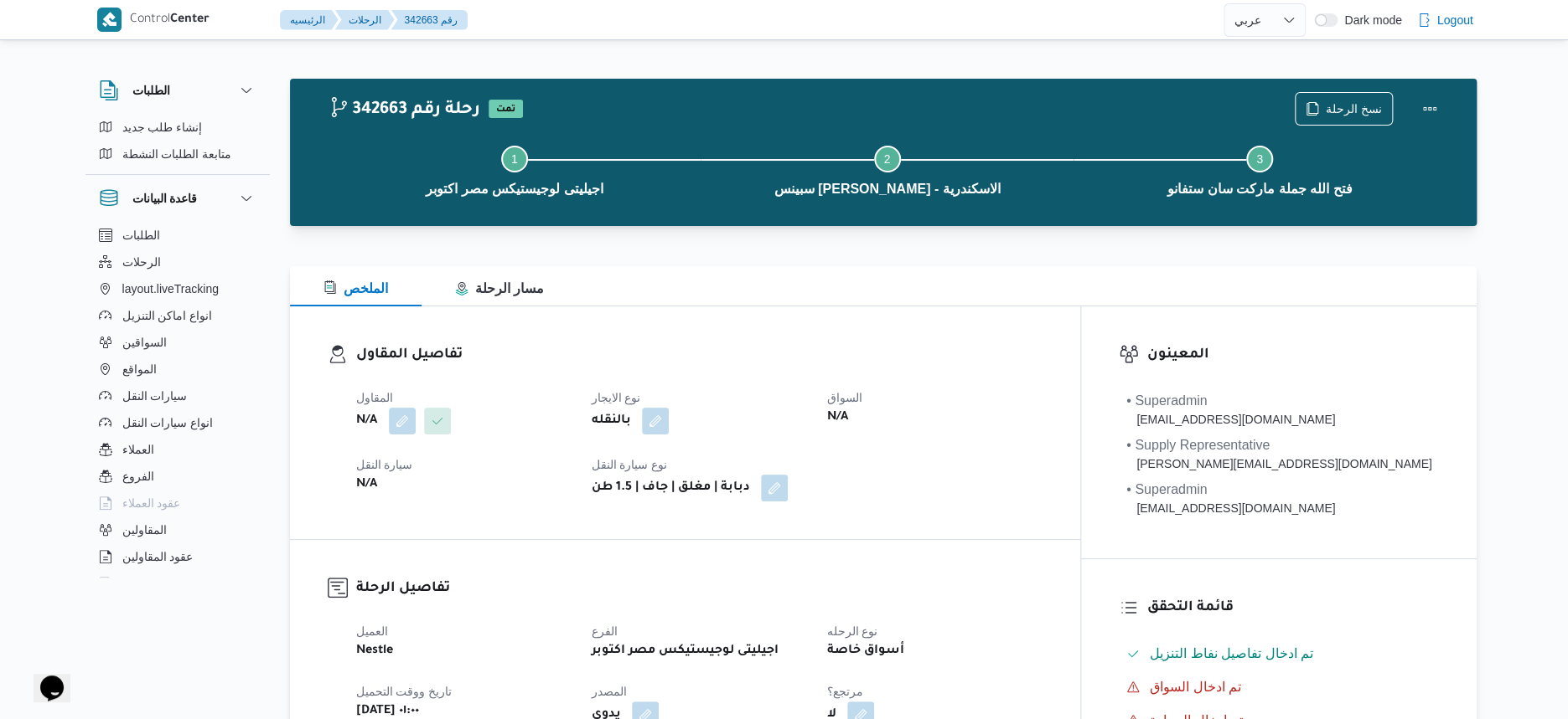
scroll to position [234, 0]
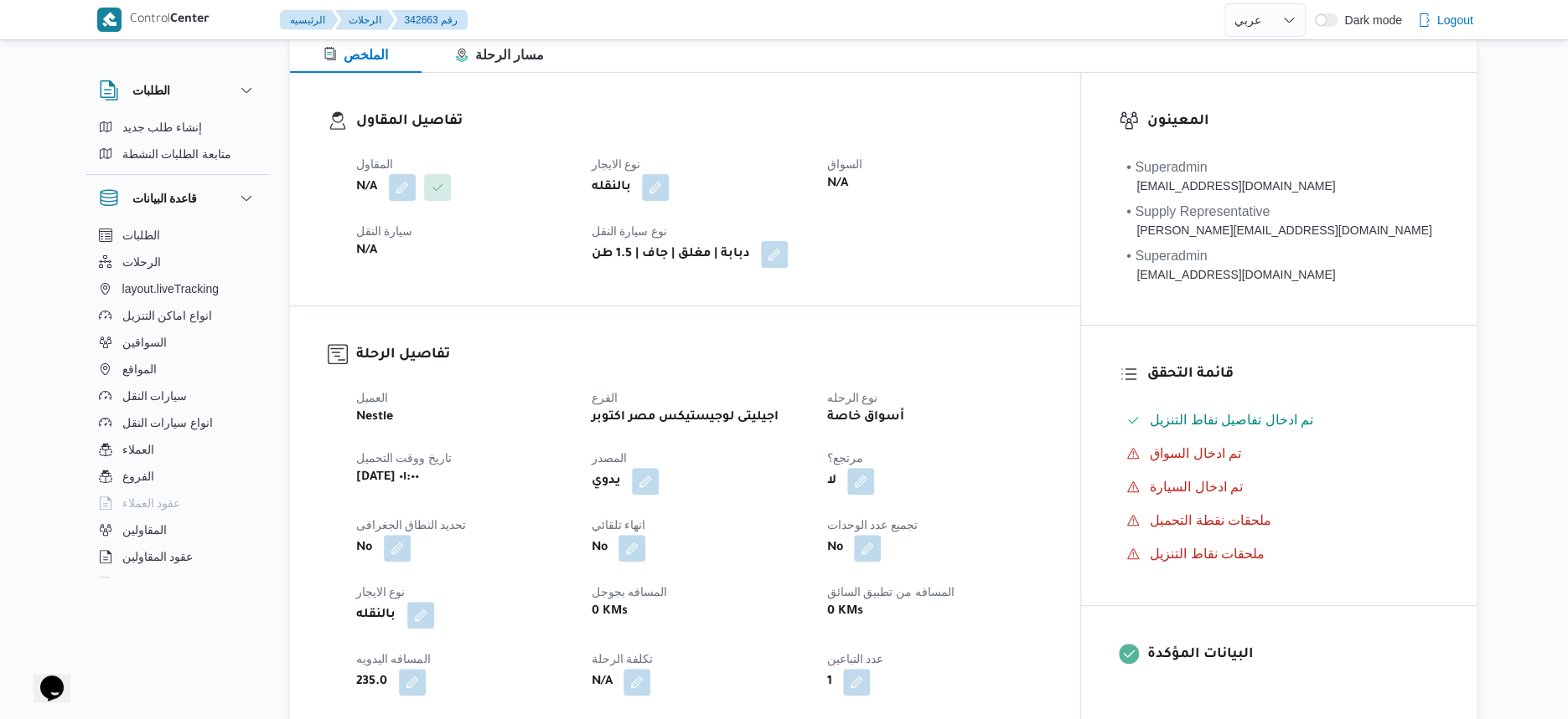
select select "ar"
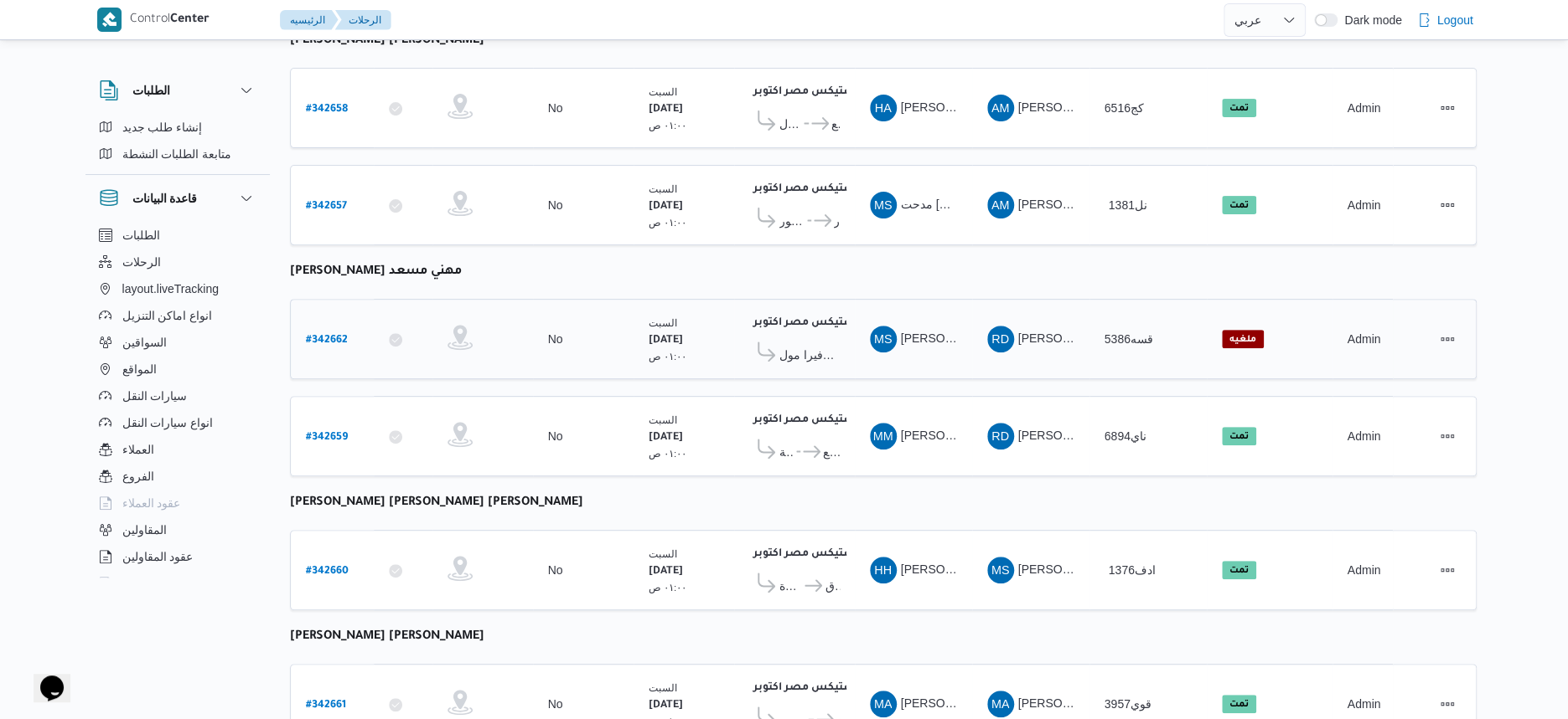
scroll to position [0, 0]
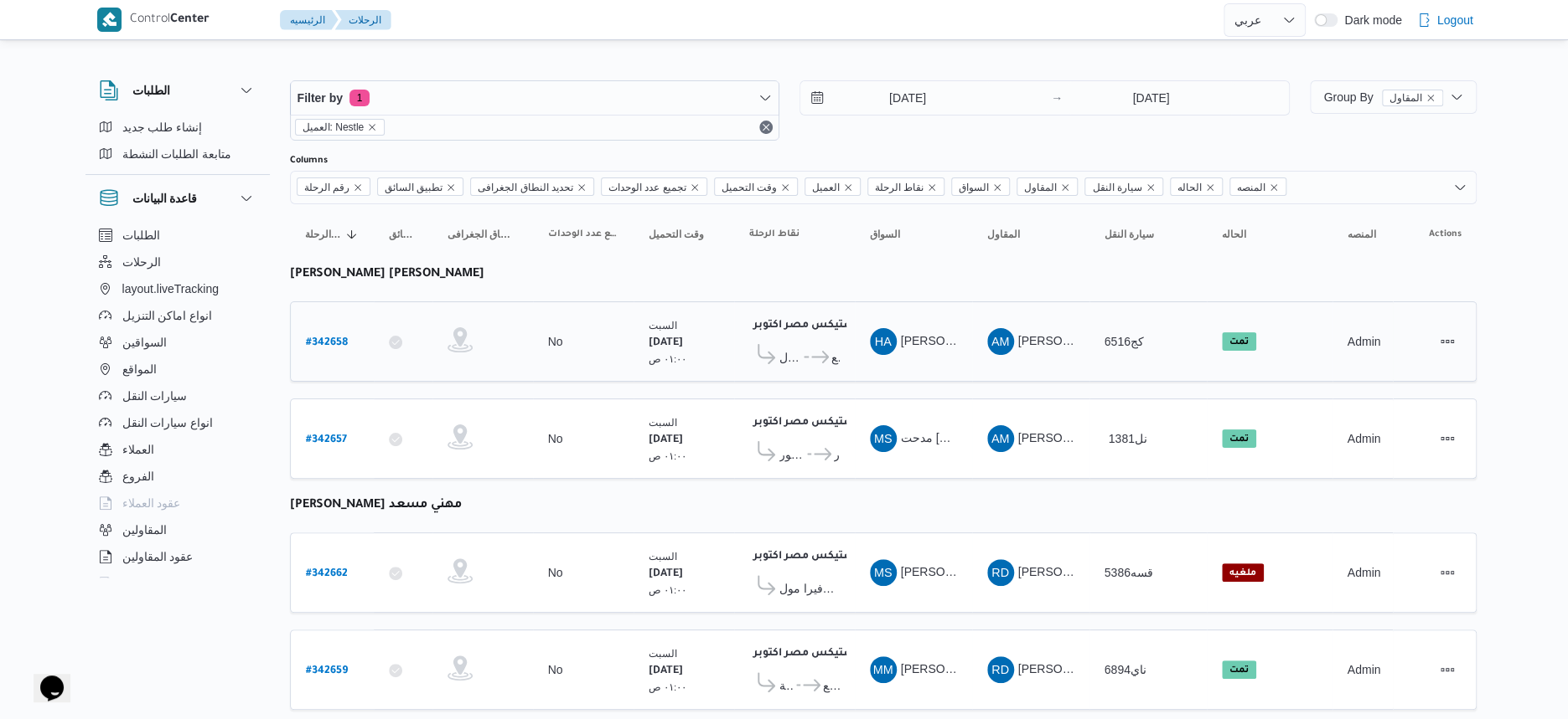
click at [818, 347] on span "سبينس ايجيبت - التجمع" at bounding box center [824, 357] width 31 height 20
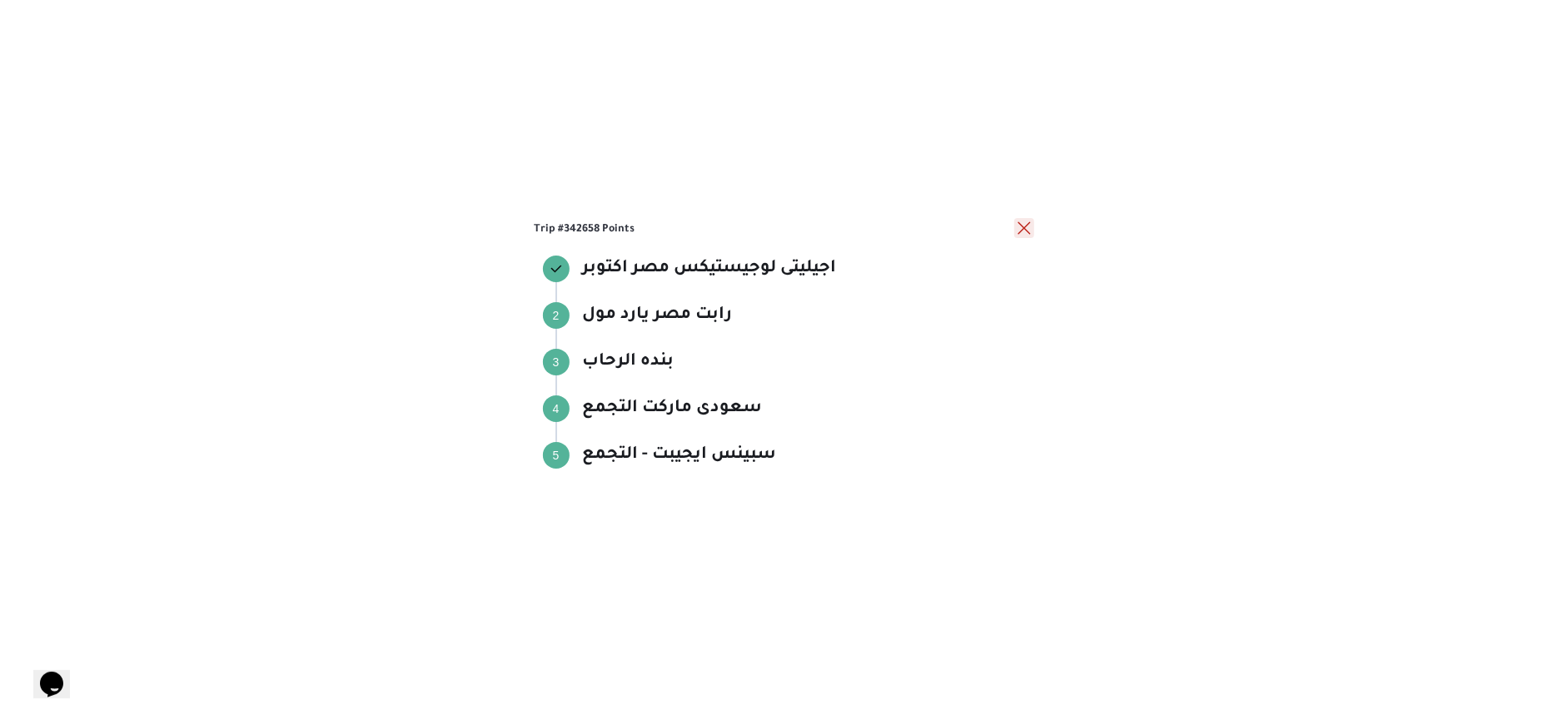
click at [1023, 234] on button "close" at bounding box center [1024, 227] width 20 height 20
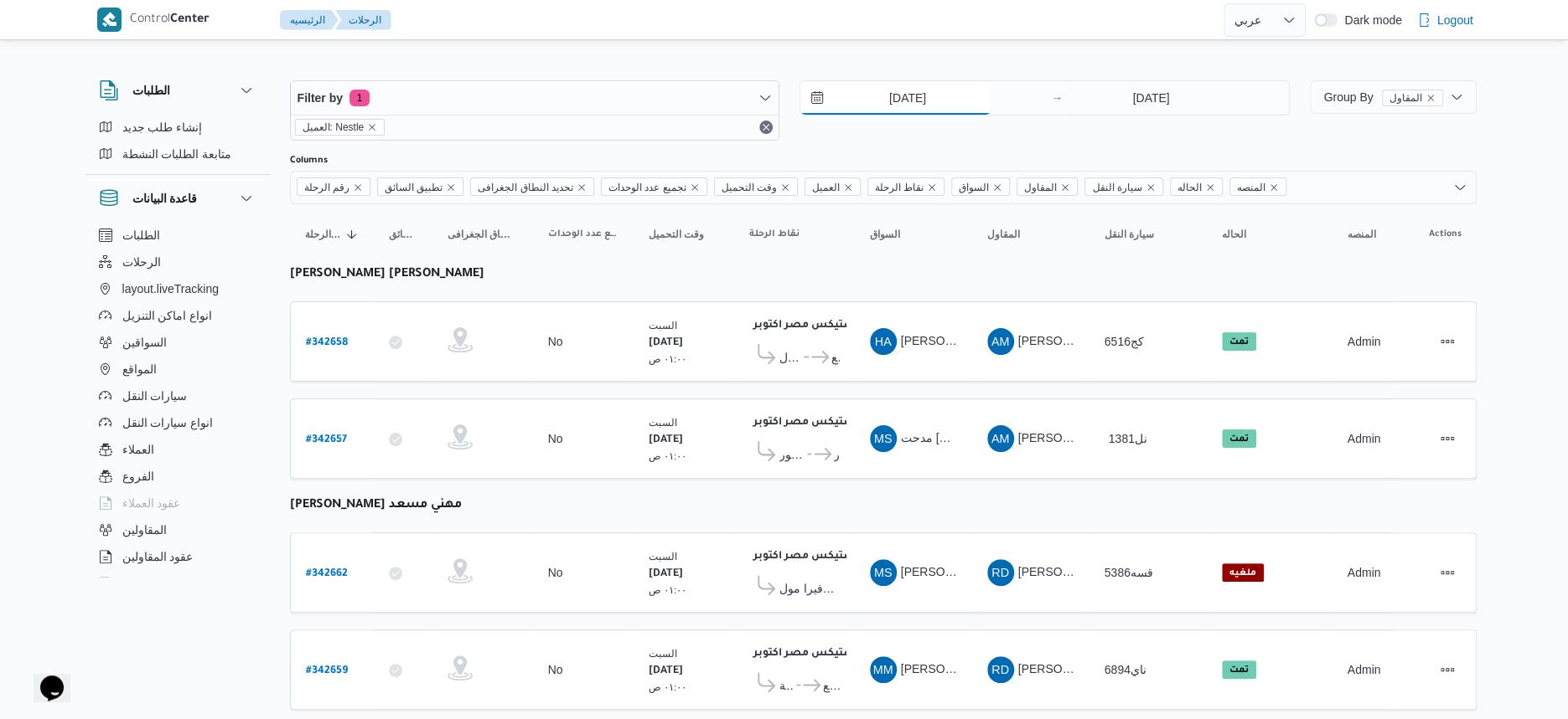
click at [922, 98] on input "11/10/2025" at bounding box center [896, 98] width 190 height 33
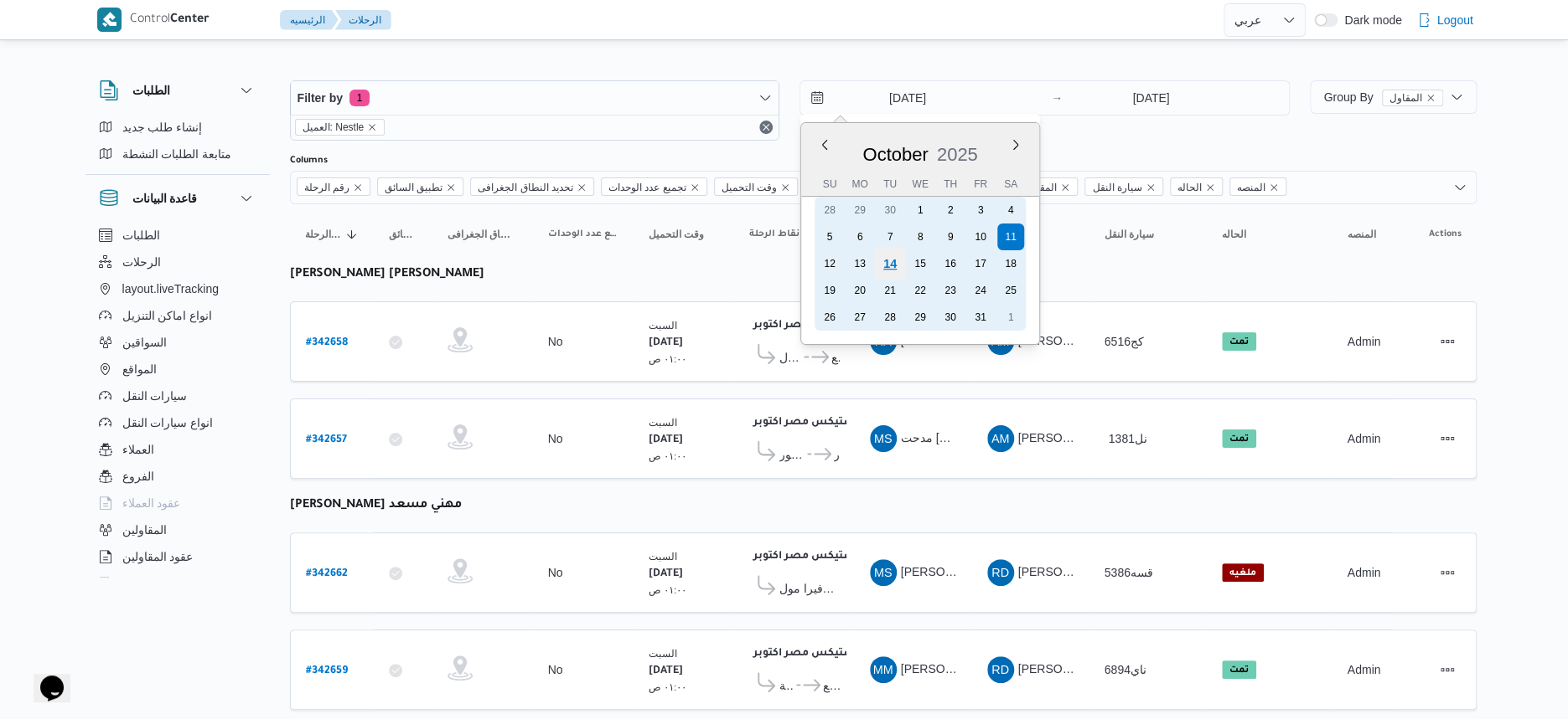
click at [886, 256] on div "14" at bounding box center [890, 264] width 31 height 31
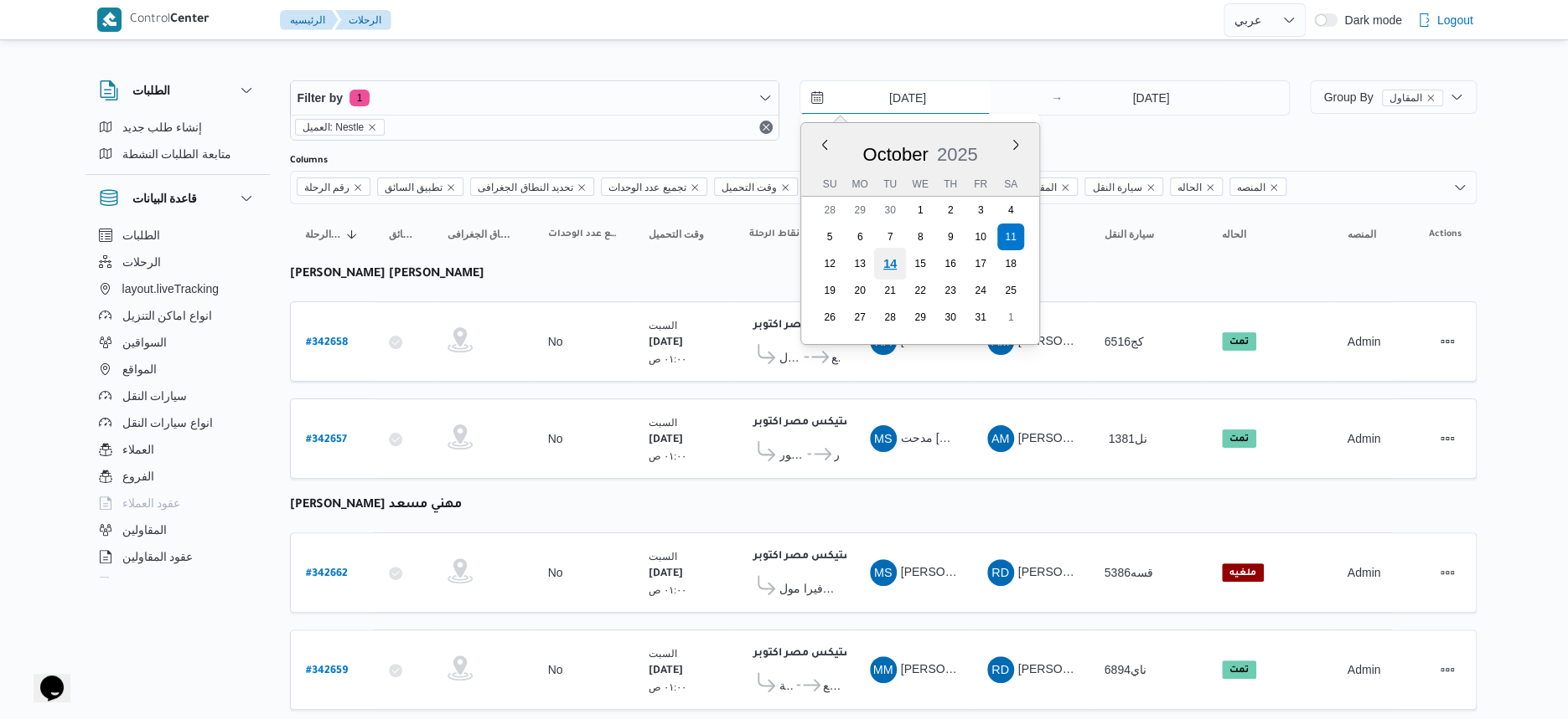
type input "[DATE]"
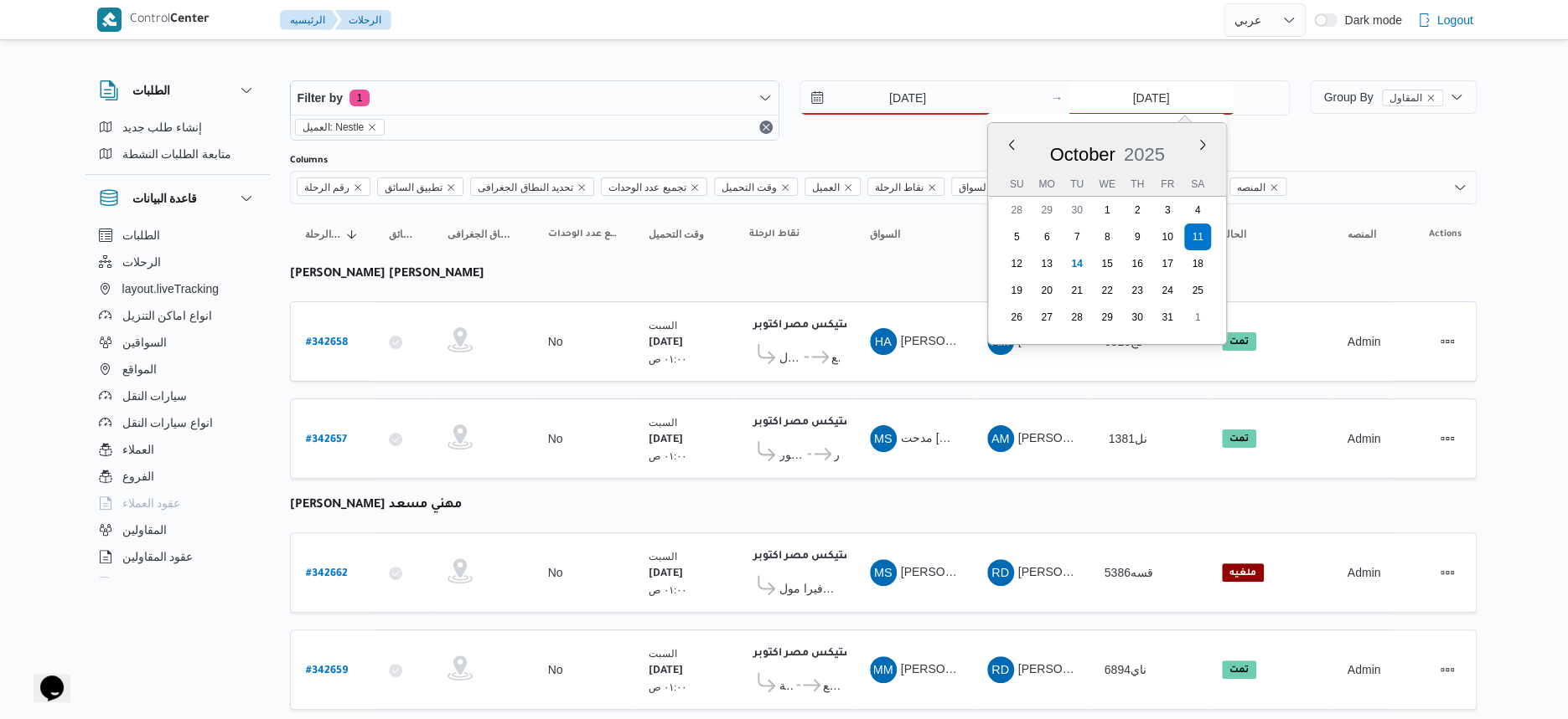
click at [1138, 102] on input "11/10/2025" at bounding box center [1151, 98] width 167 height 33
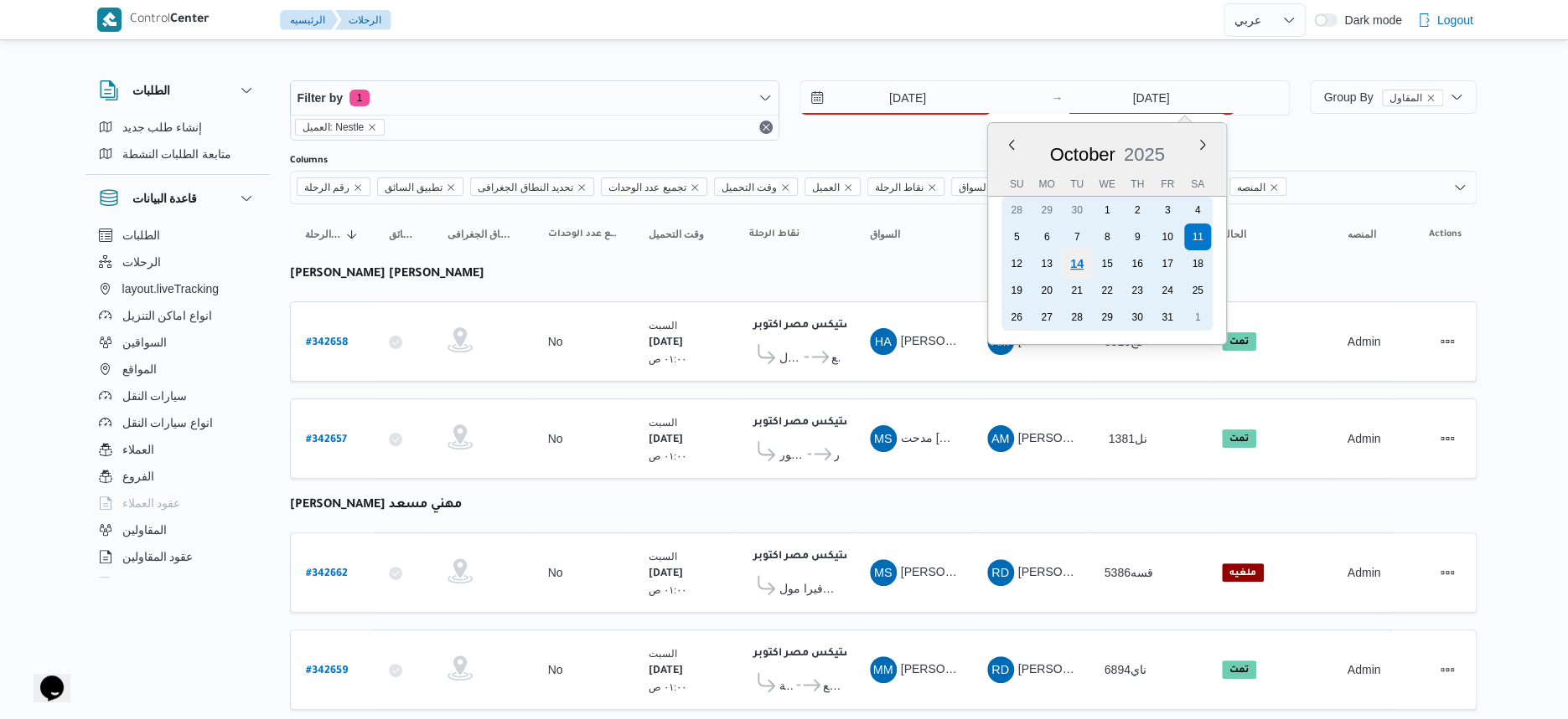
click at [1076, 261] on div "14" at bounding box center [1076, 264] width 31 height 31
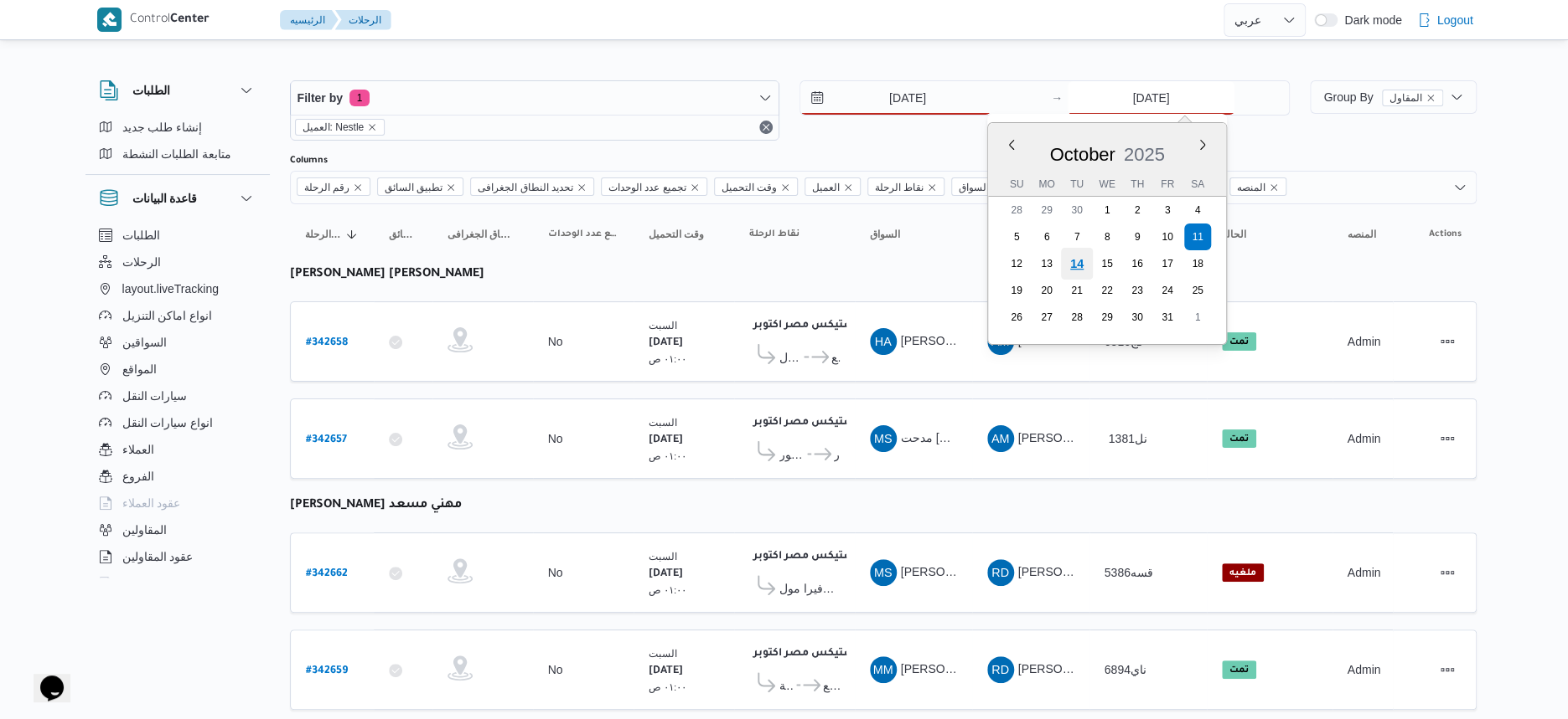
type input "[DATE]"
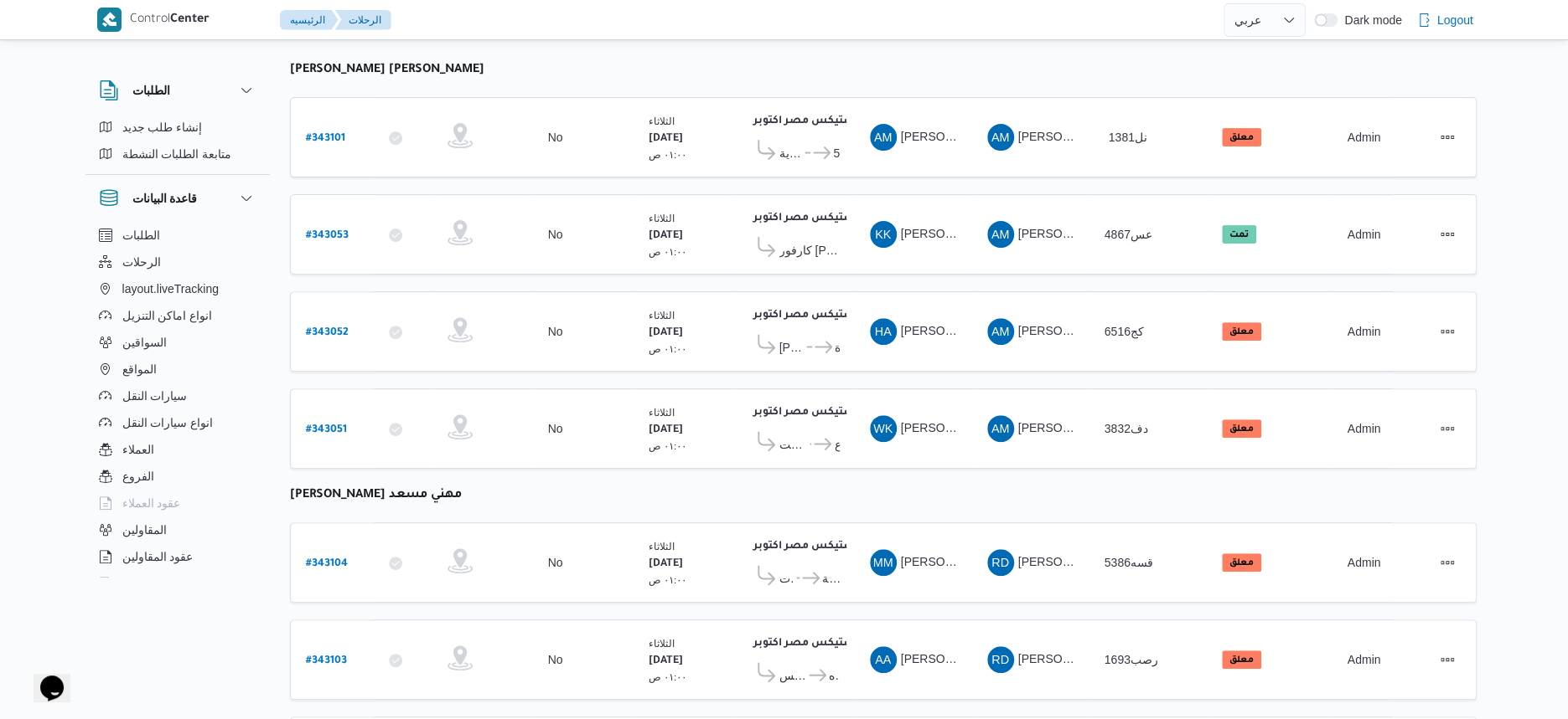
scroll to position [66, 0]
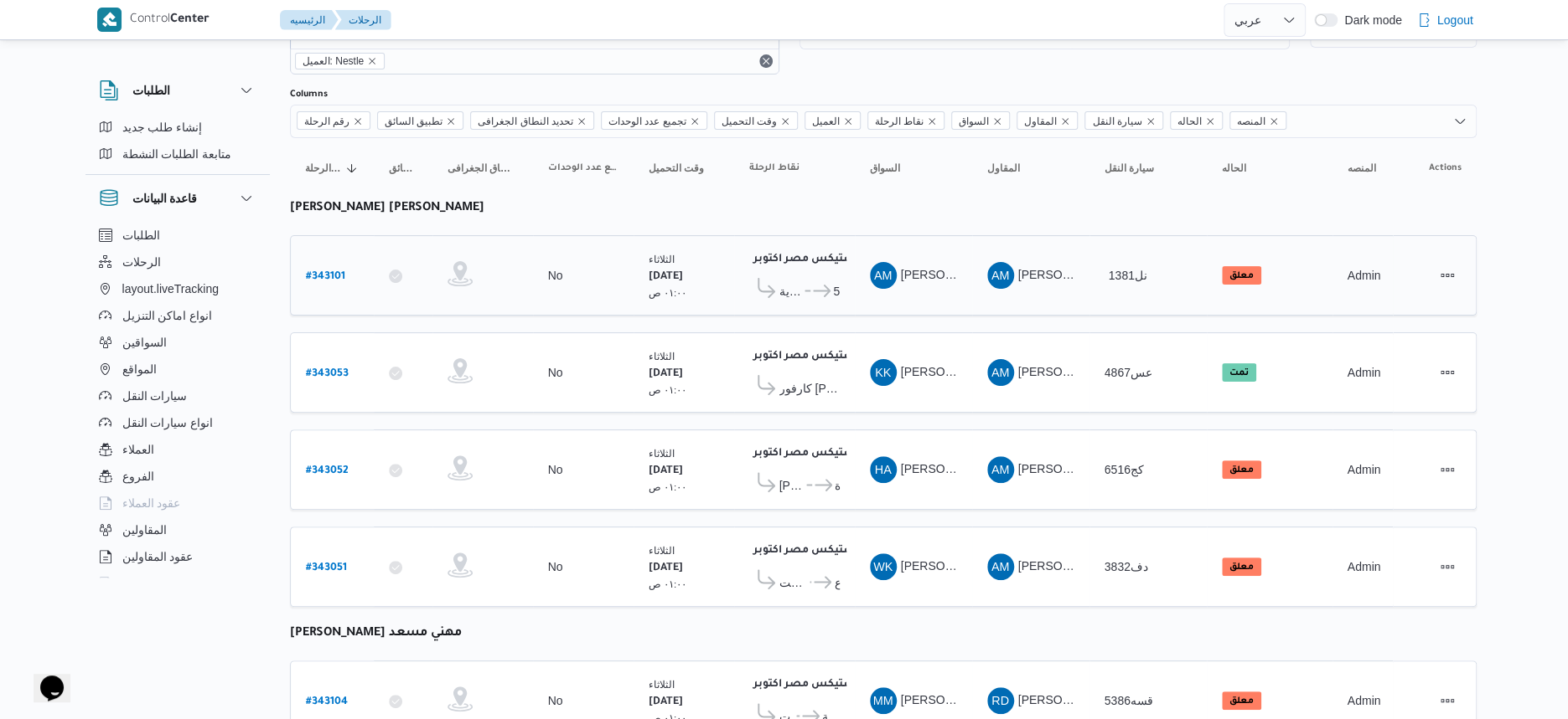
click at [810, 286] on span "ستاربكس مارينا 5" at bounding box center [824, 291] width 29 height 20
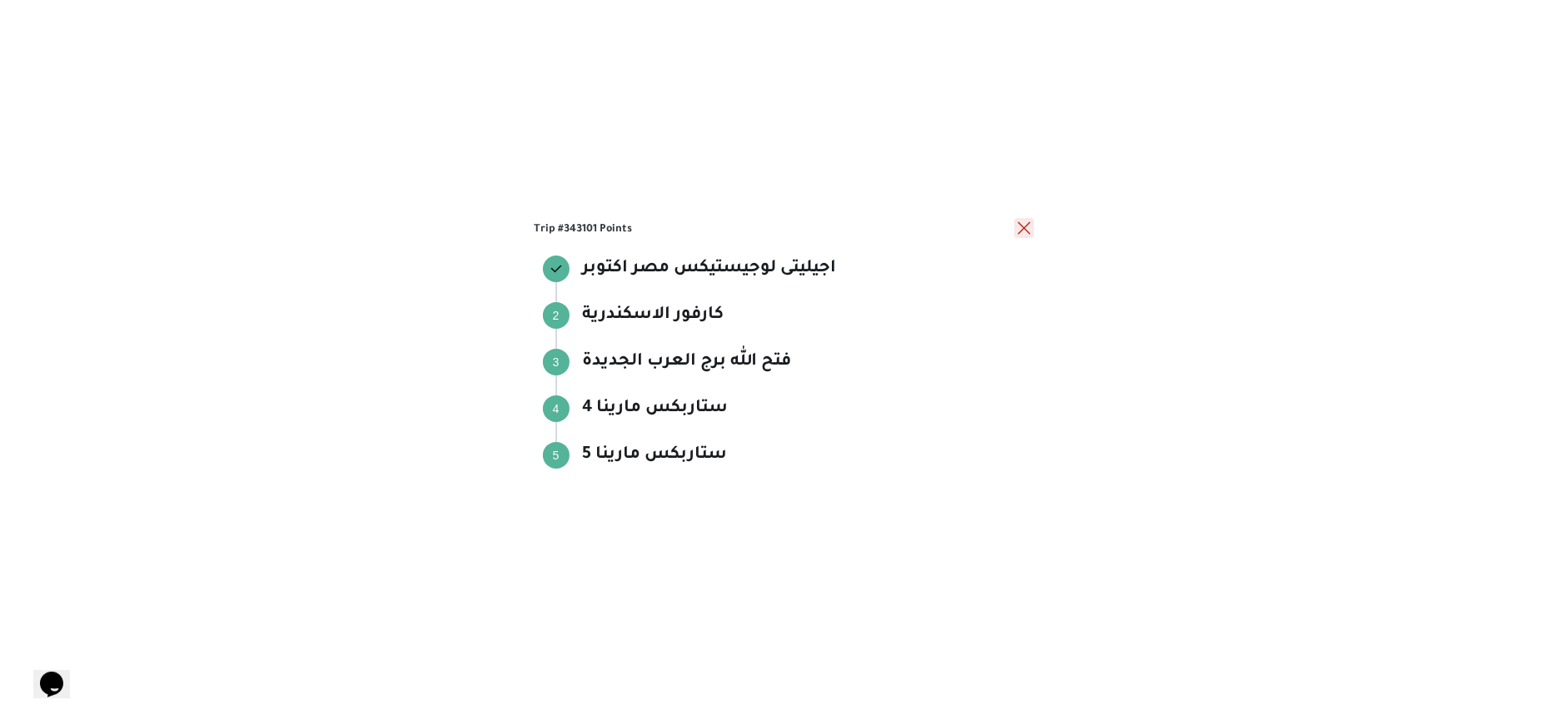
click at [1026, 227] on button "close" at bounding box center [1024, 227] width 20 height 20
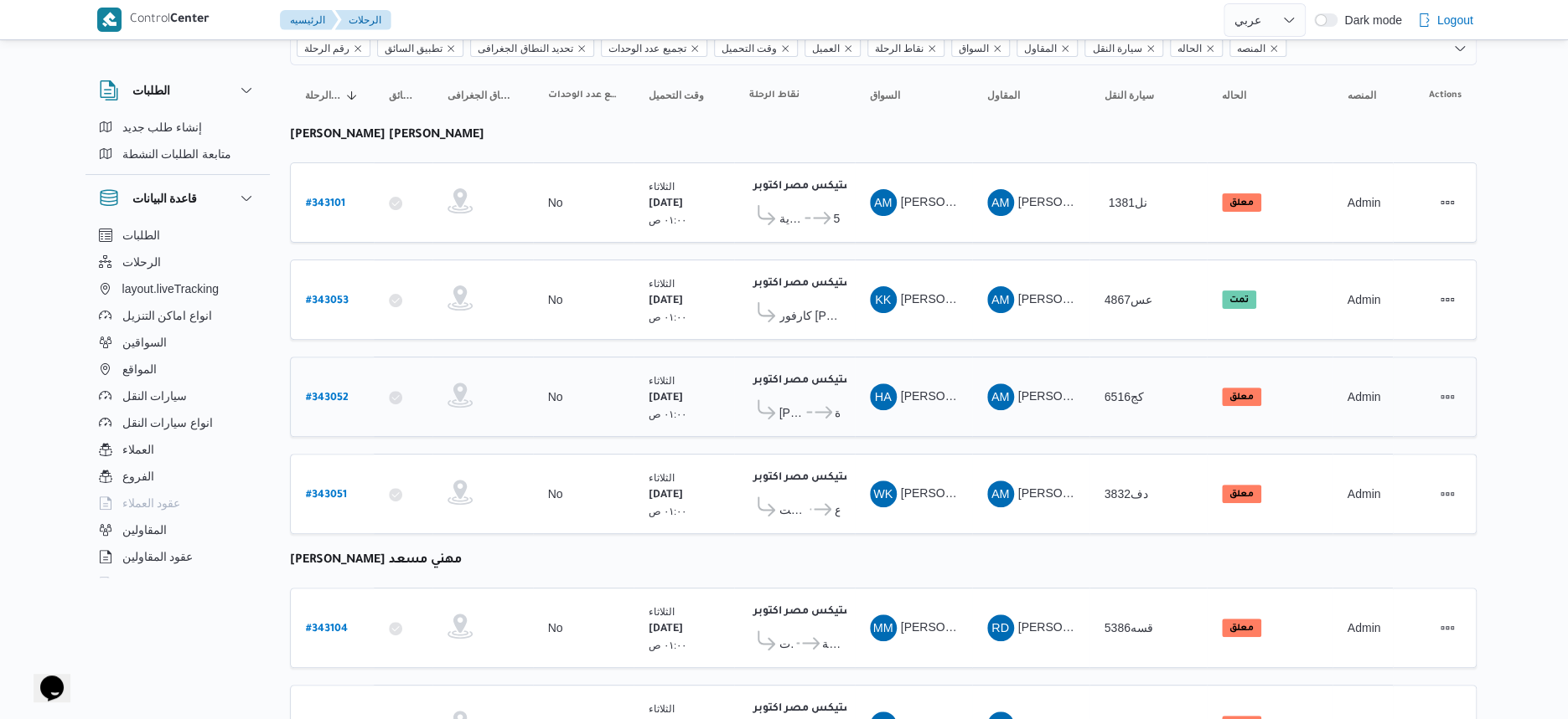
scroll to position [276, 0]
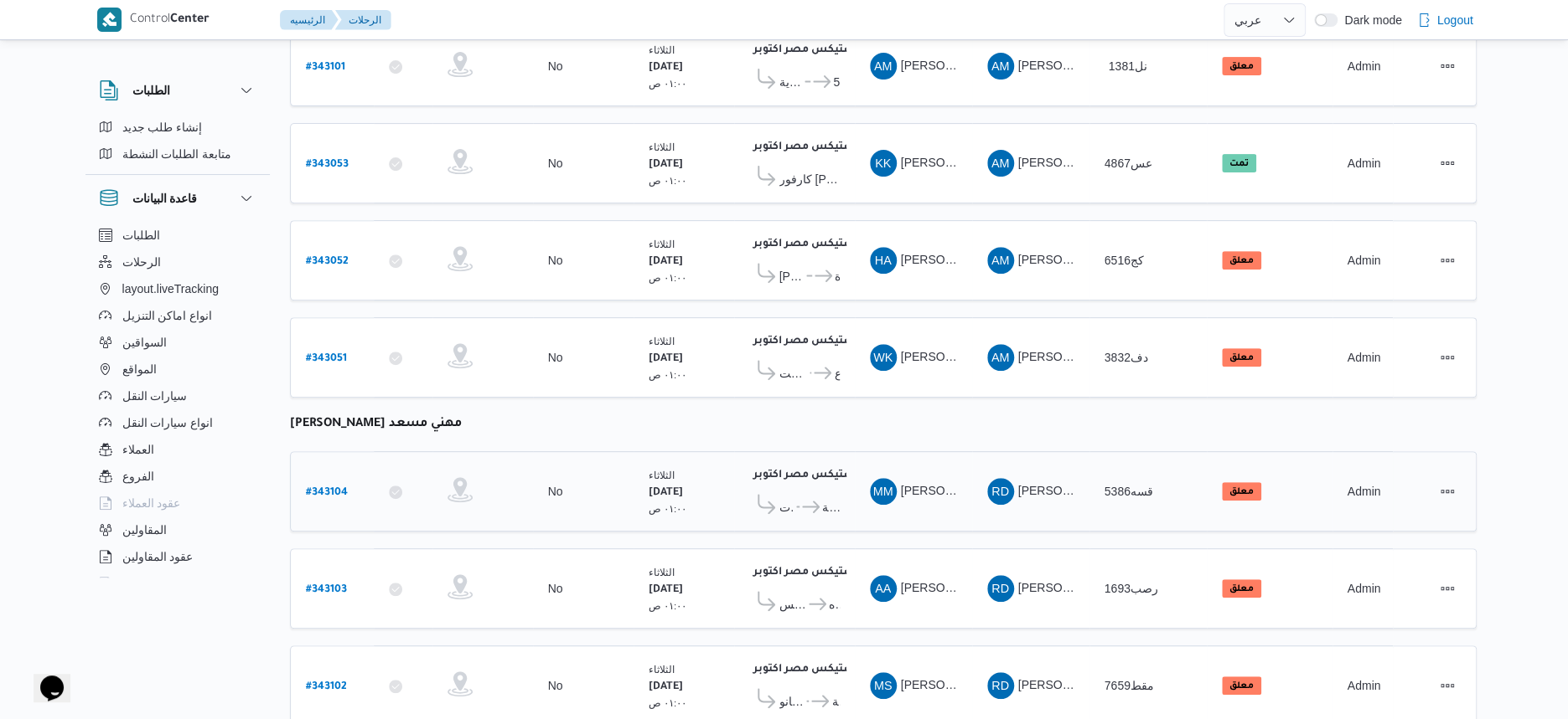
click at [819, 501] on icon at bounding box center [811, 507] width 17 height 12
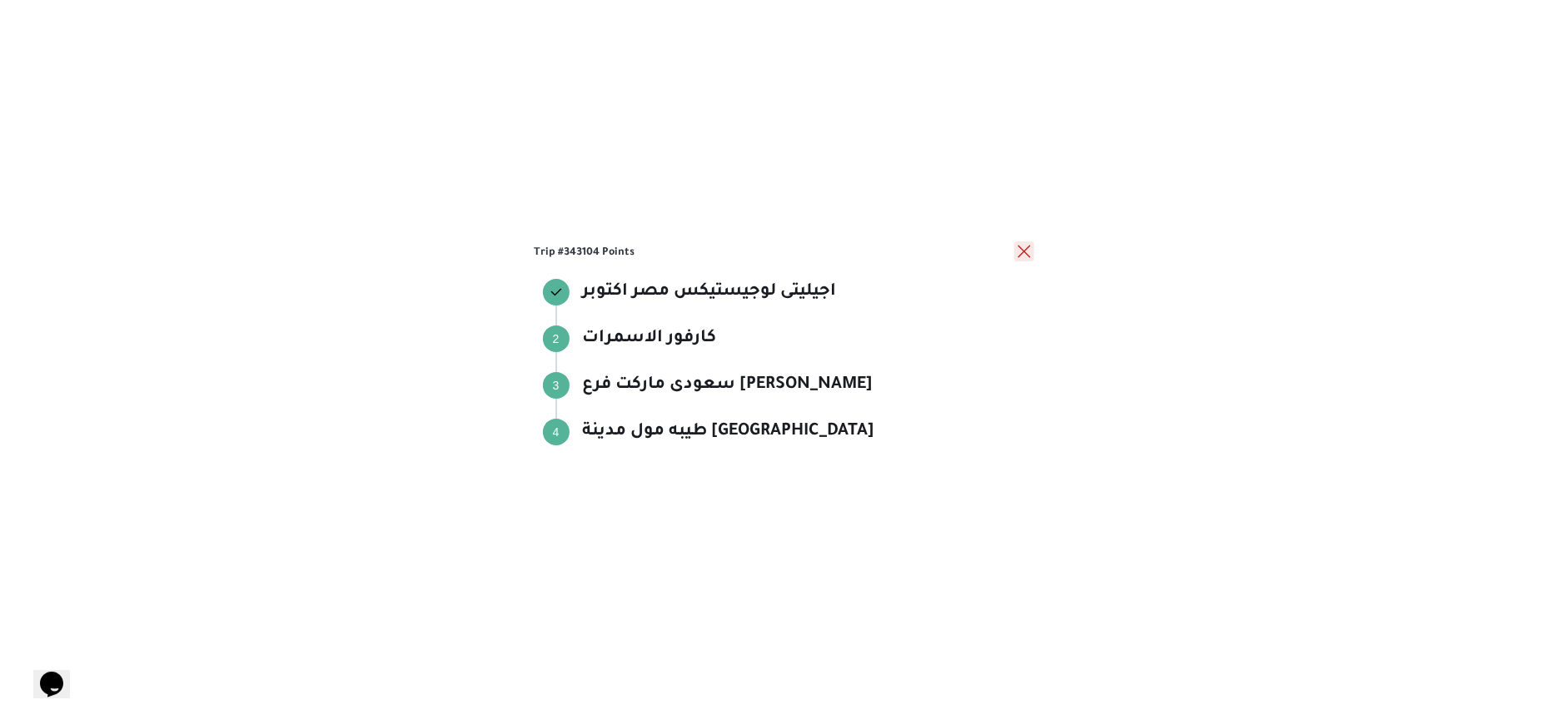
click at [1032, 252] on button "close" at bounding box center [1024, 251] width 20 height 20
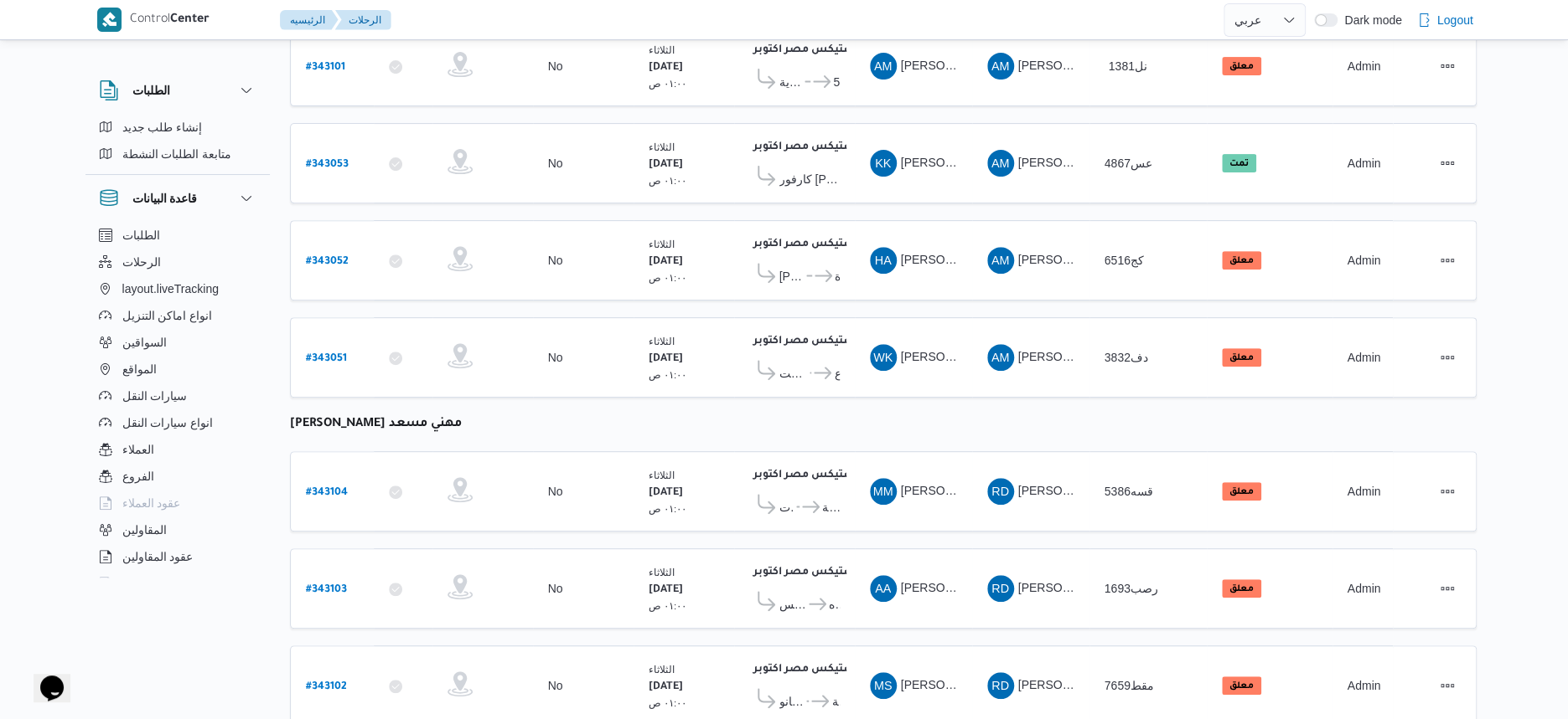
scroll to position [170, 0]
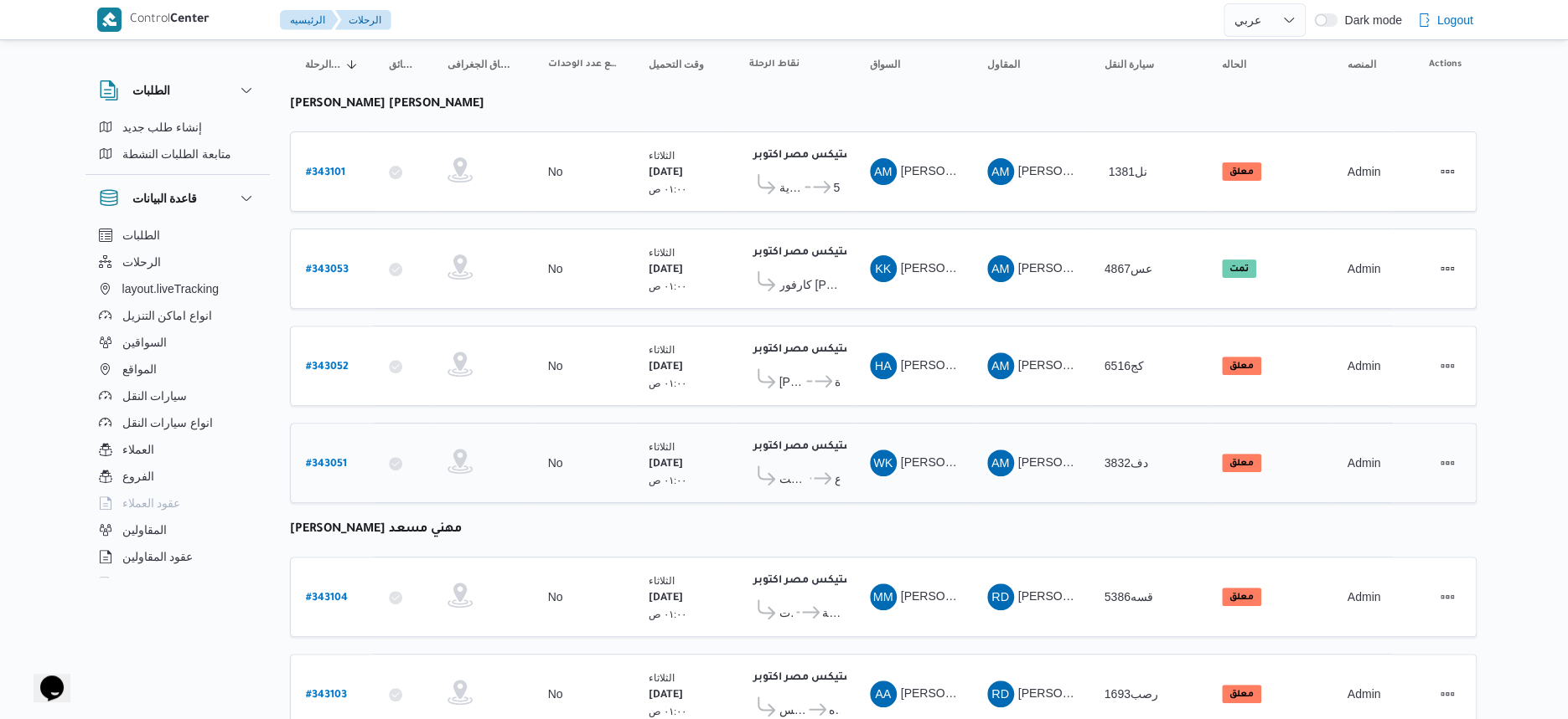
click at [824, 472] on icon at bounding box center [822, 478] width 17 height 12
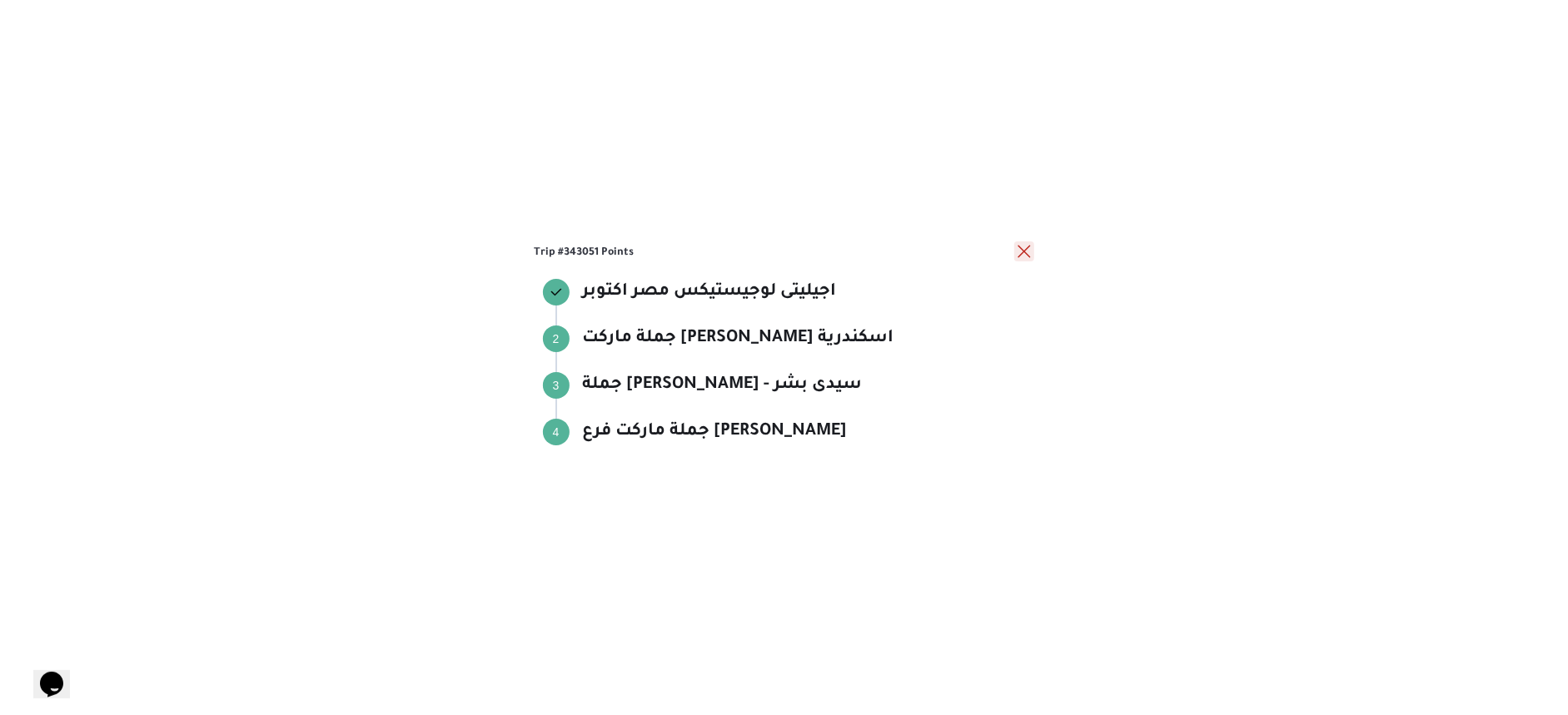
click at [1026, 255] on button "close" at bounding box center [1024, 251] width 20 height 20
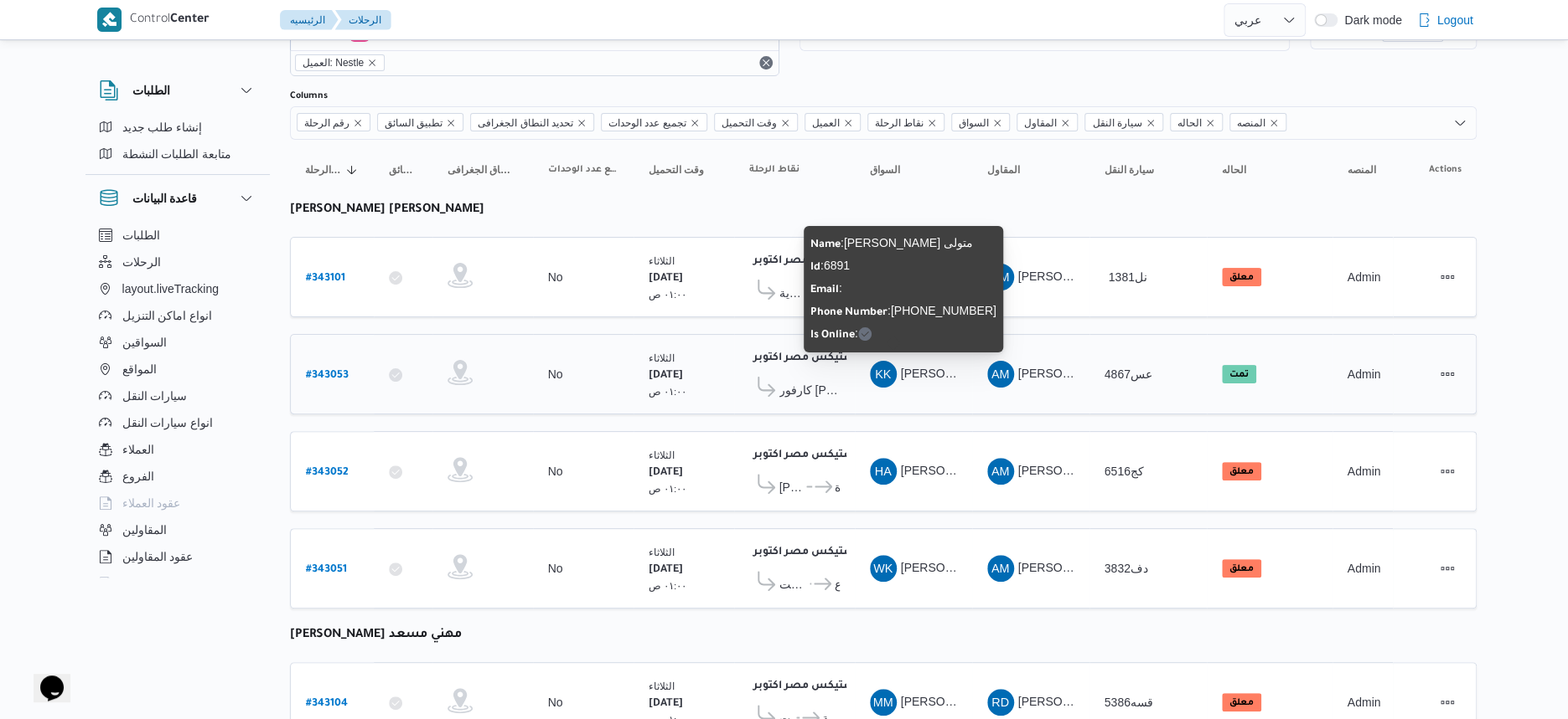
scroll to position [0, 0]
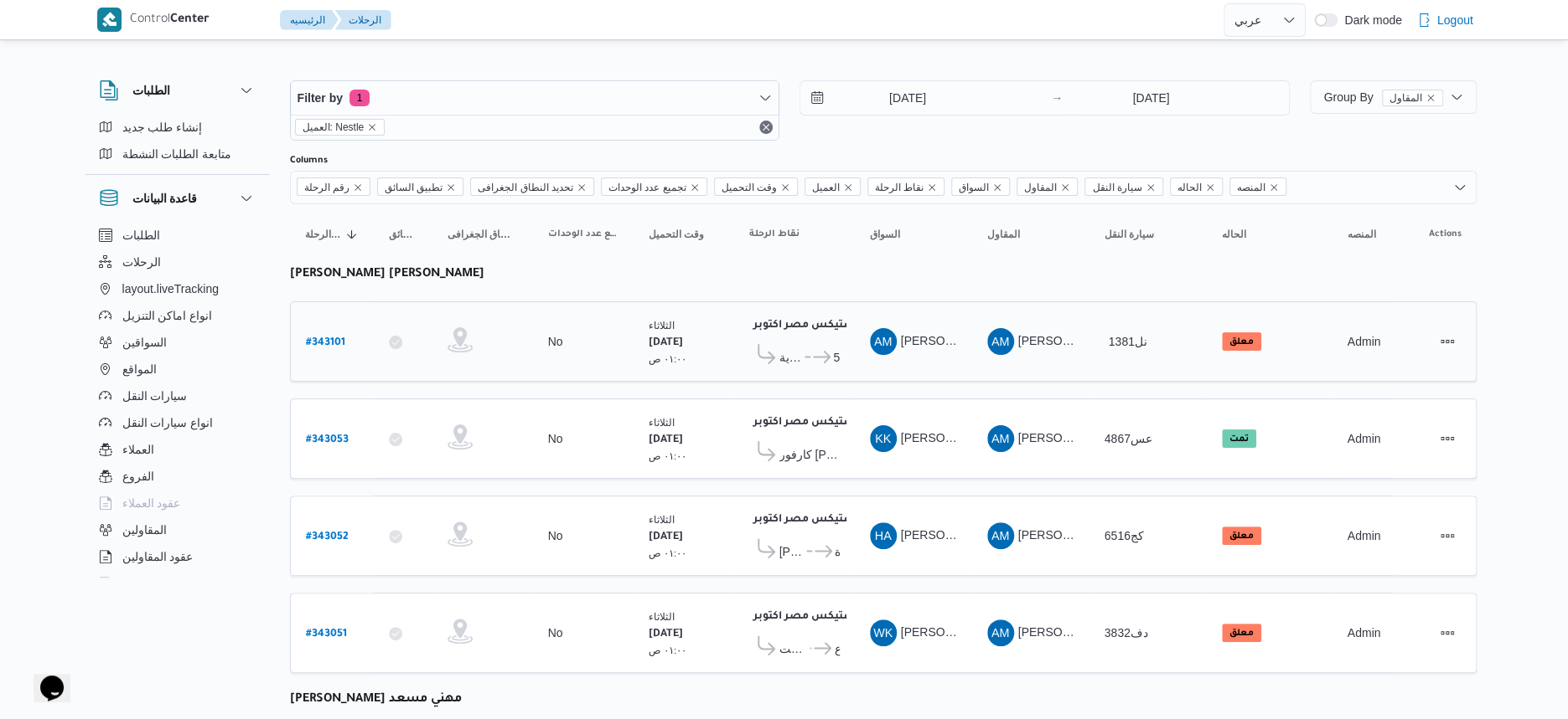
click at [807, 351] on icon at bounding box center [813, 357] width 17 height 12
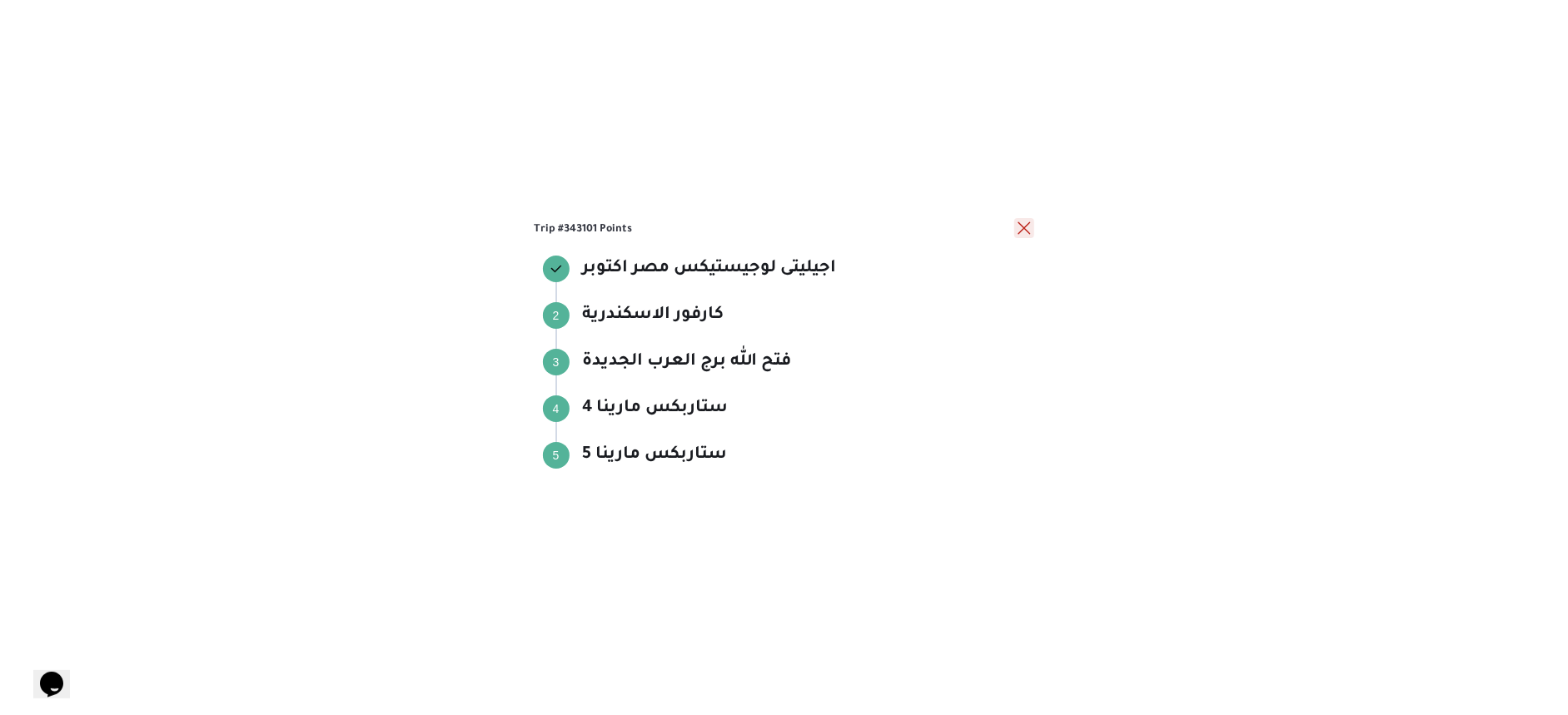
click at [1024, 233] on button "close" at bounding box center [1024, 227] width 20 height 20
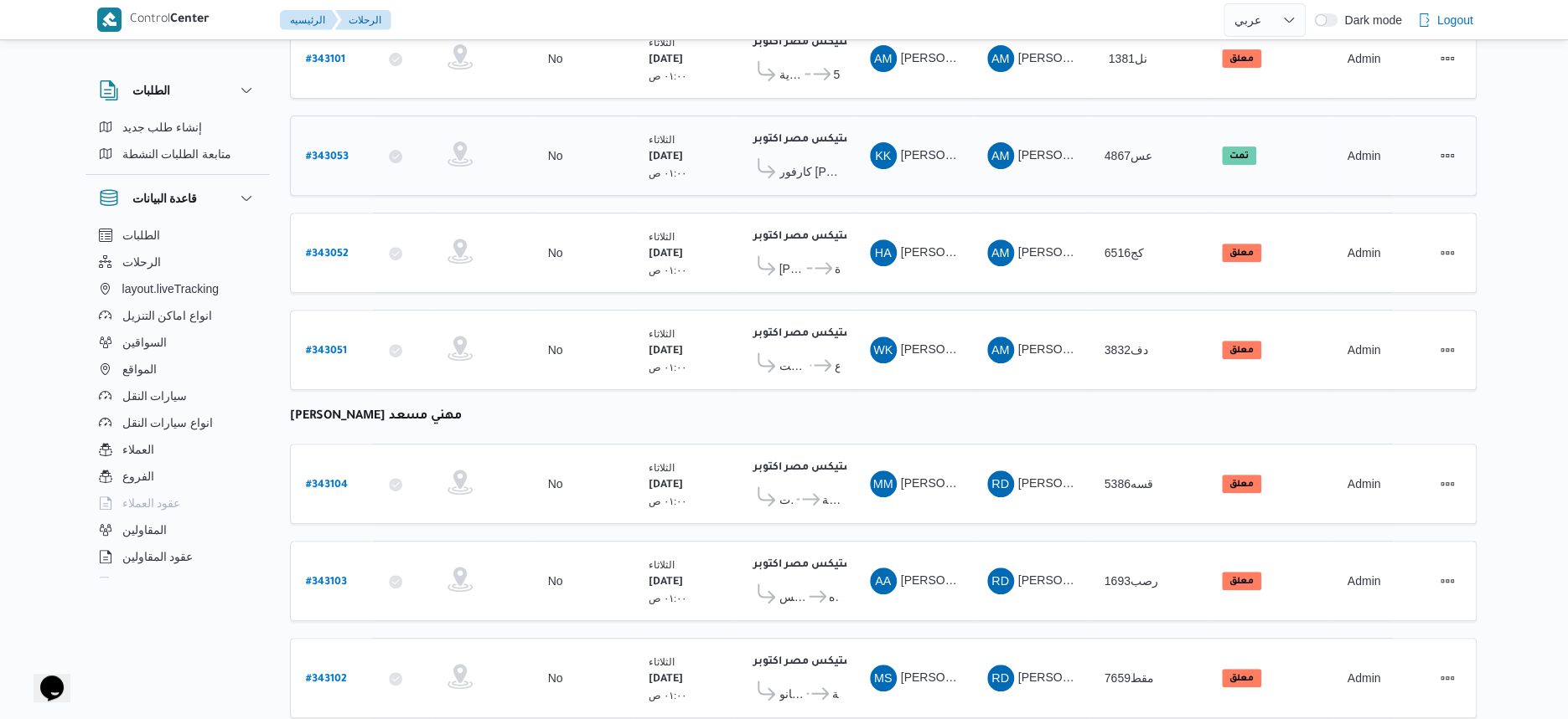
scroll to position [589, 0]
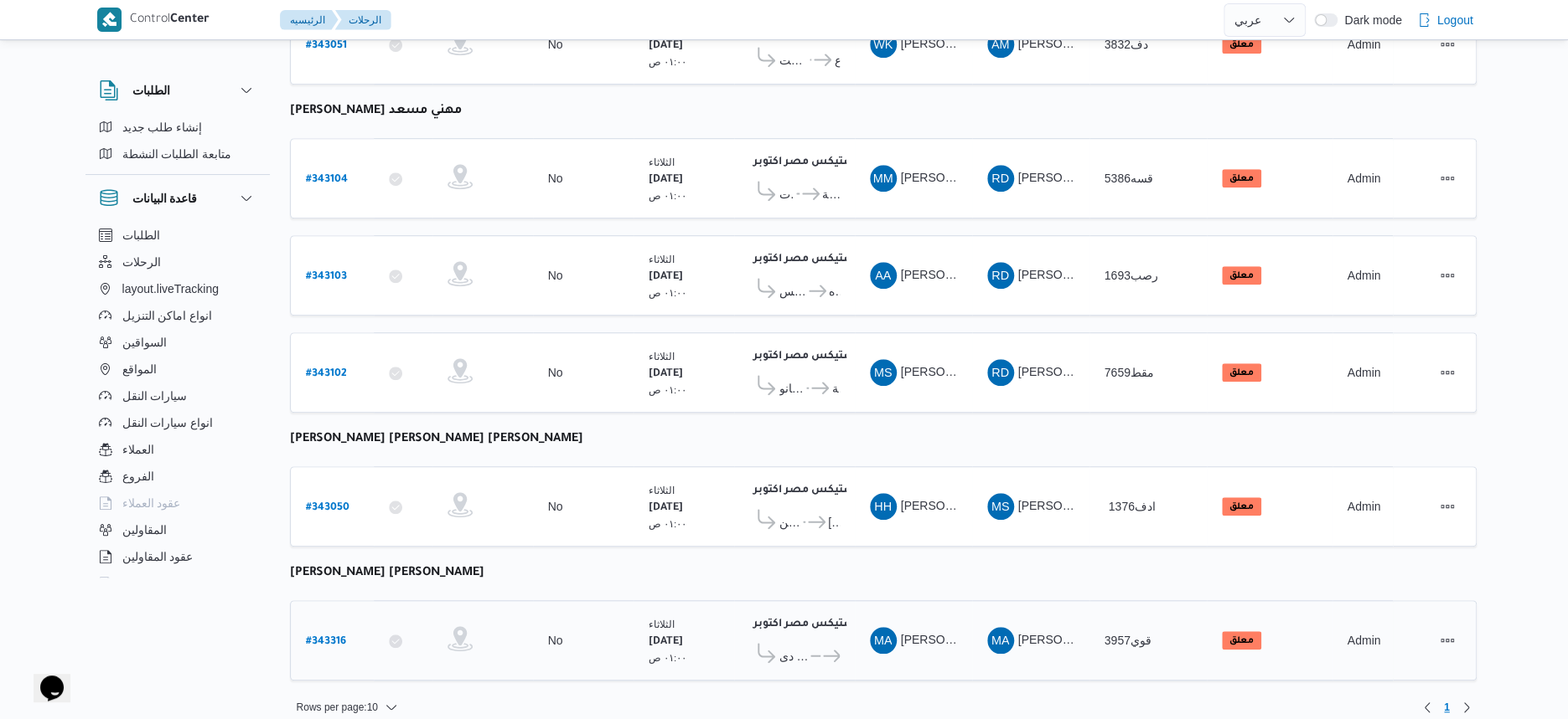
click at [334, 636] on b "# 343316" at bounding box center [326, 641] width 40 height 11
select select "ar"
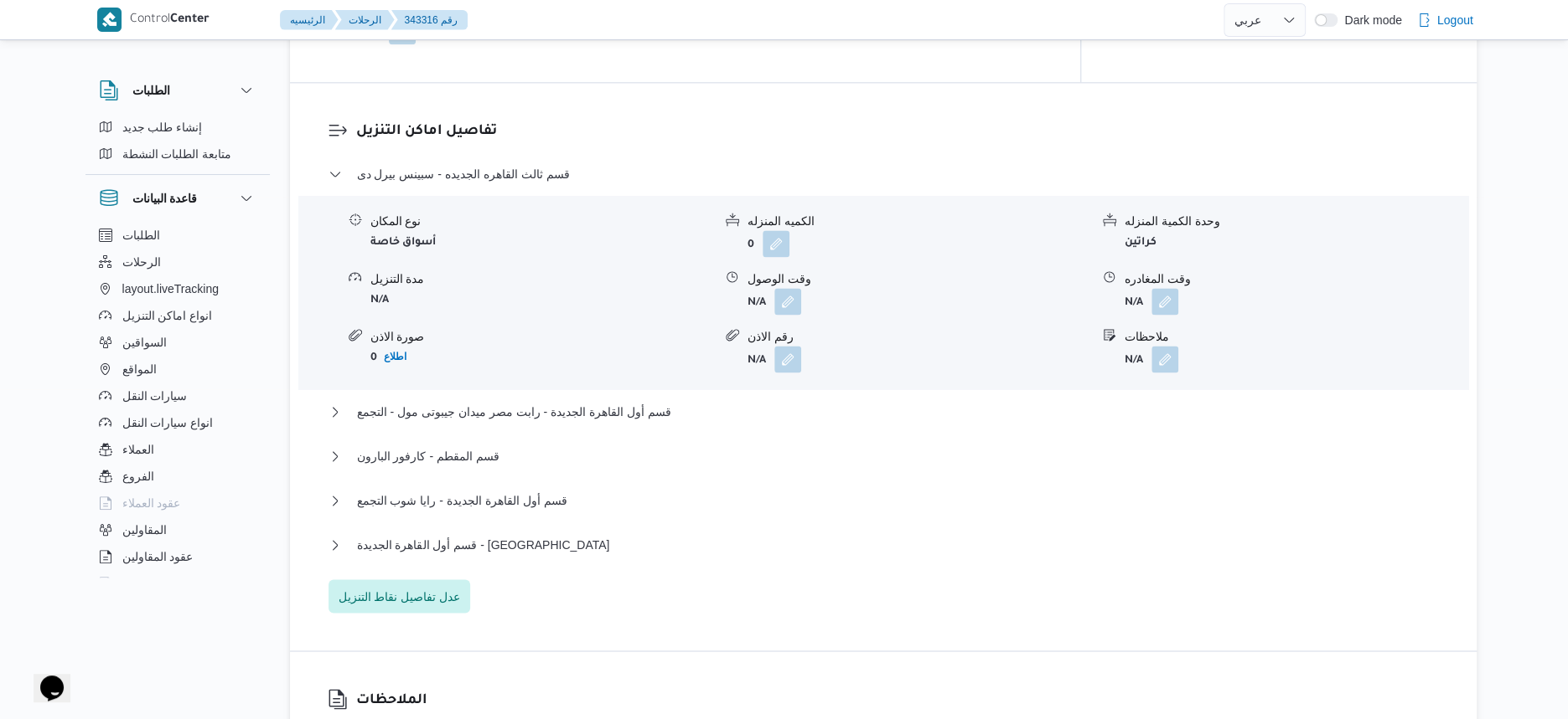
scroll to position [1361, 0]
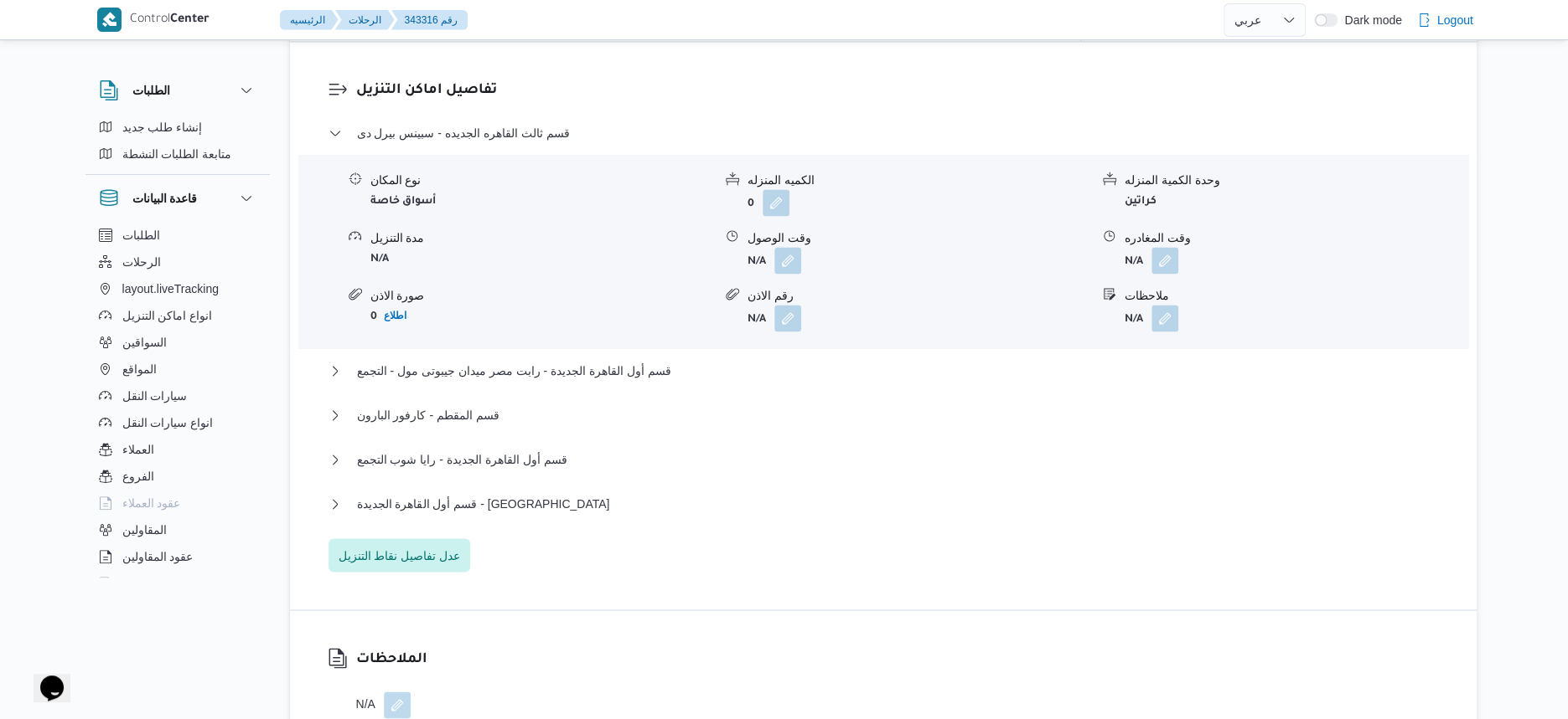
select select "ar"
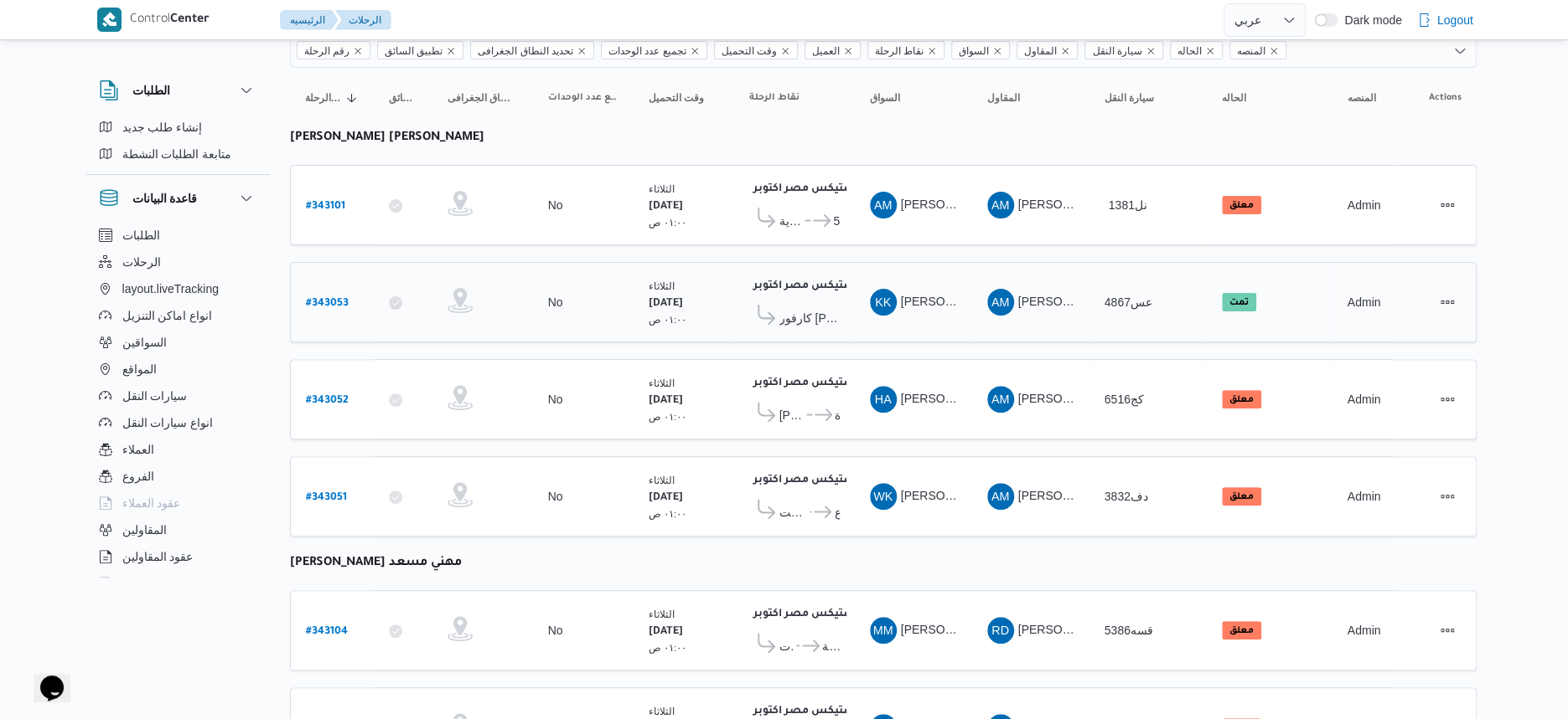
scroll to position [105, 0]
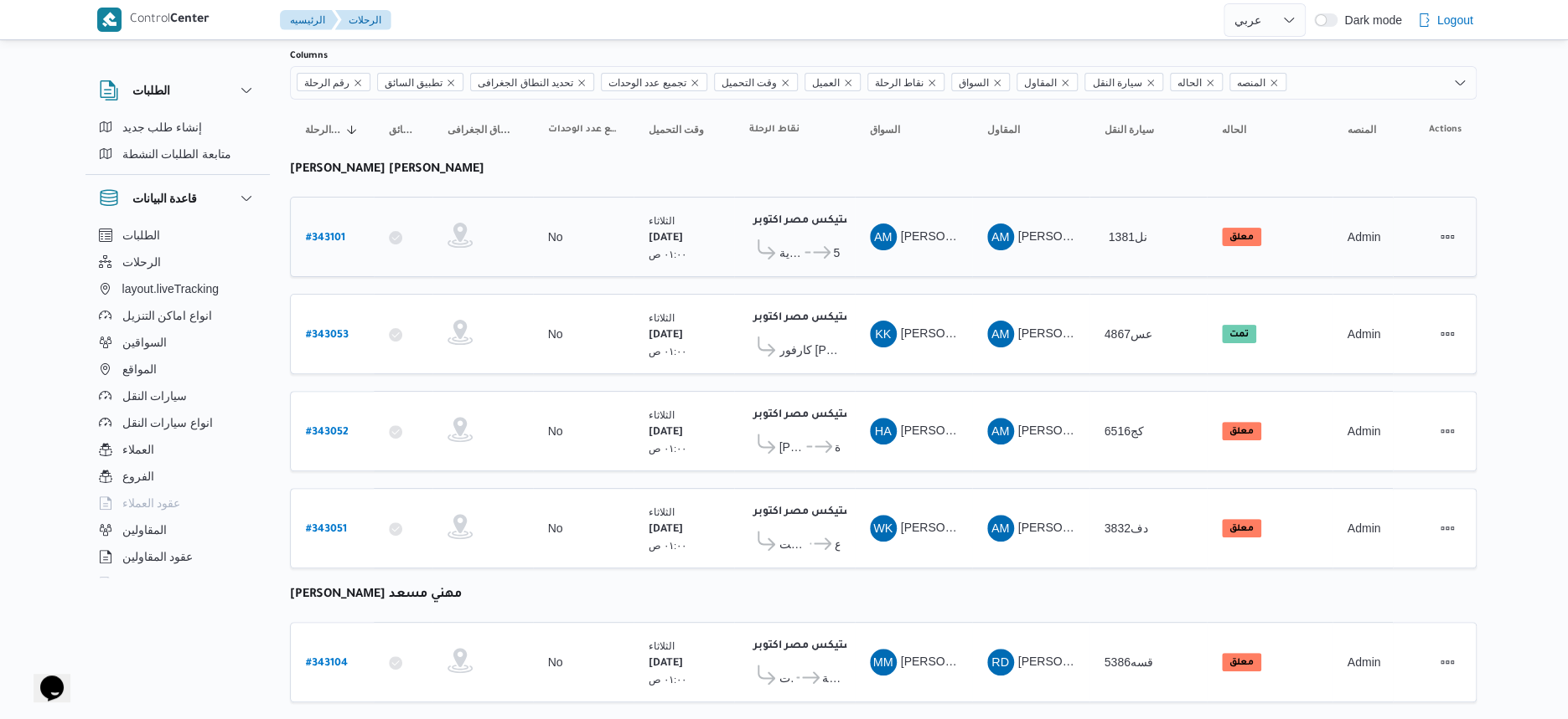
click at [813, 253] on icon at bounding box center [822, 252] width 17 height 12
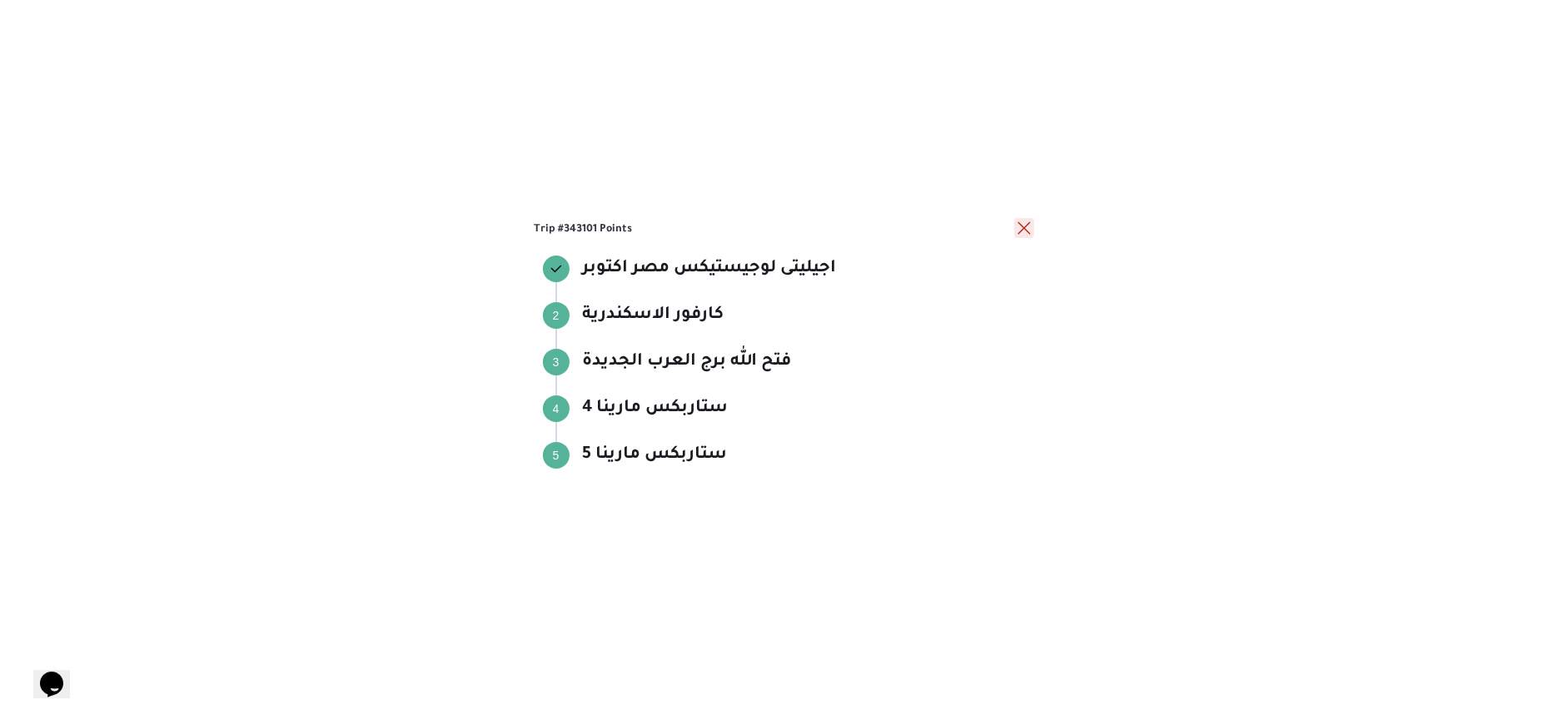
click at [1021, 233] on button "close" at bounding box center [1024, 227] width 20 height 20
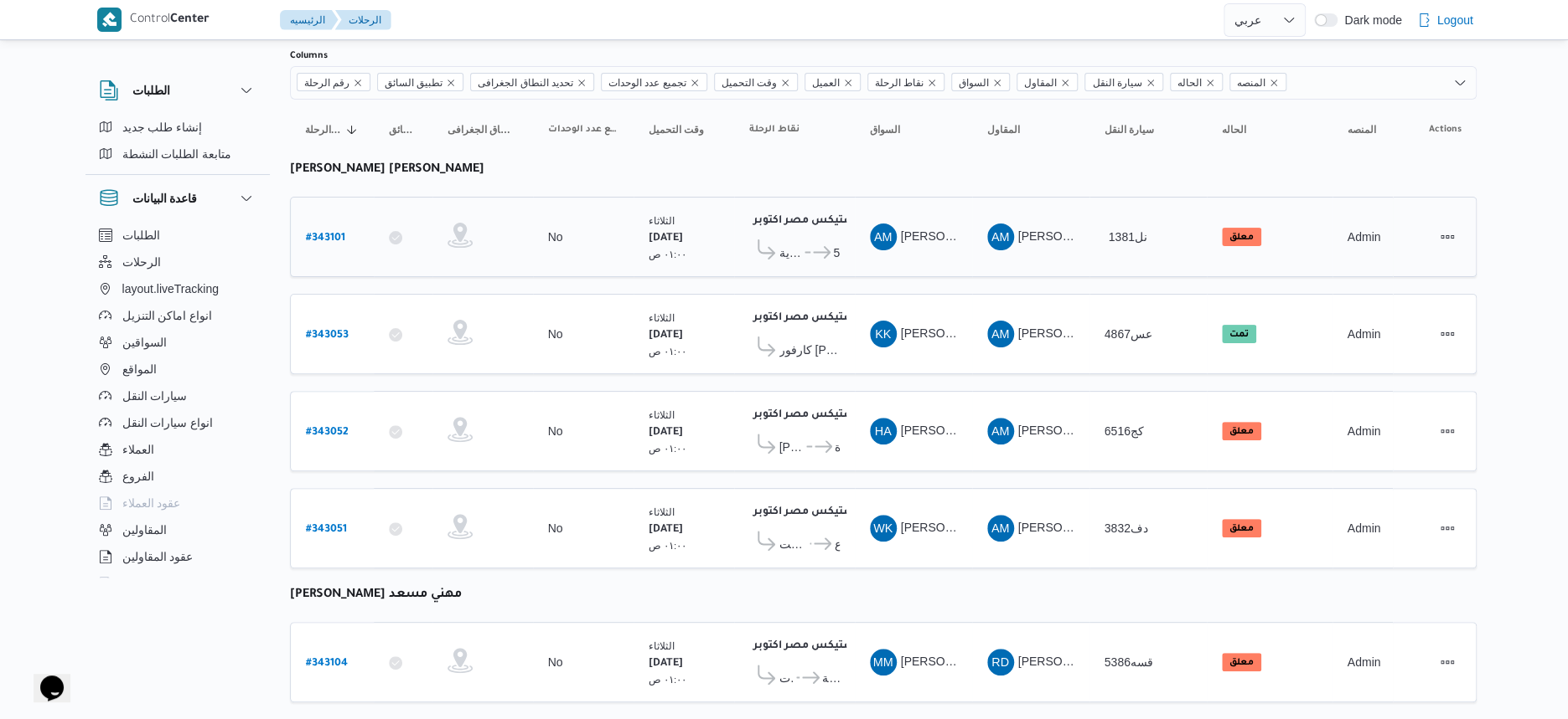
click at [333, 233] on b "# 343101" at bounding box center [325, 238] width 39 height 11
select select "ar"
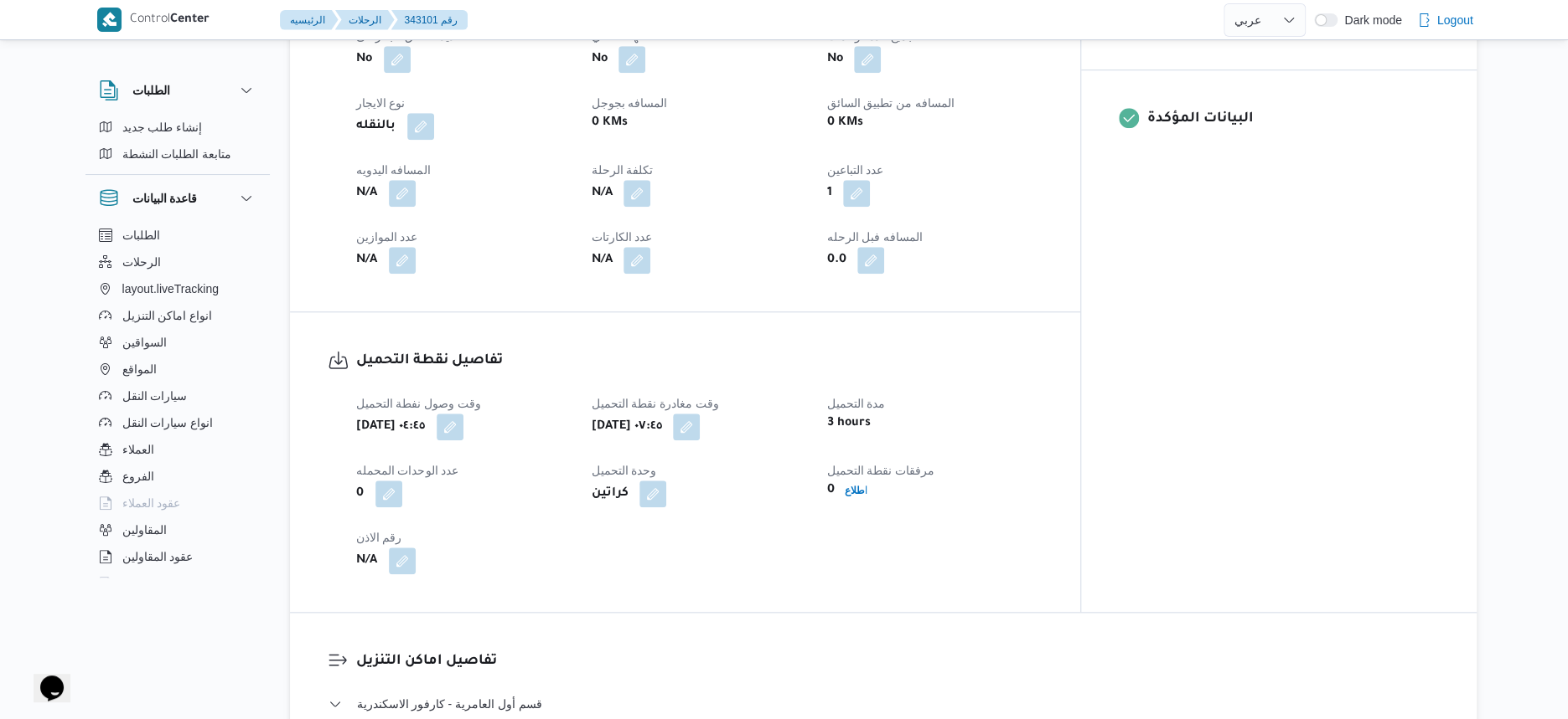
scroll to position [1152, 0]
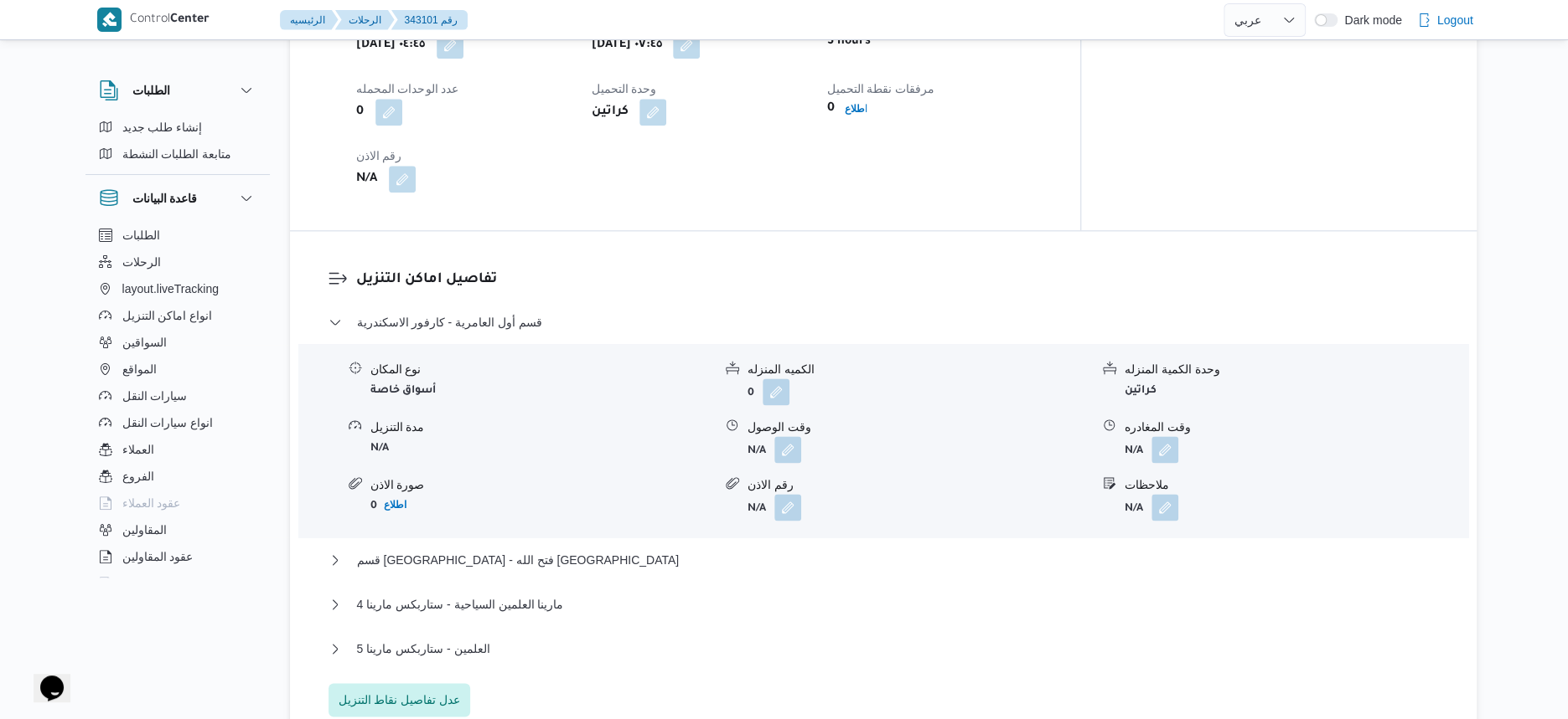
select select "ar"
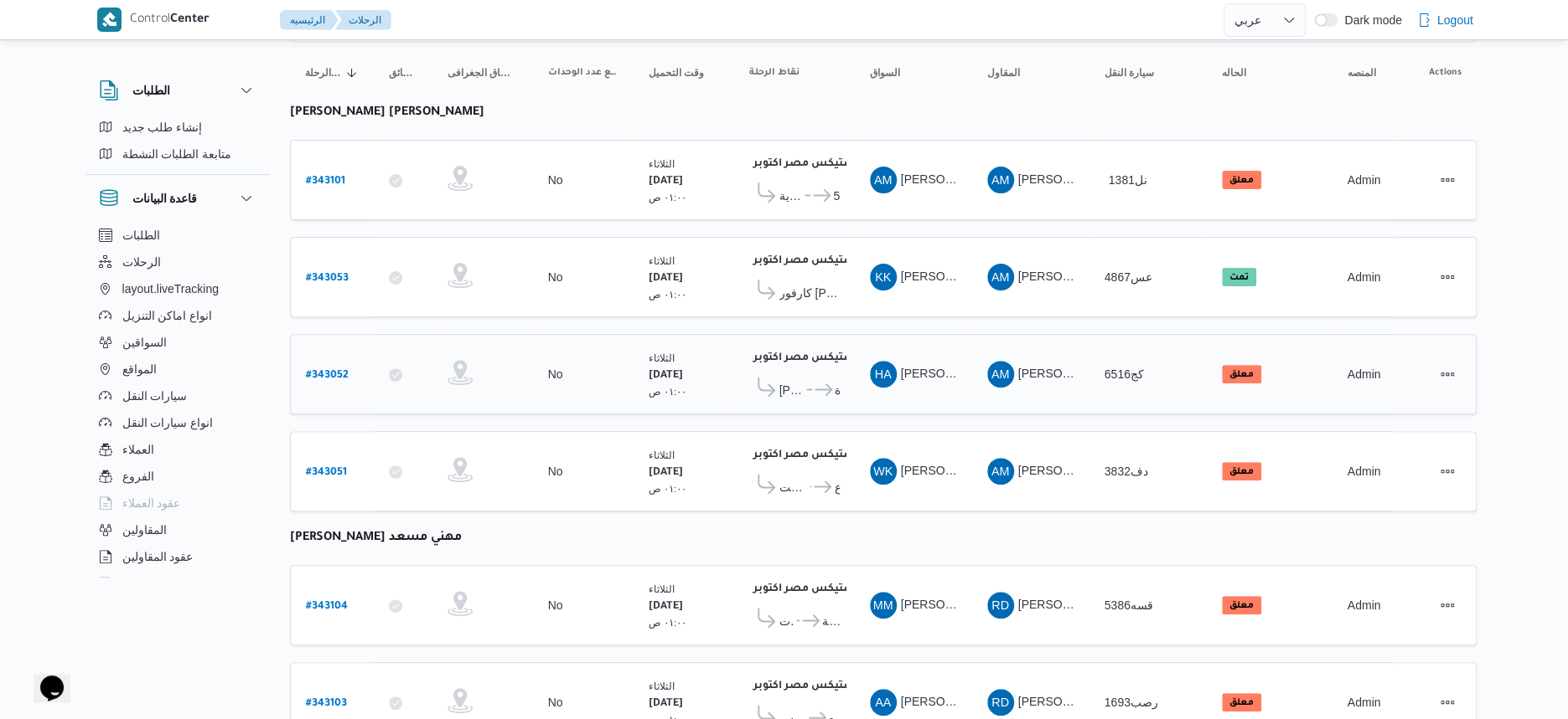
scroll to position [209, 0]
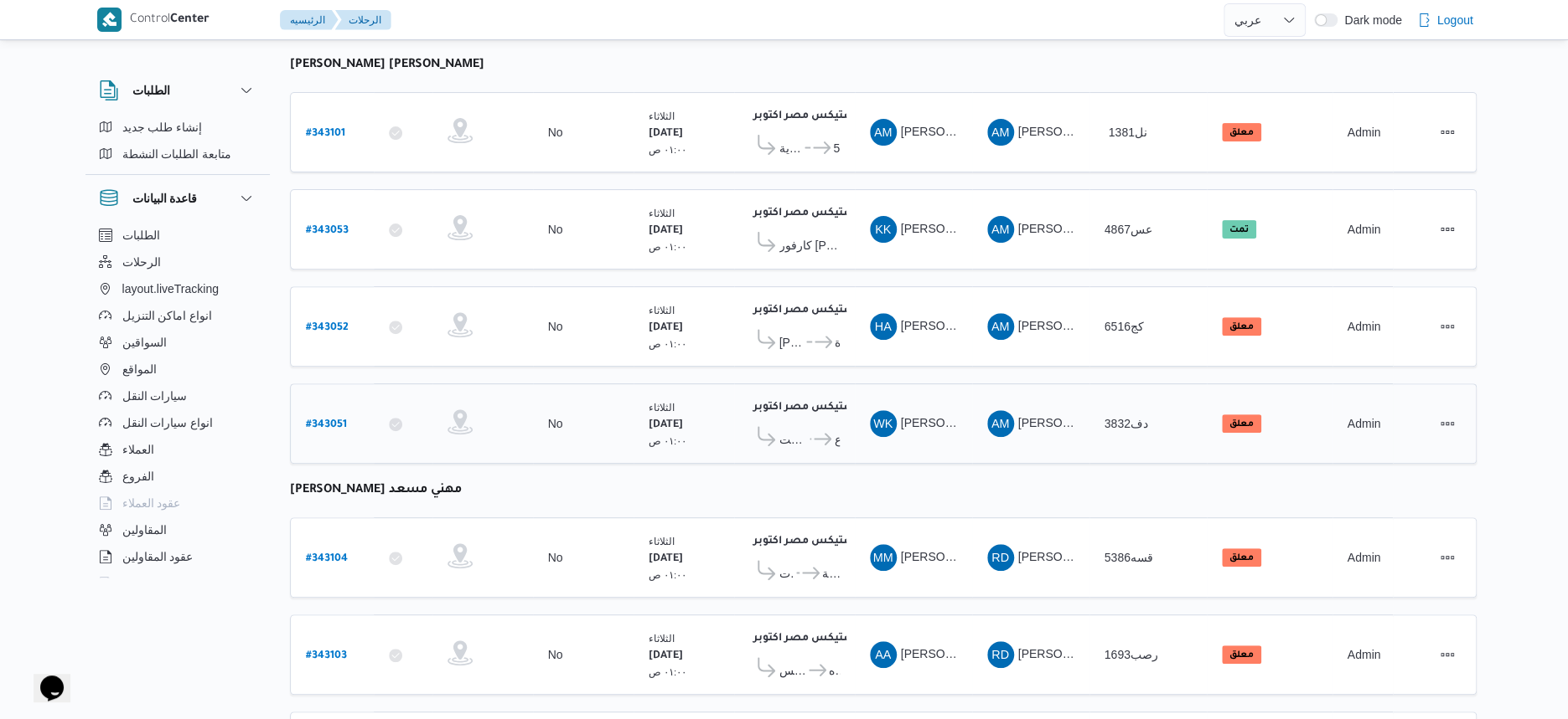
click at [811, 433] on icon at bounding box center [818, 439] width 17 height 12
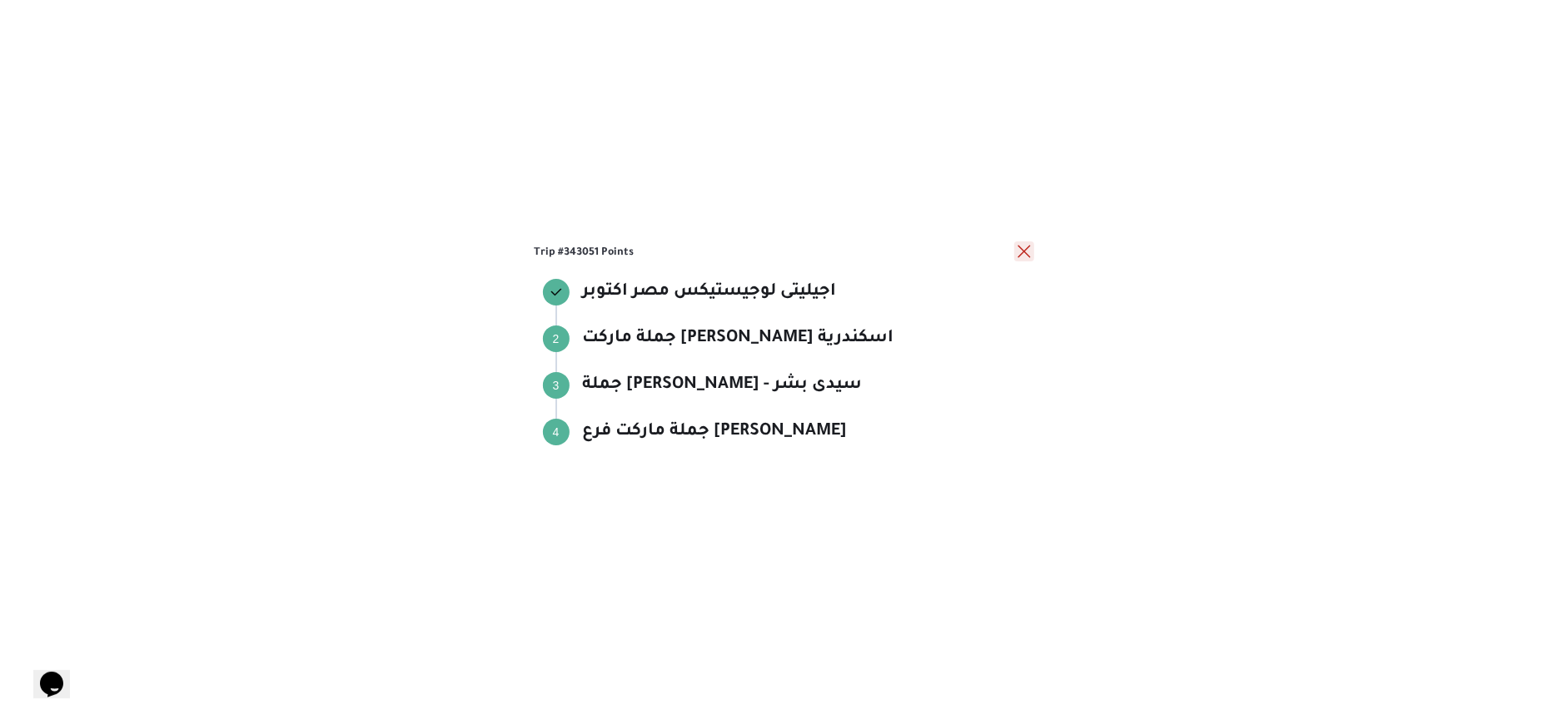
click at [1027, 246] on button "close" at bounding box center [1024, 251] width 20 height 20
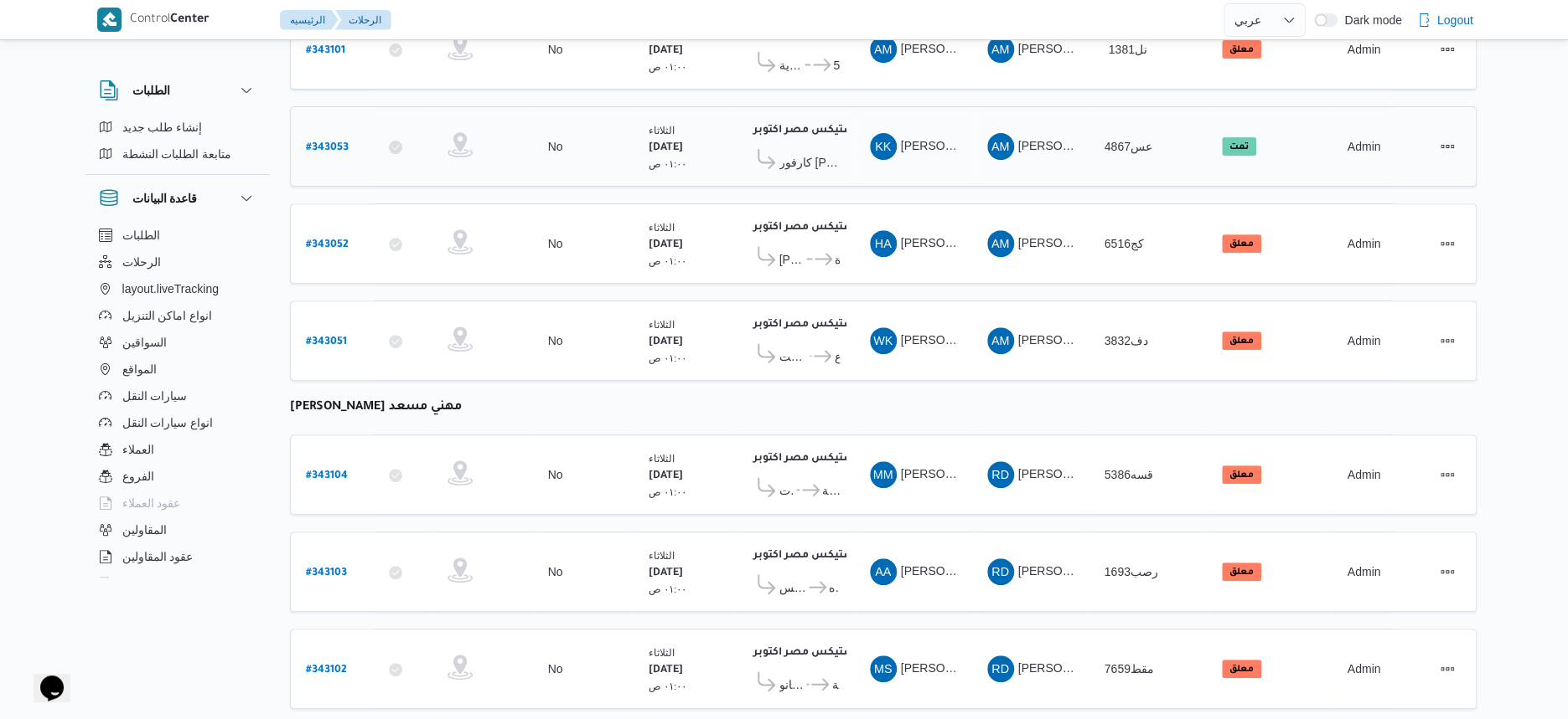
scroll to position [589, 0]
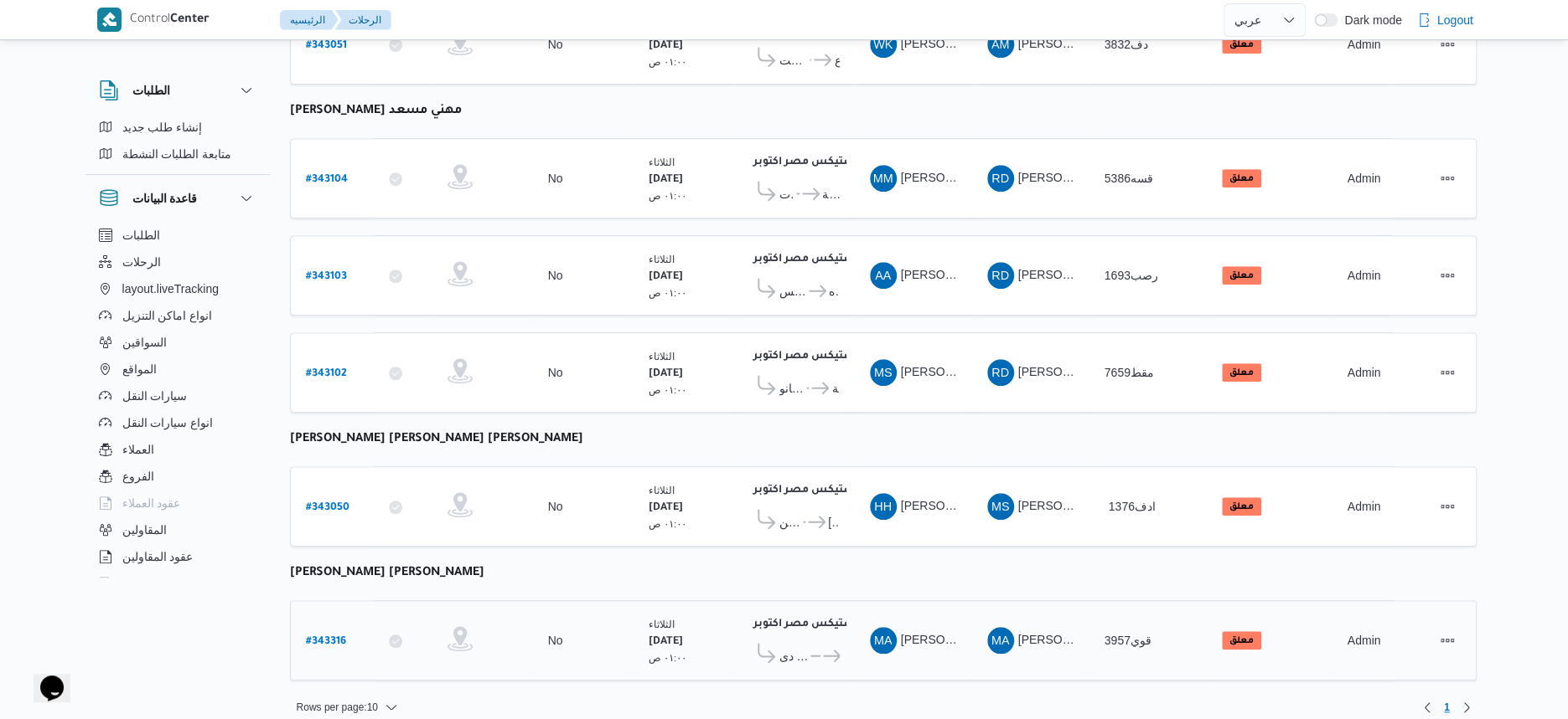
click at [798, 648] on span "سبينس بيرل دى ... كارفور البارون رايا شوب التجمع الهدايا" at bounding box center [794, 656] width 91 height 26
click at [801, 647] on span "سبينس بيرل دى" at bounding box center [794, 656] width 30 height 20
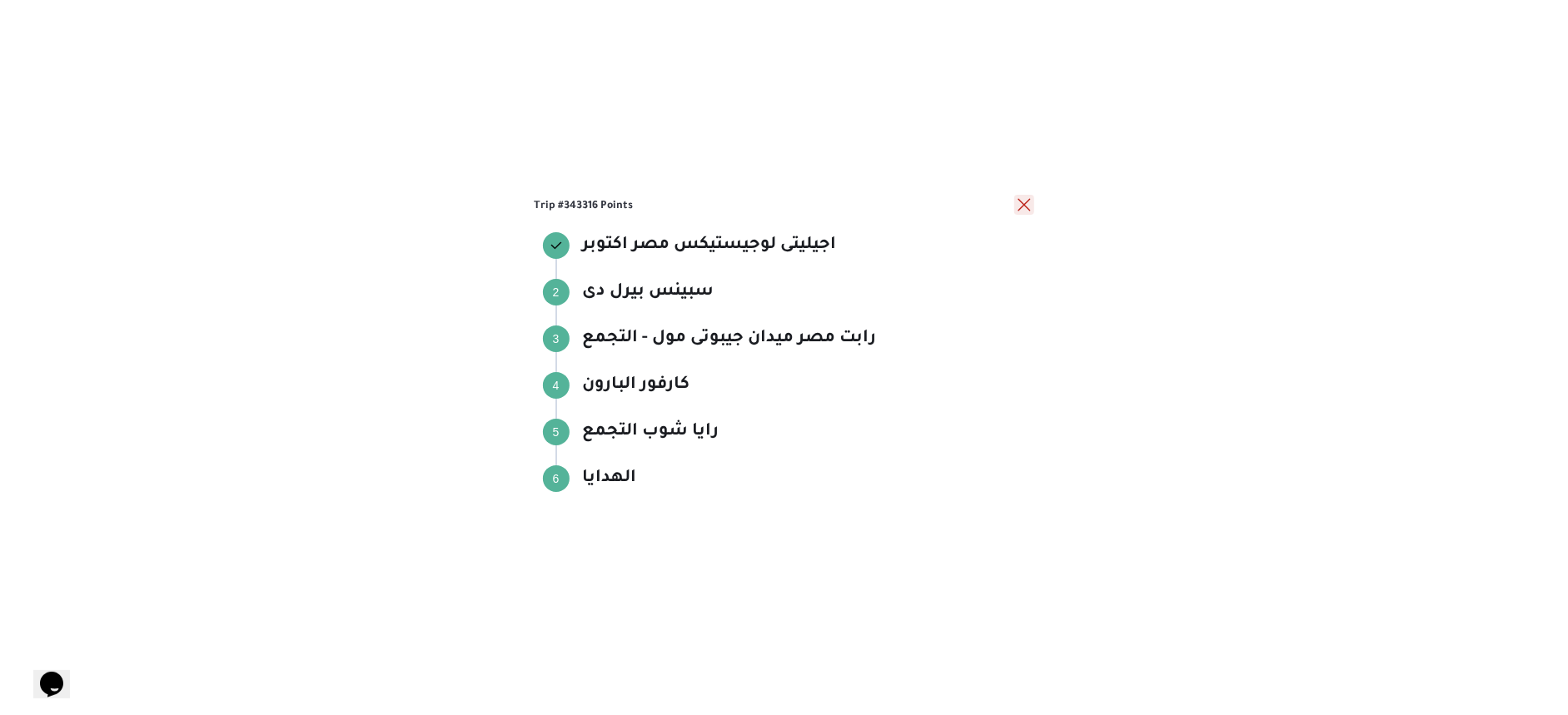
click at [1022, 197] on button "close" at bounding box center [1024, 205] width 20 height 20
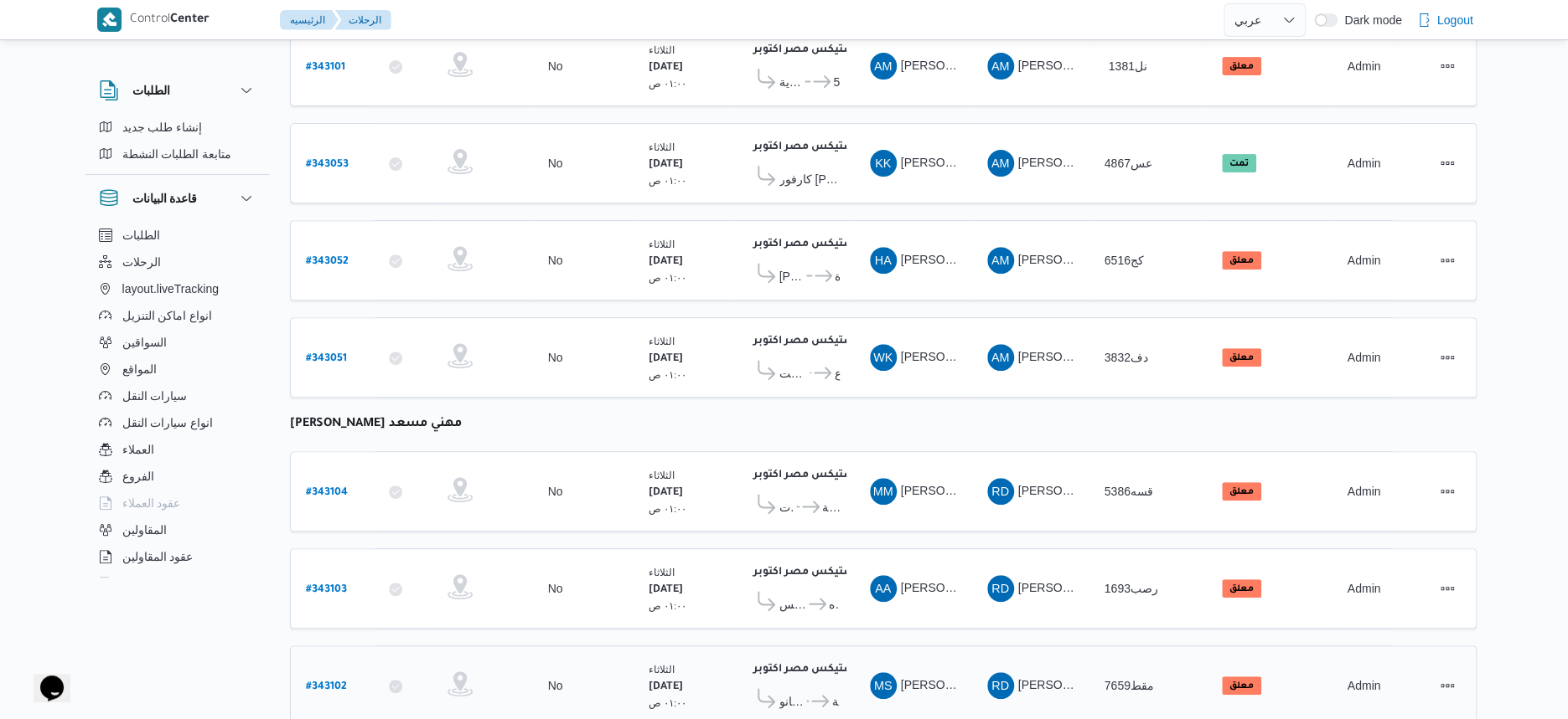
scroll to position [66, 0]
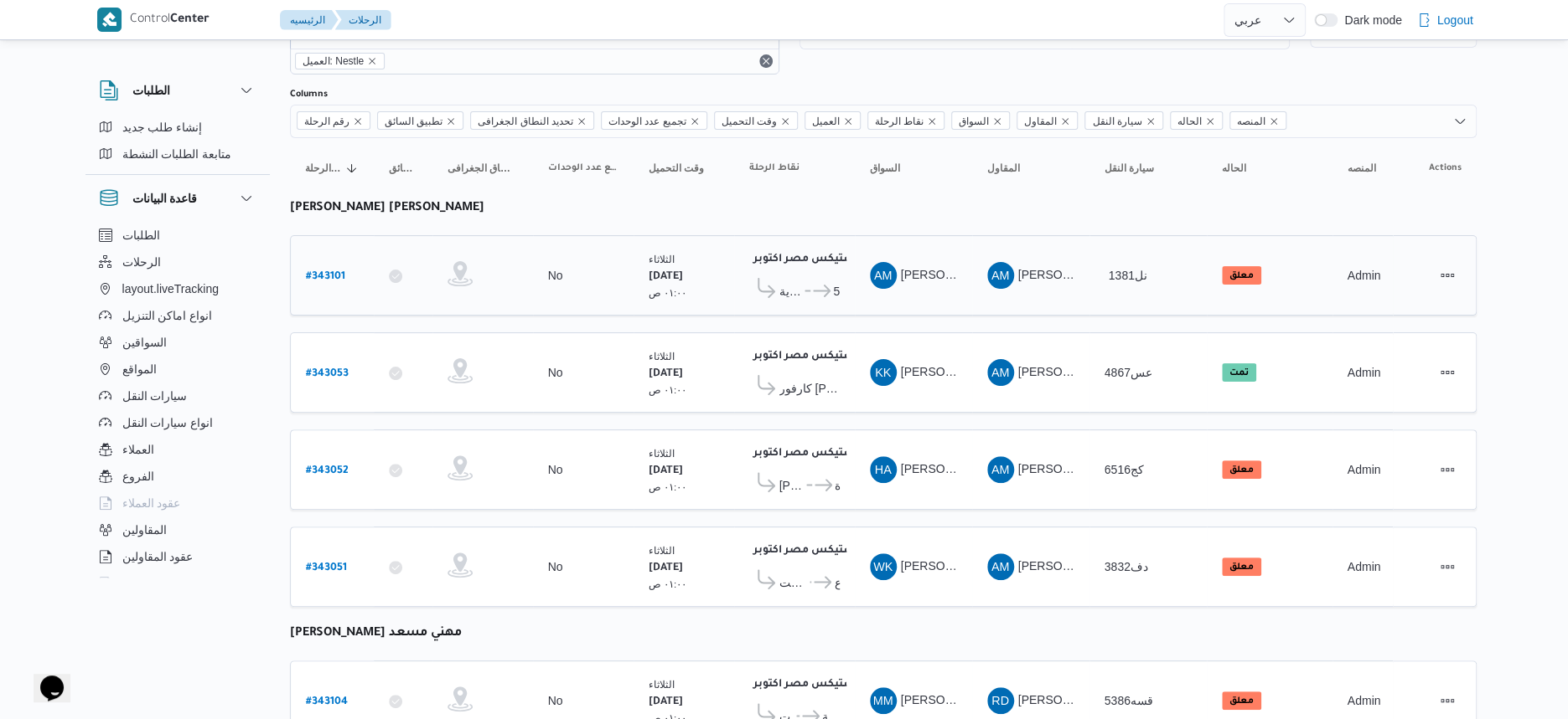
click at [818, 290] on icon at bounding box center [822, 291] width 17 height 12
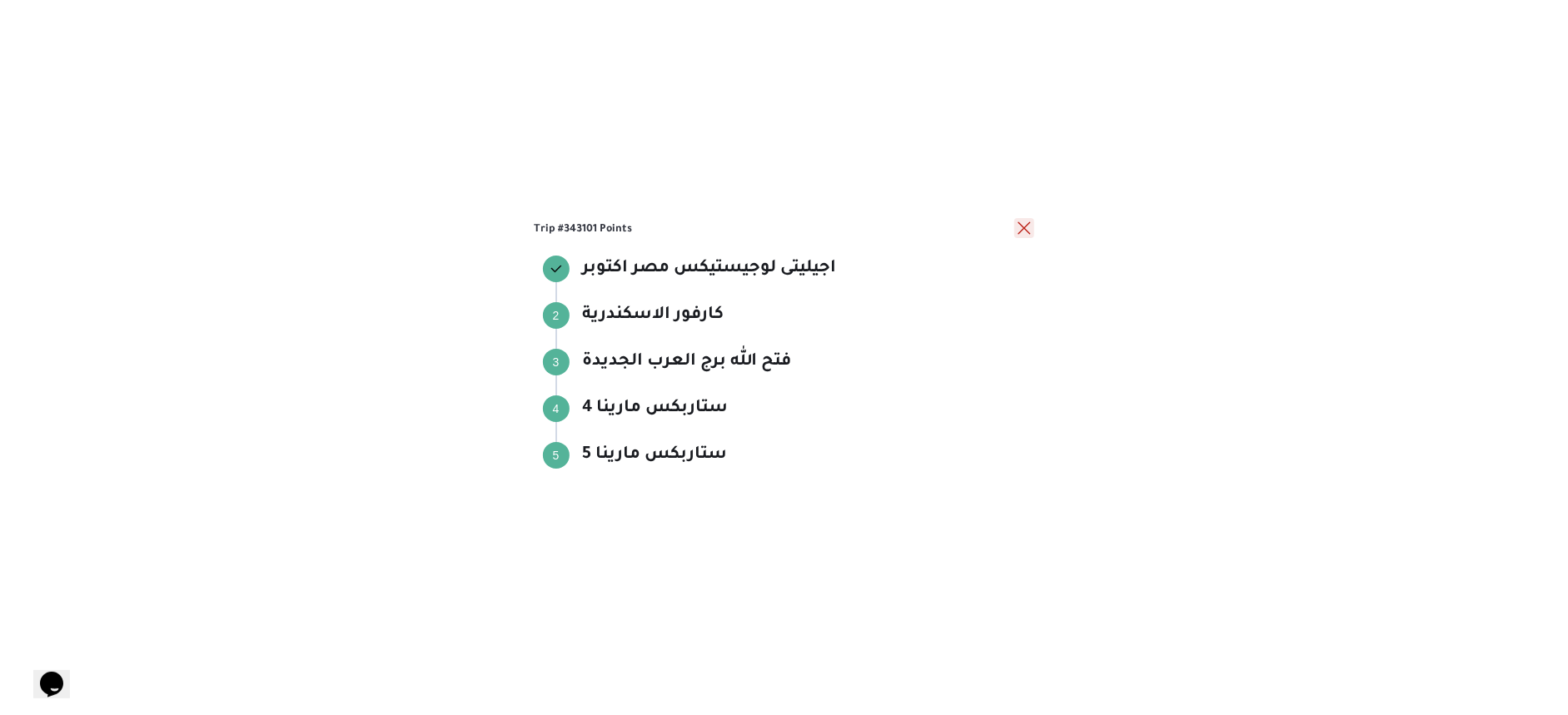
click at [1023, 233] on button "close" at bounding box center [1024, 227] width 20 height 20
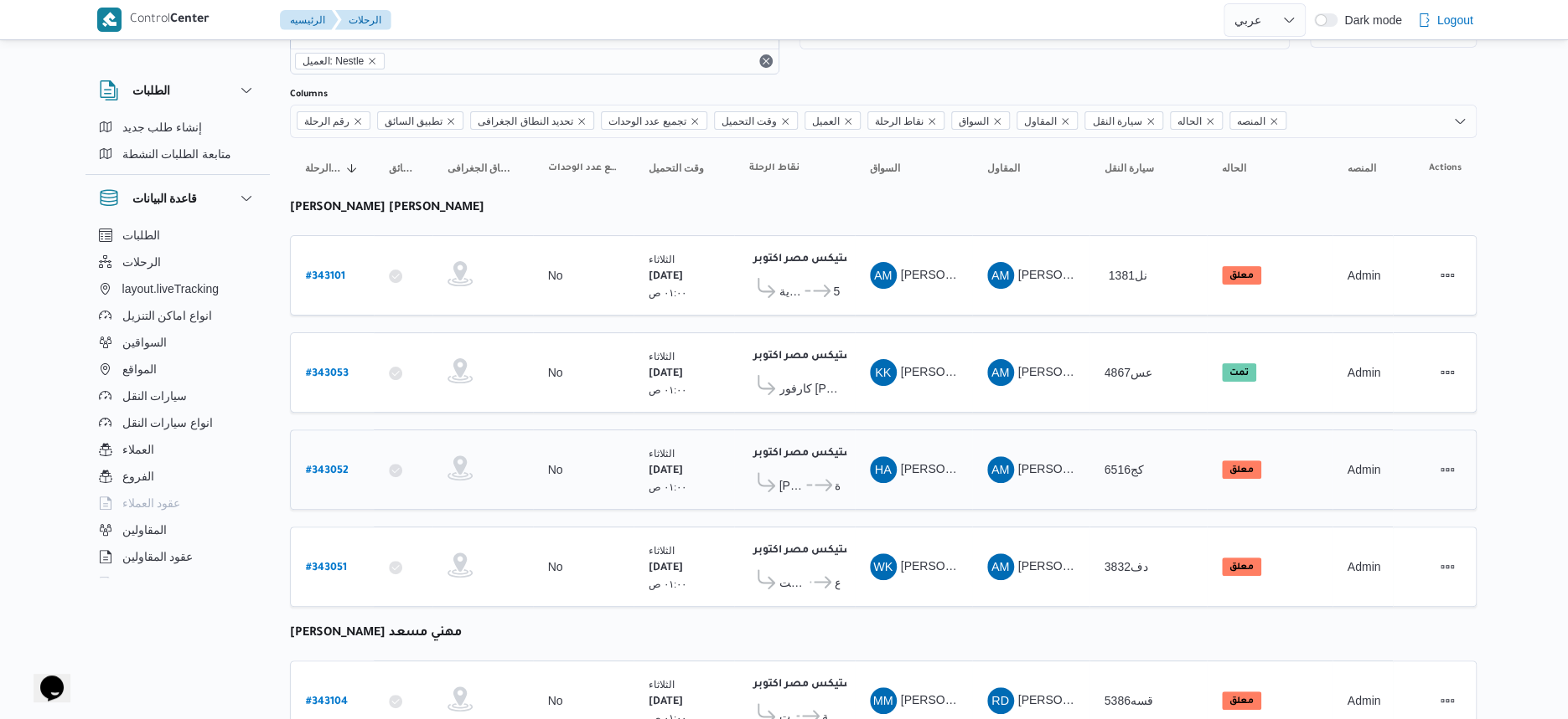
click at [807, 480] on span "..." at bounding box center [808, 485] width 9 height 20
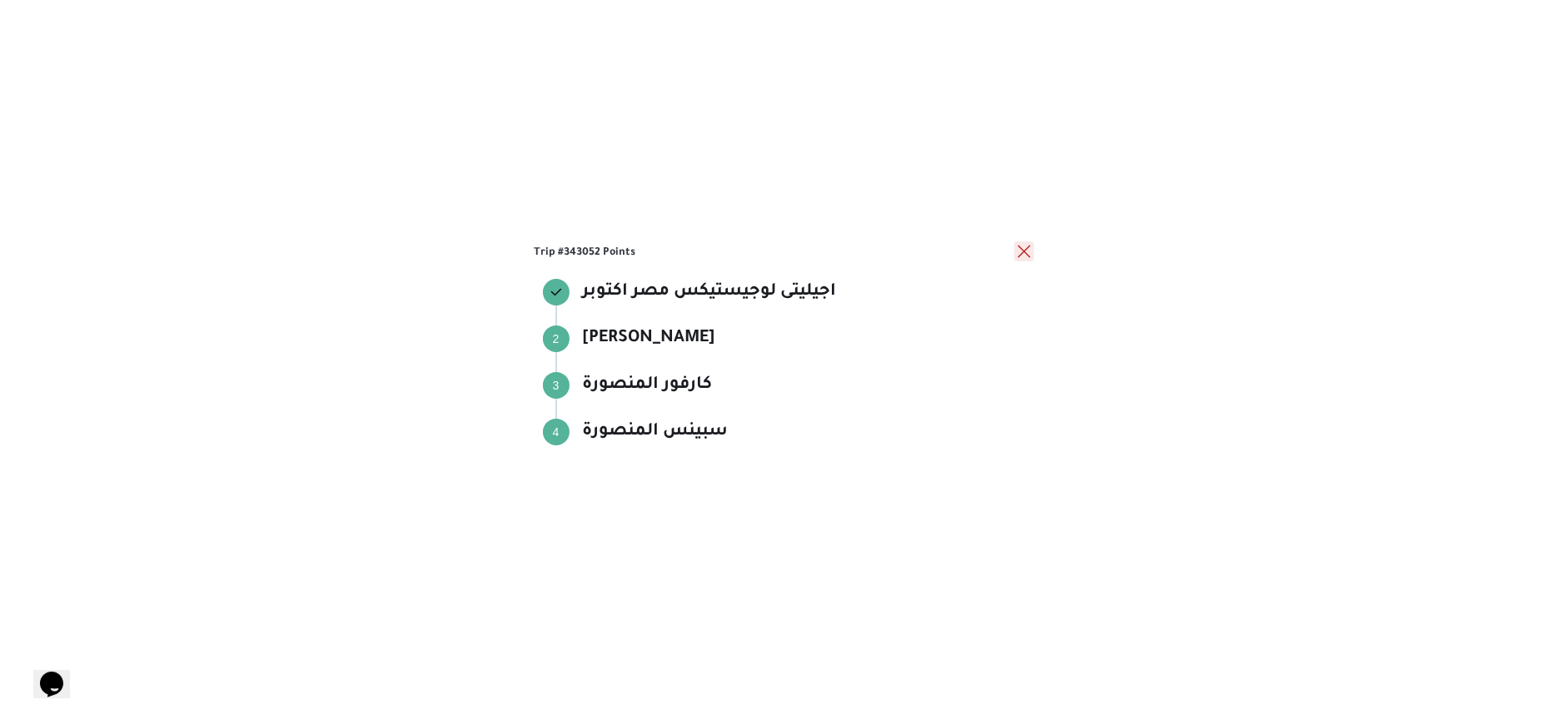
click at [1025, 246] on button "close" at bounding box center [1024, 251] width 20 height 20
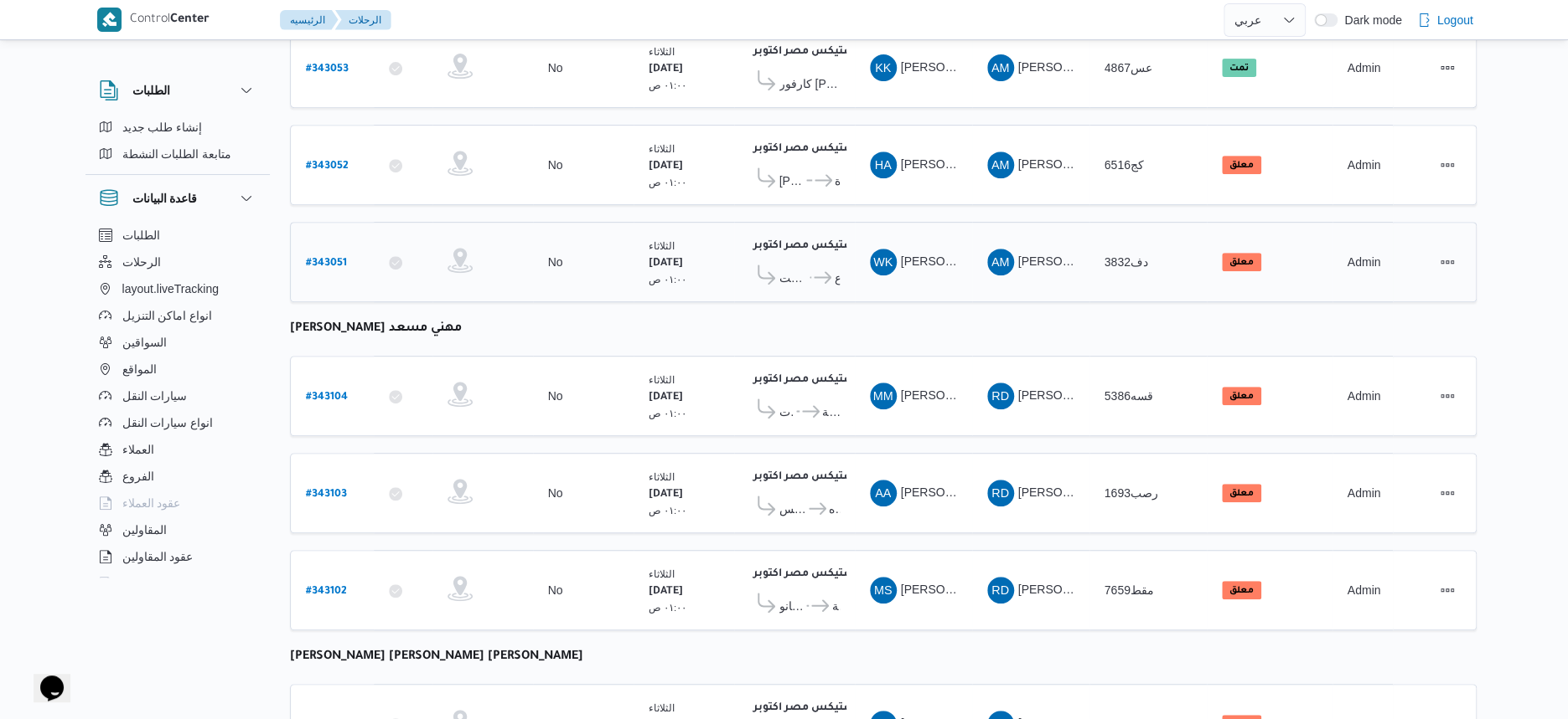
scroll to position [589, 0]
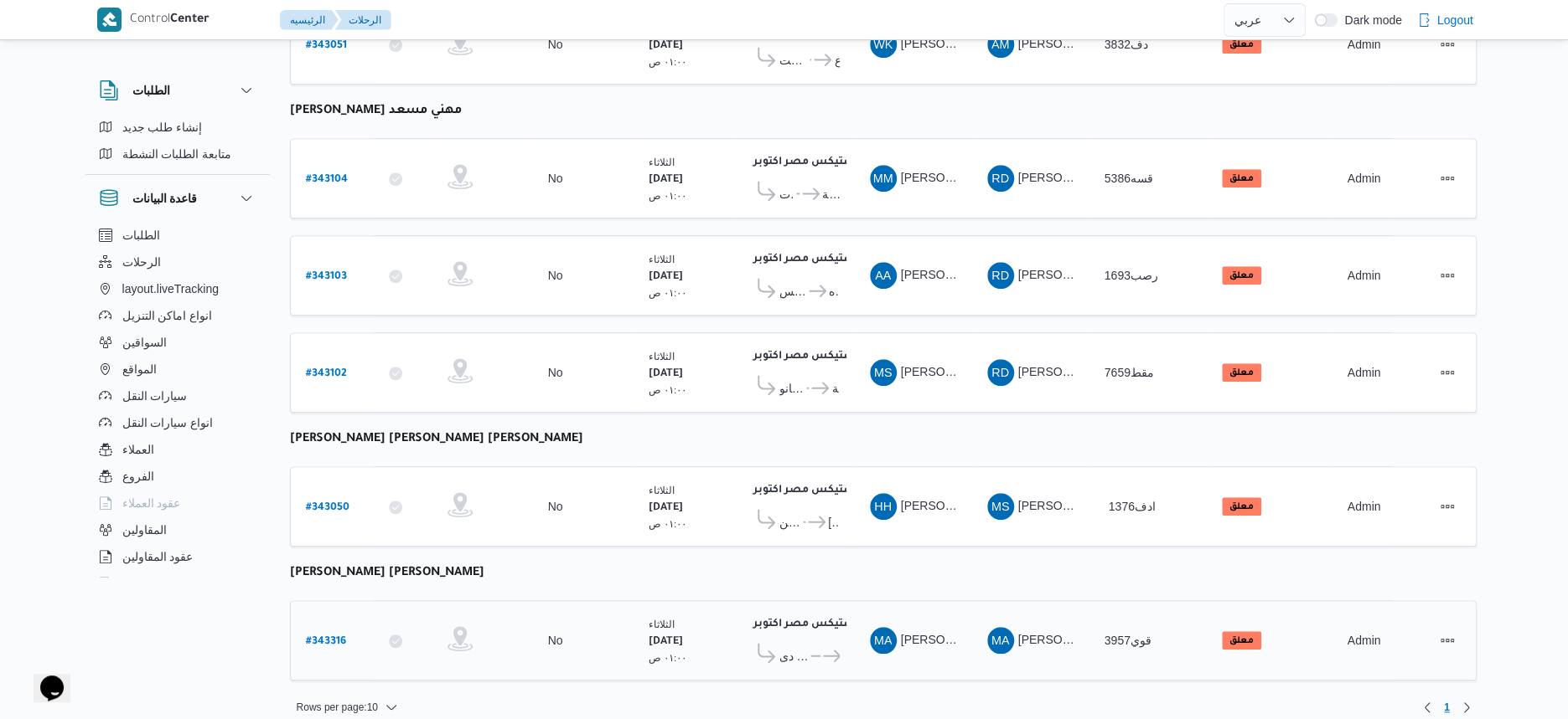
click at [332, 636] on b "# 343316" at bounding box center [326, 641] width 40 height 11
select select "ar"
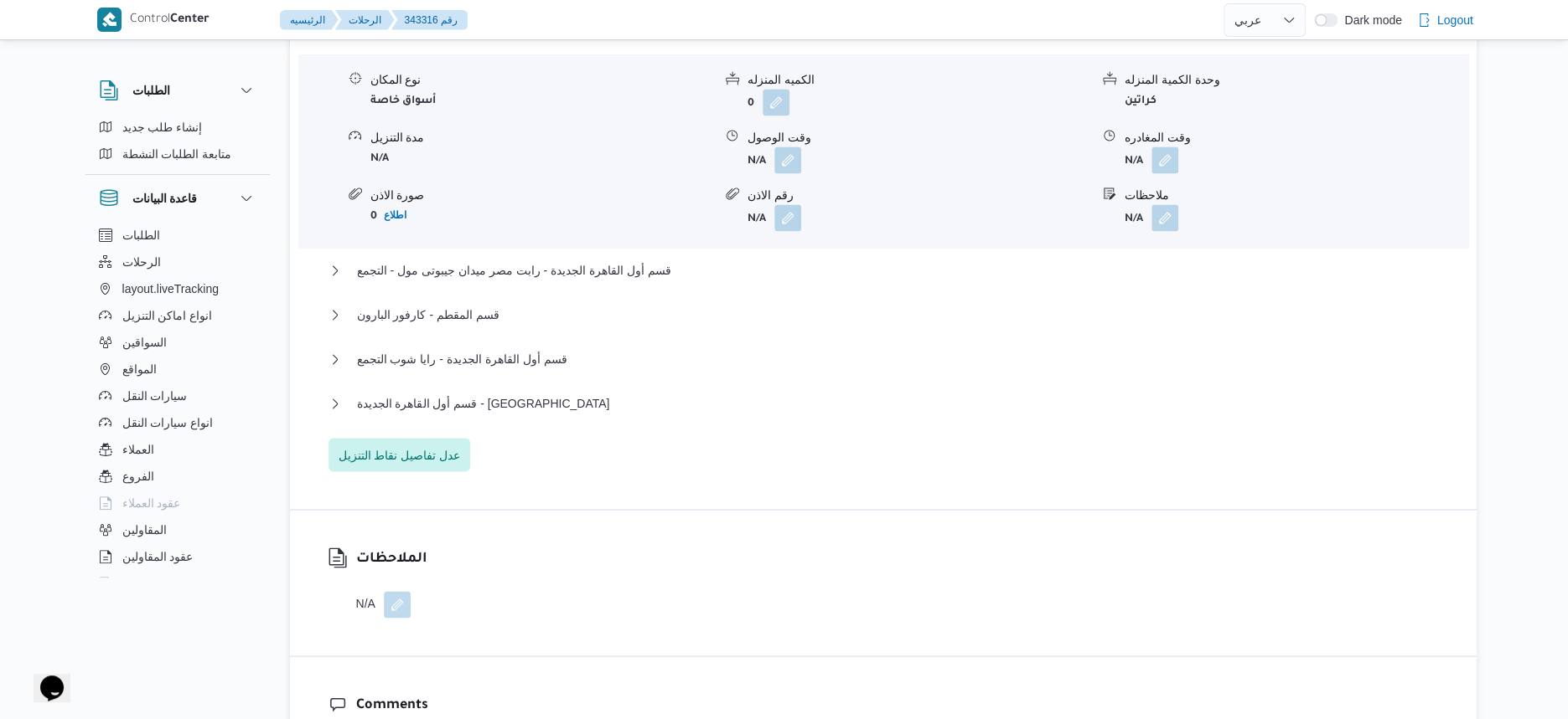
scroll to position [1466, 0]
click at [490, 301] on span "قسم المقطم - كارفور البارون" at bounding box center [428, 311] width 142 height 20
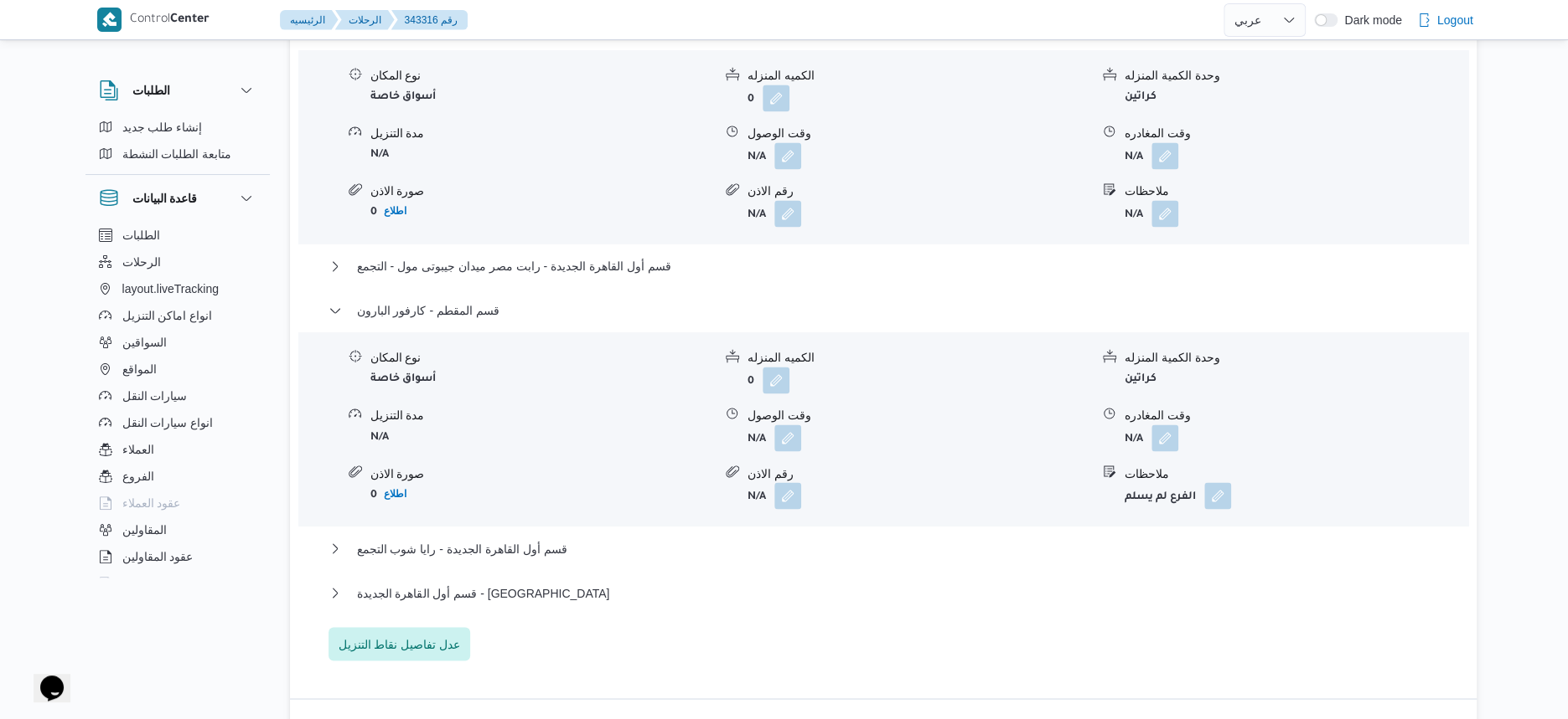
click at [523, 366] on form "أسواق خاصة" at bounding box center [541, 378] width 342 height 23
click at [705, 594] on div "قسم أول القاهرة الجديدة - الهدايا" at bounding box center [884, 599] width 1111 height 31
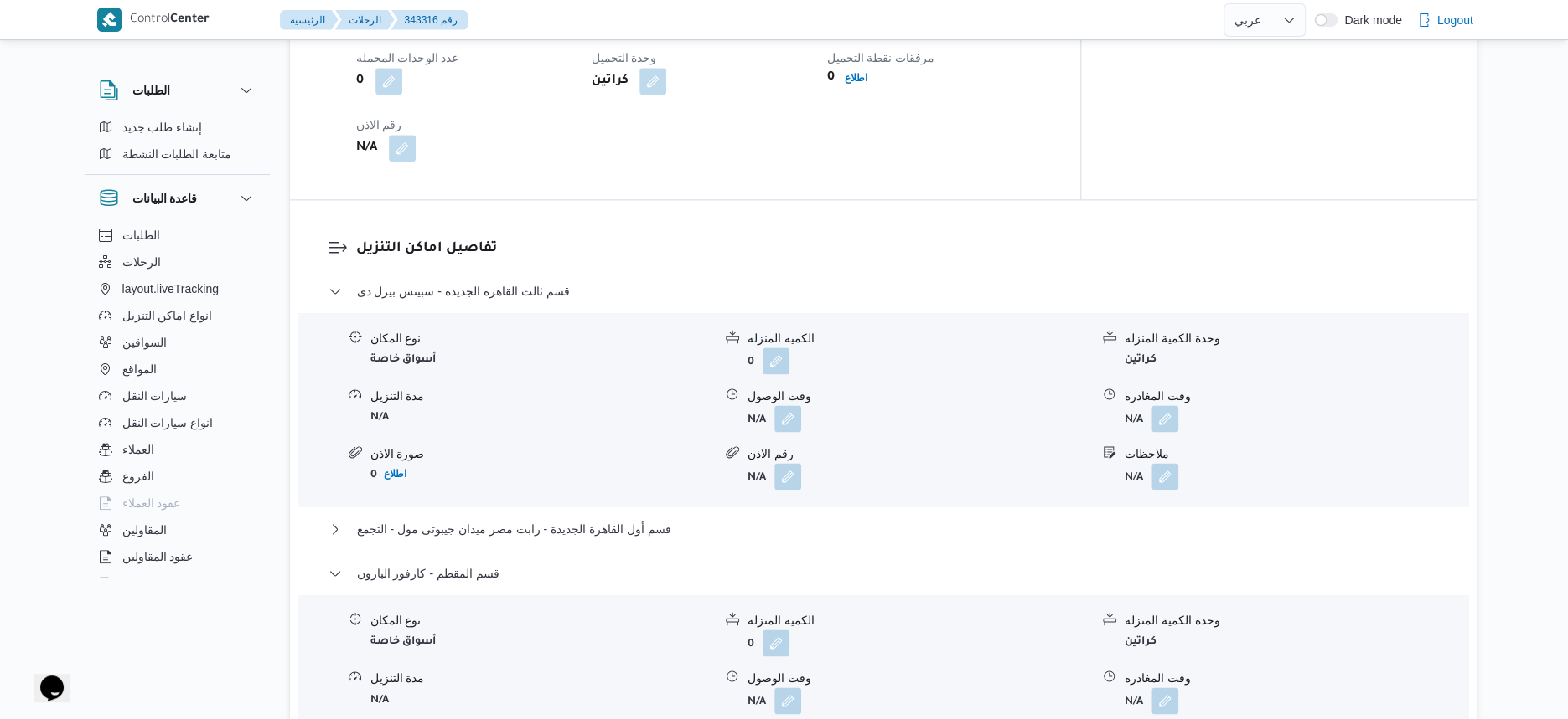
scroll to position [1152, 0]
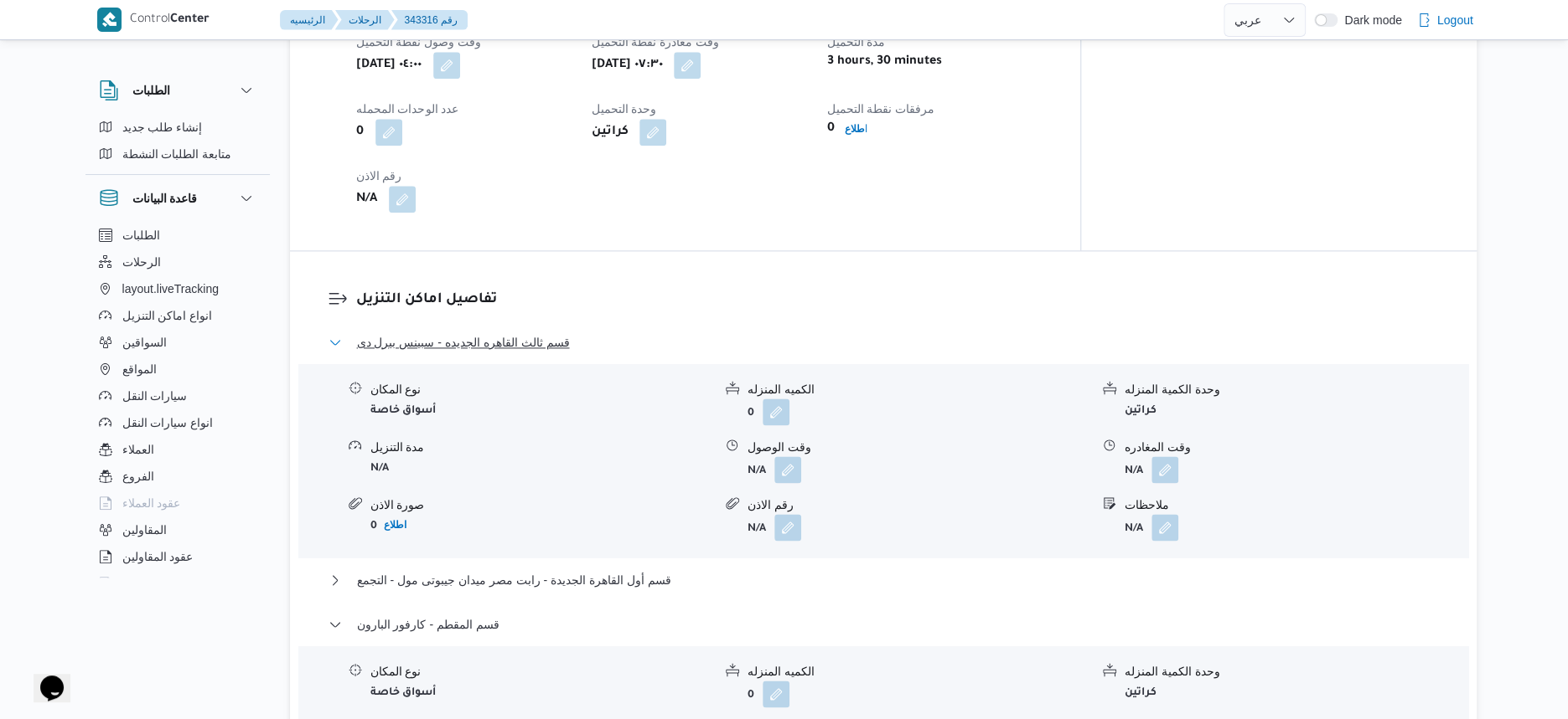
click at [594, 332] on button "قسم ثالث القاهره الجديده - سبينس بيرل دى" at bounding box center [884, 342] width 1111 height 20
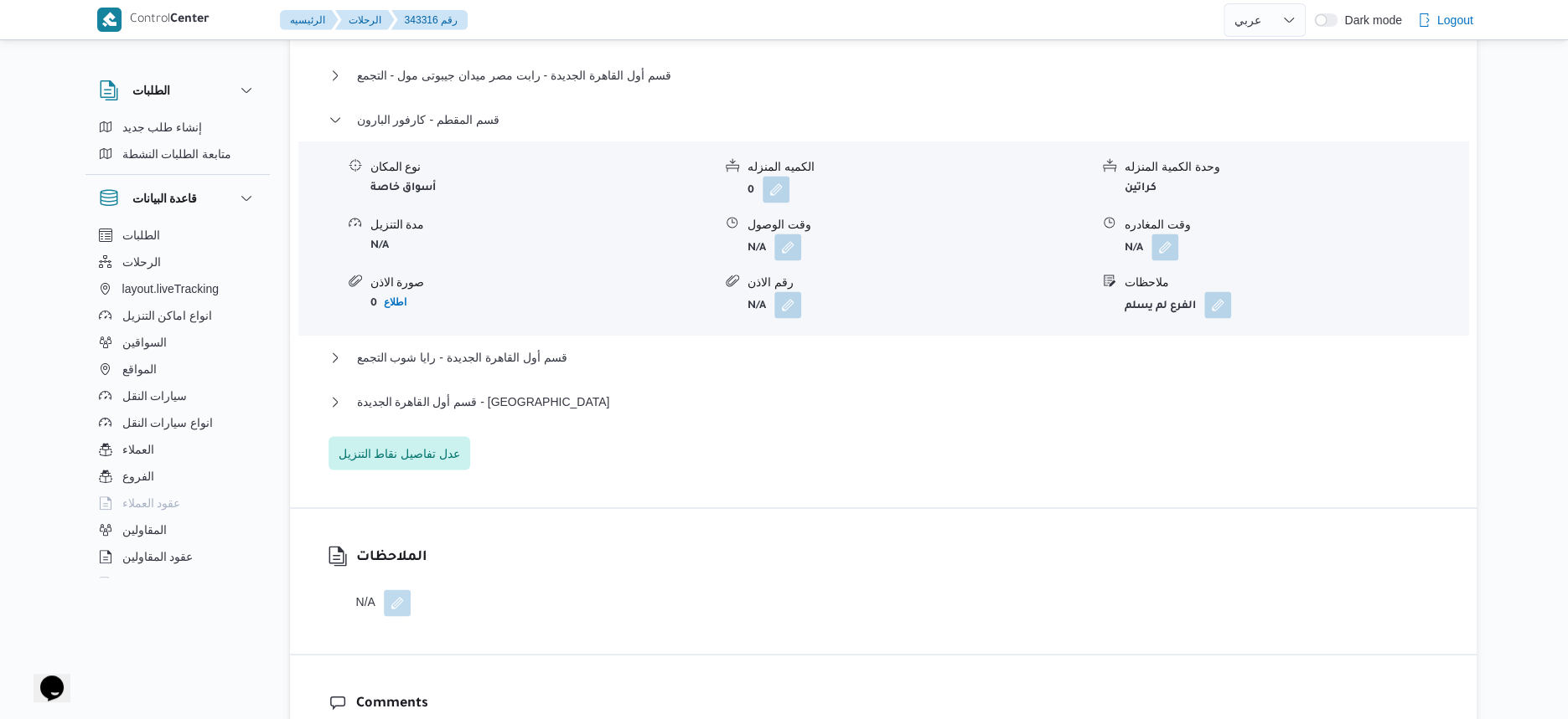
scroll to position [1466, 0]
click at [652, 446] on div "قسم ثالث القاهره الجديده - سبينس بيرل دى نوع المكان أسواق خاصة الكميه المنزله 0…" at bounding box center [884, 243] width 1111 height 449
click at [498, 389] on span "قسم أول القاهرة الجديدة - الهدايا" at bounding box center [484, 399] width 253 height 20
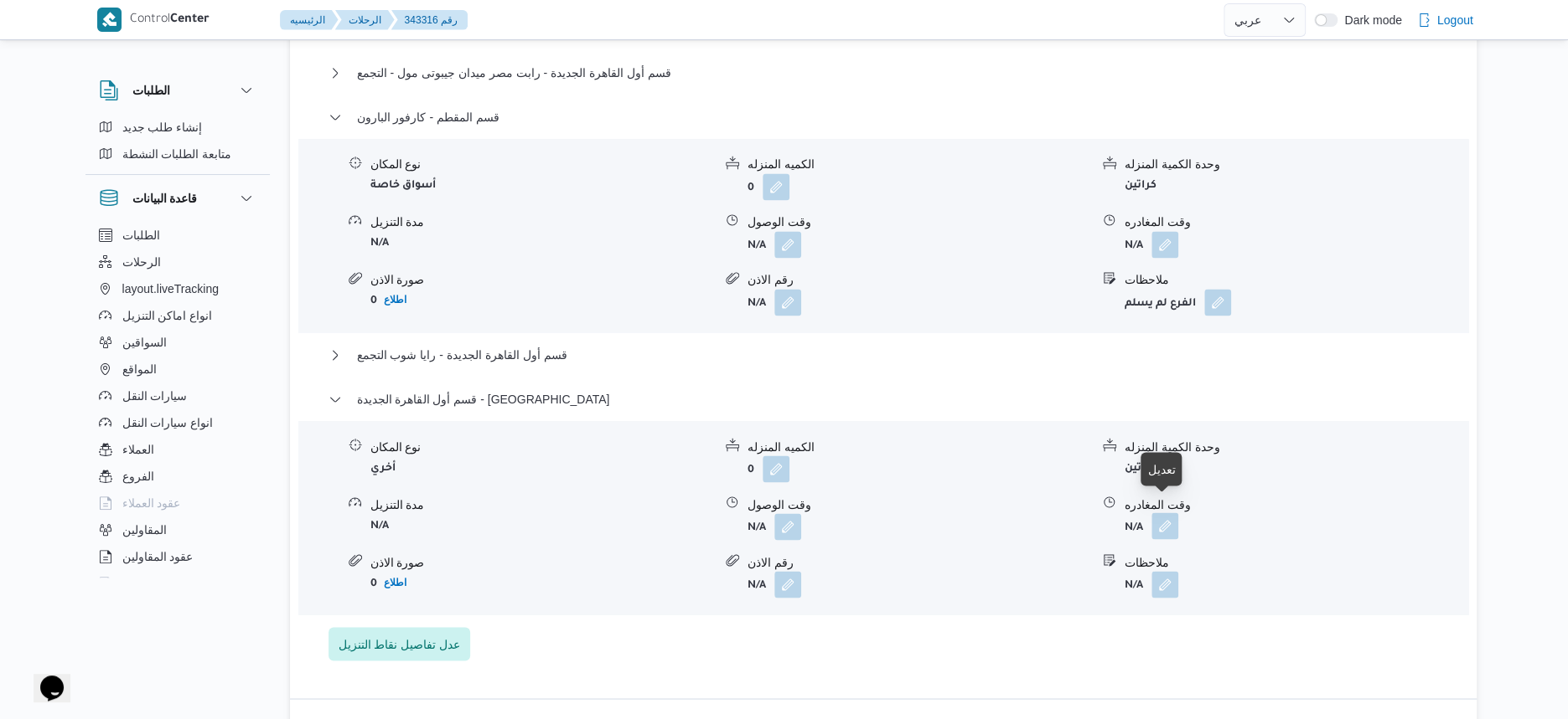
click at [1173, 512] on button "button" at bounding box center [1165, 525] width 27 height 27
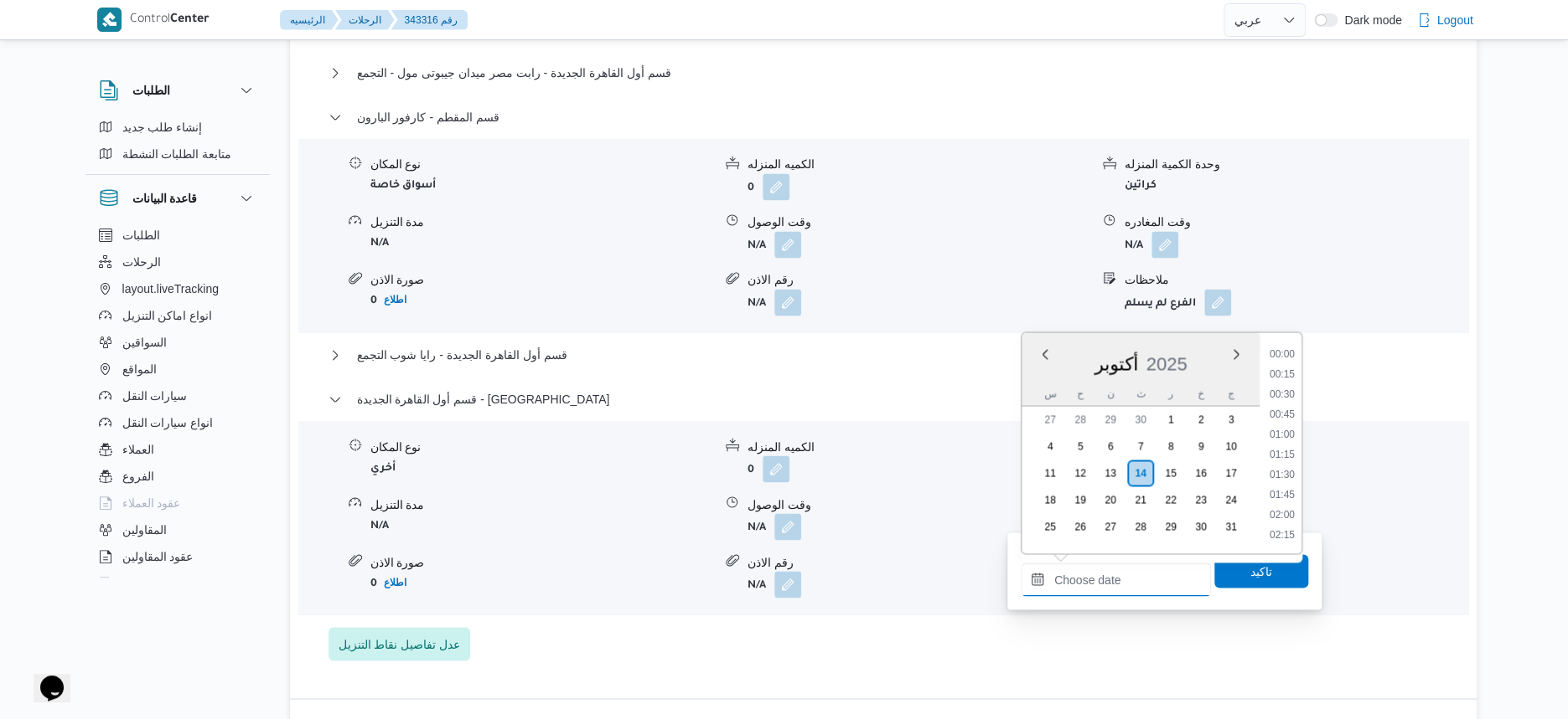
drag, startPoint x: 1144, startPoint y: 578, endPoint x: 1166, endPoint y: 564, distance: 26.1
click at [1144, 578] on input "وقت المغادره" at bounding box center [1116, 579] width 190 height 33
click at [1296, 451] on li "16:00" at bounding box center [1282, 457] width 38 height 17
type input "[DATE] ١٦:٠٠"
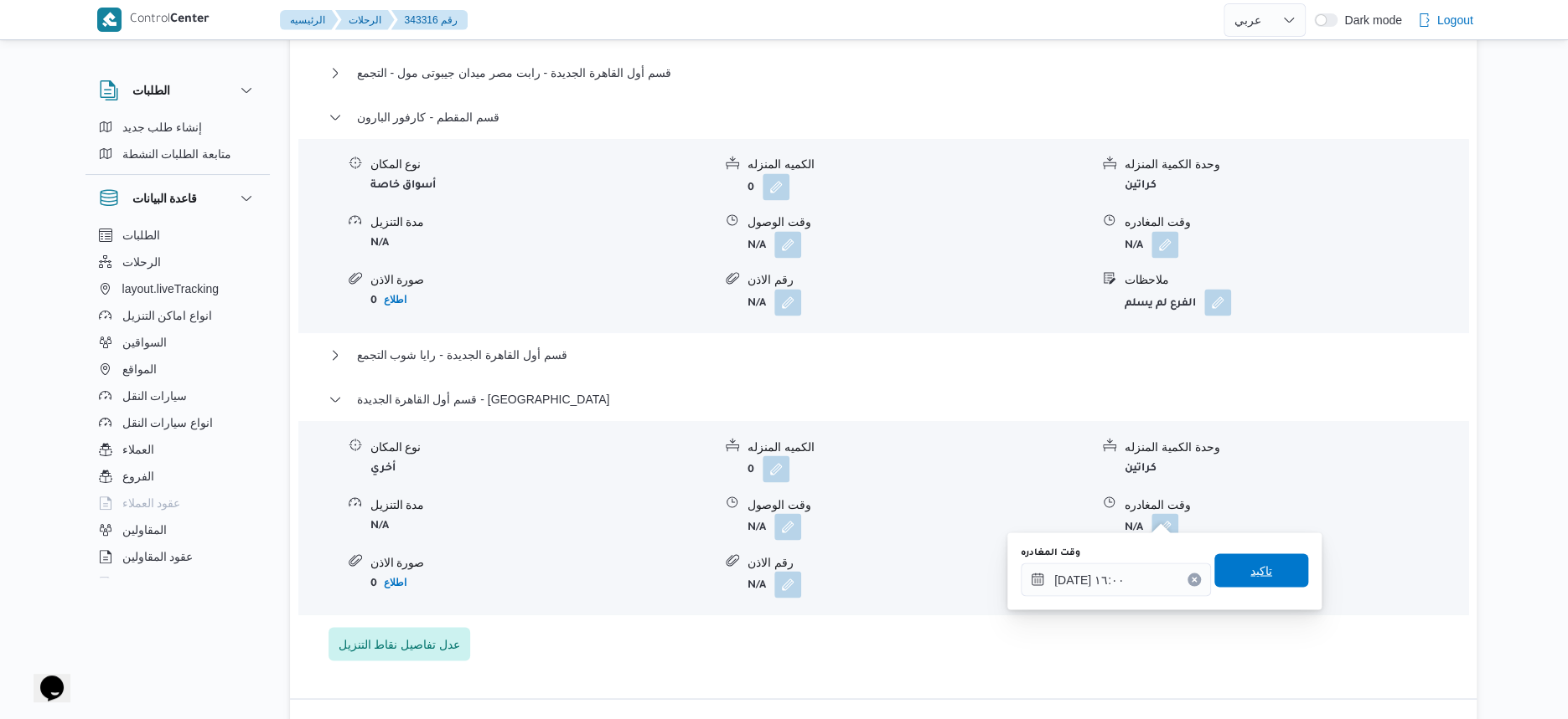
click at [1267, 571] on span "تاكيد" at bounding box center [1261, 570] width 93 height 33
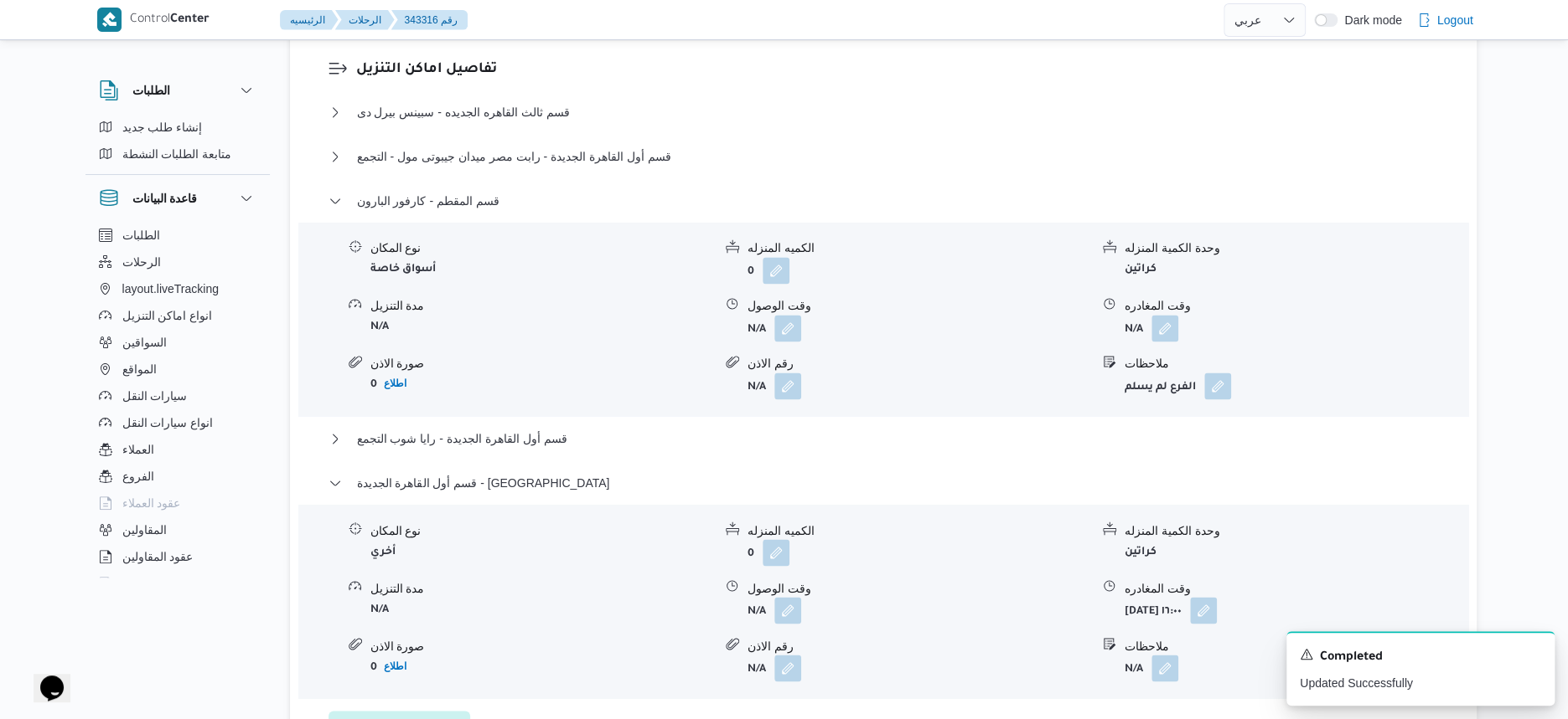
scroll to position [1257, 0]
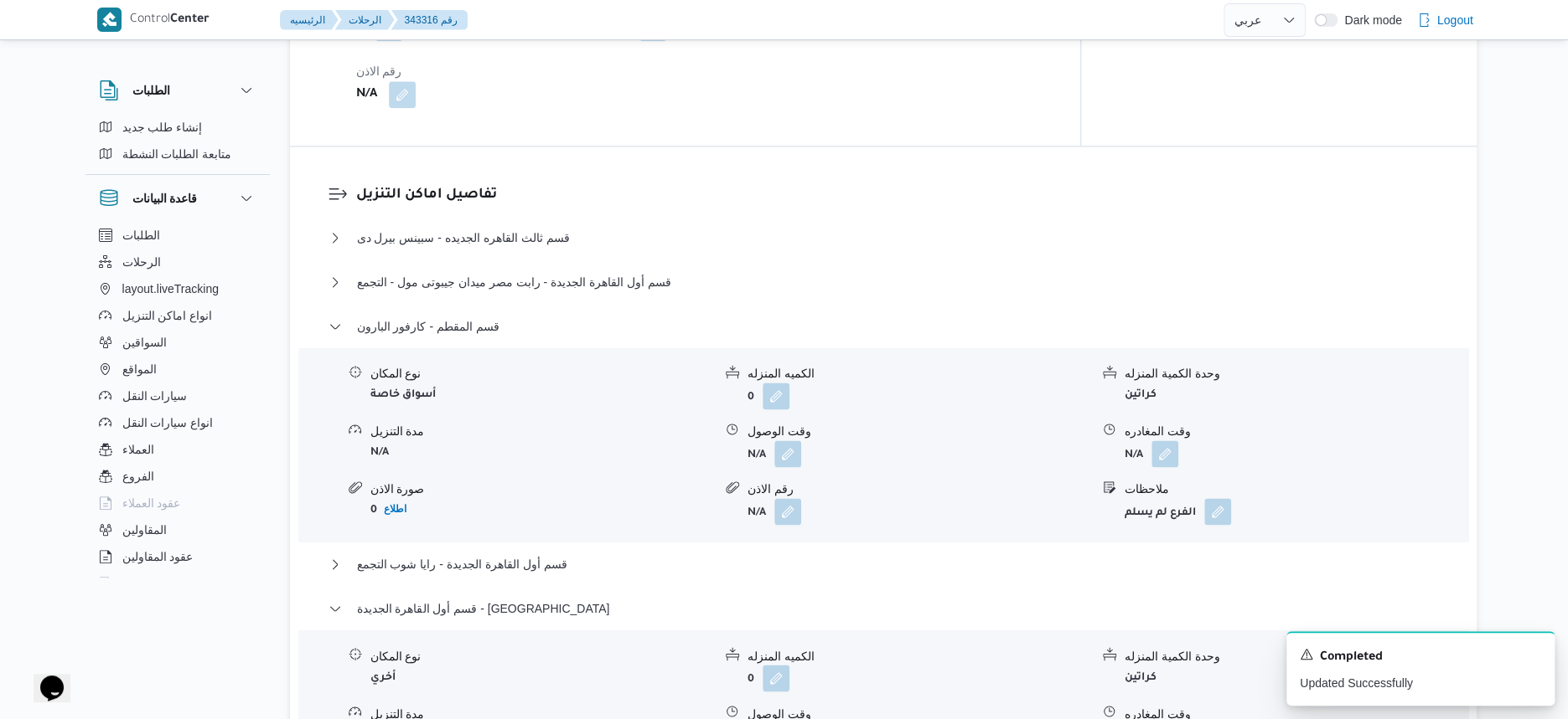
click at [523, 350] on div "نوع المكان أسواق خاصة الكميه المنزله 0 وحدة الكمية المنزله كراتين مدة التنزيل N…" at bounding box center [883, 445] width 1183 height 190
click at [1224, 497] on button "button" at bounding box center [1217, 510] width 27 height 27
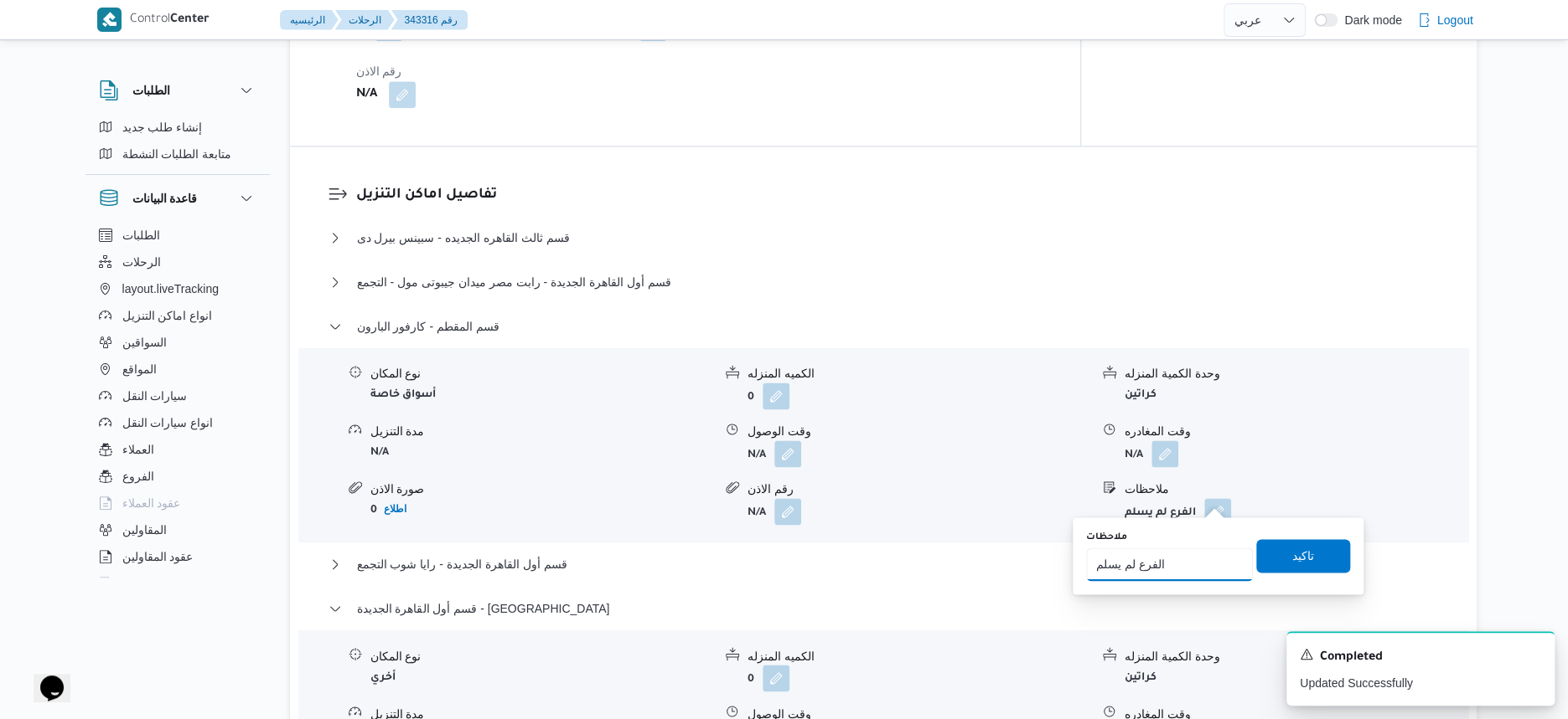
click at [1212, 551] on input "الفرع لم يسلم" at bounding box center [1169, 565] width 167 height 33
type input "الفرع لم يسلم بسبب الداتا واقعه"
click at [1310, 552] on span "تاكيد" at bounding box center [1303, 555] width 93 height 33
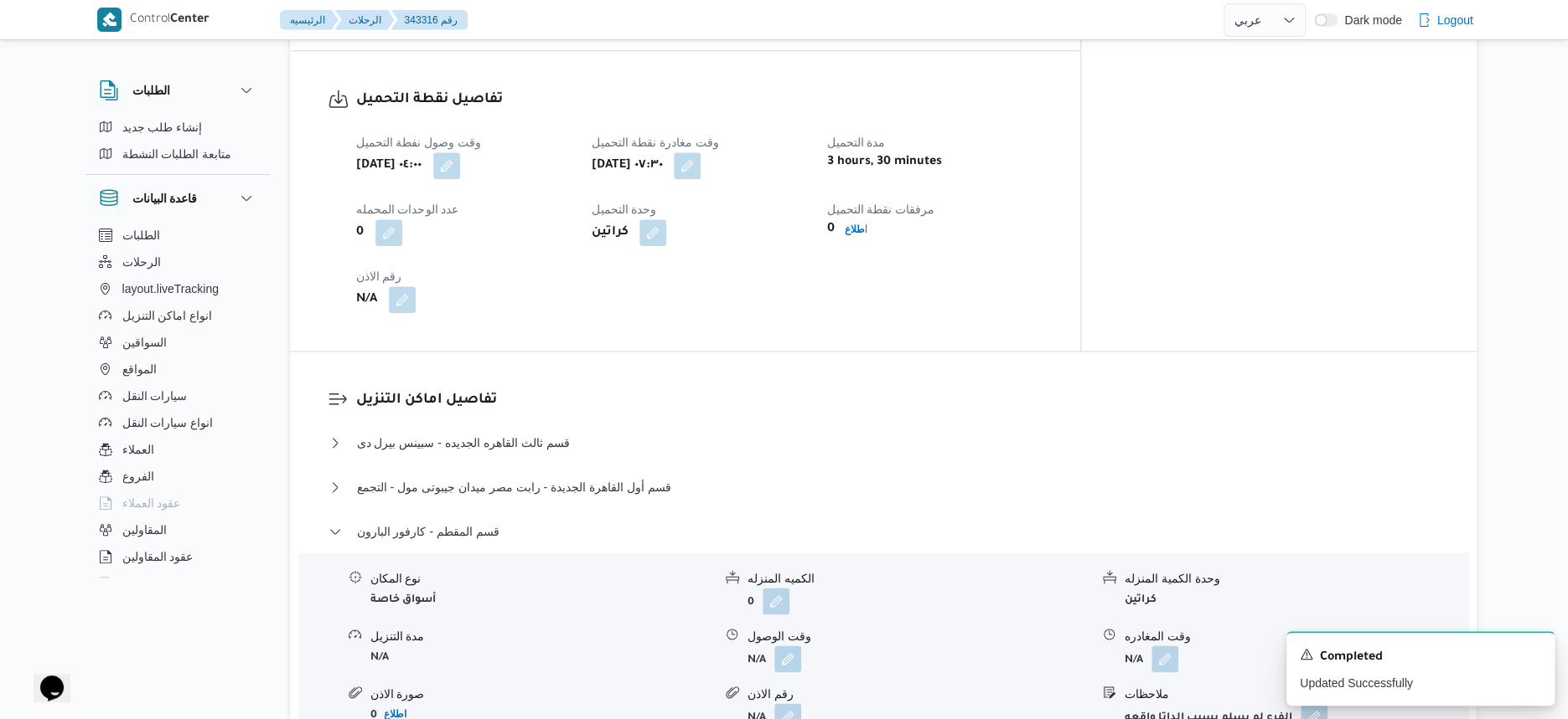
scroll to position [1047, 0]
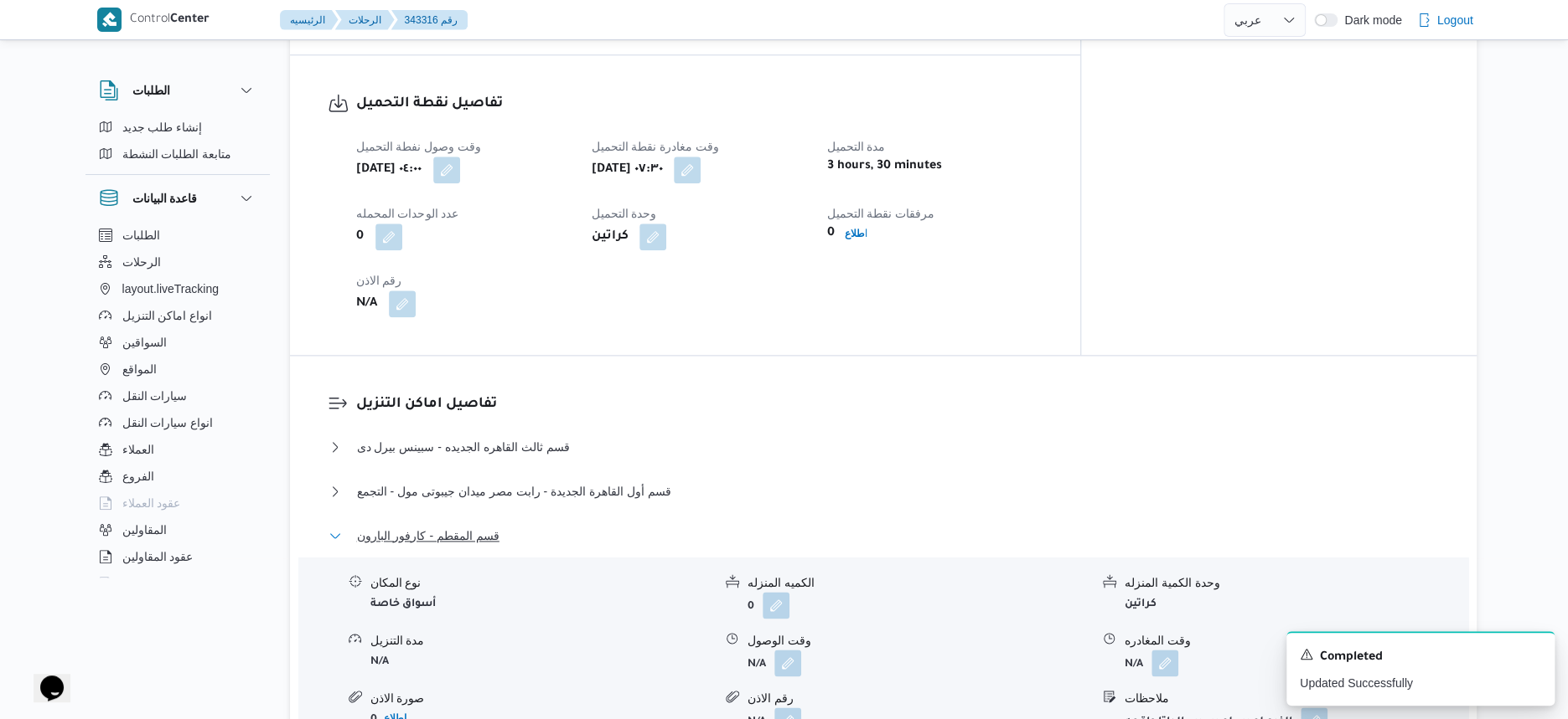
click at [449, 526] on span "قسم المقطم - كارفور البارون" at bounding box center [428, 536] width 142 height 20
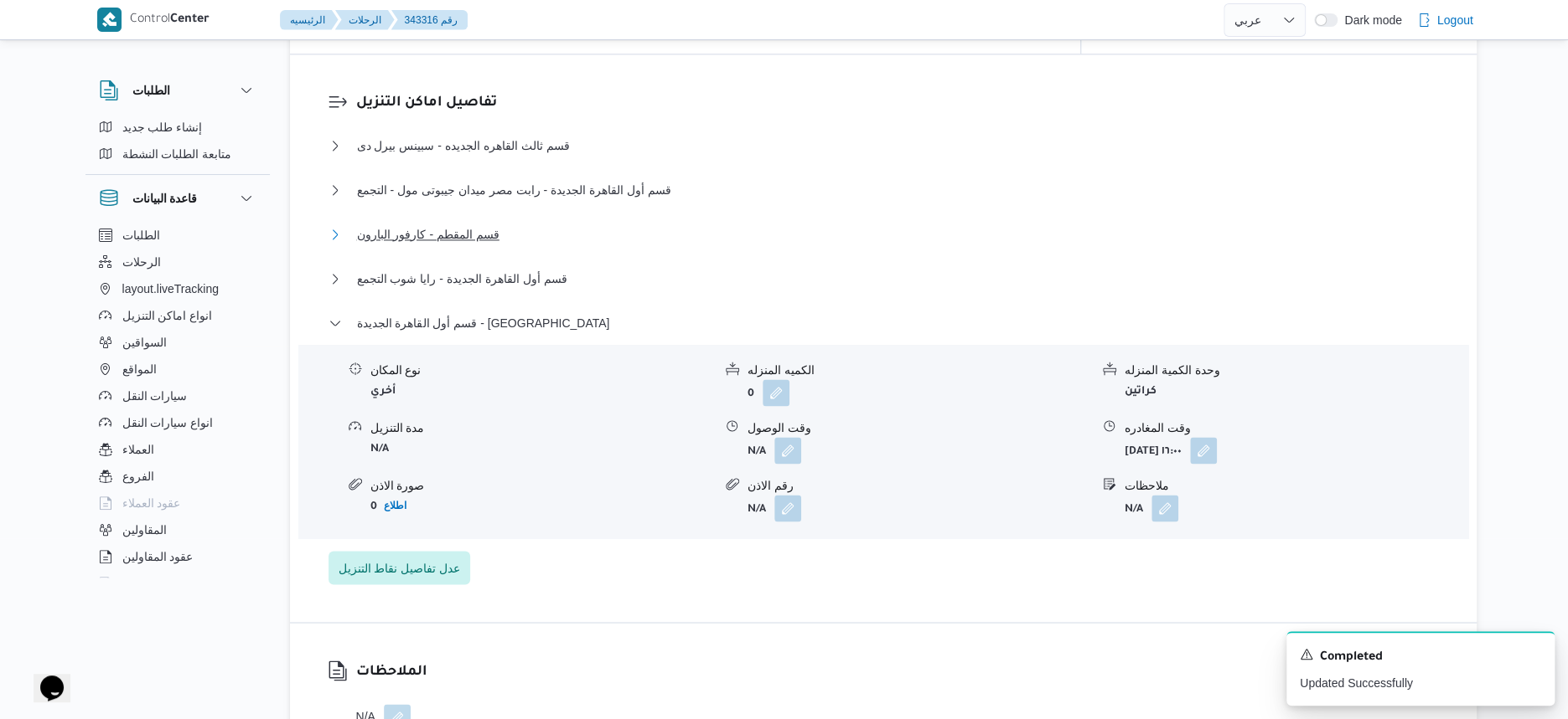
scroll to position [1361, 0]
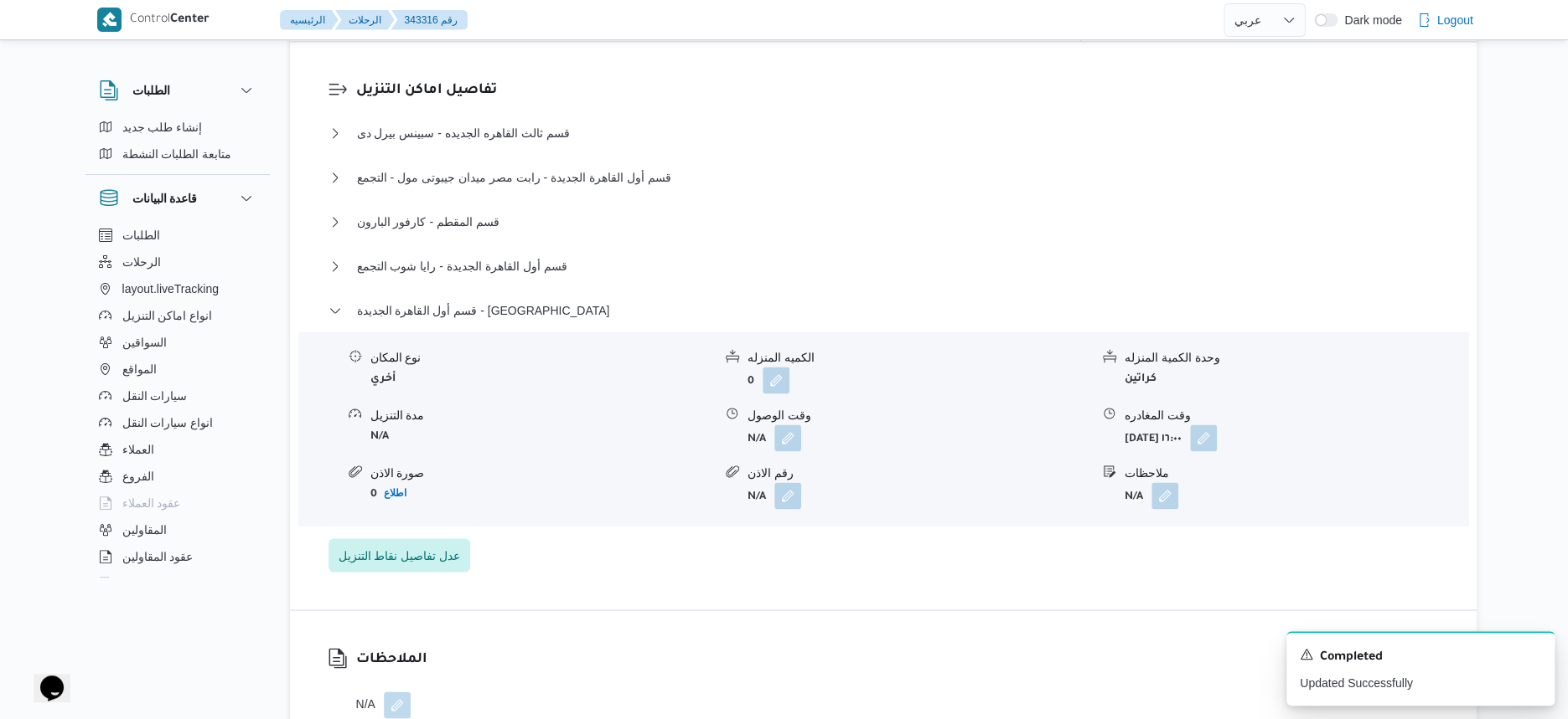
click at [609, 521] on div "قسم ثالث القاهره الجديده - سبينس بيرل دى نوع المكان أسواق خاصة الكميه المنزله 0…" at bounding box center [884, 347] width 1111 height 449
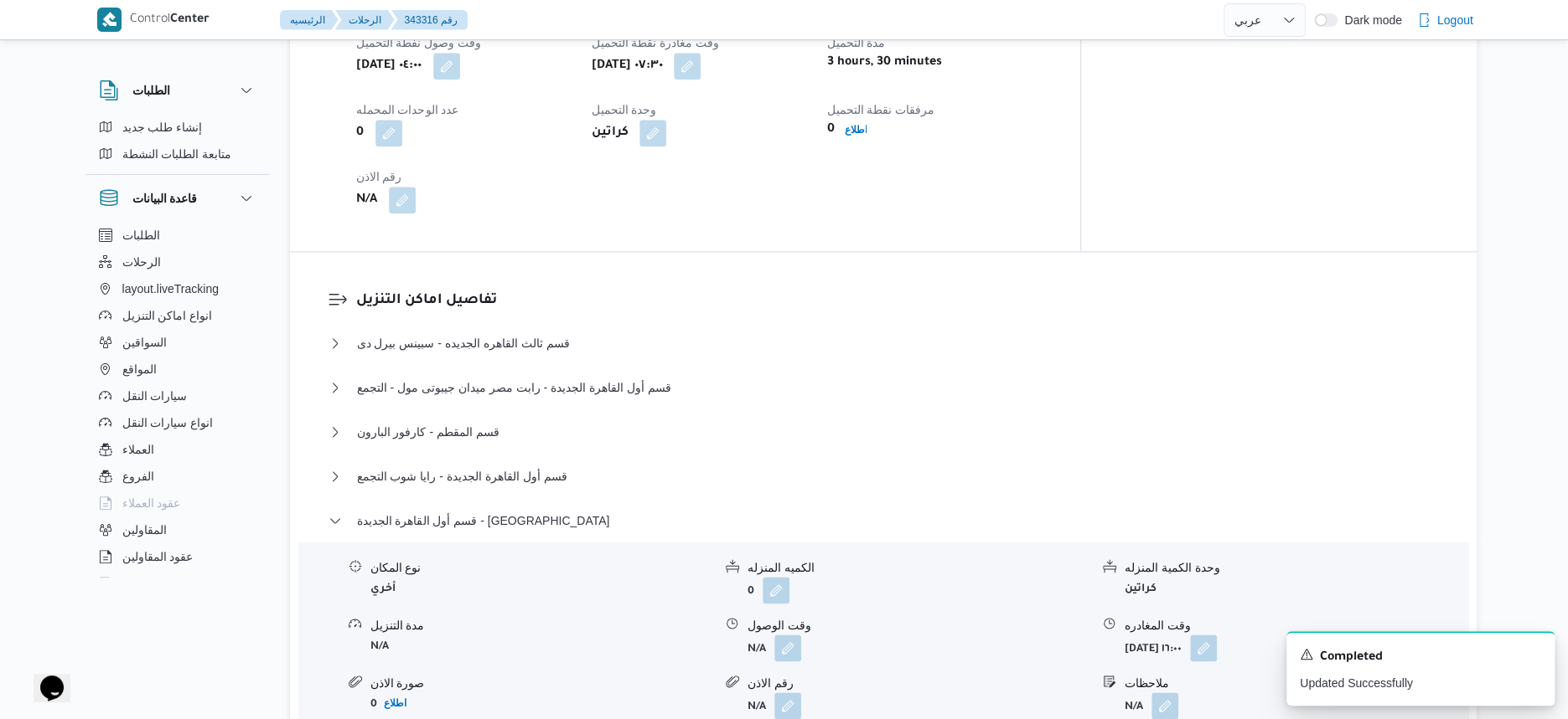
scroll to position [1047, 0]
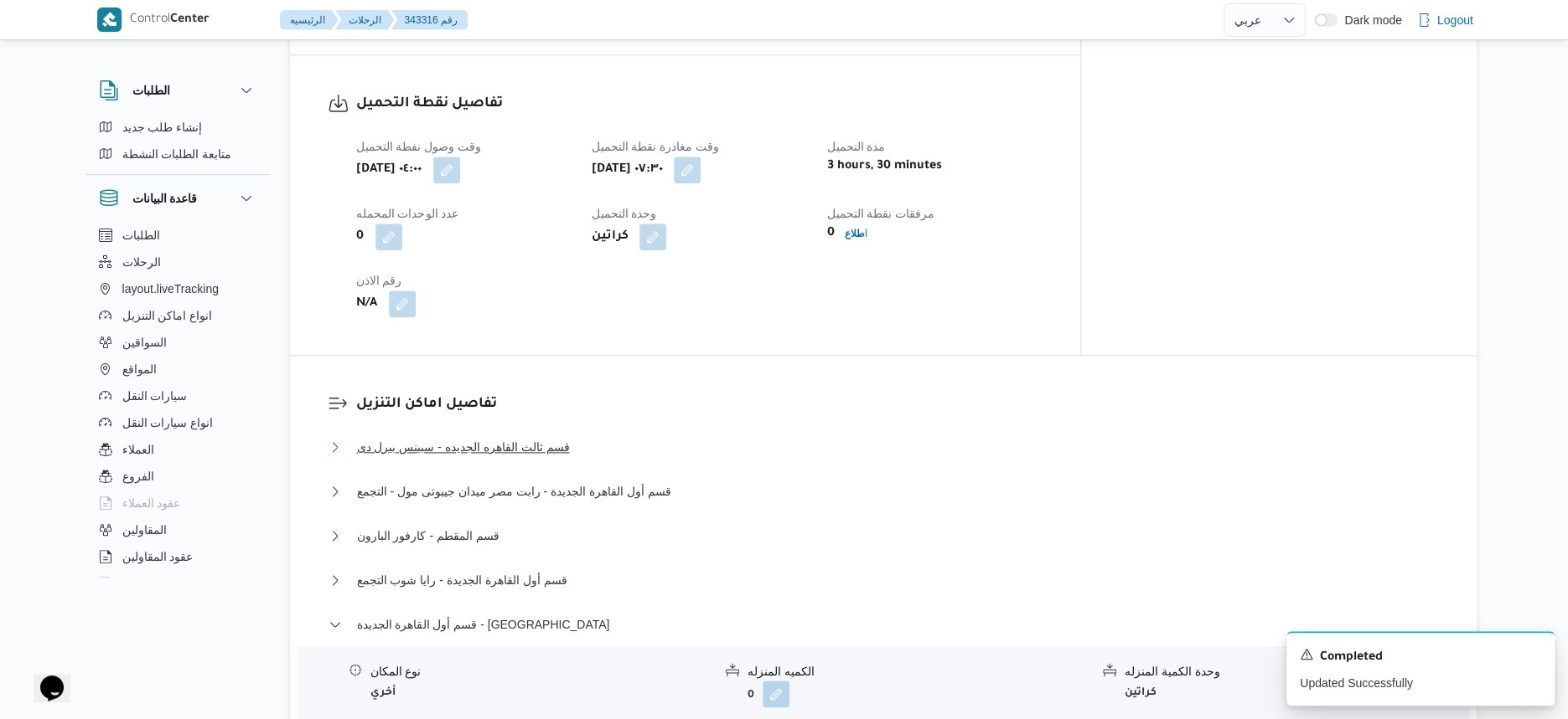
click at [585, 437] on button "قسم ثالث القاهره الجديده - سبينس بيرل دى" at bounding box center [884, 447] width 1111 height 20
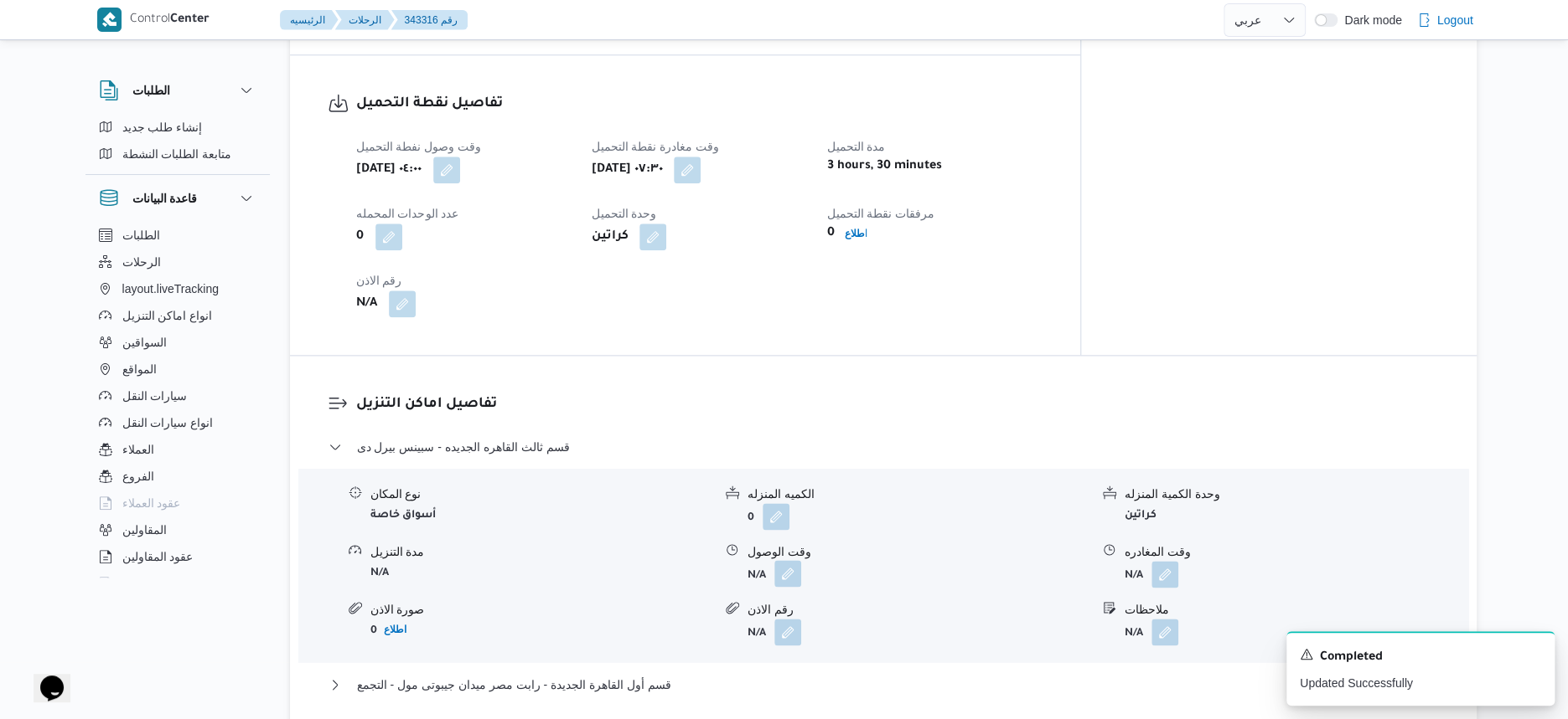
click at [796, 563] on button "button" at bounding box center [787, 573] width 27 height 27
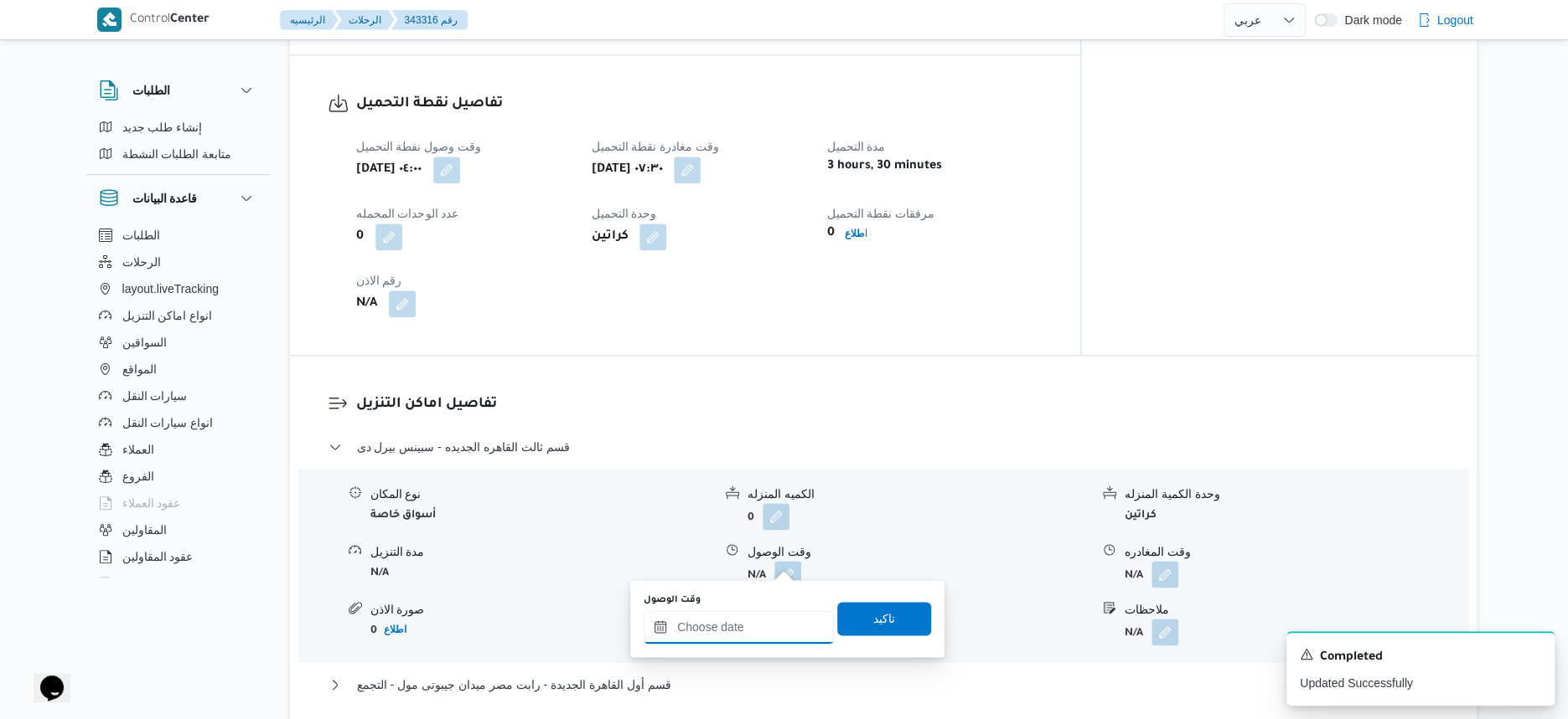
drag, startPoint x: 795, startPoint y: 563, endPoint x: 784, endPoint y: 618, distance: 56.1
click at [770, 640] on input "وقت الوصول" at bounding box center [739, 627] width 190 height 33
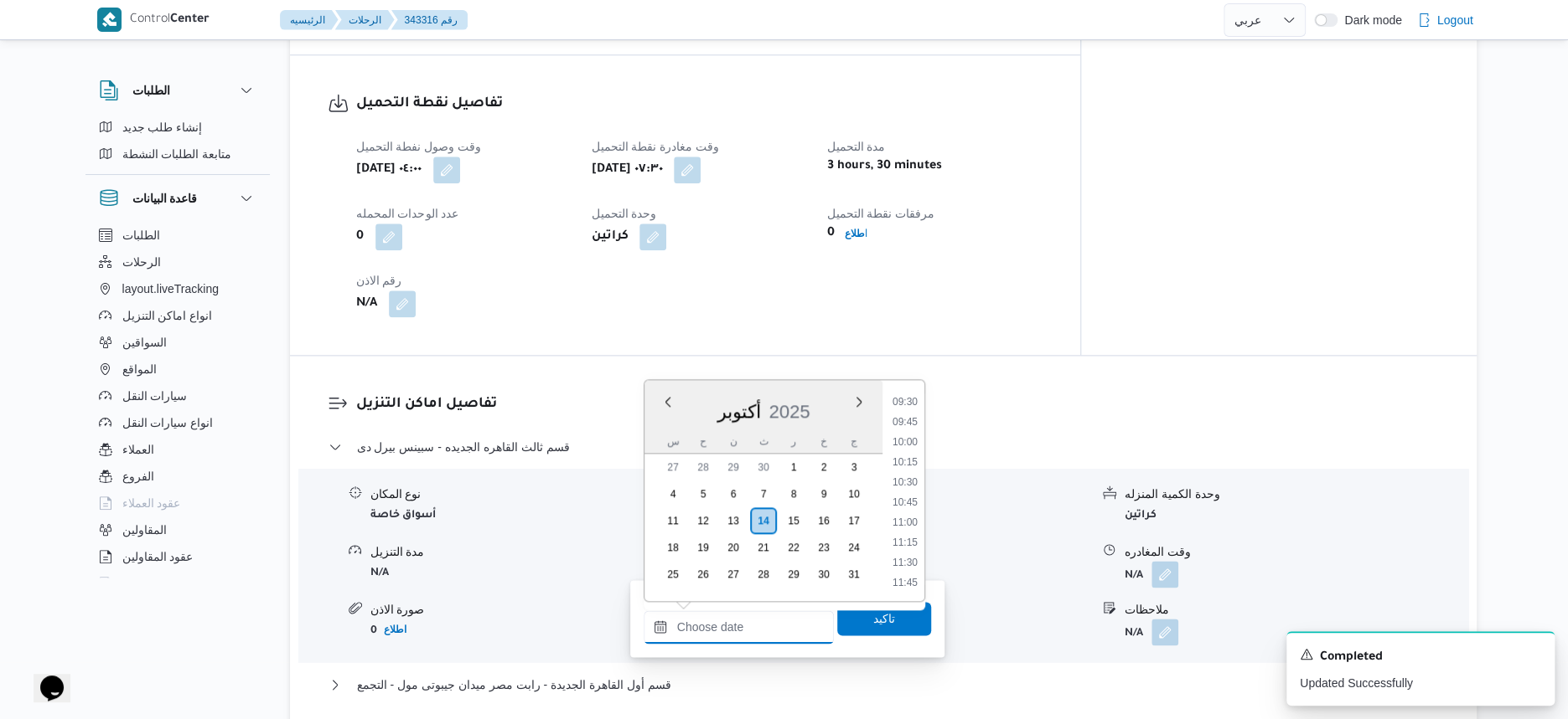
scroll to position [660, 0]
click at [916, 426] on li "08:30" at bounding box center [905, 425] width 38 height 17
type input "١٤/١٠/٢٠٢٥ ٠٨:٣٠"
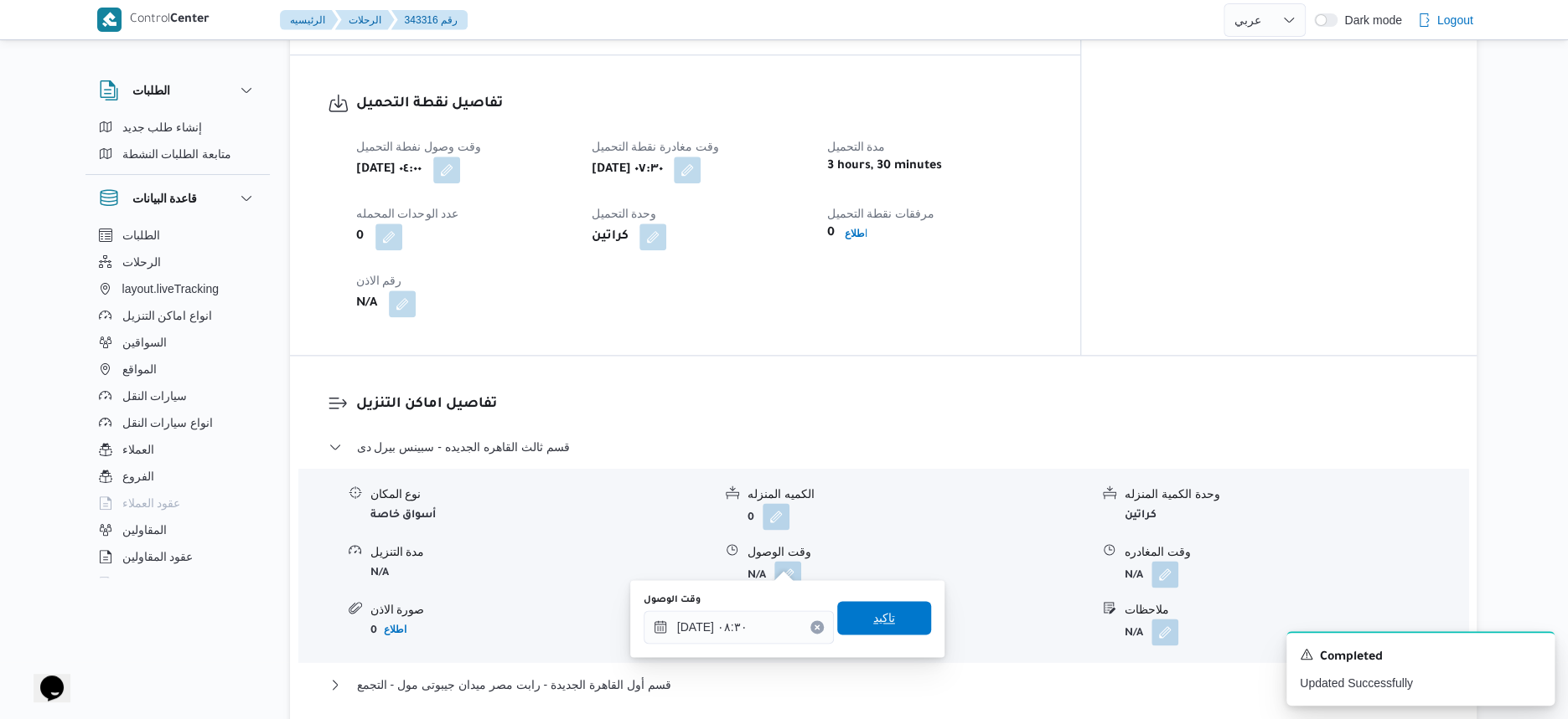
click at [902, 606] on span "تاكيد" at bounding box center [884, 618] width 93 height 33
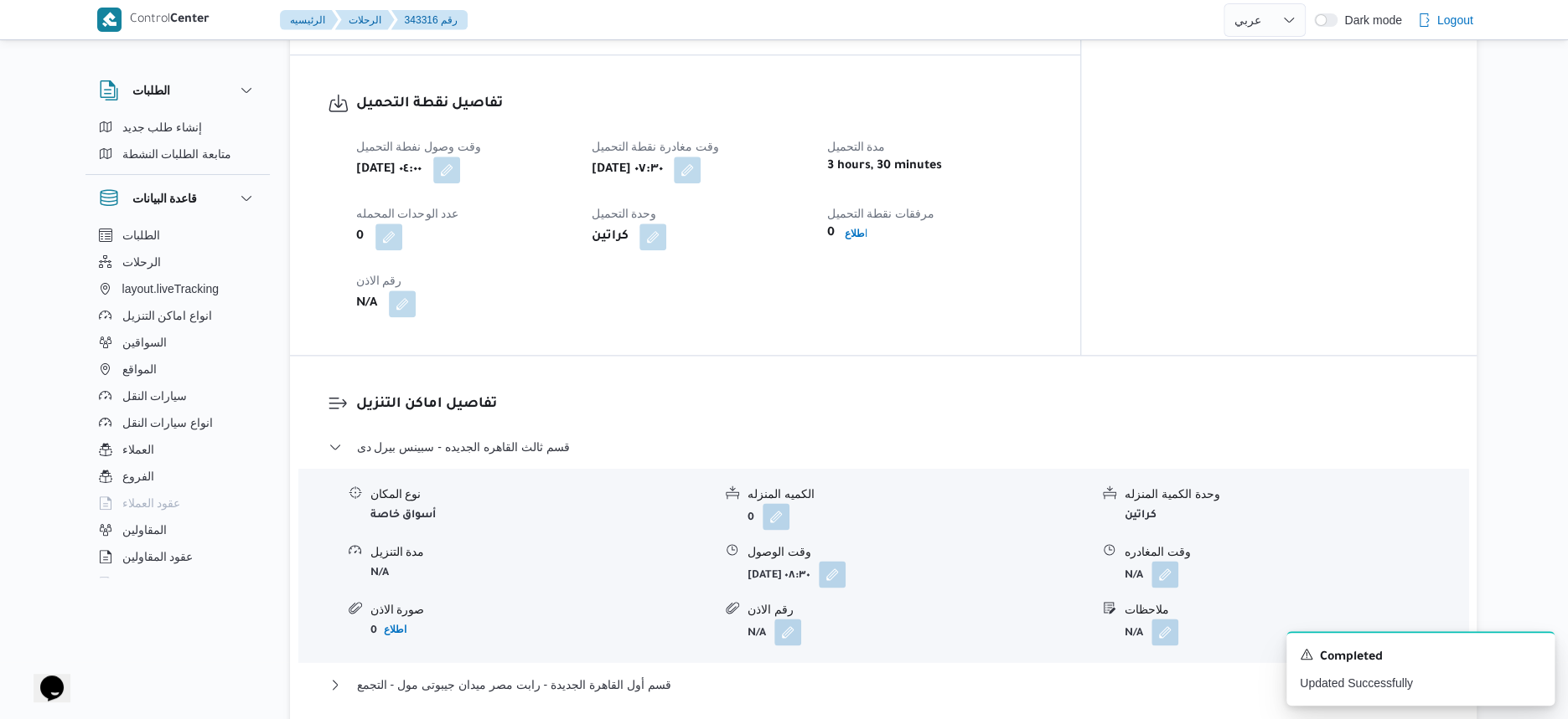
scroll to position [1152, 0]
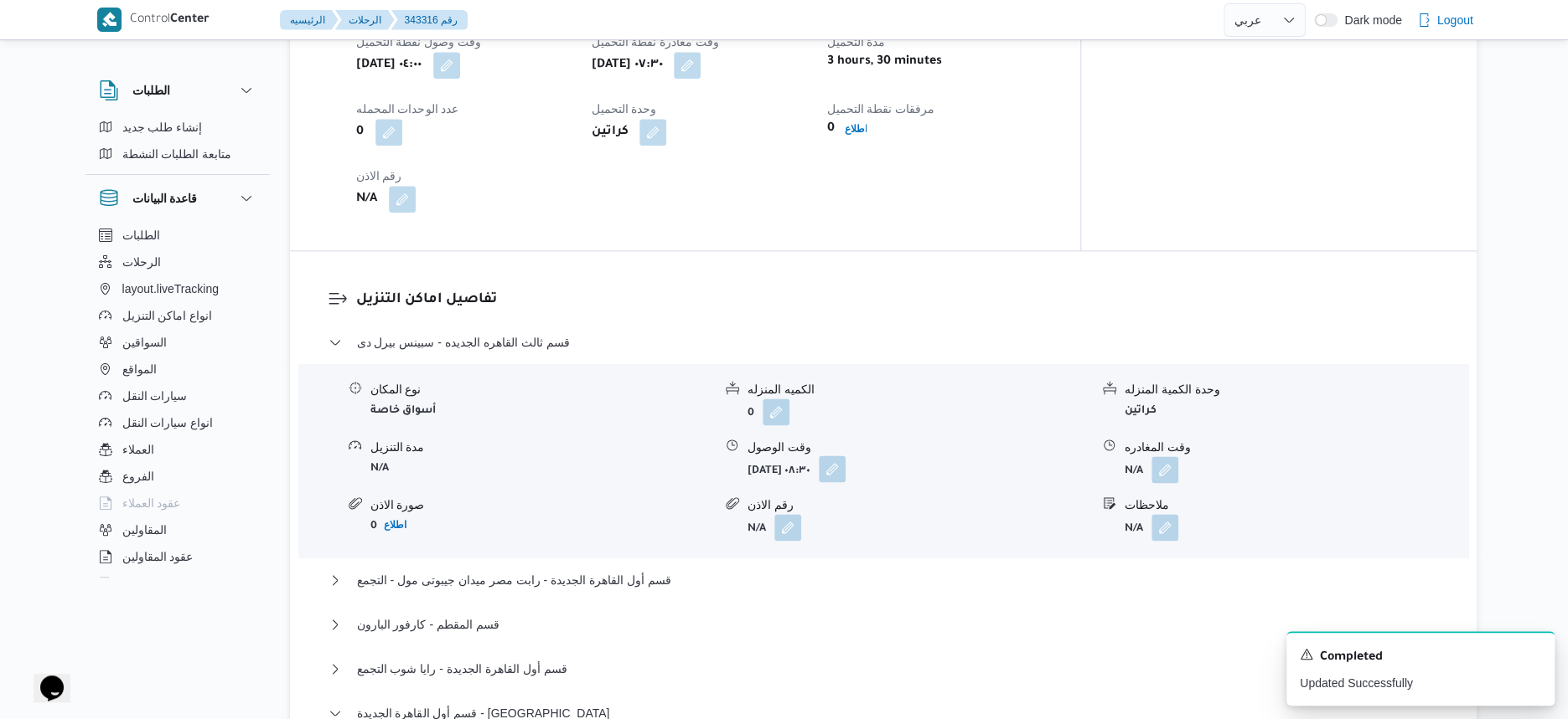
click at [845, 455] on button "button" at bounding box center [832, 469] width 27 height 27
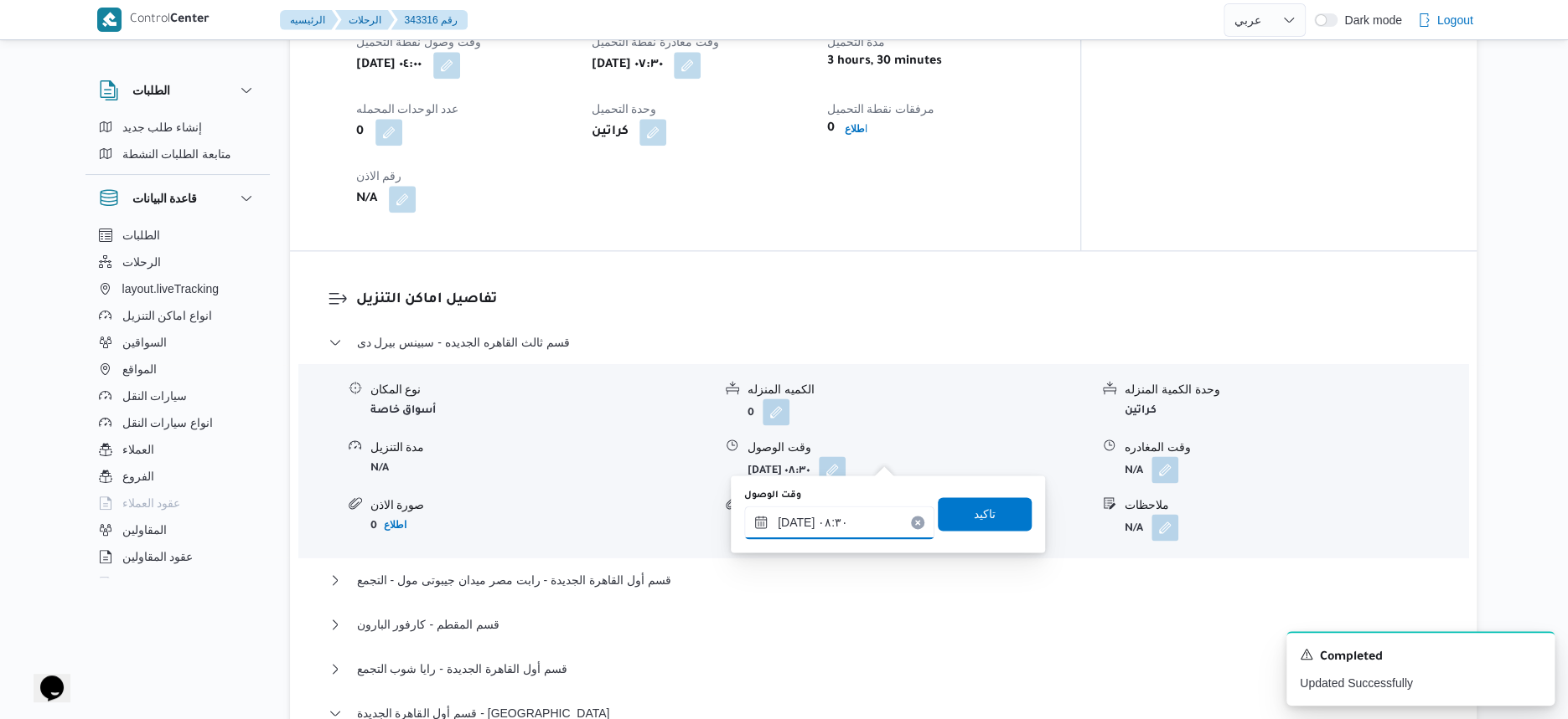
click at [867, 522] on input "١٤/١٠/٢٠٢٥ ٠٨:٣٠" at bounding box center [839, 523] width 190 height 33
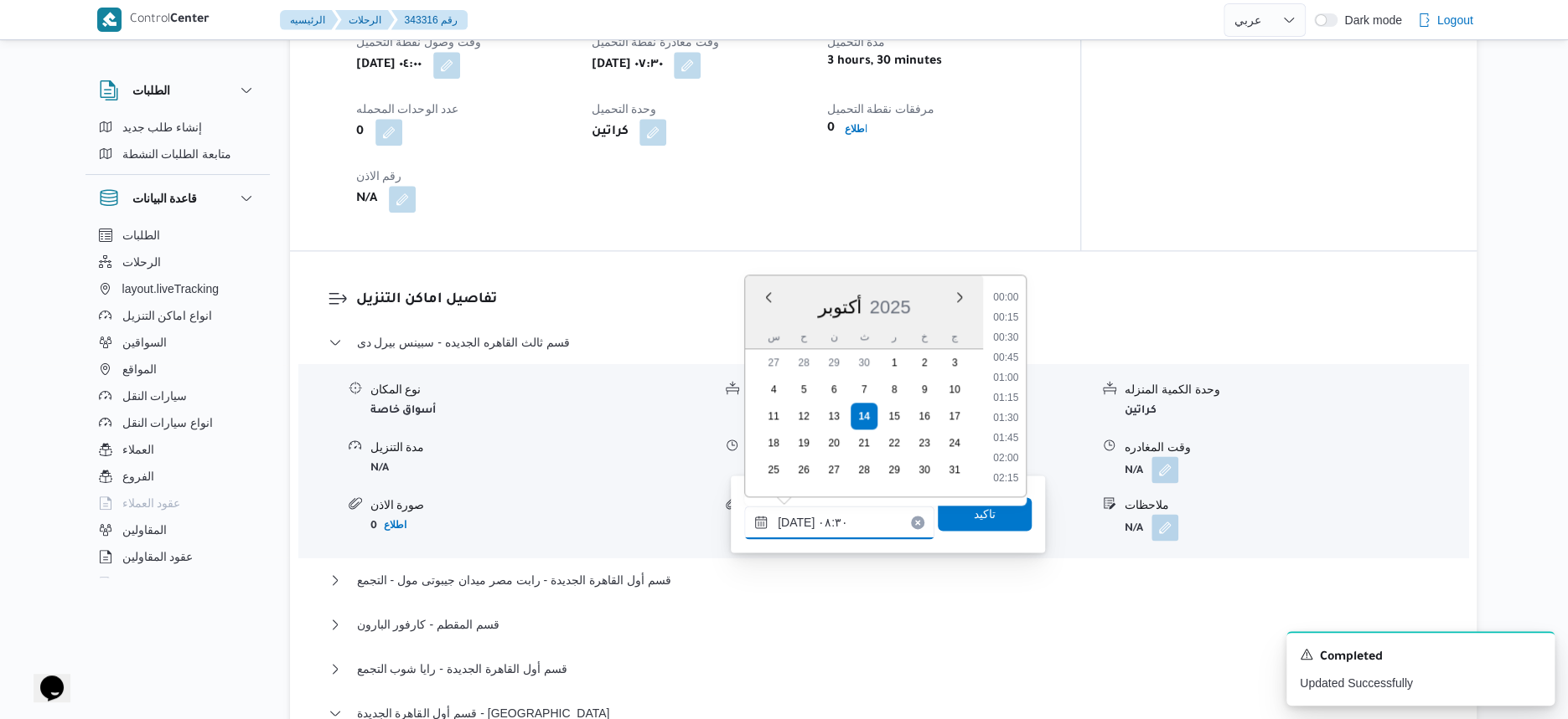
scroll to position [581, 0]
click at [1012, 431] on li "09:00" at bounding box center [1006, 439] width 38 height 17
type input "١٤/١٠/٢٠٢٥ ٠٩:٠٠"
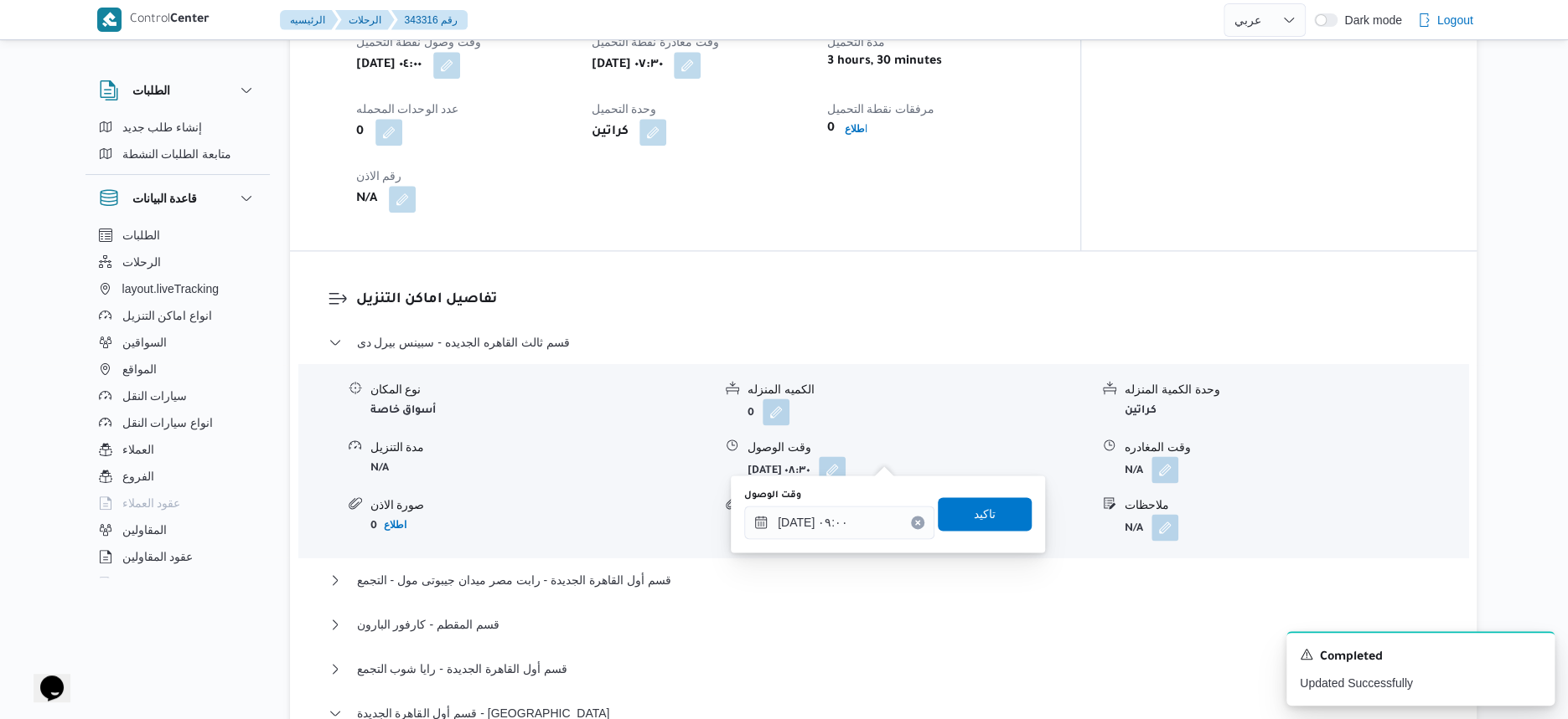
click at [971, 533] on div "وقت الوصول ١٤/١٠/٢٠٢٥ ٠٩:٠٠ تاكيد" at bounding box center [887, 514] width 291 height 53
click at [993, 509] on span "تاكيد" at bounding box center [984, 513] width 93 height 33
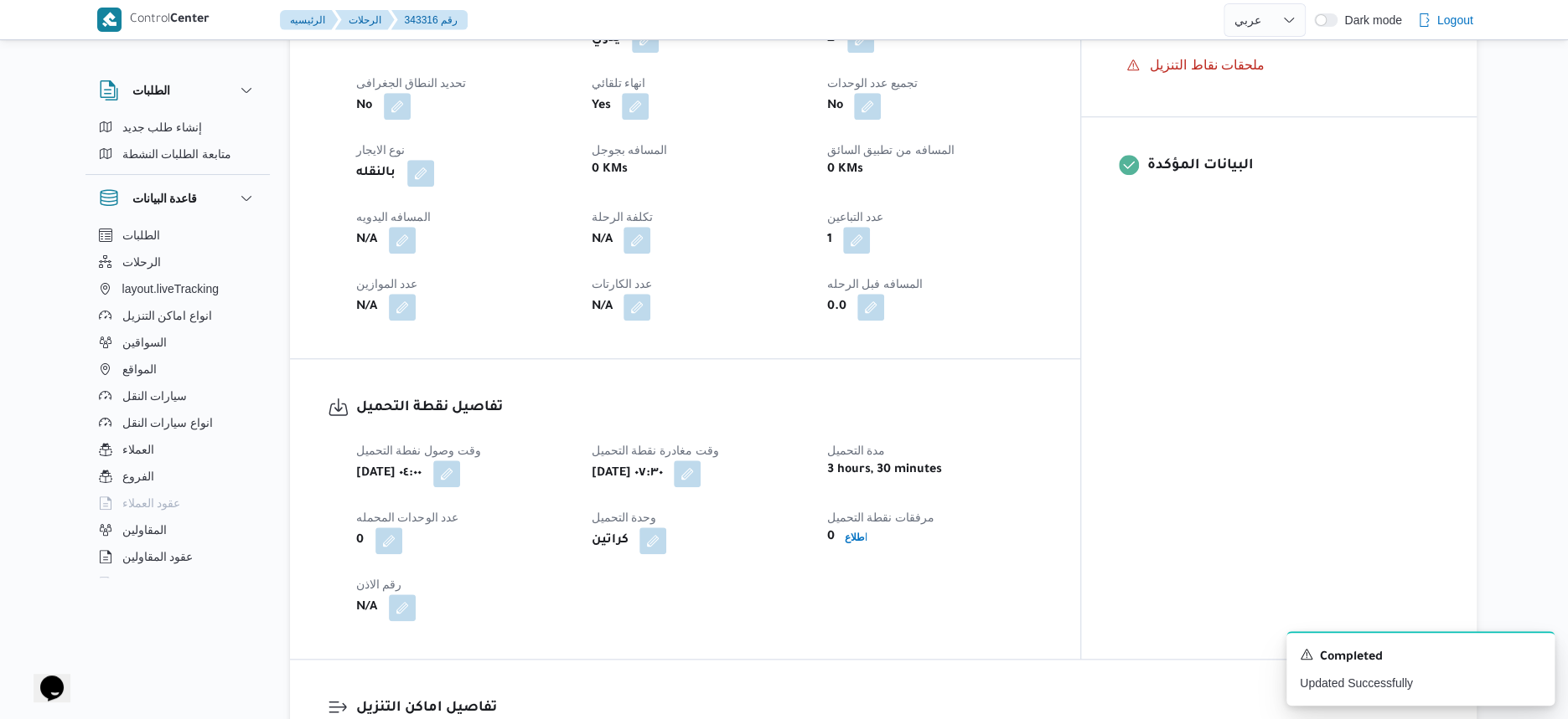
scroll to position [628, 0]
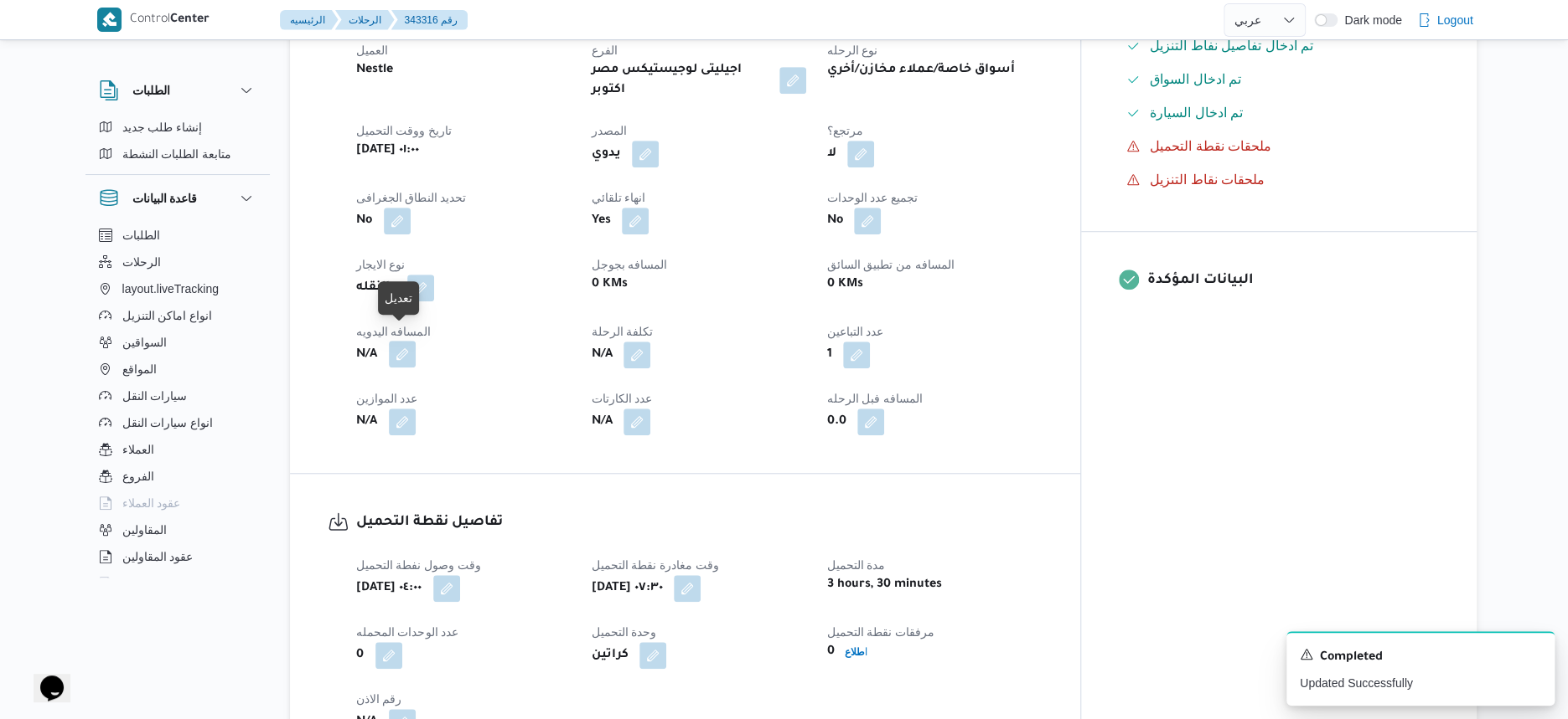
click at [404, 344] on button "button" at bounding box center [402, 354] width 27 height 27
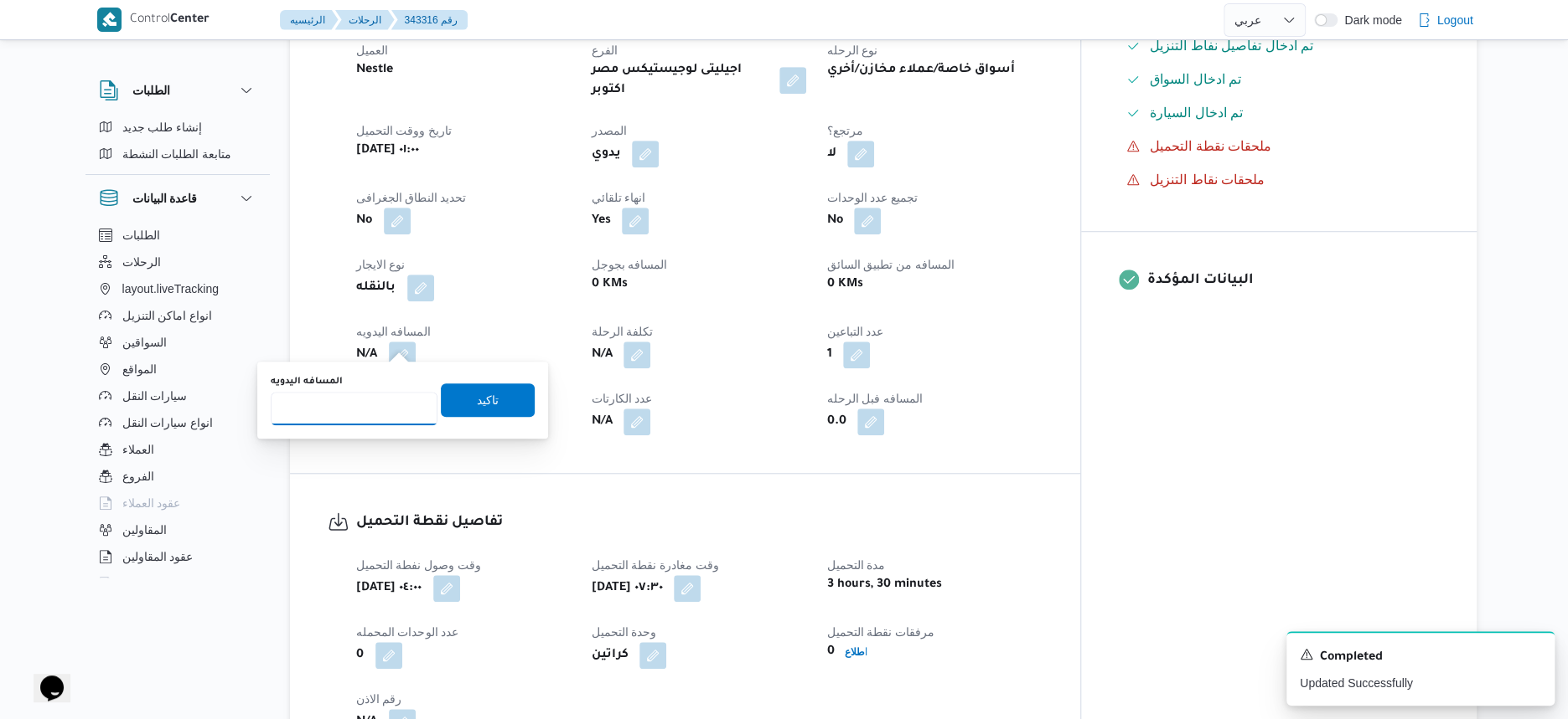
click at [347, 416] on input "المسافه اليدويه" at bounding box center [354, 408] width 167 height 33
type input "102"
click at [485, 395] on span "تاكيد" at bounding box center [487, 399] width 22 height 20
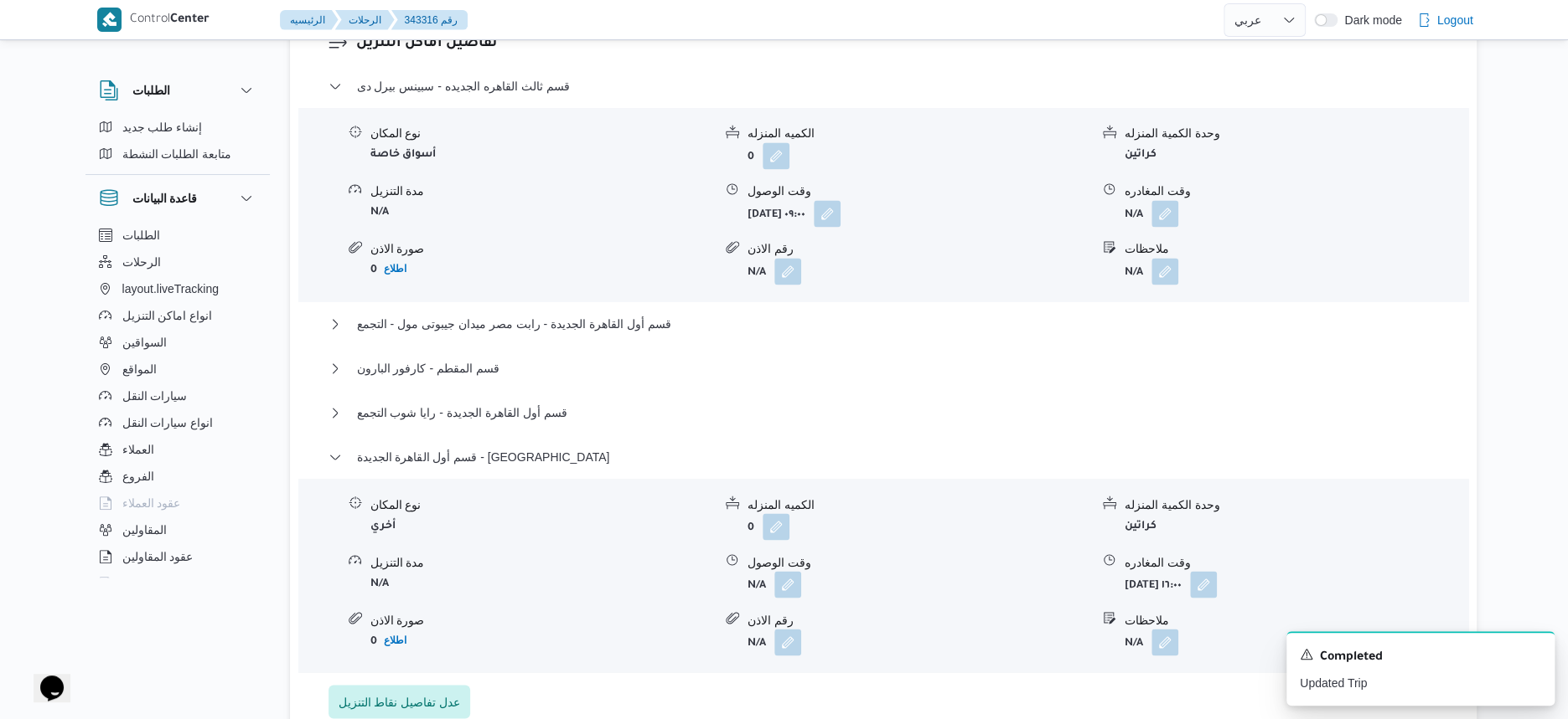
scroll to position [1361, 0]
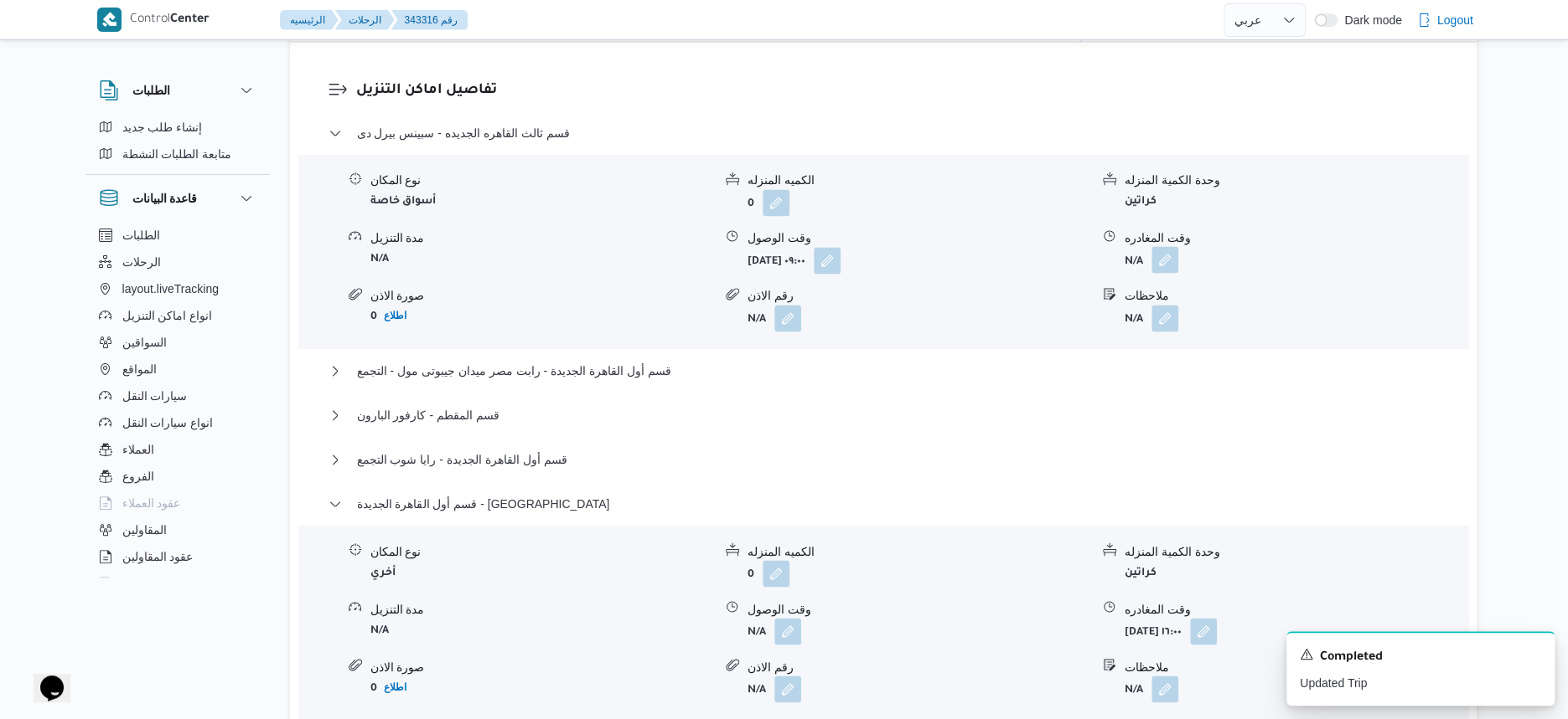
click at [1172, 246] on button "button" at bounding box center [1165, 259] width 27 height 27
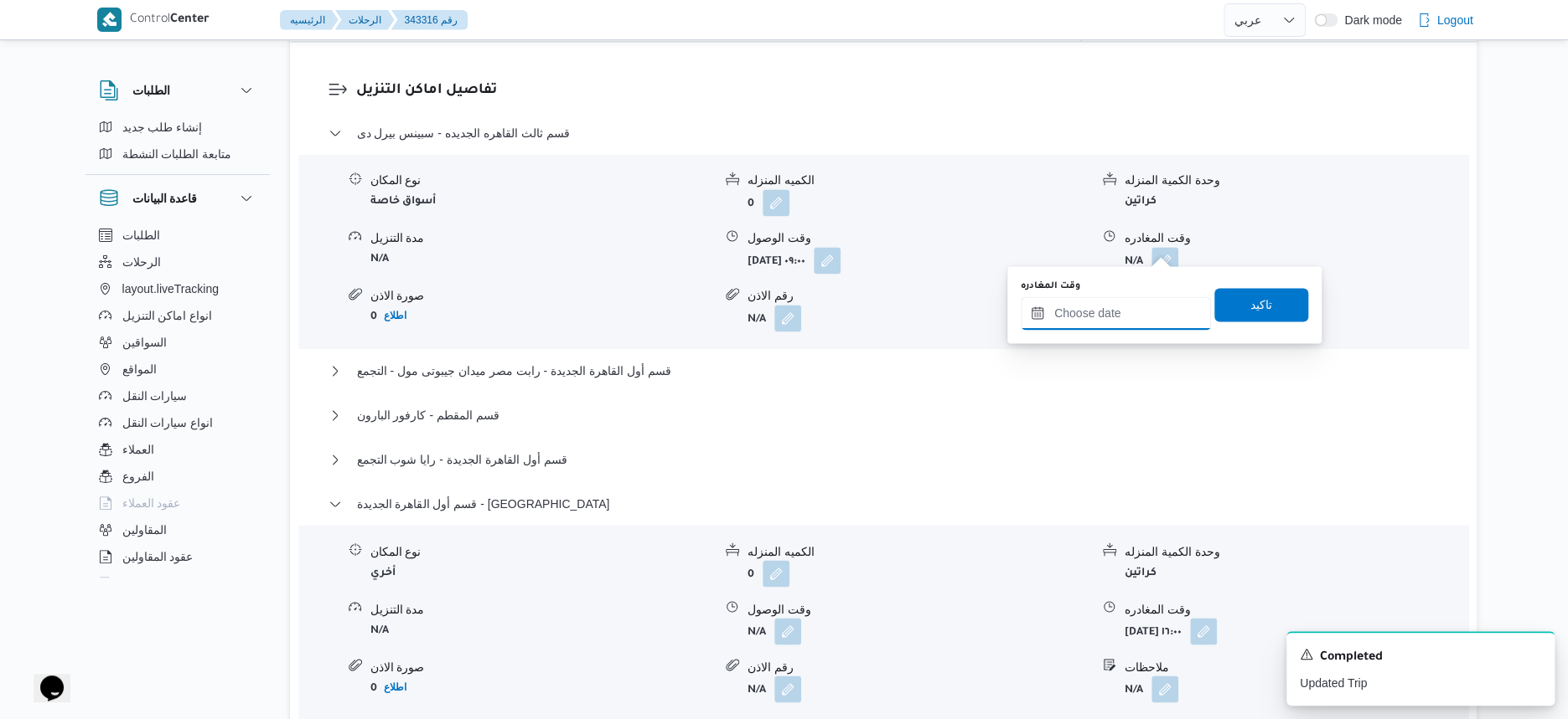
click at [1145, 297] on input "وقت المغادره" at bounding box center [1116, 313] width 190 height 33
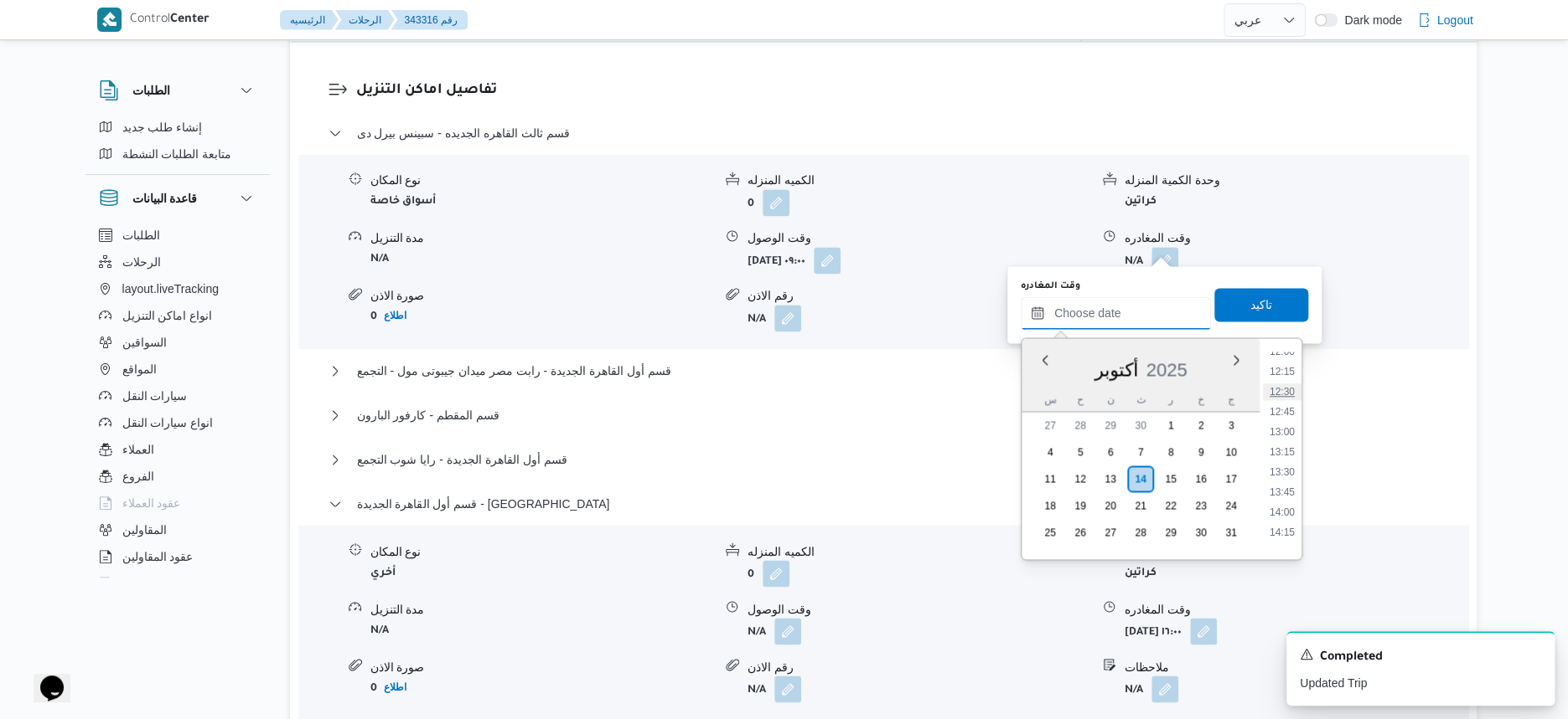
scroll to position [869, 0]
drag, startPoint x: 1283, startPoint y: 375, endPoint x: 1283, endPoint y: 333, distance: 42.0
click at [1283, 375] on li "11:00" at bounding box center [1282, 374] width 38 height 17
type input "١٤/١٠/٢٠٢٥ ١١:٠٠"
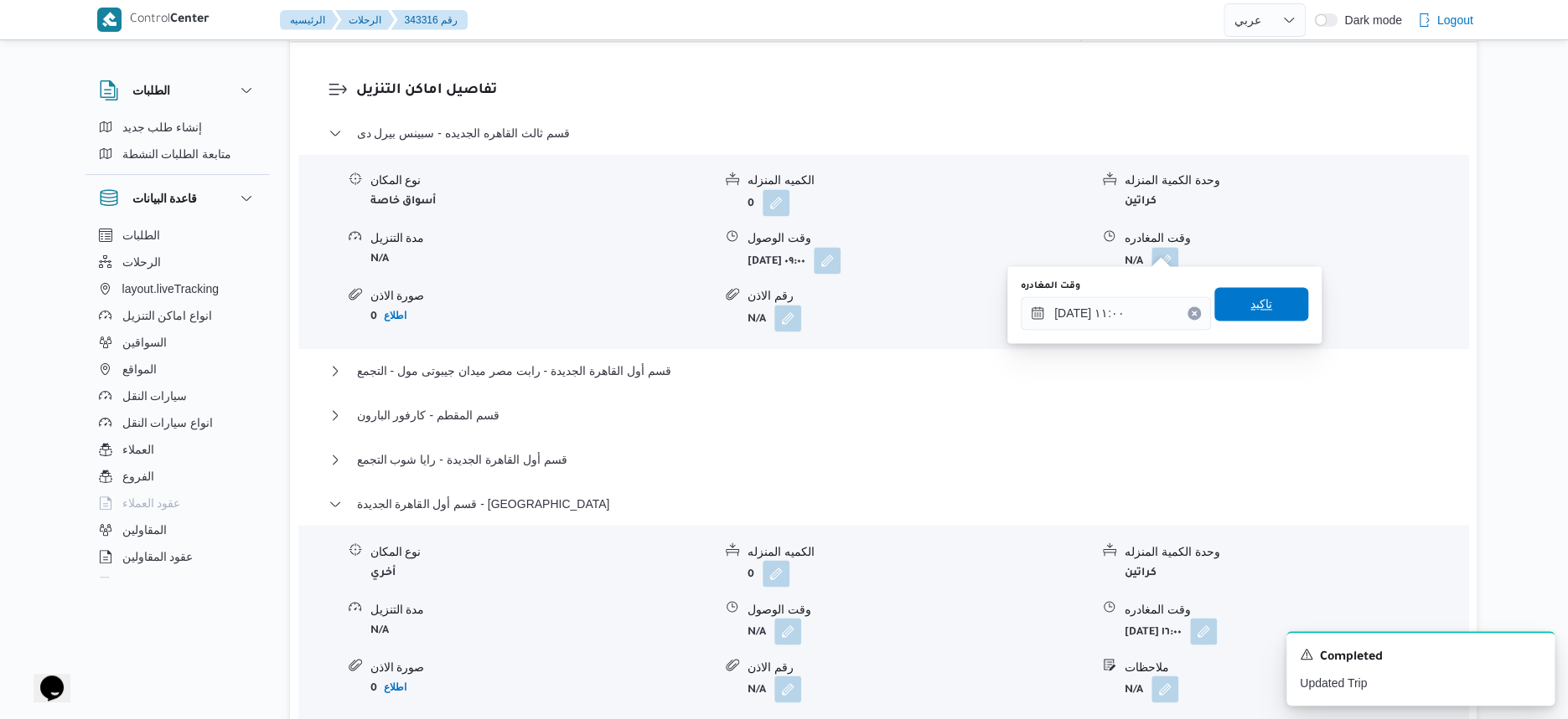
click at [1279, 309] on span "تاكيد" at bounding box center [1261, 304] width 93 height 33
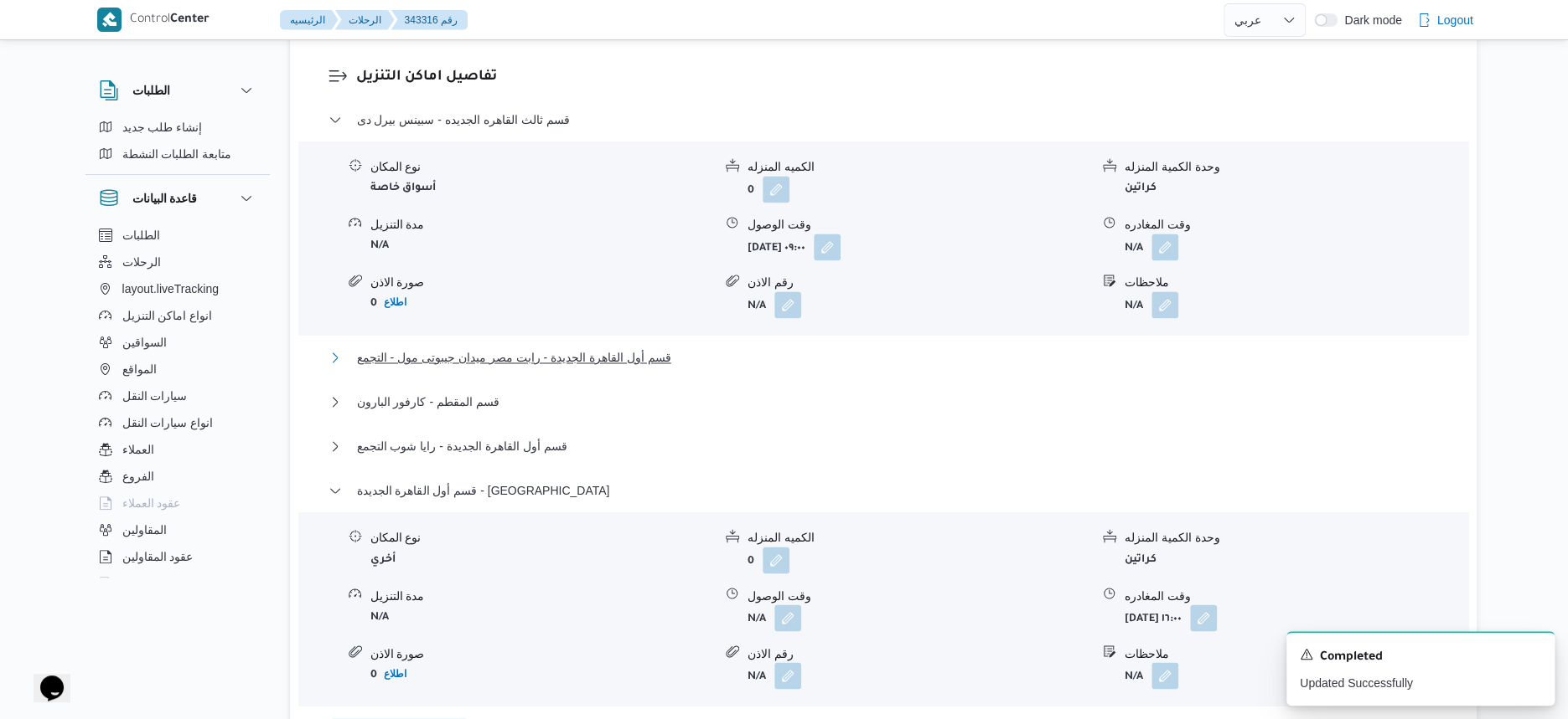
click at [694, 363] on button "قسم أول القاهرة الجديدة - رابت مصر ميدان جيبوتى مول - التجمع" at bounding box center [884, 357] width 1111 height 20
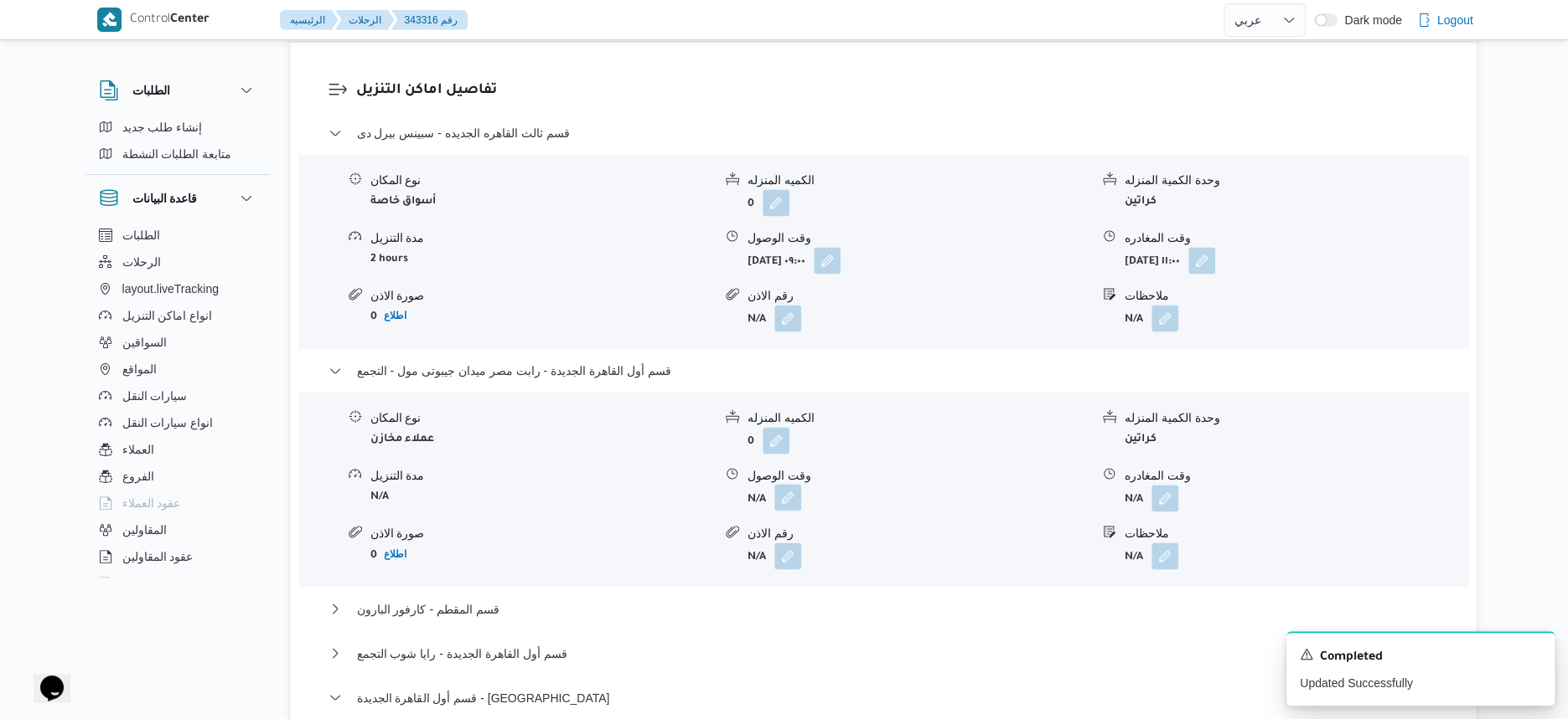
click at [797, 484] on button "button" at bounding box center [787, 497] width 27 height 27
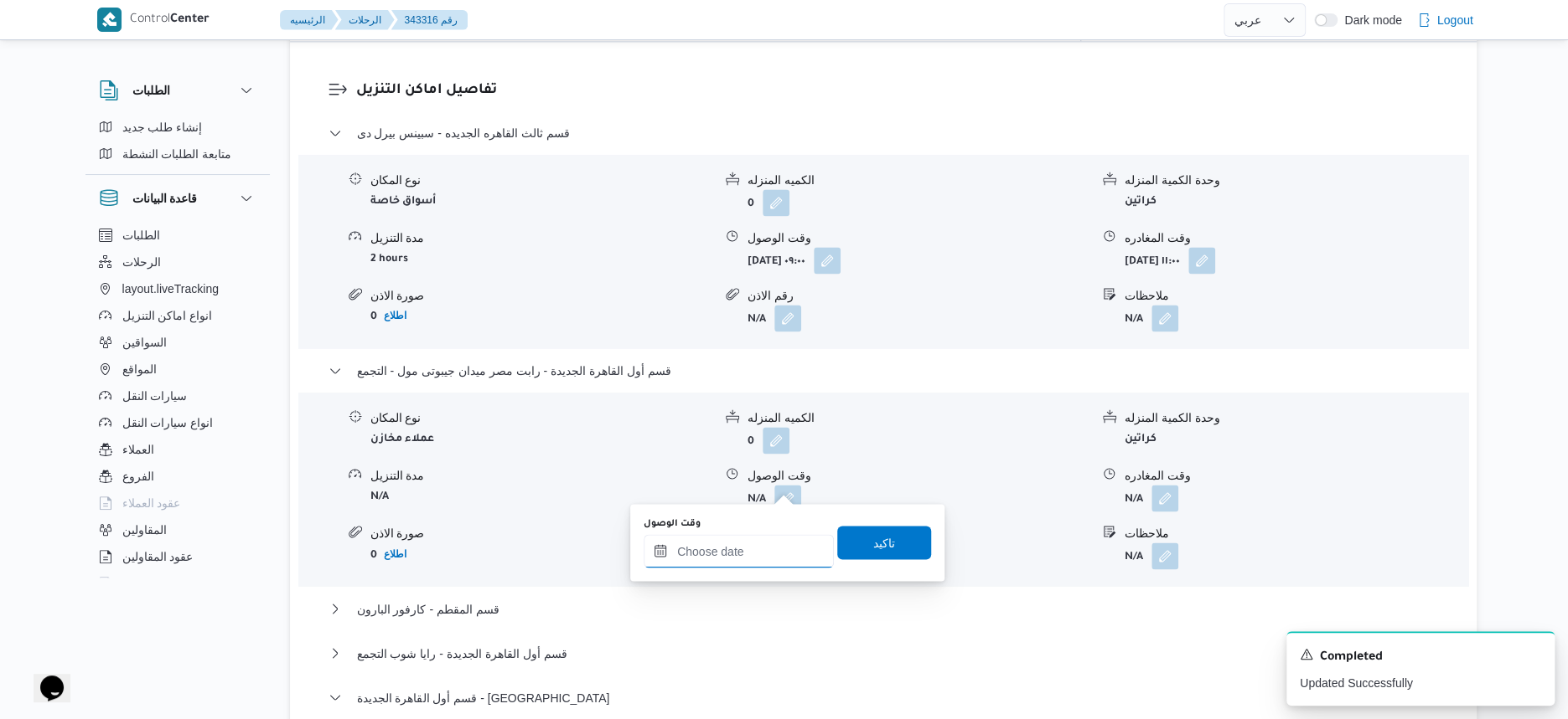
click at [770, 536] on input "وقت الوصول" at bounding box center [739, 551] width 190 height 33
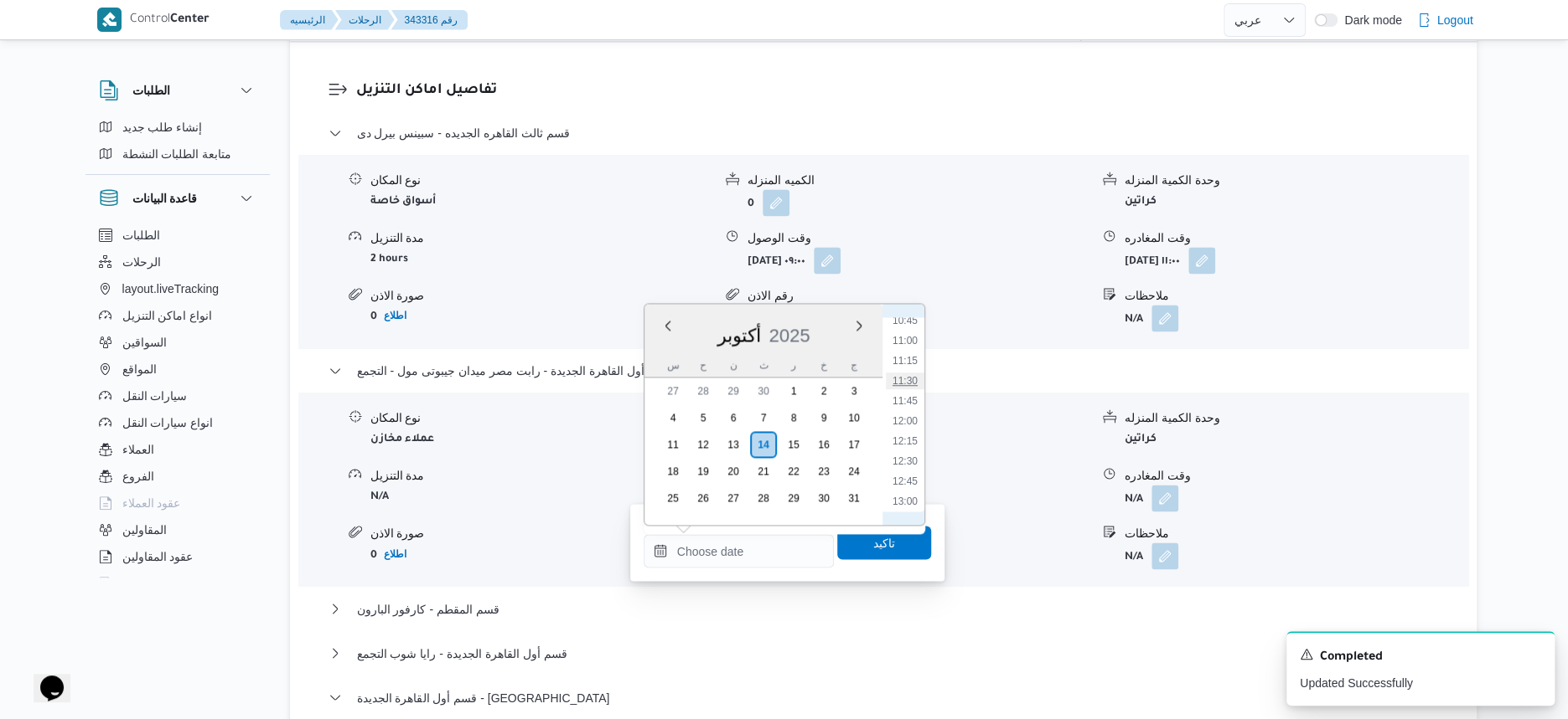
click at [906, 380] on li "11:30" at bounding box center [905, 380] width 38 height 17
type input "١٤/١٠/٢٠٢٥ ١١:٣٠"
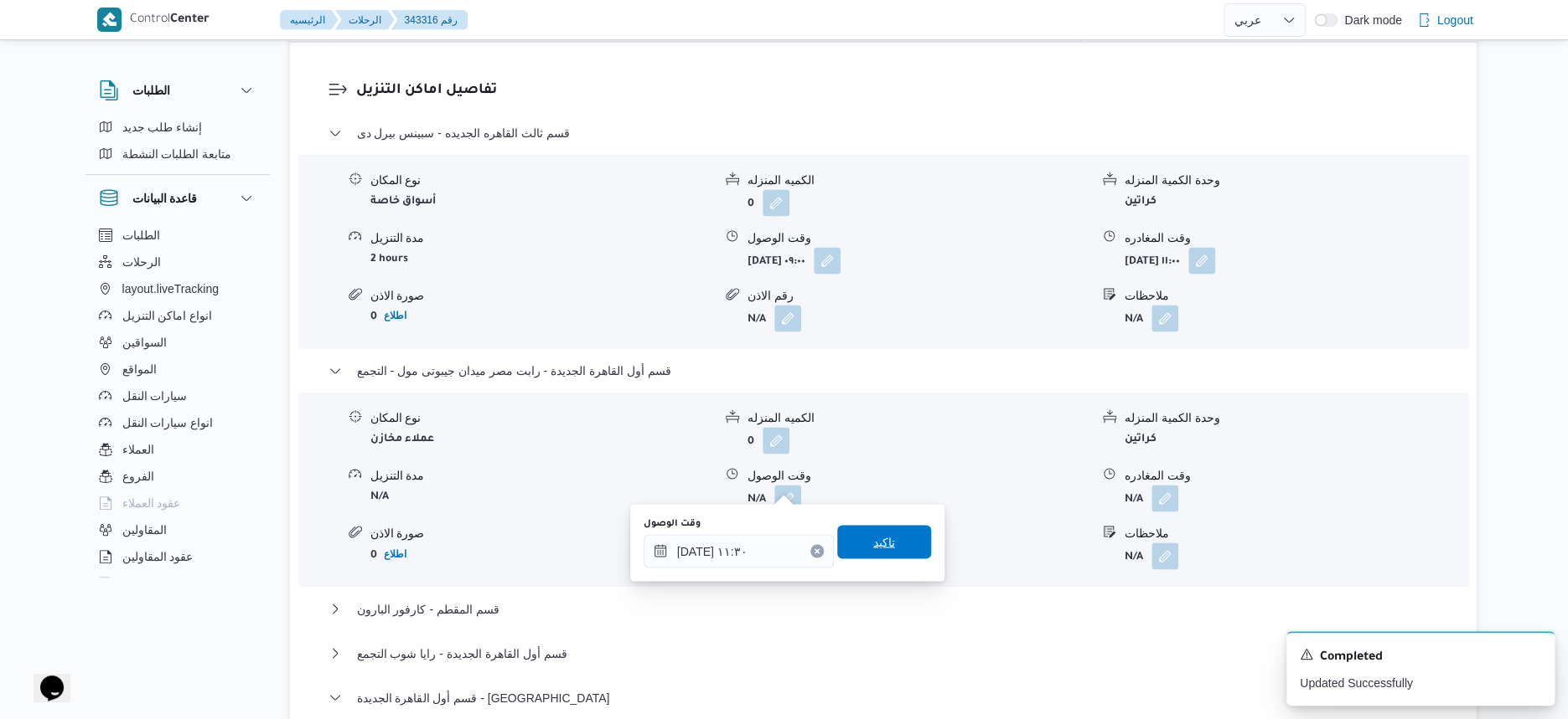
click at [908, 542] on span "تاكيد" at bounding box center [884, 542] width 93 height 33
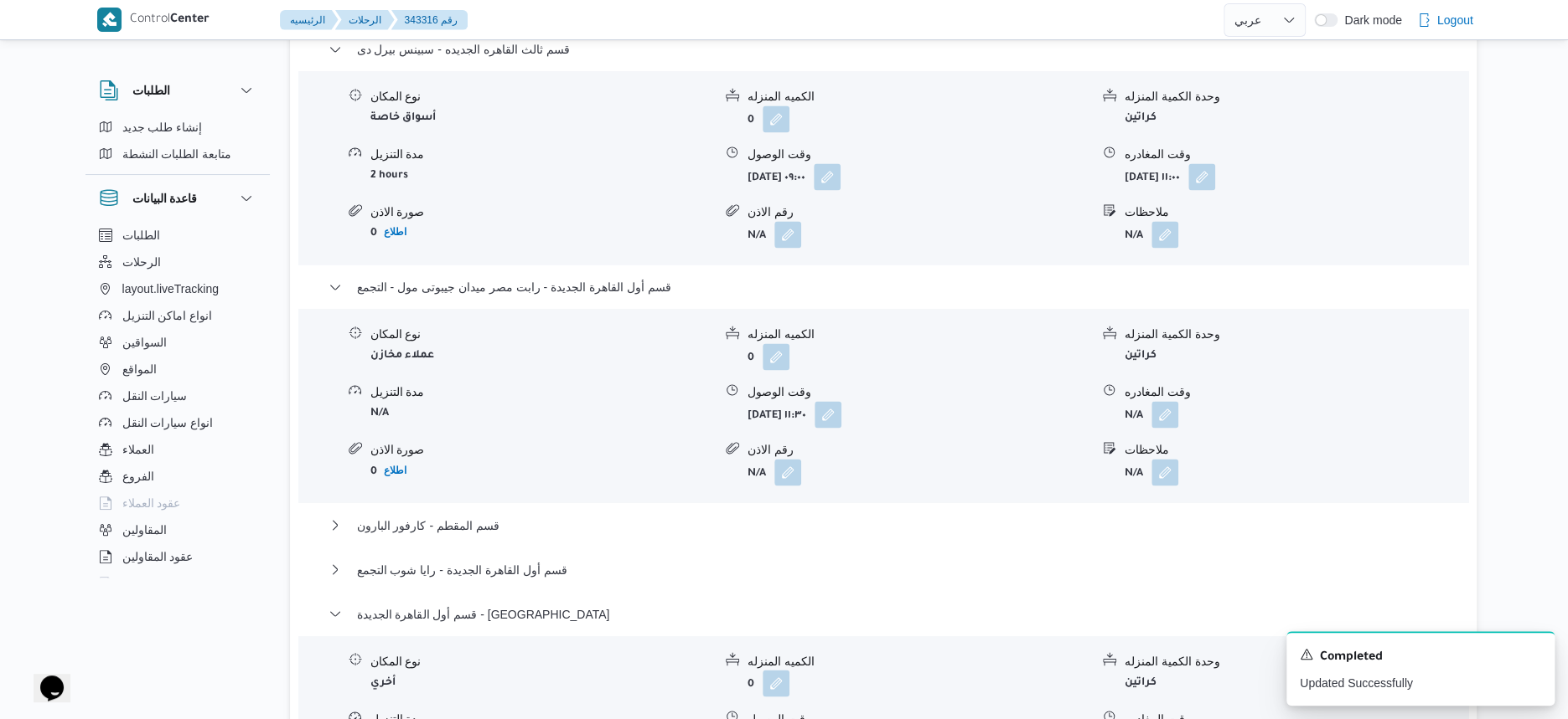
scroll to position [1466, 0]
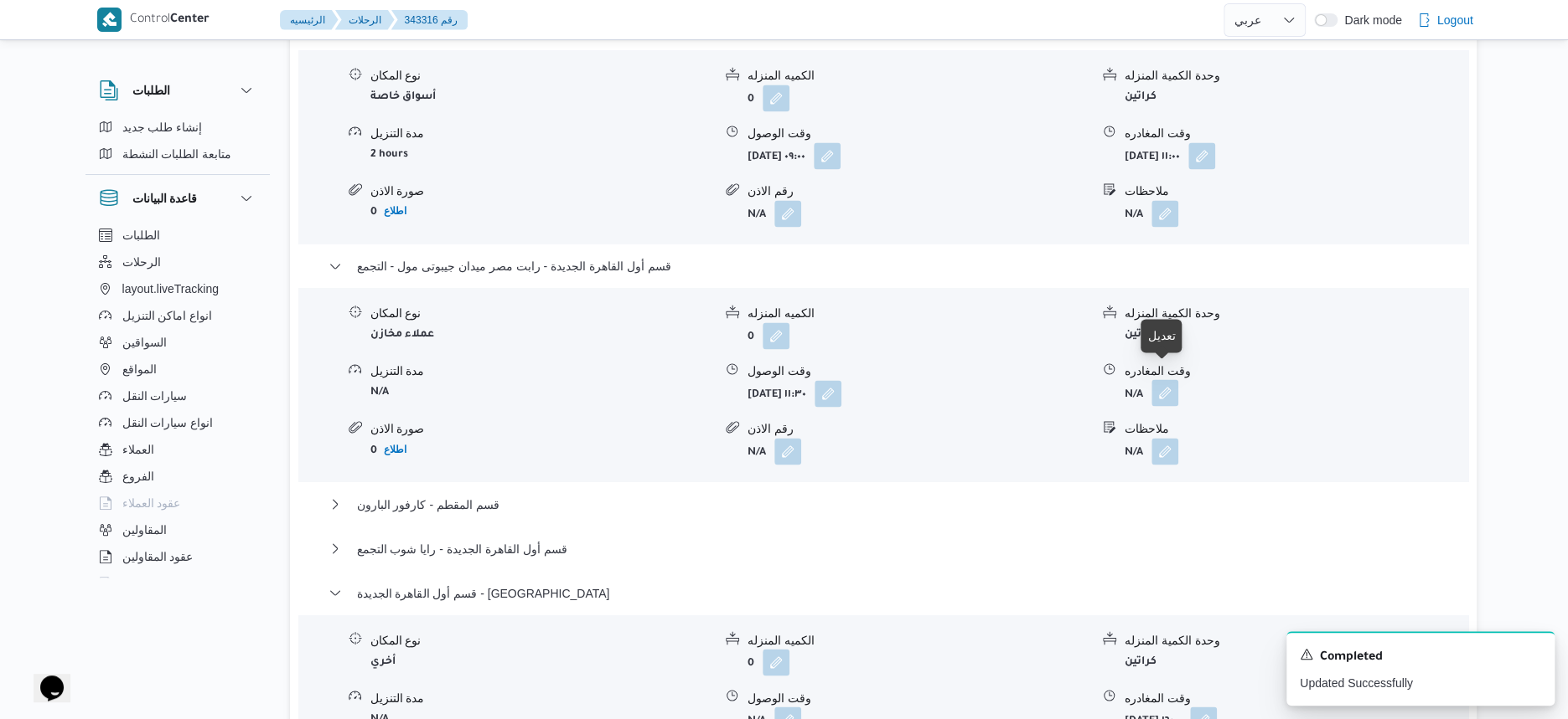
click at [1166, 380] on button "button" at bounding box center [1165, 393] width 27 height 27
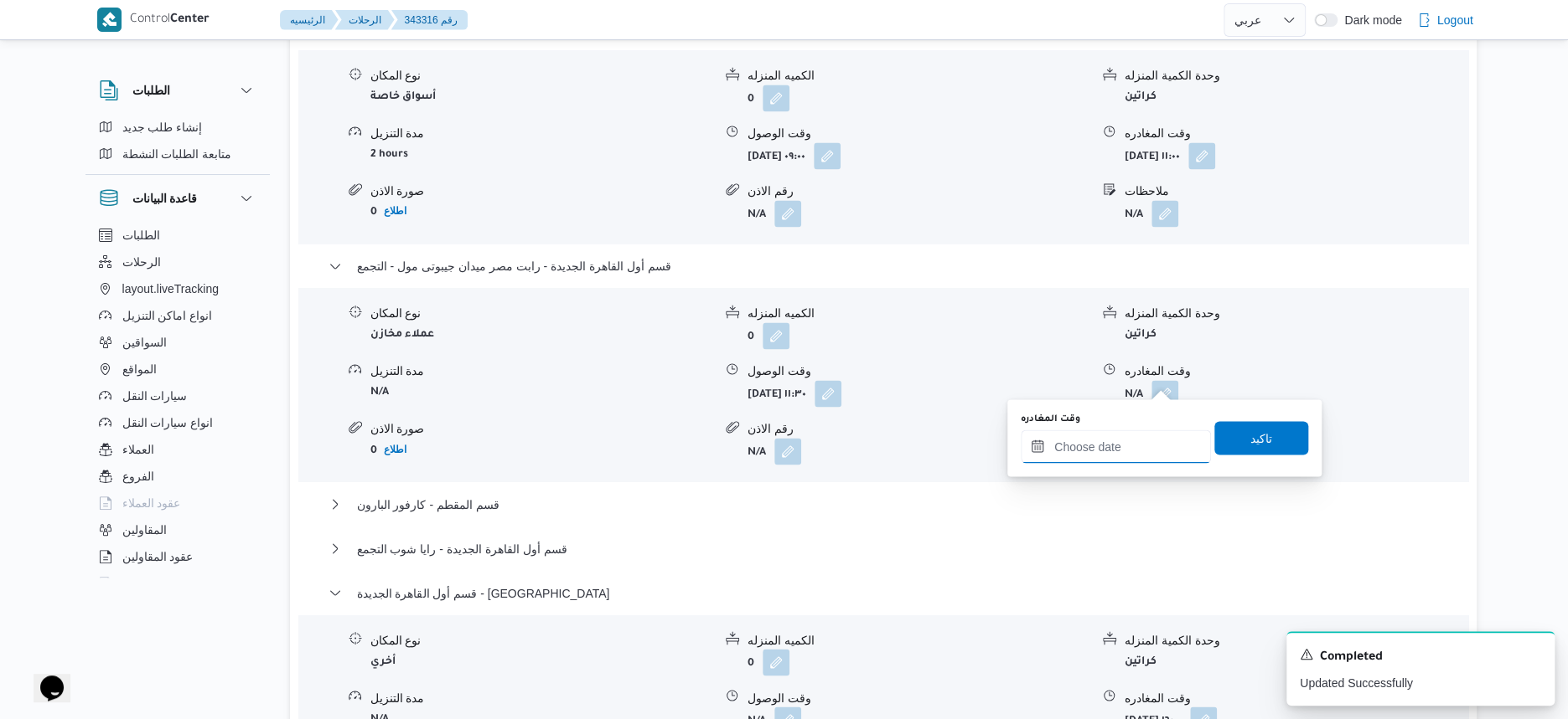
drag, startPoint x: 1159, startPoint y: 393, endPoint x: 1198, endPoint y: 405, distance: 40.8
click at [1145, 435] on input "وقت المغادره" at bounding box center [1116, 446] width 190 height 33
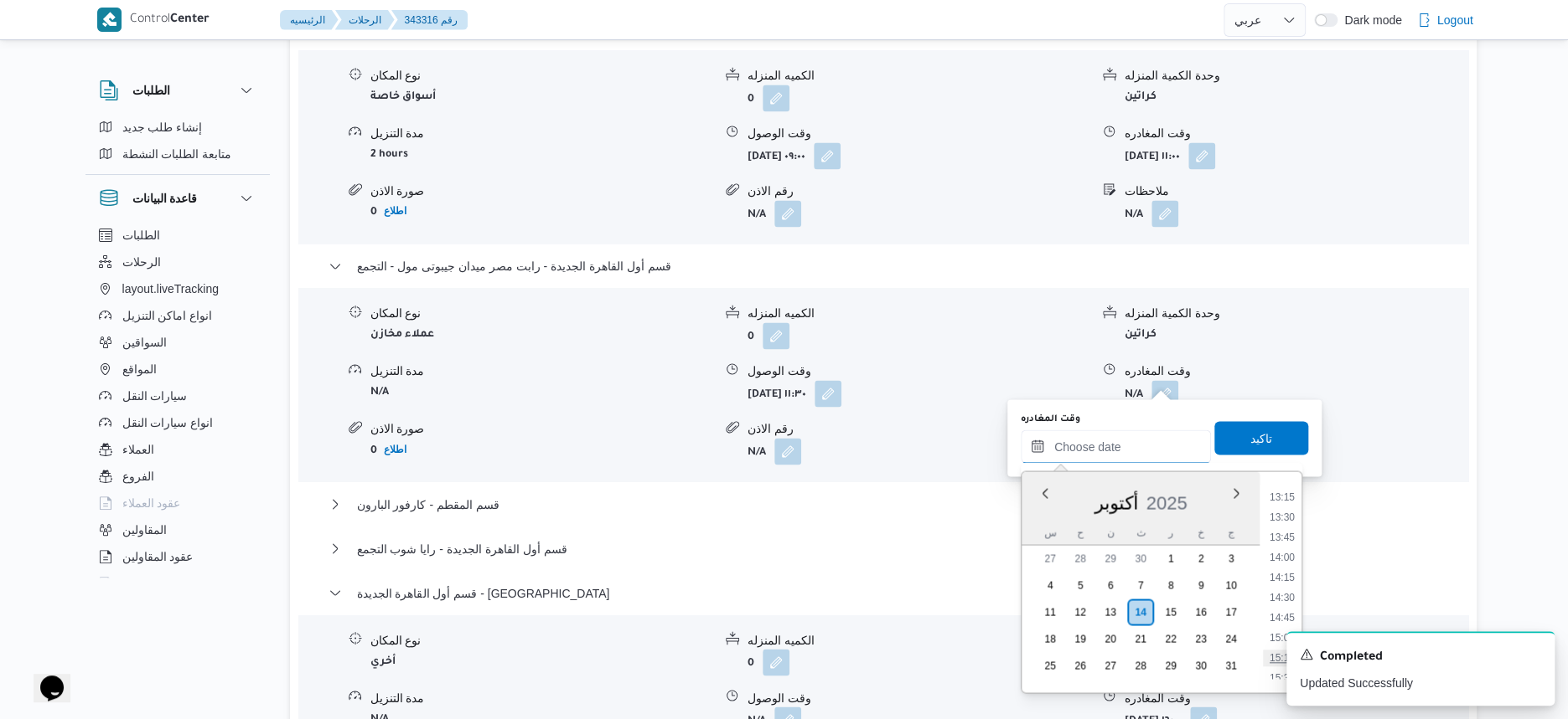
scroll to position [973, 0]
click at [1286, 528] on li "12:30" at bounding box center [1282, 524] width 38 height 17
type input "١٤/١٠/٢٠٢٥ ١٢:٣٠"
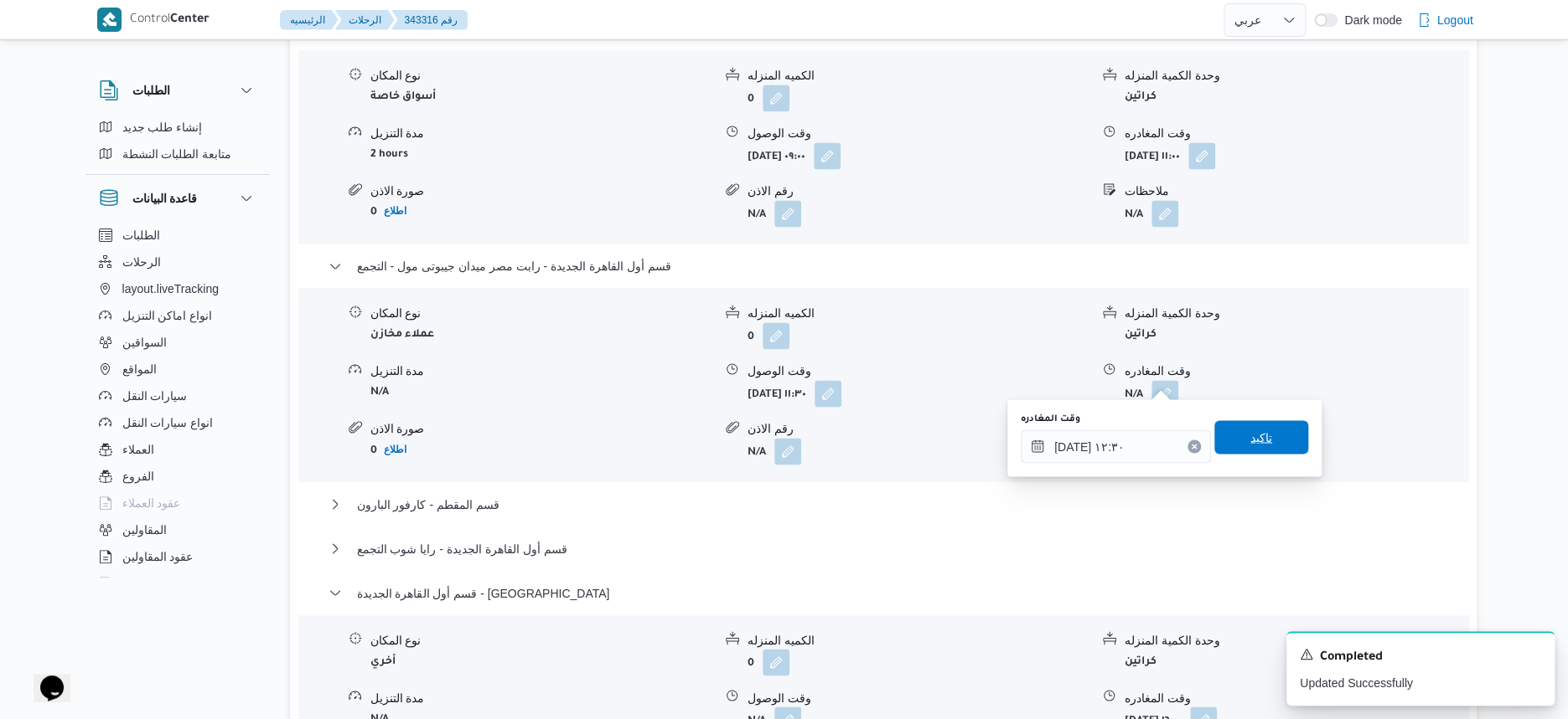
click at [1276, 433] on span "تاكيد" at bounding box center [1261, 437] width 93 height 33
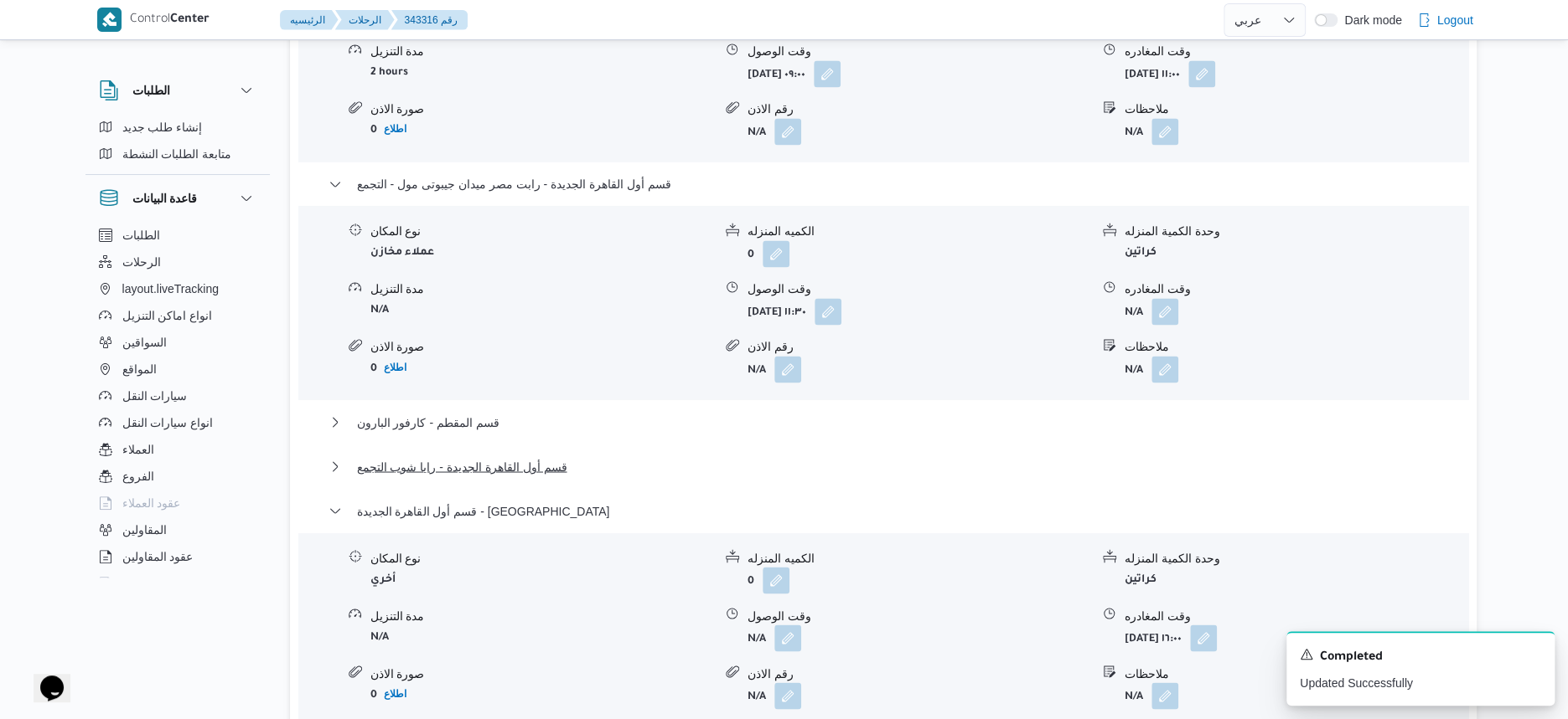
scroll to position [1571, 0]
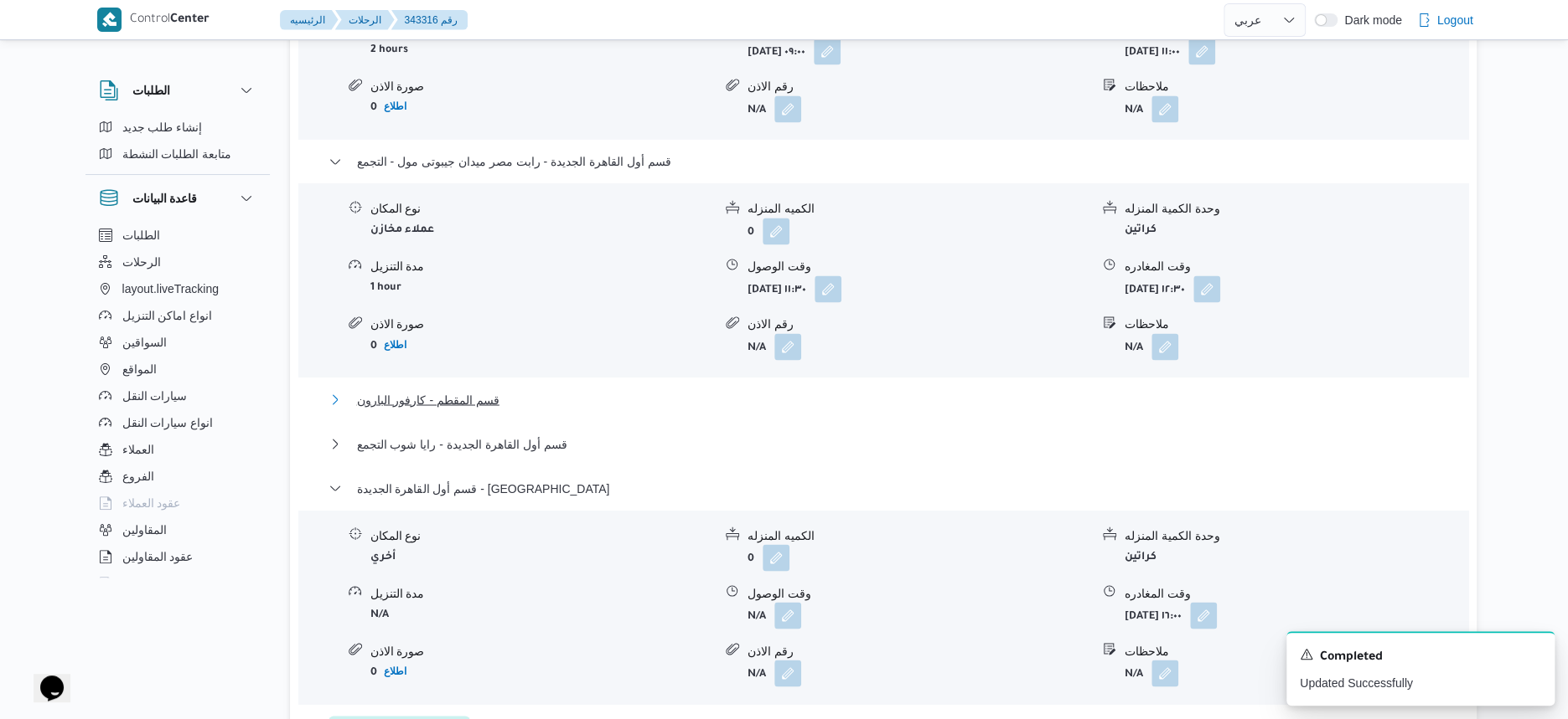
click at [494, 389] on button "قسم المقطم - كارفور البارون" at bounding box center [884, 399] width 1111 height 20
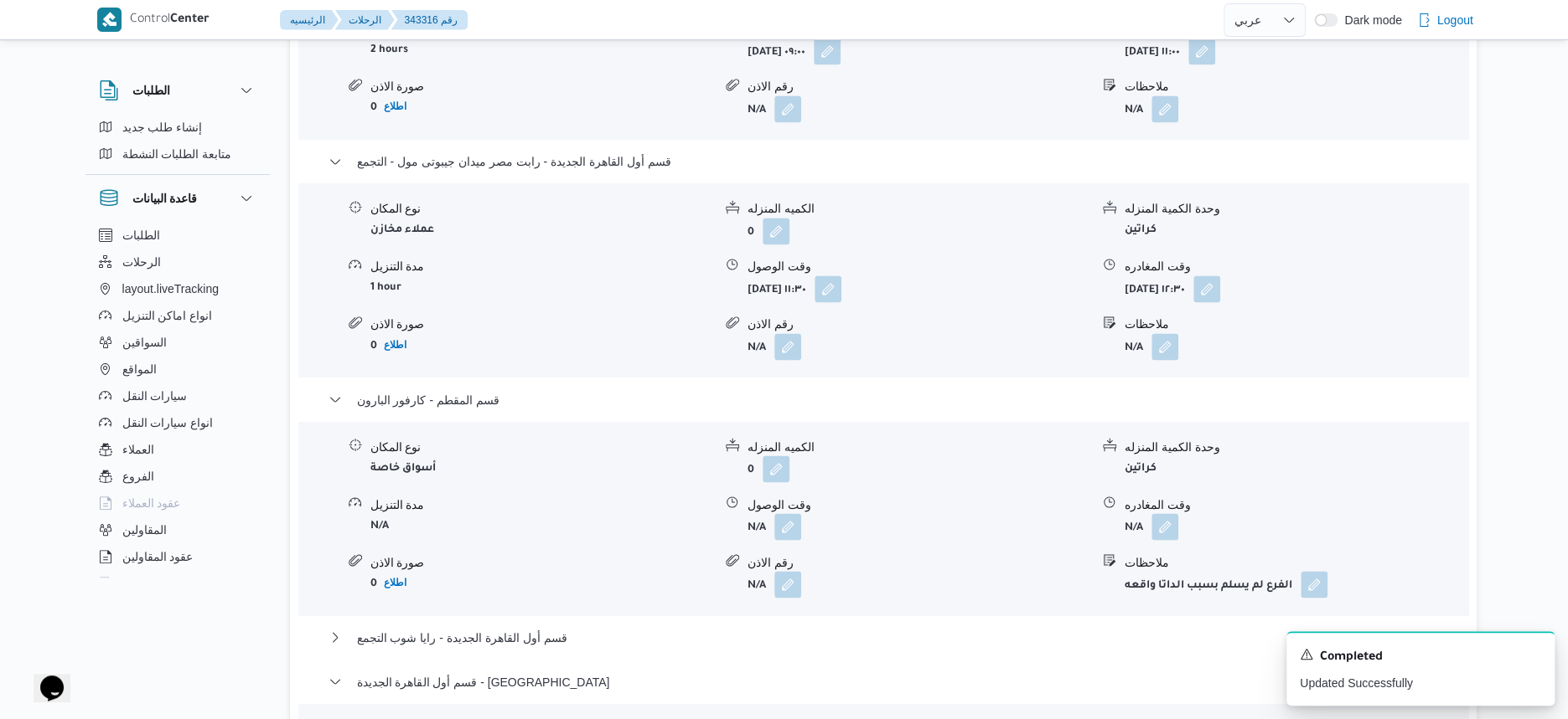
scroll to position [1675, 0]
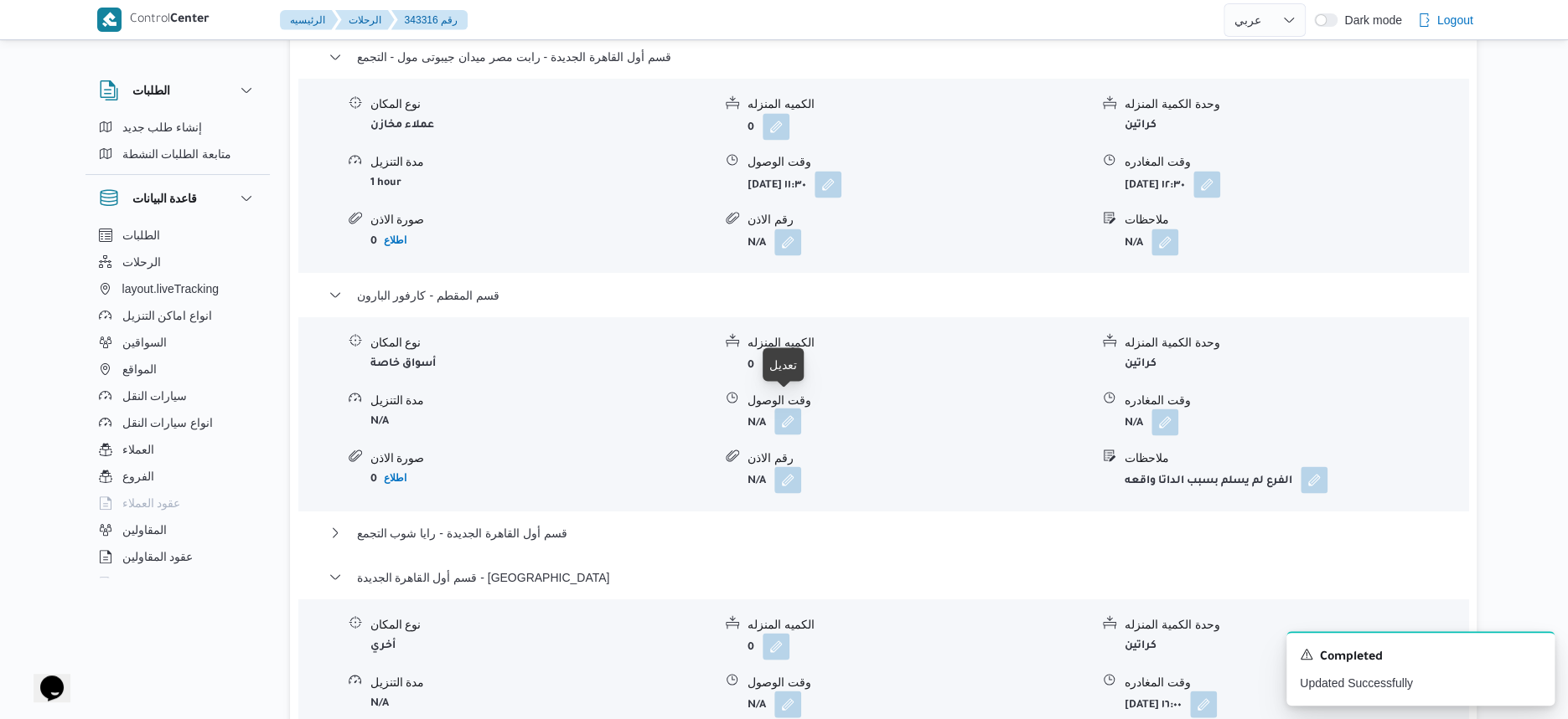
click at [788, 407] on button "button" at bounding box center [787, 421] width 27 height 27
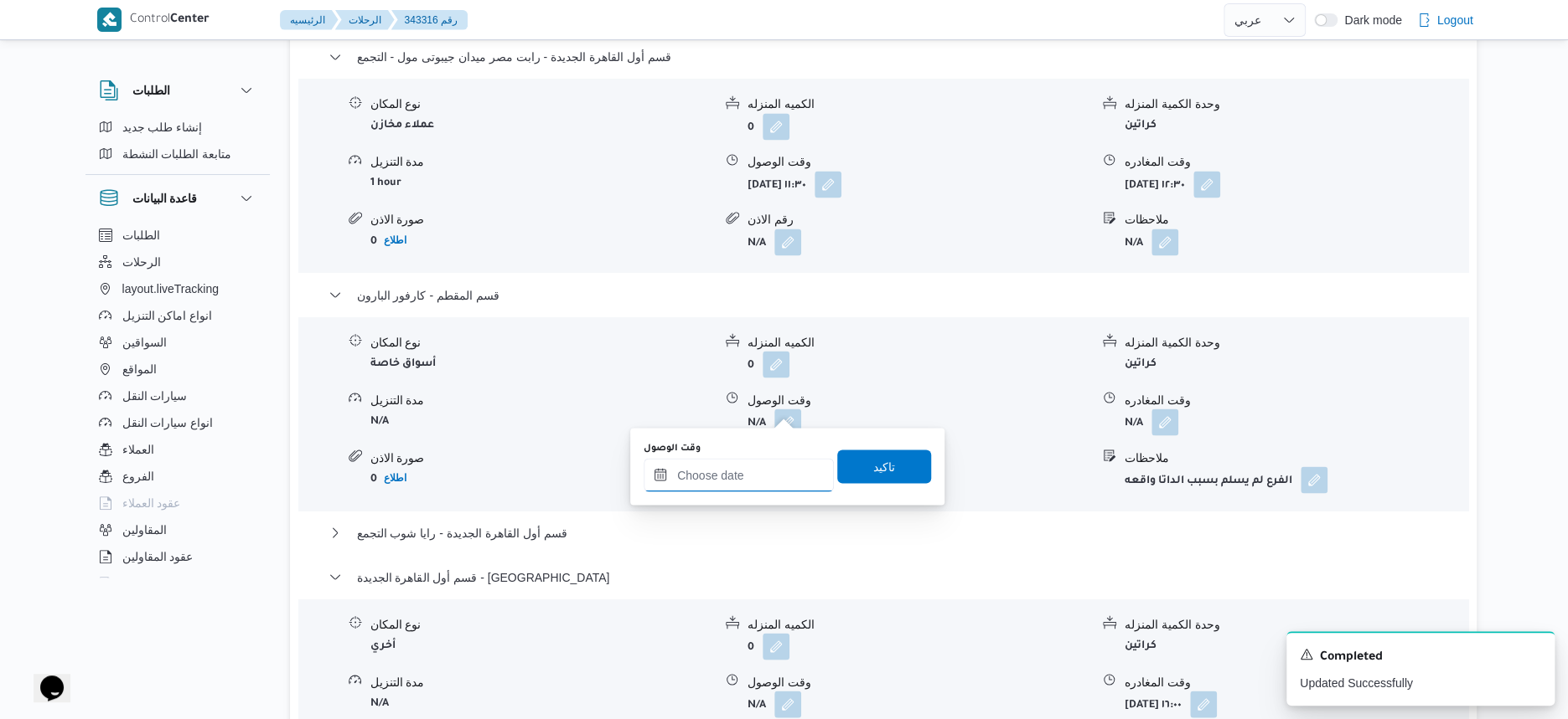
click at [741, 485] on input "وقت الوصول" at bounding box center [739, 475] width 190 height 33
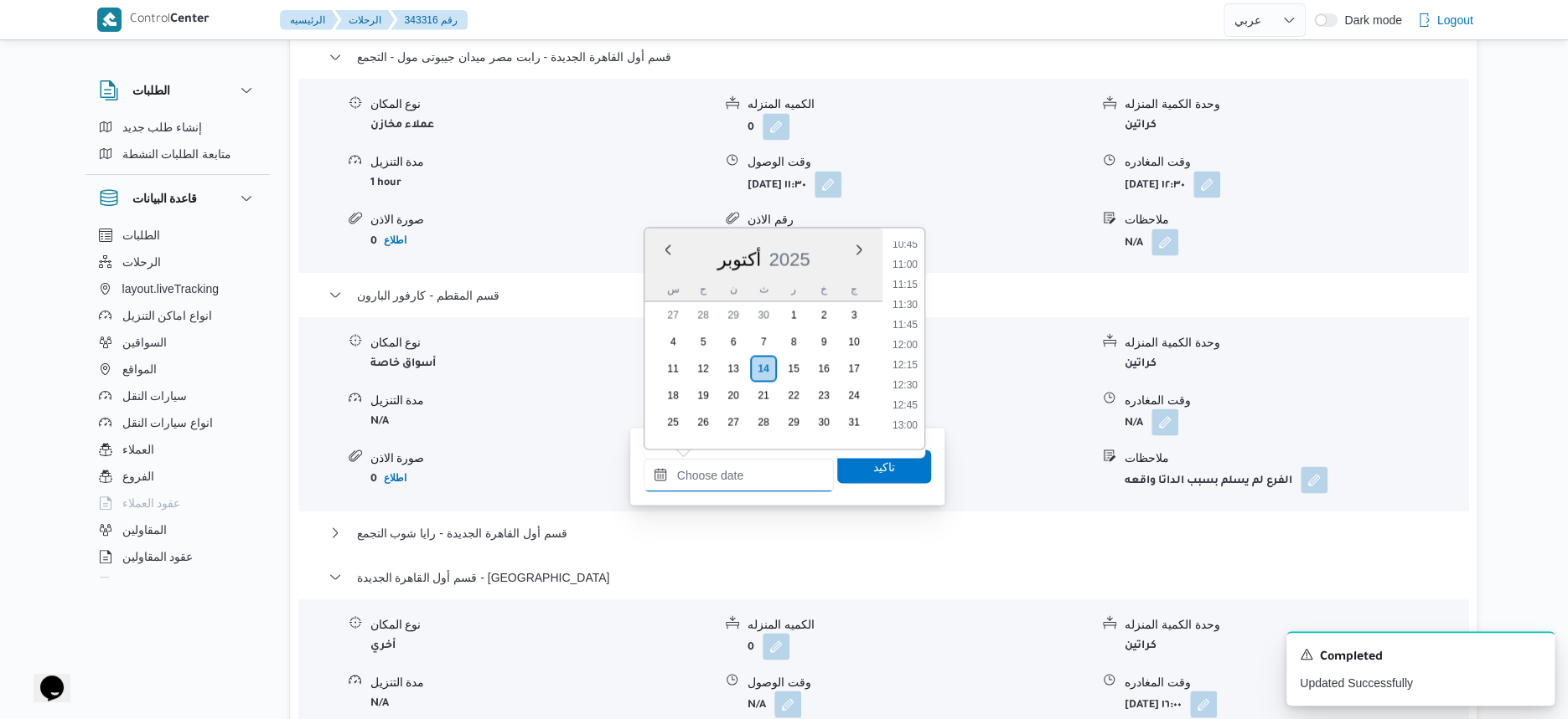
scroll to position [973, 0]
click at [911, 323] on li "13:00" at bounding box center [905, 321] width 38 height 17
type input "١٤/١٠/٢٠٢٥ ١٣:٠٠"
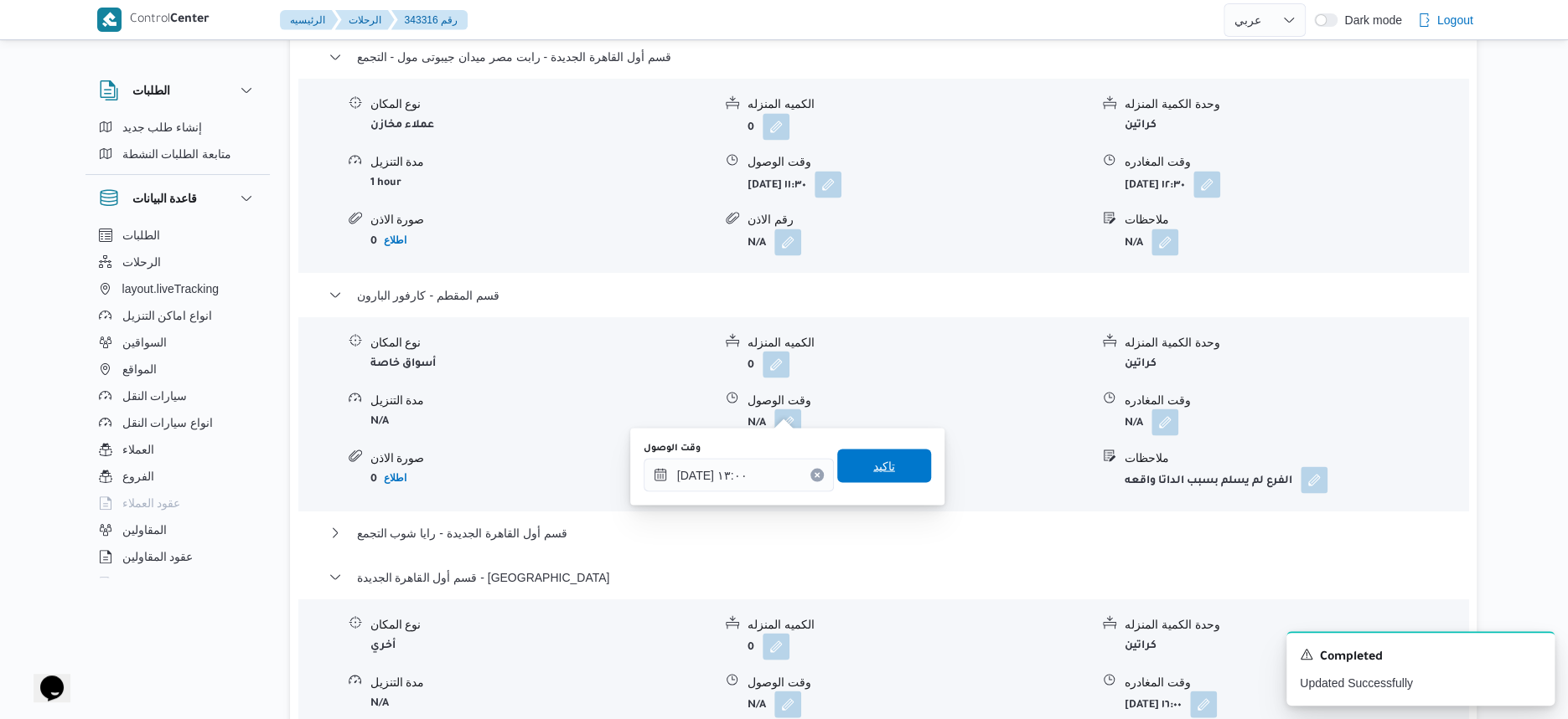
click at [880, 468] on span "تاكيد" at bounding box center [884, 465] width 22 height 20
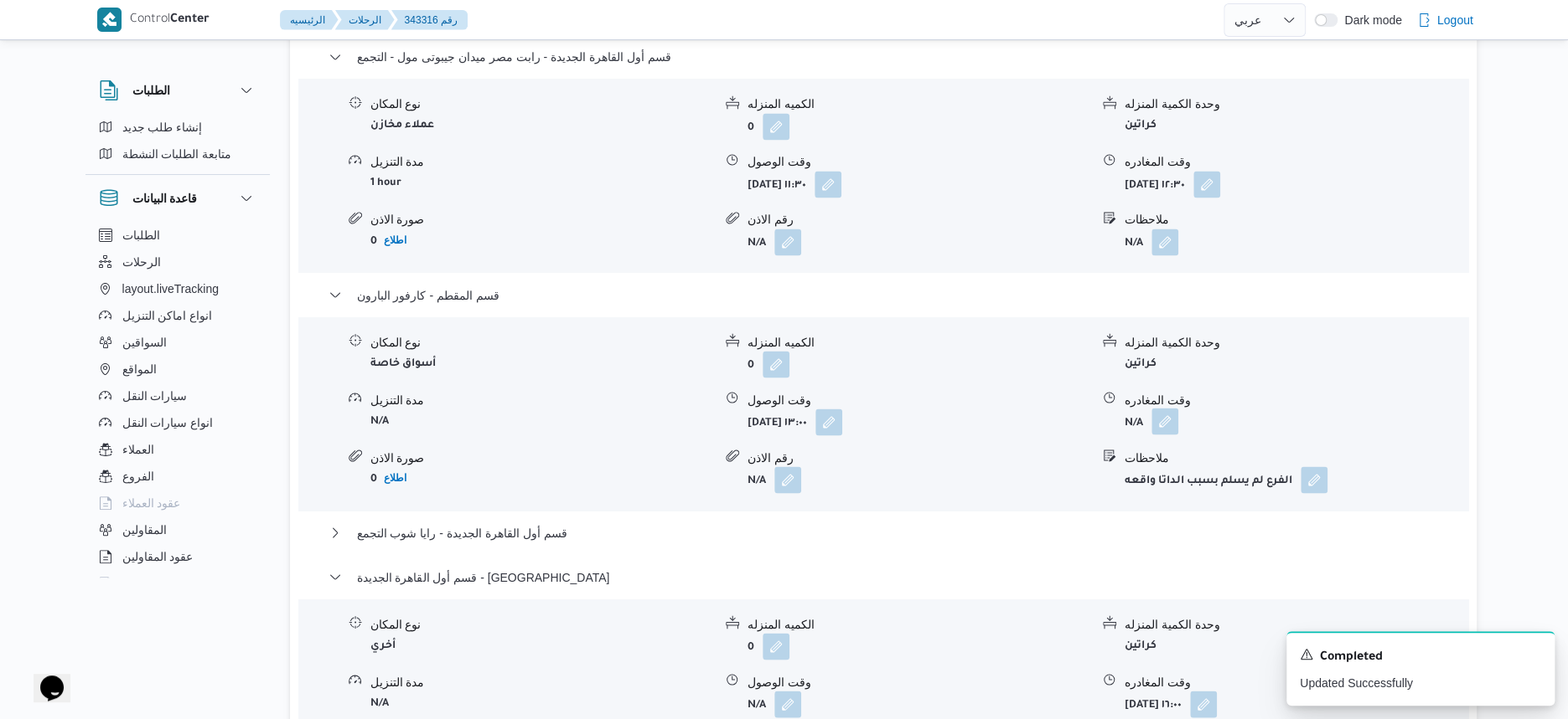
click at [1156, 407] on button "button" at bounding box center [1165, 421] width 27 height 27
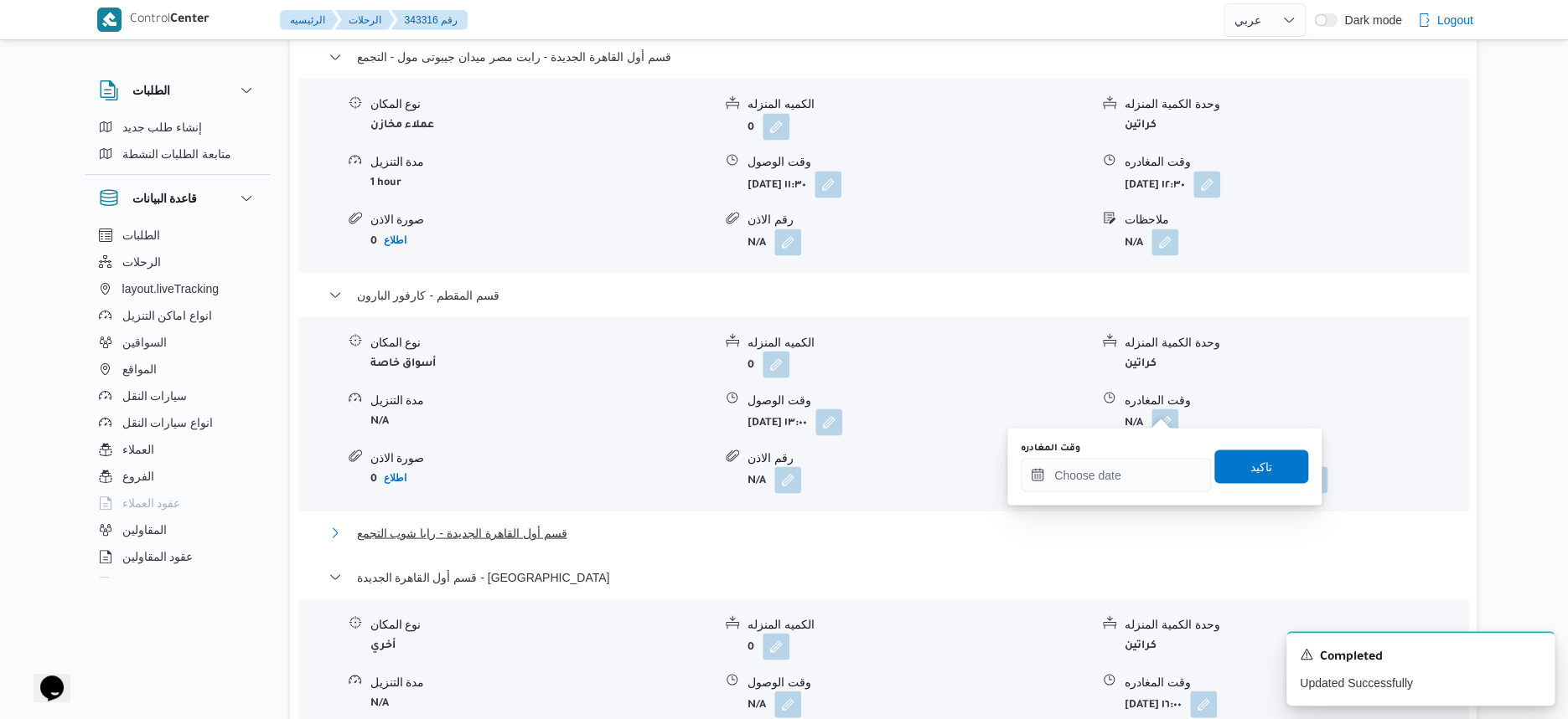
click at [1141, 523] on button "قسم أول القاهرة الجديدة - رايا شوب التجمع" at bounding box center [884, 532] width 1111 height 20
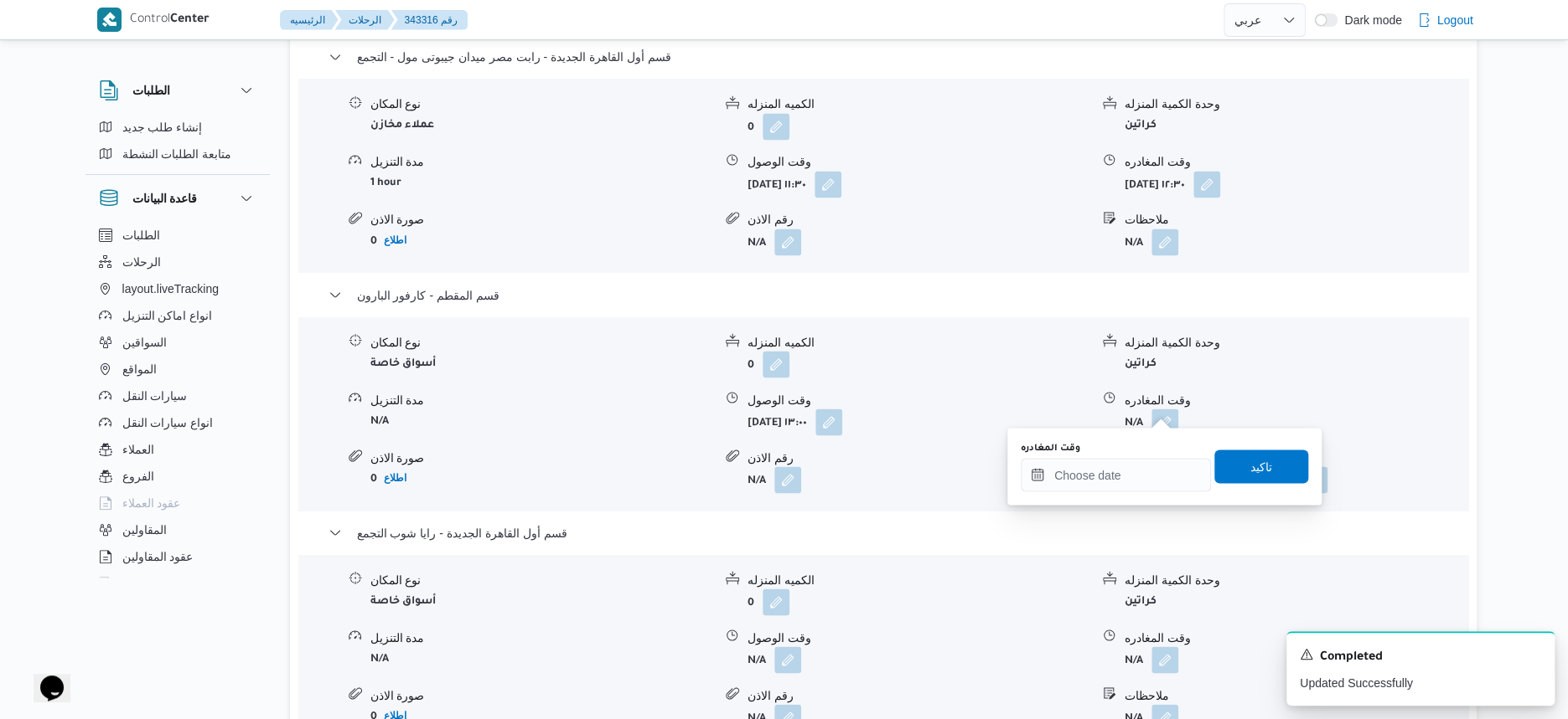
click at [1151, 492] on div "وقت المغادره تاكيد" at bounding box center [1164, 466] width 291 height 53
click at [1165, 472] on input "وقت المغادره" at bounding box center [1116, 475] width 190 height 33
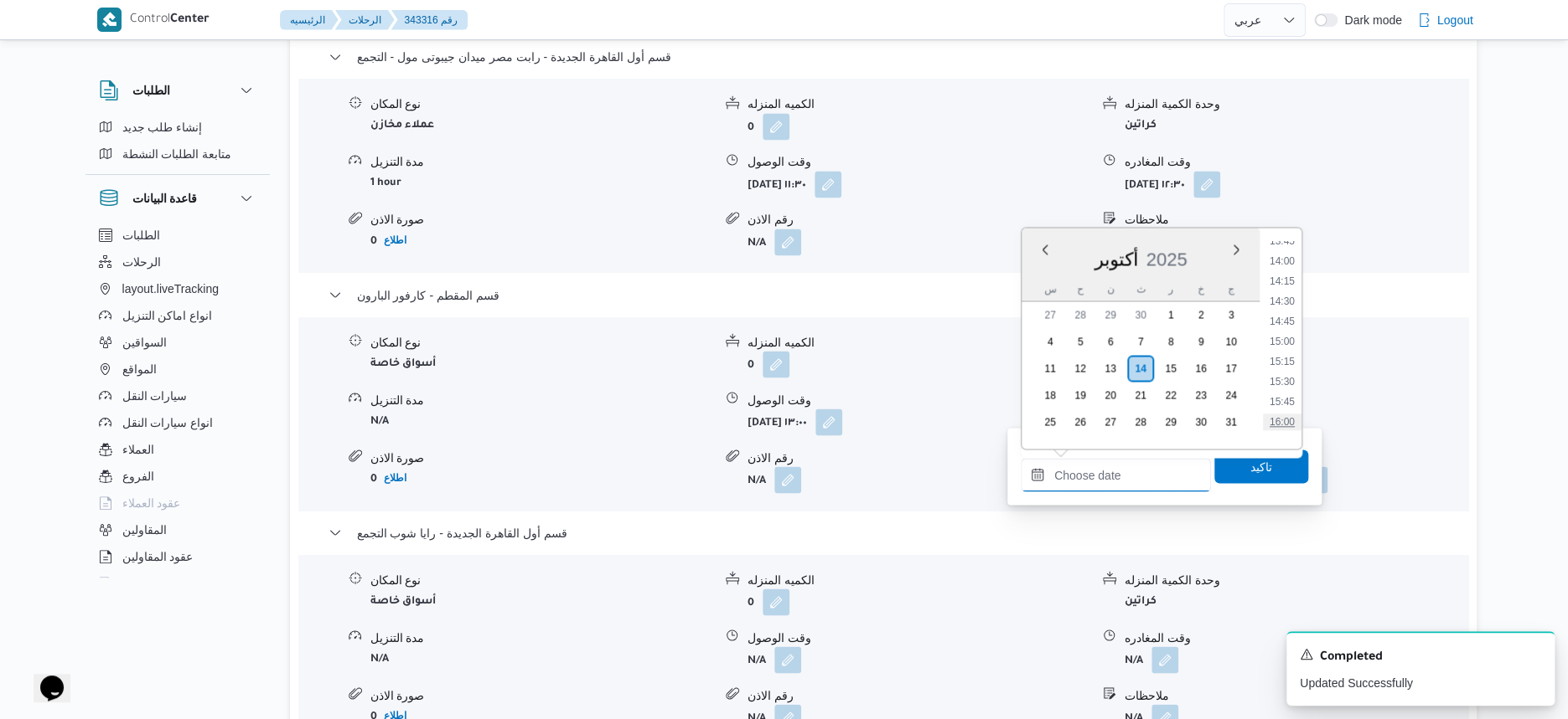
scroll to position [1078, 0]
click at [1283, 256] on li "13:30" at bounding box center [1282, 256] width 38 height 17
type input "١٤/١٠/٢٠٢٥ ١٣:٣٠"
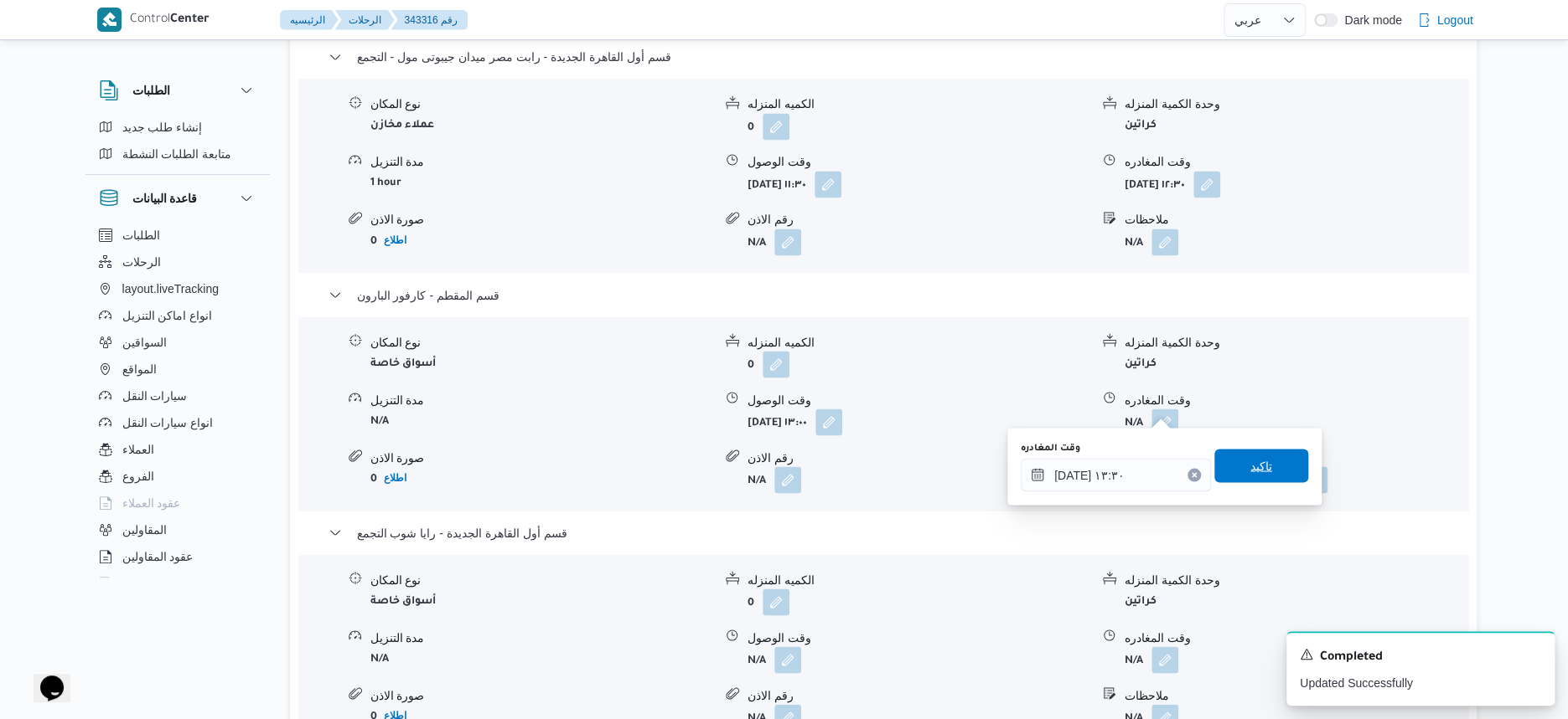
click at [1279, 457] on span "تاكيد" at bounding box center [1261, 465] width 93 height 33
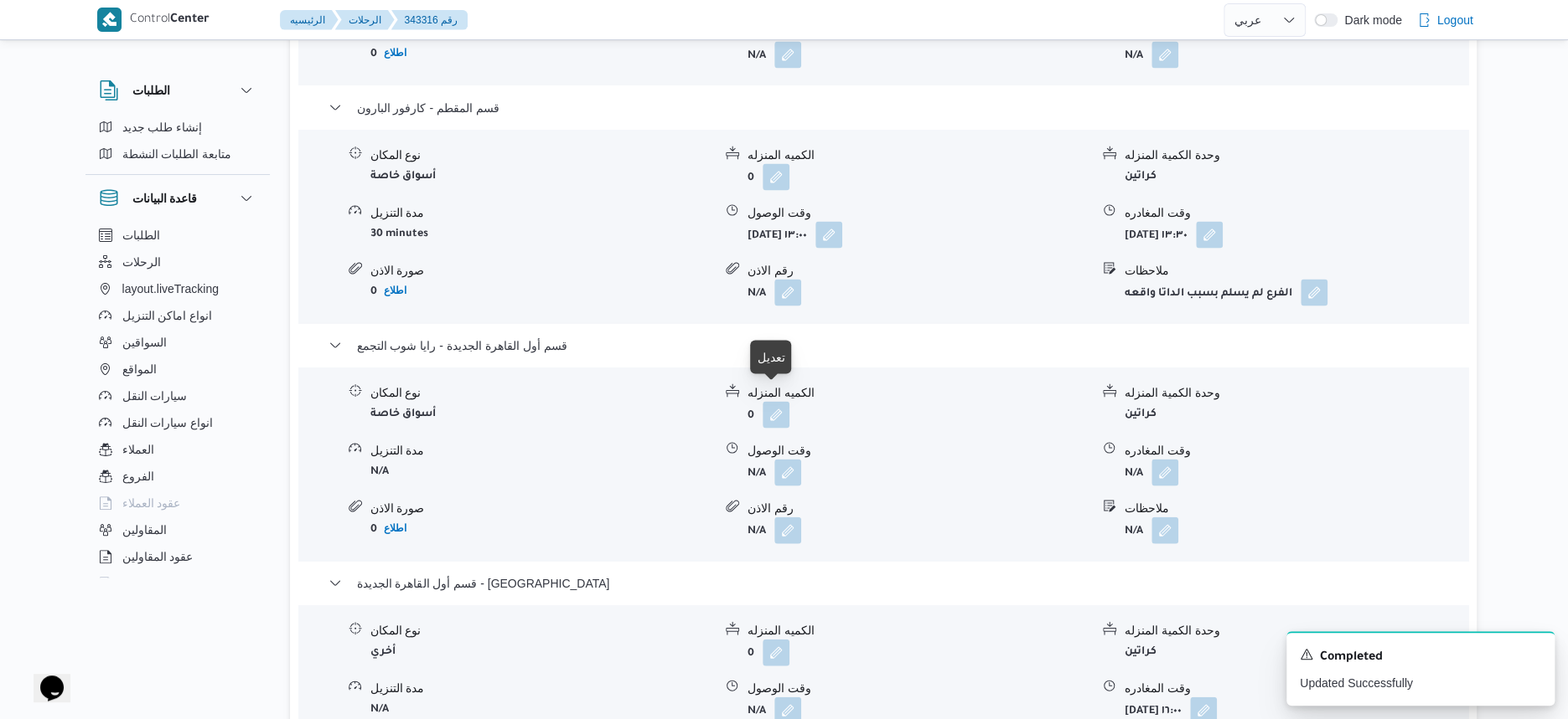
scroll to position [1885, 0]
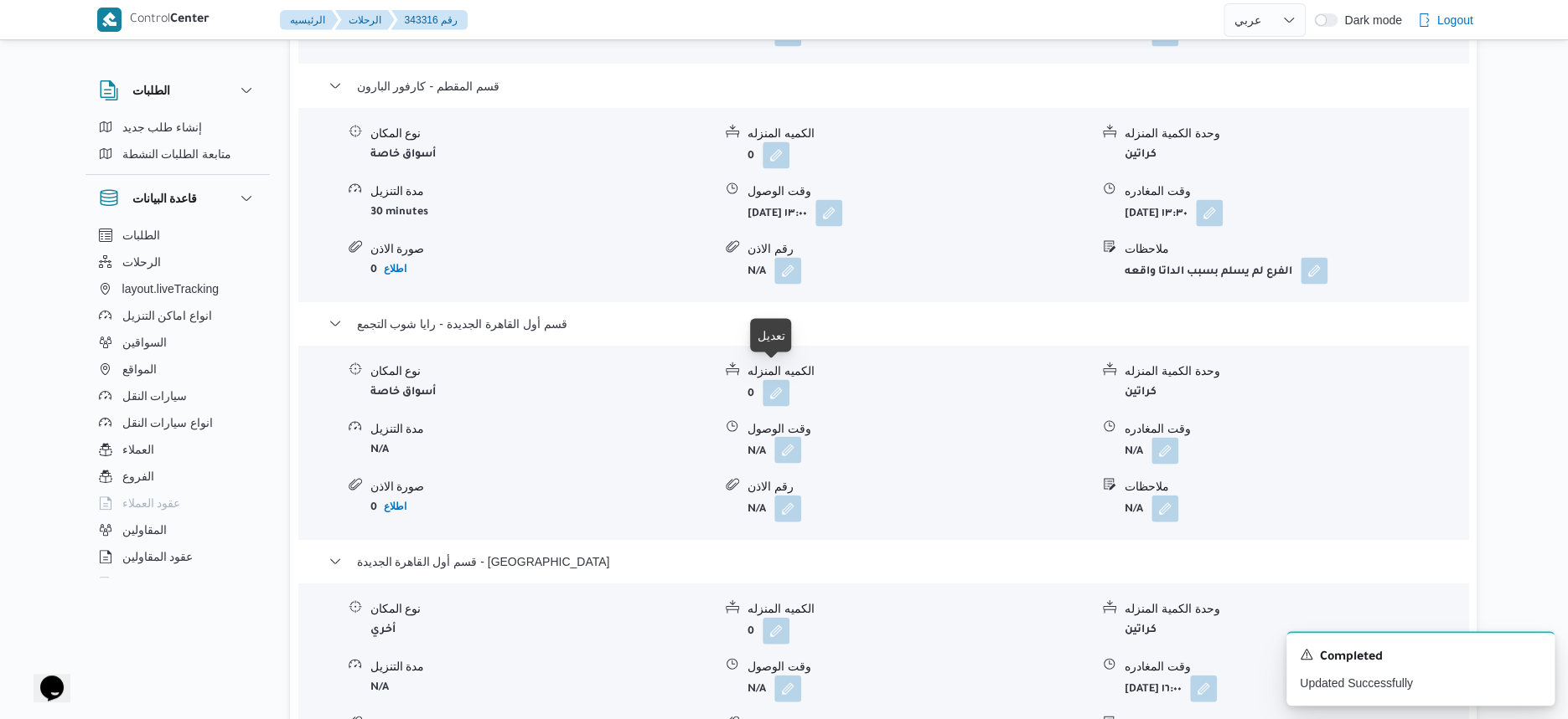
click at [796, 442] on button "button" at bounding box center [787, 449] width 27 height 27
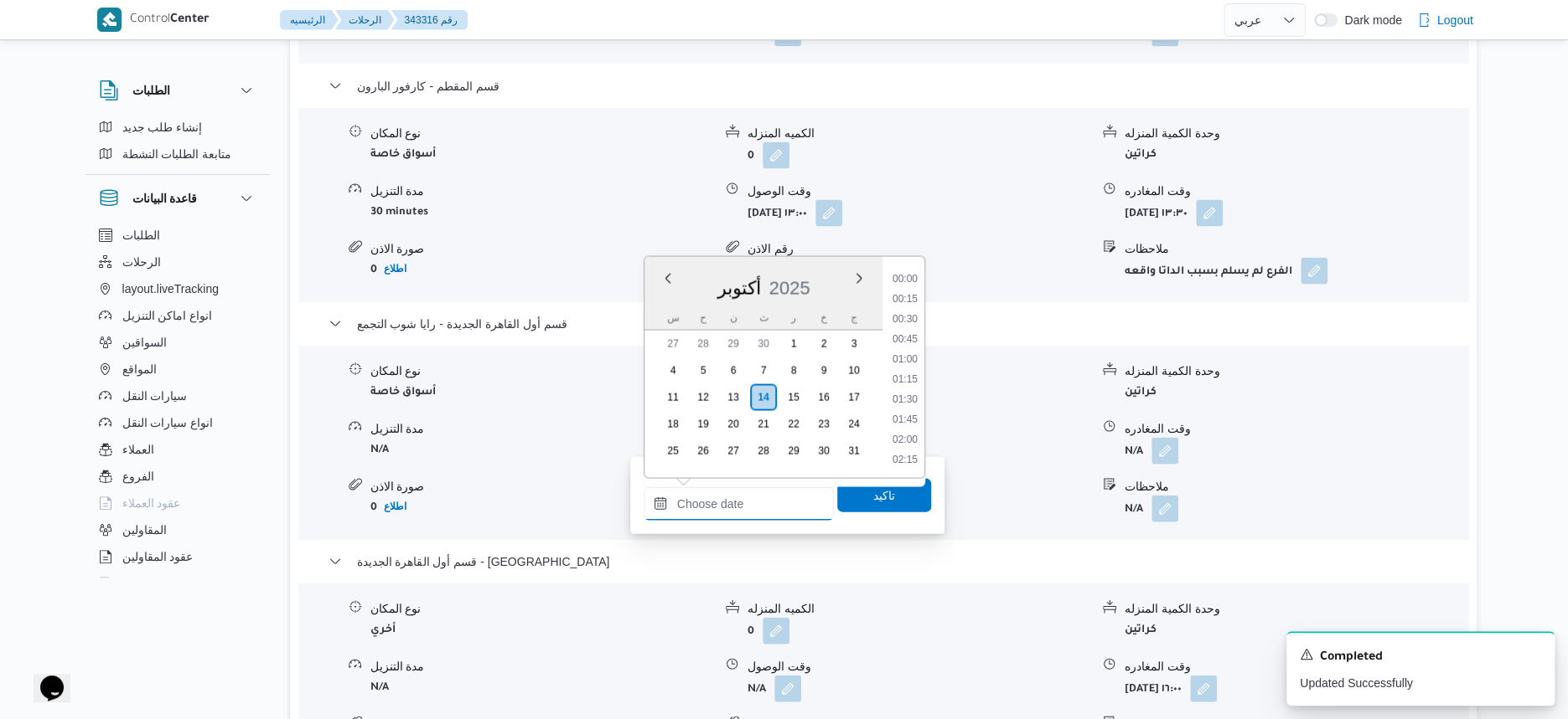
click at [755, 498] on input "وقت الوصول" at bounding box center [739, 503] width 190 height 33
click at [911, 426] on li "14:00" at bounding box center [905, 430] width 38 height 17
type input "١٤/١٠/٢٠٢٥ ١٤:٠٠"
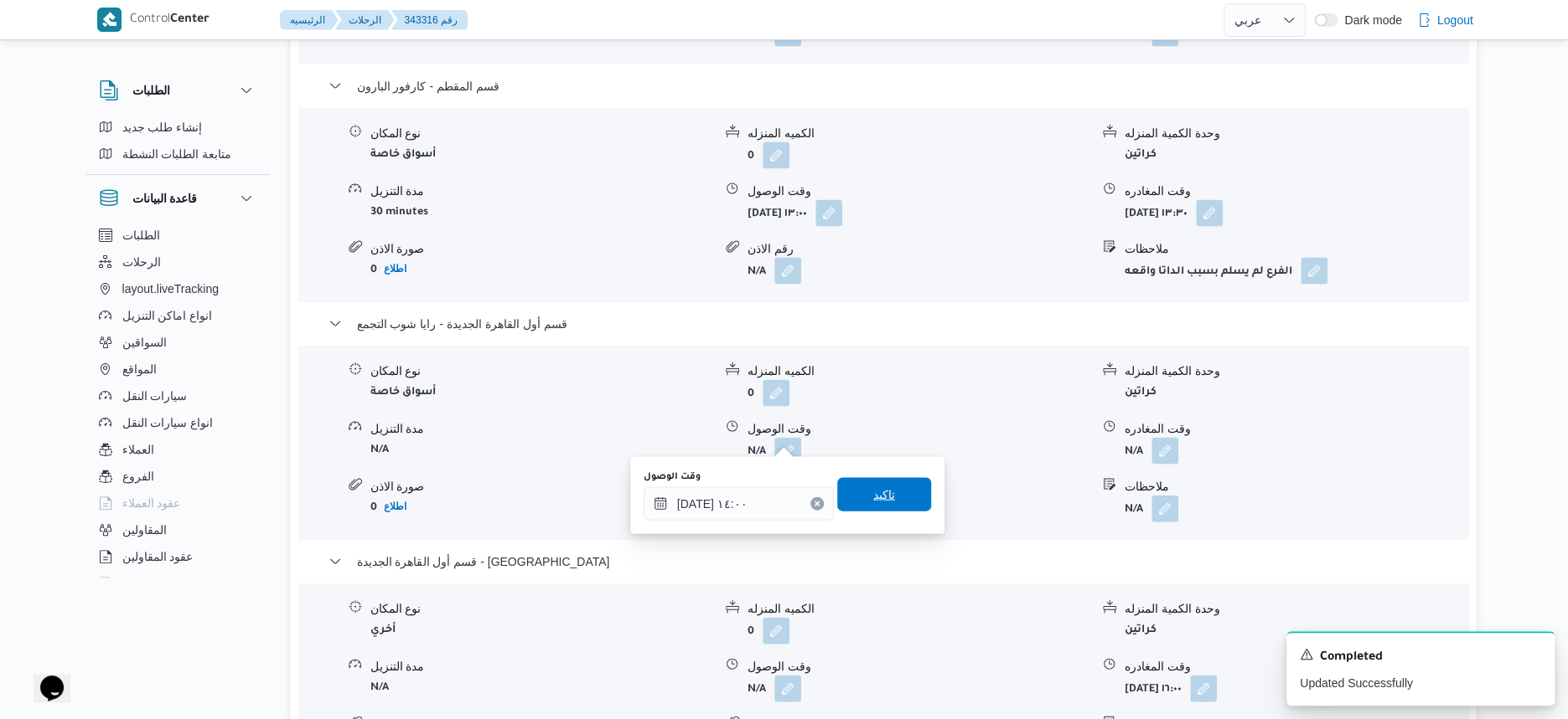
click at [906, 478] on div "تاكيد" at bounding box center [884, 495] width 93 height 33
click at [904, 490] on span "تاكيد" at bounding box center [884, 495] width 93 height 33
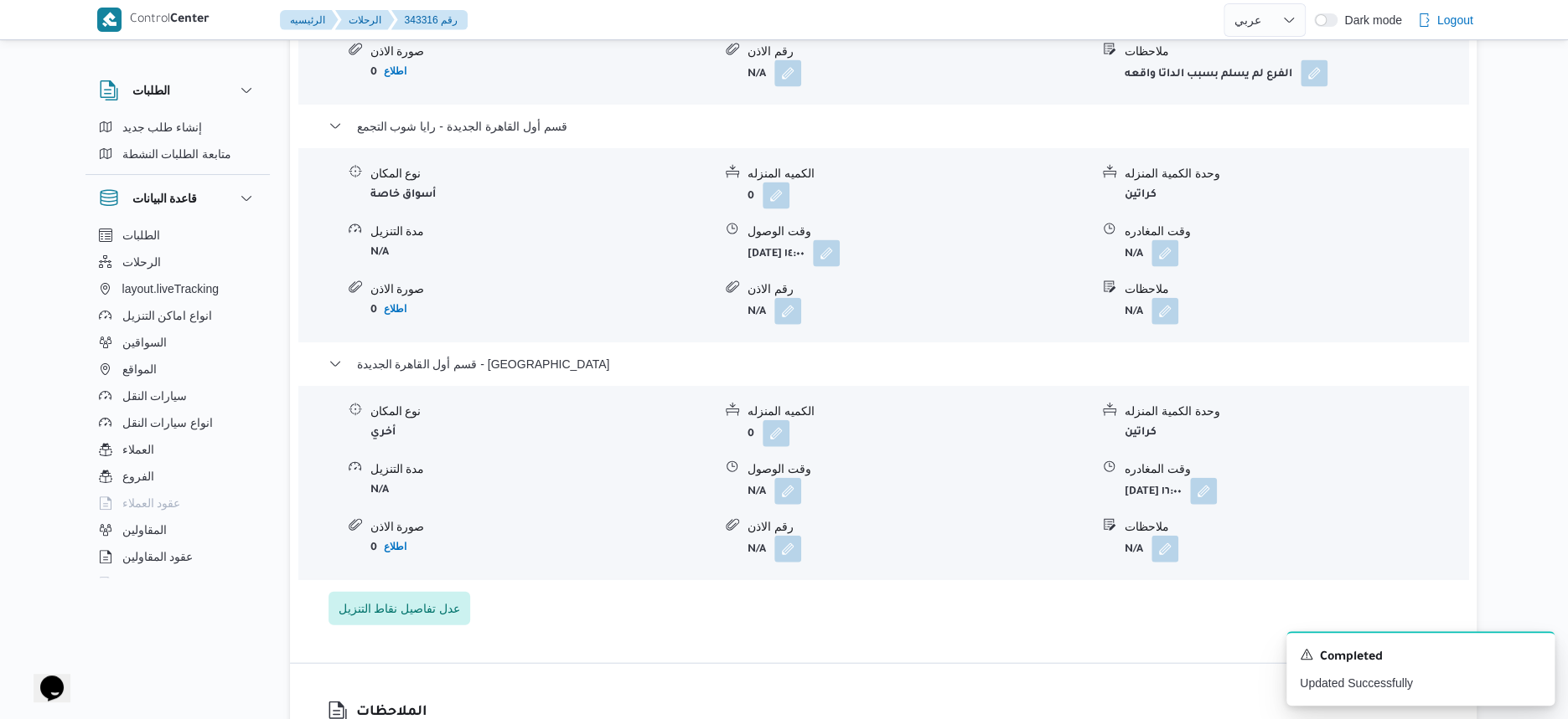
scroll to position [2094, 0]
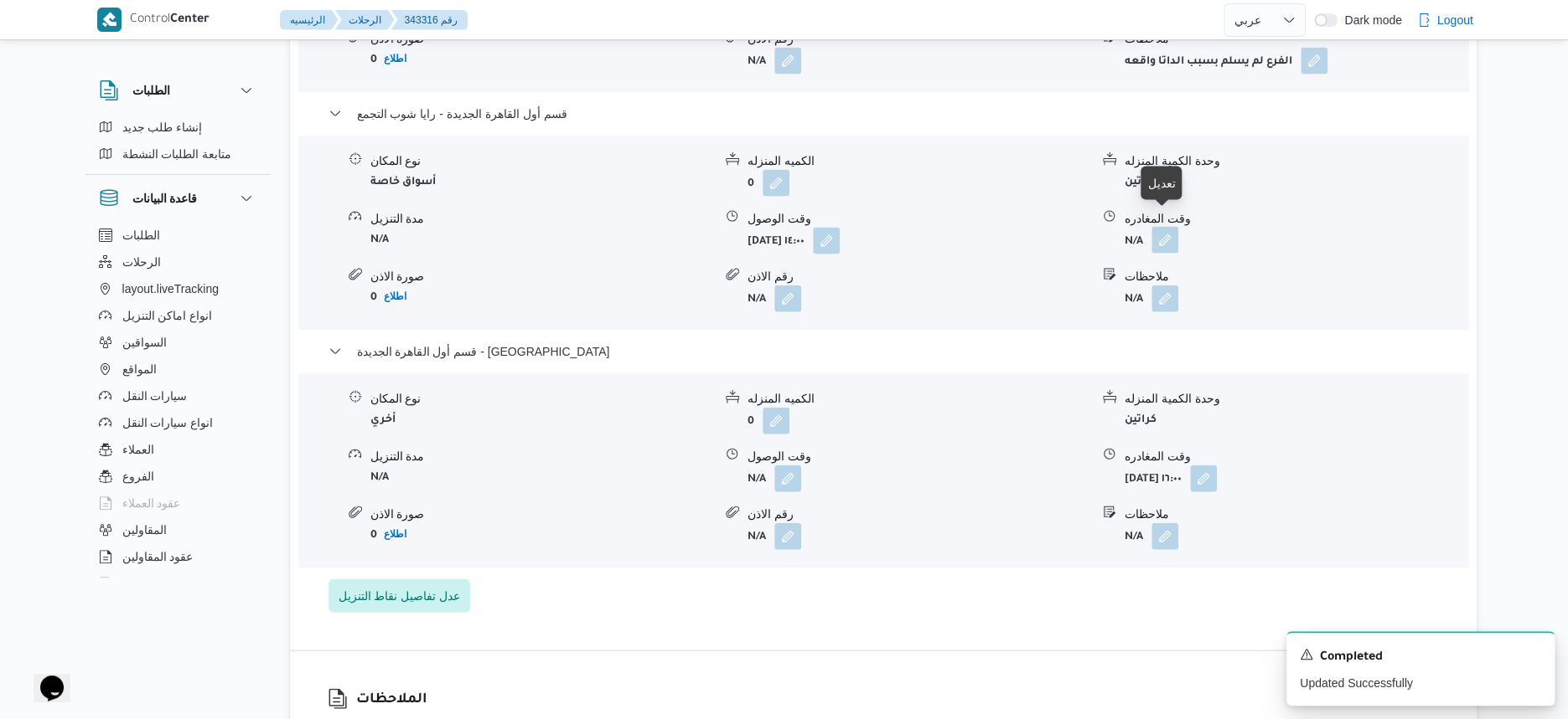
click at [1163, 227] on button "button" at bounding box center [1165, 240] width 27 height 27
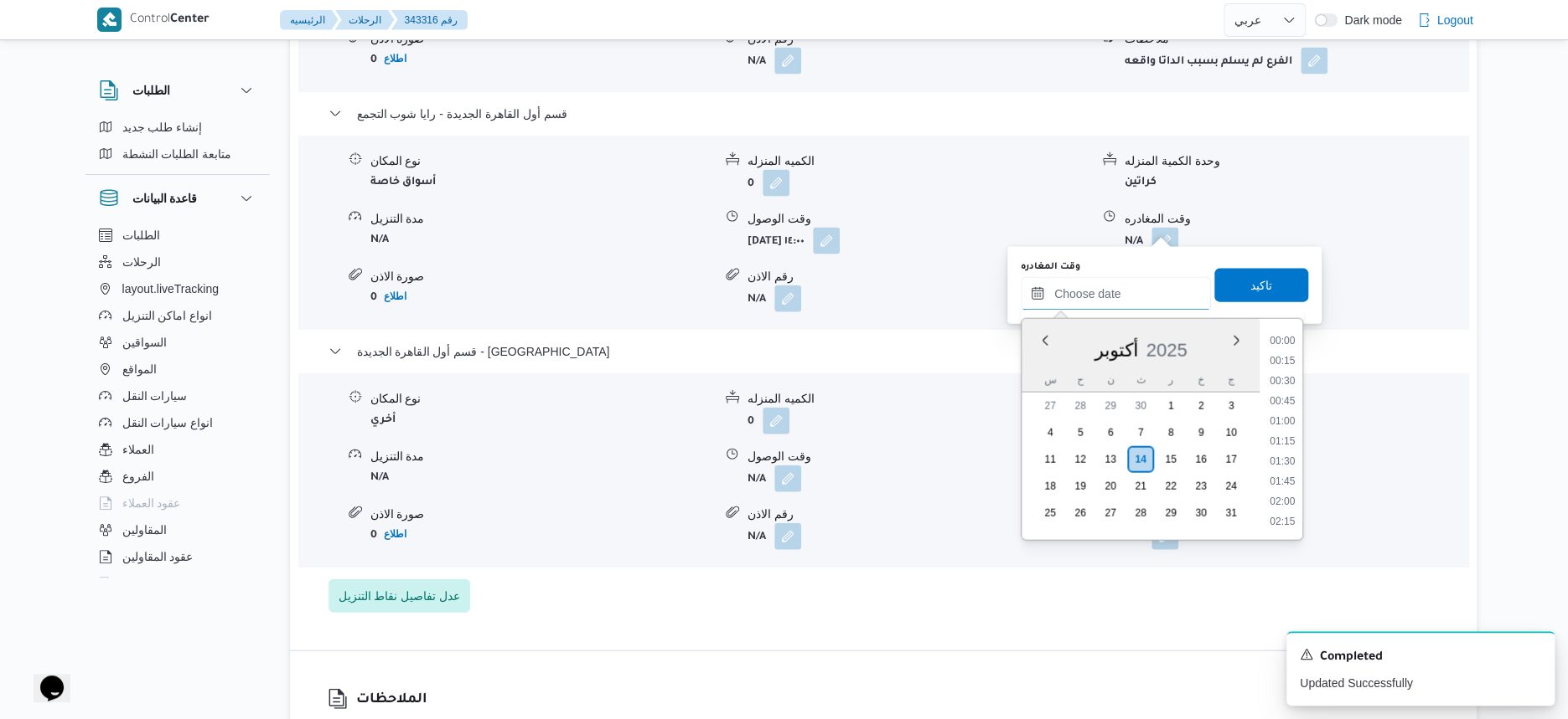
drag, startPoint x: 1126, startPoint y: 290, endPoint x: 1152, endPoint y: 308, distance: 31.6
click at [1126, 290] on input "وقت المغادره" at bounding box center [1116, 294] width 190 height 33
click at [1288, 341] on li "15:00" at bounding box center [1282, 343] width 38 height 17
type input "١٤/١٠/٢٠٢٥ ١٥:٠٠"
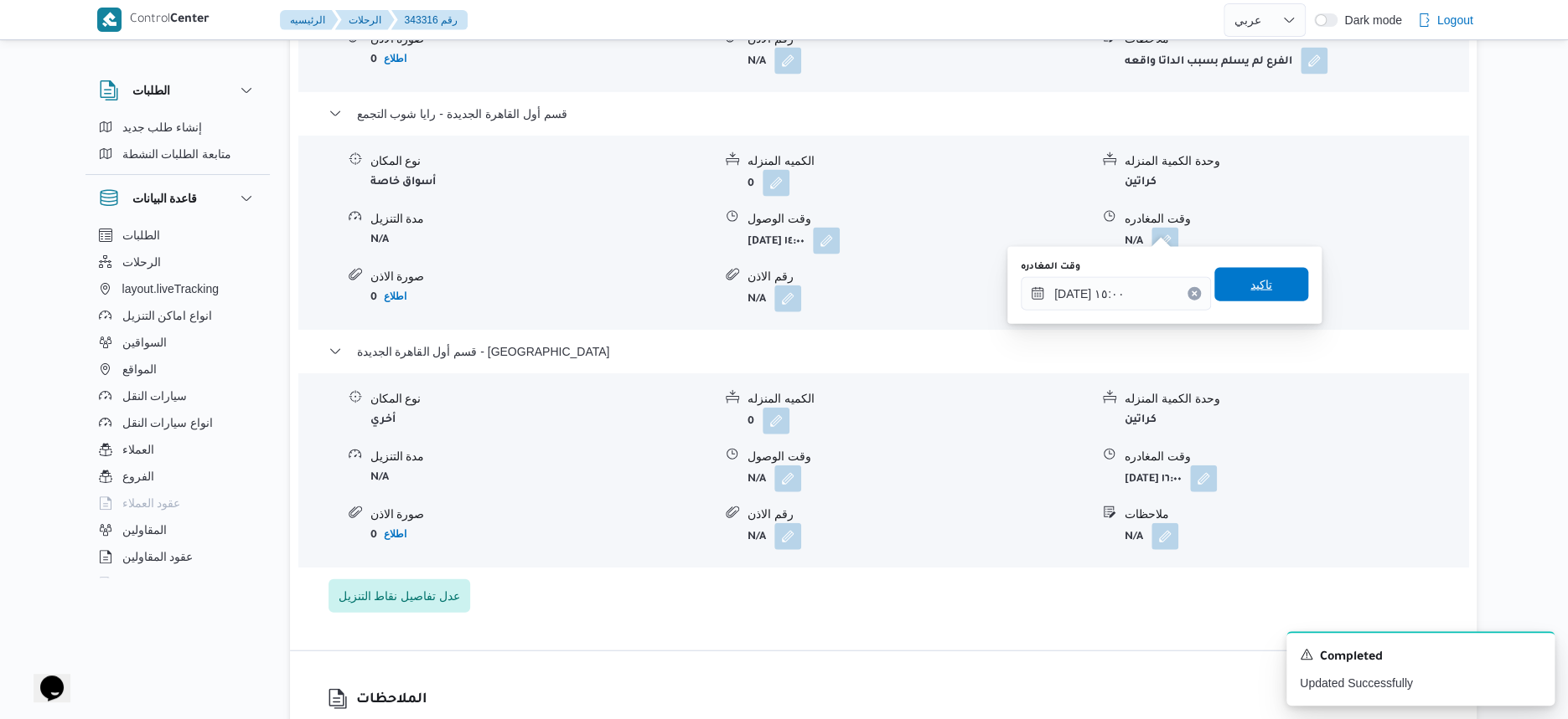
click at [1273, 281] on span "تاكيد" at bounding box center [1261, 284] width 93 height 33
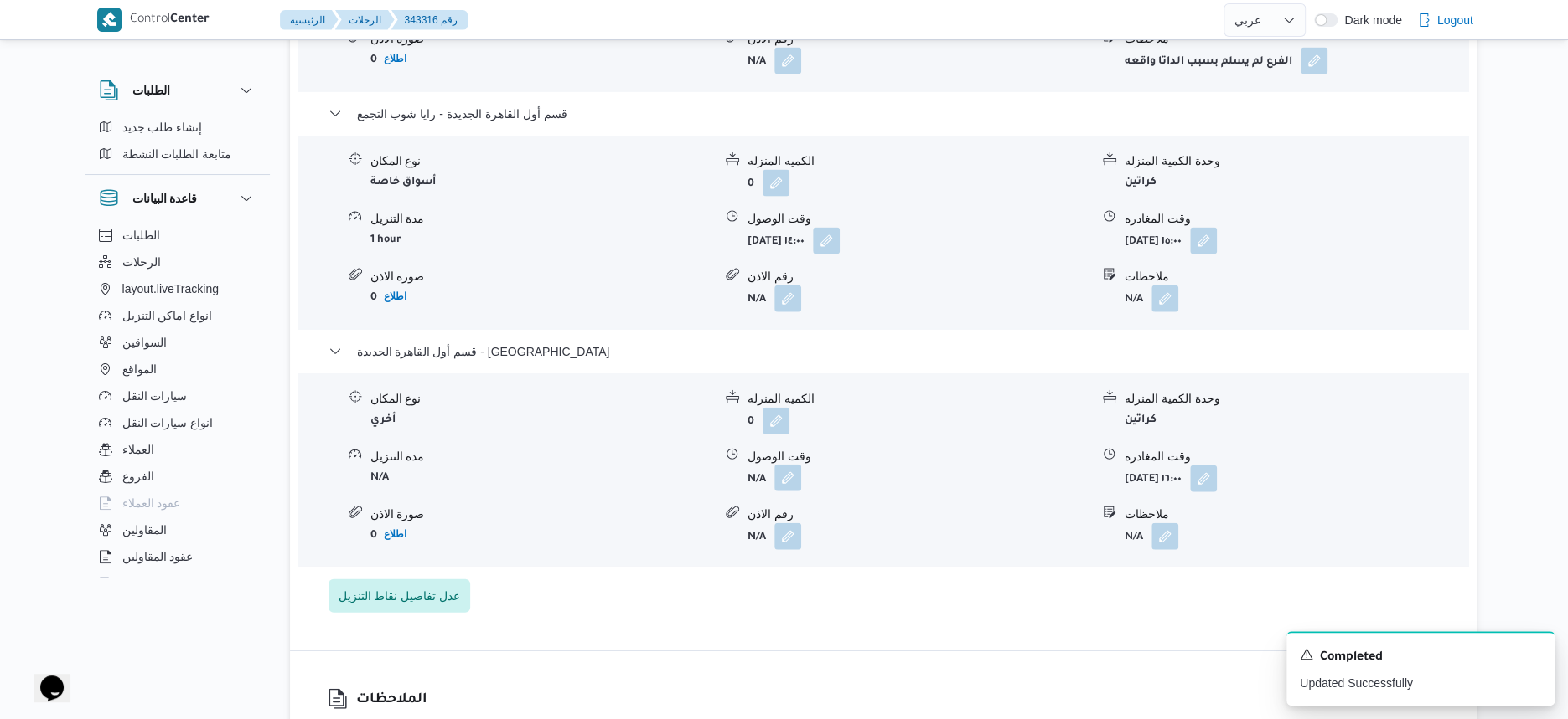
click at [789, 465] on button "button" at bounding box center [787, 478] width 27 height 27
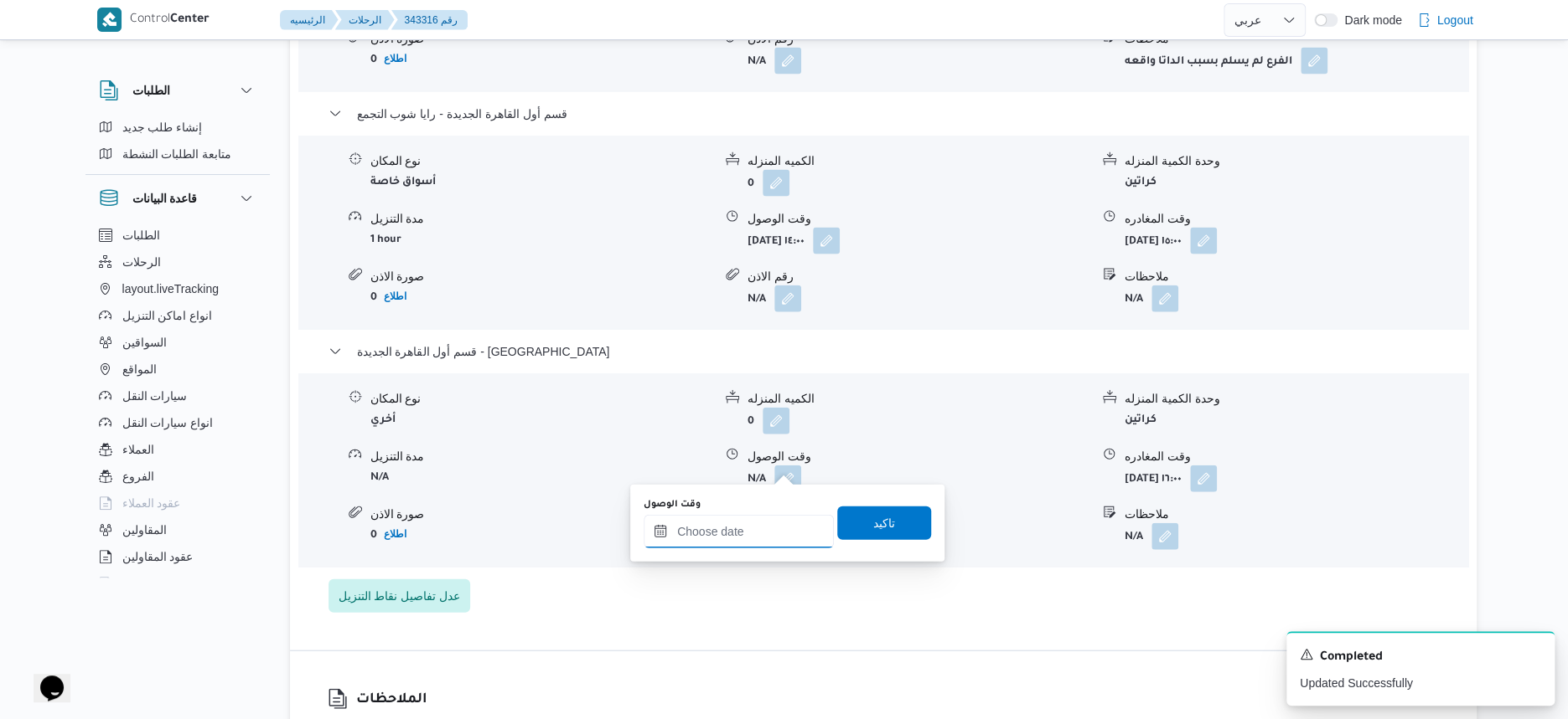
click at [747, 538] on input "وقت الوصول" at bounding box center [739, 531] width 190 height 33
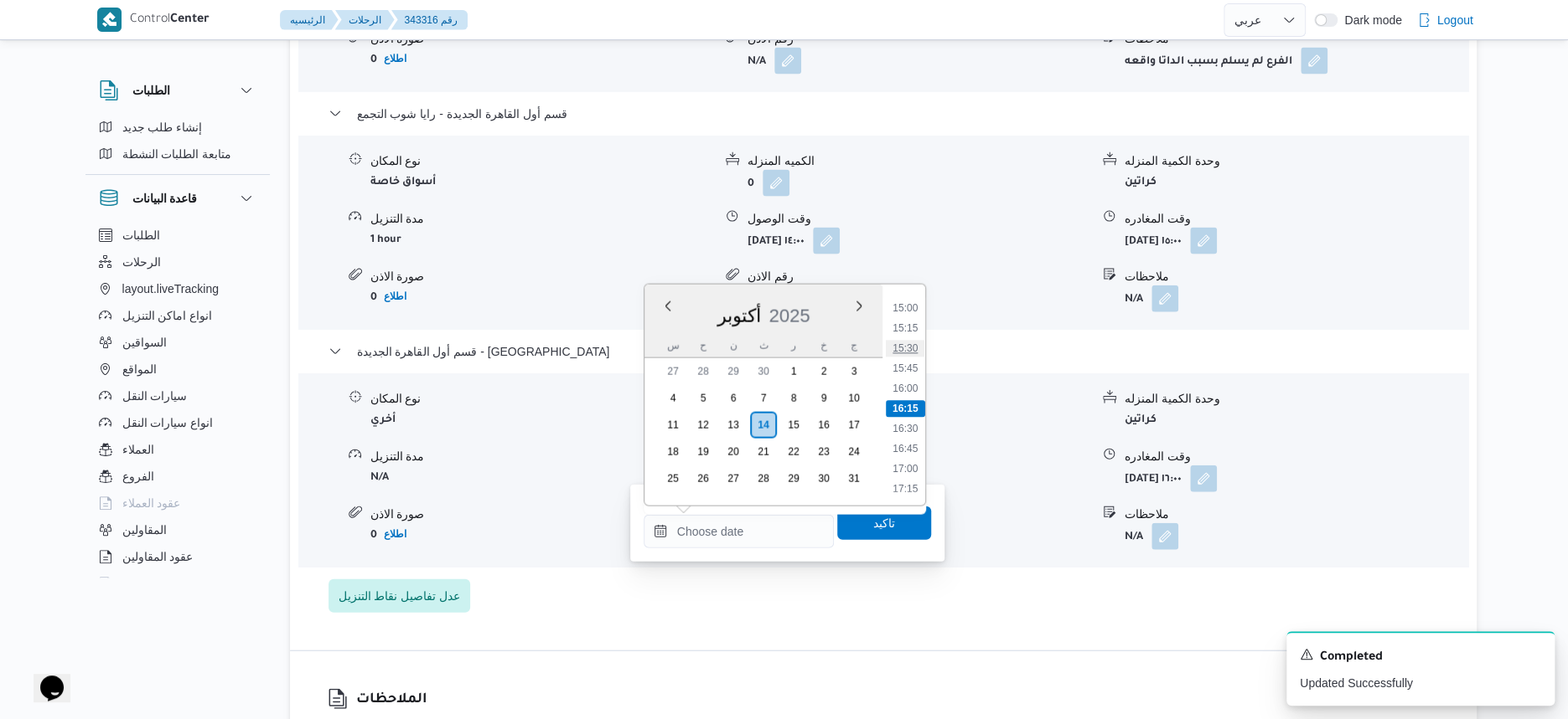
click at [905, 352] on li "15:30" at bounding box center [905, 349] width 38 height 17
type input "١٤/١٠/٢٠٢٥ ١٥:٣٠"
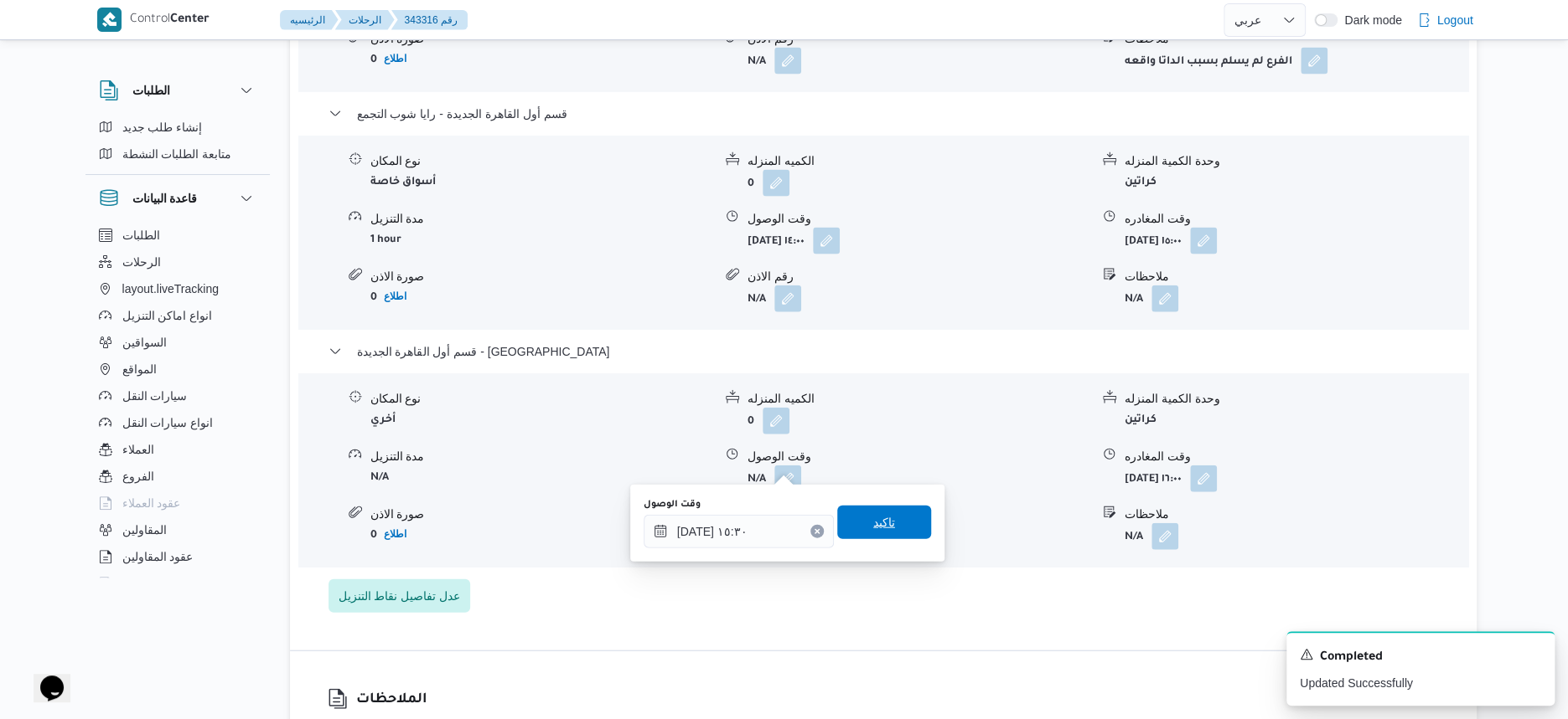
click at [891, 513] on span "تاكيد" at bounding box center [884, 523] width 93 height 33
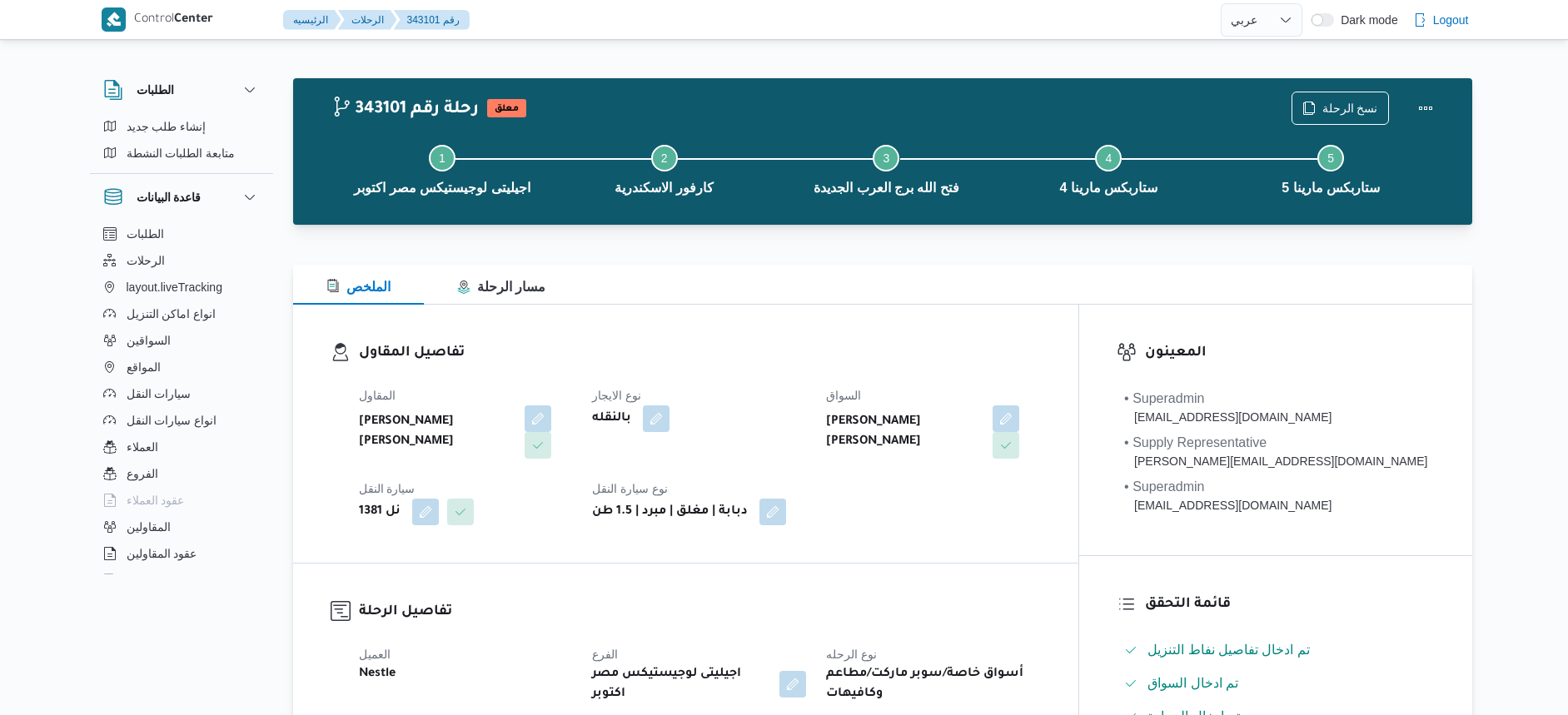
select select "ar"
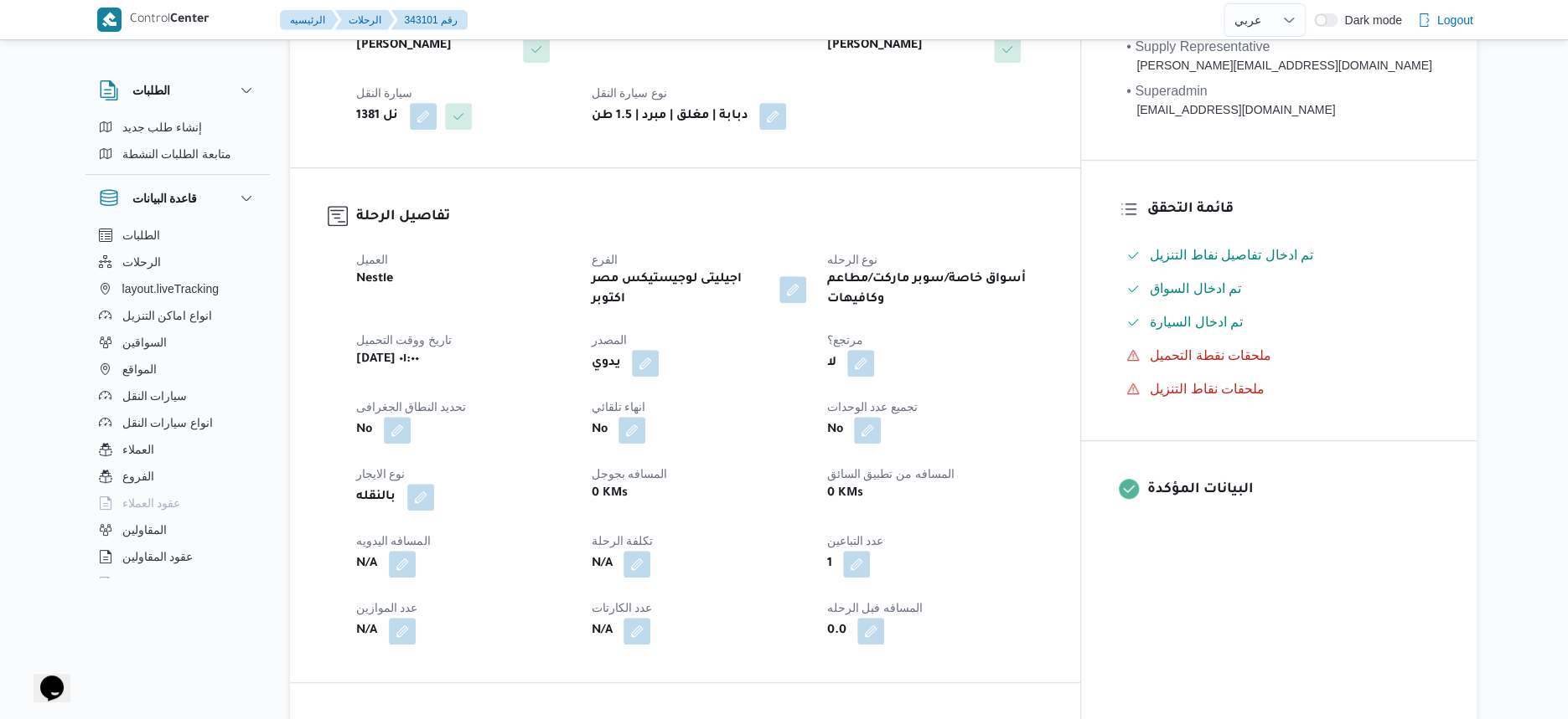
scroll to position [419, 0]
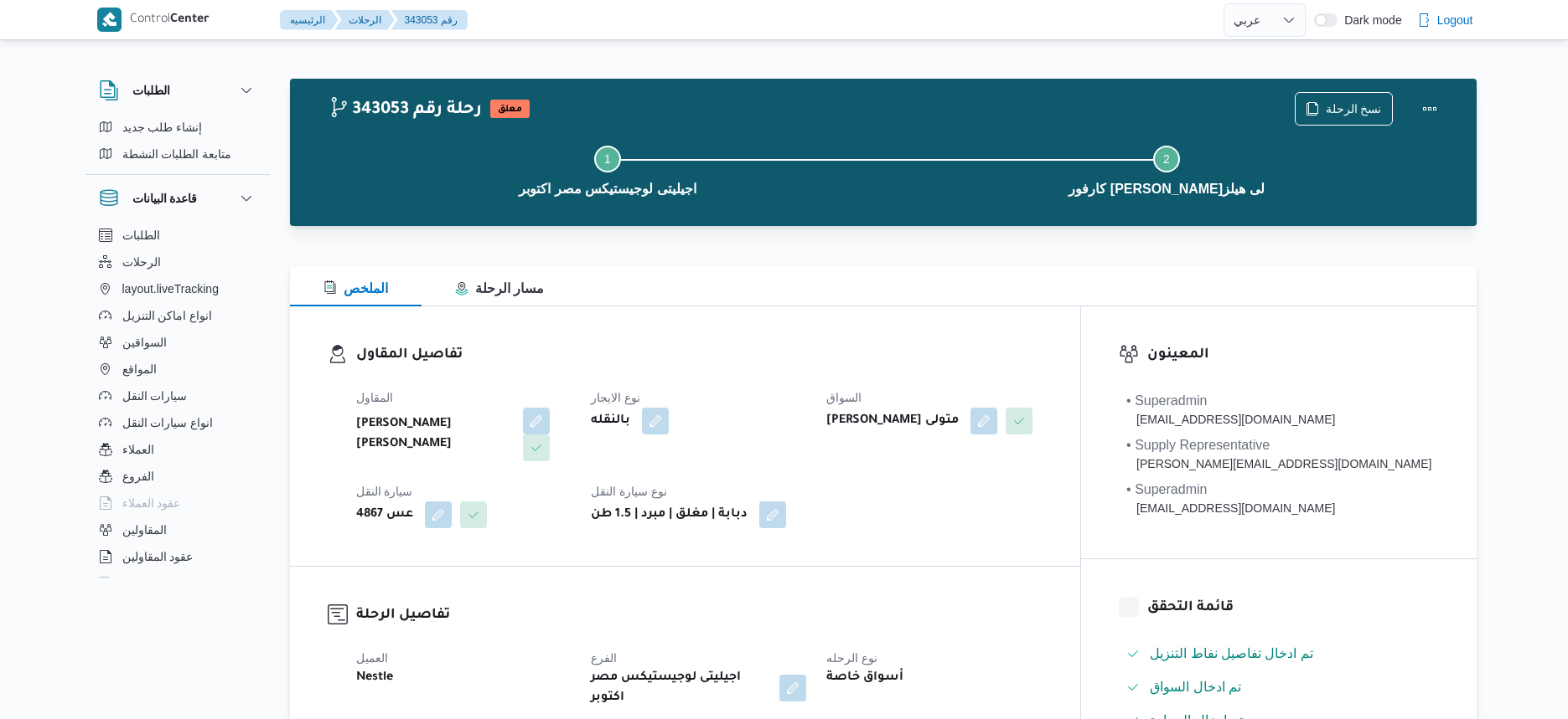
select select "ar"
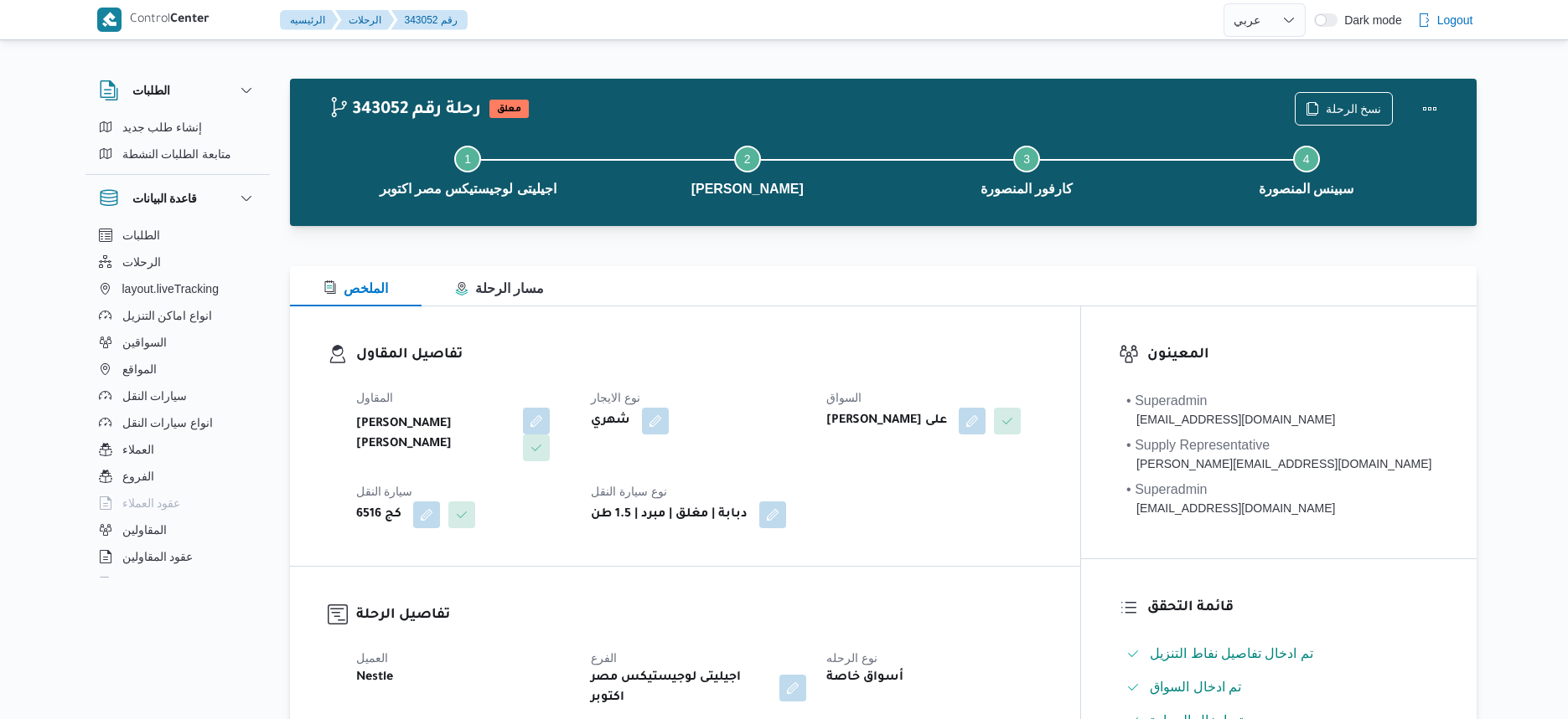
select select "ar"
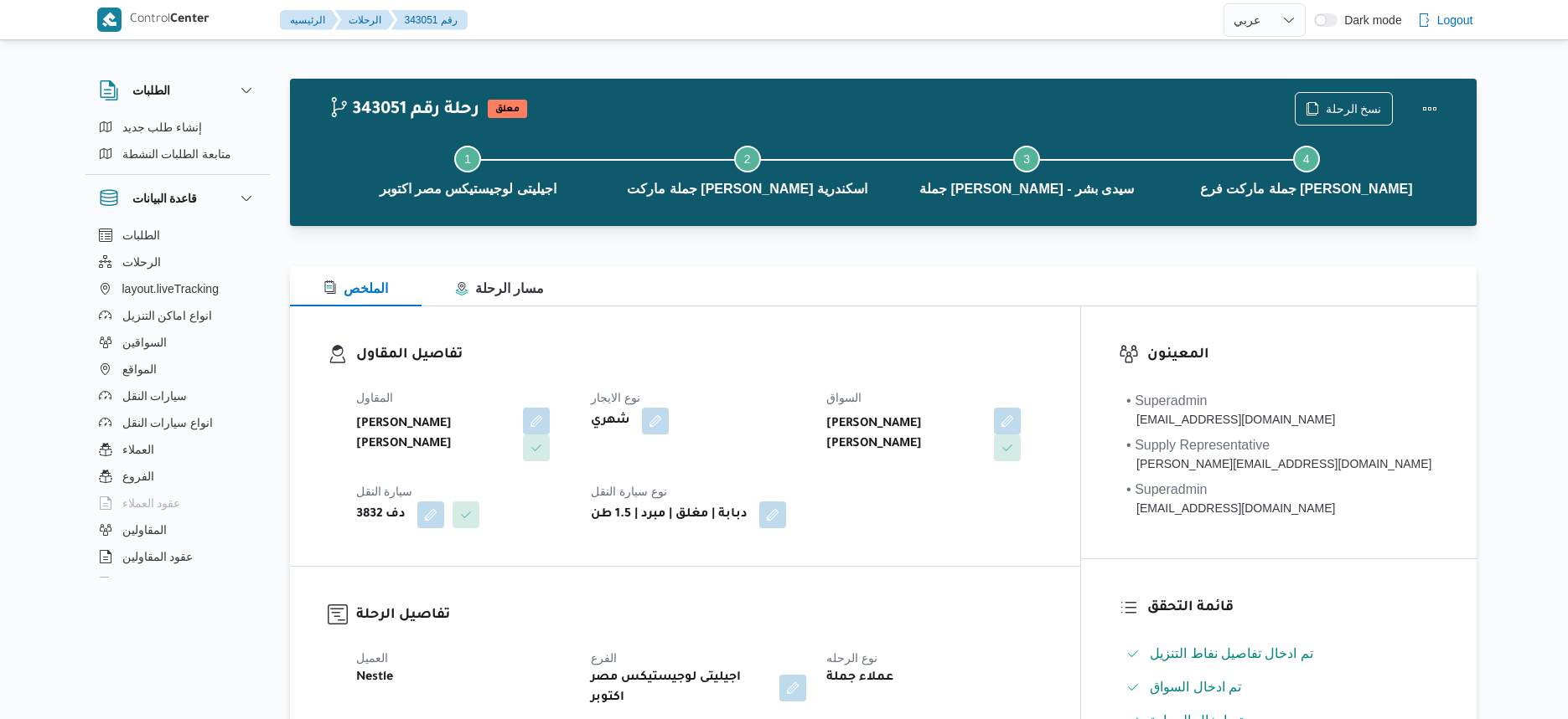
select select "ar"
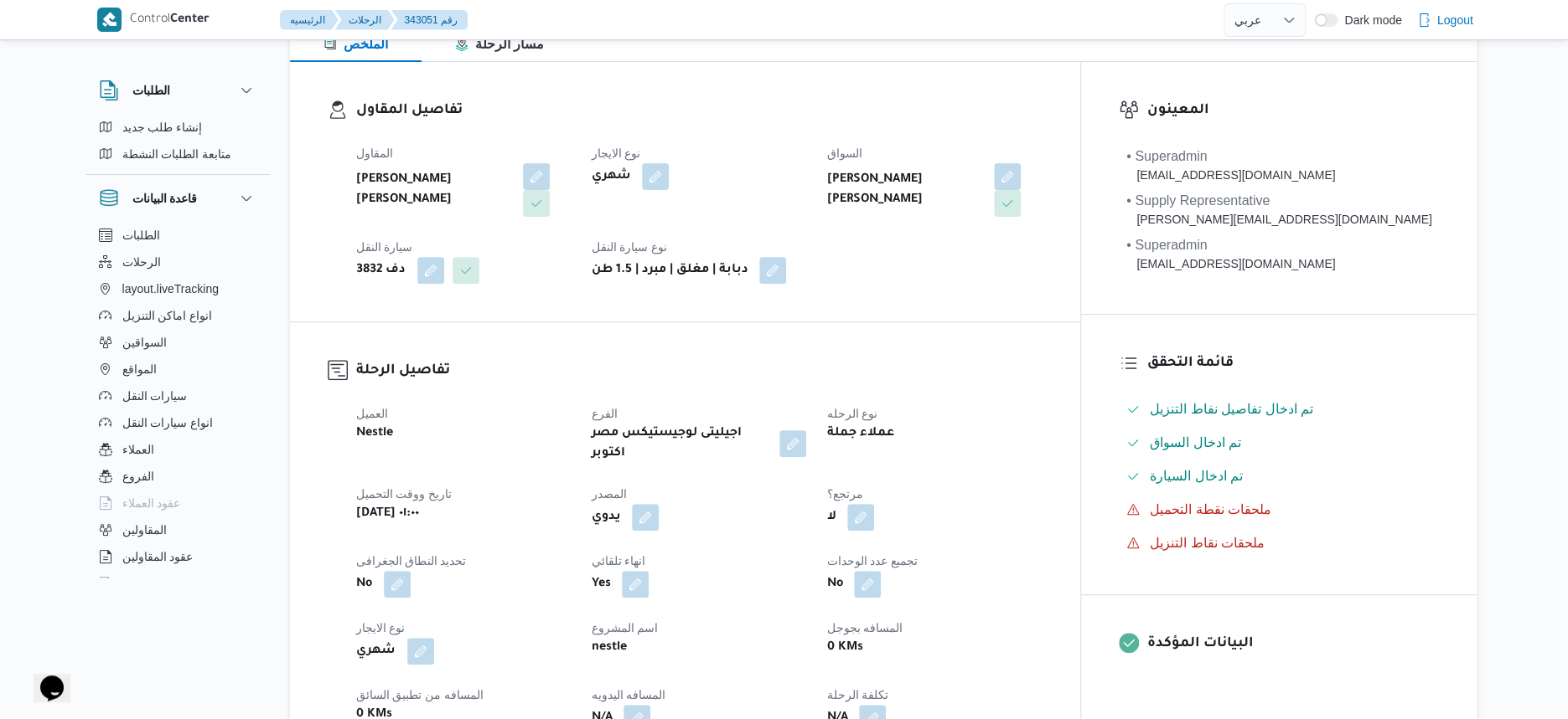
scroll to position [524, 0]
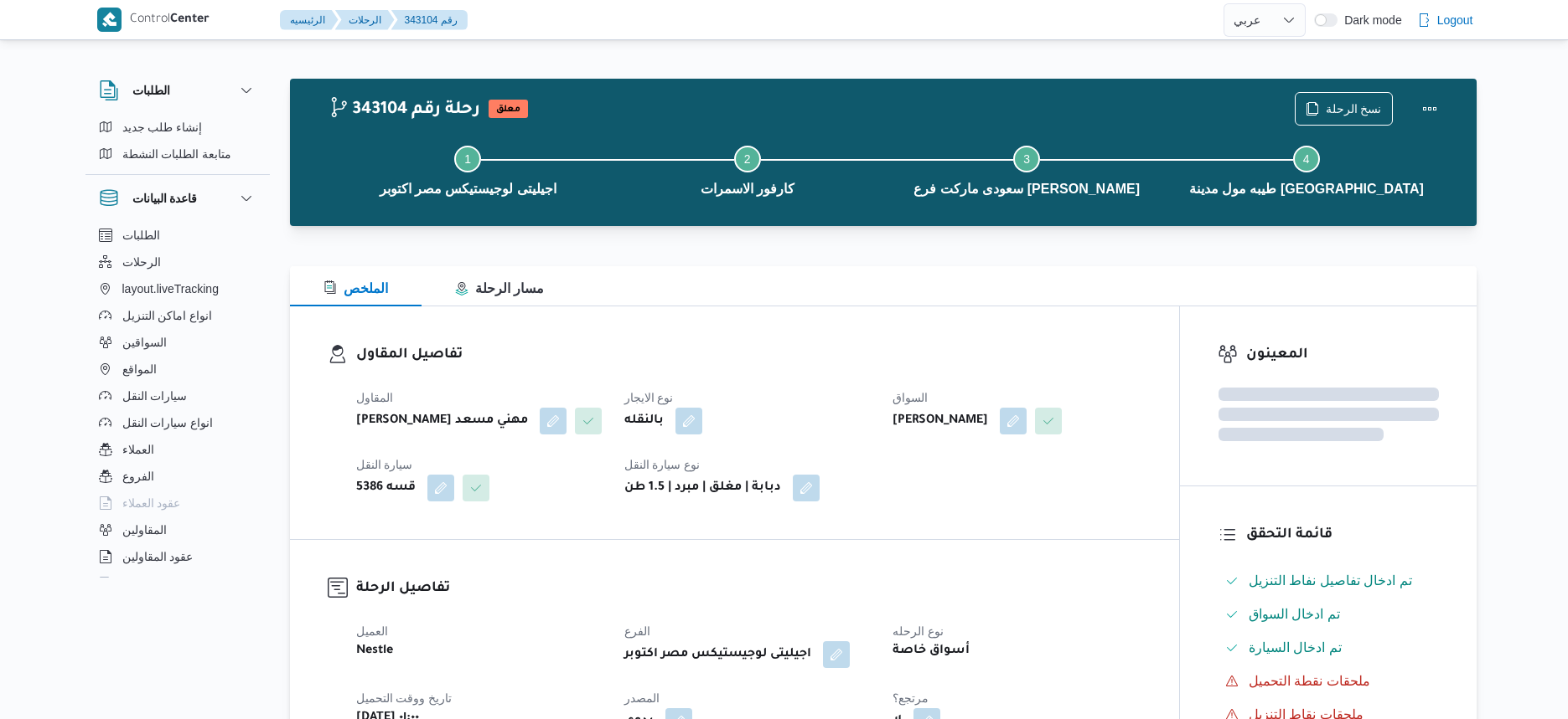
select select "ar"
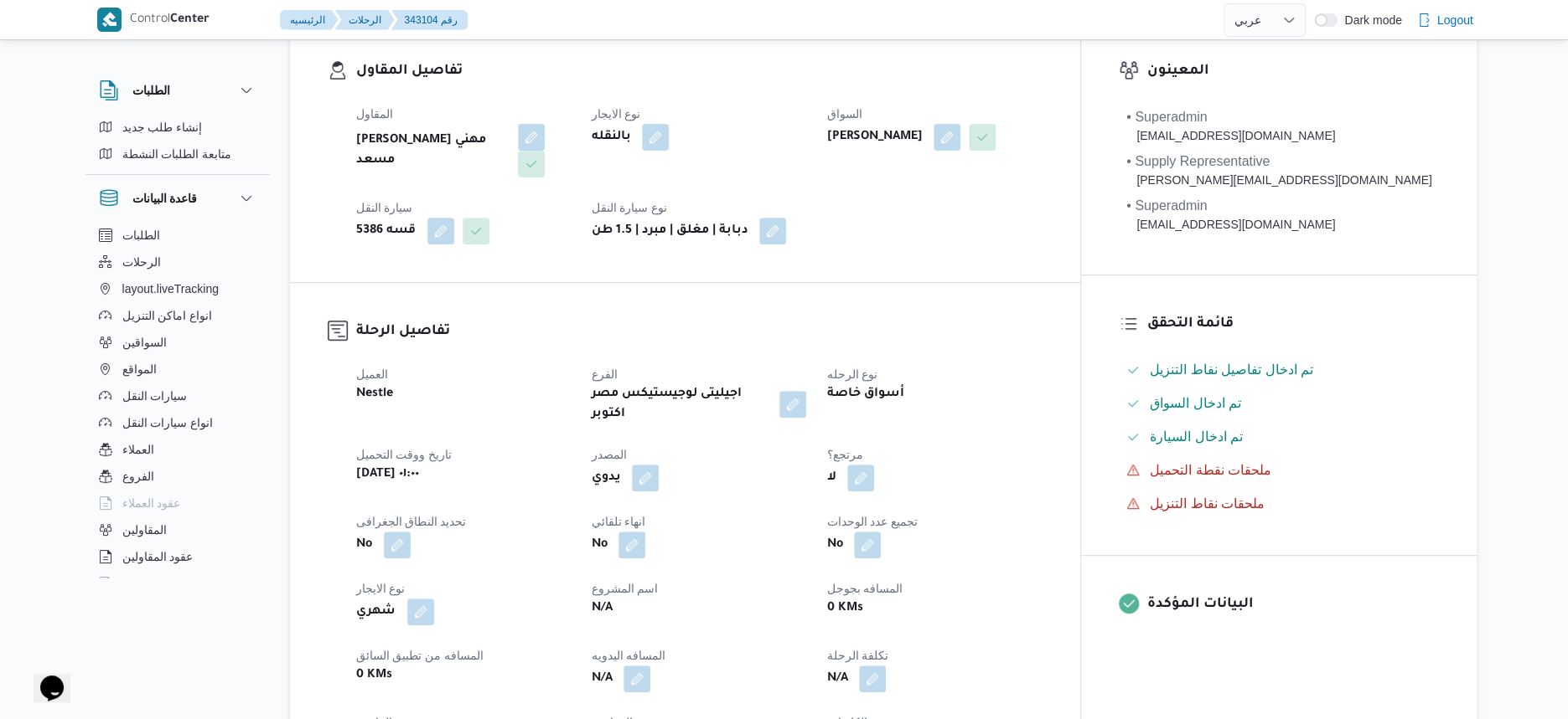
scroll to position [105, 0]
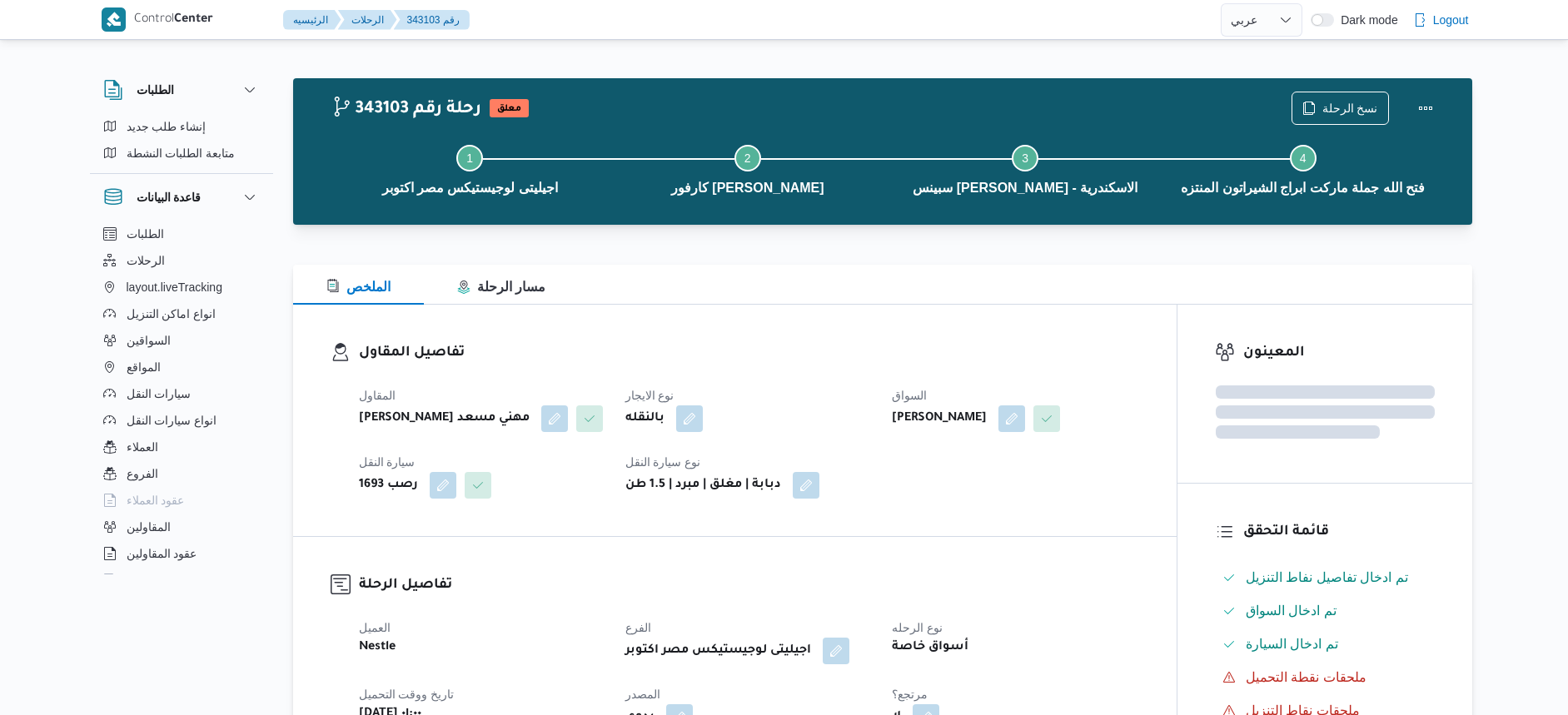
select select "ar"
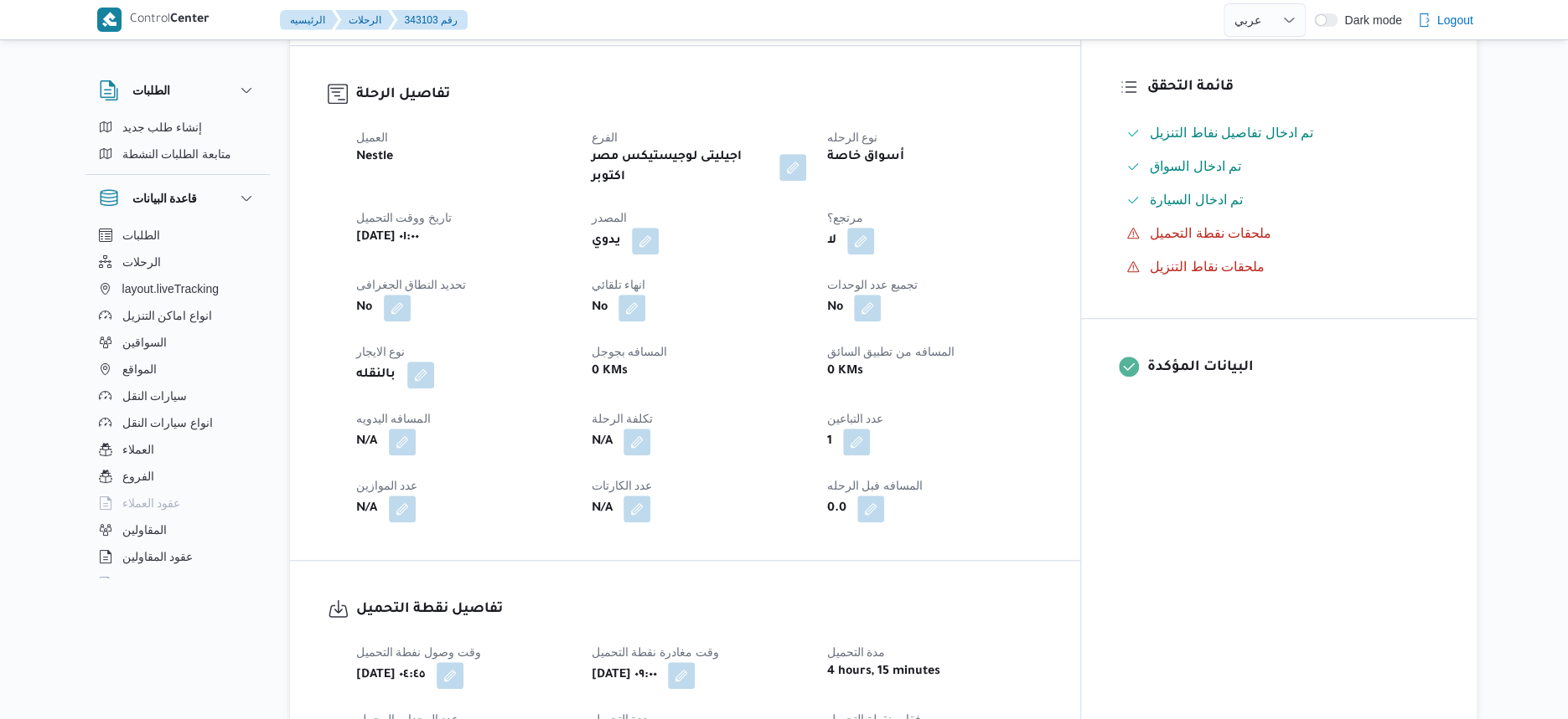
scroll to position [524, 0]
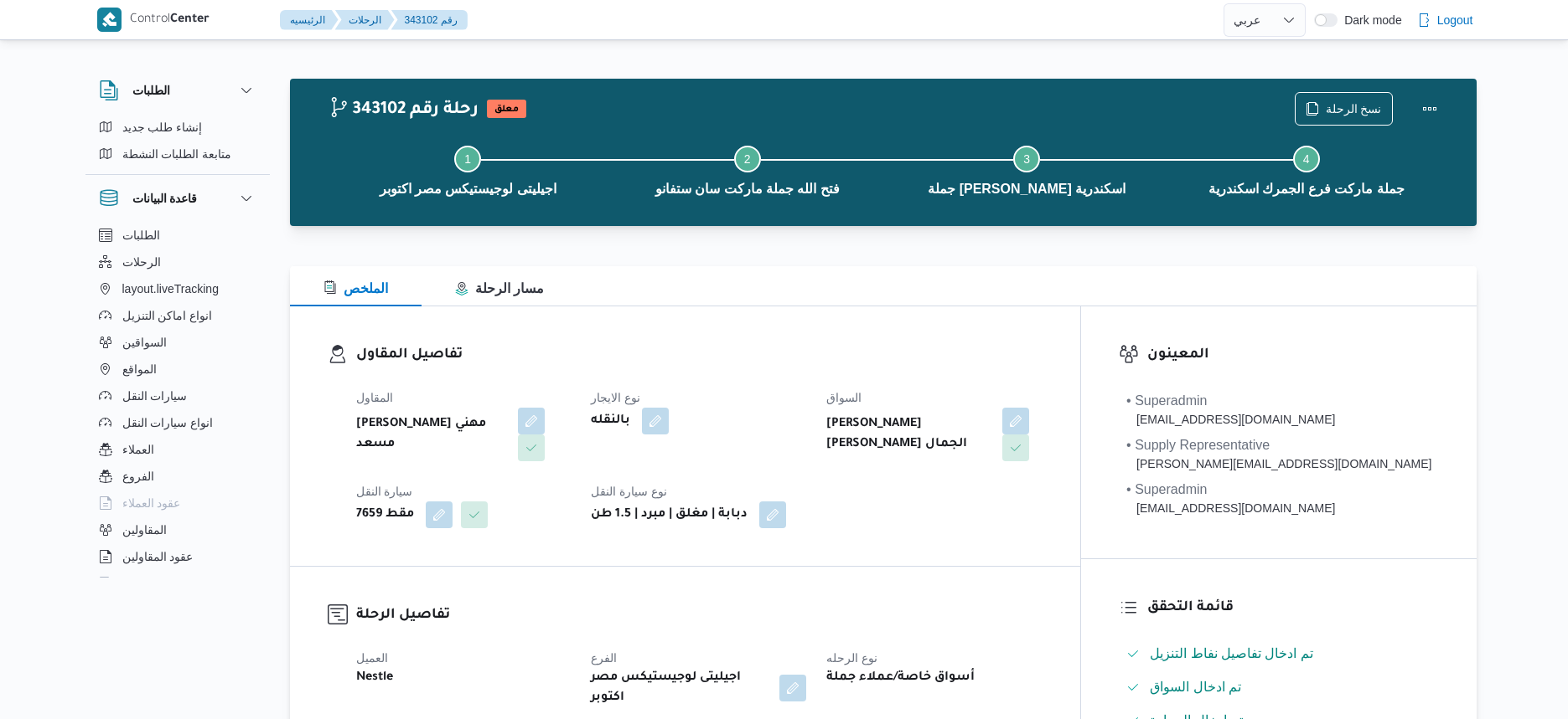
select select "ar"
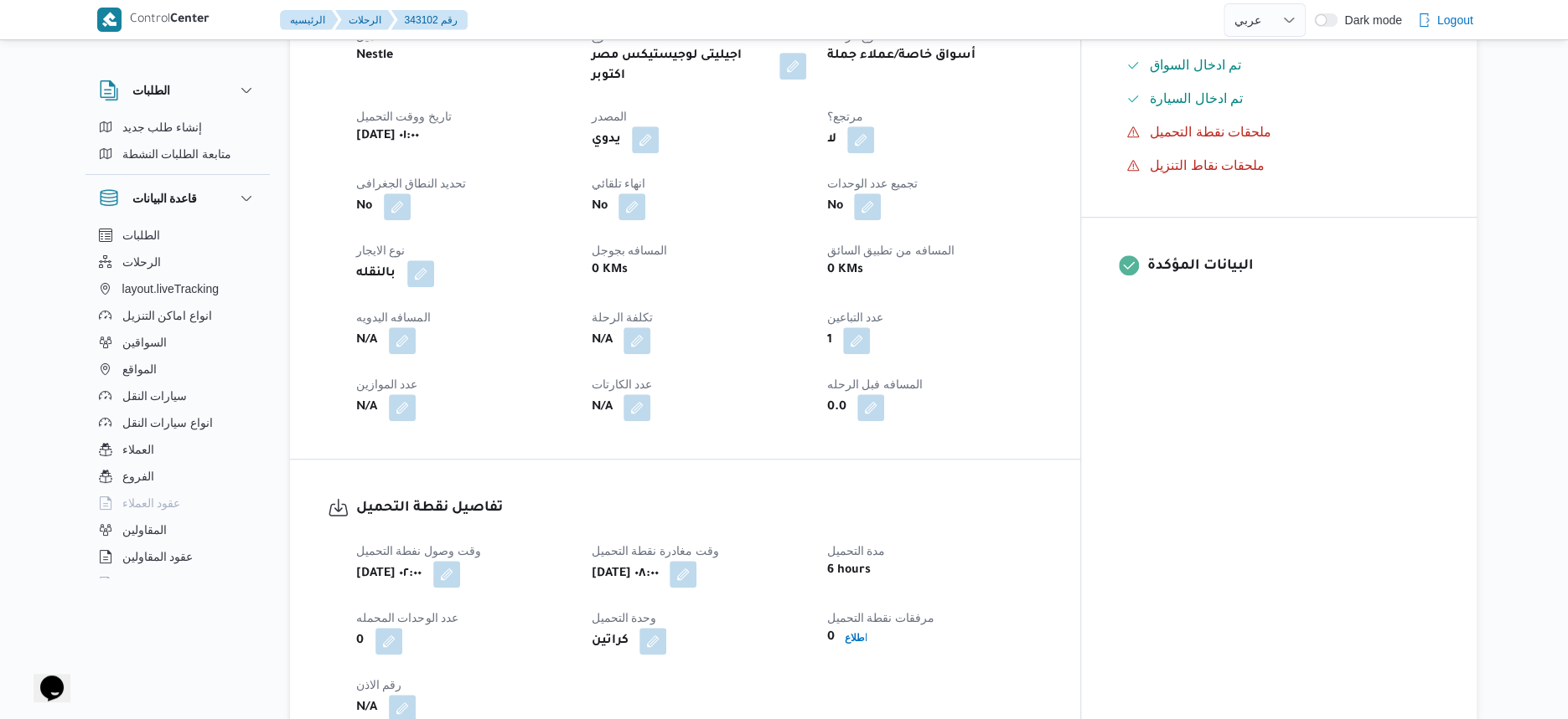
scroll to position [628, 0]
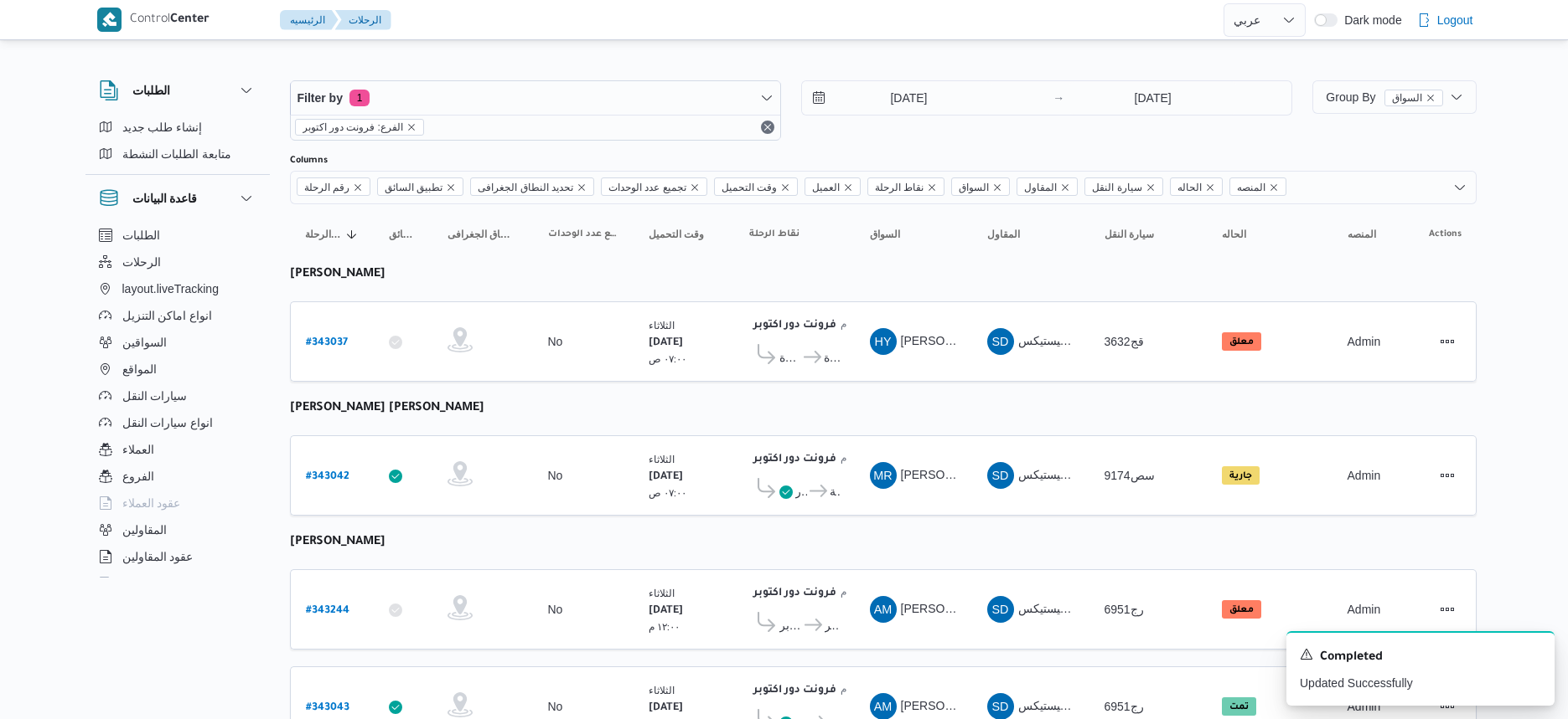
select select "ar"
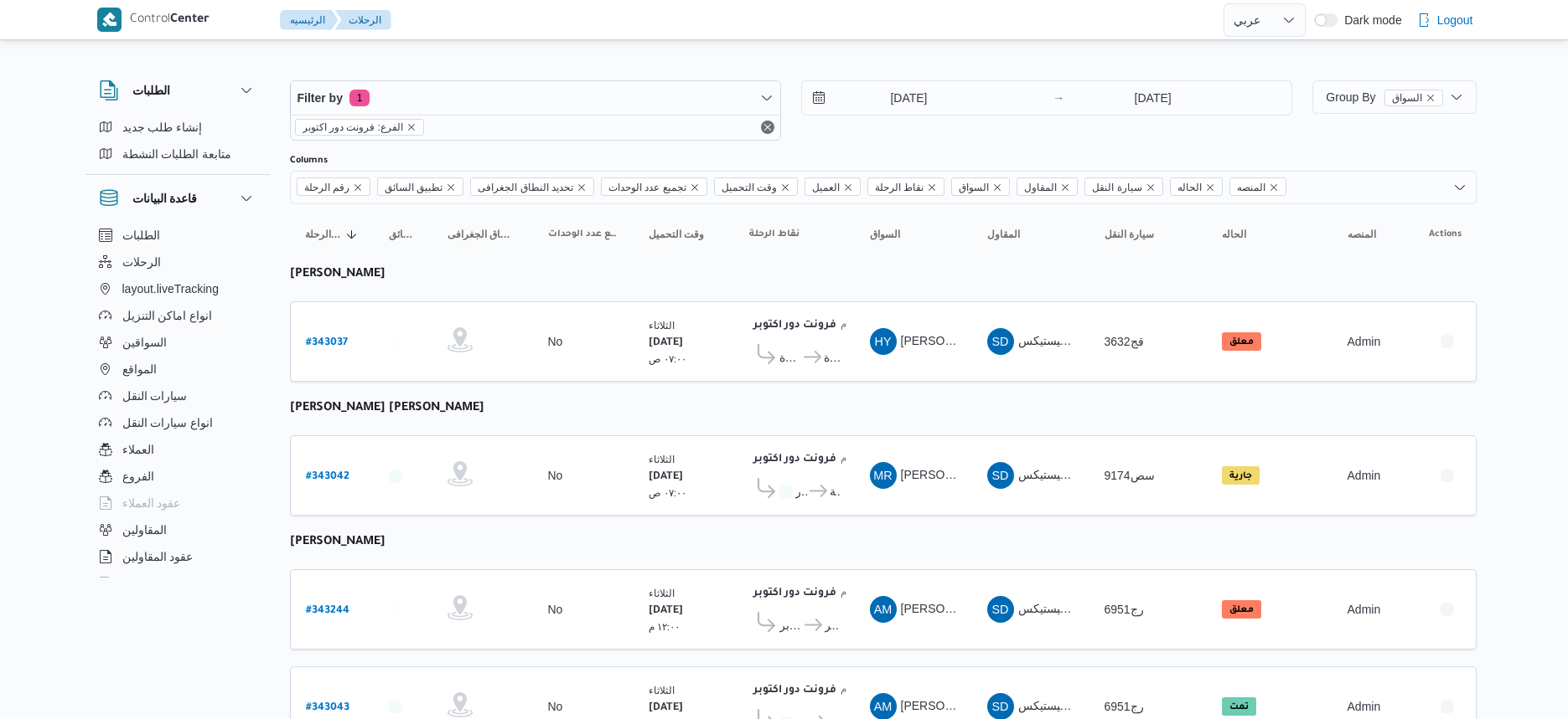
select select "ar"
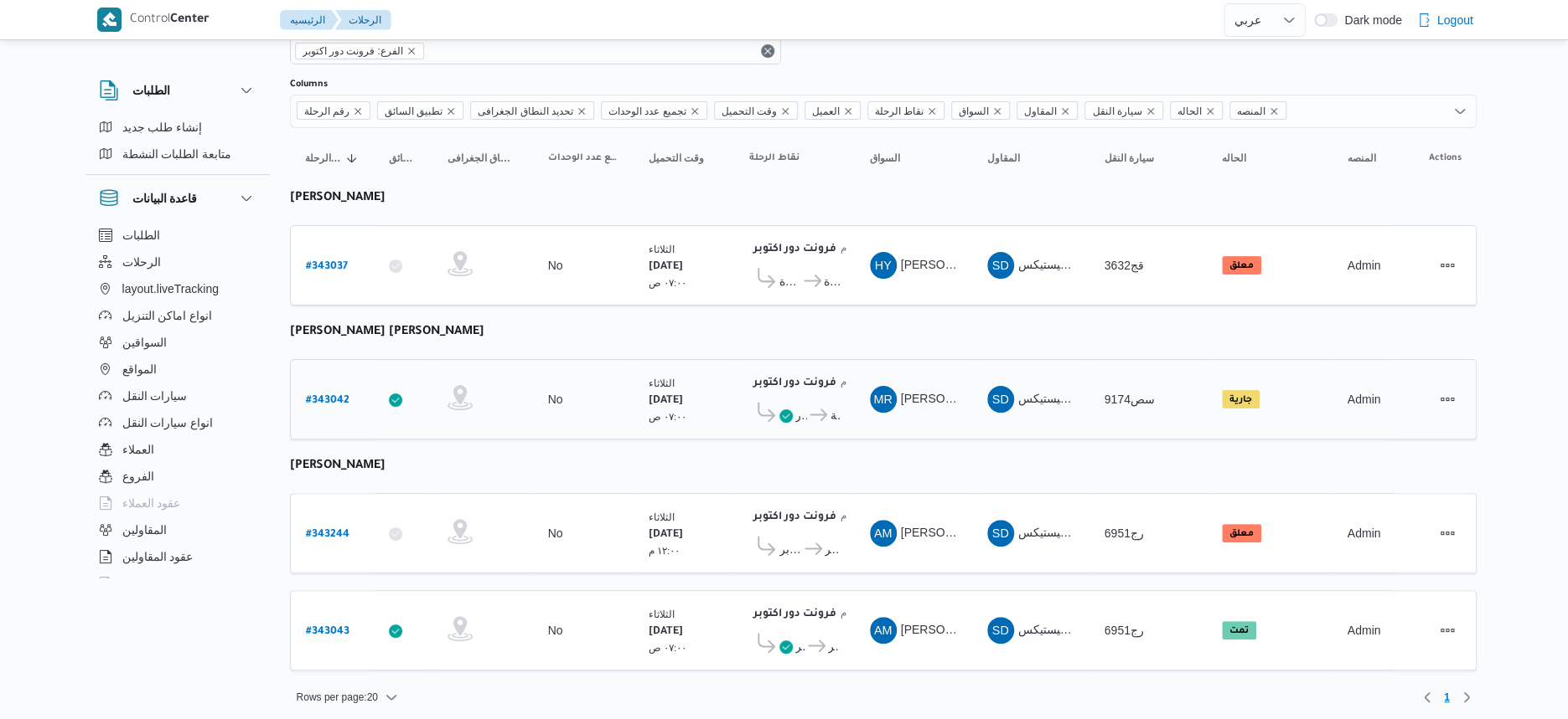
click at [335, 395] on b "# 343042" at bounding box center [327, 401] width 44 height 11
select select "ar"
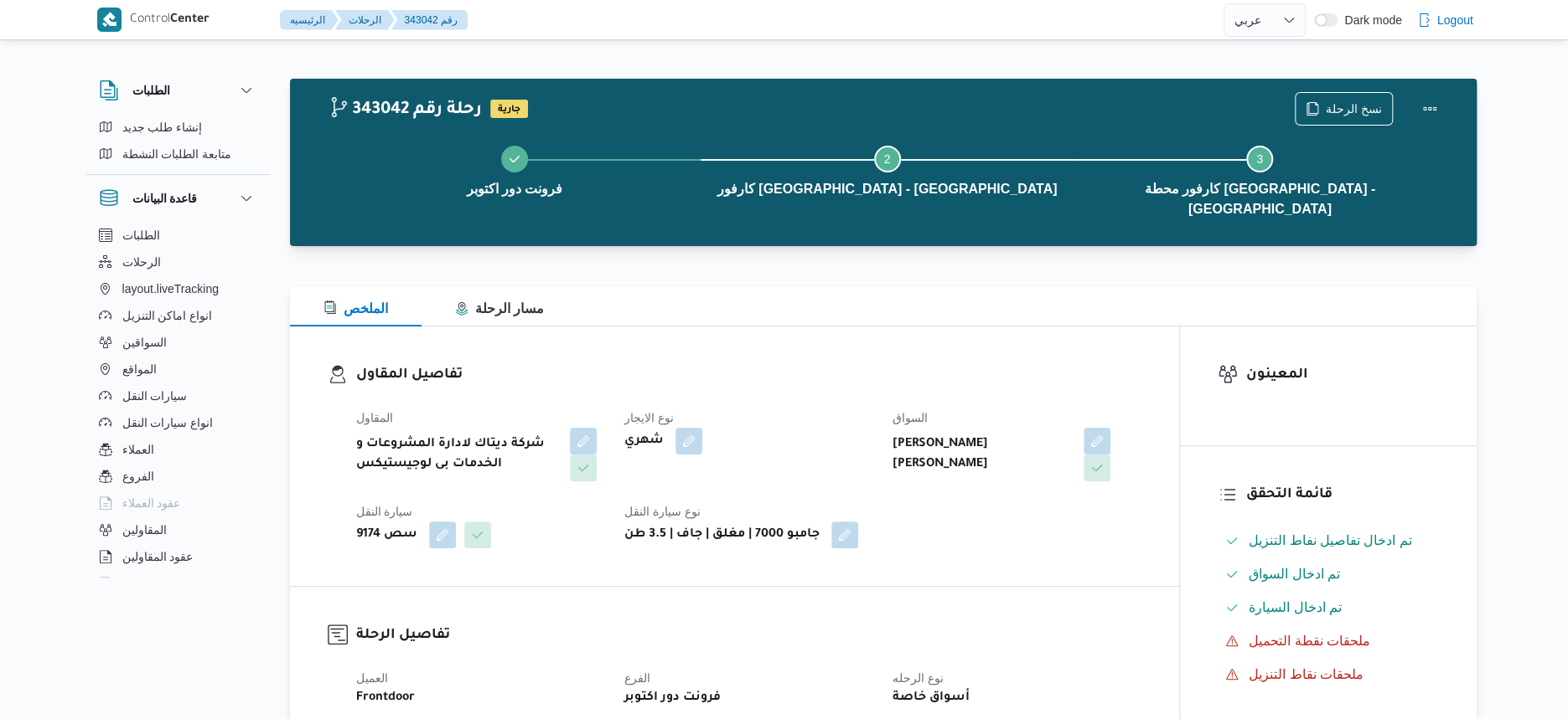
select select "ar"
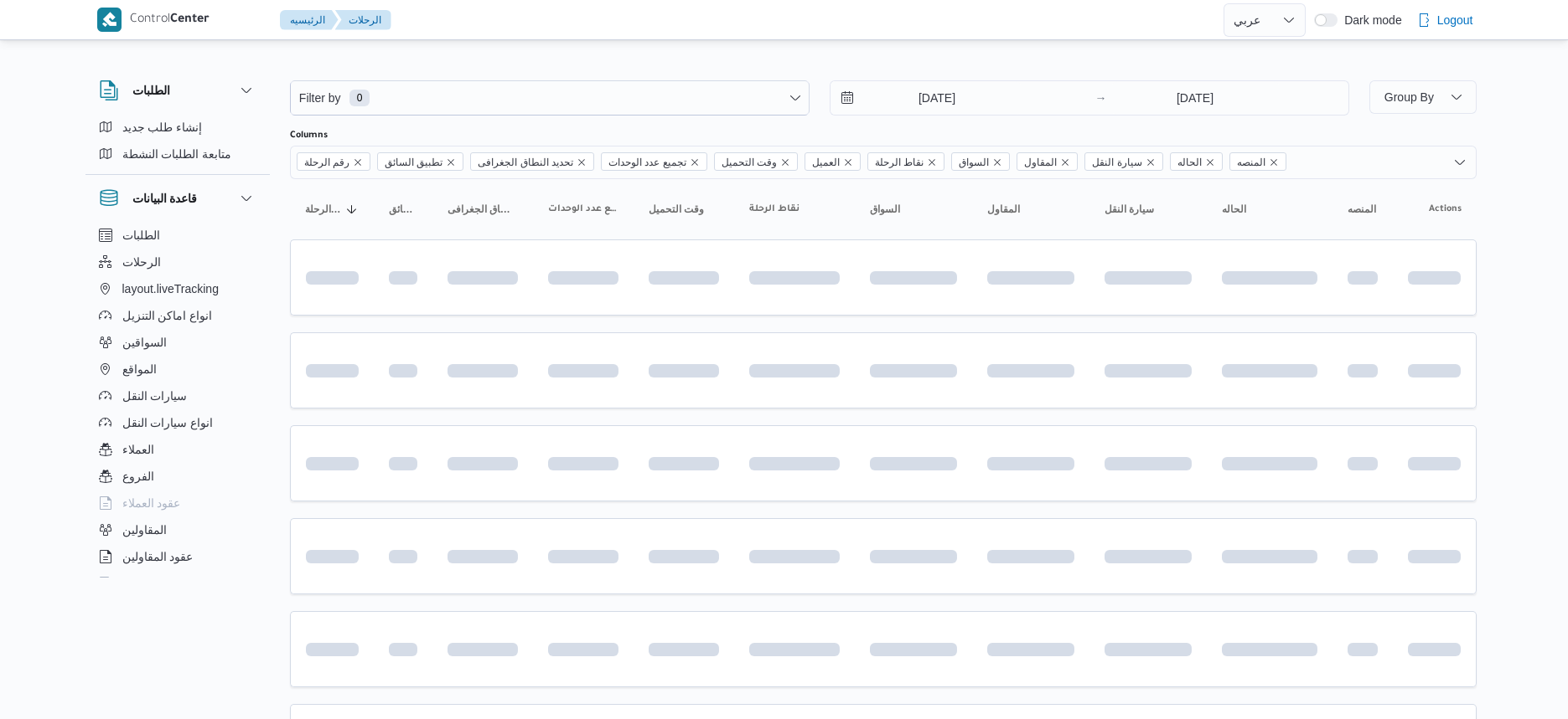
select select "ar"
click at [201, 345] on button "السواقين" at bounding box center [178, 342] width 171 height 27
select select "ar"
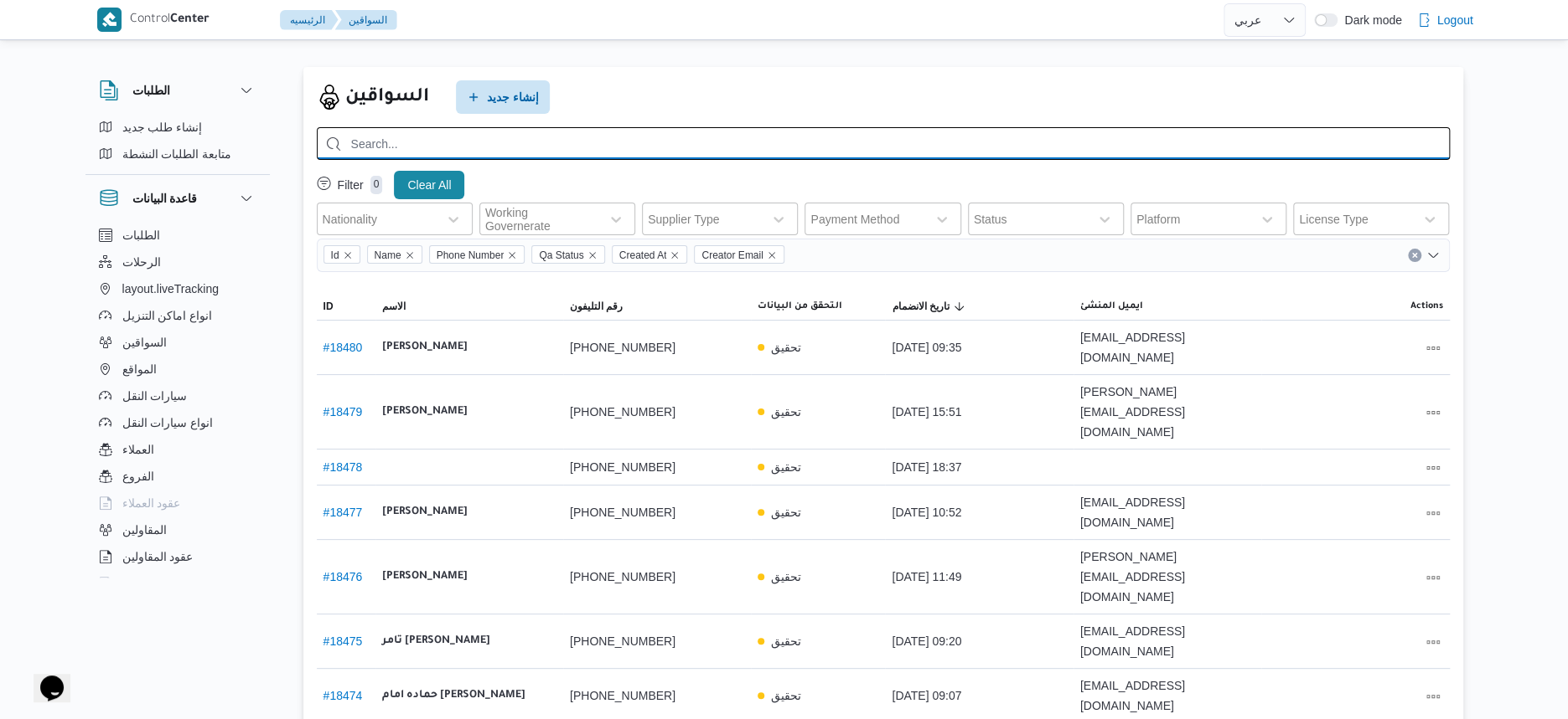
click at [580, 141] on input "search" at bounding box center [884, 143] width 1133 height 32
type input "[PERSON_NAME]"
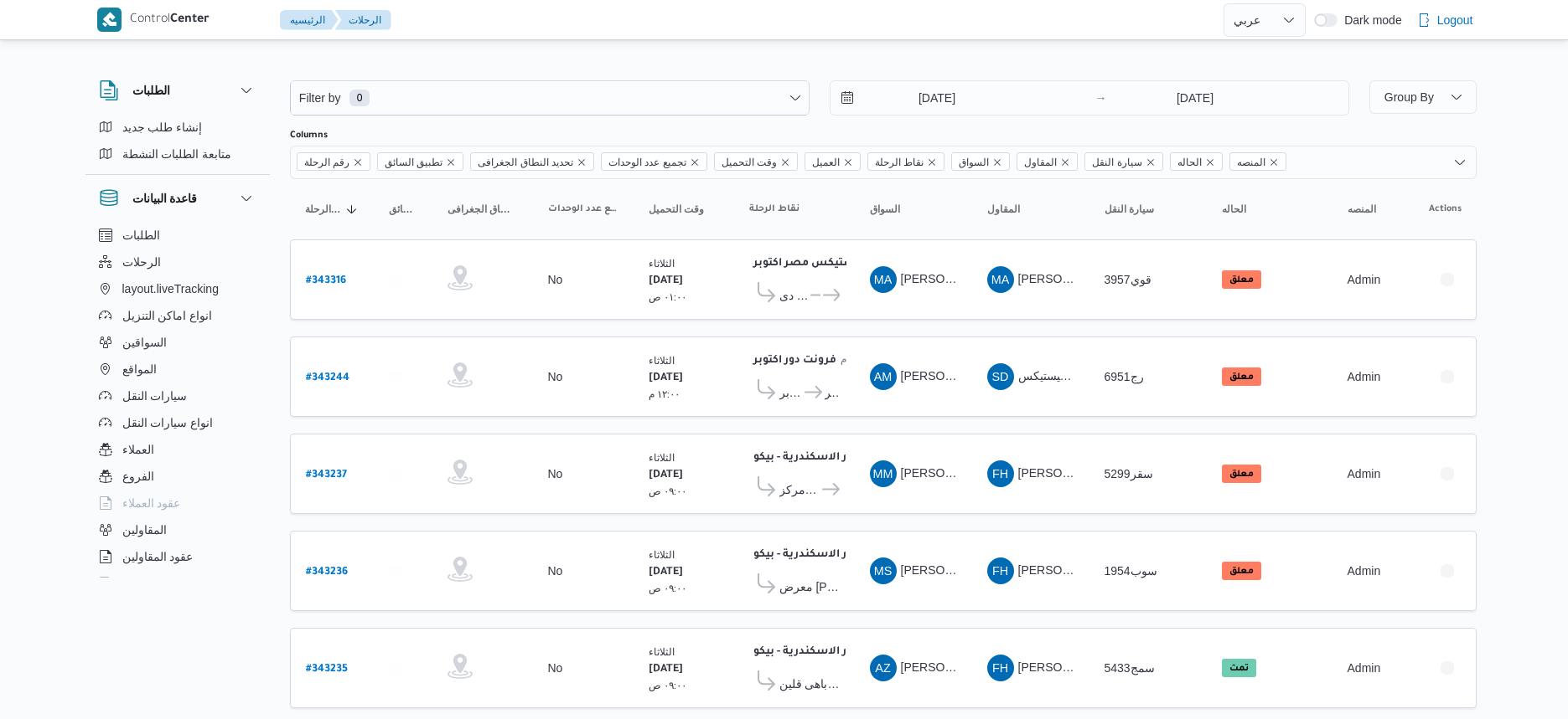
select select "ar"
click at [172, 341] on button "السواقين" at bounding box center [178, 342] width 171 height 27
select select "ar"
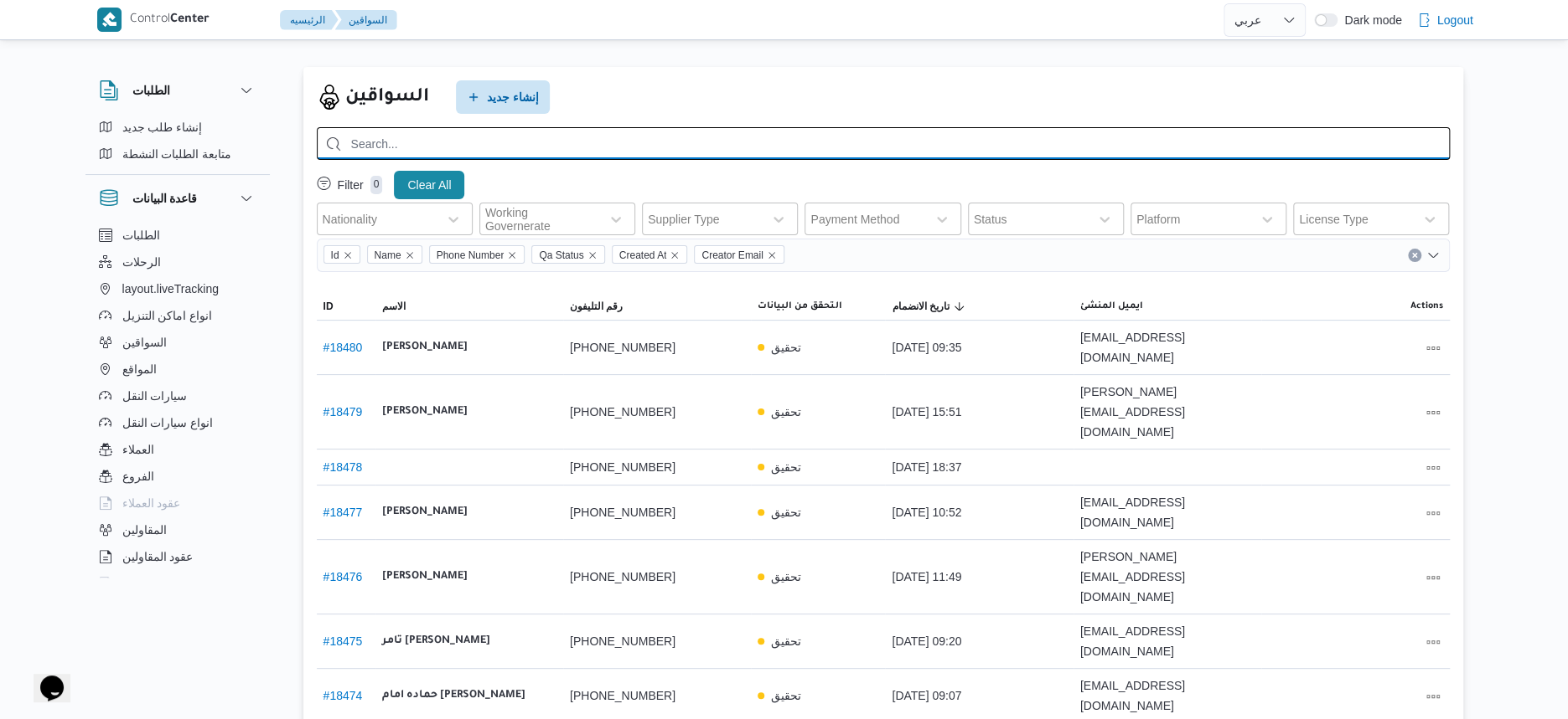
click at [478, 152] on input "search" at bounding box center [884, 143] width 1133 height 32
paste input "01016085024"
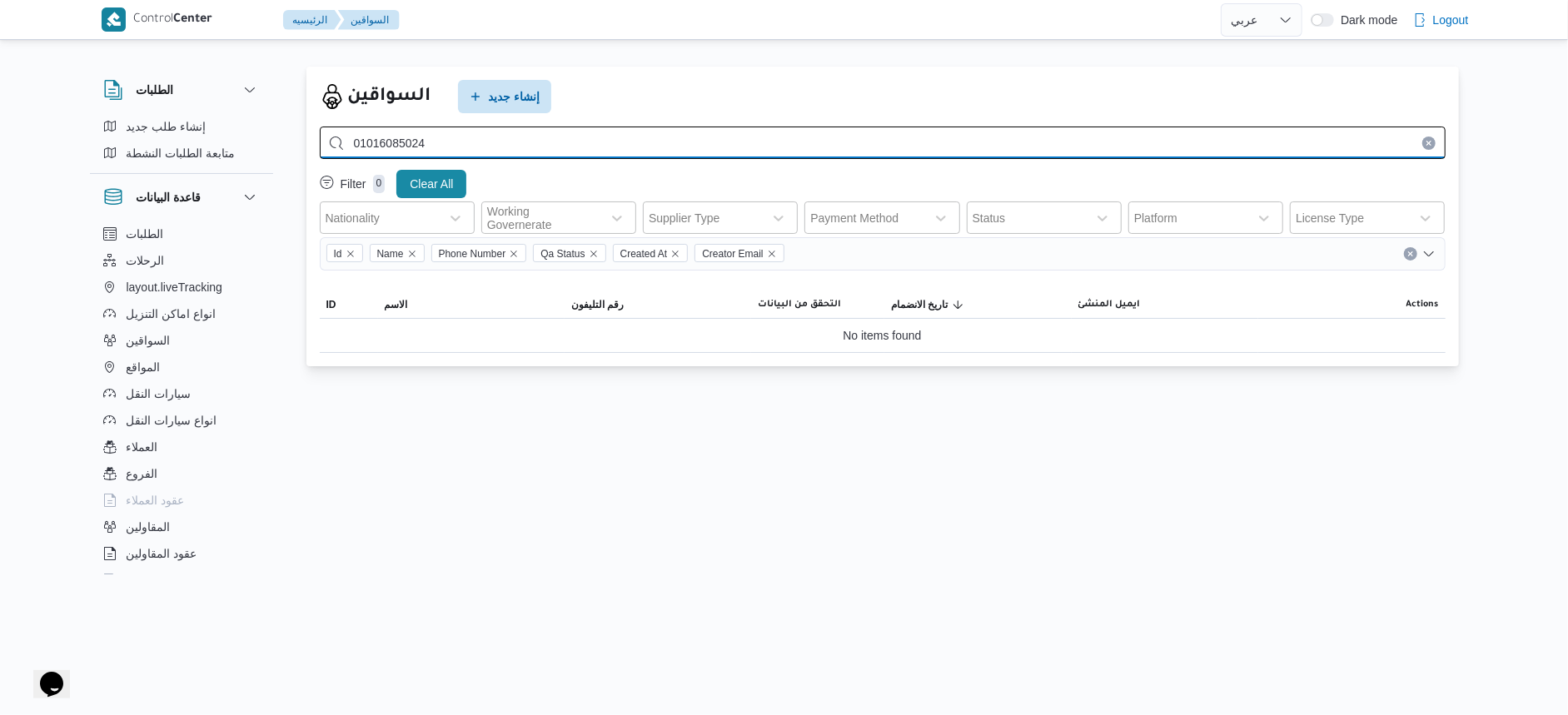
click at [497, 127] on input "01016085024" at bounding box center [883, 142] width 1126 height 32
paste input "229418303"
type input "01229418303"
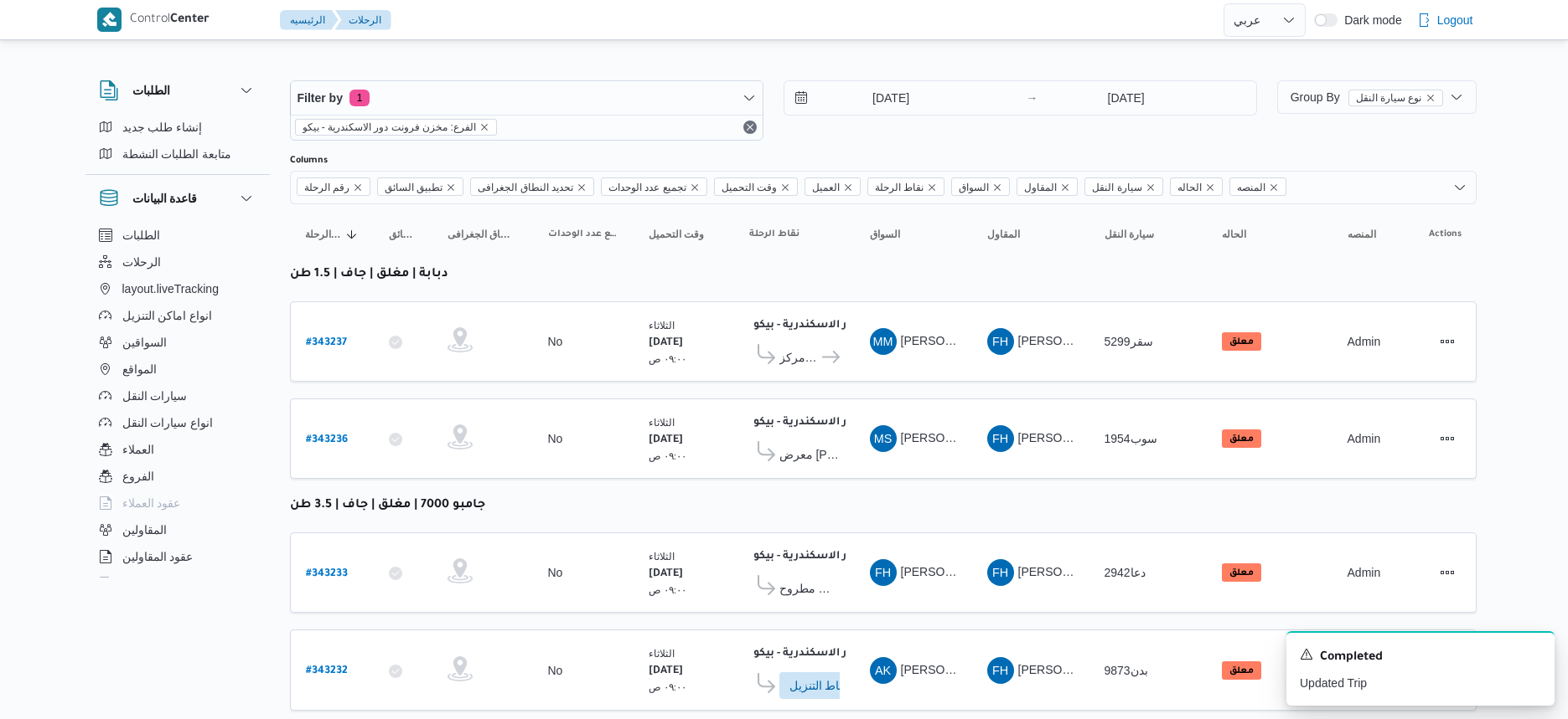
select select "ar"
click at [338, 435] on b "# 343236" at bounding box center [327, 440] width 42 height 11
select select "ar"
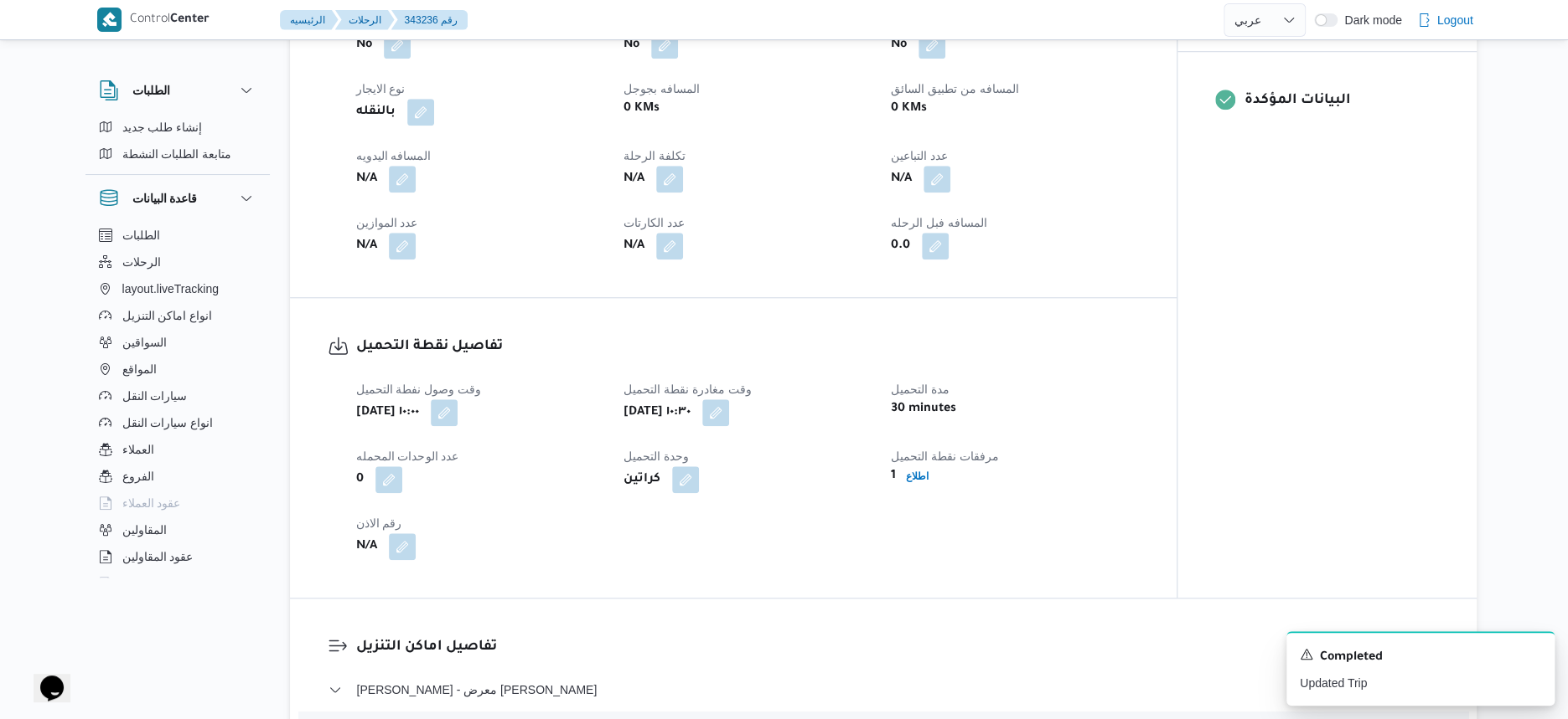
scroll to position [628, 0]
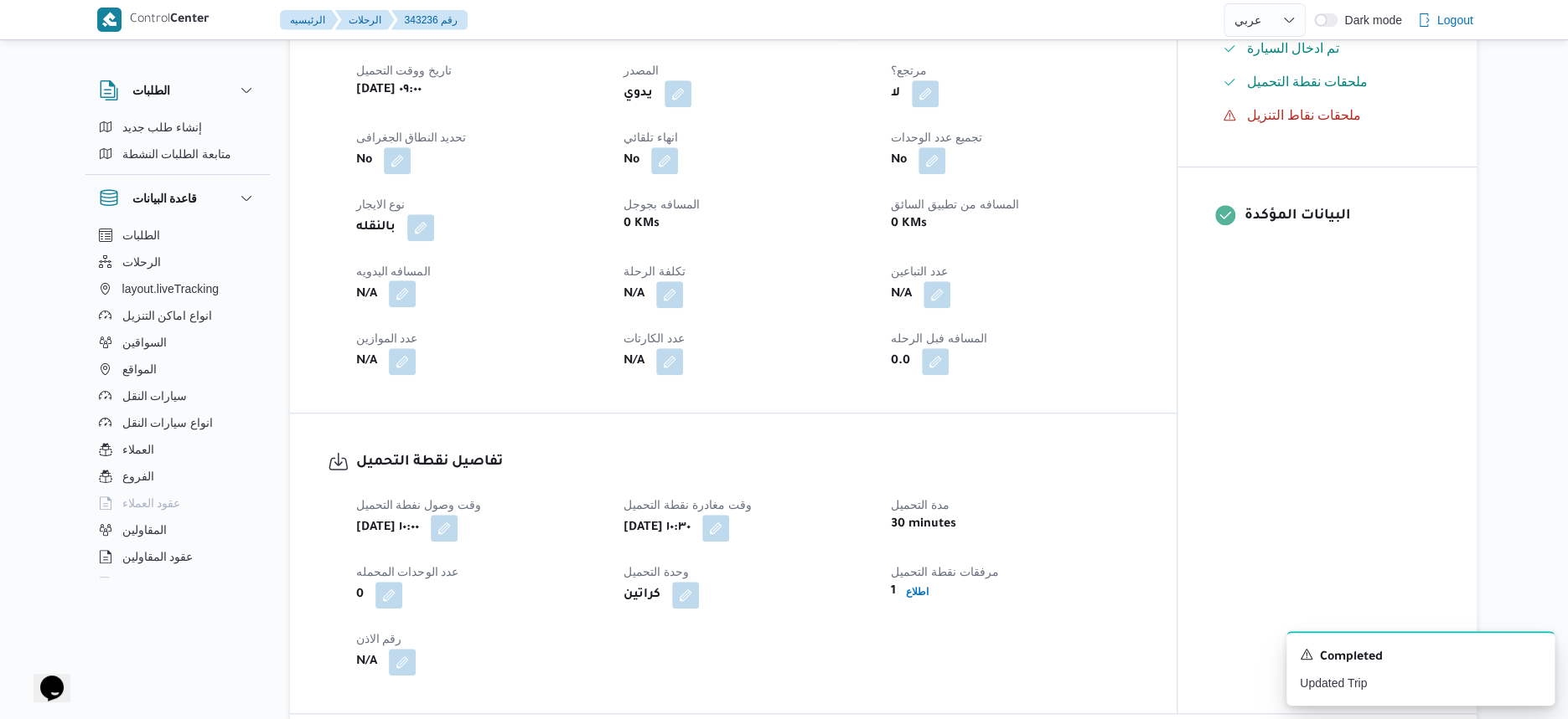
click at [398, 307] on button "button" at bounding box center [402, 294] width 27 height 27
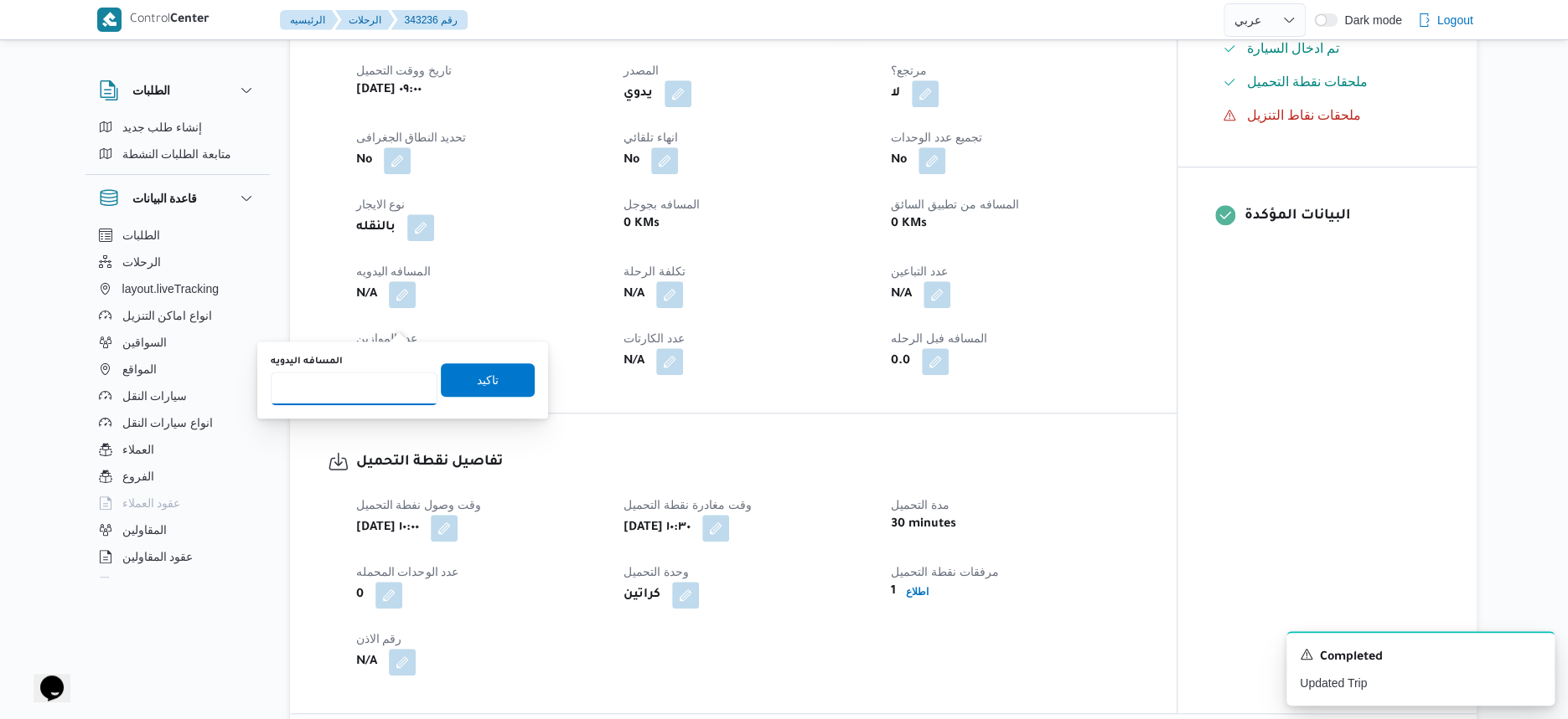
click at [389, 380] on input "المسافه اليدويه" at bounding box center [354, 388] width 167 height 33
type input "99"
click at [492, 380] on span "تاكيد" at bounding box center [487, 380] width 93 height 33
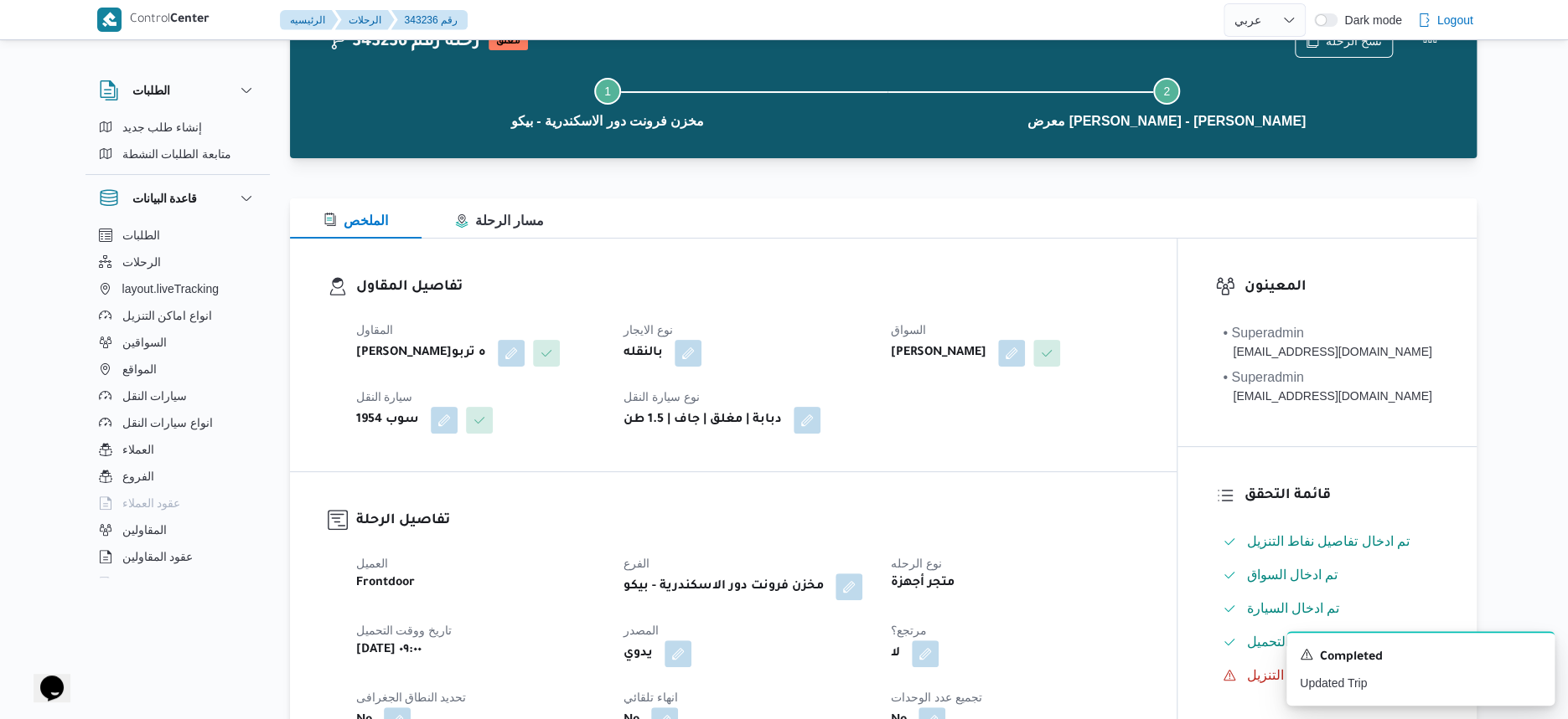
scroll to position [0, 0]
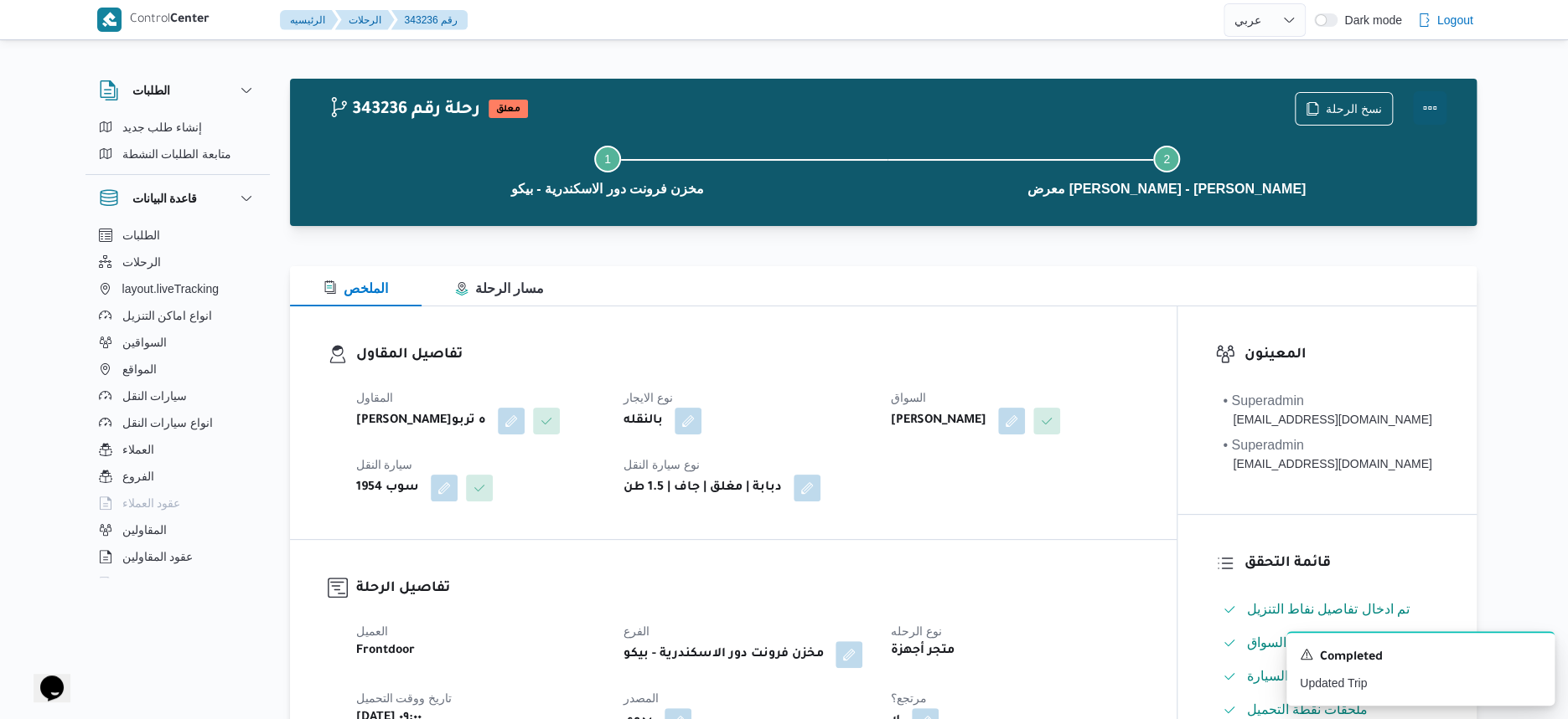
click at [1430, 106] on button "Actions" at bounding box center [1429, 108] width 33 height 33
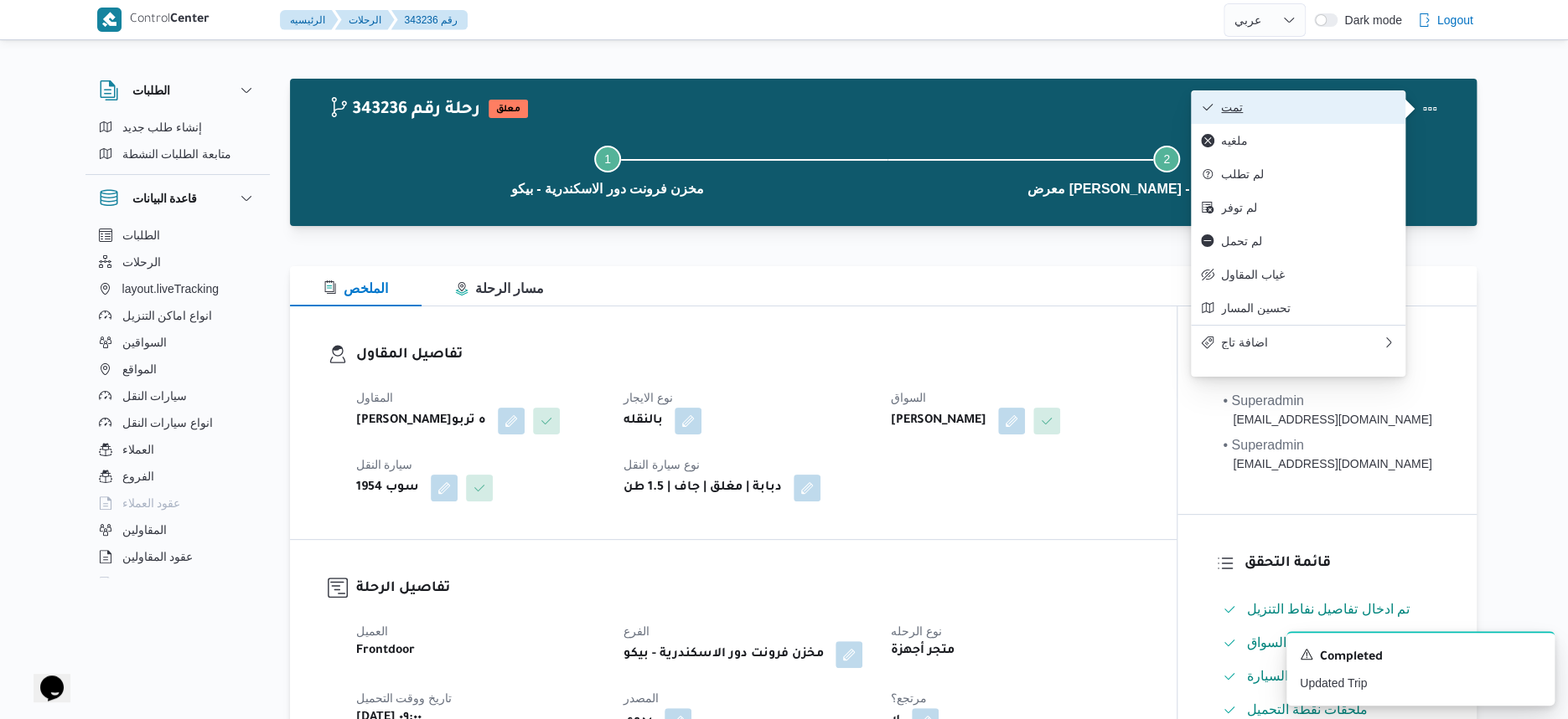
click at [1317, 100] on span "تمت" at bounding box center [1308, 106] width 175 height 13
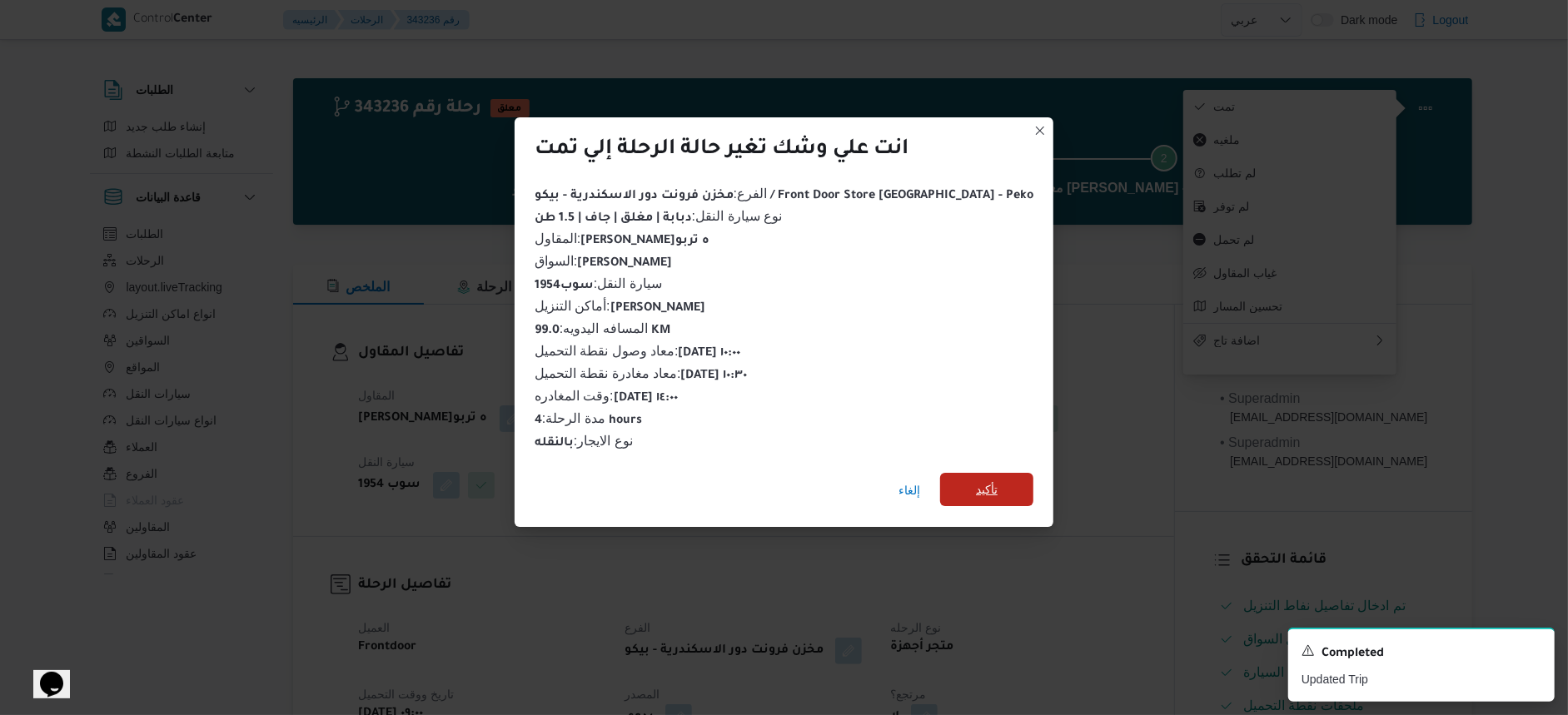
click at [976, 480] on span "تأكيد" at bounding box center [987, 489] width 22 height 20
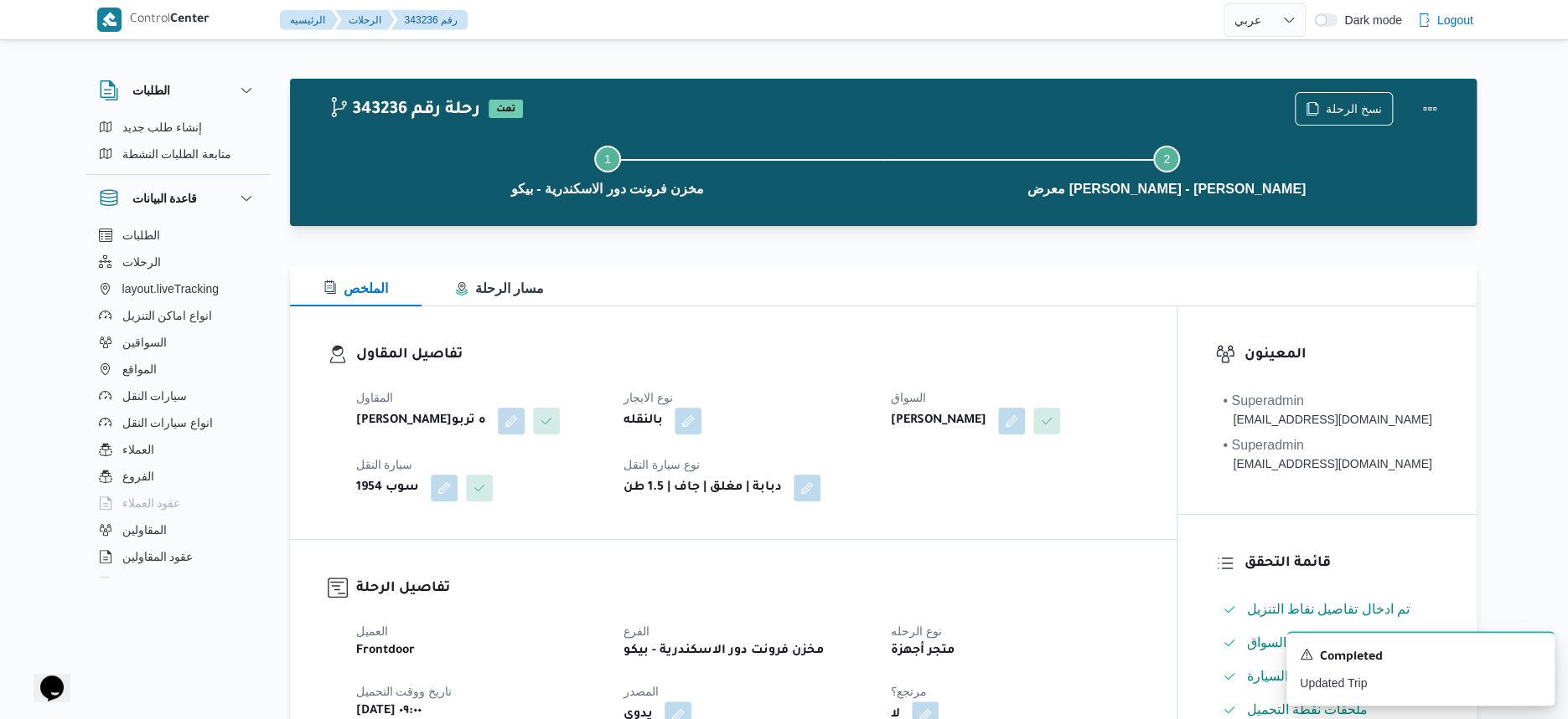
click at [968, 478] on div "المقاول [PERSON_NAME]ه تربو نوع الايجار بالنقله السواق [PERSON_NAME] شكري سيارة…" at bounding box center [747, 445] width 803 height 134
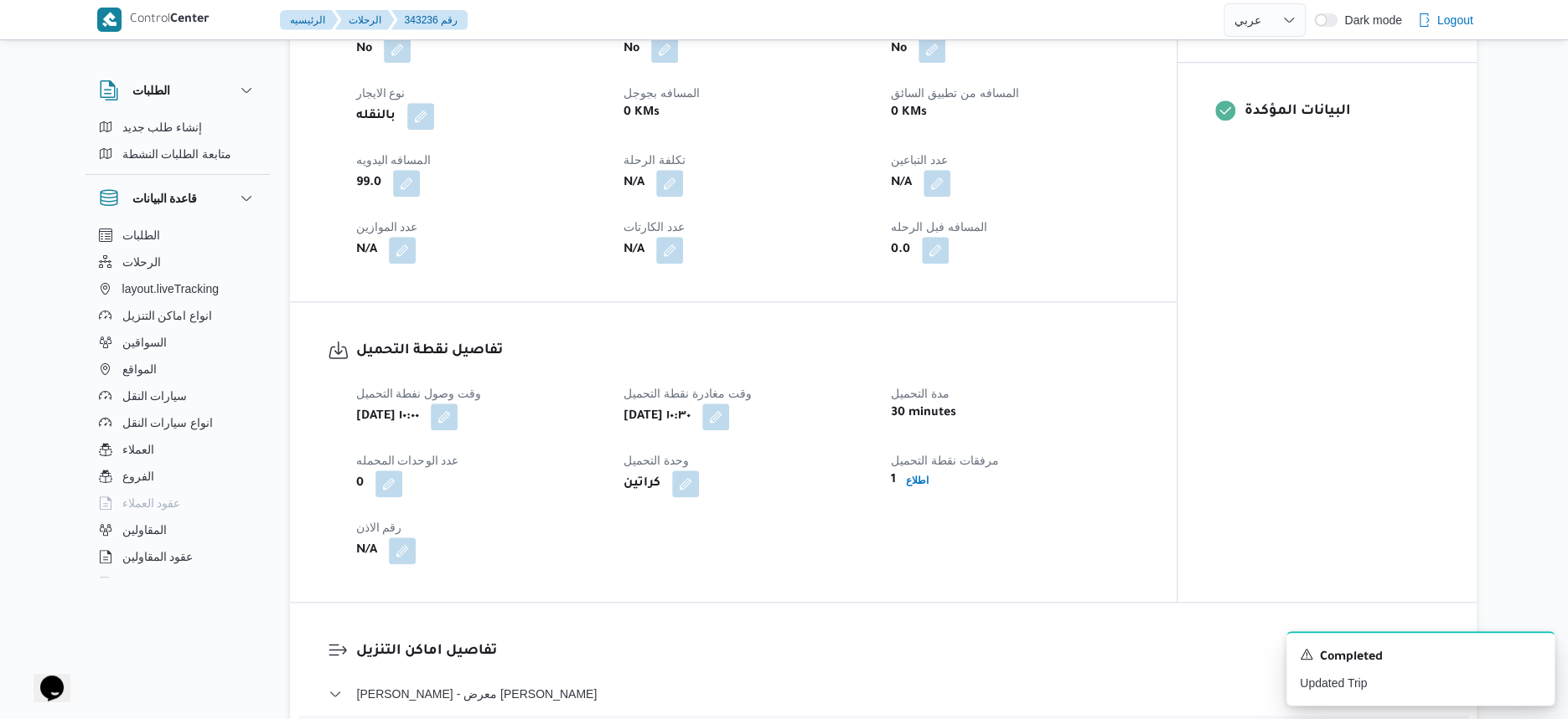
select select "ar"
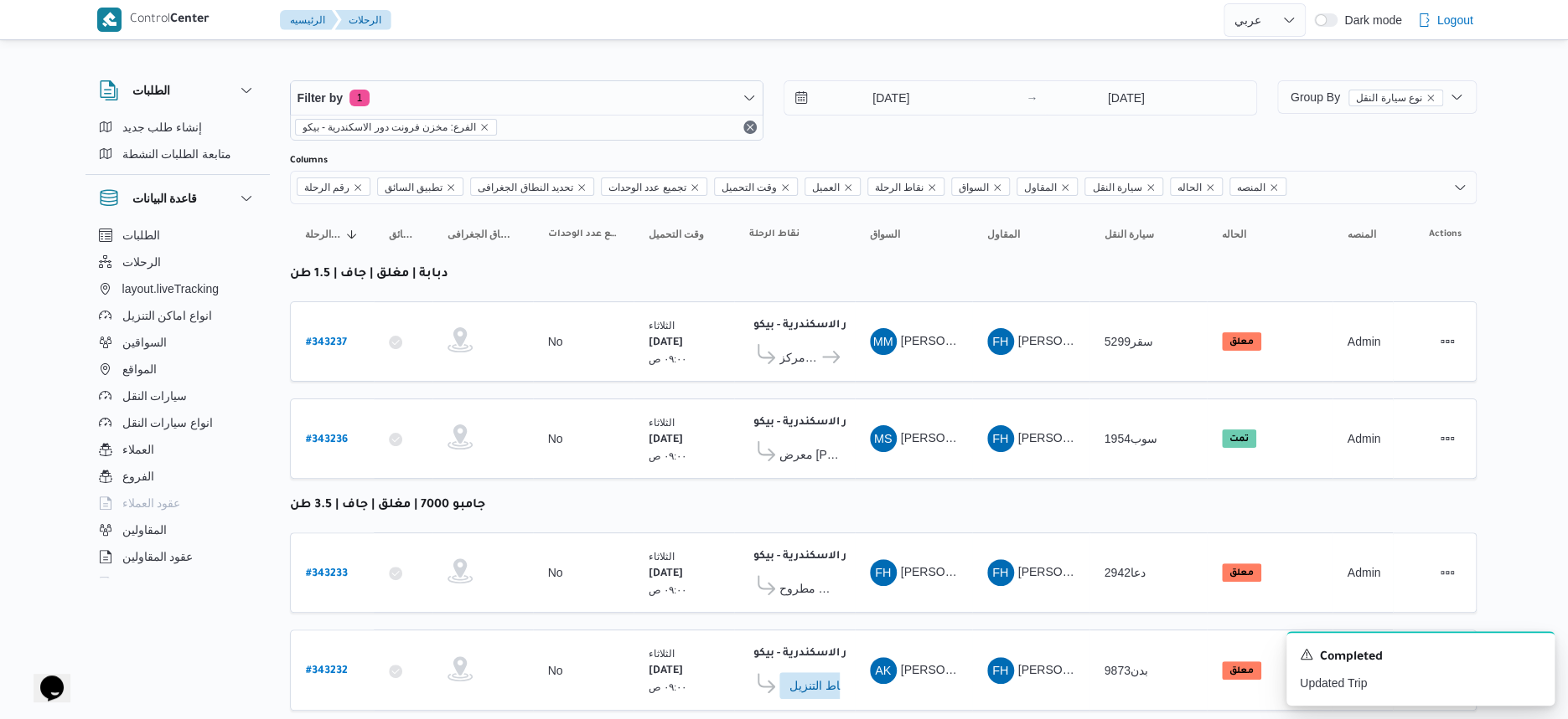
select select "ar"
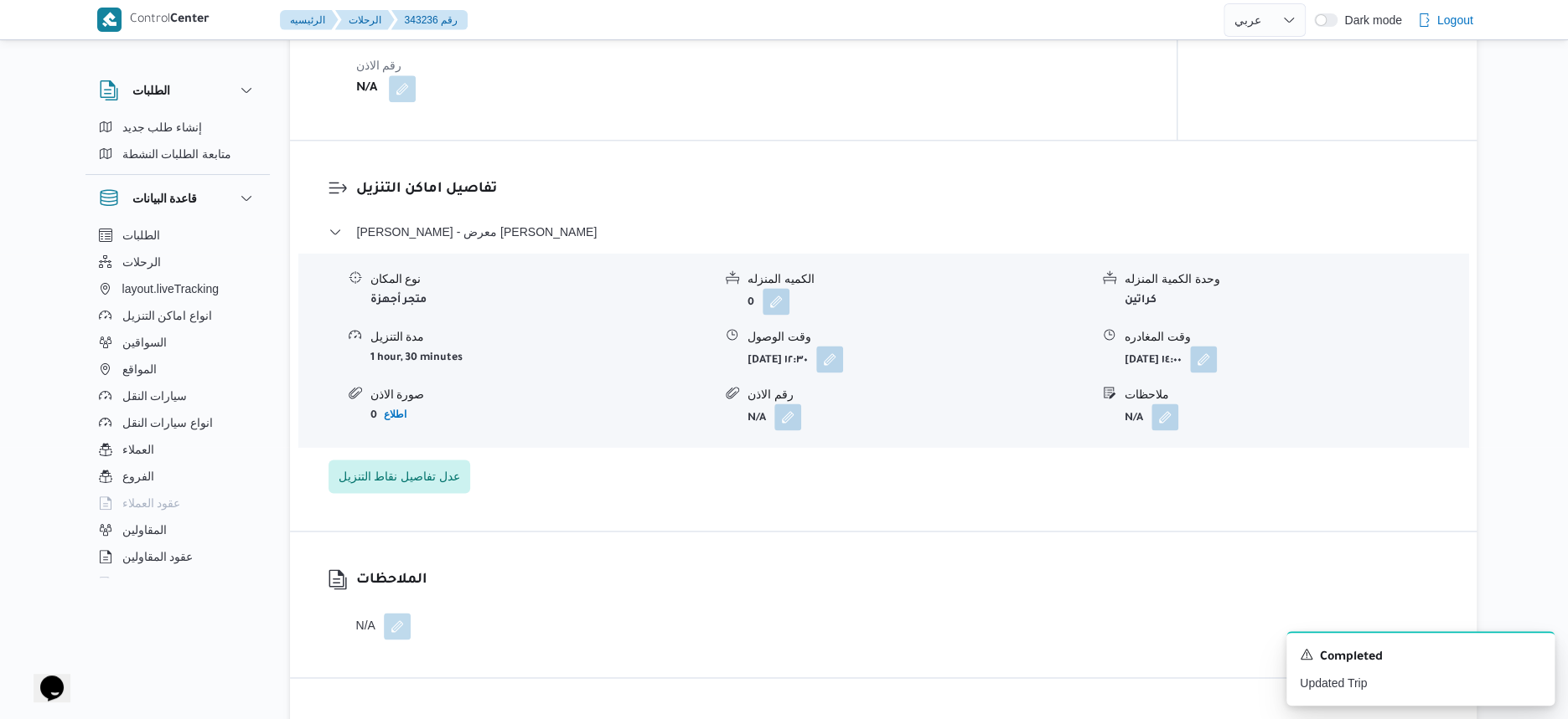
scroll to position [1197, 0]
select select "ar"
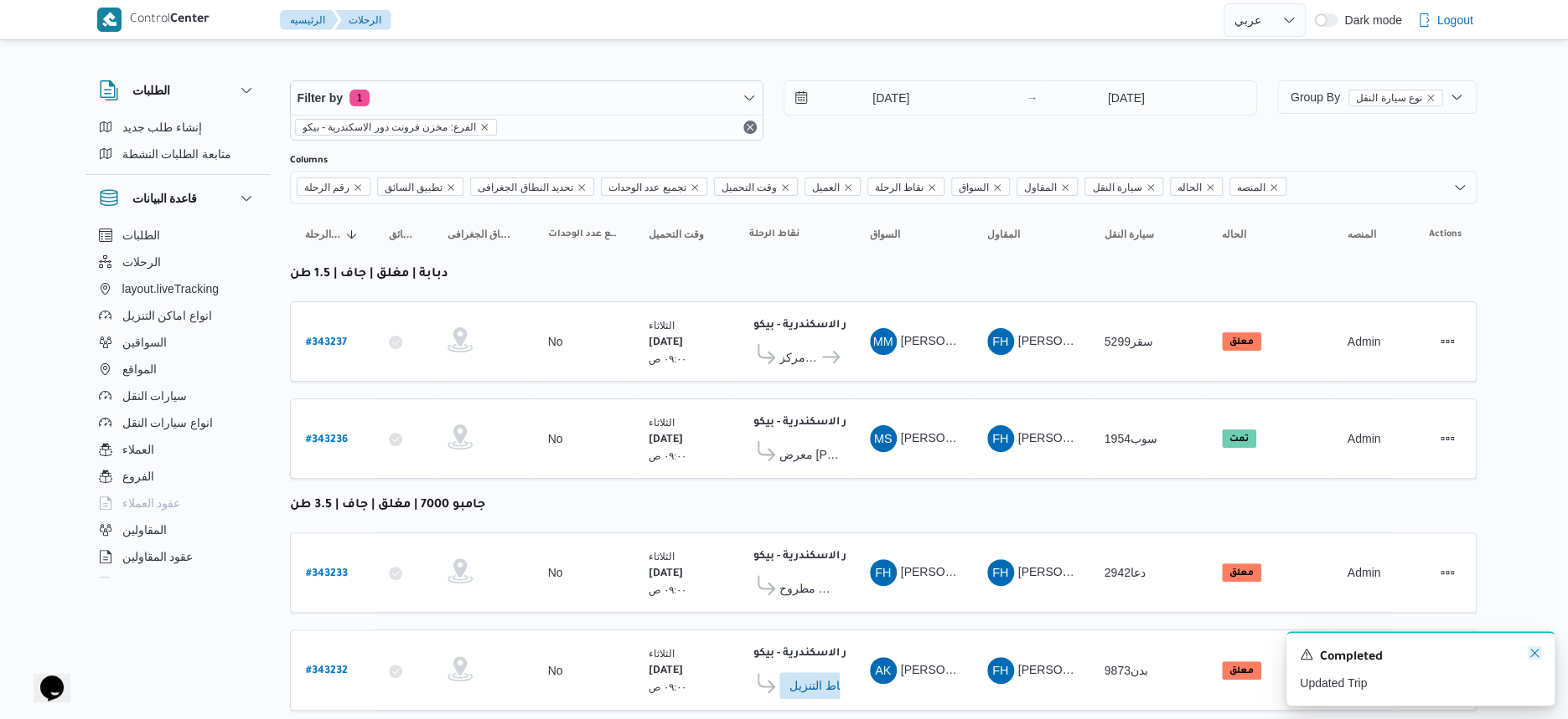
click at [1532, 654] on icon "Dismiss toast" at bounding box center [1535, 654] width 9 height 9
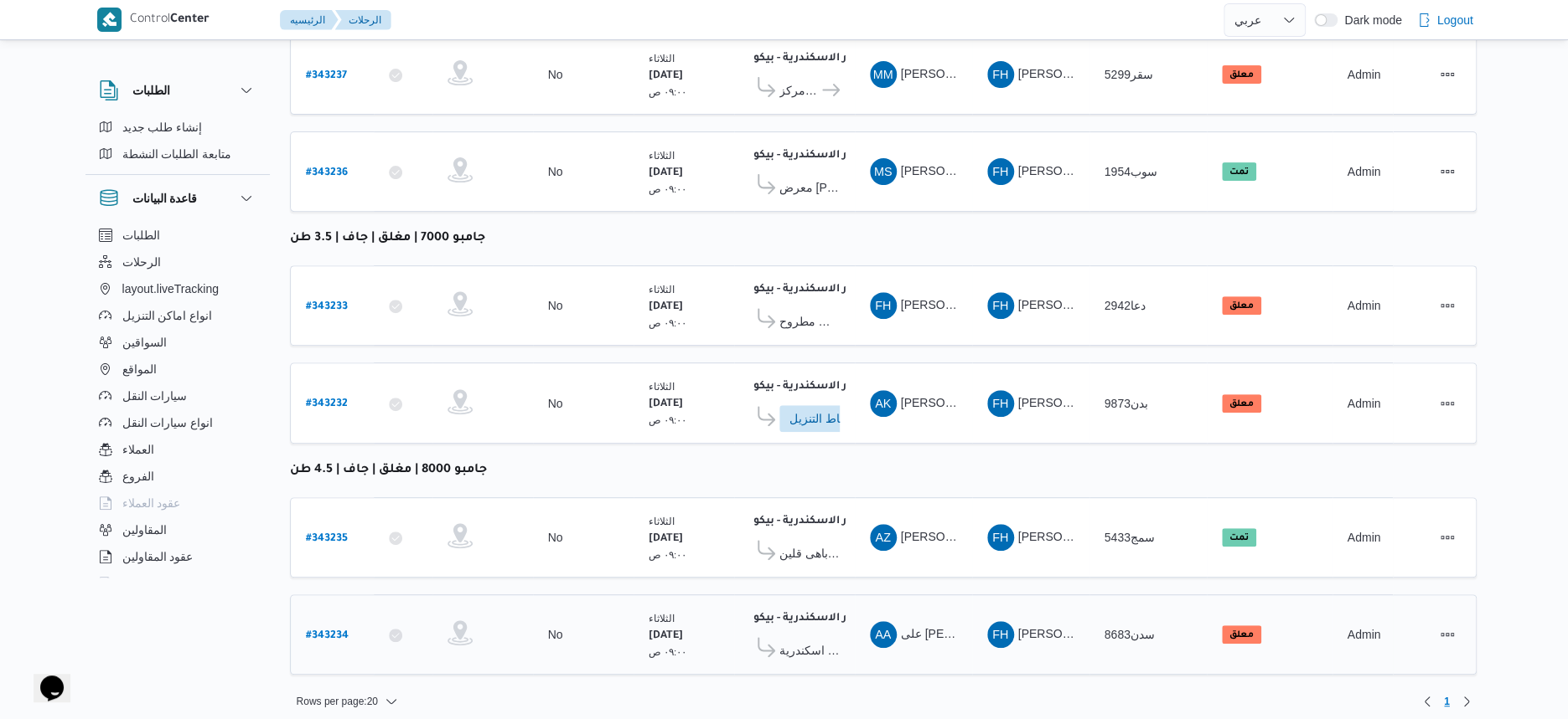
click at [801, 640] on span "معرض الفارس - العصافرة اسكندرية" at bounding box center [809, 650] width 60 height 20
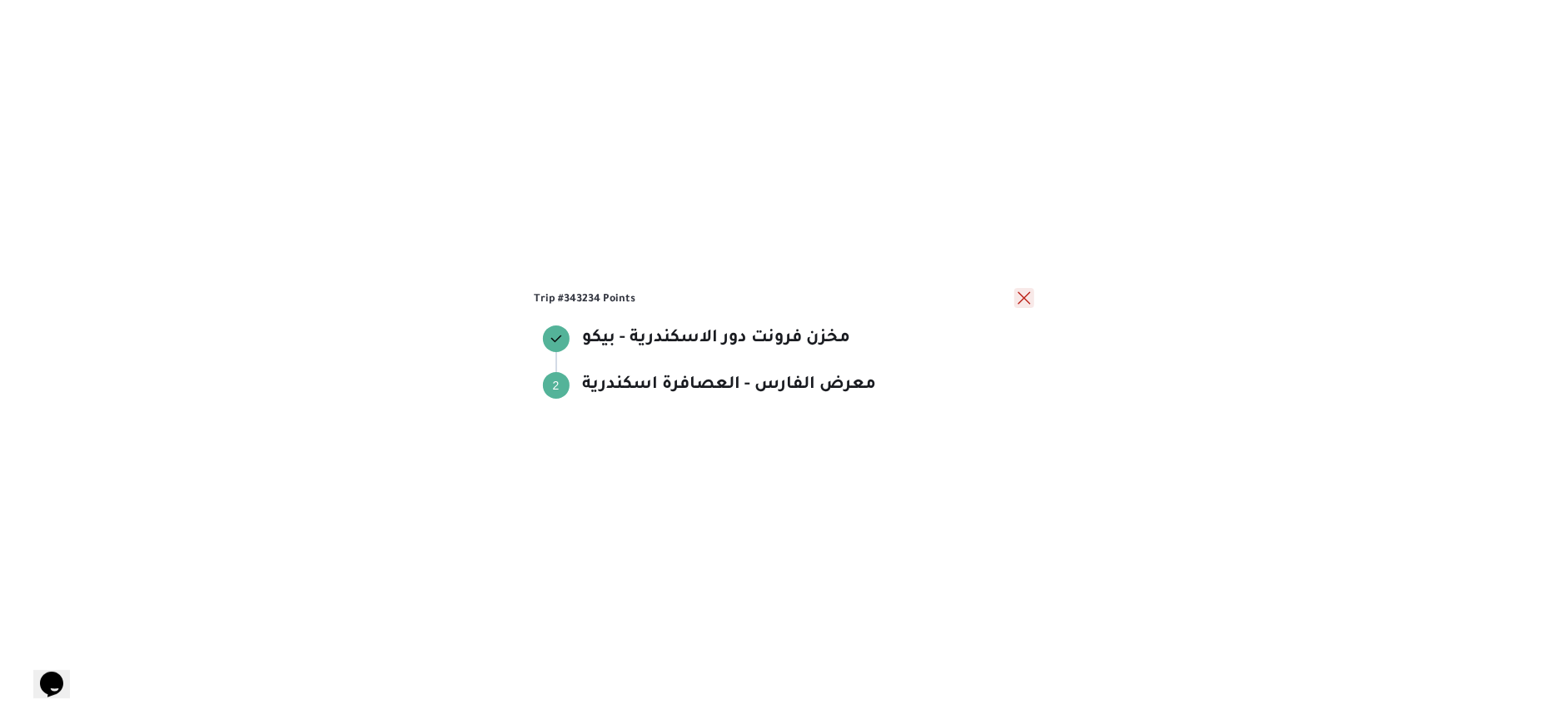
click at [1020, 294] on button "close" at bounding box center [1024, 298] width 20 height 20
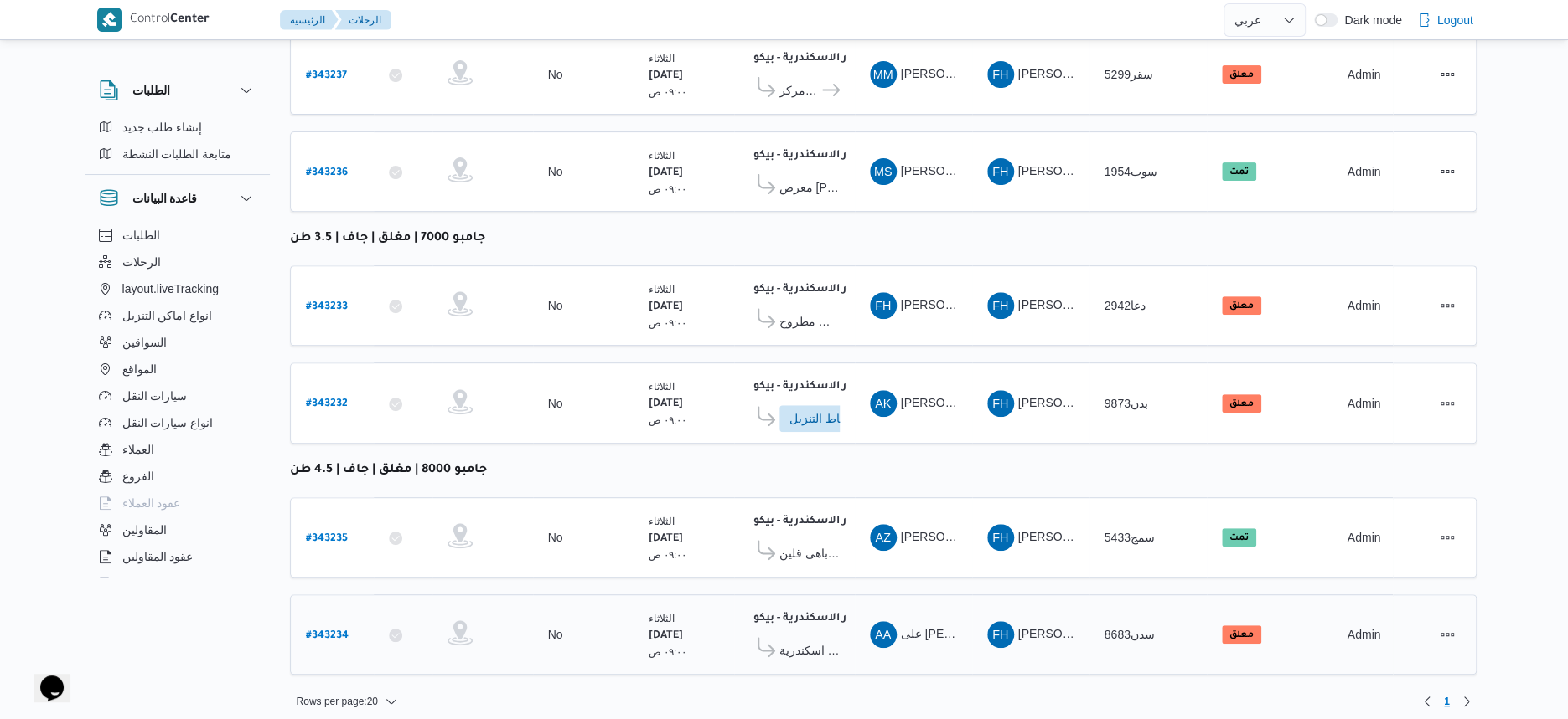
click at [335, 631] on b "# 343234" at bounding box center [327, 636] width 43 height 11
select select "ar"
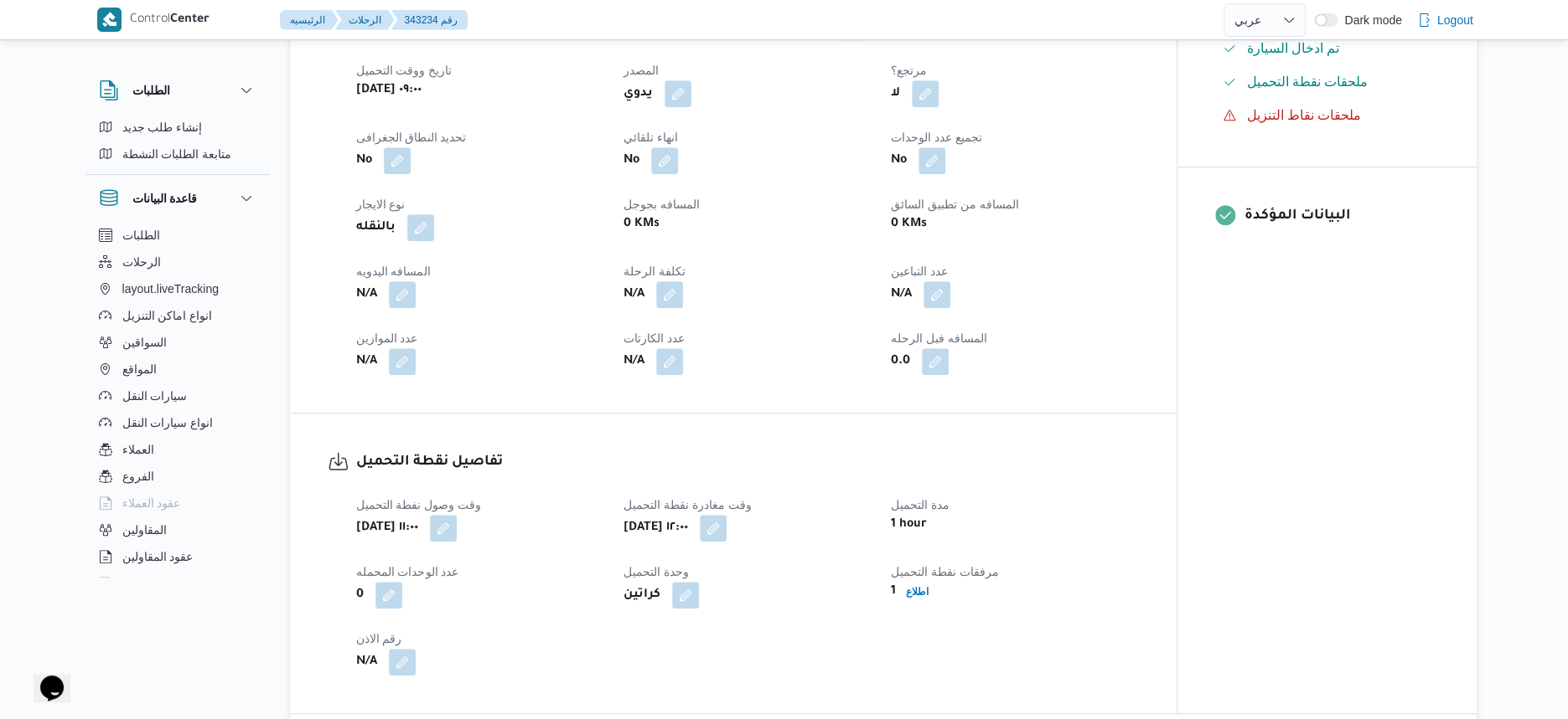
scroll to position [1047, 0]
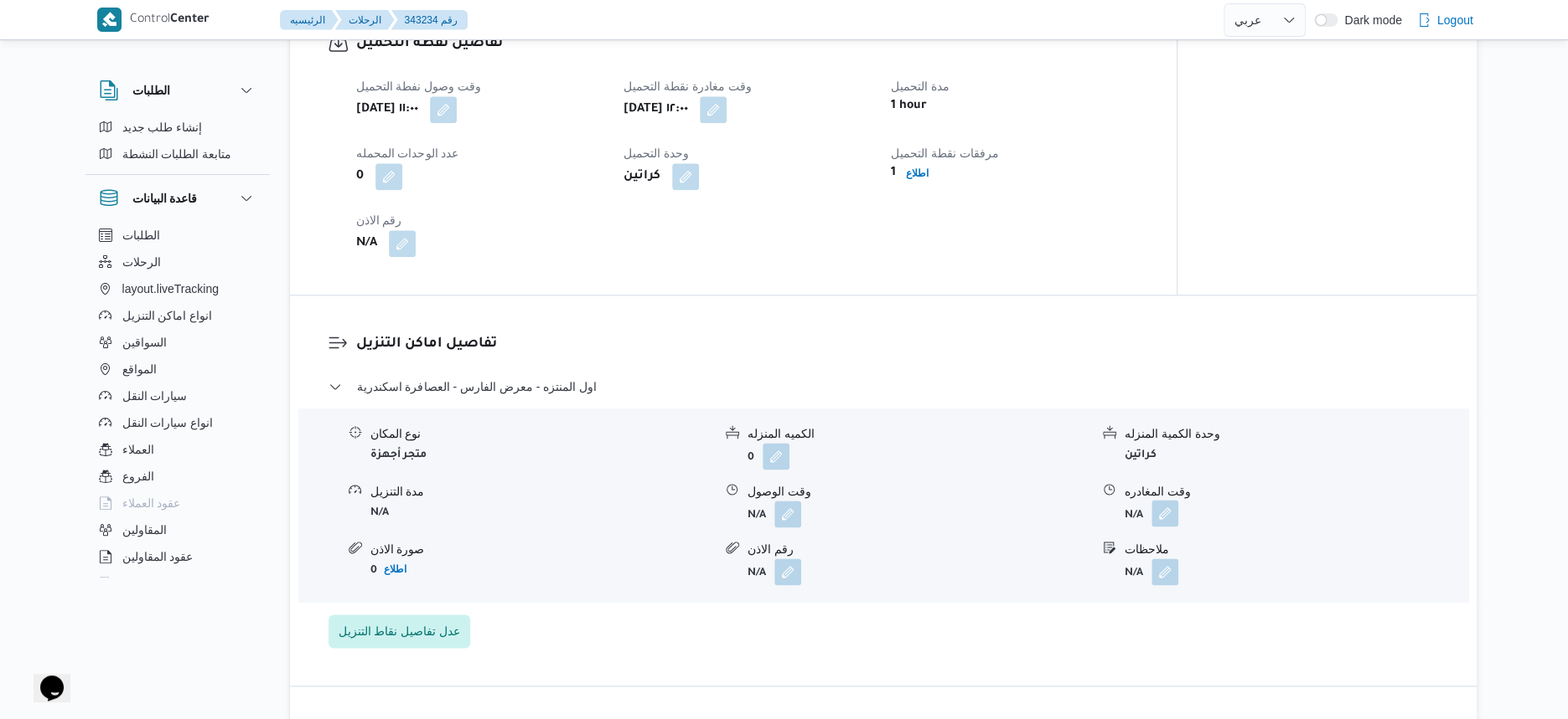
click at [1165, 527] on button "button" at bounding box center [1165, 513] width 27 height 27
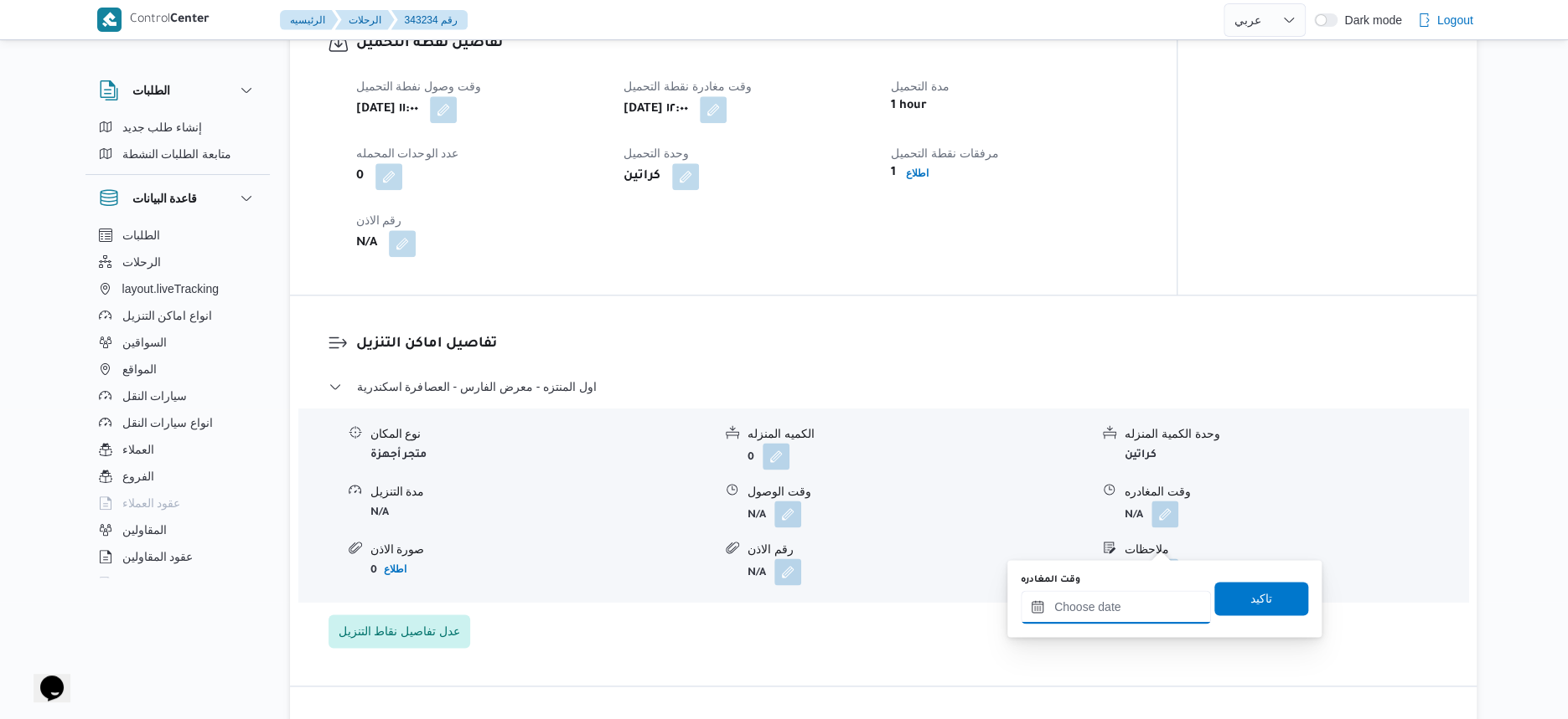
click at [1165, 599] on input "وقت المغادره" at bounding box center [1116, 607] width 190 height 33
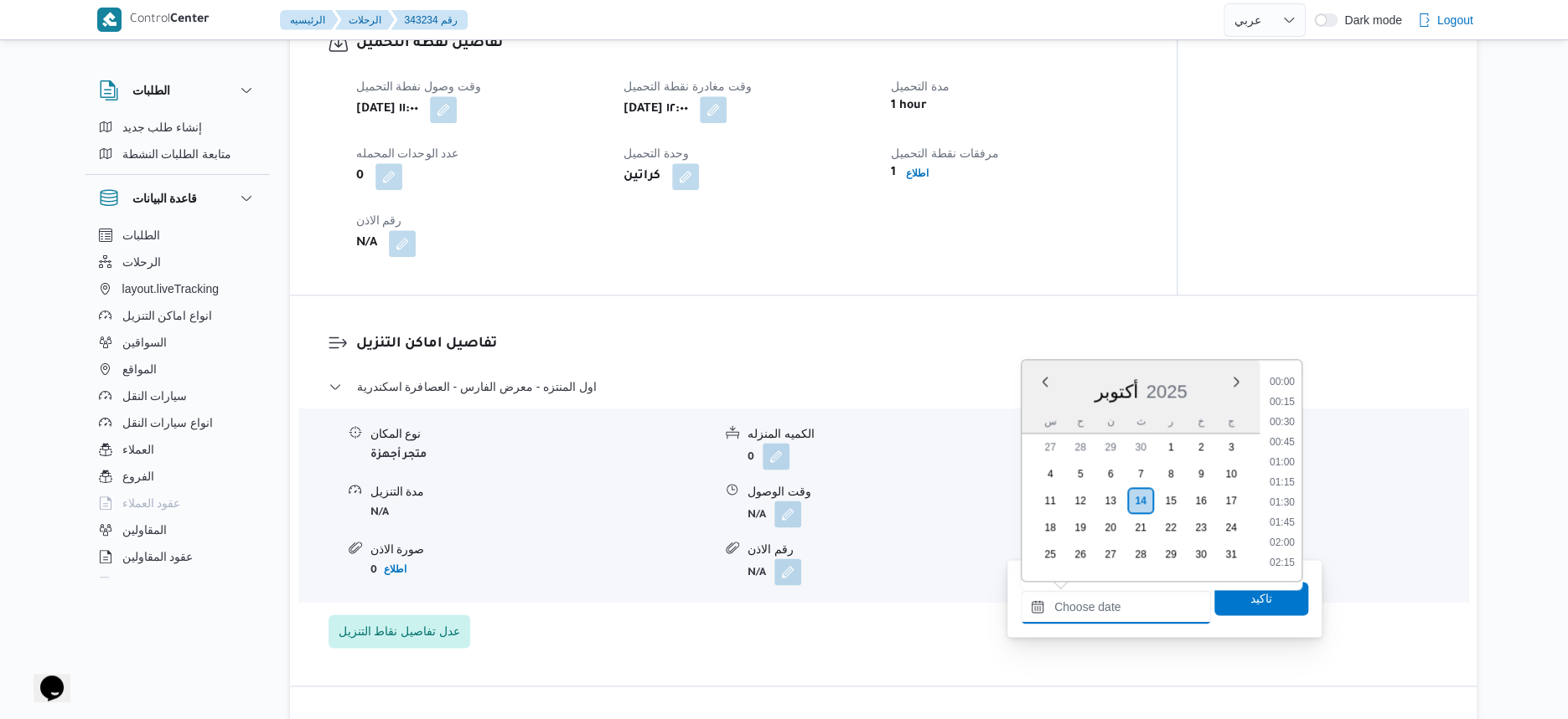
scroll to position [1083, 0]
click at [1286, 485] on li "14:45" at bounding box center [1282, 484] width 38 height 17
type input "[DATE] ١٤:٤٥"
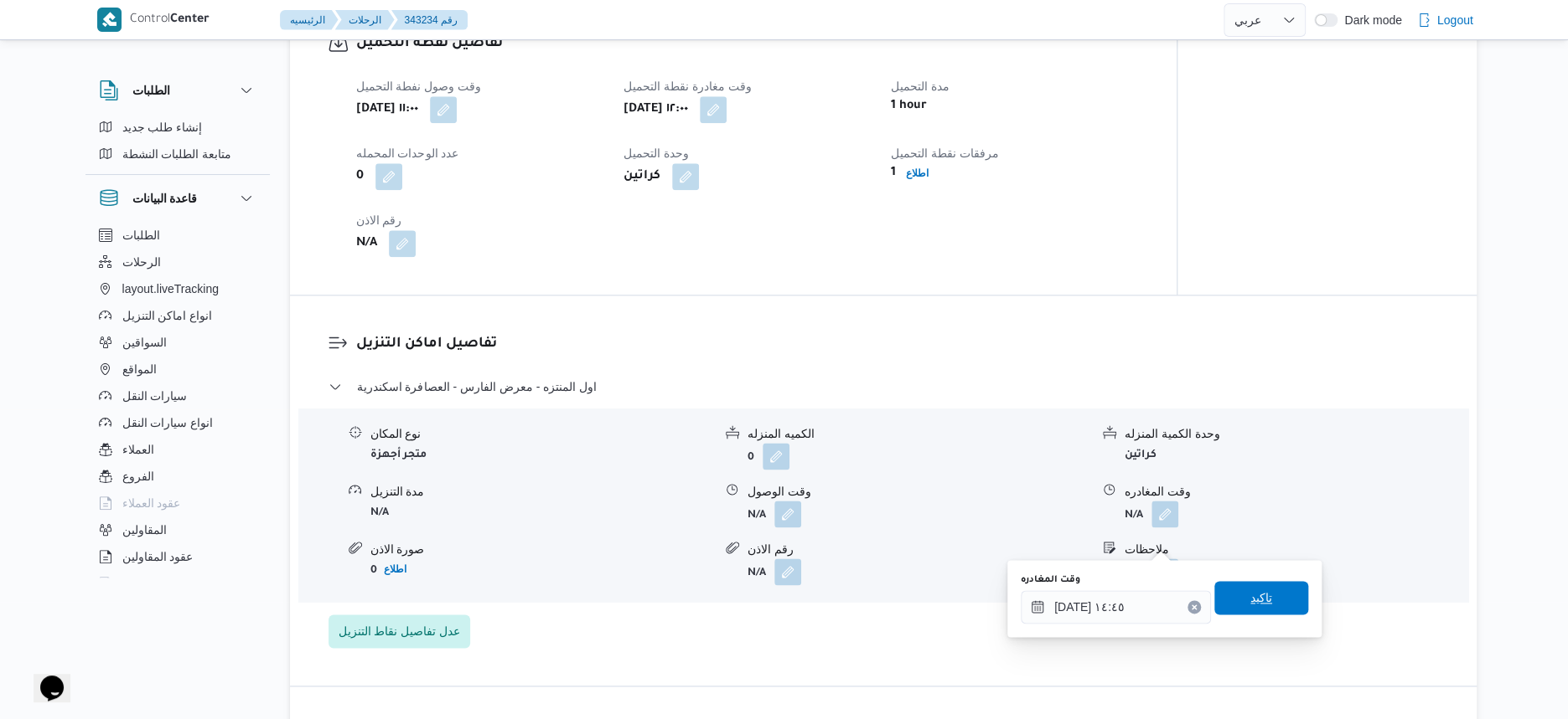
click at [1276, 611] on span "تاكيد" at bounding box center [1261, 598] width 93 height 33
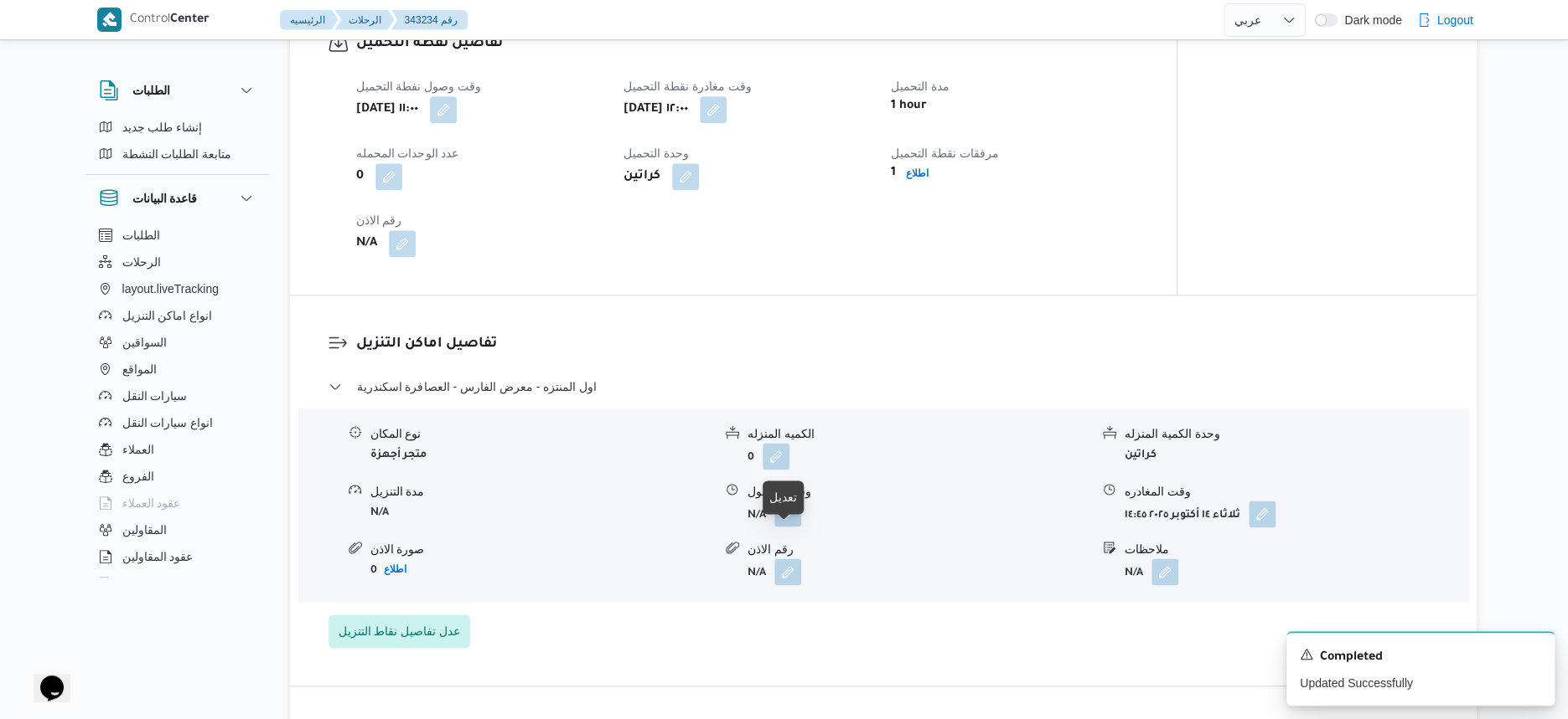
click at [786, 527] on button "button" at bounding box center [787, 513] width 27 height 27
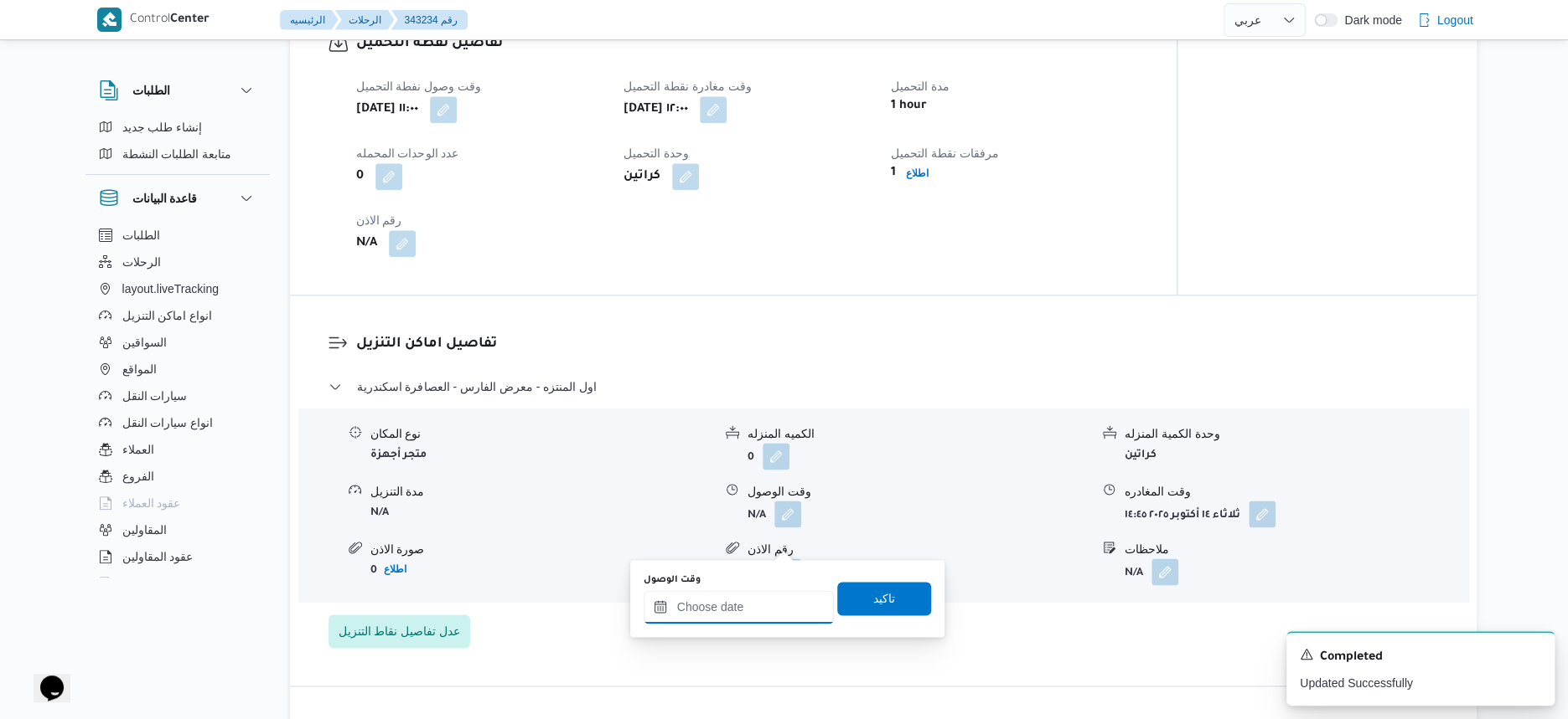
click at [786, 597] on input "وقت الوصول" at bounding box center [739, 607] width 190 height 33
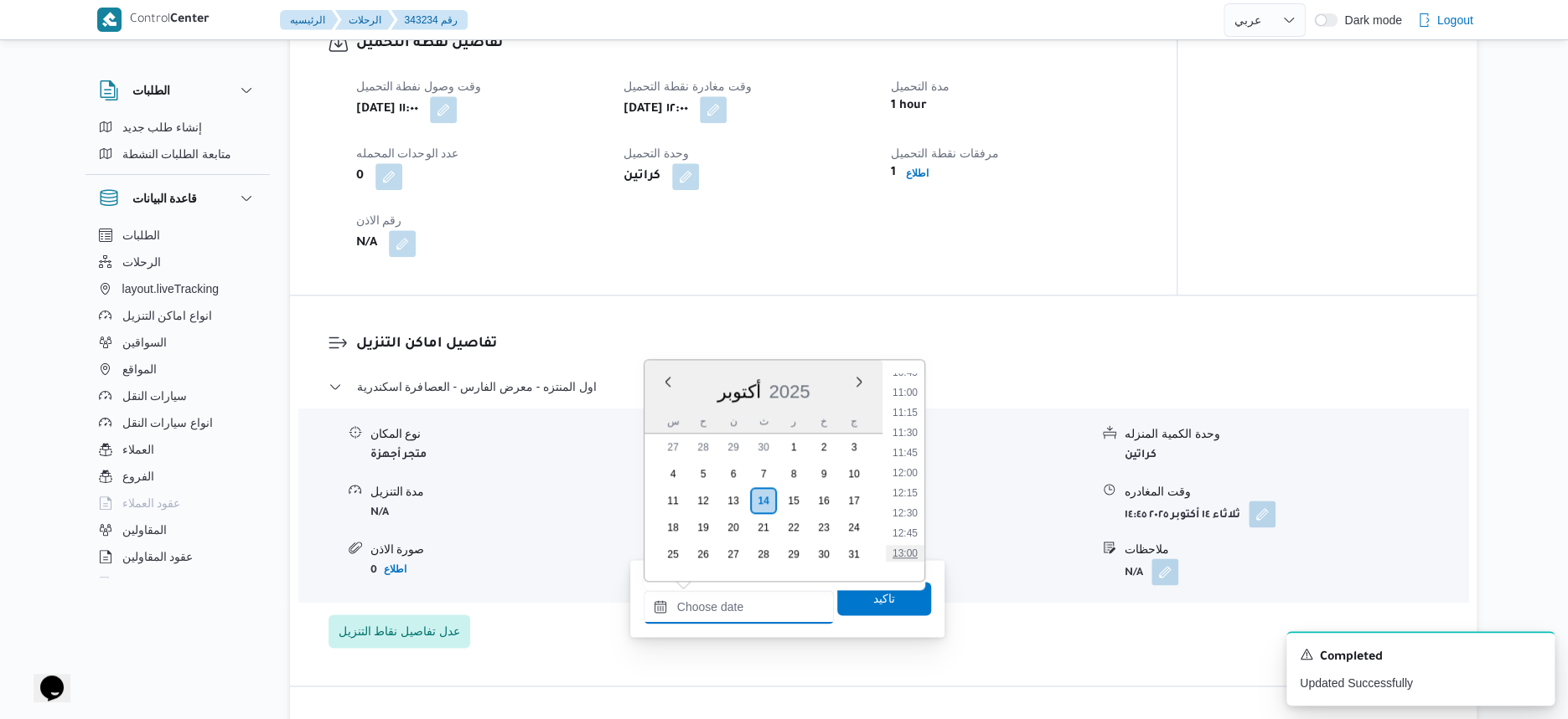
scroll to position [978, 0]
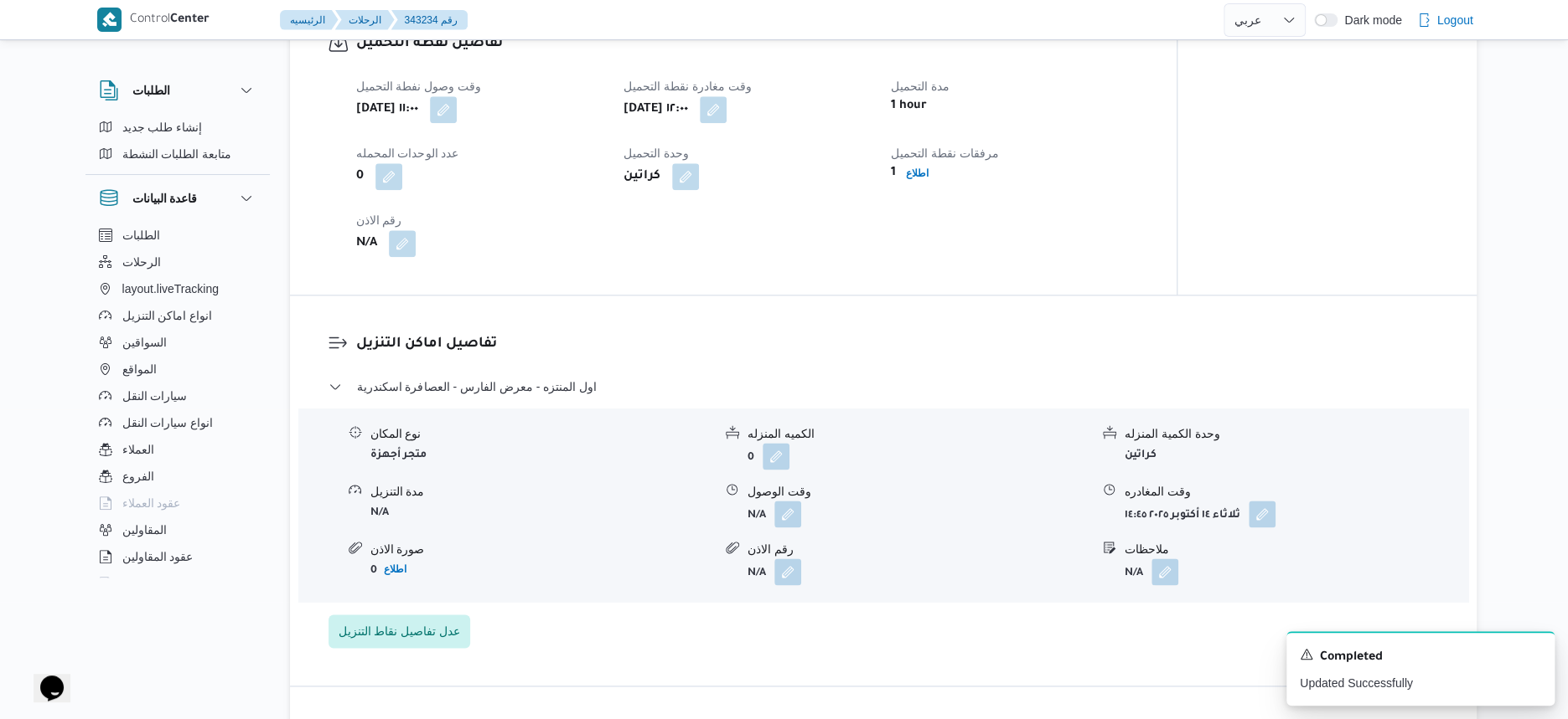
click at [980, 648] on div "اول المنتزه - معرض الفارس - العصافرة اسكندرية نوع المكان متجر أجهزة الكميه المن…" at bounding box center [884, 512] width 1111 height 271
click at [1530, 652] on icon "Dismiss toast" at bounding box center [1535, 654] width 9 height 9
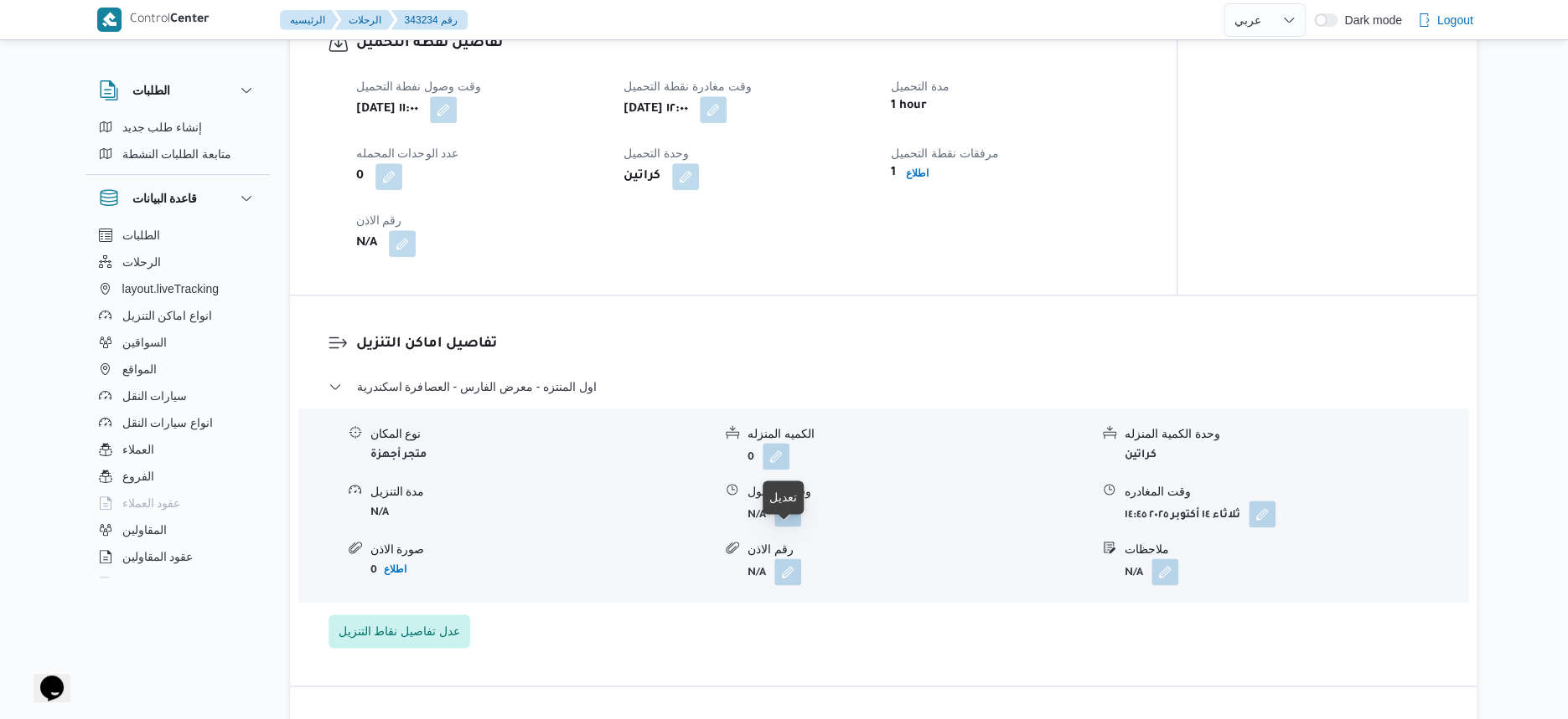
click at [789, 527] on button "button" at bounding box center [787, 513] width 27 height 27
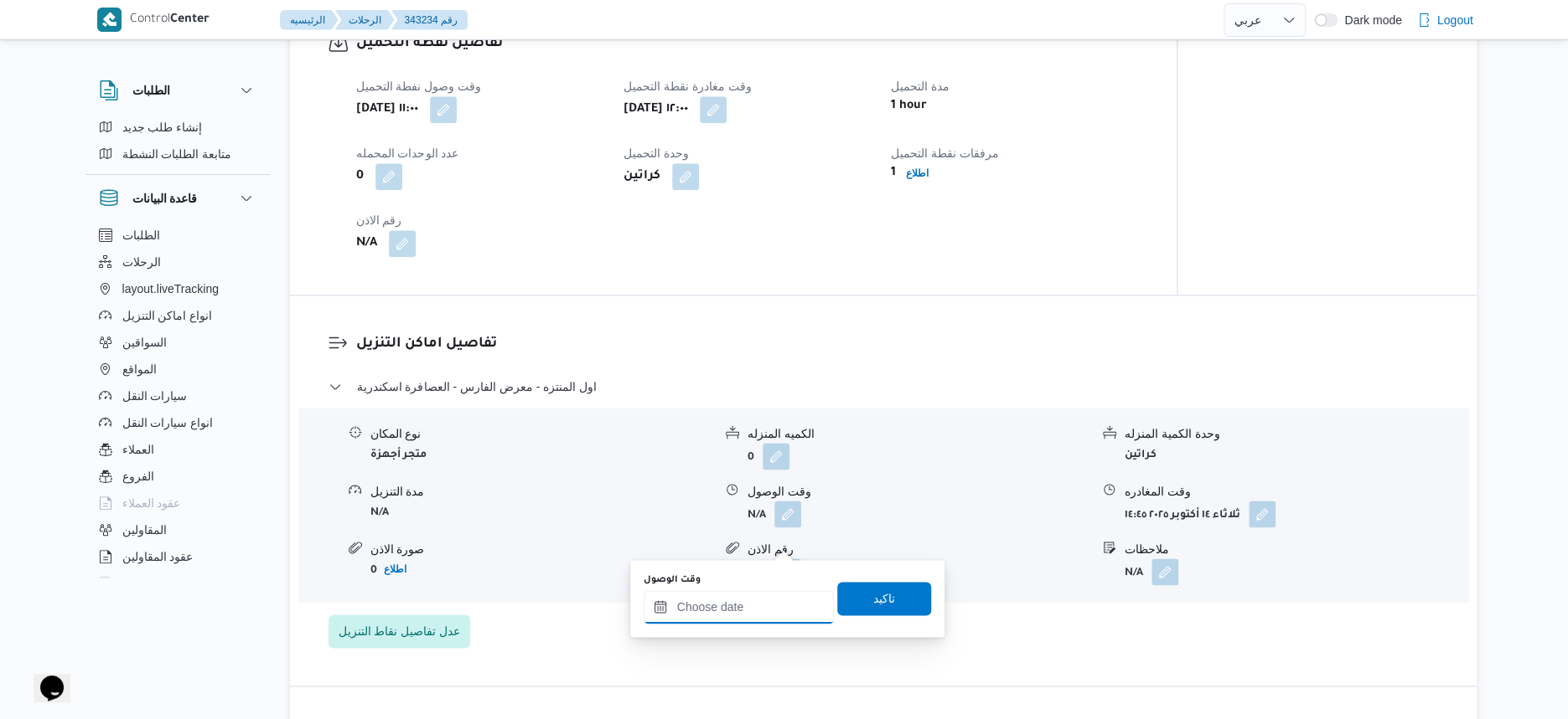
click at [783, 609] on input "وقت الوصول" at bounding box center [739, 607] width 190 height 33
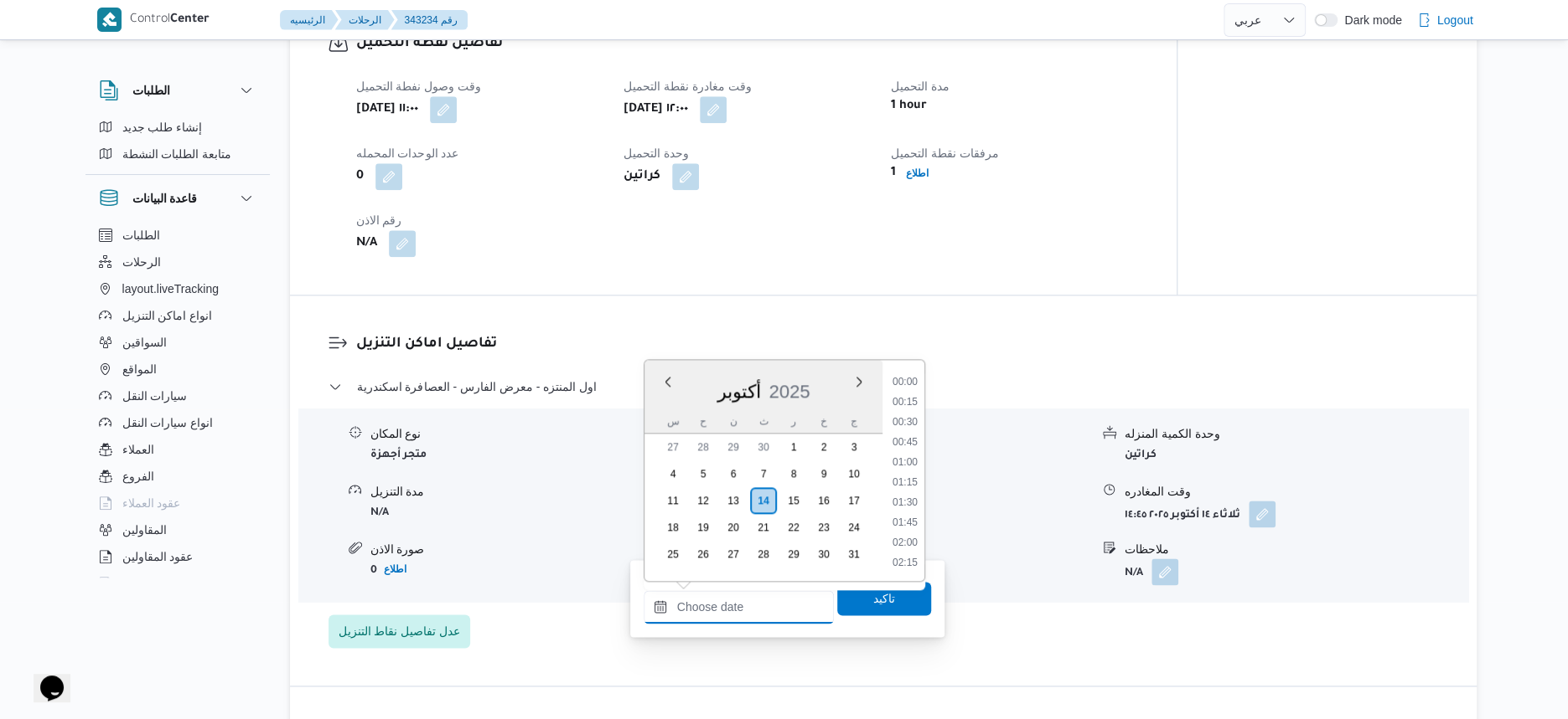
scroll to position [1083, 0]
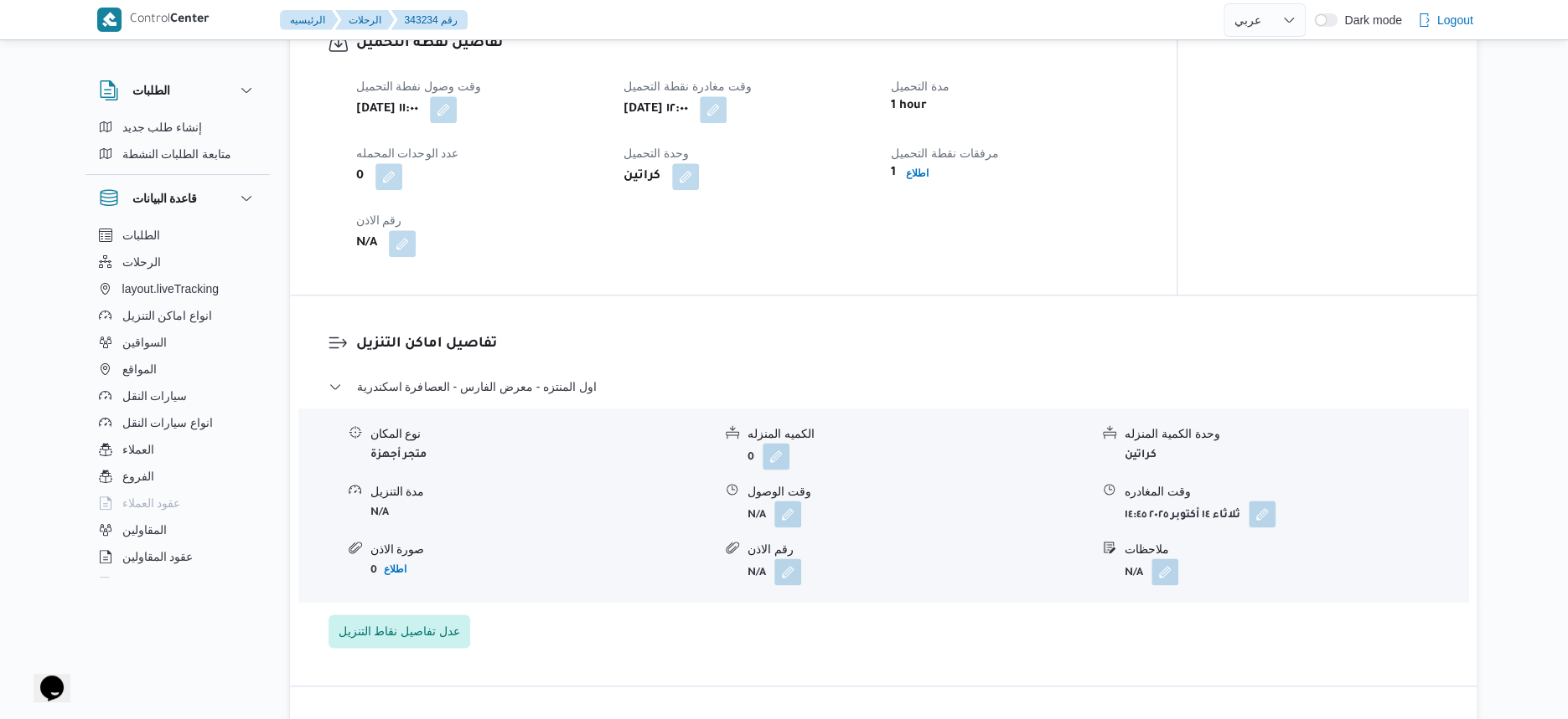
click at [1021, 341] on div "تفاصيل اماكن التنزيل اول المنتزه - معرض الفارس - العصافرة اسكندرية نوع المكان م…" at bounding box center [883, 490] width 1186 height 390
click at [791, 527] on button "button" at bounding box center [787, 513] width 27 height 27
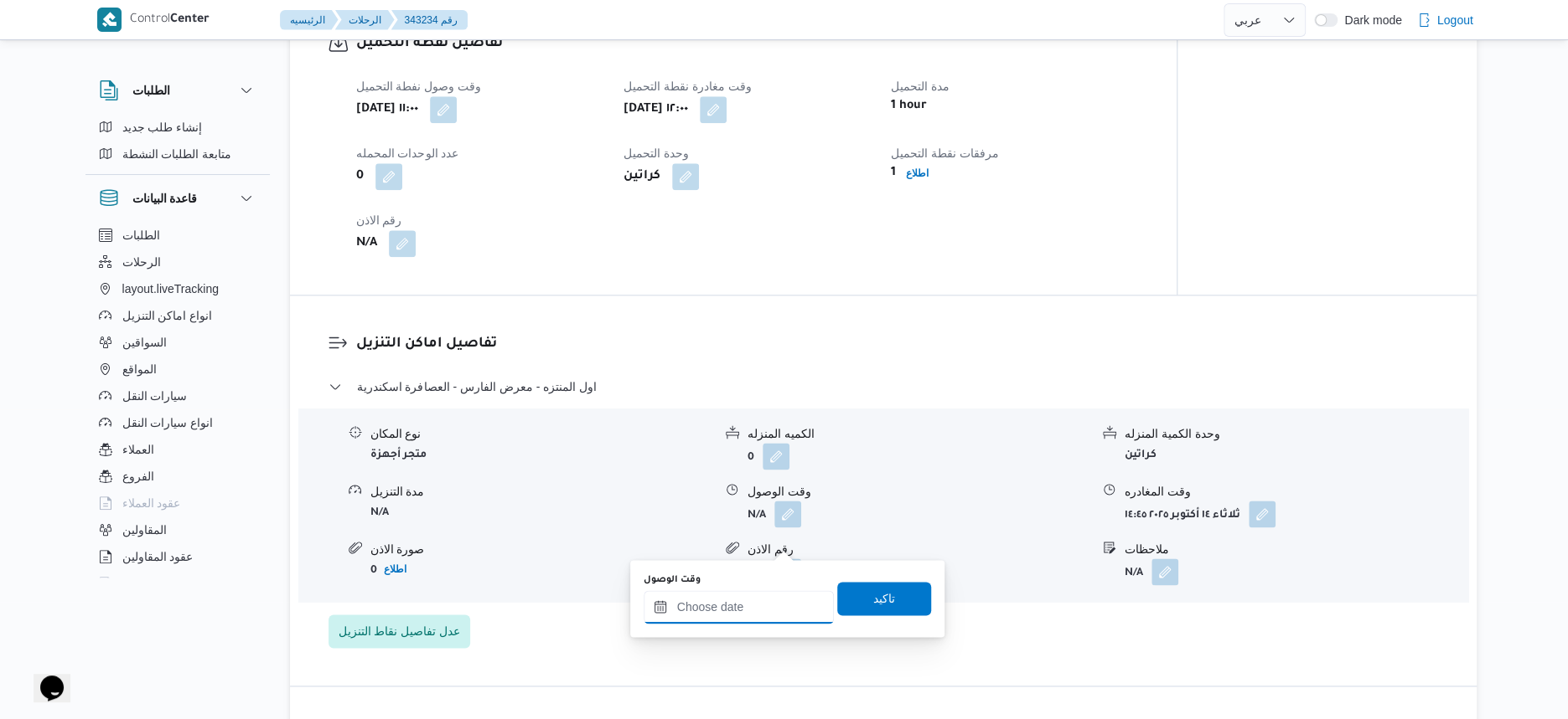
click at [774, 596] on input "وقت الوصول" at bounding box center [739, 607] width 190 height 33
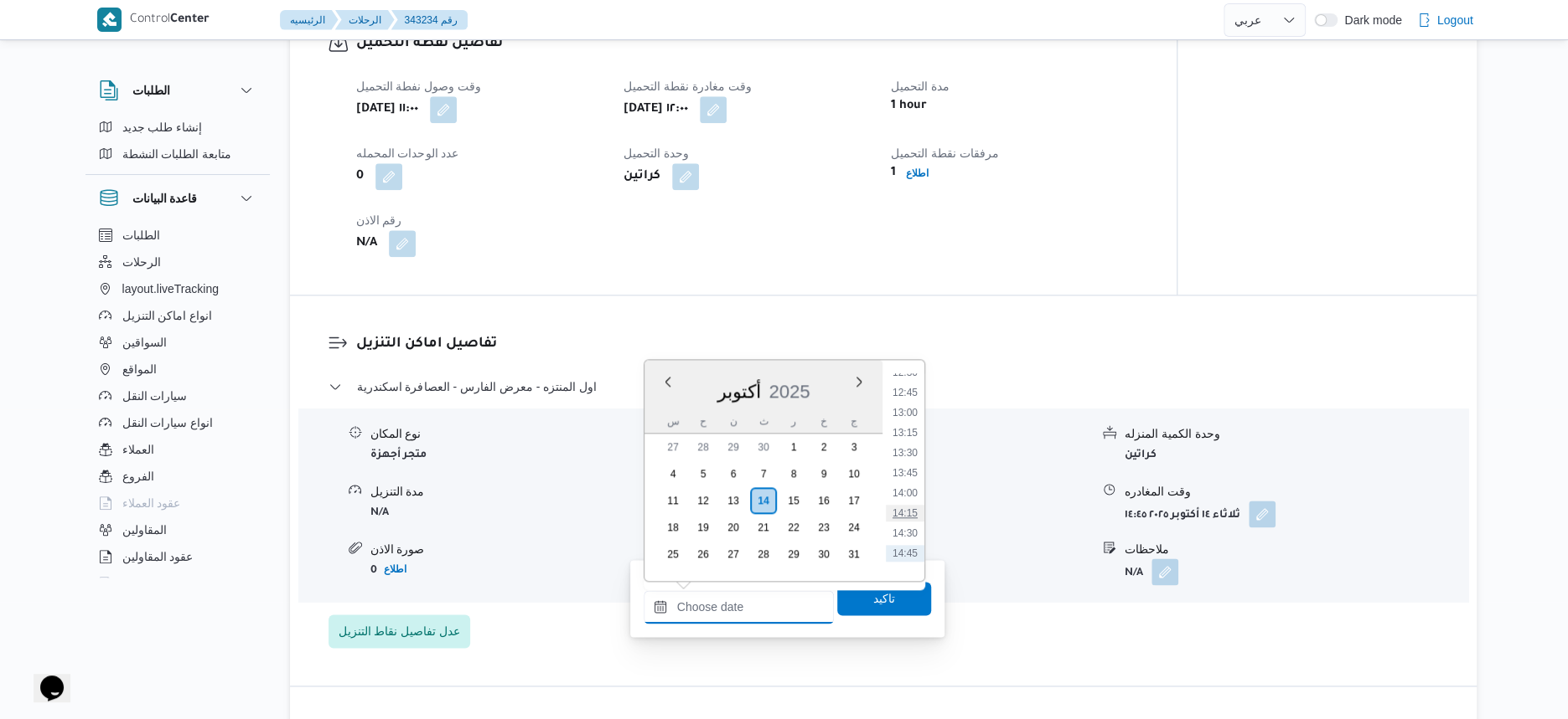
scroll to position [978, 0]
drag, startPoint x: 911, startPoint y: 454, endPoint x: 909, endPoint y: 510, distance: 56.0
click at [911, 454] on li "13:00" at bounding box center [905, 449] width 38 height 17
type input "[DATE] ١٣:٠٠"
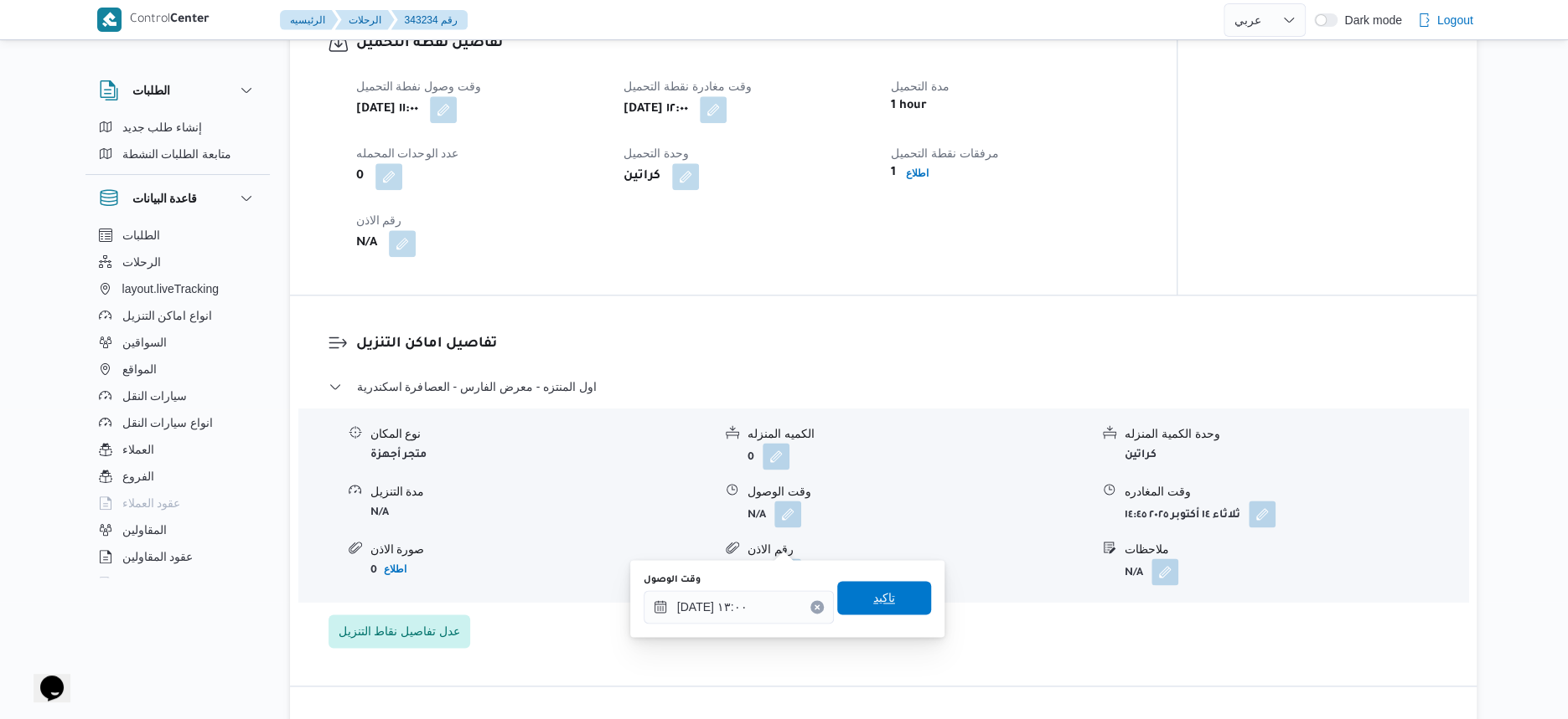
click at [893, 606] on span "تاكيد" at bounding box center [884, 598] width 93 height 33
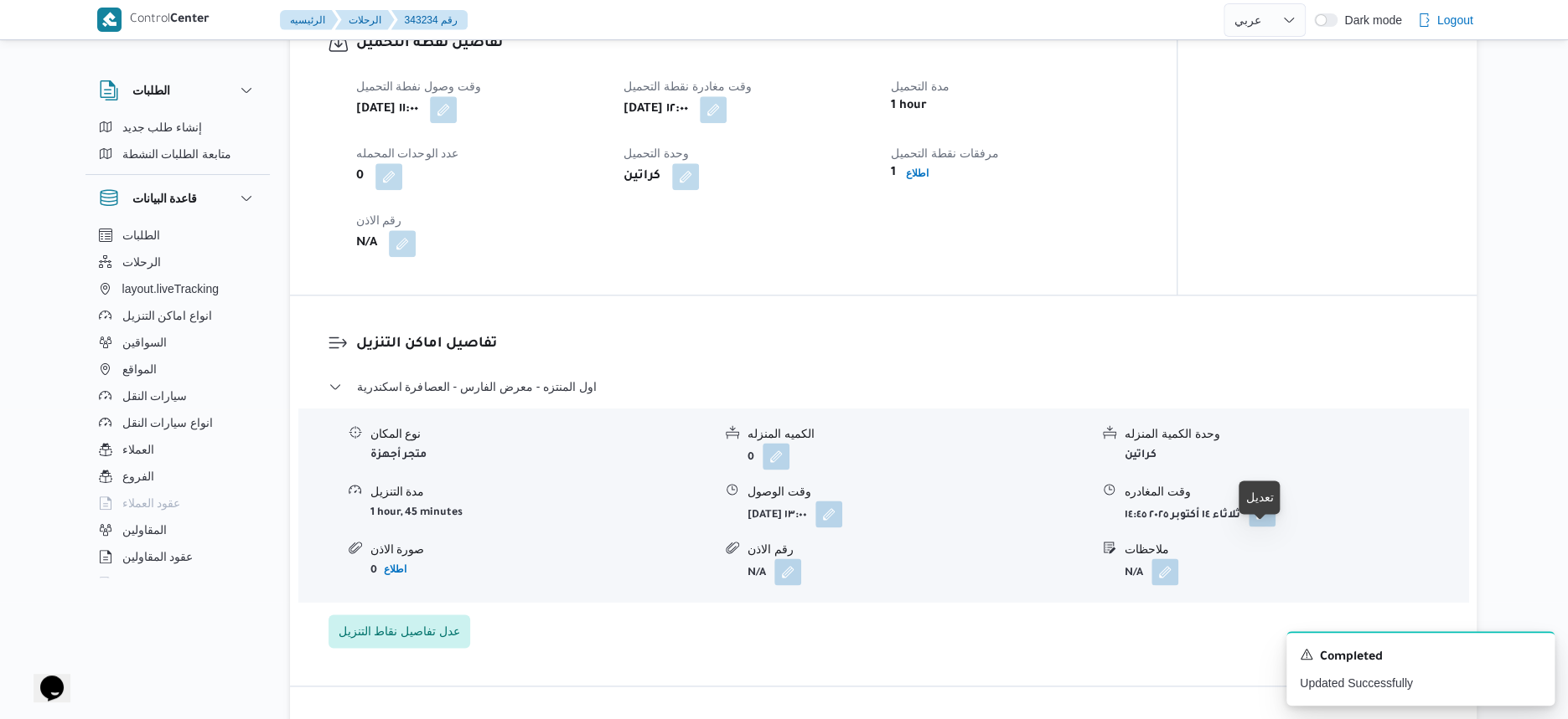
click at [1263, 527] on button "button" at bounding box center [1262, 513] width 27 height 27
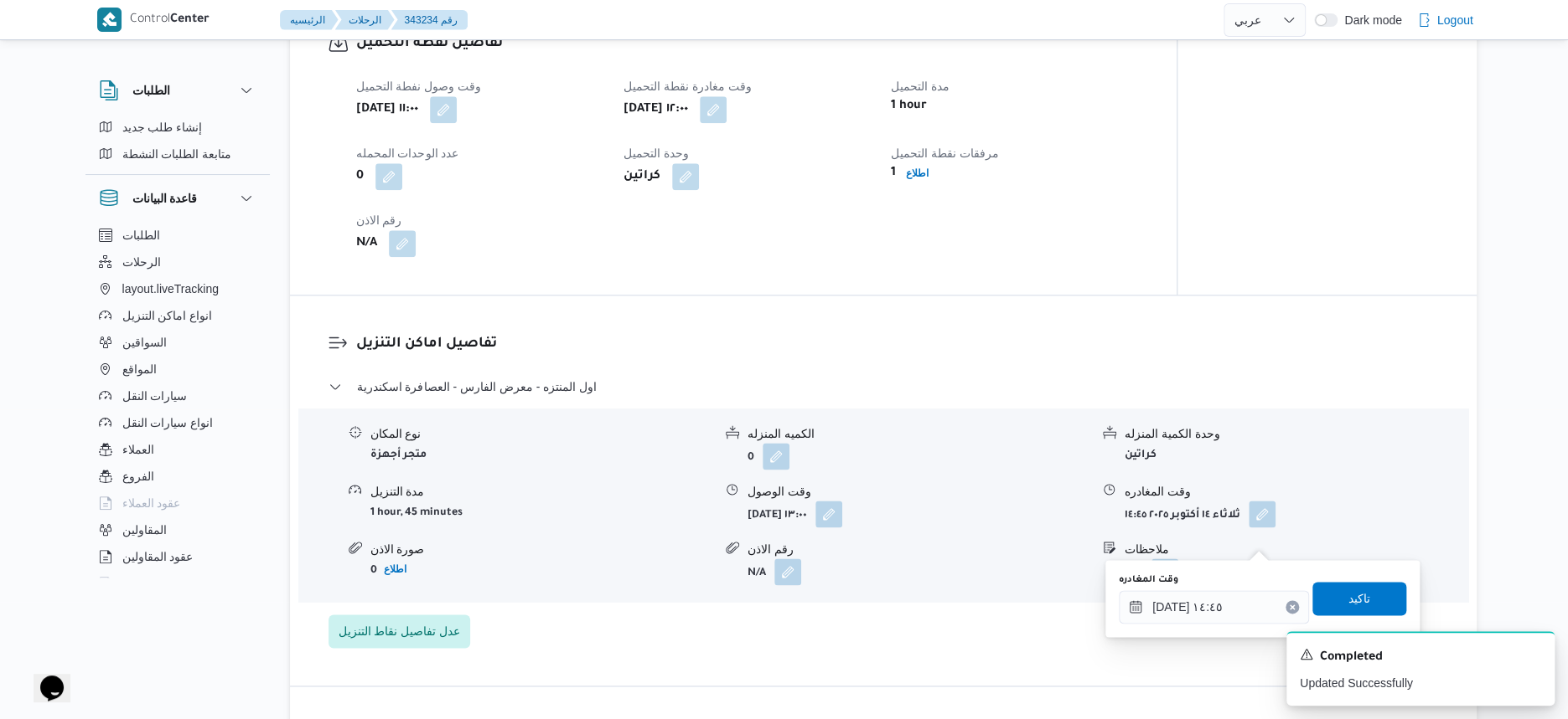
click at [1289, 605] on icon "Clear input" at bounding box center [1292, 607] width 7 height 7
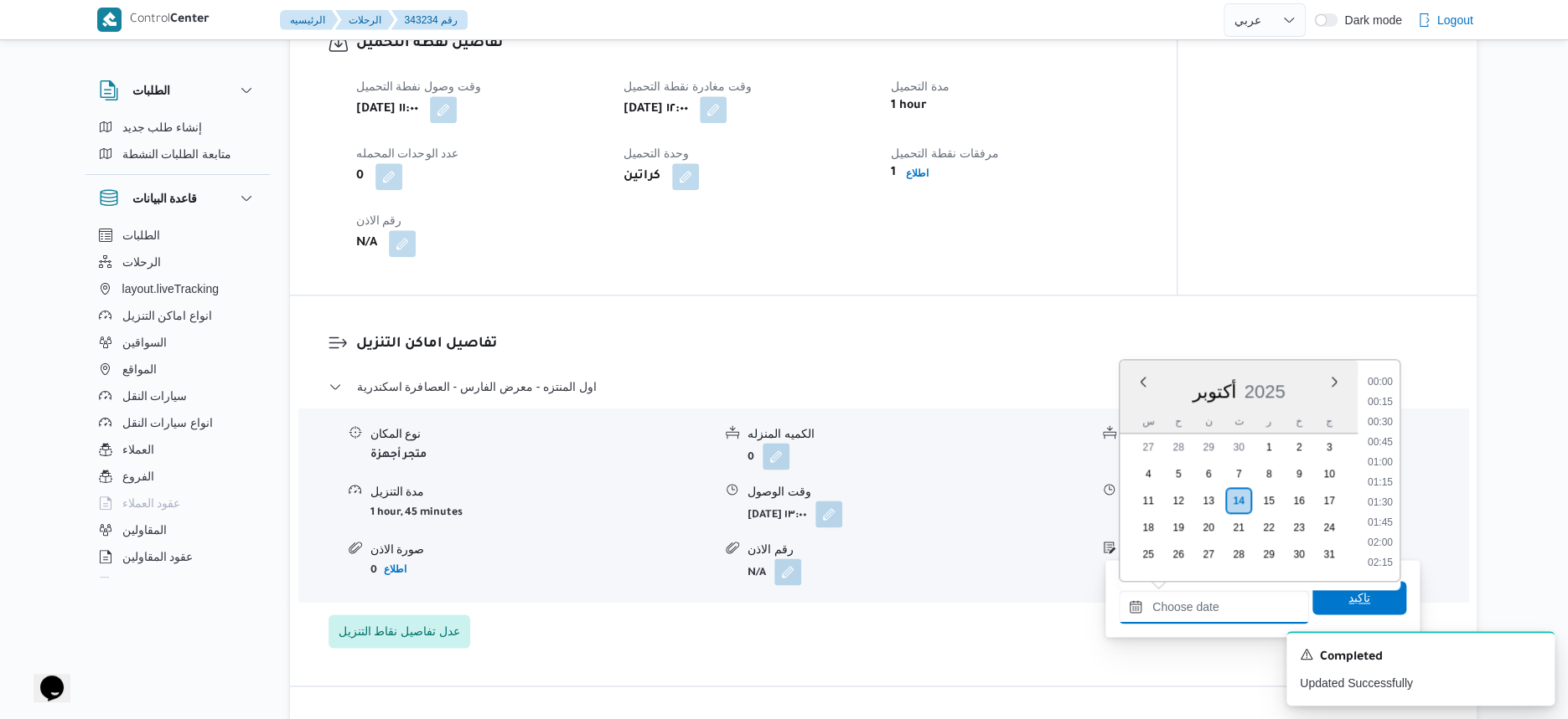
scroll to position [1083, 0]
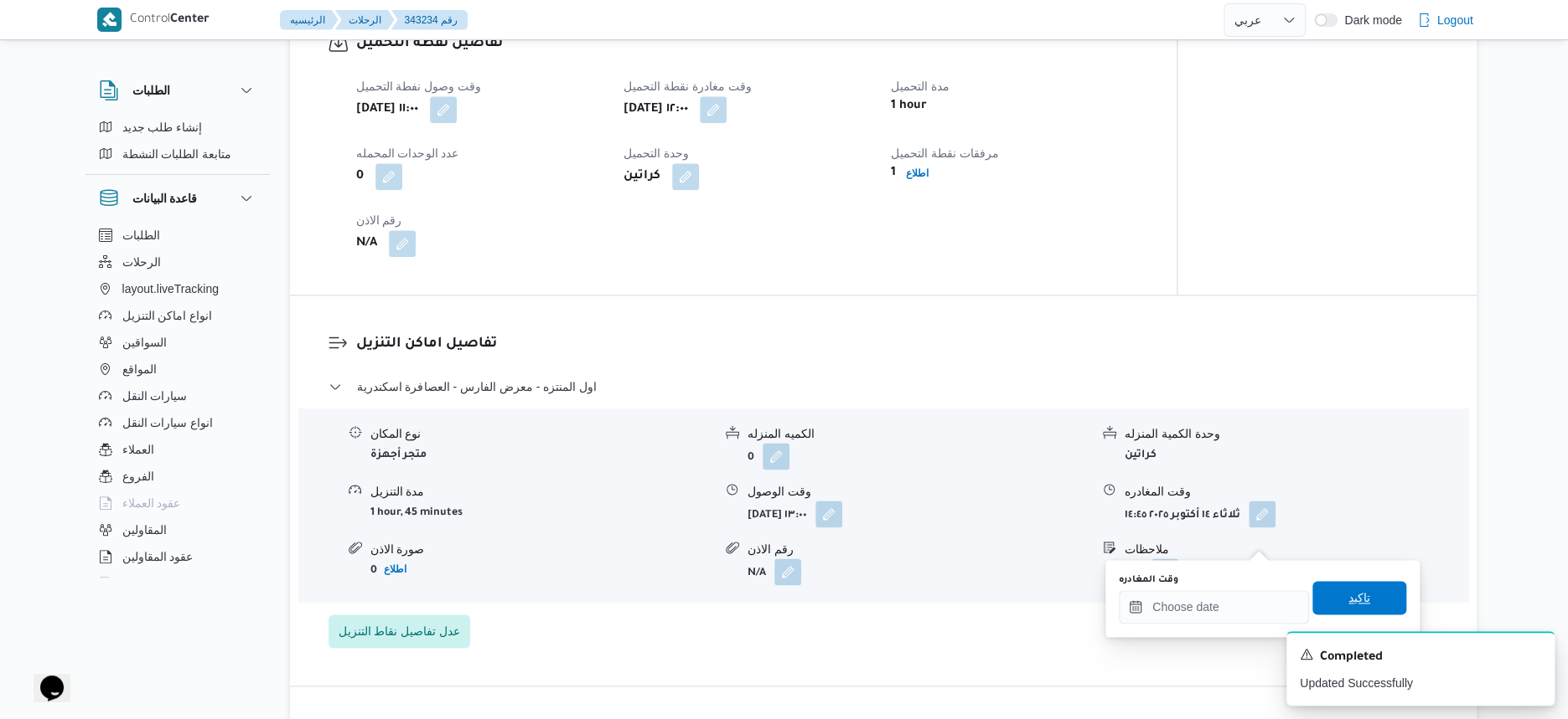
click at [1348, 603] on span "تاكيد" at bounding box center [1358, 598] width 22 height 20
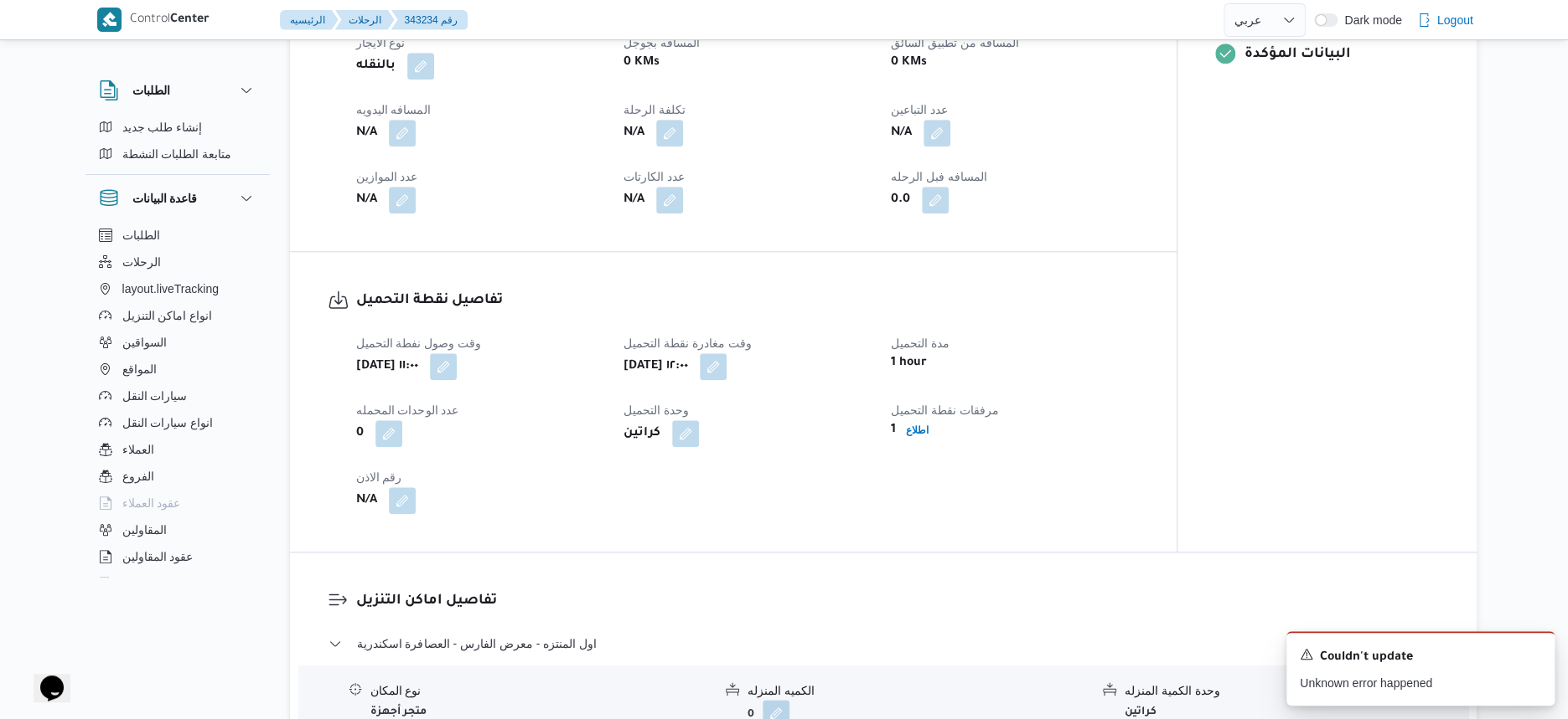
scroll to position [628, 0]
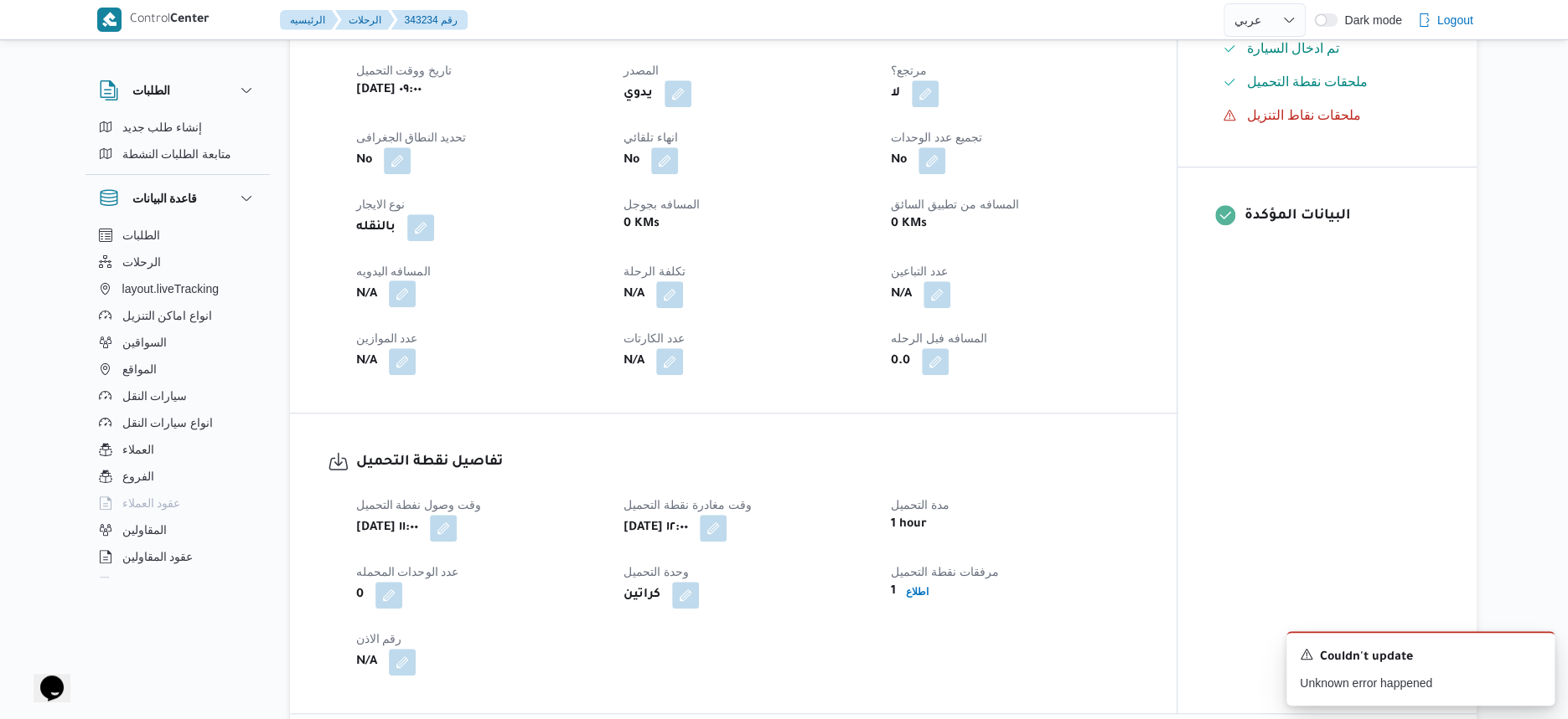
click at [407, 307] on button "button" at bounding box center [402, 294] width 27 height 27
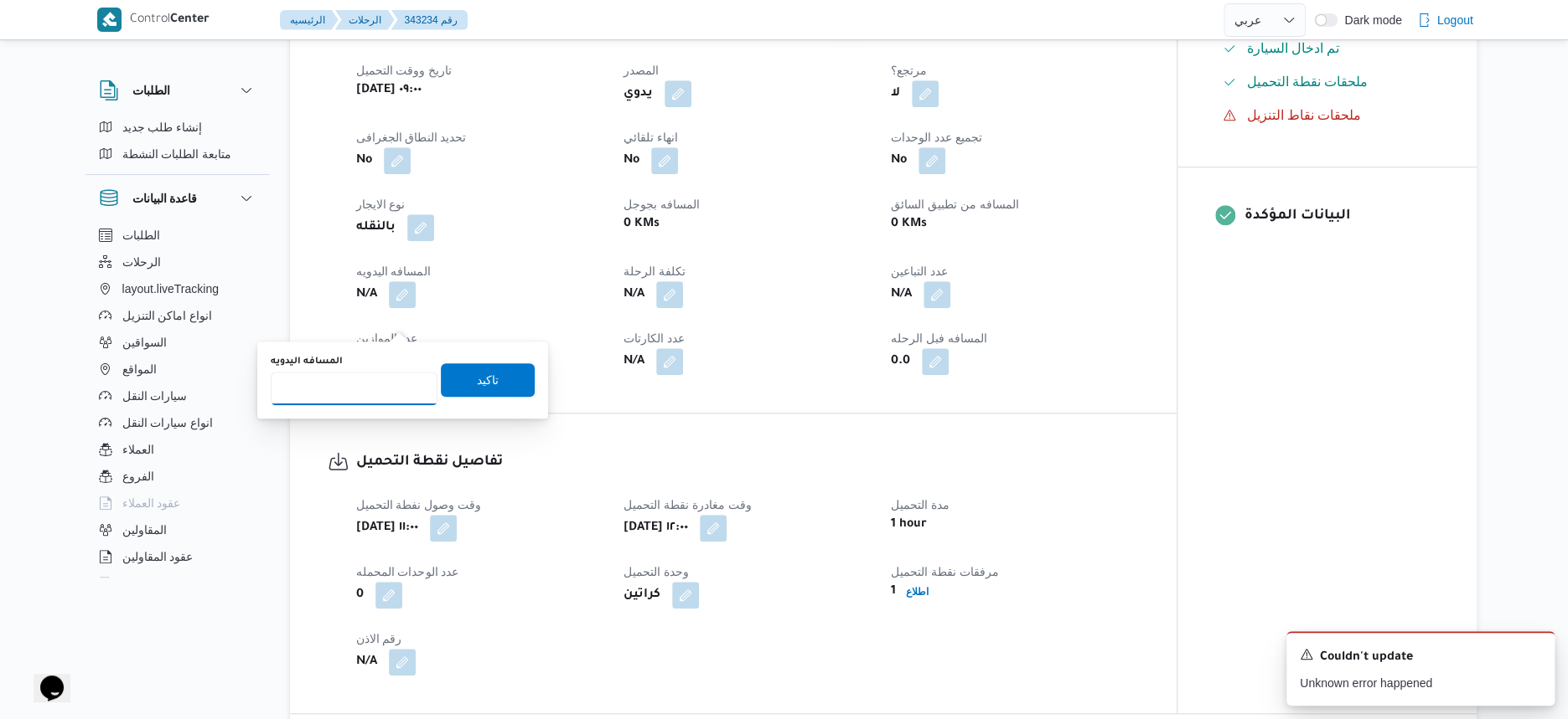
click at [379, 379] on input "المسافه اليدويه" at bounding box center [354, 388] width 167 height 33
type input "18"
click at [531, 381] on div "You are in a dialog. To close this dialog, hit escape. المسافه اليدويه 18 تاكيد" at bounding box center [402, 380] width 291 height 77
click at [518, 381] on span "تاكيد" at bounding box center [487, 380] width 93 height 33
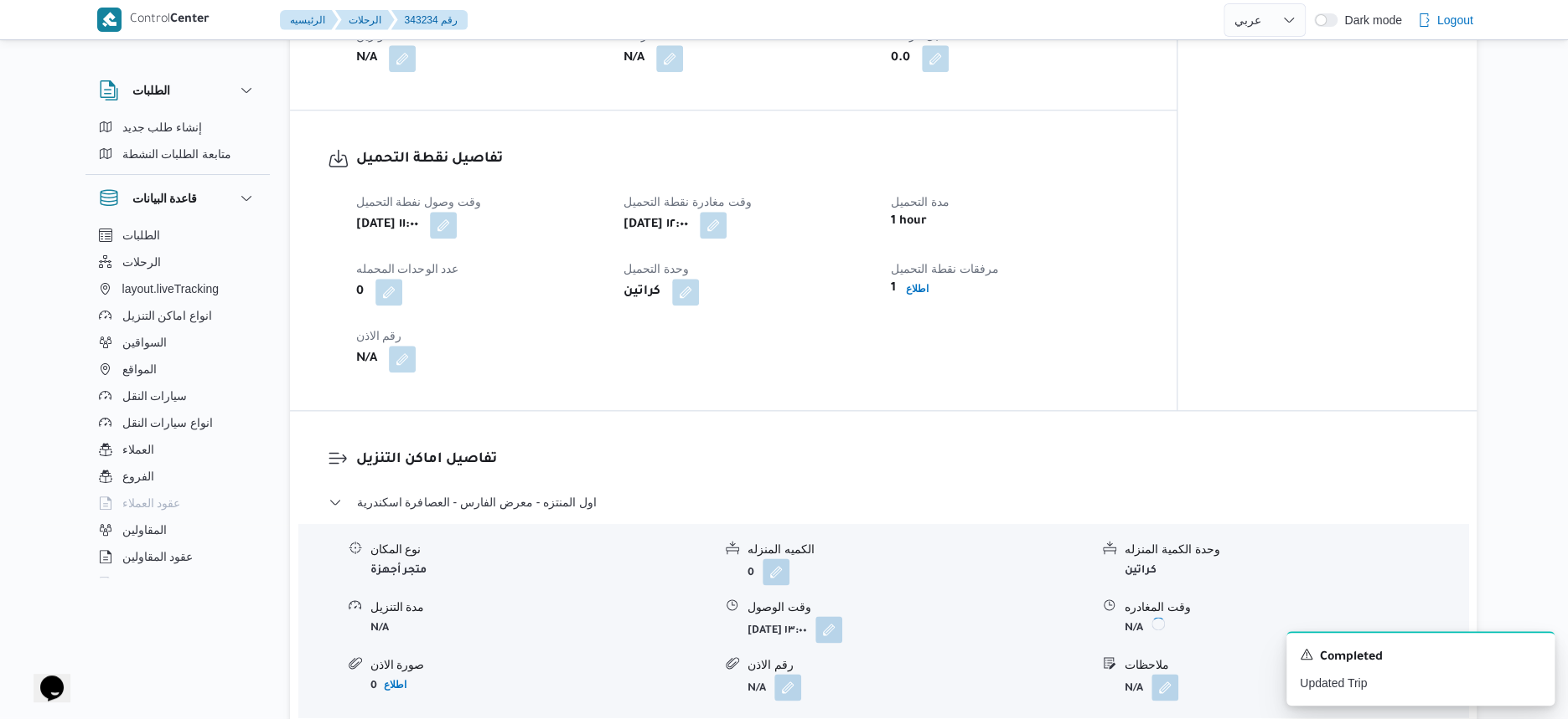
scroll to position [1047, 0]
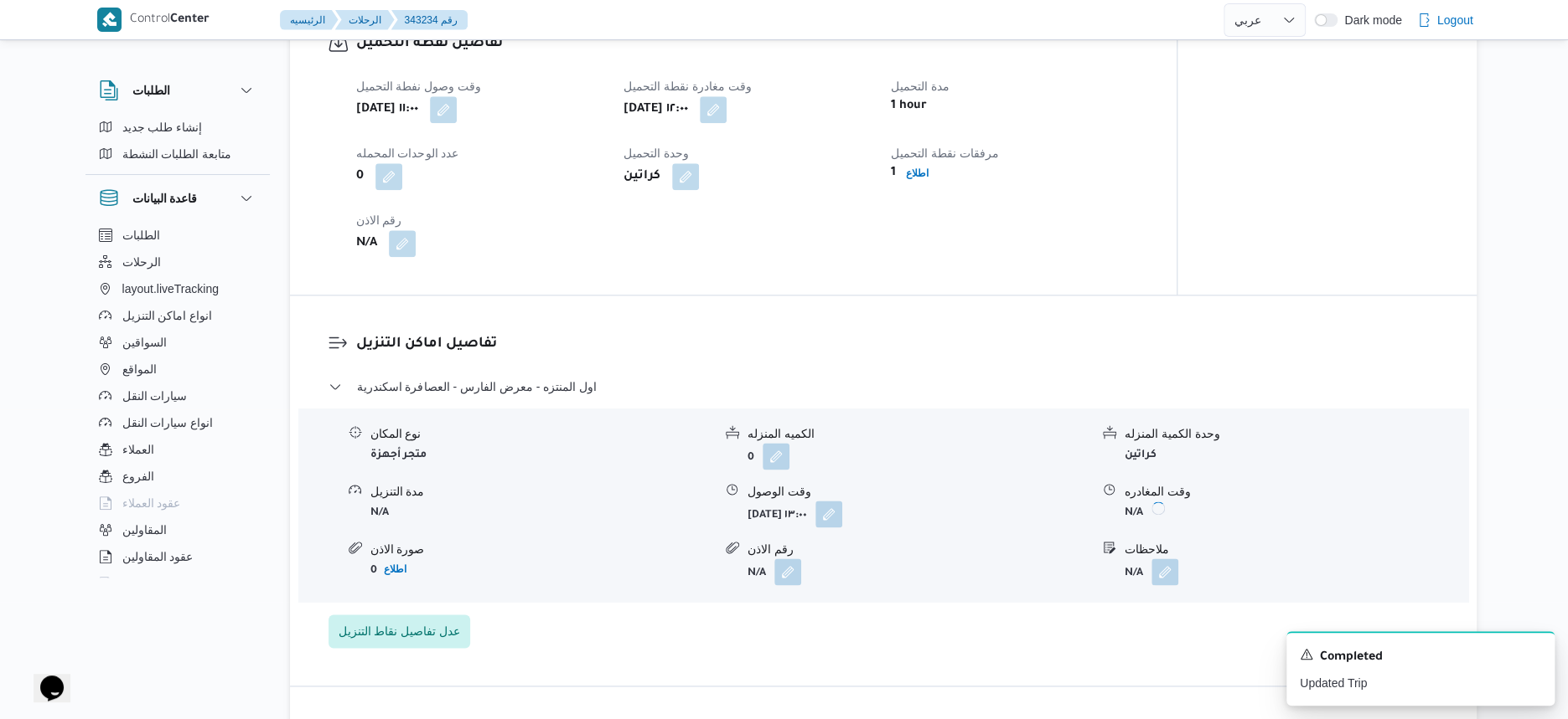
select select "ar"
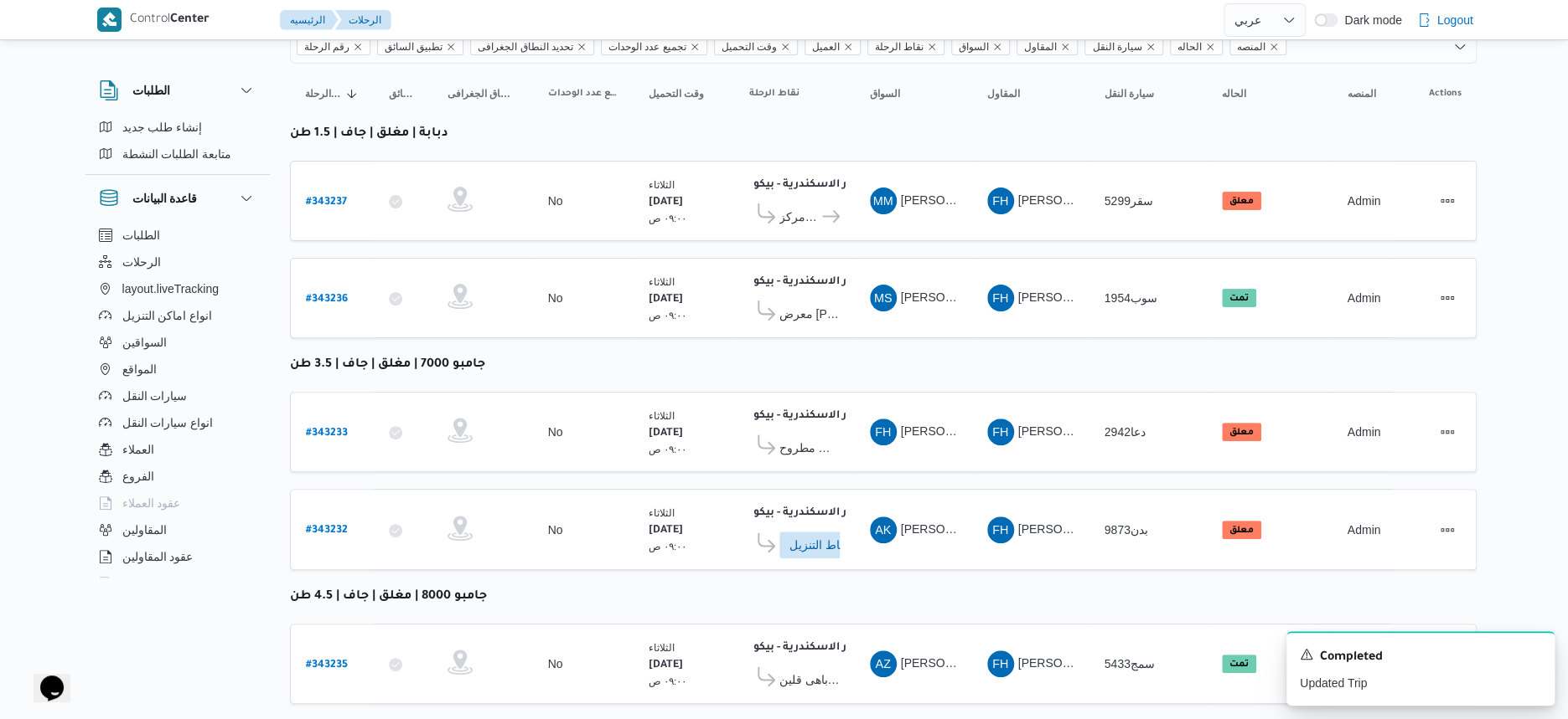
scroll to position [267, 0]
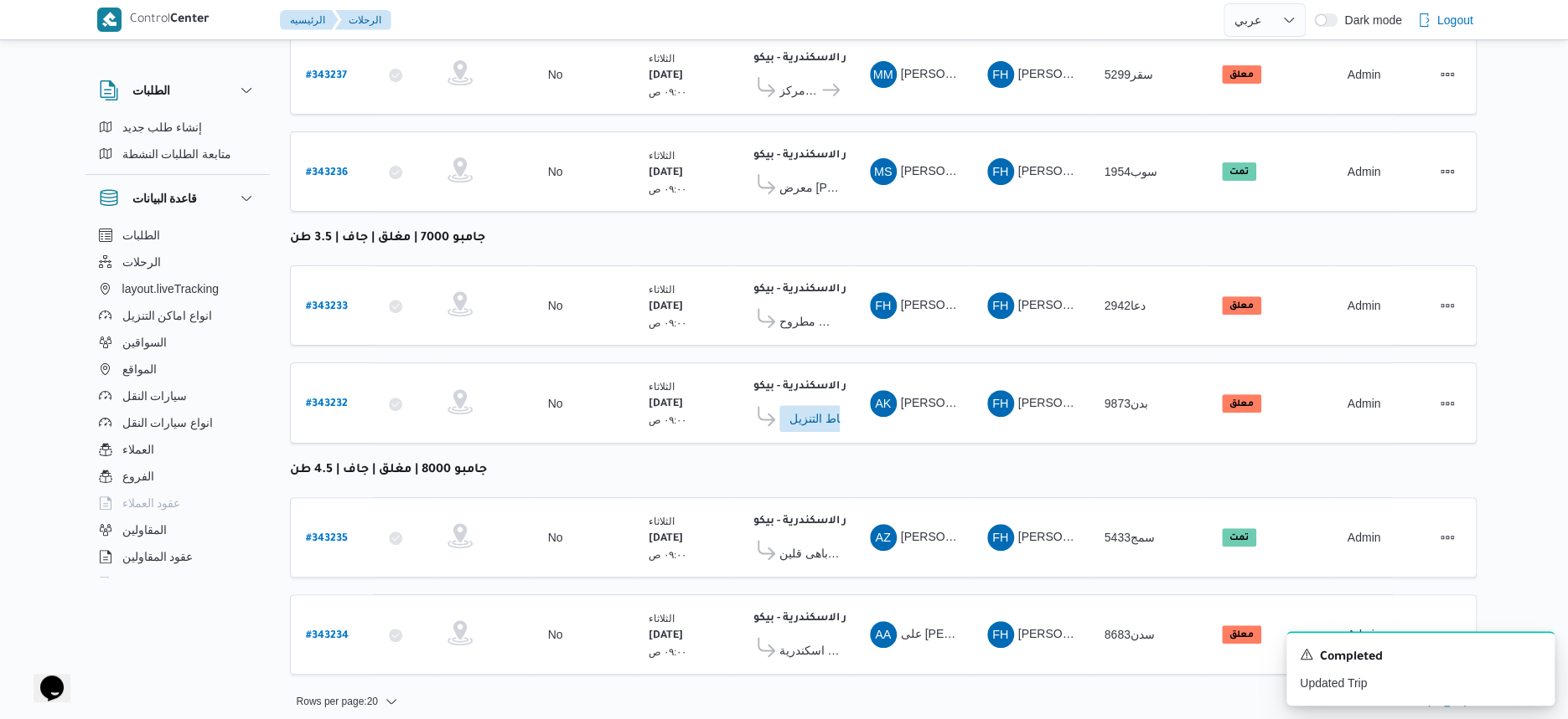
select select "ar"
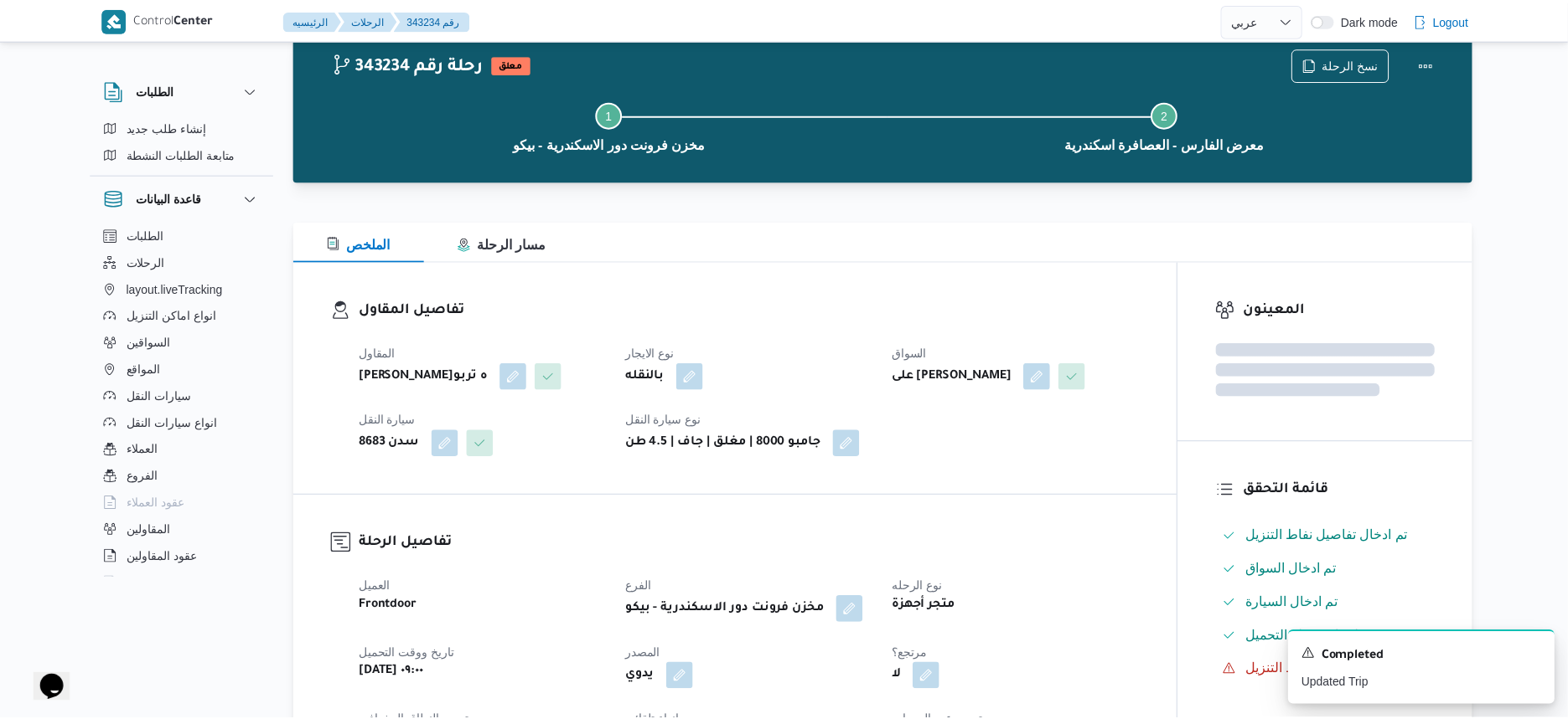
scroll to position [1047, 0]
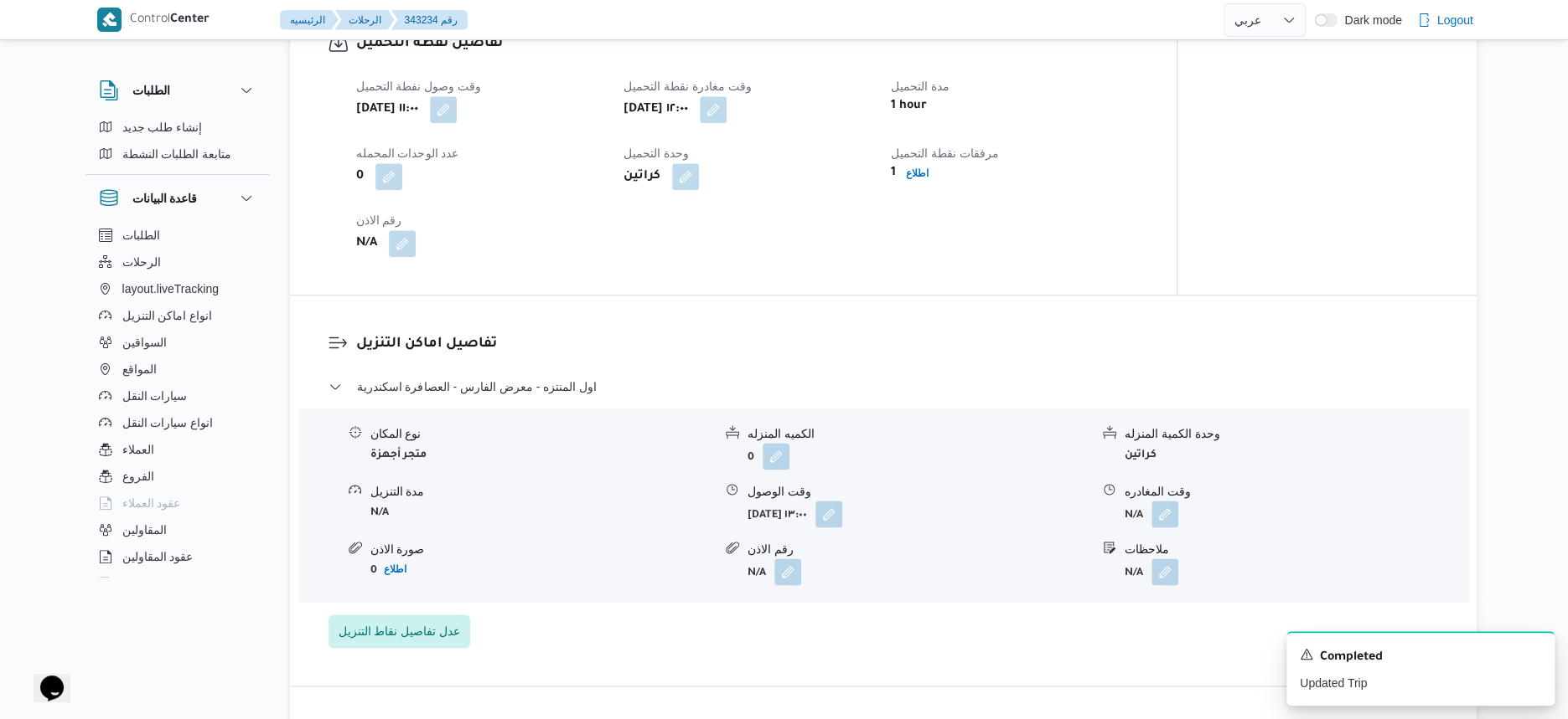
select select "ar"
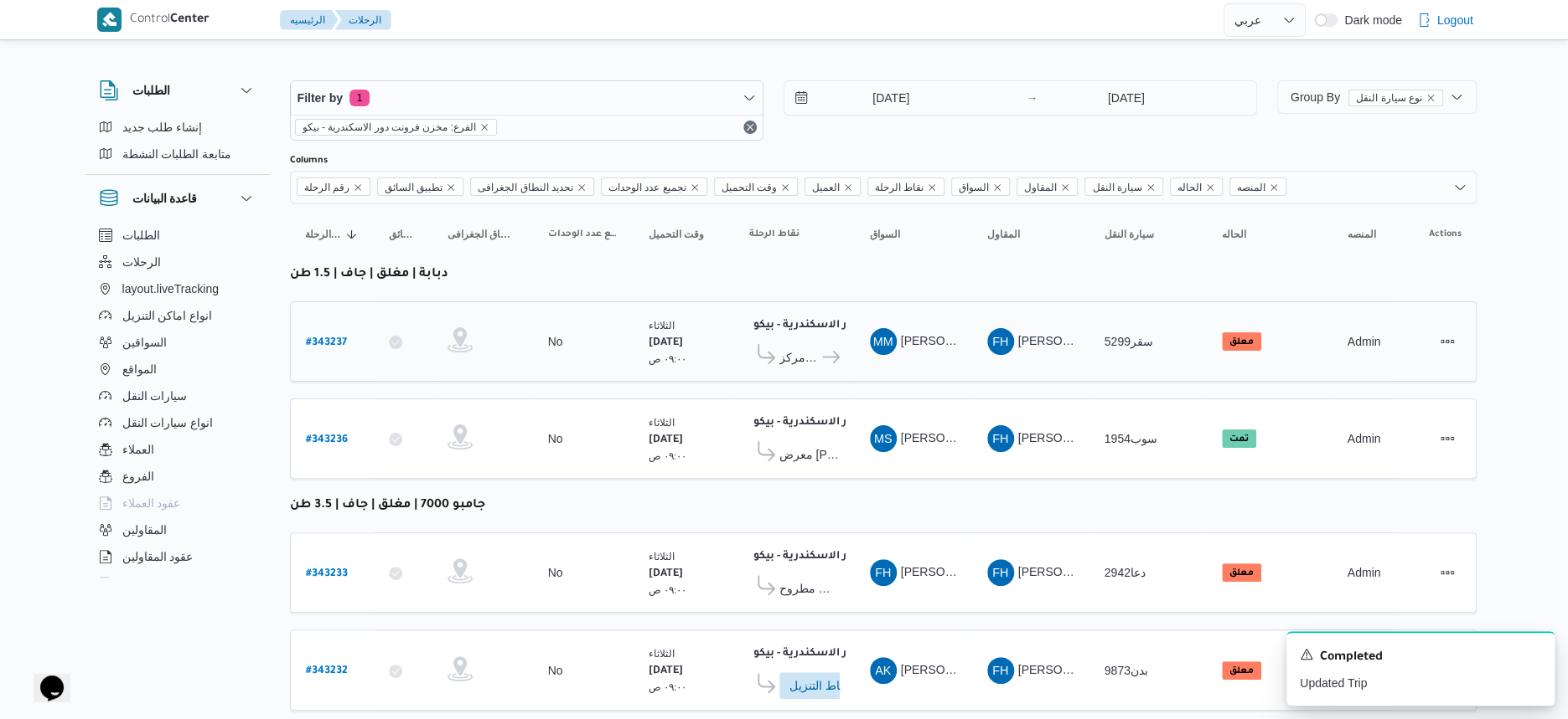
click at [327, 338] on b "# 343237" at bounding box center [326, 343] width 41 height 11
select select "ar"
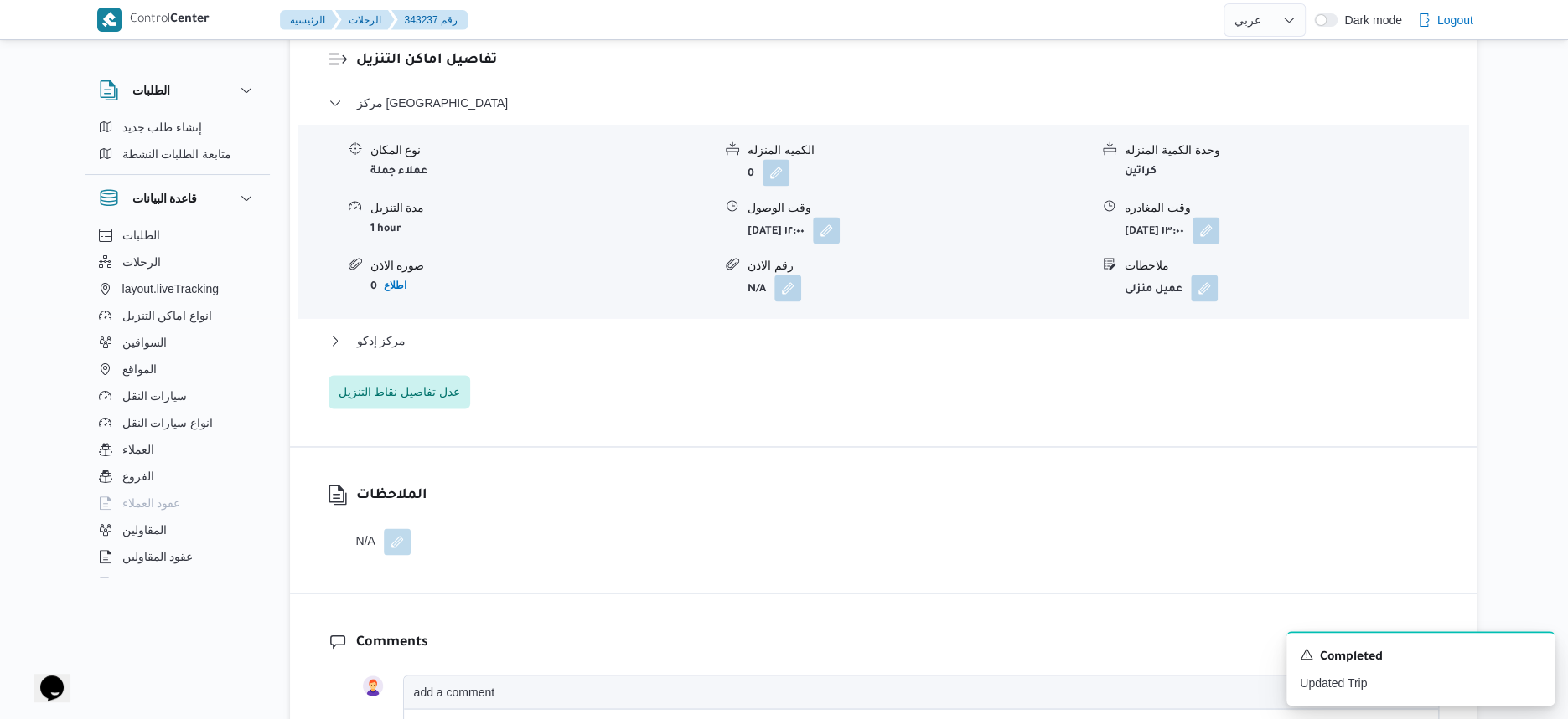
scroll to position [1361, 0]
click at [495, 336] on button "مركز إدكو" at bounding box center [884, 337] width 1111 height 20
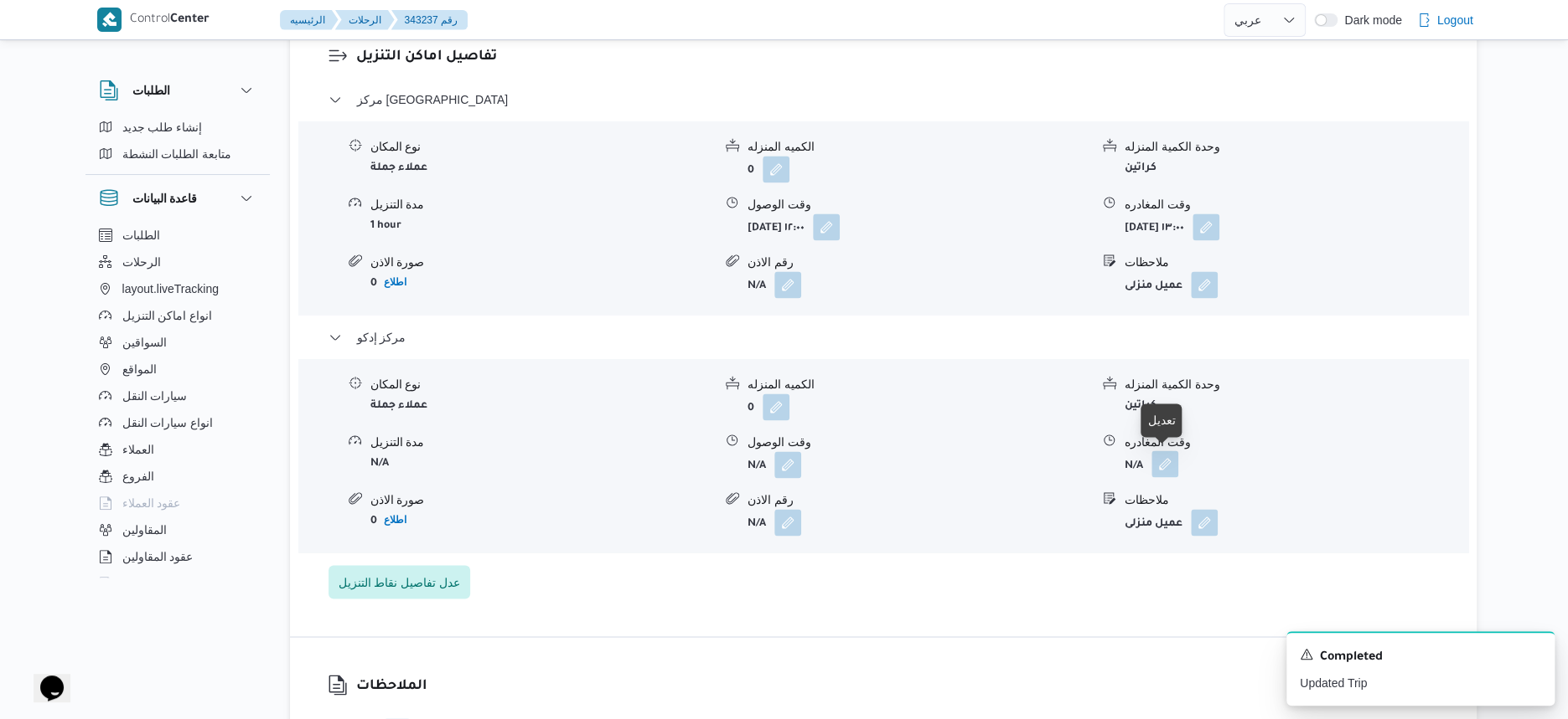
click at [1172, 459] on button "button" at bounding box center [1165, 463] width 27 height 27
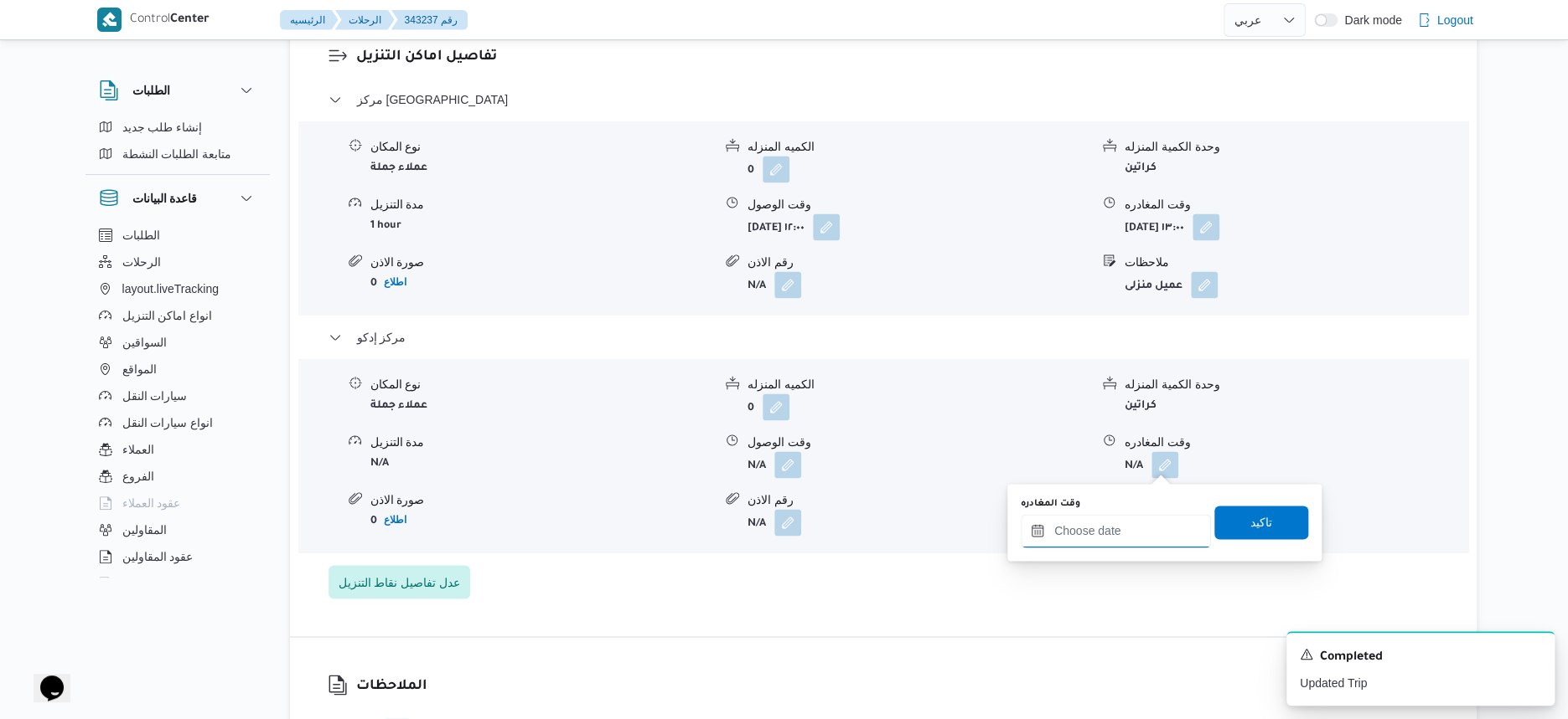
click at [1163, 517] on input "وقت المغادره" at bounding box center [1116, 531] width 190 height 33
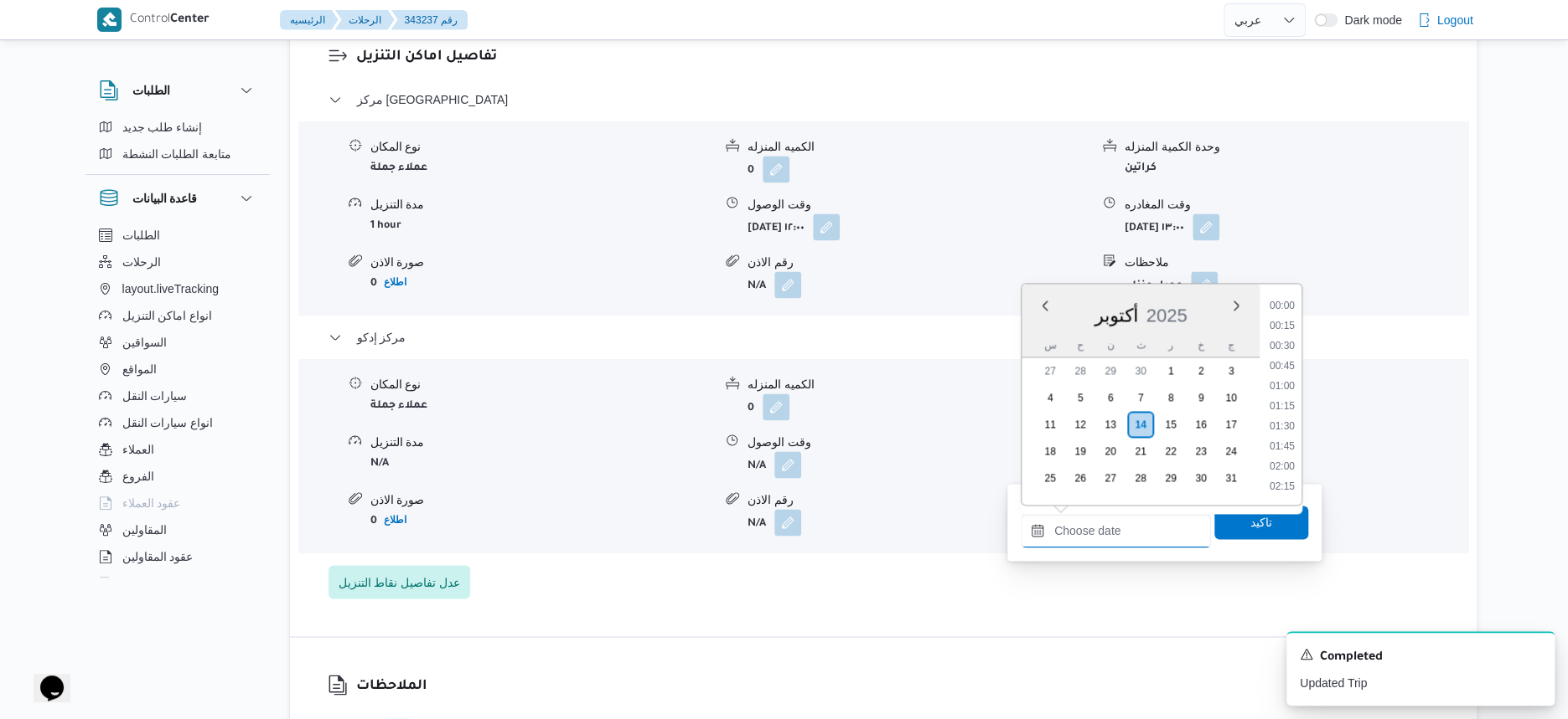
scroll to position [1083, 0]
click at [1286, 405] on li "14:45" at bounding box center [1282, 408] width 38 height 17
type input "[DATE] ١٤:٤٥"
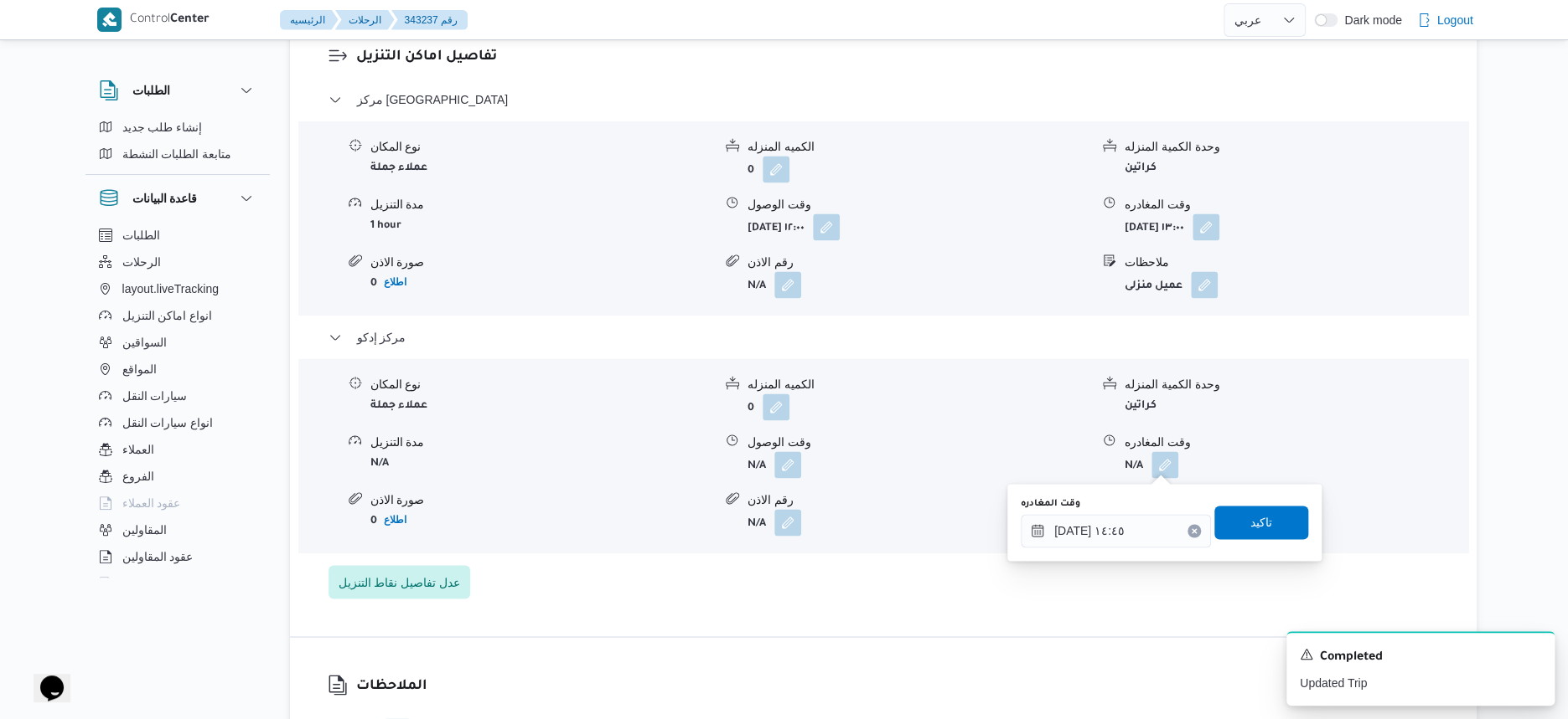
click at [1279, 499] on div "وقت المغادره ١٤/١٠/٢٠٢٥ ١٤:٤٥ تاكيد" at bounding box center [1164, 522] width 291 height 53
click at [1279, 510] on span "تاكيد" at bounding box center [1261, 522] width 93 height 33
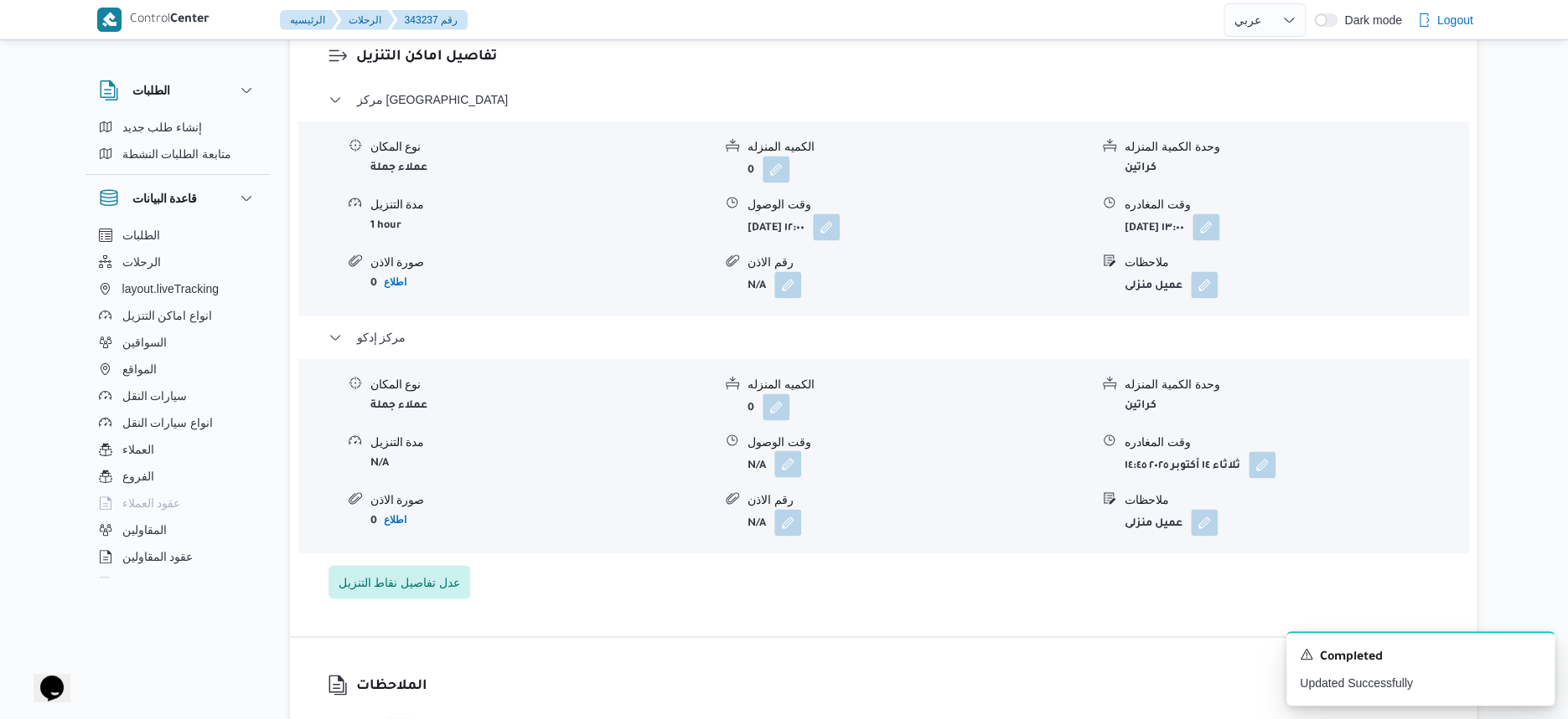
click at [796, 459] on button "button" at bounding box center [787, 463] width 27 height 27
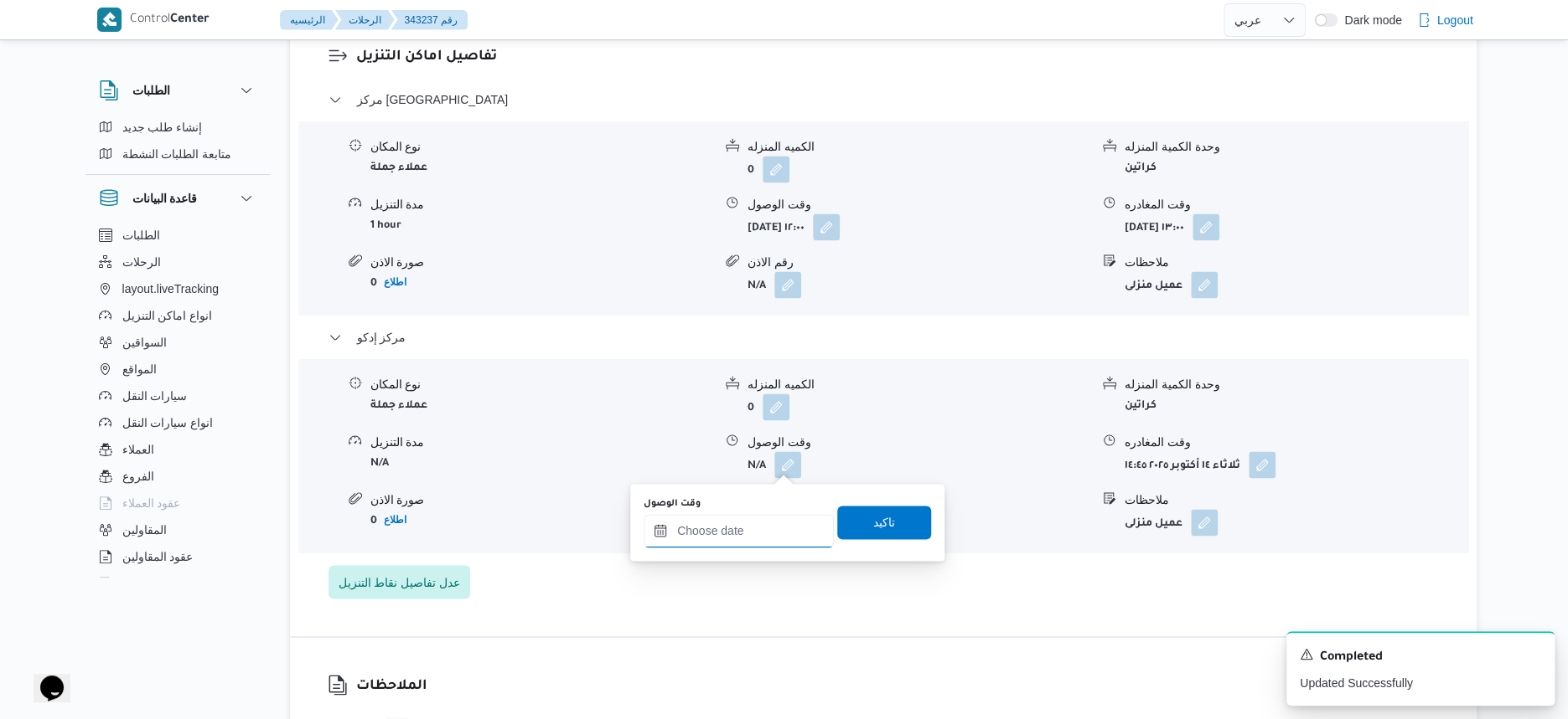
click at [774, 525] on input "وقت الوصول" at bounding box center [739, 531] width 190 height 33
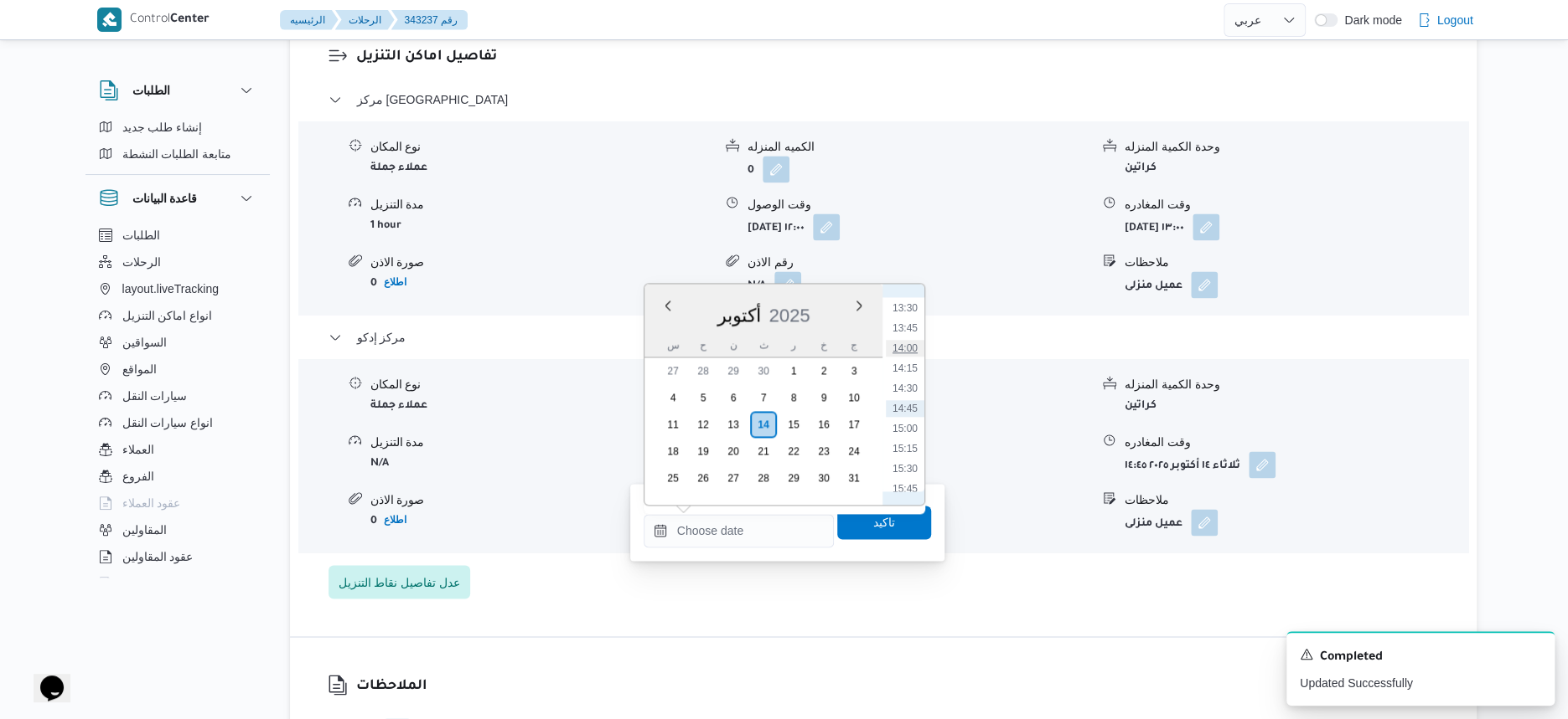
click at [911, 344] on li "14:00" at bounding box center [905, 348] width 38 height 17
type input "[DATE] ١٤:٠٠"
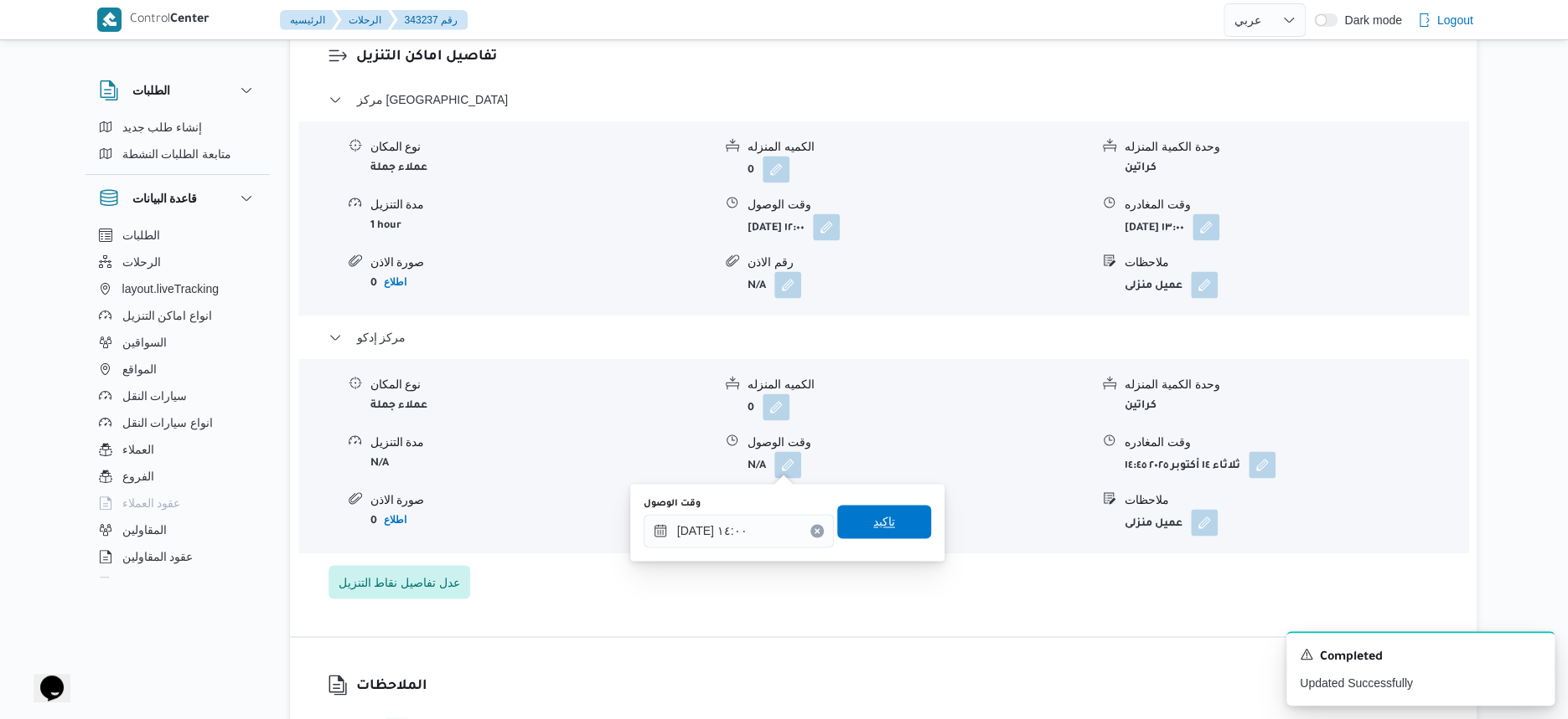
click at [907, 506] on span "تاكيد" at bounding box center [884, 522] width 93 height 33
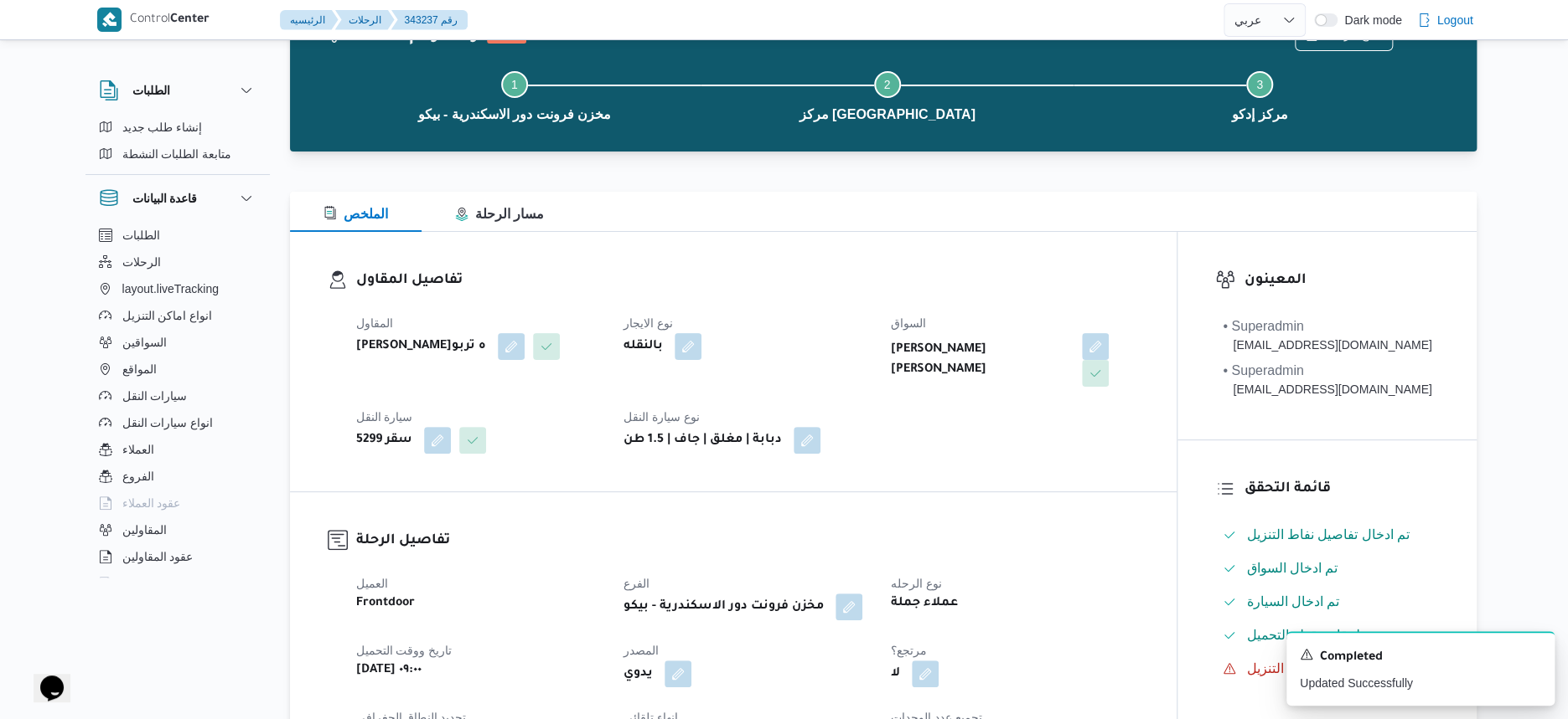
scroll to position [0, 0]
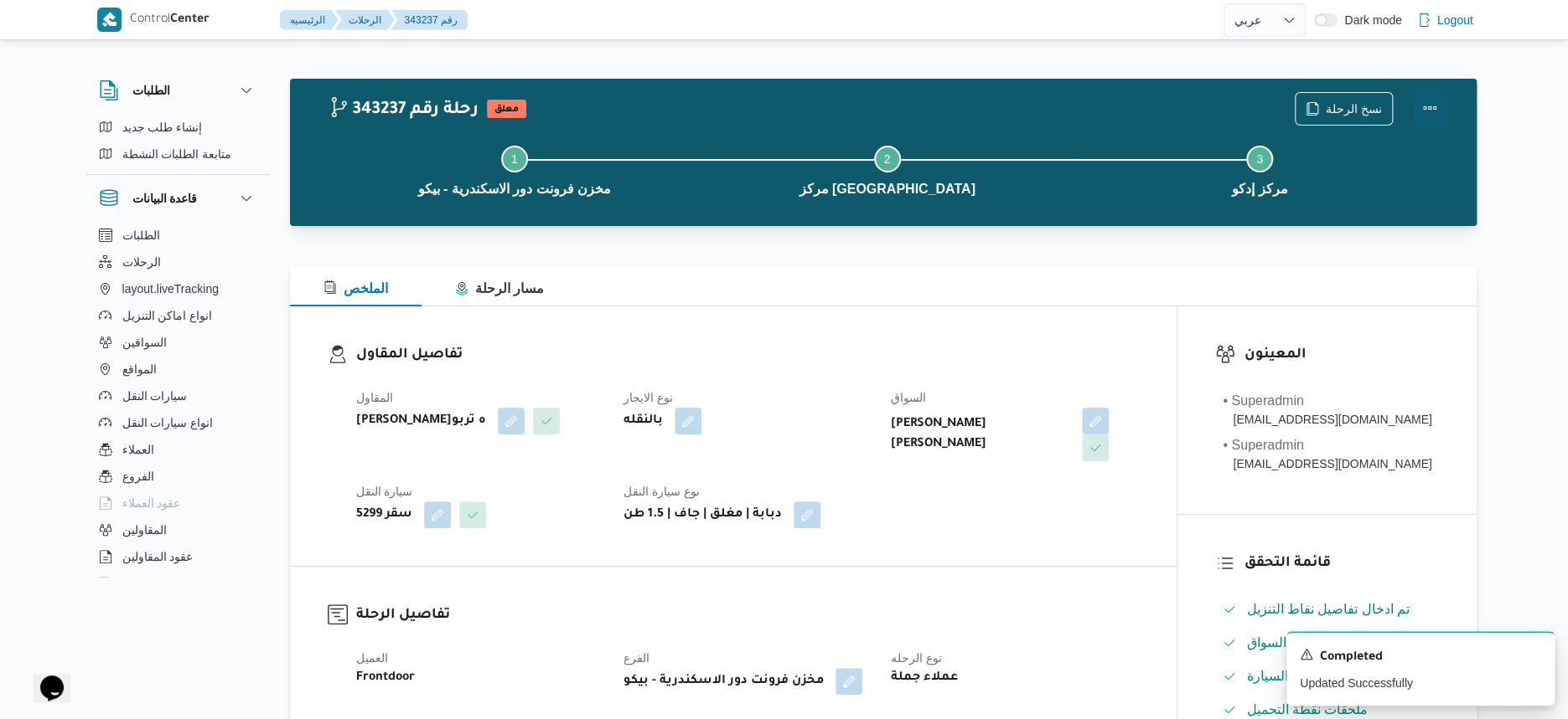
click at [1424, 100] on button "Actions" at bounding box center [1429, 108] width 33 height 33
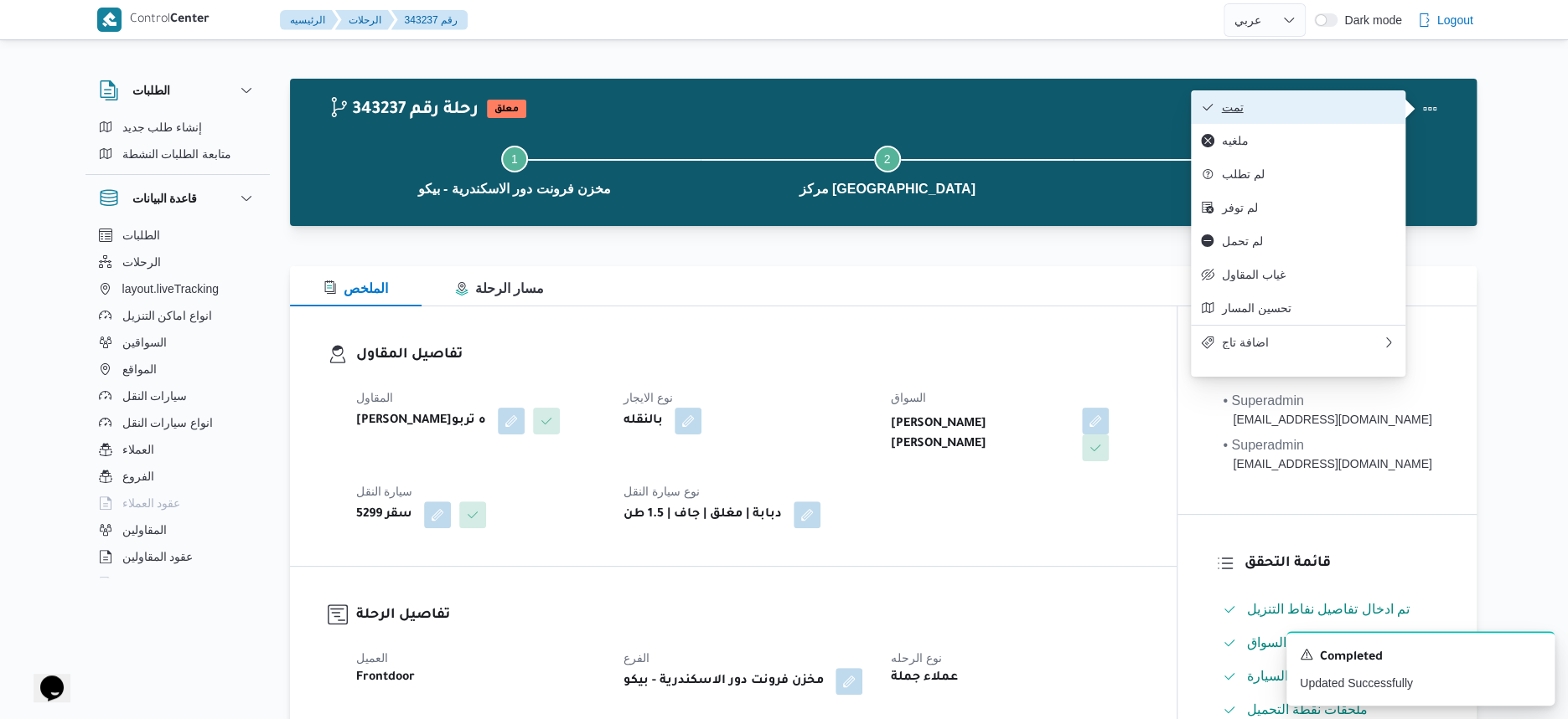
click at [1305, 114] on span "تمت" at bounding box center [1308, 106] width 175 height 13
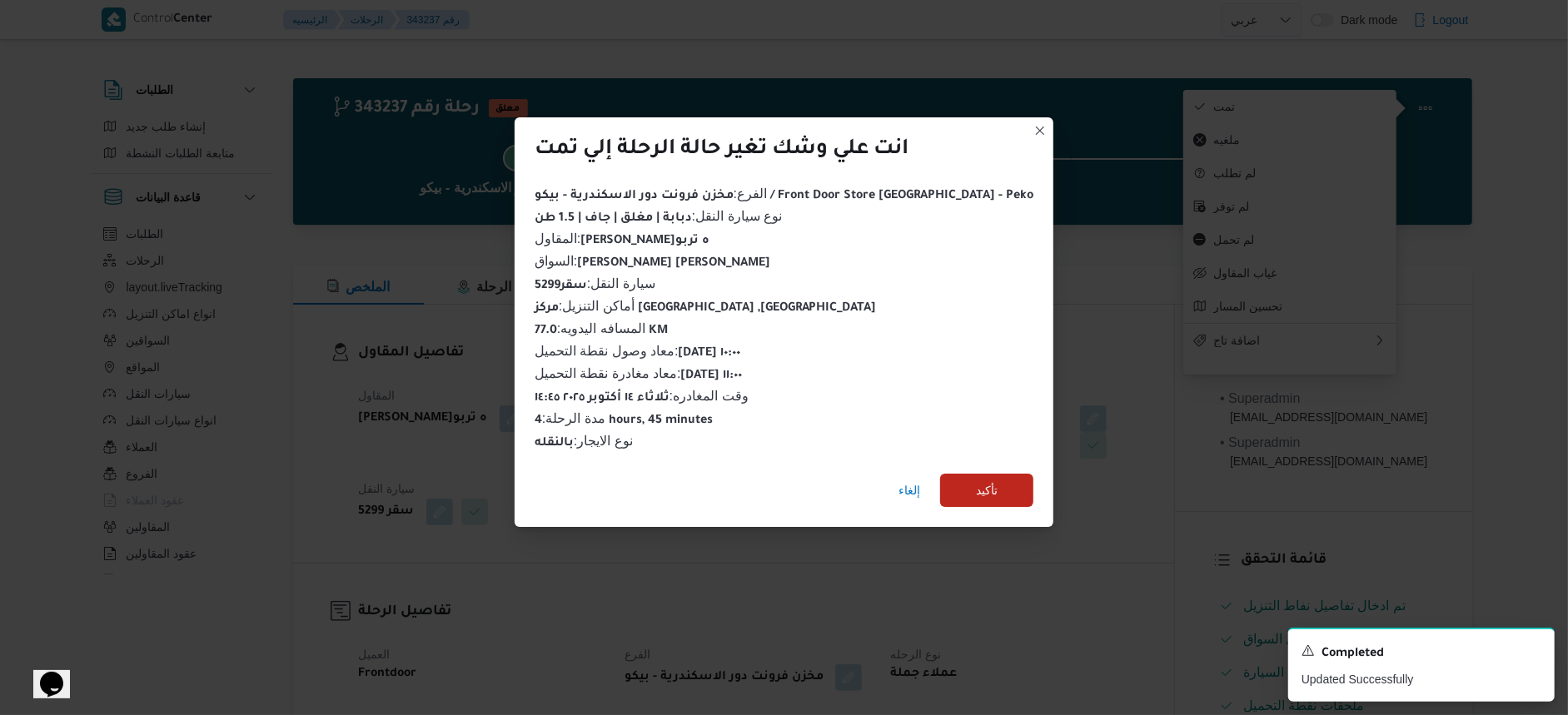
click at [983, 466] on div "إلغاء تأكيد" at bounding box center [784, 494] width 539 height 67
click at [983, 474] on span "تأكيد" at bounding box center [987, 489] width 93 height 33
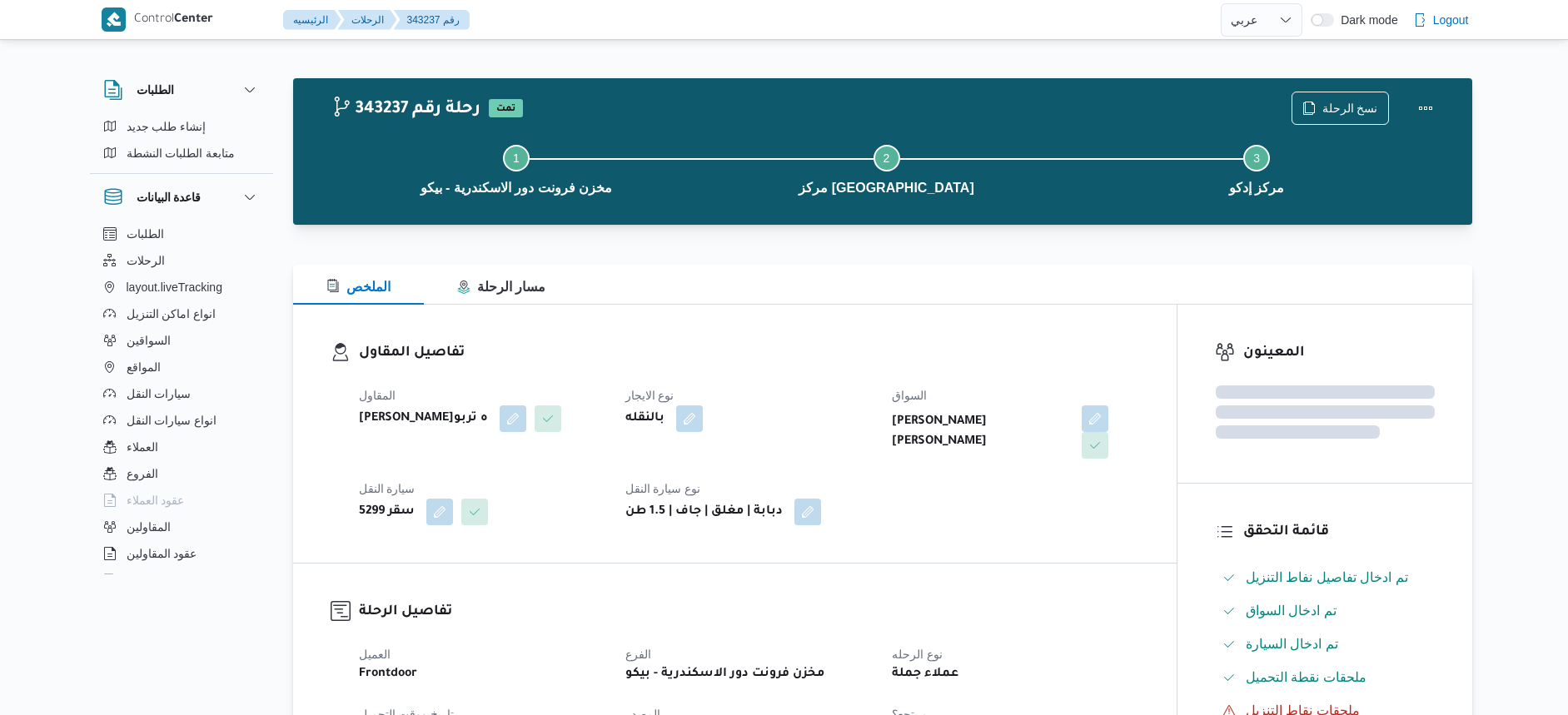
select select "ar"
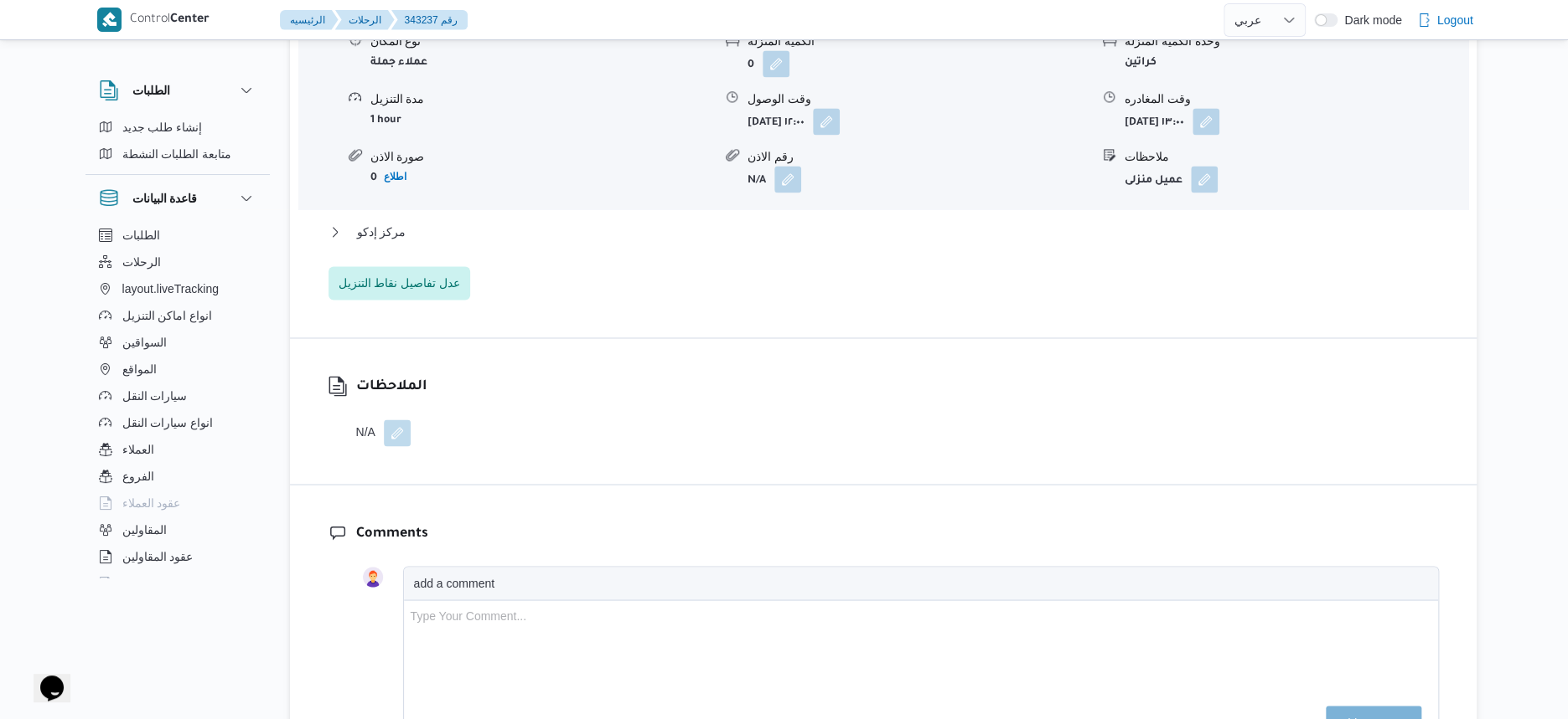
scroll to position [1466, 0]
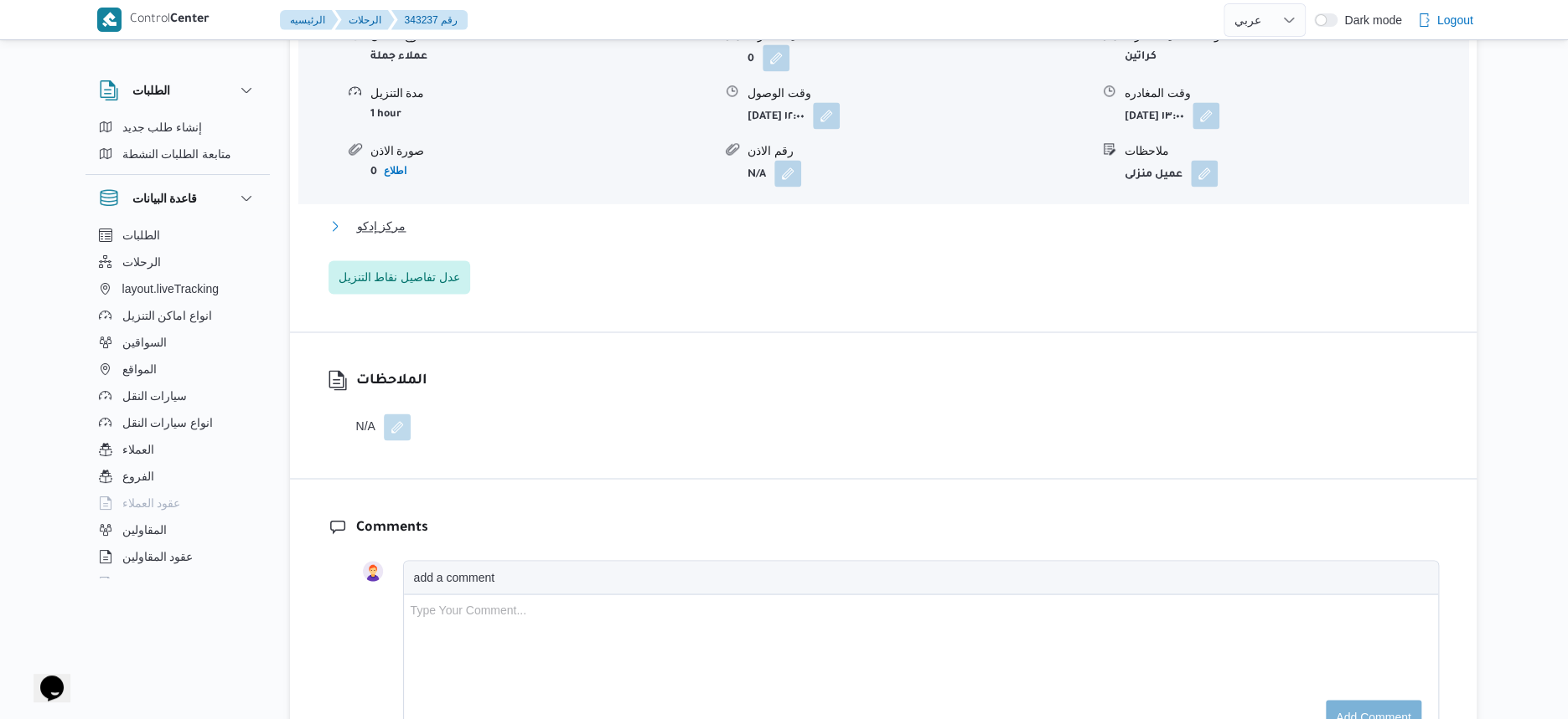
click at [458, 217] on button "مركز إدكو" at bounding box center [884, 226] width 1111 height 20
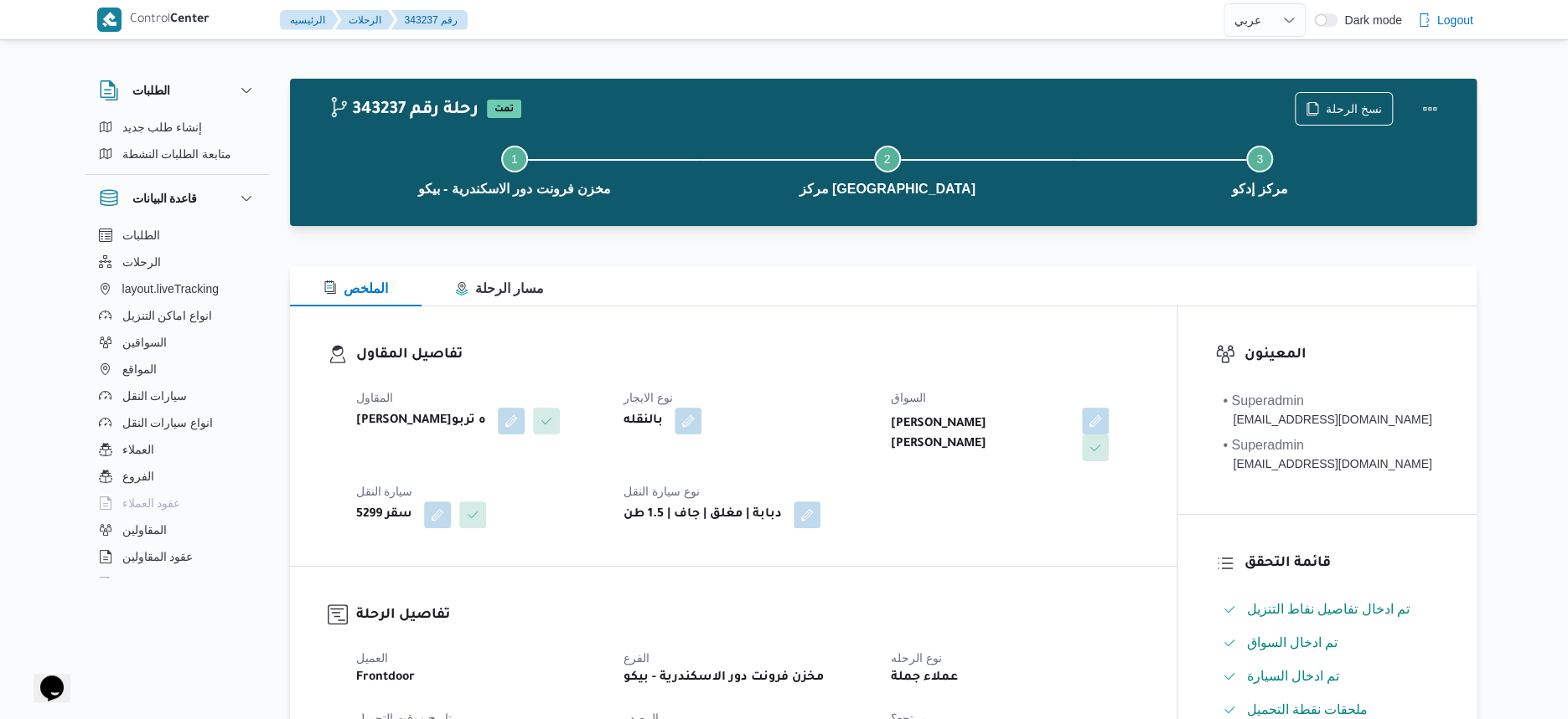
scroll to position [419, 0]
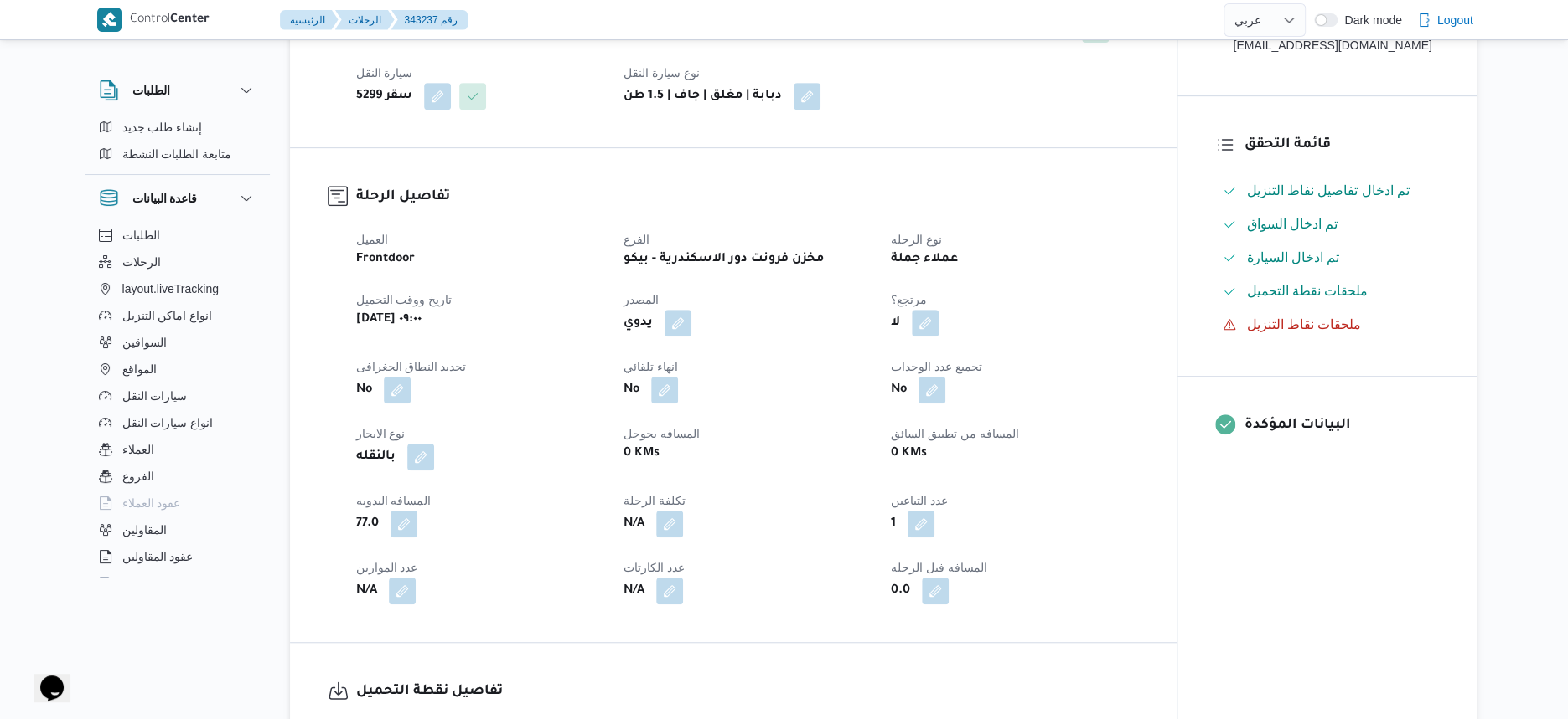
select select "ar"
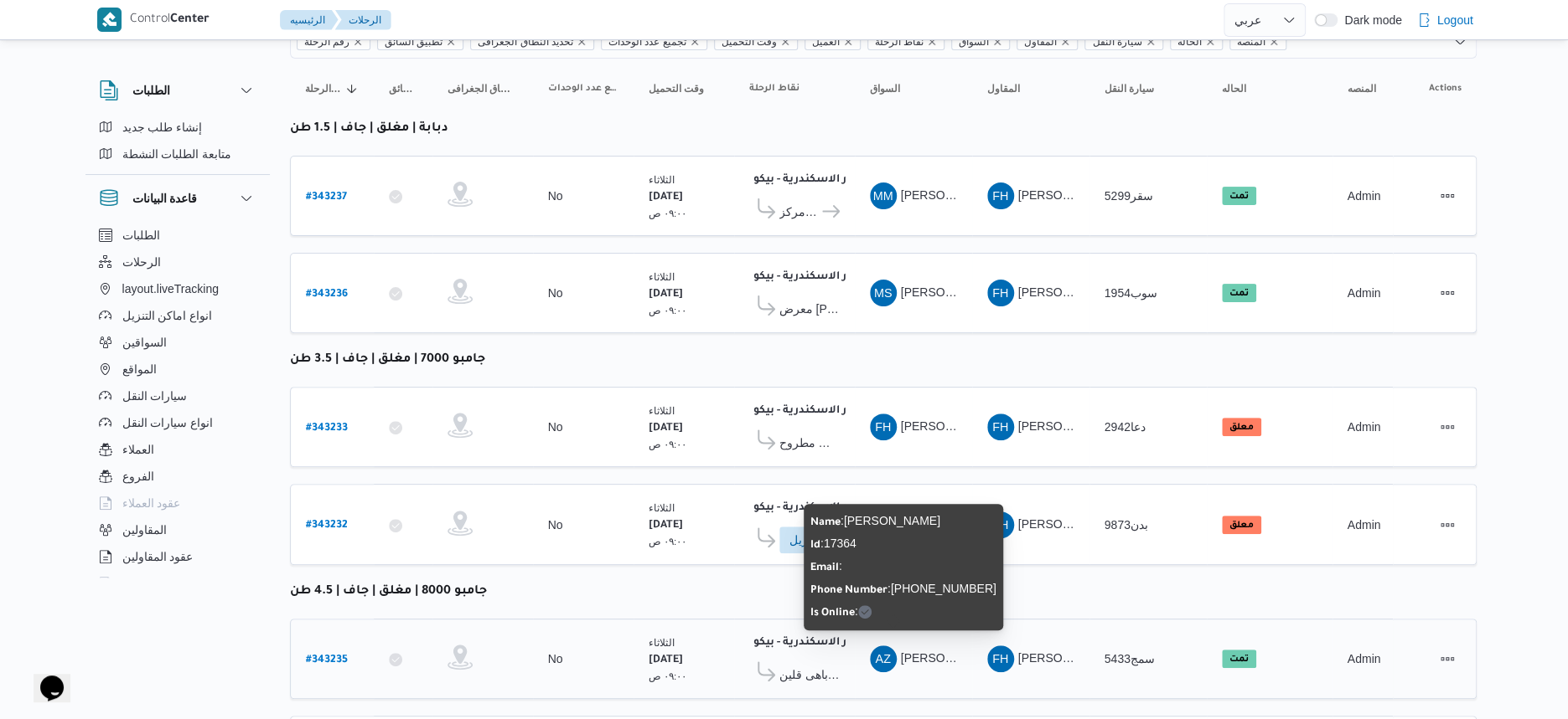
scroll to position [58, 0]
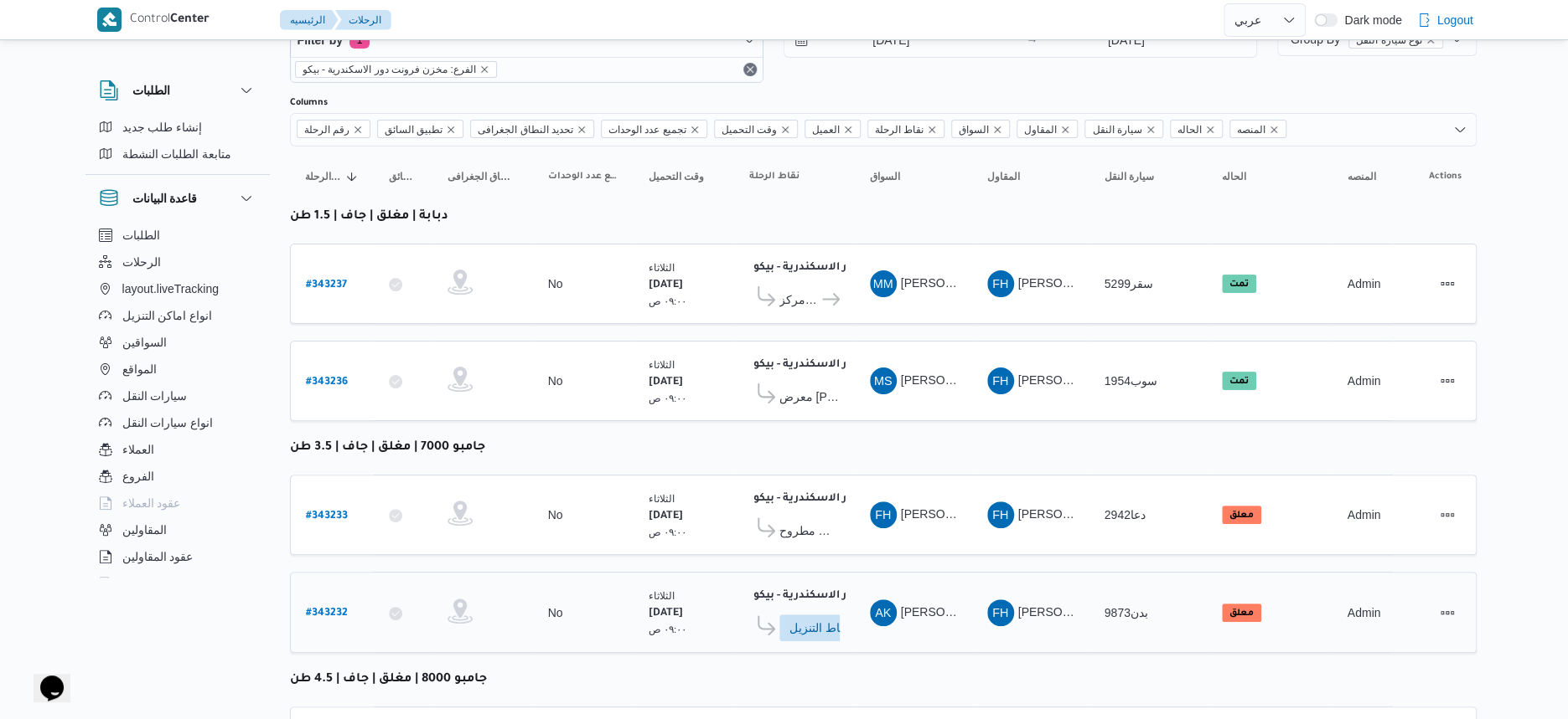
click at [334, 609] on b "# 343232" at bounding box center [327, 613] width 42 height 11
select select "ar"
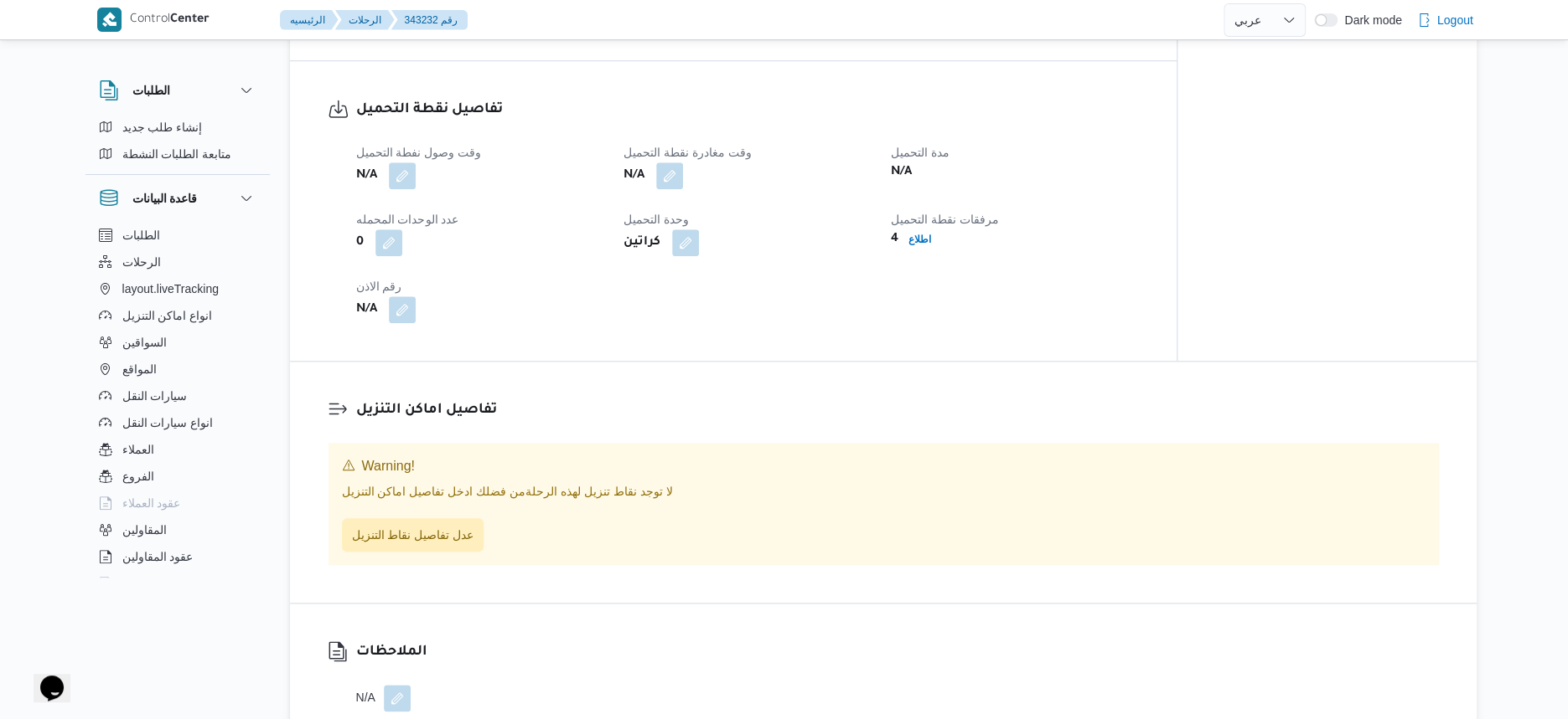
scroll to position [895, 0]
click at [396, 187] on button "button" at bounding box center [402, 173] width 27 height 27
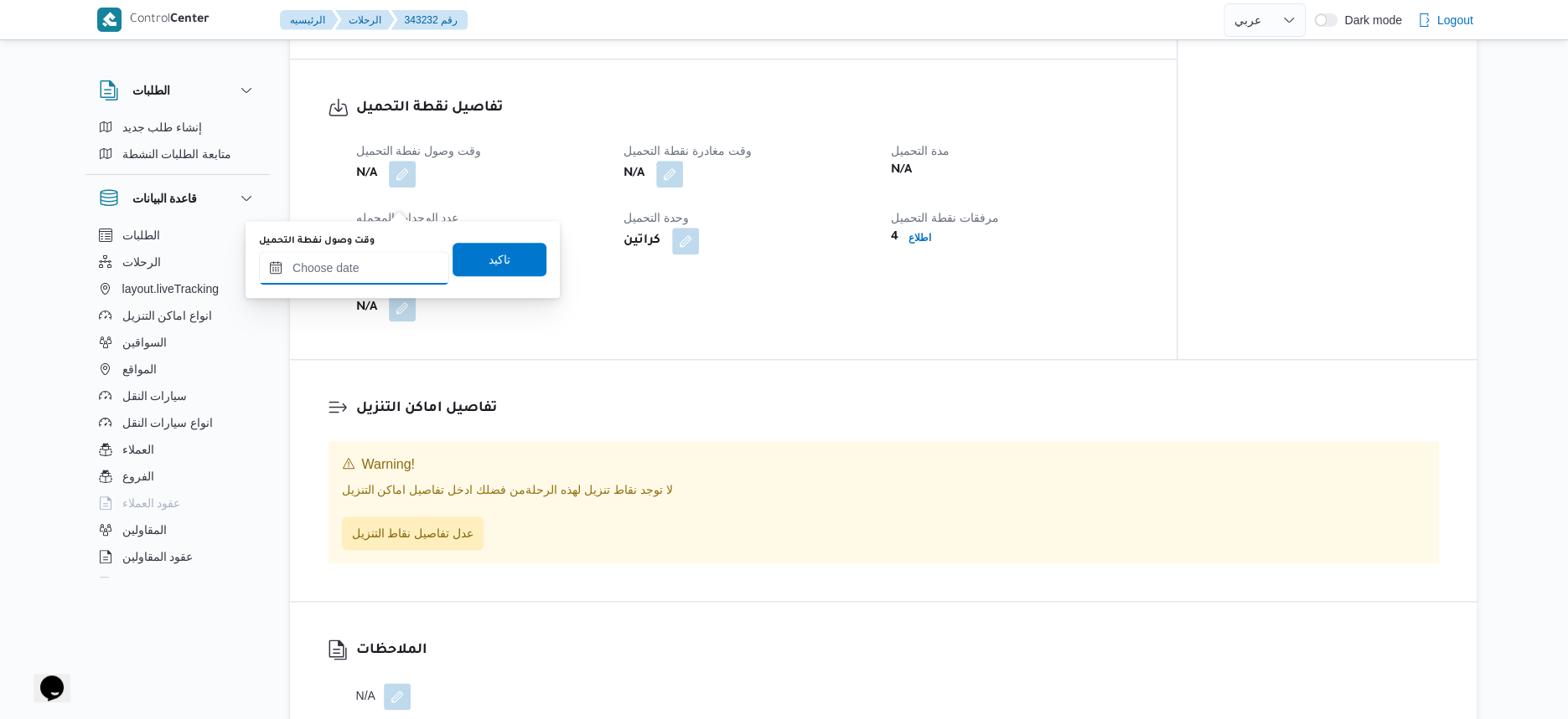
click at [402, 280] on input "وقت وصول نفطة التحميل" at bounding box center [354, 268] width 190 height 33
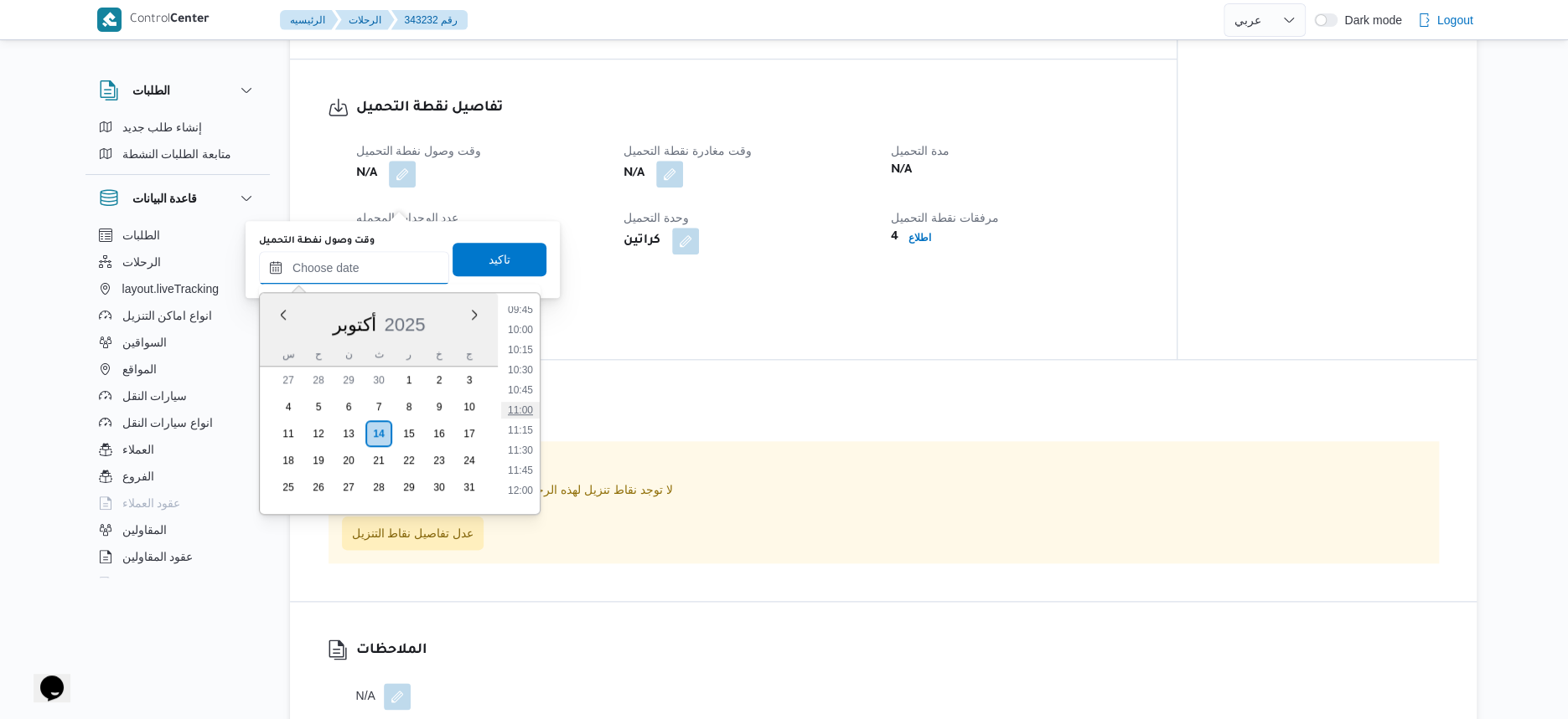
scroll to position [893, 0]
click at [526, 386] on li "12:00" at bounding box center [520, 387] width 38 height 17
type input "[DATE] ١٢:٠٠"
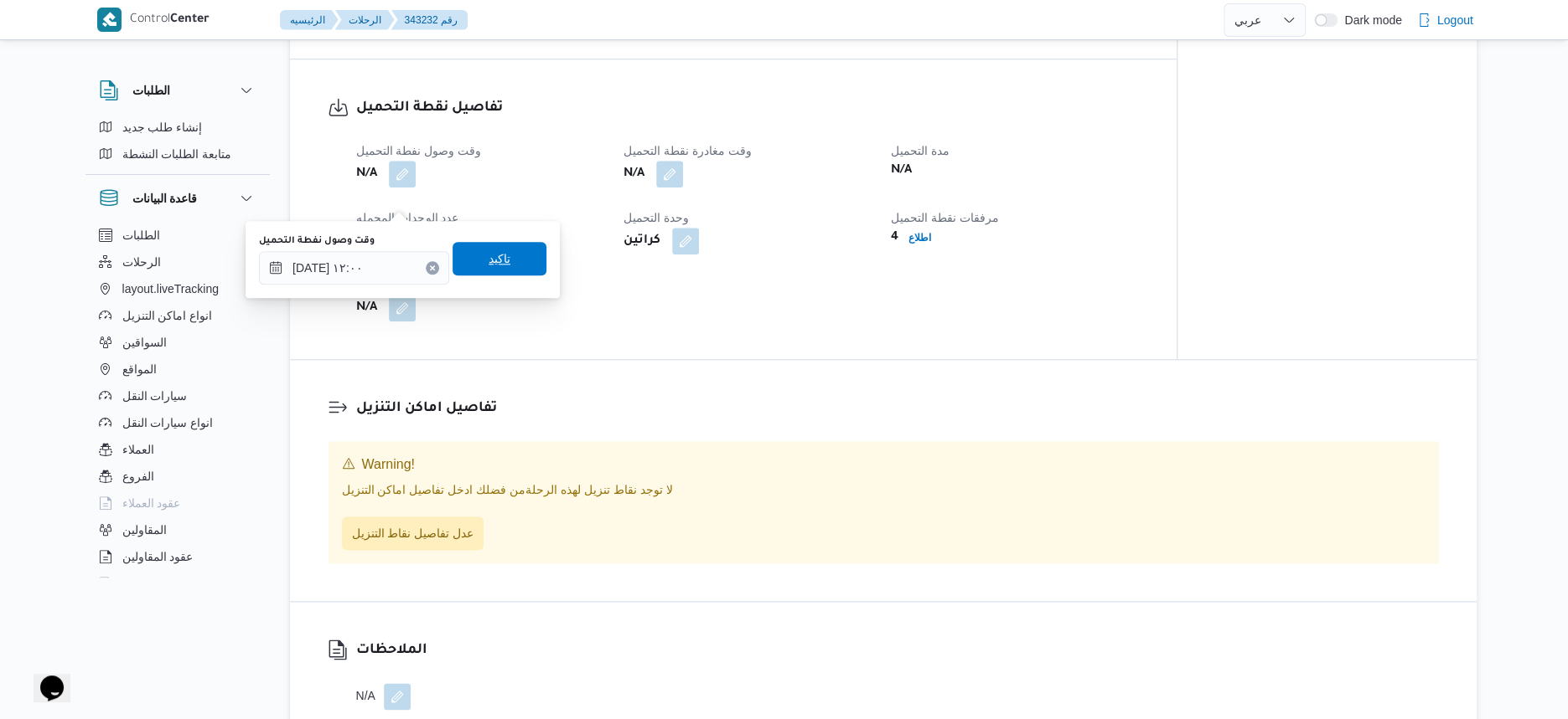
click at [507, 259] on span "تاكيد" at bounding box center [499, 258] width 93 height 33
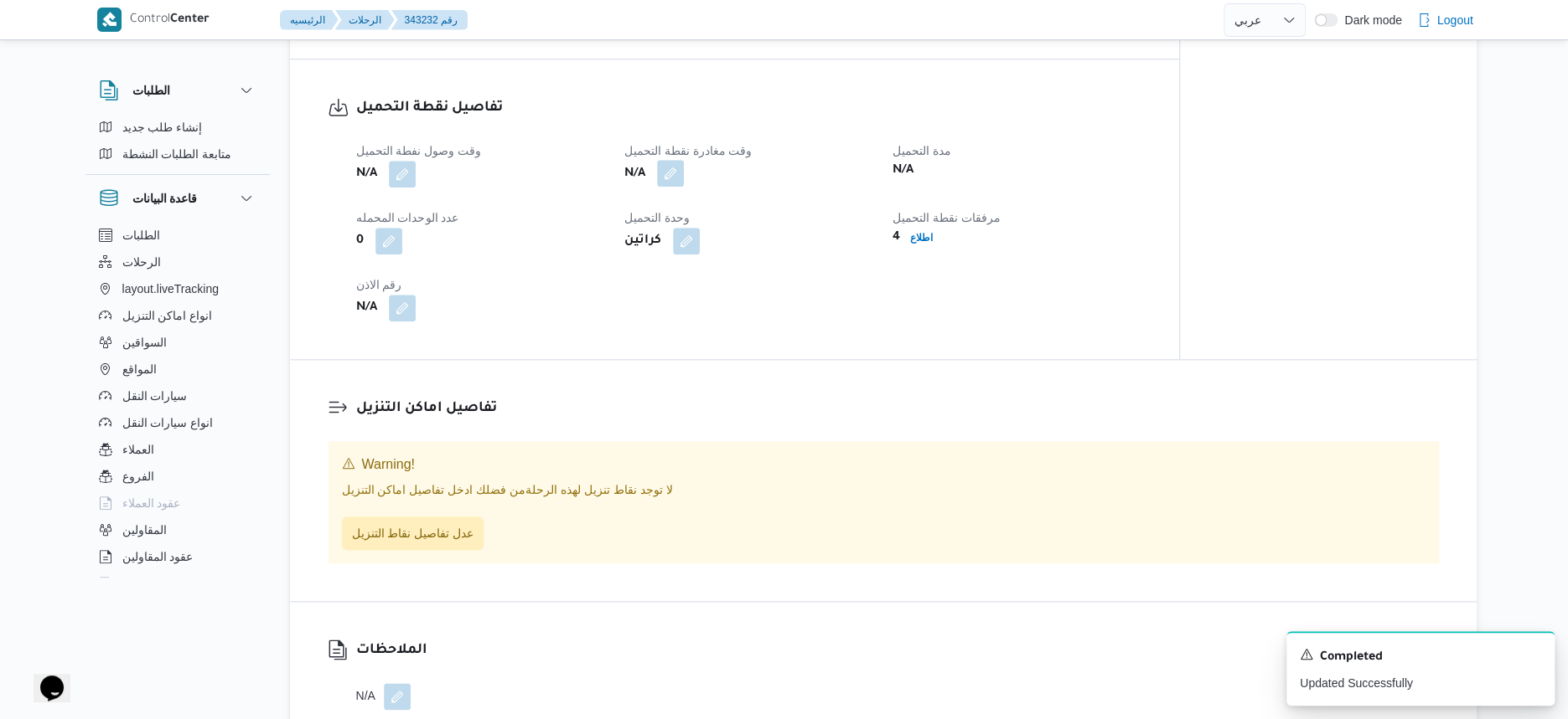
click at [670, 187] on button "button" at bounding box center [670, 173] width 27 height 27
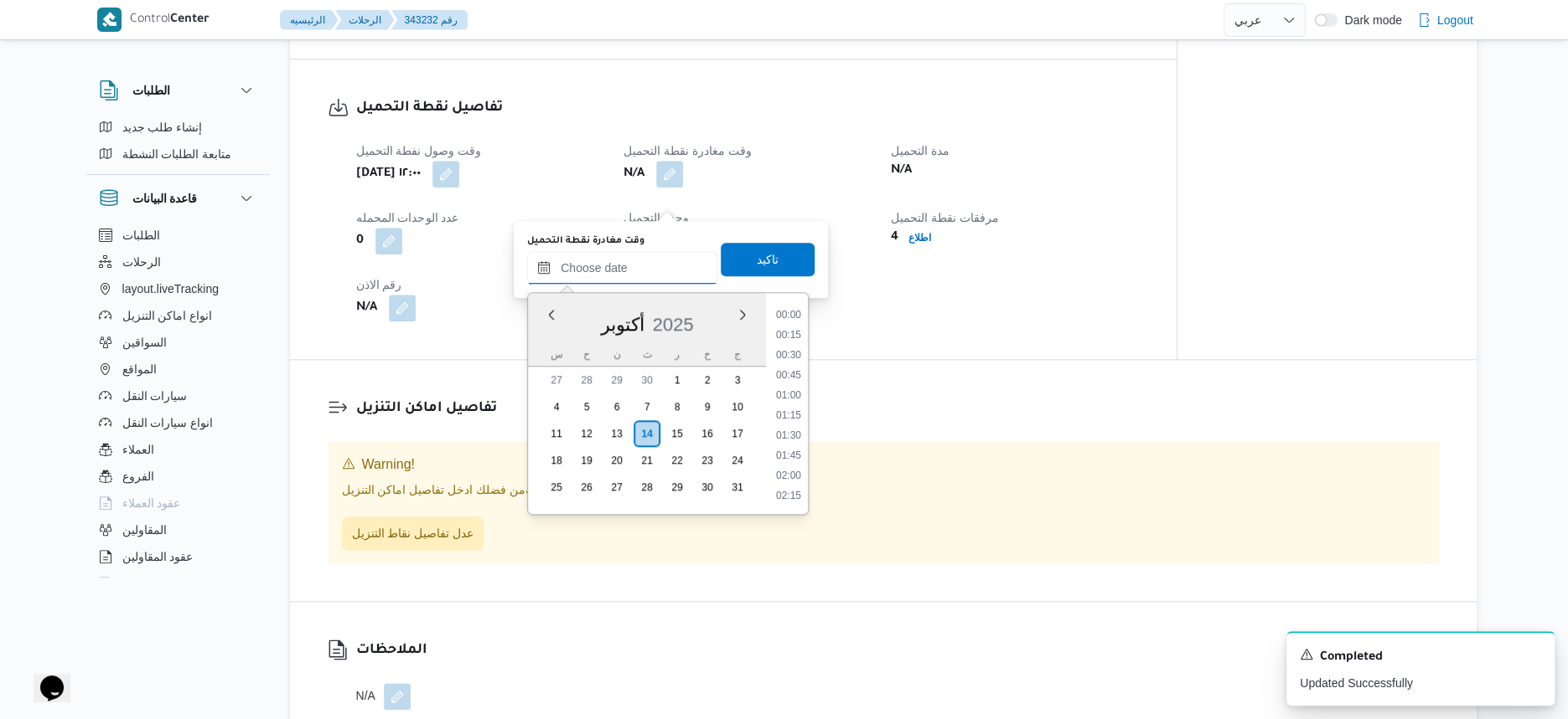
drag, startPoint x: 675, startPoint y: 253, endPoint x: 695, endPoint y: 283, distance: 36.1
click at [675, 253] on input "وقت مغادرة نقطة التحميل" at bounding box center [622, 268] width 190 height 33
click at [794, 353] on li "13:00" at bounding box center [788, 361] width 38 height 17
type input "[DATE] ١٣:٠٠"
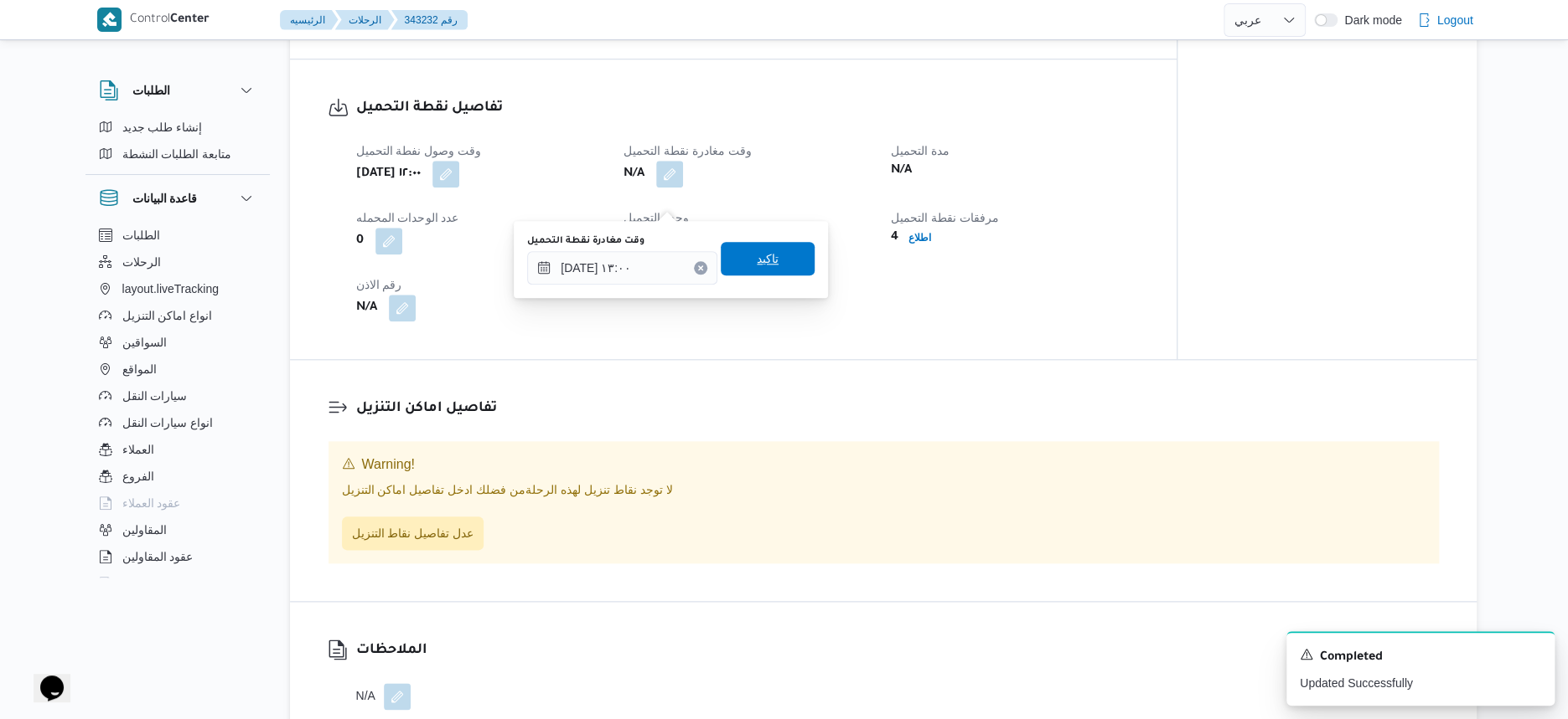
click at [781, 259] on span "تاكيد" at bounding box center [767, 258] width 93 height 33
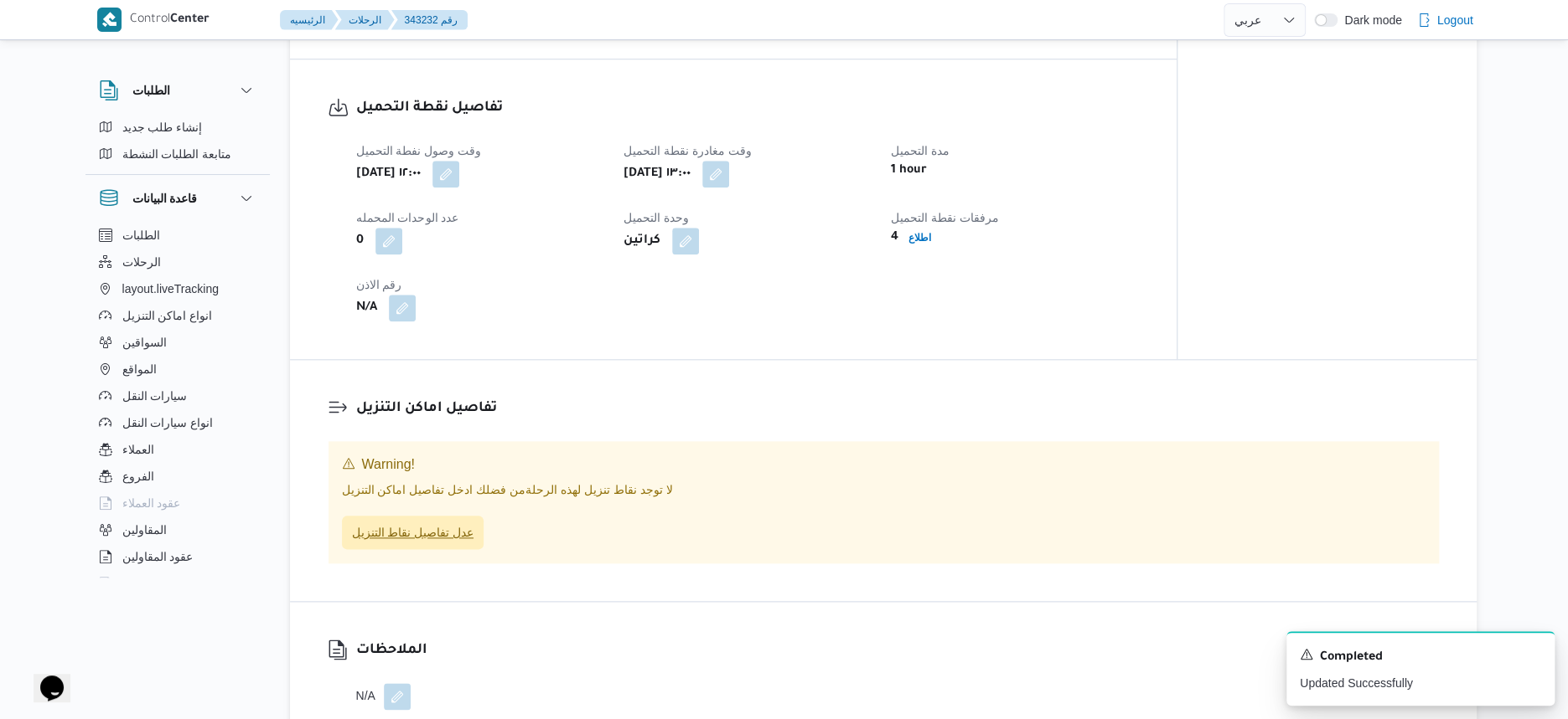
click at [443, 543] on span "عدل تفاصيل نقاط التنزيل" at bounding box center [413, 532] width 122 height 20
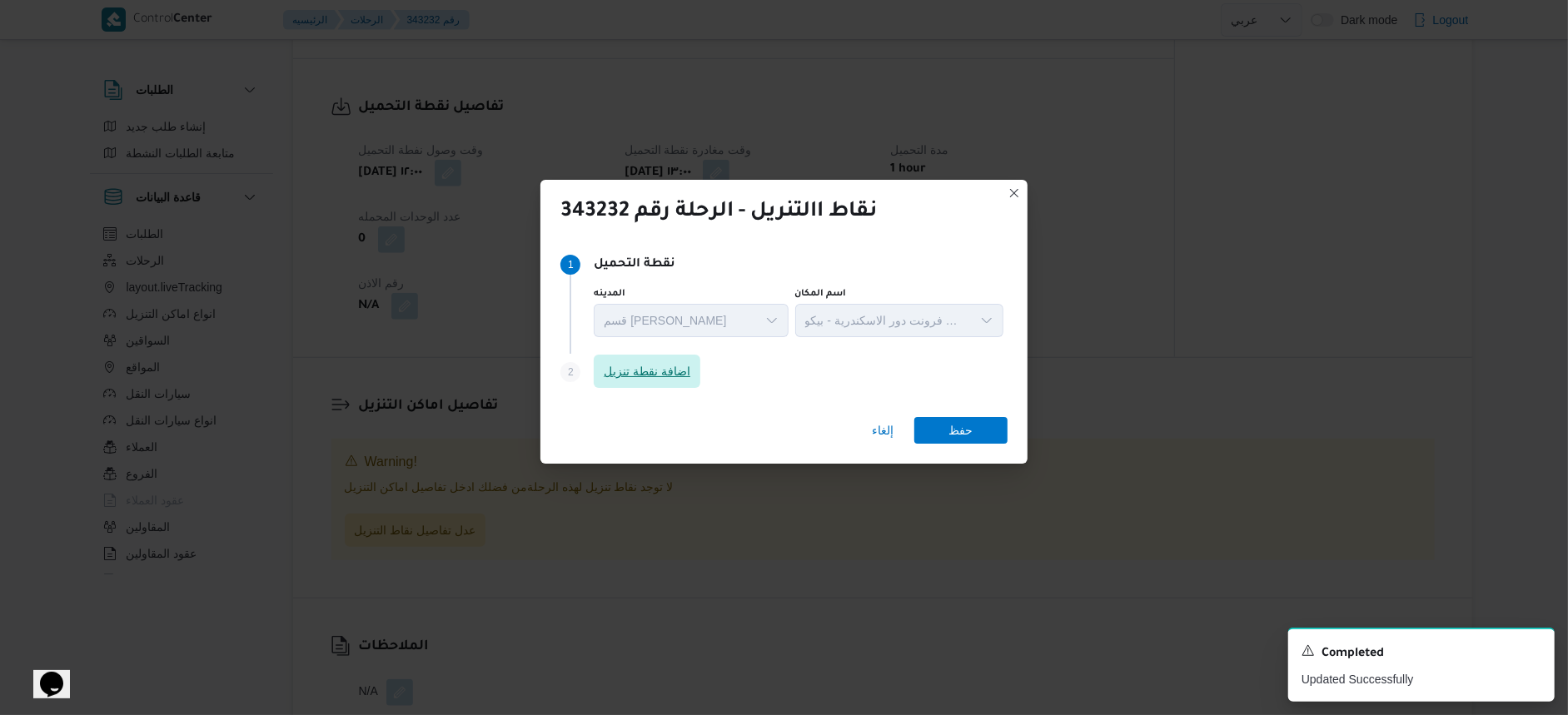
click at [653, 377] on span "اضافة نقطة تنزيل" at bounding box center [647, 371] width 87 height 20
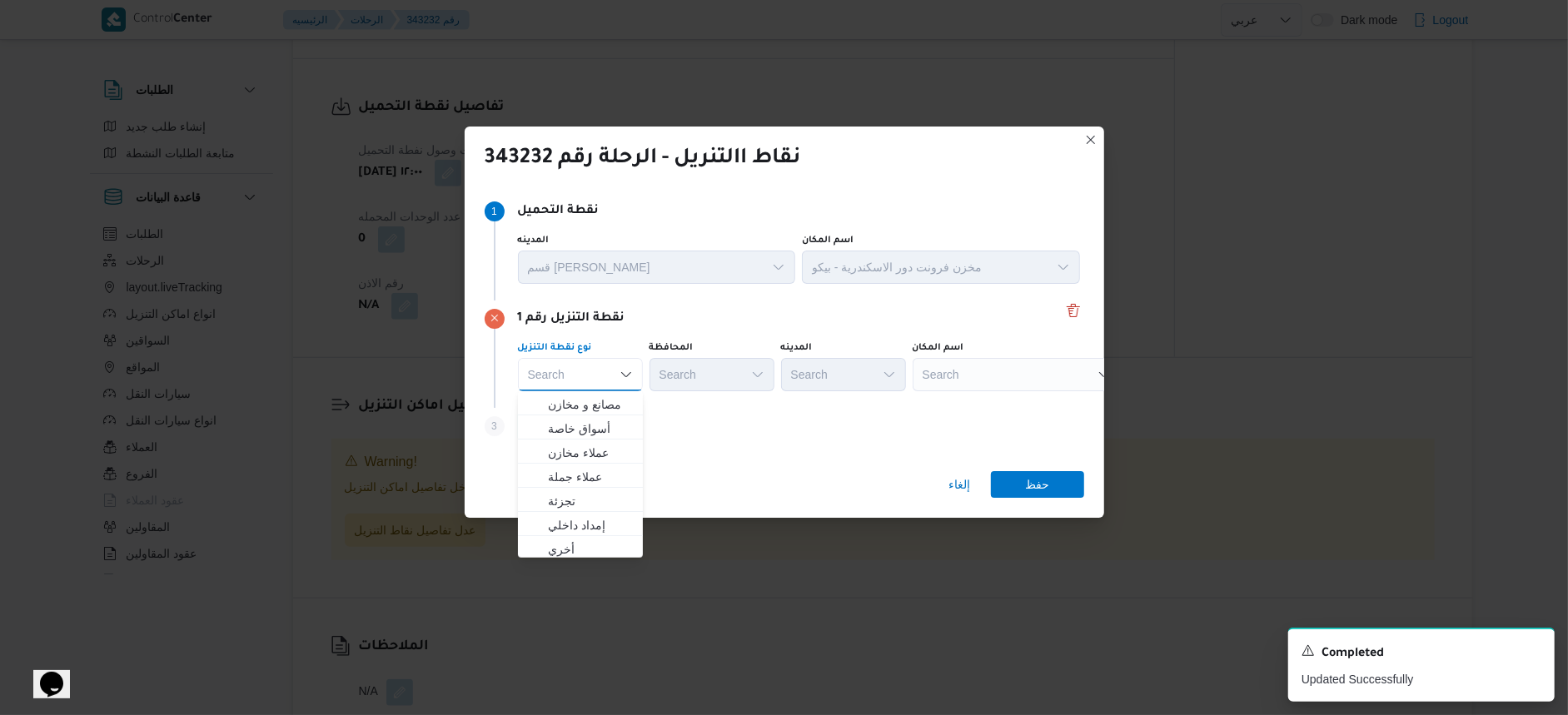
click at [958, 375] on div "Search" at bounding box center [1017, 375] width 208 height 33
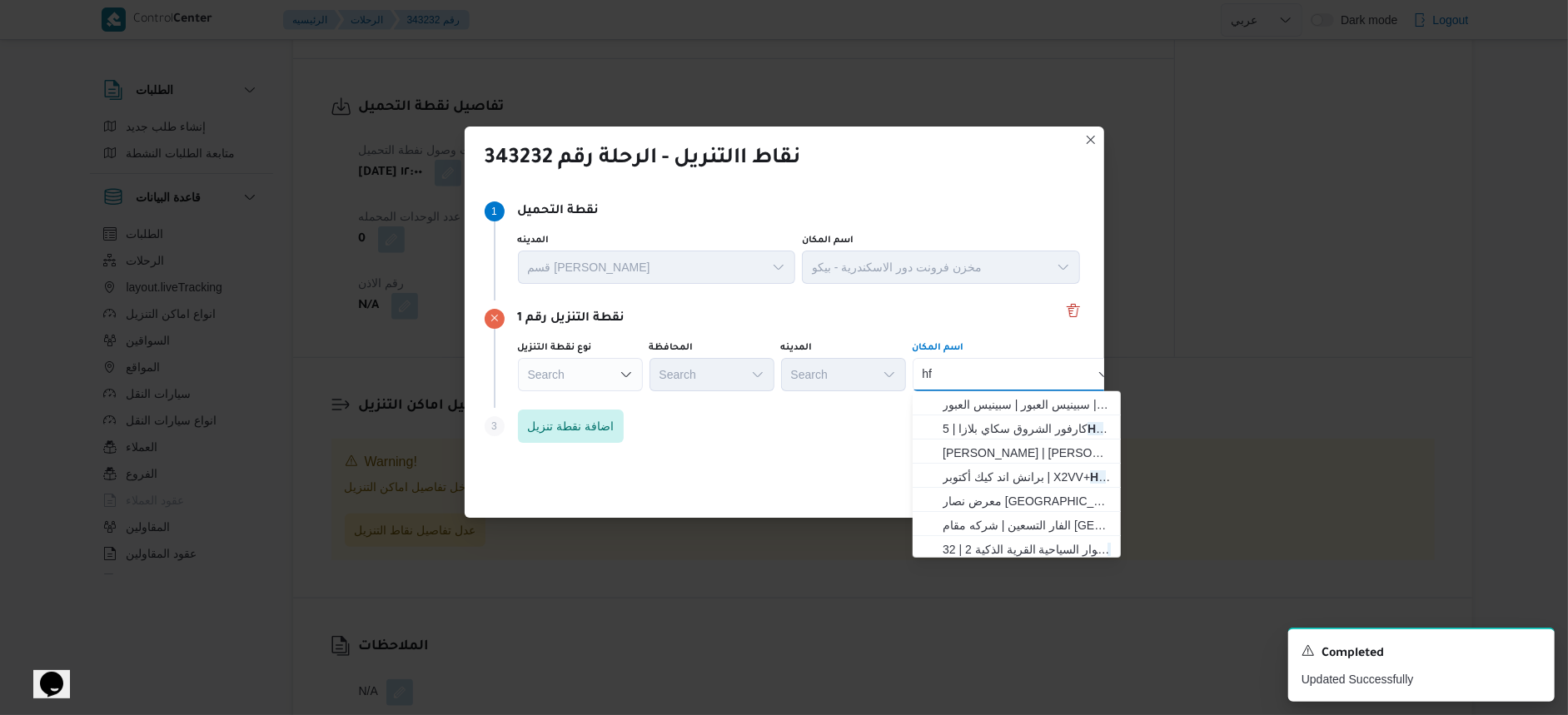
type input "h"
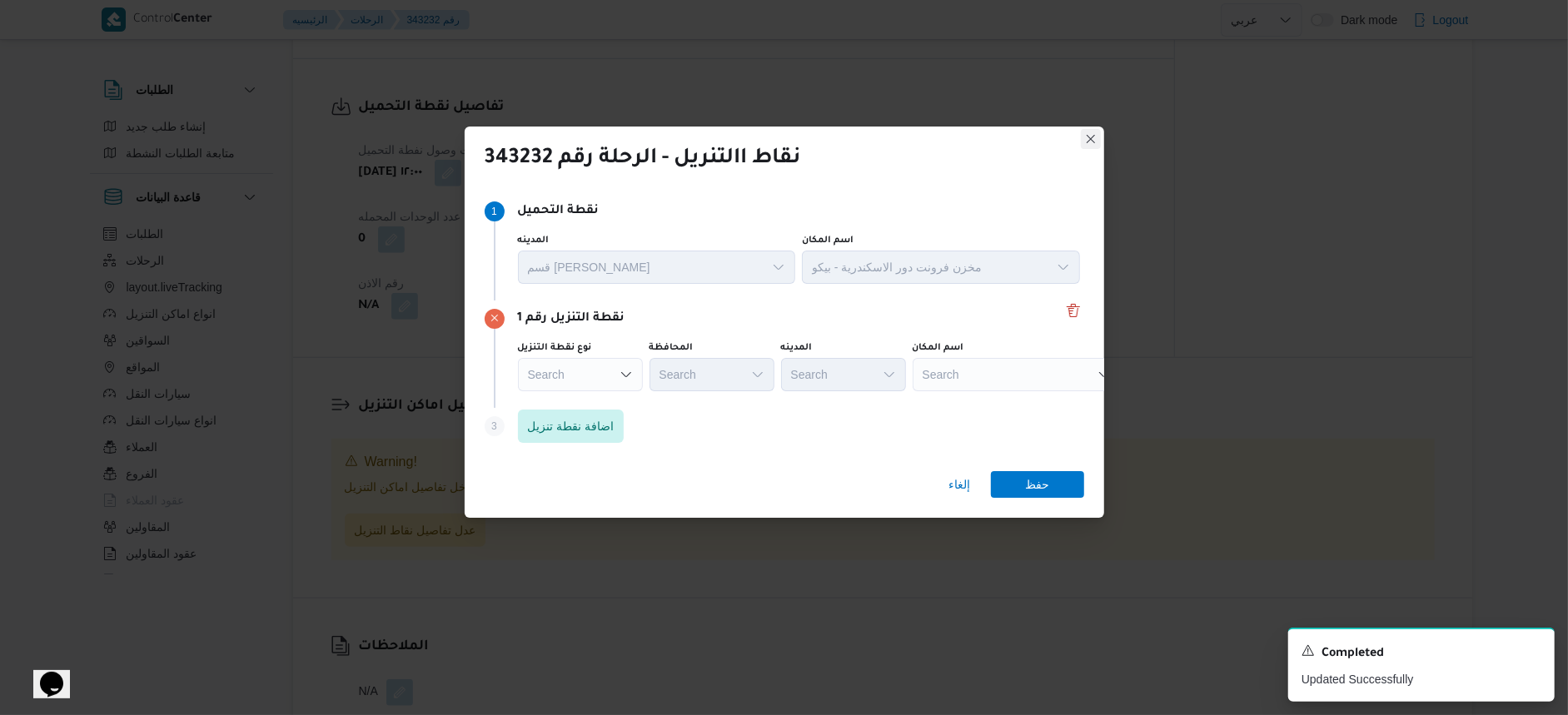
click at [1088, 141] on button "Closes this modal window" at bounding box center [1091, 139] width 20 height 20
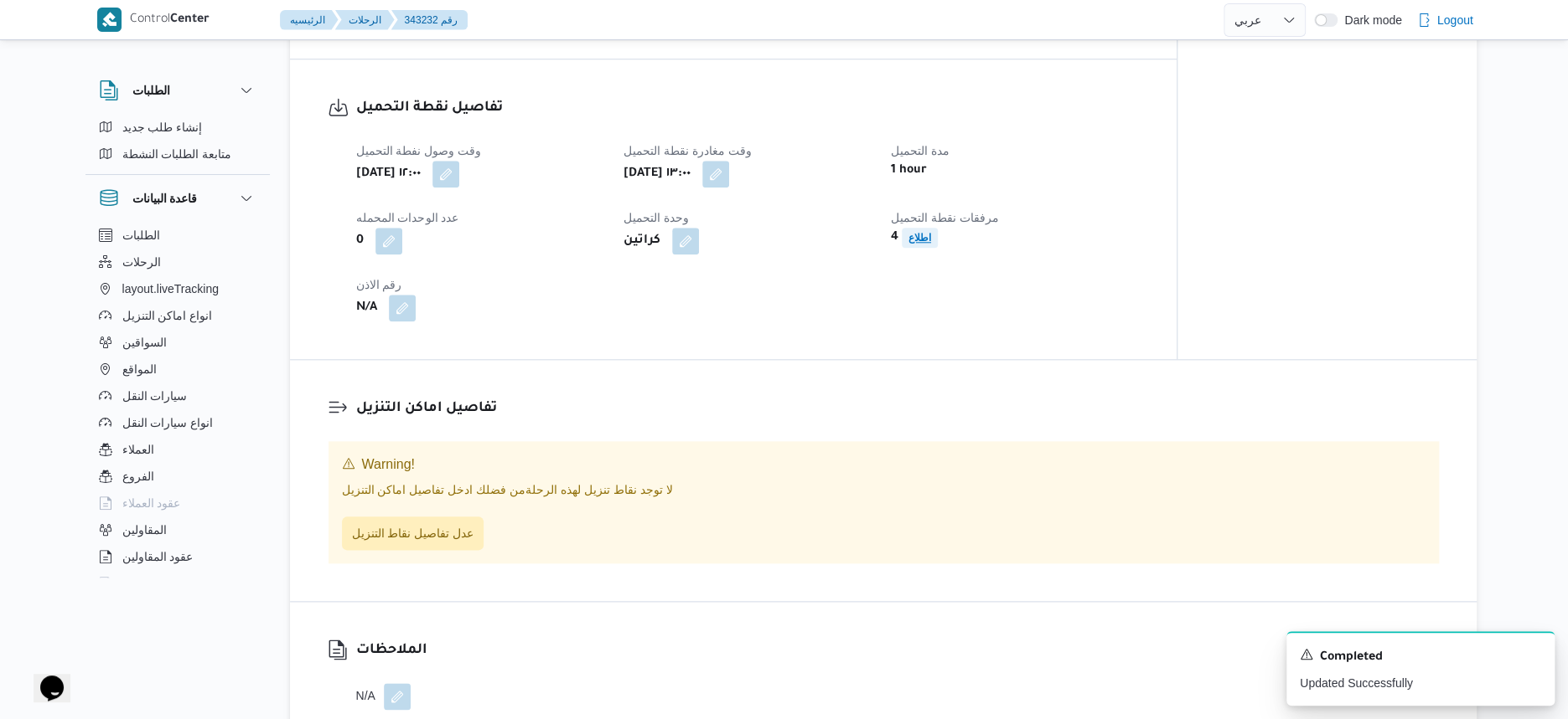
click at [921, 243] on b "اطلاع" at bounding box center [919, 237] width 23 height 11
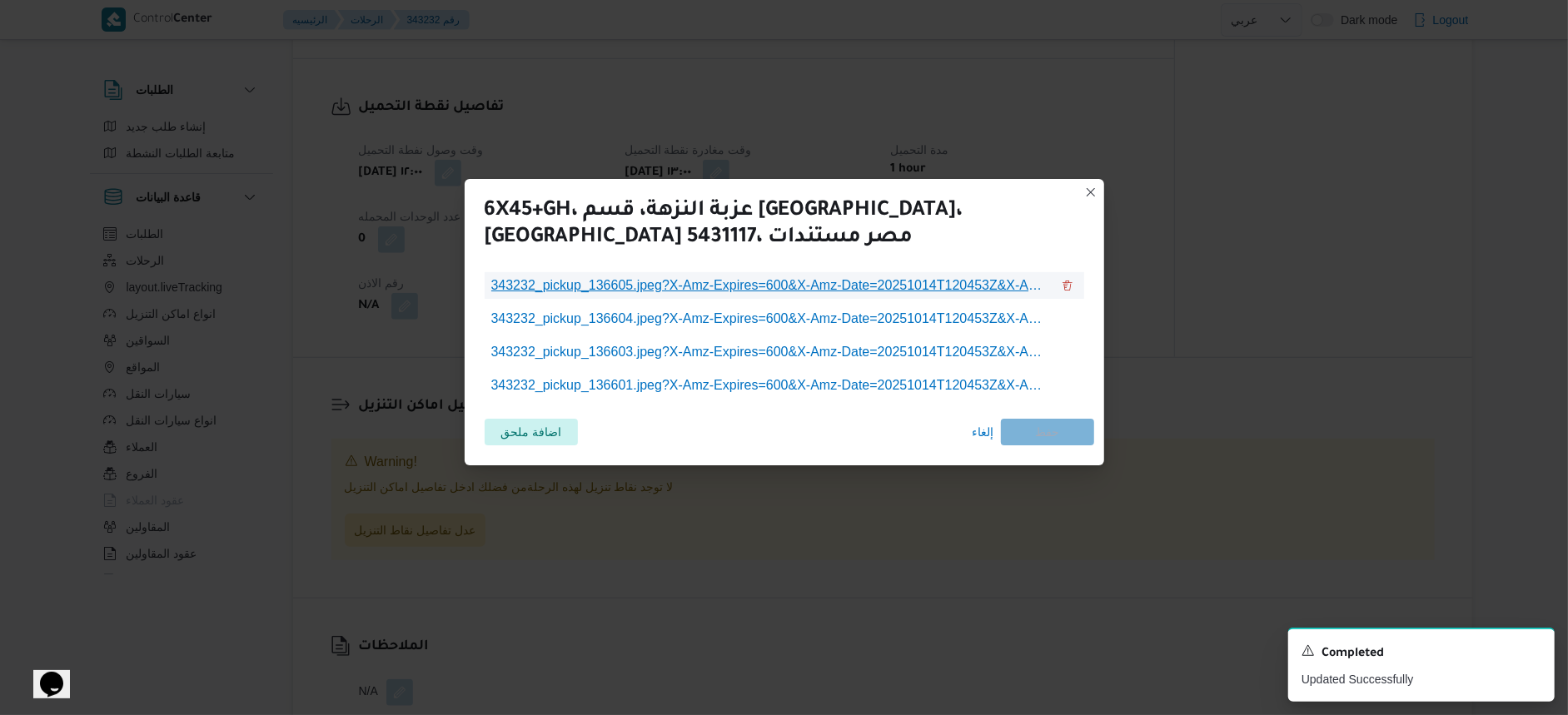
click at [860, 285] on span "343232_pickup_136605.jpeg?X-Amz-Expires=600&X-Amz-Date=20251014T120453Z&X-Amz-A…" at bounding box center [771, 285] width 560 height 20
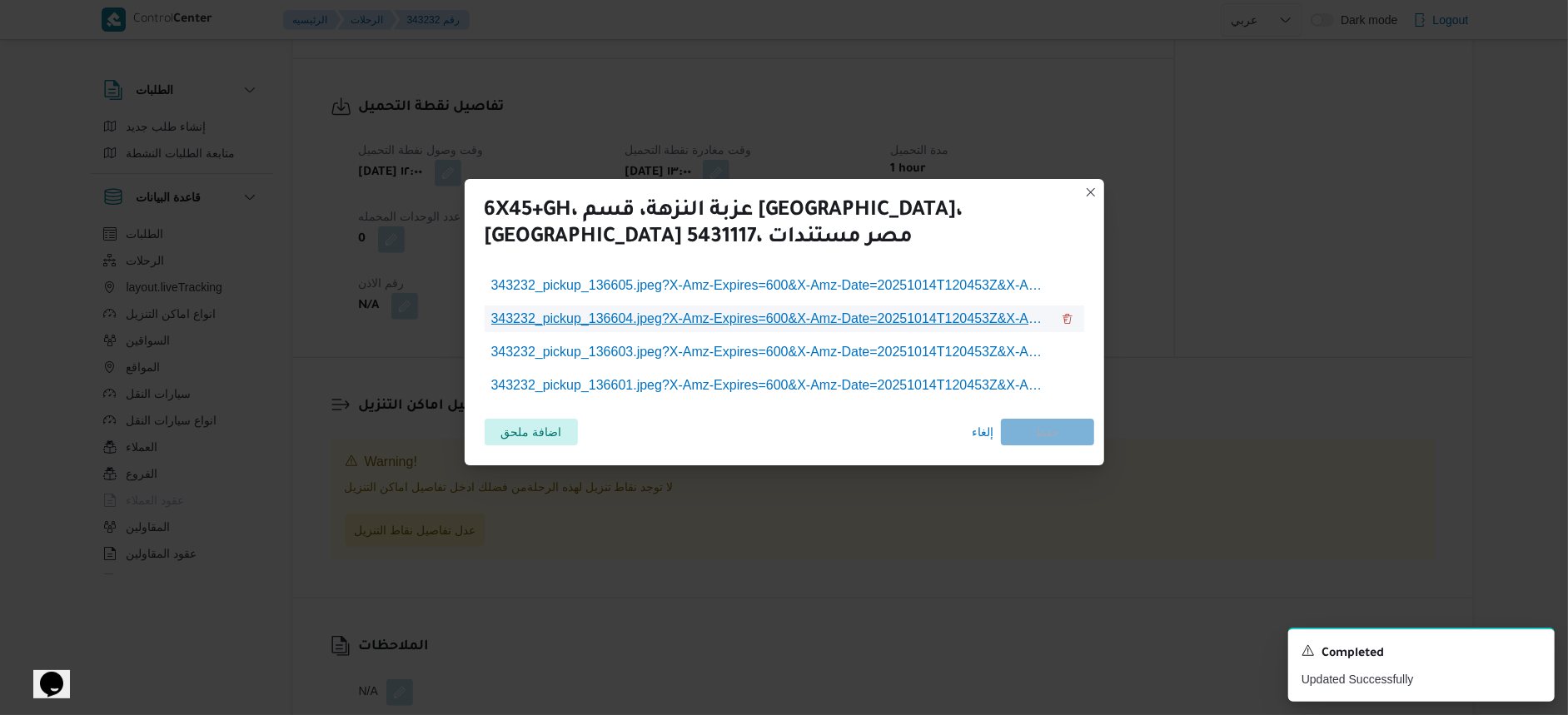
click at [866, 315] on span "343232_pickup_136604.jpeg?X-Amz-Expires=600&X-Amz-Date=20251014T120453Z&X-Amz-A…" at bounding box center [771, 318] width 560 height 20
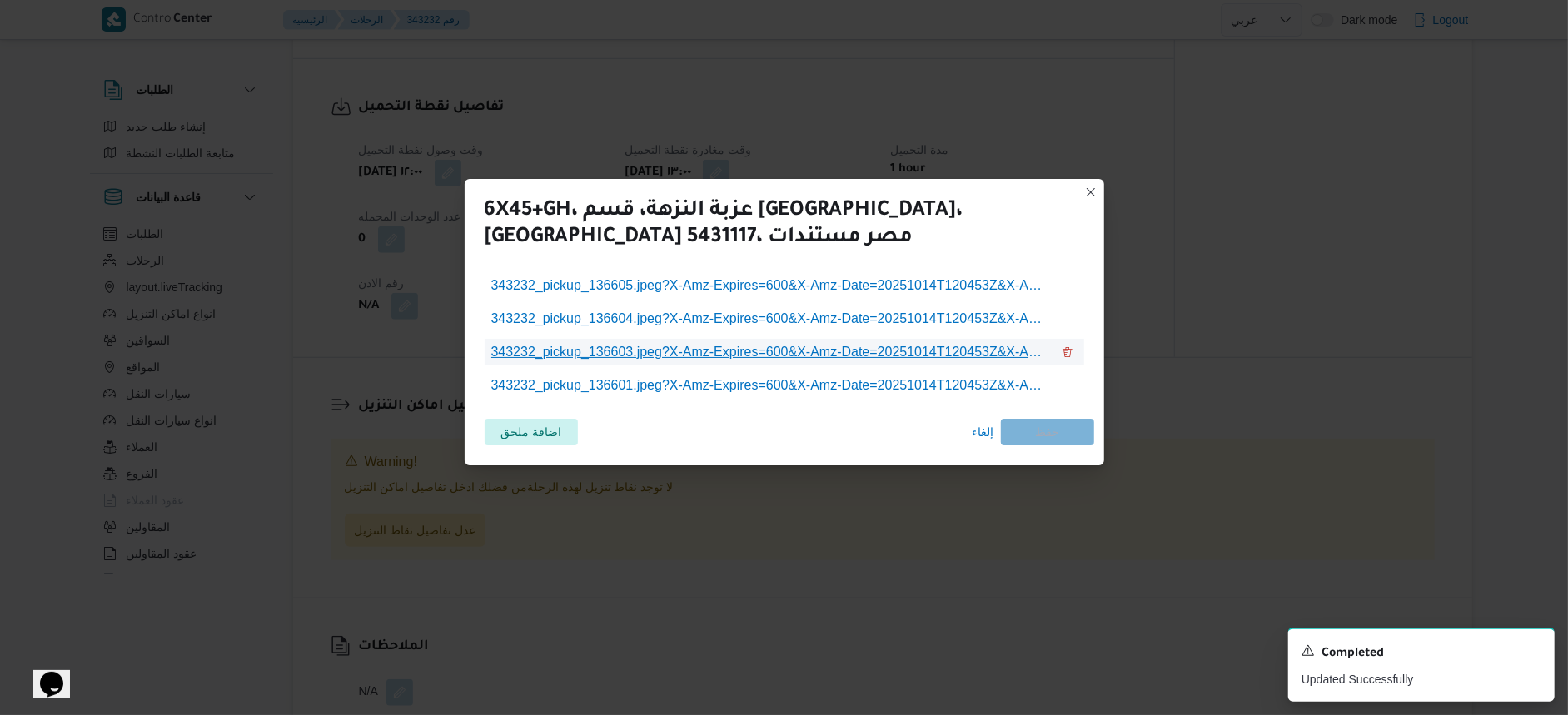
click at [740, 346] on span "343232_pickup_136603.jpeg?X-Amz-Expires=600&X-Amz-Date=20251014T120453Z&X-Amz-A…" at bounding box center [771, 351] width 560 height 20
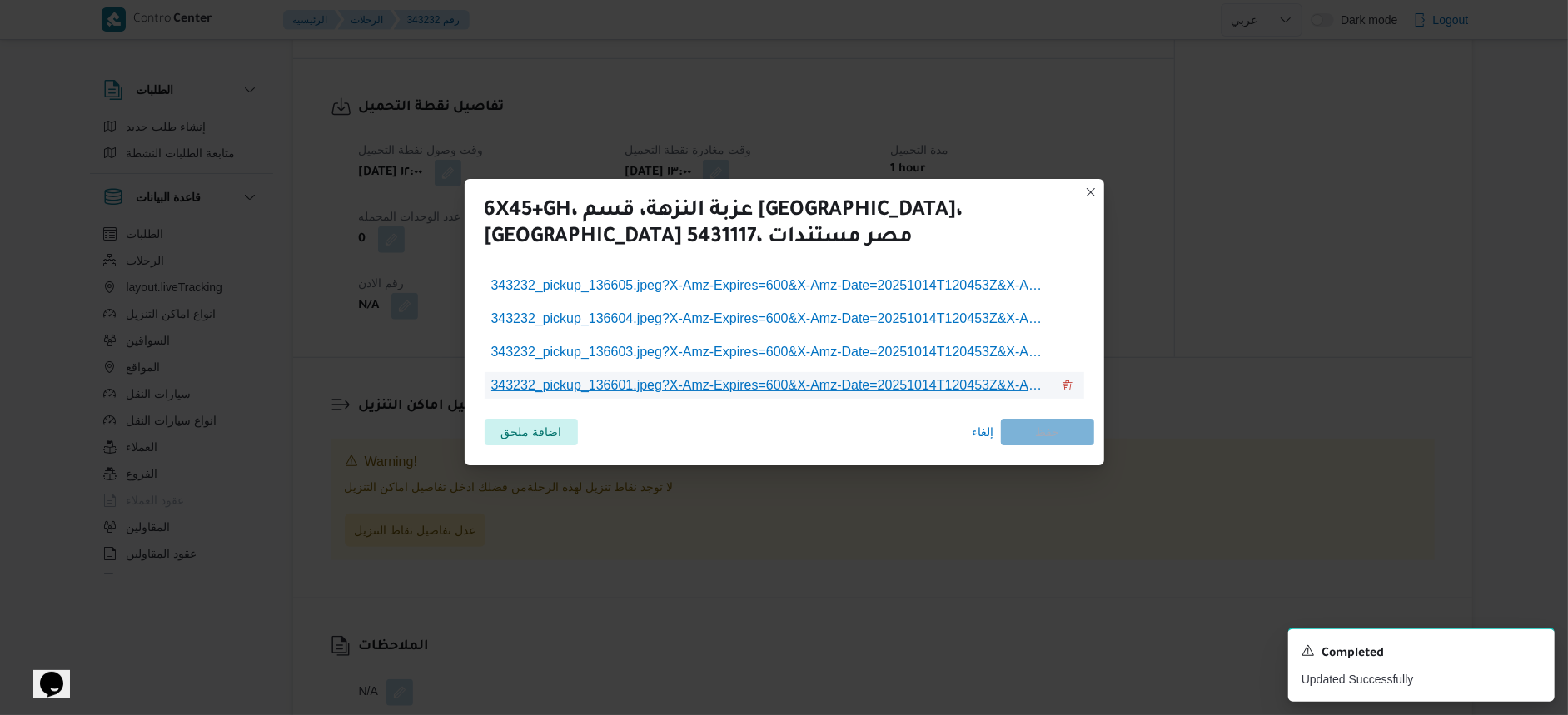
click at [712, 382] on span "343232_pickup_136601.jpeg?X-Amz-Expires=600&X-Amz-Date=20251014T120453Z&X-Amz-A…" at bounding box center [771, 385] width 560 height 20
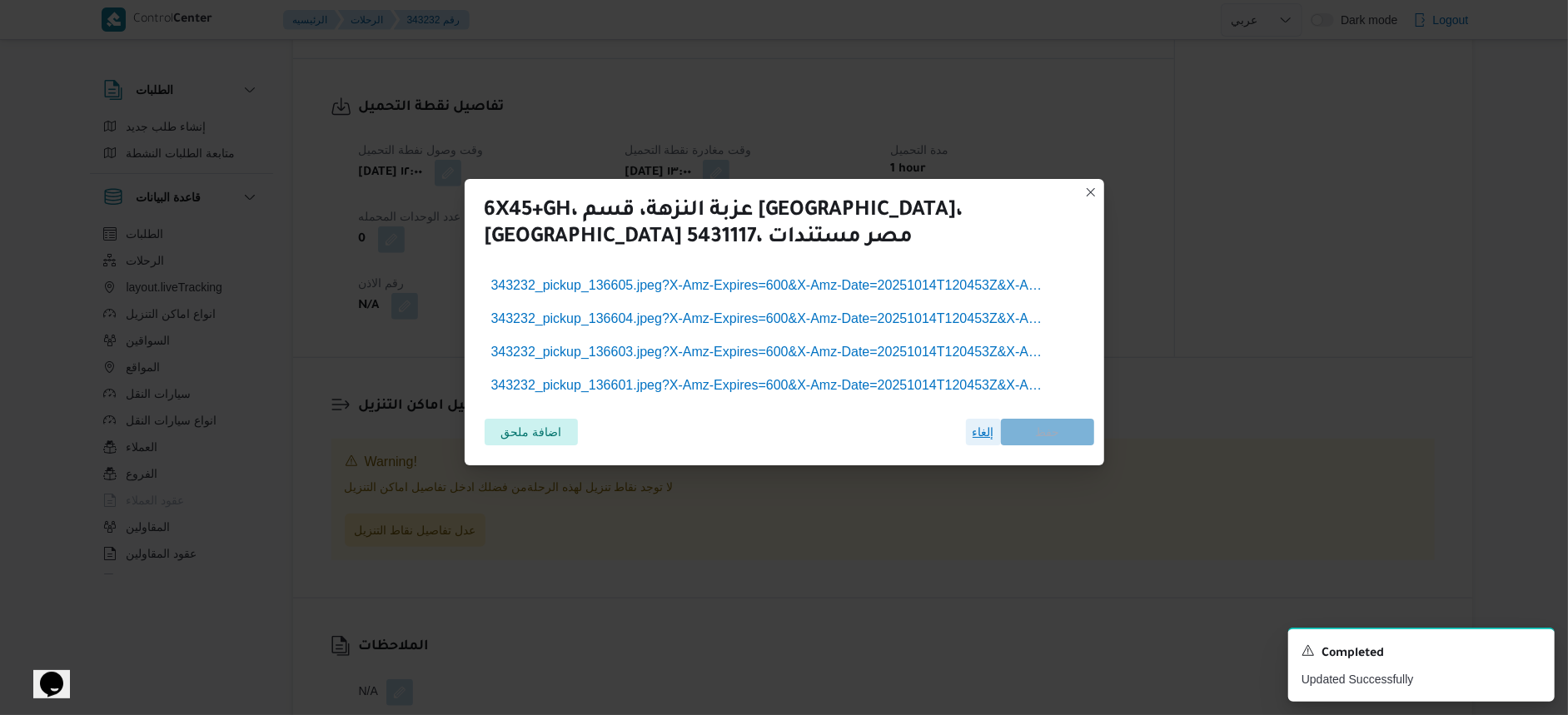
click at [984, 441] on span "إلغاء" at bounding box center [983, 432] width 22 height 20
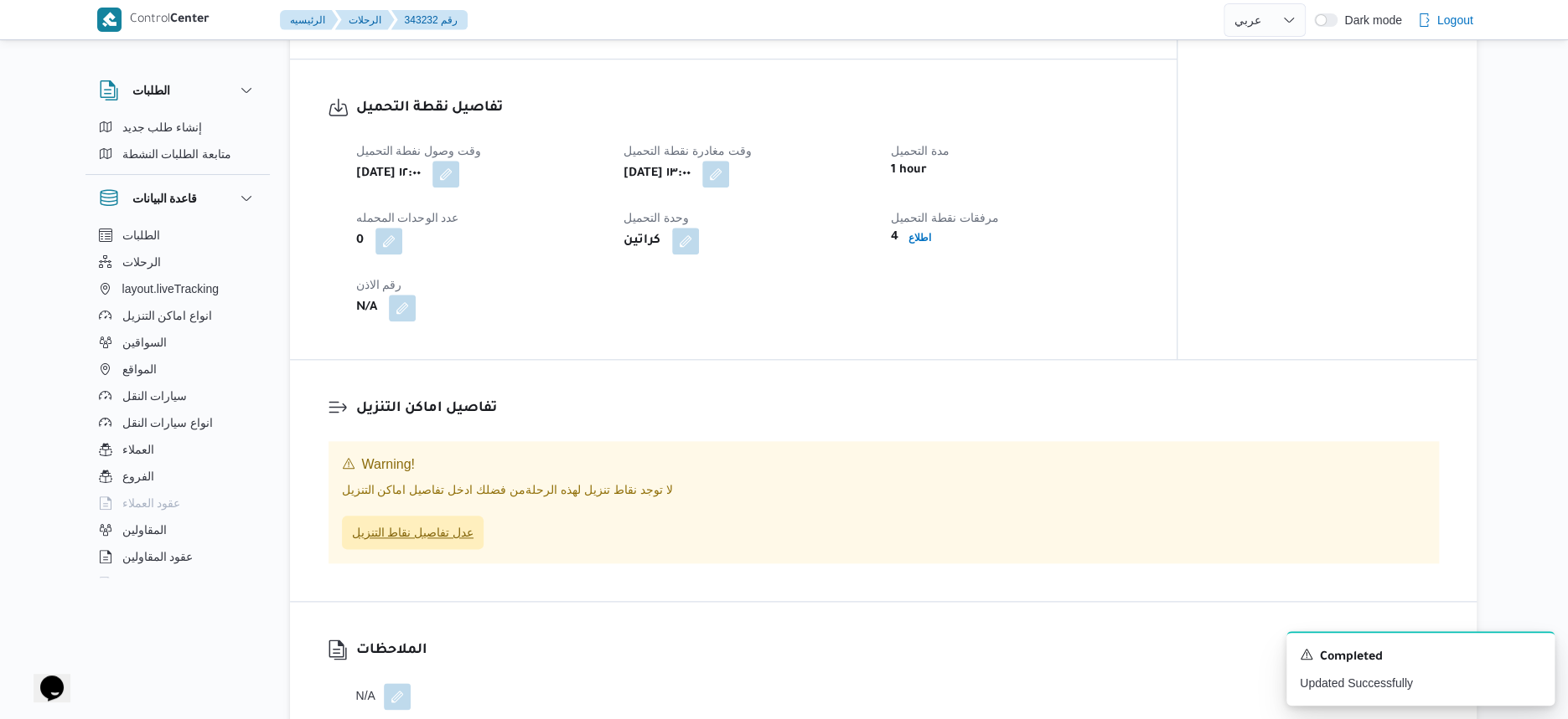
click at [395, 543] on span "عدل تفاصيل نقاط التنزيل" at bounding box center [413, 532] width 122 height 20
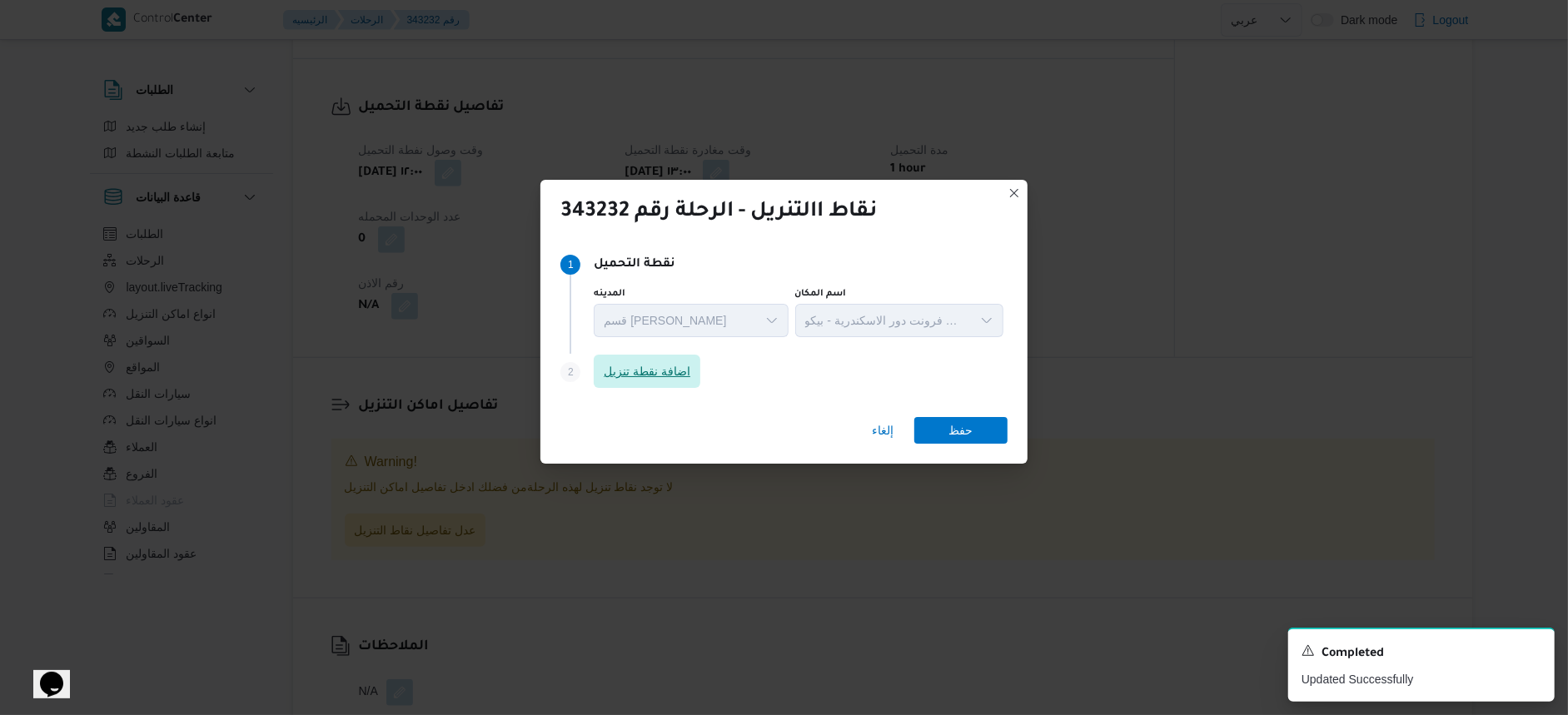
click at [624, 382] on span "اضافة نقطة تنزيل" at bounding box center [646, 371] width 107 height 33
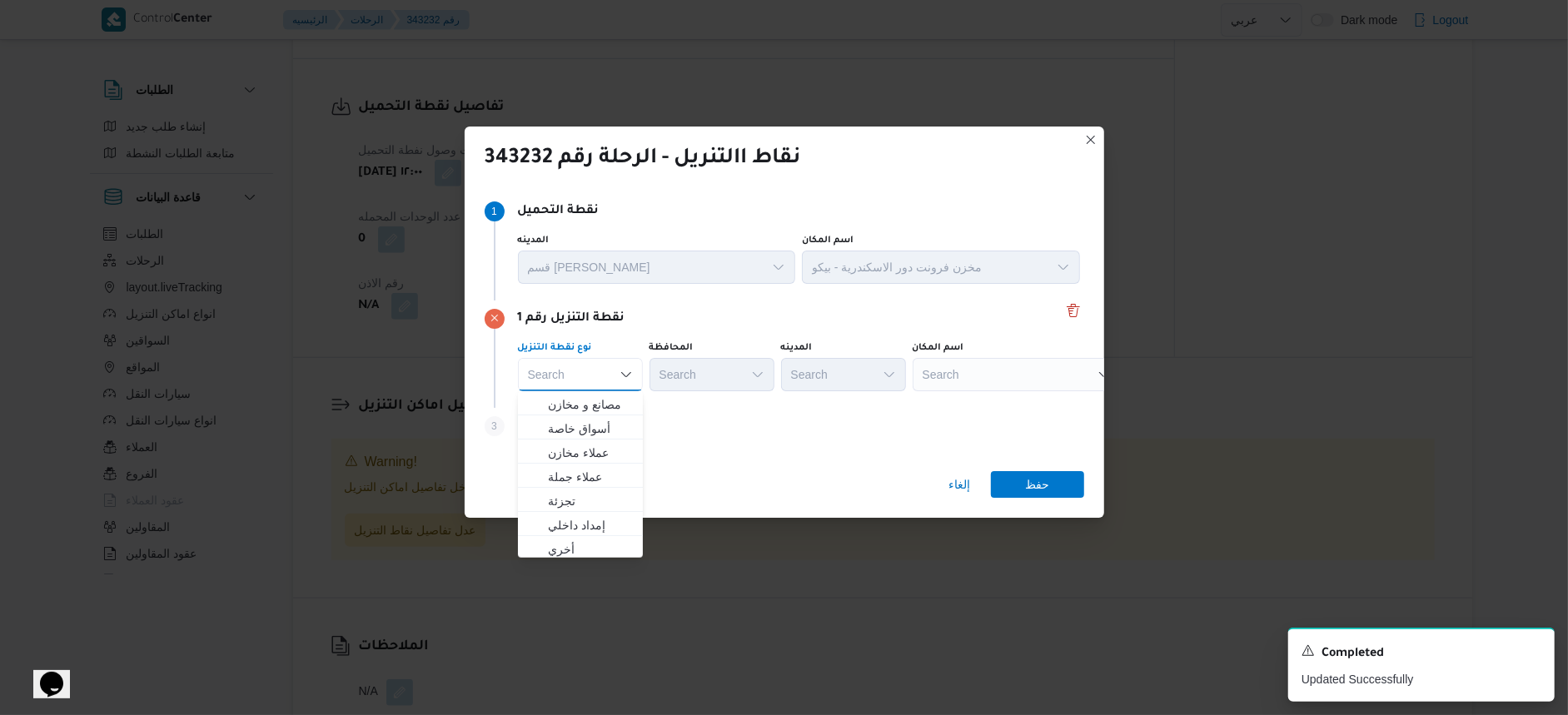
click at [909, 372] on div "نوع نقطة التنزيل Search Combo box. Selected. Combo box input. Search. Type some…" at bounding box center [799, 366] width 569 height 56
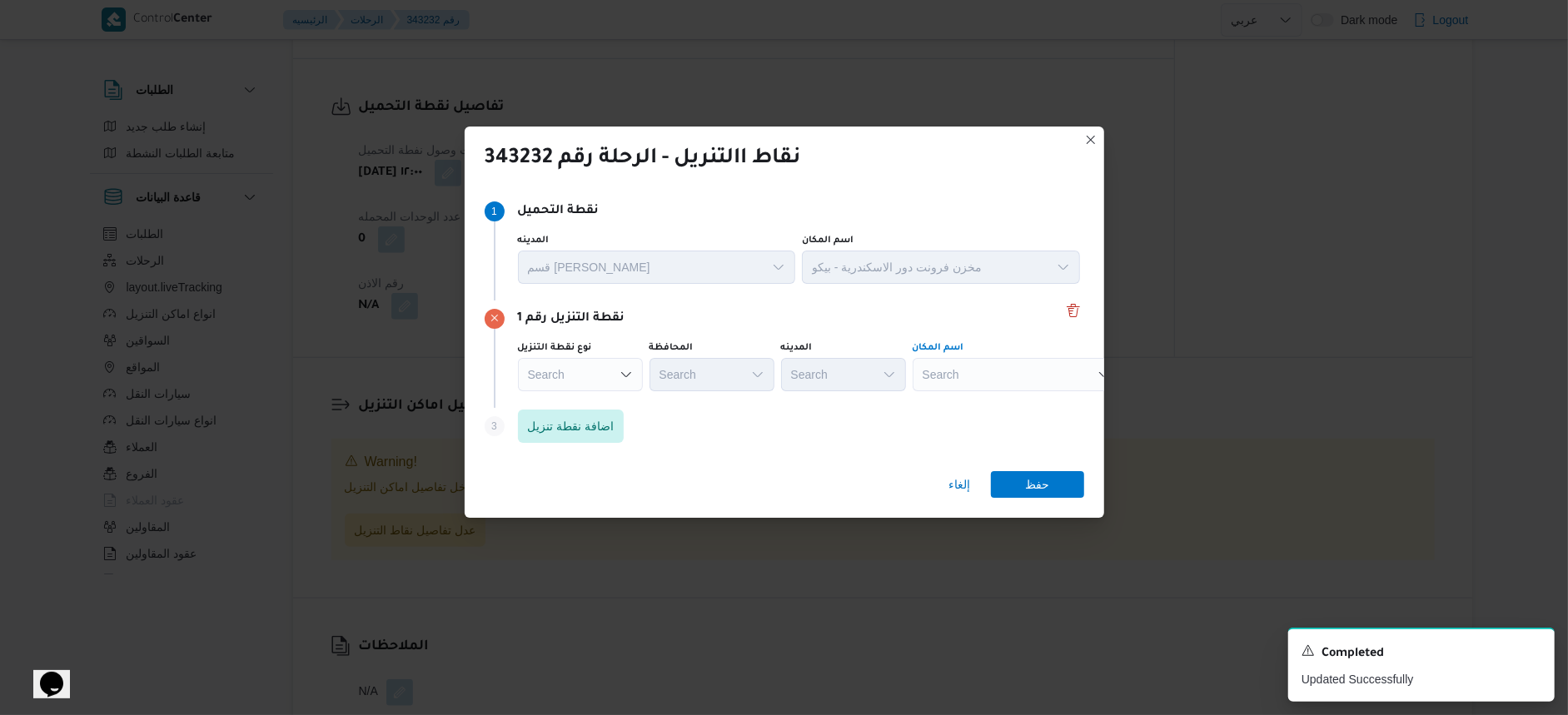
click at [967, 368] on div "Search" at bounding box center [1017, 375] width 208 height 33
type input "برت"
click at [1014, 425] on span "برت ى سنتر - الرمل اسكندرية | برتى [GEOGRAPHIC_DATA] | دنا الجديدة وعزبة الوسطان" at bounding box center [1027, 429] width 168 height 20
click at [1029, 481] on span "حفظ" at bounding box center [1038, 483] width 24 height 27
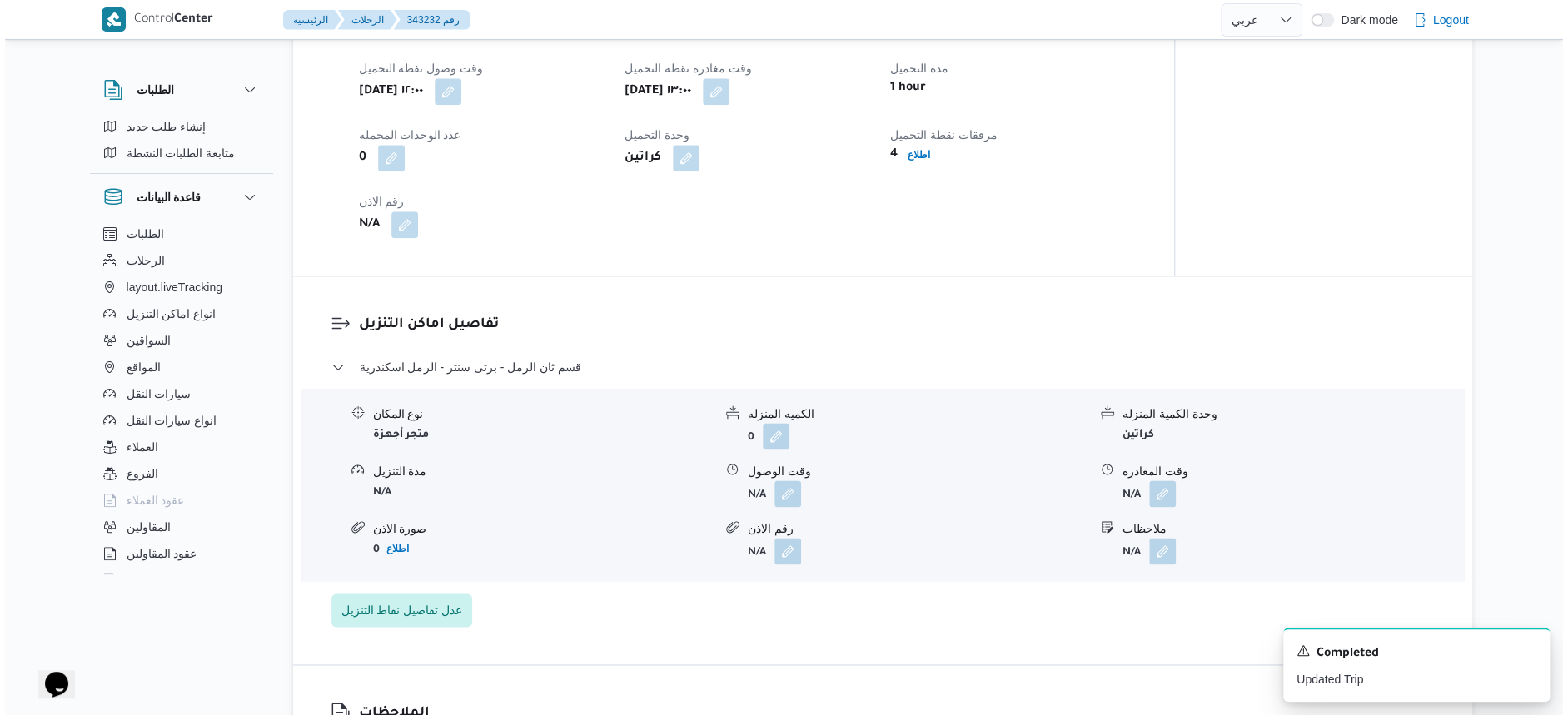
scroll to position [1185, 0]
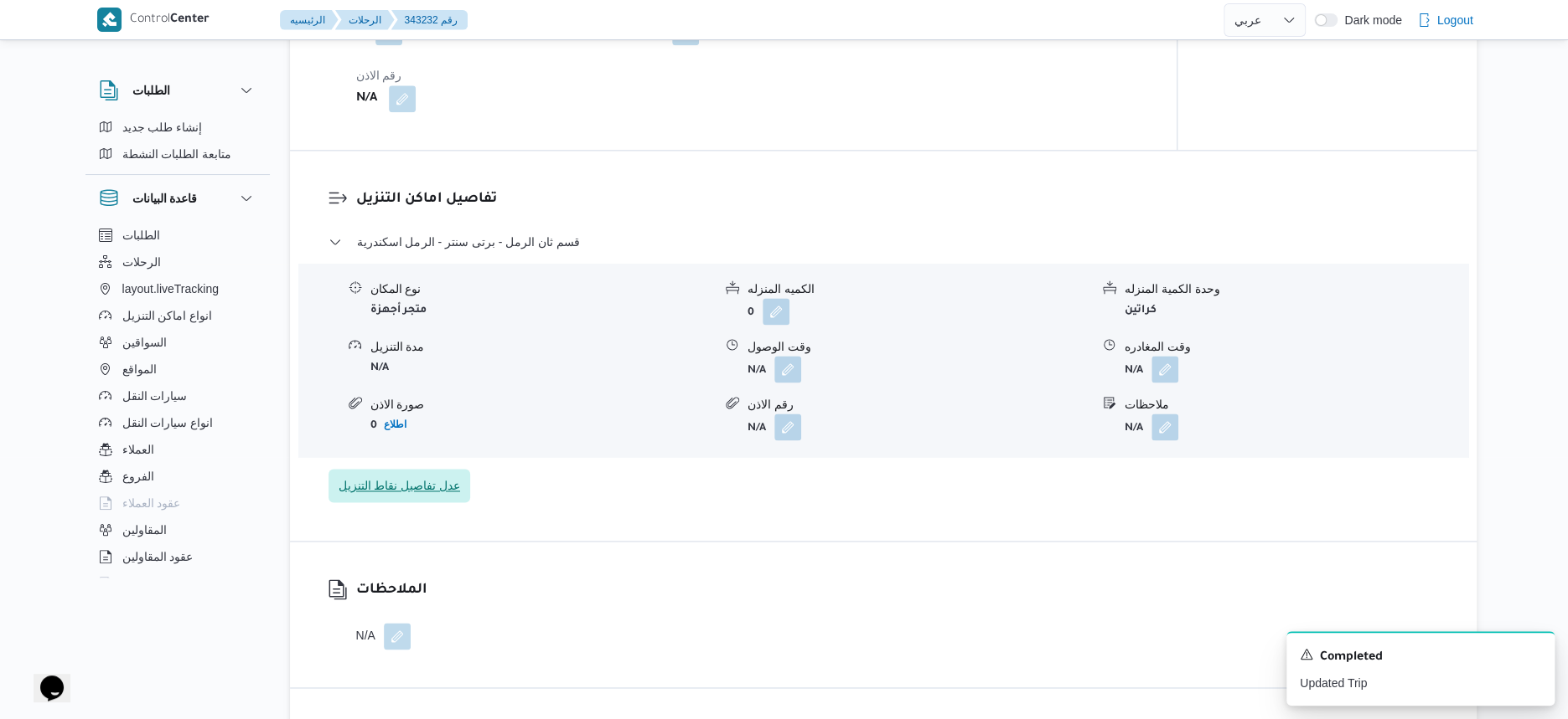
click at [447, 496] on span "عدل تفاصيل نقاط التنزيل" at bounding box center [400, 485] width 122 height 20
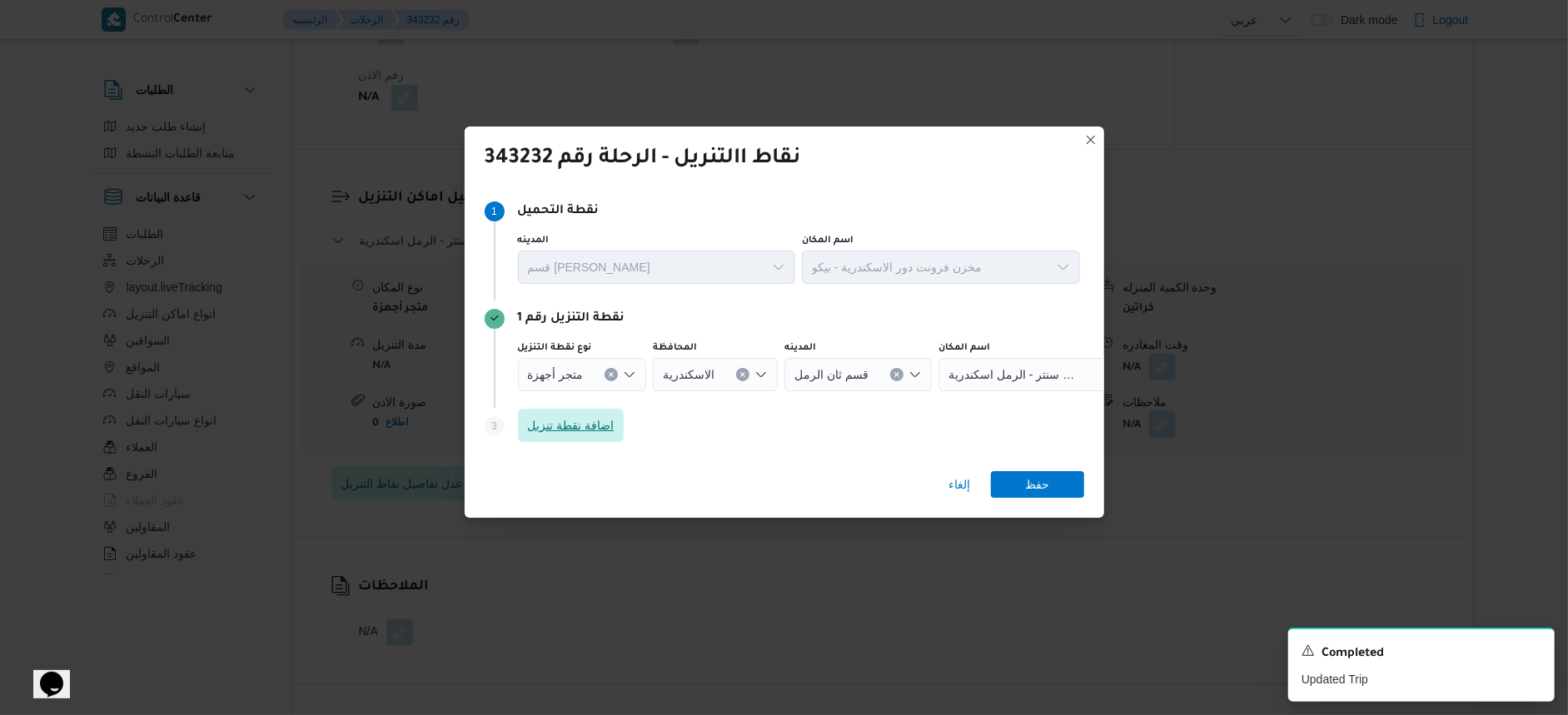
click at [558, 426] on span "اضافة نقطة تنزيل" at bounding box center [572, 425] width 87 height 20
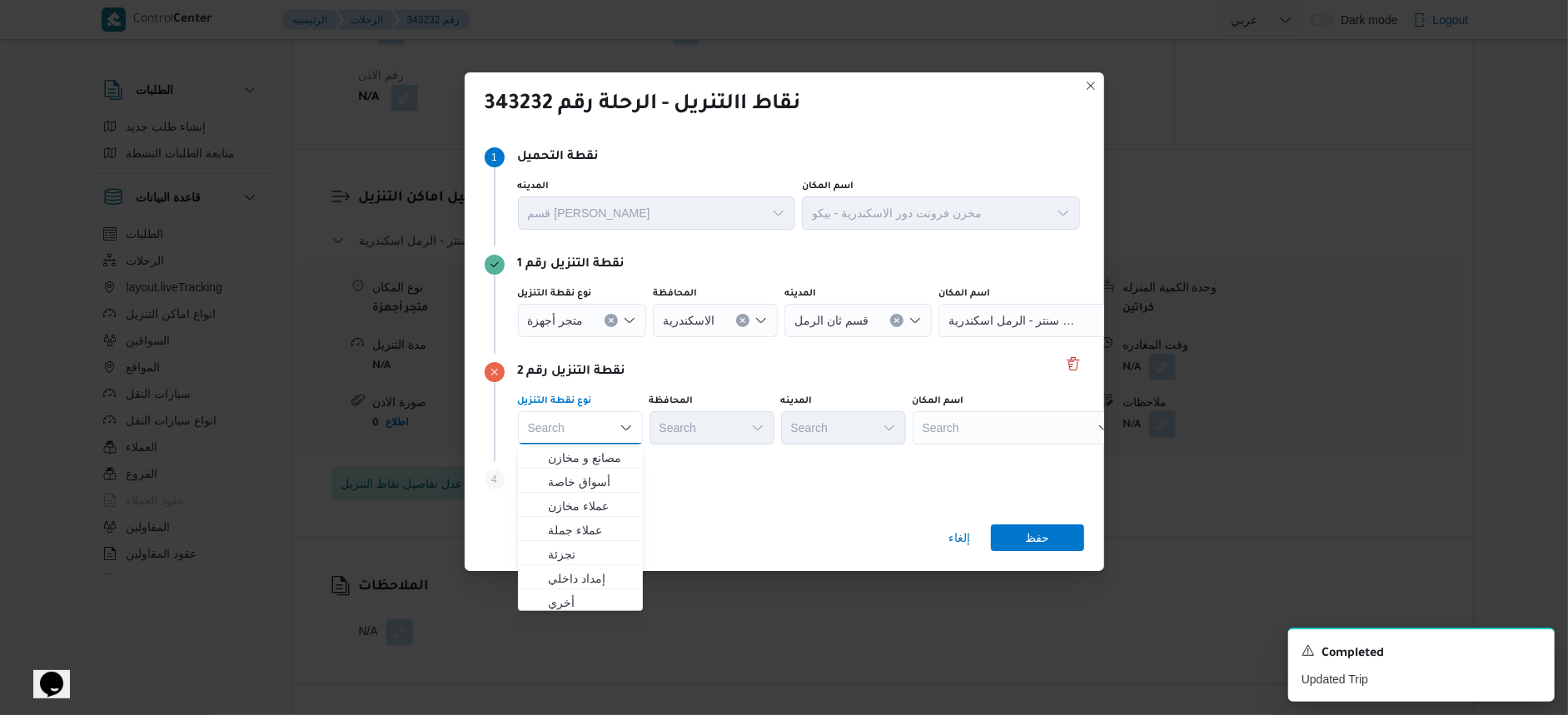
click at [1043, 425] on div "Search" at bounding box center [1017, 428] width 208 height 33
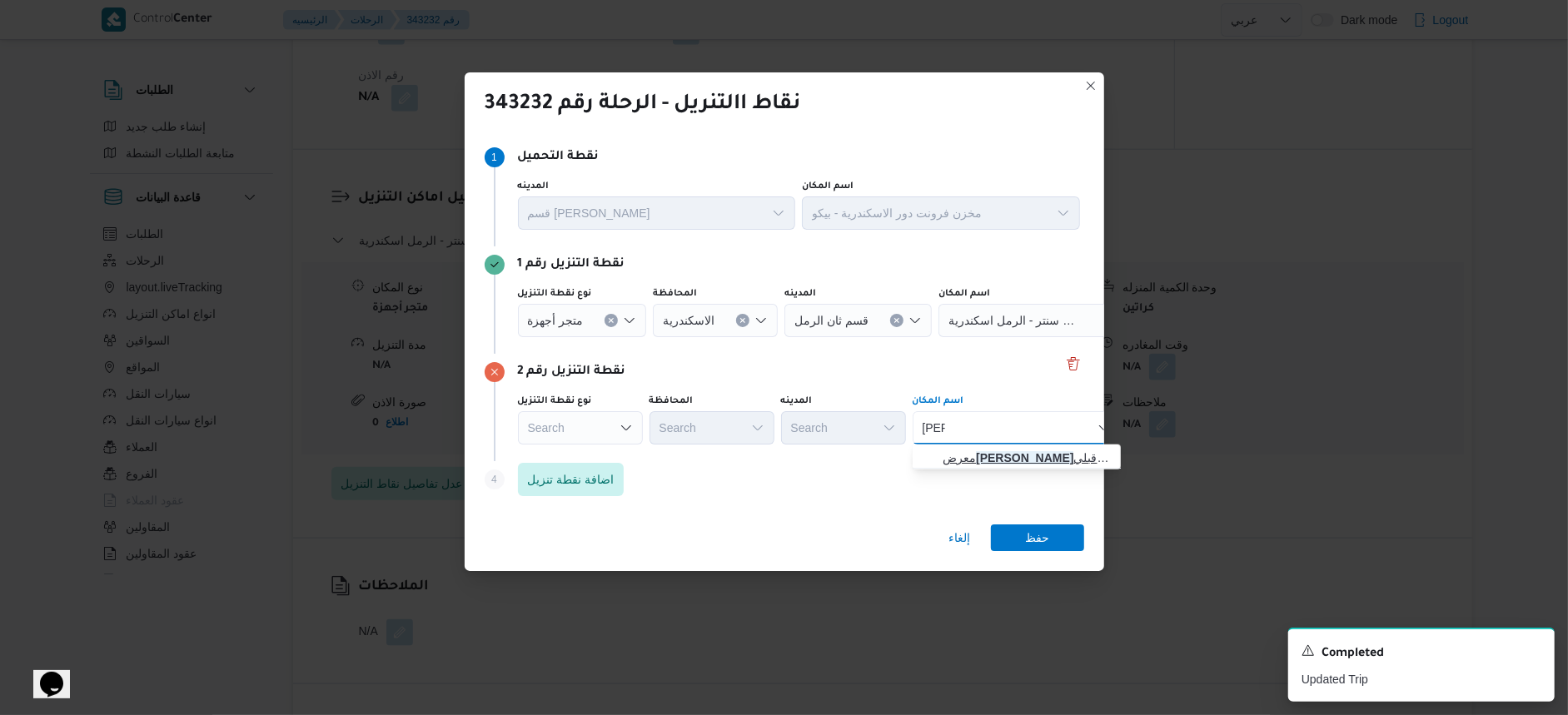
type input "[PERSON_NAME]"
click at [1039, 459] on span "معرض ابو ز يد - سيدى بشر الاسكندرية | | [GEOGRAPHIC_DATA][PERSON_NAME]" at bounding box center [1027, 457] width 168 height 20
click at [1046, 529] on span "حفظ" at bounding box center [1038, 537] width 24 height 27
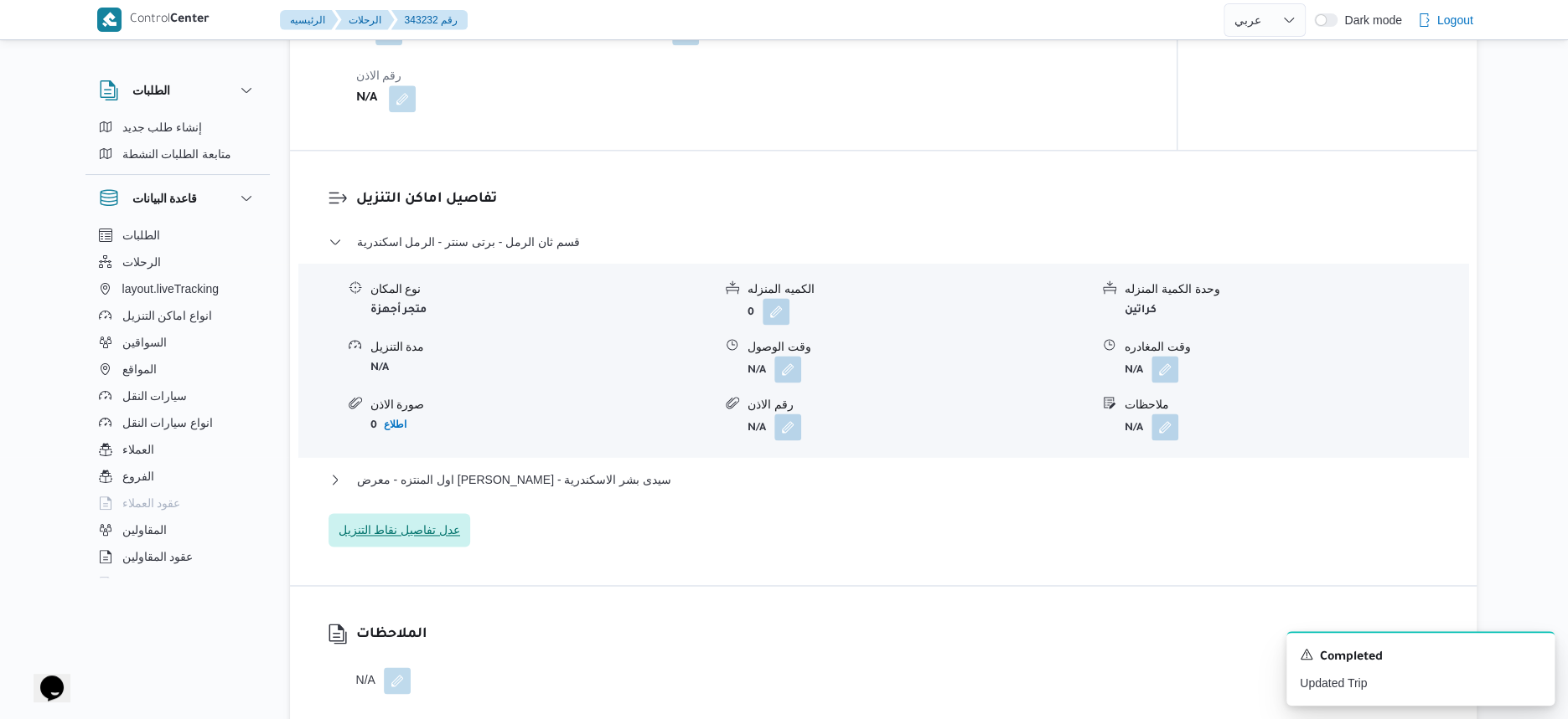
click at [450, 540] on span "عدل تفاصيل نقاط التنزيل" at bounding box center [400, 530] width 122 height 20
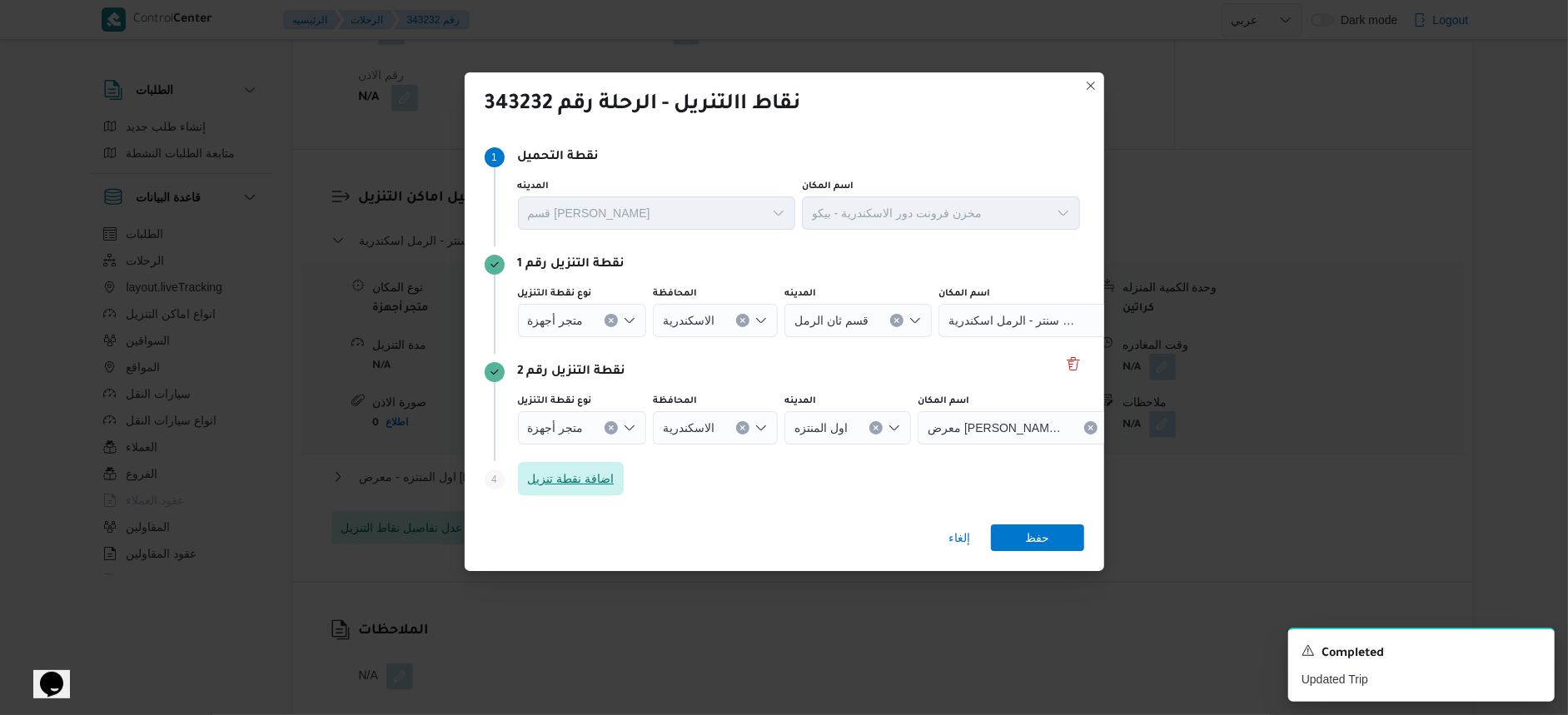
click at [592, 478] on span "اضافة نقطة تنزيل" at bounding box center [572, 478] width 87 height 20
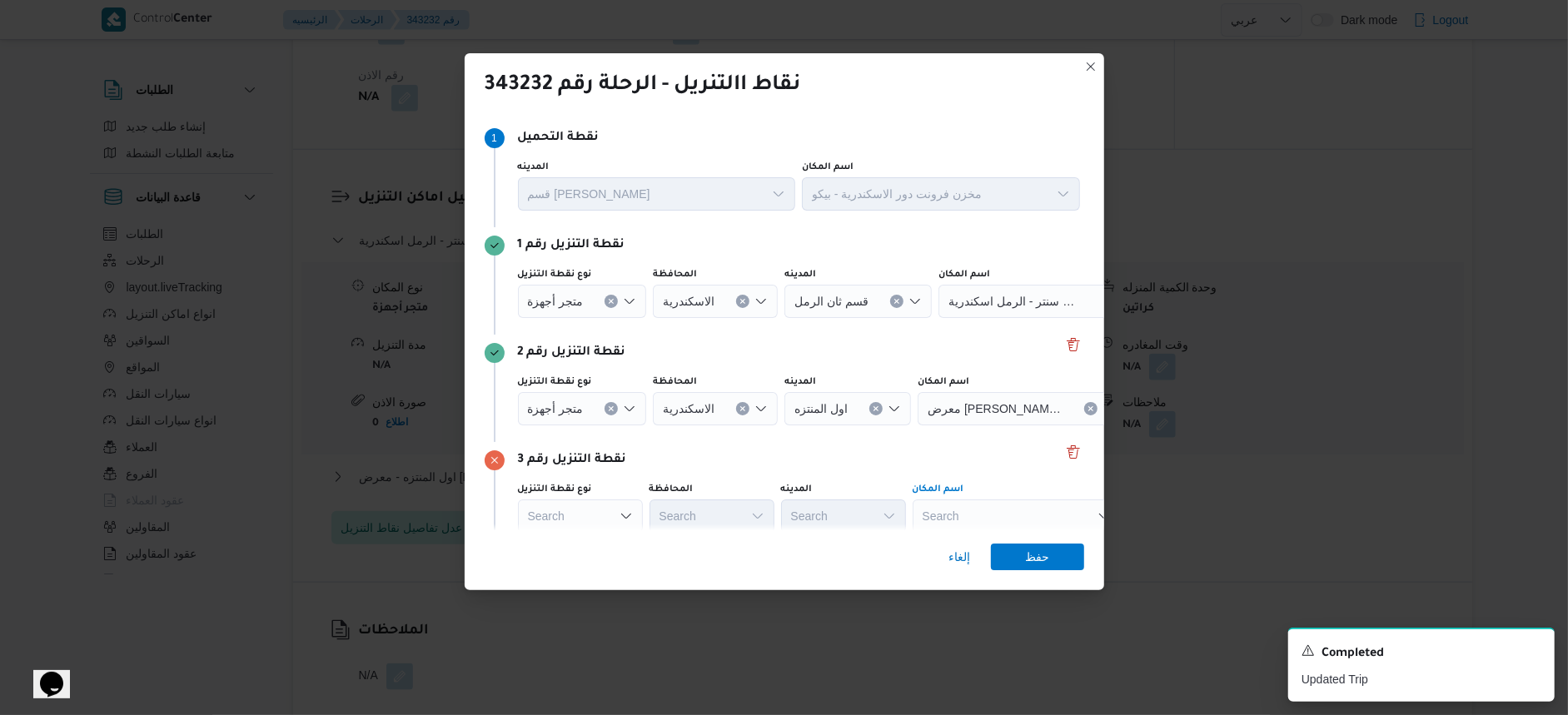
click at [1002, 515] on div "Search" at bounding box center [1017, 516] width 208 height 33
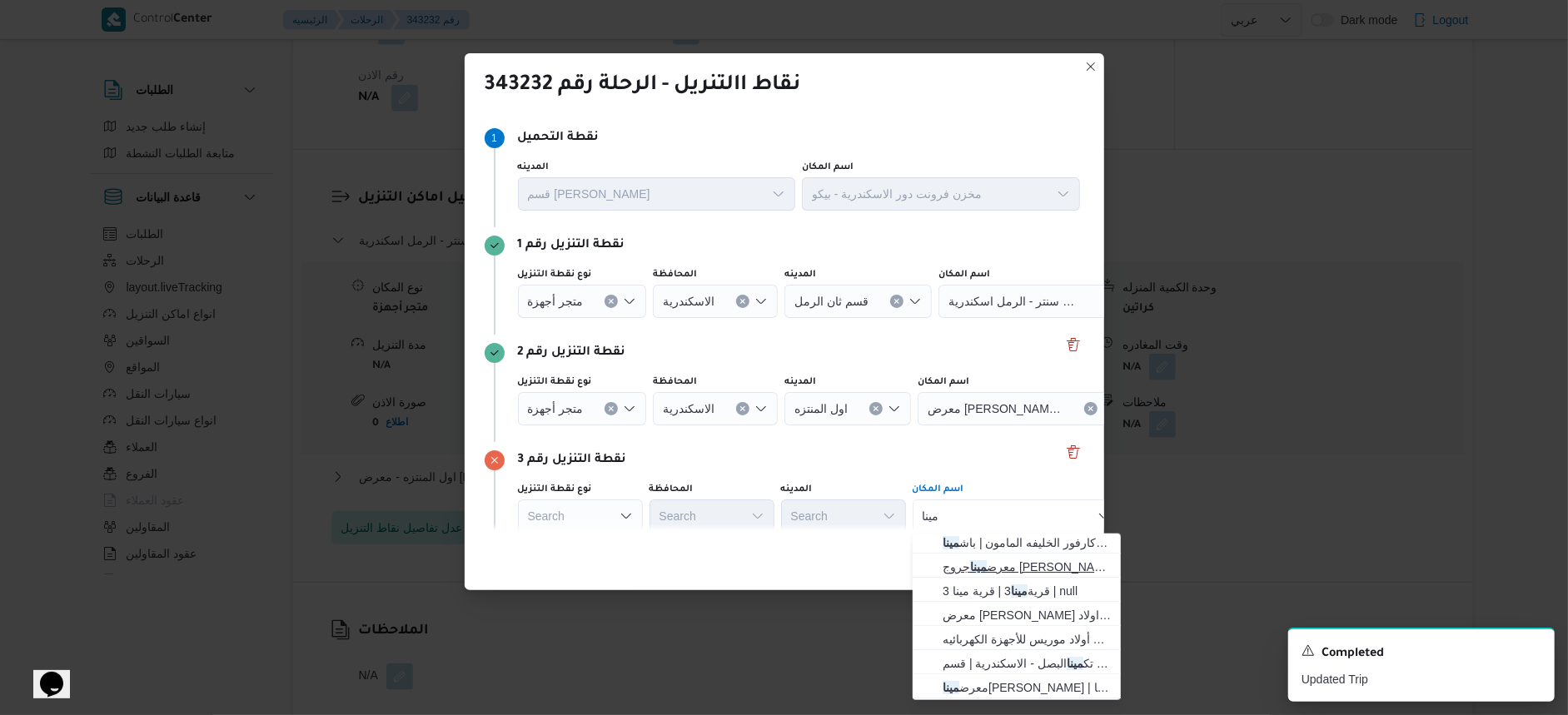
scroll to position [0, 0]
type input "مينا"
click at [740, 539] on div "إلغاء حفظ" at bounding box center [784, 560] width 640 height 60
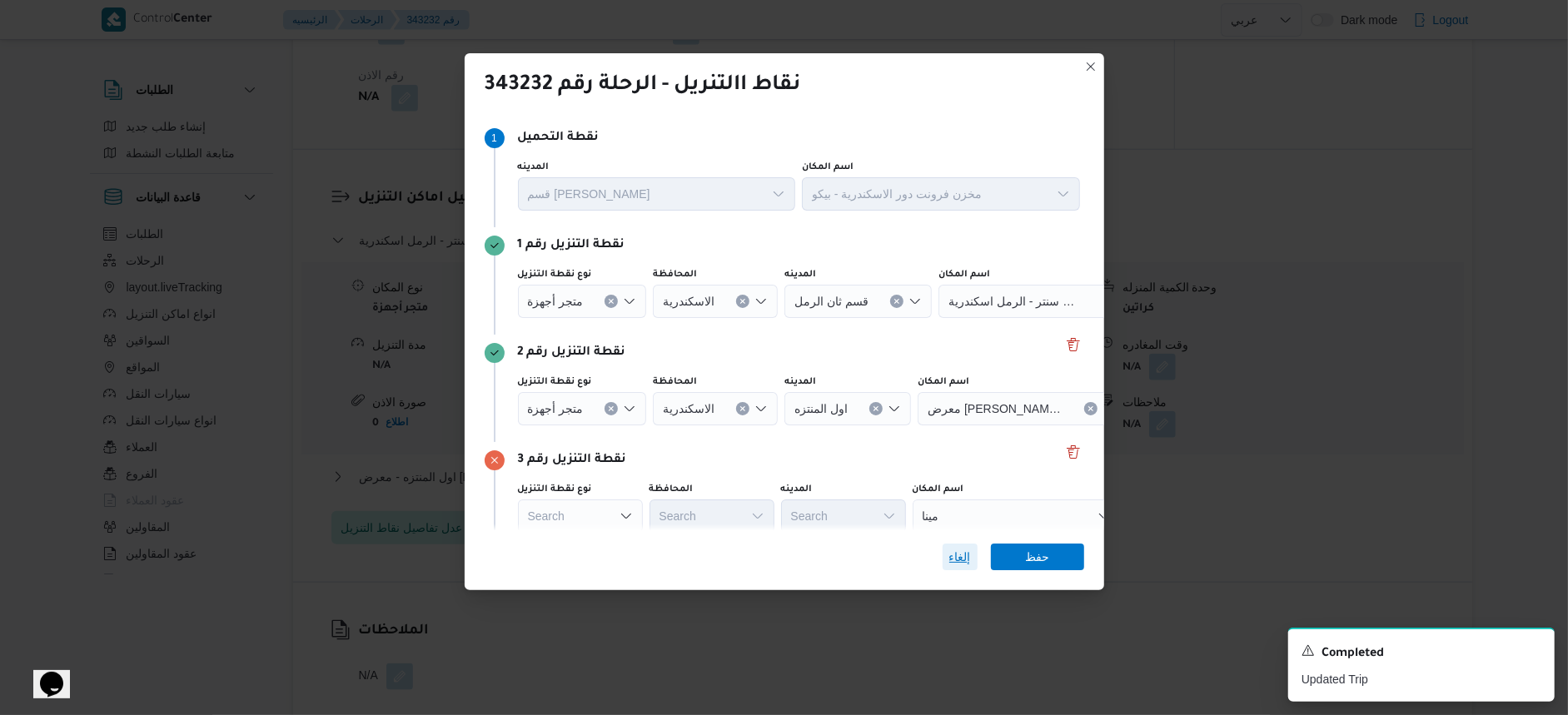
click at [968, 552] on span "إلغاء" at bounding box center [960, 557] width 22 height 20
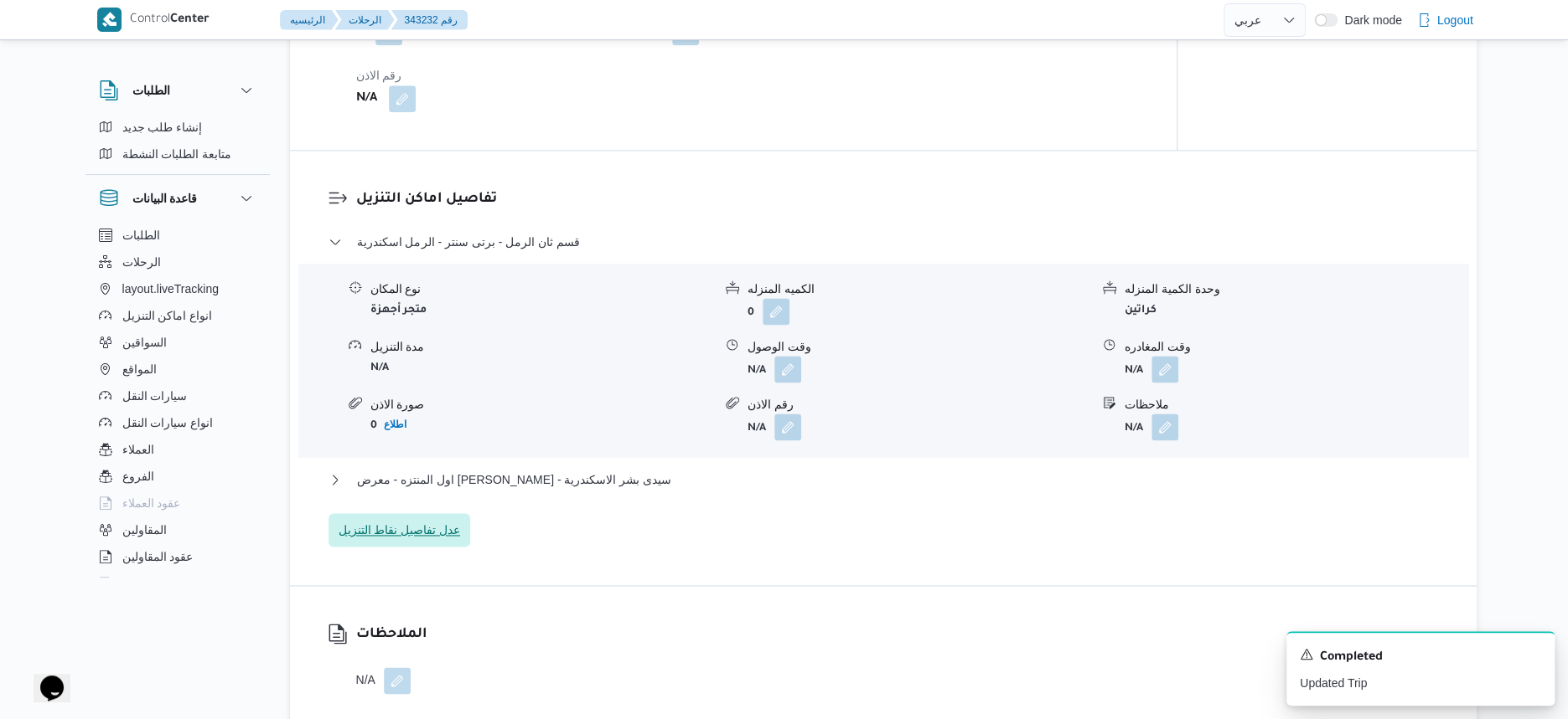
click at [351, 540] on span "عدل تفاصيل نقاط التنزيل" at bounding box center [400, 530] width 122 height 20
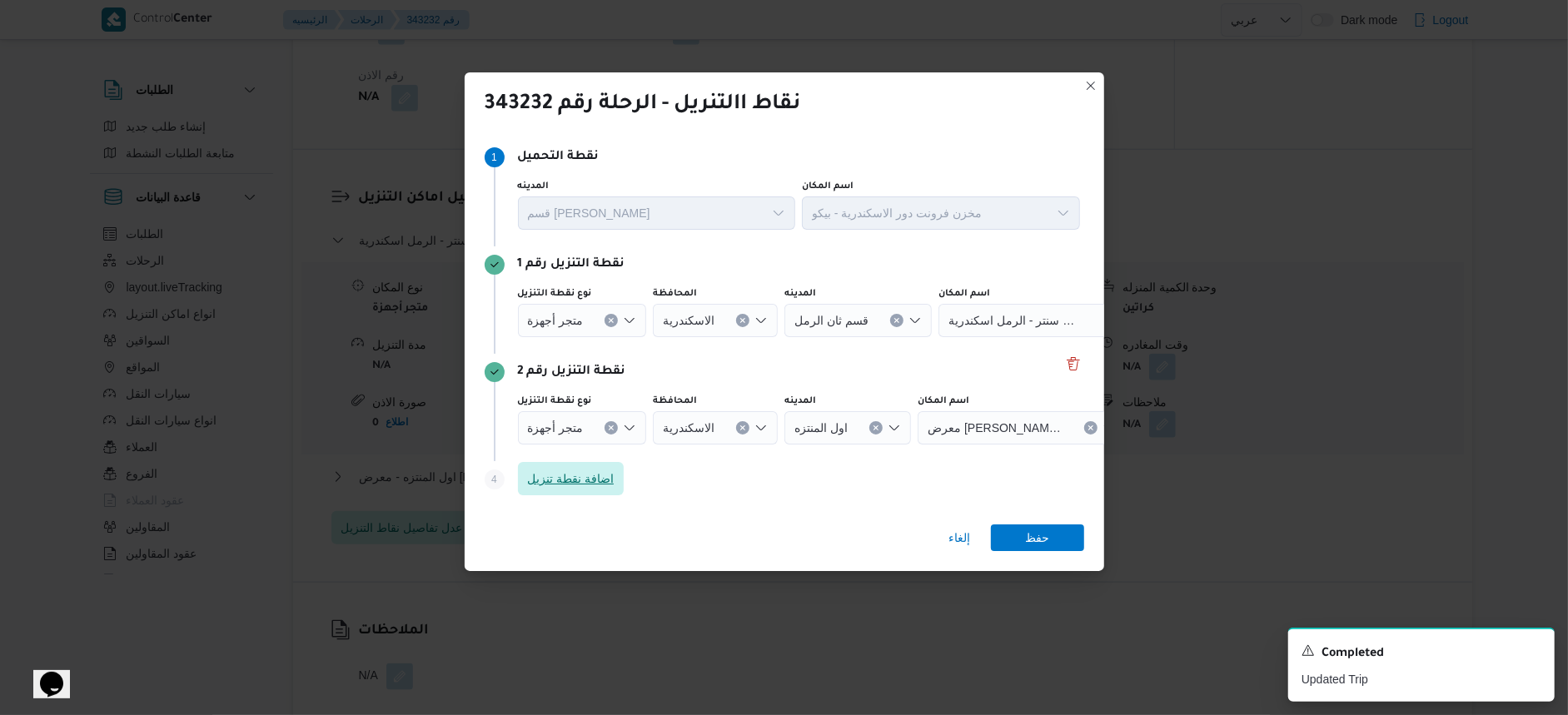
click at [617, 479] on span "اضافة نقطة تنزيل" at bounding box center [571, 479] width 107 height 33
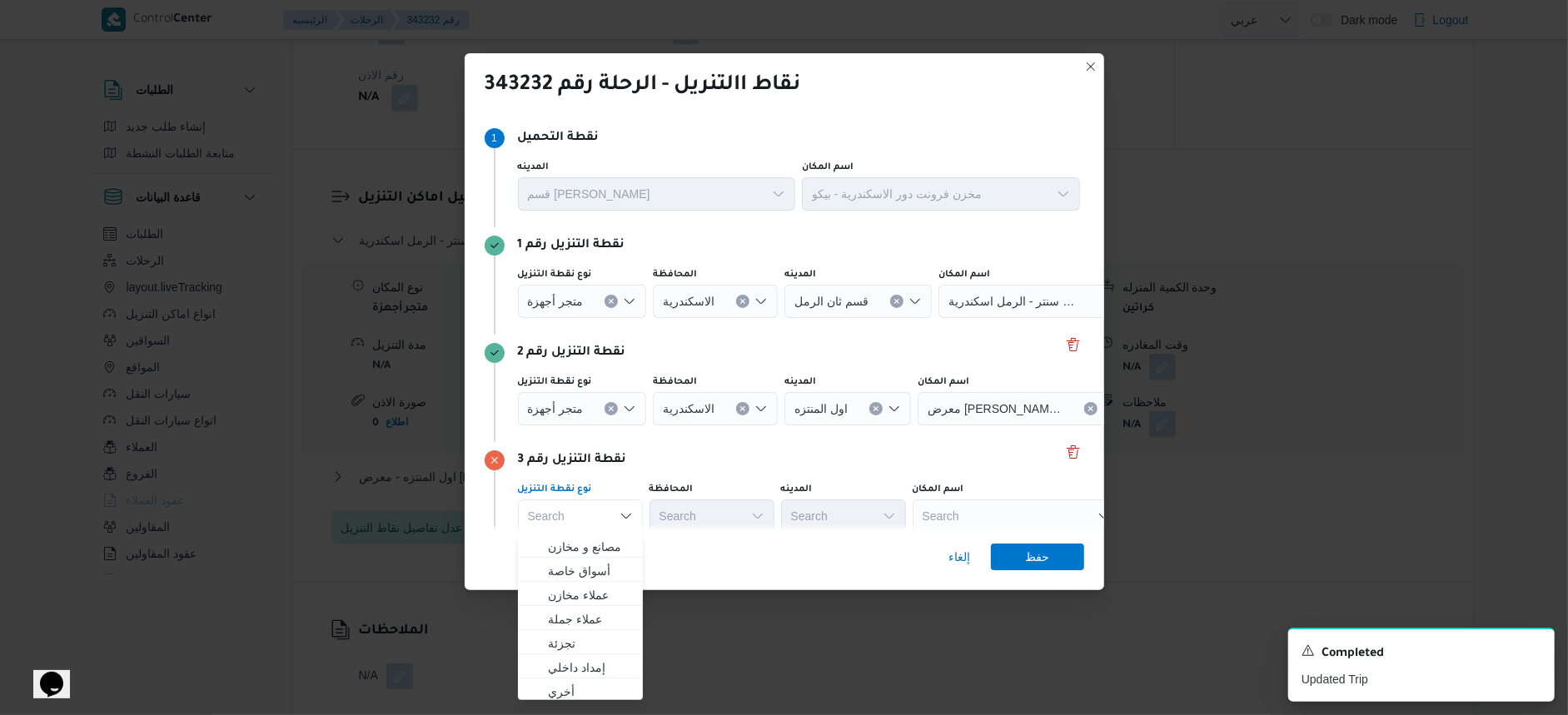
scroll to position [69, 0]
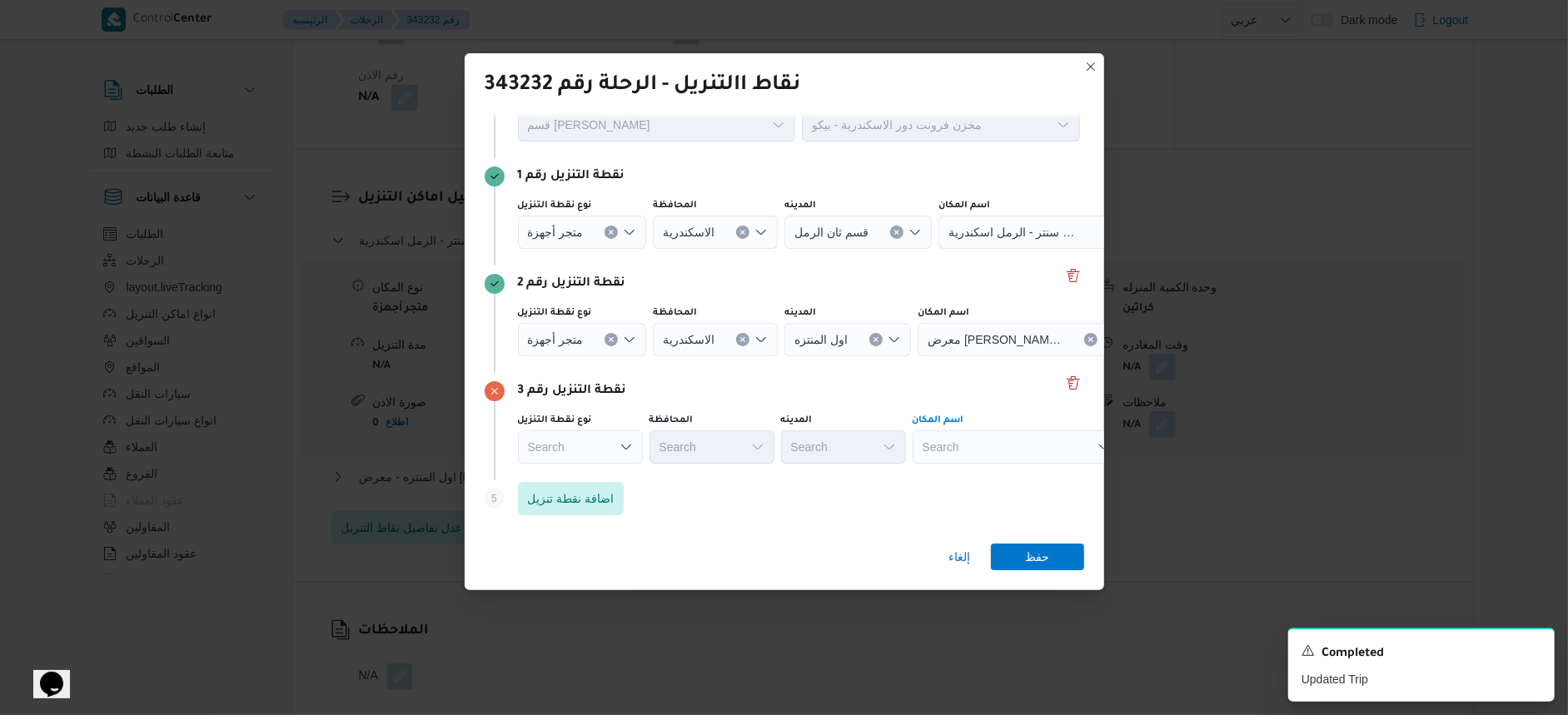
click at [998, 434] on div "Search" at bounding box center [1017, 447] width 208 height 33
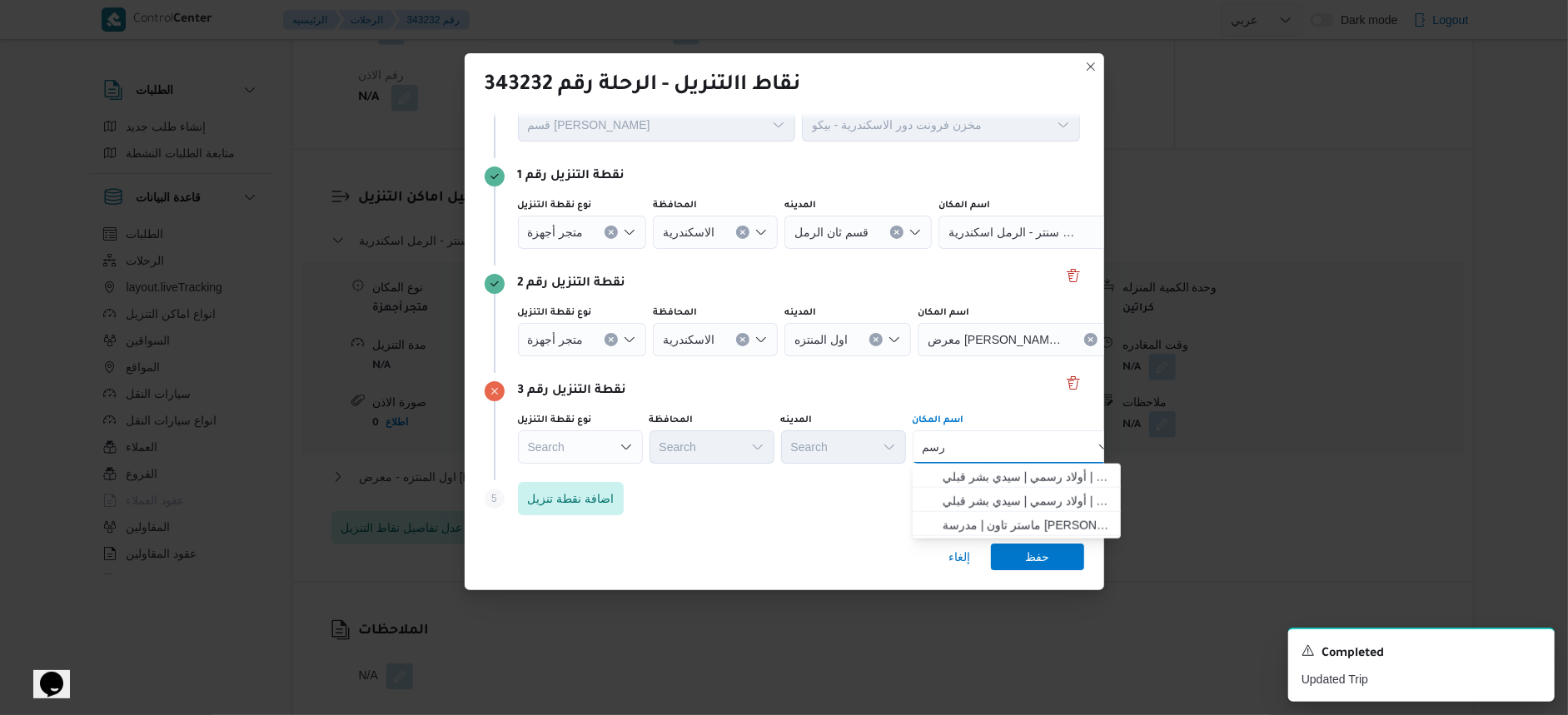
type input "رسم"
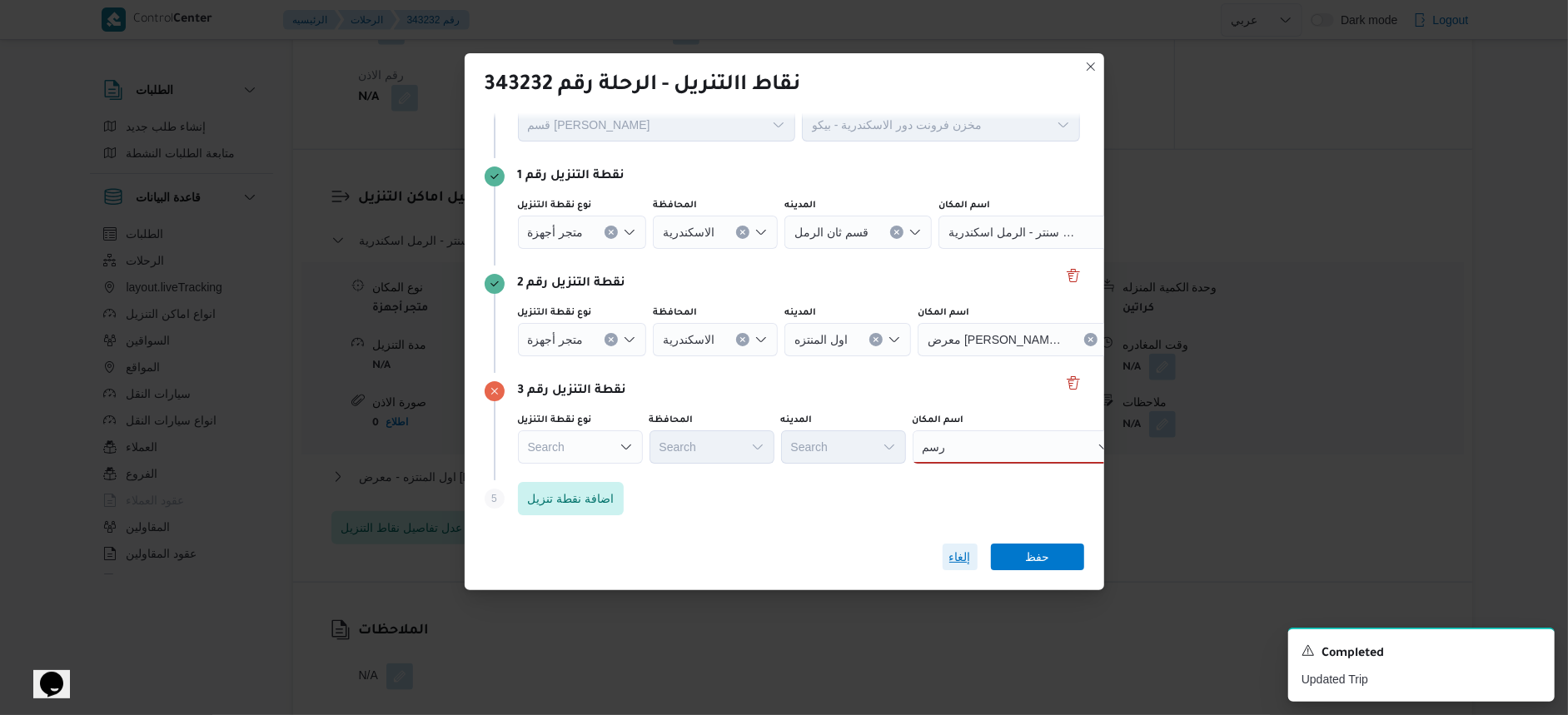
click at [949, 557] on span "إلغاء" at bounding box center [960, 557] width 22 height 20
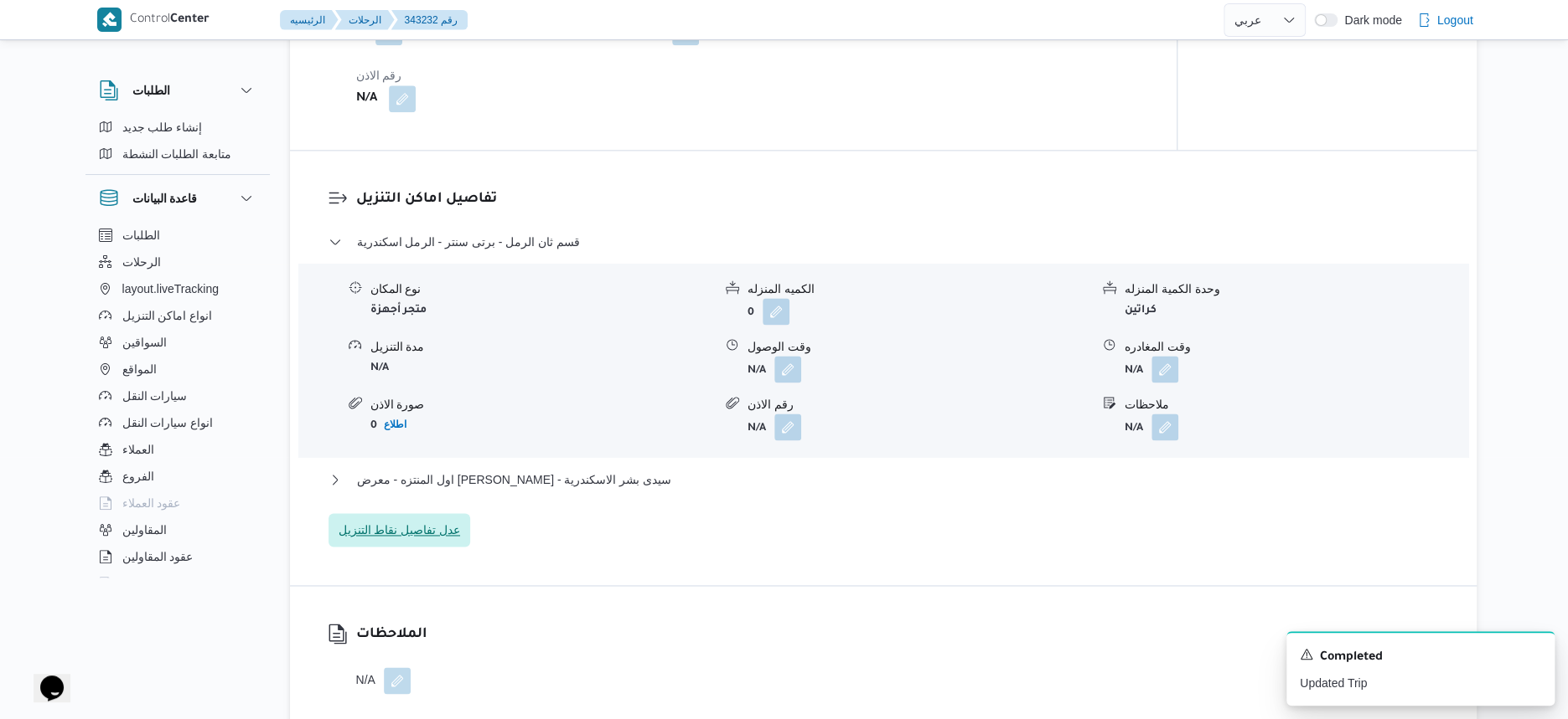
click at [440, 540] on span "عدل تفاصيل نقاط التنزيل" at bounding box center [400, 530] width 122 height 20
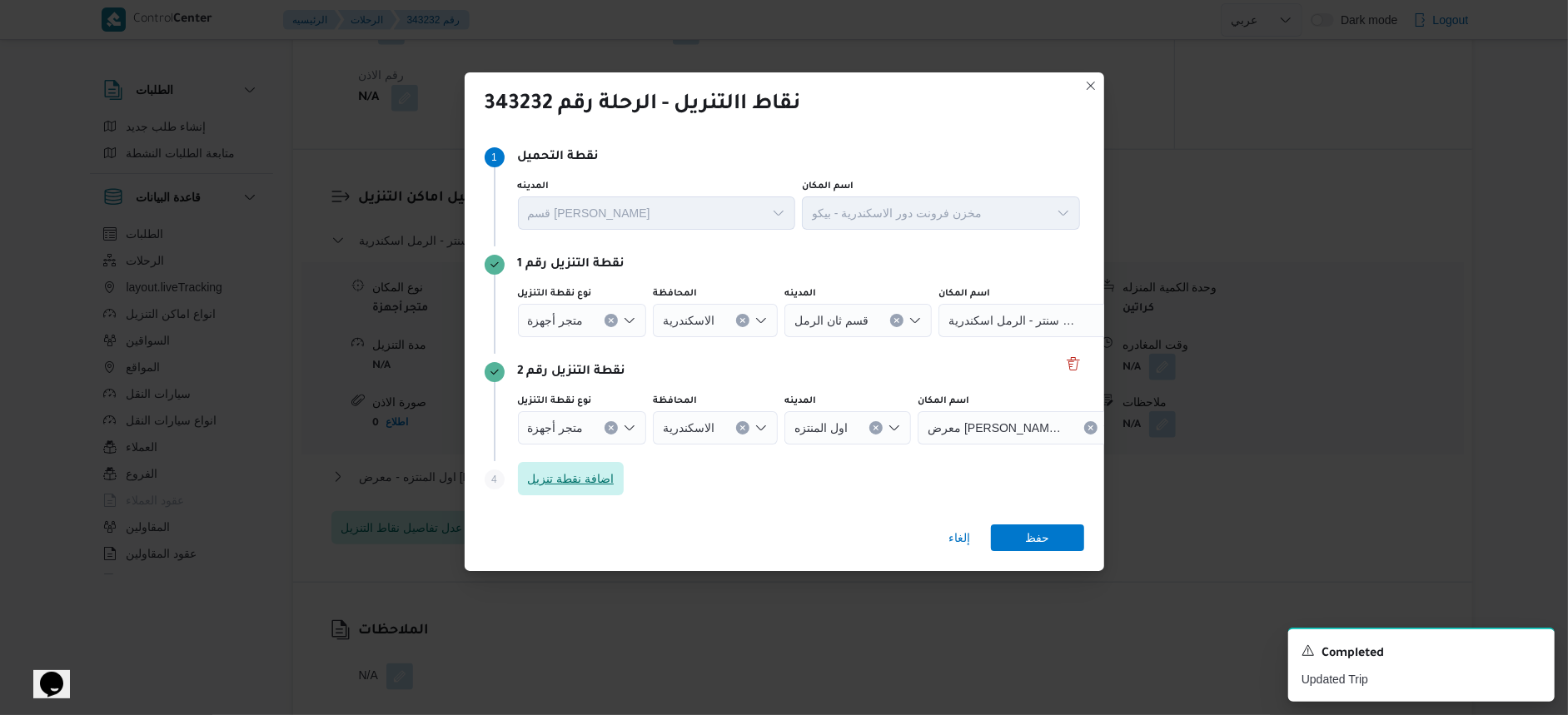
click at [606, 472] on span "اضافة نقطة تنزيل" at bounding box center [572, 478] width 87 height 20
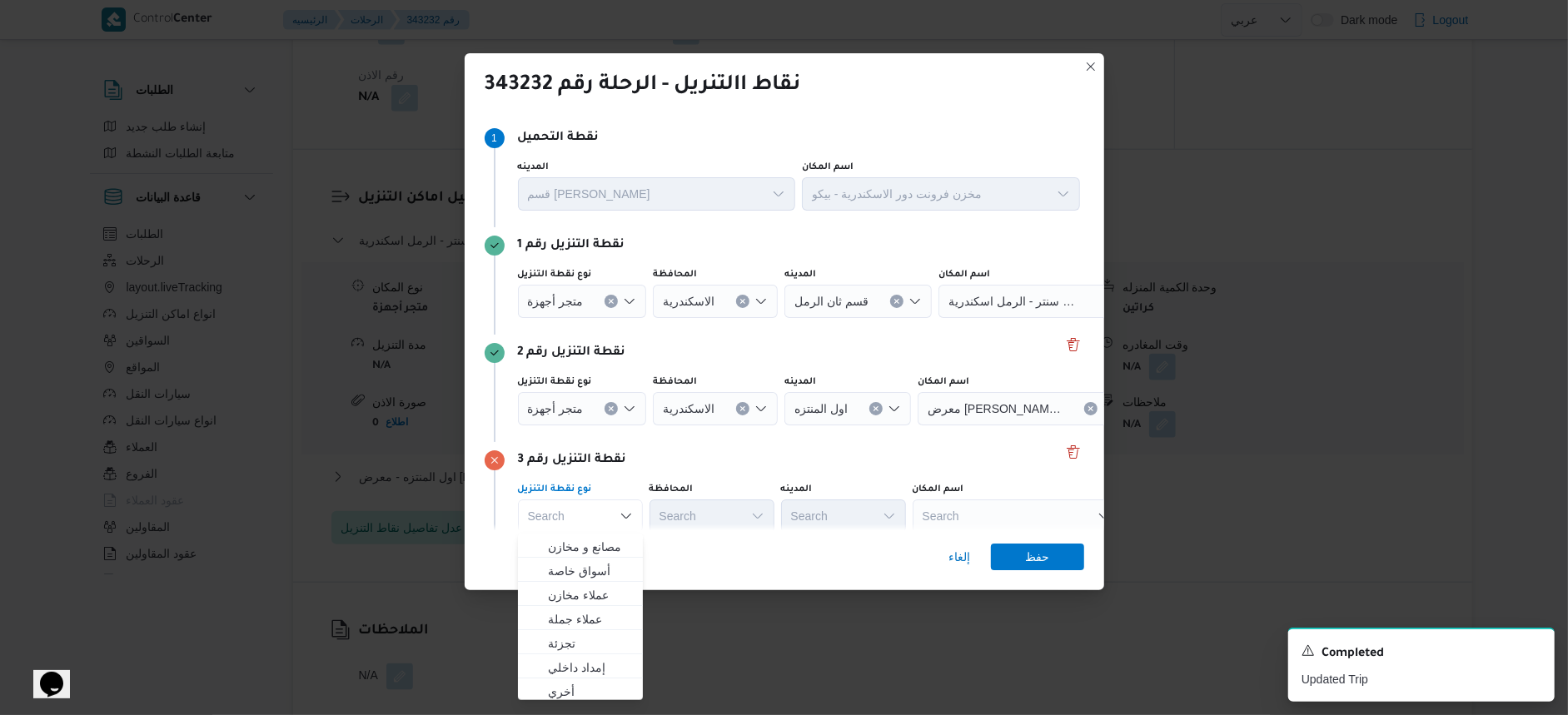
click at [997, 508] on div "Search" at bounding box center [1017, 516] width 208 height 33
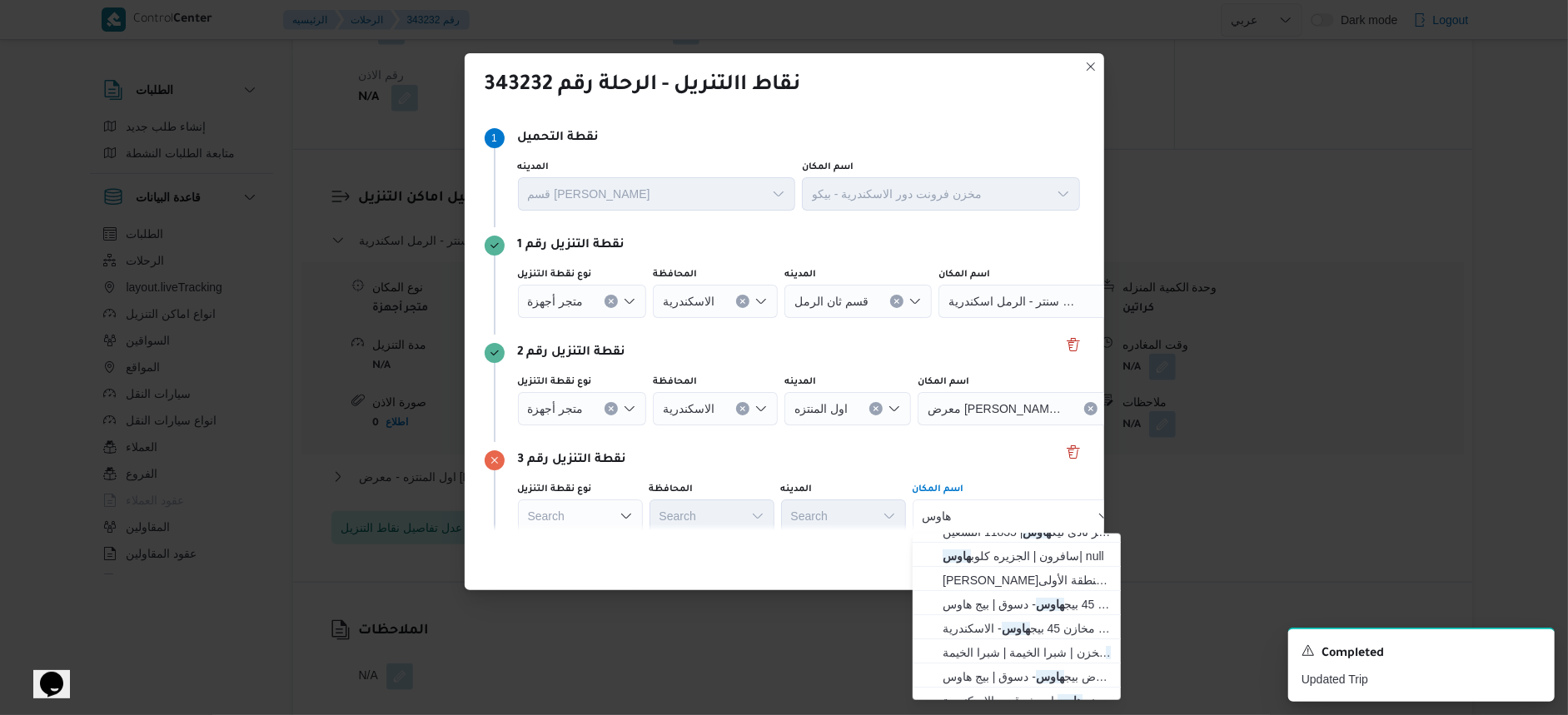
scroll to position [221, 0]
type input "هاوس"
click at [1050, 682] on span "معرض نيو هاوس باب شرقى - الاسكندرية | نيو هاوس | الإبراهيمية بحري وسيدي جا" at bounding box center [1027, 687] width 168 height 20
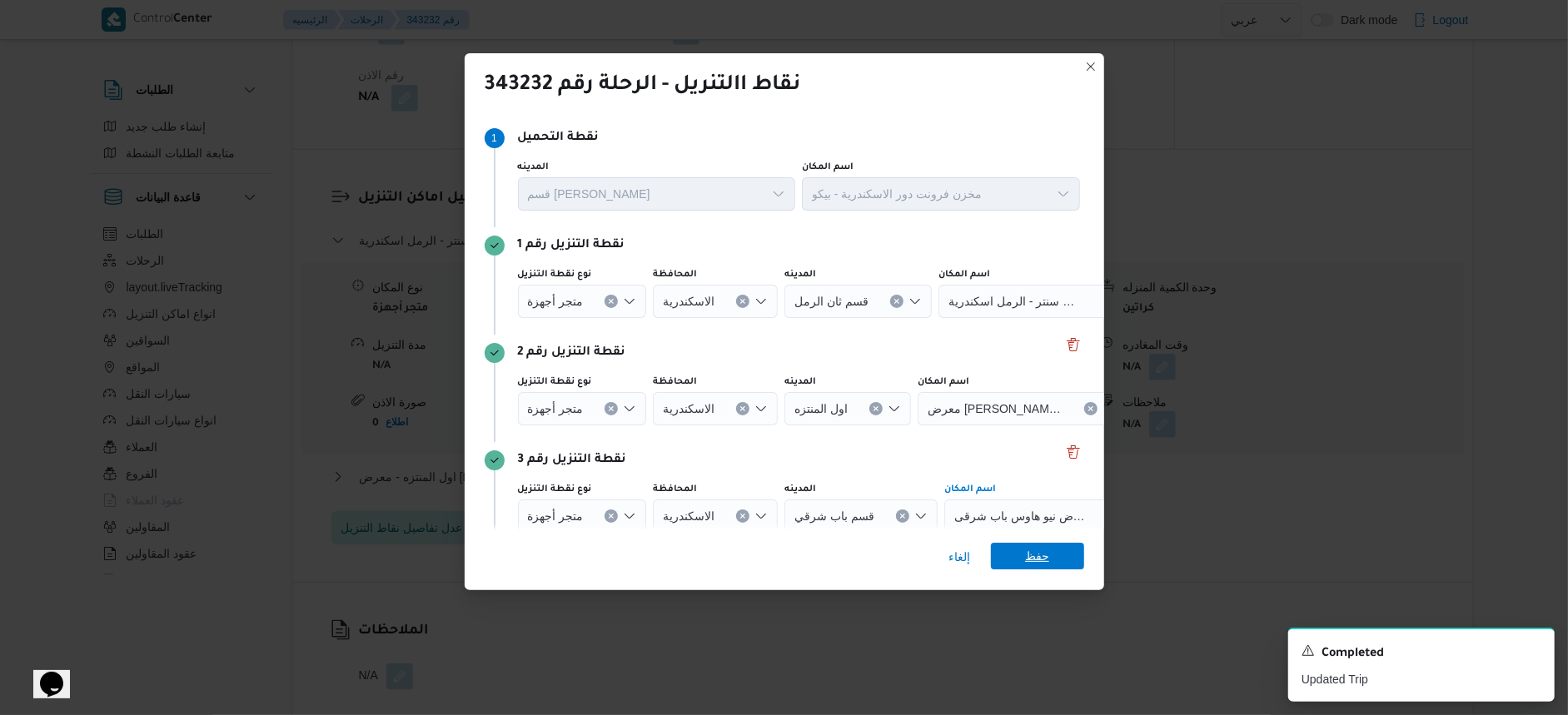
click at [1056, 552] on span "حفظ" at bounding box center [1037, 556] width 93 height 27
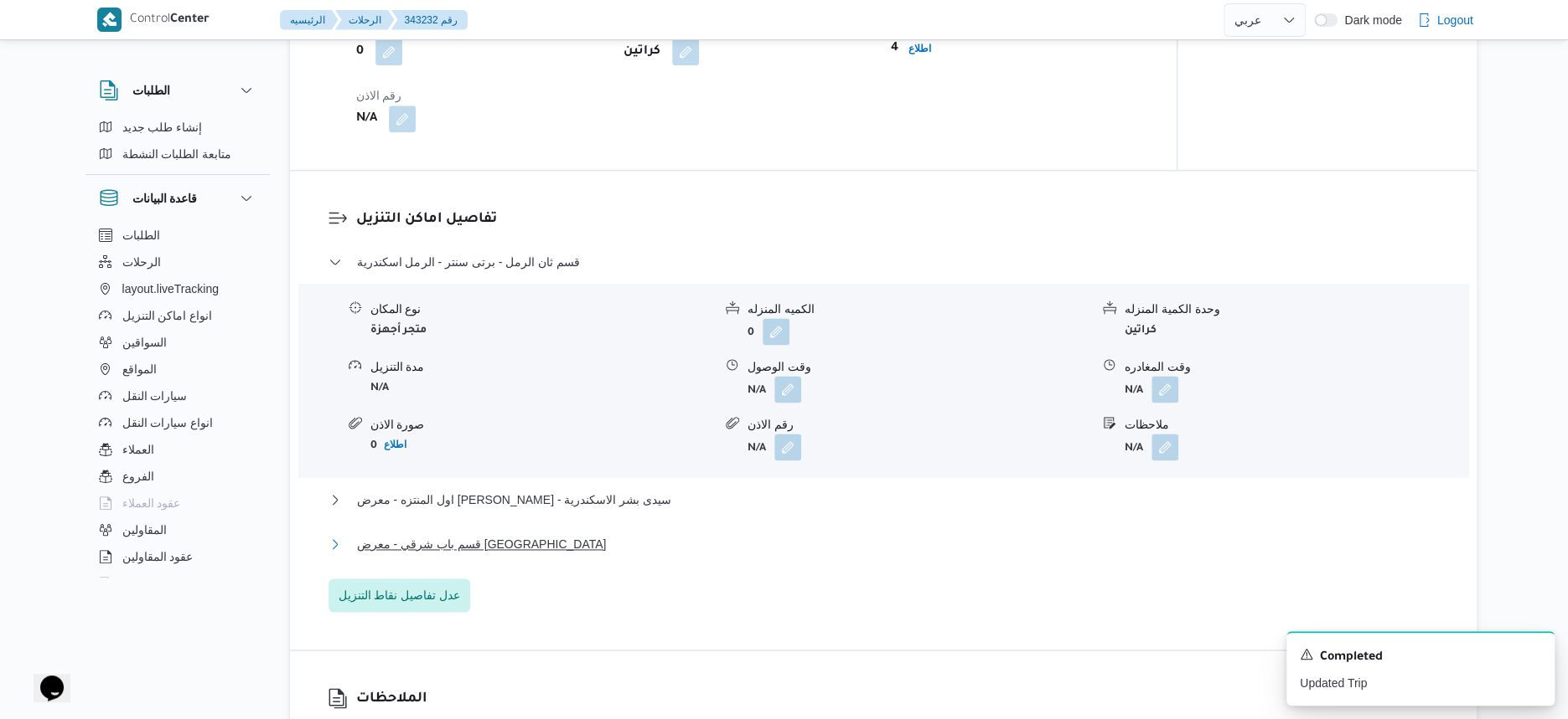
click at [897, 552] on button "قسم باب شرقي - معرض [GEOGRAPHIC_DATA]" at bounding box center [884, 544] width 1111 height 20
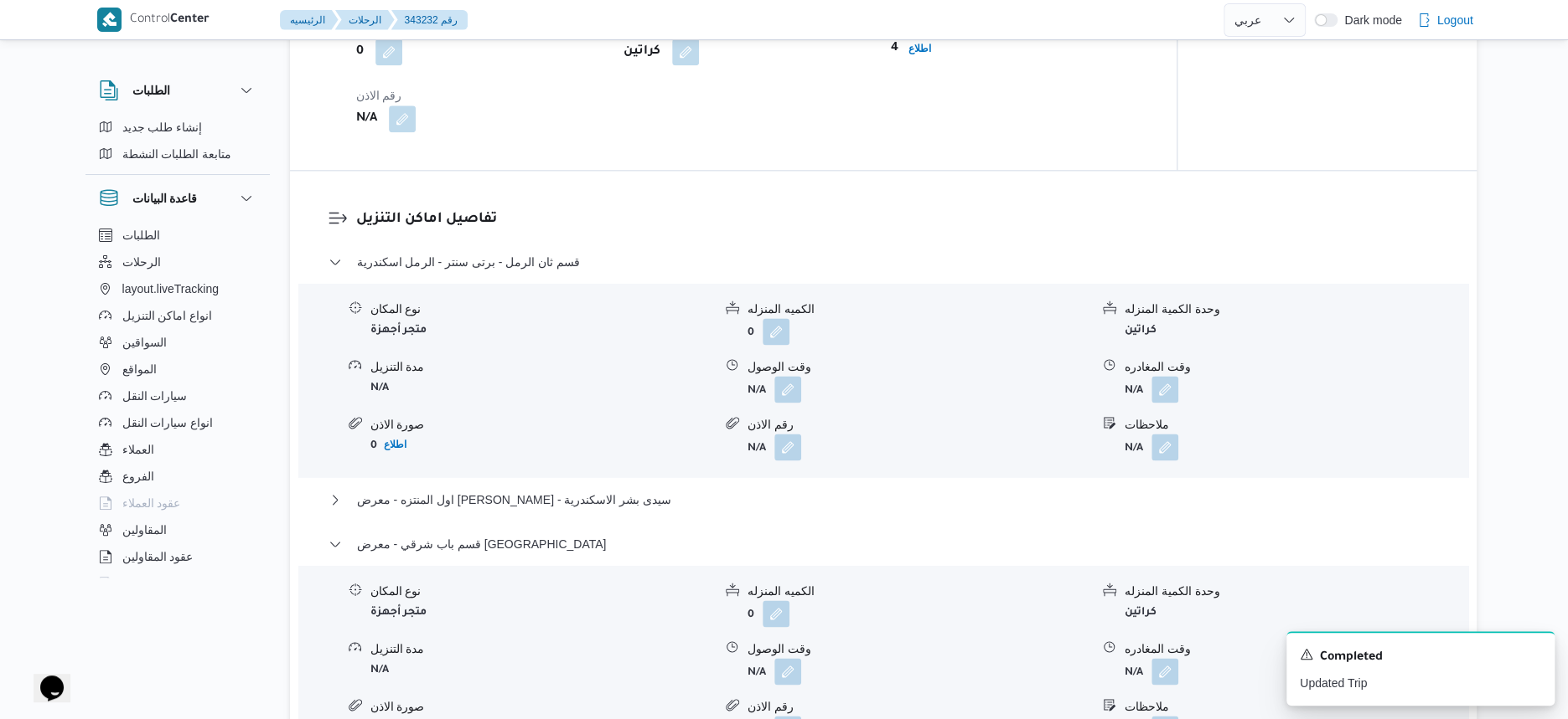
click at [844, 528] on div "قسم ثان الرمل - برتى سنتر - الرمل اسكندرية نوع المكان متجر أجهزة الكميه المنزله…" at bounding box center [884, 529] width 1111 height 553
click at [848, 551] on button "قسم باب شرقي - معرض [GEOGRAPHIC_DATA]" at bounding box center [884, 544] width 1111 height 20
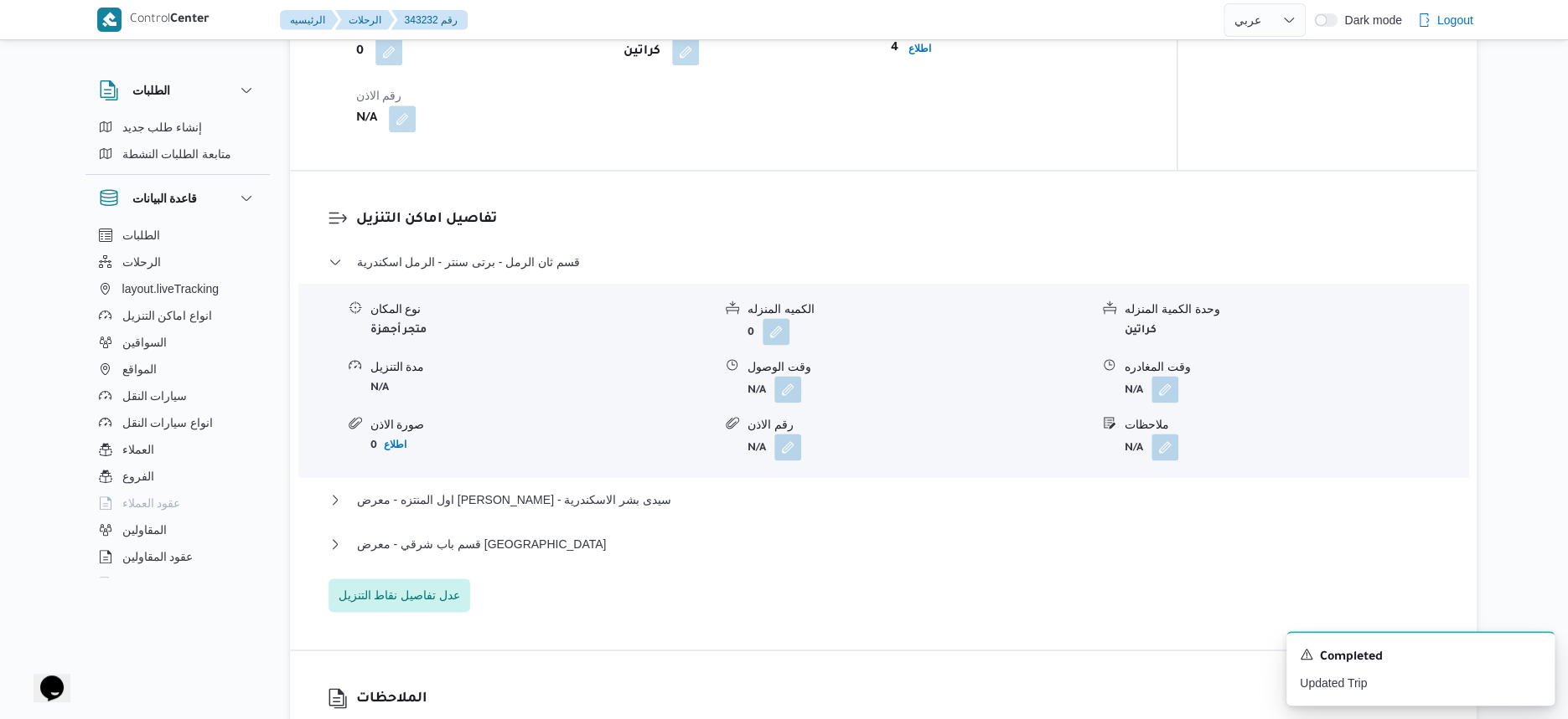
click at [865, 588] on div "قسم ثان الرمل - برتى سنتر - الرمل اسكندرية نوع المكان متجر أجهزة الكميه المنزله…" at bounding box center [884, 432] width 1111 height 360
click at [423, 603] on span "عدل تفاصيل نقاط التنزيل" at bounding box center [400, 594] width 122 height 20
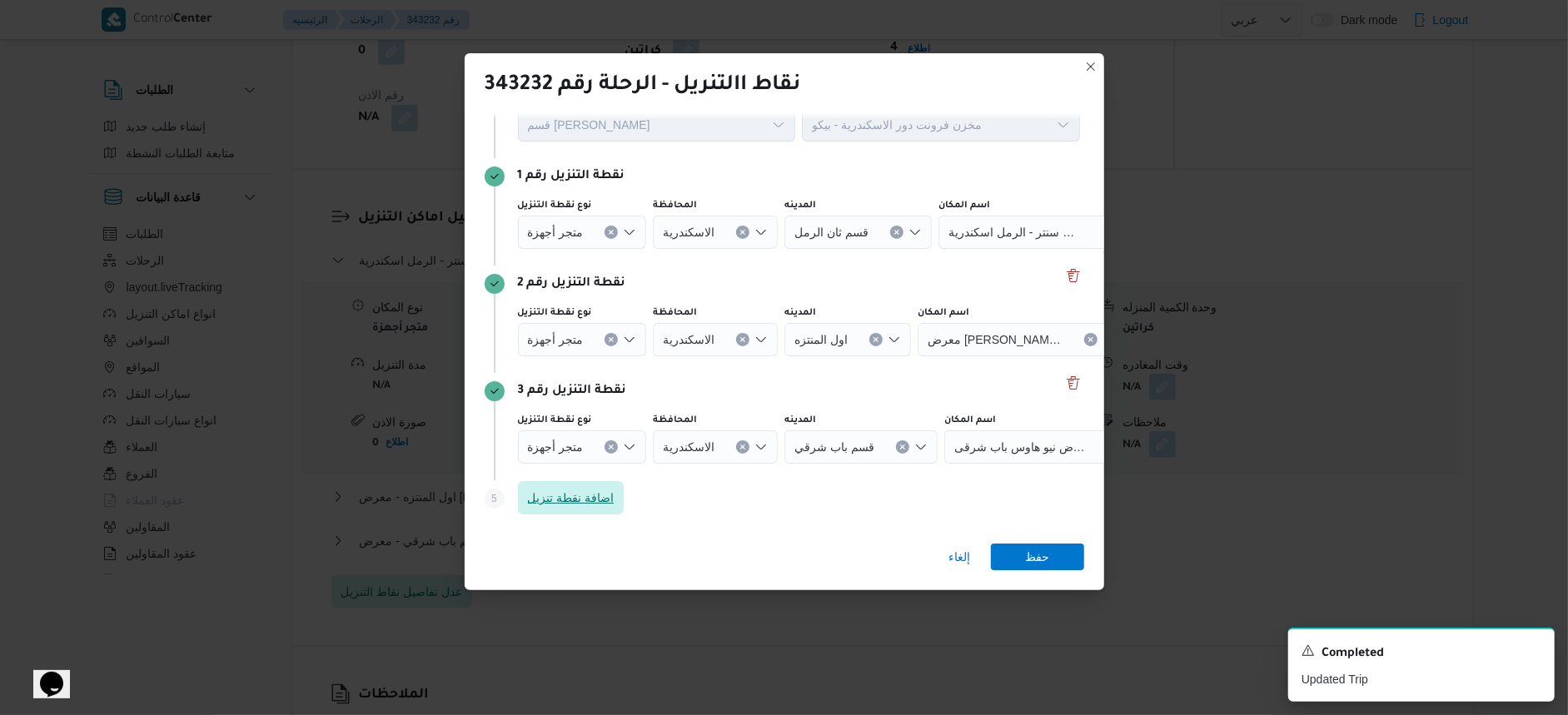
click at [599, 492] on span "اضافة نقطة تنزيل" at bounding box center [572, 497] width 87 height 20
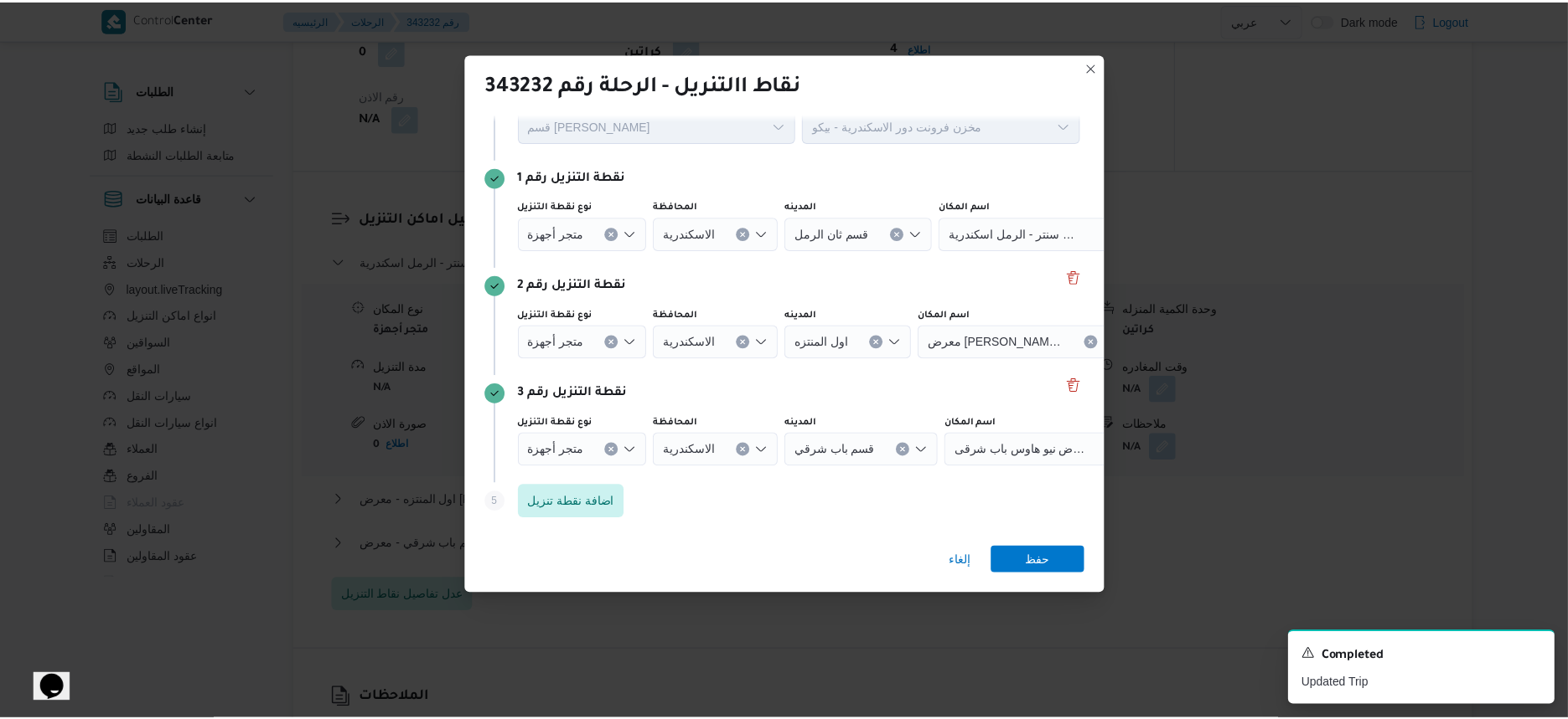
scroll to position [177, 0]
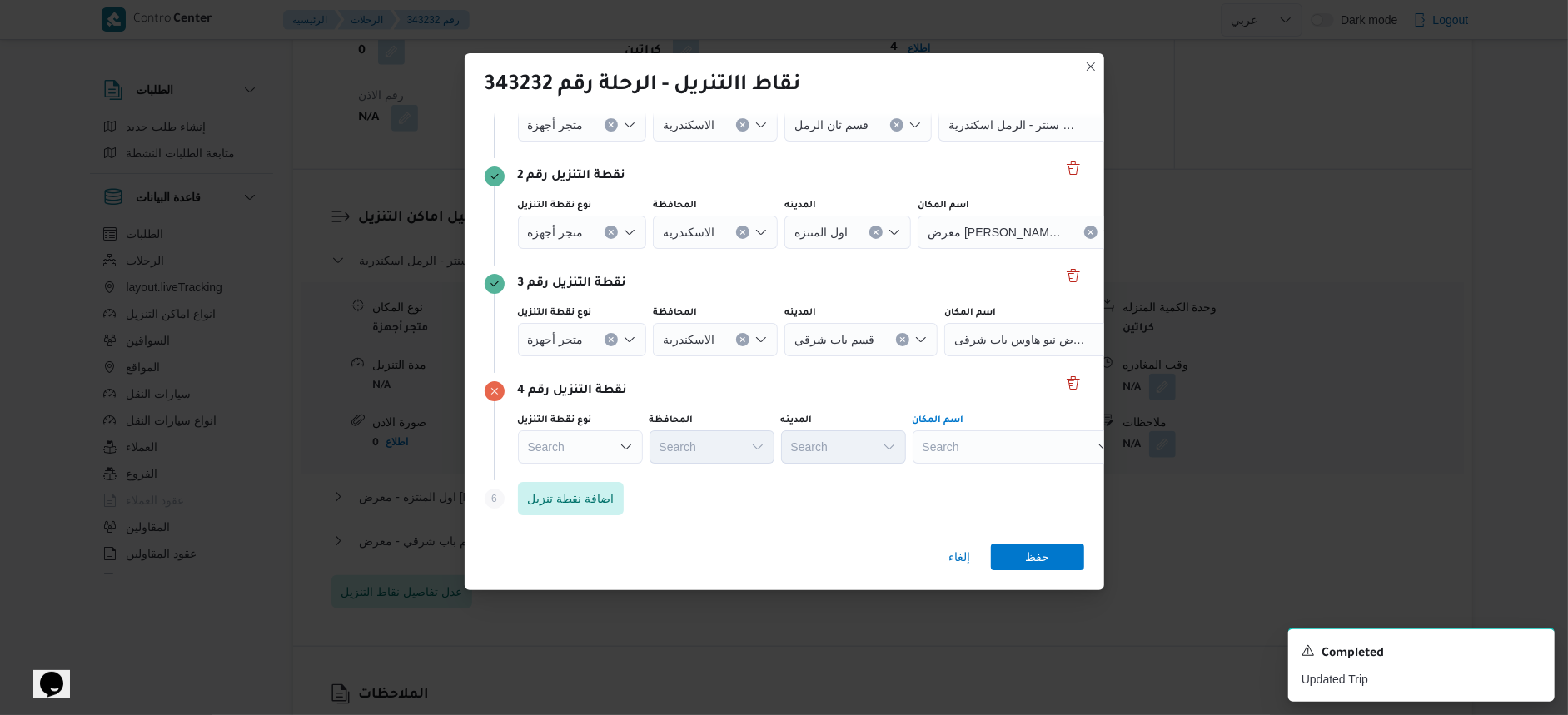
click at [994, 439] on div "Search" at bounding box center [1017, 447] width 208 height 33
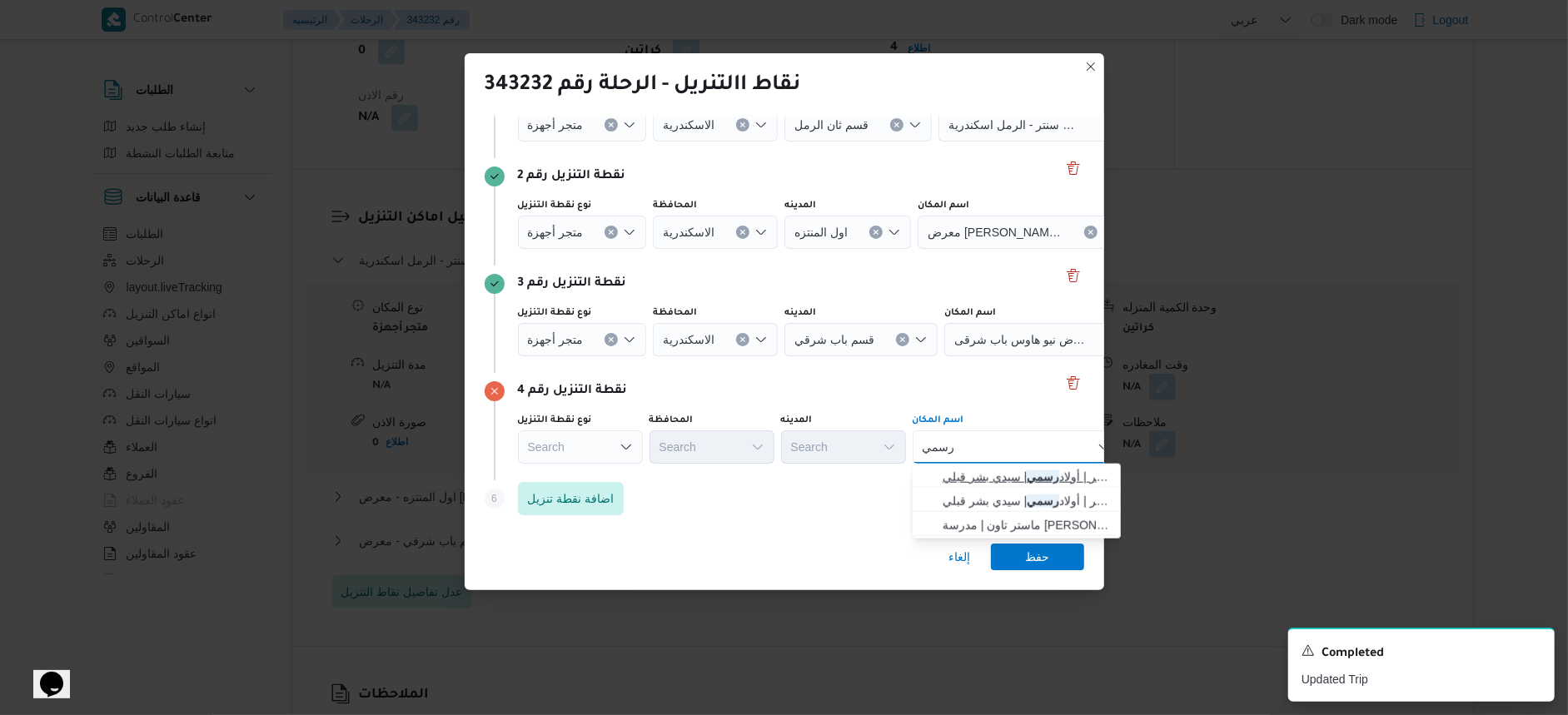
type input "رسمي"
click at [1041, 471] on mark "رسمي" at bounding box center [1042, 476] width 32 height 13
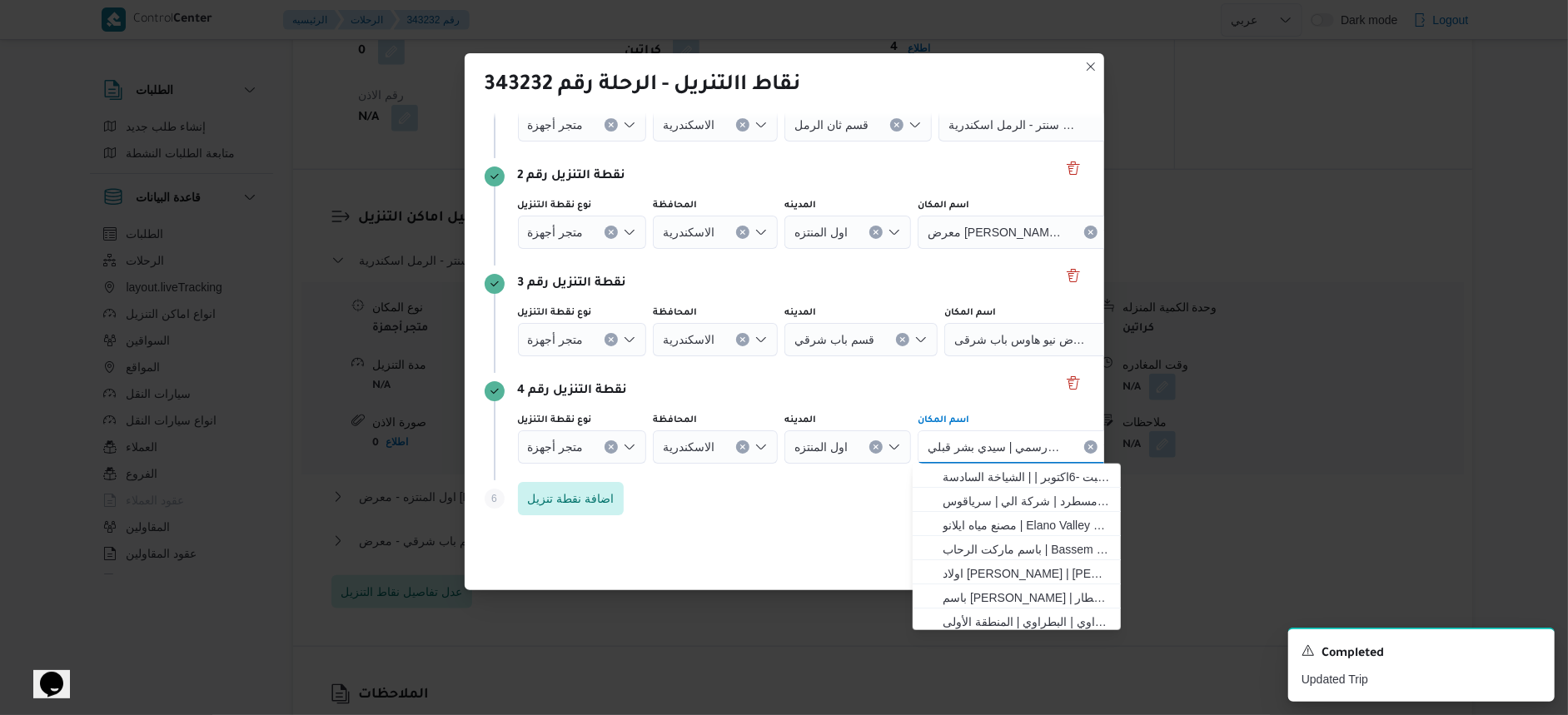
click at [818, 487] on div "Step 6 is disabled 6 اضافة نقطة تنزيل" at bounding box center [784, 502] width 600 height 43
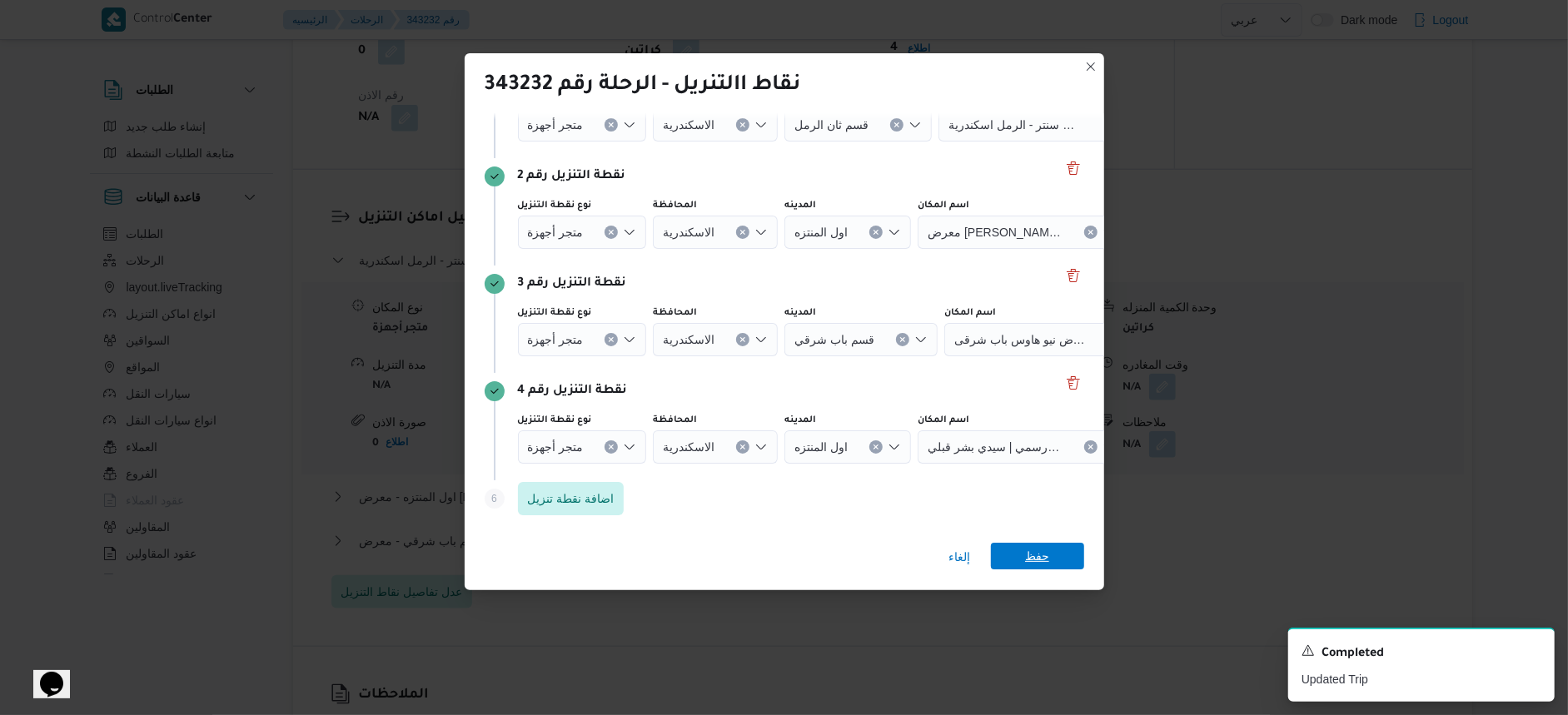
click at [1026, 549] on span "حفظ" at bounding box center [1038, 556] width 24 height 27
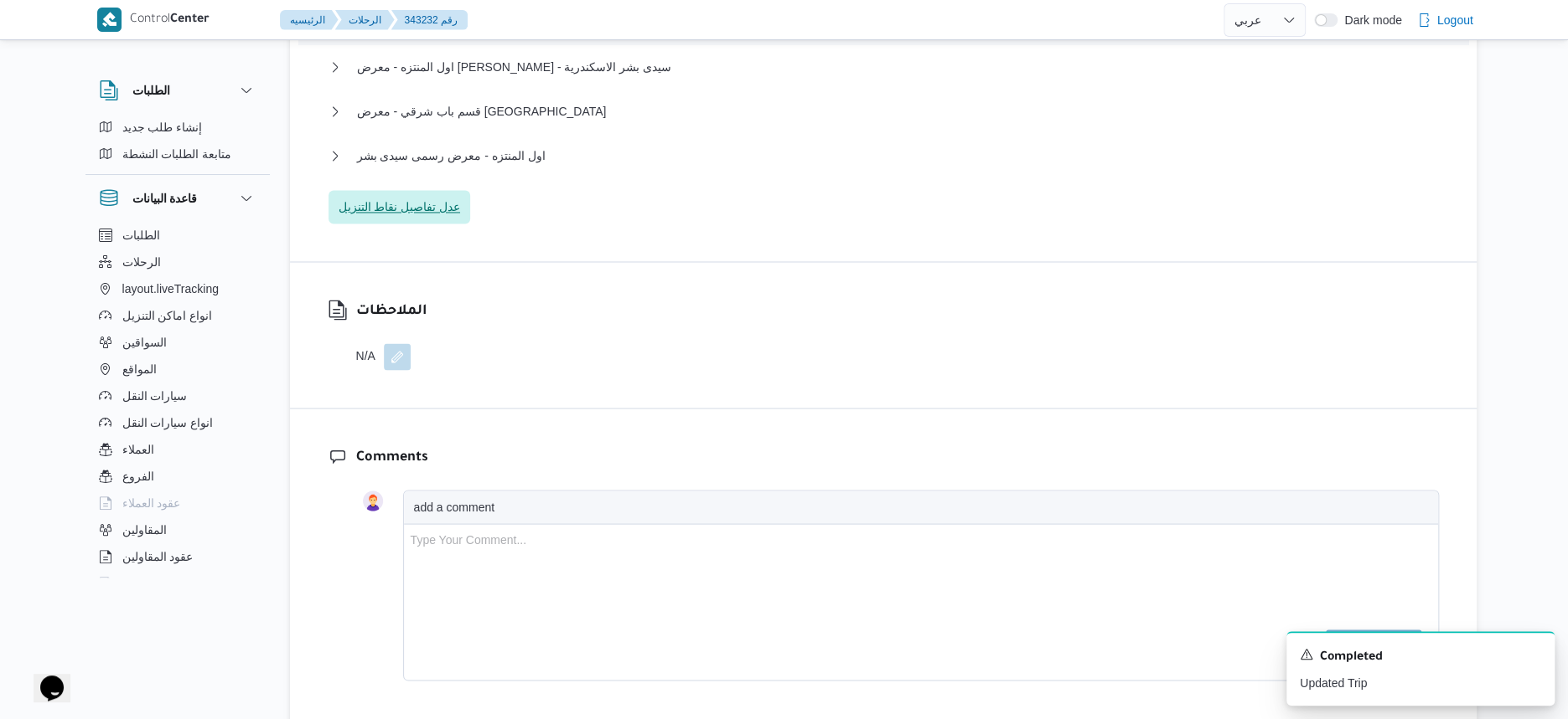
scroll to position [1632, 0]
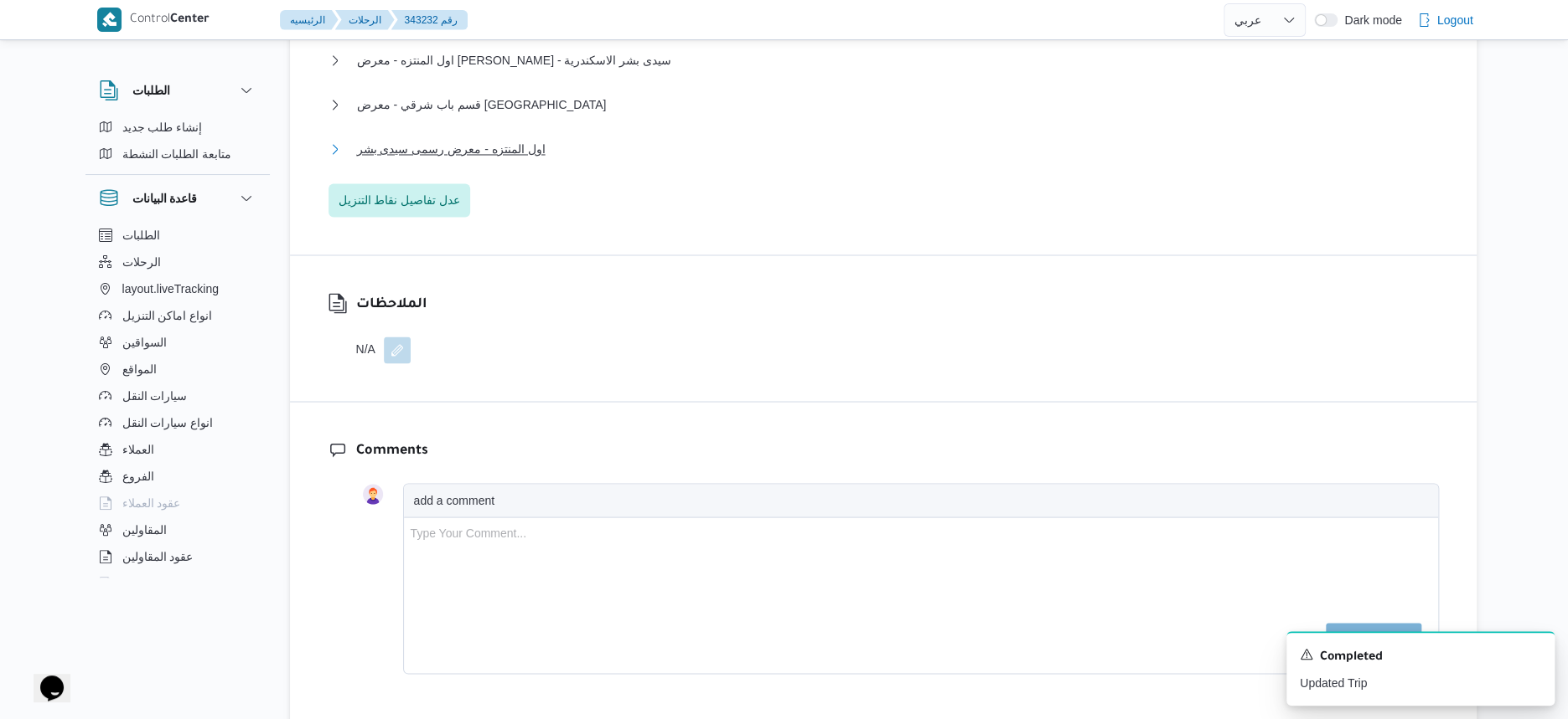
click at [516, 159] on span "اول المنتزه - معرض رسمى سيدى بشر" at bounding box center [451, 148] width 189 height 20
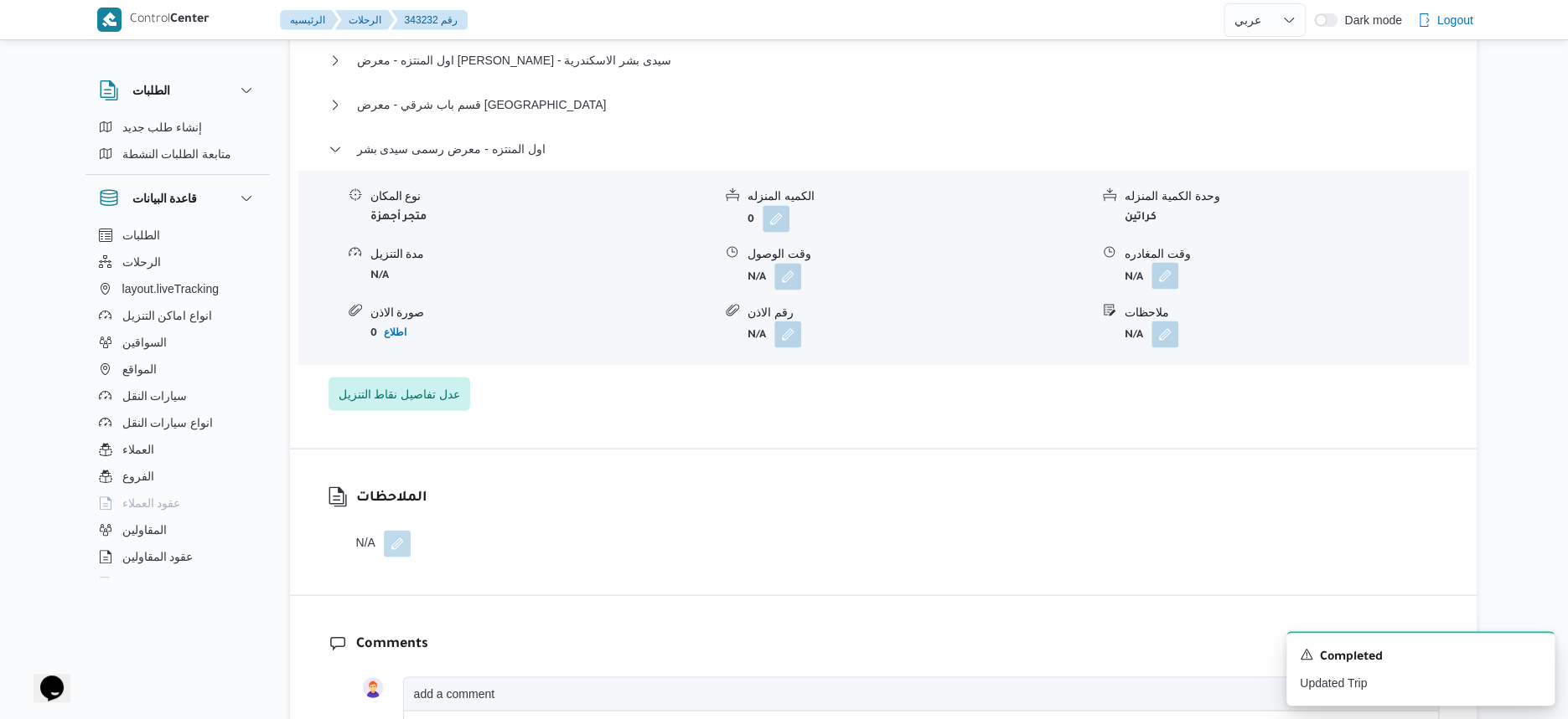
click at [1163, 289] on button "button" at bounding box center [1165, 275] width 27 height 27
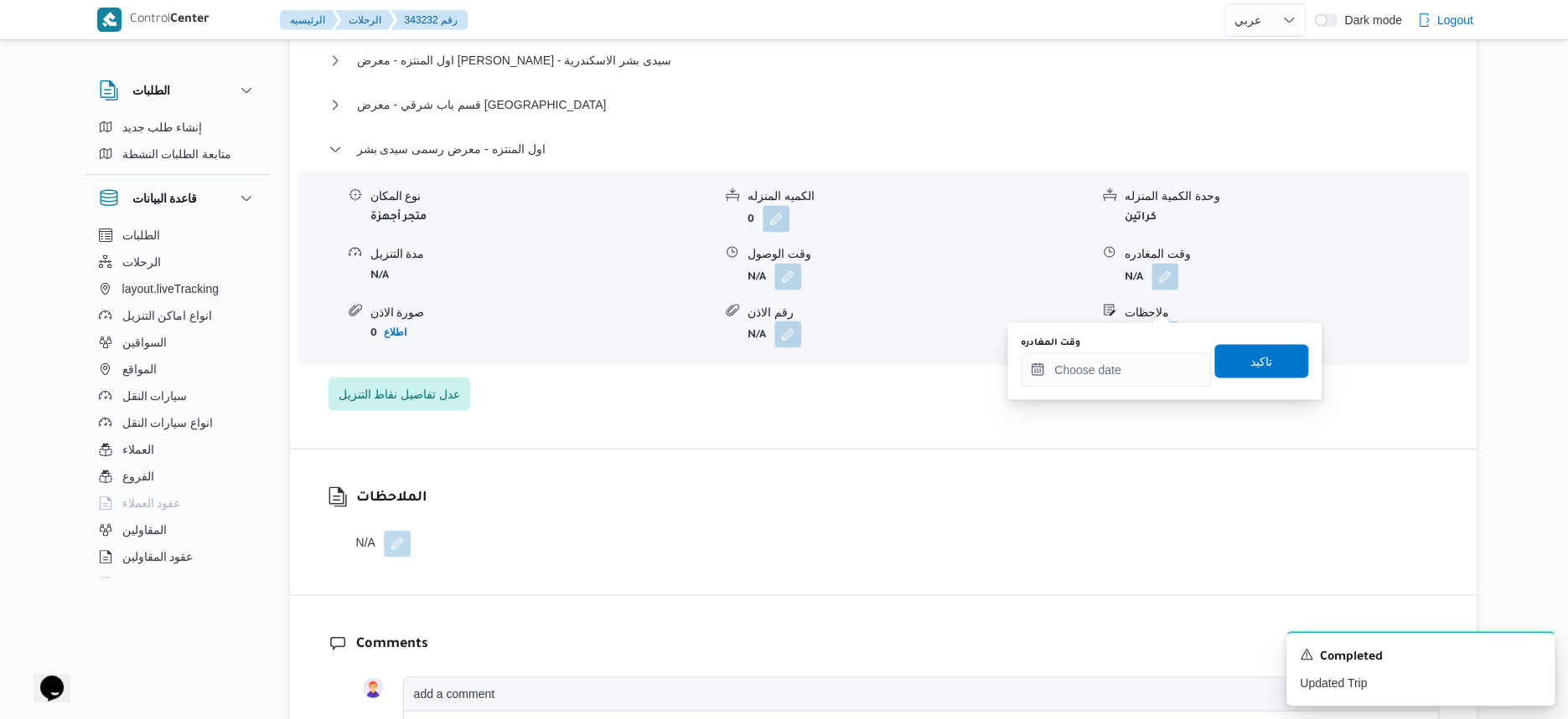
click at [1140, 349] on div "وقت المغادره" at bounding box center [1116, 361] width 190 height 51
click at [1146, 366] on input "وقت المغادره" at bounding box center [1116, 369] width 190 height 33
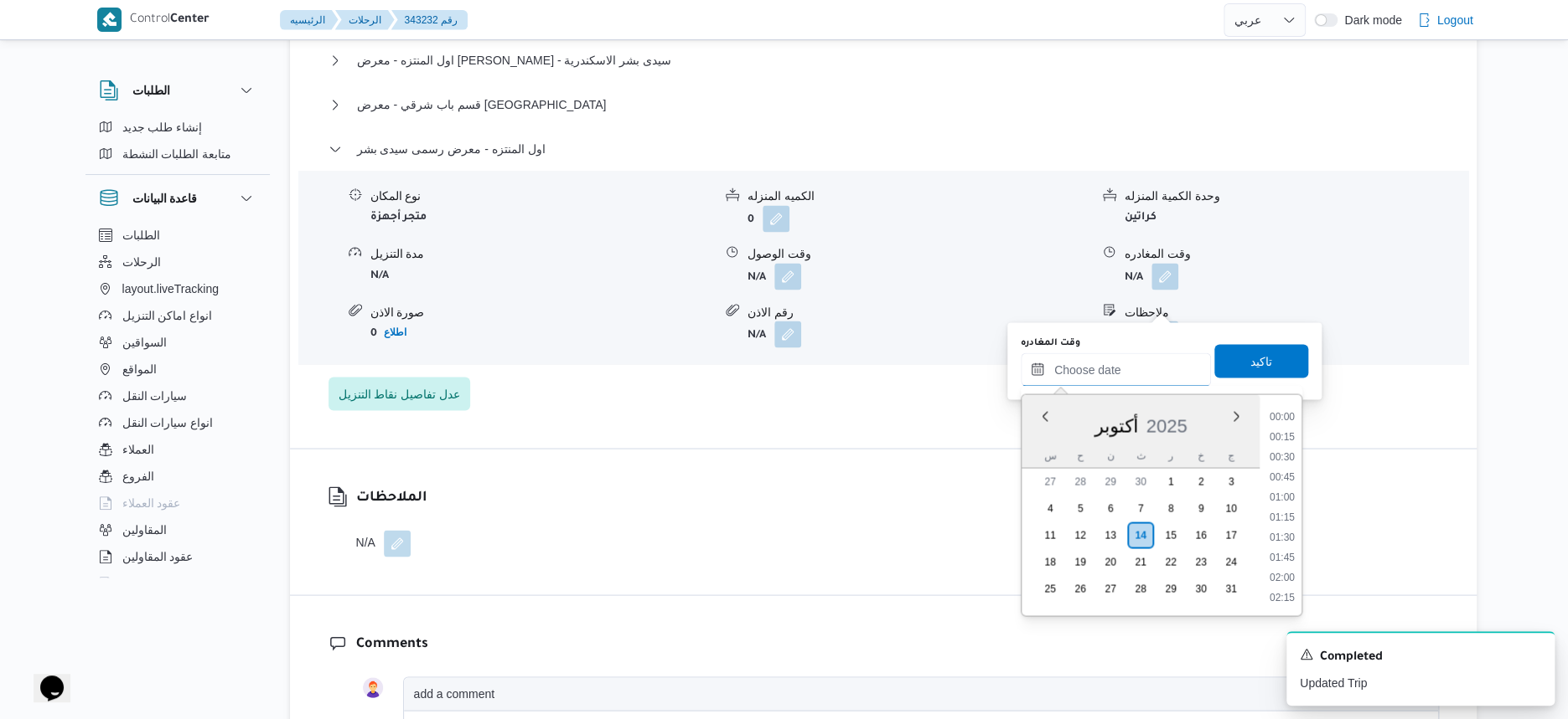
scroll to position [1123, 0]
drag, startPoint x: 1286, startPoint y: 502, endPoint x: 1286, endPoint y: 490, distance: 12.0
click at [1286, 502] on li "15:00" at bounding box center [1282, 498] width 38 height 17
type input "١٤/١٠/٢٠٢٥ ١٥:٠٠"
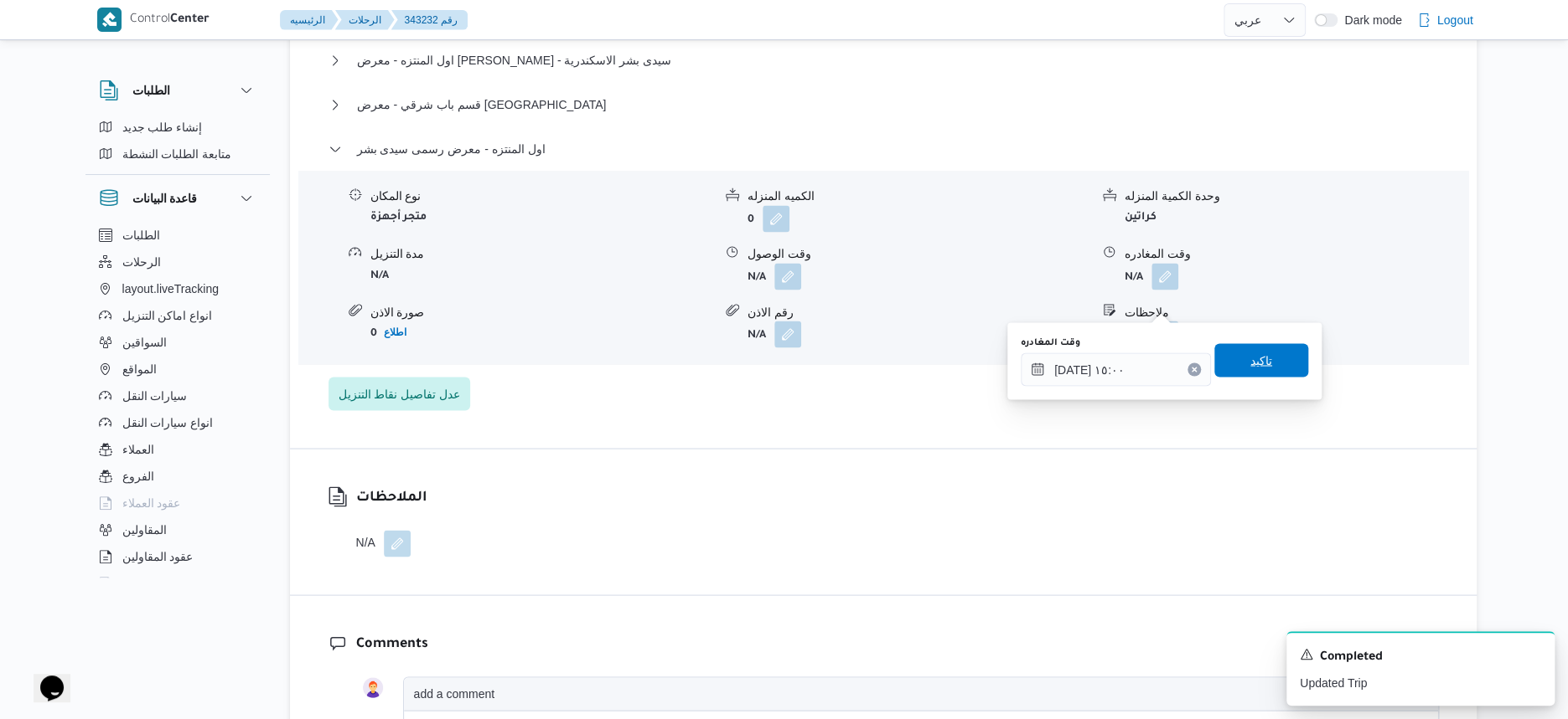
click at [1271, 366] on span "تاكيد" at bounding box center [1261, 360] width 93 height 33
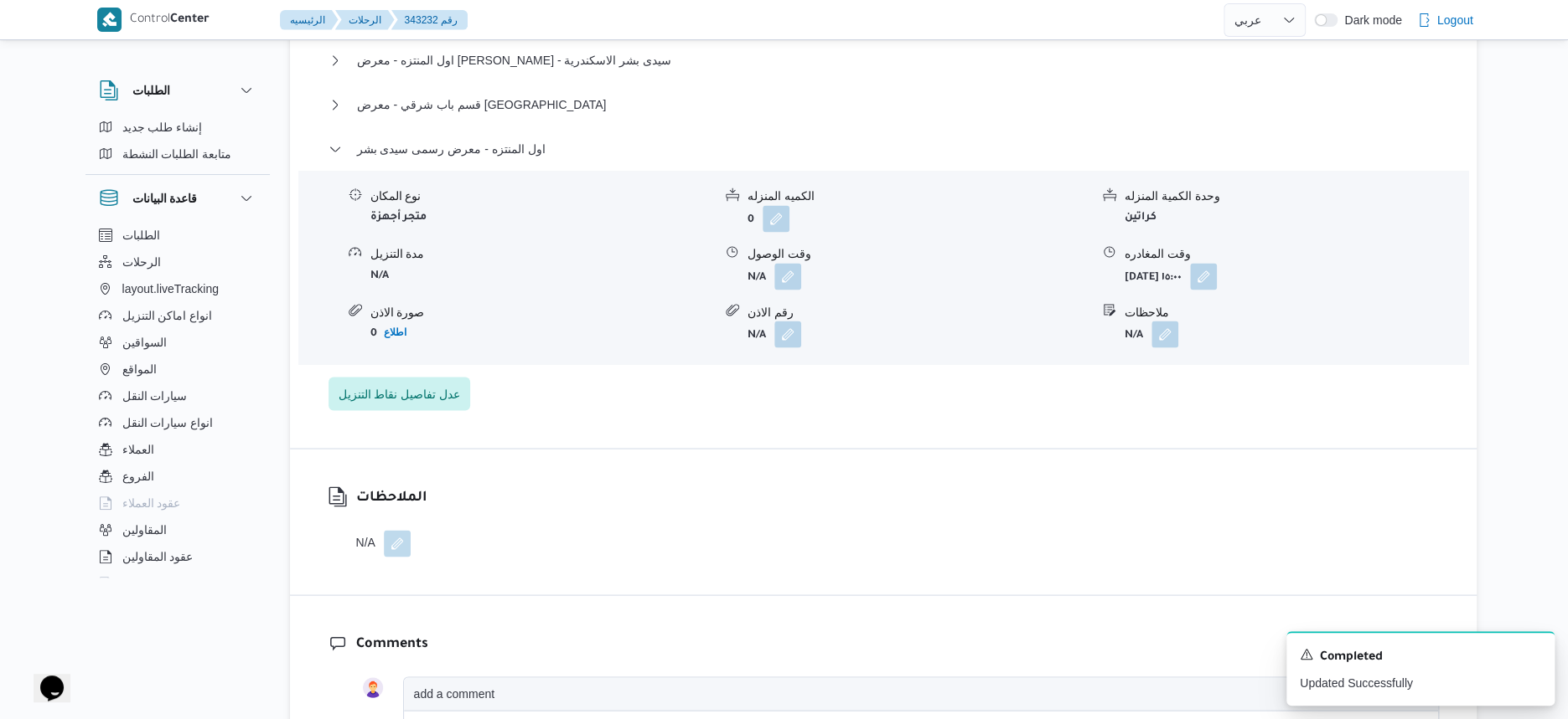
click at [770, 408] on div "قسم ثان الرمل - برتى سنتر - الرمل اسكندرية نوع المكان متجر أجهزة الكميه المنزله…" at bounding box center [884, 111] width 1111 height 598
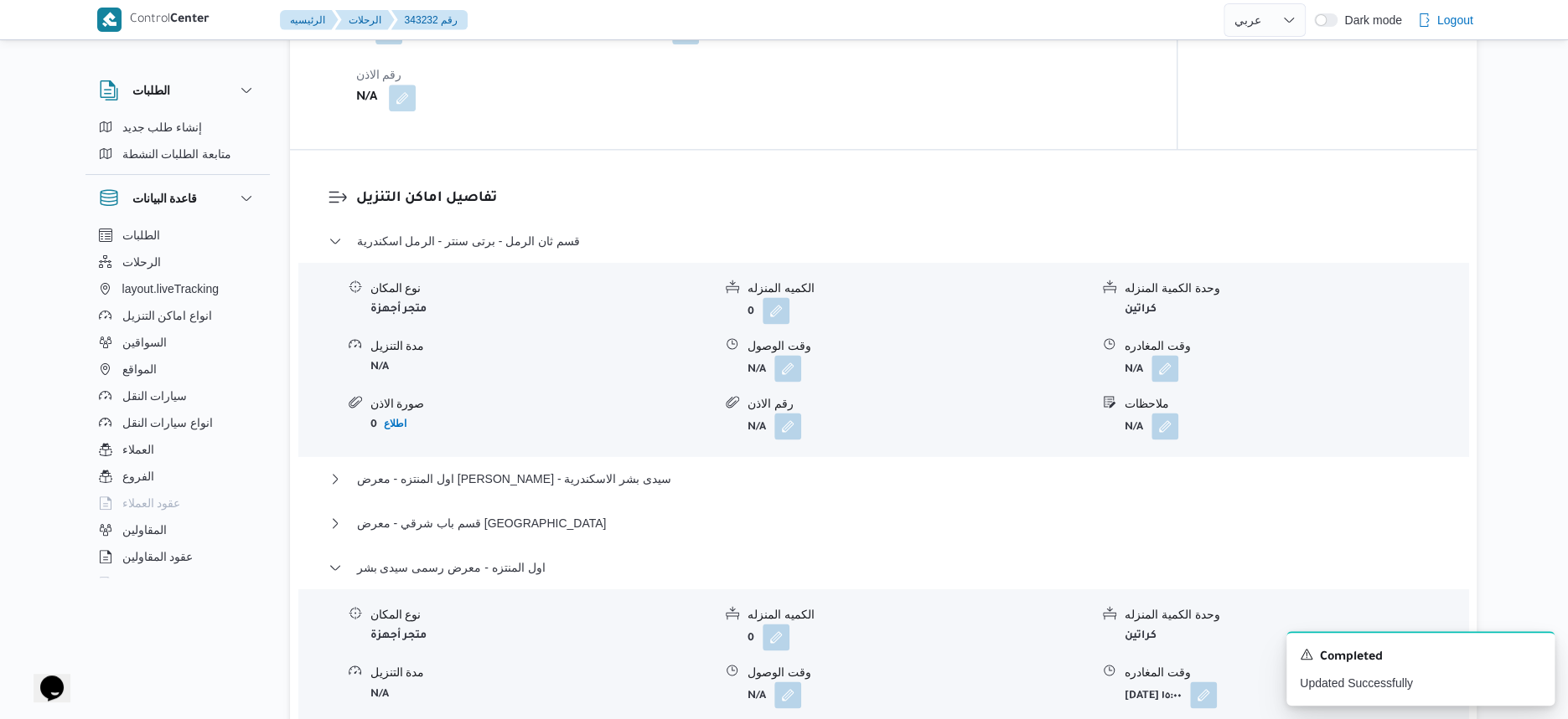
scroll to position [1108, 0]
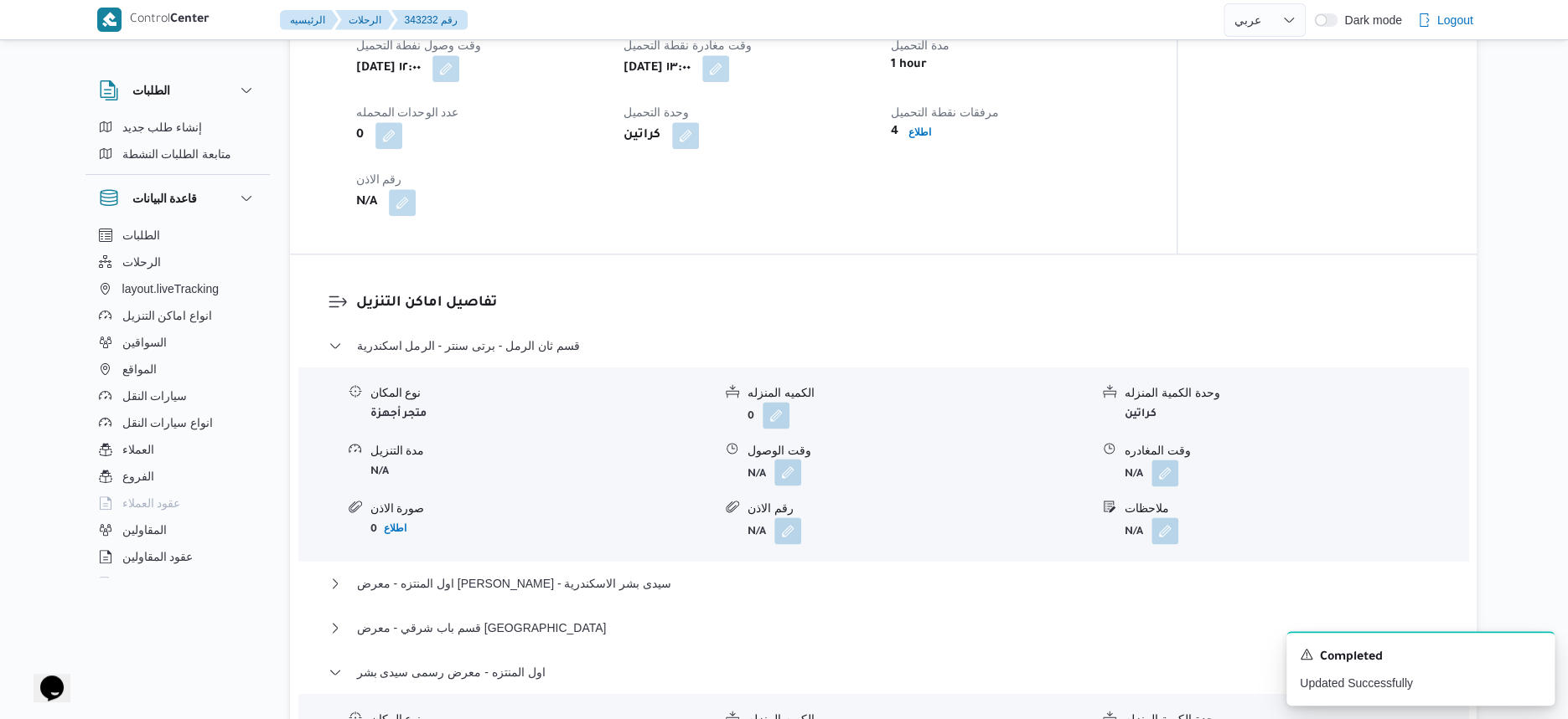
click at [799, 486] on button "button" at bounding box center [787, 472] width 27 height 27
click at [918, 302] on div "تفاصيل اماكن التنزيل قسم ثان الرمل - برتى سنتر - الرمل اسكندرية نوع المكان متجر…" at bounding box center [883, 613] width 1186 height 717
click at [798, 486] on button "button" at bounding box center [787, 472] width 27 height 27
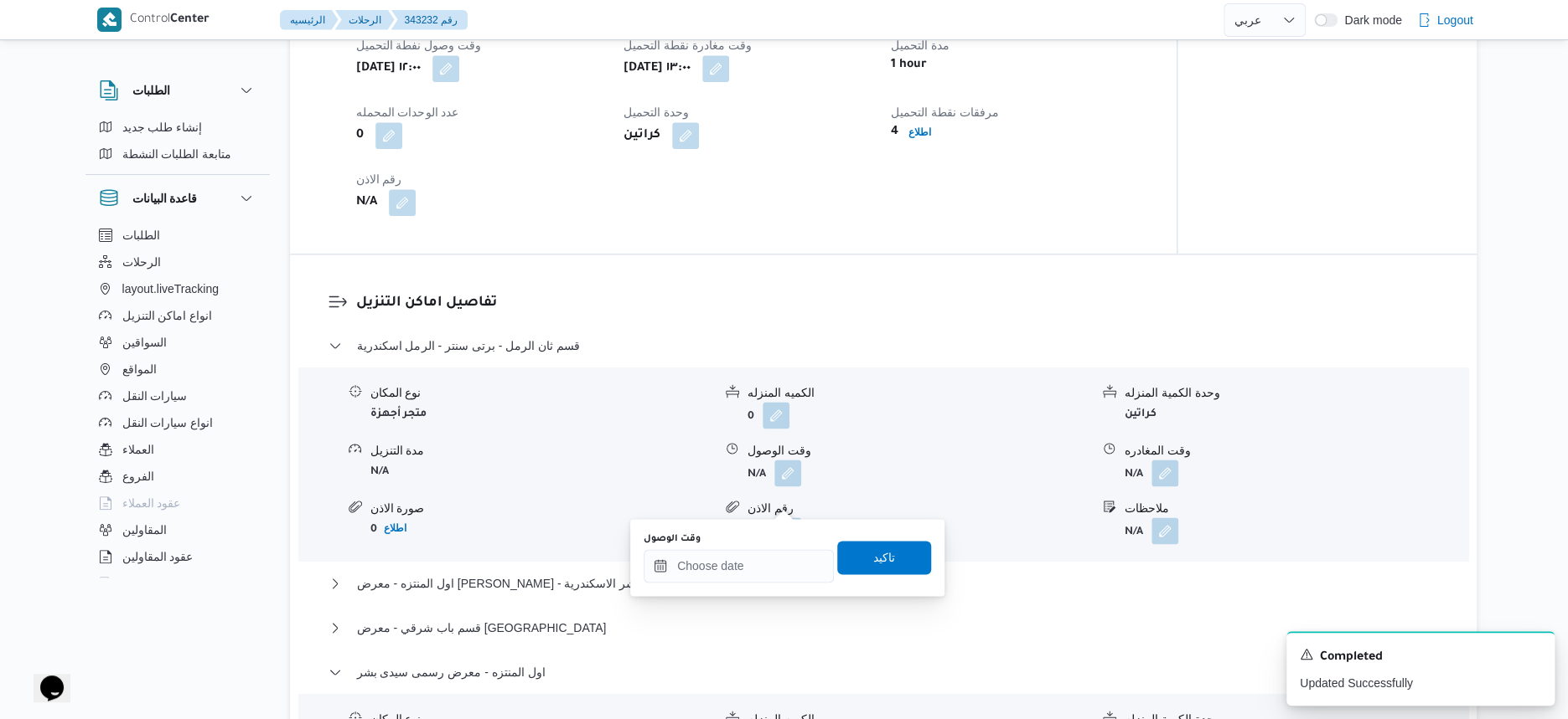
click at [776, 545] on div "وقت الوصول" at bounding box center [739, 558] width 190 height 51
click at [779, 551] on input "وقت الوصول" at bounding box center [739, 566] width 190 height 33
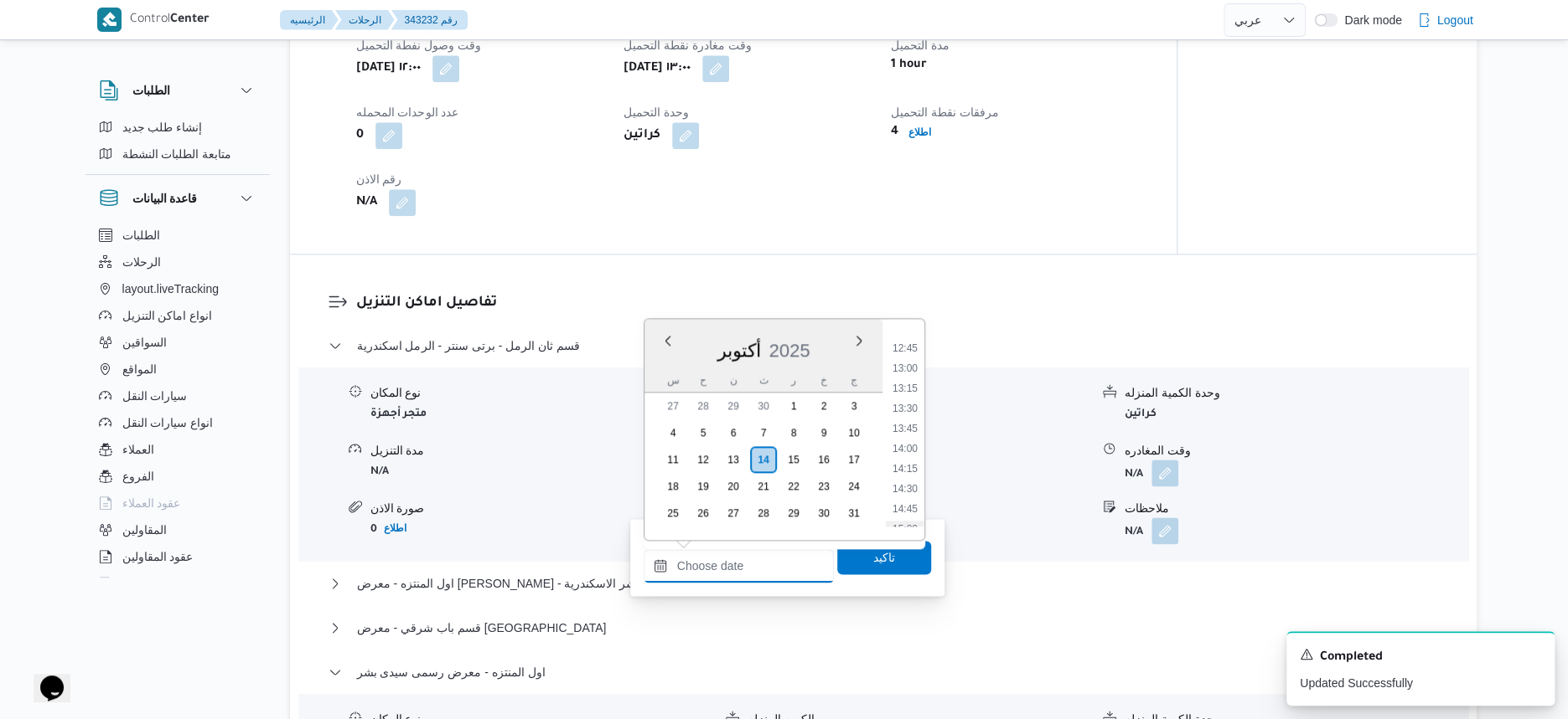
scroll to position [1018, 0]
drag, startPoint x: 910, startPoint y: 387, endPoint x: 910, endPoint y: 403, distance: 16.0
click at [910, 386] on li "13:15" at bounding box center [905, 387] width 38 height 17
type input "١٤/١٠/٢٠٢٥ ١٣:١٥"
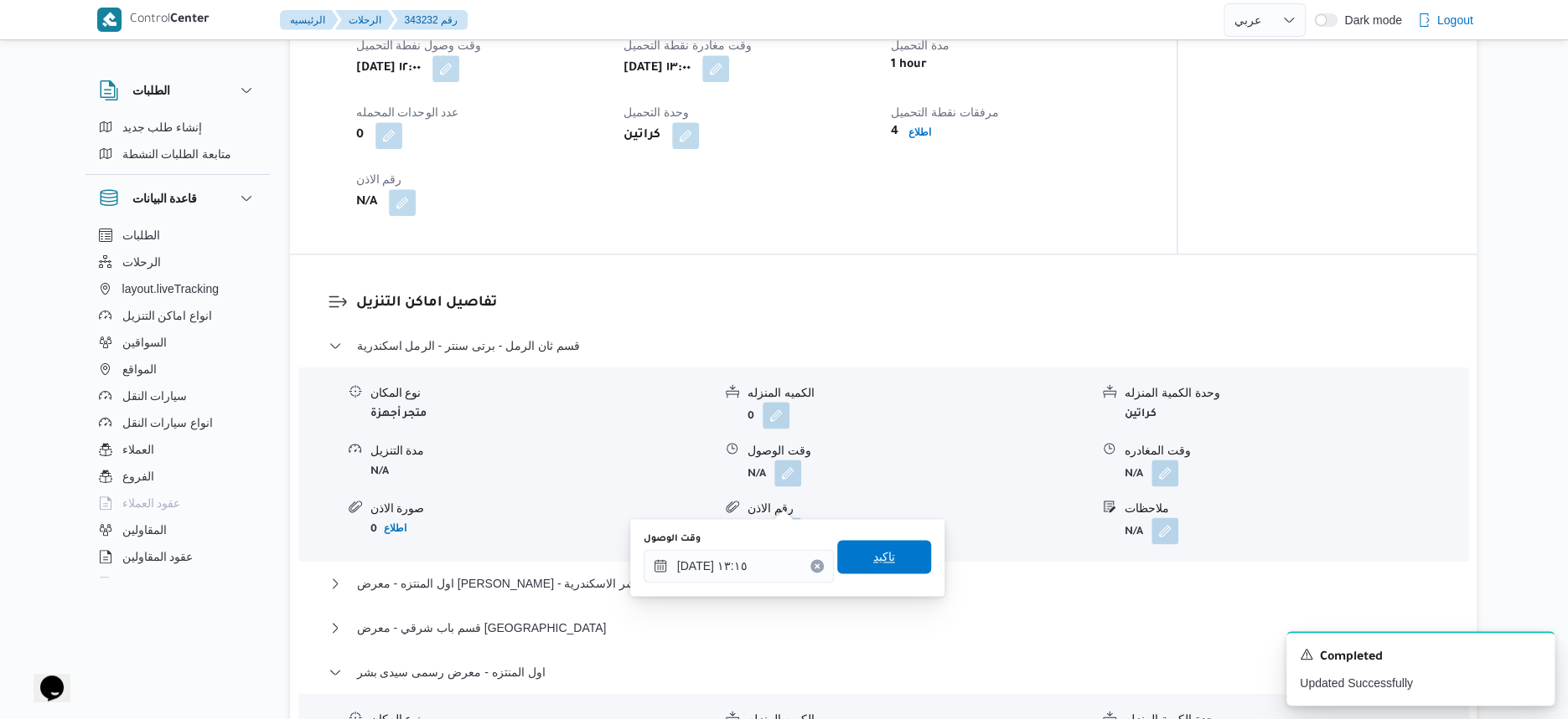
click at [904, 563] on span "تاكيد" at bounding box center [884, 557] width 93 height 33
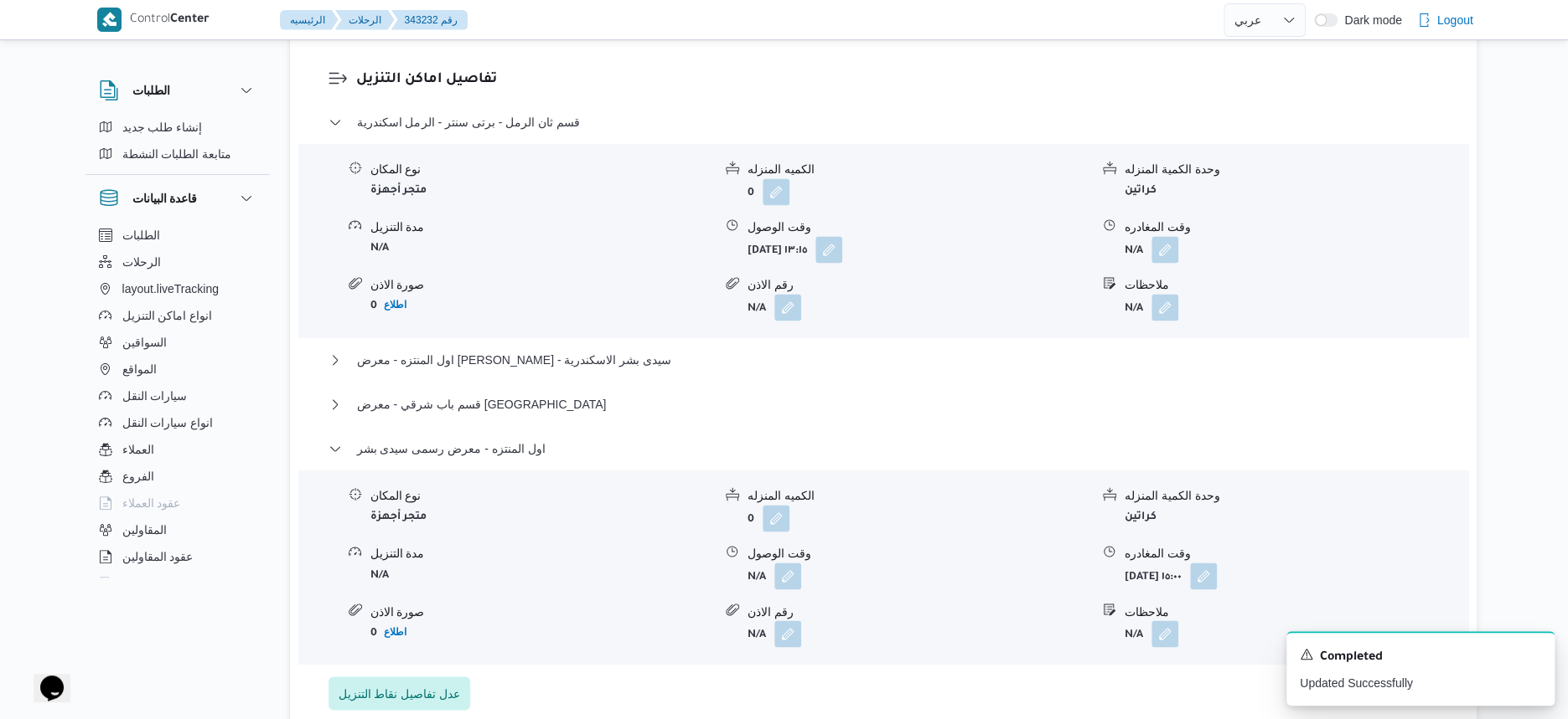
scroll to position [1422, 0]
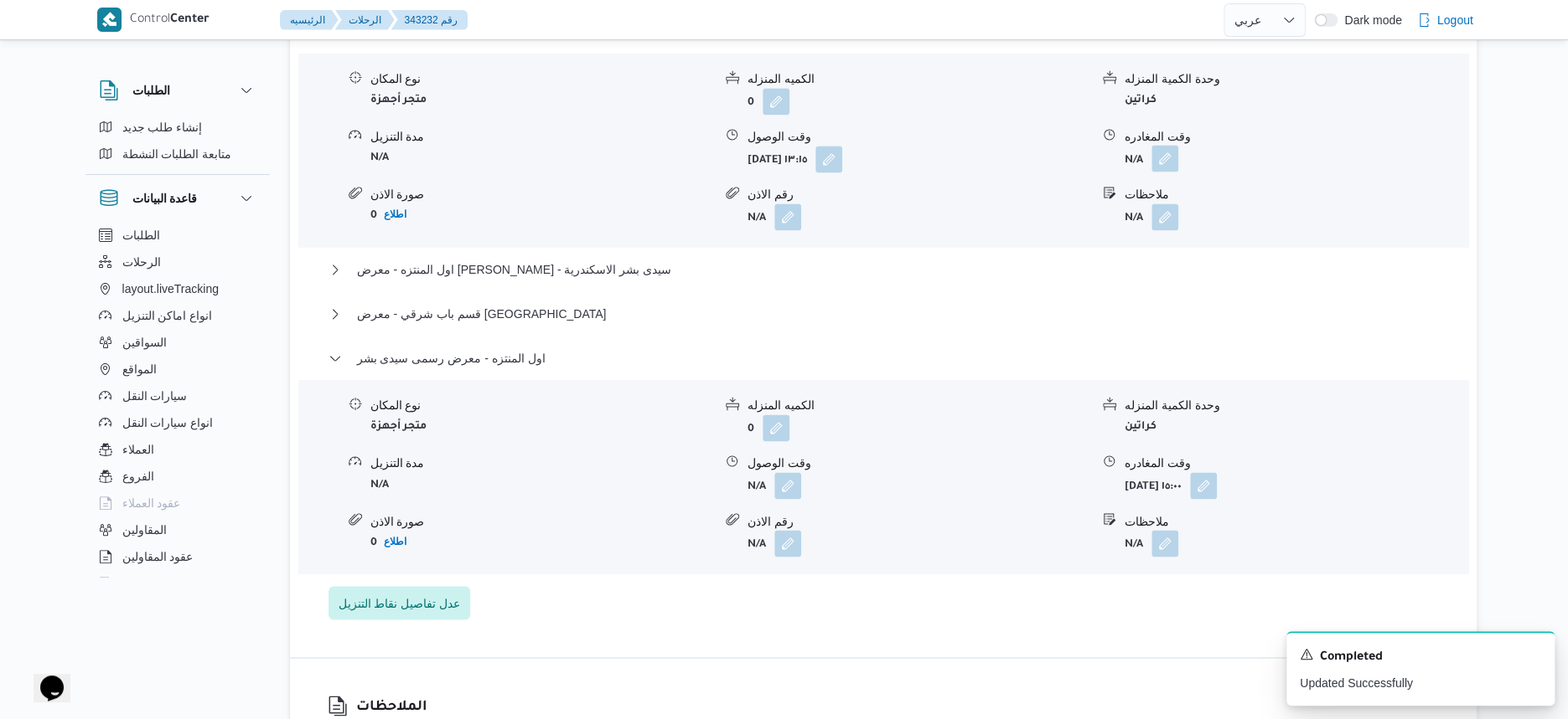
click at [1165, 172] on button "button" at bounding box center [1165, 158] width 27 height 27
click at [721, 515] on div "نوع المكان متجر أجهزة الكميه المنزله 0 وحدة الكمية المنزله كراتين مدة التنزيل N…" at bounding box center [883, 477] width 1183 height 190
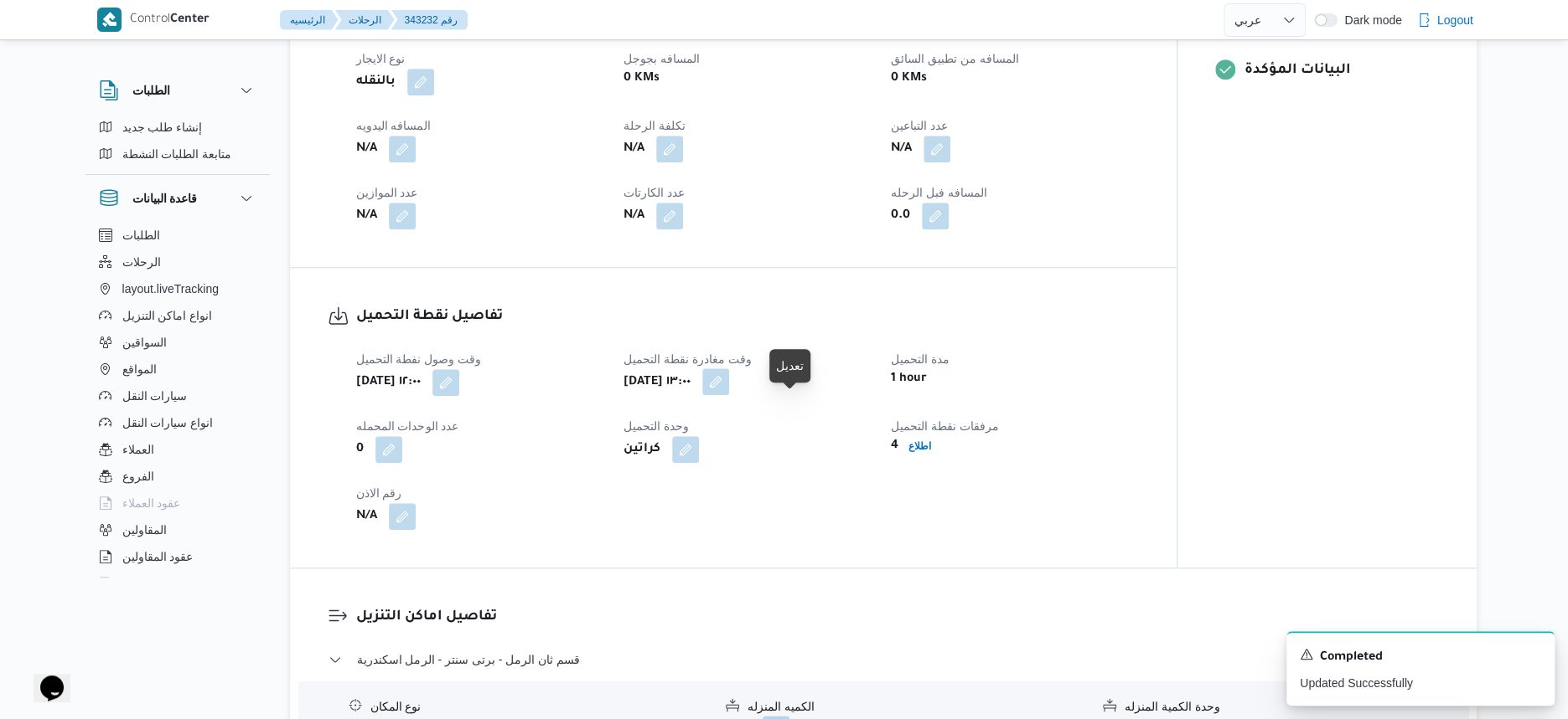
click at [729, 395] on button "button" at bounding box center [715, 381] width 27 height 27
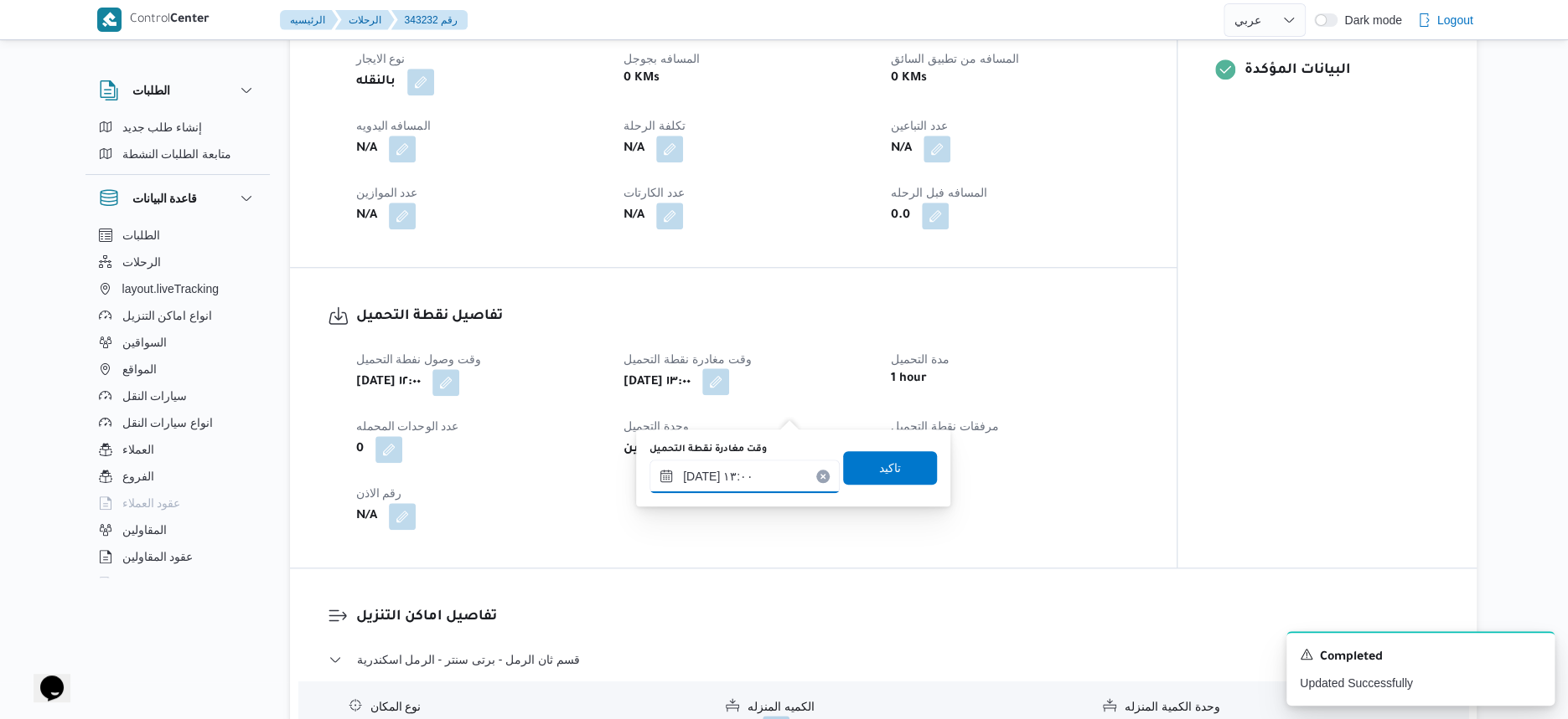
click at [766, 472] on input "١٤/١٠/٢٠٢٥ ١٣:٠٠" at bounding box center [745, 476] width 190 height 33
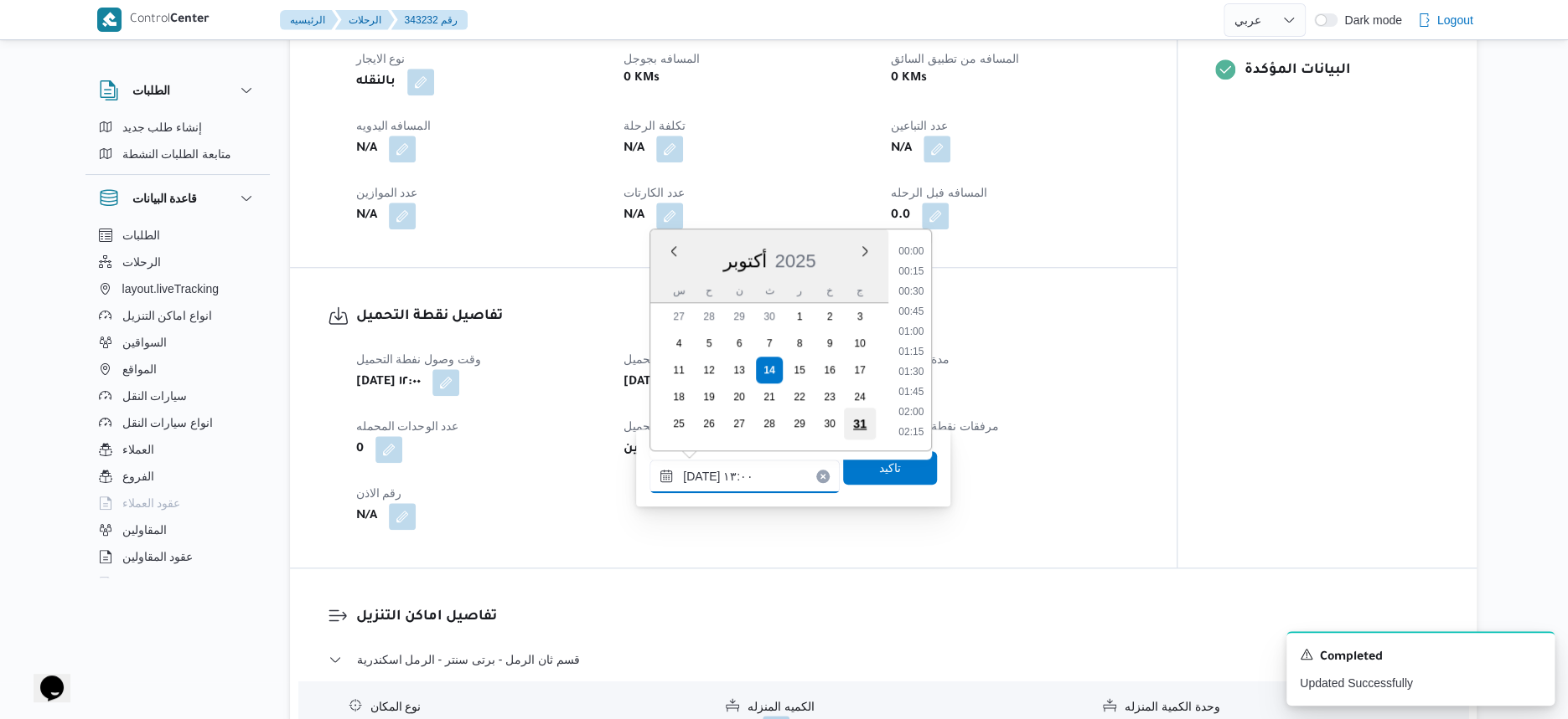
scroll to position [942, 0]
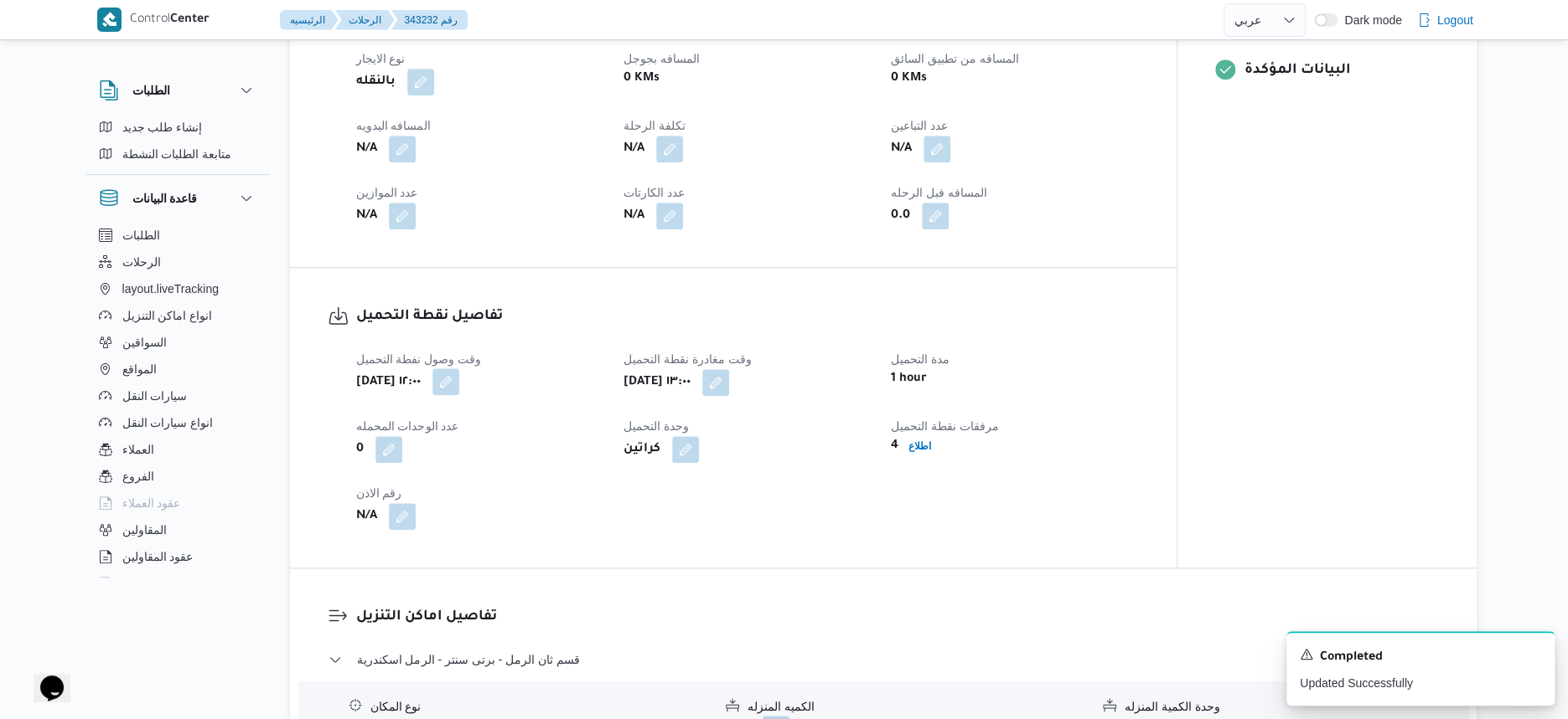
click at [459, 395] on button "button" at bounding box center [445, 381] width 27 height 27
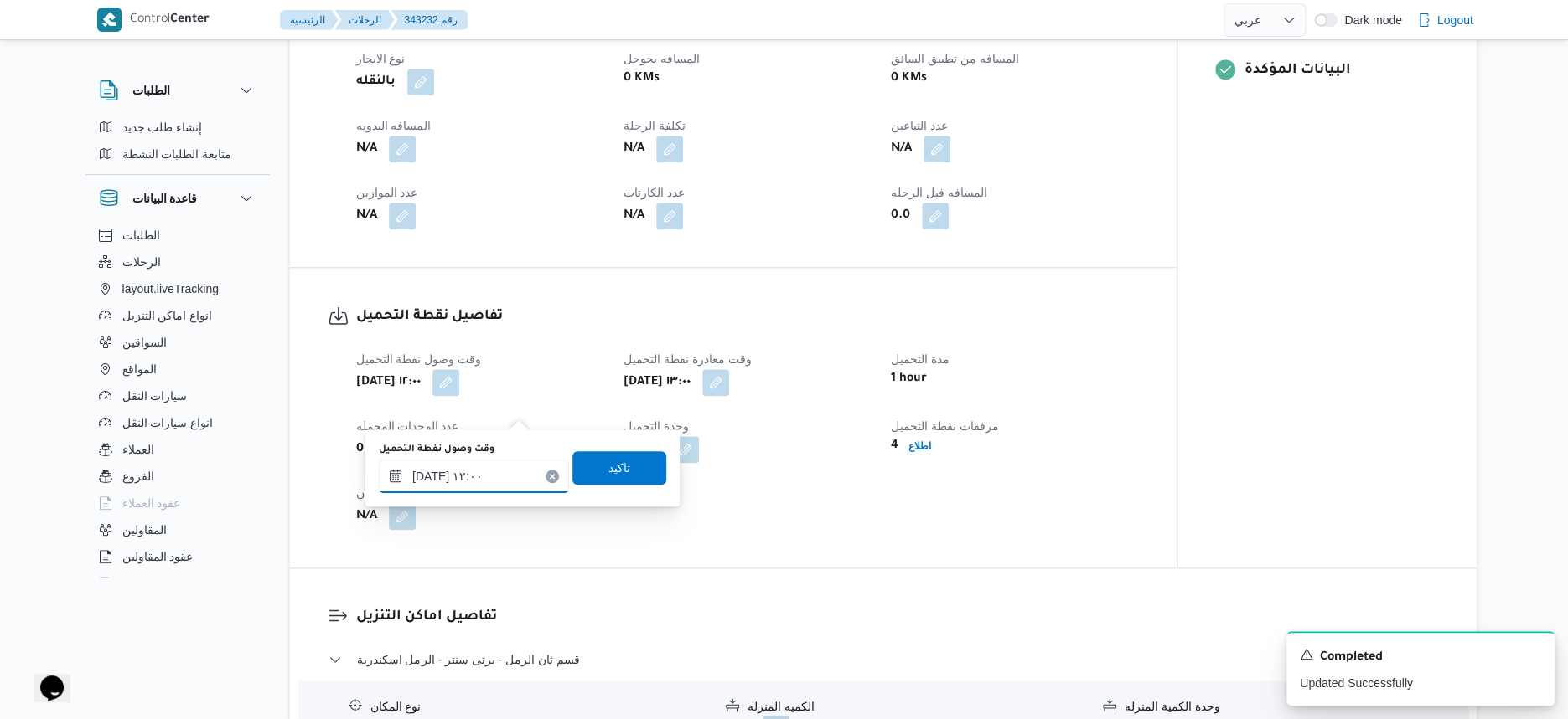
click at [481, 472] on input "١٤/١٠/٢٠٢٥ ١٢:٠٠" at bounding box center [474, 476] width 190 height 33
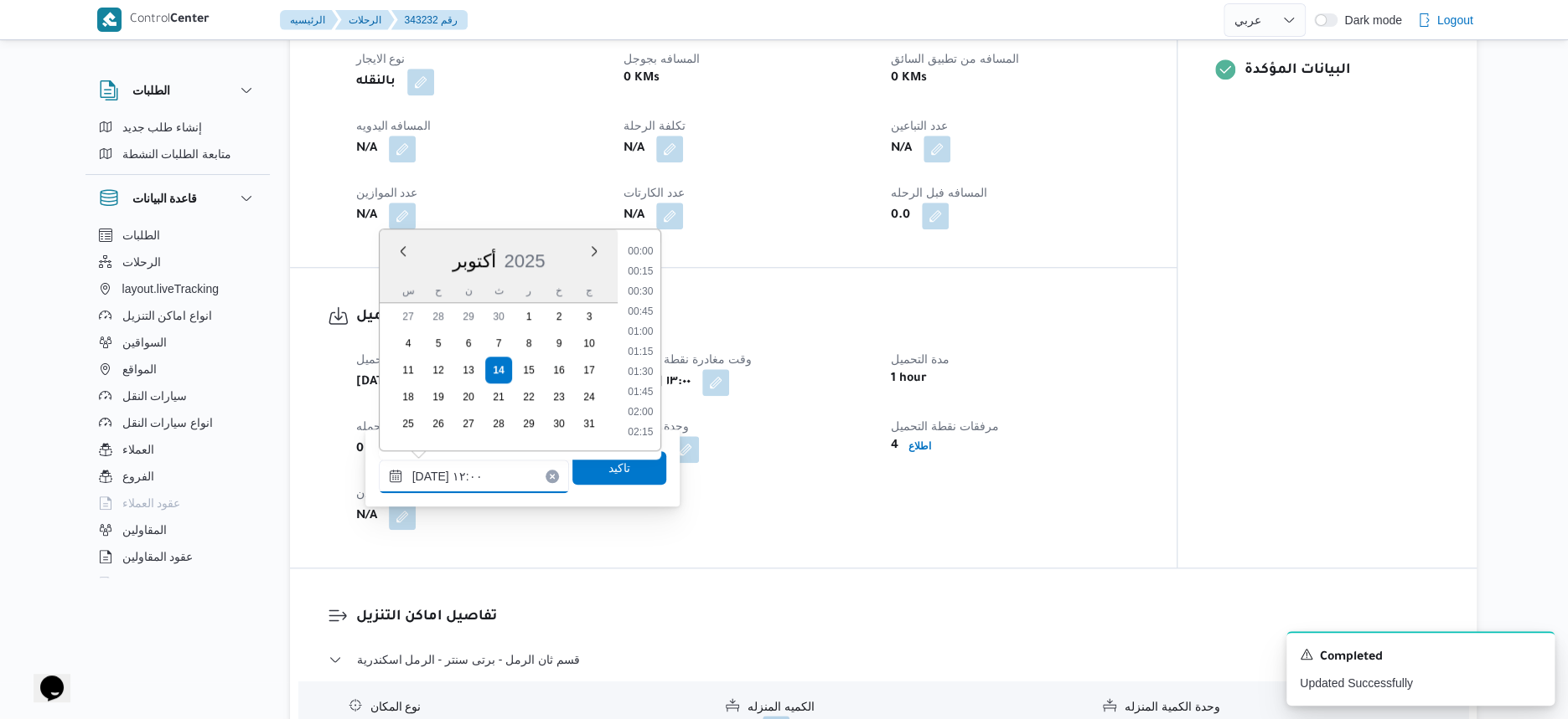
scroll to position [862, 0]
click at [651, 309] on li "11:30" at bounding box center [640, 313] width 38 height 17
type input "١٤/١٠/٢٠٢٥ ١٢:٠٠"
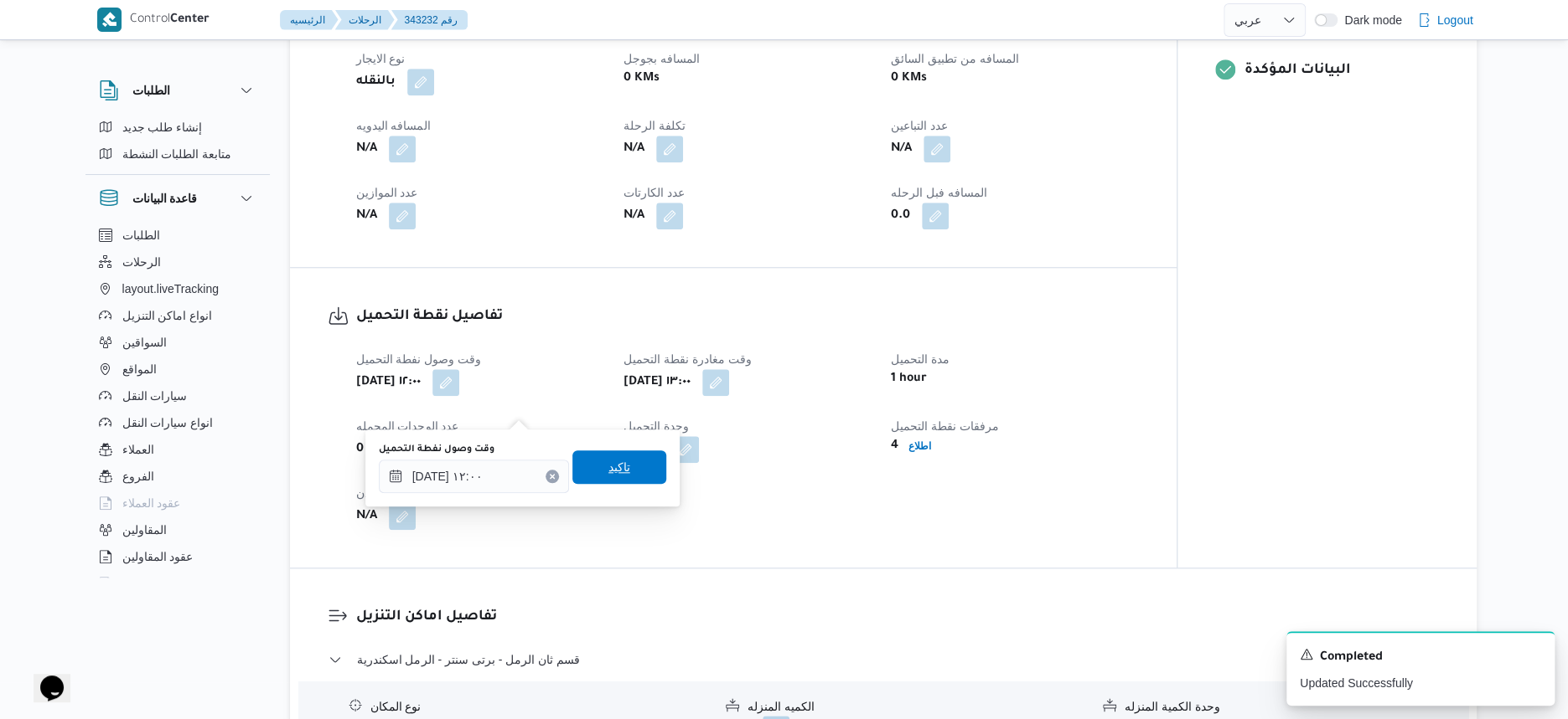
click at [629, 479] on span "تاكيد" at bounding box center [619, 467] width 93 height 33
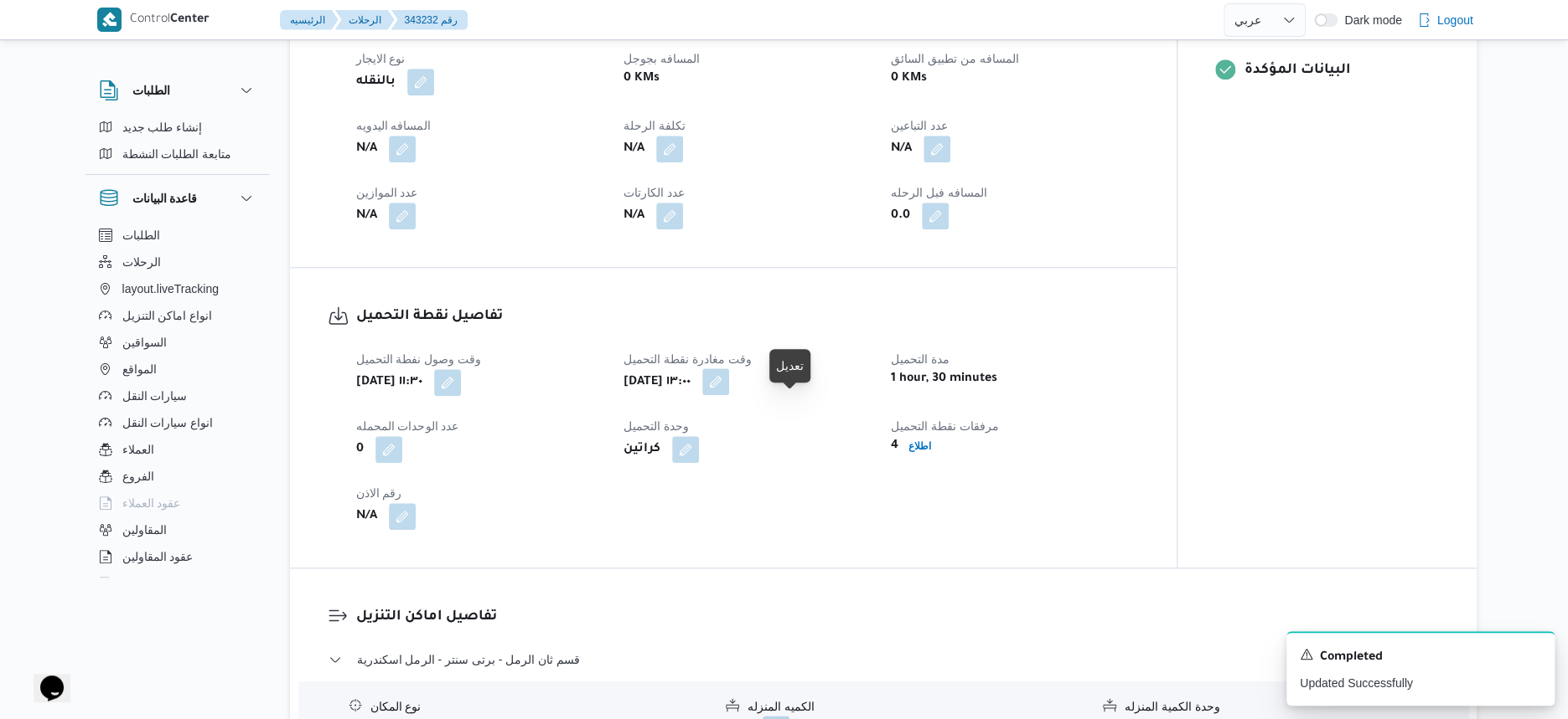
click at [729, 395] on button "button" at bounding box center [715, 381] width 27 height 27
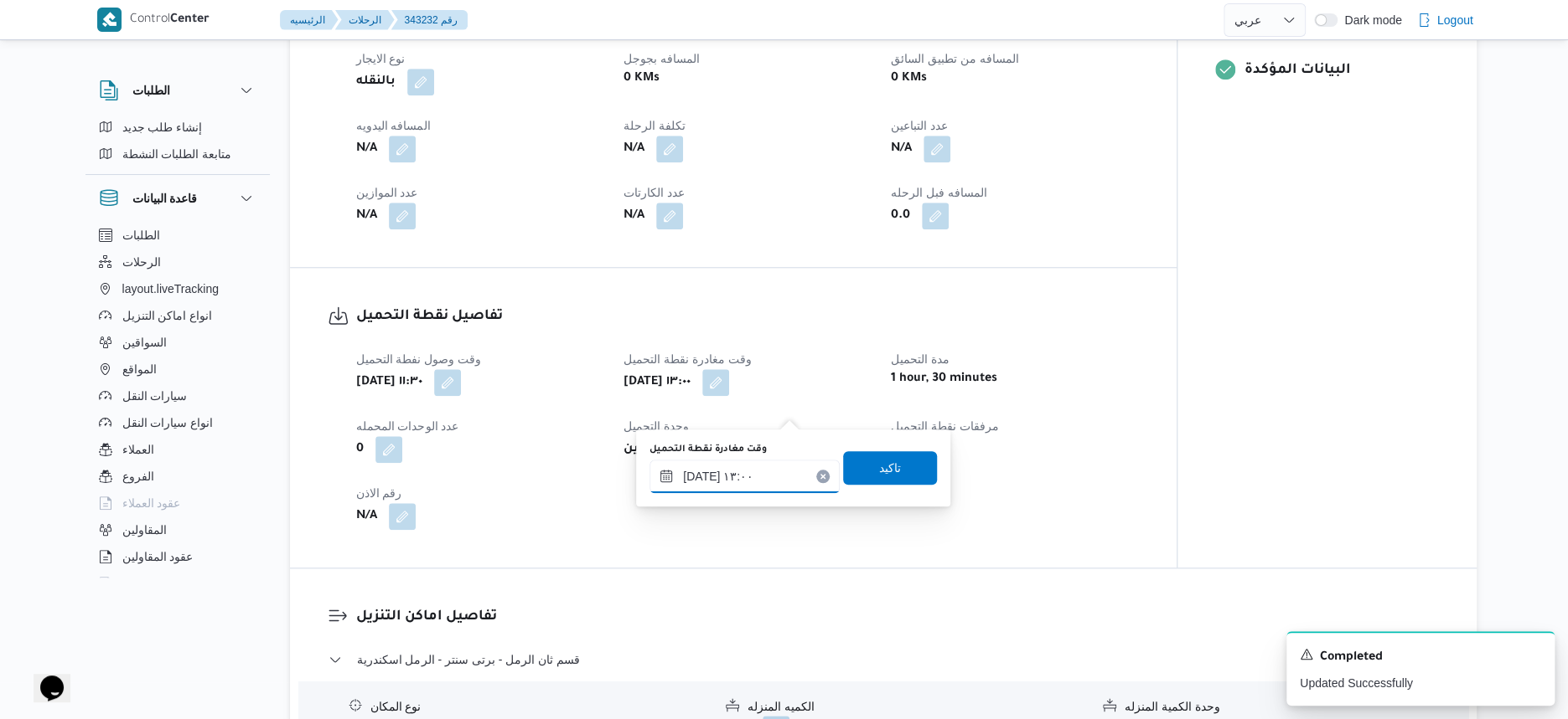
click at [727, 485] on input "١٤/١٠/٢٠٢٥ ١٣:٠٠" at bounding box center [745, 476] width 190 height 33
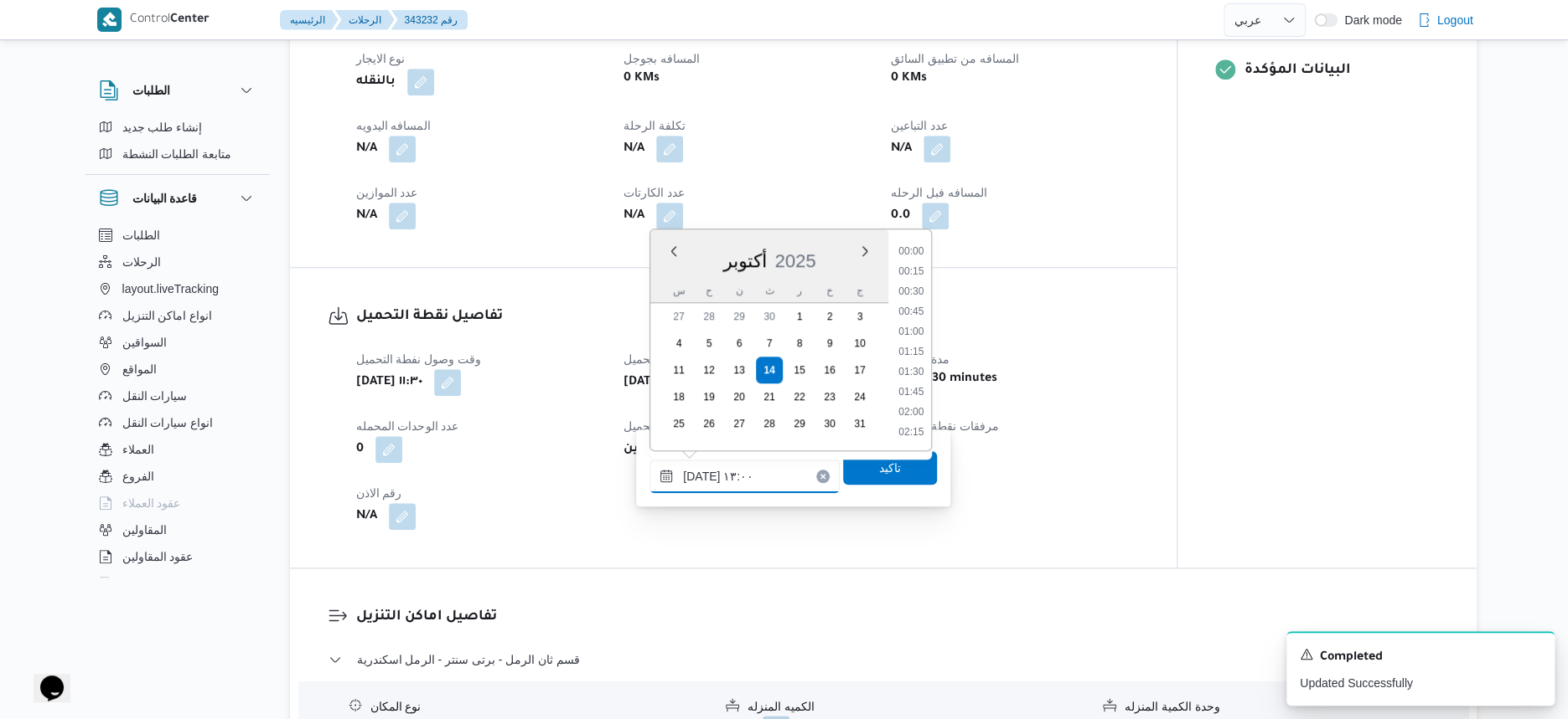
scroll to position [942, 0]
click at [920, 275] on li "12:00" at bounding box center [911, 273] width 38 height 17
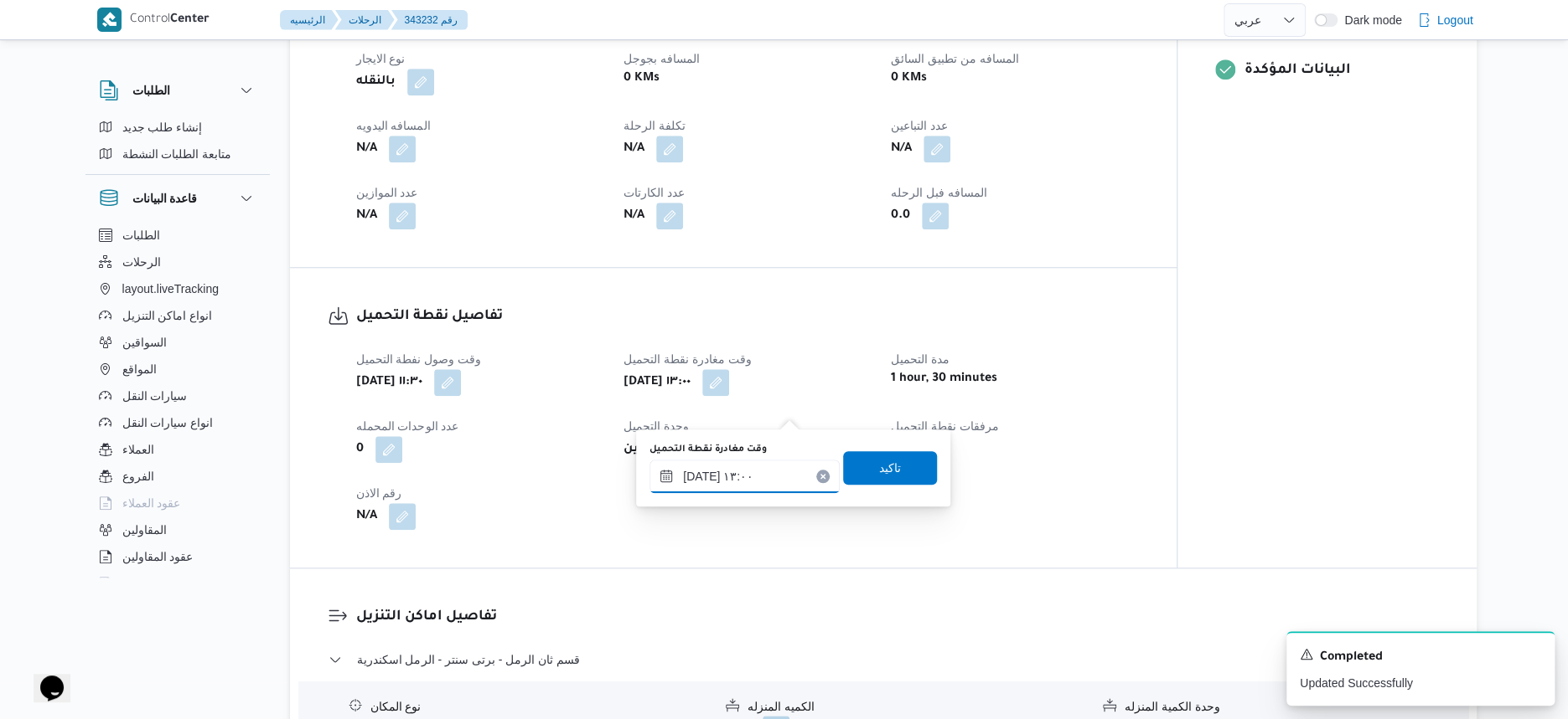
click at [708, 478] on input "١٤/١٠/٢٠٢٥ ١٣:٠٠" at bounding box center [745, 476] width 190 height 33
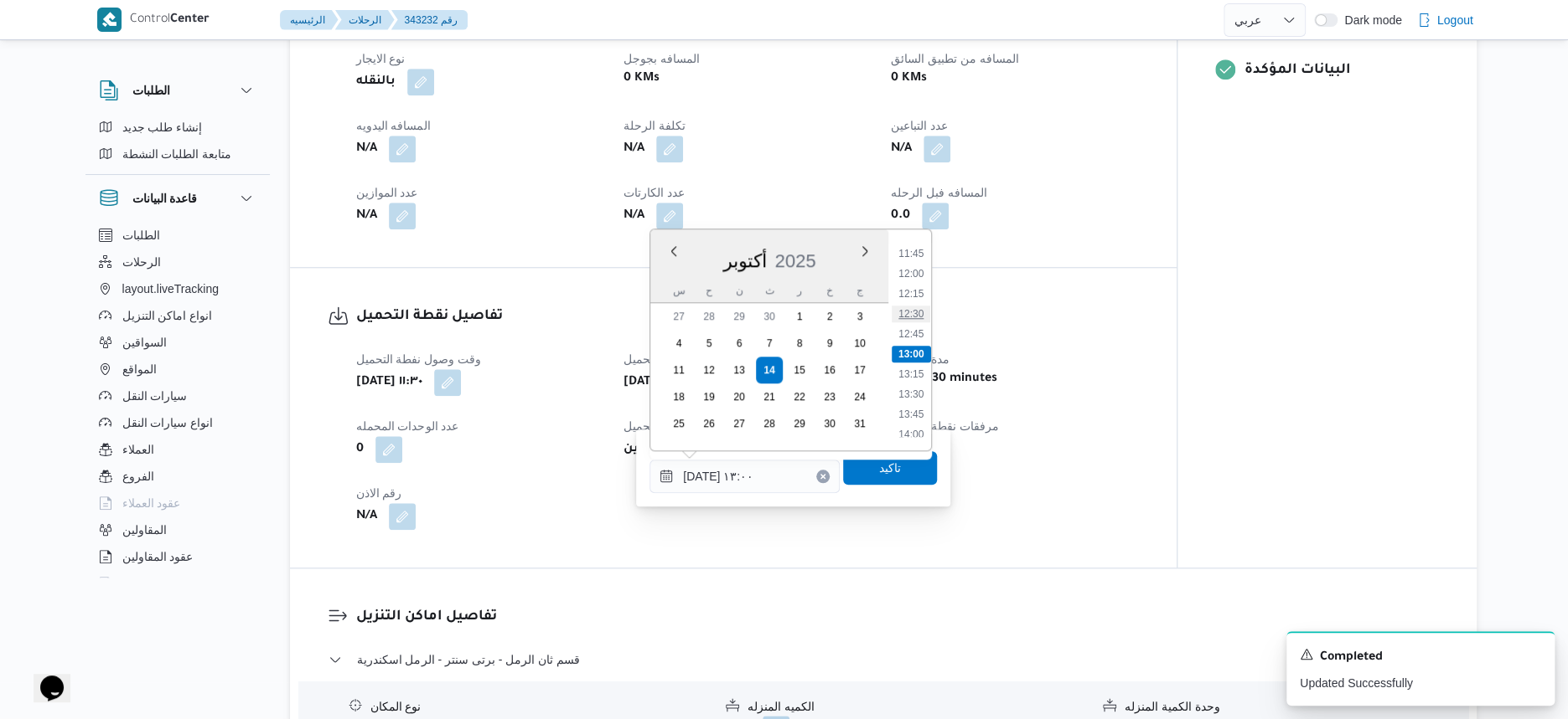
click at [917, 312] on li "12:30" at bounding box center [911, 313] width 38 height 17
type input "١٤/١٠/٢٠٢٥ ١٢:٣٠"
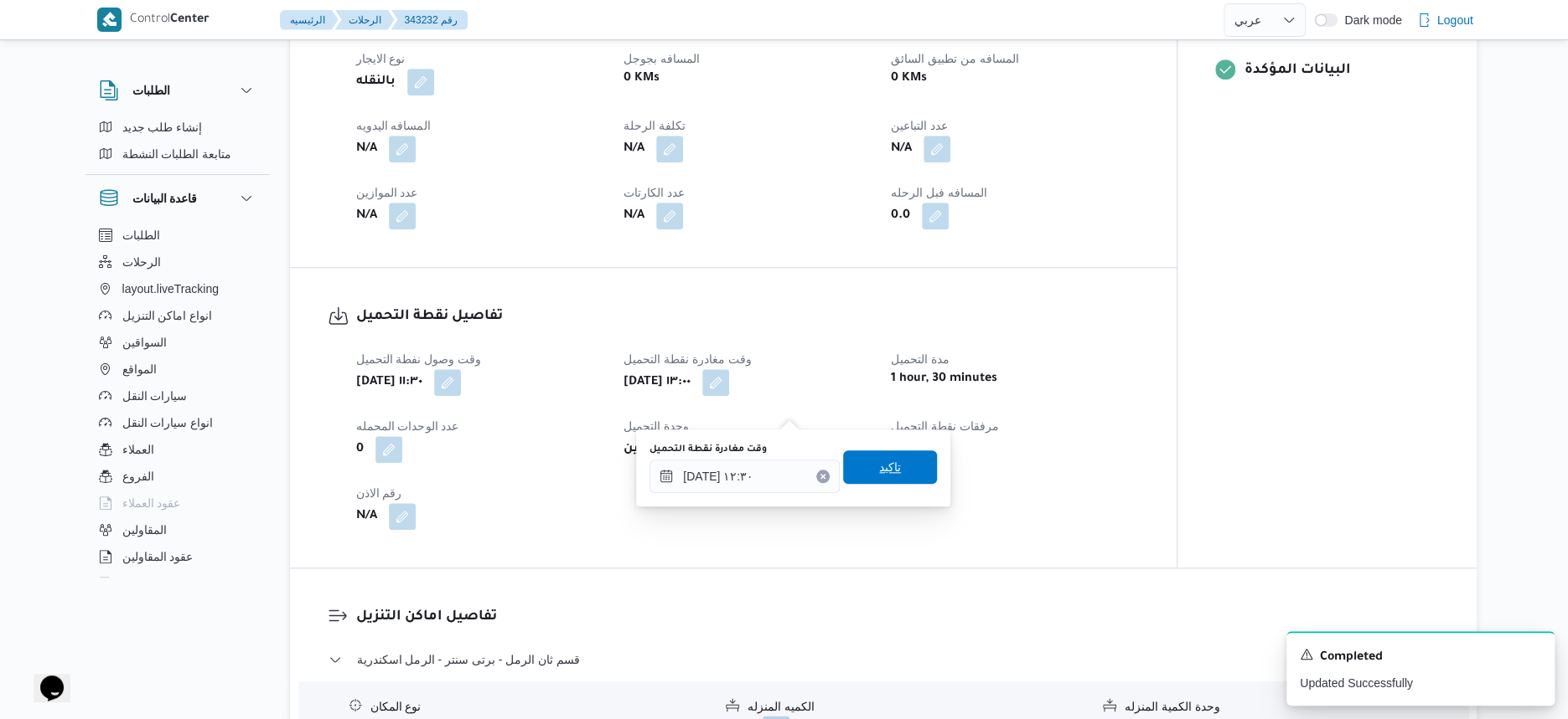
click at [907, 457] on span "تاكيد" at bounding box center [890, 467] width 93 height 33
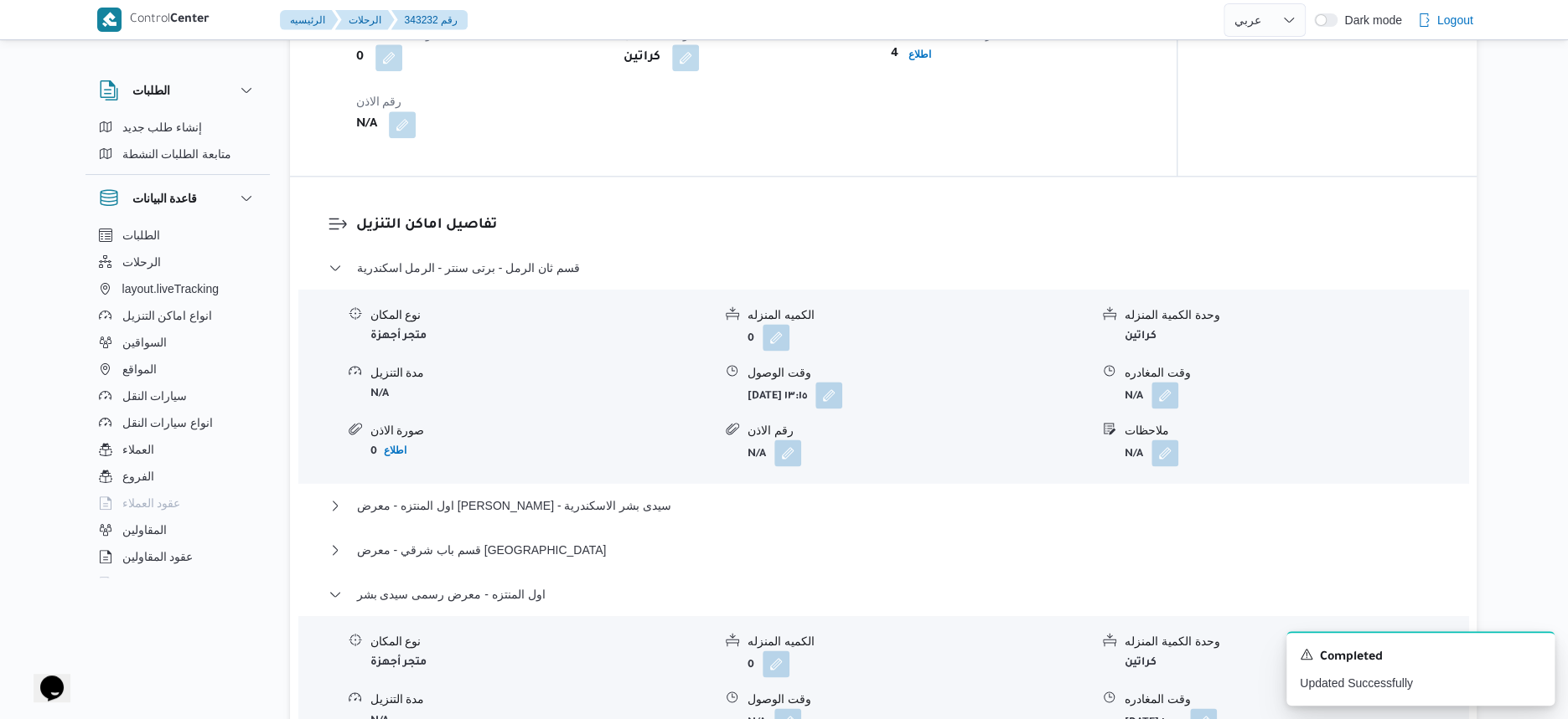
scroll to position [1213, 0]
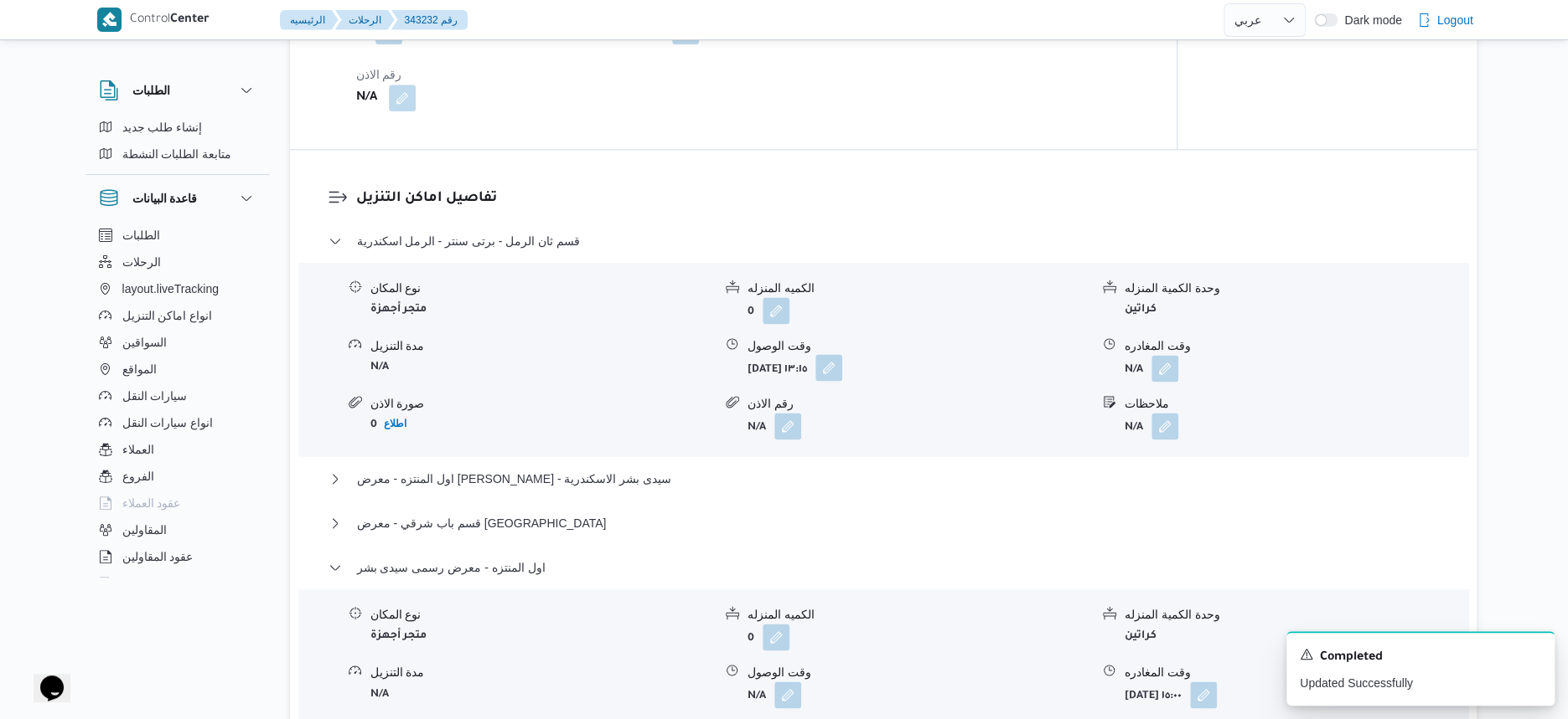
click at [842, 381] on button "button" at bounding box center [829, 367] width 27 height 27
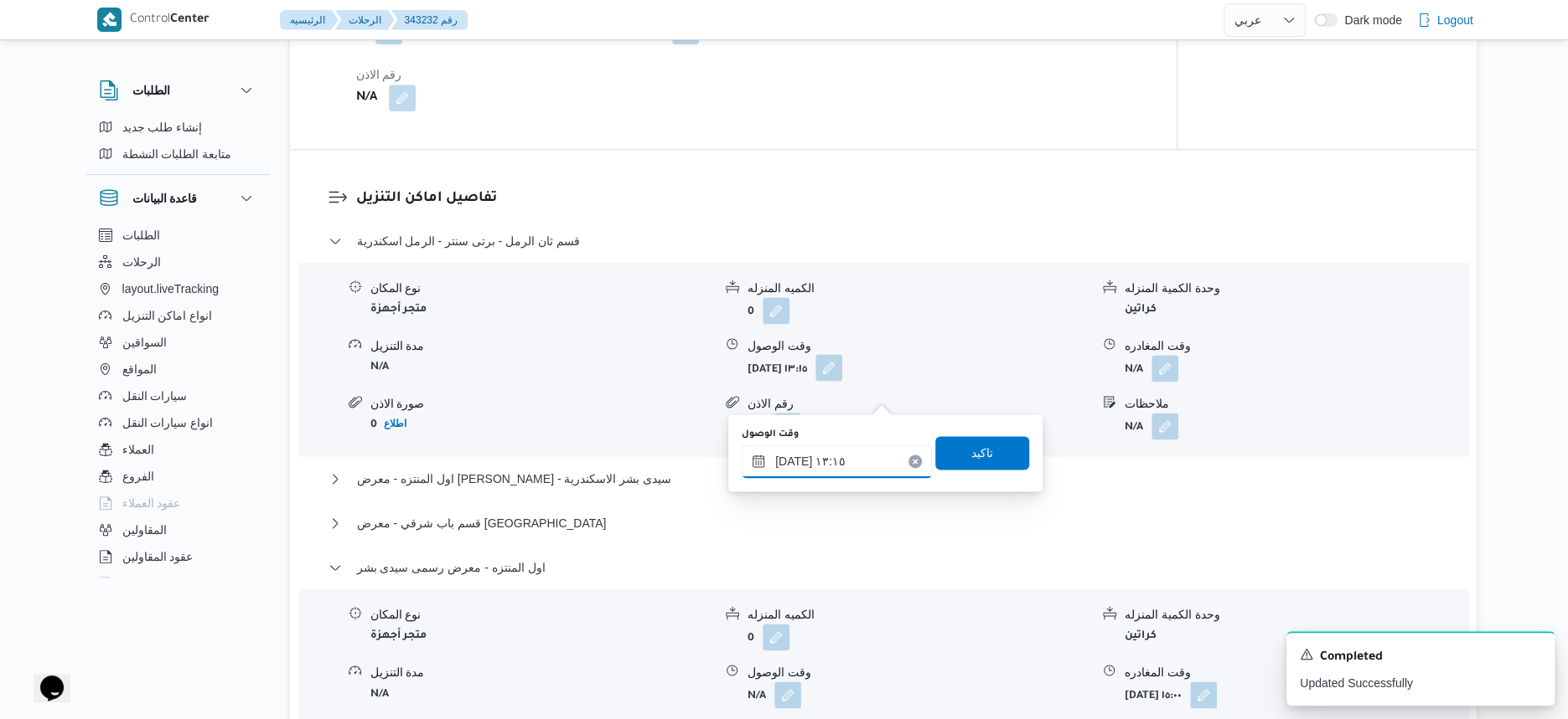
click at [862, 451] on input "١٤/١٠/٢٠٢٥ ١٣:١٥" at bounding box center [836, 462] width 190 height 33
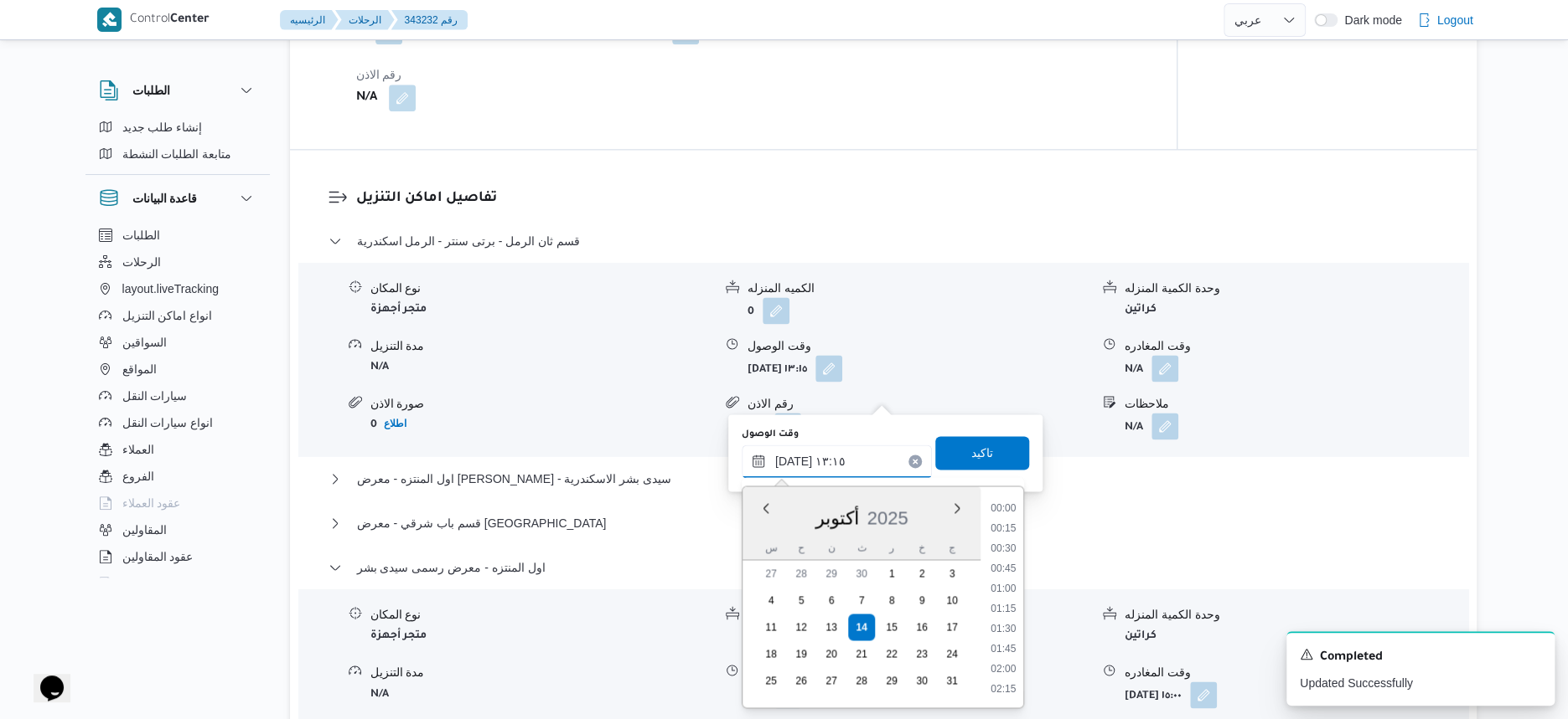
scroll to position [962, 0]
click at [1014, 571] on li "12:45" at bounding box center [1003, 571] width 38 height 17
type input "١٤/١٠/٢٠٢٥ ١٢:٤٥"
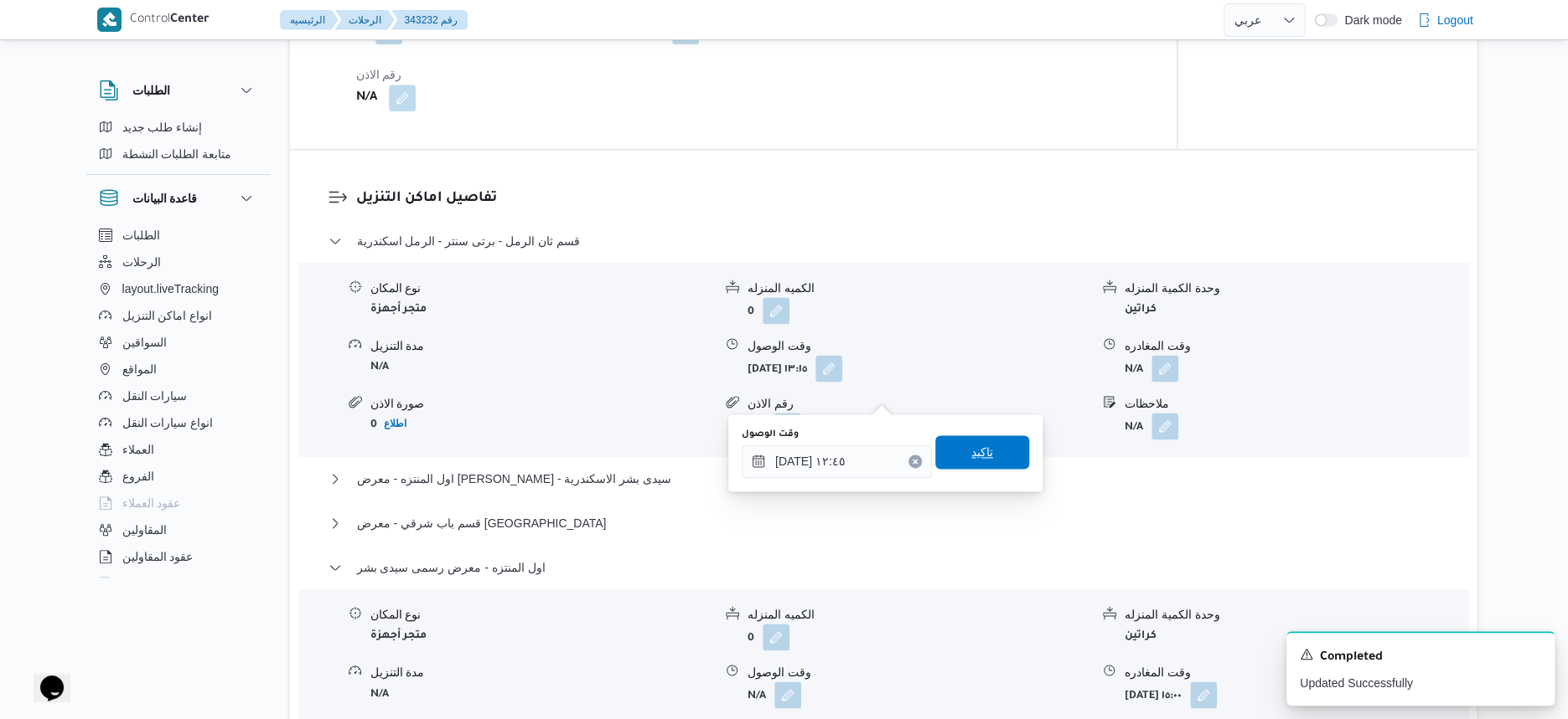
click at [993, 447] on span "تاكيد" at bounding box center [981, 452] width 93 height 33
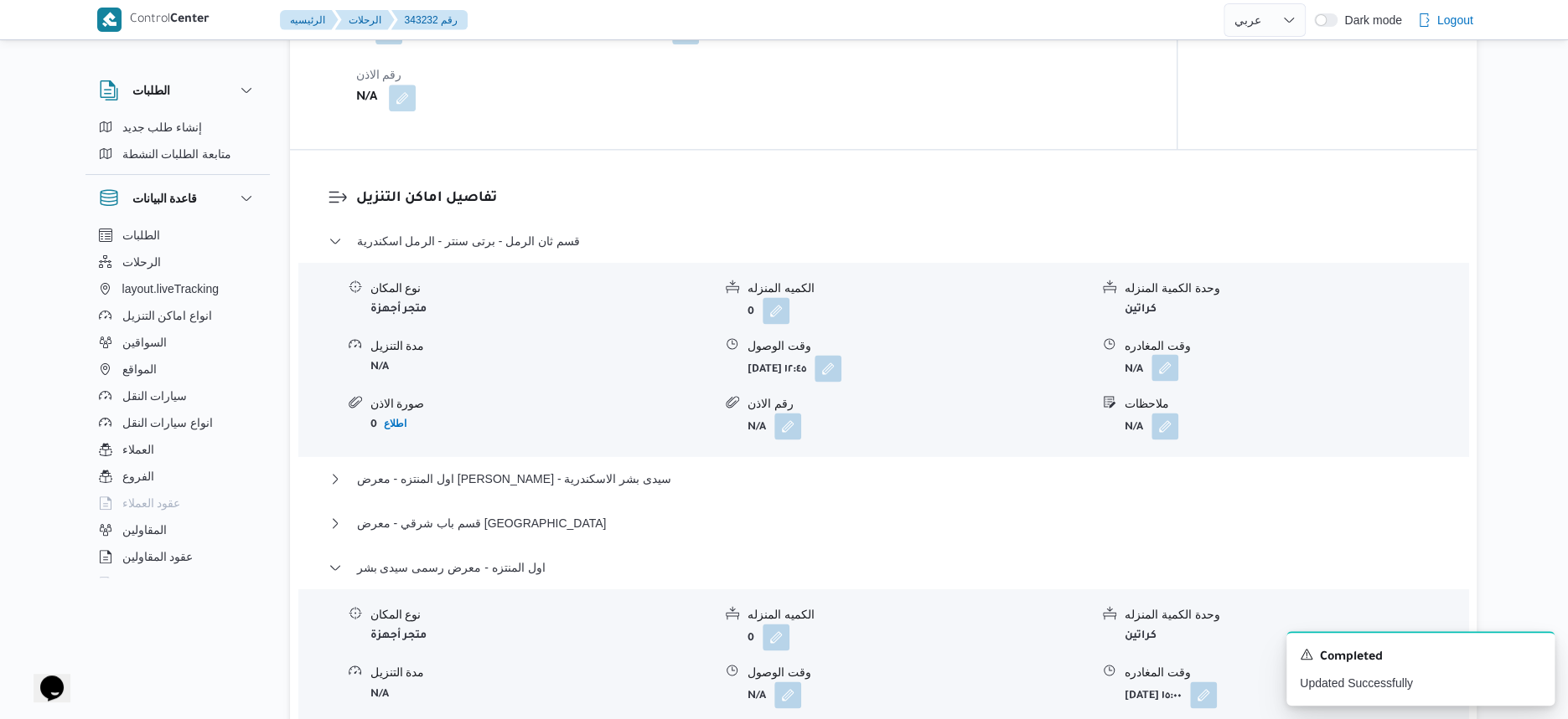
click at [1158, 381] on button "button" at bounding box center [1165, 367] width 27 height 27
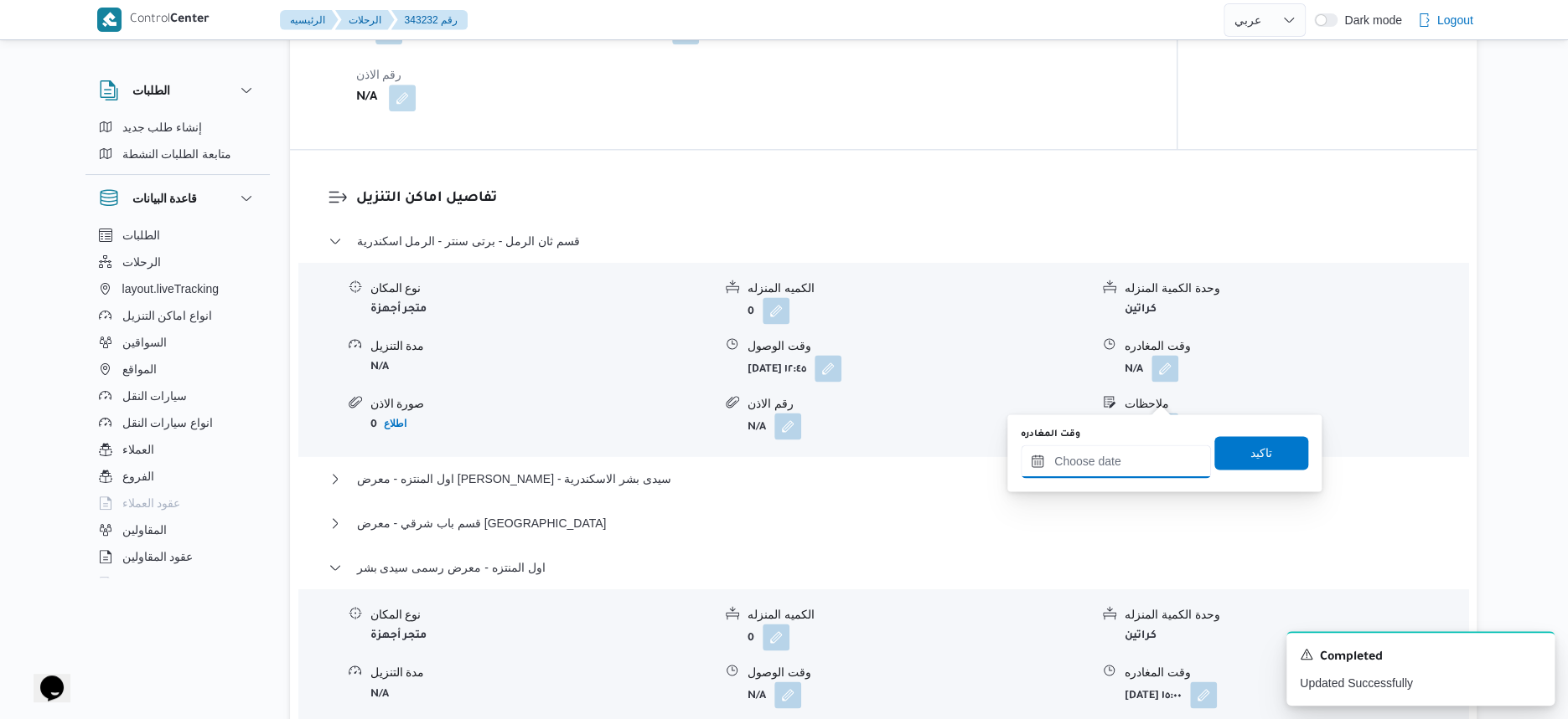
click at [1143, 453] on input "وقت المغادره" at bounding box center [1116, 462] width 190 height 33
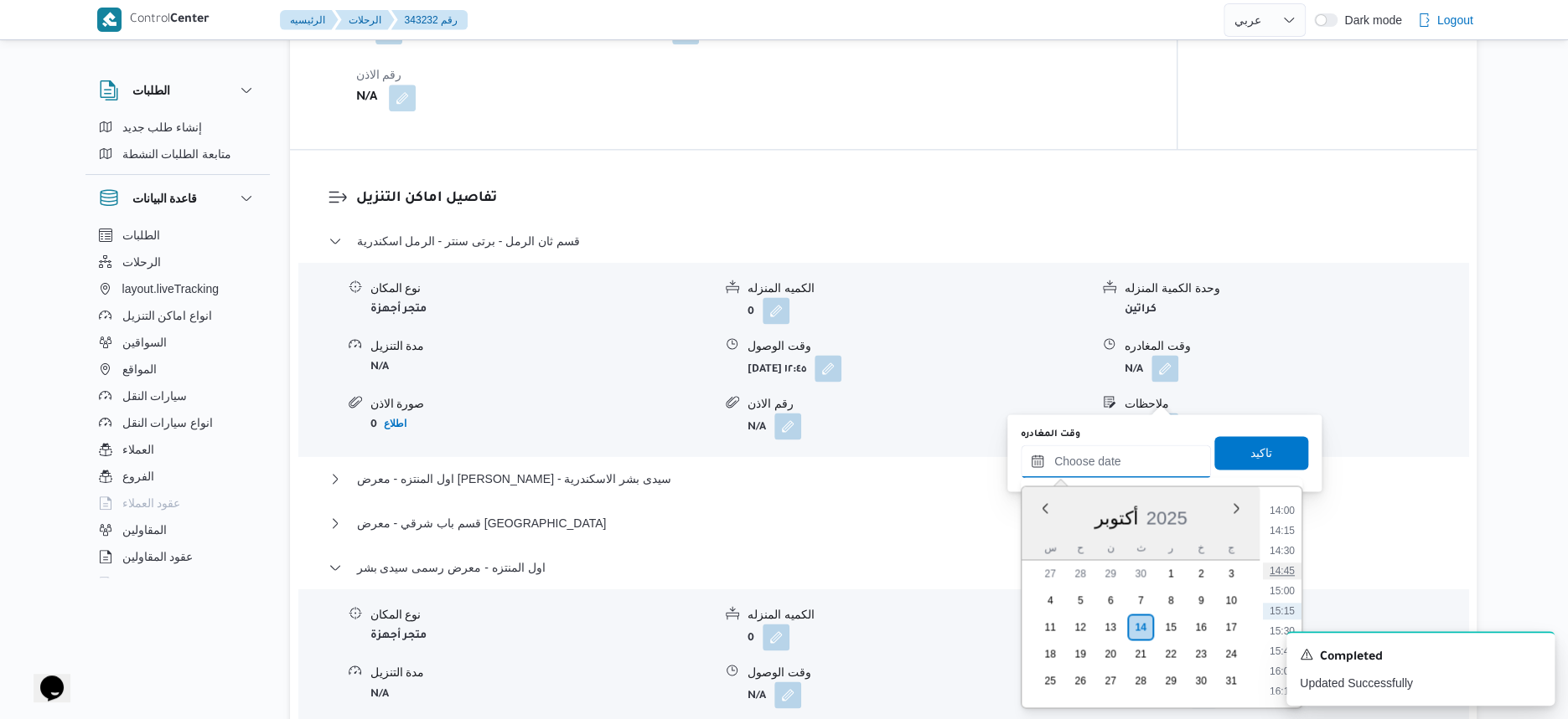
scroll to position [1018, 0]
click at [1289, 549] on li "13:15" at bounding box center [1282, 555] width 38 height 17
type input "١٤/١٠/٢٠٢٥ ١٣:١٥"
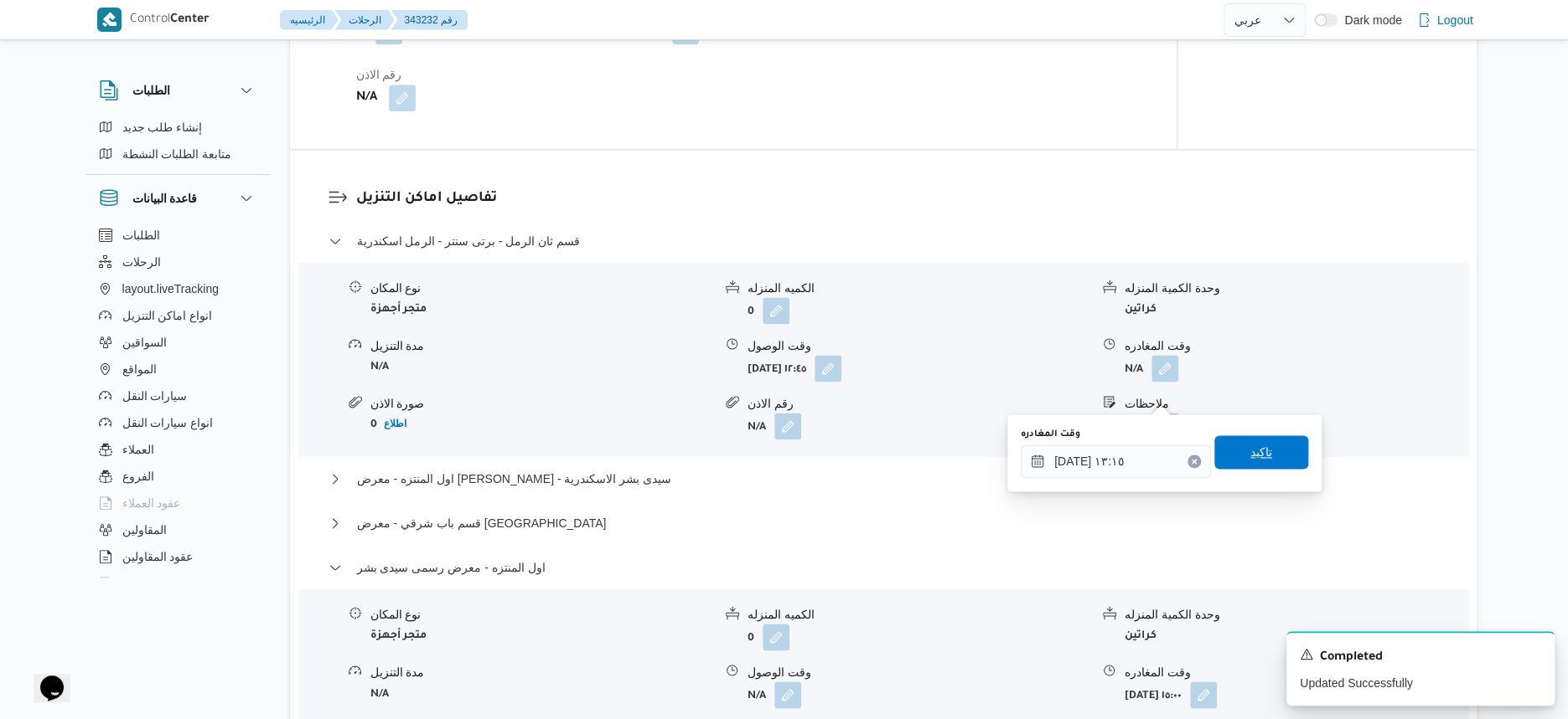
click at [1283, 453] on span "تاكيد" at bounding box center [1261, 452] width 93 height 33
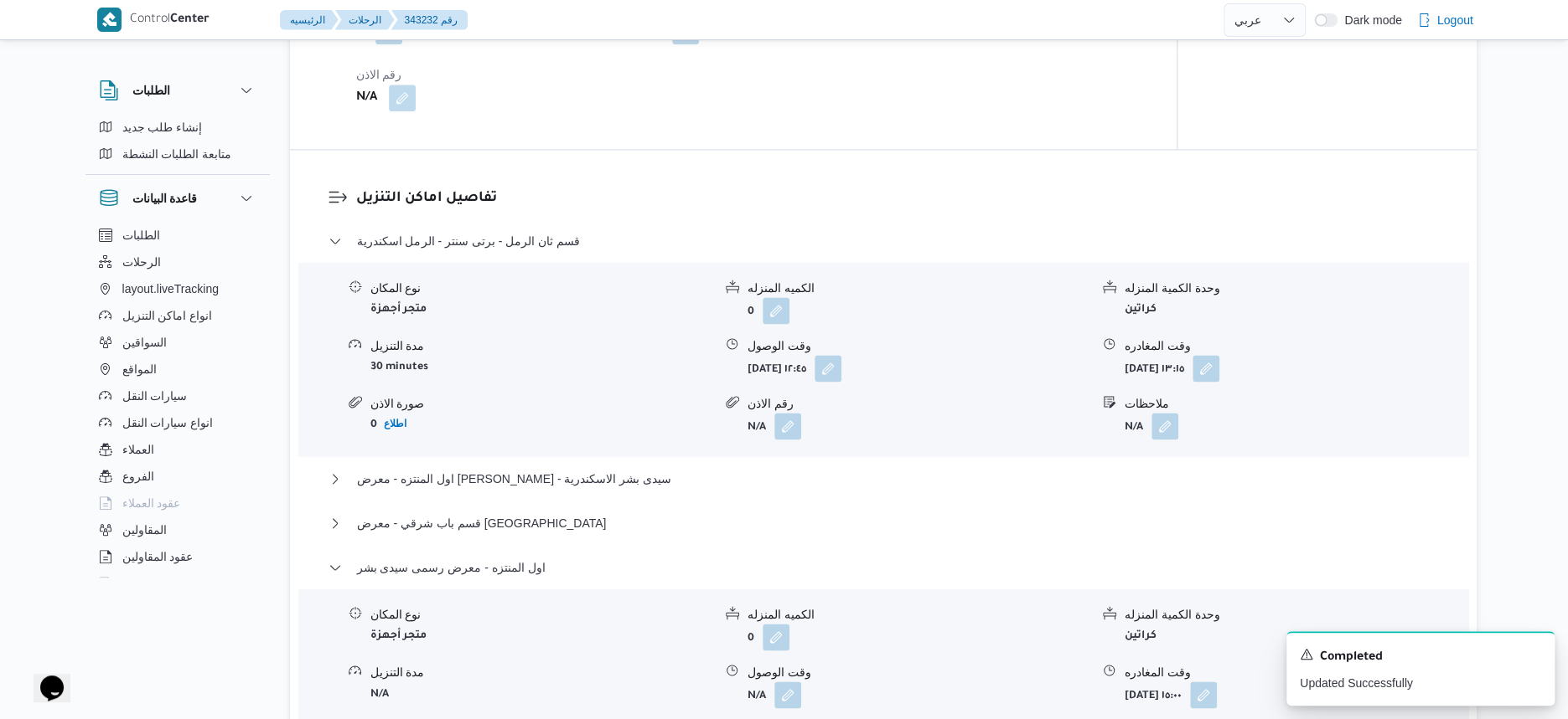
scroll to position [1318, 0]
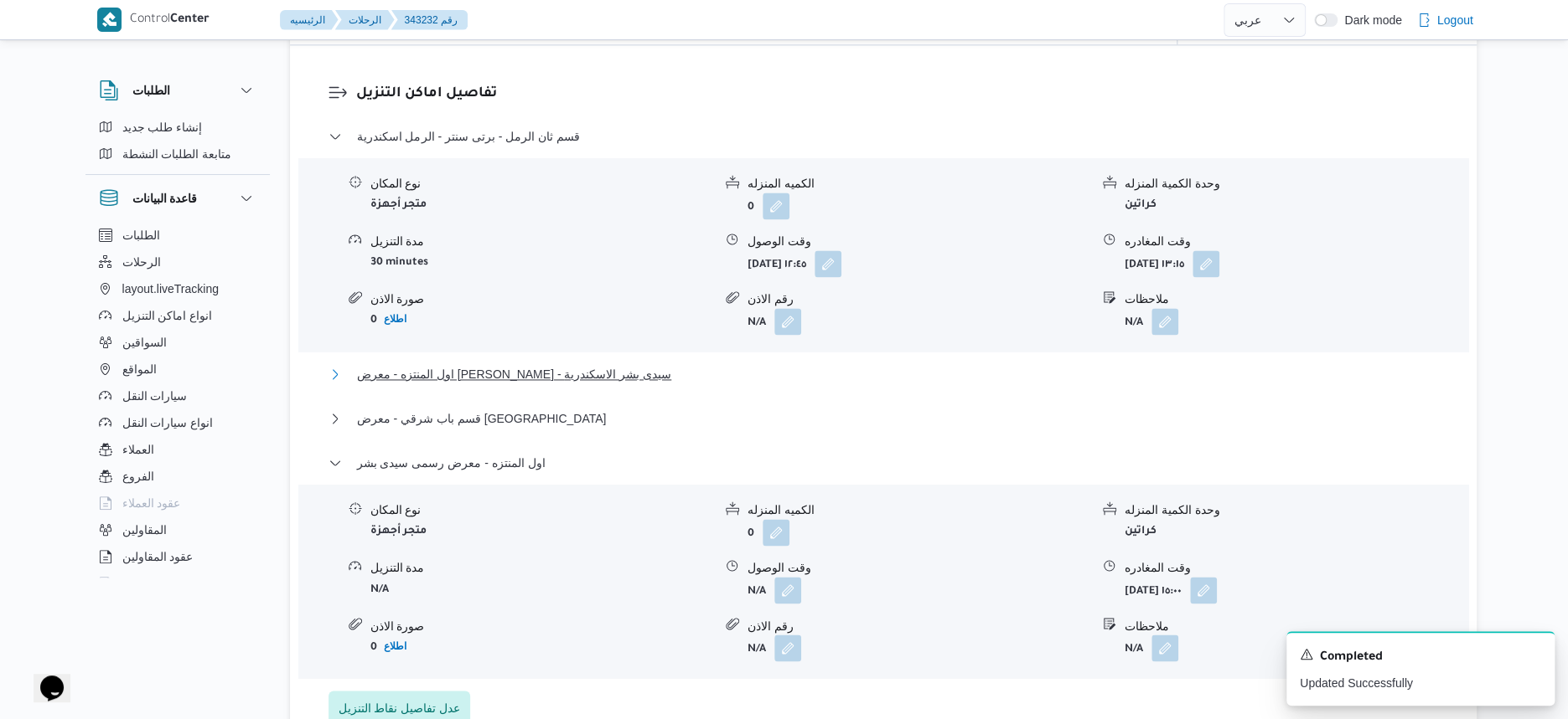
click at [639, 385] on button "اول المنتزه - معرض [PERSON_NAME] - سيدى بشر الاسكندرية" at bounding box center [884, 374] width 1111 height 20
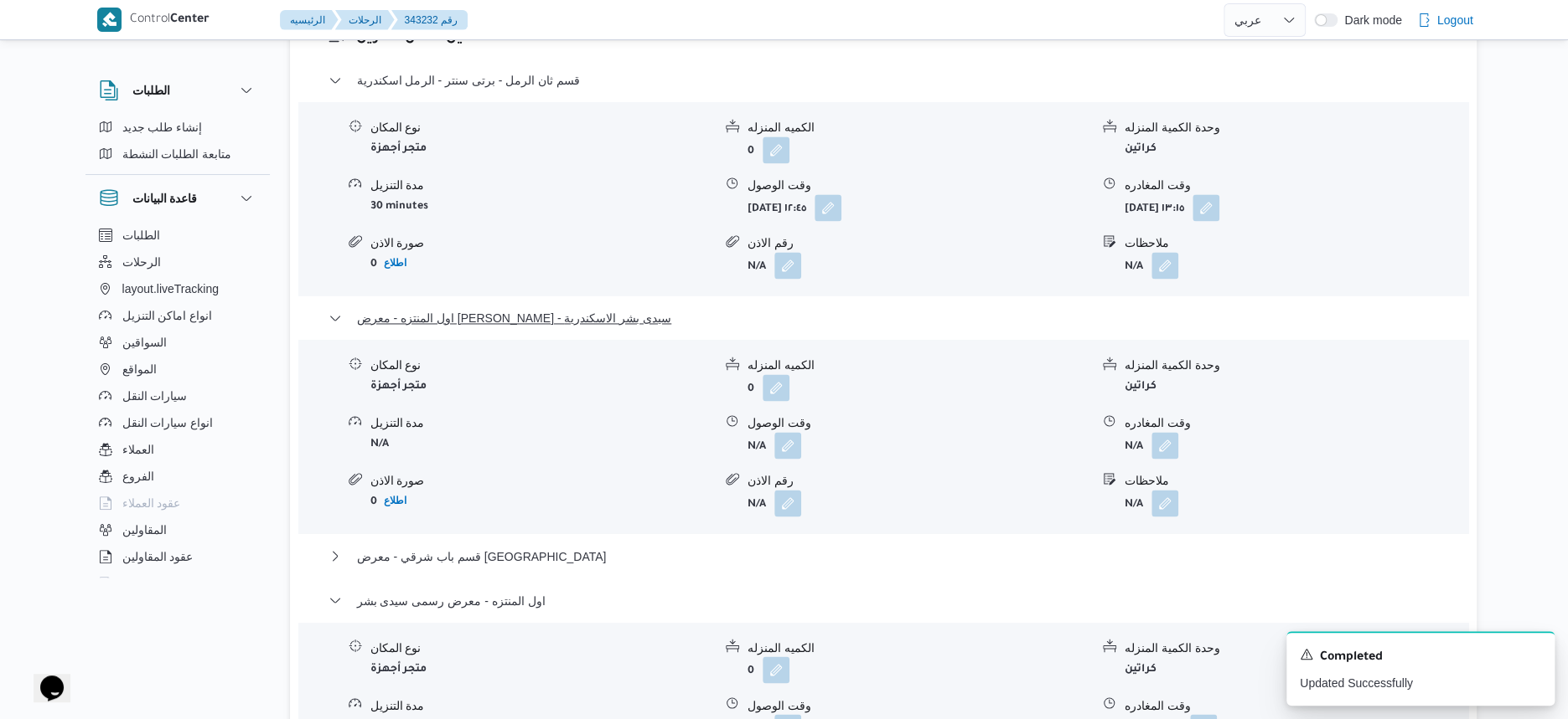
scroll to position [1422, 0]
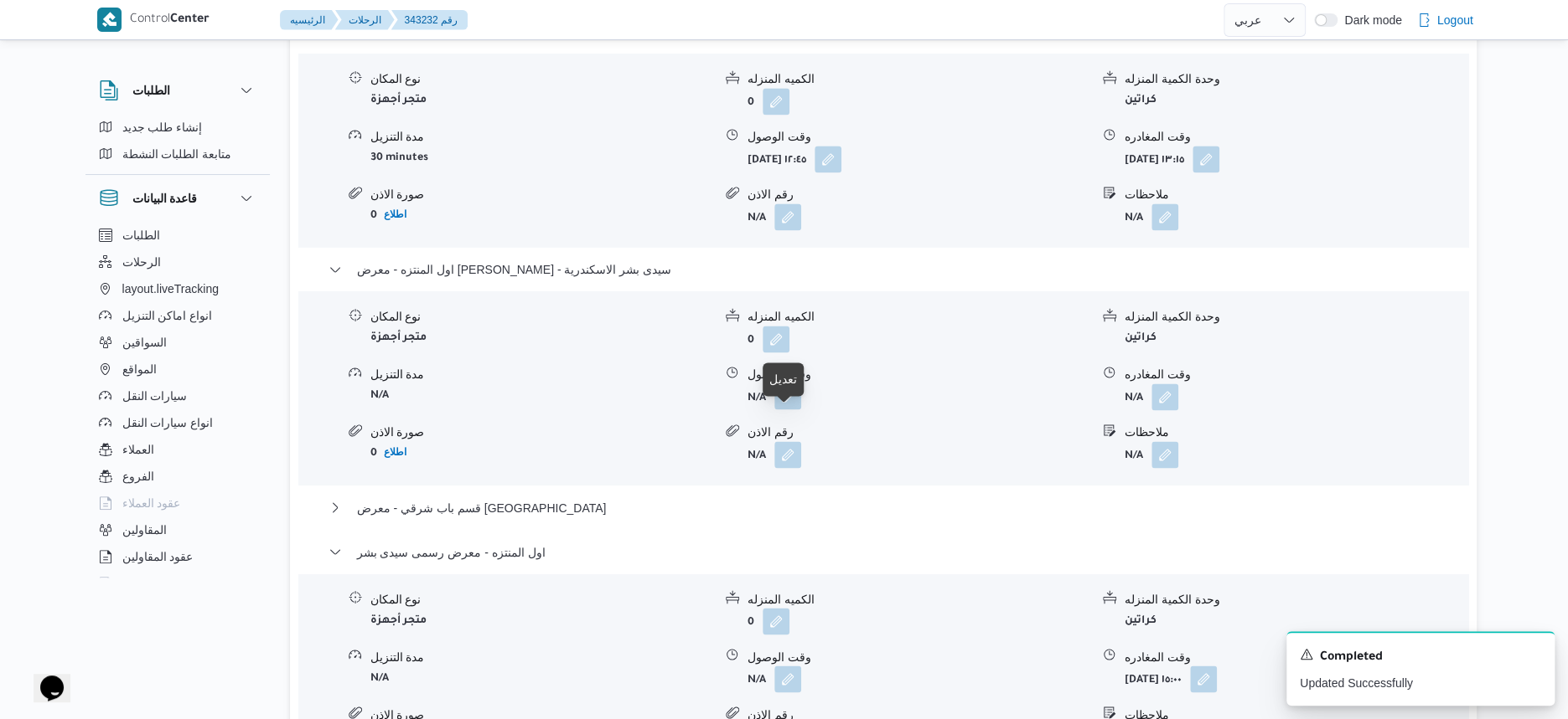
click at [788, 409] on button "button" at bounding box center [787, 396] width 27 height 27
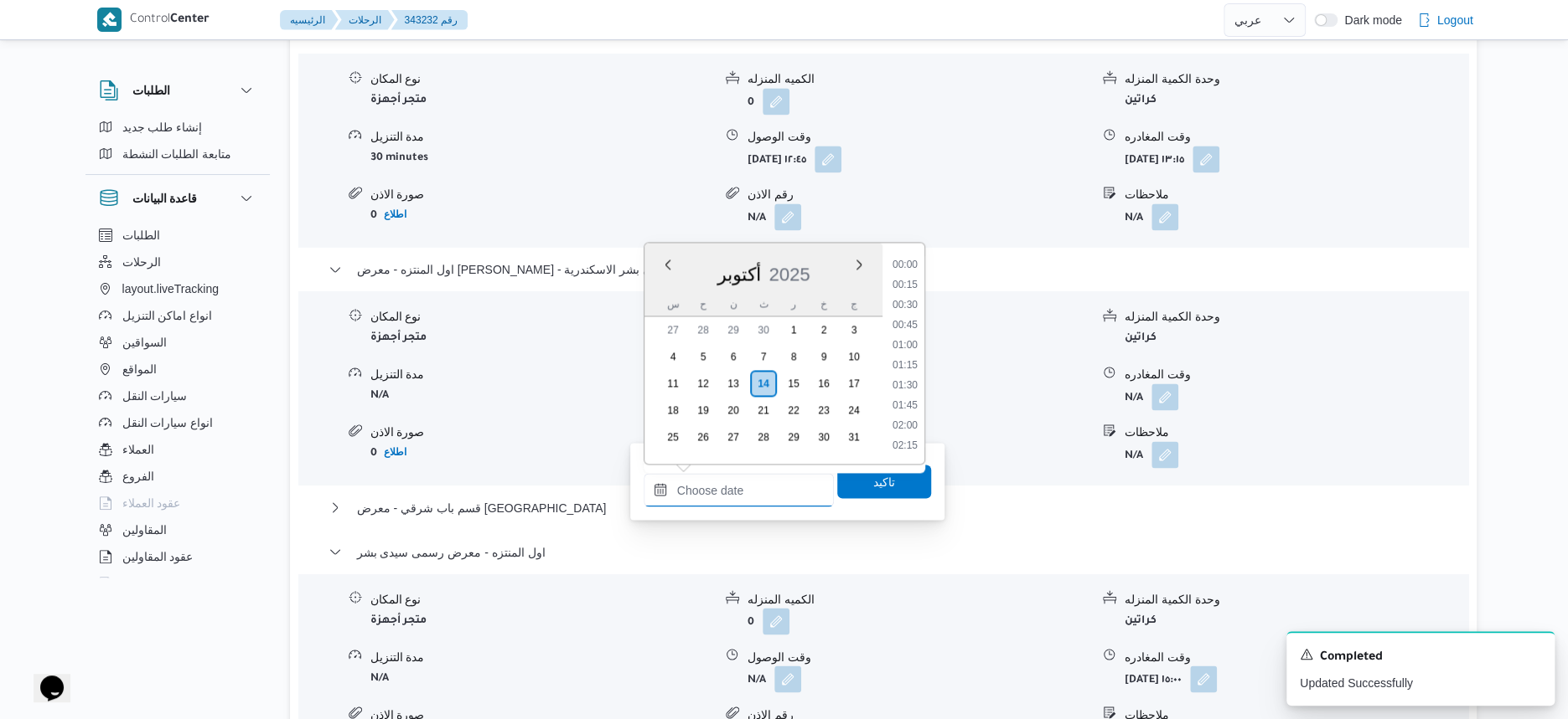
click at [776, 490] on input "وقت الوصول" at bounding box center [739, 490] width 190 height 33
click at [910, 316] on li "13:30" at bounding box center [905, 311] width 38 height 17
type input "١٤/١٠/٢٠٢٥ ١٣:٣٠"
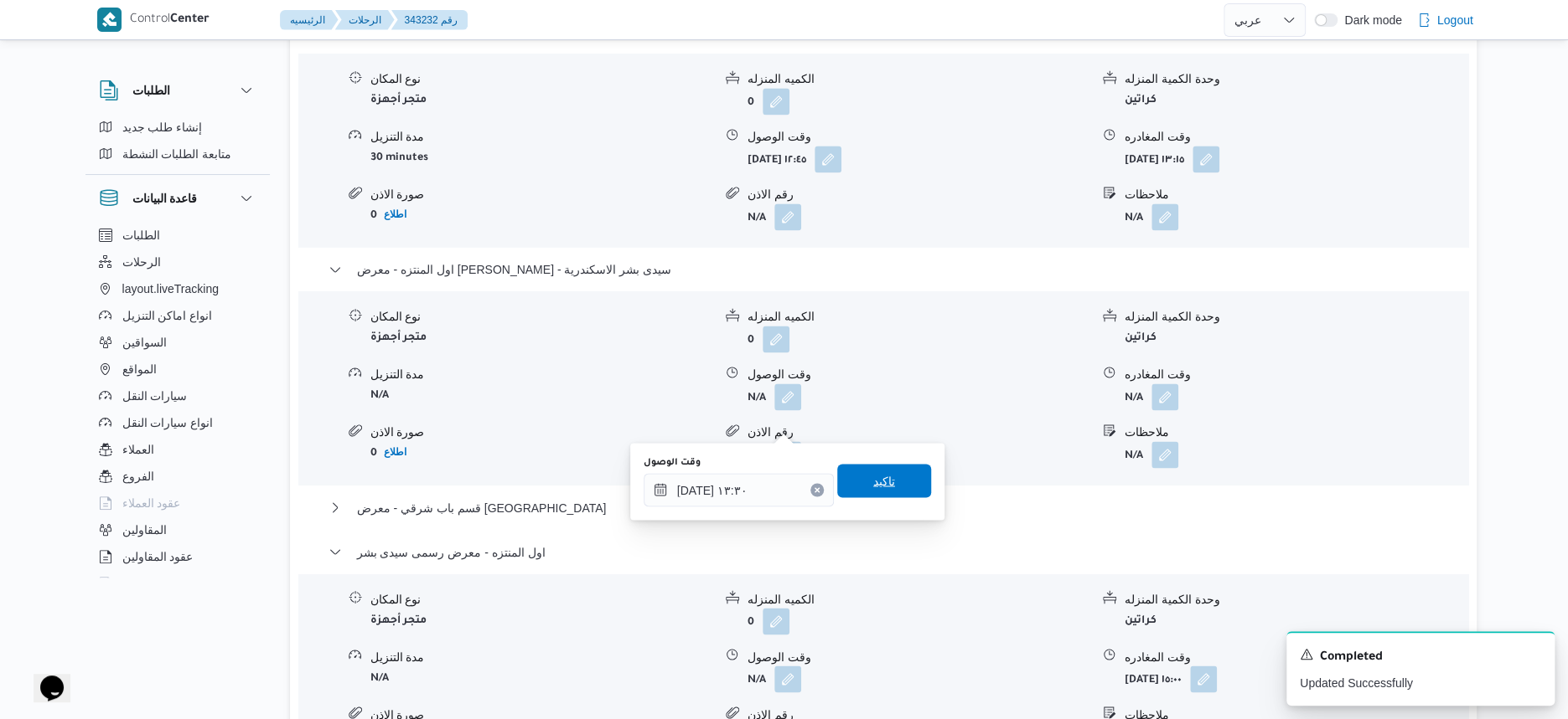
click at [895, 487] on span "تاكيد" at bounding box center [884, 481] width 93 height 33
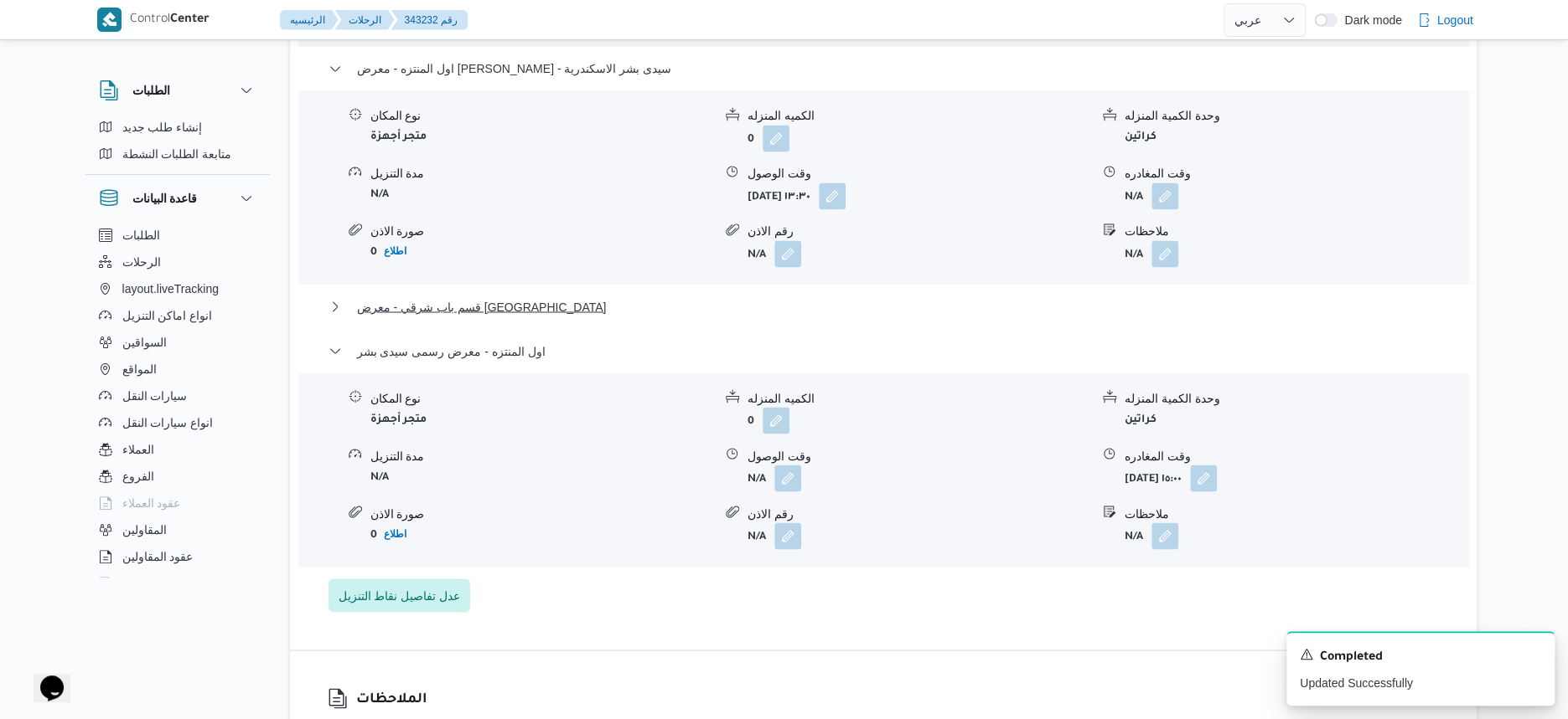
scroll to position [1632, 0]
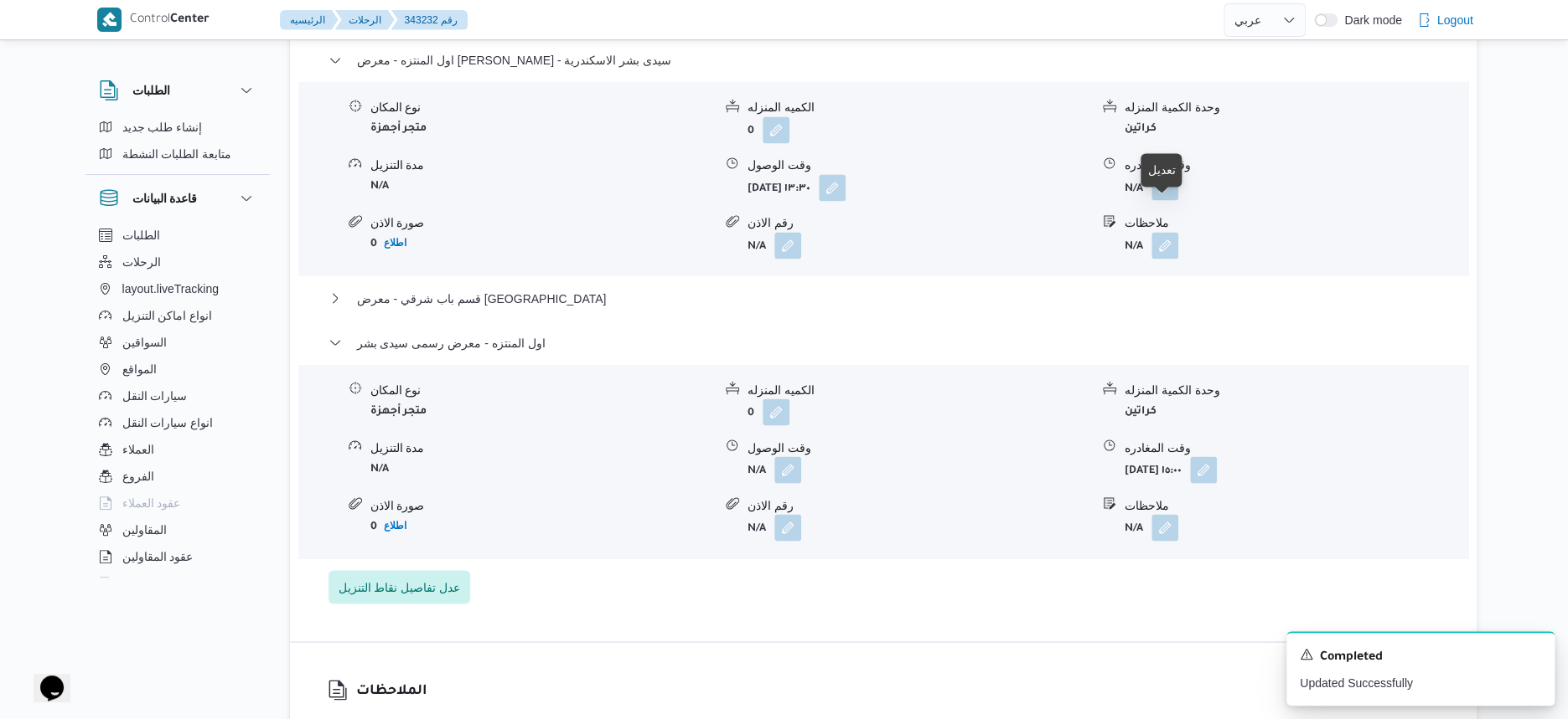
click at [1157, 200] on button "button" at bounding box center [1165, 187] width 27 height 27
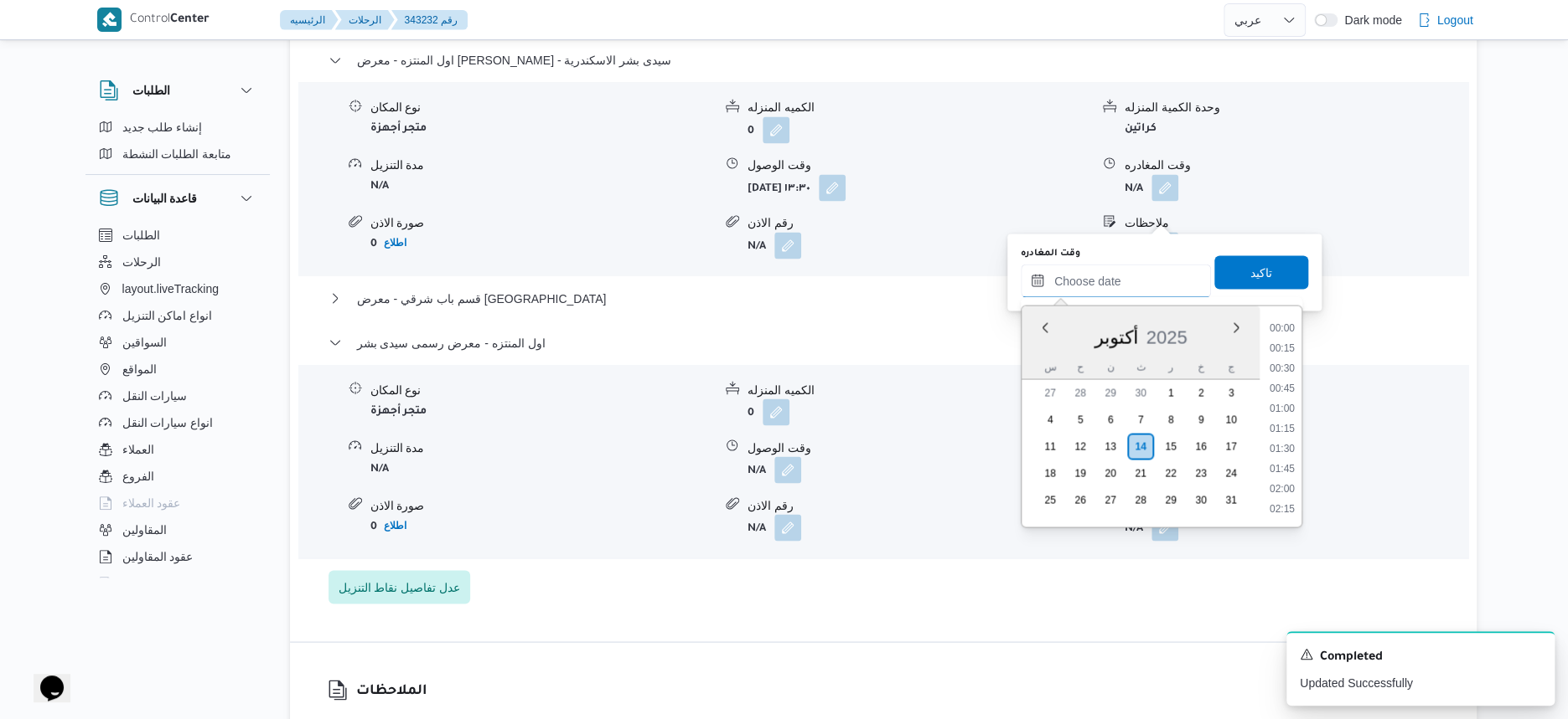
click at [1157, 281] on input "وقت المغادره" at bounding box center [1116, 280] width 190 height 33
drag, startPoint x: 1296, startPoint y: 412, endPoint x: 1296, endPoint y: 397, distance: 15.0
click at [1296, 412] on li "14:00" at bounding box center [1282, 414] width 38 height 17
type input "١٤/١٠/٢٠٢٥ ١٤:٠٠"
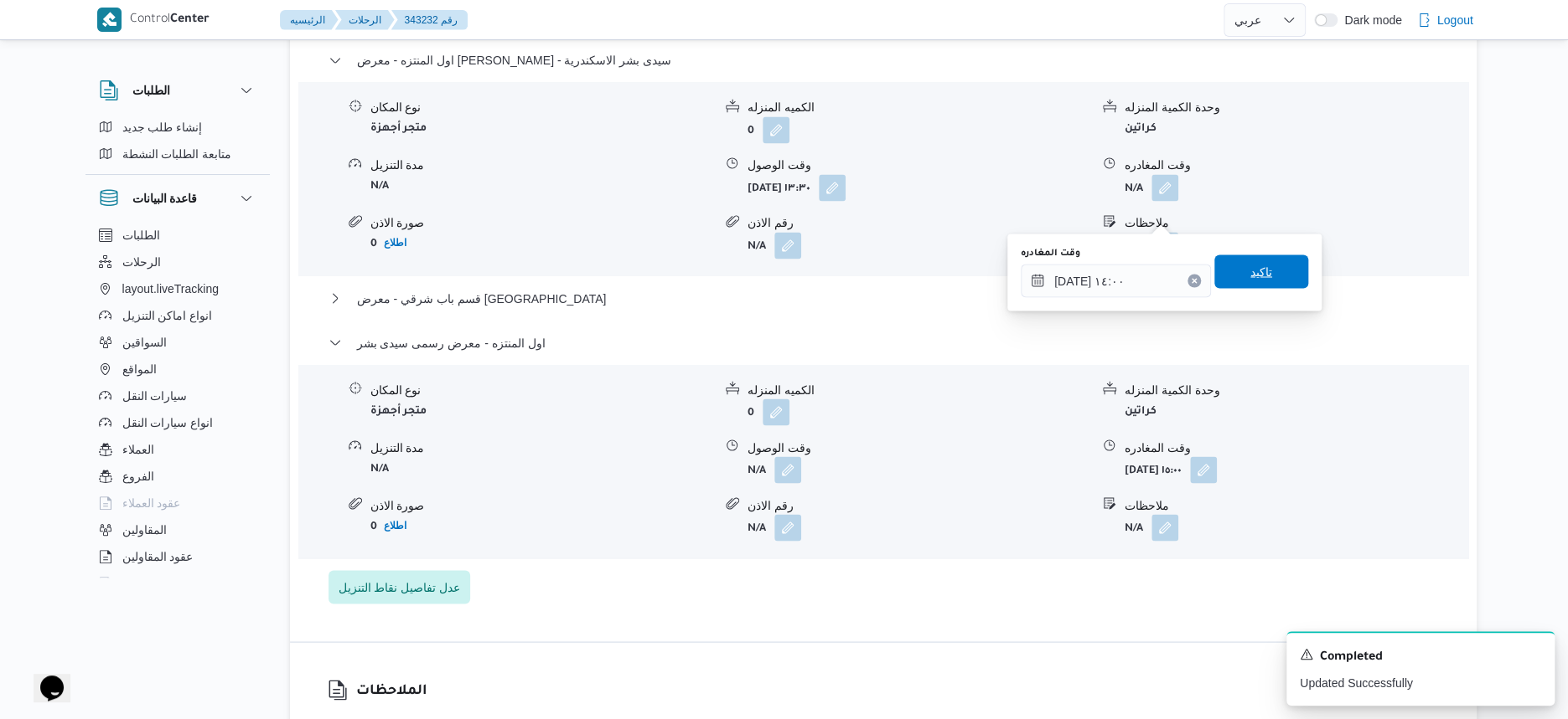
click at [1292, 270] on span "تاكيد" at bounding box center [1261, 271] width 93 height 33
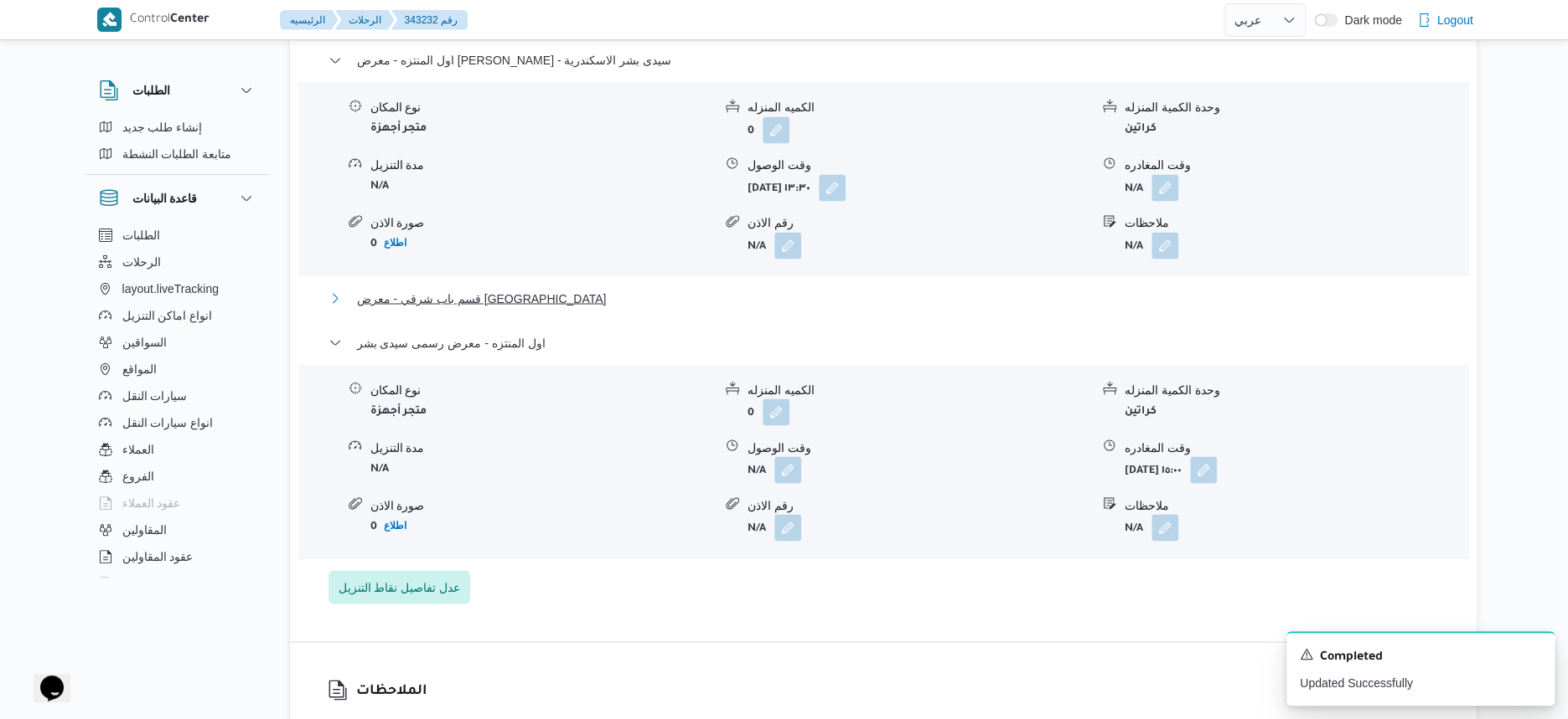
click at [669, 308] on button "قسم باب شرقي - معرض [GEOGRAPHIC_DATA]" at bounding box center [884, 298] width 1111 height 20
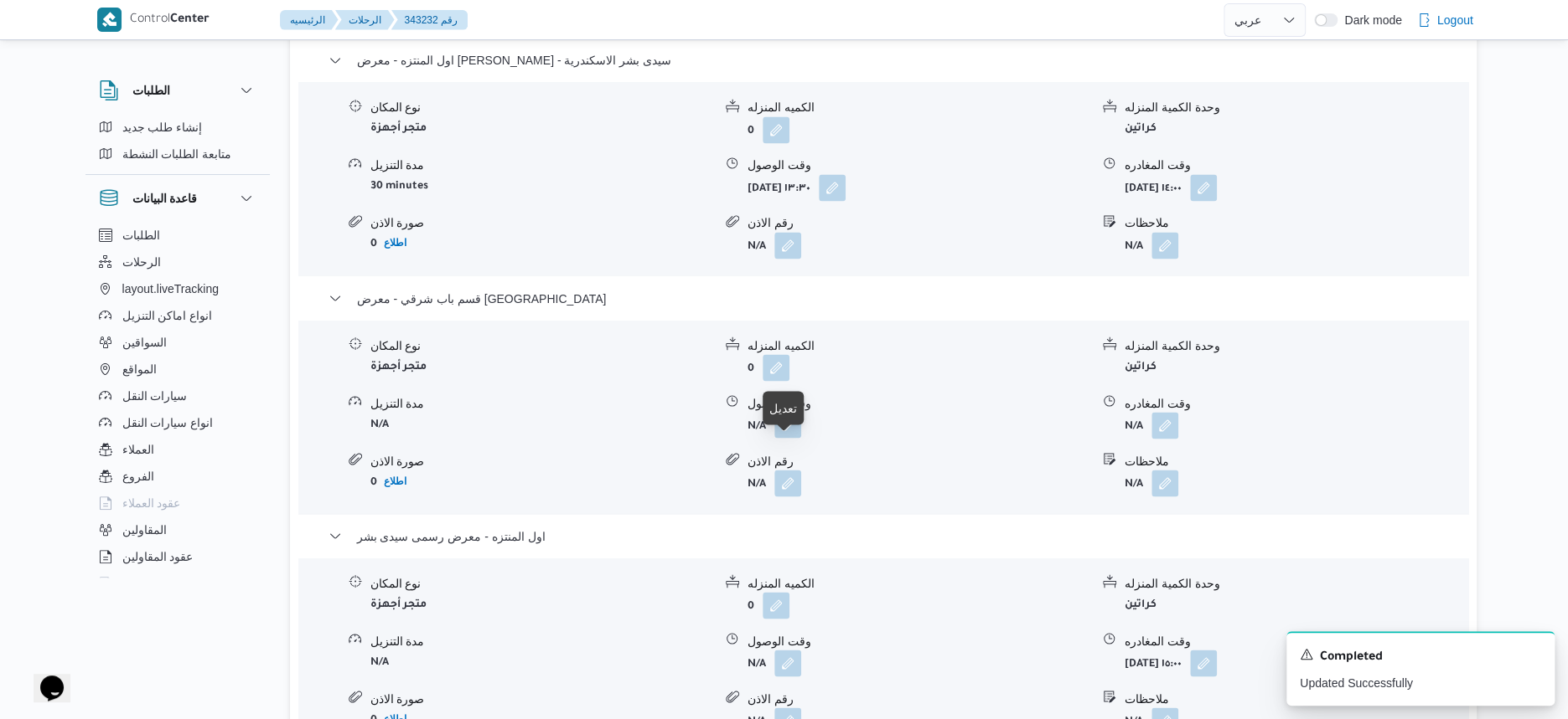
click at [781, 438] on button "button" at bounding box center [787, 424] width 27 height 27
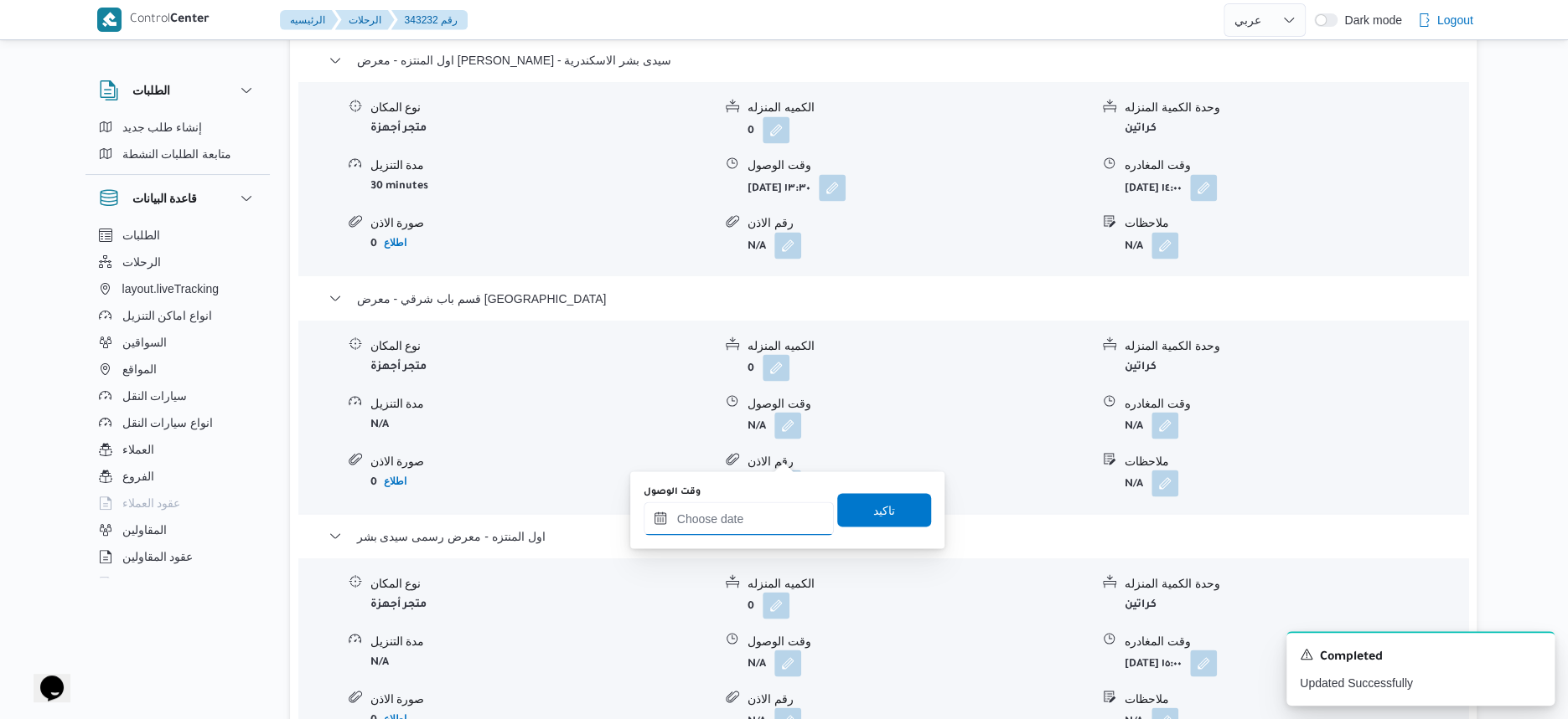
click at [767, 522] on input "وقت الوصول" at bounding box center [739, 518] width 190 height 33
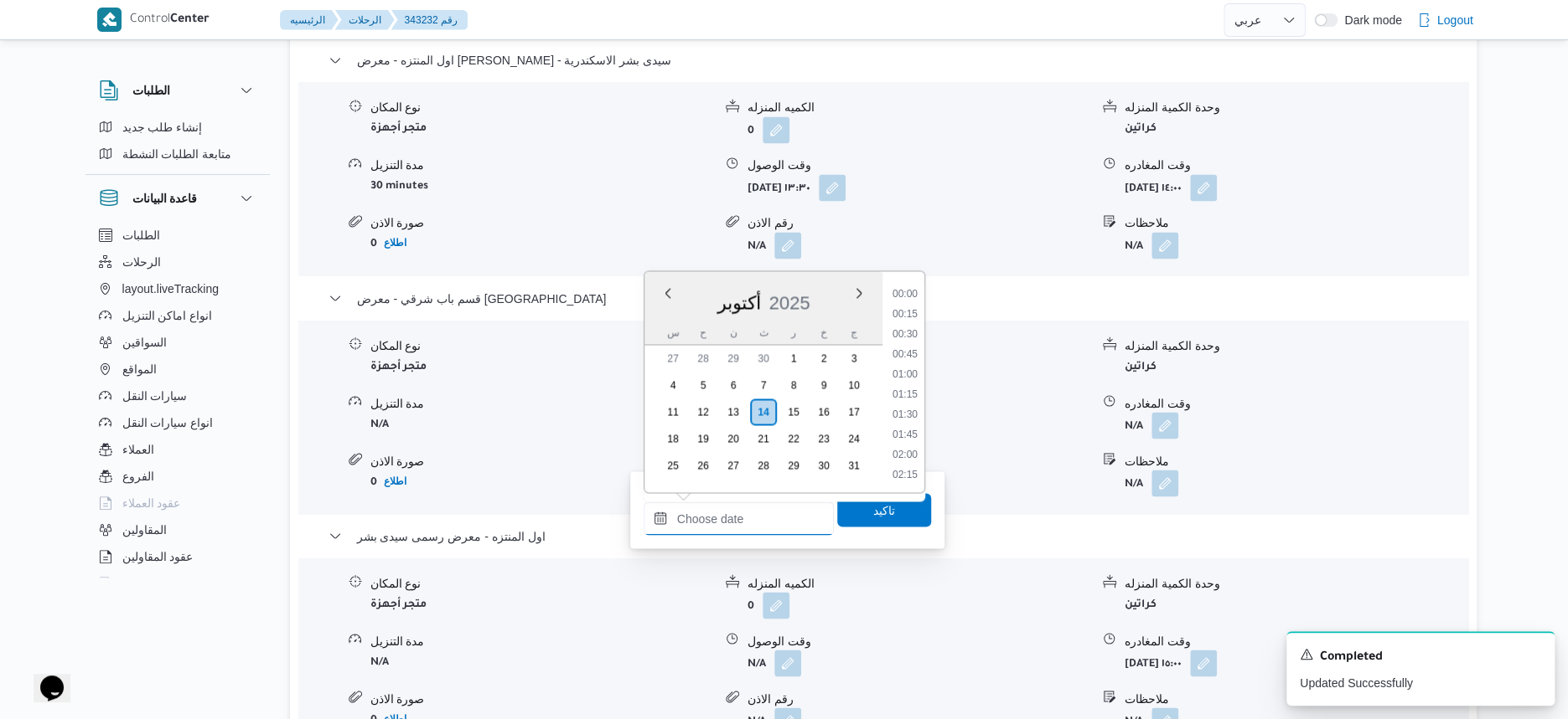
scroll to position [1142, 0]
drag, startPoint x: 908, startPoint y: 298, endPoint x: 903, endPoint y: 345, distance: 47.3
click at [908, 298] on li "14:15" at bounding box center [905, 296] width 38 height 17
type input "١٤/١٠/٢٠٢٥ ١٤:١٥"
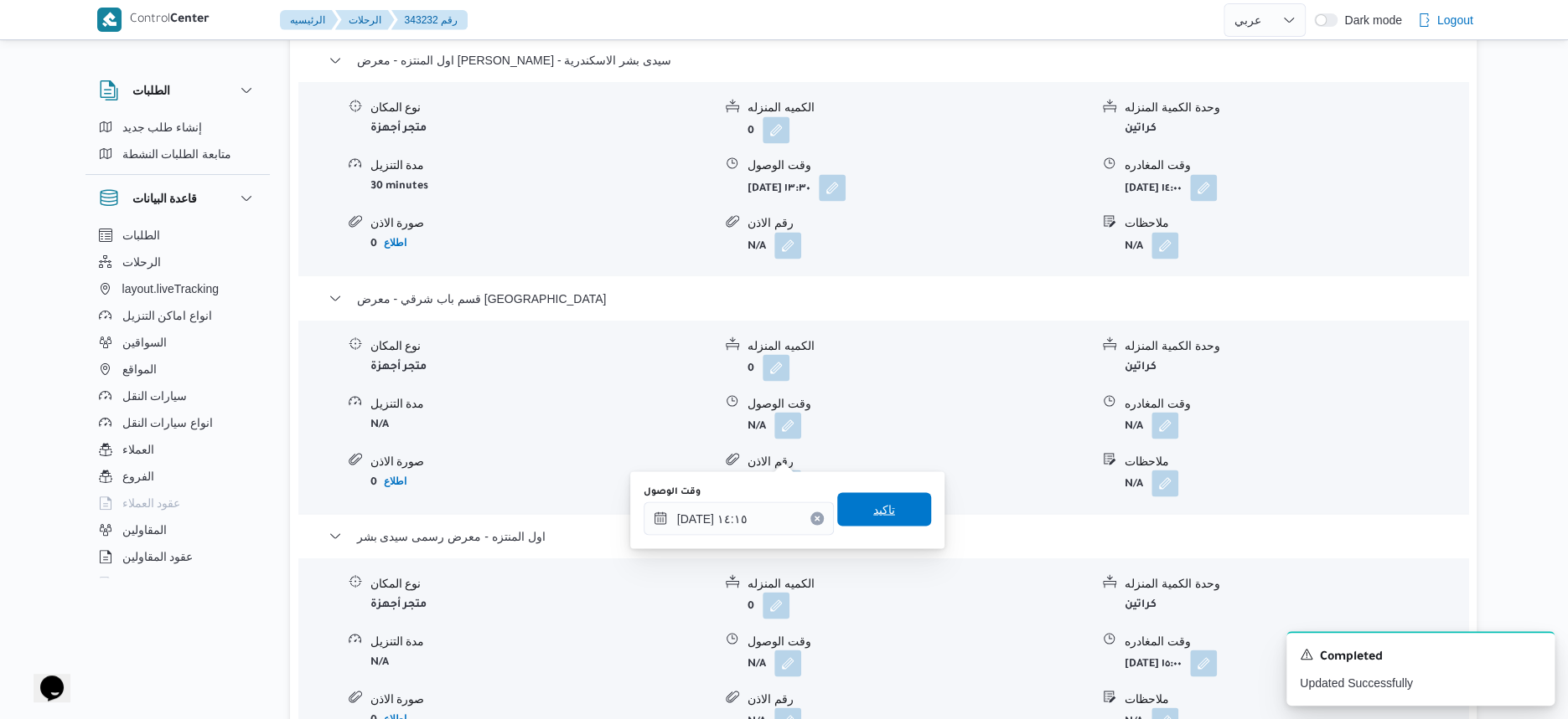
click at [892, 501] on span "تاكيد" at bounding box center [884, 509] width 93 height 33
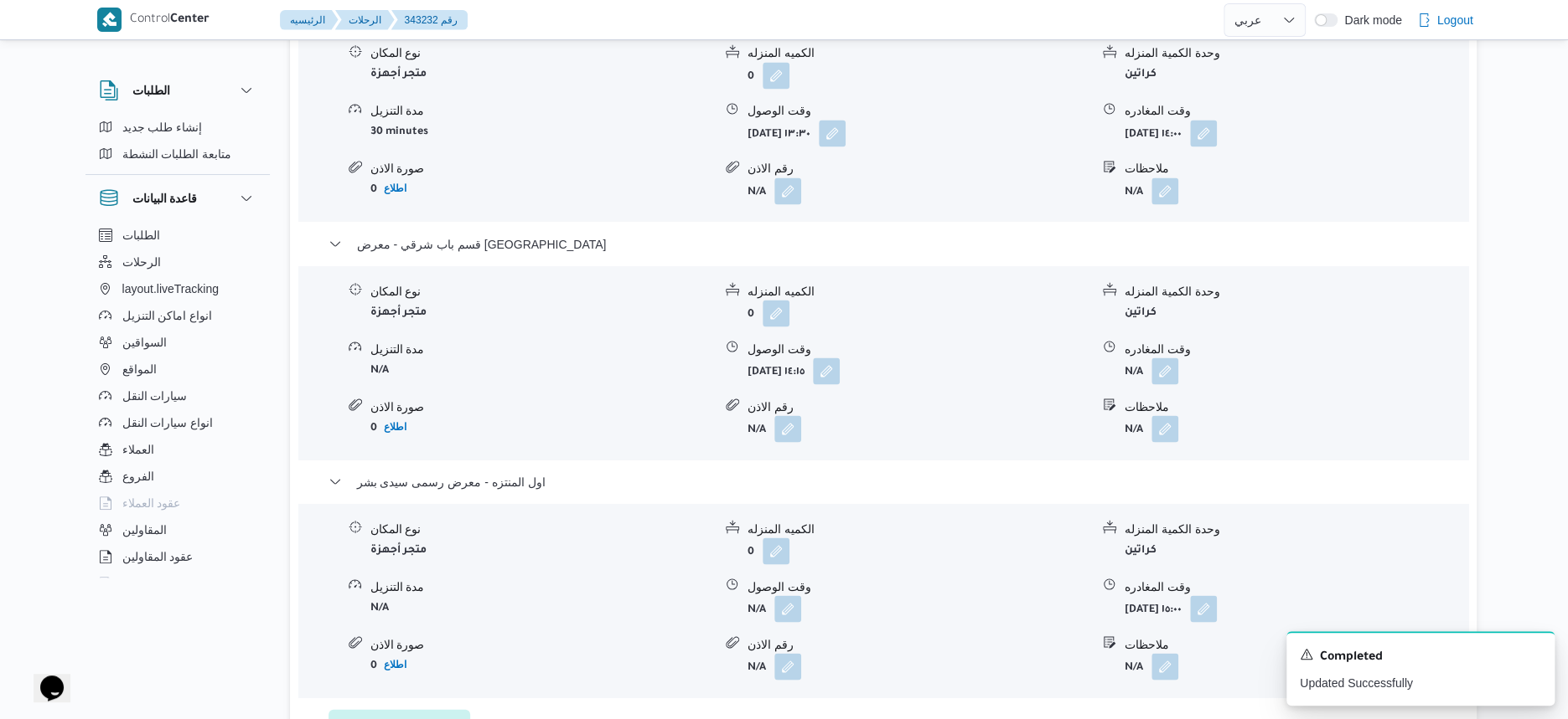
scroll to position [1736, 0]
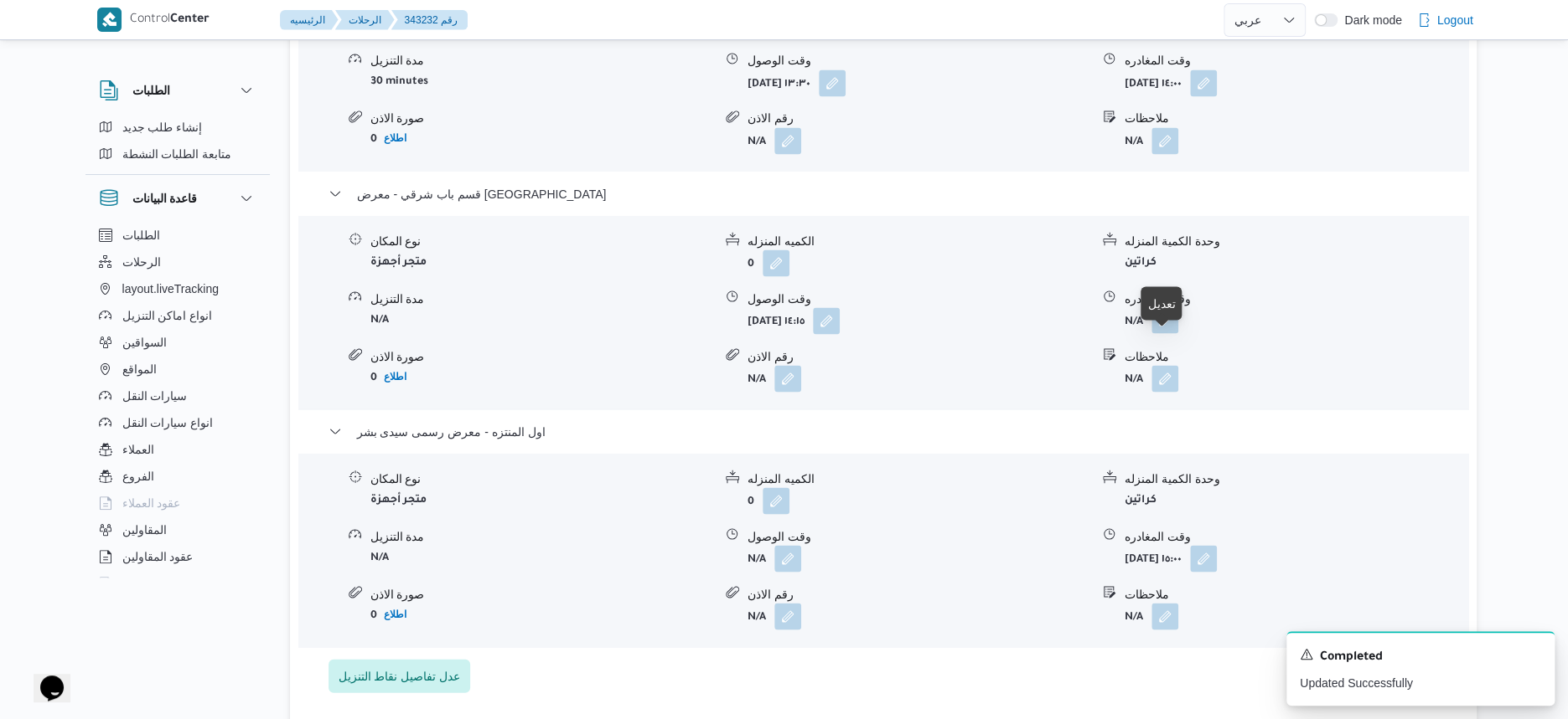
click at [1164, 333] on button "button" at bounding box center [1165, 319] width 27 height 27
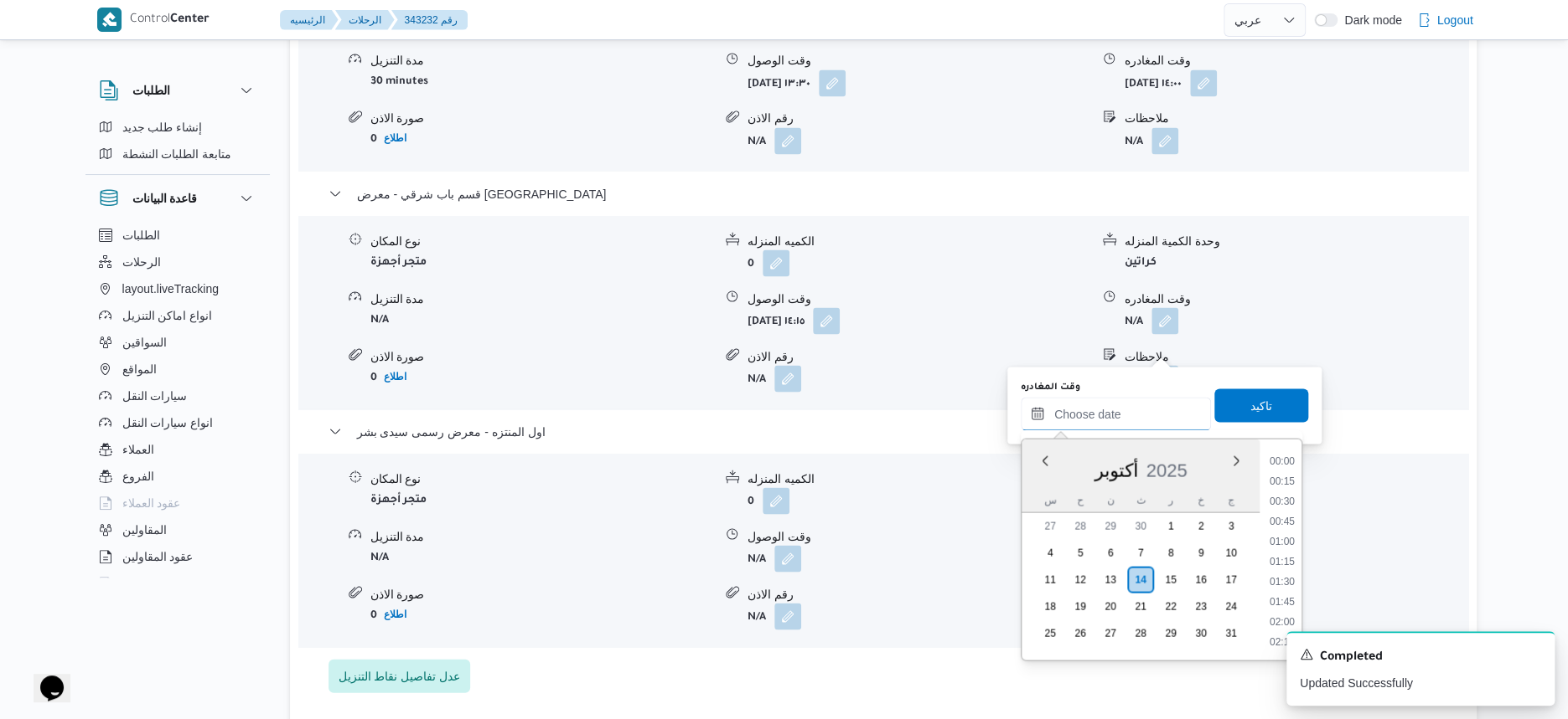
drag, startPoint x: 1145, startPoint y: 422, endPoint x: 1218, endPoint y: 384, distance: 82.3
click at [1145, 422] on input "وقت المغادره" at bounding box center [1116, 414] width 190 height 33
click at [1283, 480] on li "14:30" at bounding box center [1282, 483] width 38 height 17
type input "١٤/١٠/٢٠٢٥ ١٤:٣٠"
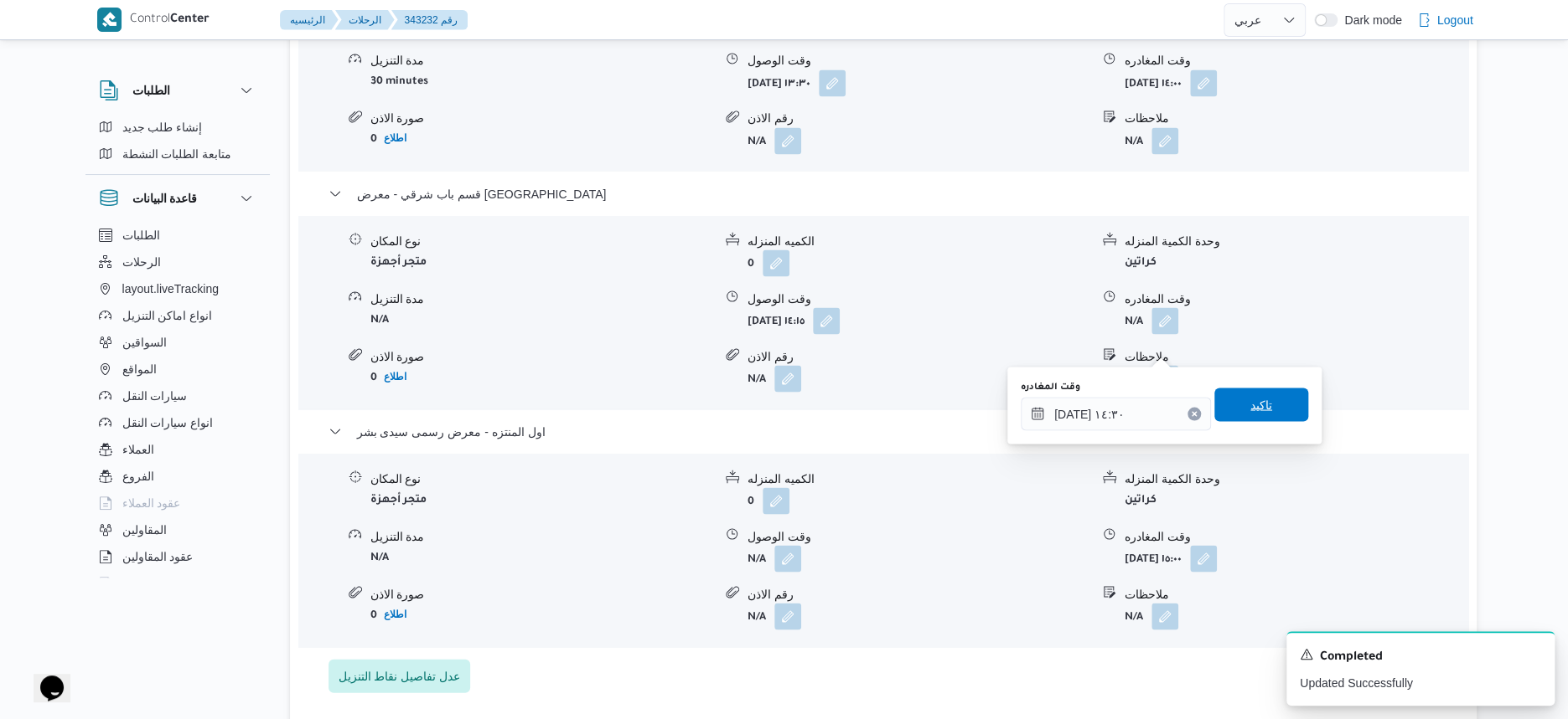
click at [1273, 411] on span "تاكيد" at bounding box center [1261, 404] width 93 height 33
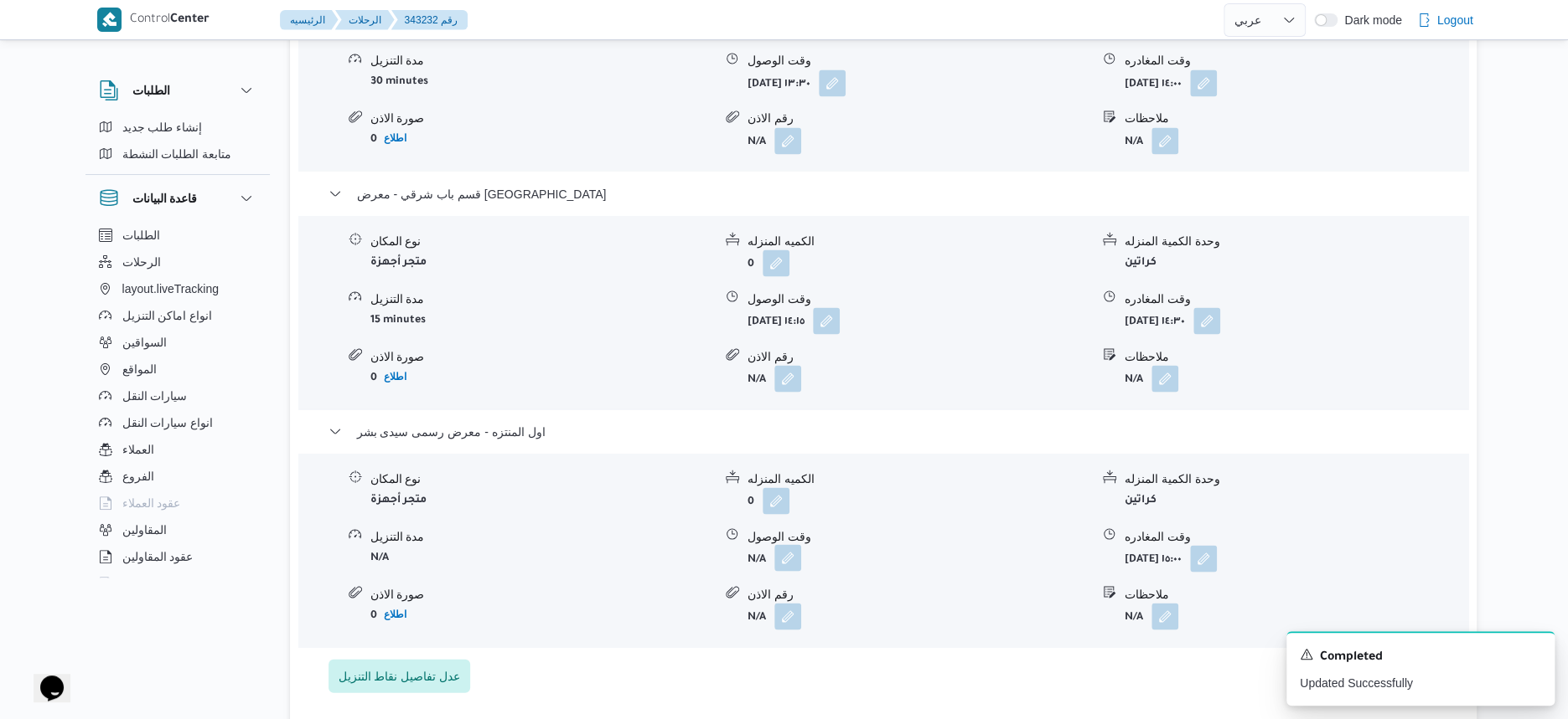
click at [782, 572] on button "button" at bounding box center [787, 558] width 27 height 27
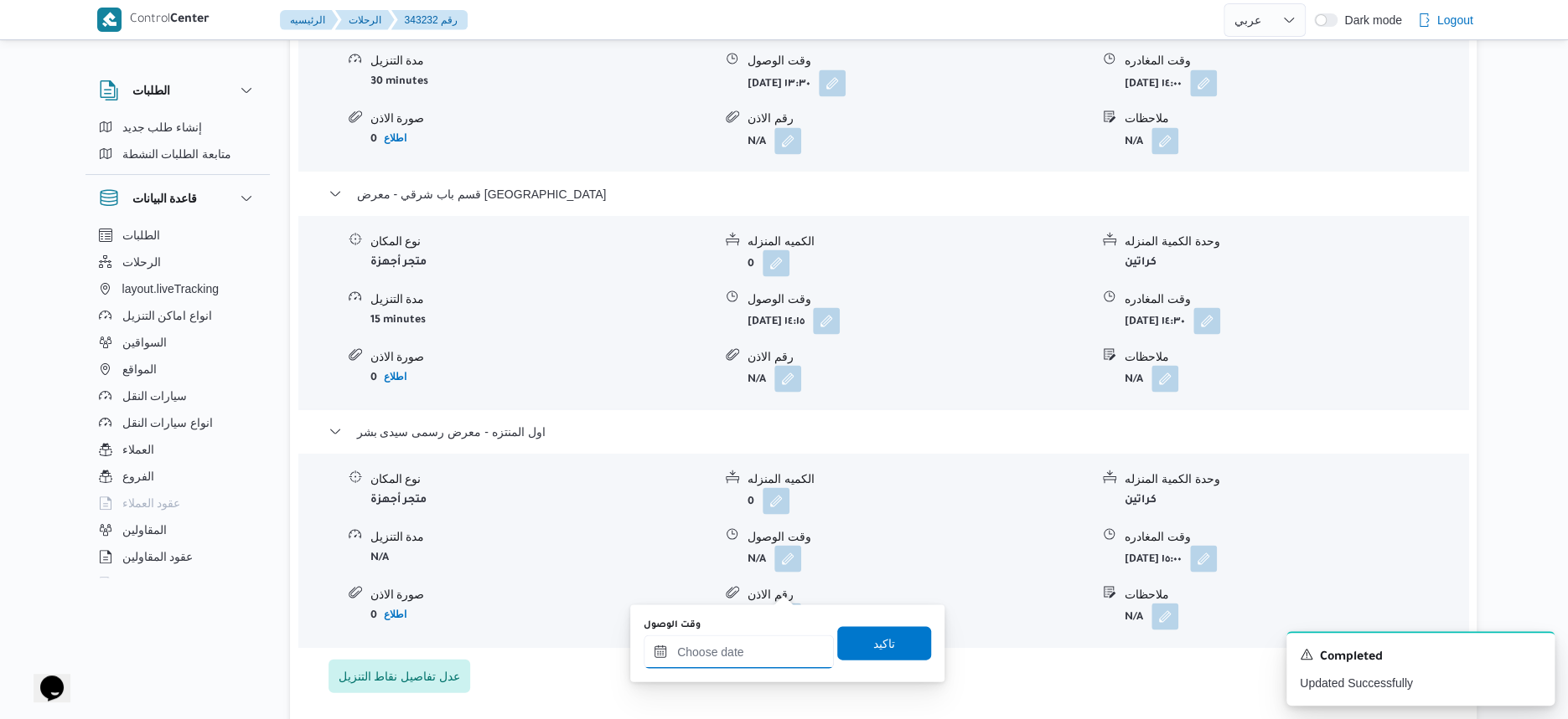
drag, startPoint x: 769, startPoint y: 644, endPoint x: 780, endPoint y: 635, distance: 14.2
click at [769, 644] on input "وقت الوصول" at bounding box center [739, 652] width 190 height 33
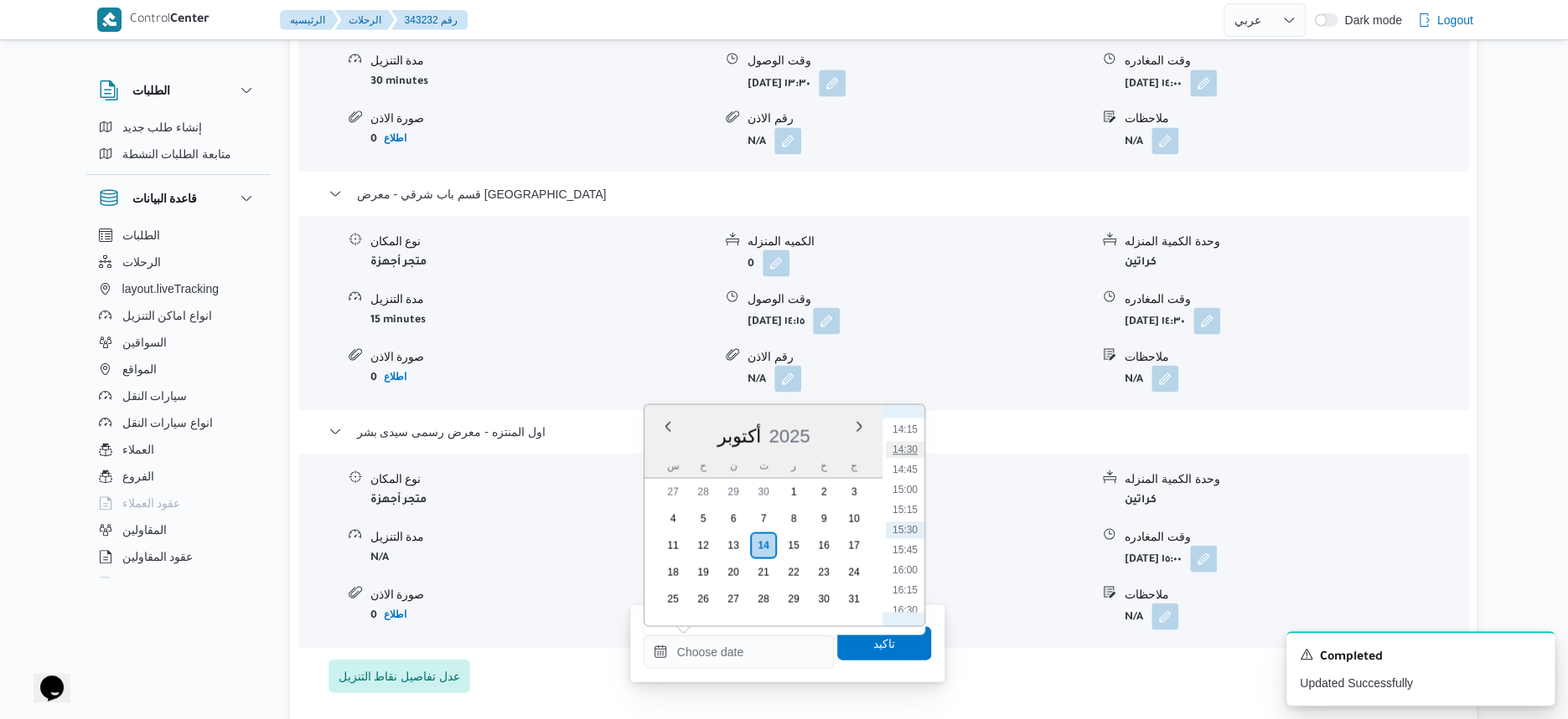
click at [906, 450] on li "14:30" at bounding box center [905, 449] width 38 height 17
type input "١٤/١٠/٢٠٢٥ ١٤:٣٠"
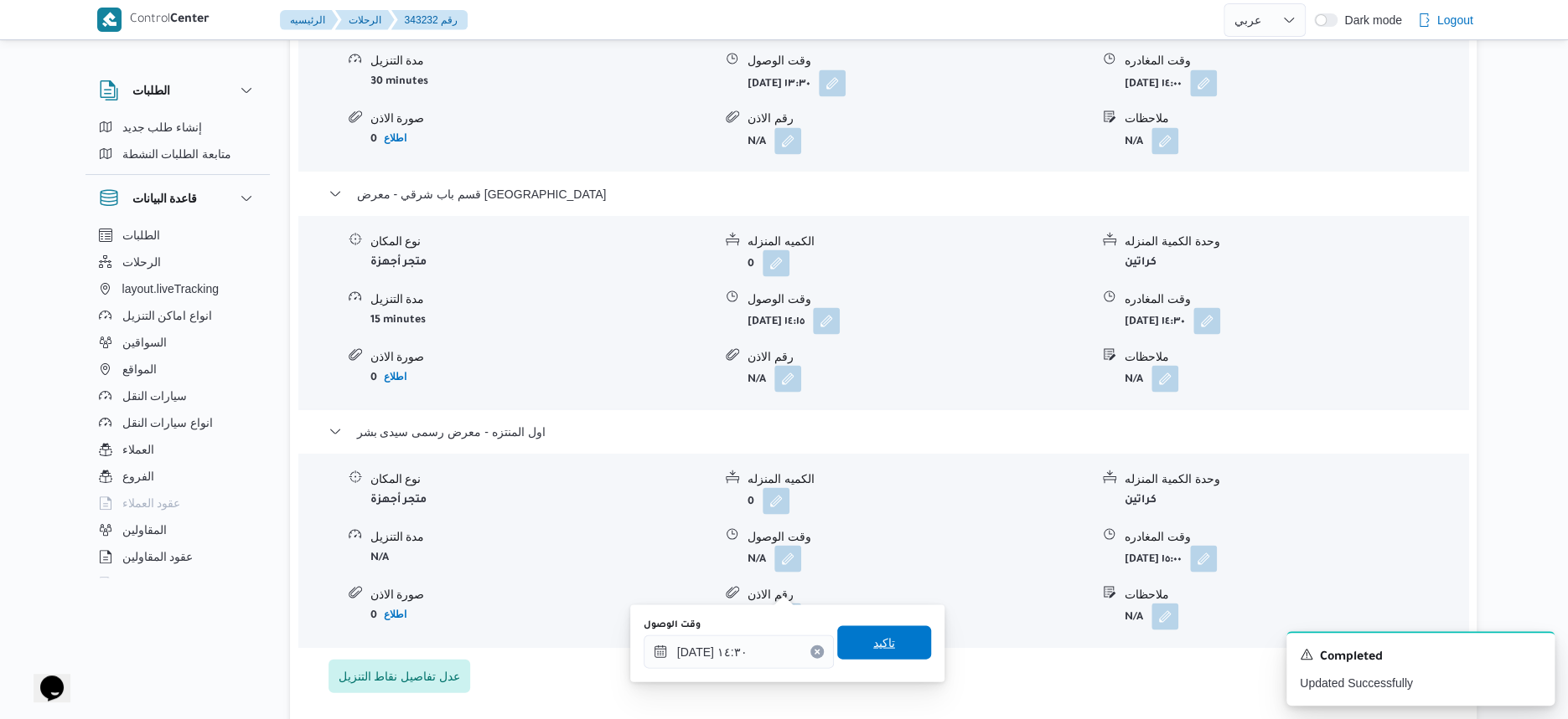
click at [896, 636] on span "تاكيد" at bounding box center [884, 642] width 93 height 33
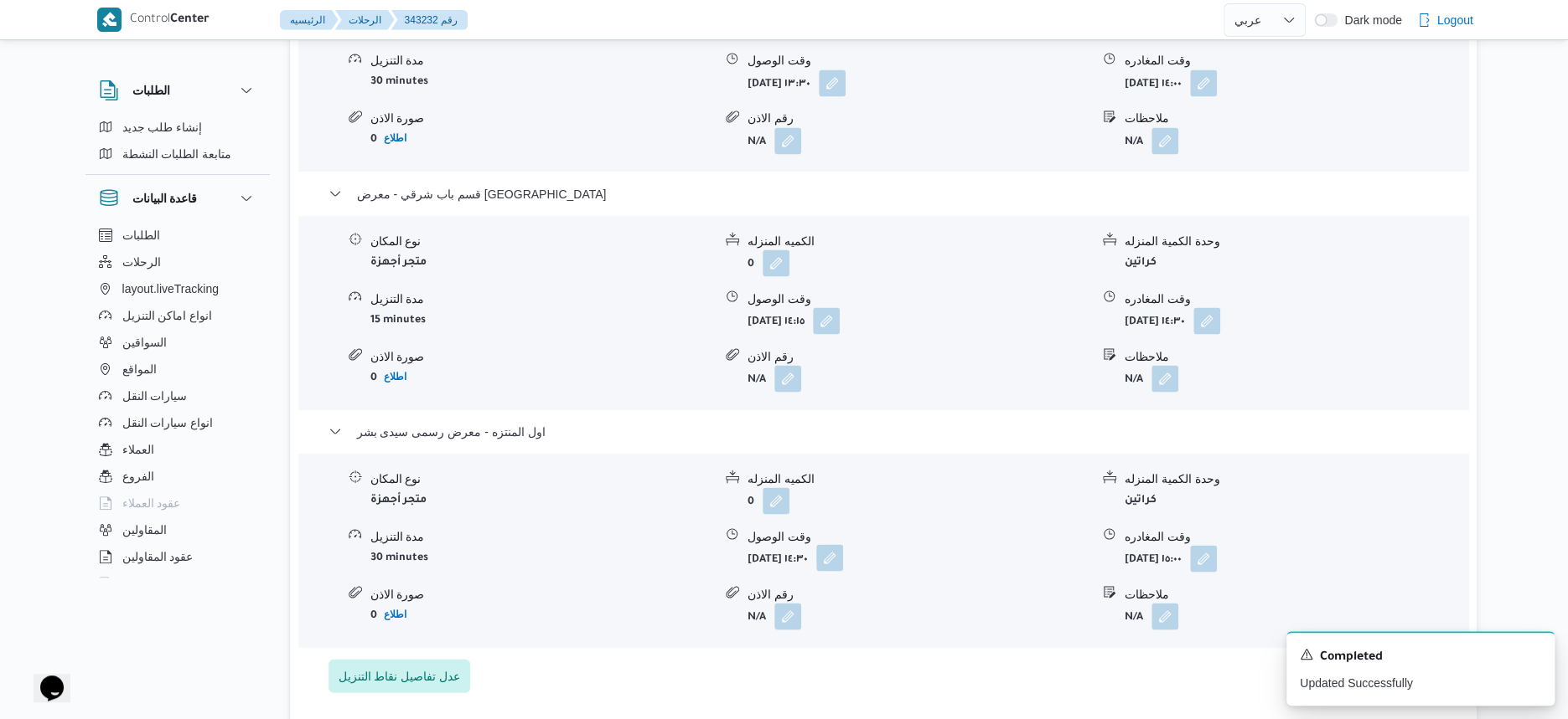
click at [843, 572] on button "button" at bounding box center [829, 558] width 27 height 27
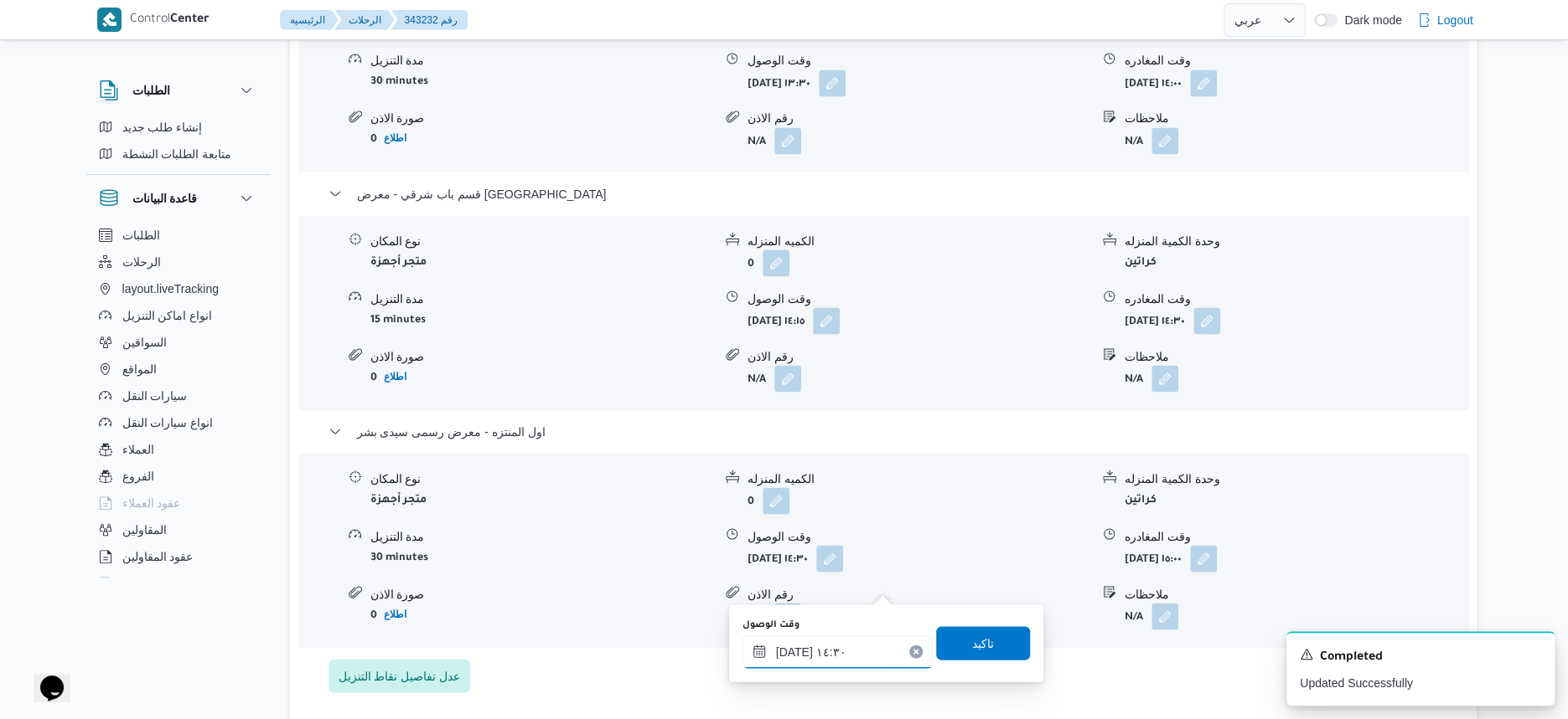
click at [856, 651] on input "١٤/١٠/٢٠٢٥ ١٤:٣٠" at bounding box center [837, 652] width 190 height 33
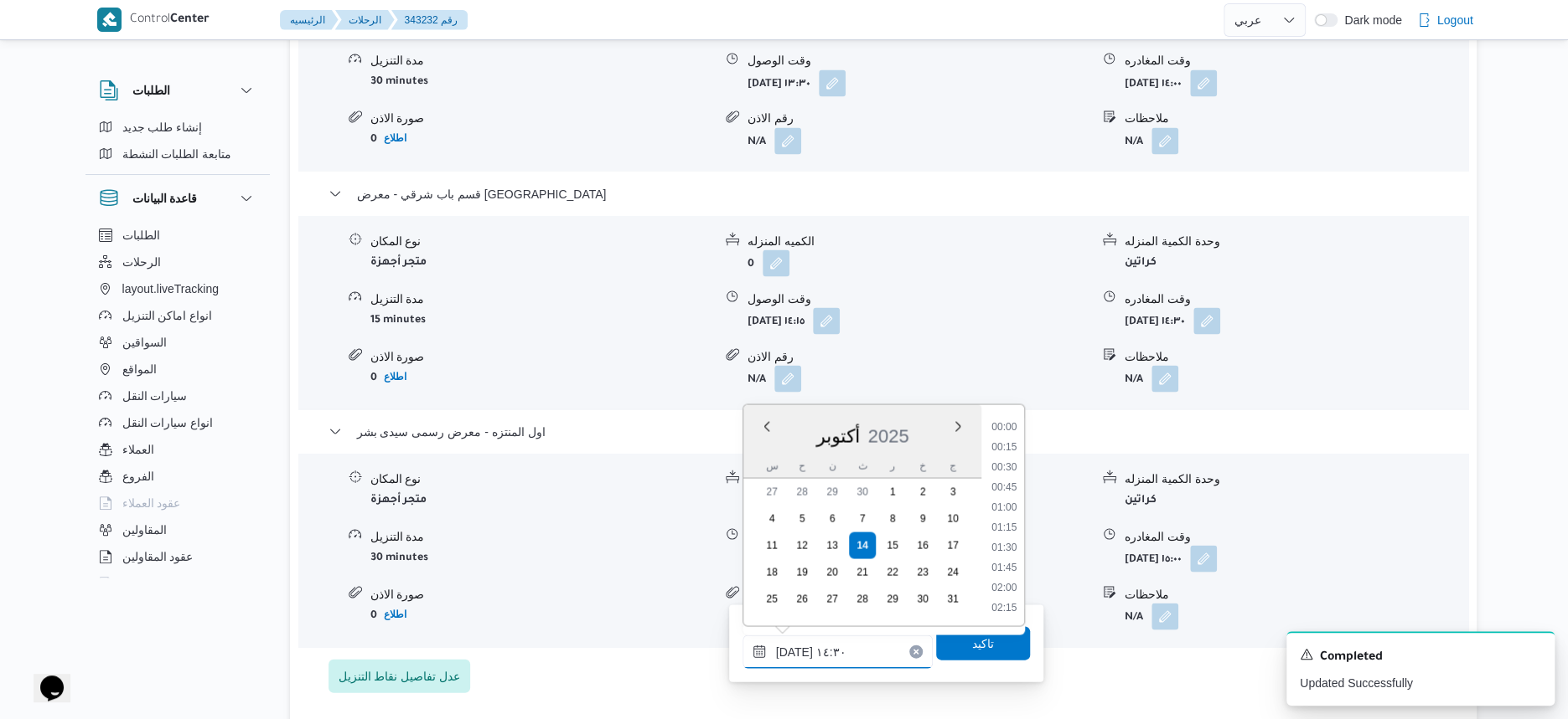
scroll to position [1062, 0]
click at [1003, 546] on li "14:45" at bounding box center [1004, 550] width 38 height 17
type input "١٤/١٠/٢٠٢٥ ١٤:٤٥"
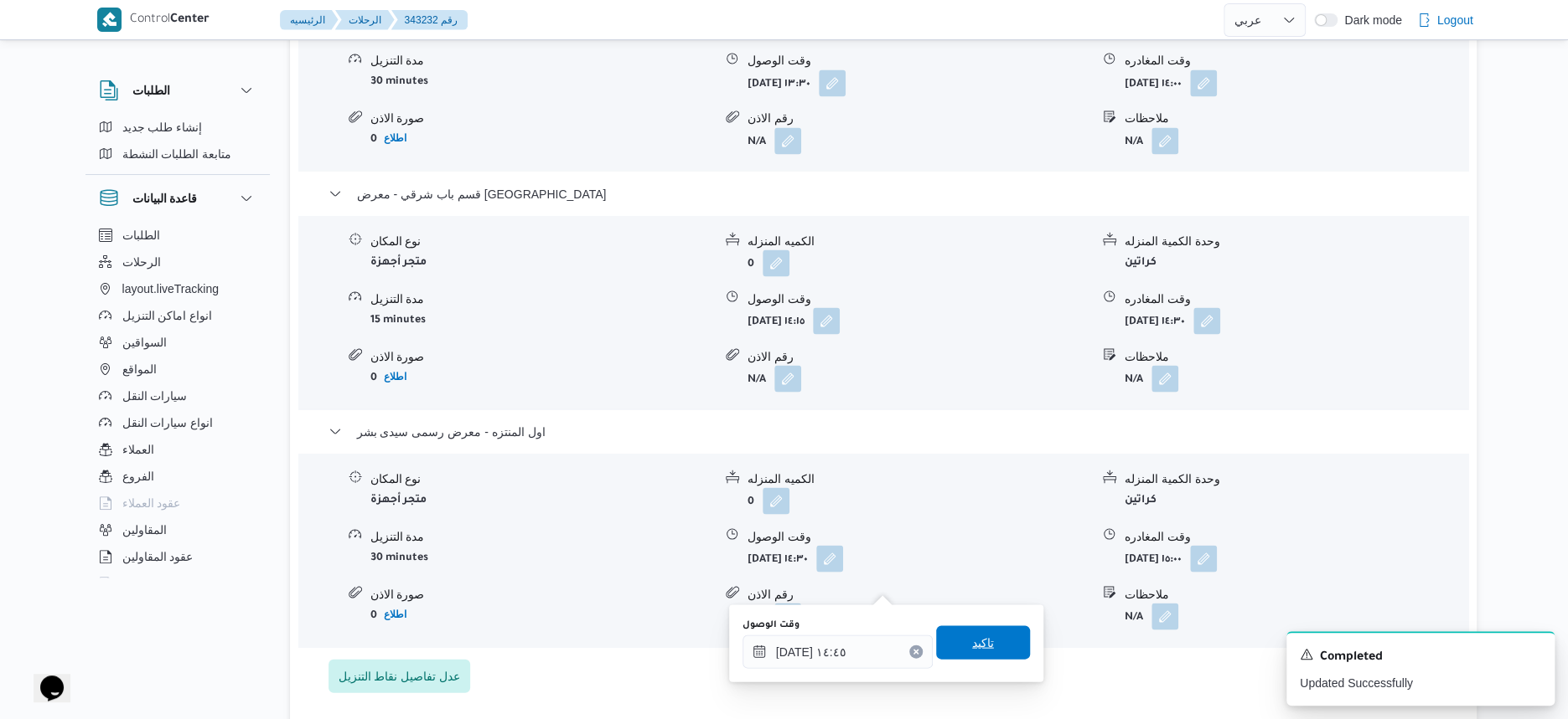
click at [981, 635] on span "تاكيد" at bounding box center [982, 642] width 22 height 20
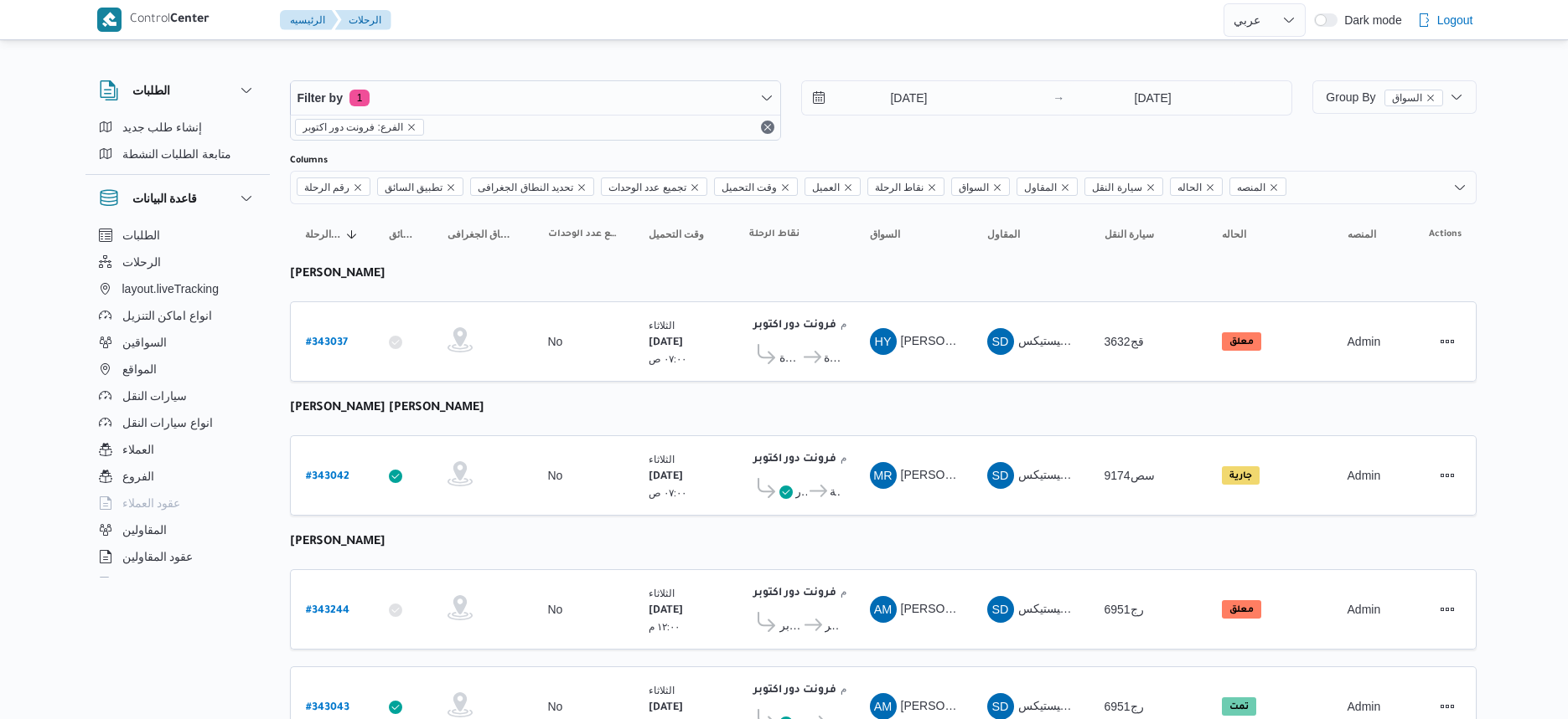
select select "ar"
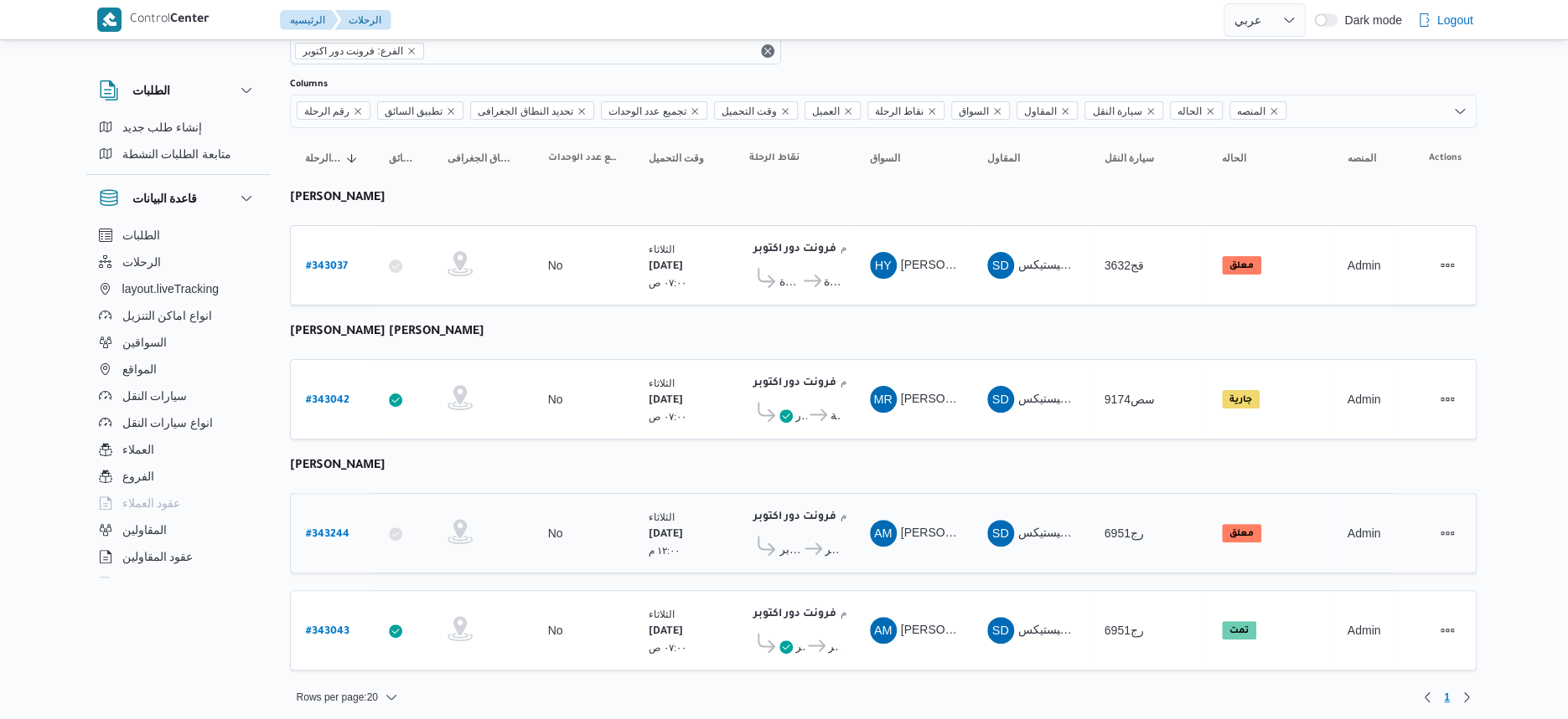
click at [334, 530] on b "# 343244" at bounding box center [327, 535] width 44 height 11
select select "ar"
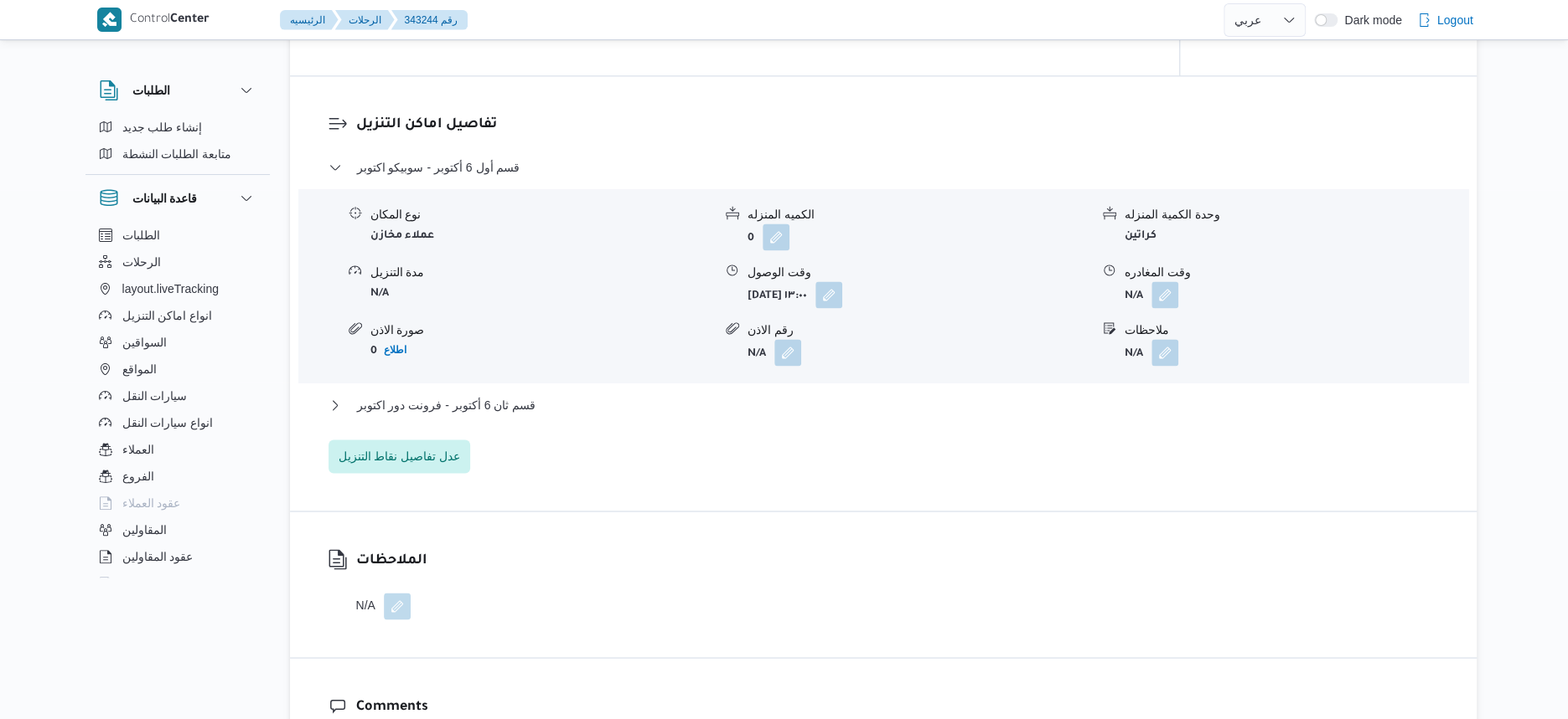
scroll to position [1361, 0]
click at [595, 401] on button "قسم ثان 6 أكتوبر - فرونت دور اكتوبر" at bounding box center [884, 404] width 1111 height 20
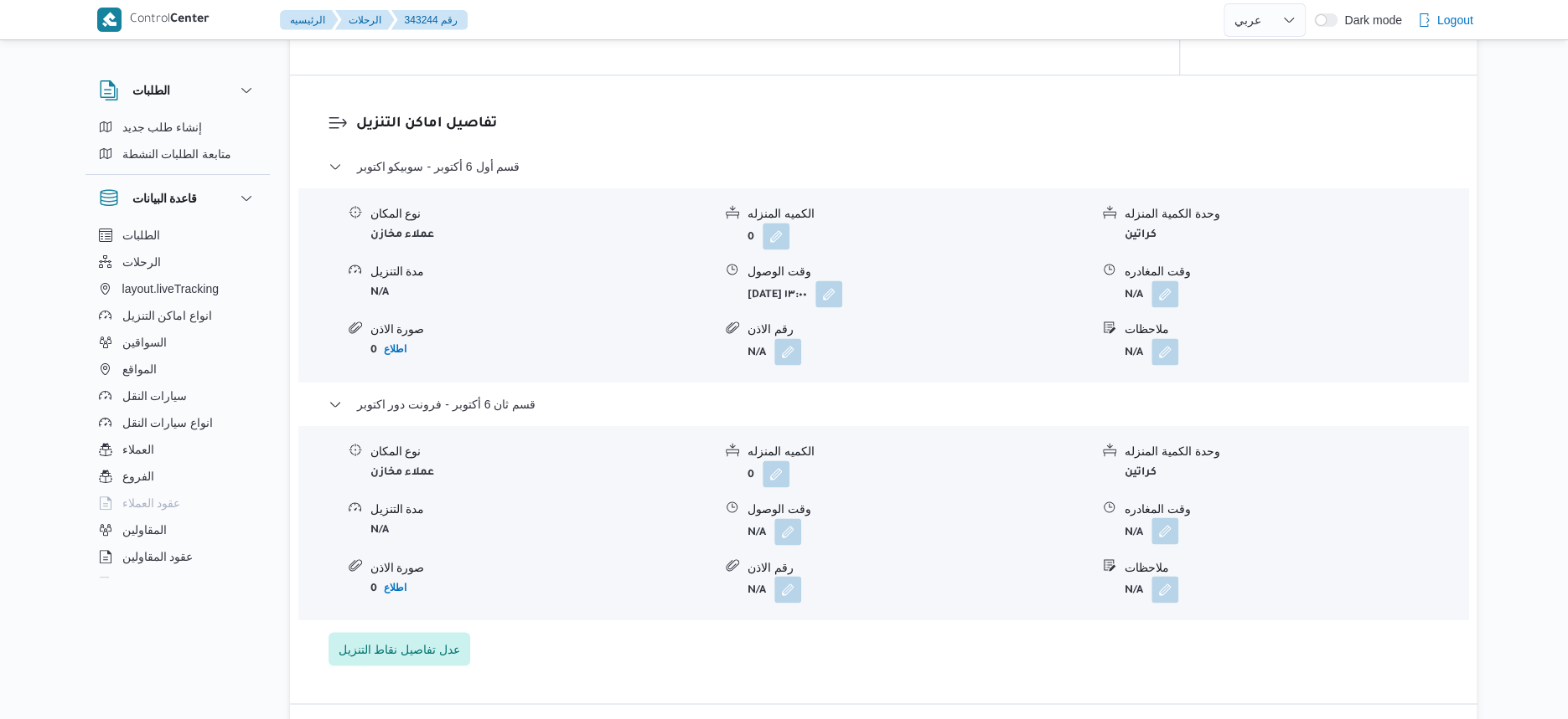
click at [1169, 525] on button "button" at bounding box center [1165, 531] width 27 height 27
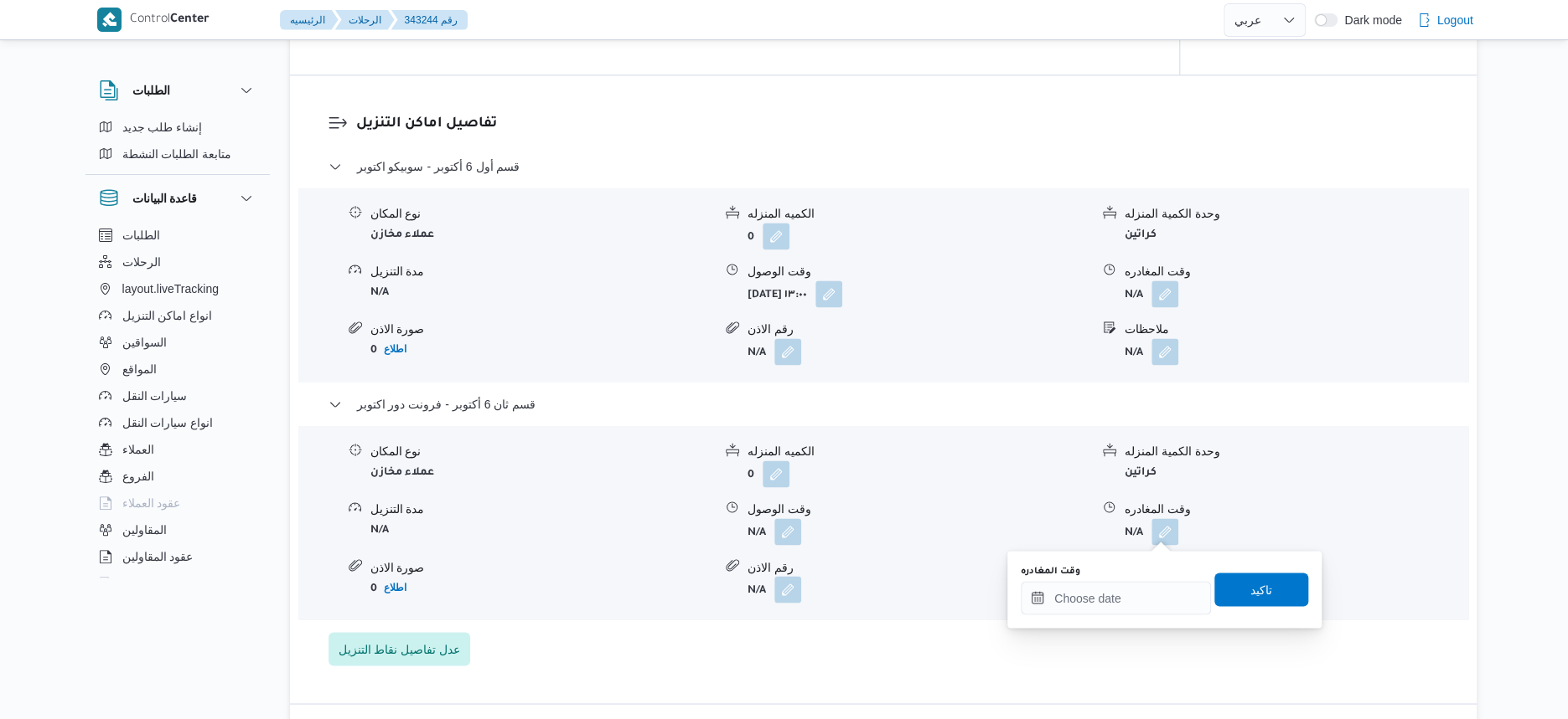
click at [1157, 575] on div "وقت المغادره" at bounding box center [1116, 571] width 190 height 13
click at [1157, 592] on input "وقت المغادره" at bounding box center [1116, 598] width 190 height 33
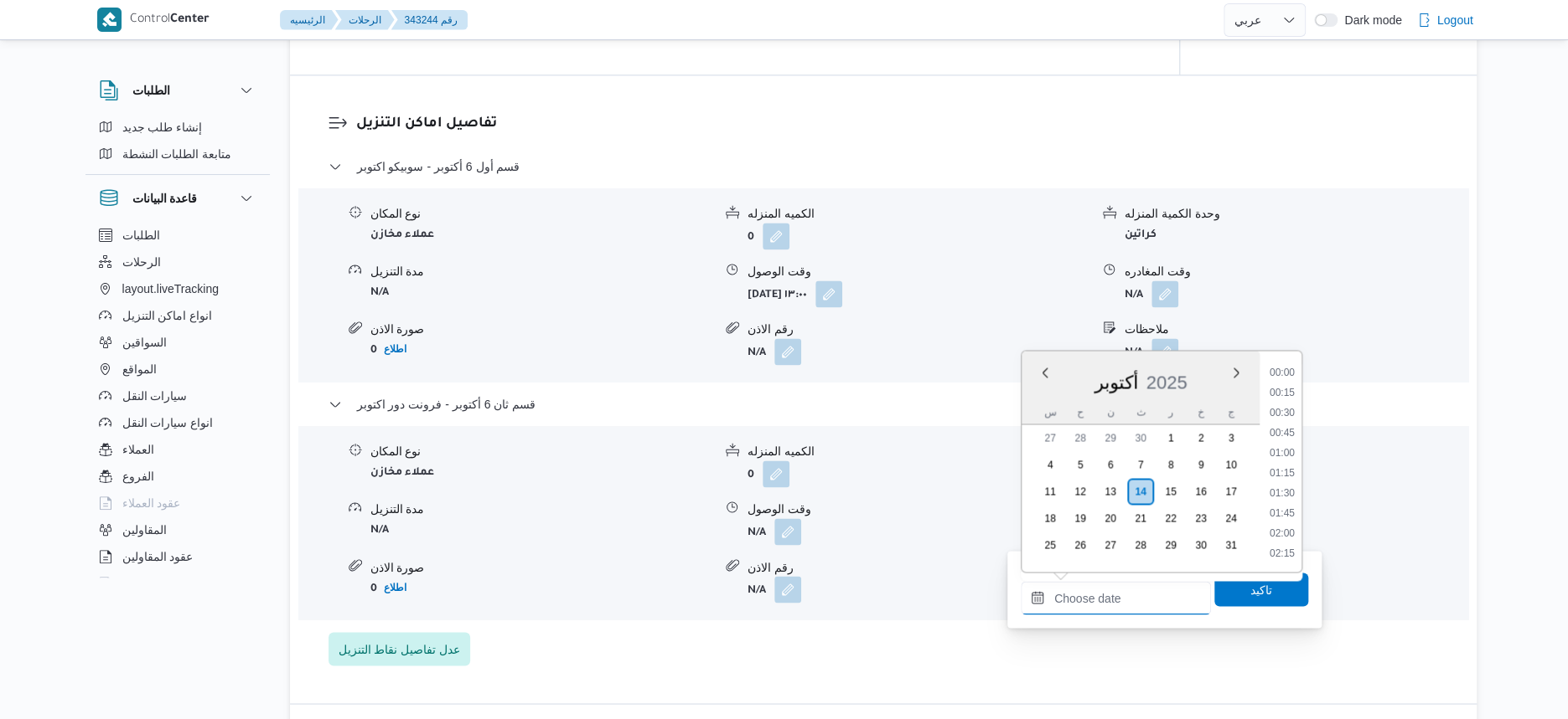
scroll to position [1102, 0]
drag, startPoint x: 1283, startPoint y: 476, endPoint x: 1283, endPoint y: 485, distance: 9.0
click at [1283, 476] on li "15:00" at bounding box center [1282, 476] width 38 height 17
type input "[DATE] ١٥:٠٠"
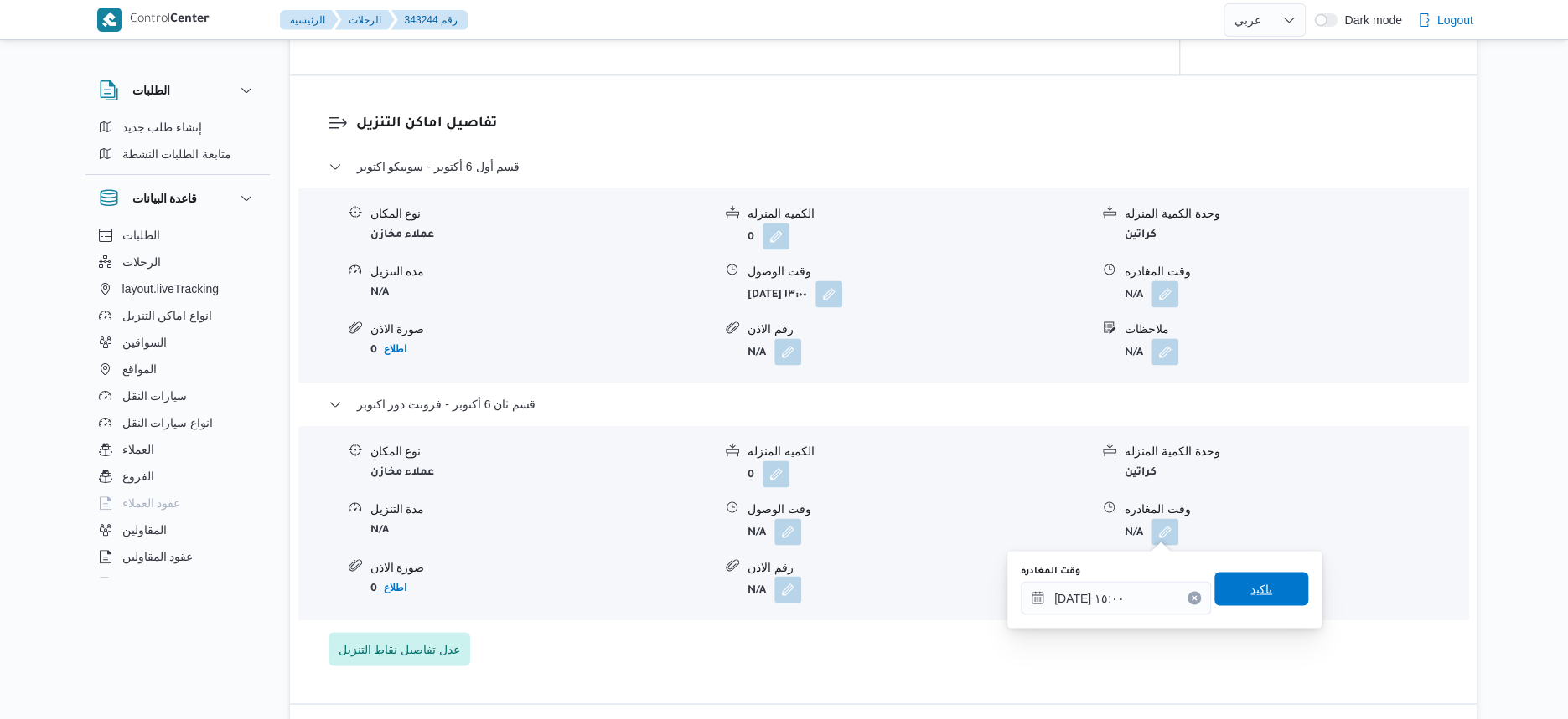
drag, startPoint x: 1277, startPoint y: 582, endPoint x: 1265, endPoint y: 585, distance: 12.4
click at [1276, 582] on span "تاكيد" at bounding box center [1261, 589] width 93 height 33
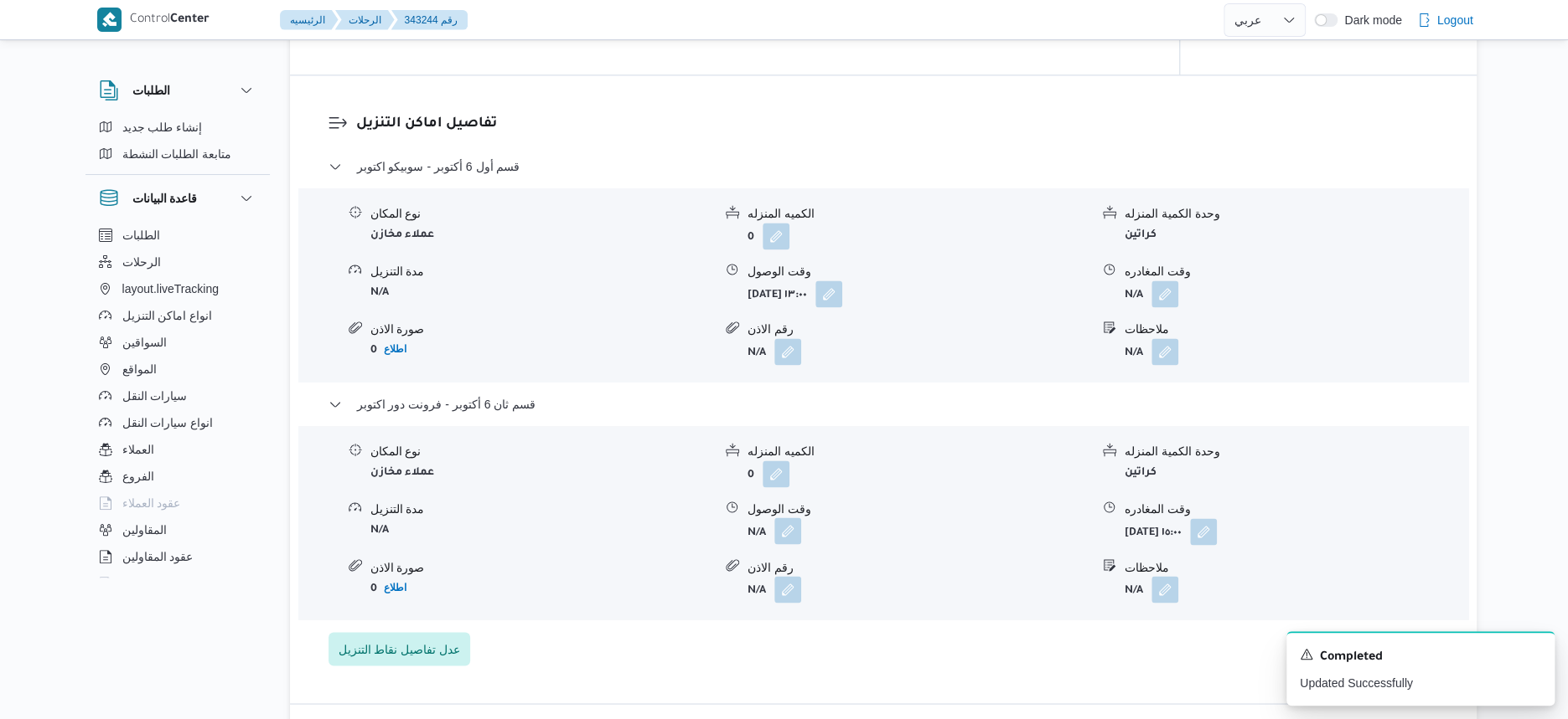
click at [777, 528] on button "button" at bounding box center [787, 531] width 27 height 27
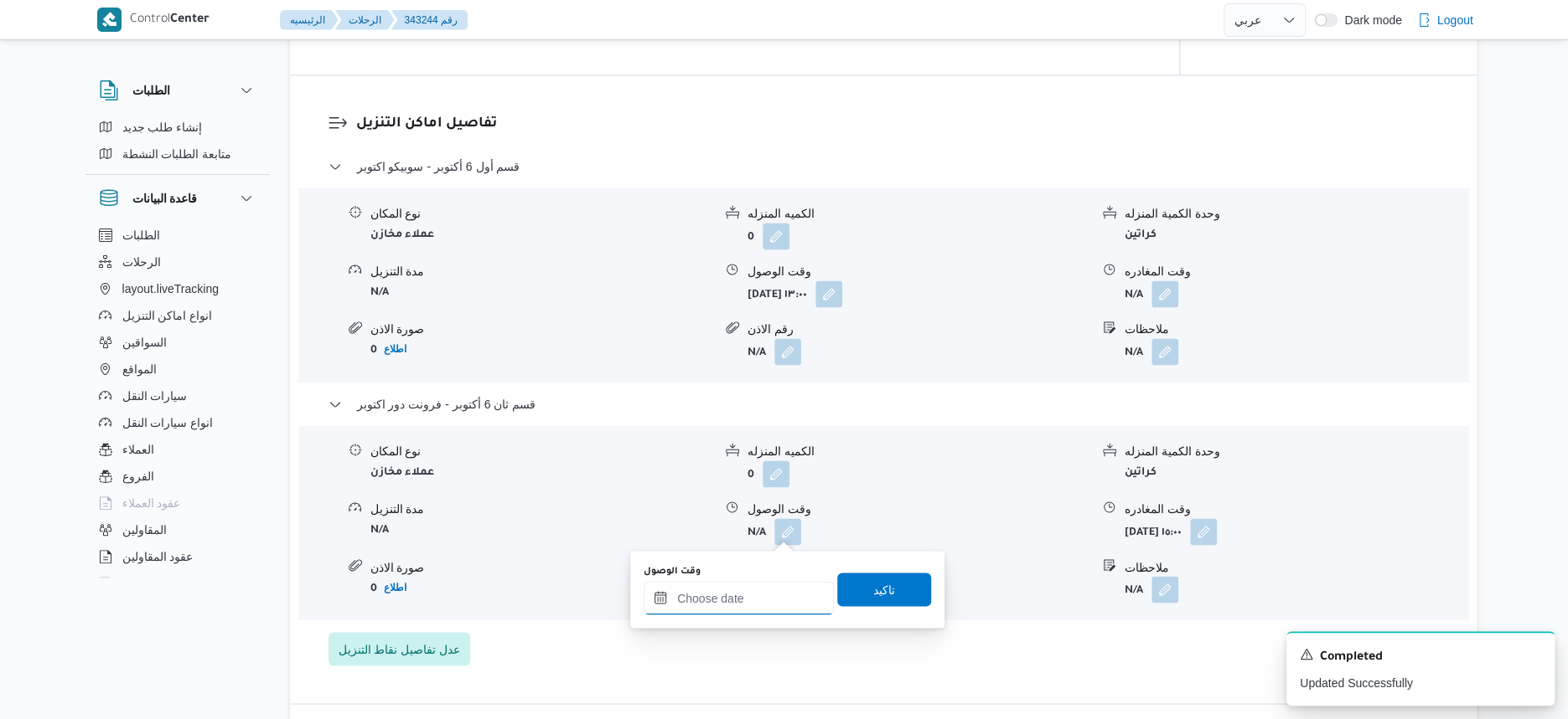
click at [749, 600] on input "وقت الوصول" at bounding box center [739, 598] width 190 height 33
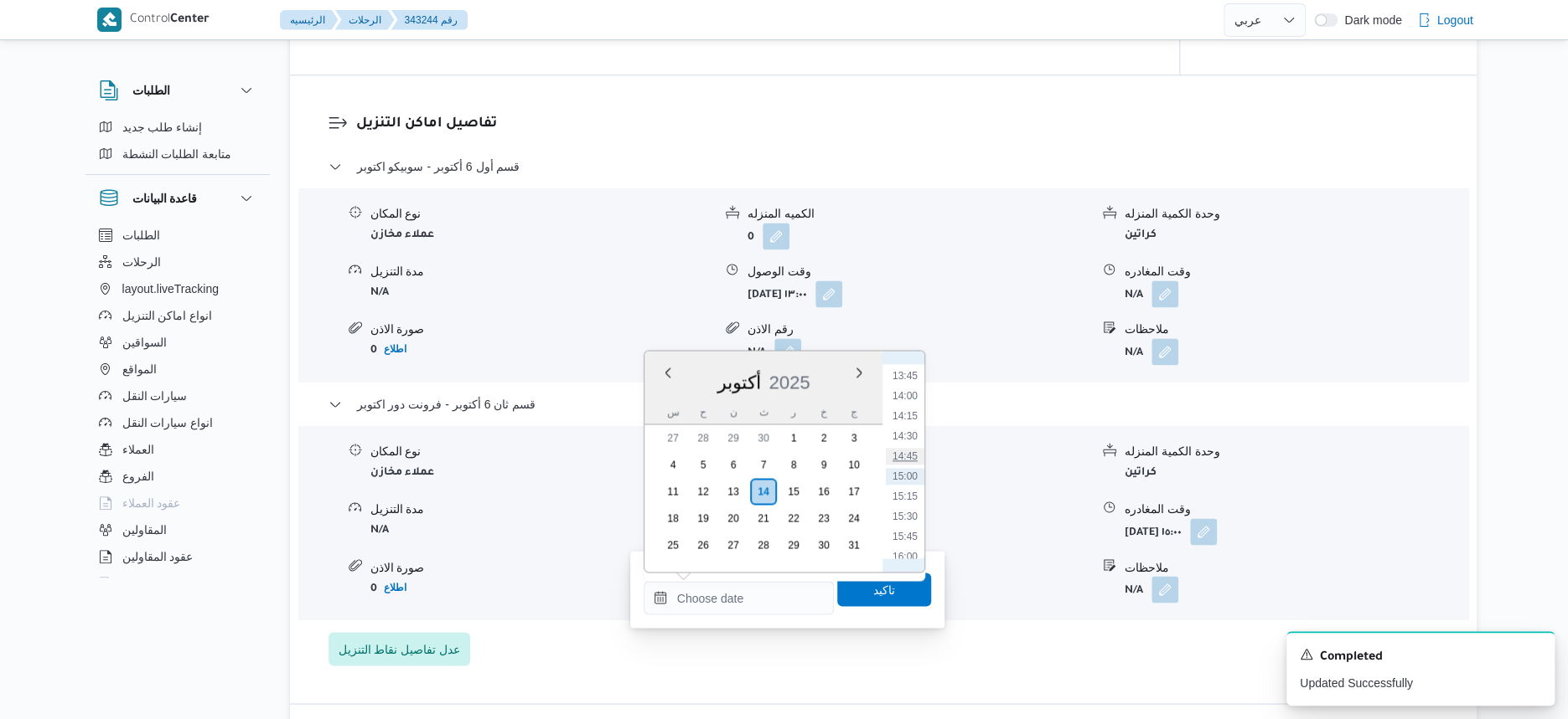
click at [914, 457] on li "14:45" at bounding box center [905, 455] width 38 height 17
type input "[DATE] ١٤:٤٥"
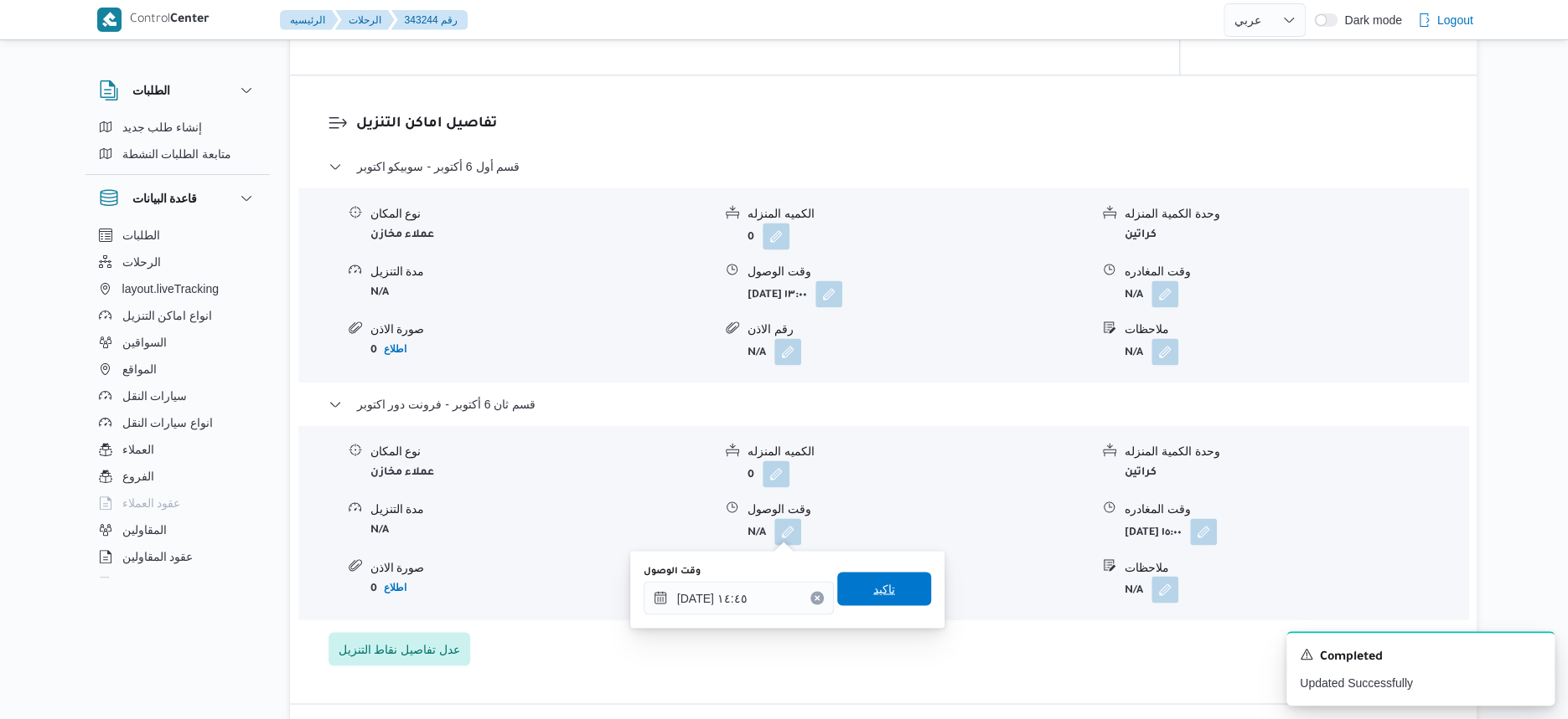
click at [908, 574] on span "تاكيد" at bounding box center [884, 589] width 93 height 33
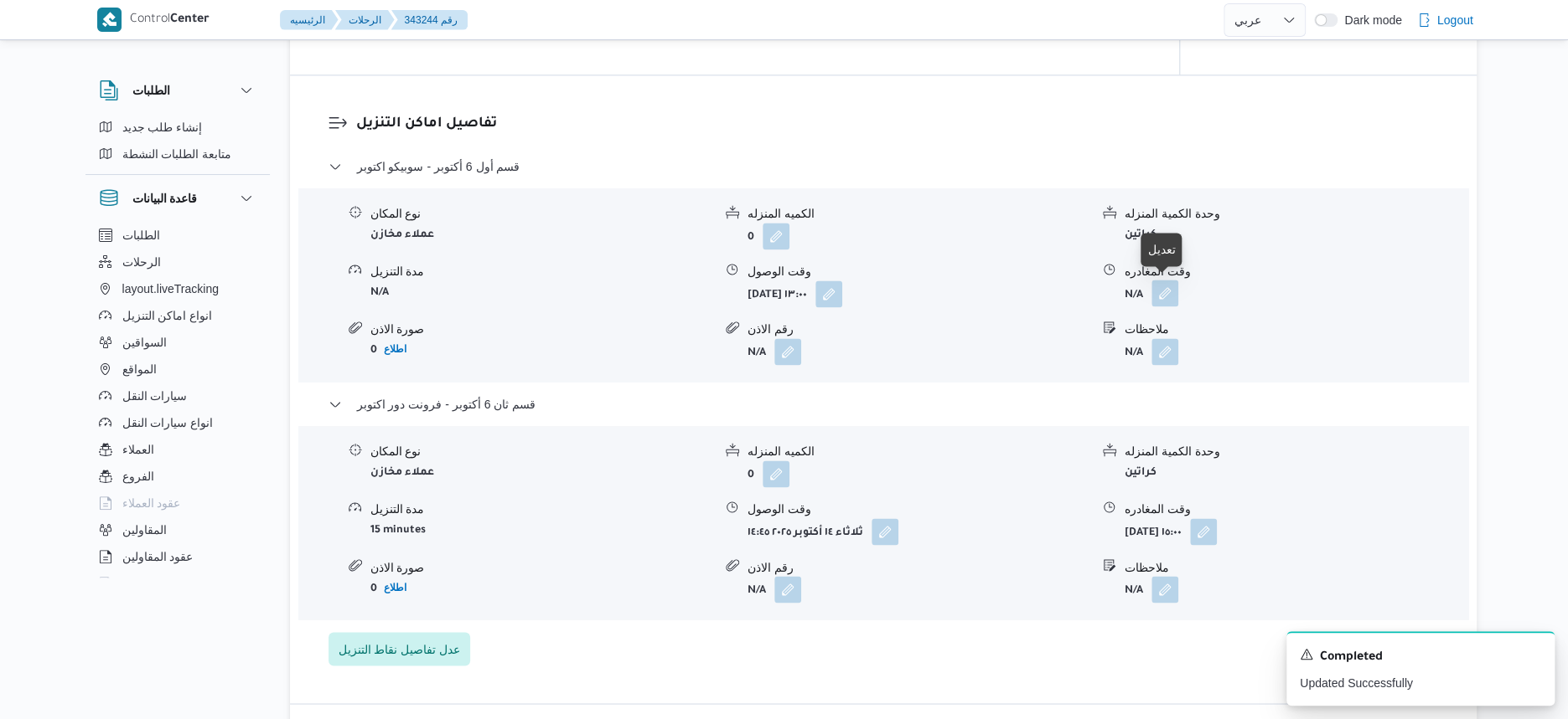
click at [1159, 286] on button "button" at bounding box center [1165, 293] width 27 height 27
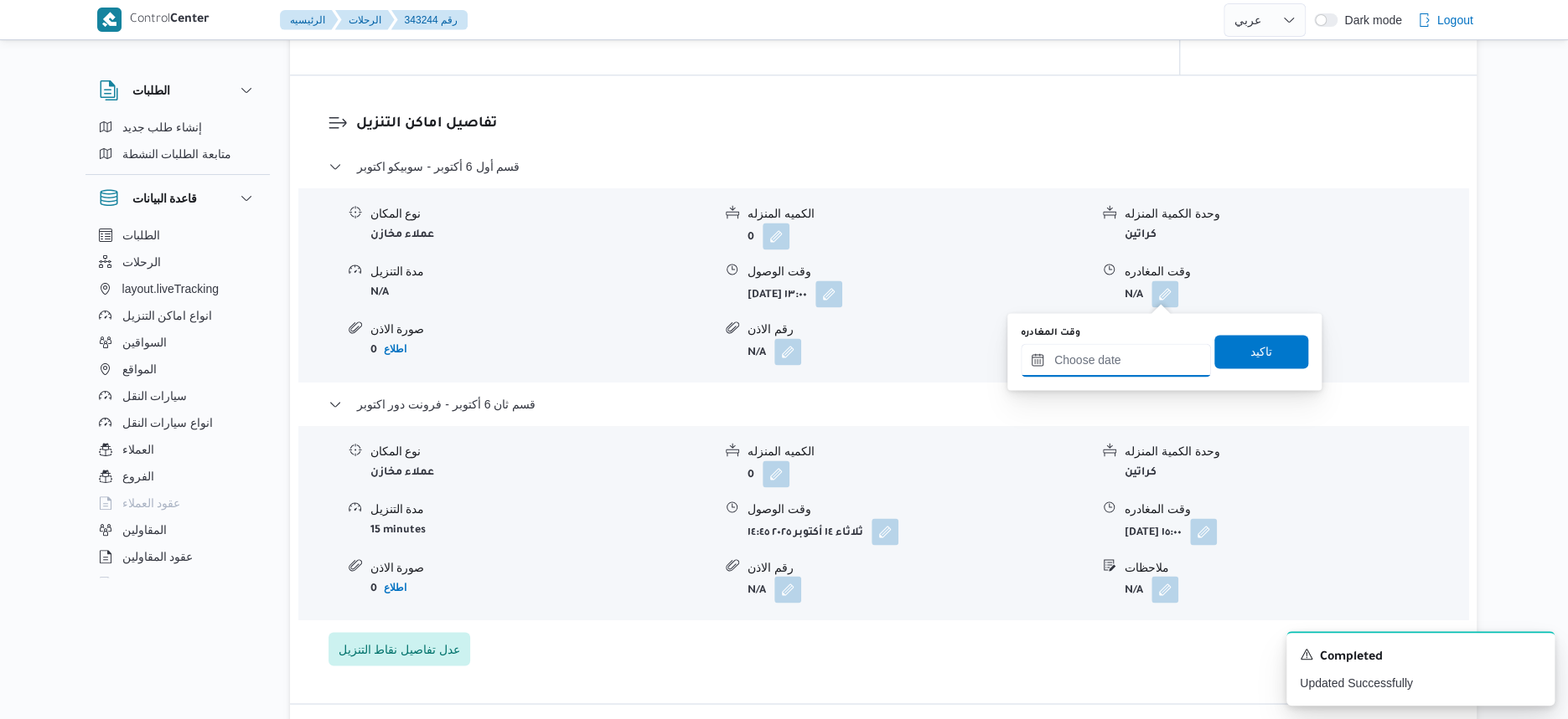
drag, startPoint x: 1139, startPoint y: 357, endPoint x: 1147, endPoint y: 365, distance: 11.3
click at [1139, 357] on input "وقت المغادره" at bounding box center [1116, 360] width 190 height 33
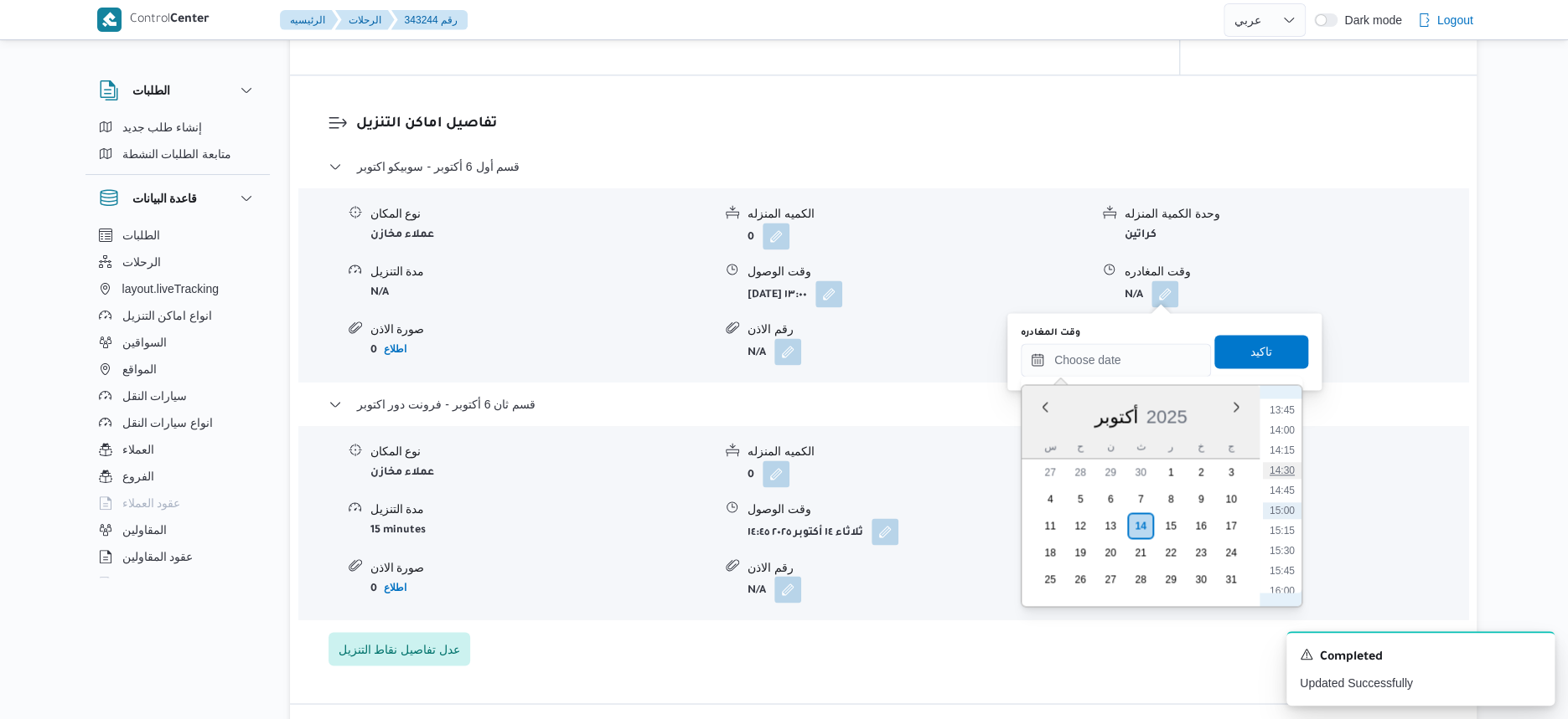
click at [1288, 469] on li "14:30" at bounding box center [1282, 470] width 38 height 17
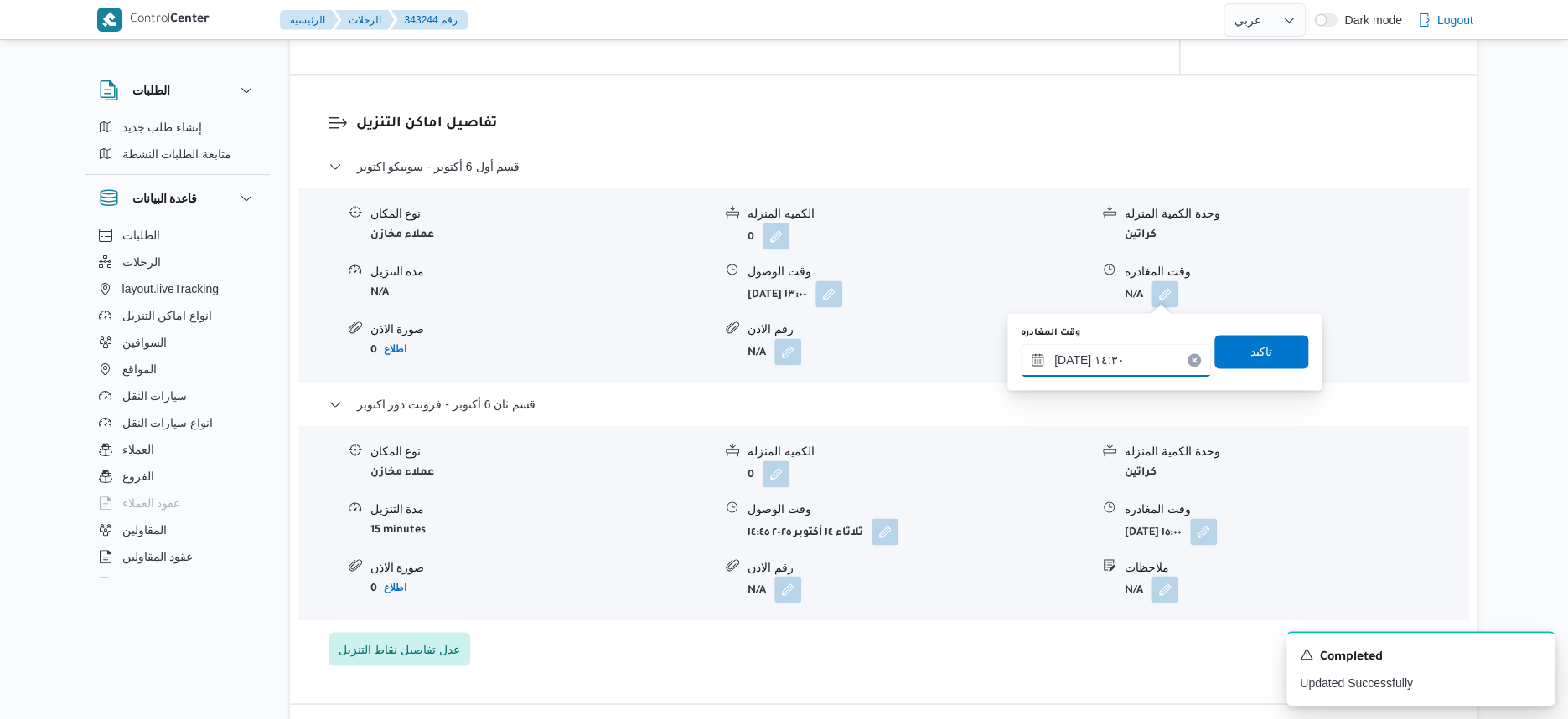
click at [1123, 354] on input "١٤/١٠/٢٠٢٥ ١٤:٣٠" at bounding box center [1116, 360] width 190 height 33
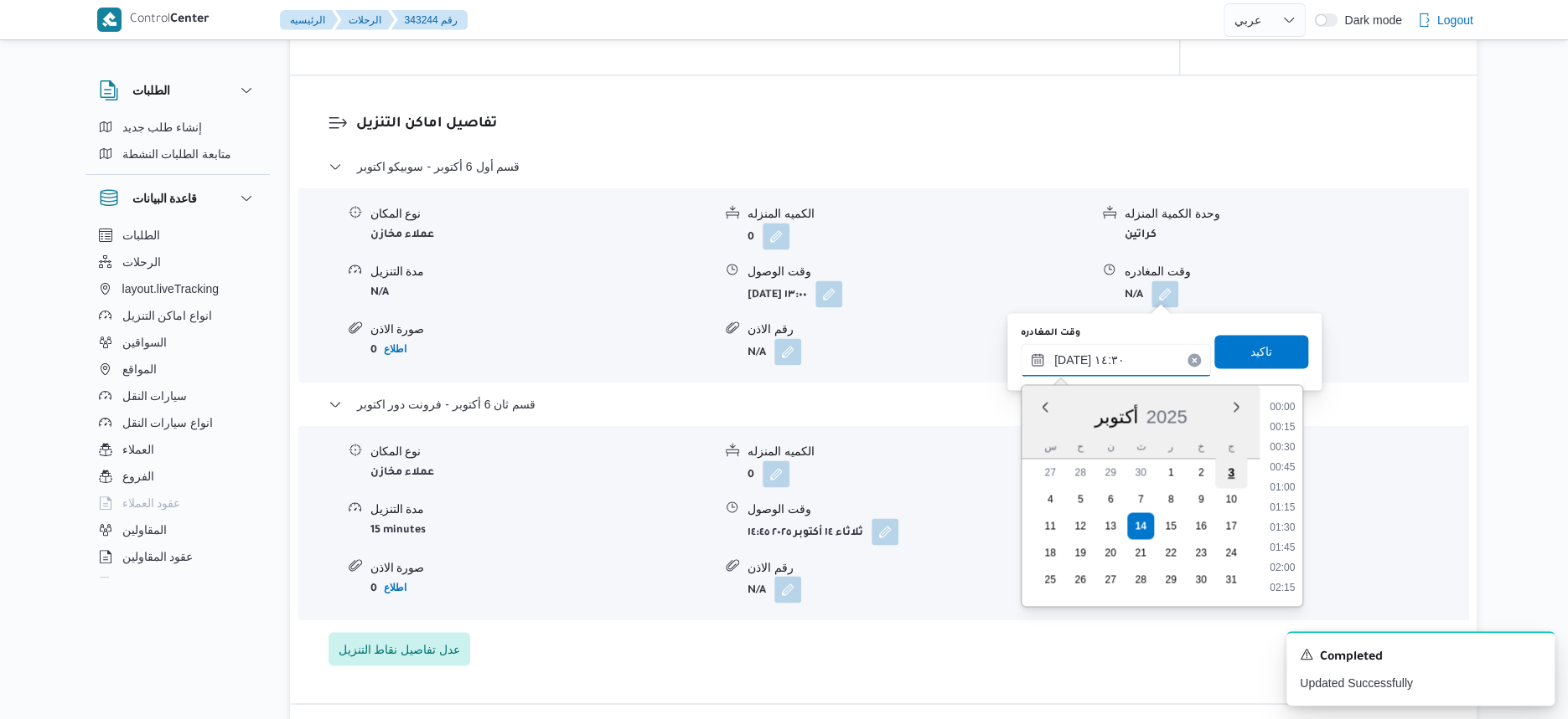
scroll to position [1062, 0]
click at [1276, 492] on li "14:15" at bounding box center [1282, 490] width 38 height 17
type input "١٤/١٠/٢٠٢٥ ١٤:١٥"
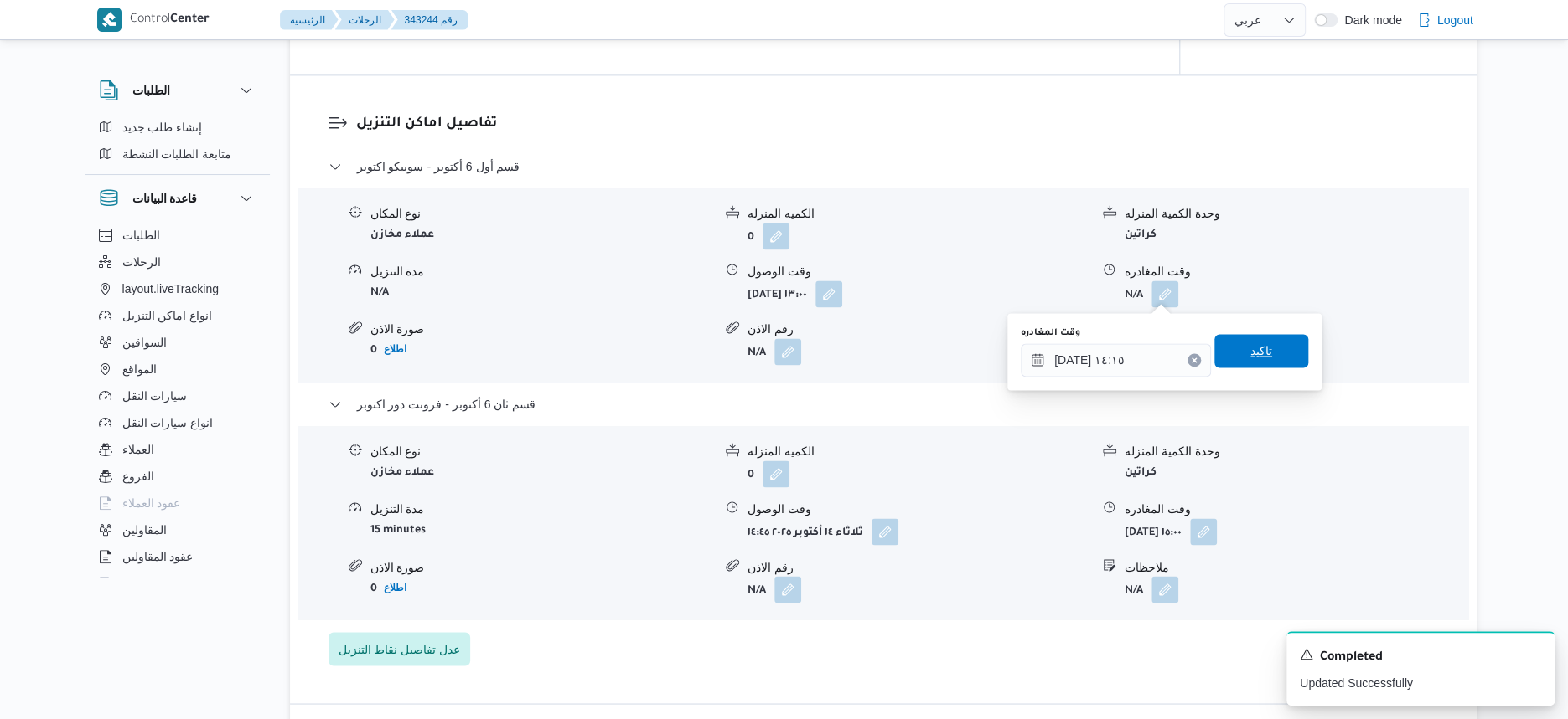
click at [1270, 351] on span "تاكيد" at bounding box center [1261, 351] width 93 height 33
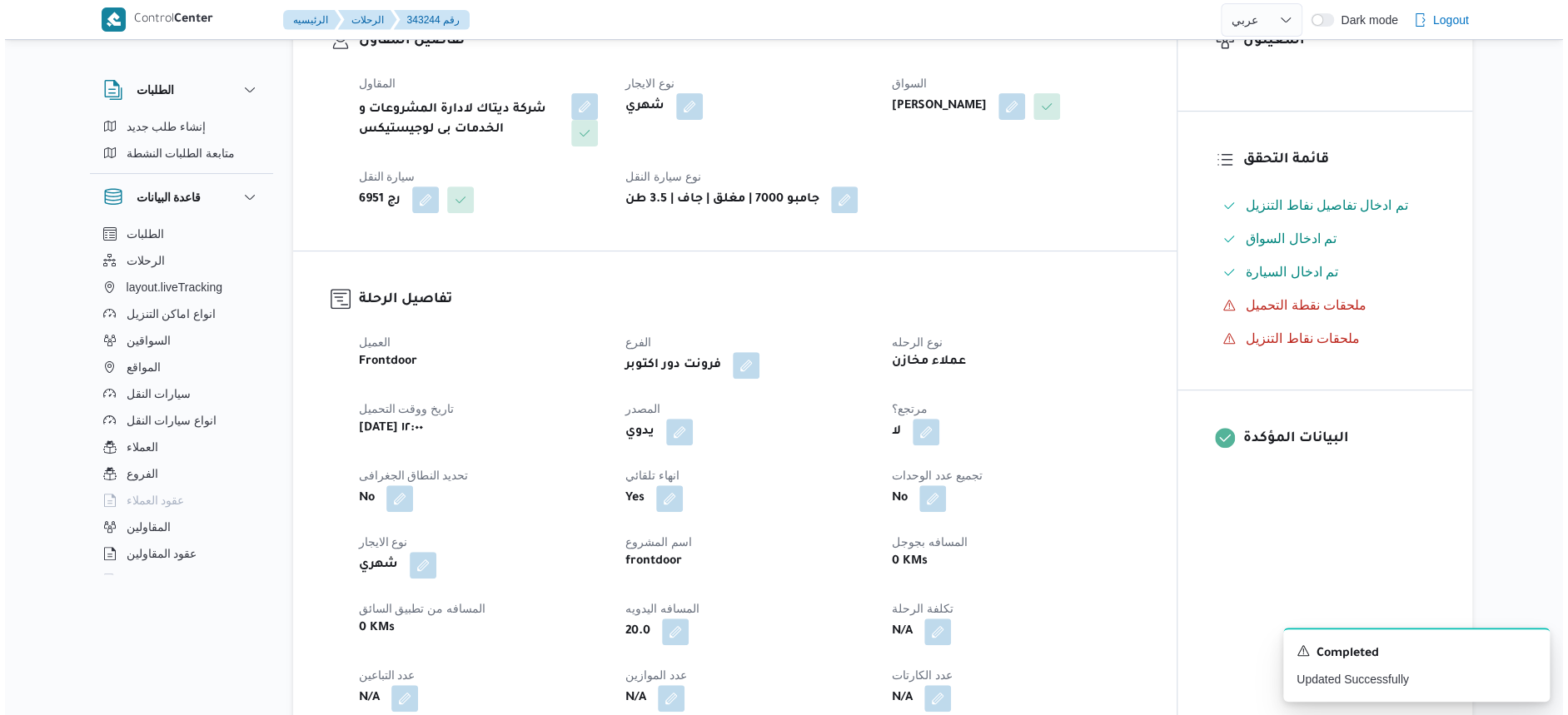
scroll to position [0, 0]
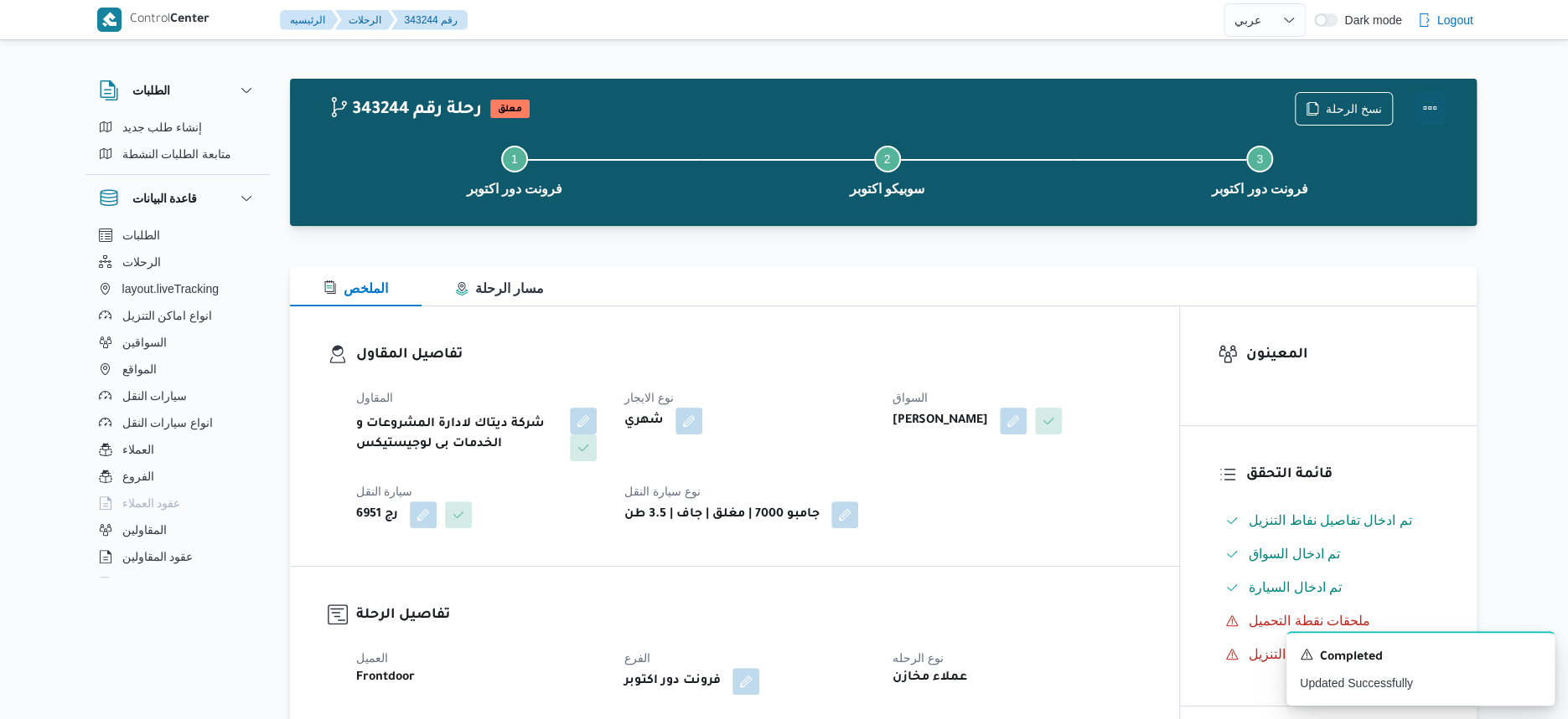
click at [1428, 102] on button "Actions" at bounding box center [1429, 108] width 33 height 33
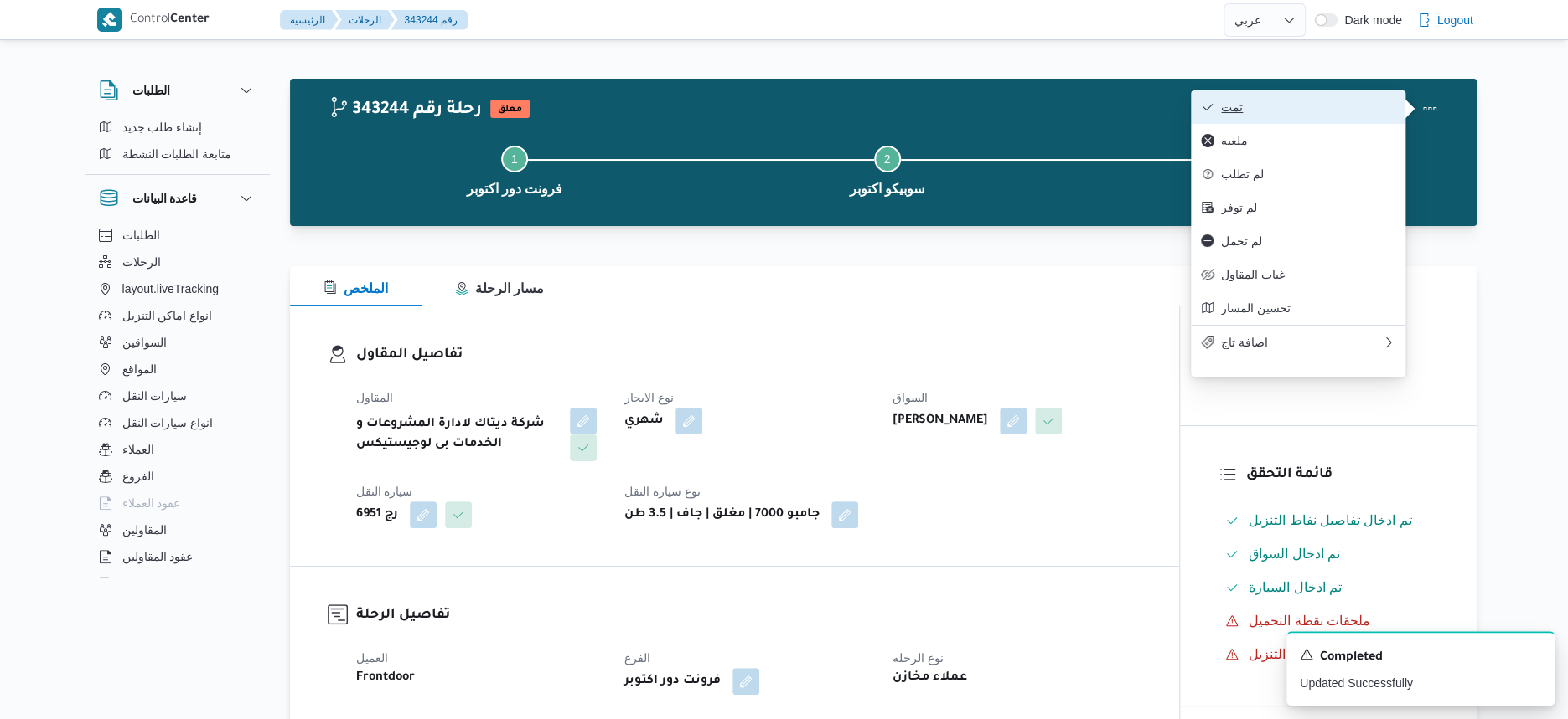
click at [1320, 107] on span "تمت" at bounding box center [1308, 106] width 175 height 13
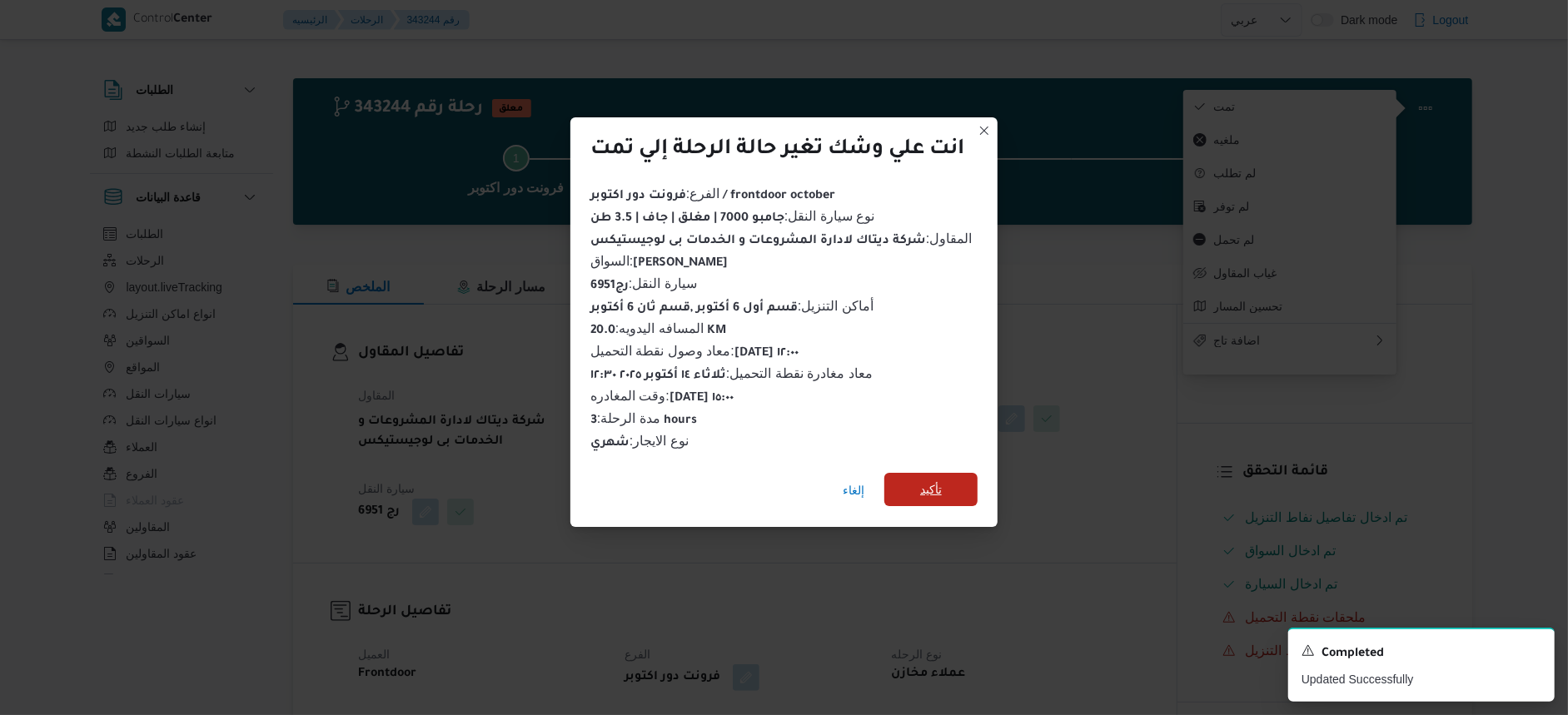
click at [936, 484] on span "تأكيد" at bounding box center [931, 489] width 22 height 20
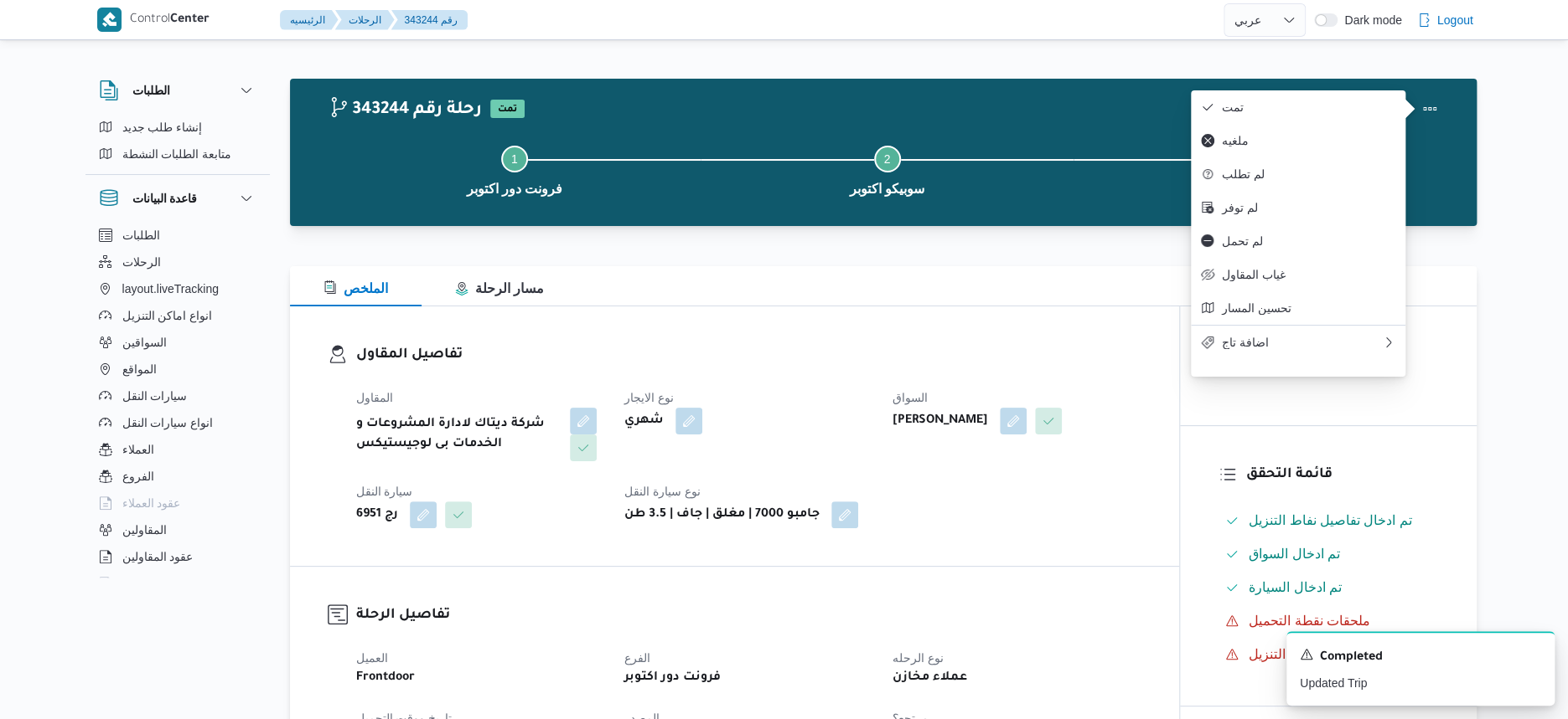
click at [942, 487] on div "المقاول شركة ديتاك لادارة المشروعات و الخدمات بى لوجيستيكس نوع الايجار شهري الس…" at bounding box center [748, 458] width 805 height 161
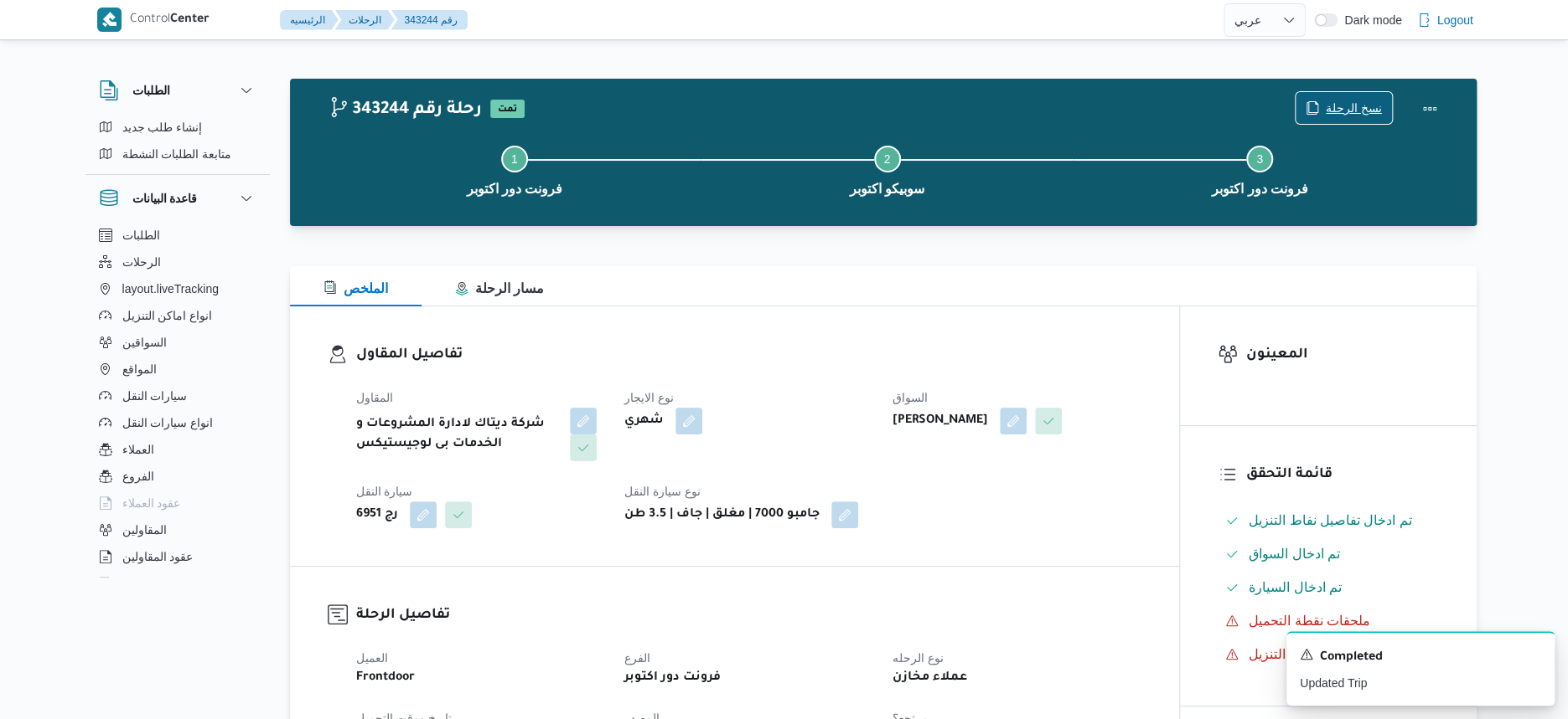
click at [1341, 106] on span "نسخ الرحلة" at bounding box center [1353, 107] width 56 height 20
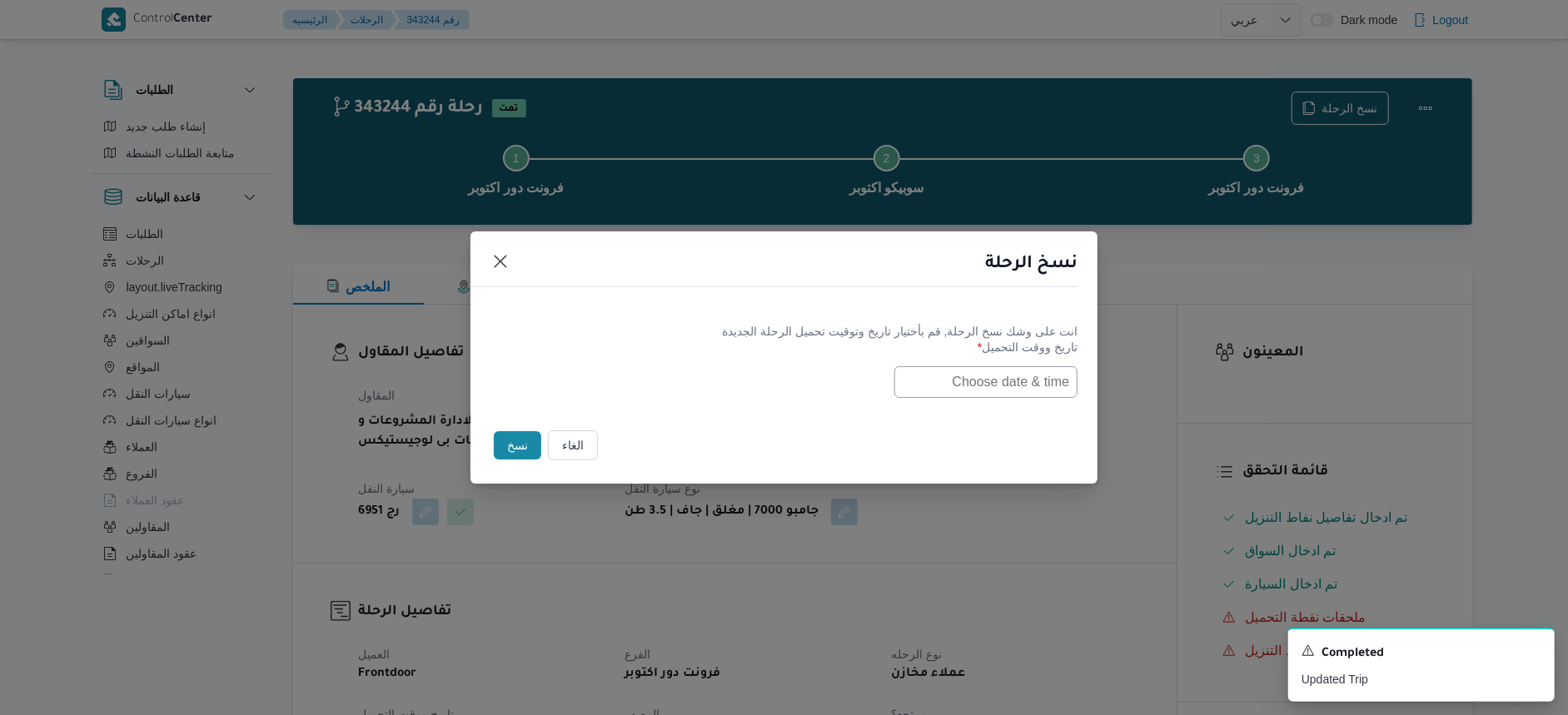
click at [1005, 381] on input "text" at bounding box center [986, 382] width 183 height 31
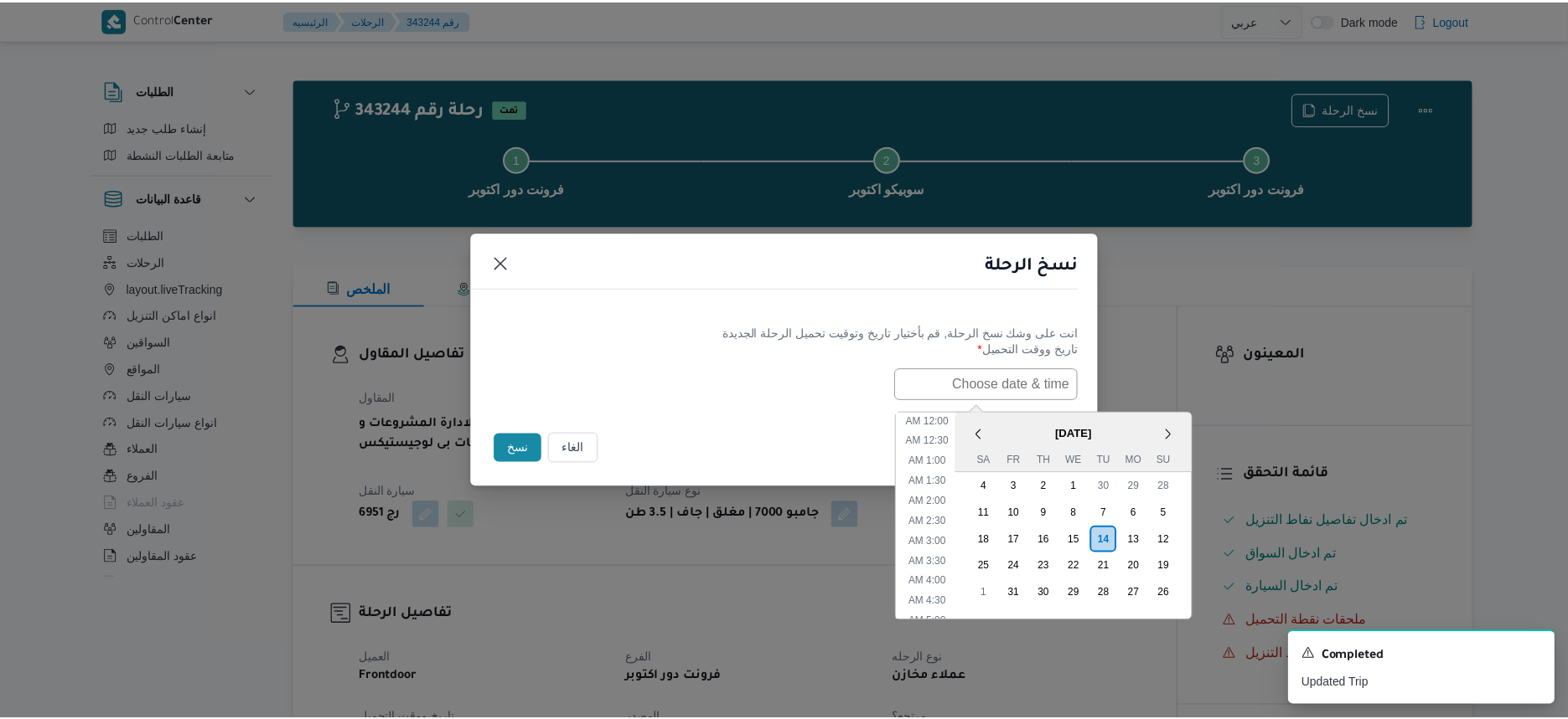
scroll to position [507, 0]
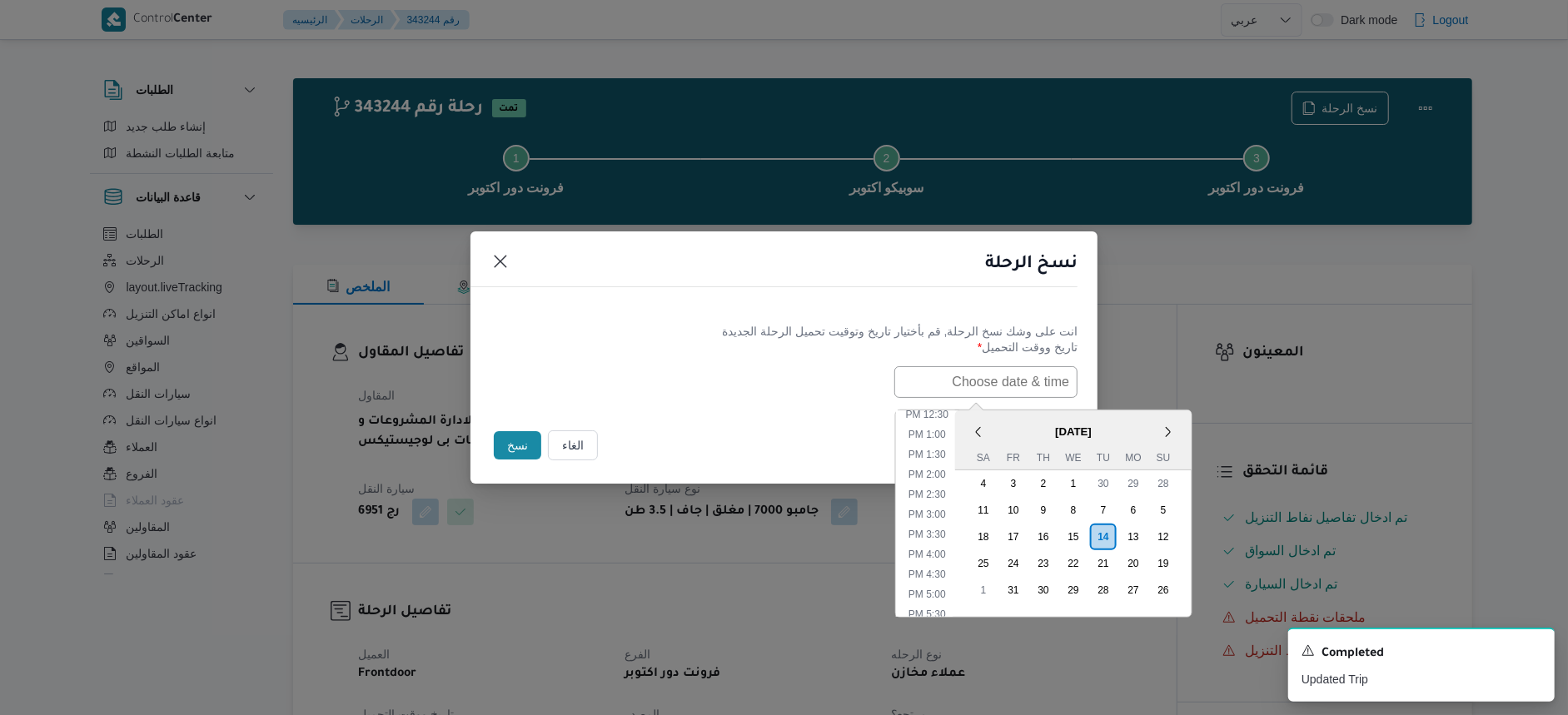
click at [1028, 430] on span "October 2025" at bounding box center [1073, 432] width 237 height 30
click at [579, 446] on button "الغاء" at bounding box center [574, 445] width 50 height 30
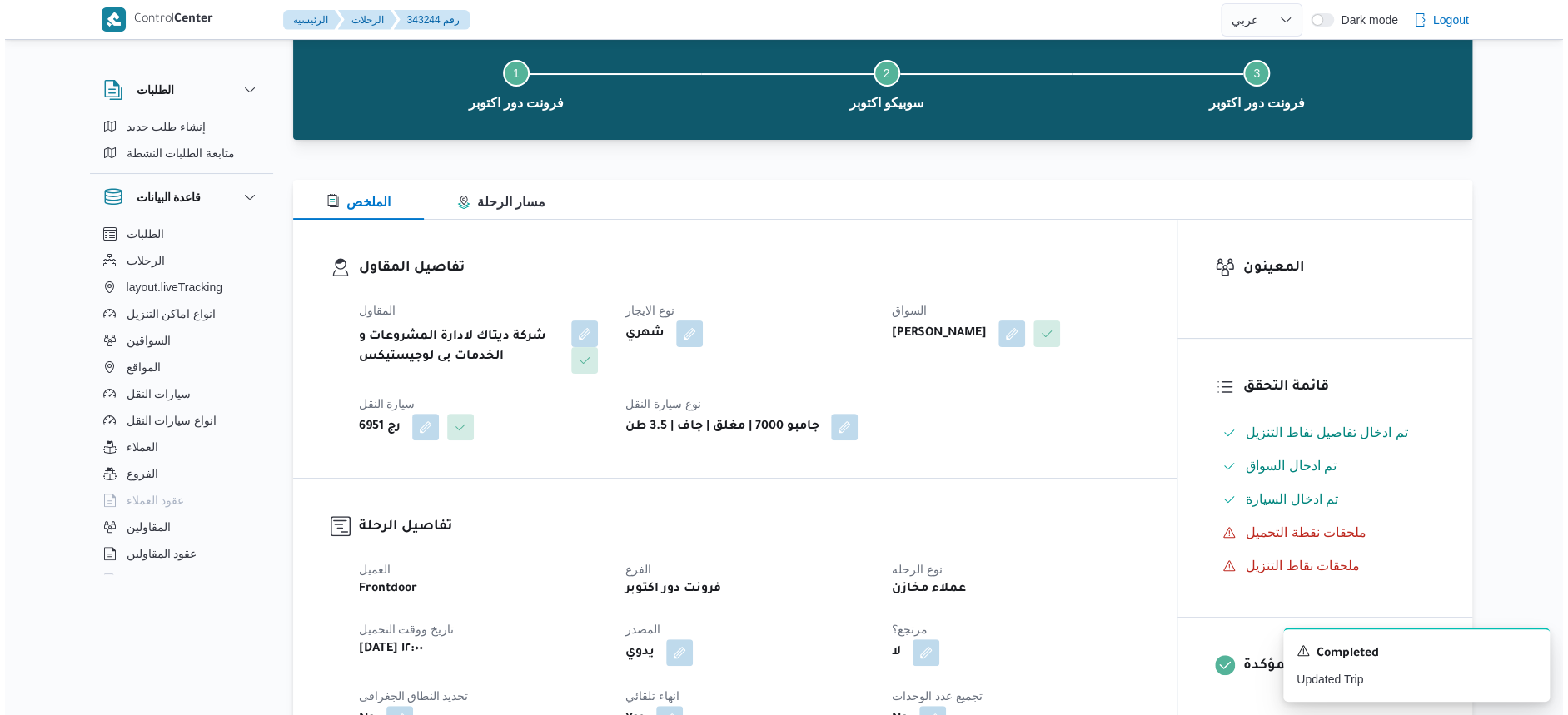
scroll to position [0, 0]
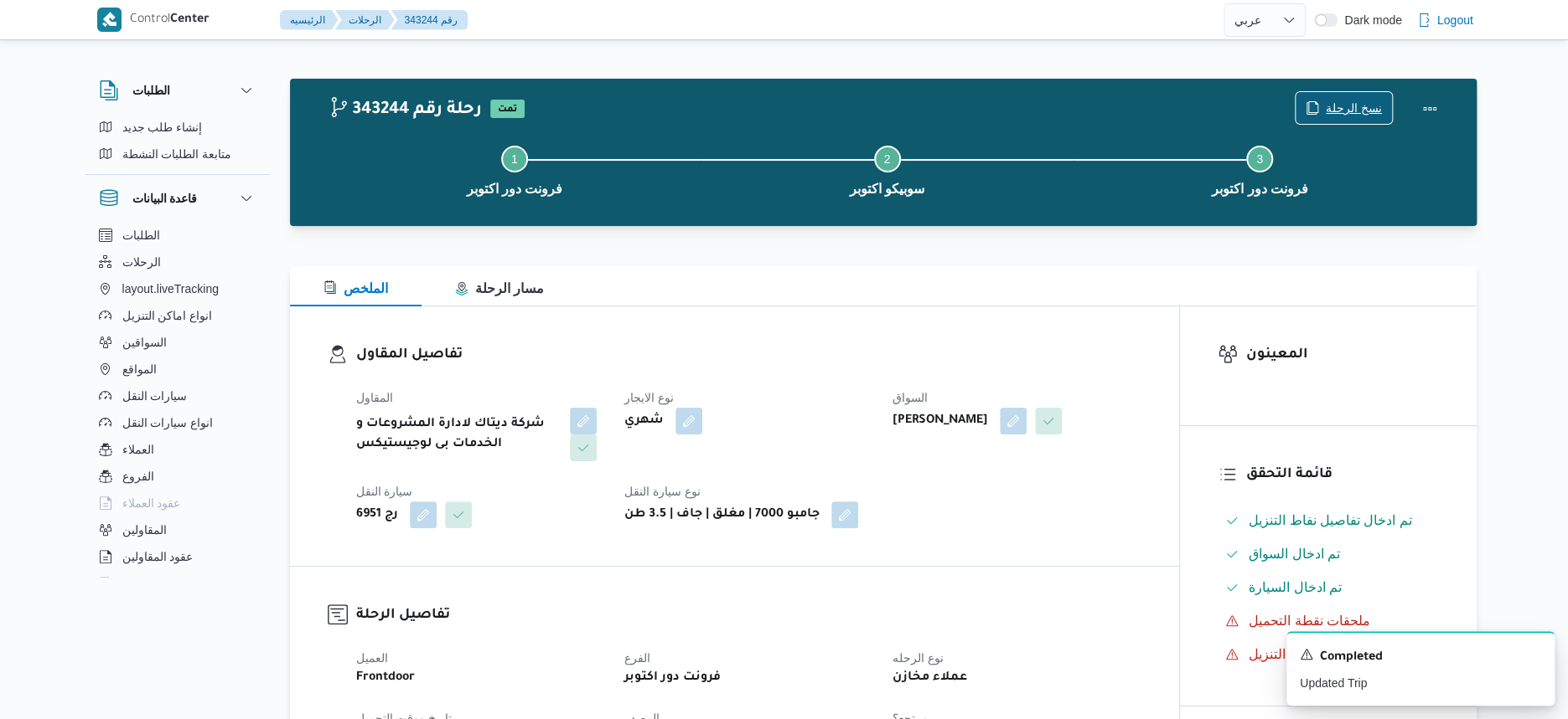
click at [1335, 114] on span "نسخ الرحلة" at bounding box center [1353, 107] width 56 height 20
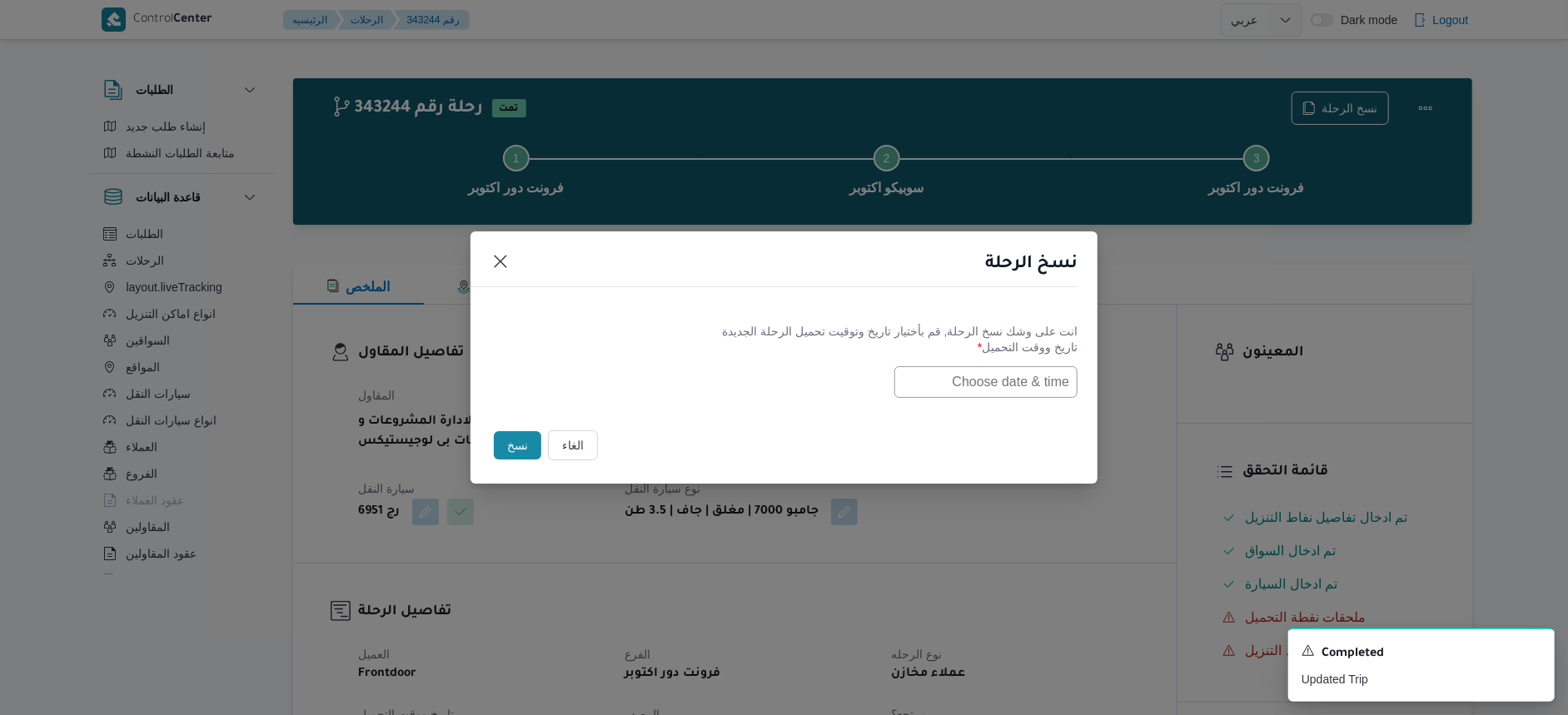
click at [1001, 377] on input "text" at bounding box center [986, 382] width 183 height 31
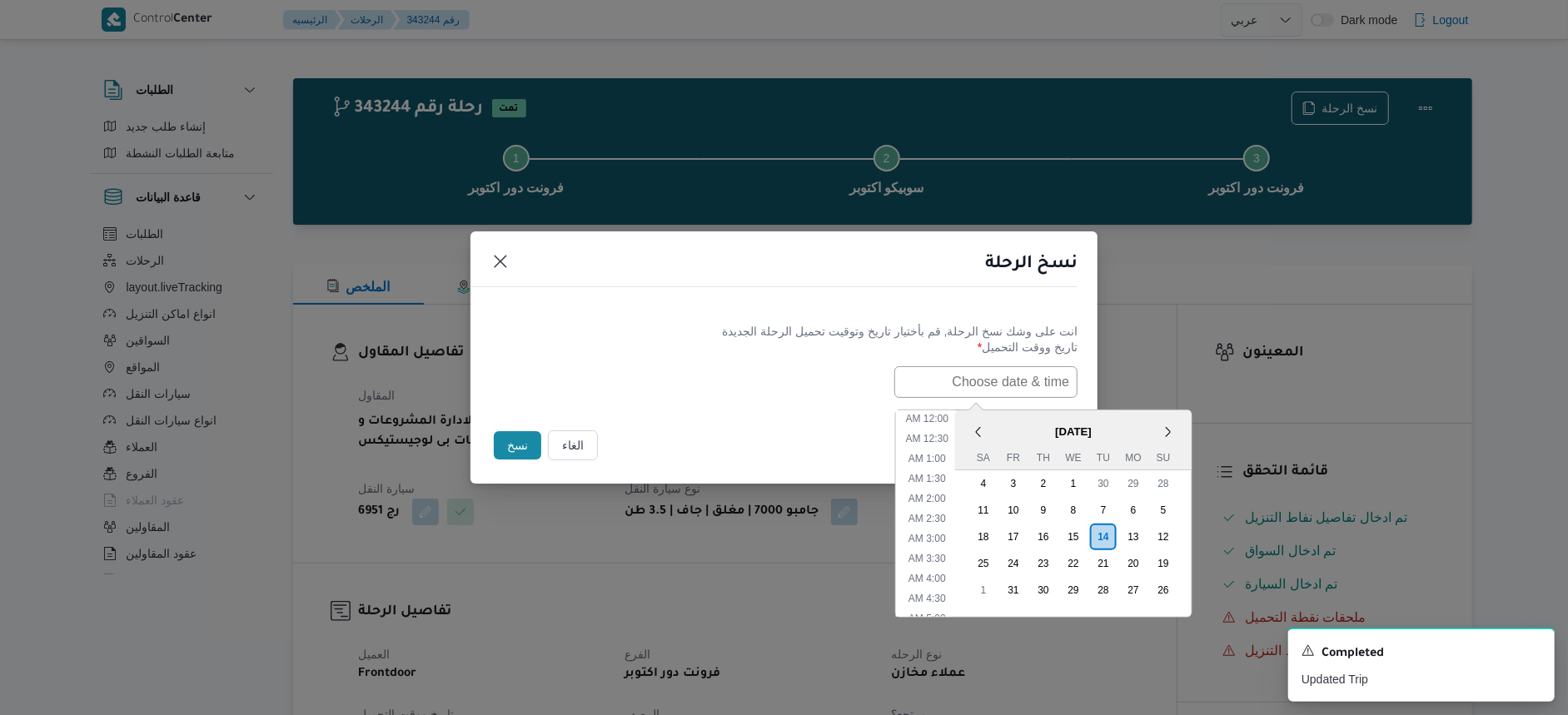
scroll to position [504, 0]
click at [1013, 420] on span "October 2025" at bounding box center [1073, 432] width 237 height 30
click at [947, 508] on li "3:00 PM" at bounding box center [927, 515] width 51 height 16
type input "14/10/2025 3:00PM"
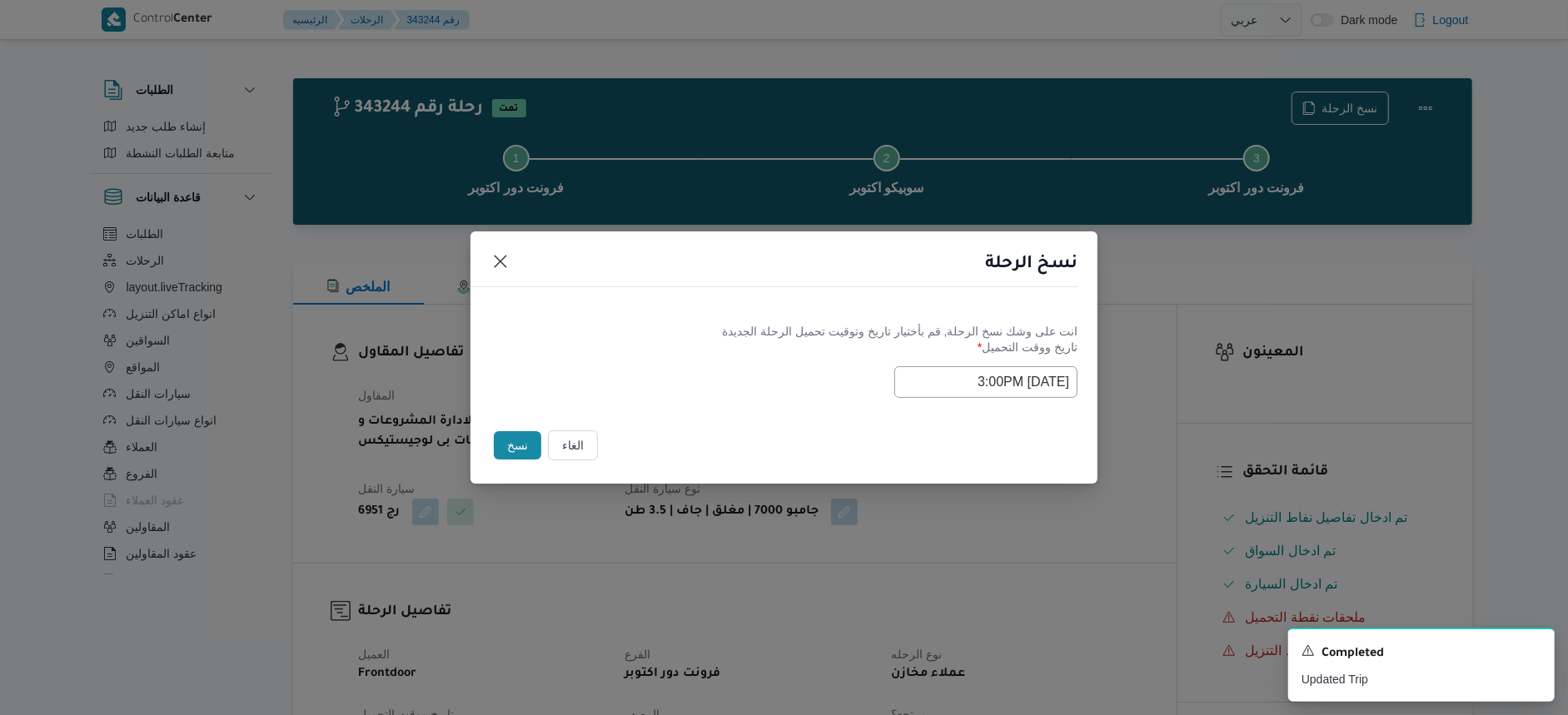
click at [521, 446] on button "نسخ" at bounding box center [517, 445] width 48 height 29
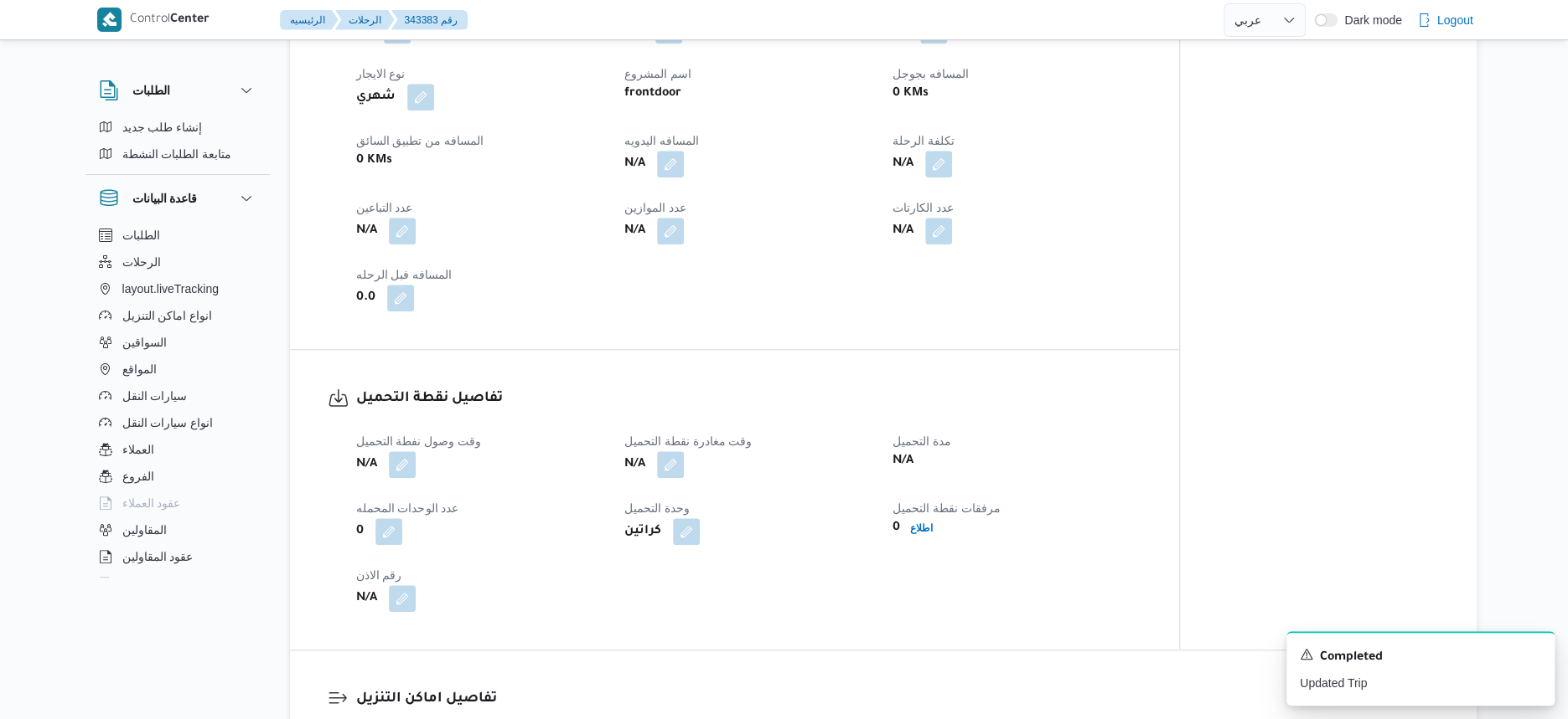
scroll to position [838, 0]
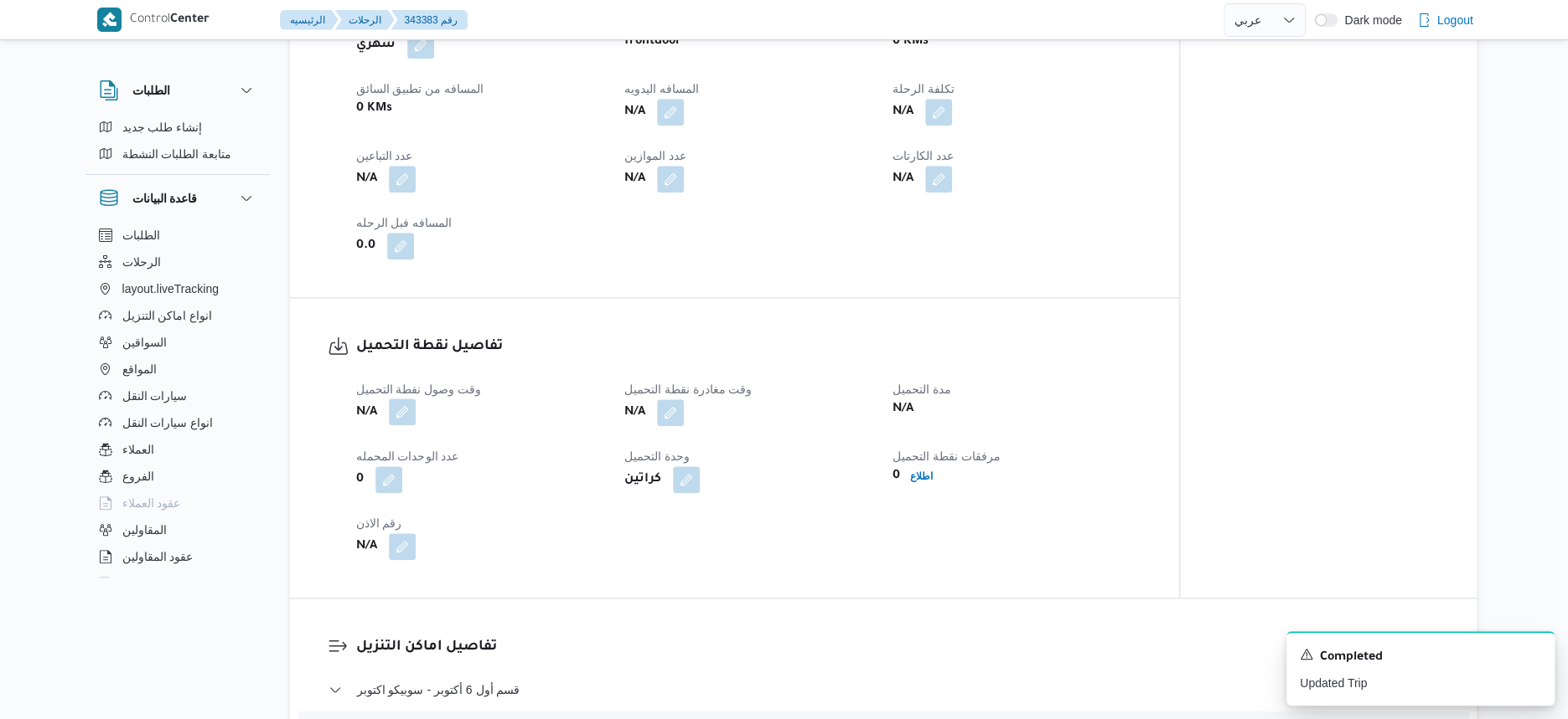
click at [393, 410] on button "button" at bounding box center [402, 412] width 27 height 27
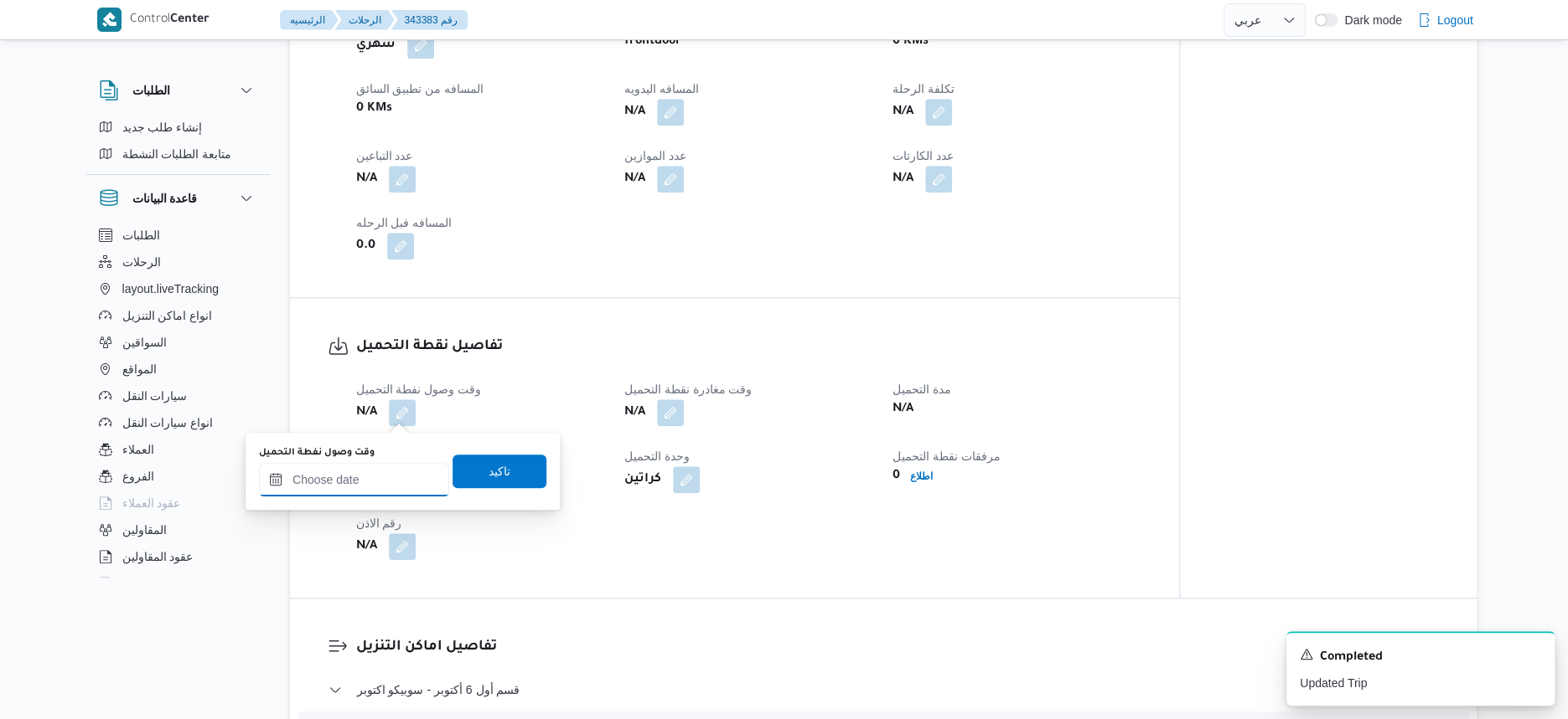
click at [377, 473] on input "وقت وصول نفطة التحميل" at bounding box center [354, 480] width 190 height 33
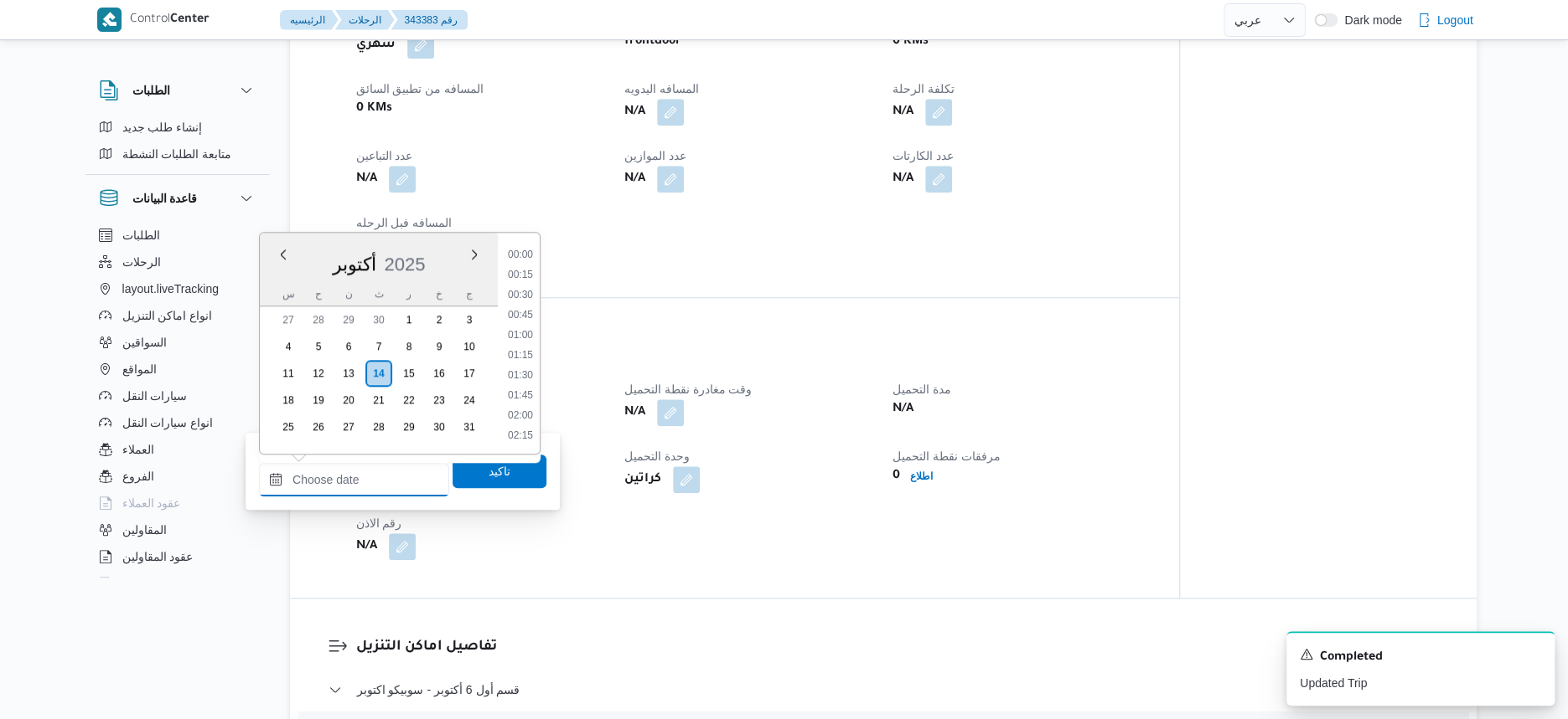
scroll to position [1123, 0]
click at [533, 337] on li "15:00" at bounding box center [520, 337] width 38 height 17
type input "١٤/١٠/٢٠٢٥ ١٥:٠٠"
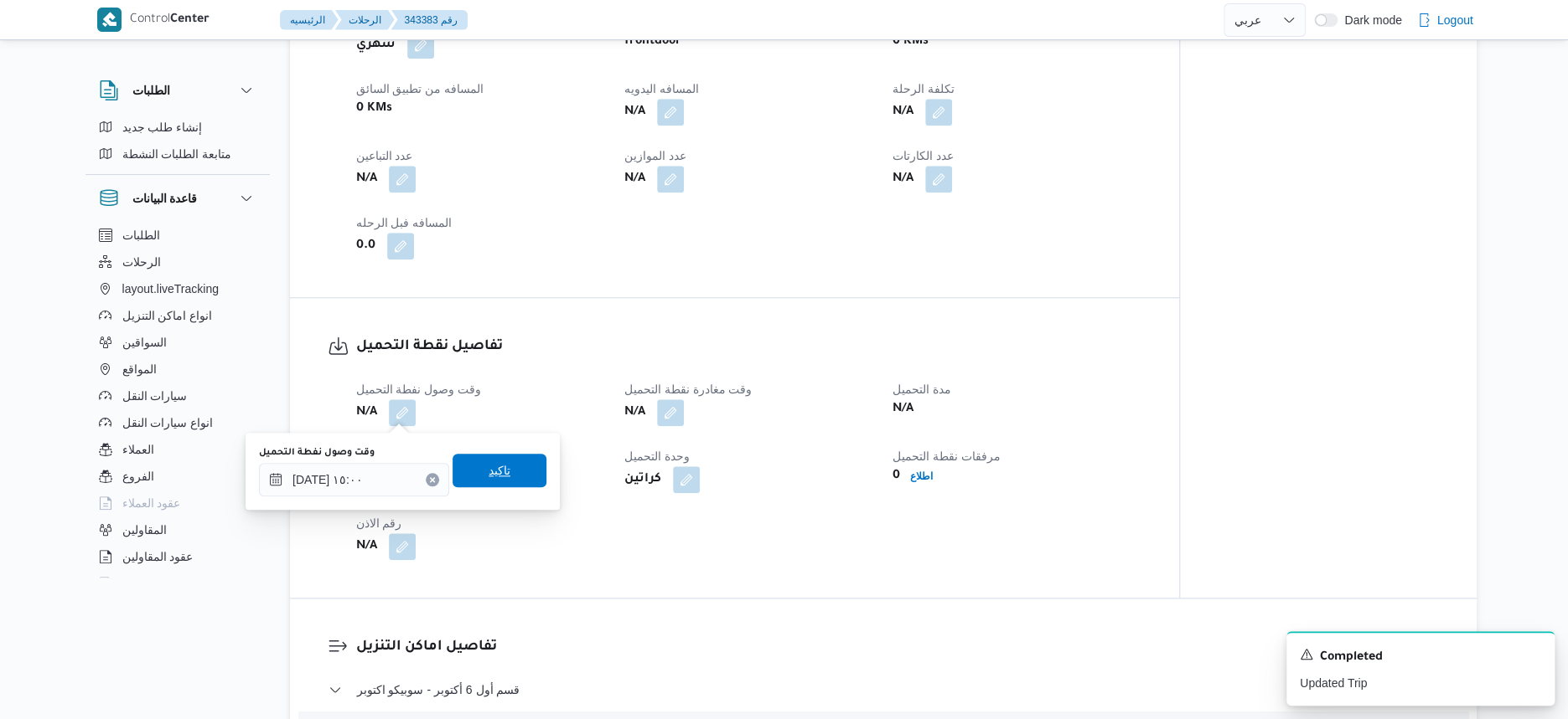
click at [519, 472] on span "تاكيد" at bounding box center [499, 470] width 93 height 33
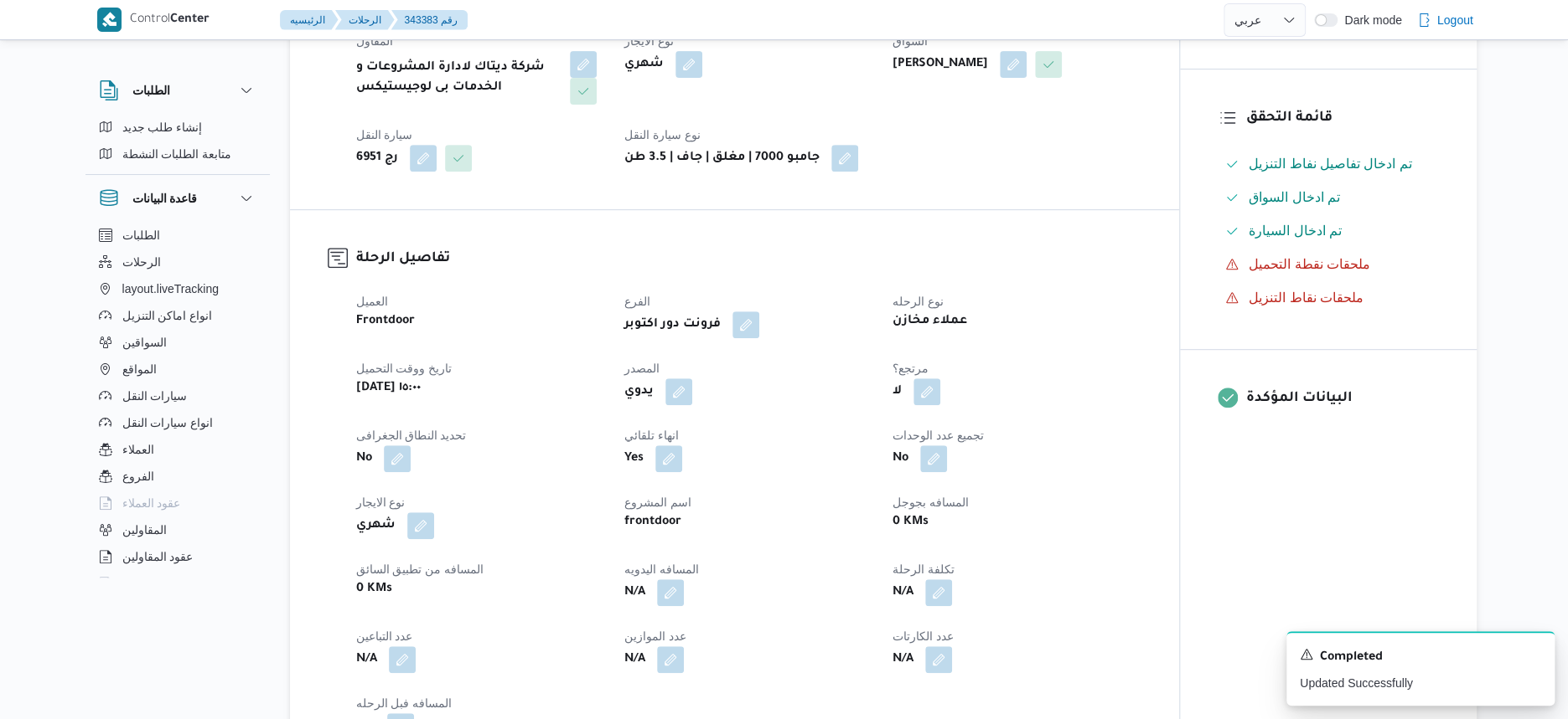
scroll to position [628, 0]
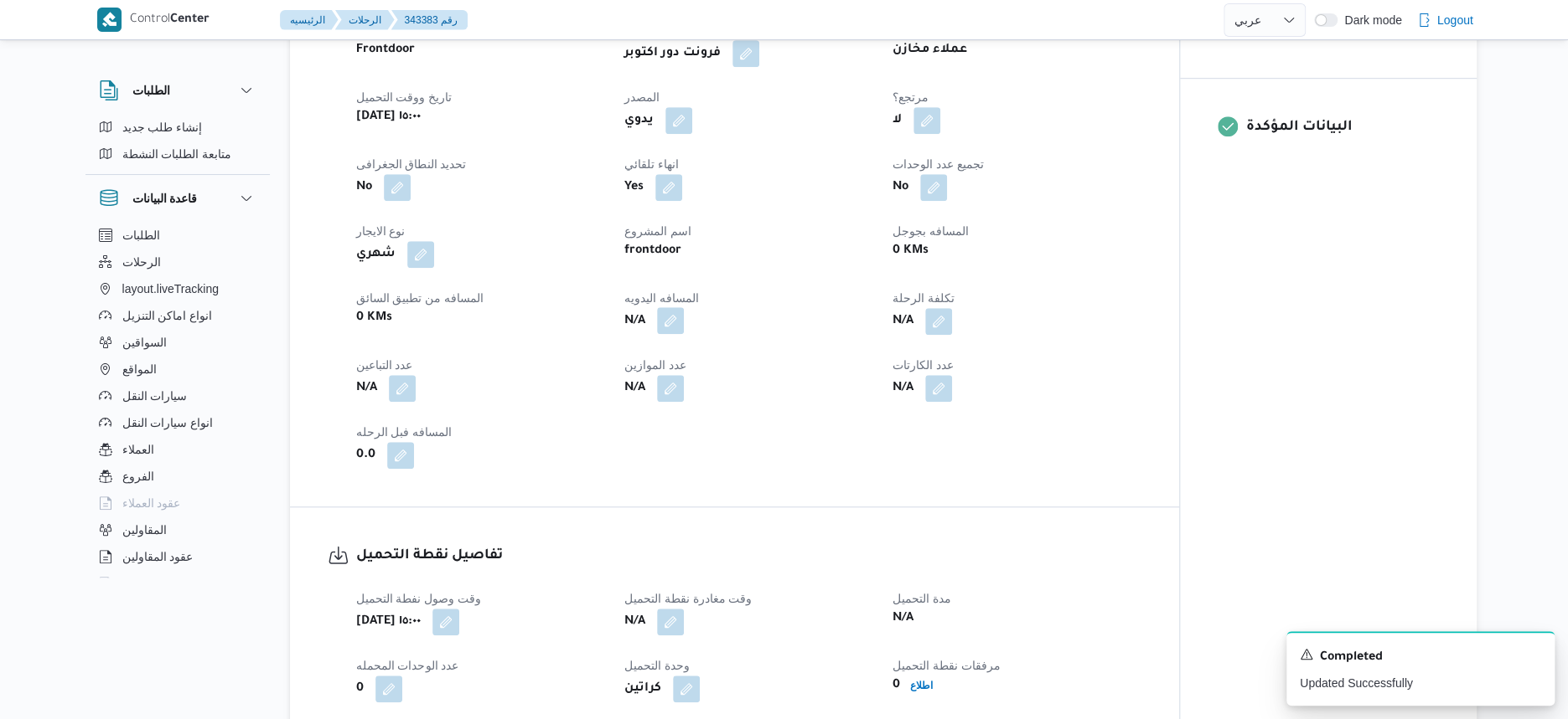
click at [670, 320] on button "button" at bounding box center [670, 320] width 27 height 27
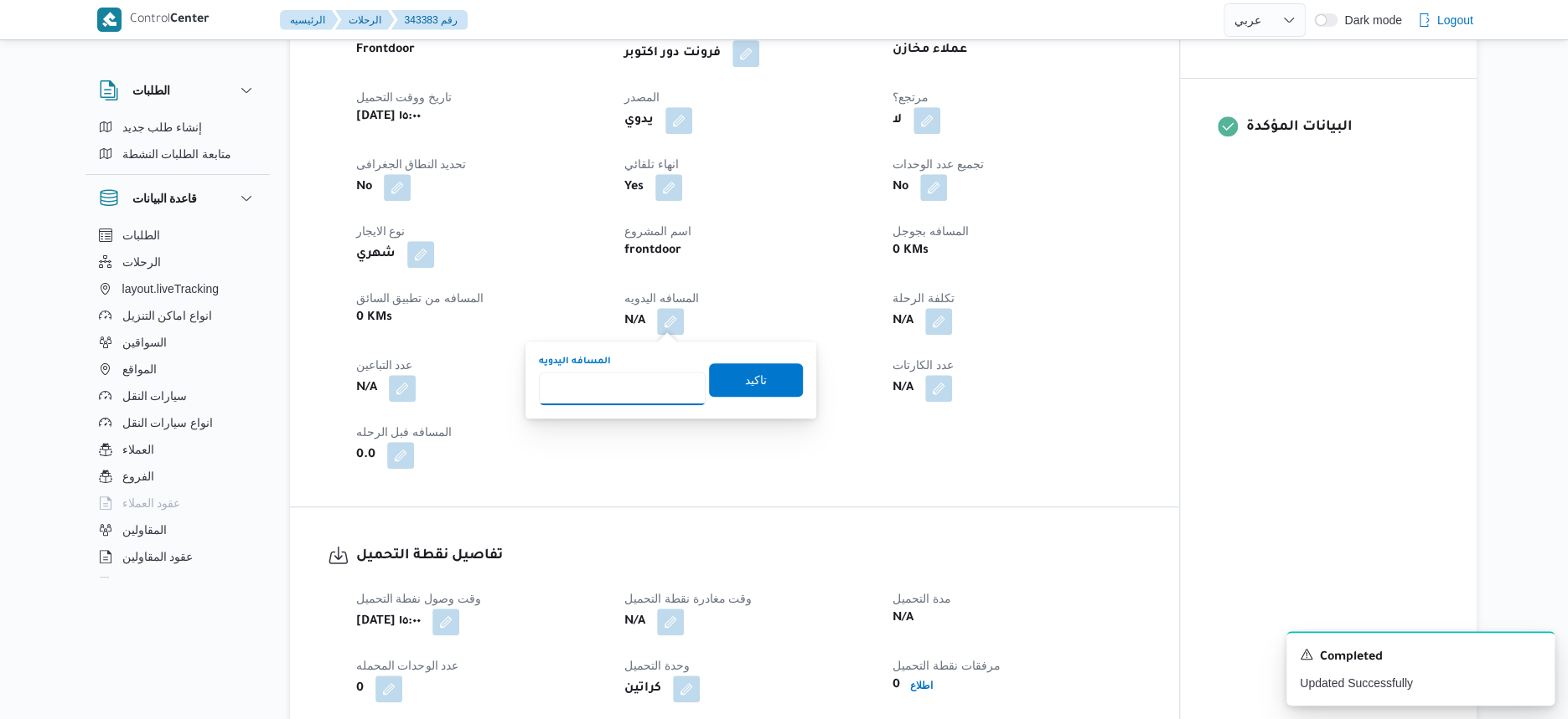
click at [629, 385] on input "المسافه اليدويه" at bounding box center [622, 388] width 167 height 33
click at [702, 494] on div "تفاصيل الرحلة العميل Frontdoor الفرع فرونت دور اكتوبر نوع الرحله عملاء مخازن تا…" at bounding box center [734, 223] width 889 height 568
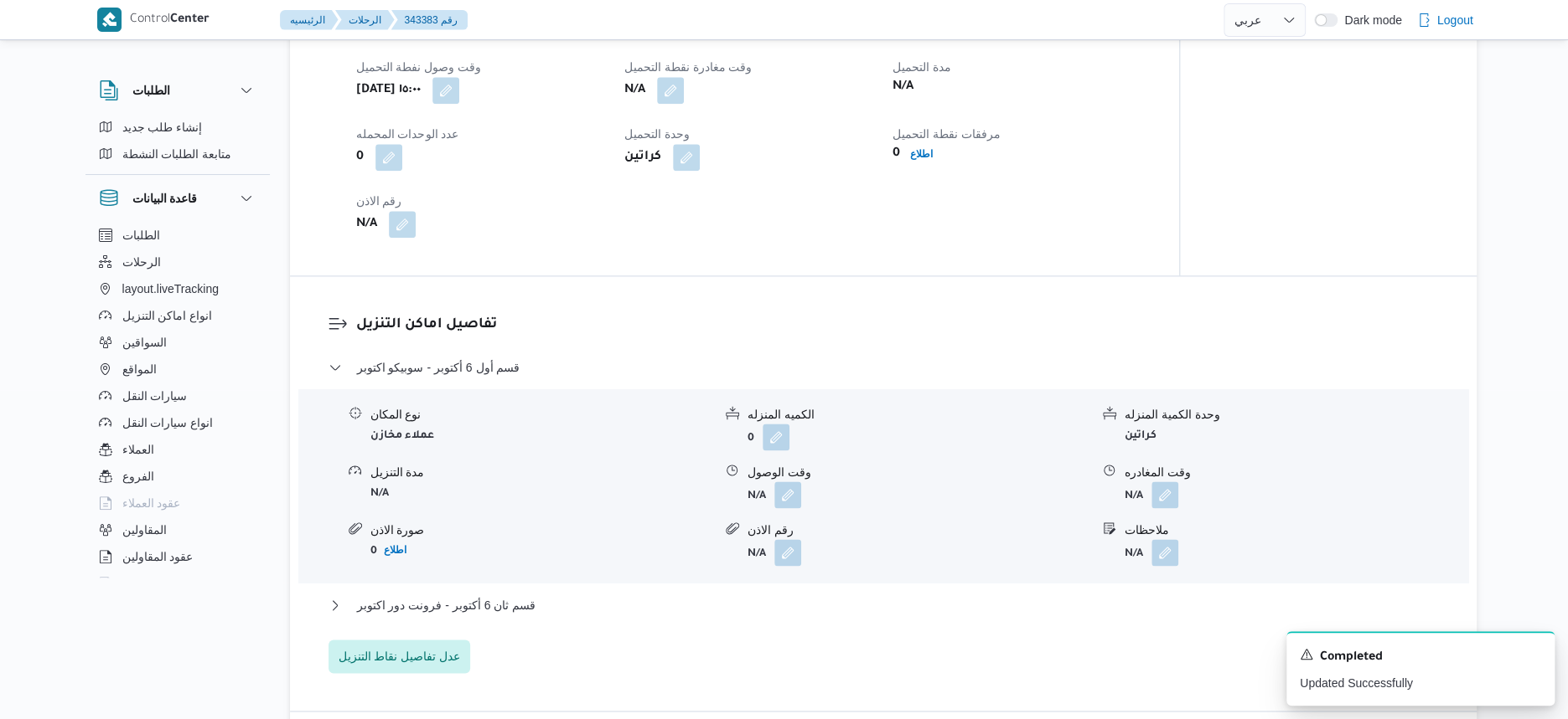
scroll to position [1152, 0]
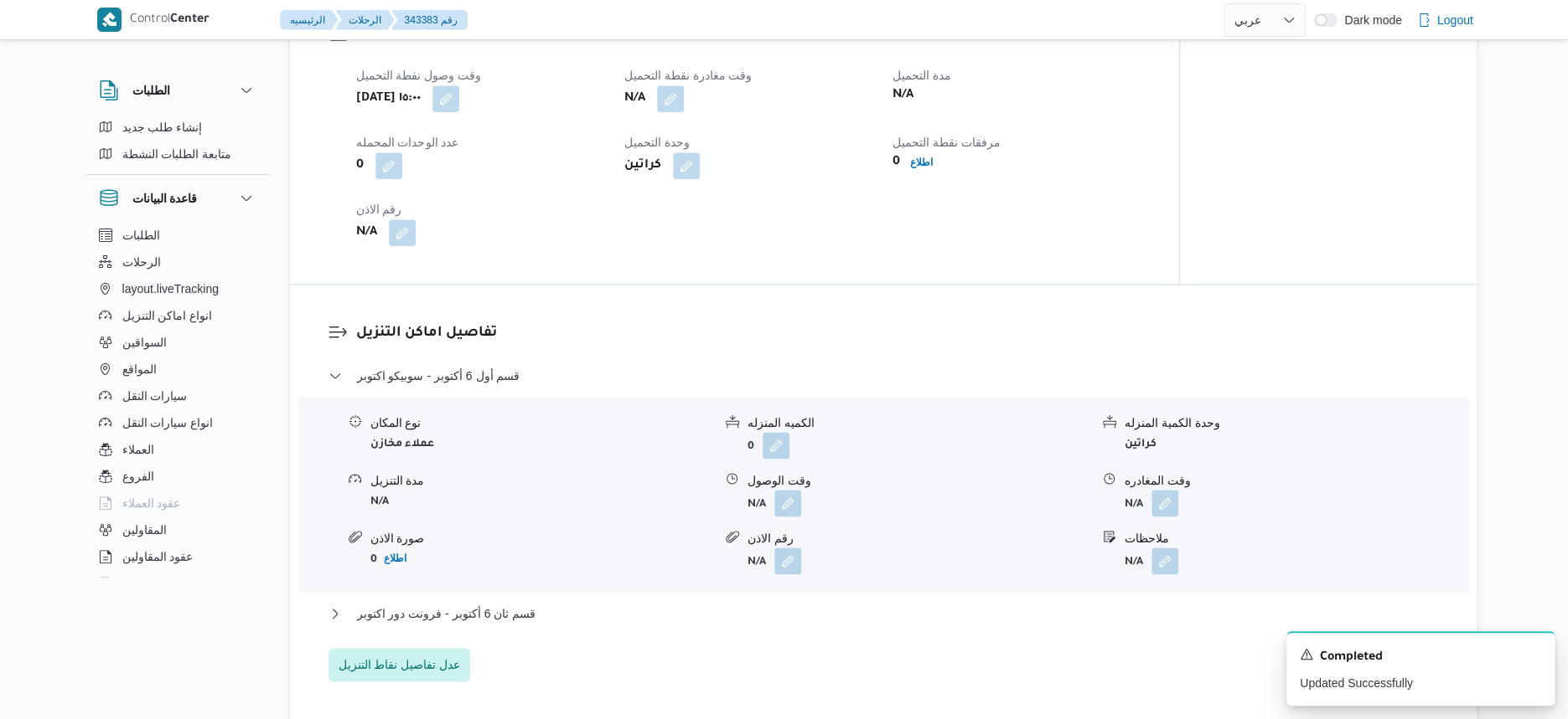
select select "ar"
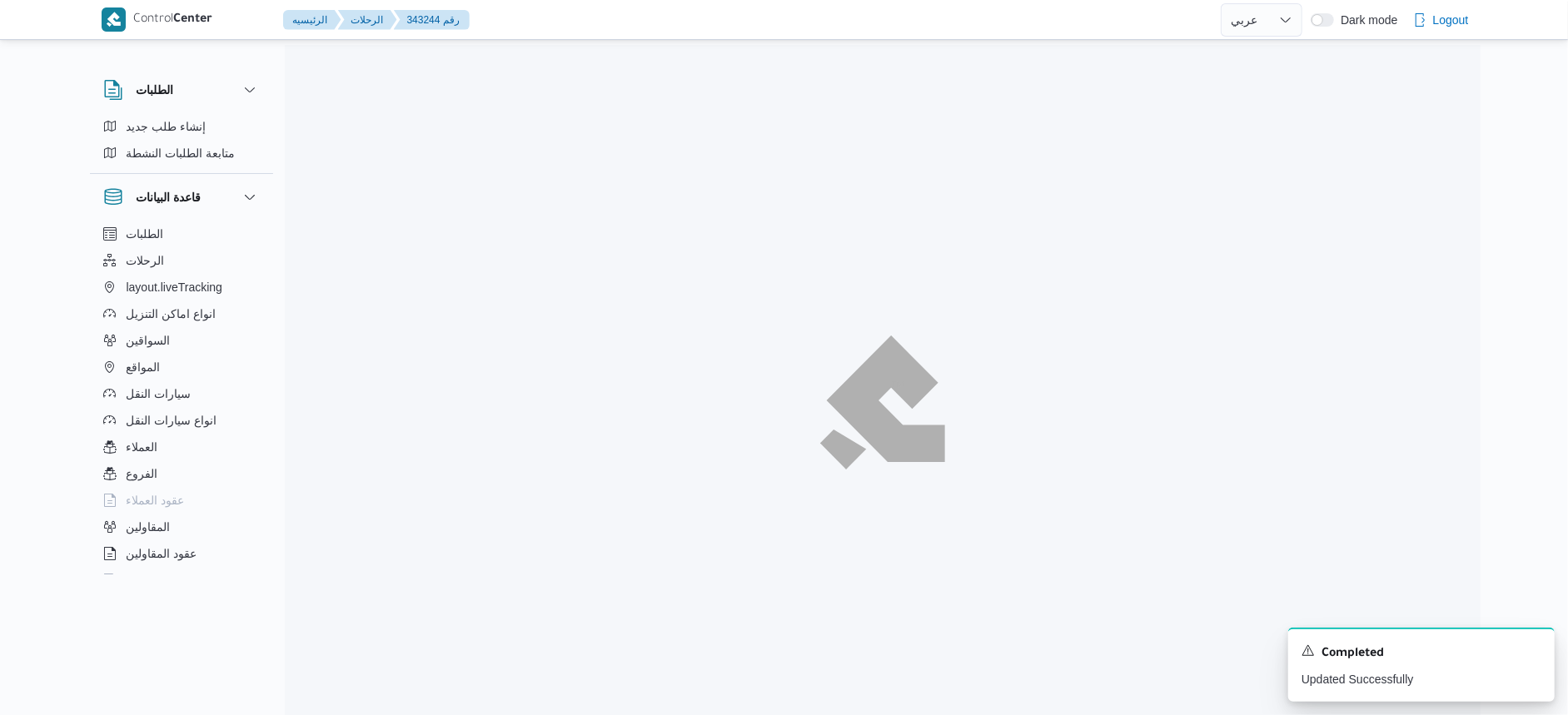
select select "ar"
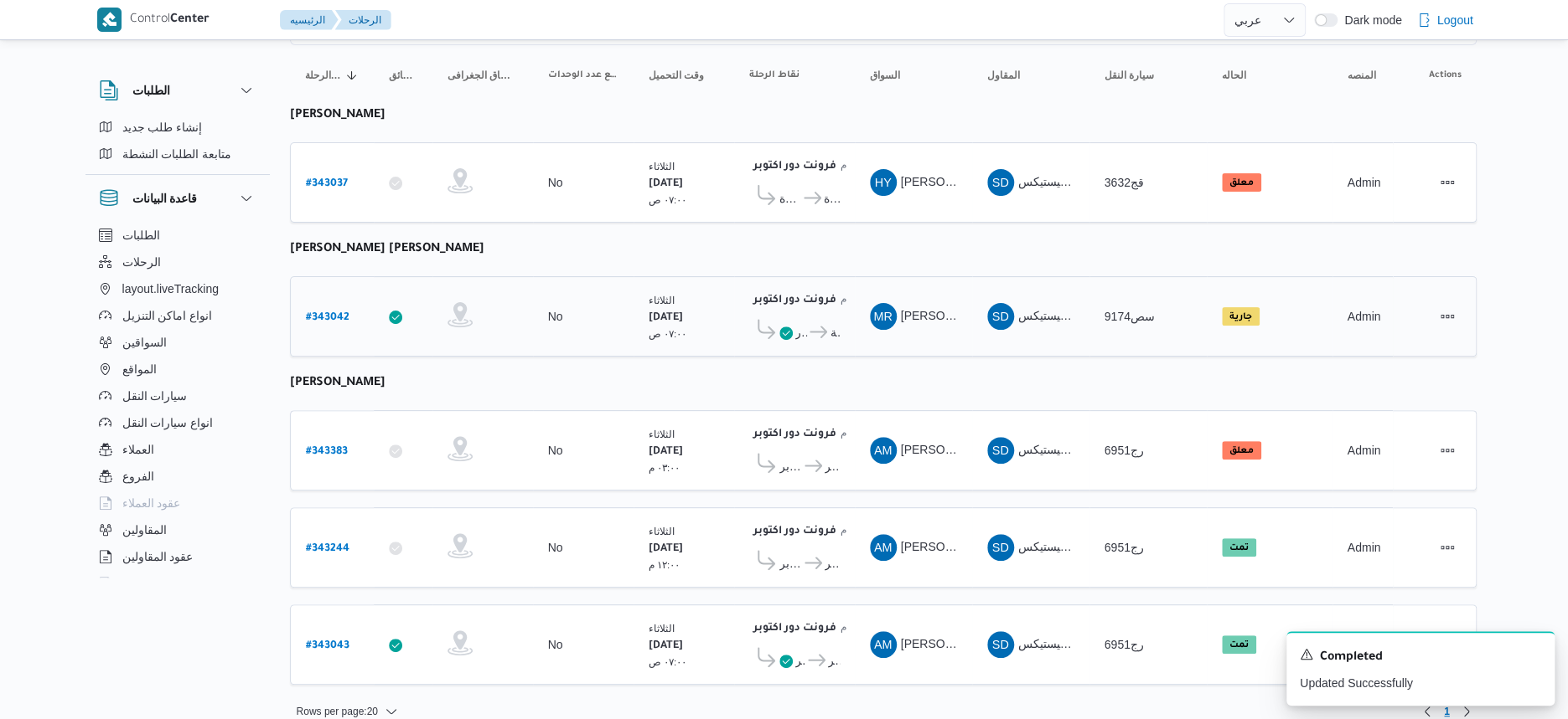
scroll to position [171, 0]
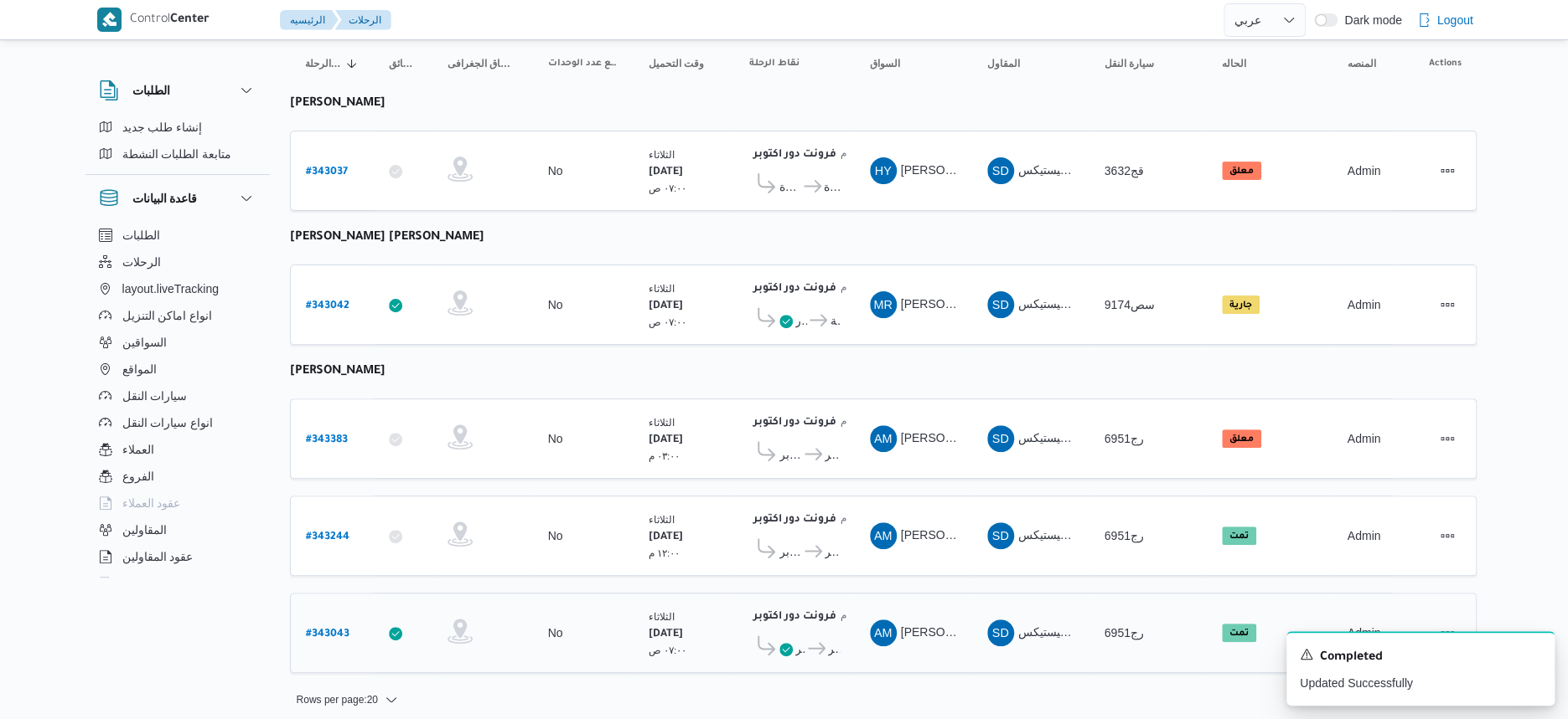
click at [340, 629] on b "# 343043" at bounding box center [327, 634] width 44 height 11
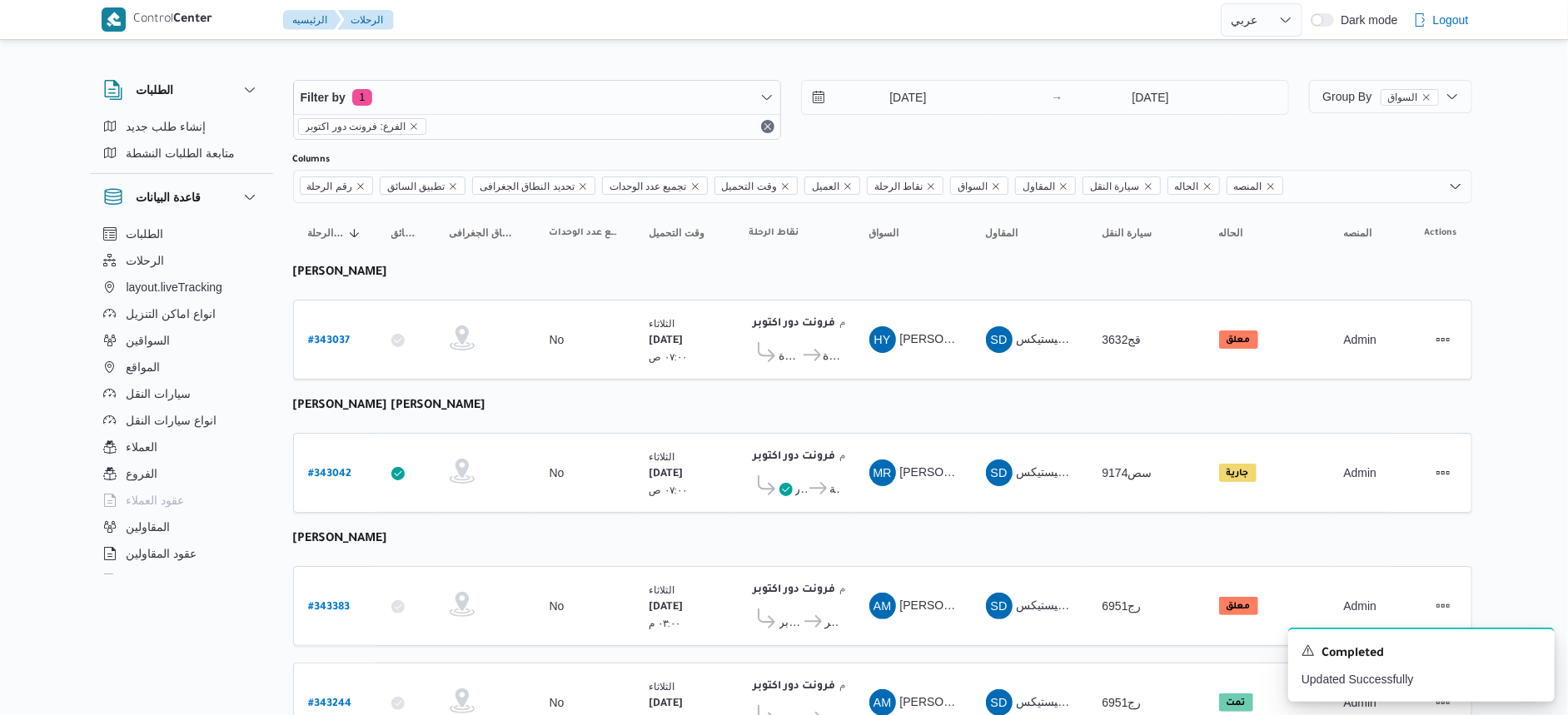
select select "ar"
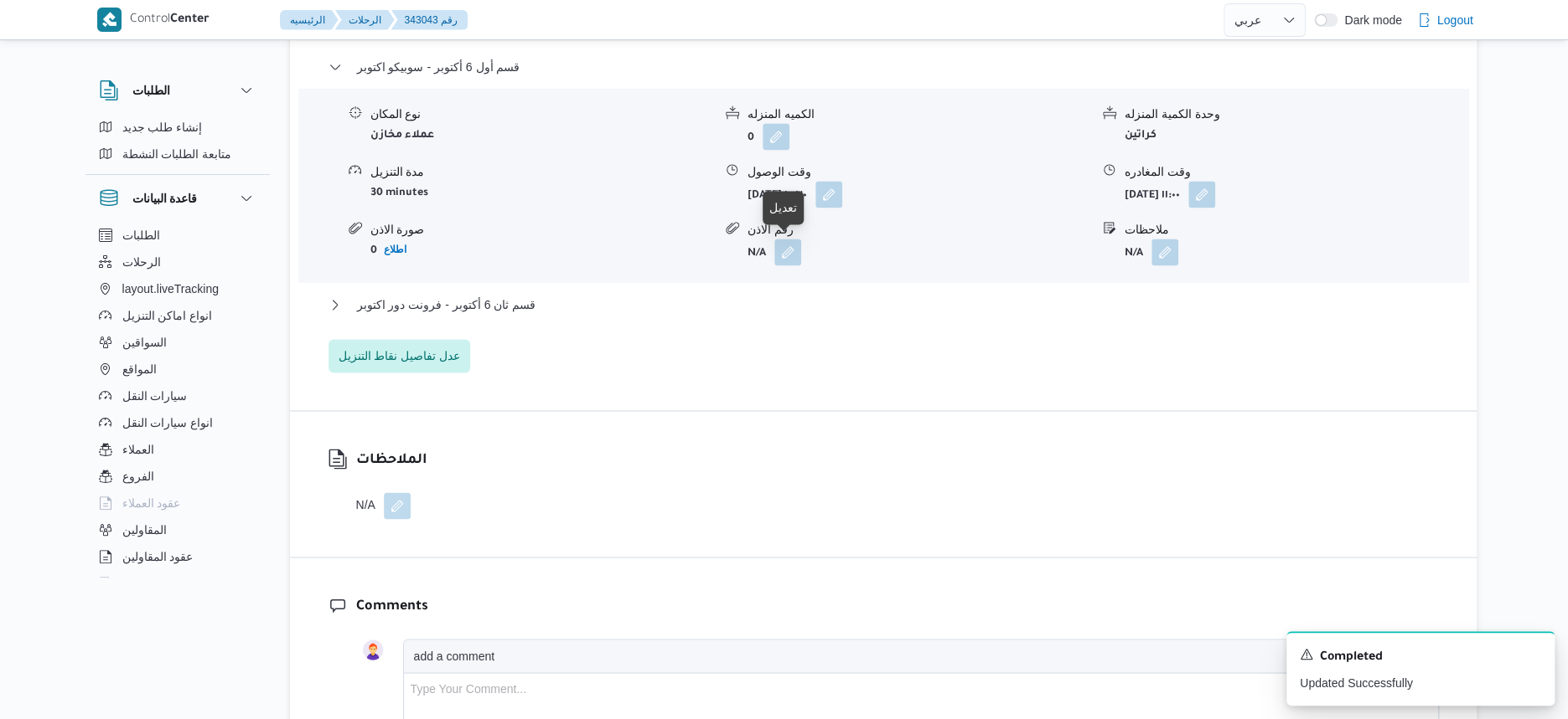
scroll to position [1466, 0]
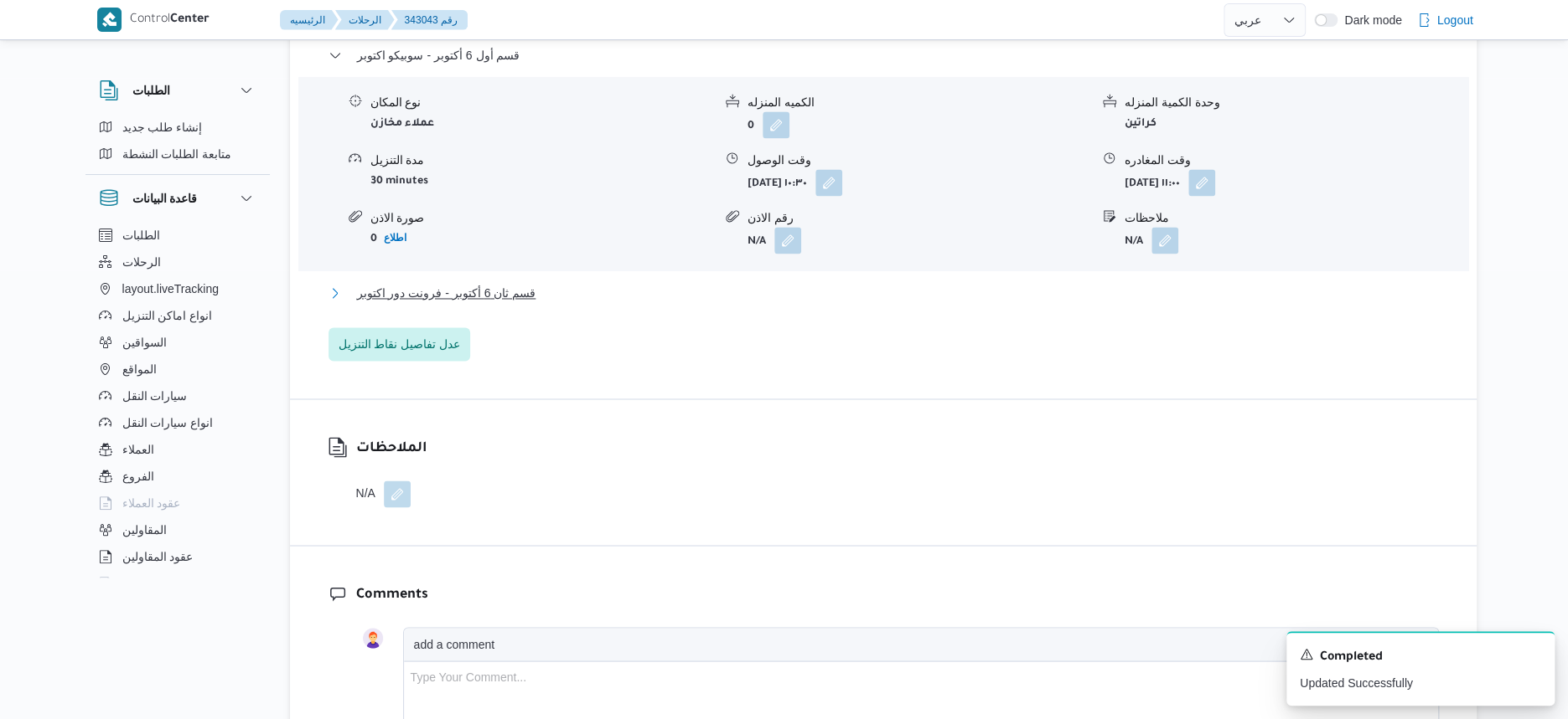
click at [567, 298] on button "قسم ثان 6 أكتوبر - فرونت دور اكتوبر" at bounding box center [884, 292] width 1111 height 20
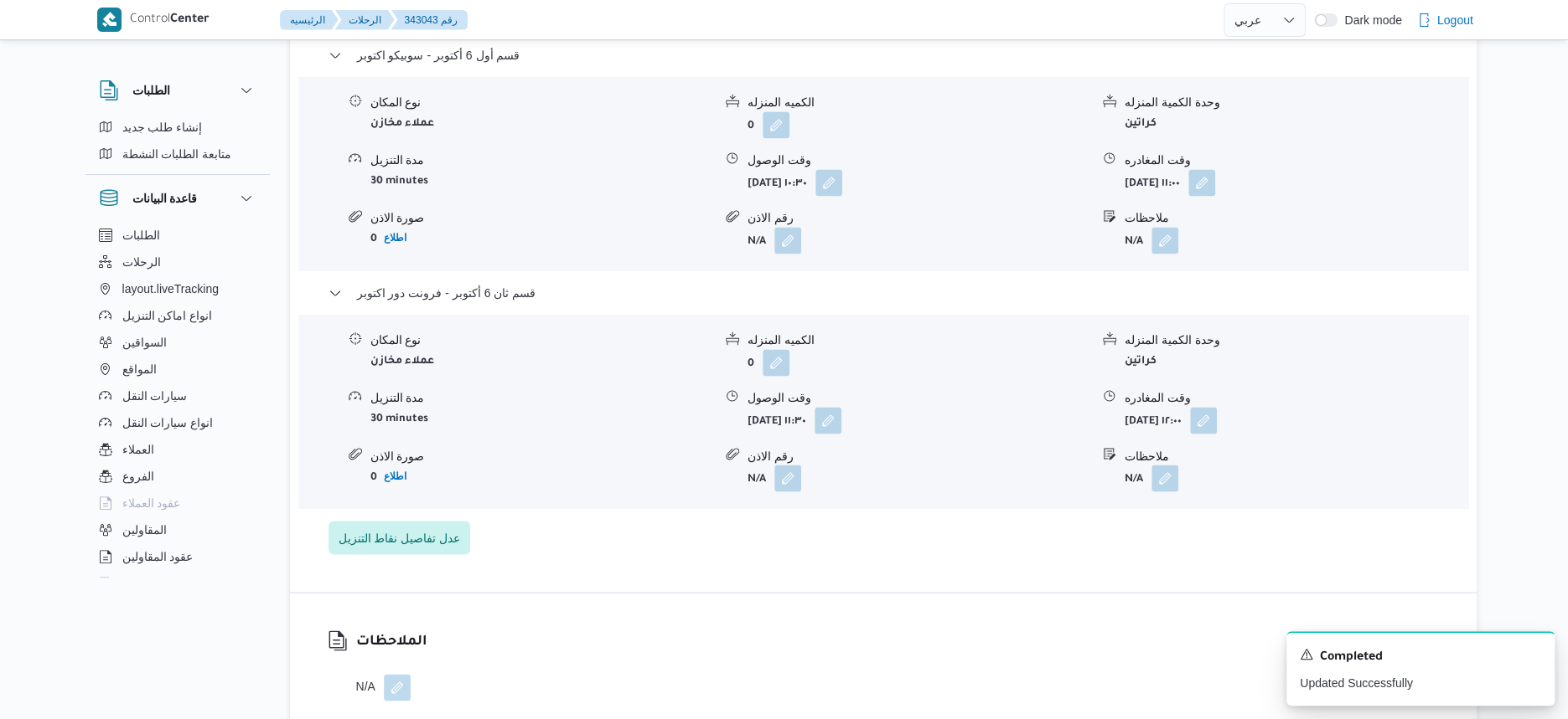
select select "ar"
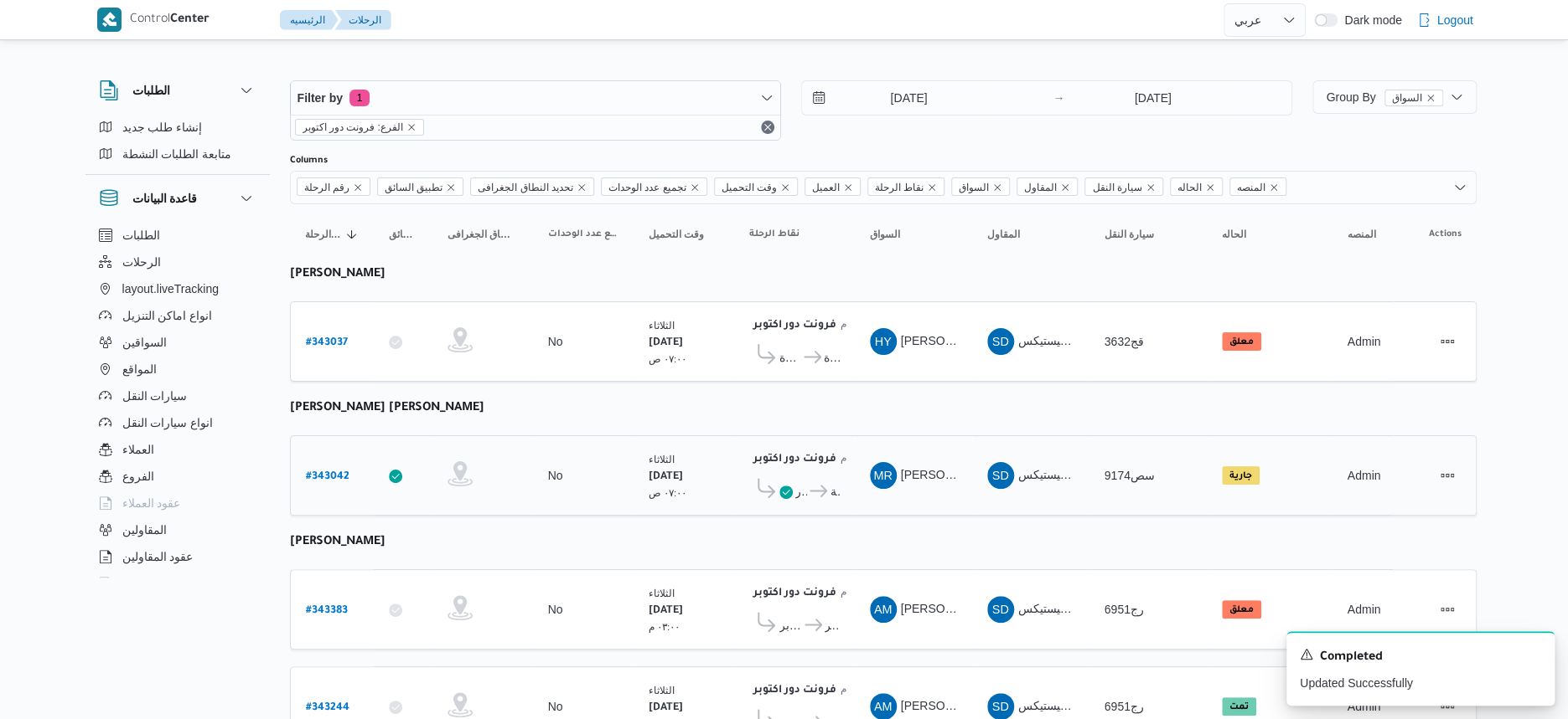
click at [331, 471] on b "# 343042" at bounding box center [327, 476] width 44 height 11
select select "ar"
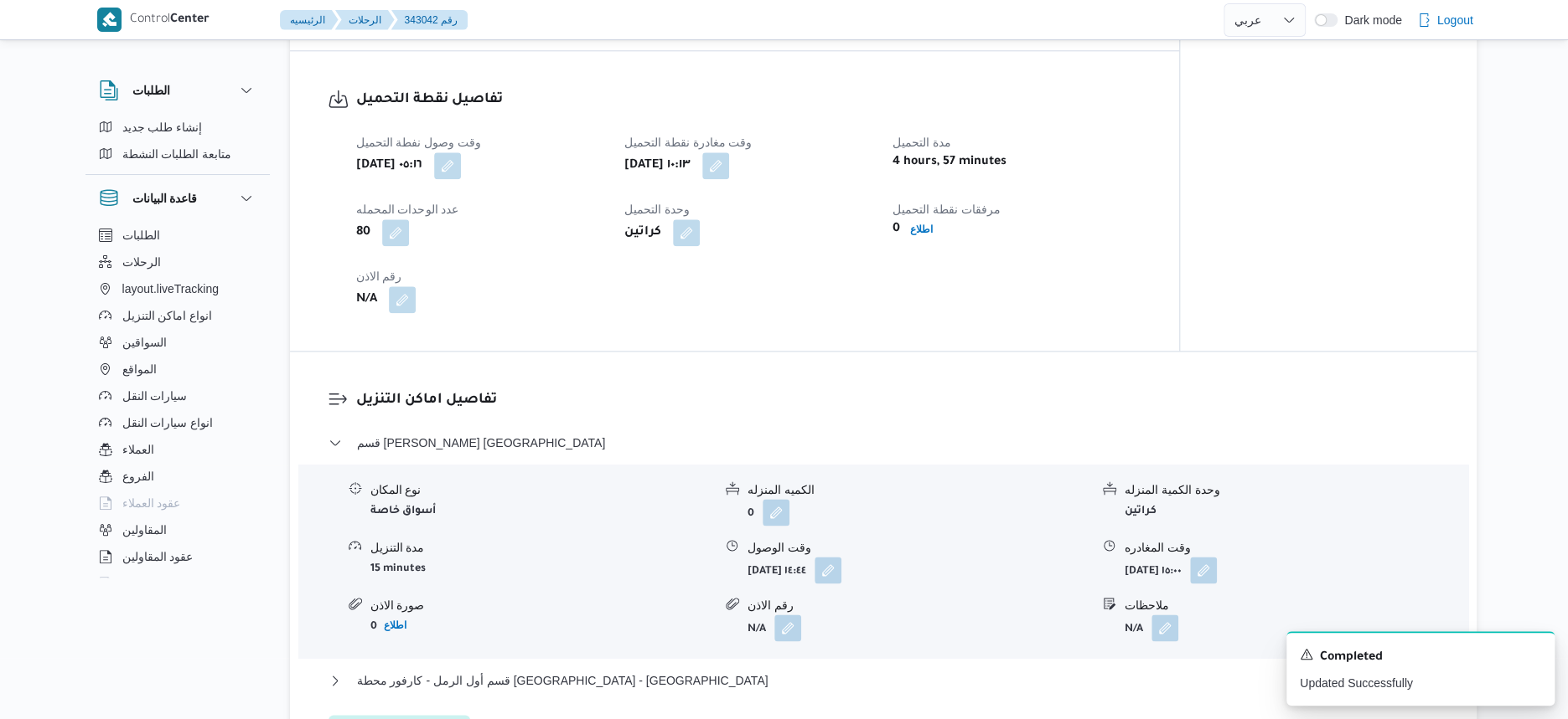
scroll to position [1361, 0]
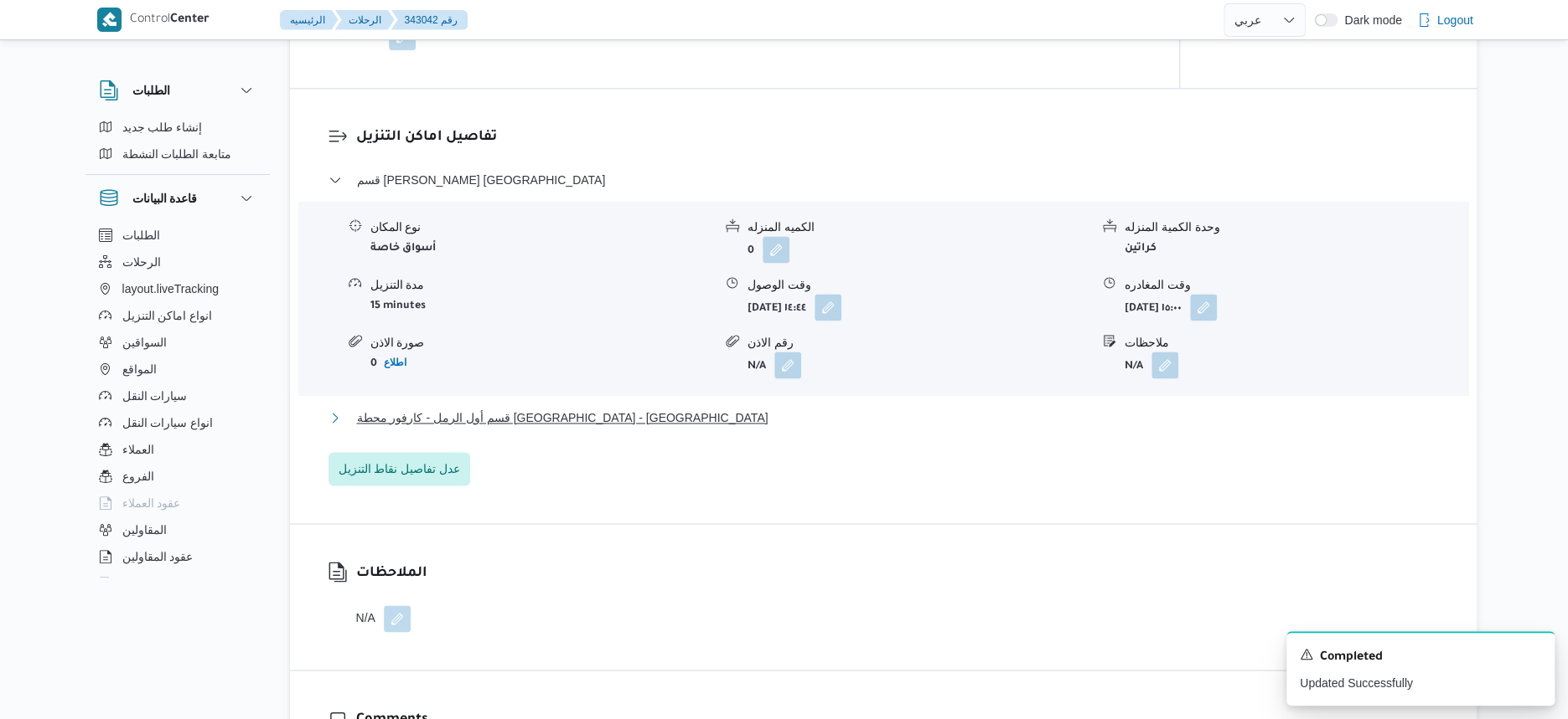
click at [602, 407] on button "قسم أول الرمل - كارفور محطة الرمل - الاسكندرية" at bounding box center [884, 417] width 1111 height 20
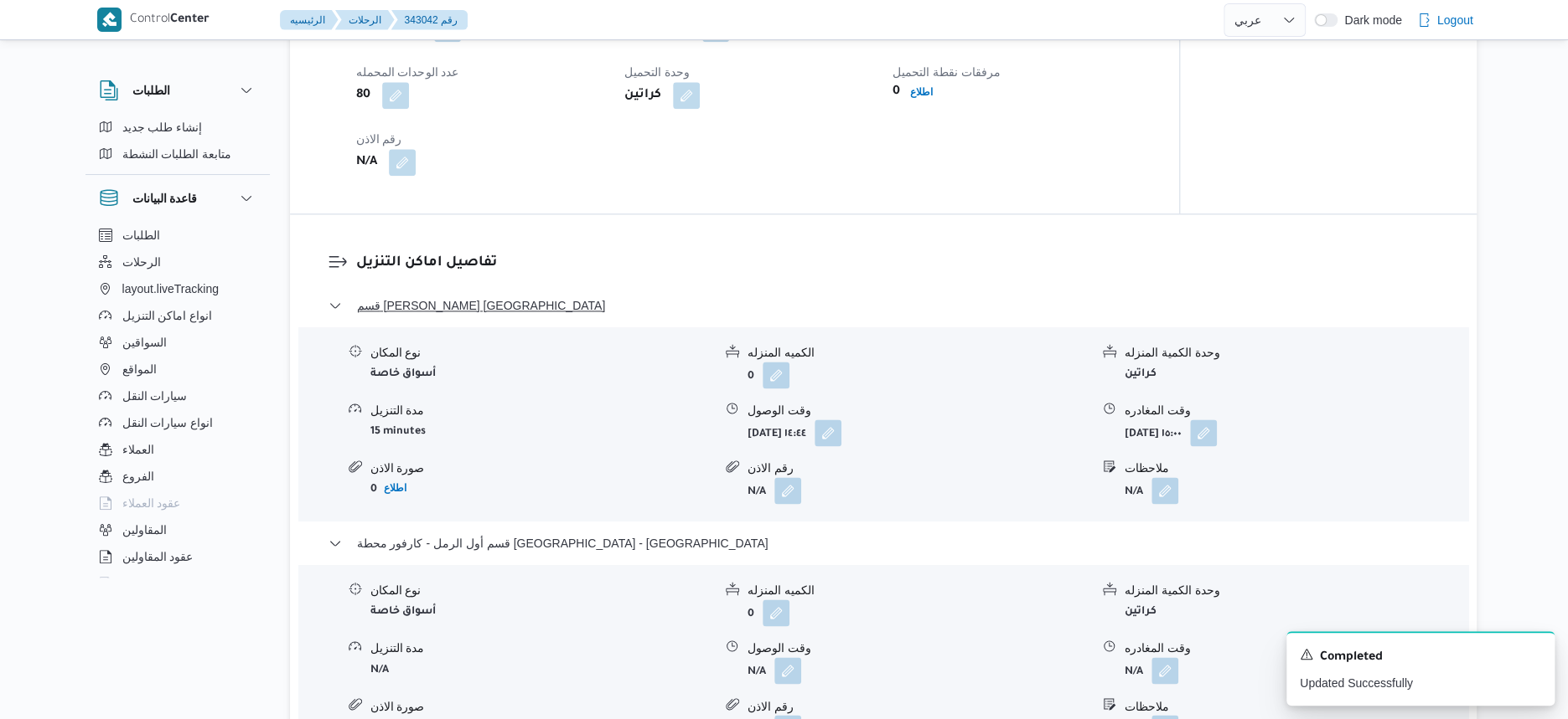
scroll to position [1047, 0]
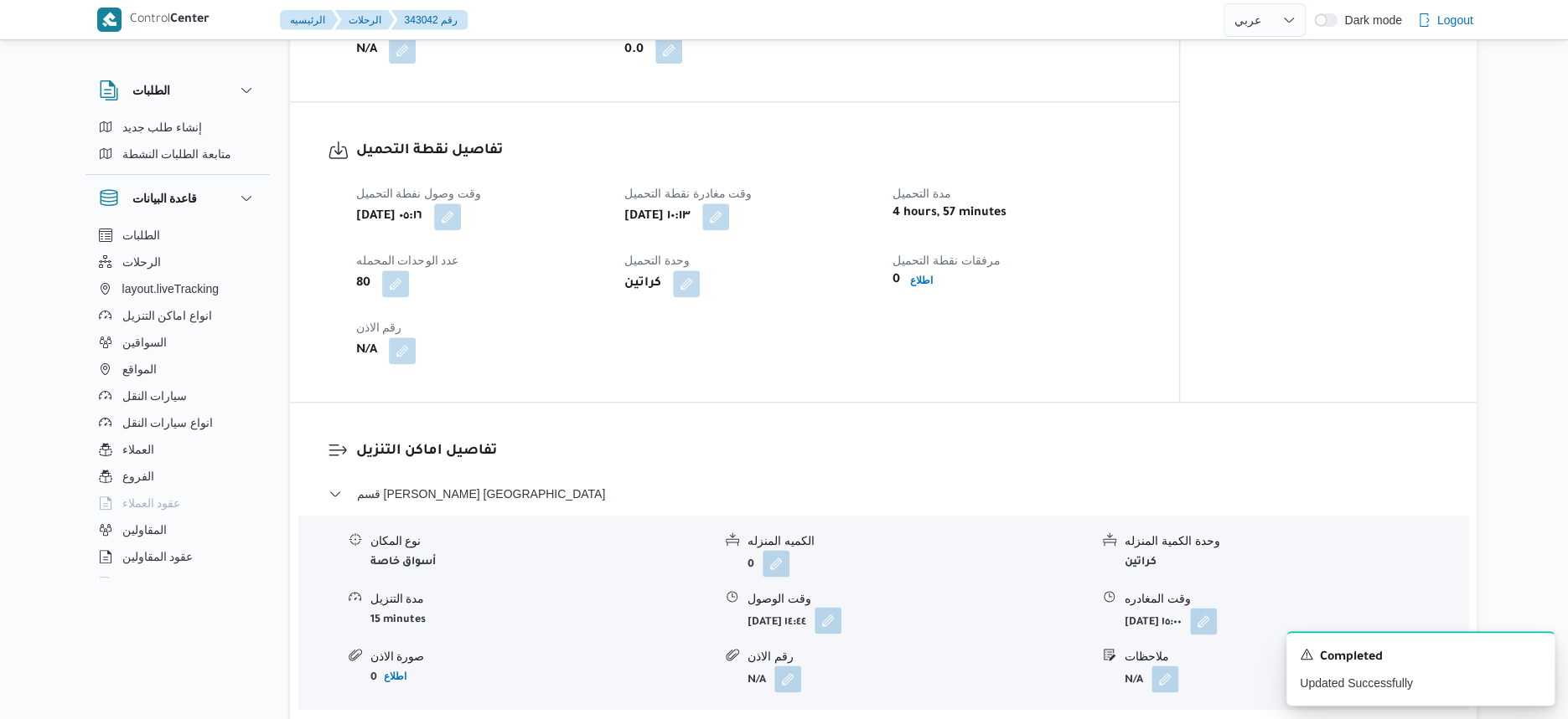
click at [842, 607] on button "button" at bounding box center [828, 620] width 27 height 27
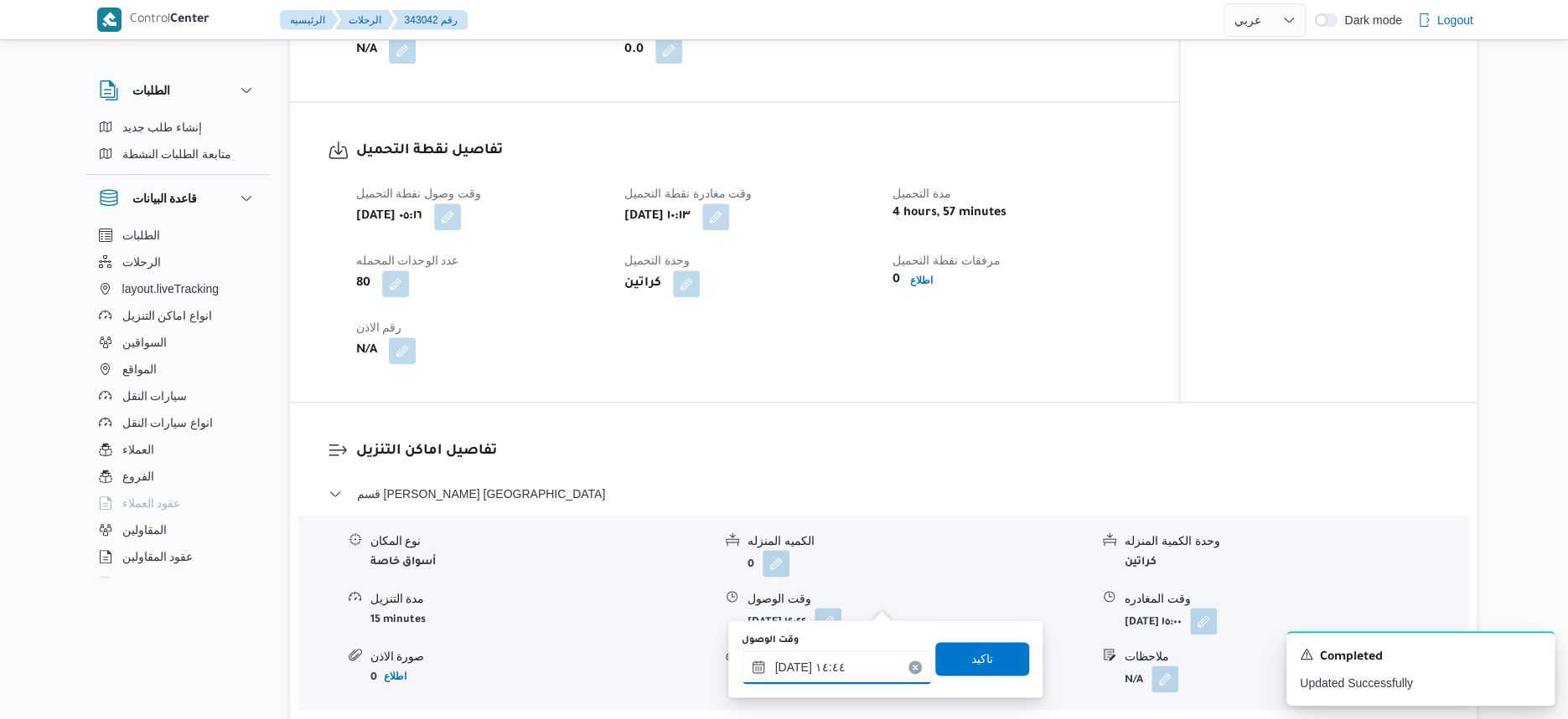
click at [847, 674] on input "١٤/١٠/٢٠٢٥ ١٤:٤٤" at bounding box center [836, 668] width 190 height 33
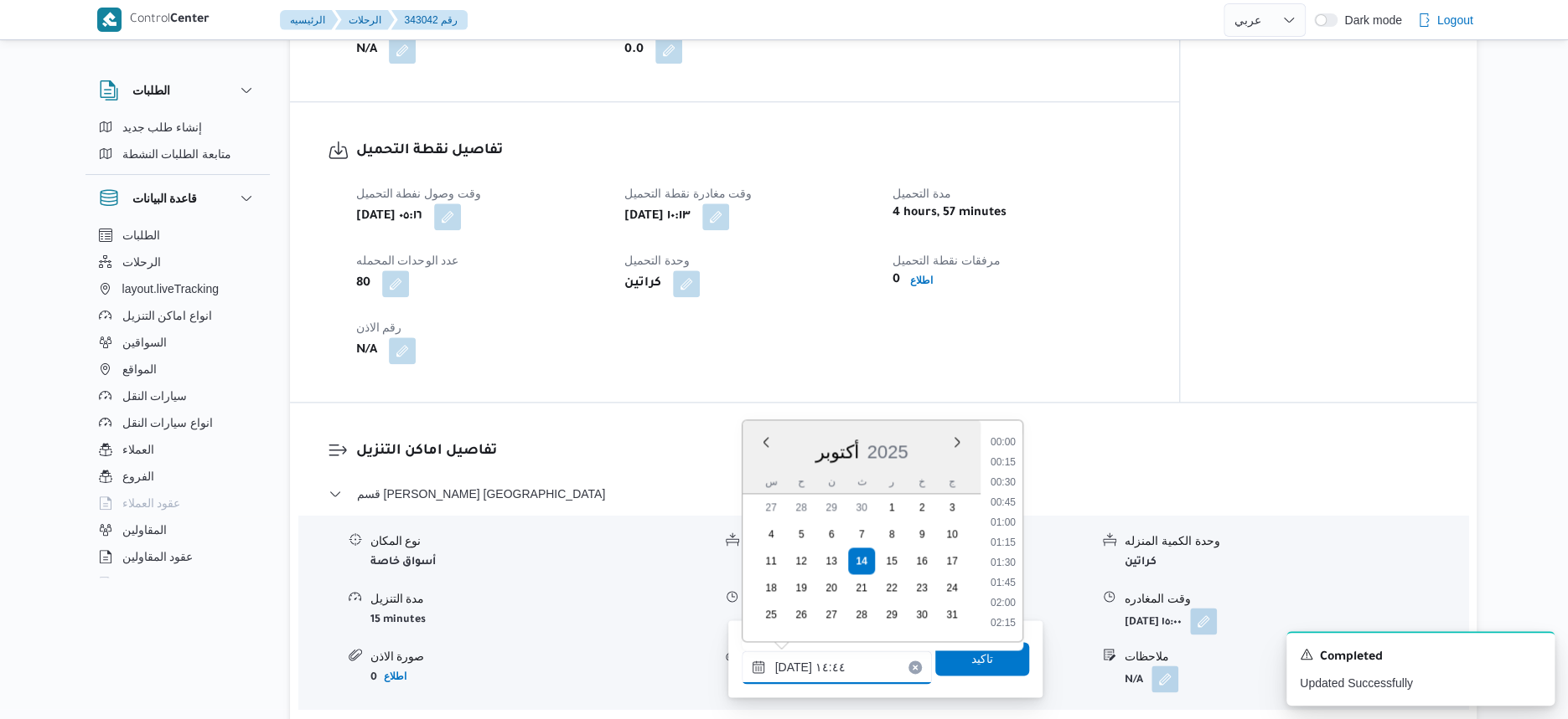
scroll to position [1062, 0]
click at [1009, 505] on li "14:00" at bounding box center [1003, 505] width 38 height 17
type input "١٤/١٠/٢٠٢٥ ١٤:٠٠"
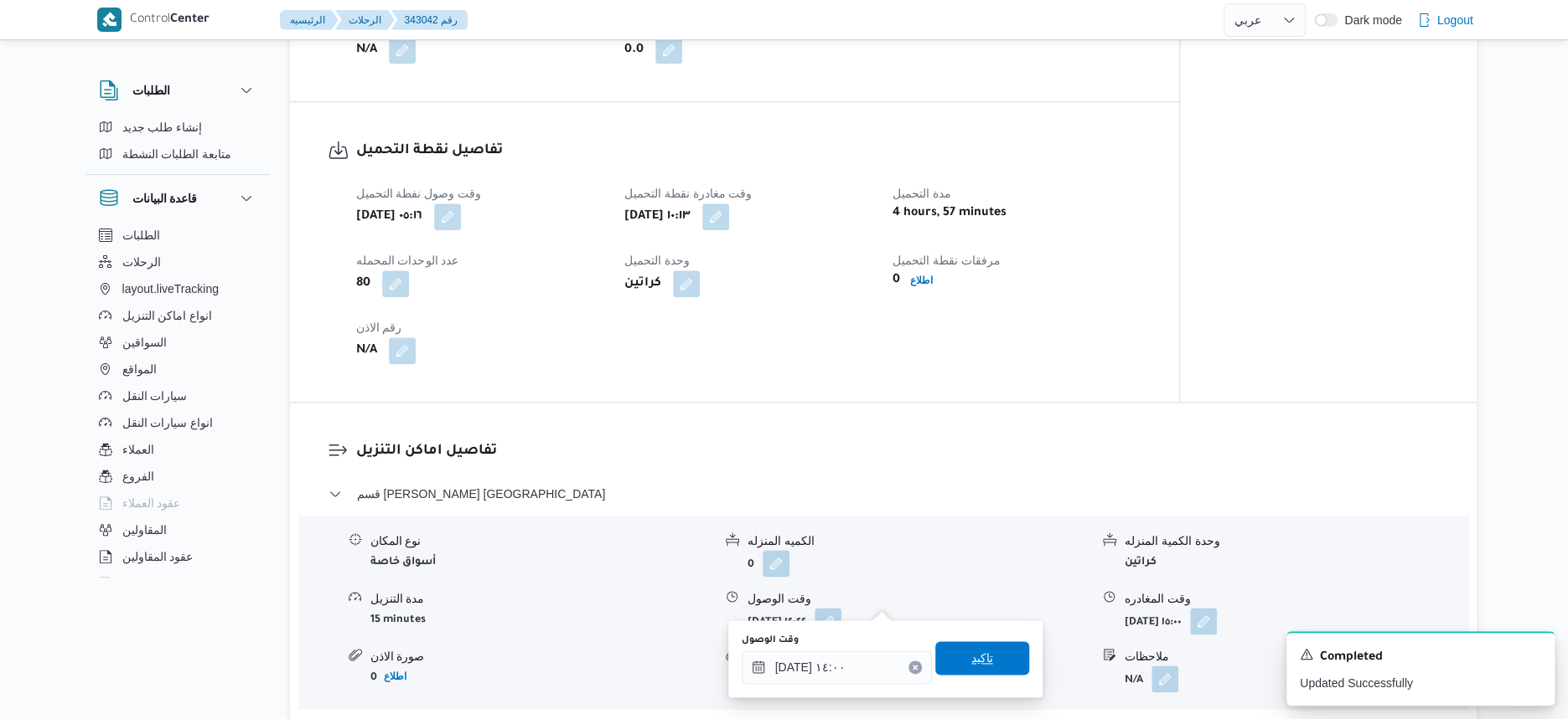
click at [1001, 654] on span "تاكيد" at bounding box center [981, 658] width 93 height 33
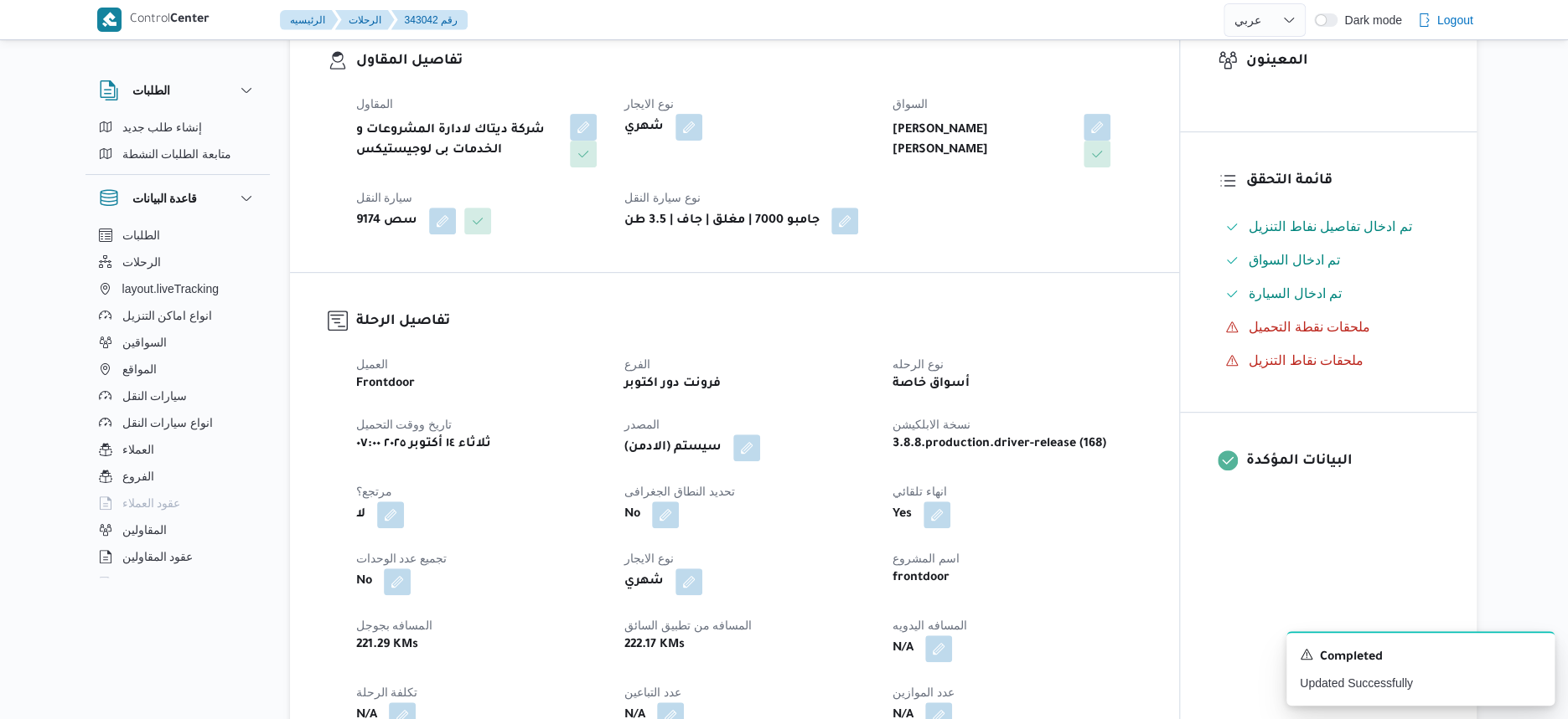
scroll to position [0, 0]
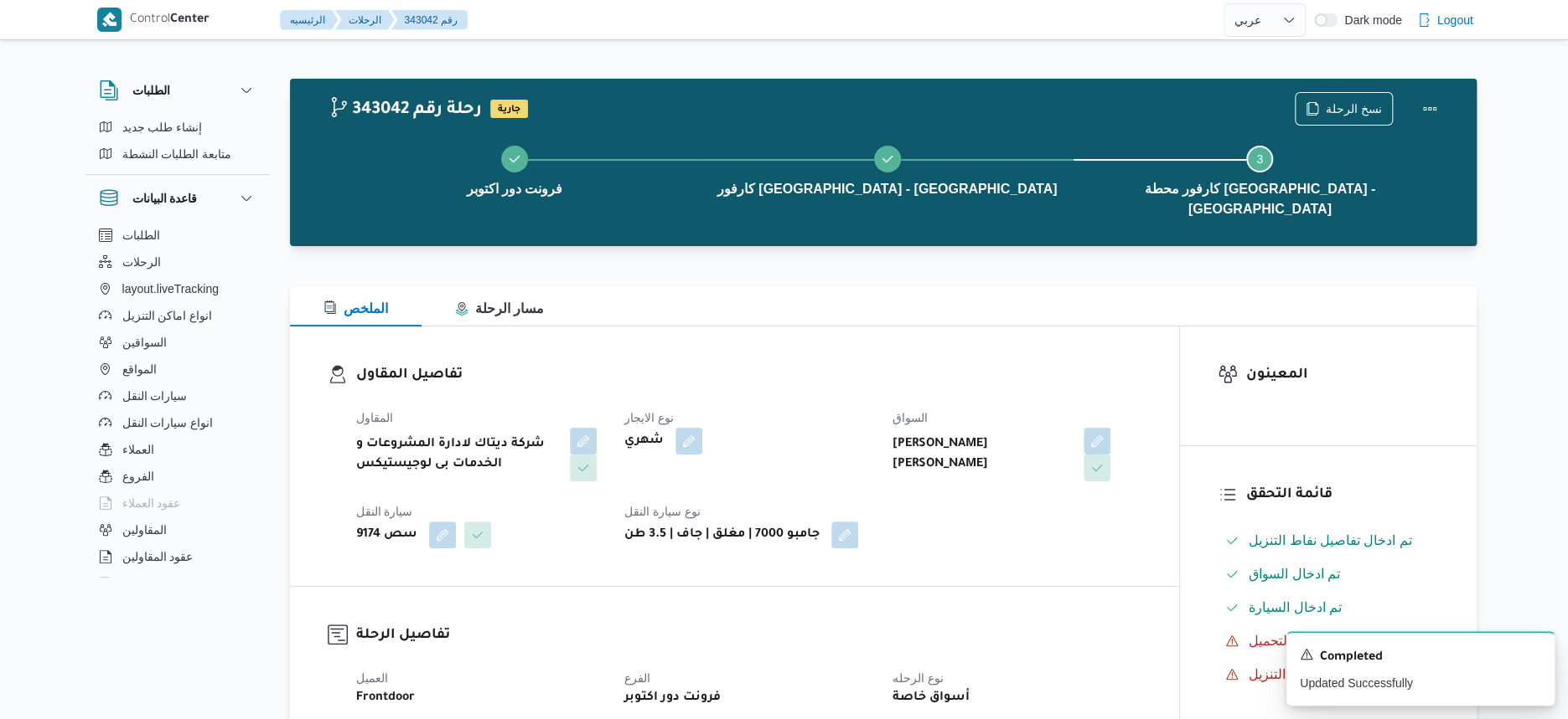
select select "ar"
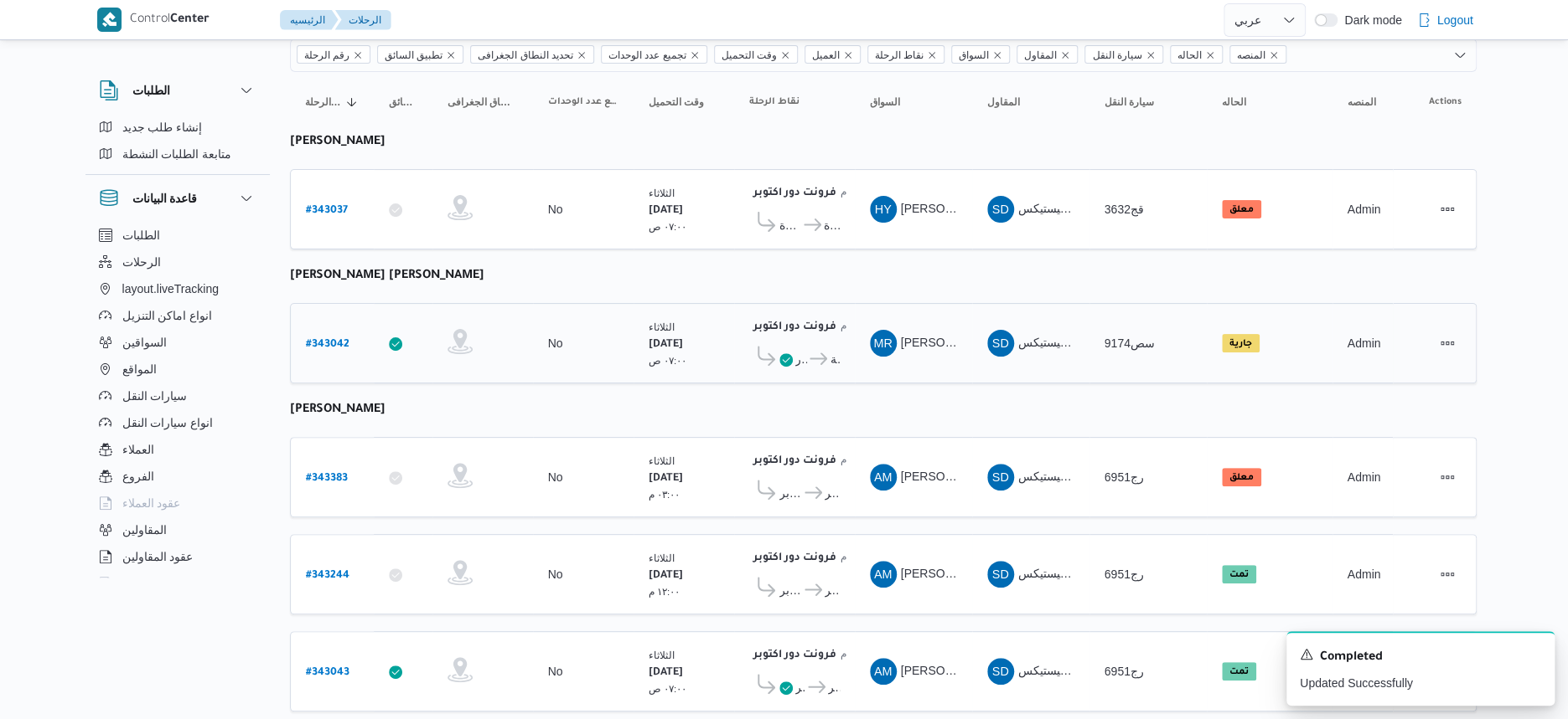
scroll to position [171, 0]
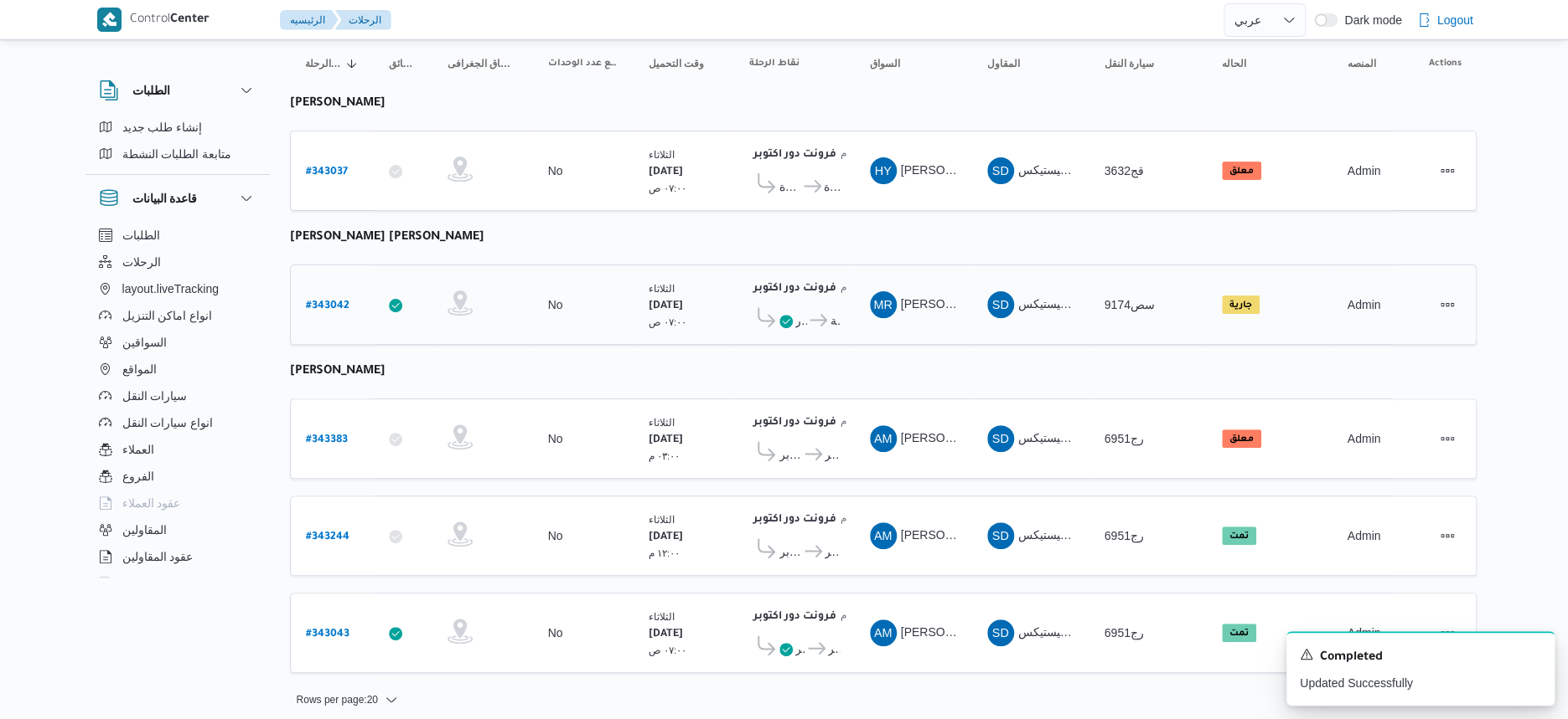
click at [346, 301] on b "# 343042" at bounding box center [327, 306] width 44 height 11
select select "ar"
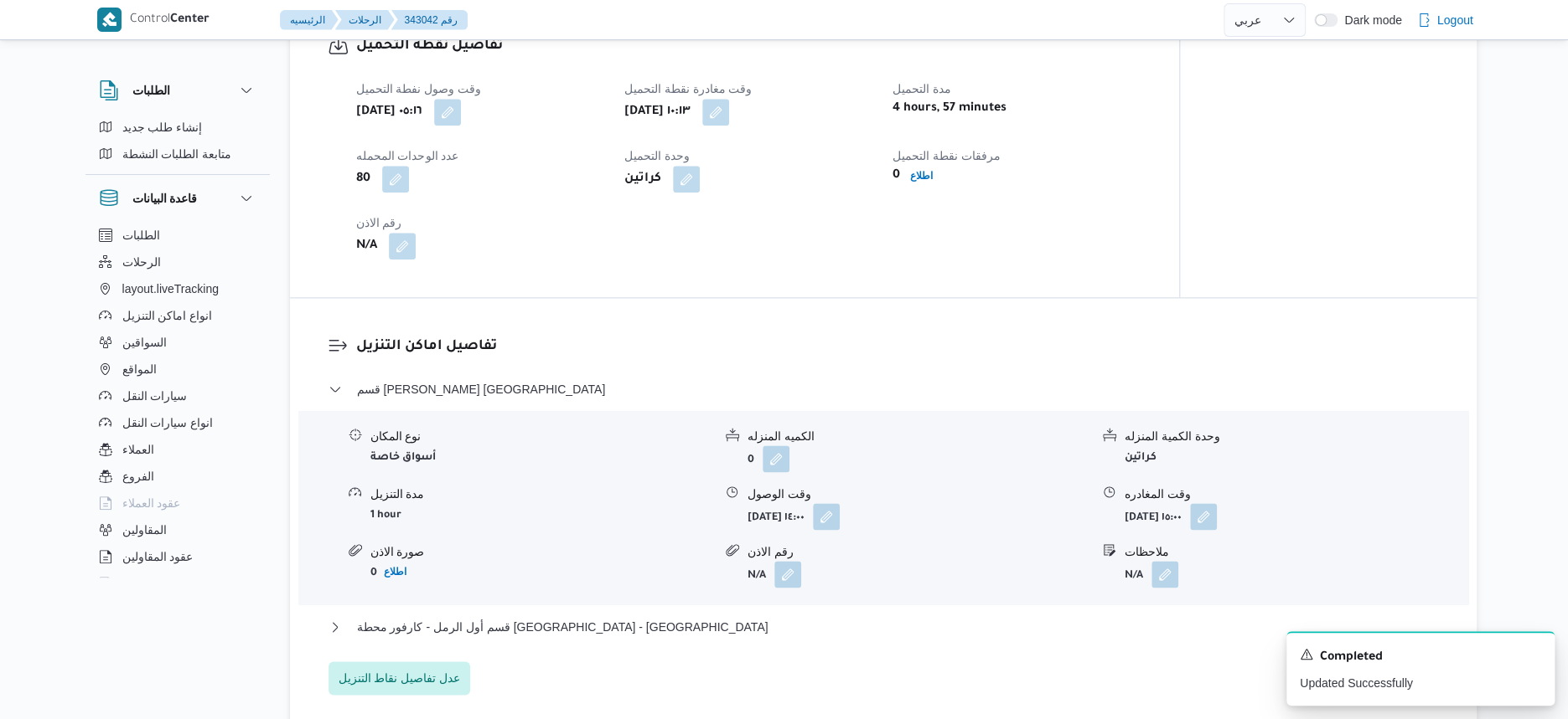
scroll to position [1257, 0]
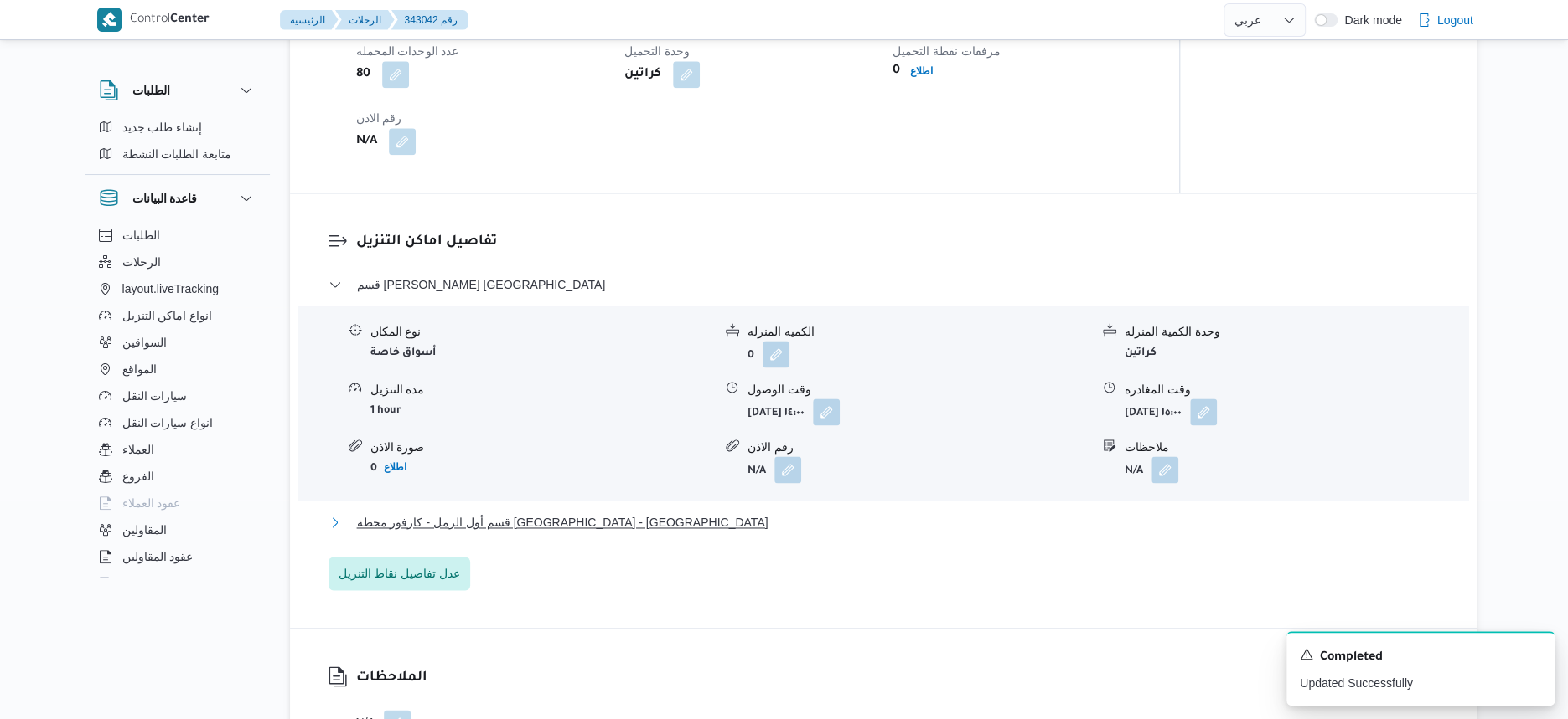
click at [606, 512] on button "قسم أول الرمل - كارفور محطة الرمل - الاسكندرية" at bounding box center [884, 522] width 1111 height 20
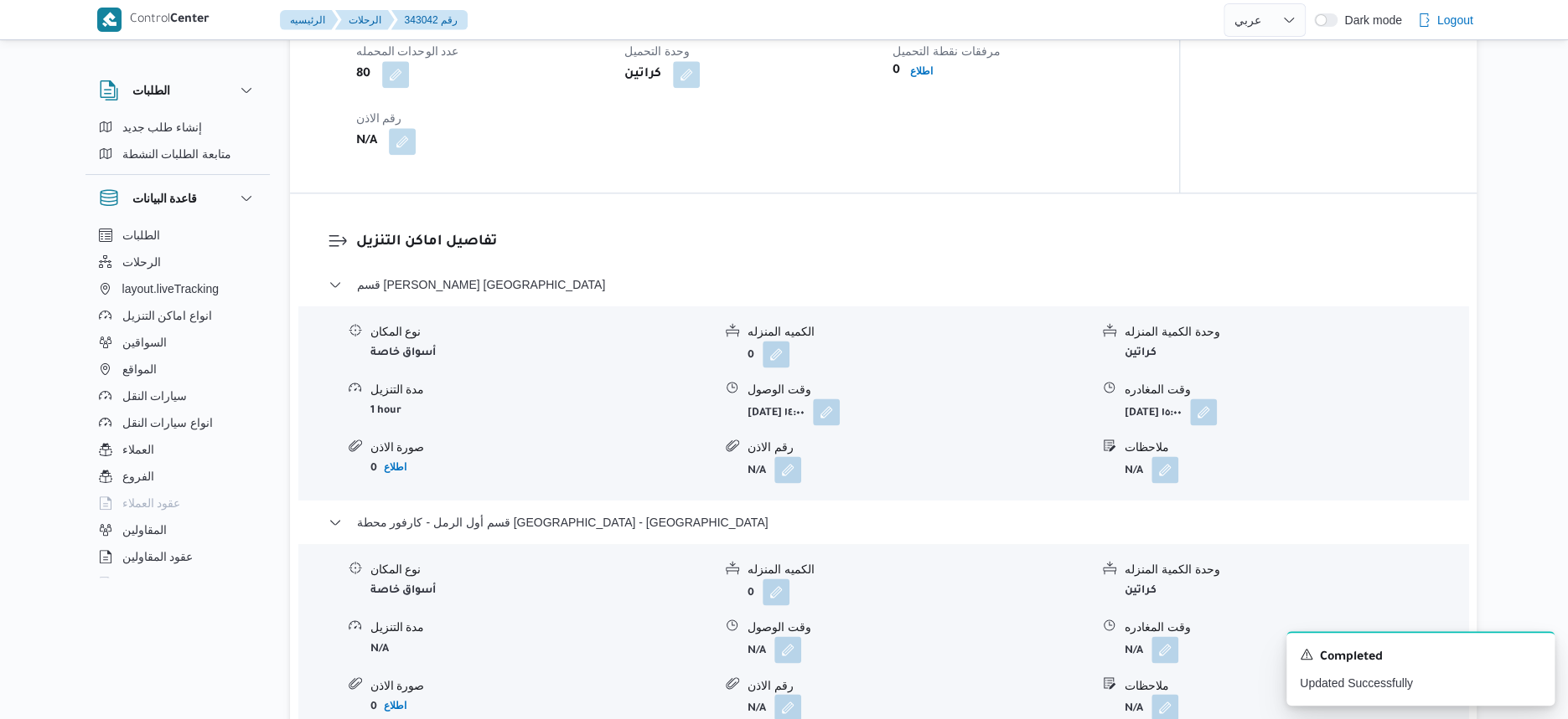
select select "ar"
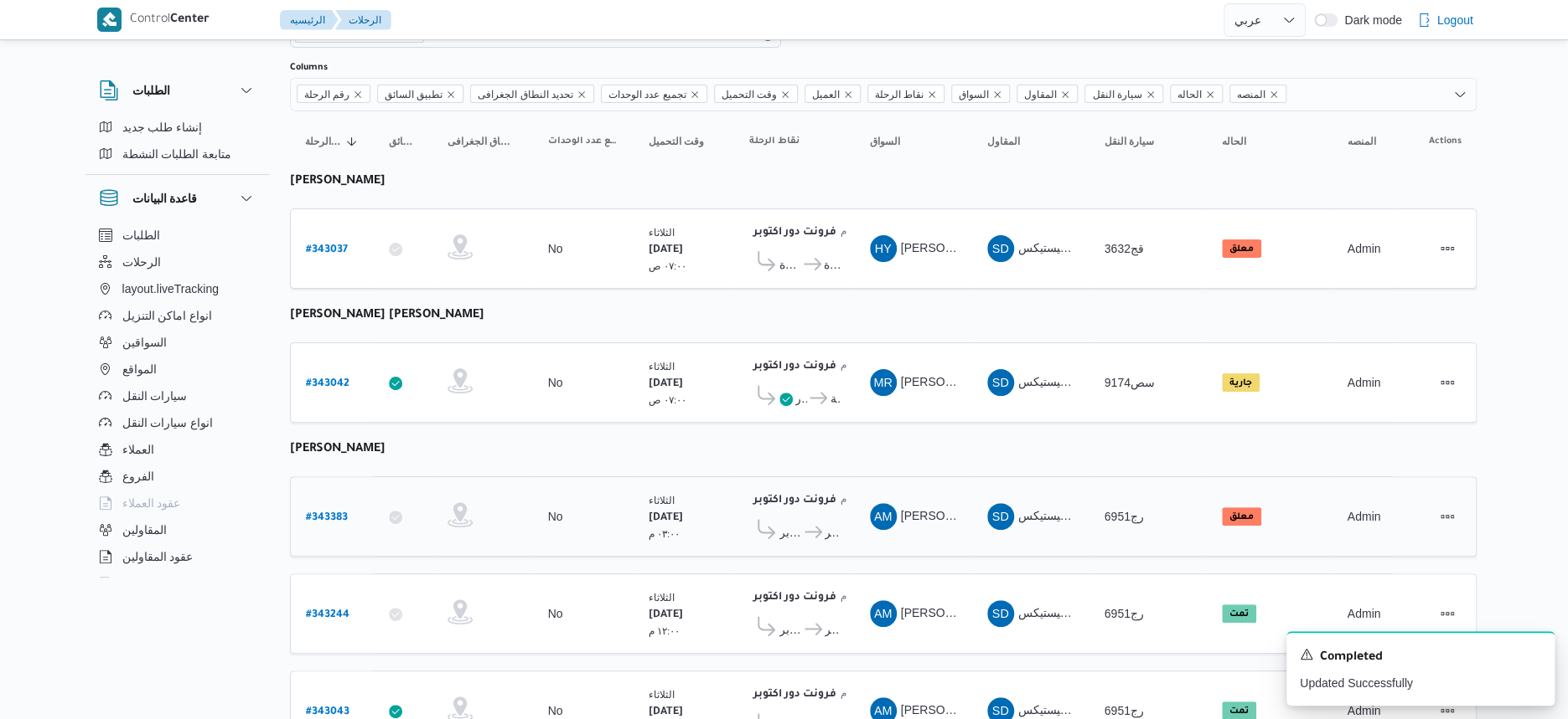
scroll to position [171, 0]
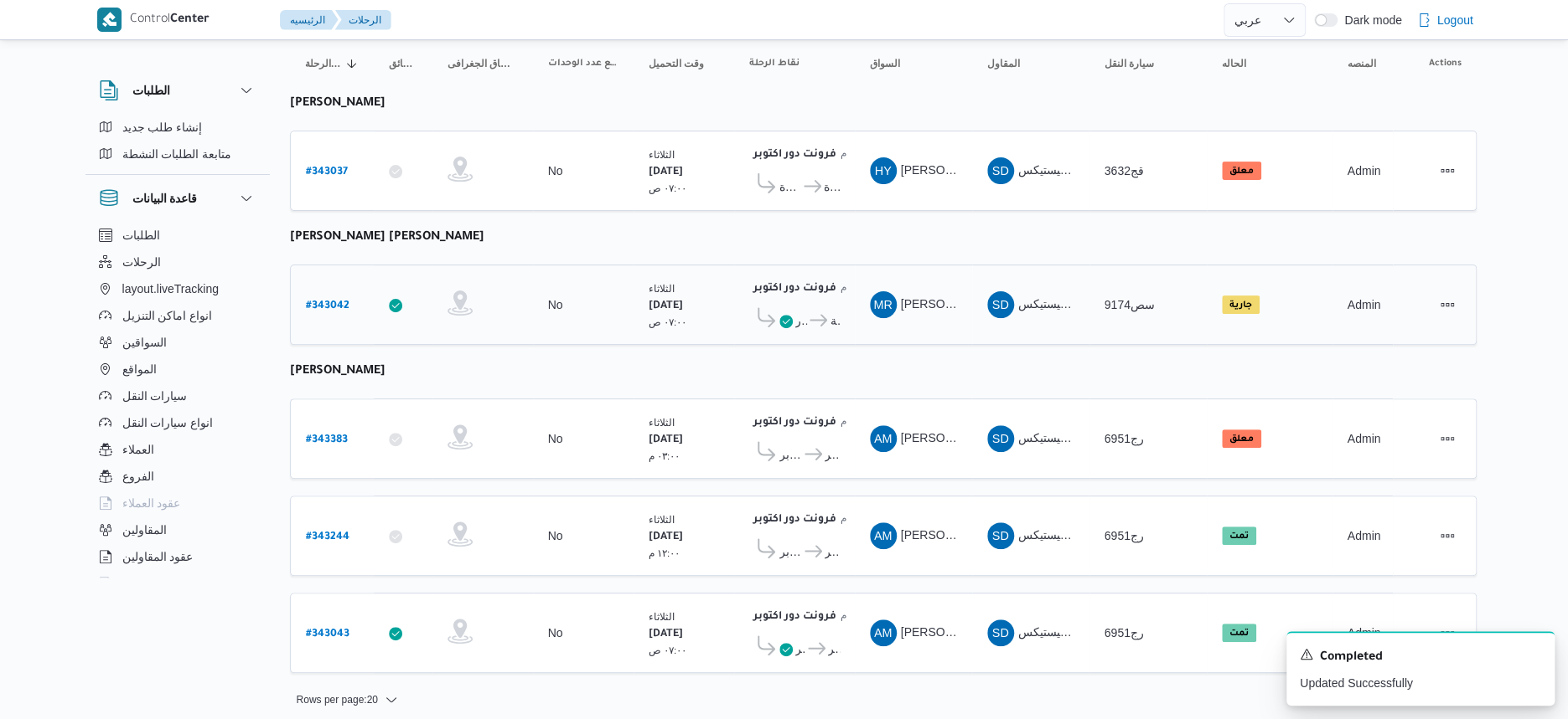
click at [327, 301] on b "# 343042" at bounding box center [327, 306] width 44 height 11
select select "ar"
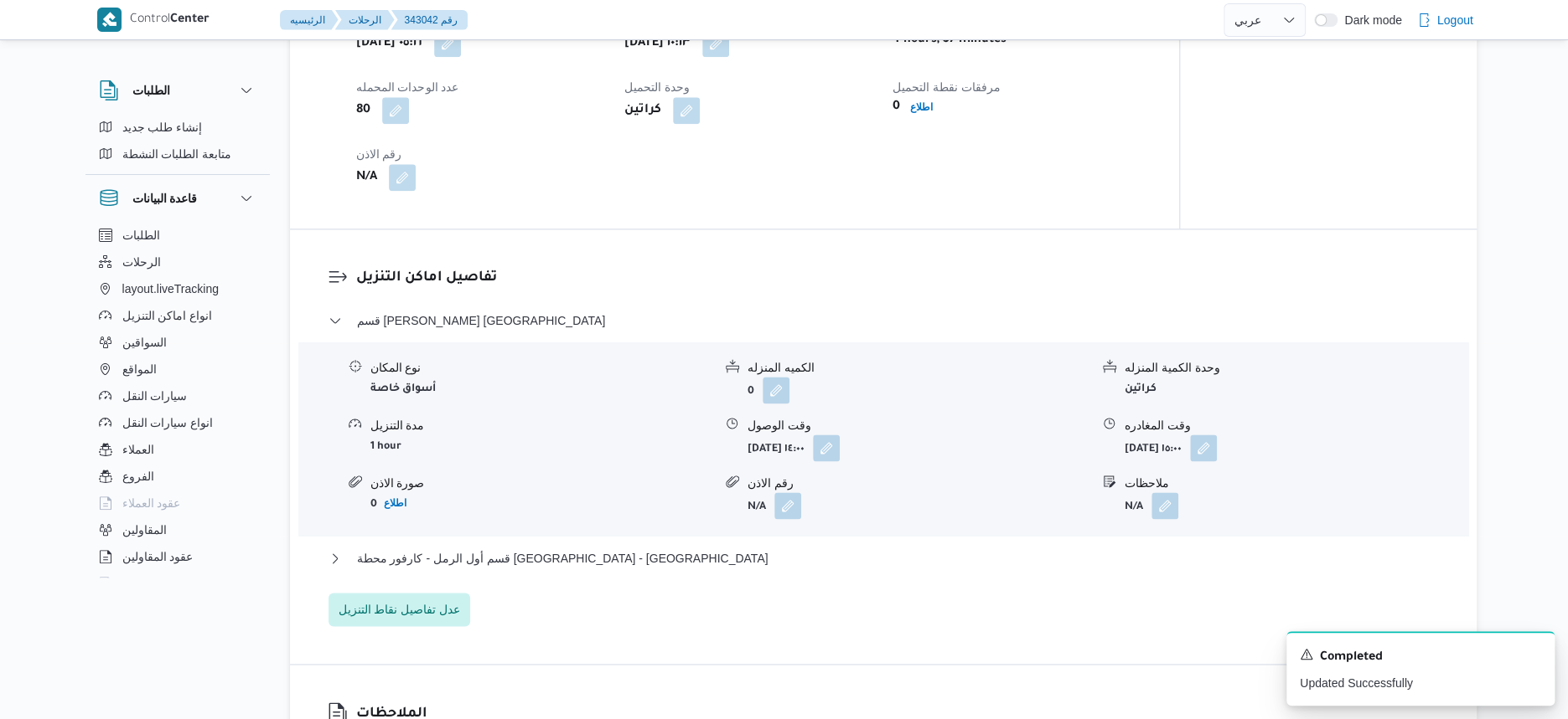
scroll to position [1257, 0]
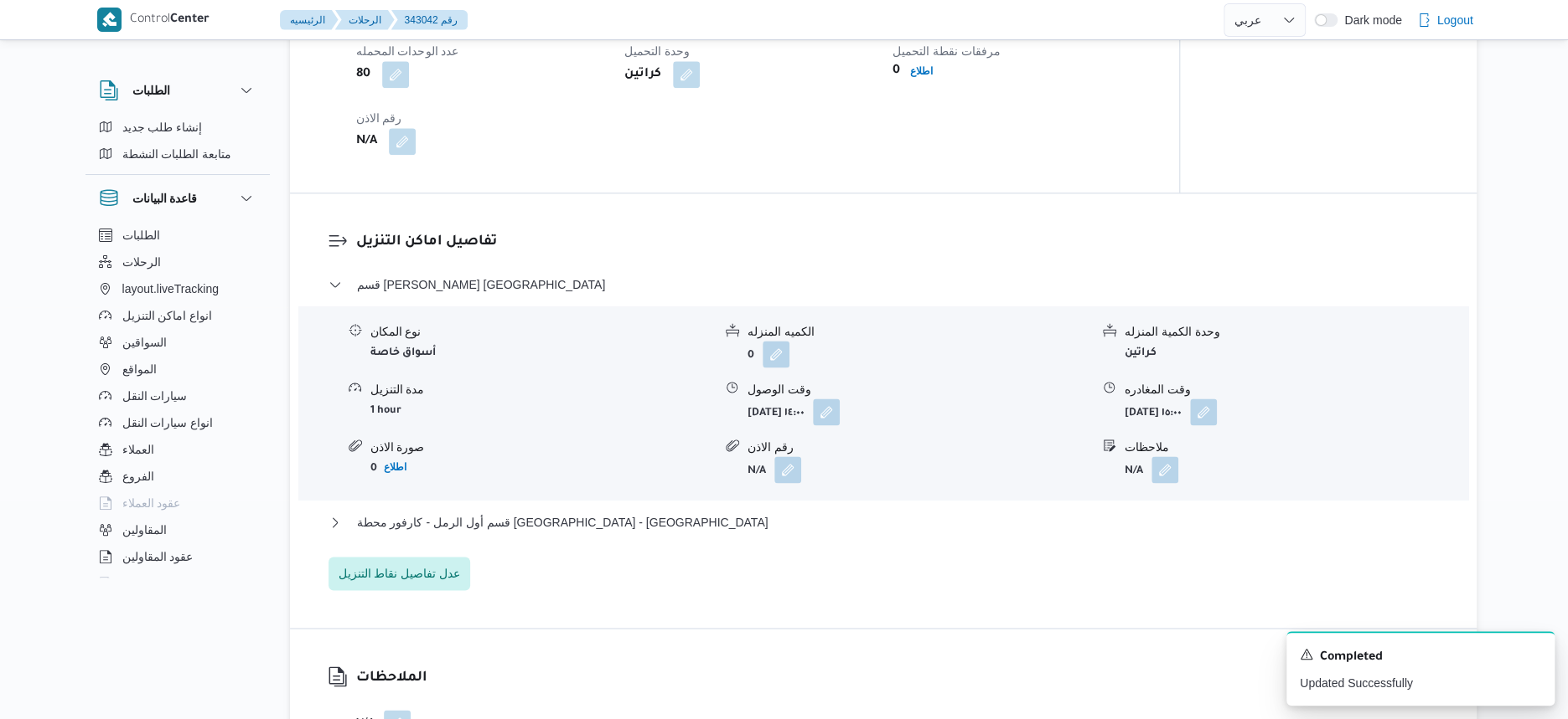
select select "ar"
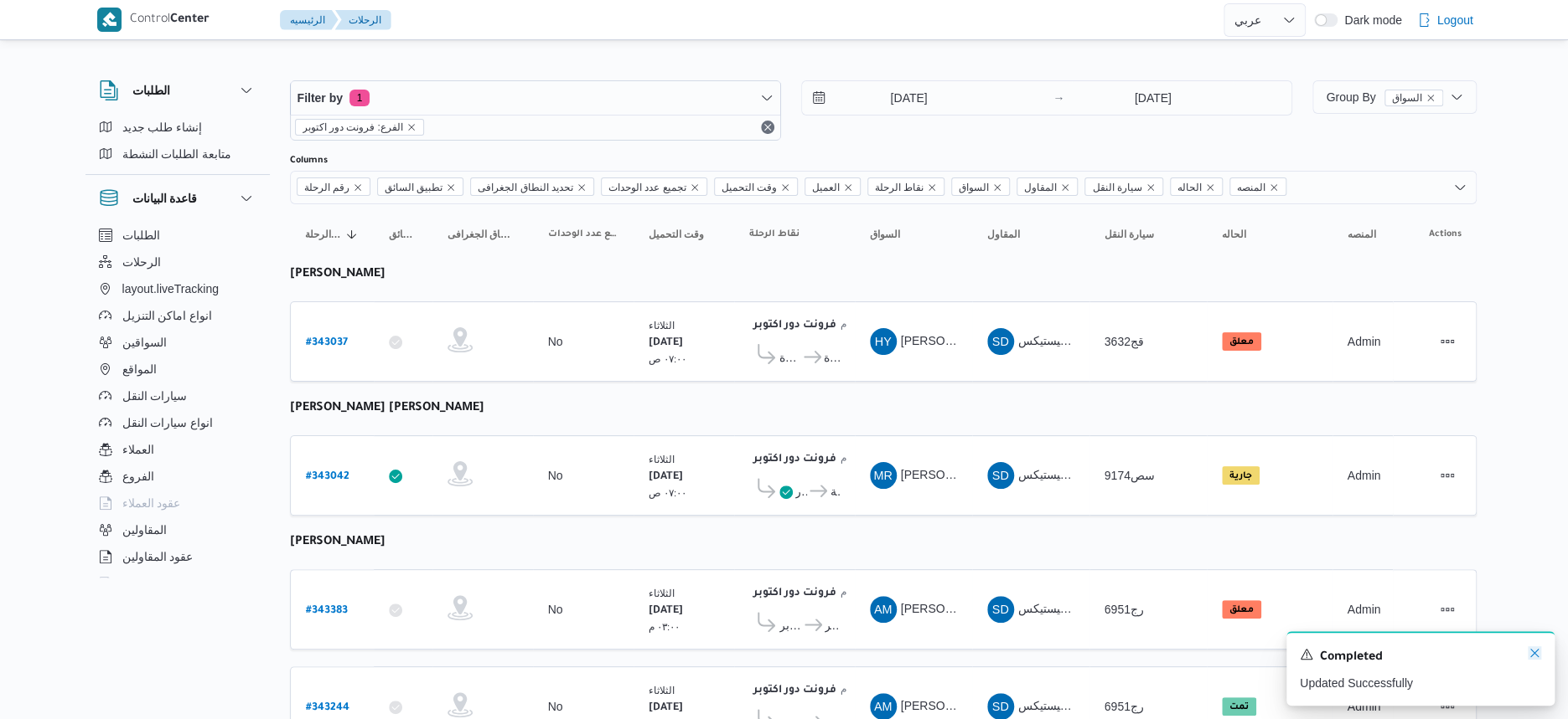
click at [1528, 651] on icon "Dismiss toast" at bounding box center [1534, 653] width 13 height 13
click at [829, 347] on span "كارفور البنيان - المنصورة" at bounding box center [831, 357] width 16 height 20
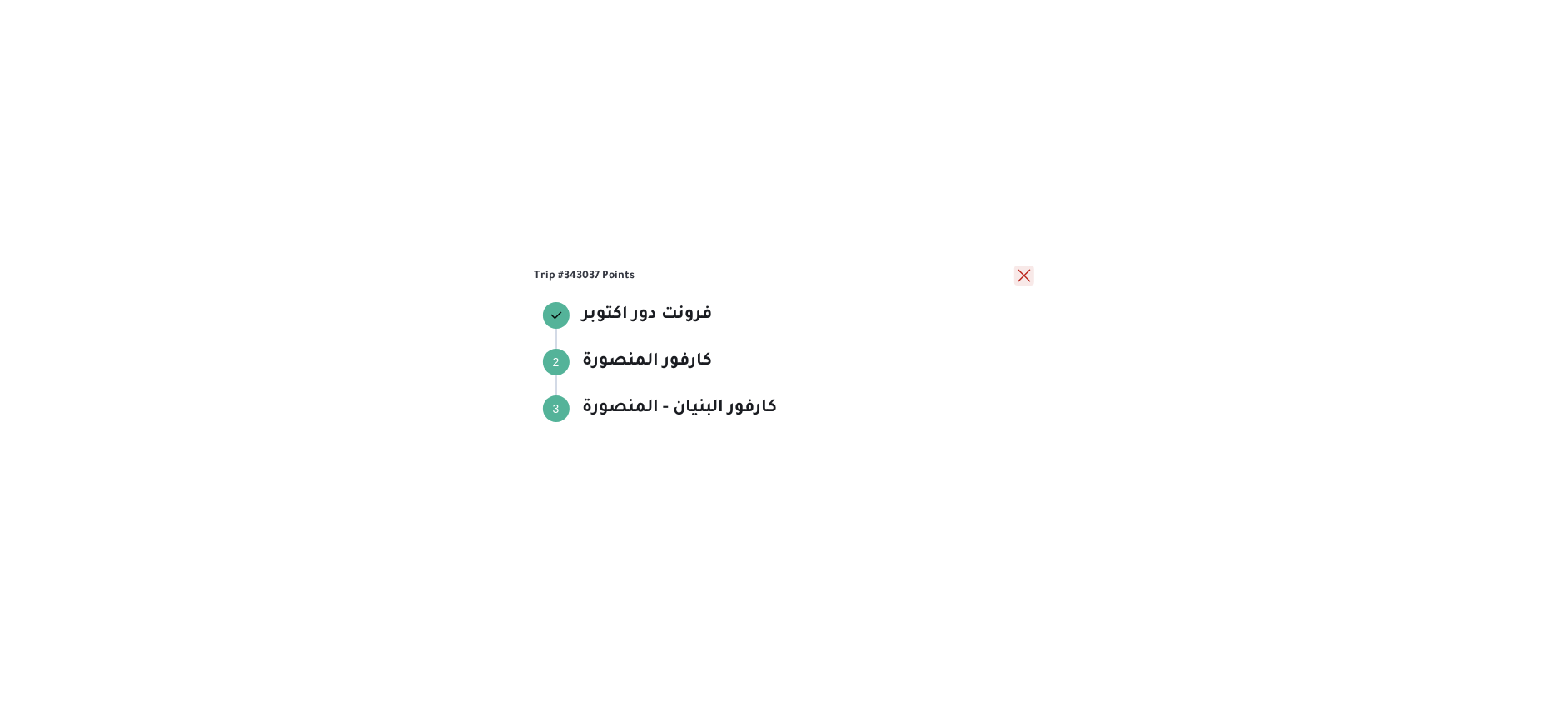
drag, startPoint x: 1021, startPoint y: 266, endPoint x: 1002, endPoint y: 302, distance: 40.7
click at [1021, 266] on button "close" at bounding box center [1024, 275] width 20 height 20
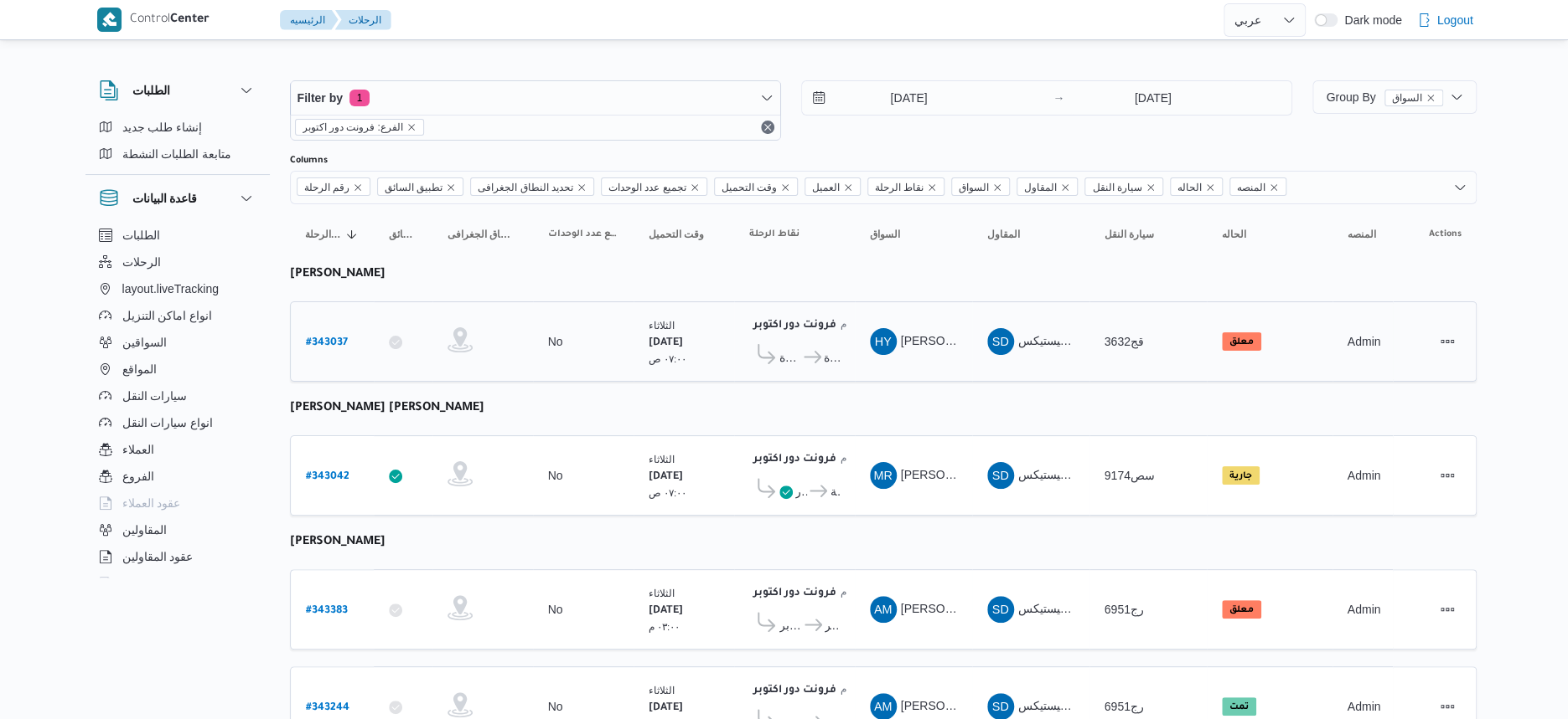
click at [331, 340] on b "# 343037" at bounding box center [327, 343] width 42 height 11
select select "ar"
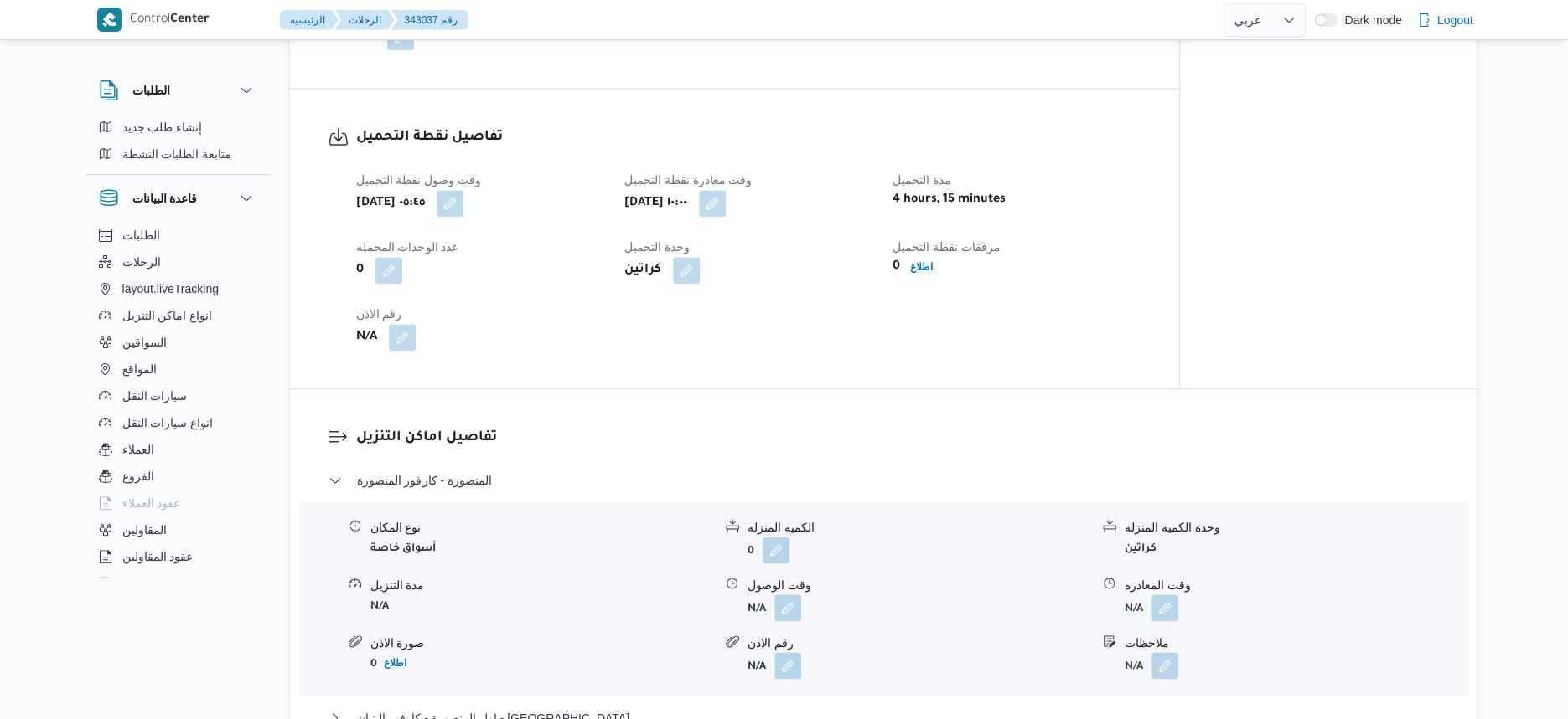
scroll to position [1152, 0]
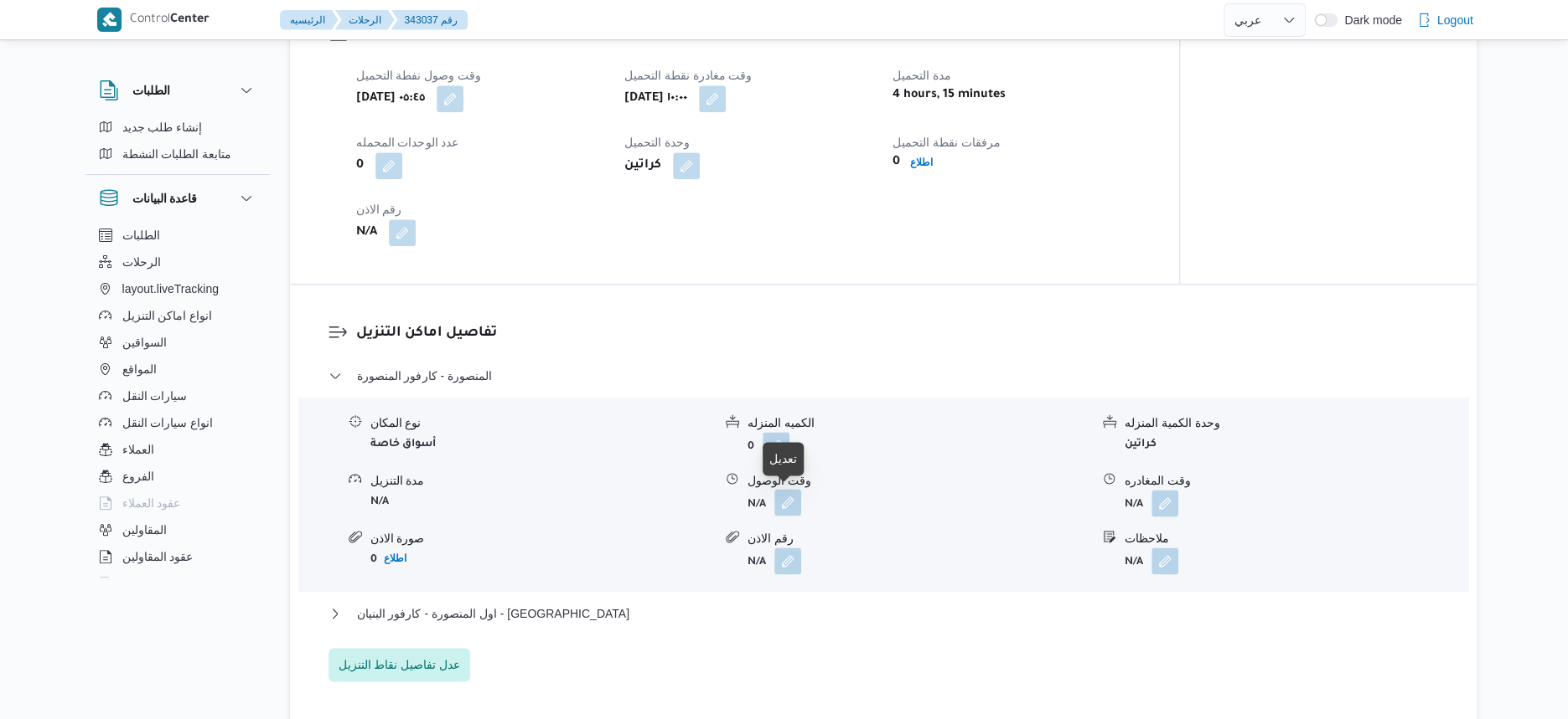
click at [792, 497] on button "button" at bounding box center [787, 503] width 27 height 27
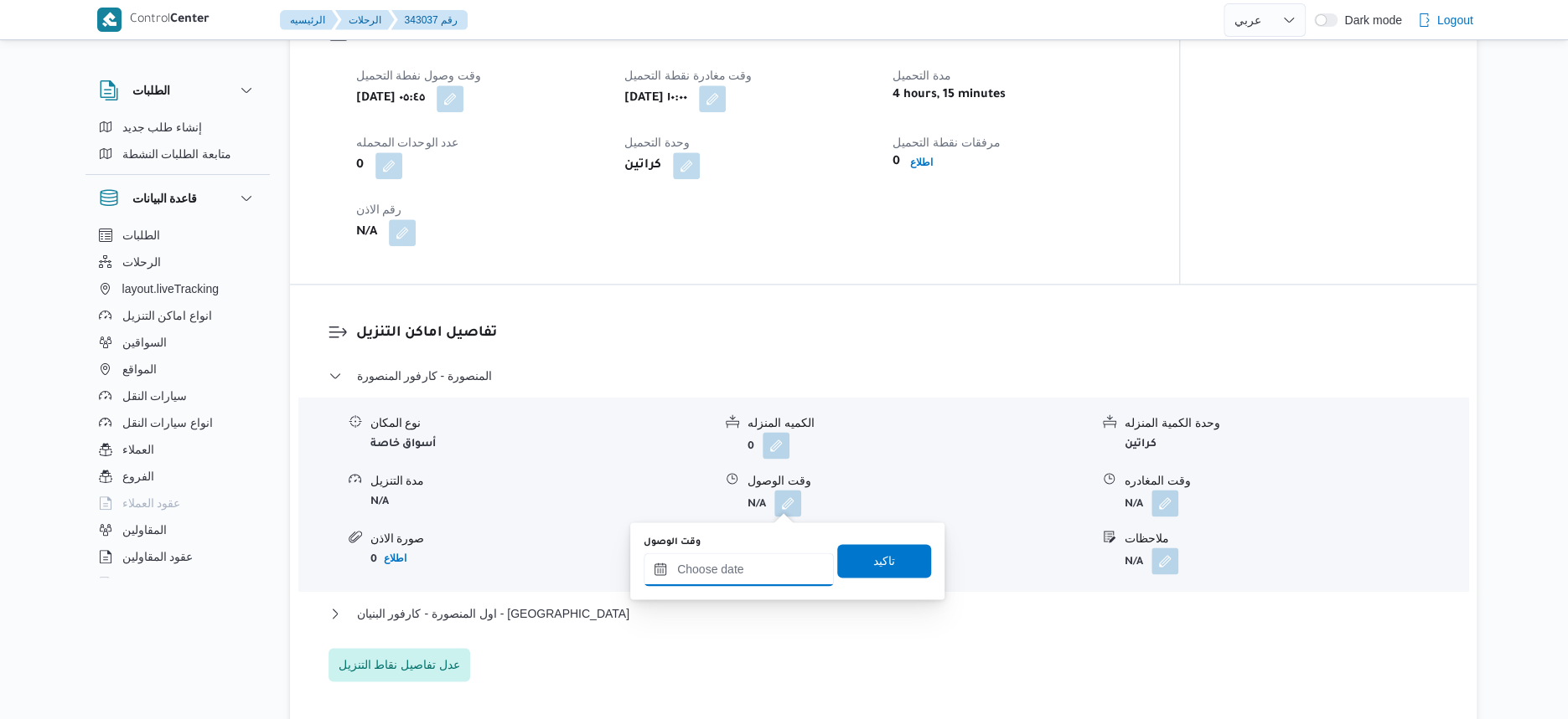
click at [767, 561] on input "وقت الوصول" at bounding box center [739, 569] width 190 height 33
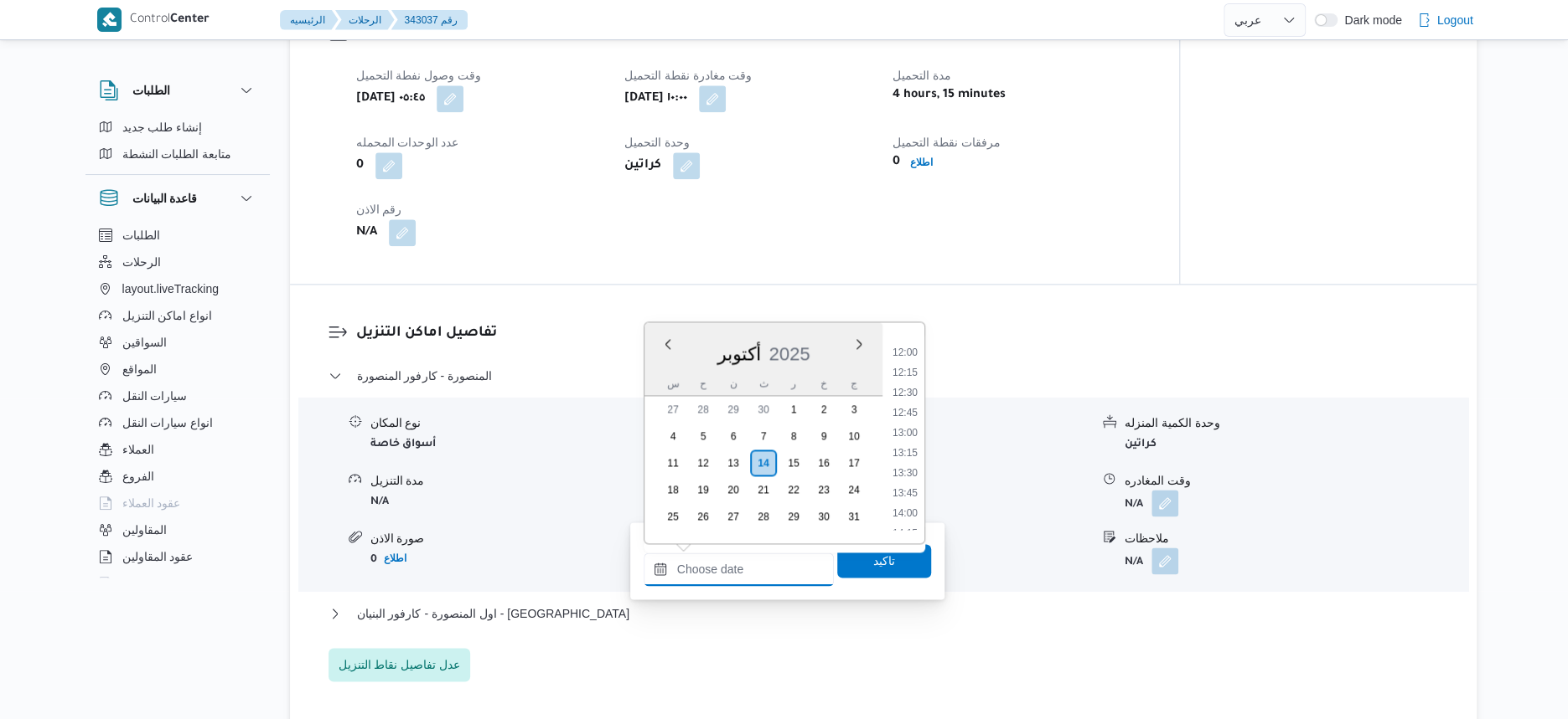
scroll to position [954, 0]
click at [916, 430] on li "13:00" at bounding box center [905, 435] width 38 height 17
type input "١٤/١٠/٢٠٢٥ ١٣:٠٠"
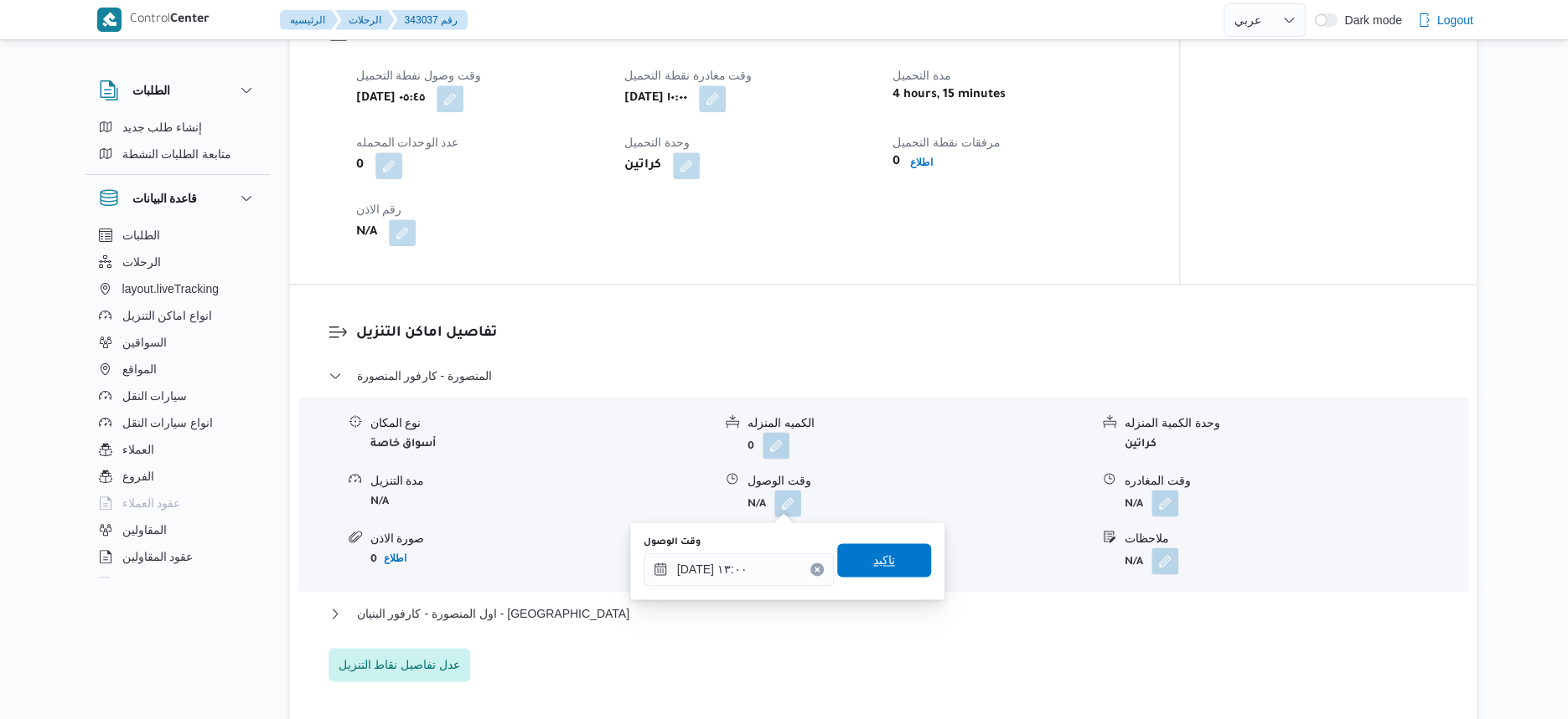
click at [897, 562] on span "تاكيد" at bounding box center [884, 560] width 93 height 33
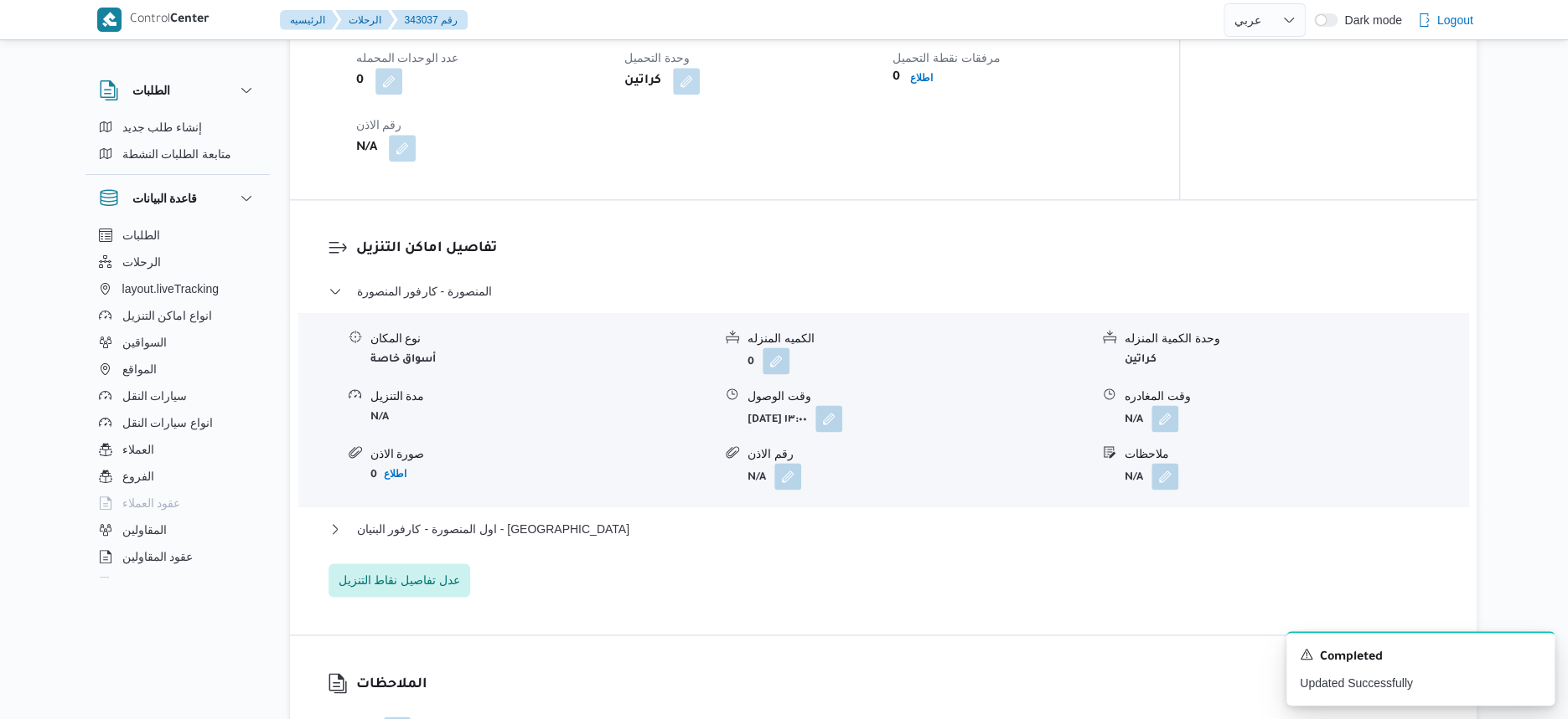
scroll to position [1361, 0]
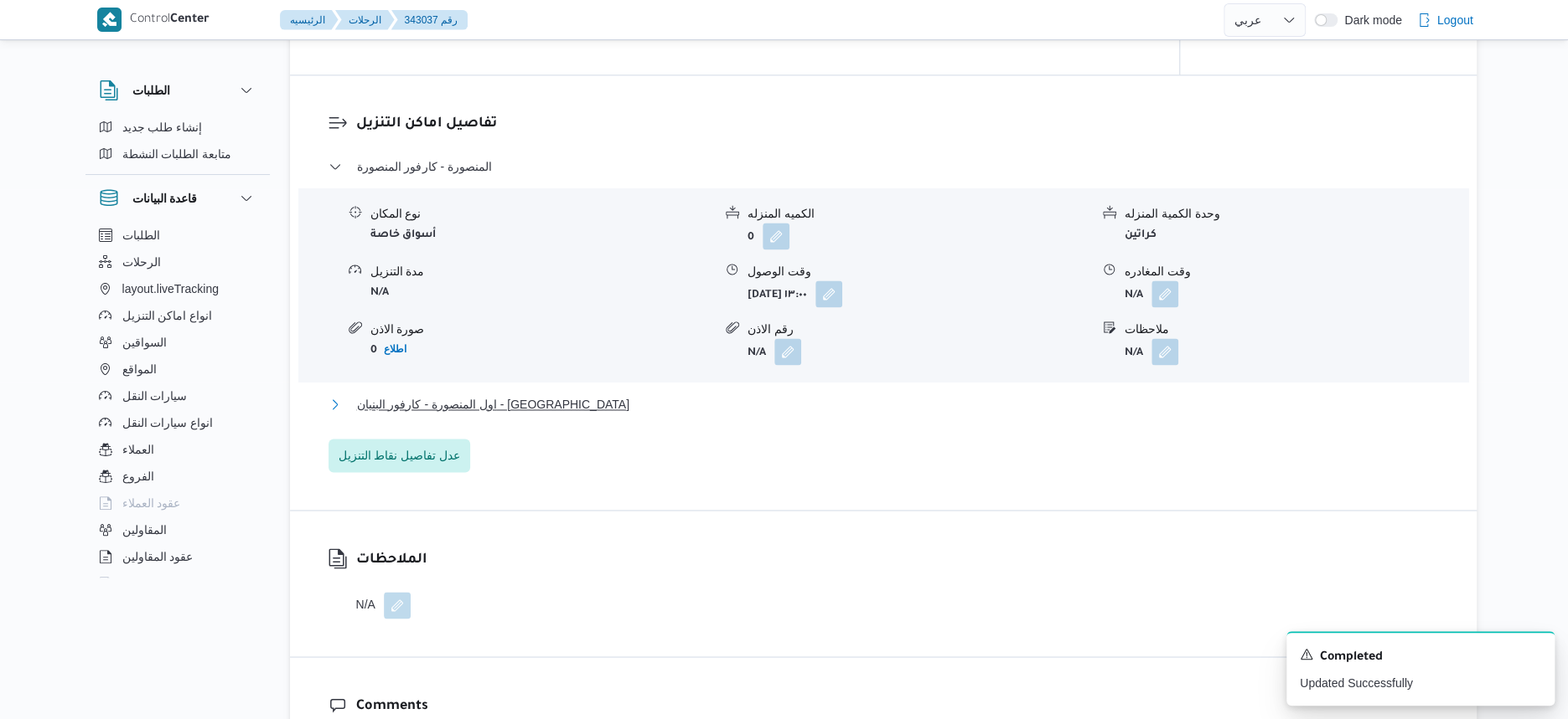
click at [533, 407] on span "اول المنصورة - كارفور البنيان - المنصورة" at bounding box center [493, 404] width 272 height 20
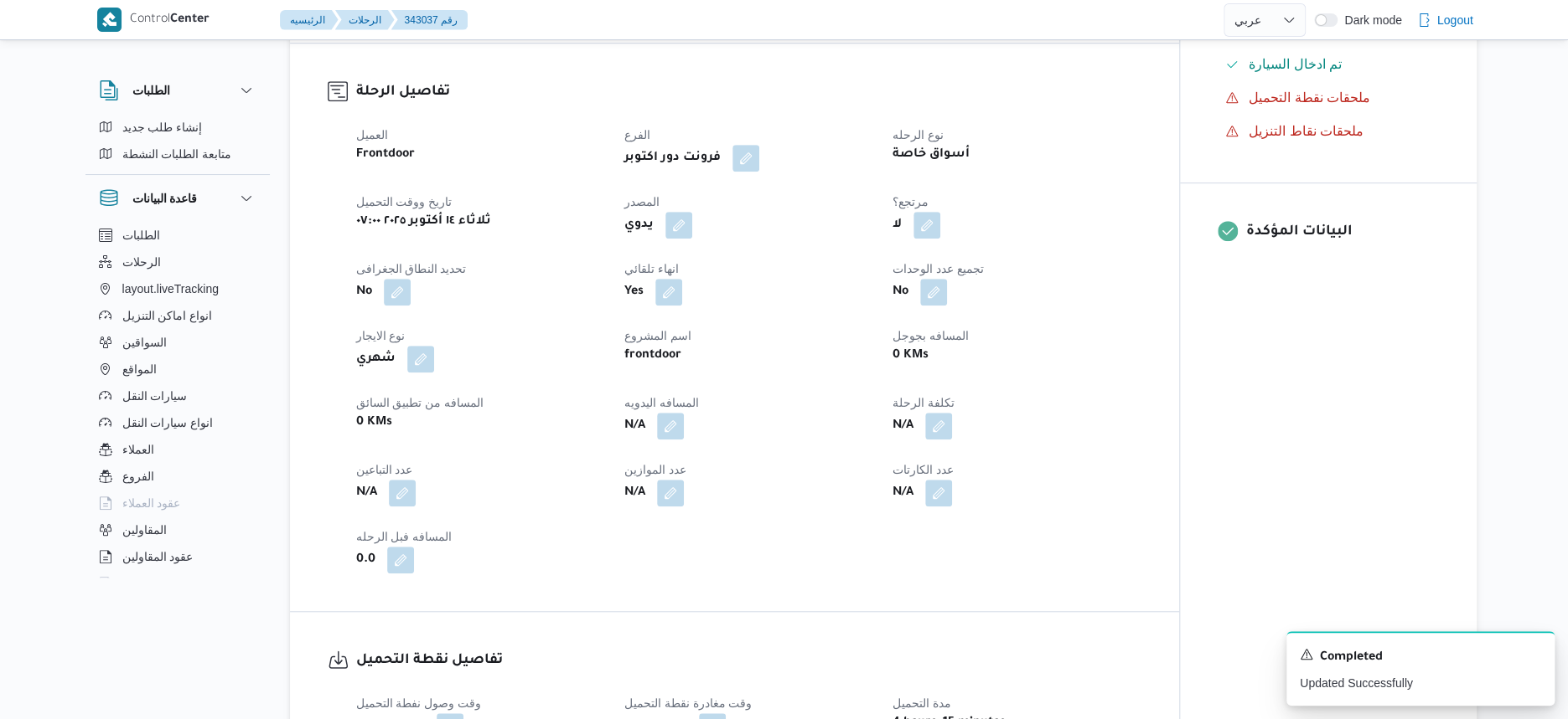
scroll to position [0, 0]
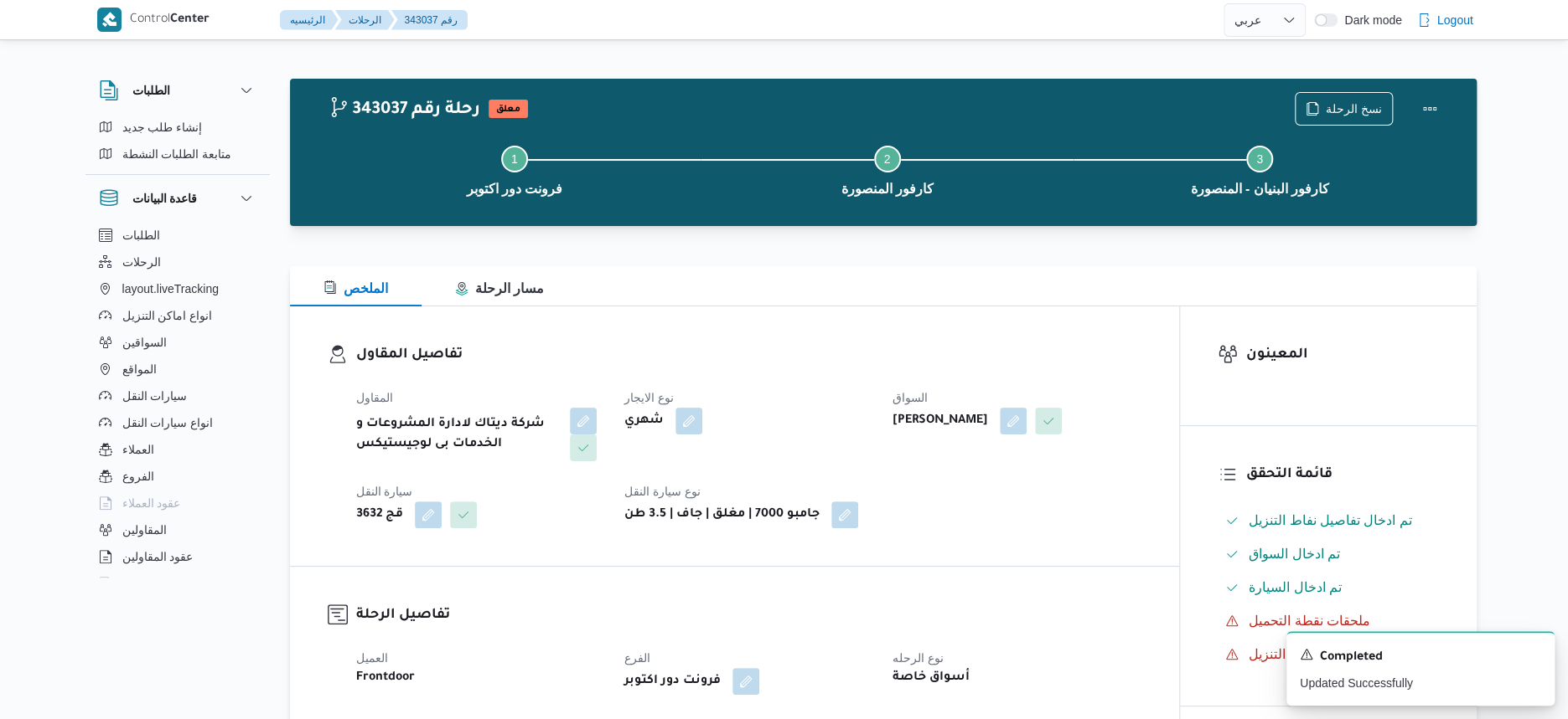
select select "ar"
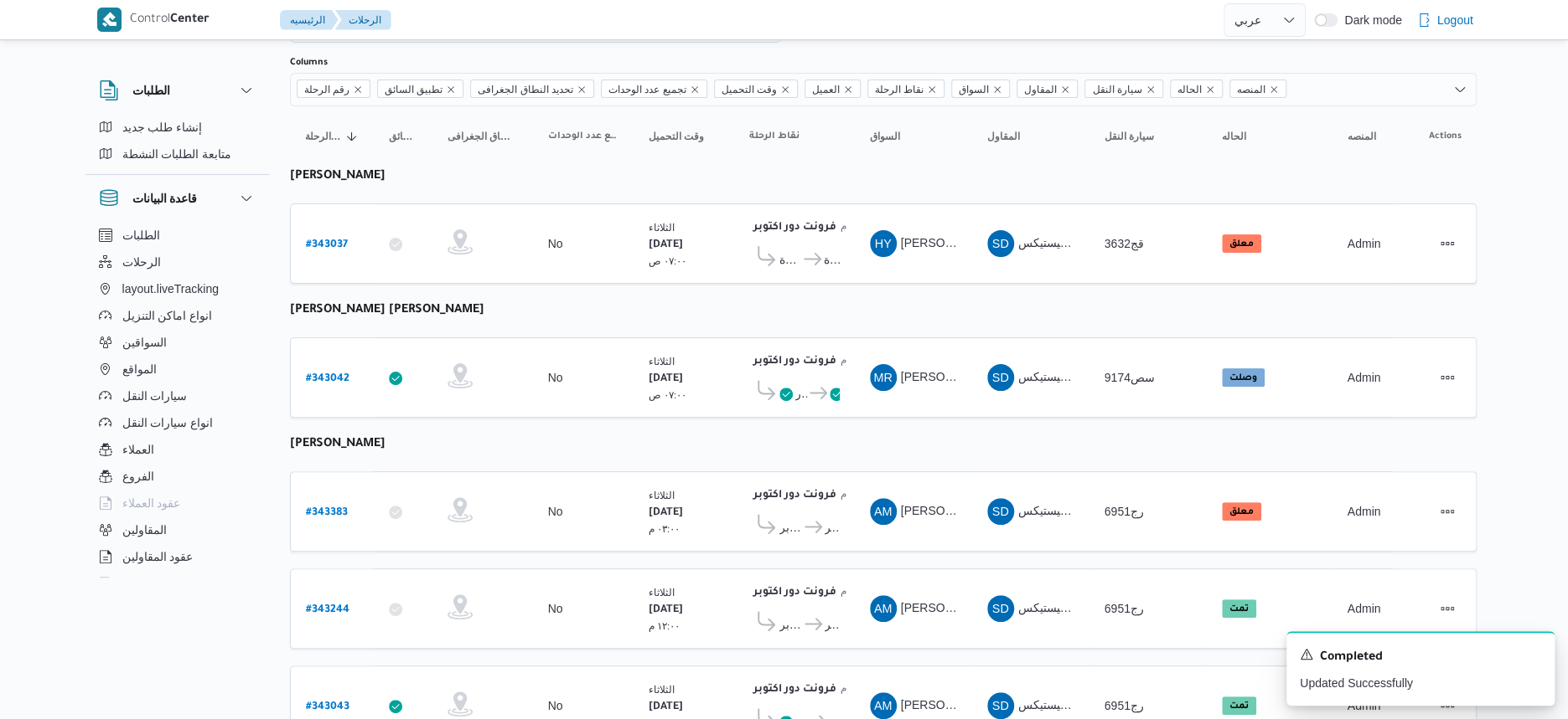
scroll to position [171, 0]
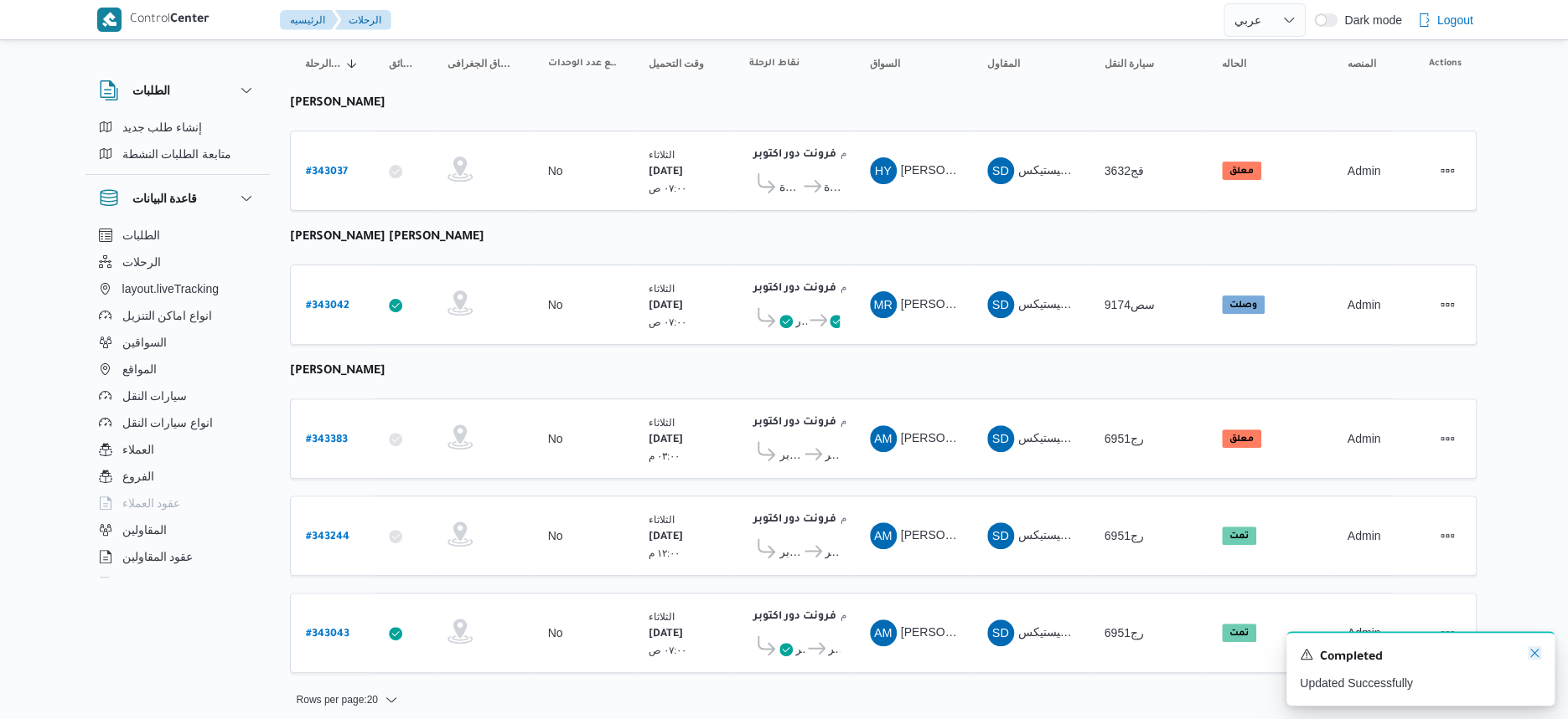
click at [1530, 650] on icon "Dismiss toast" at bounding box center [1534, 653] width 13 height 13
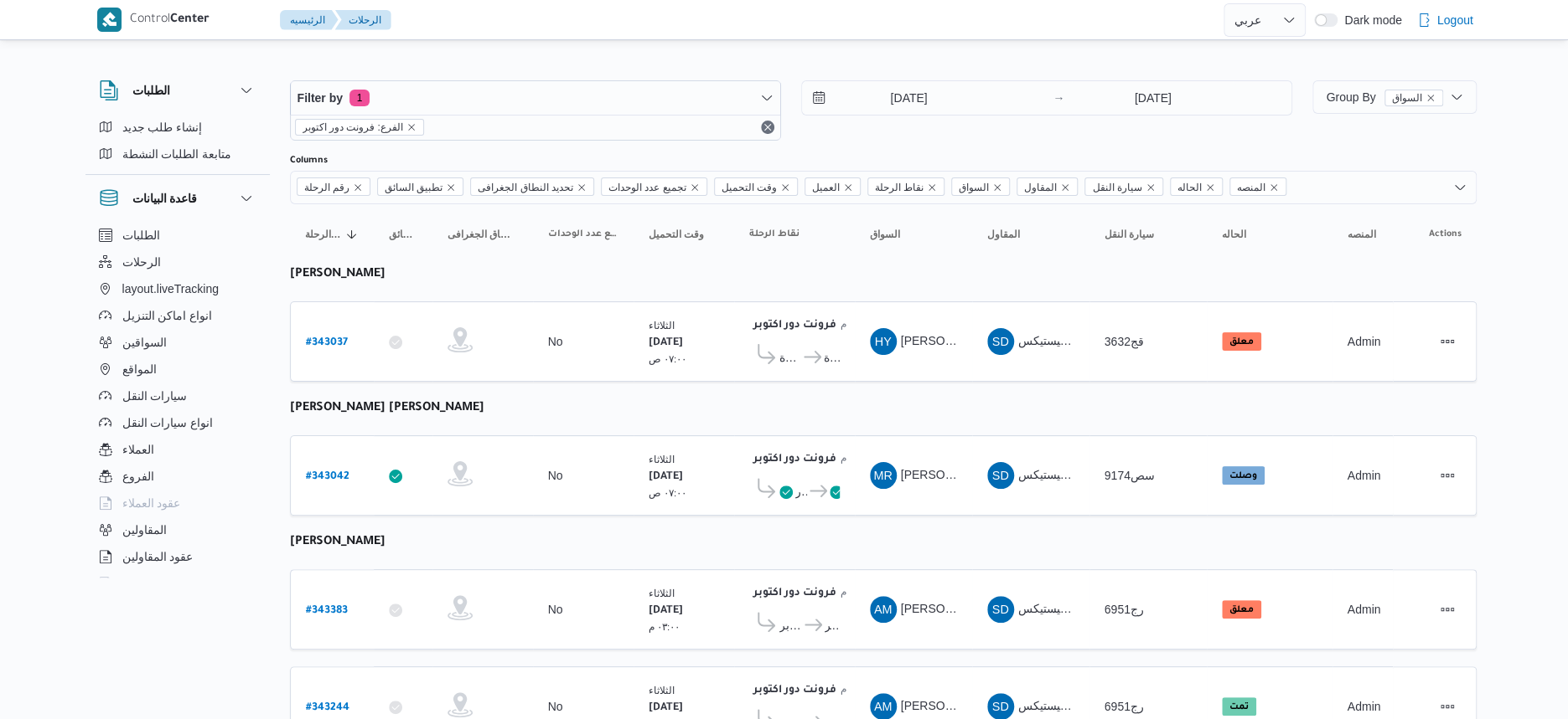
scroll to position [0, 0]
click at [329, 338] on b "# 343037" at bounding box center [327, 343] width 42 height 11
select select "ar"
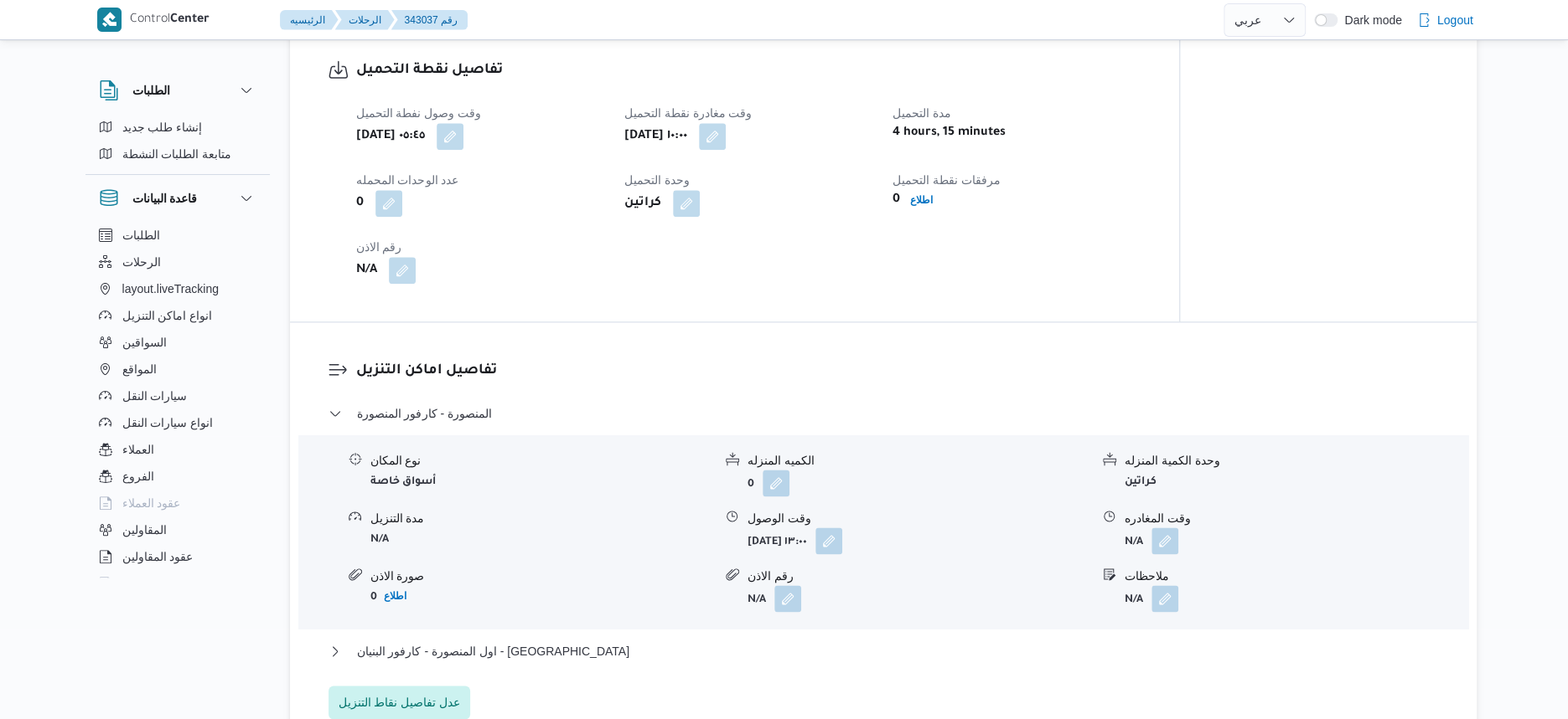
scroll to position [1361, 0]
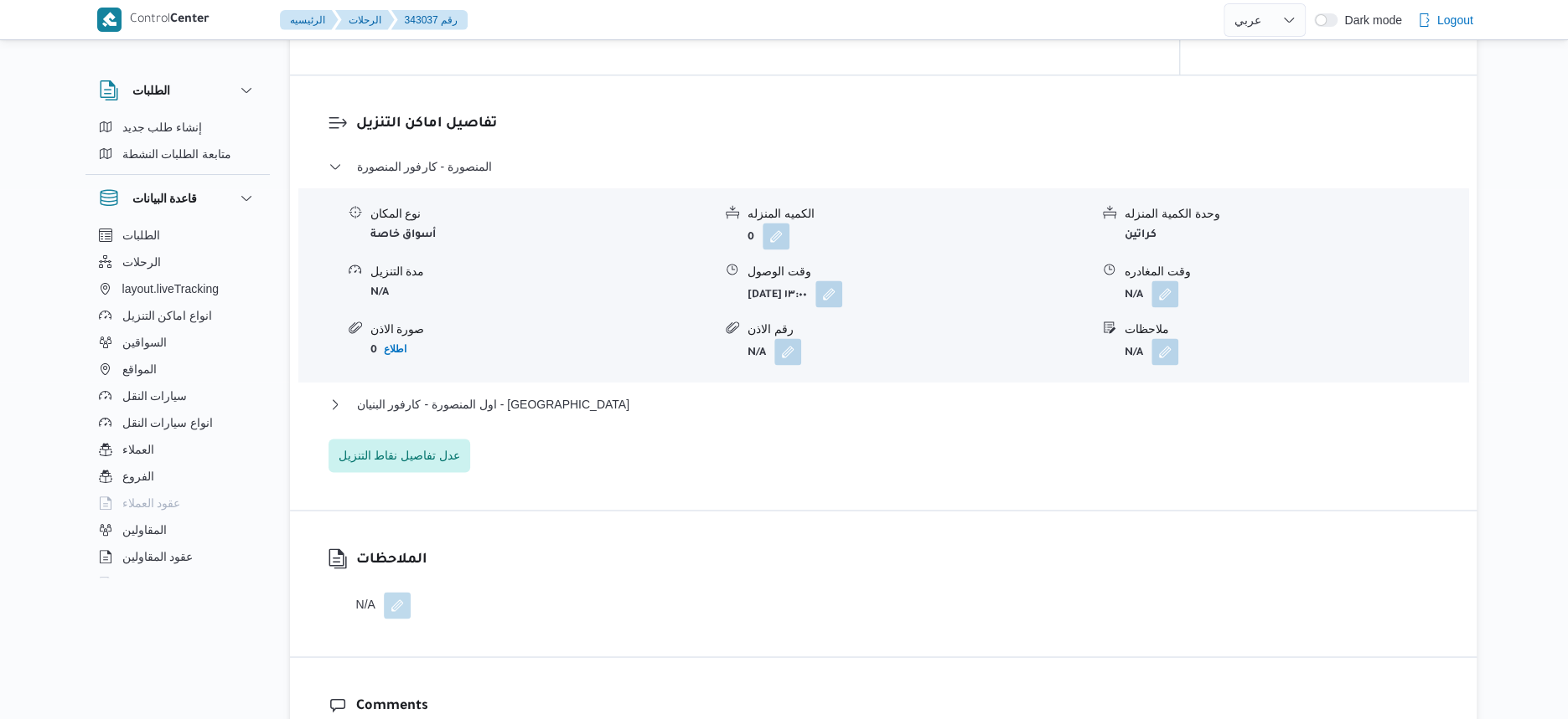
click at [1171, 278] on div "وقت المغادره" at bounding box center [1296, 271] width 342 height 17
click at [1170, 285] on button "button" at bounding box center [1165, 293] width 27 height 27
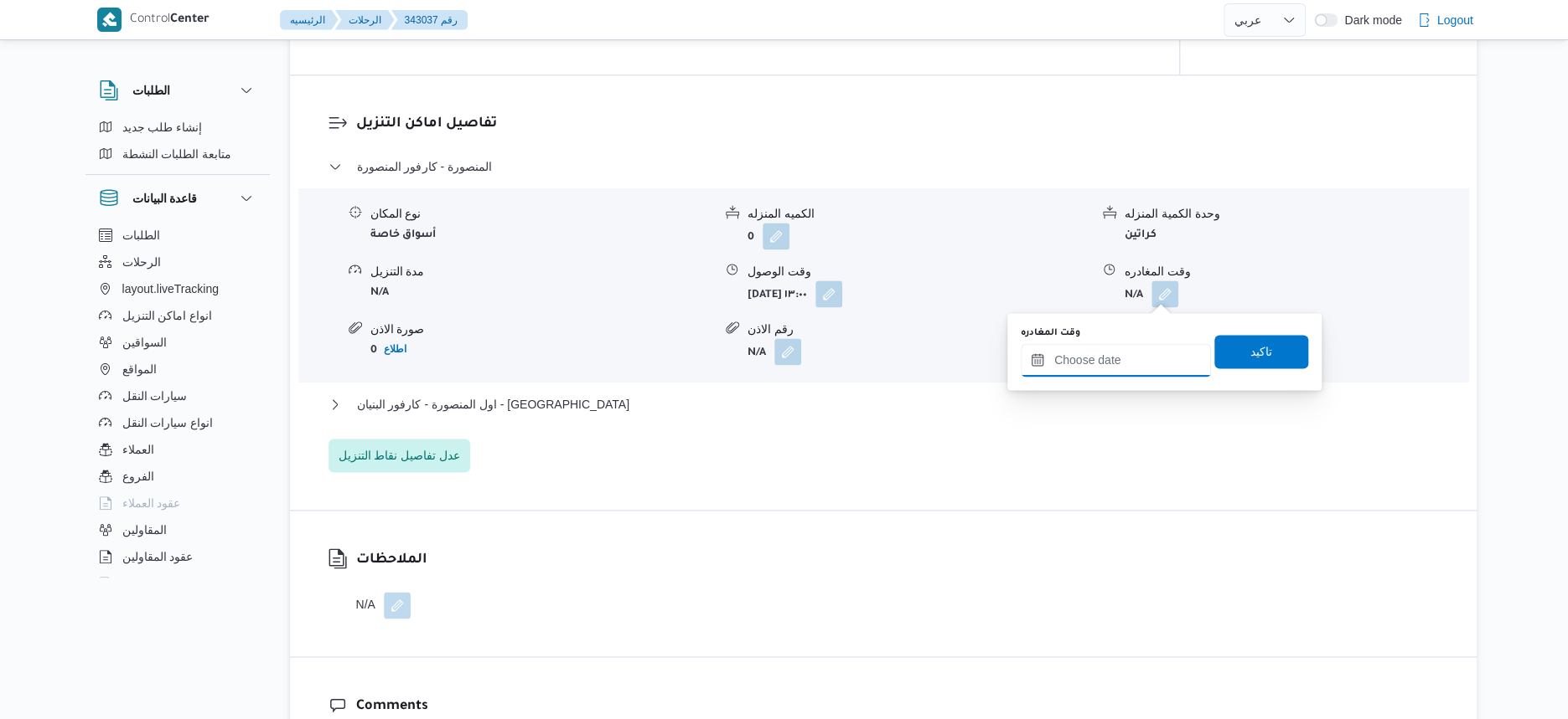
drag, startPoint x: 1157, startPoint y: 350, endPoint x: 1166, endPoint y: 371, distance: 22.8
click at [1157, 350] on input "وقت المغادره" at bounding box center [1116, 360] width 190 height 33
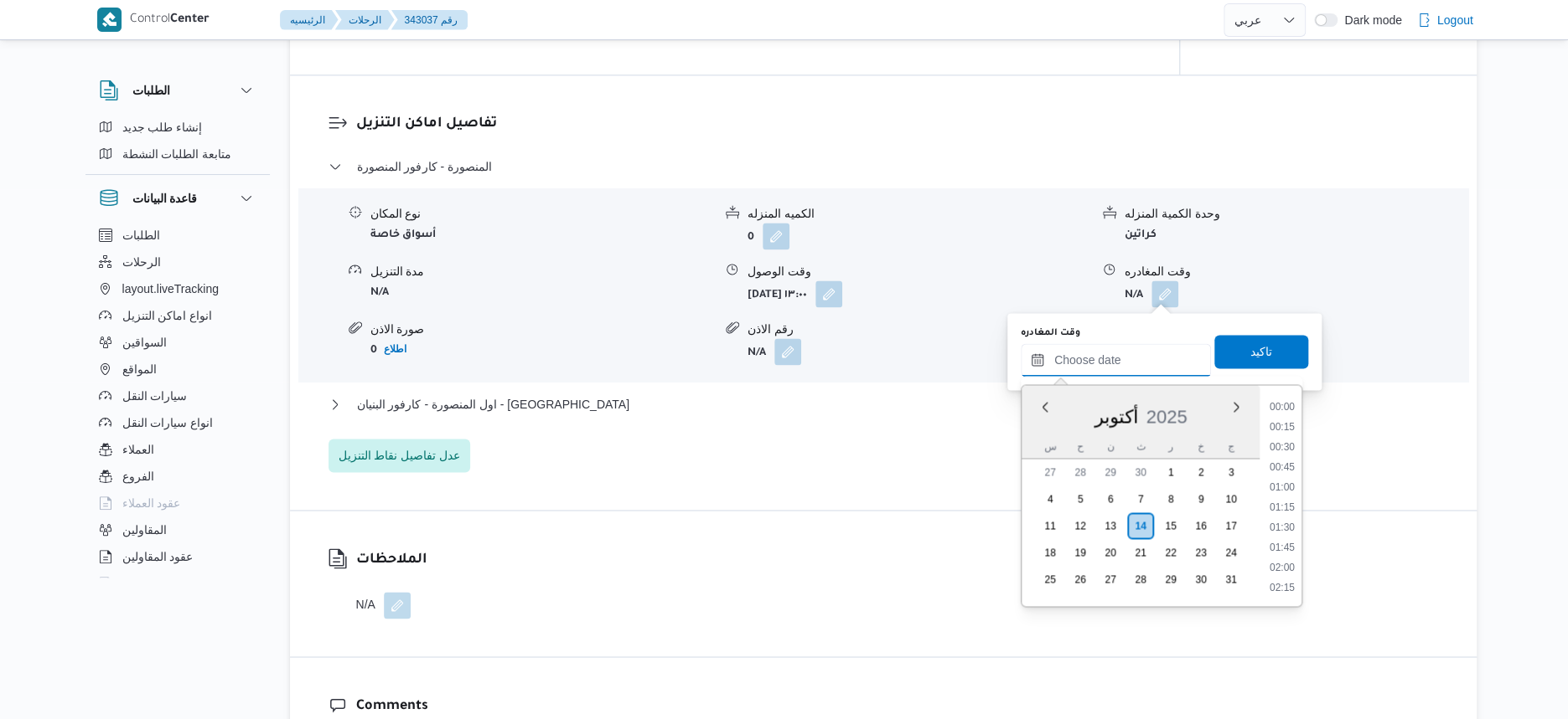
scroll to position [1163, 0]
click at [1284, 529] on li "16:00" at bounding box center [1282, 530] width 38 height 17
type input "[DATE] ١٦:٠٠"
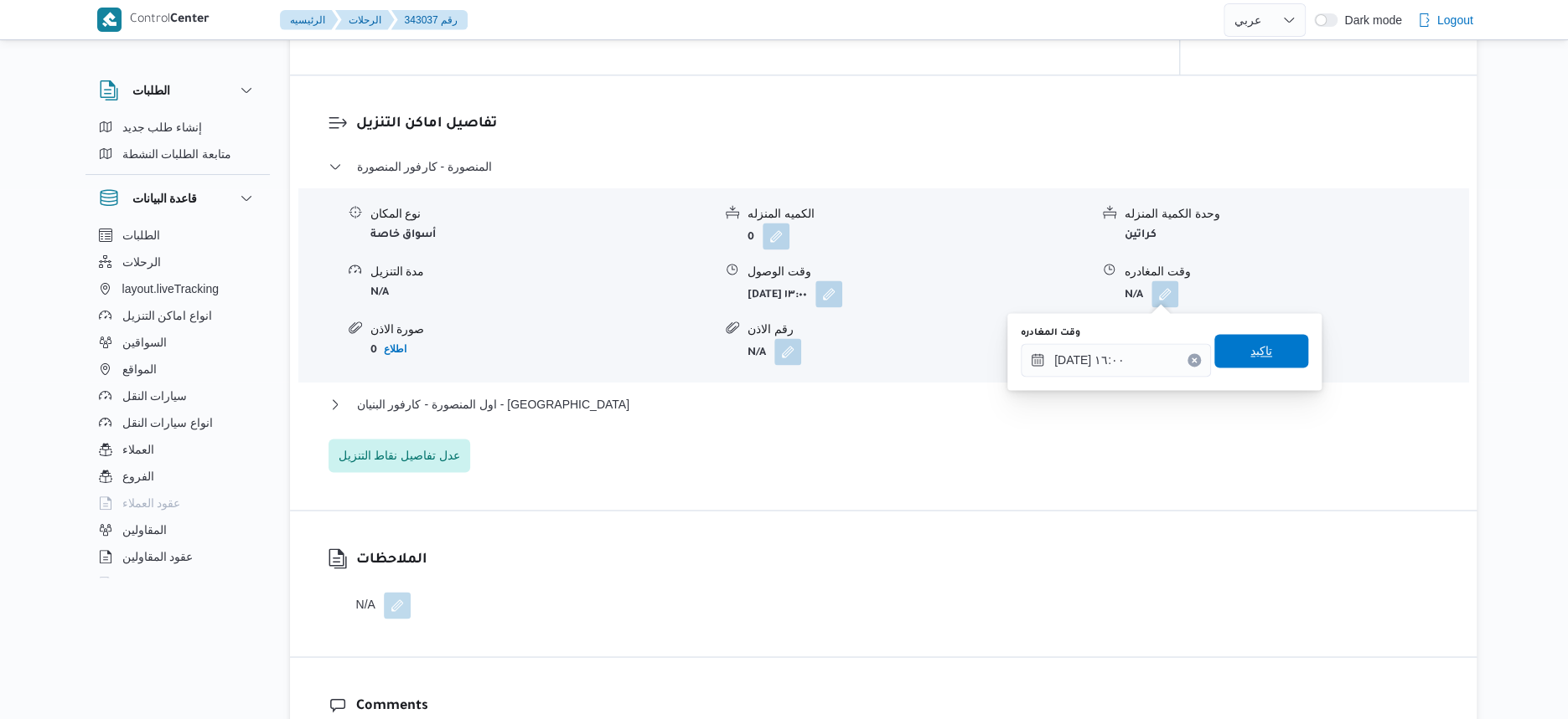
click at [1276, 344] on span "تاكيد" at bounding box center [1261, 351] width 93 height 33
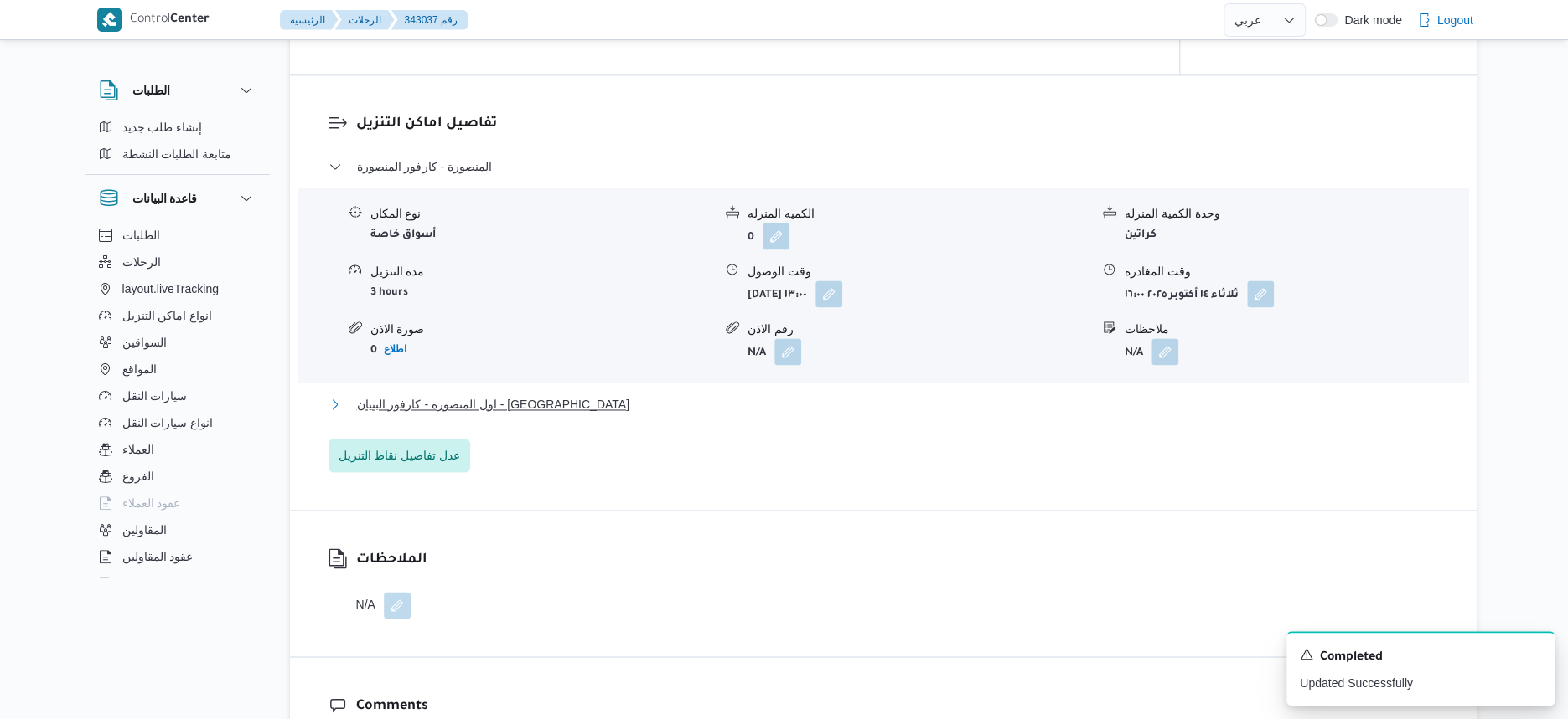
click at [566, 406] on button "اول المنصورة - كارفور البنيان - المنصورة" at bounding box center [884, 404] width 1111 height 20
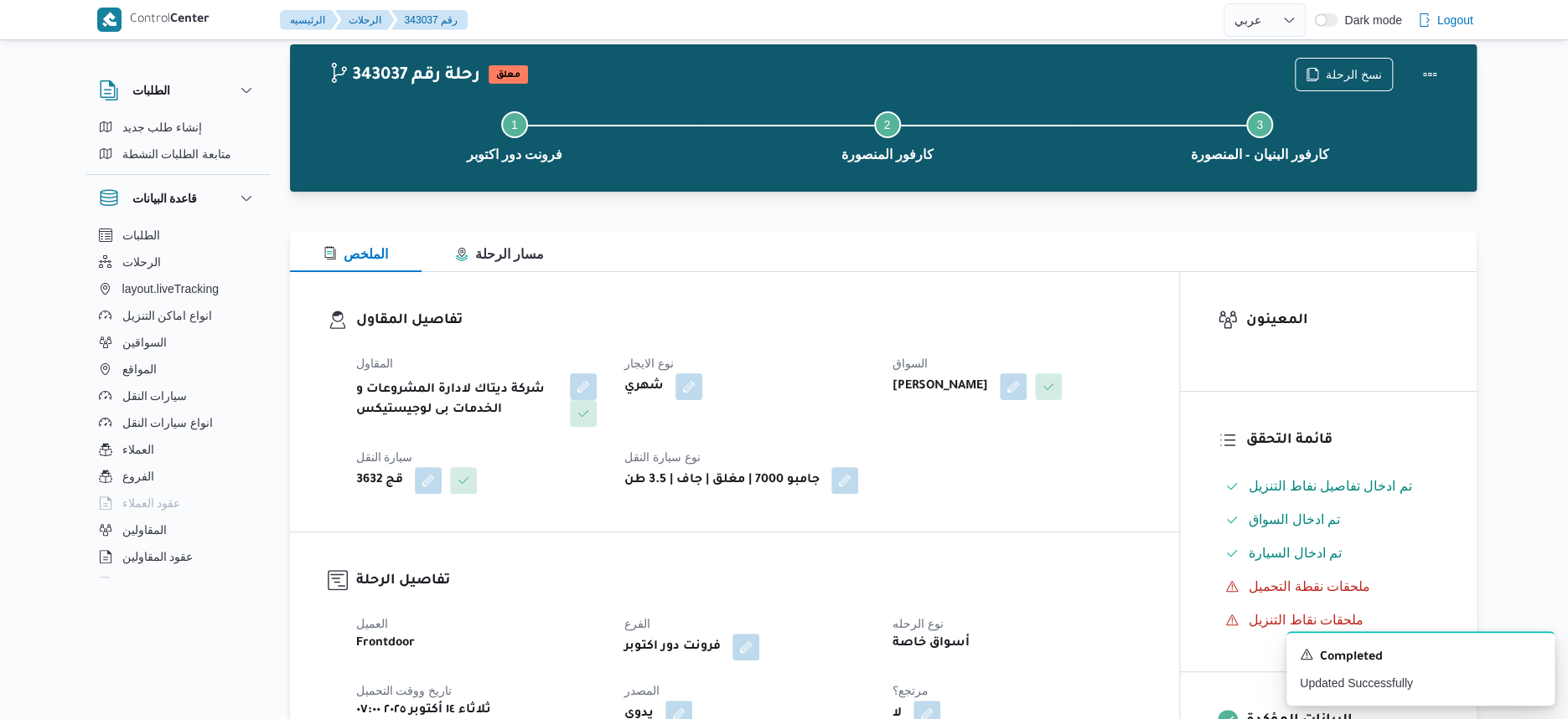
scroll to position [0, 0]
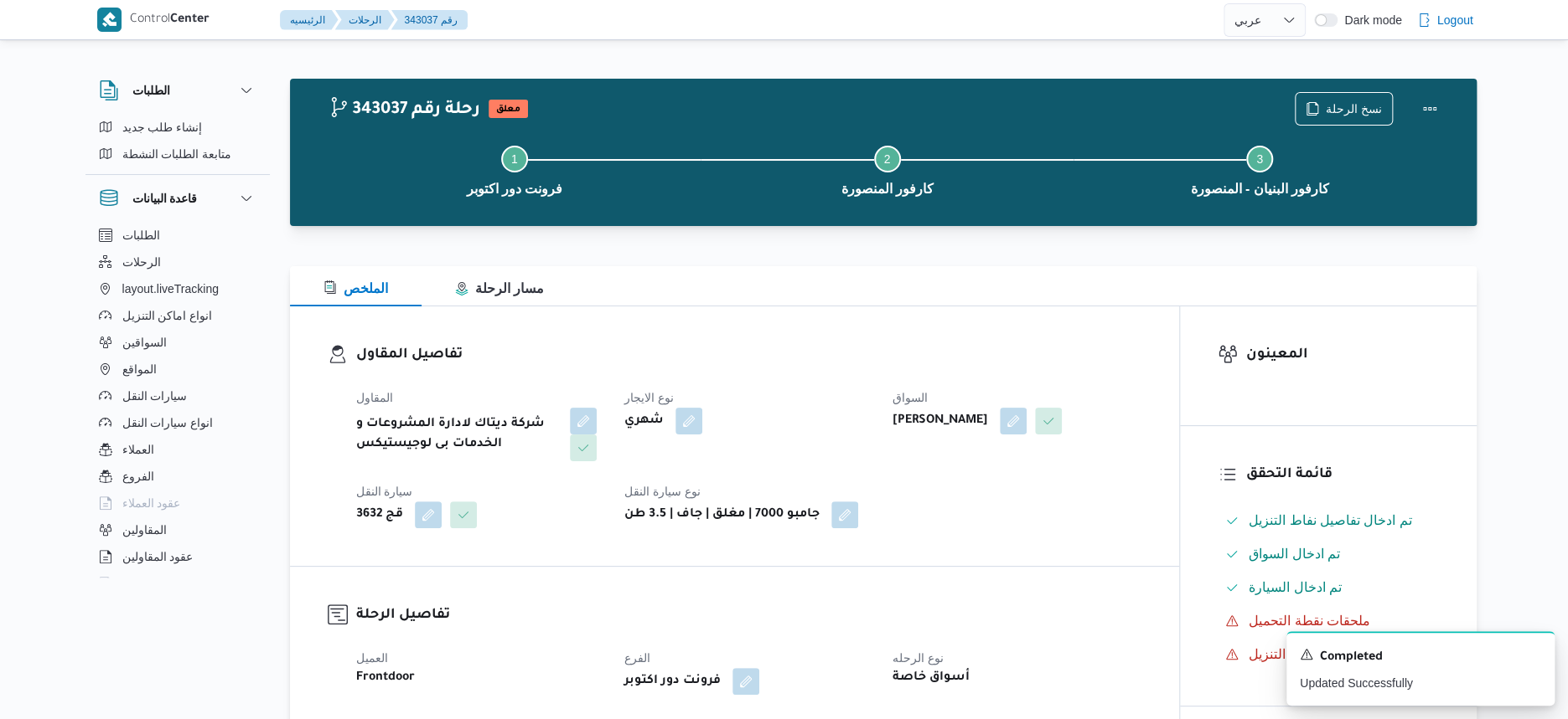
select select "ar"
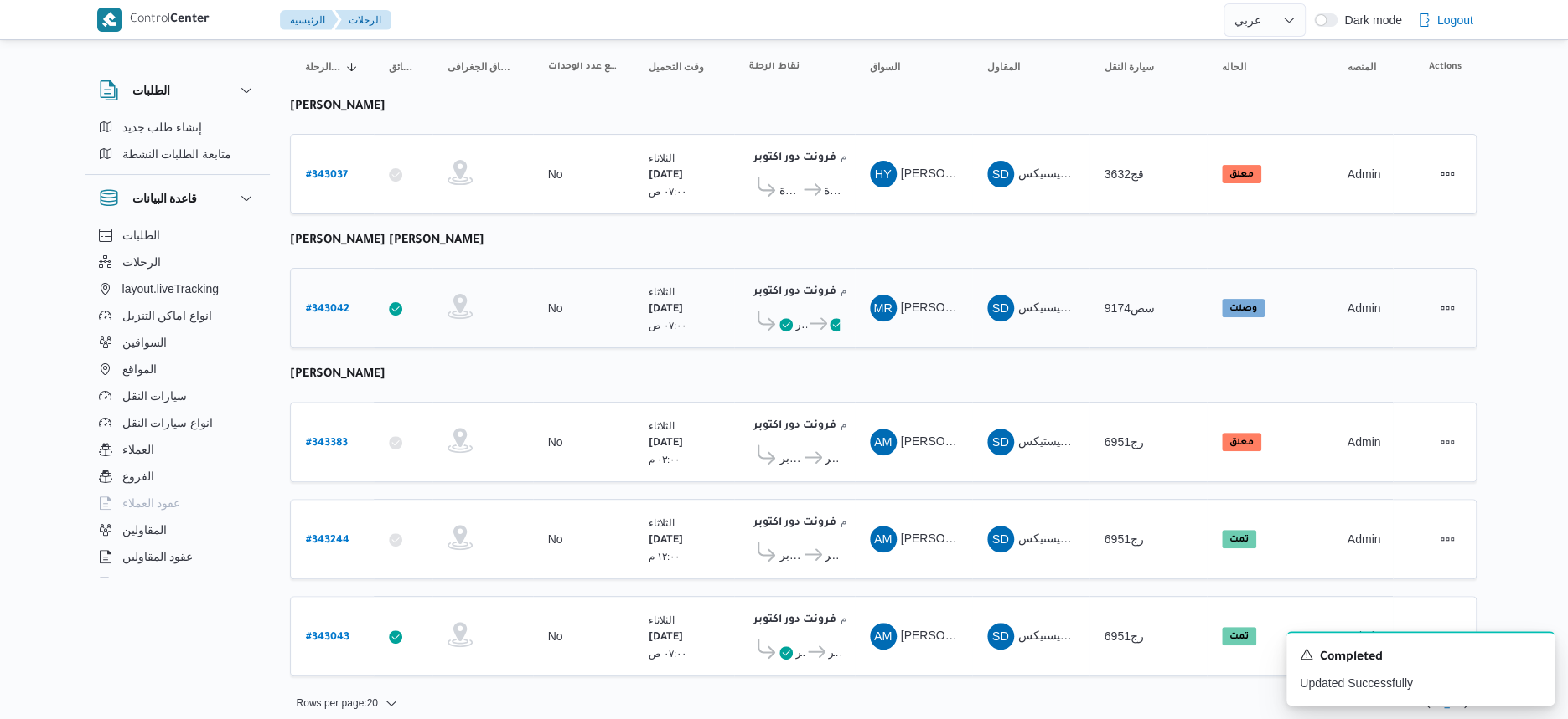
scroll to position [171, 0]
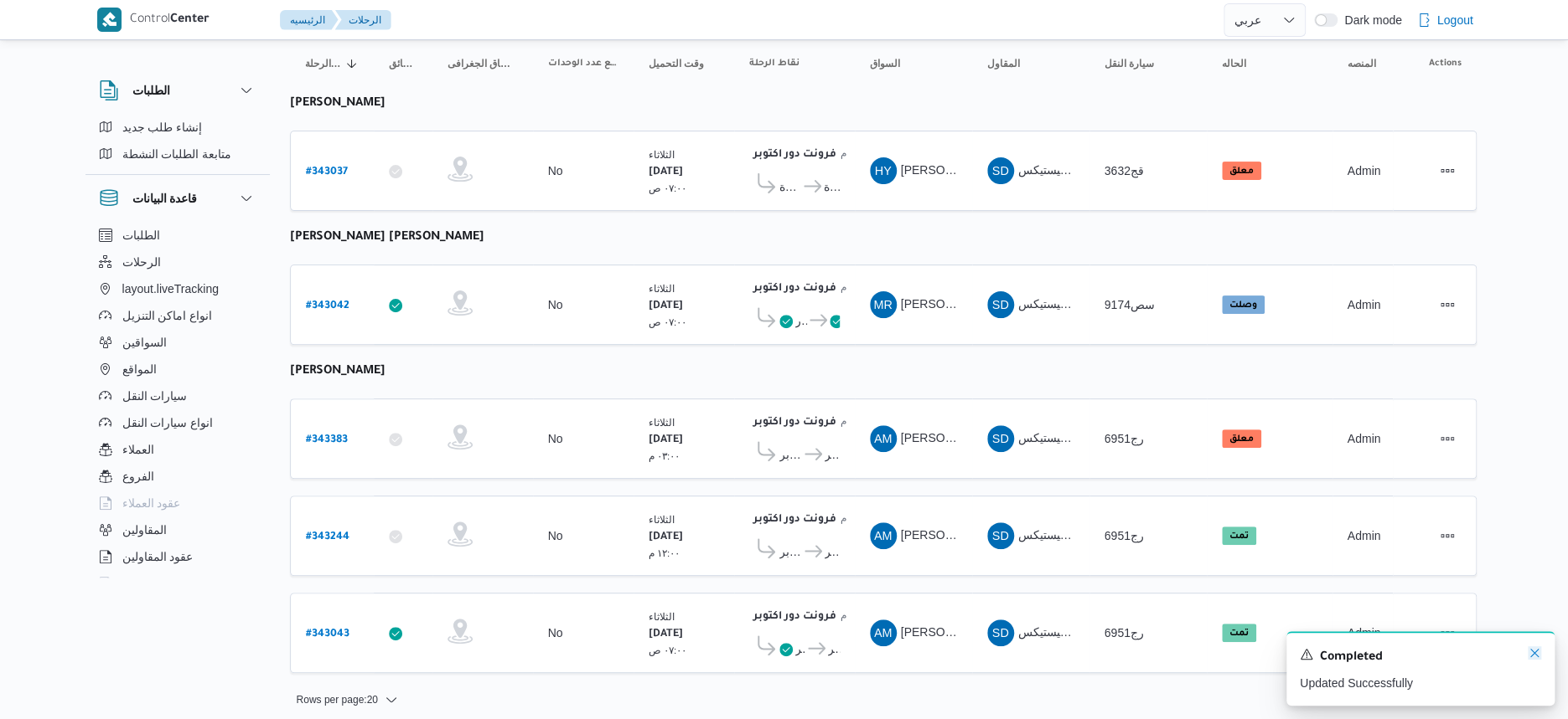
click at [1537, 656] on icon "Dismiss toast" at bounding box center [1534, 653] width 13 height 13
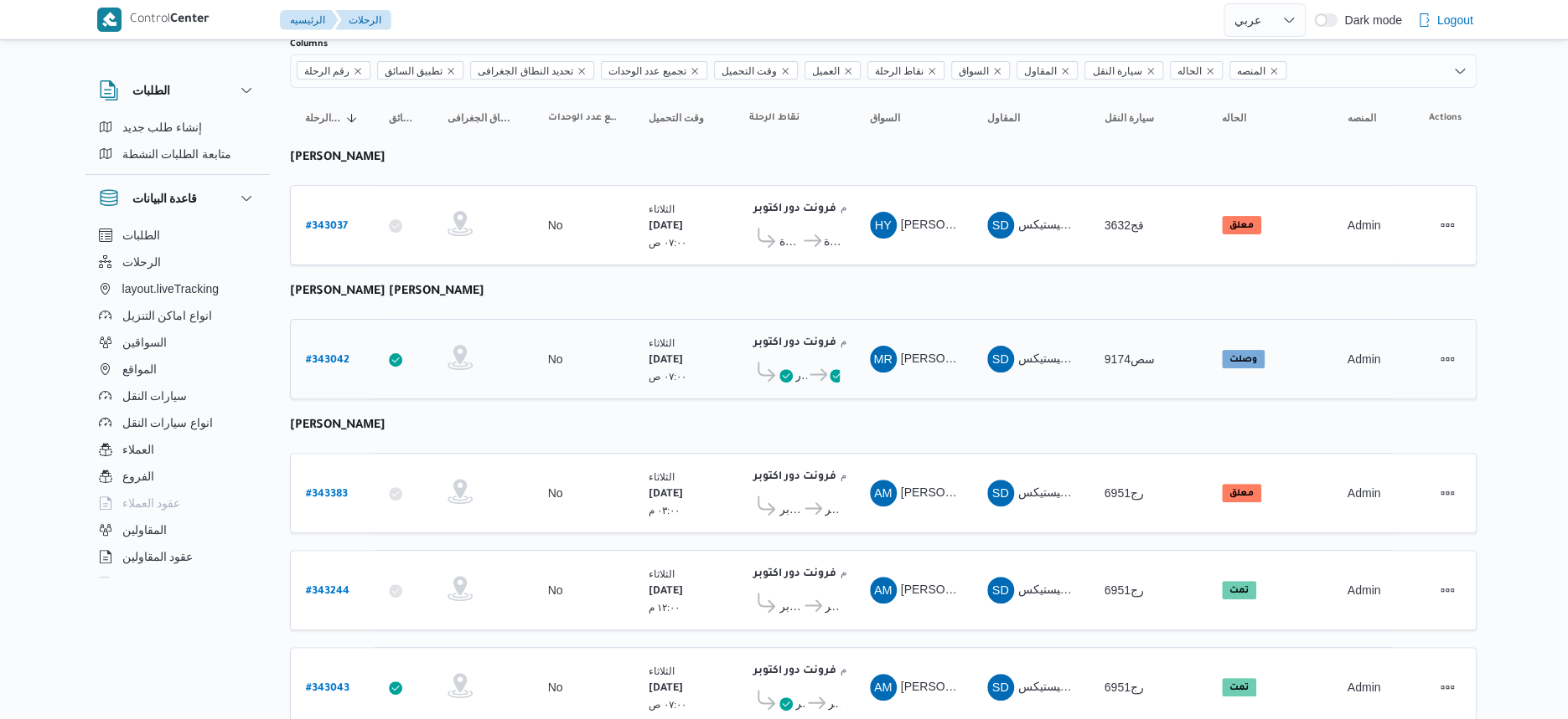
scroll to position [67, 0]
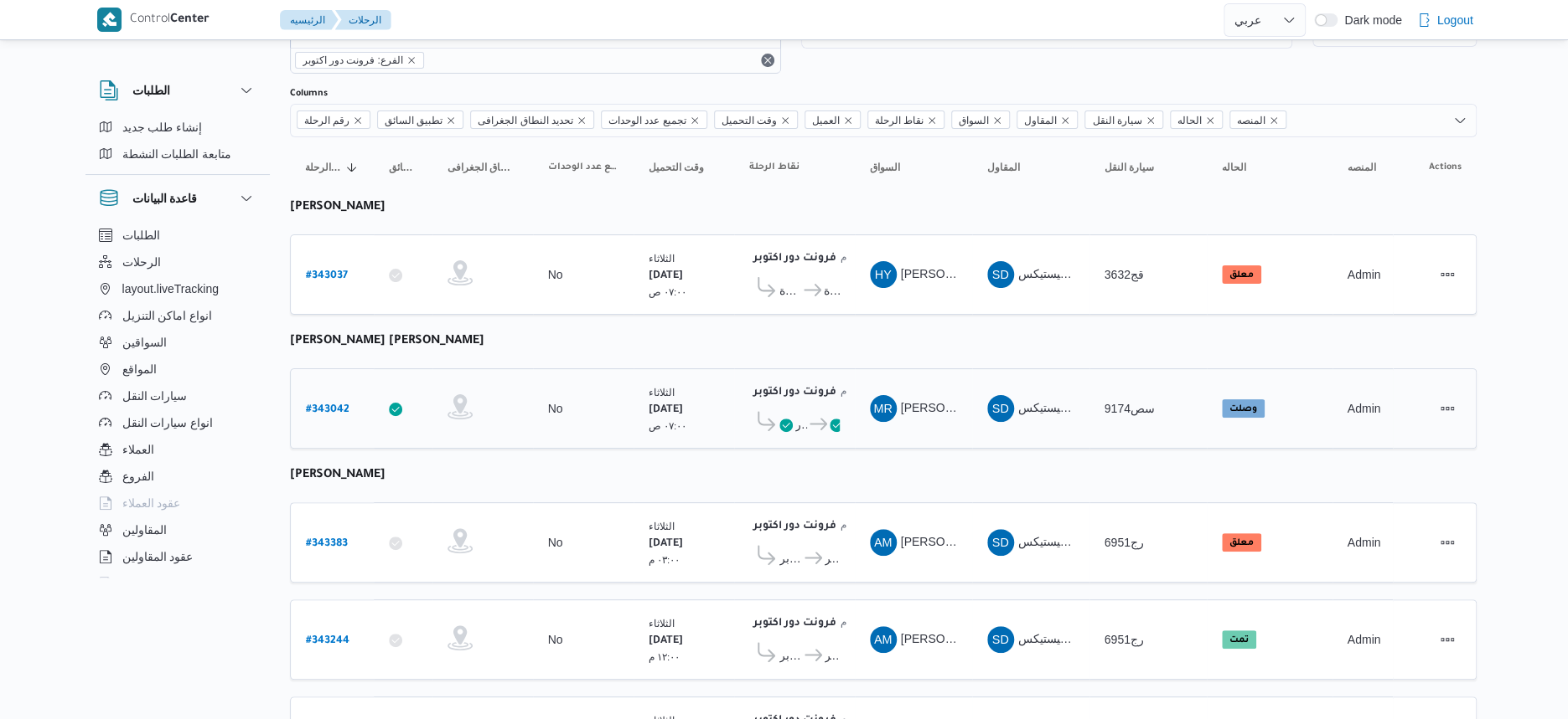
click at [329, 407] on b "# 343042" at bounding box center [327, 410] width 44 height 11
select select "ar"
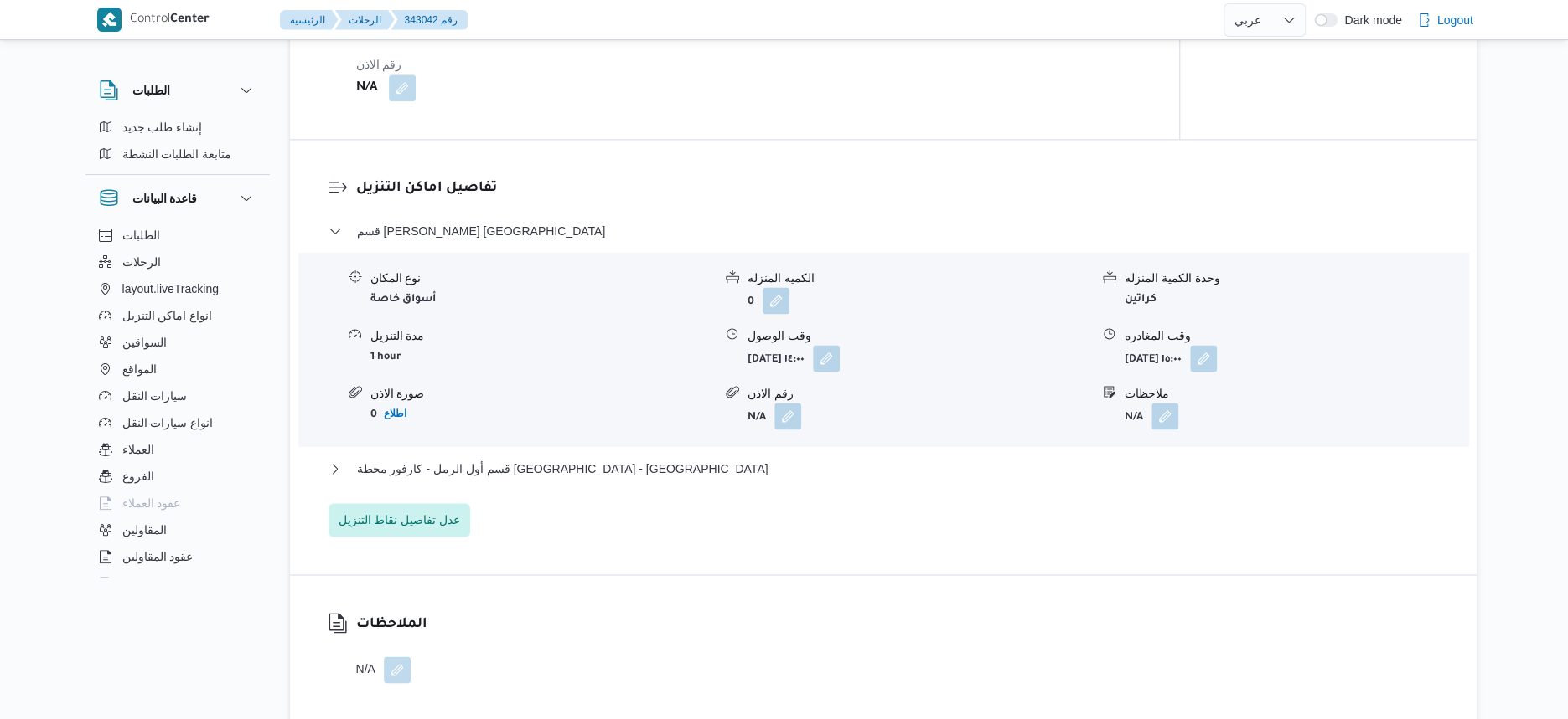
scroll to position [1323, 0]
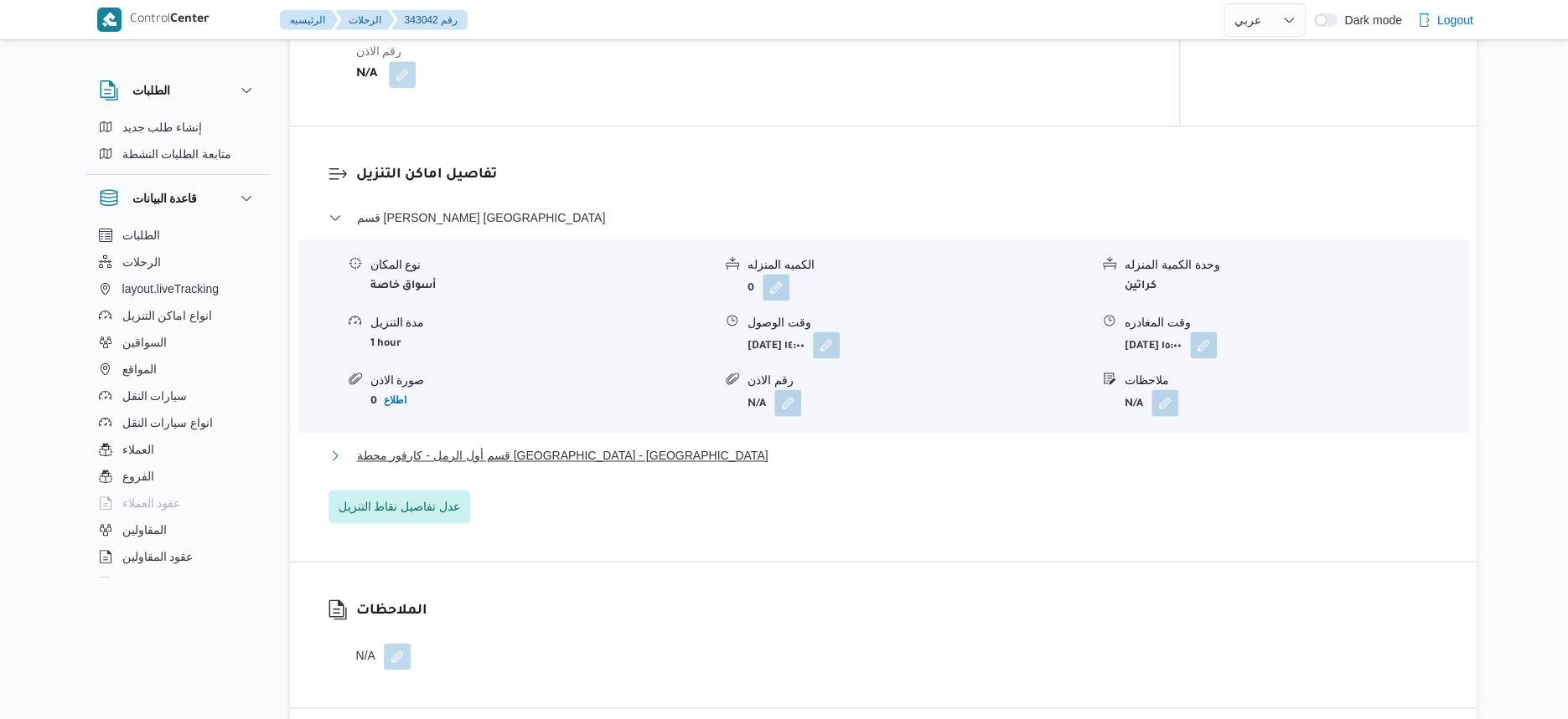
click at [588, 446] on span "قسم أول الرمل - كارفور محطة الرمل - الاسكندرية" at bounding box center [562, 455] width 411 height 20
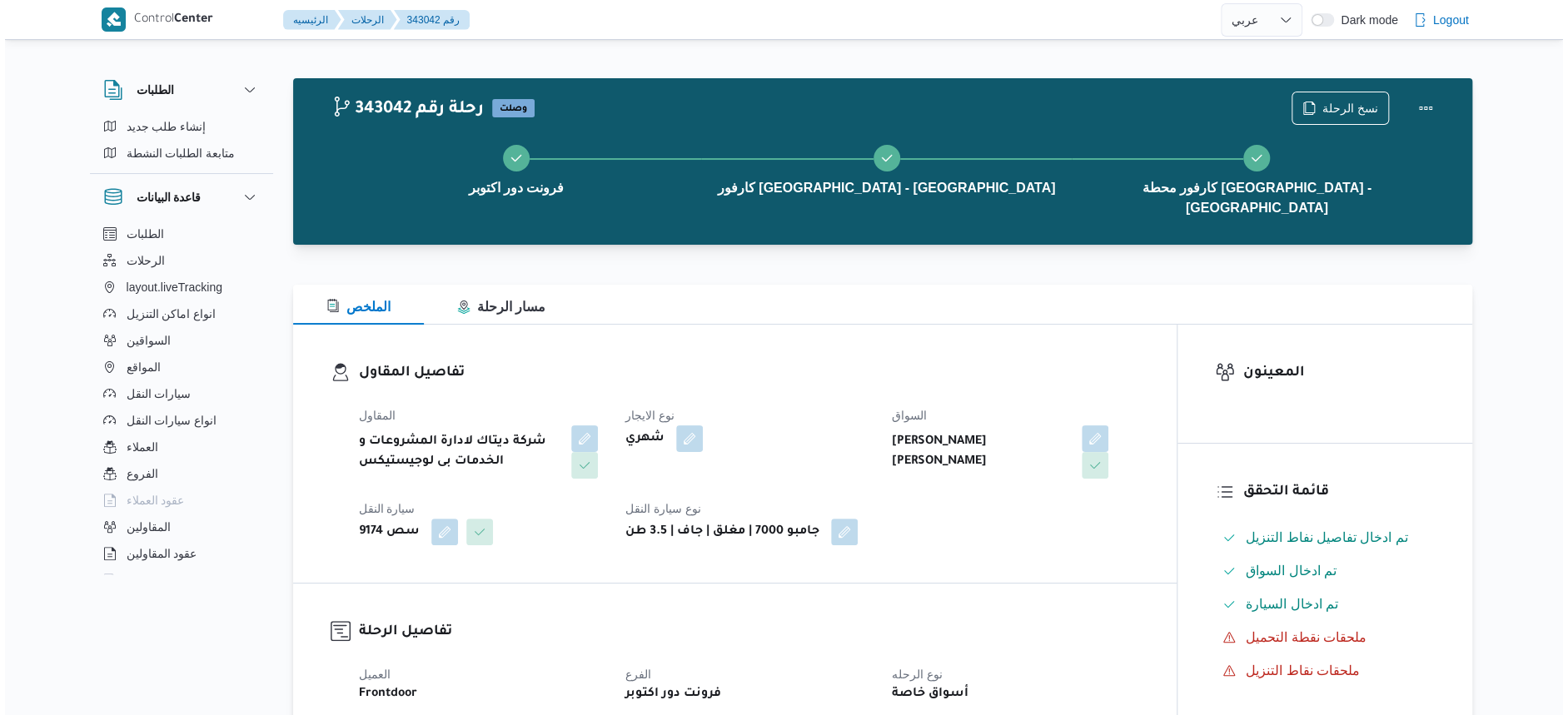
scroll to position [0, 0]
click at [540, 292] on button "مسار الرحلة" at bounding box center [496, 305] width 155 height 40
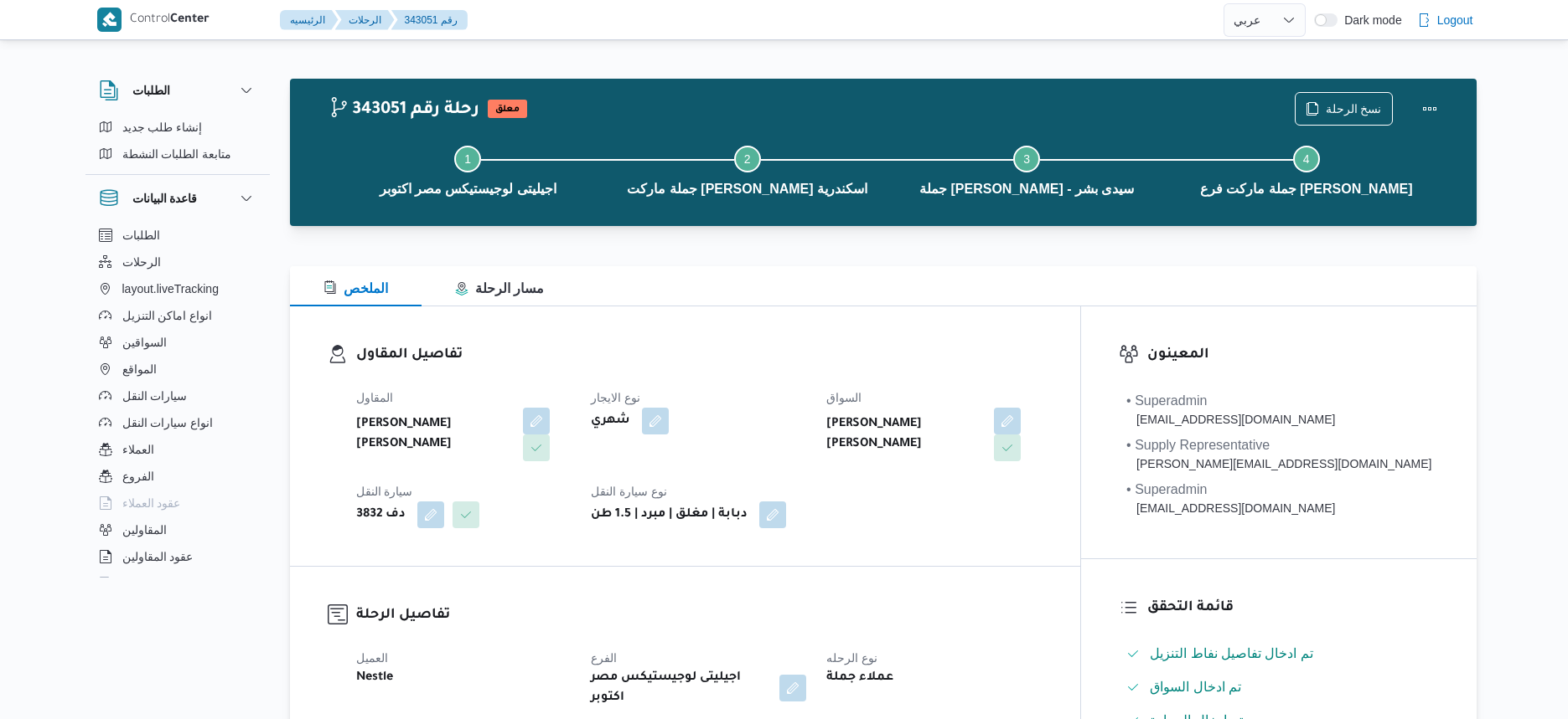
select select "ar"
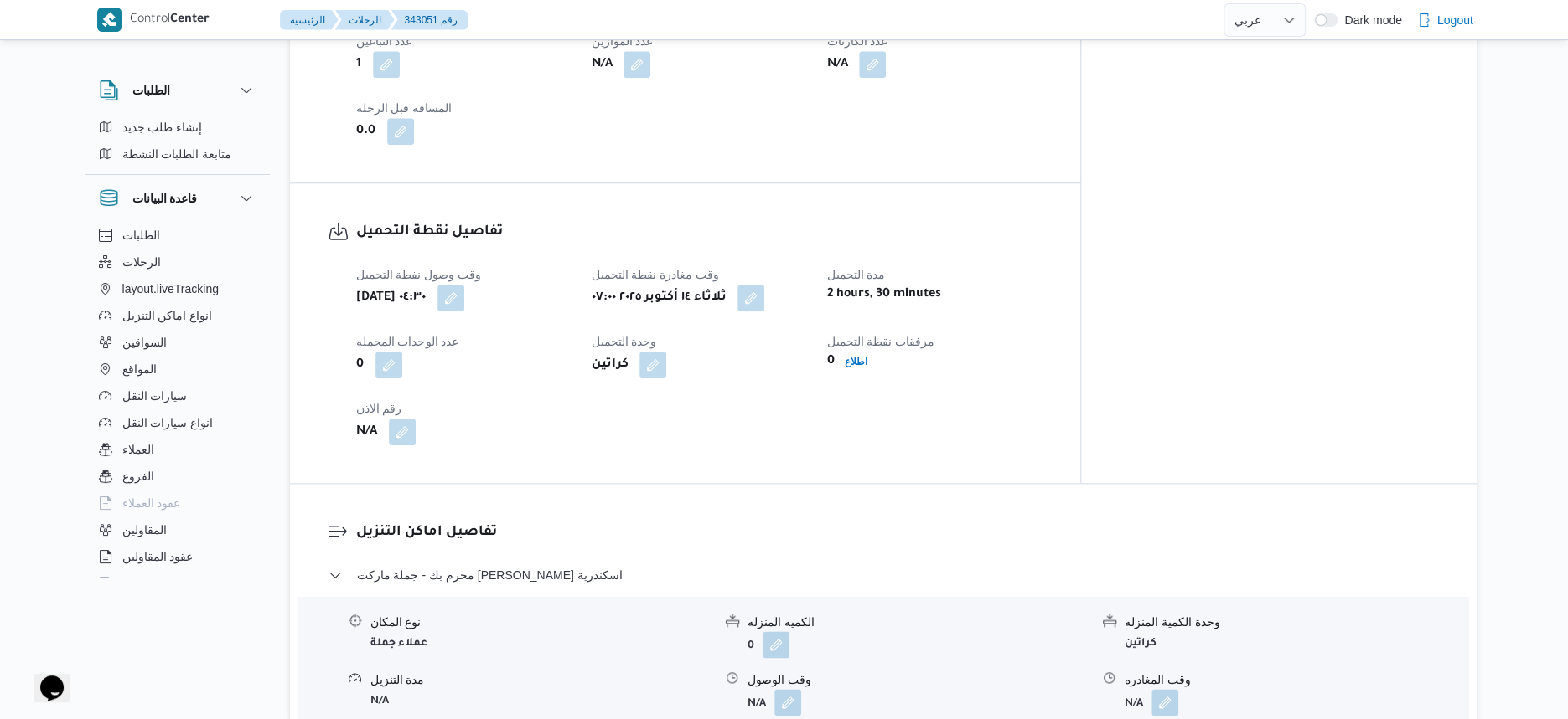
scroll to position [733, 0]
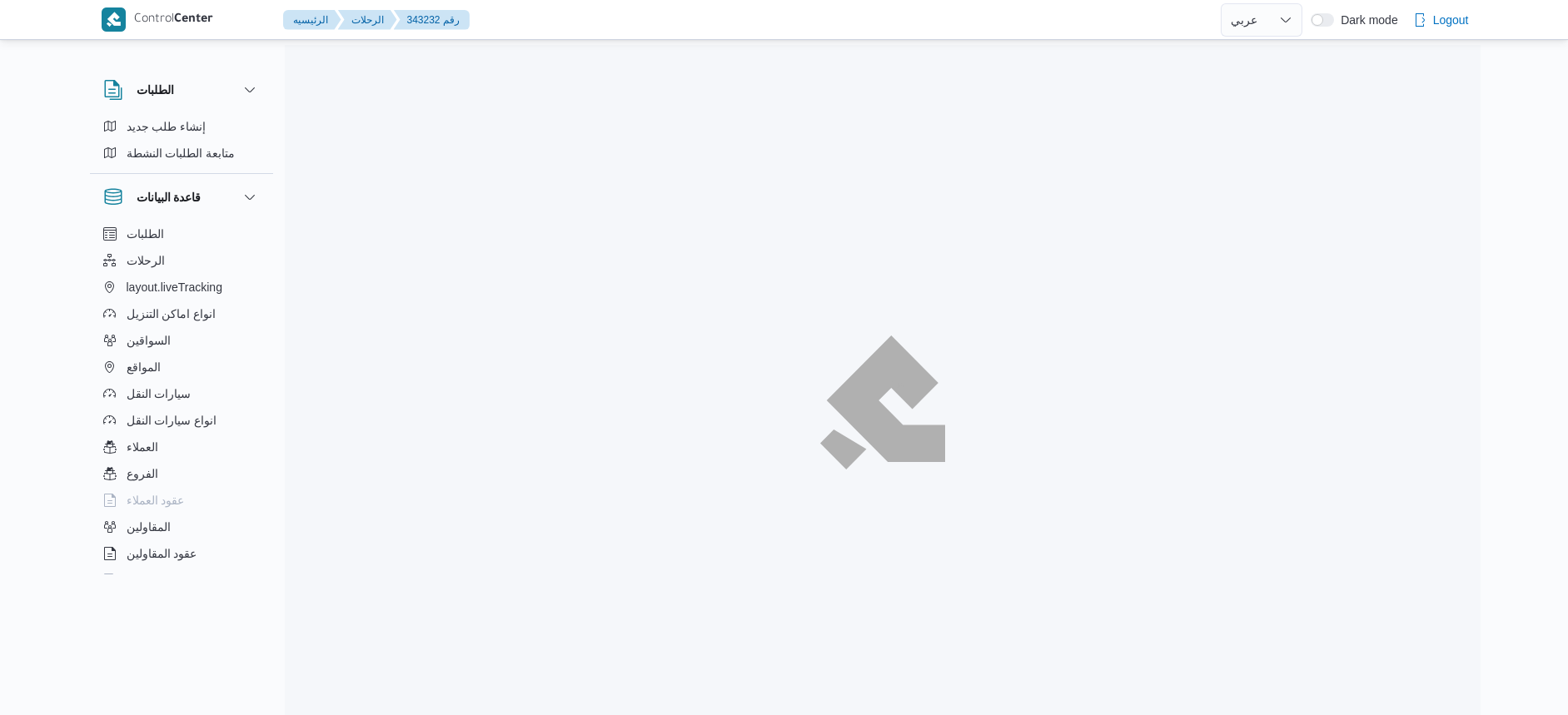
select select "ar"
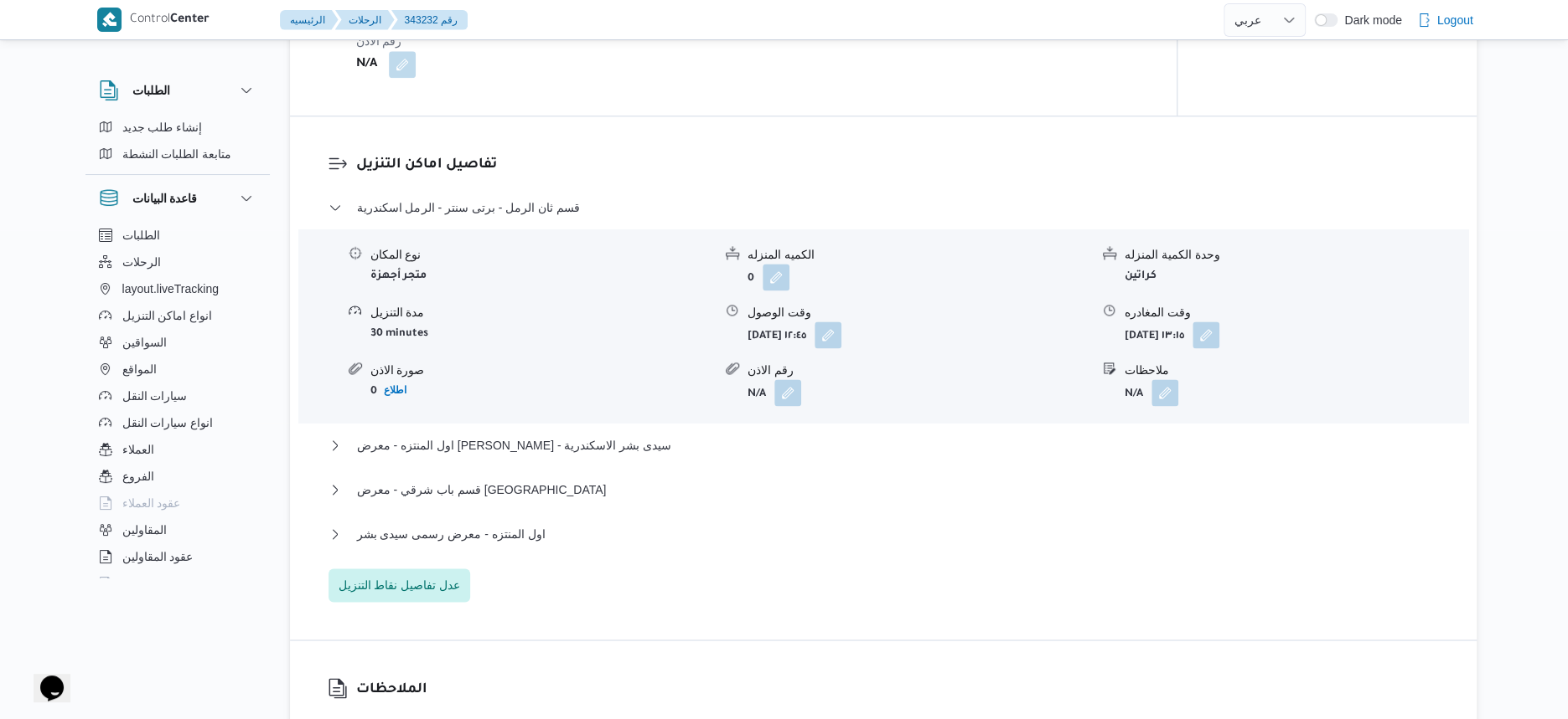
scroll to position [1301, 0]
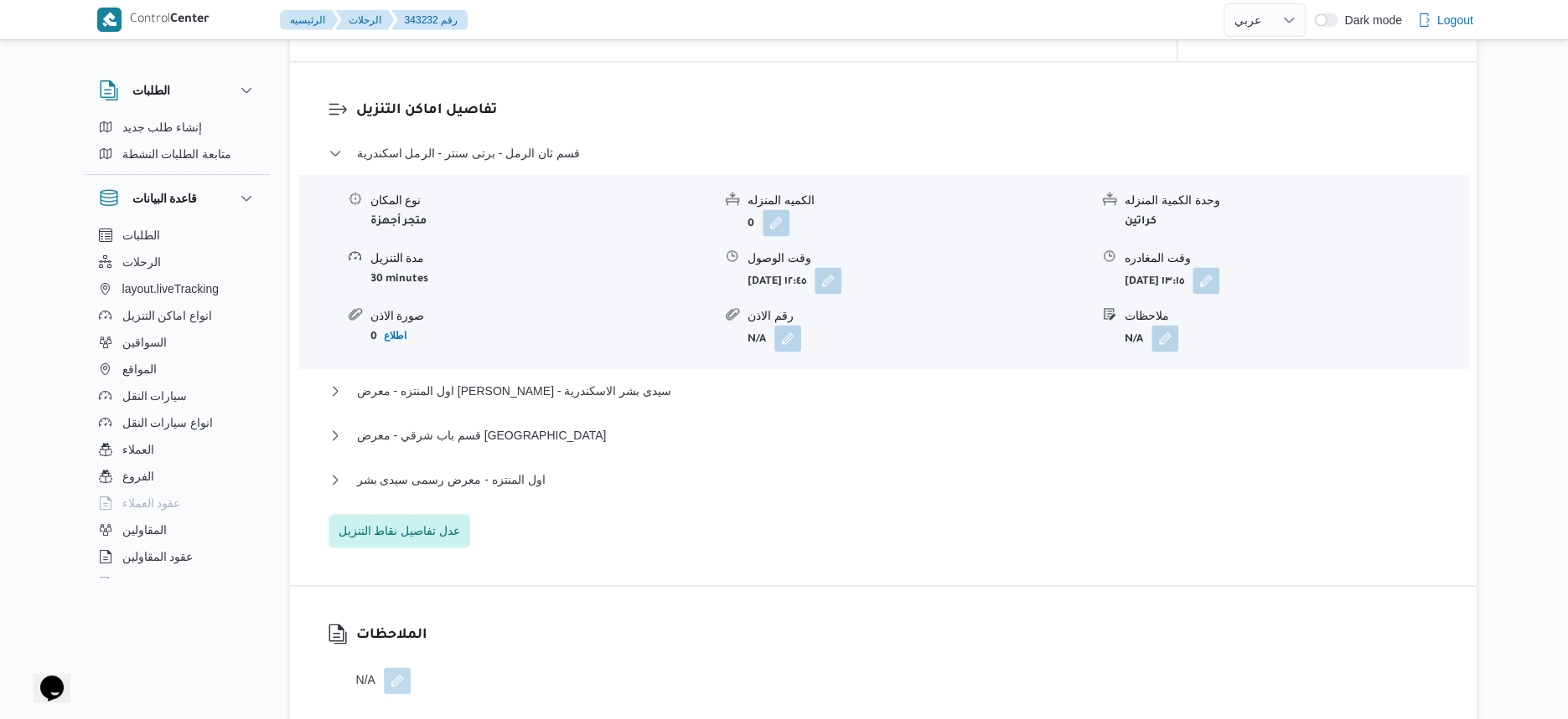
select select "ar"
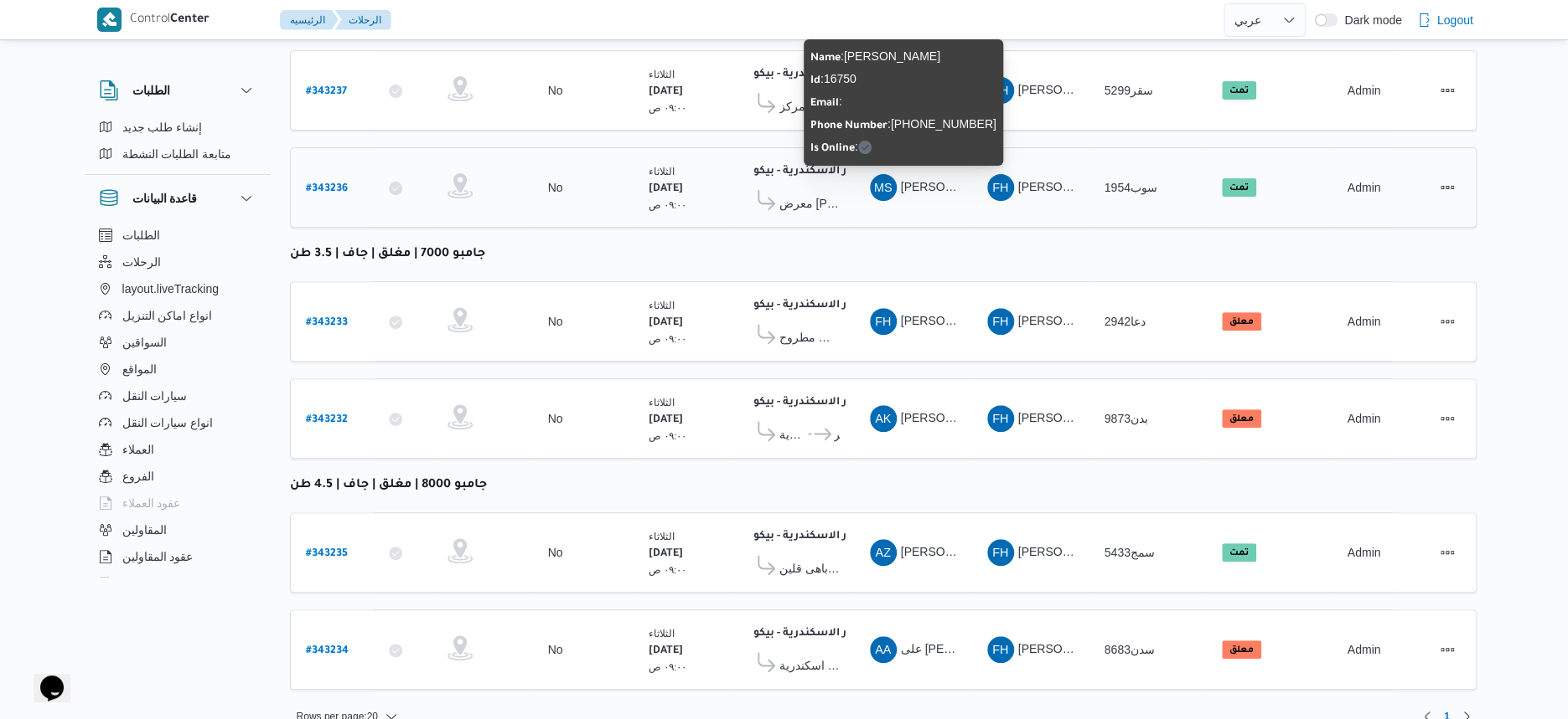
scroll to position [267, 0]
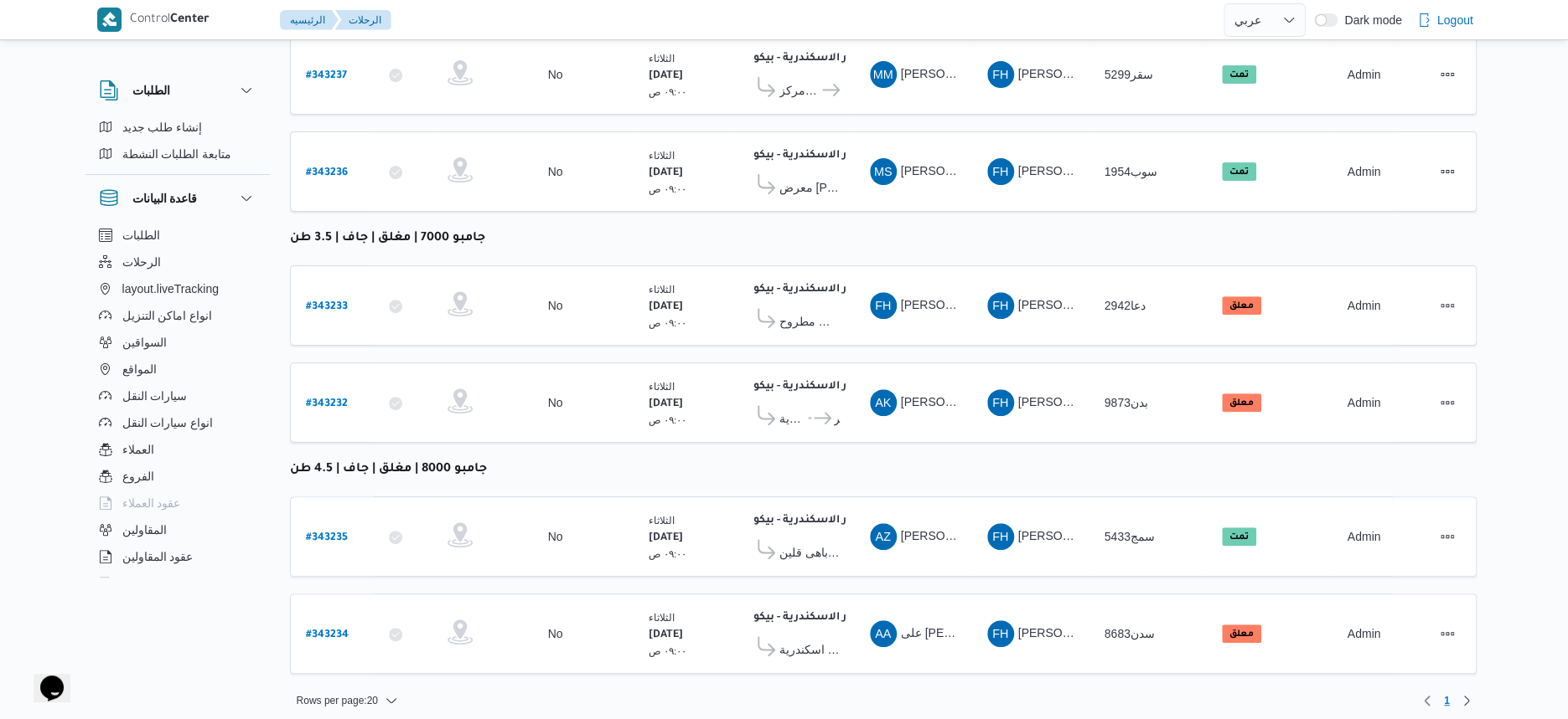
select select "ar"
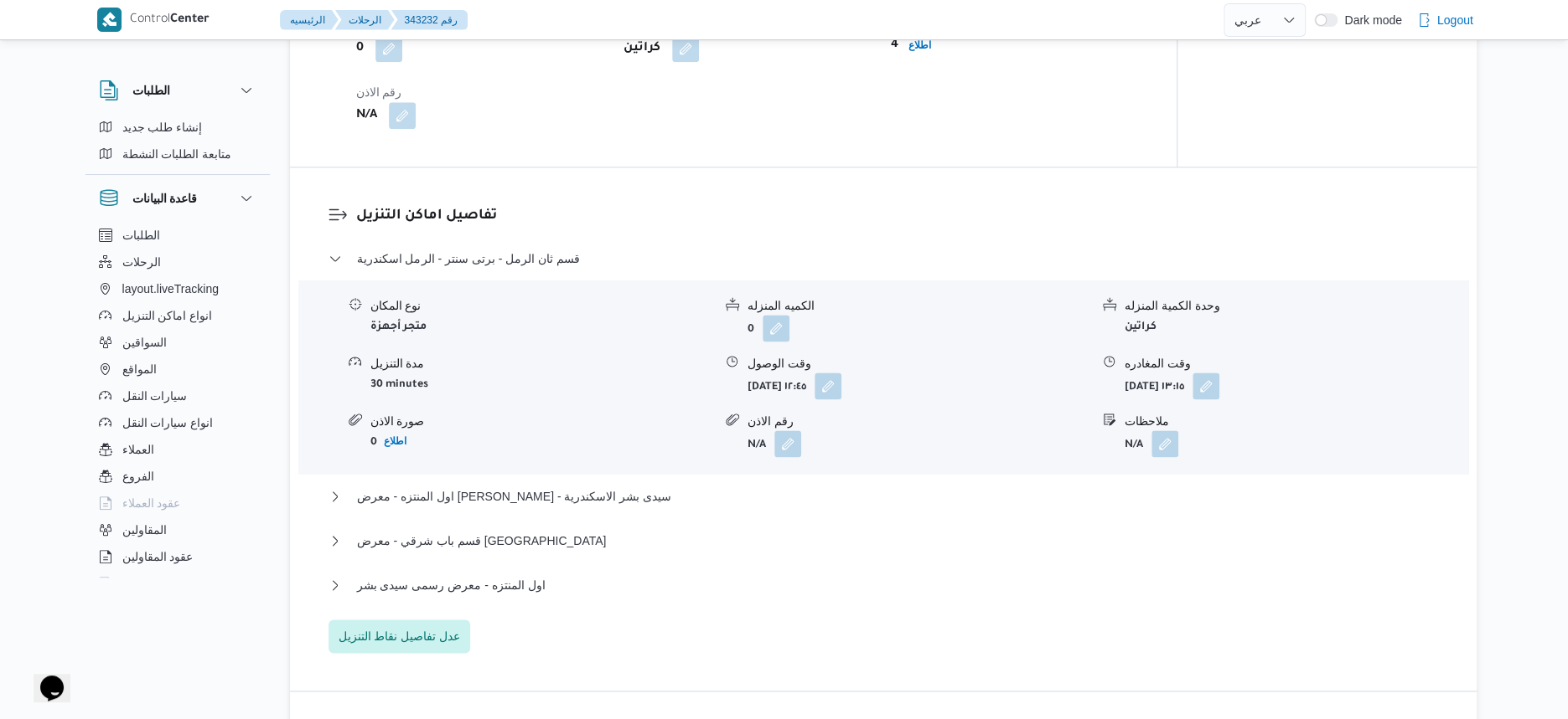
scroll to position [1420, 0]
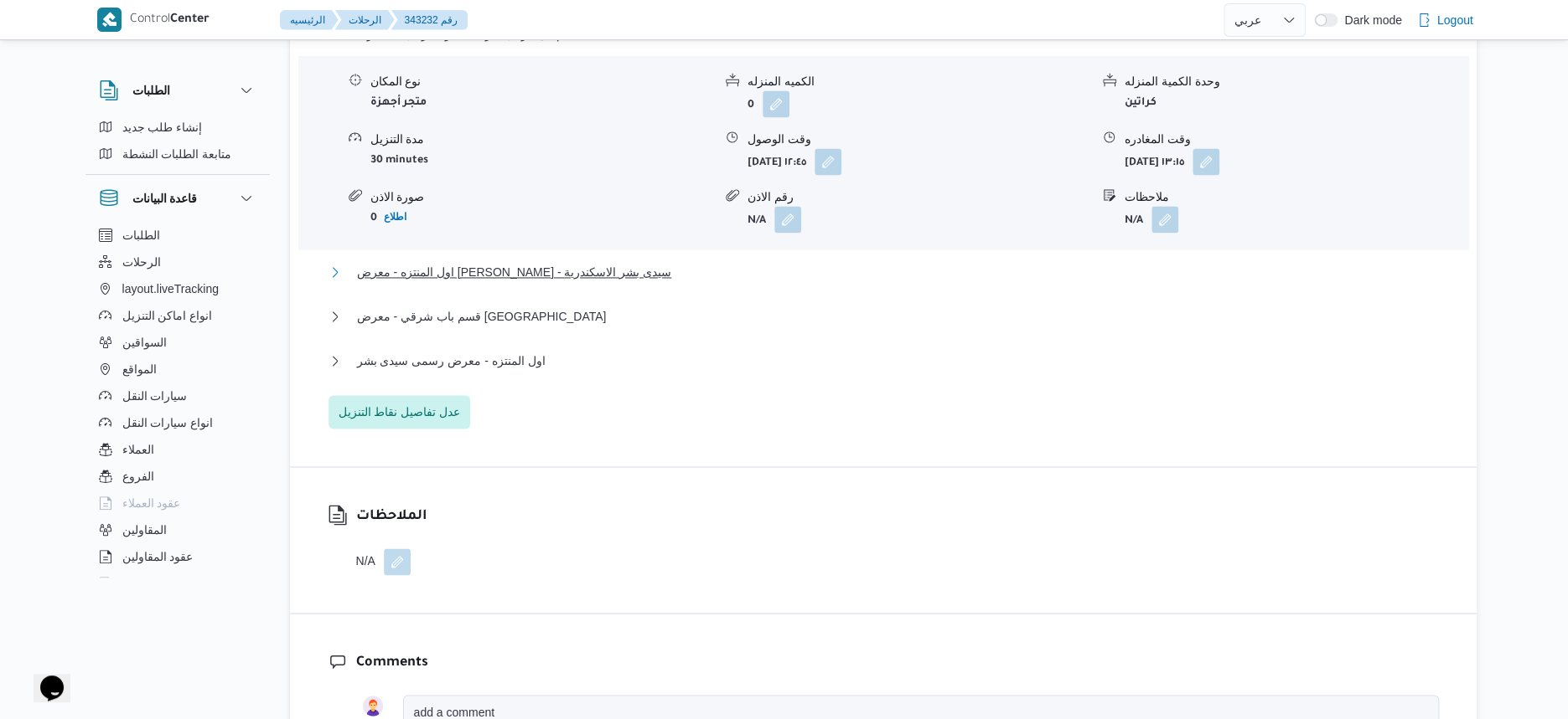
click at [595, 282] on span "اول المنتزه - معرض [PERSON_NAME] - سيدى بشر الاسكندرية" at bounding box center [514, 271] width 315 height 20
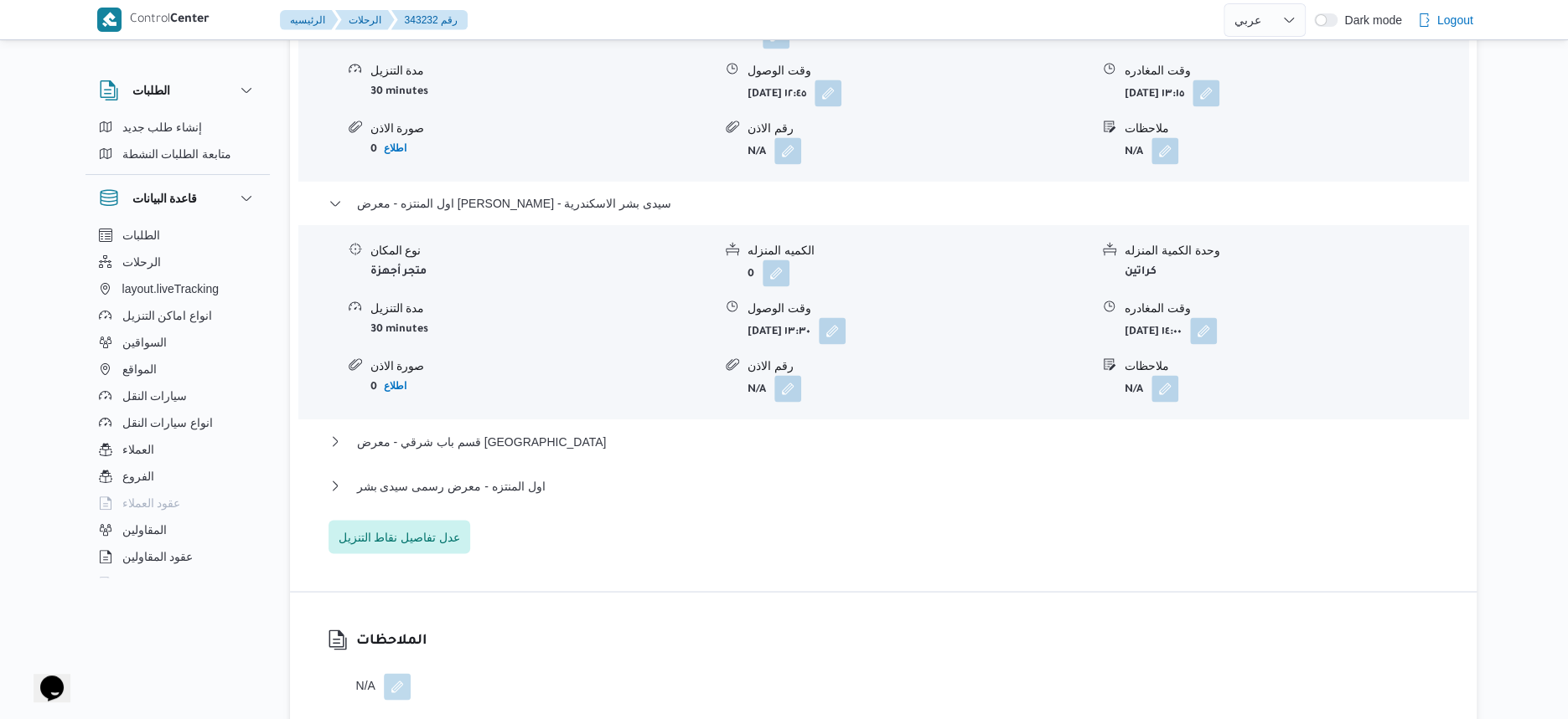
scroll to position [1524, 0]
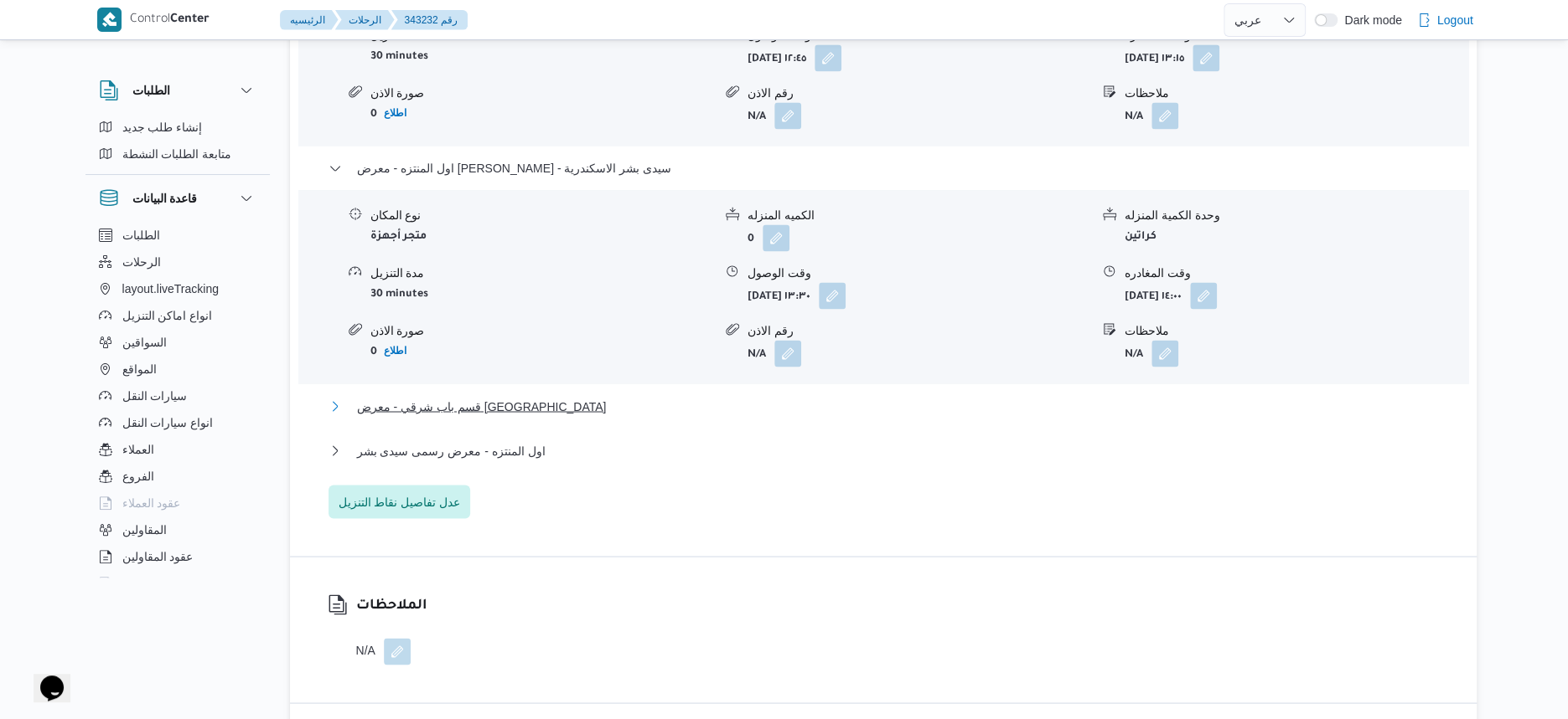
click at [607, 416] on span "قسم باب شرقي - معرض [GEOGRAPHIC_DATA]" at bounding box center [482, 406] width 250 height 20
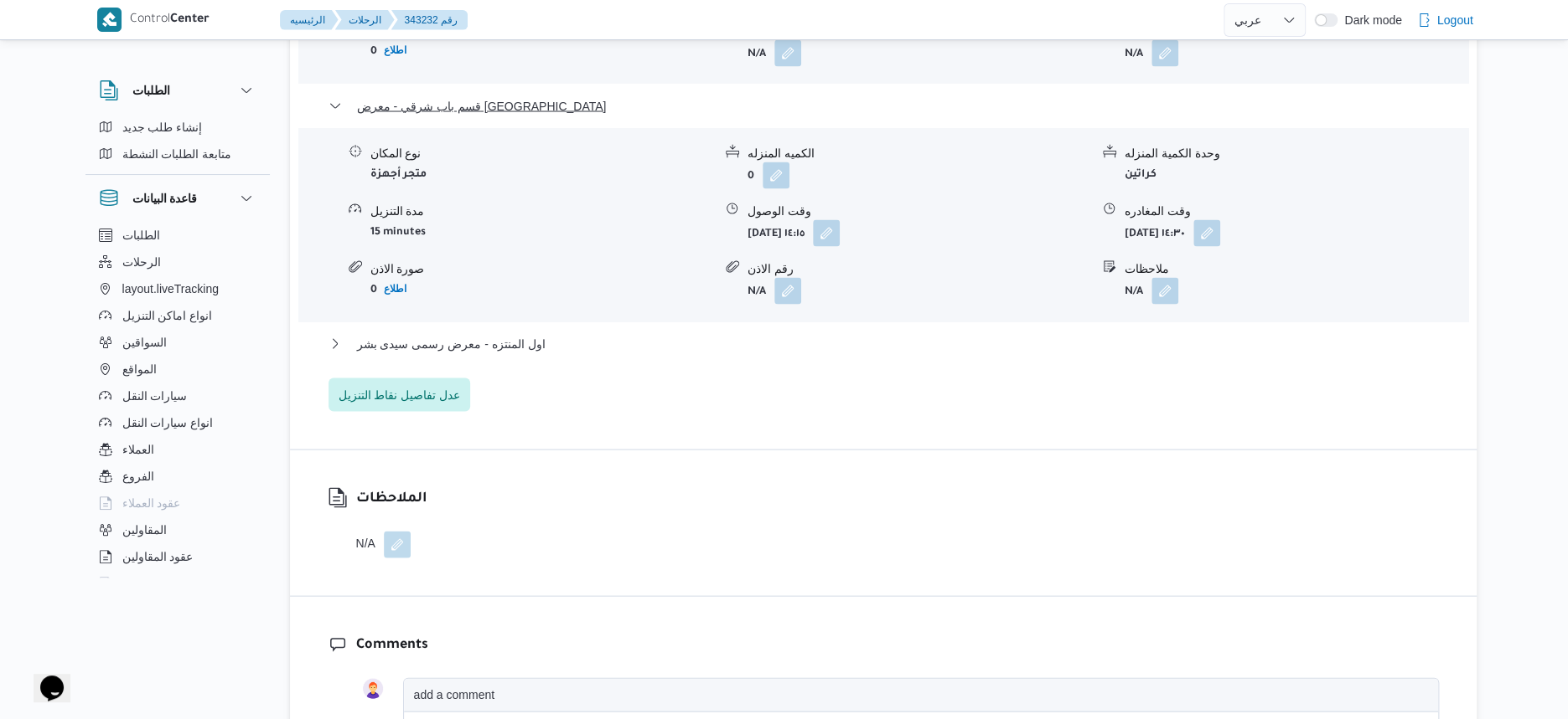
scroll to position [1839, 0]
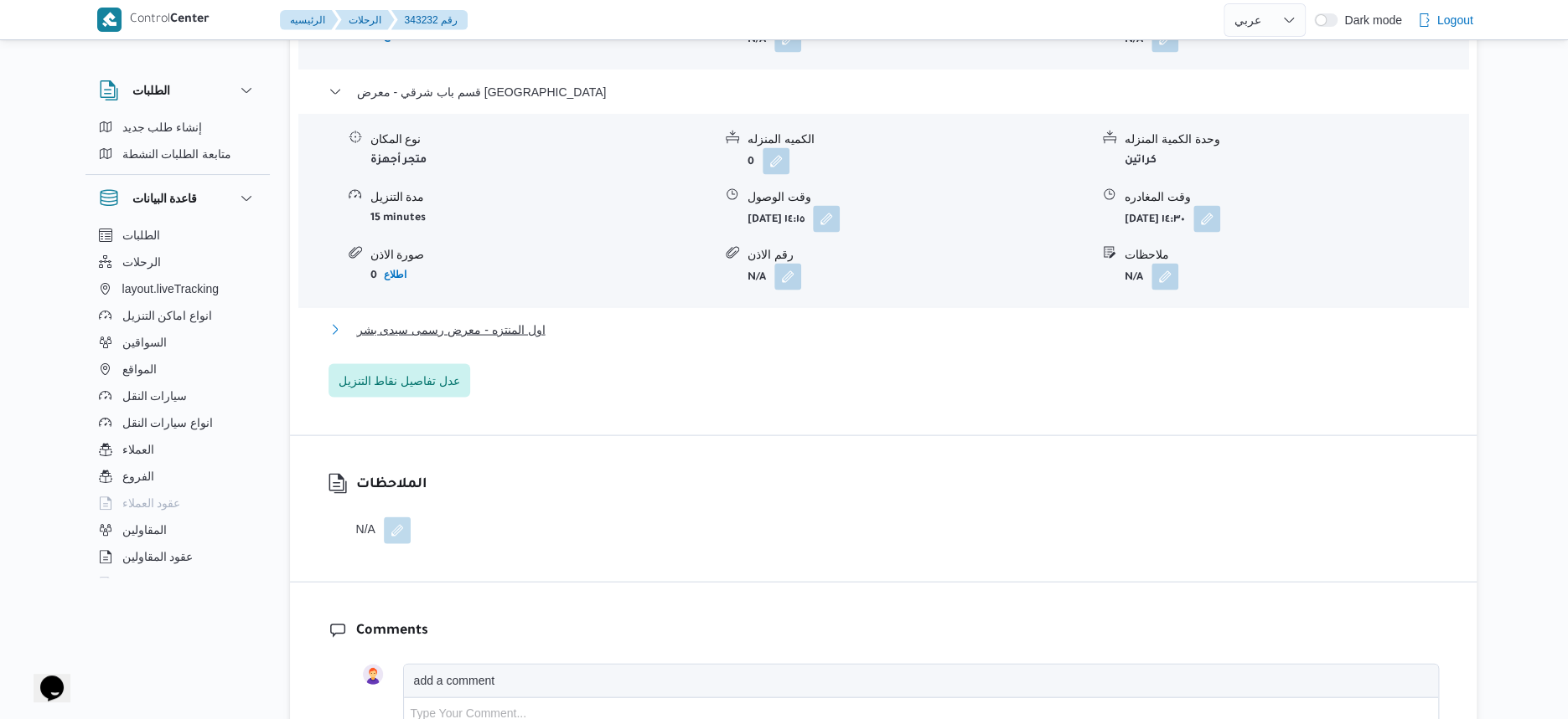
click at [529, 339] on span "اول المنتزه - معرض رسمى سيدى بشر" at bounding box center [451, 329] width 189 height 20
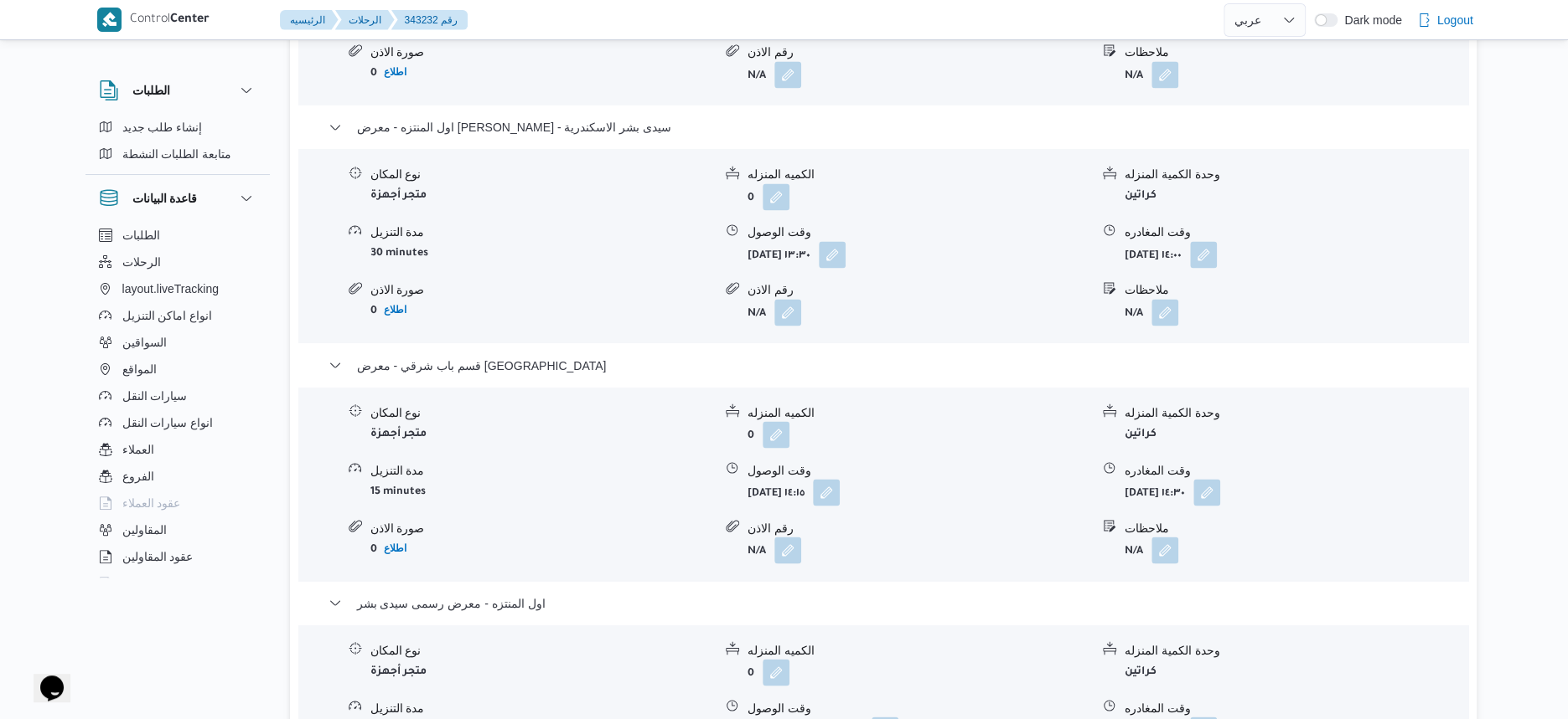
scroll to position [1314, 0]
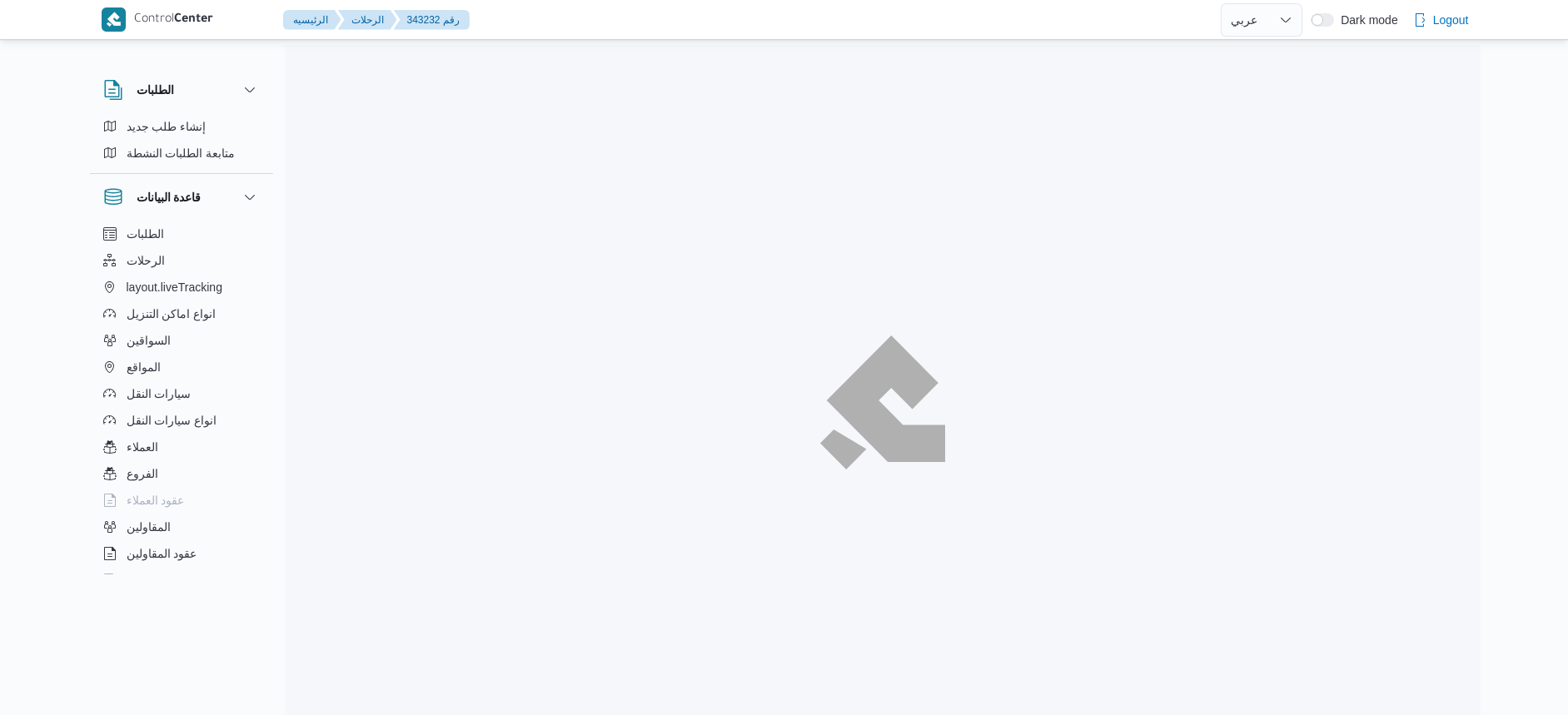
select select "ar"
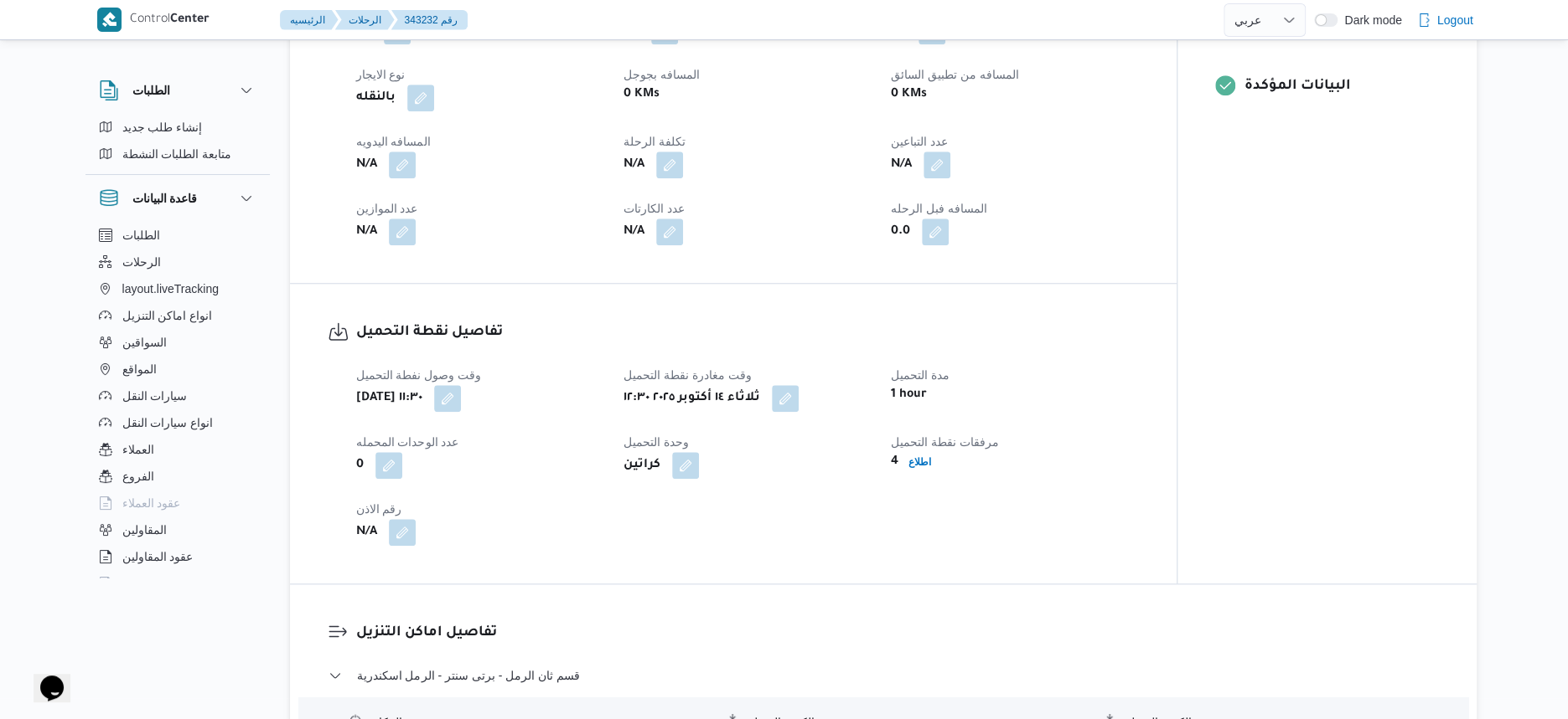
scroll to position [1301, 0]
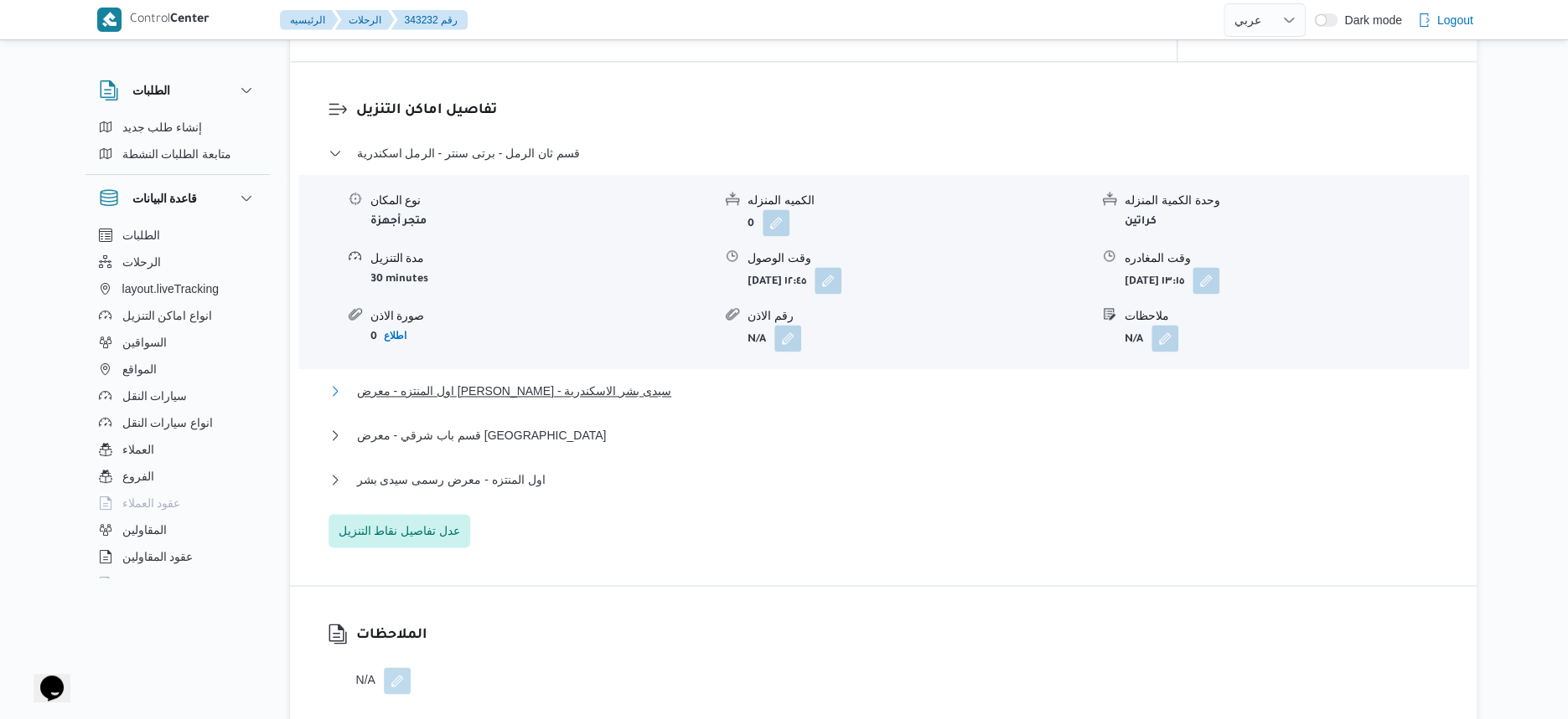
click at [643, 401] on button "اول المنتزه - معرض [PERSON_NAME] - سيدى بشر الاسكندرية" at bounding box center [884, 391] width 1111 height 20
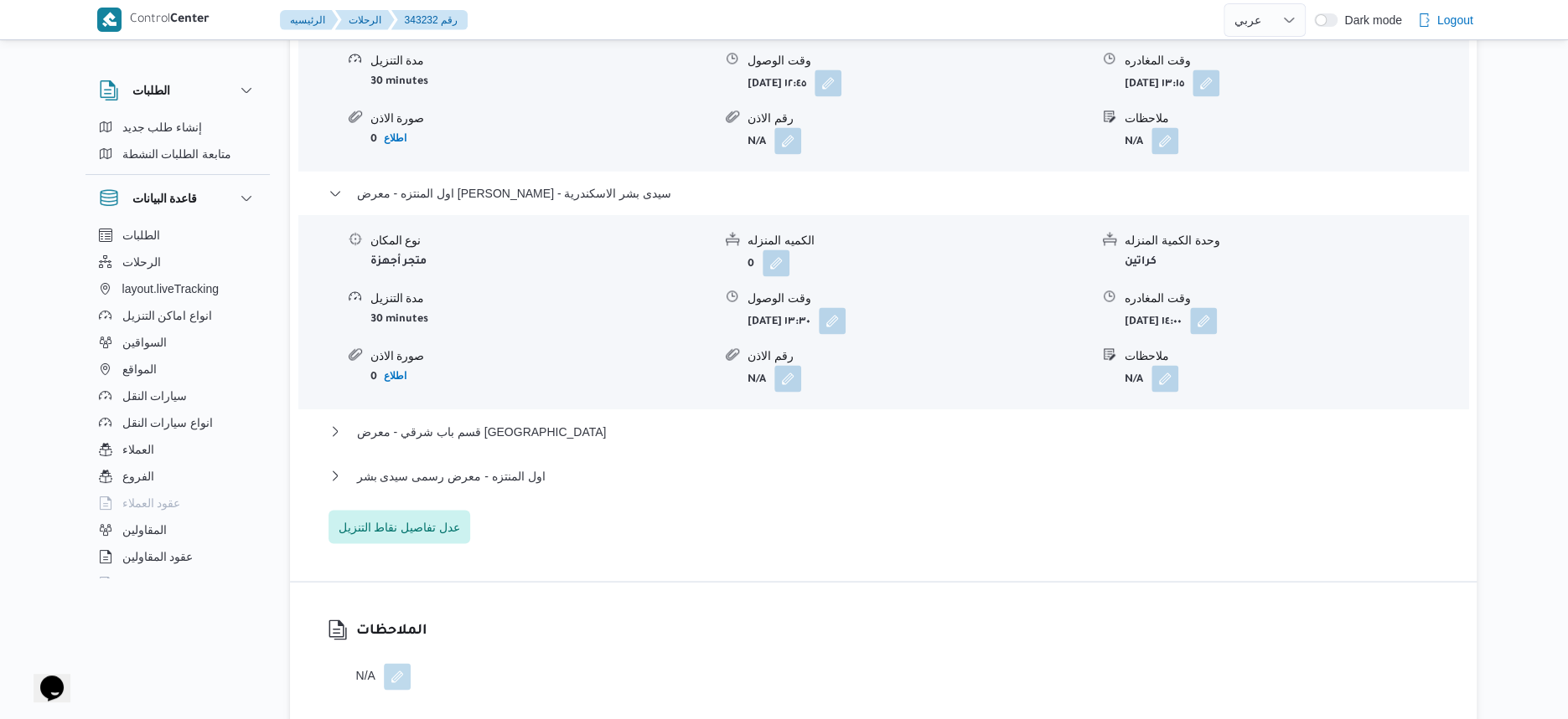
scroll to position [1510, 0]
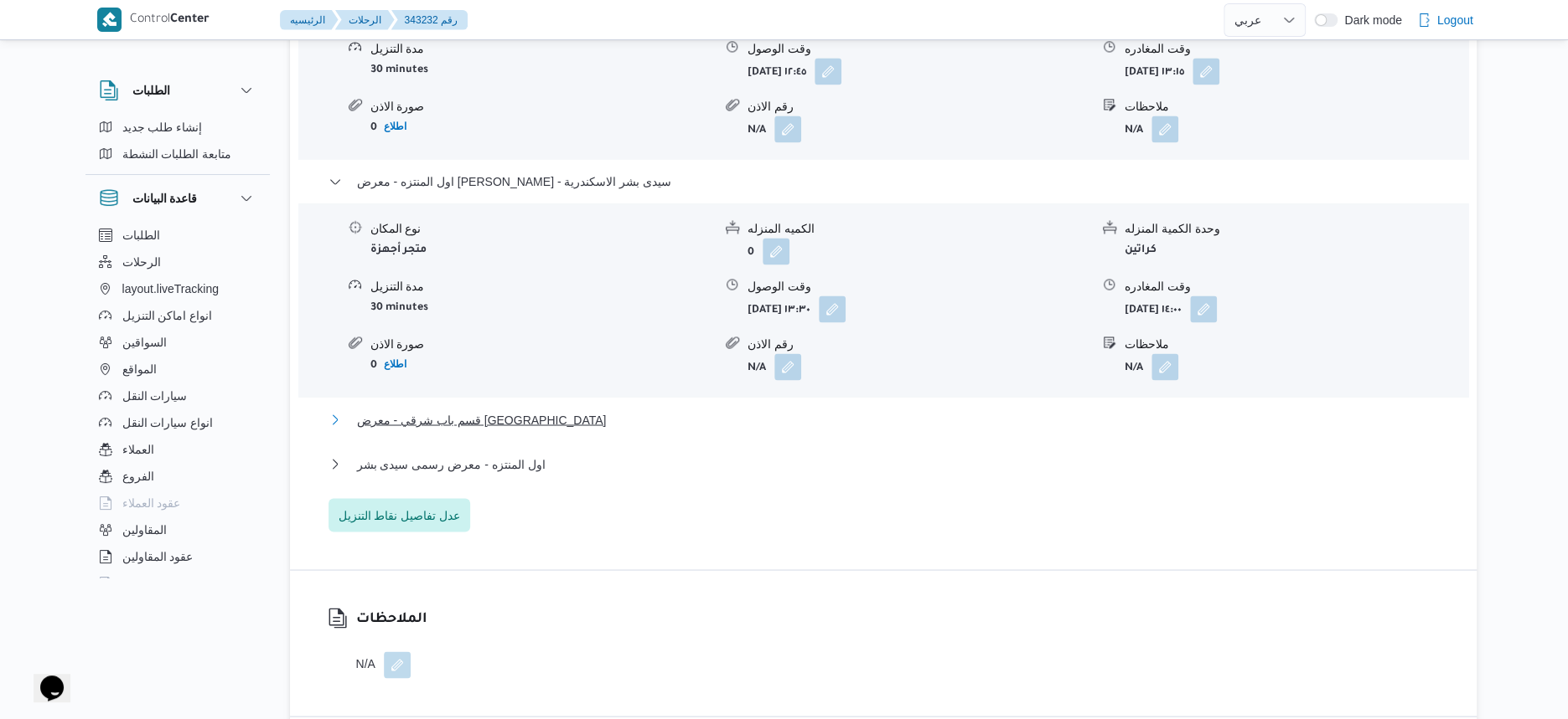
click at [646, 429] on button "قسم باب شرقي - معرض [GEOGRAPHIC_DATA]" at bounding box center [884, 419] width 1111 height 20
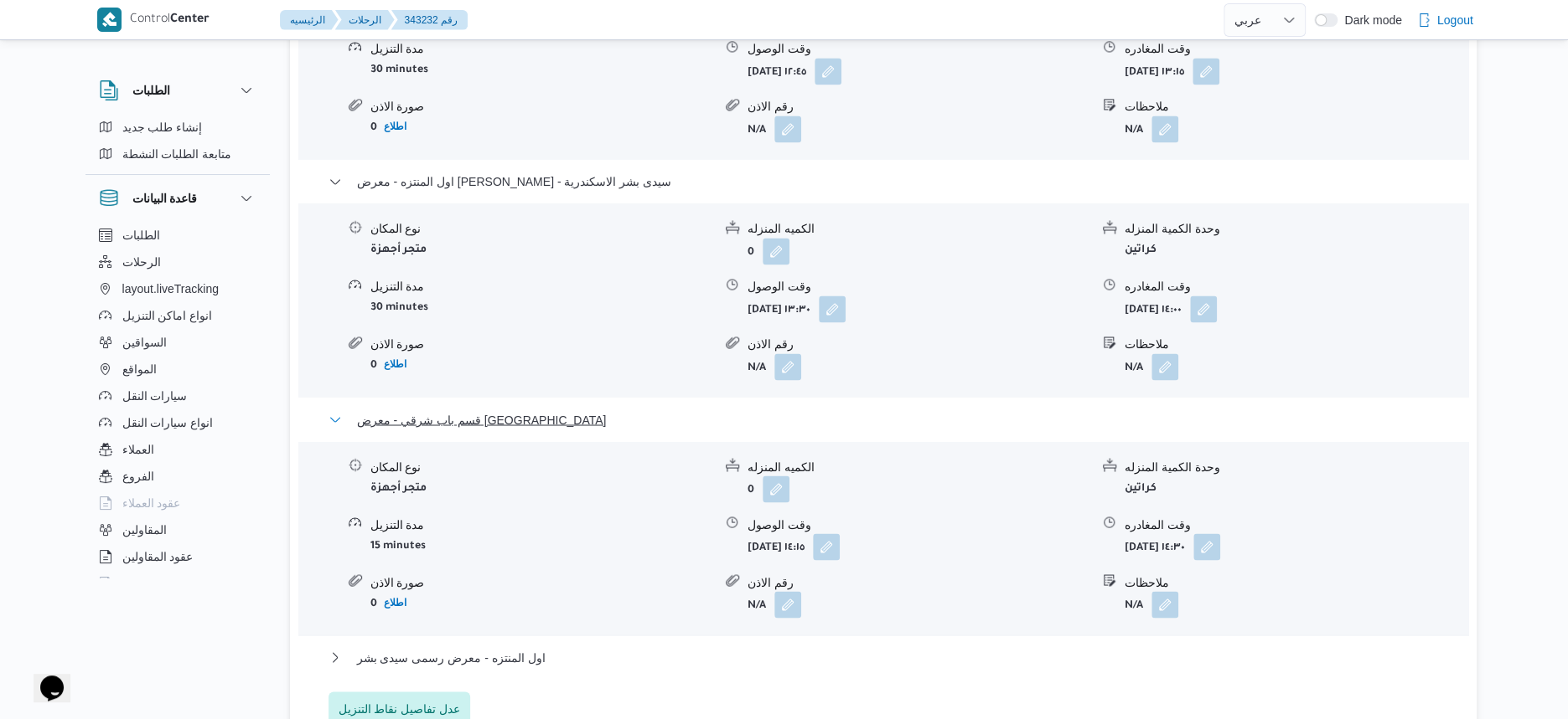
click at [646, 429] on button "قسم باب شرقي - معرض [GEOGRAPHIC_DATA]" at bounding box center [884, 419] width 1111 height 20
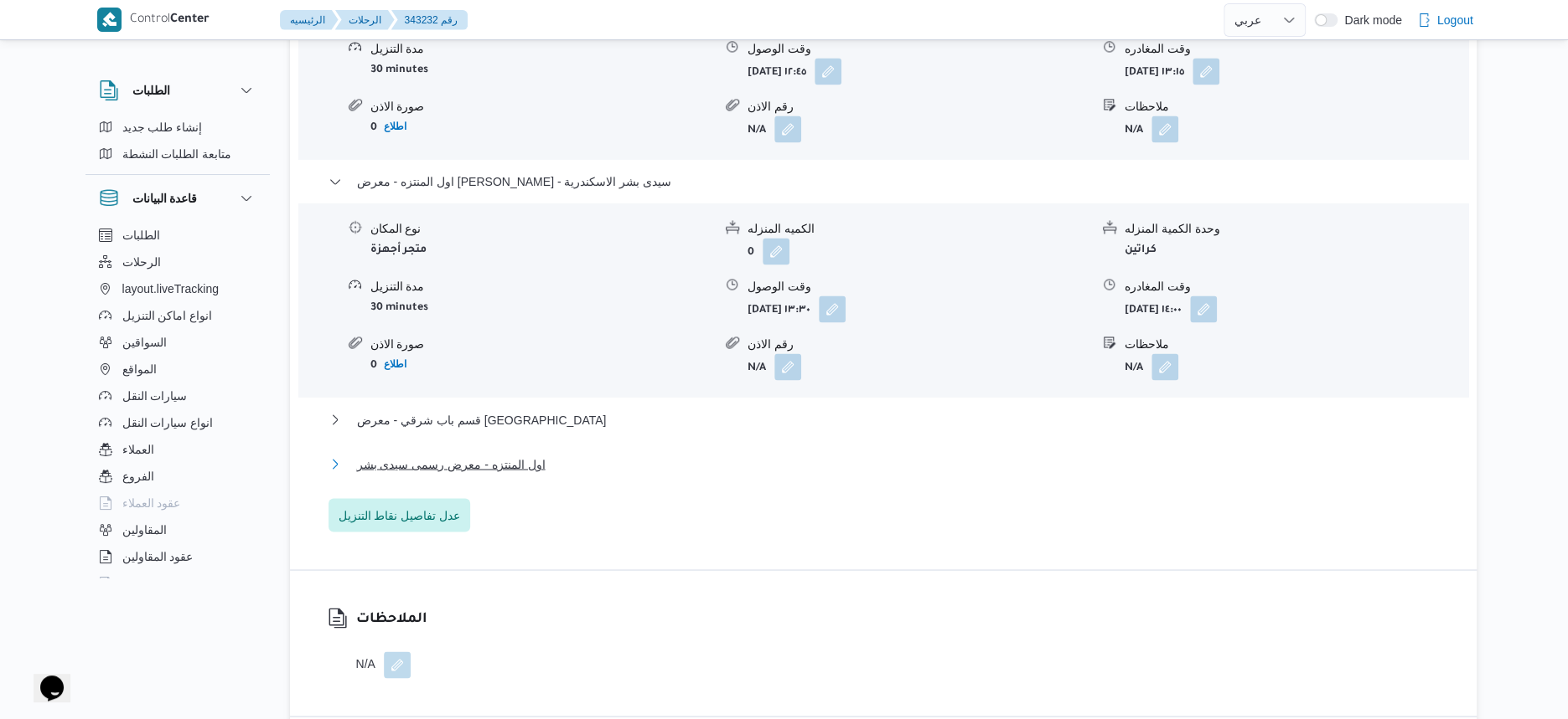
click at [650, 474] on button "اول المنتزه - معرض رسمى سيدى بشر" at bounding box center [884, 463] width 1111 height 20
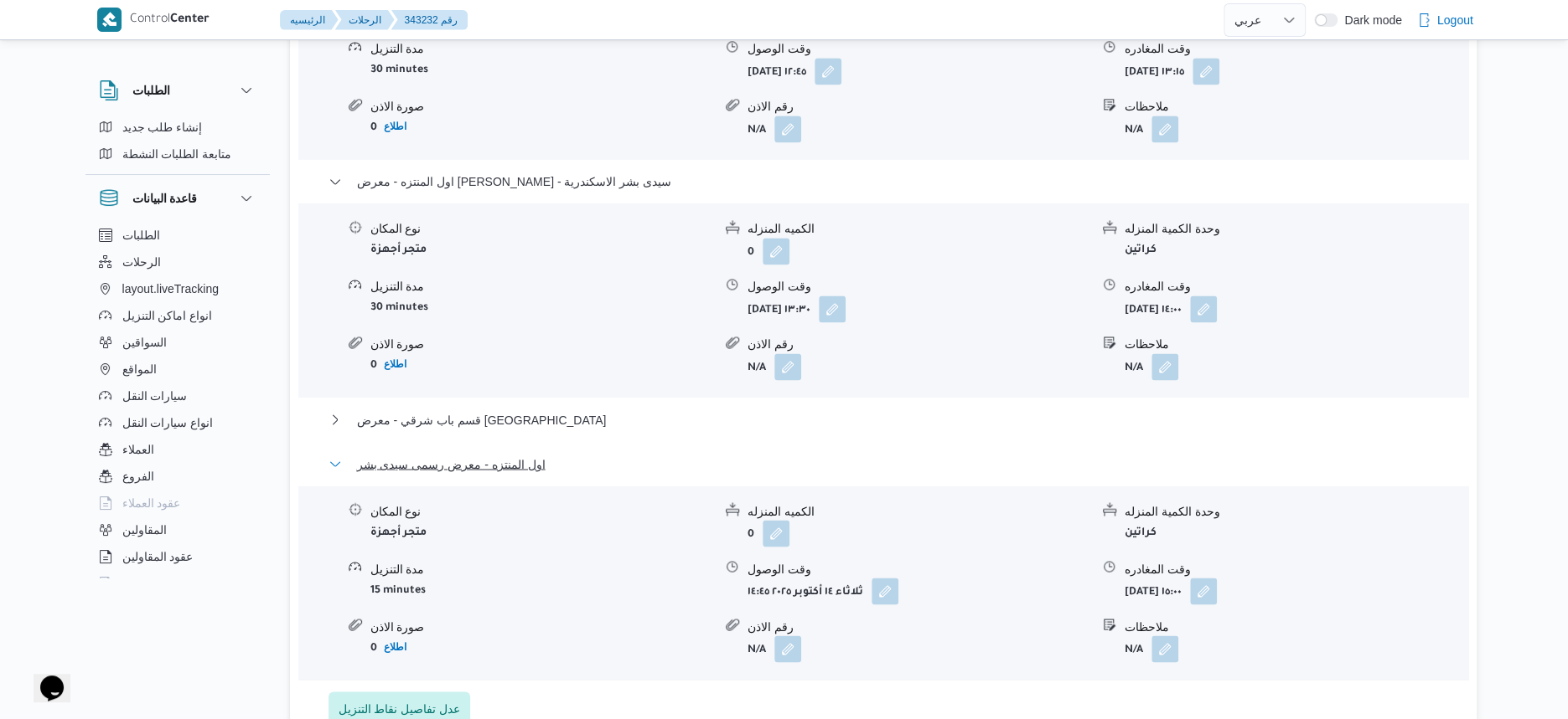
click at [650, 474] on button "اول المنتزه - معرض رسمى سيدى بشر" at bounding box center [884, 463] width 1111 height 20
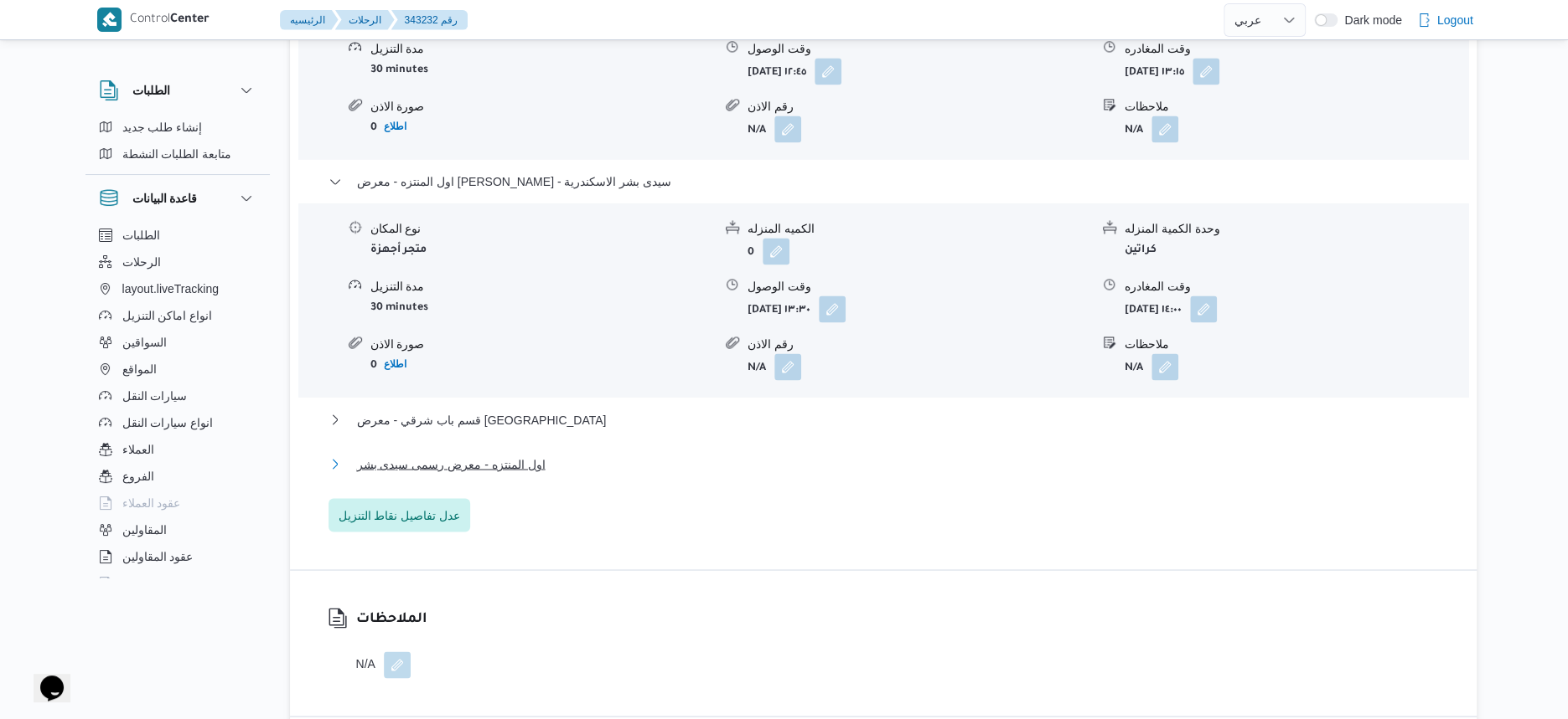
click at [505, 474] on span "اول المنتزه - معرض رسمى سيدى بشر" at bounding box center [451, 463] width 189 height 20
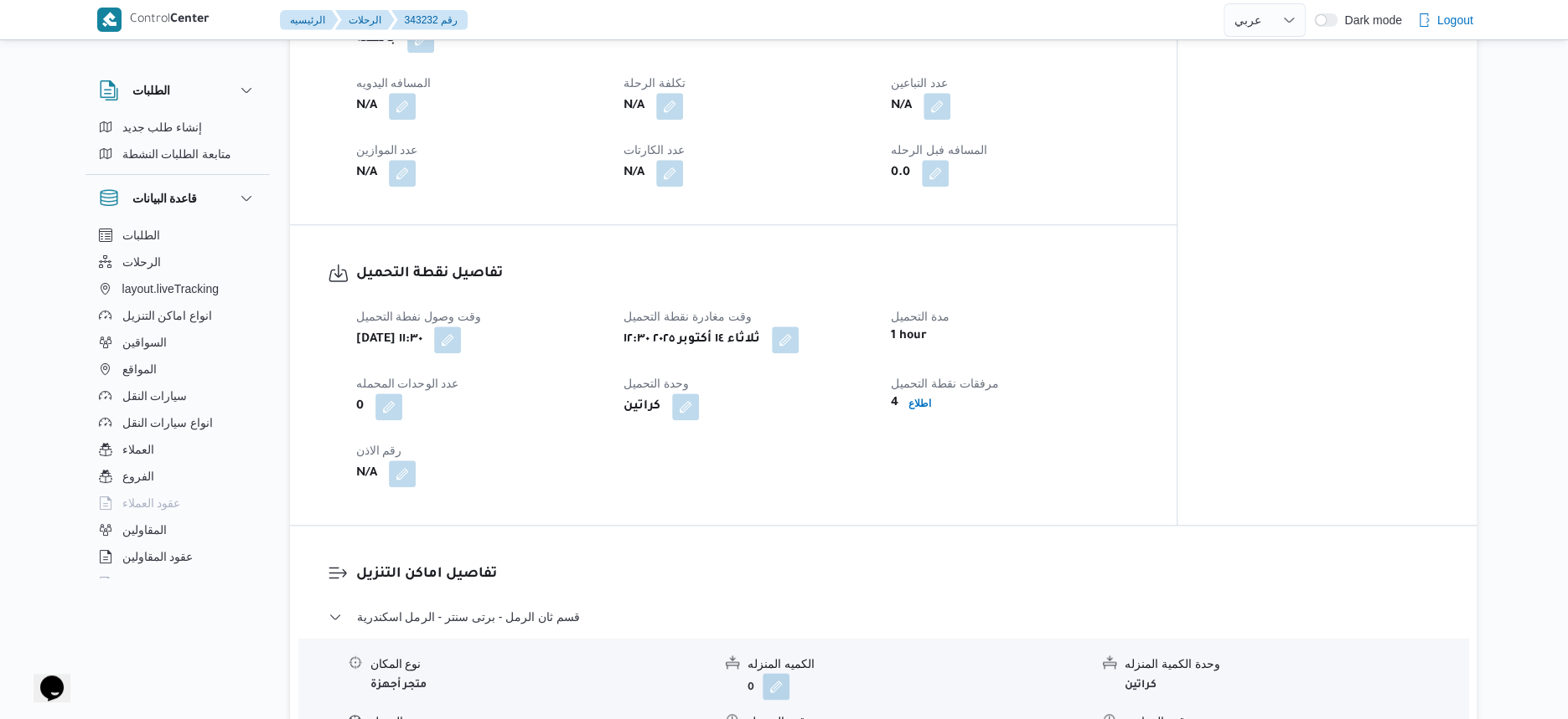
scroll to position [569, 0]
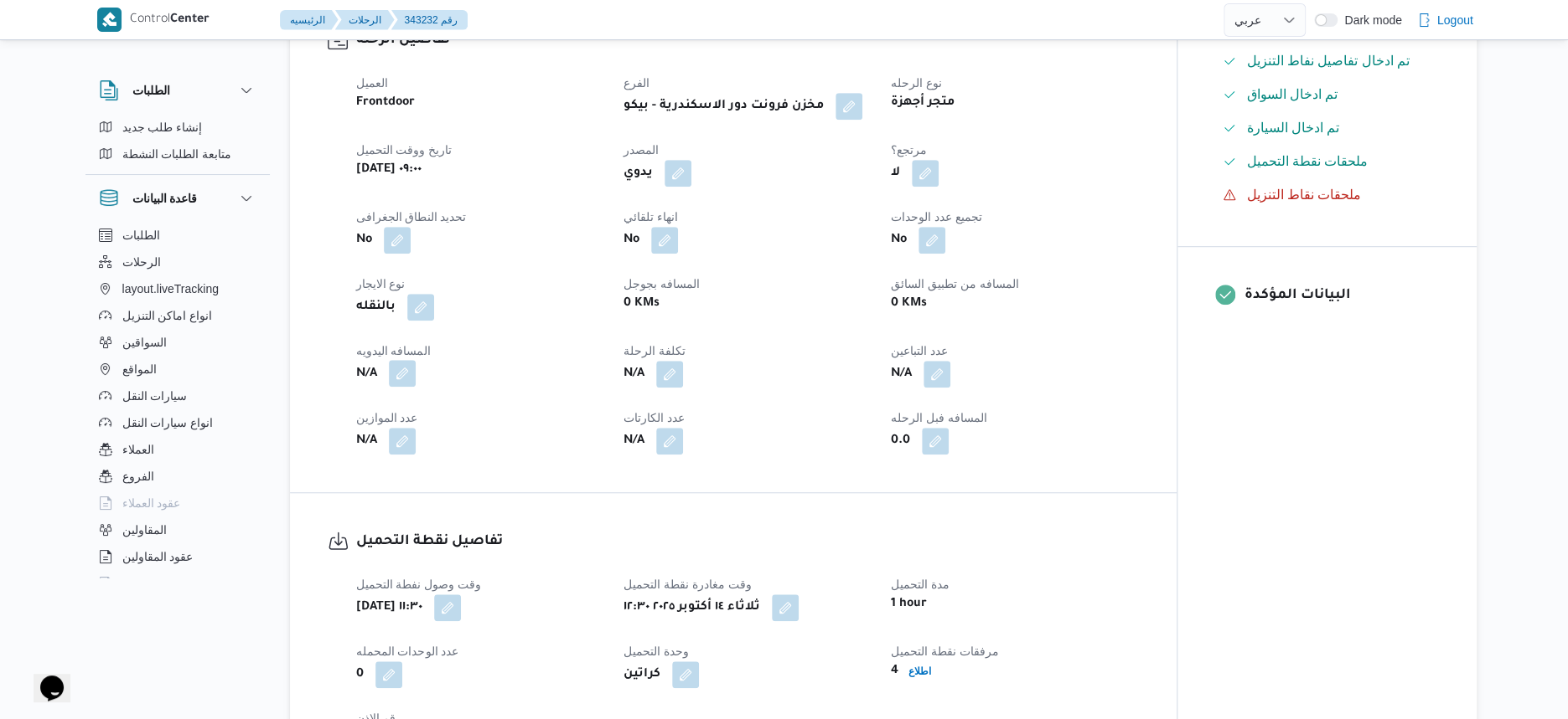
click at [396, 387] on button "button" at bounding box center [402, 373] width 27 height 27
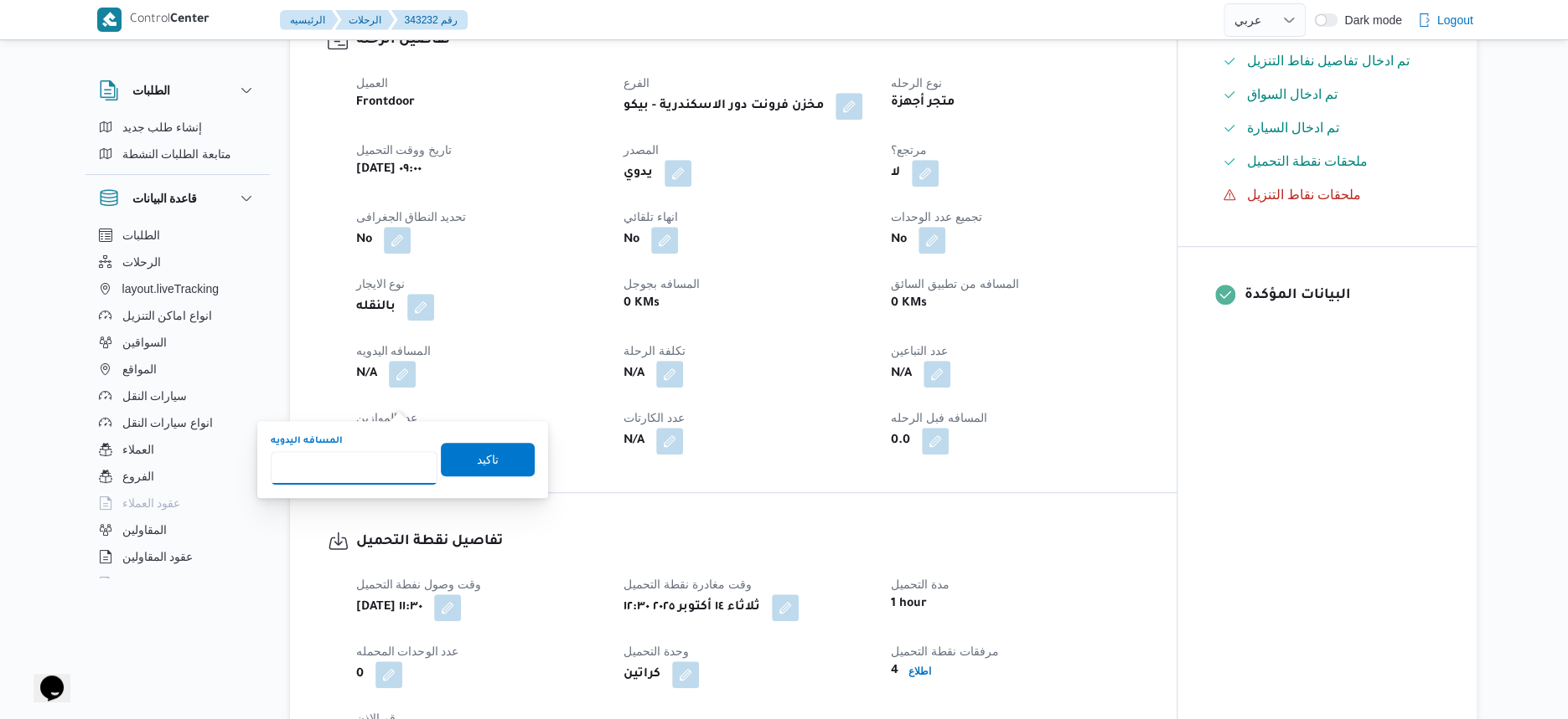
click at [376, 476] on input "المسافه اليدويه" at bounding box center [354, 468] width 167 height 33
type input "32"
click at [505, 460] on span "تاكيد" at bounding box center [487, 459] width 93 height 33
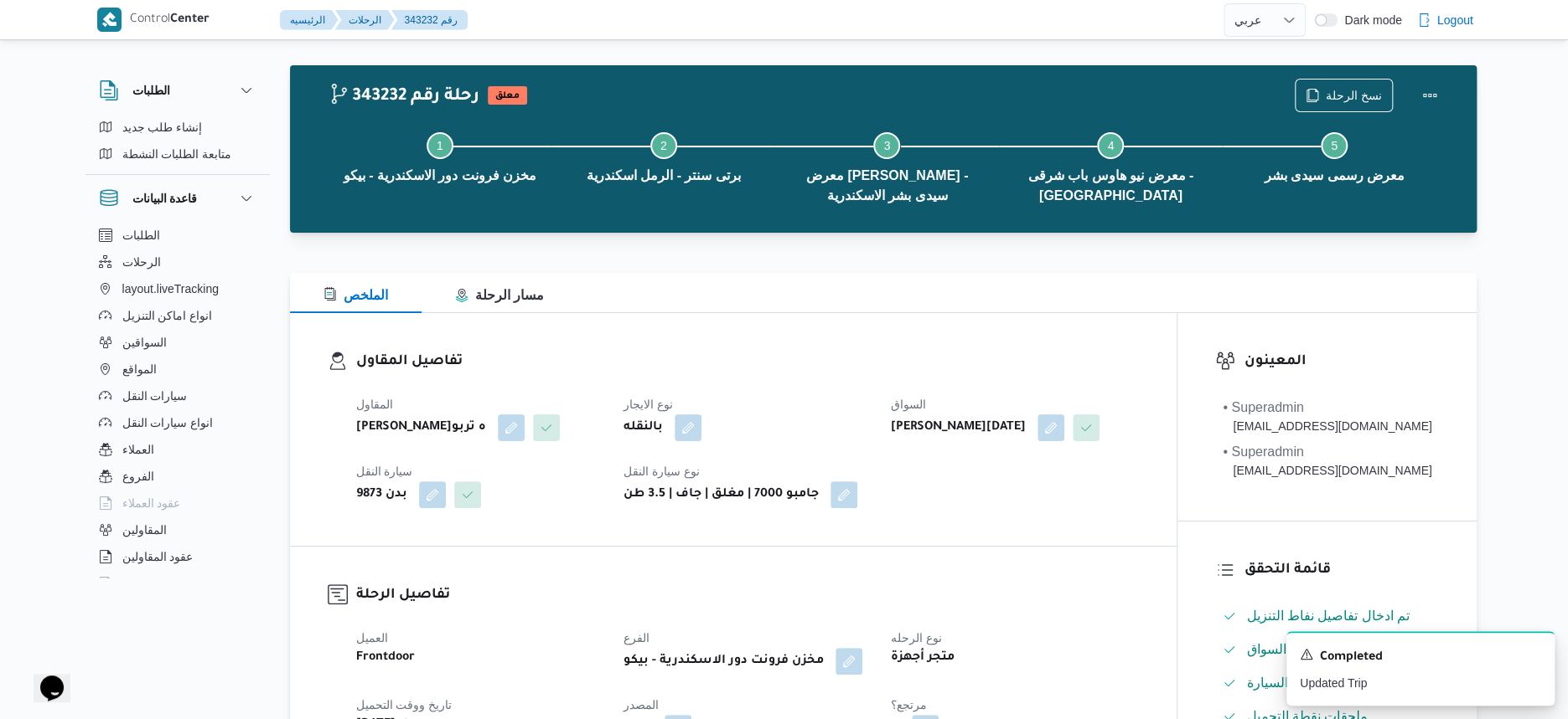
scroll to position [0, 0]
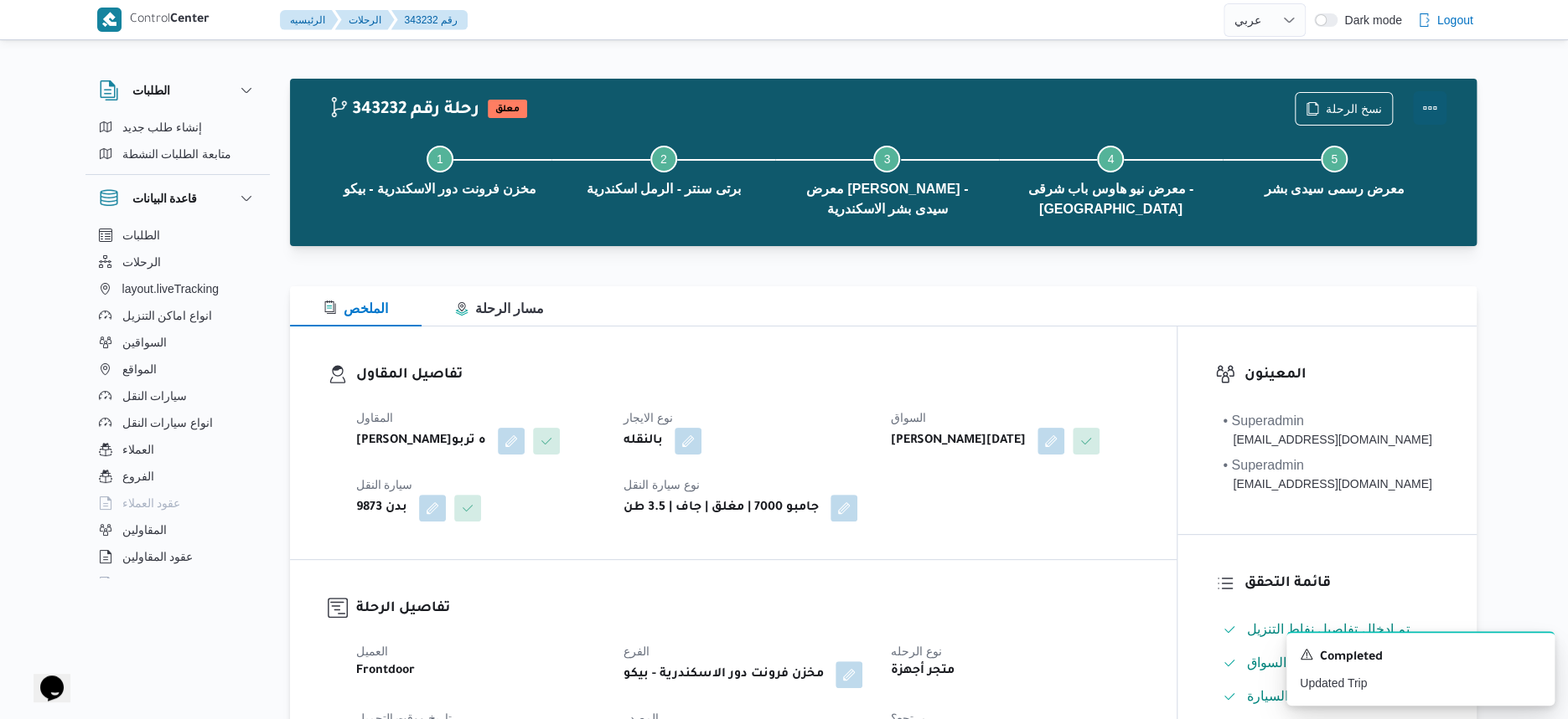
click at [1431, 103] on button "Actions" at bounding box center [1429, 108] width 33 height 33
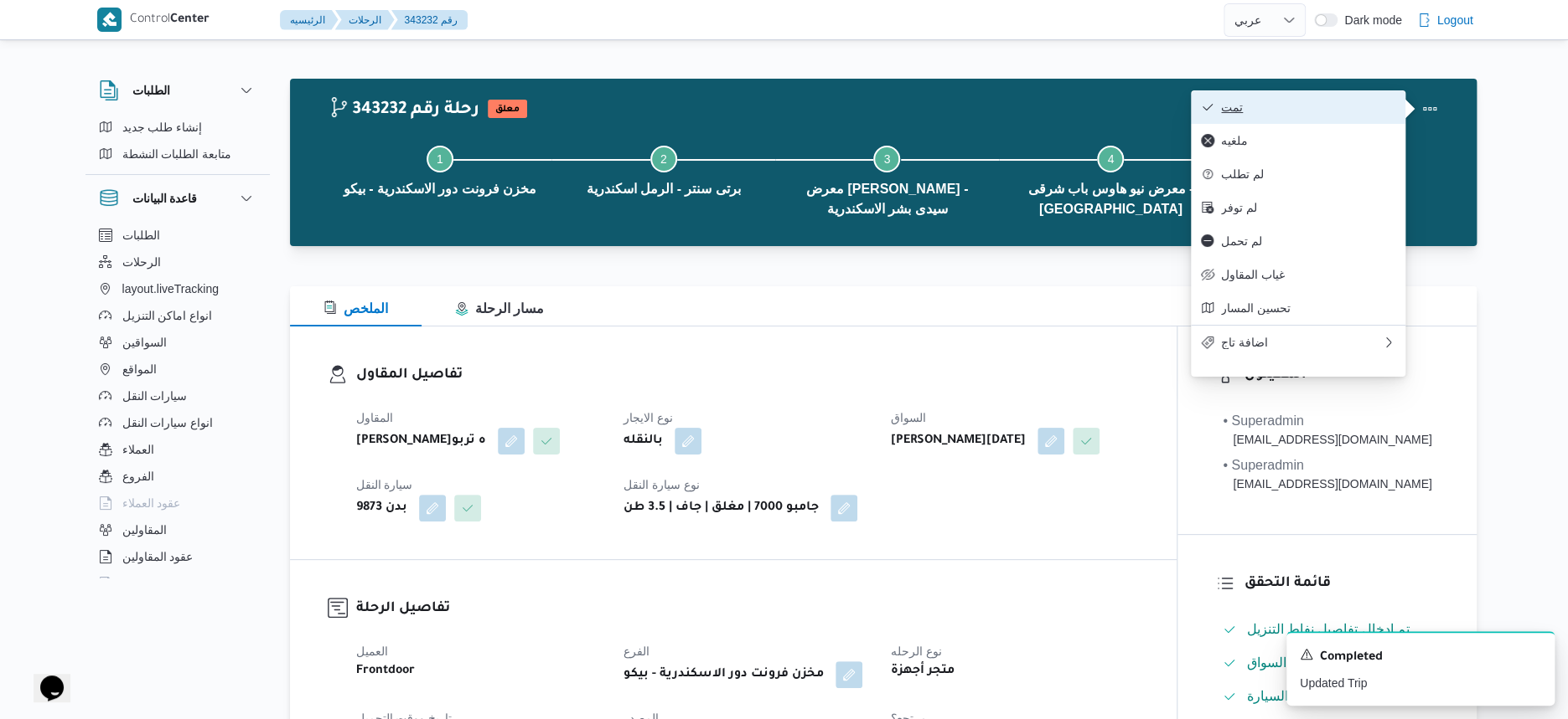
click at [1327, 106] on span "تمت" at bounding box center [1308, 106] width 175 height 13
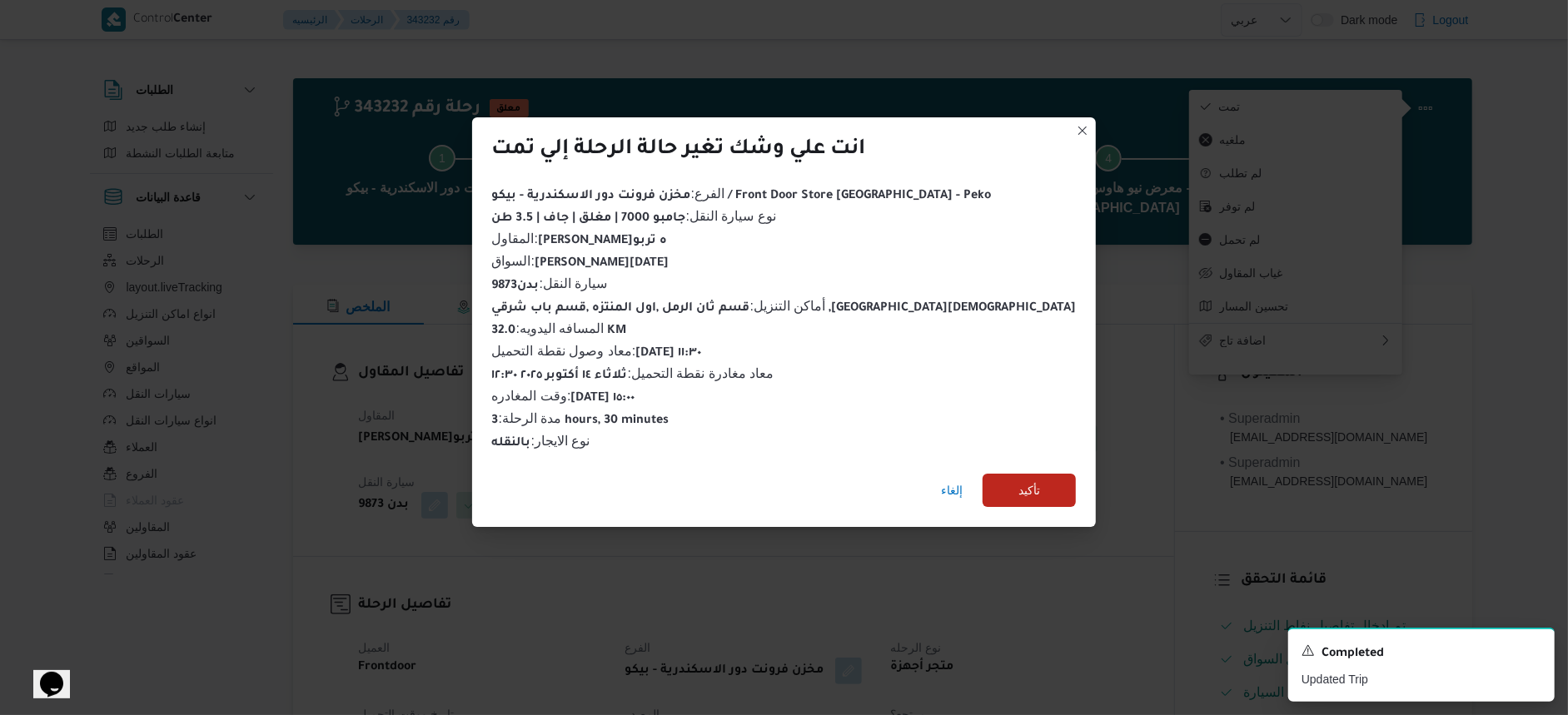
drag, startPoint x: 976, startPoint y: 461, endPoint x: 976, endPoint y: 513, distance: 52.0
click at [976, 469] on div "إلغاء تأكيد" at bounding box center [784, 494] width 625 height 67
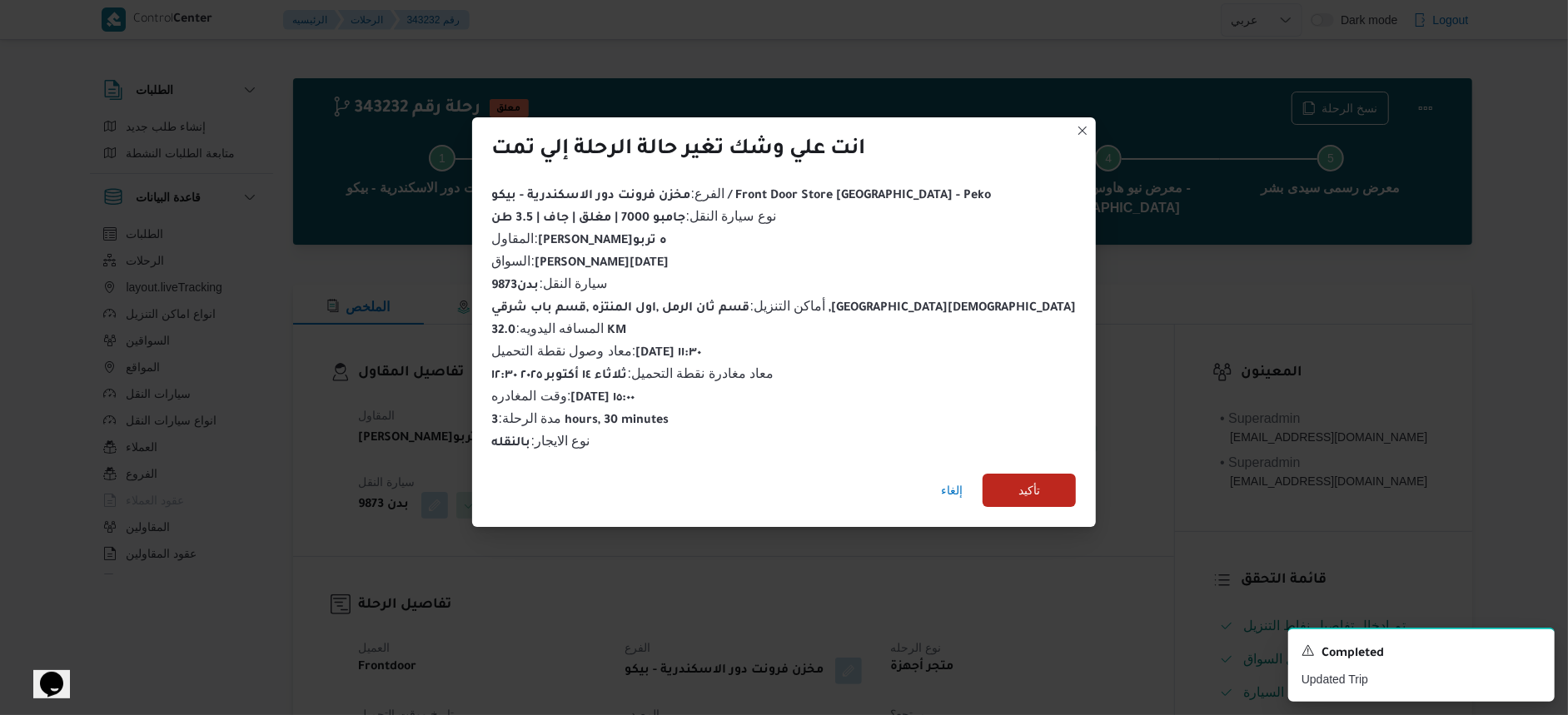
click at [976, 513] on div "إلغاء تأكيد" at bounding box center [784, 494] width 625 height 67
click at [985, 482] on span "تأكيد" at bounding box center [1029, 489] width 93 height 33
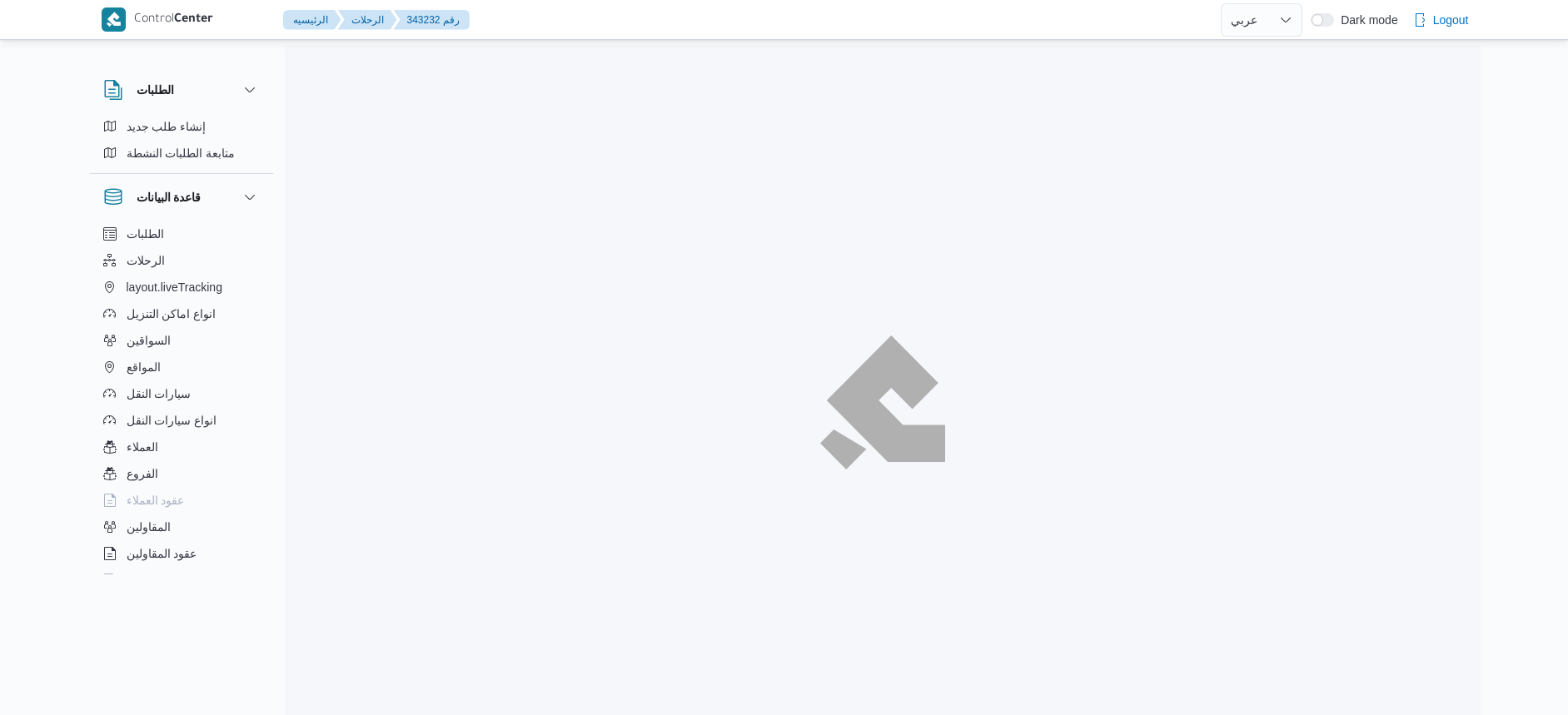
select select "ar"
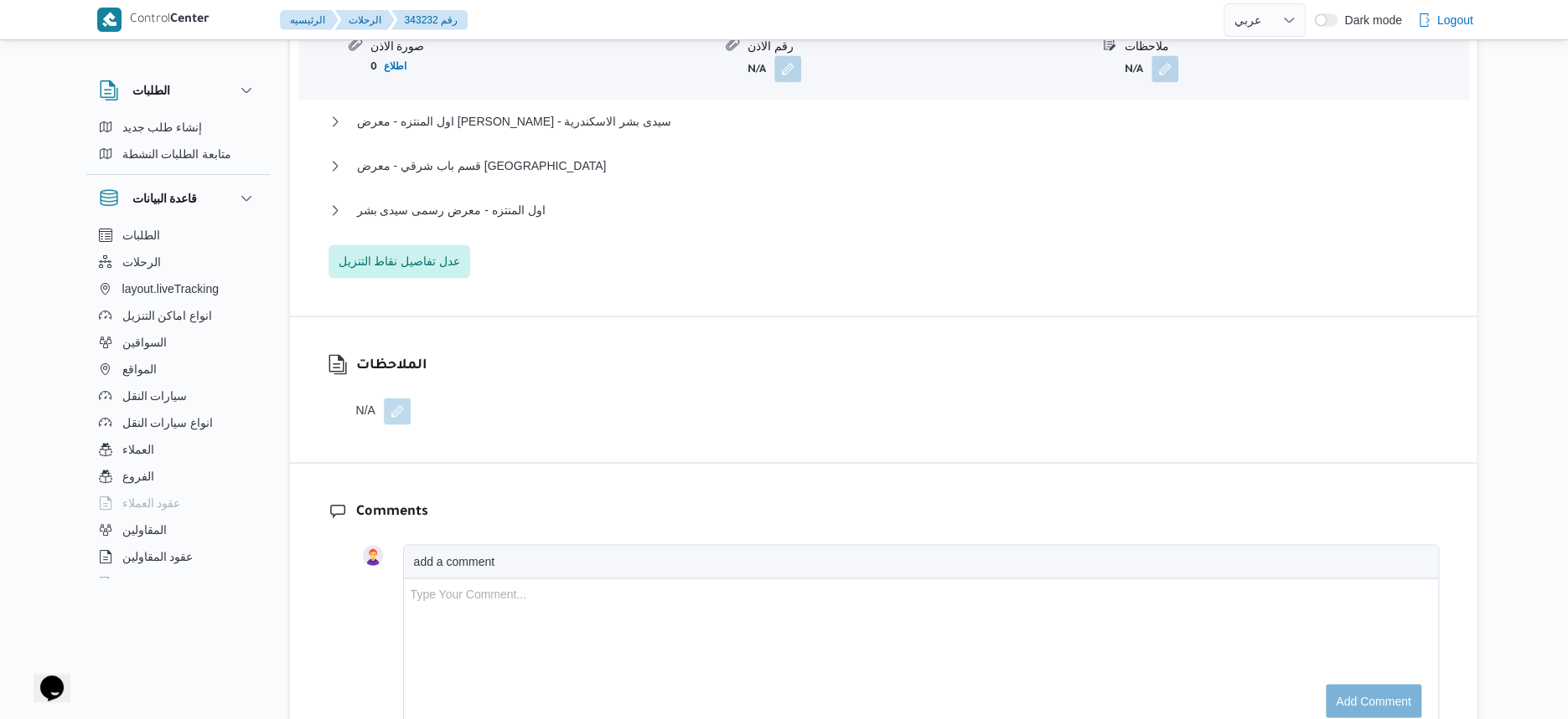
scroll to position [1571, 0]
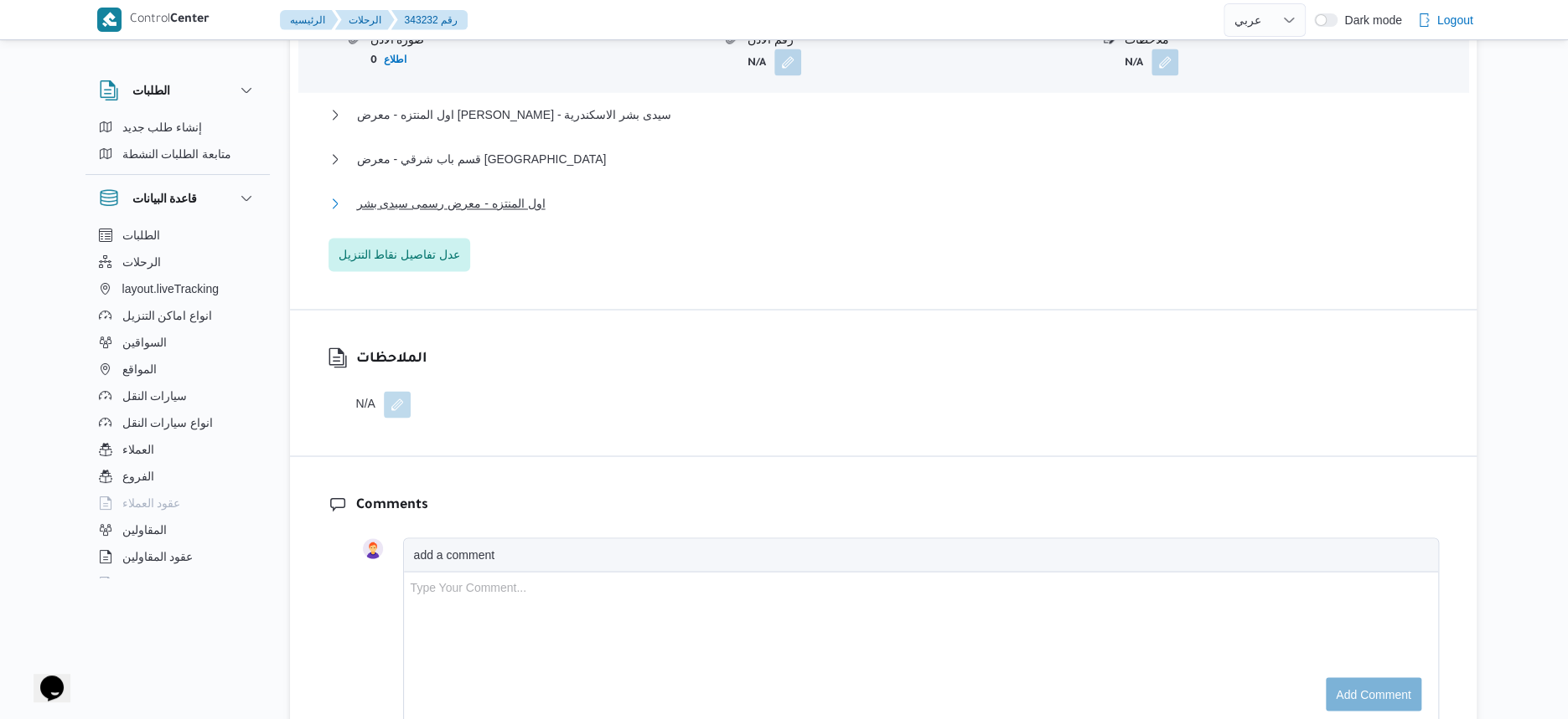
click at [528, 214] on span "اول المنتزه - معرض رسمى سيدى بشر" at bounding box center [451, 203] width 189 height 20
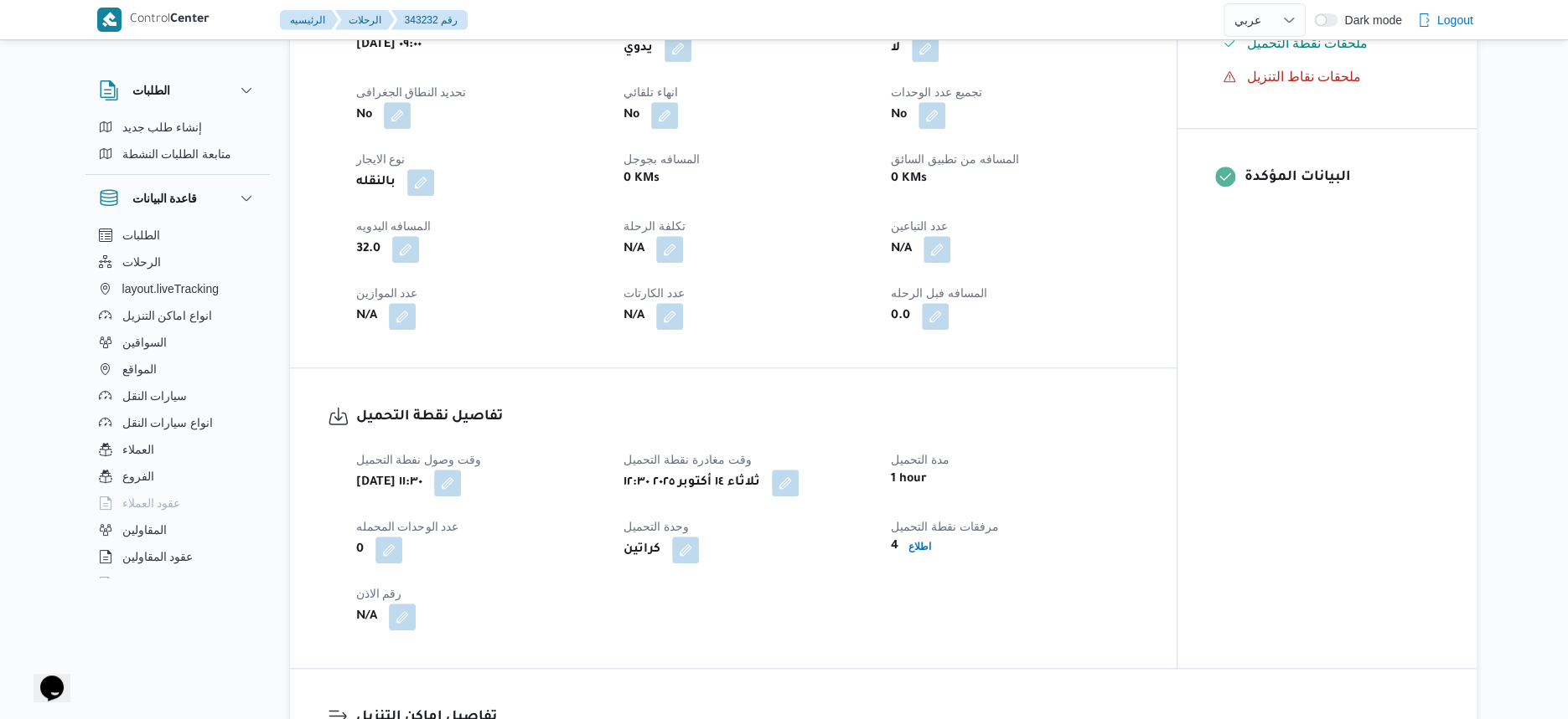
scroll to position [524, 0]
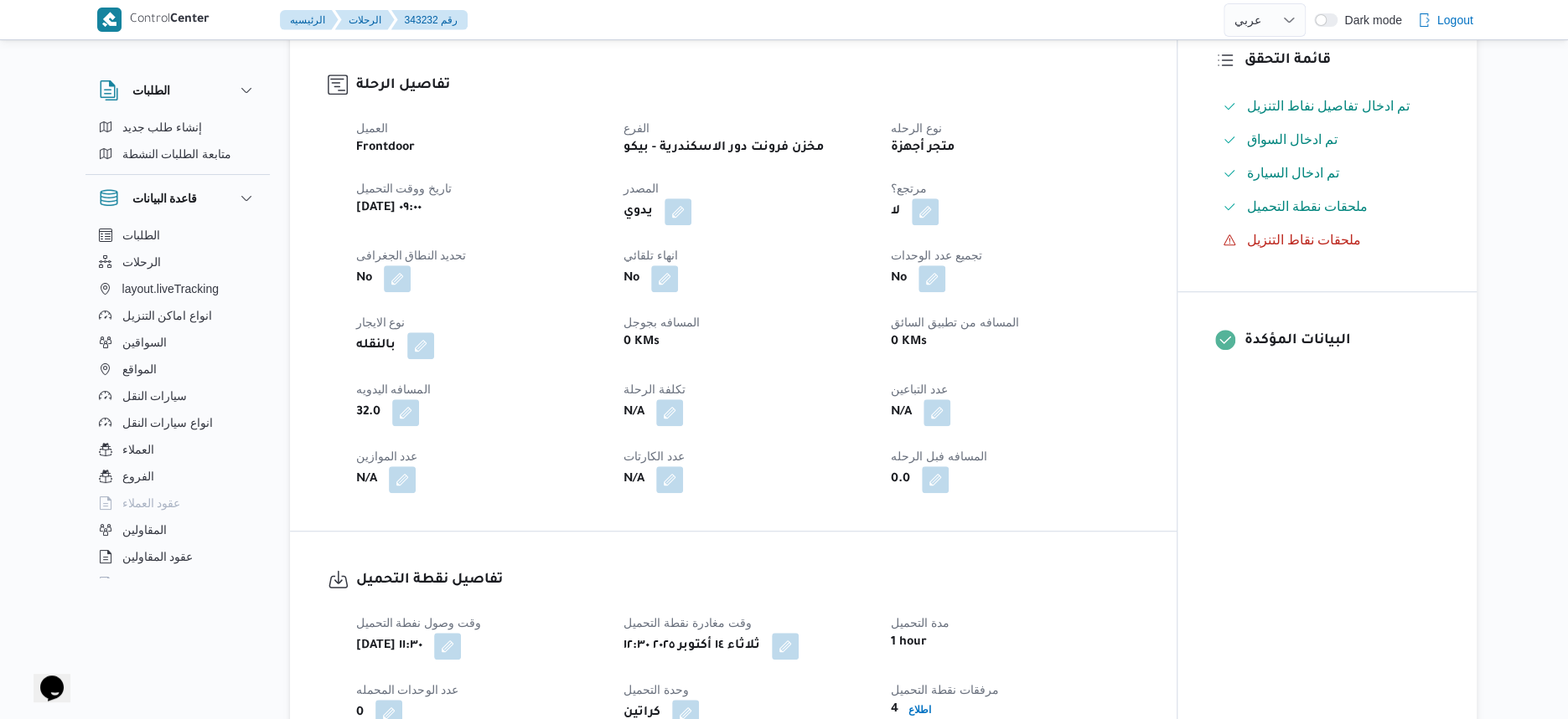
scroll to position [267, 0]
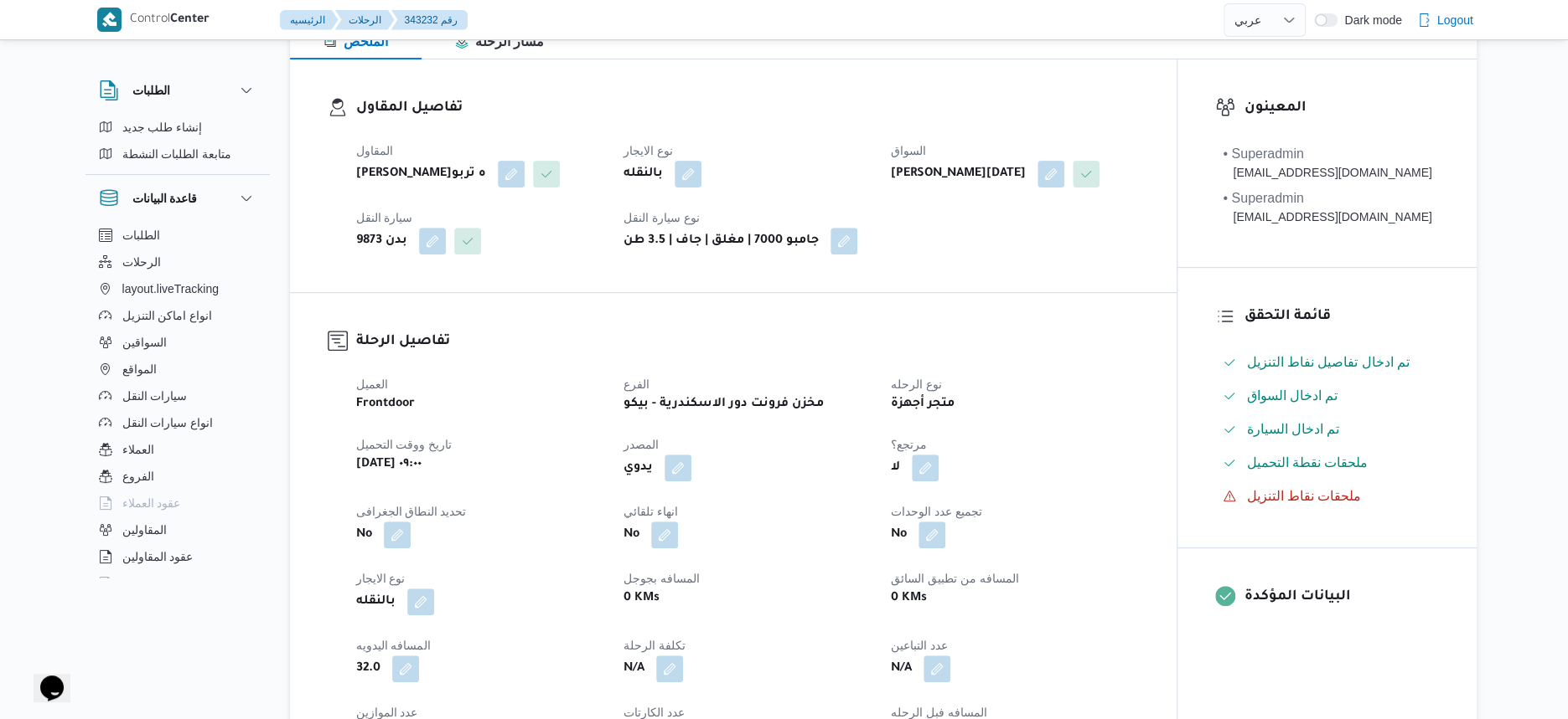
select select "ar"
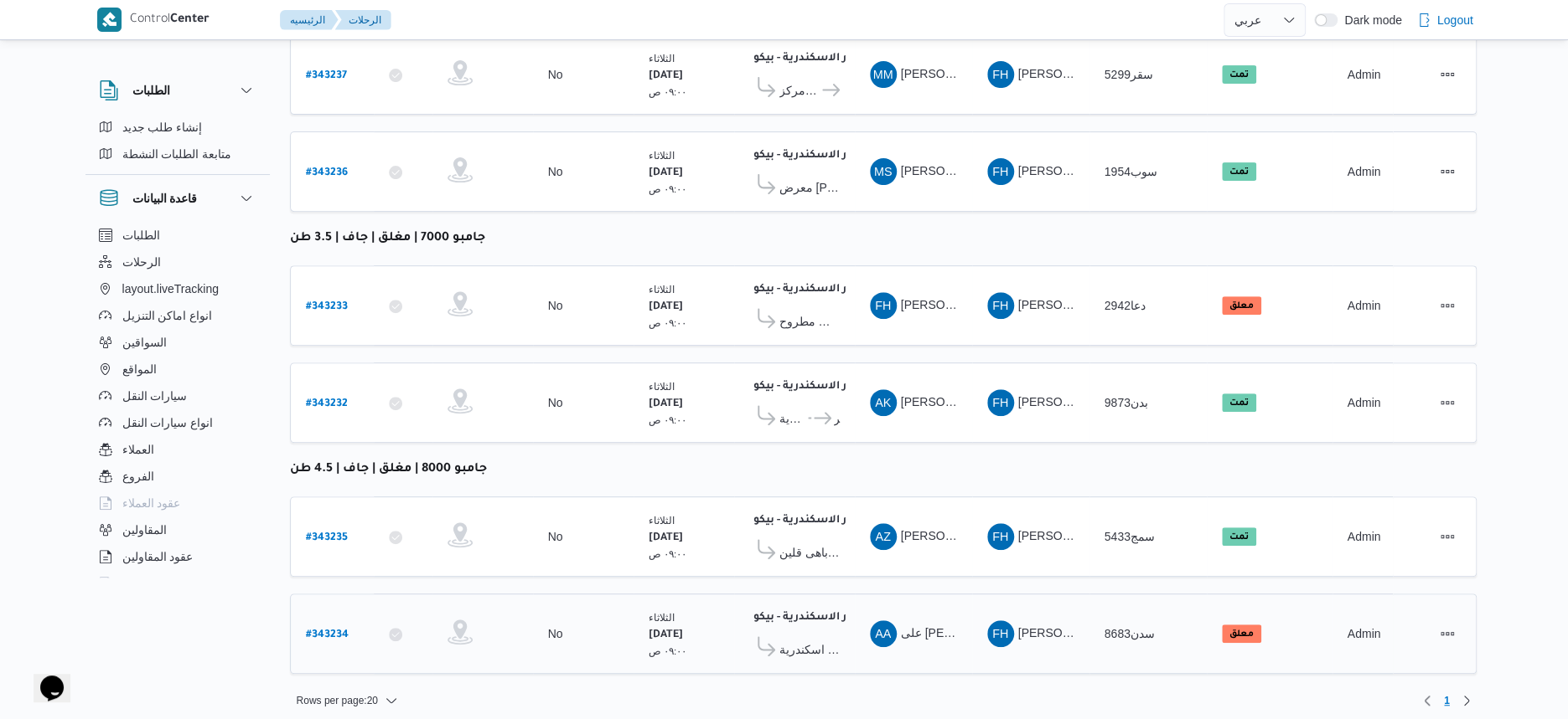
click at [339, 630] on b "# 343234" at bounding box center [327, 635] width 43 height 11
select select "ar"
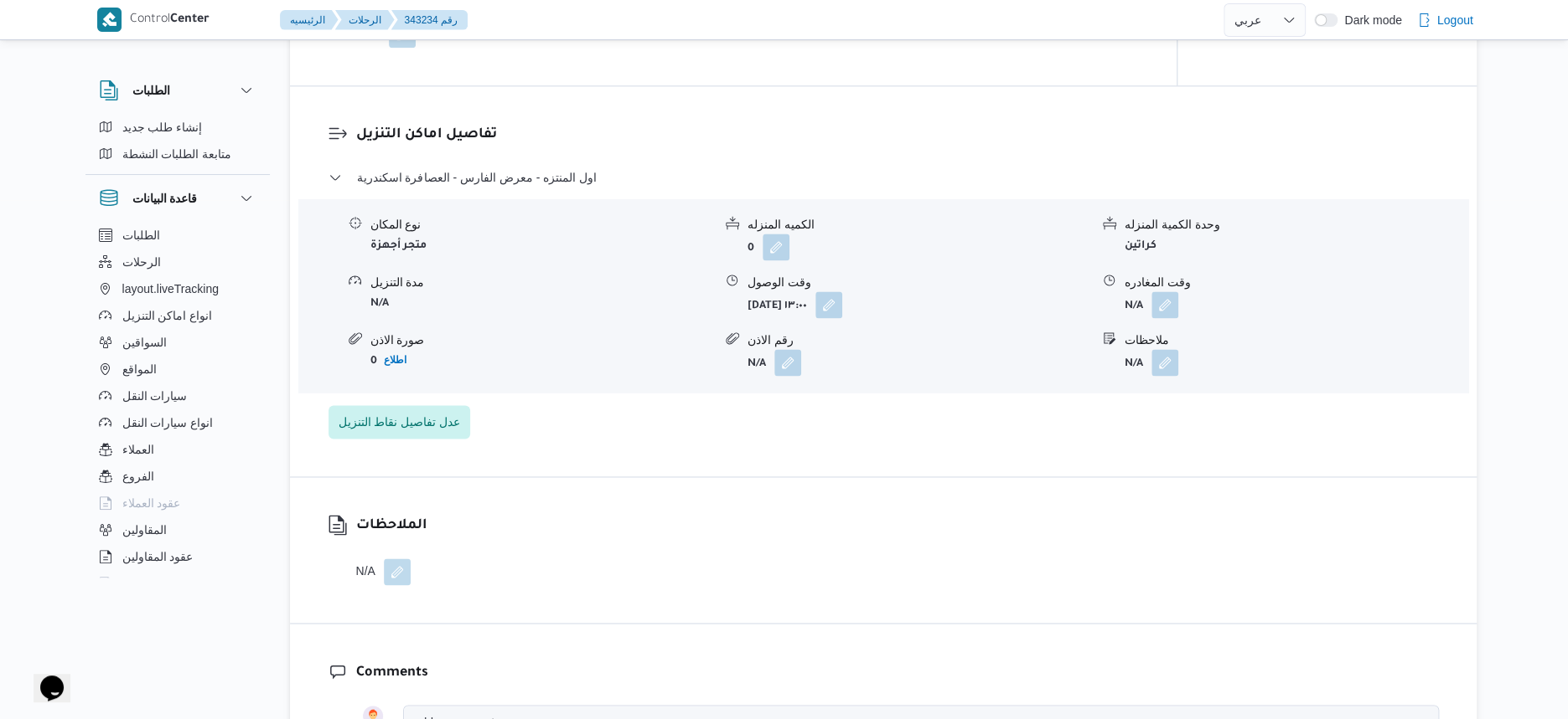
scroll to position [1047, 0]
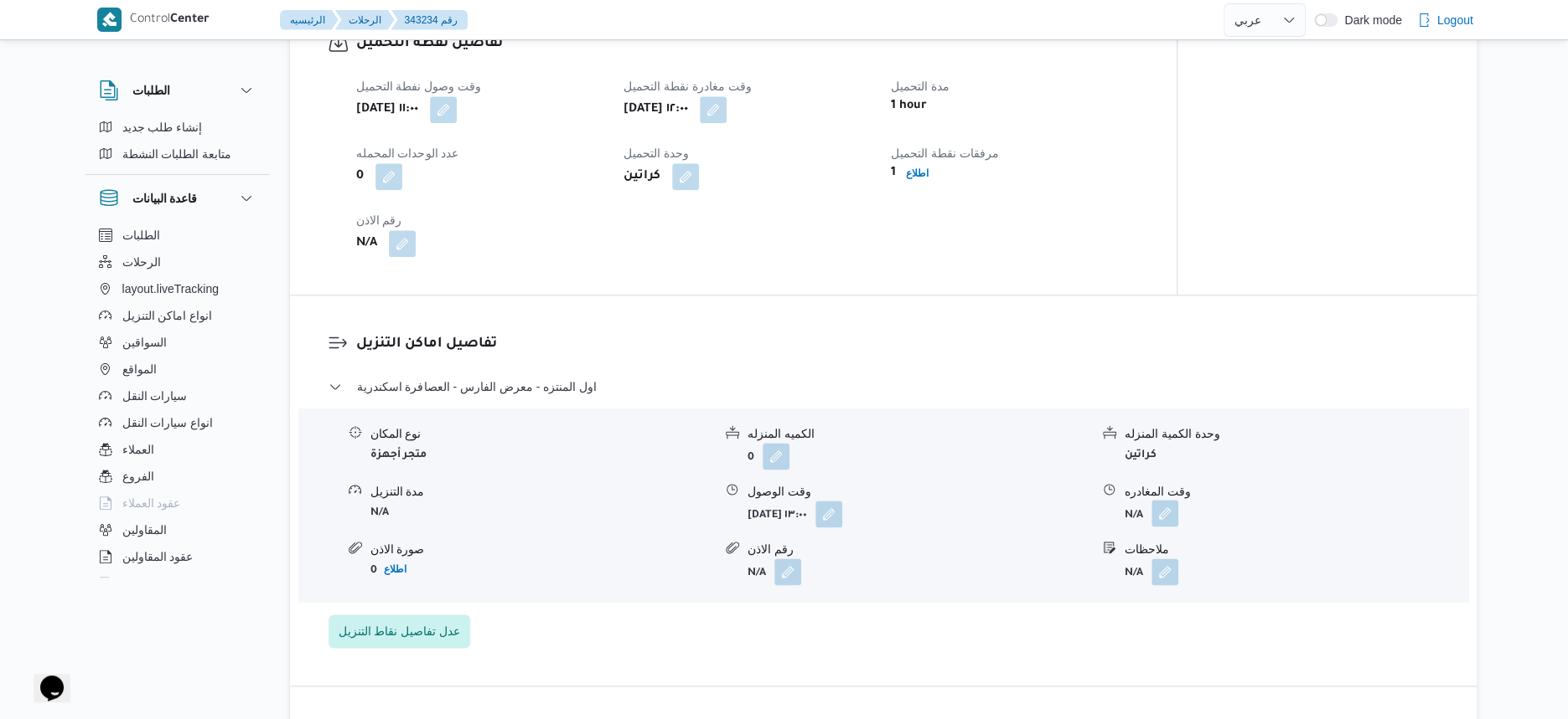
click at [1161, 527] on button "button" at bounding box center [1165, 513] width 27 height 27
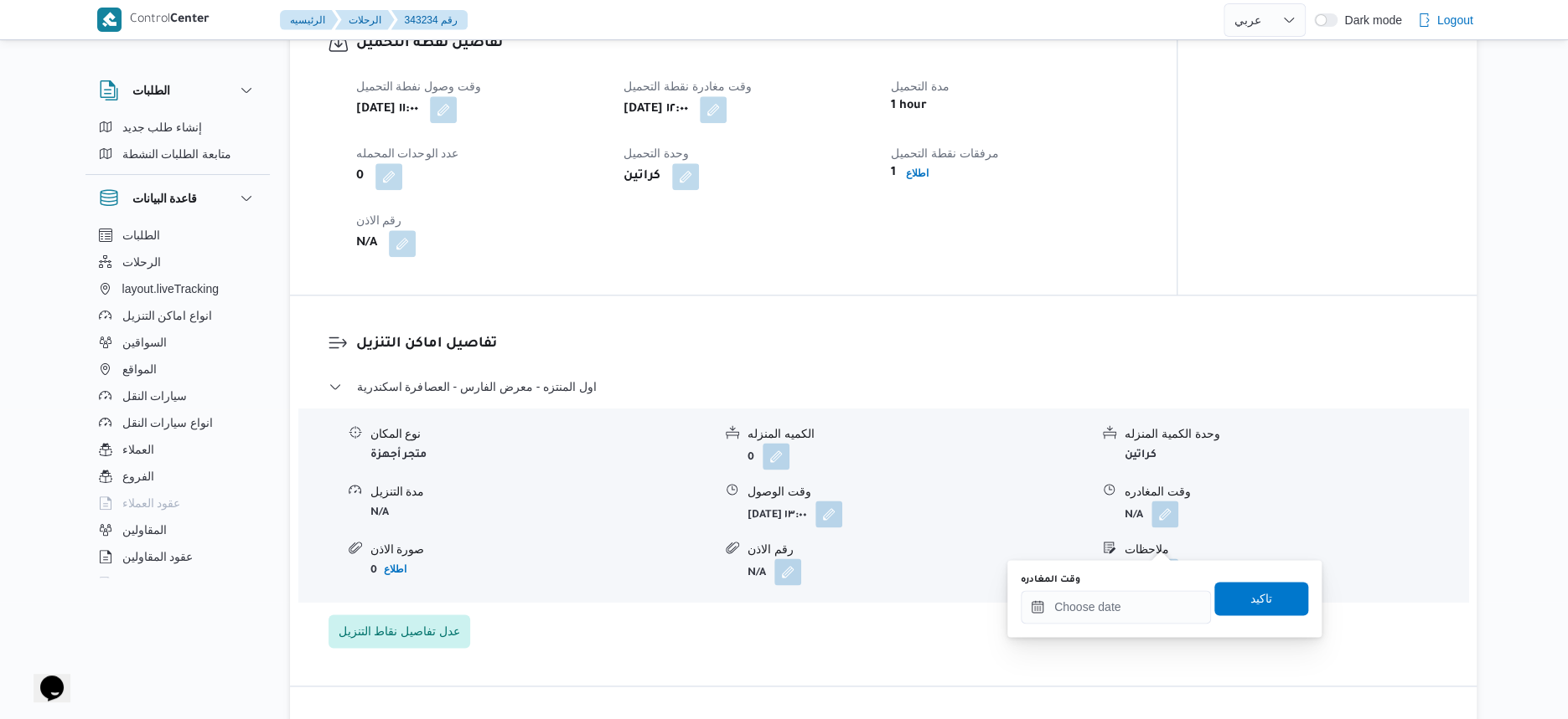
click at [1139, 591] on div at bounding box center [1116, 607] width 190 height 33
click at [1173, 599] on input "وقت المغادره" at bounding box center [1116, 607] width 190 height 33
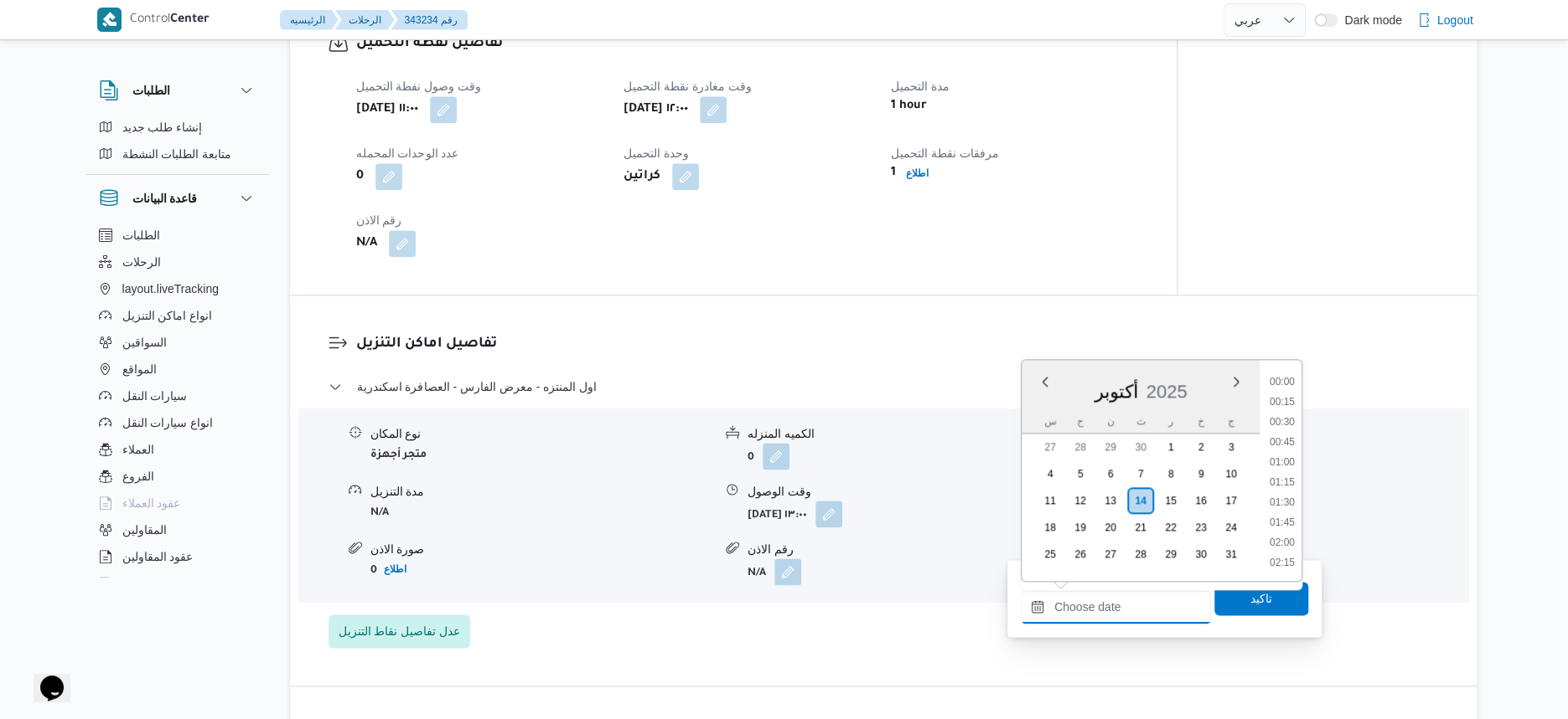
scroll to position [1163, 0]
click at [1286, 503] on li "16:00" at bounding box center [1282, 504] width 38 height 17
type input "[DATE] ١٦:٠٠"
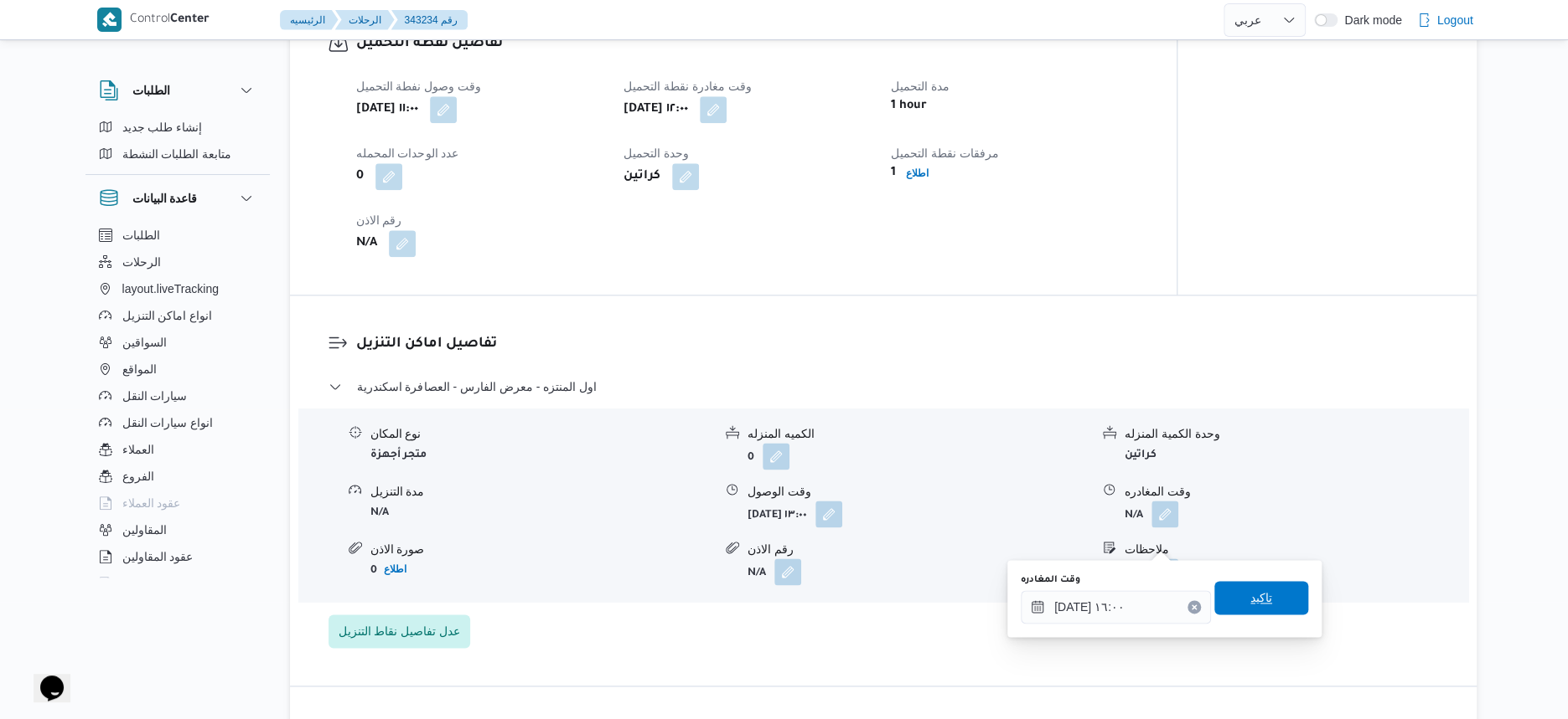
click at [1275, 613] on span "تاكيد" at bounding box center [1261, 598] width 93 height 33
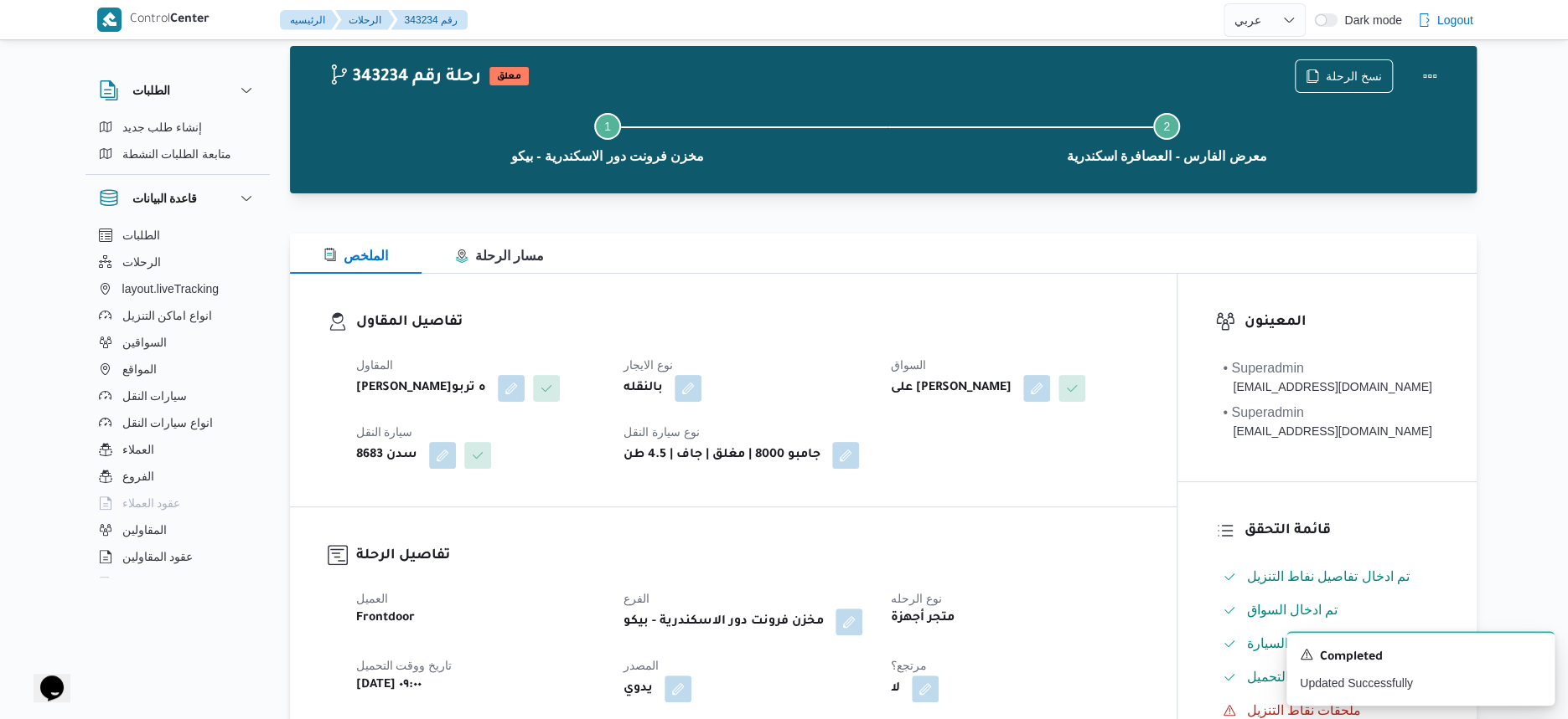
scroll to position [0, 0]
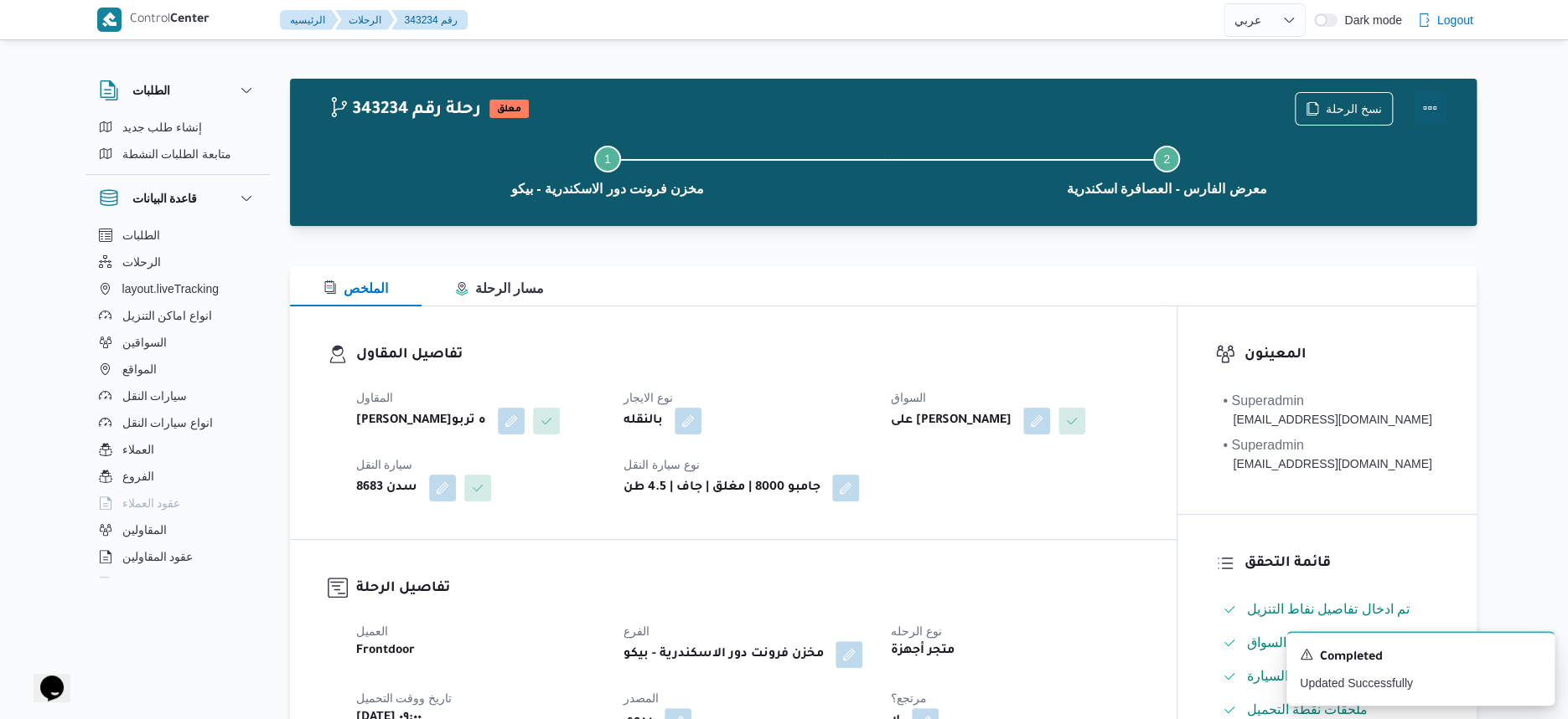
click at [1428, 107] on button "Actions" at bounding box center [1429, 108] width 33 height 33
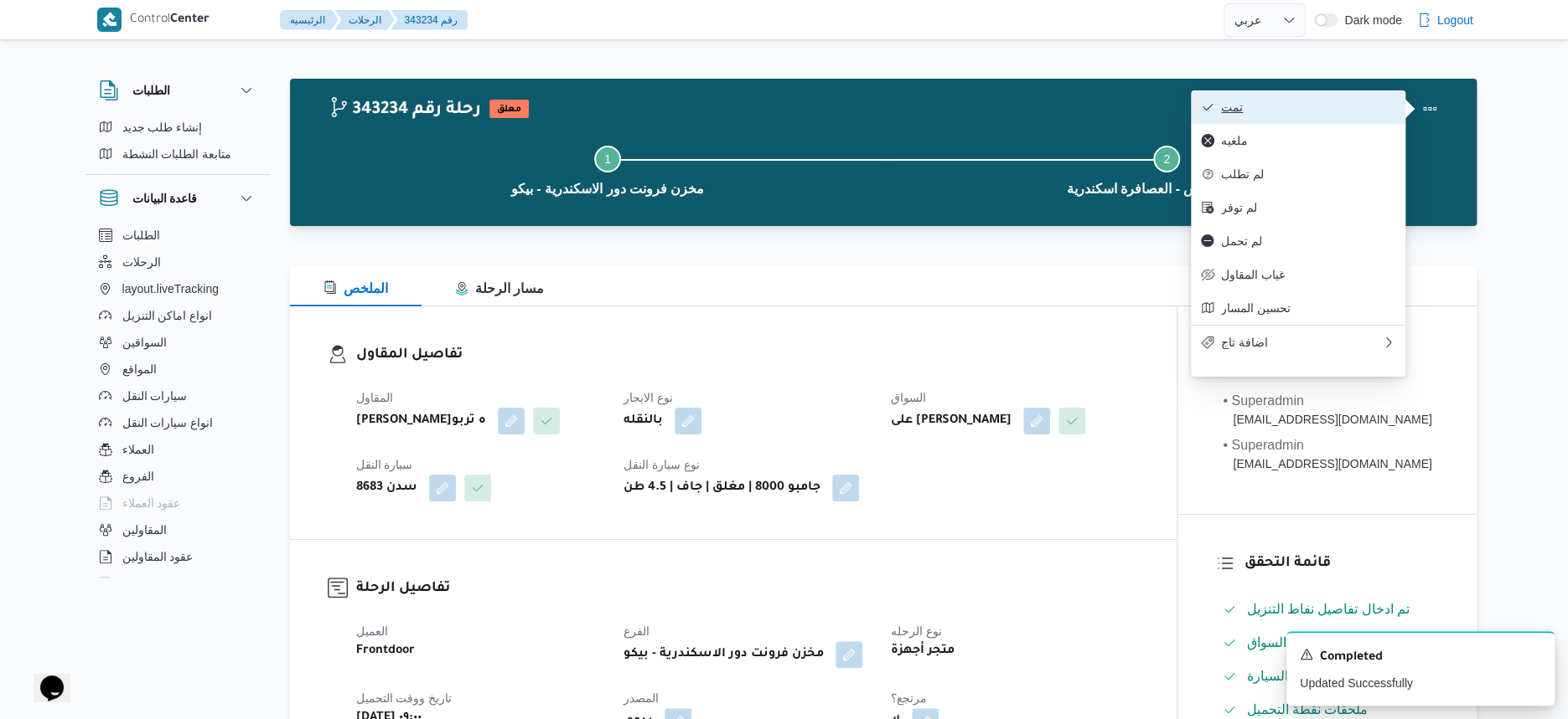
click at [1334, 108] on span "تمت" at bounding box center [1308, 106] width 175 height 13
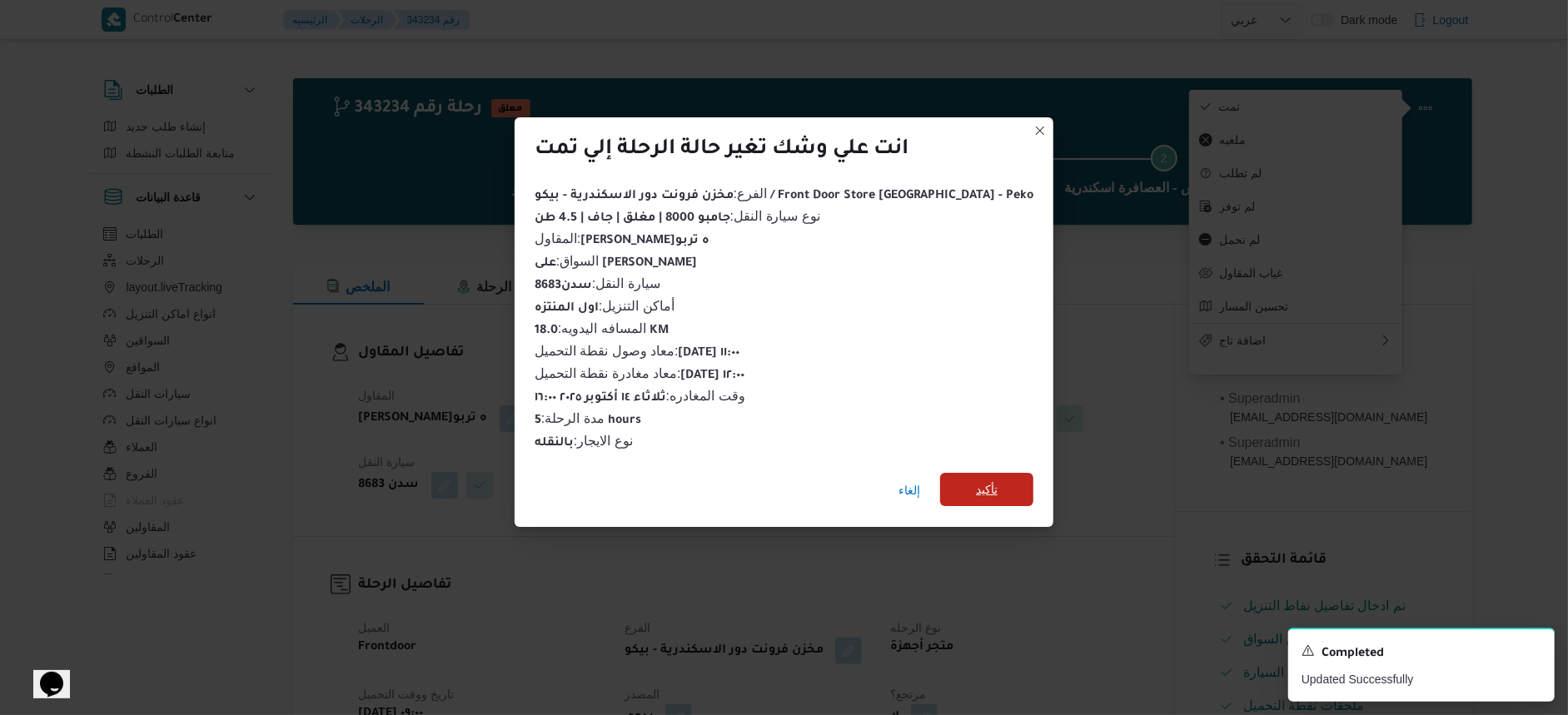
click at [979, 491] on span "تأكيد" at bounding box center [987, 489] width 93 height 33
